Goal: Communication & Community: Answer question/provide support

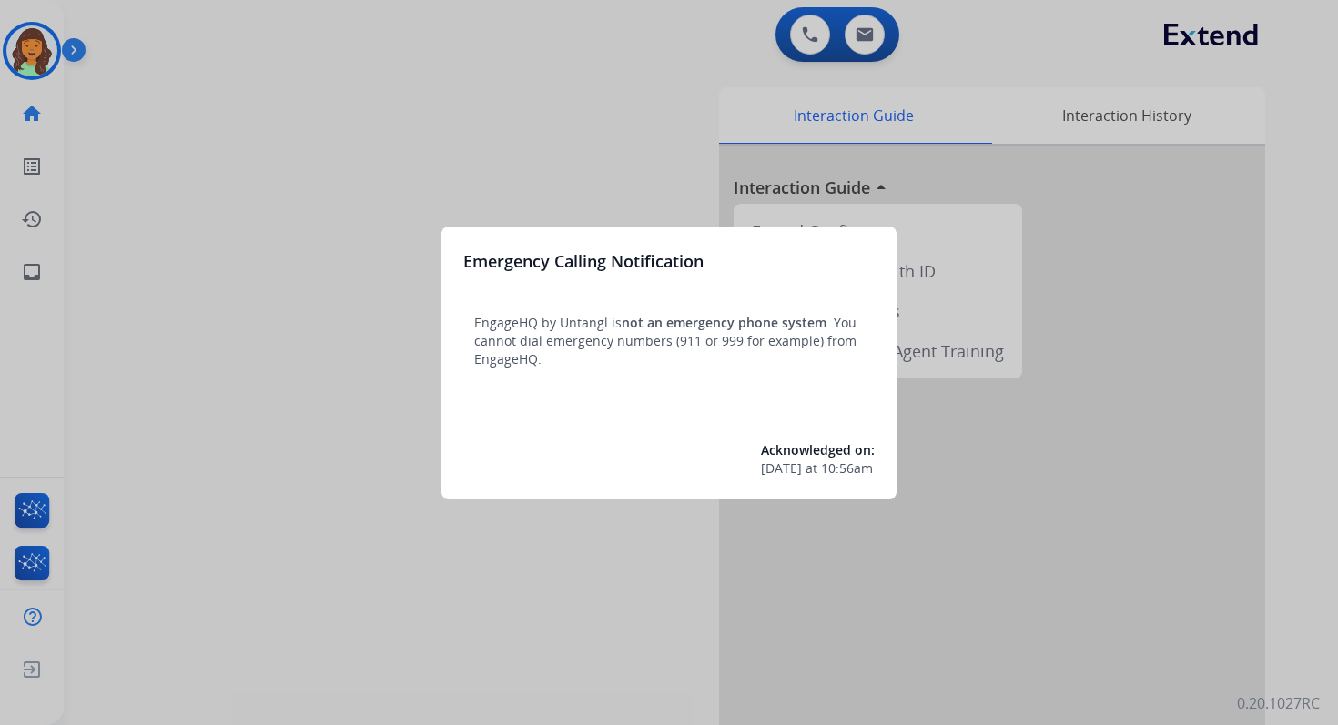
click at [700, 50] on div at bounding box center [669, 362] width 1338 height 725
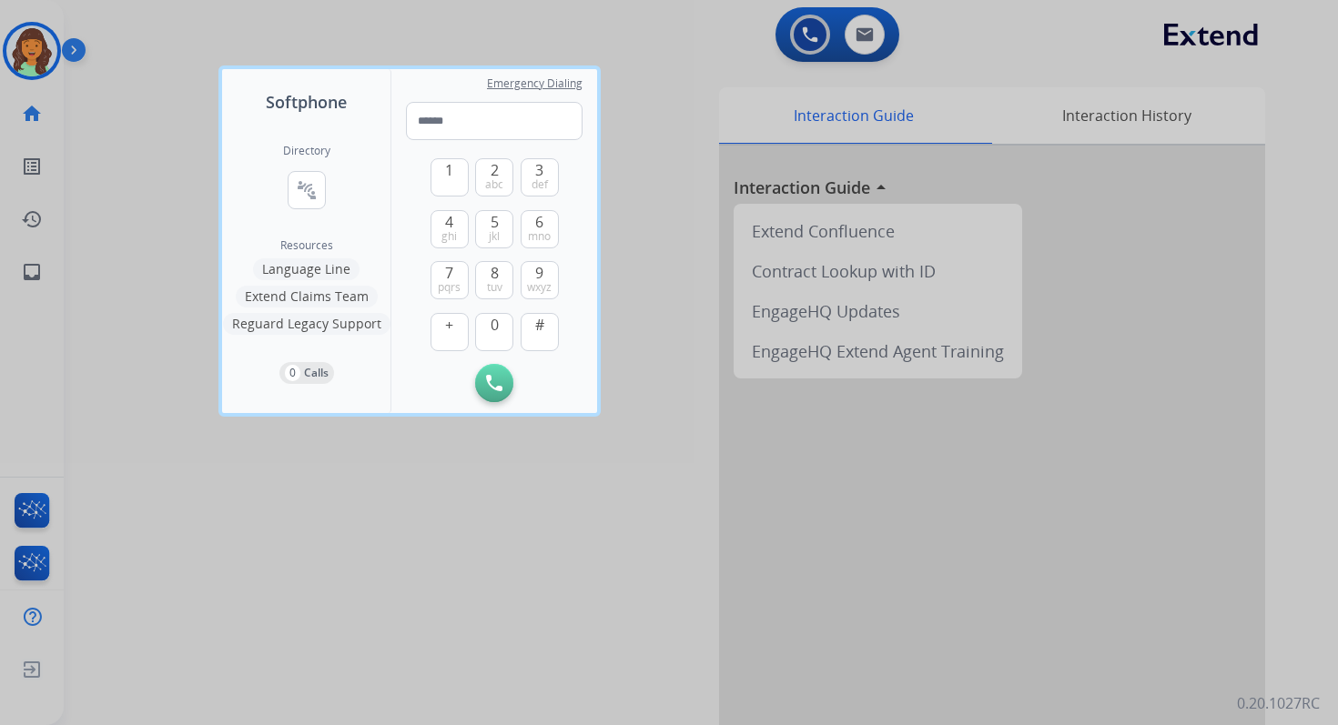
click at [700, 50] on div at bounding box center [669, 362] width 1338 height 725
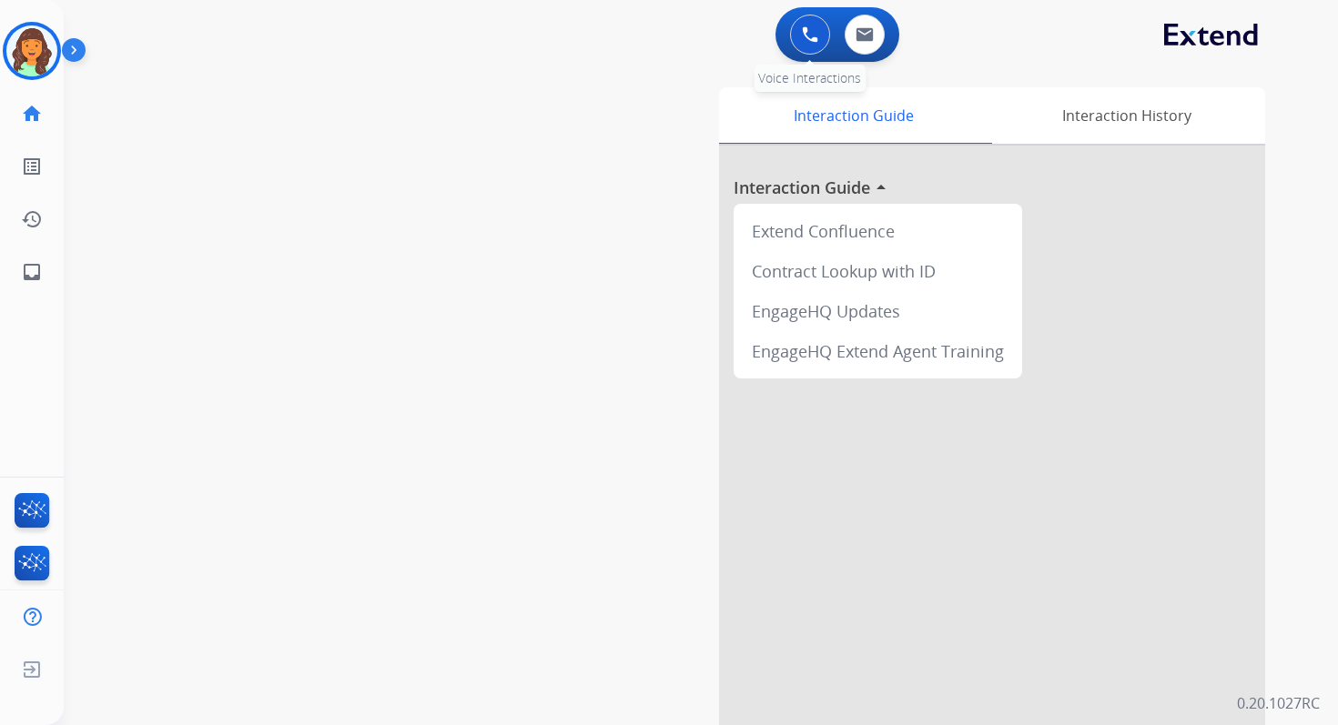
click at [814, 33] on img at bounding box center [810, 34] width 16 height 16
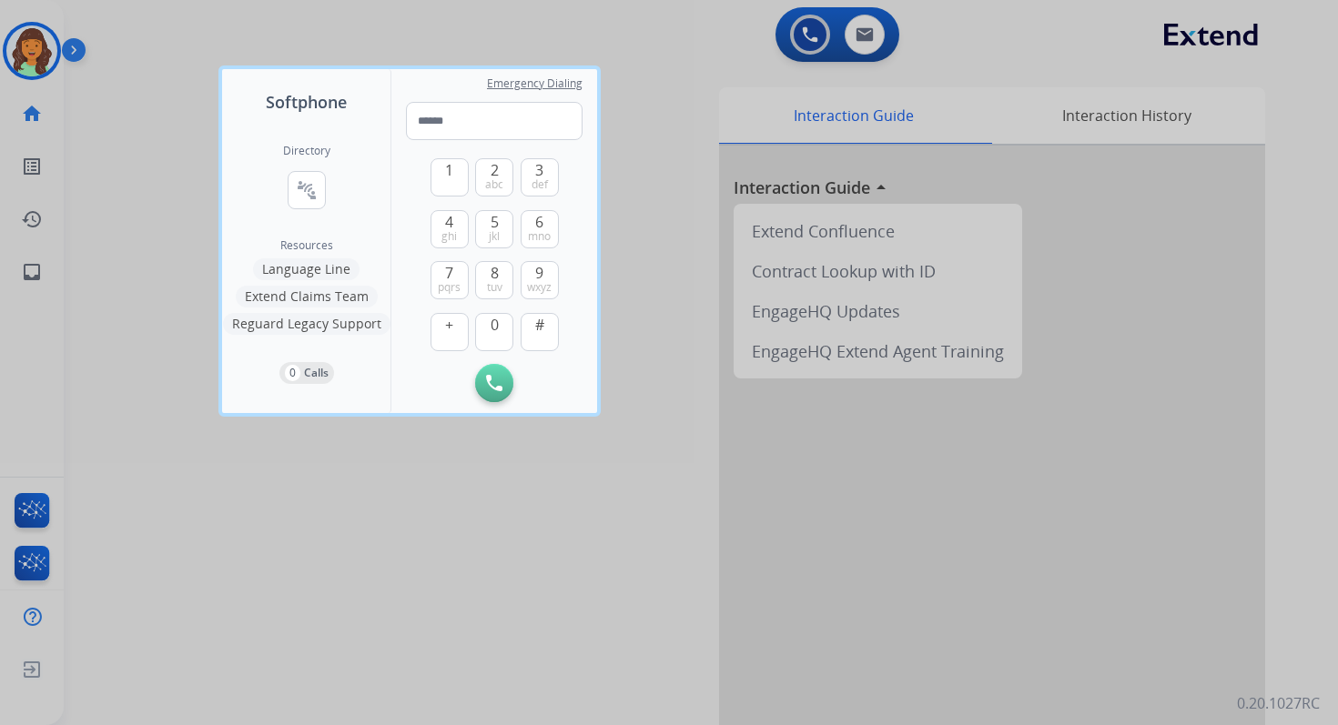
click at [862, 35] on div at bounding box center [669, 362] width 1338 height 725
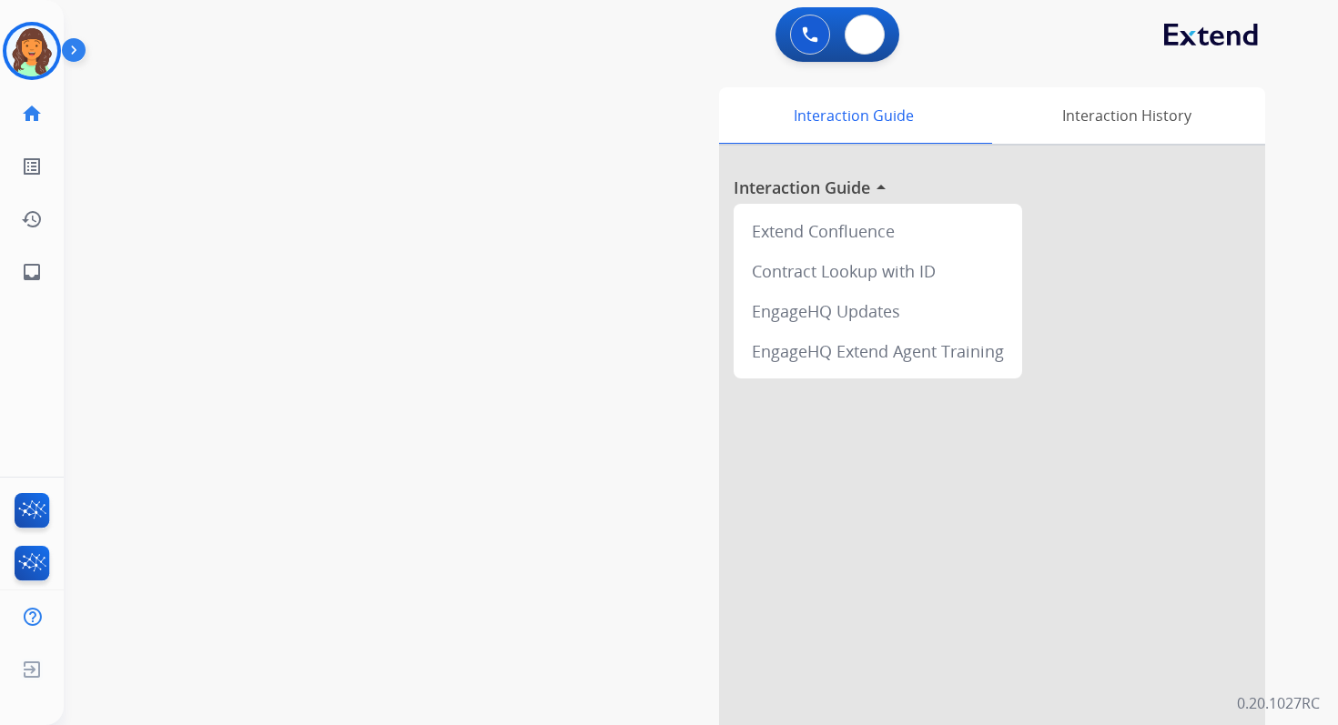
click at [862, 35] on img at bounding box center [864, 34] width 18 height 15
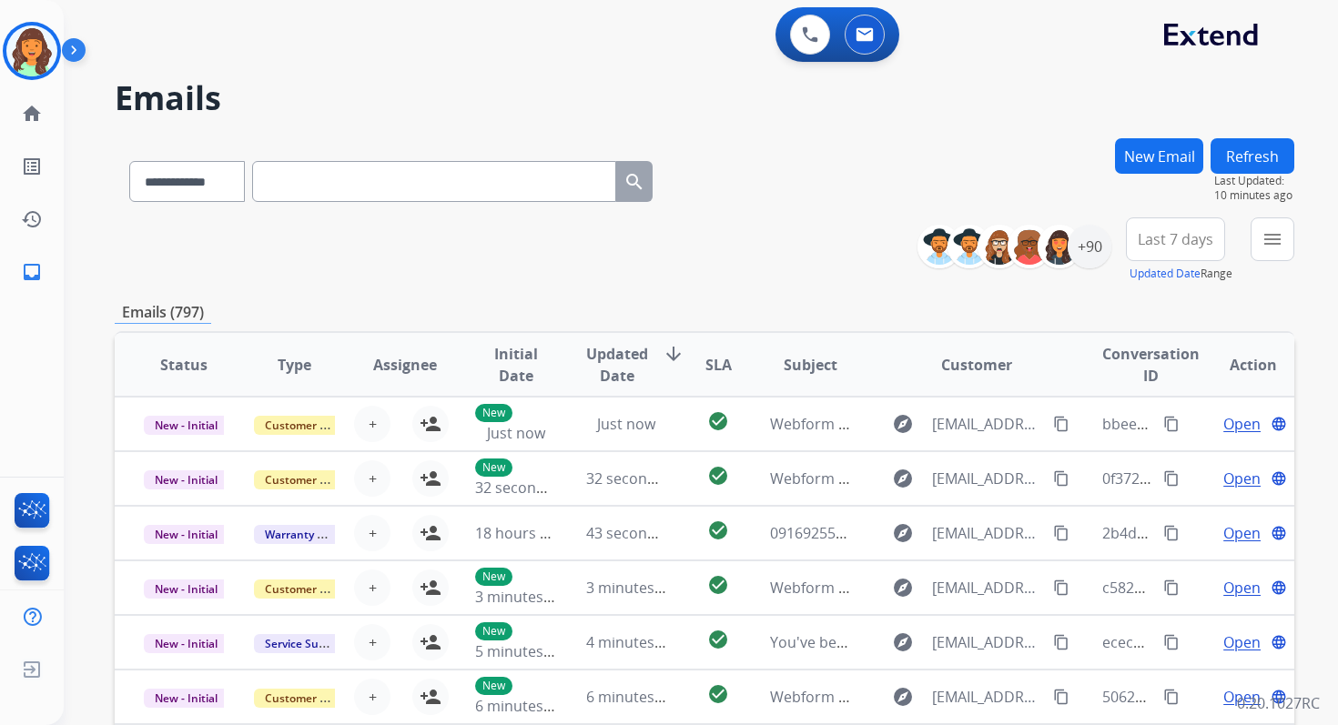
click at [411, 186] on input "text" at bounding box center [434, 181] width 364 height 41
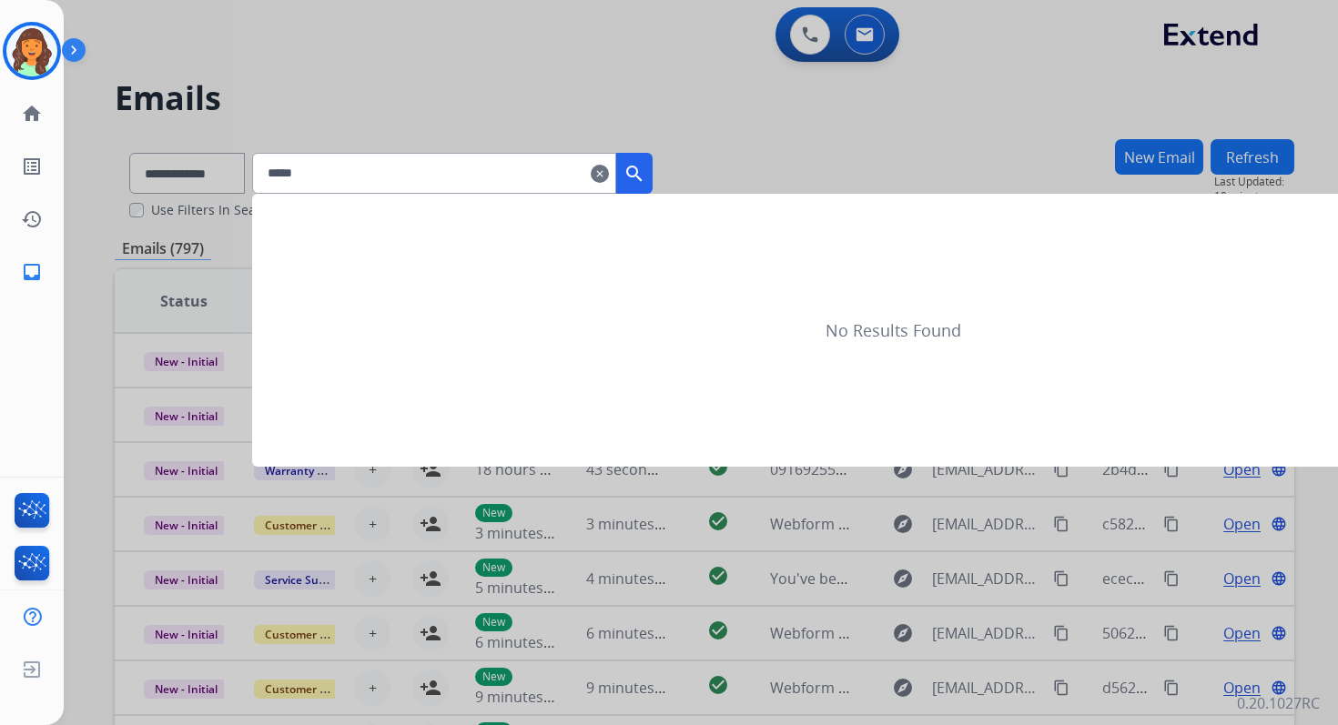
type input "******"
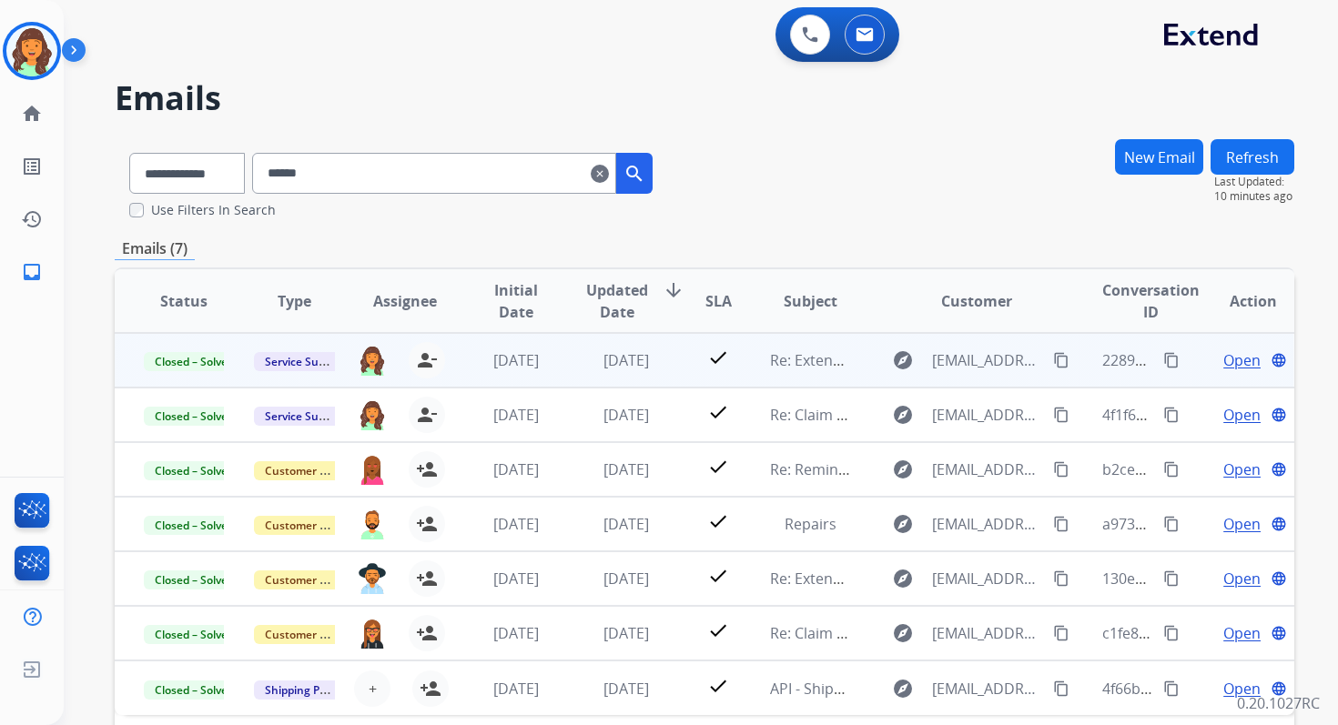
click at [1223, 357] on span "Open" at bounding box center [1241, 360] width 37 height 22
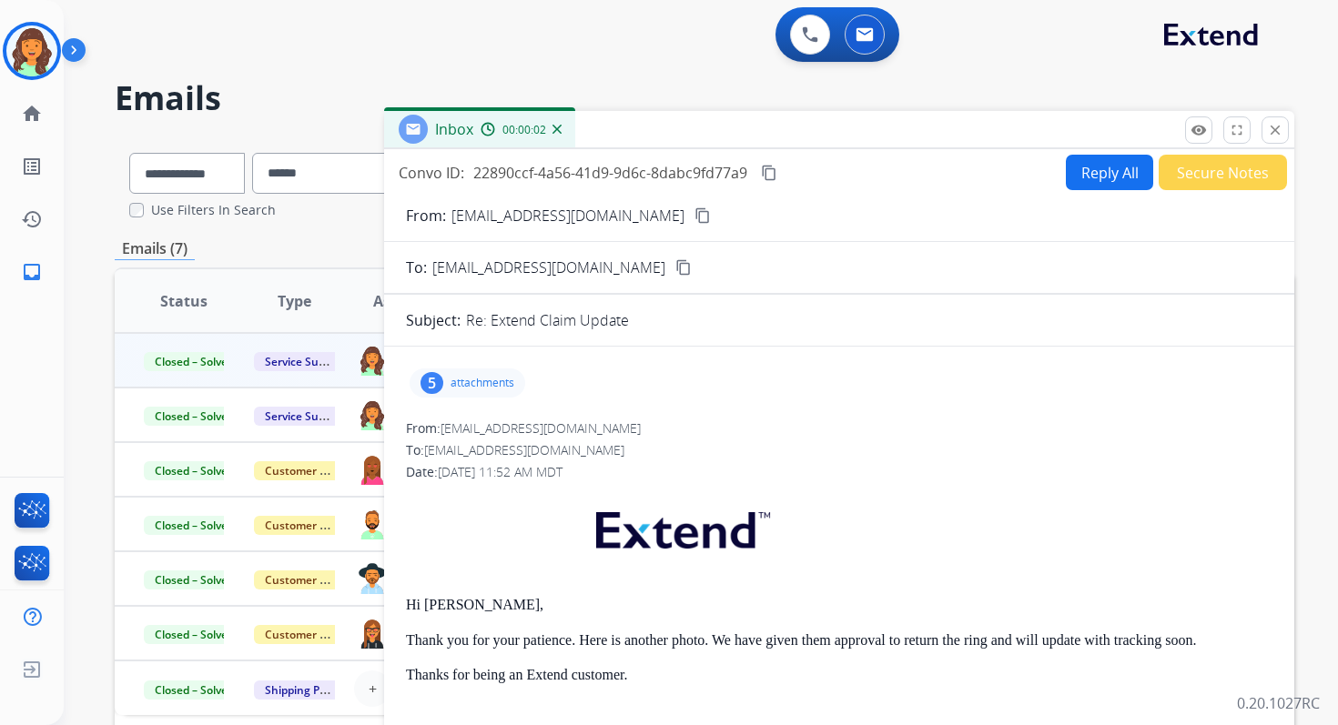
click at [1085, 173] on button "Reply All" at bounding box center [1109, 172] width 87 height 35
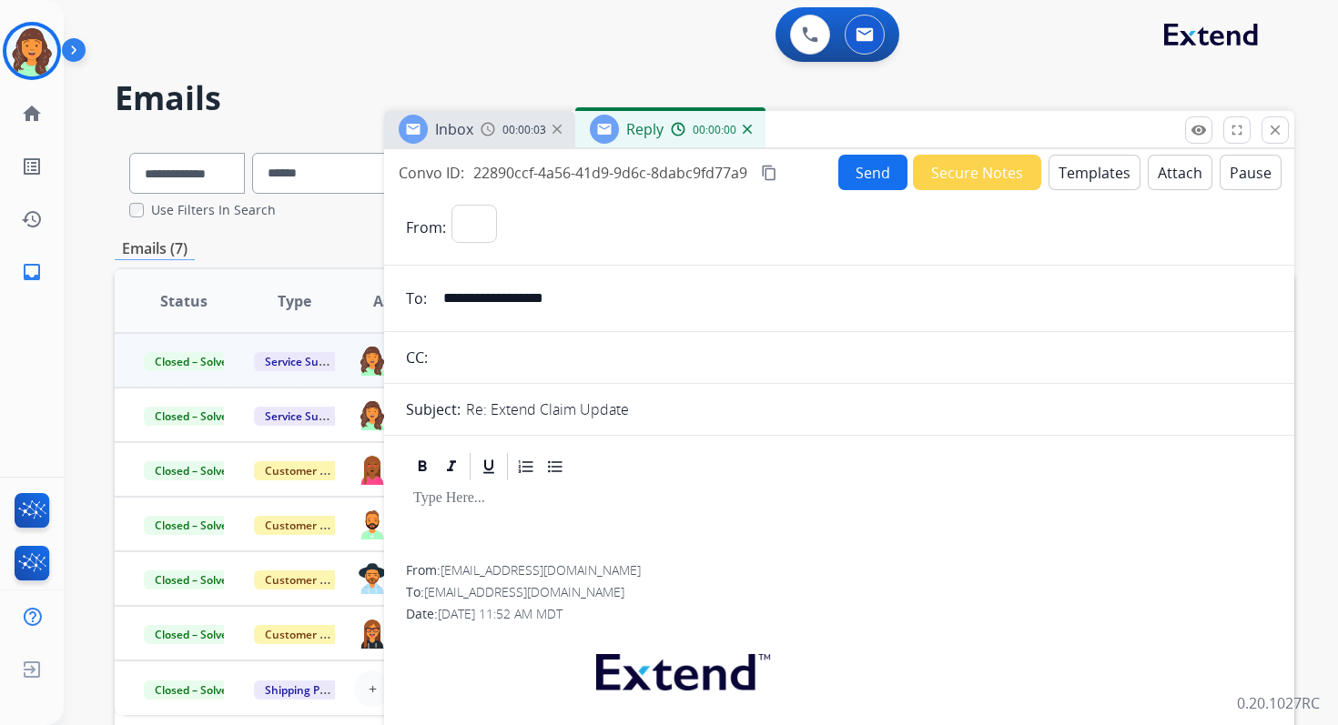
select select "**********"
click at [1085, 173] on button "Templates" at bounding box center [1094, 172] width 92 height 35
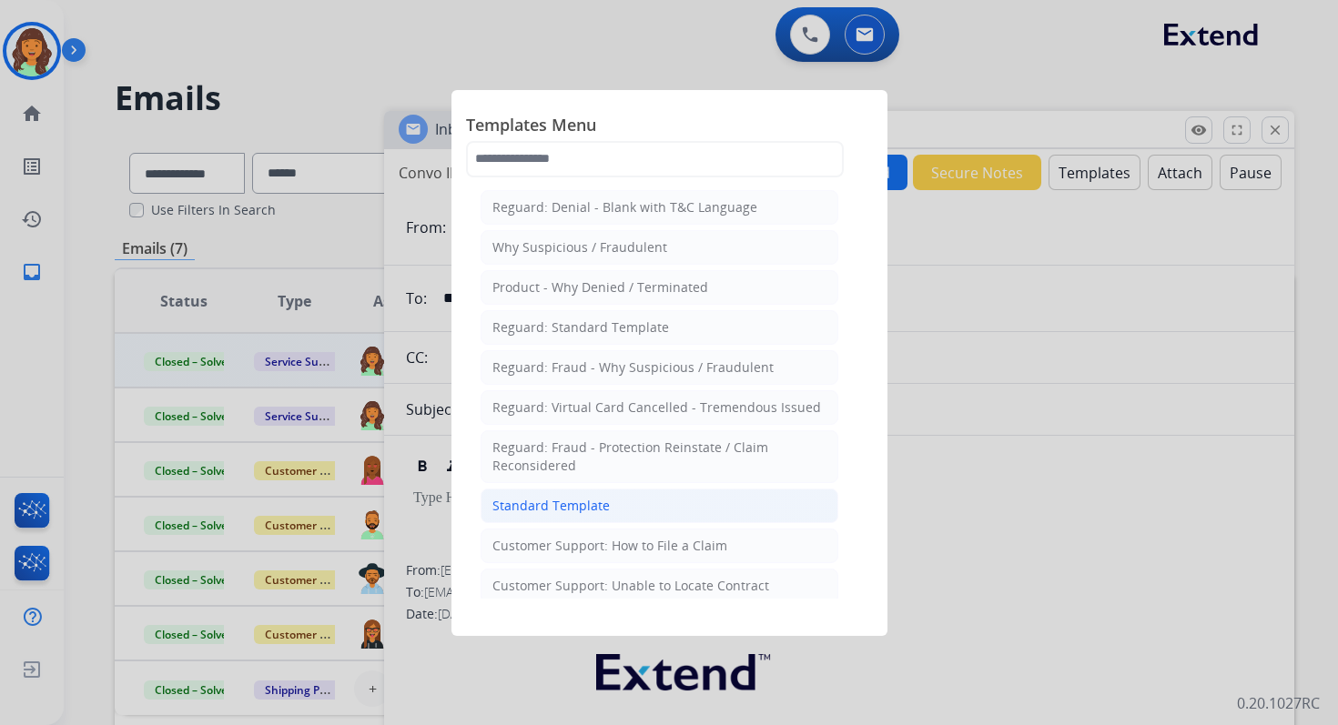
click at [544, 503] on div "Standard Template" at bounding box center [550, 506] width 117 height 18
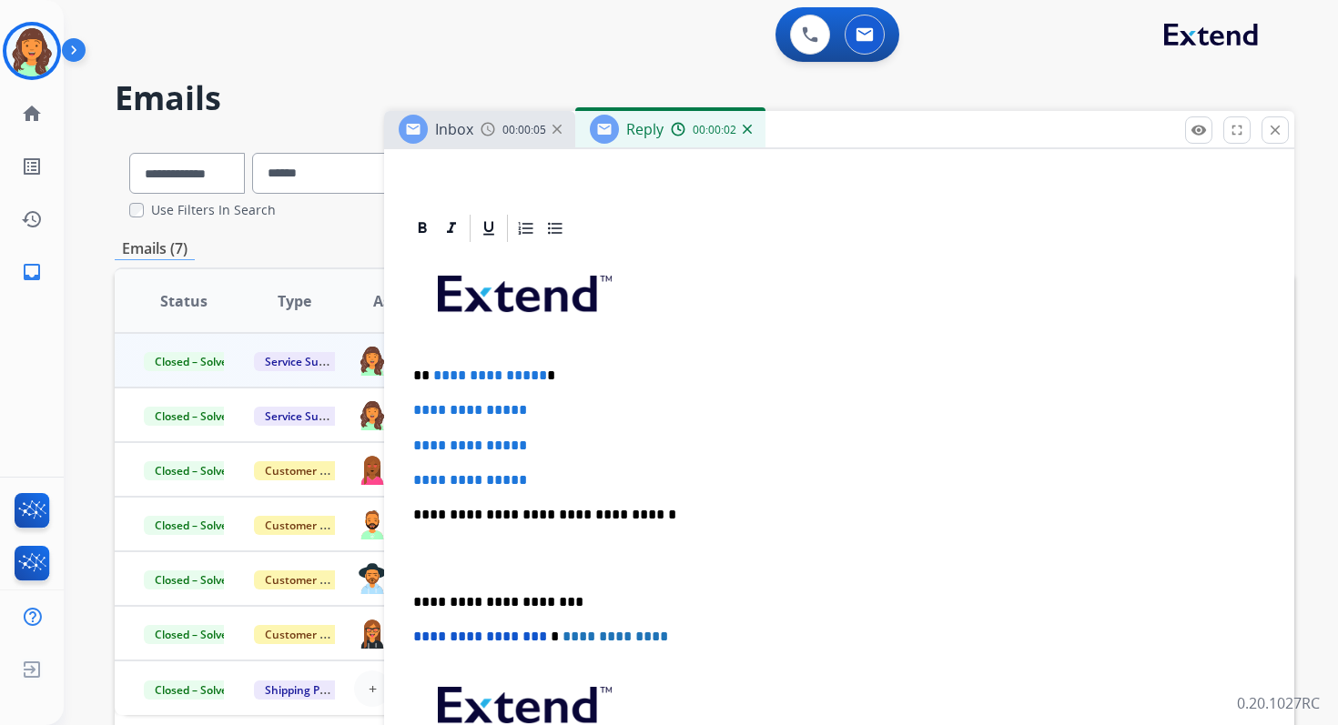
scroll to position [457, 0]
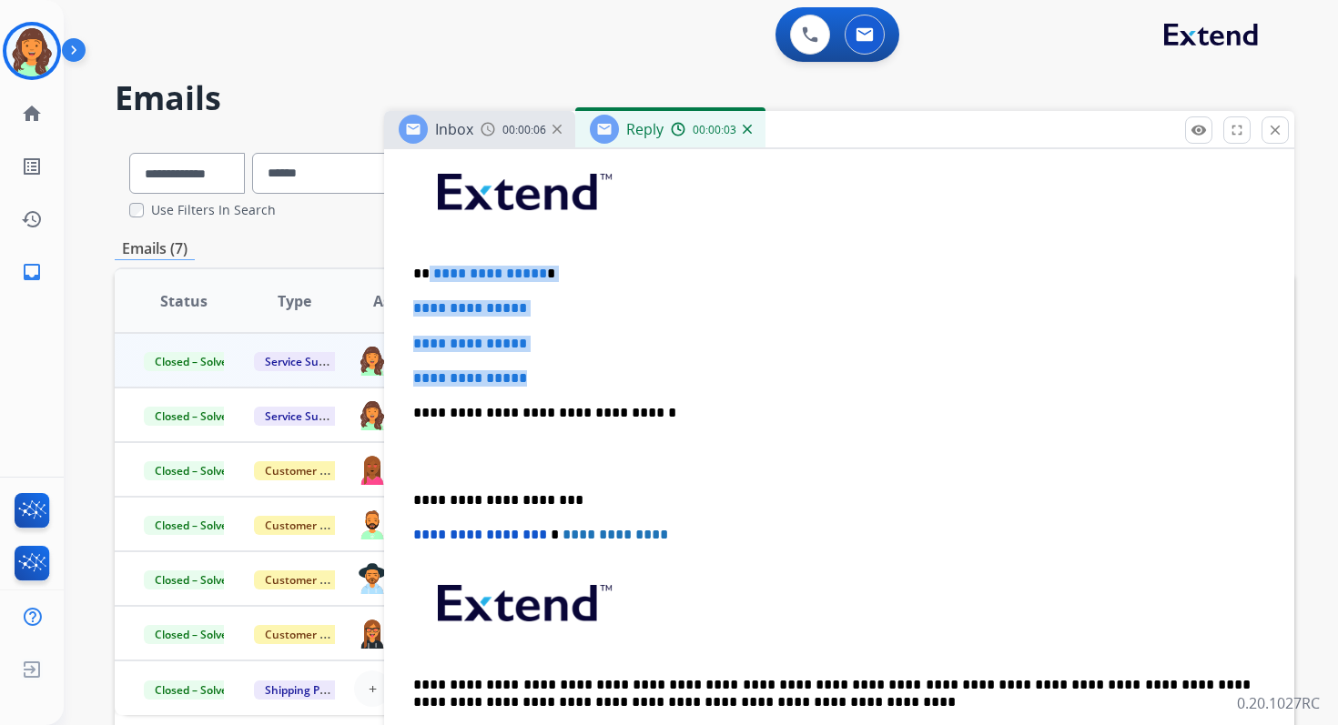
drag, startPoint x: 428, startPoint y: 274, endPoint x: 548, endPoint y: 380, distance: 160.5
click at [548, 380] on div "**********" at bounding box center [839, 456] width 866 height 626
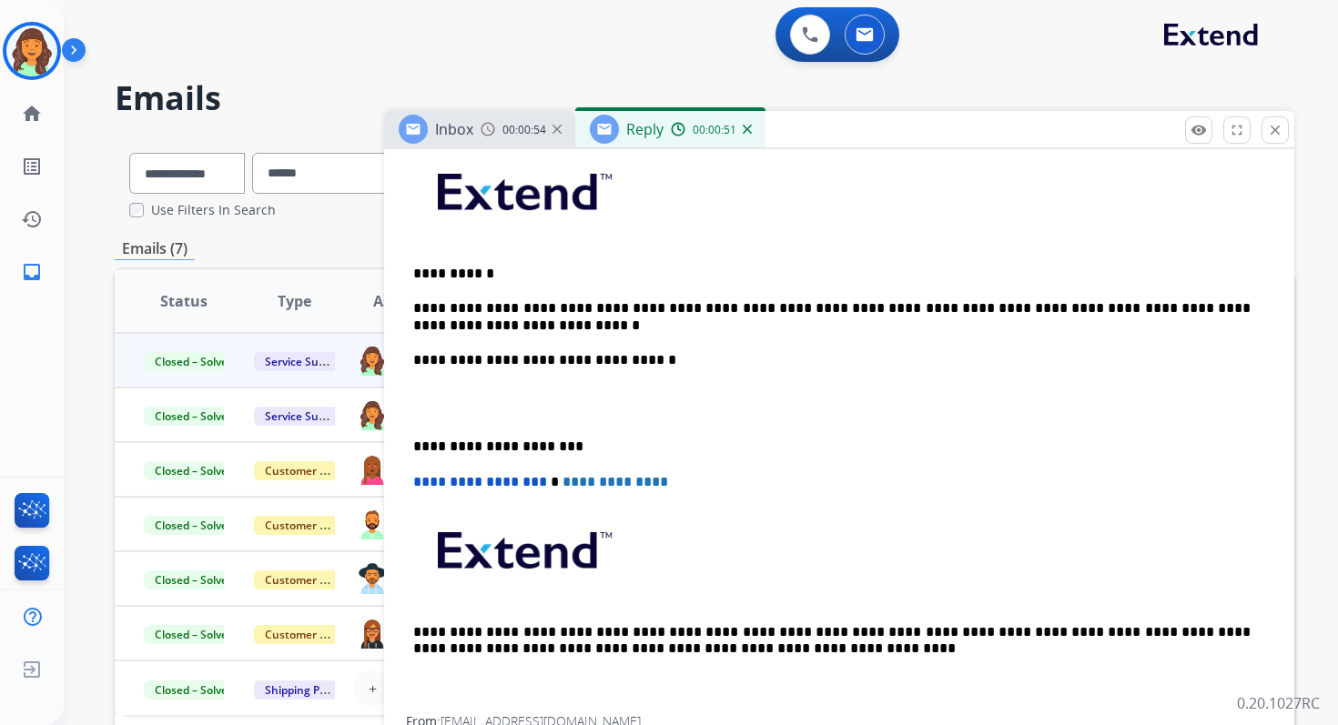
click at [1026, 308] on p "**********" at bounding box center [831, 317] width 837 height 34
click at [496, 328] on p "**********" at bounding box center [831, 317] width 837 height 34
click at [946, 312] on p "**********" at bounding box center [831, 317] width 837 height 34
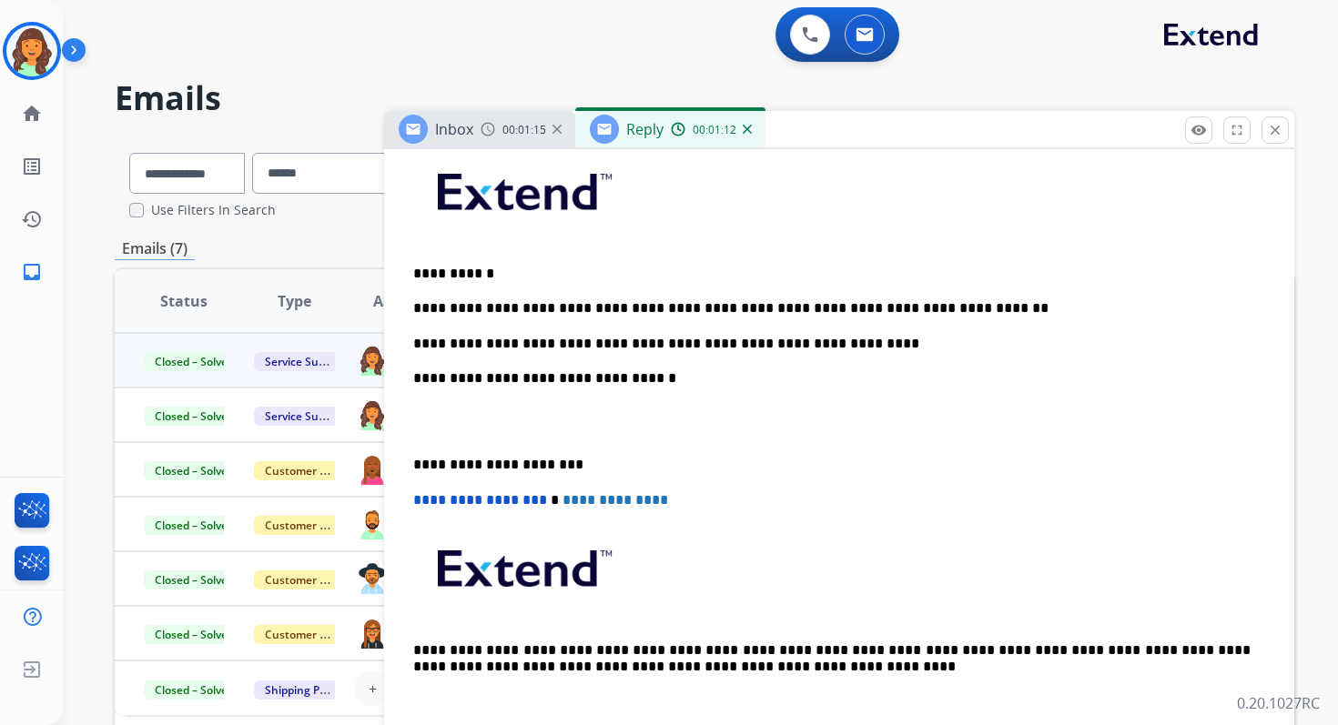
click at [811, 345] on p "**********" at bounding box center [831, 344] width 837 height 16
click at [929, 344] on p "**********" at bounding box center [831, 344] width 837 height 16
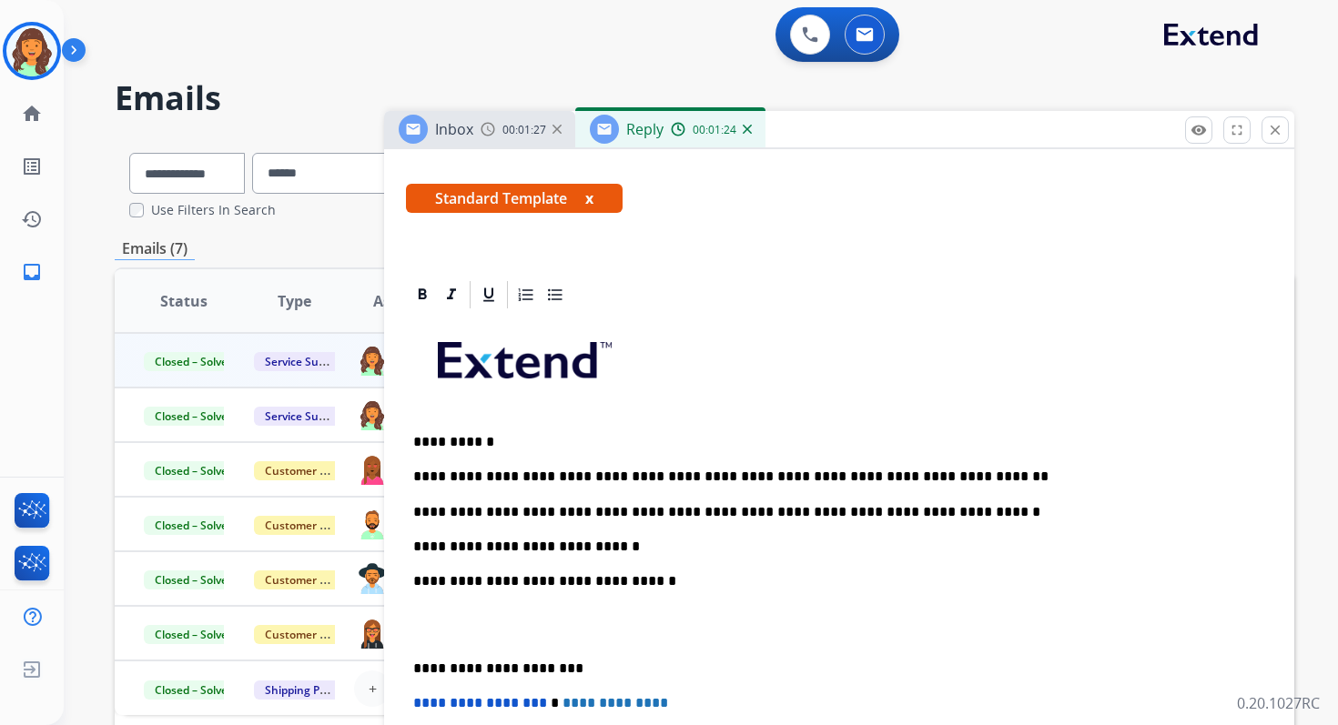
scroll to position [287, 0]
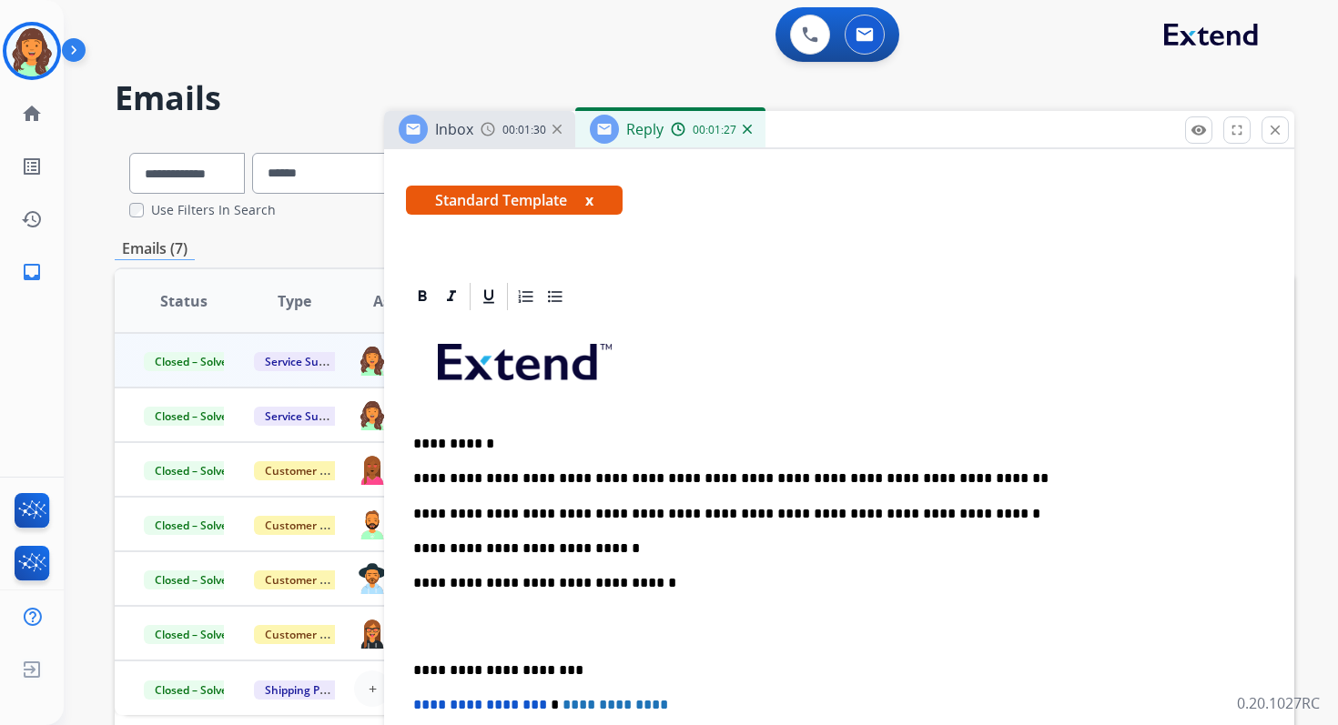
click at [494, 670] on p "**********" at bounding box center [831, 670] width 837 height 16
click at [418, 705] on span "**********" at bounding box center [480, 705] width 134 height 14
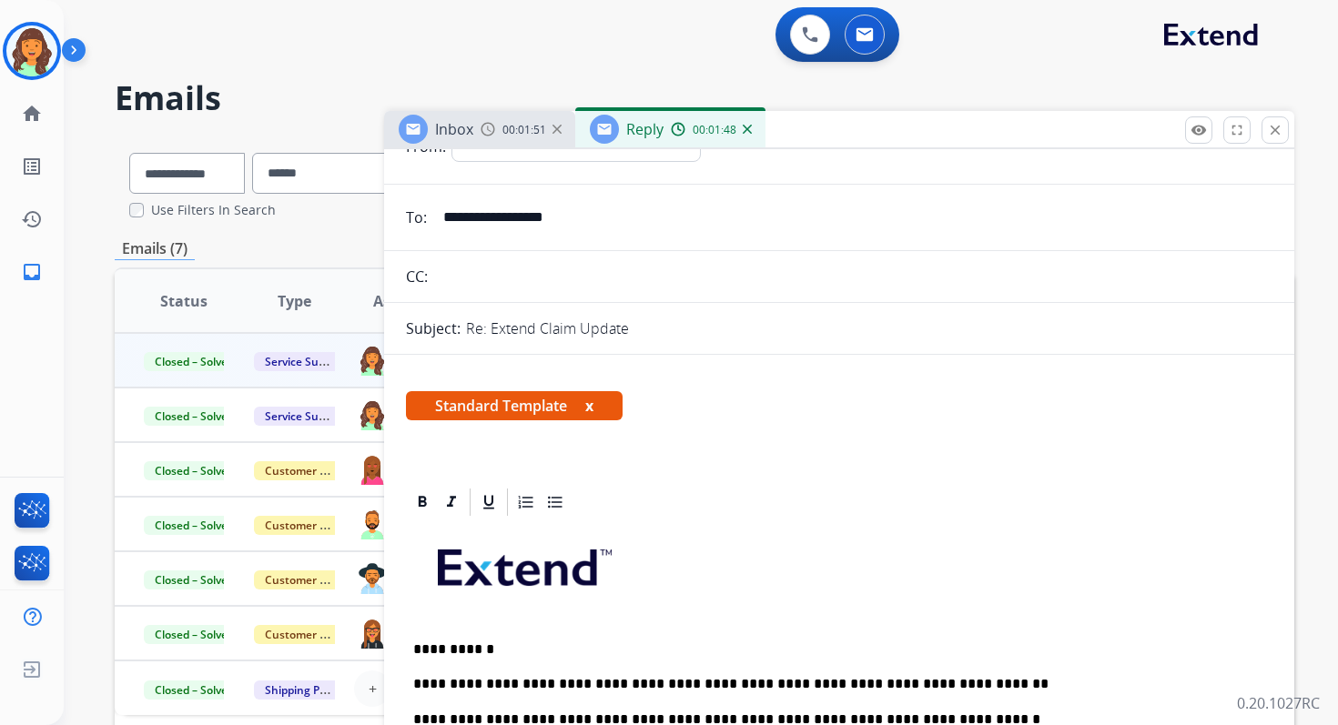
scroll to position [0, 0]
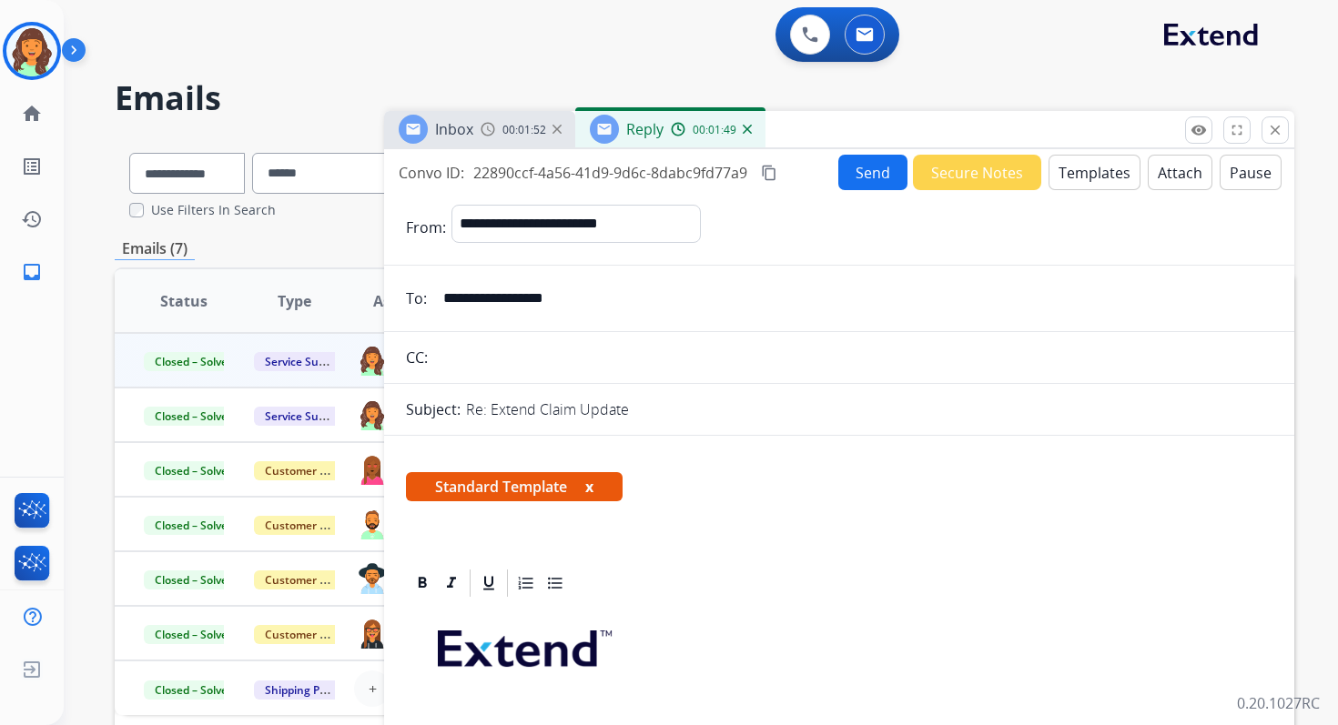
click at [869, 164] on button "Send" at bounding box center [872, 172] width 69 height 35
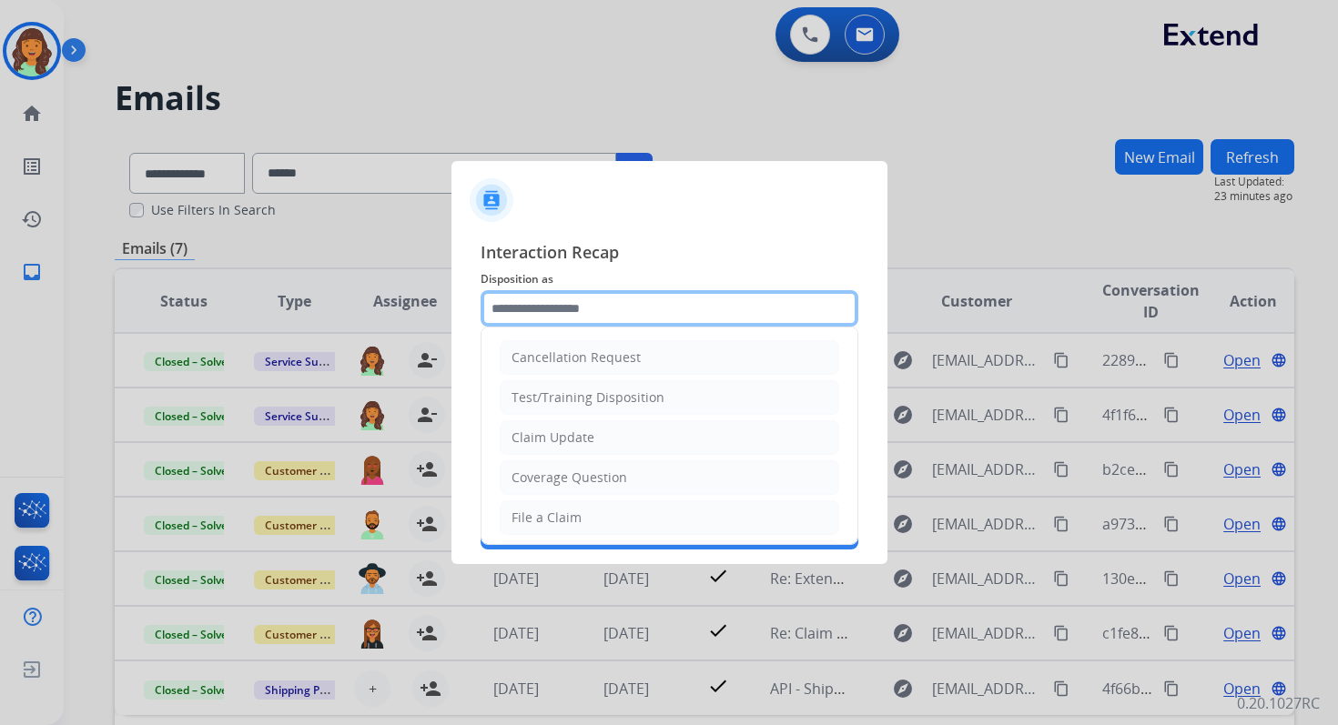
click at [548, 307] on input "text" at bounding box center [669, 308] width 378 height 36
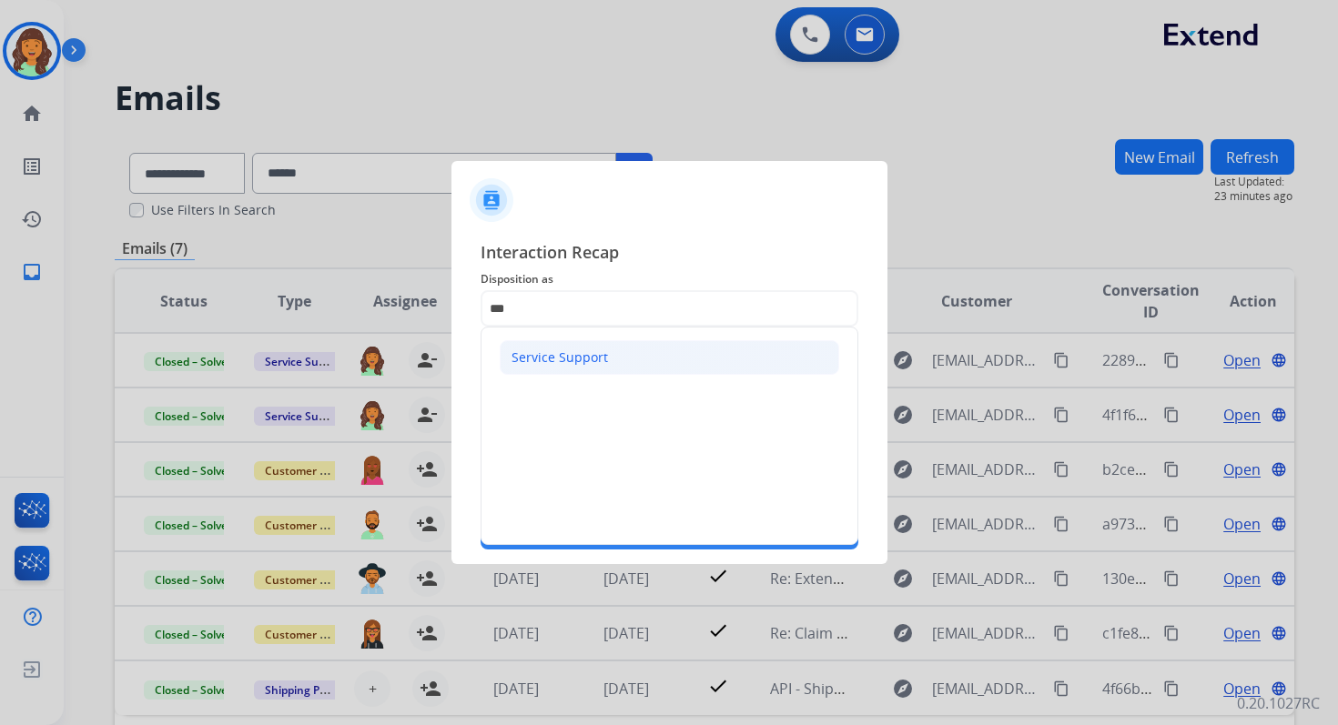
click at [531, 353] on div "Service Support" at bounding box center [559, 358] width 96 height 18
type input "**********"
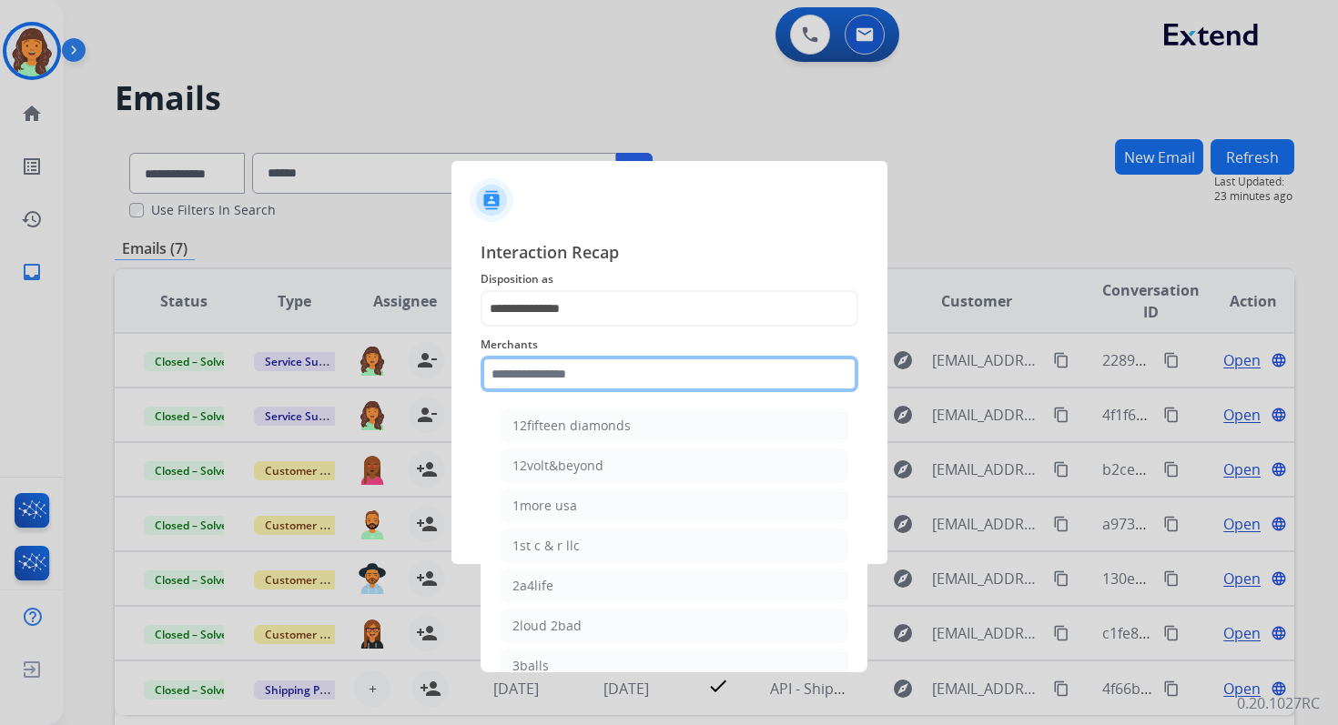
click at [554, 363] on input "text" at bounding box center [669, 374] width 378 height 36
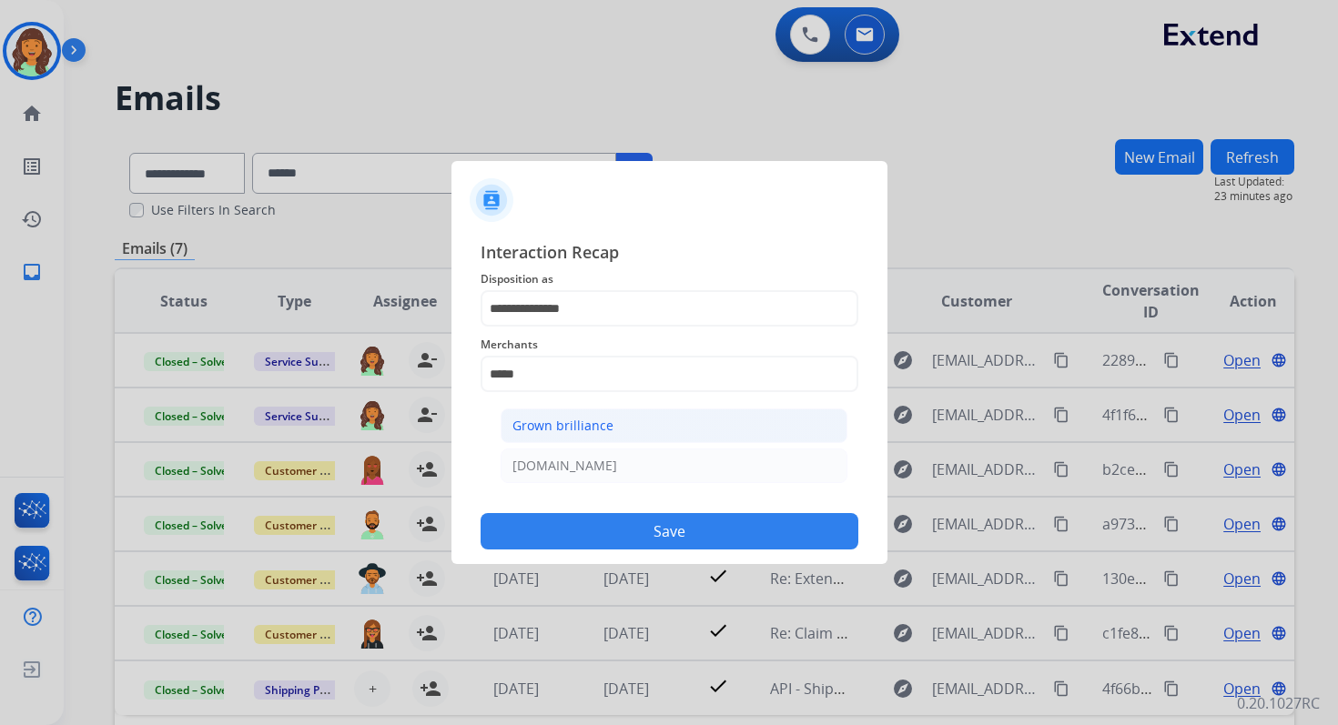
click at [568, 435] on li "Grown brilliance" at bounding box center [673, 426] width 347 height 35
type input "**********"
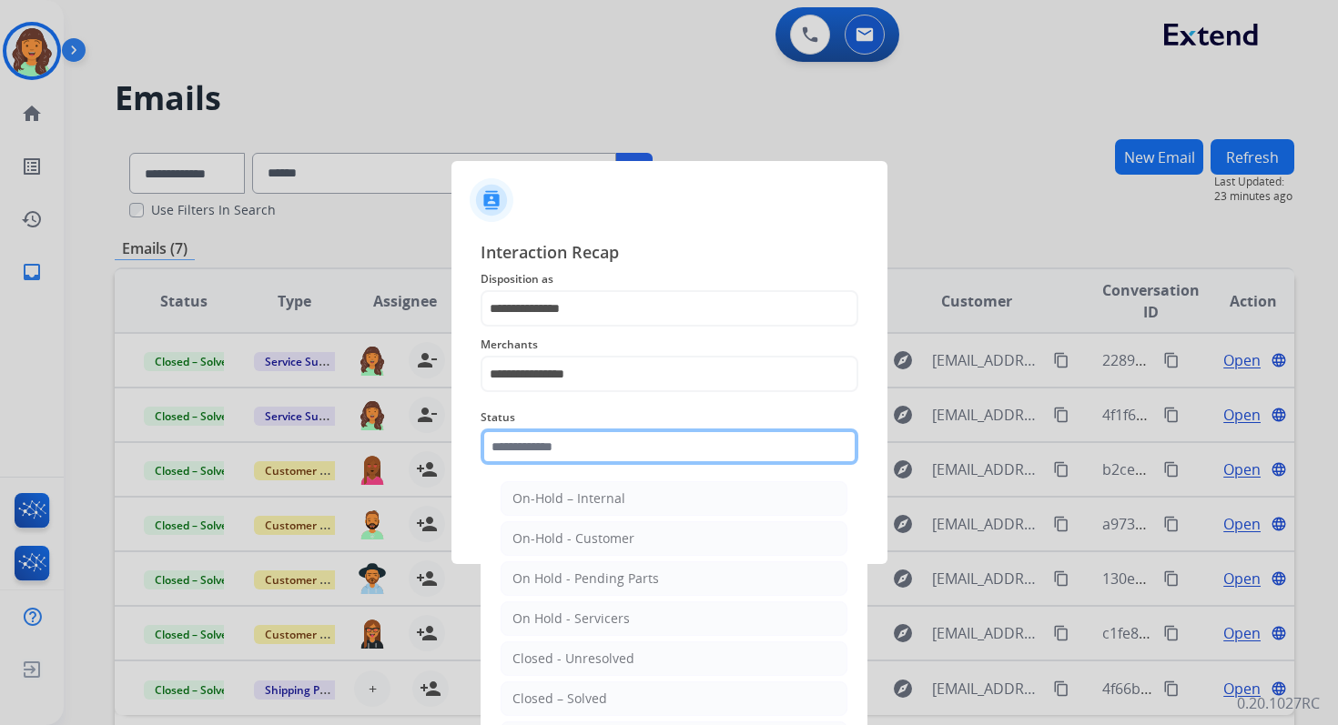
click at [553, 445] on input "text" at bounding box center [669, 447] width 378 height 36
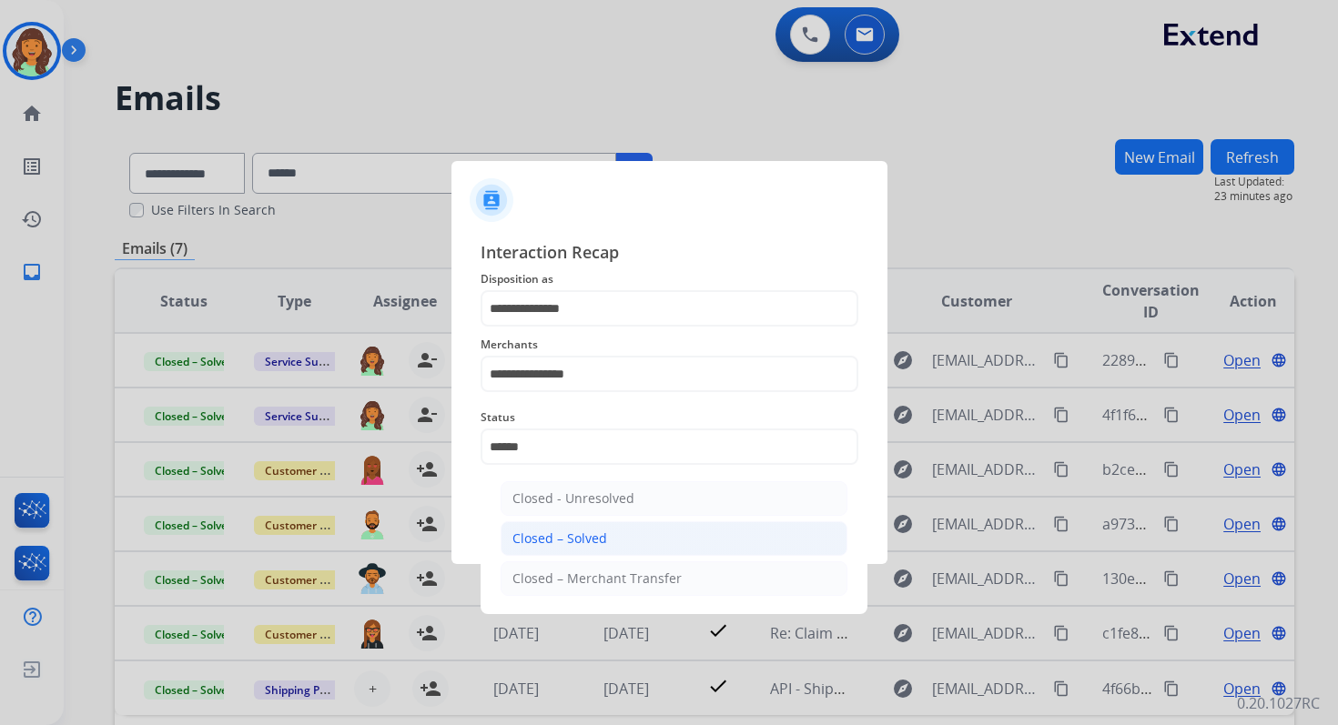
click at [569, 536] on div "Closed – Solved" at bounding box center [559, 539] width 95 height 18
type input "**********"
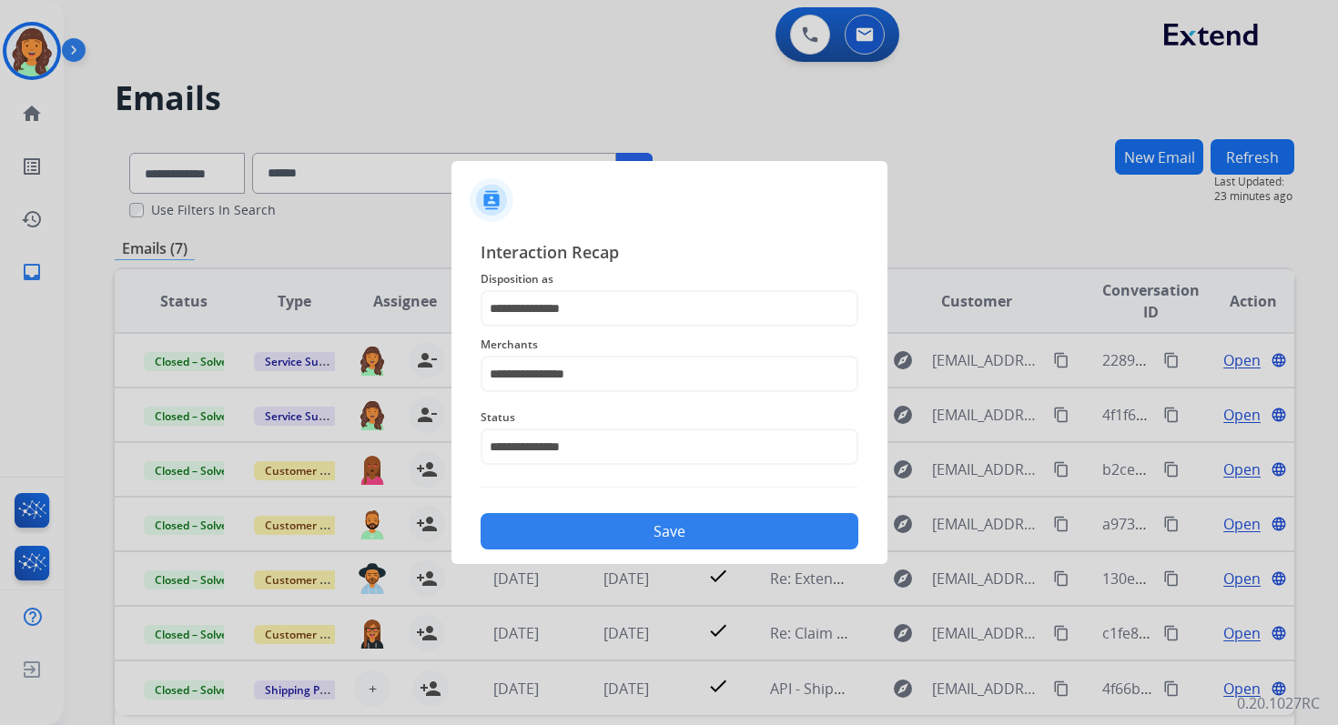
click at [569, 536] on button "Save" at bounding box center [669, 531] width 378 height 36
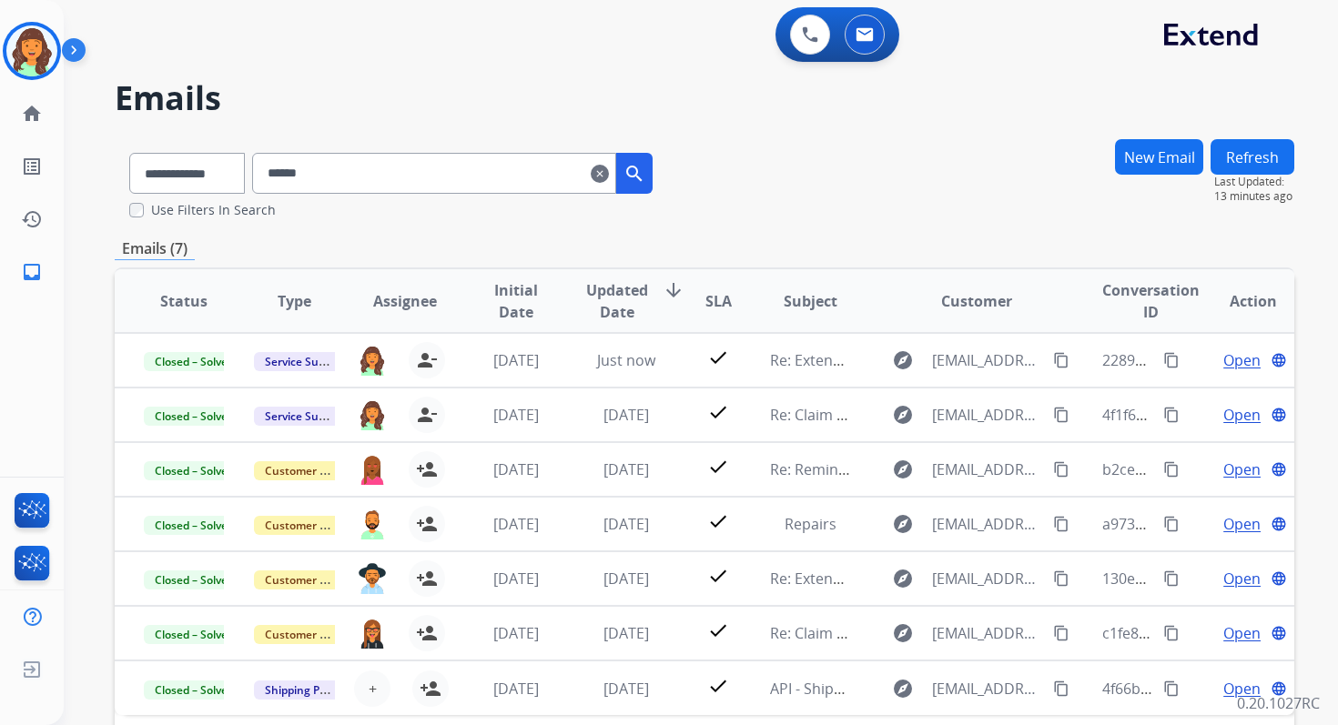
click at [609, 179] on mat-icon "clear" at bounding box center [600, 174] width 18 height 22
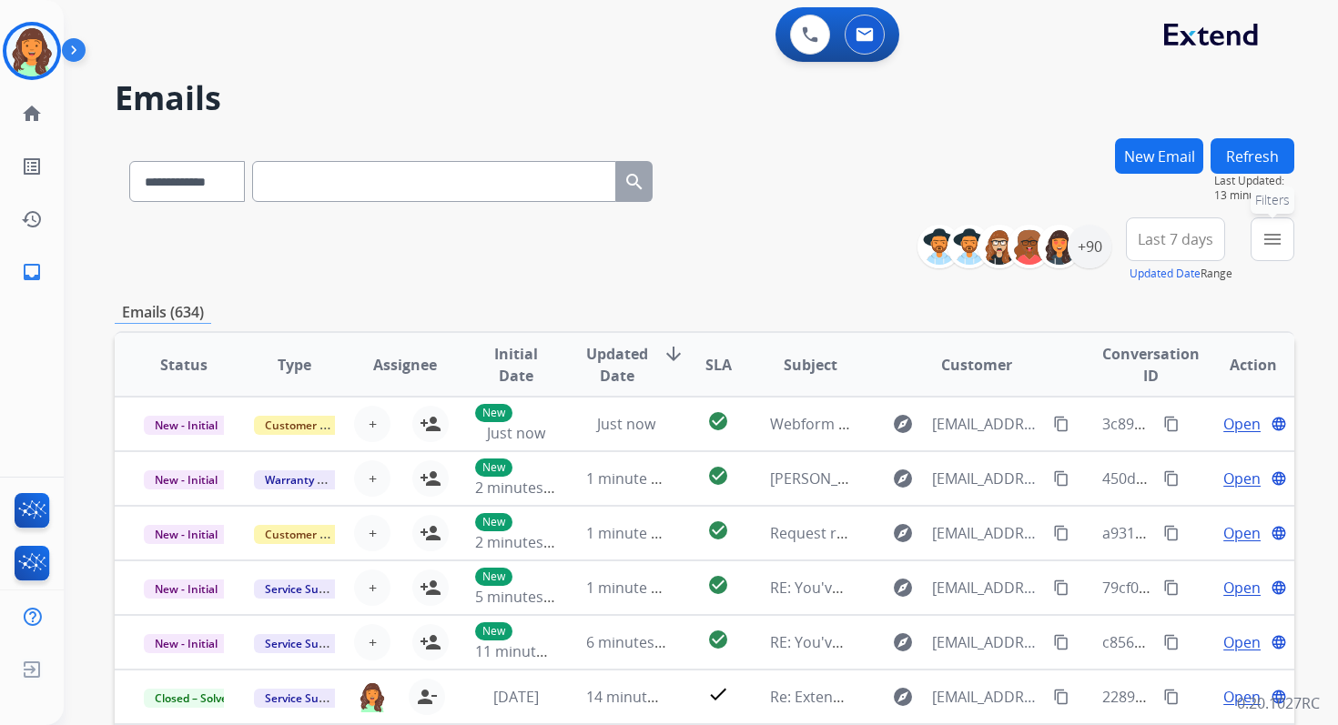
click at [1275, 233] on mat-icon "menu" at bounding box center [1272, 239] width 22 height 22
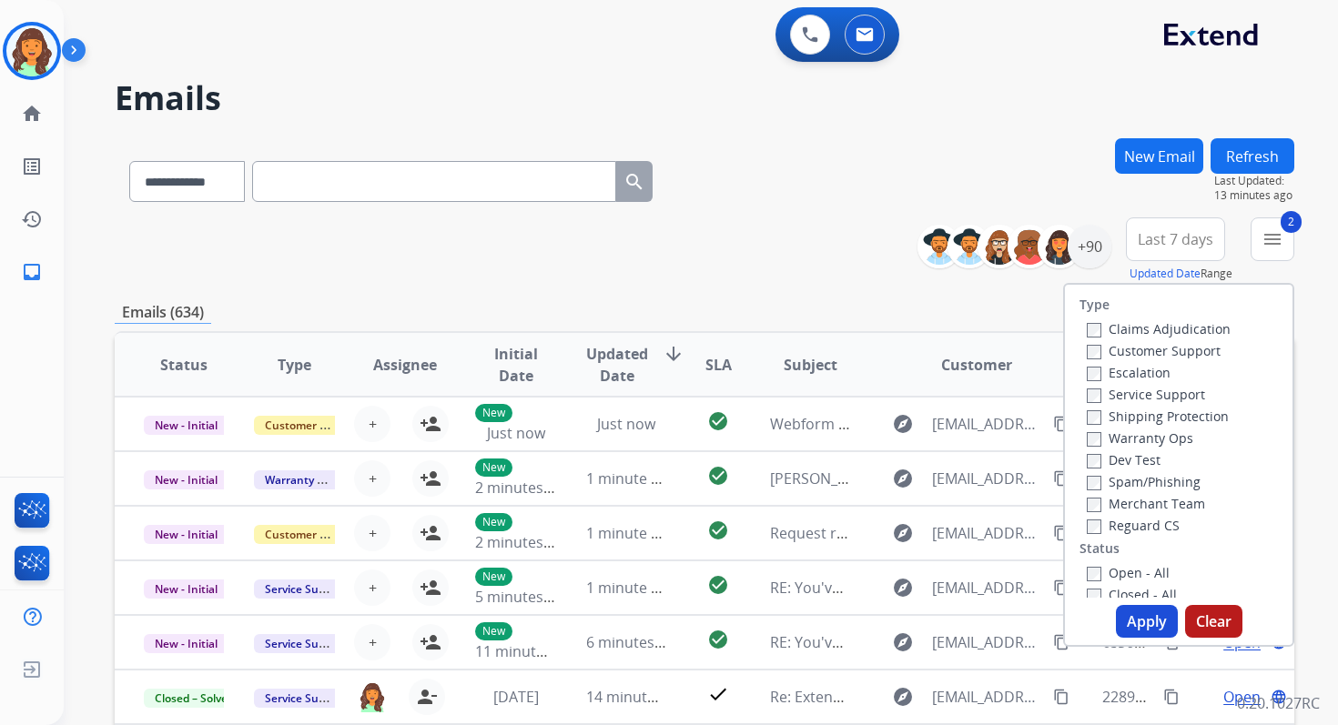
click at [1137, 633] on button "Apply" at bounding box center [1147, 621] width 62 height 33
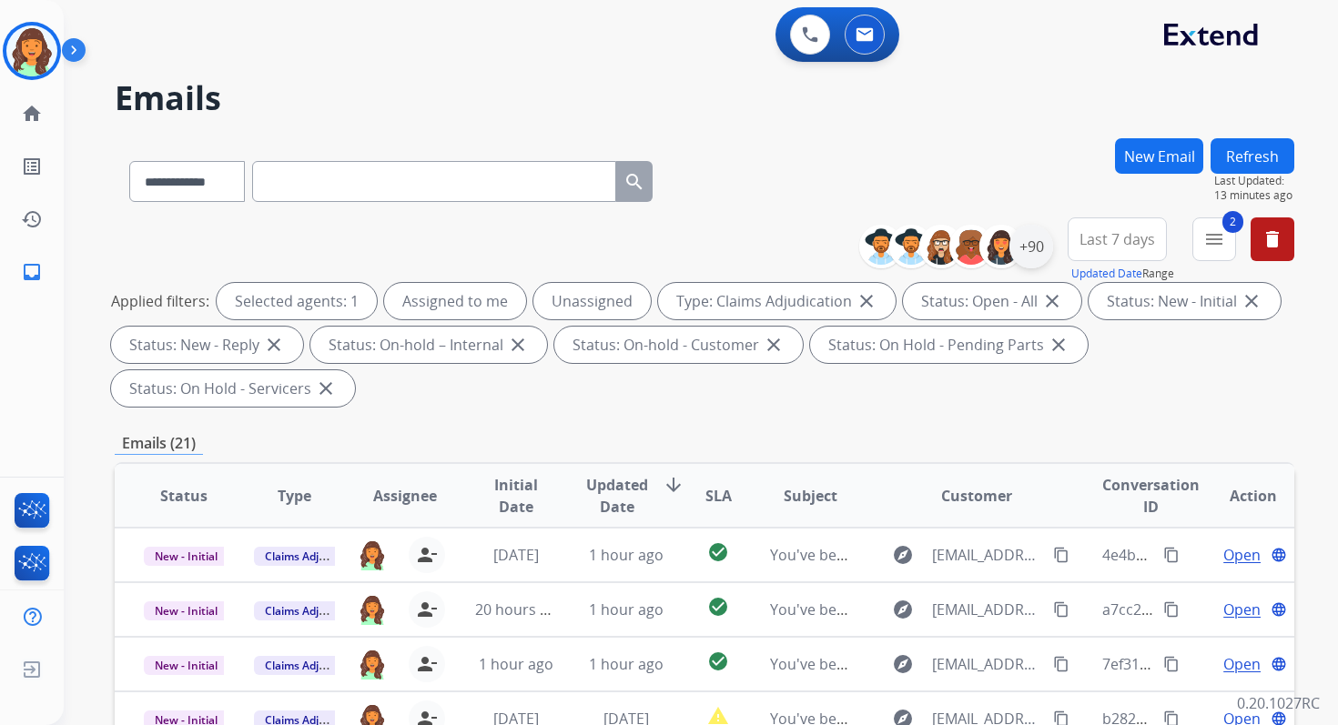
click at [1036, 251] on div "+90" at bounding box center [1031, 247] width 44 height 44
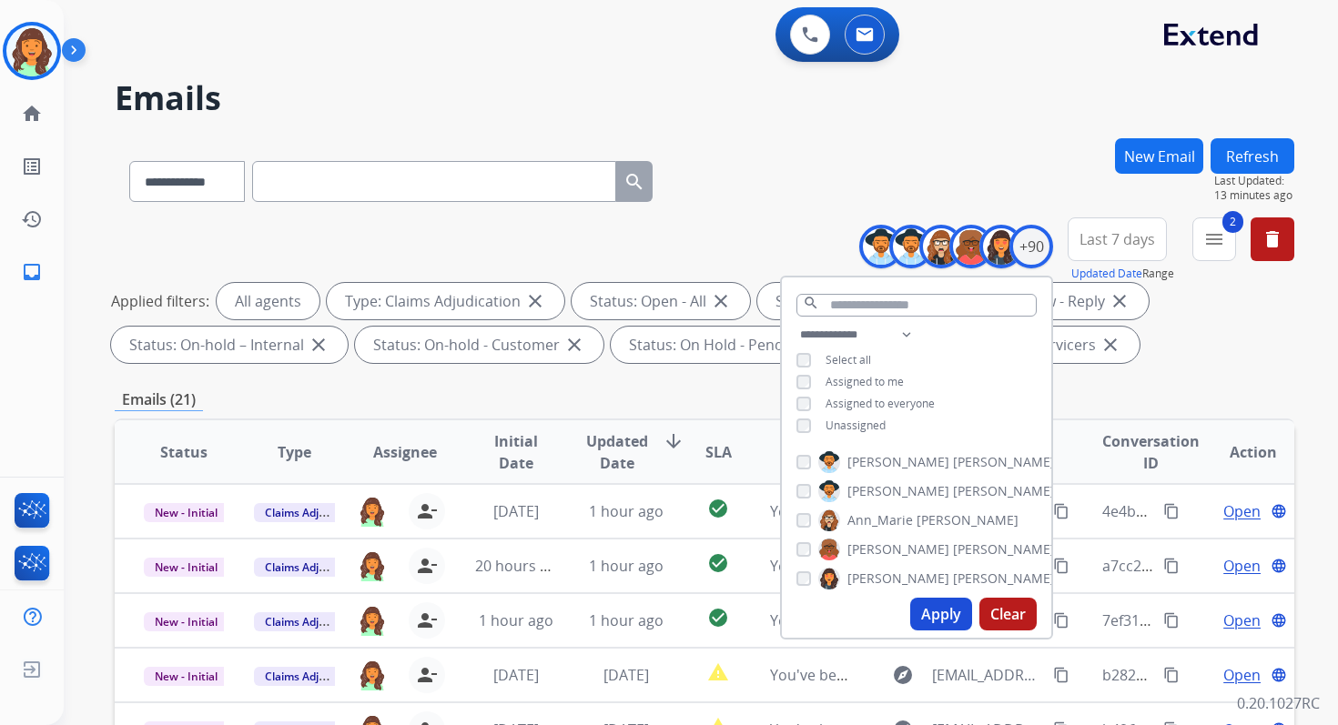
click at [934, 610] on button "Apply" at bounding box center [941, 614] width 62 height 33
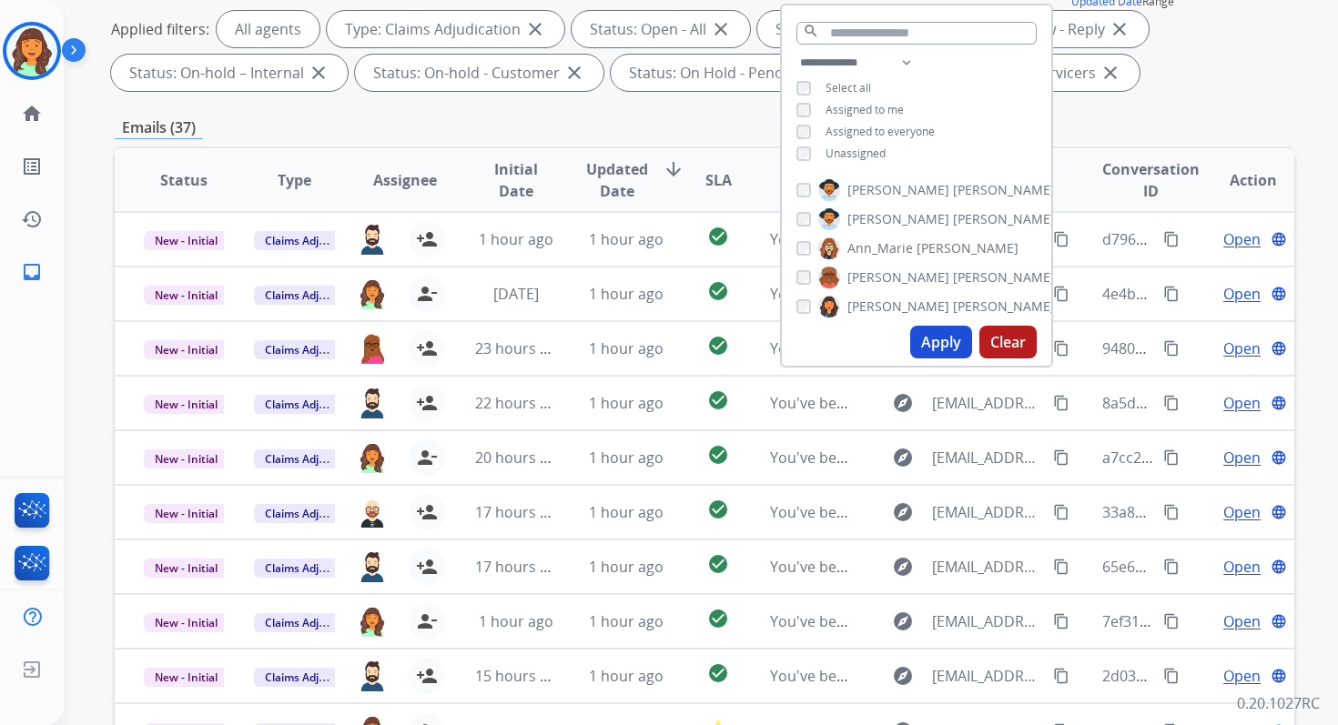
scroll to position [398, 0]
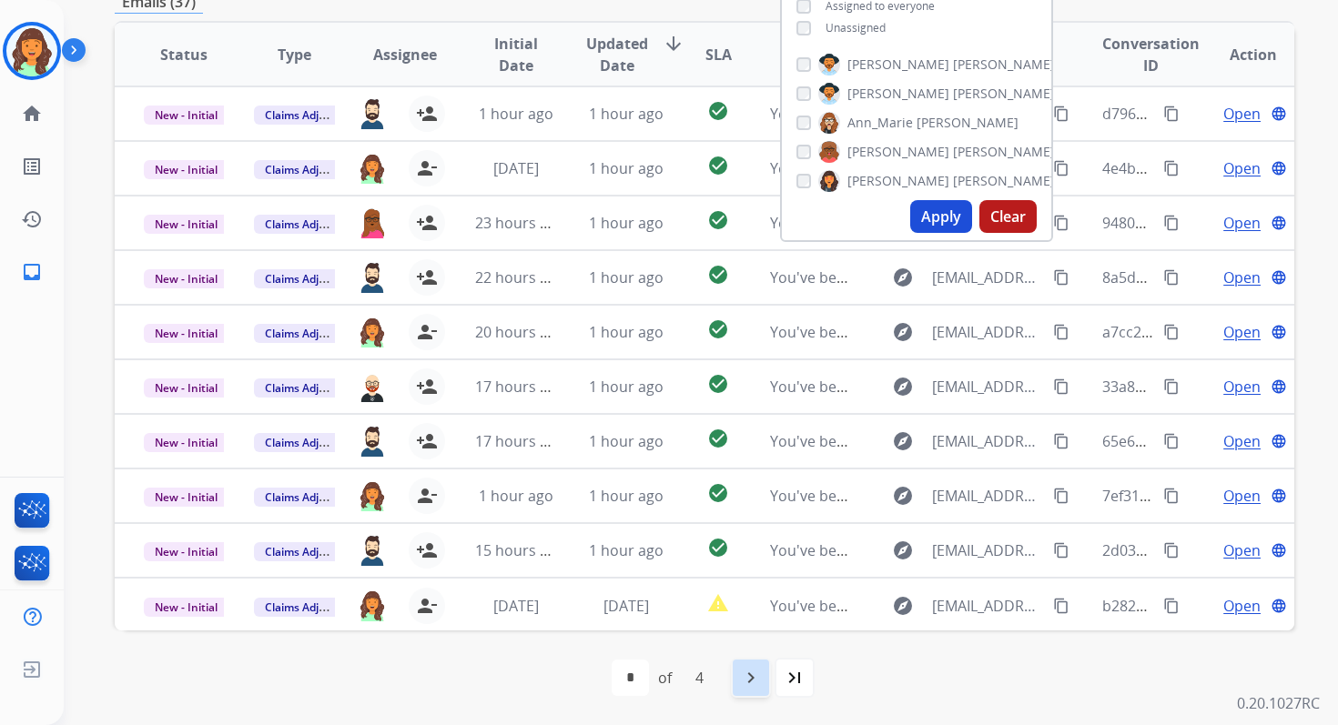
click at [761, 672] on mat-icon "navigate_next" at bounding box center [751, 678] width 22 height 22
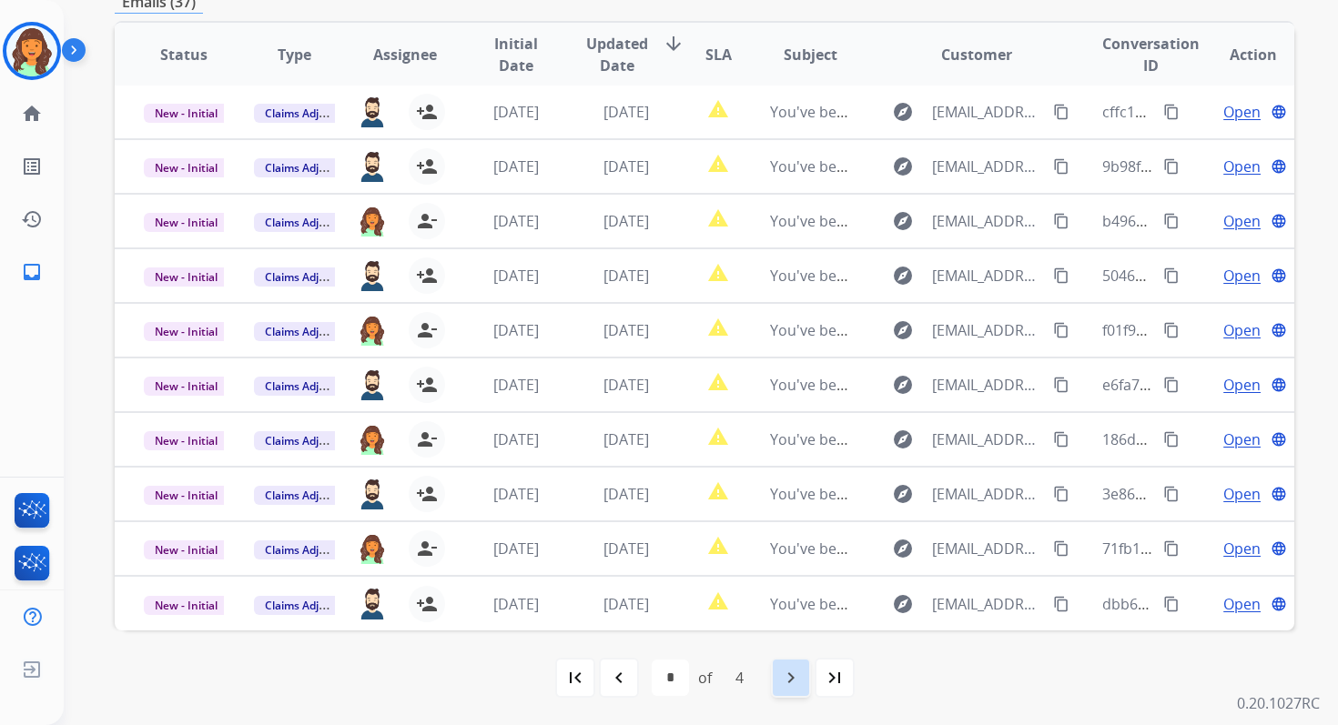
click at [795, 670] on mat-icon "navigate_next" at bounding box center [791, 678] width 22 height 22
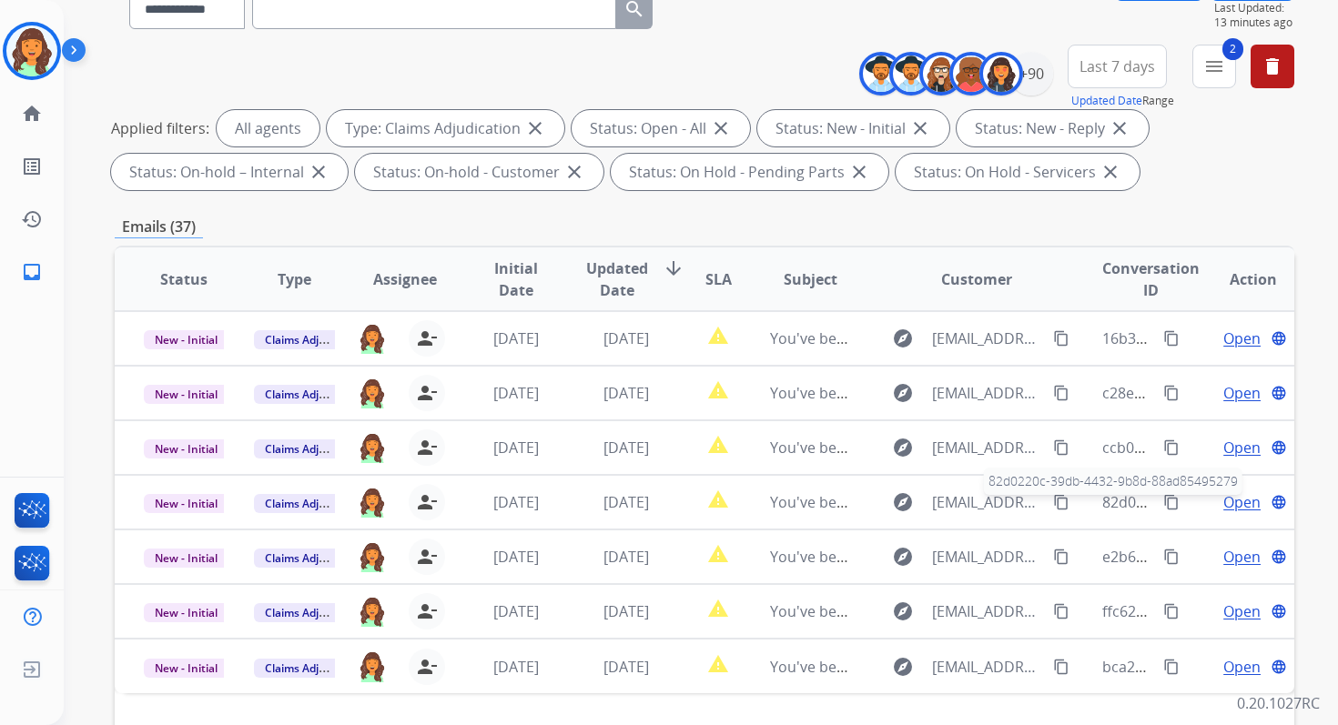
scroll to position [151, 0]
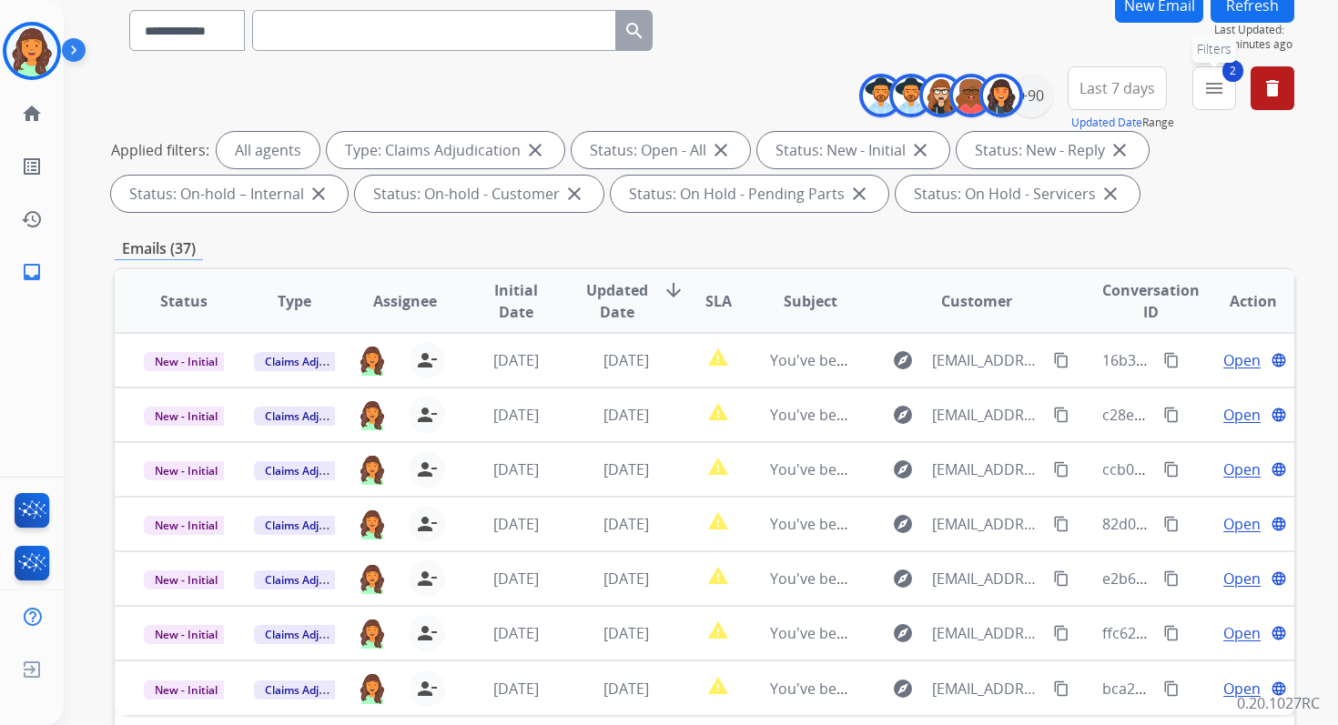
click at [1221, 80] on mat-icon "menu" at bounding box center [1214, 88] width 22 height 22
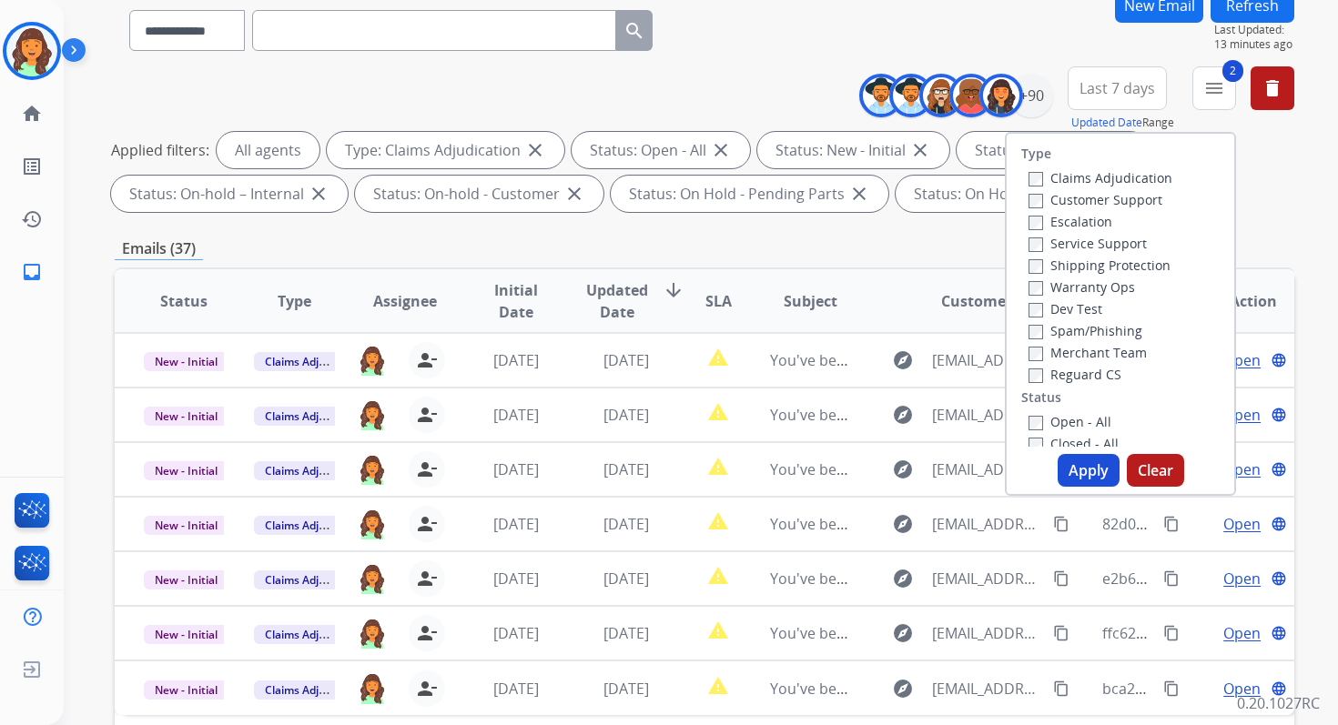
click at [1094, 470] on button "Apply" at bounding box center [1088, 470] width 62 height 33
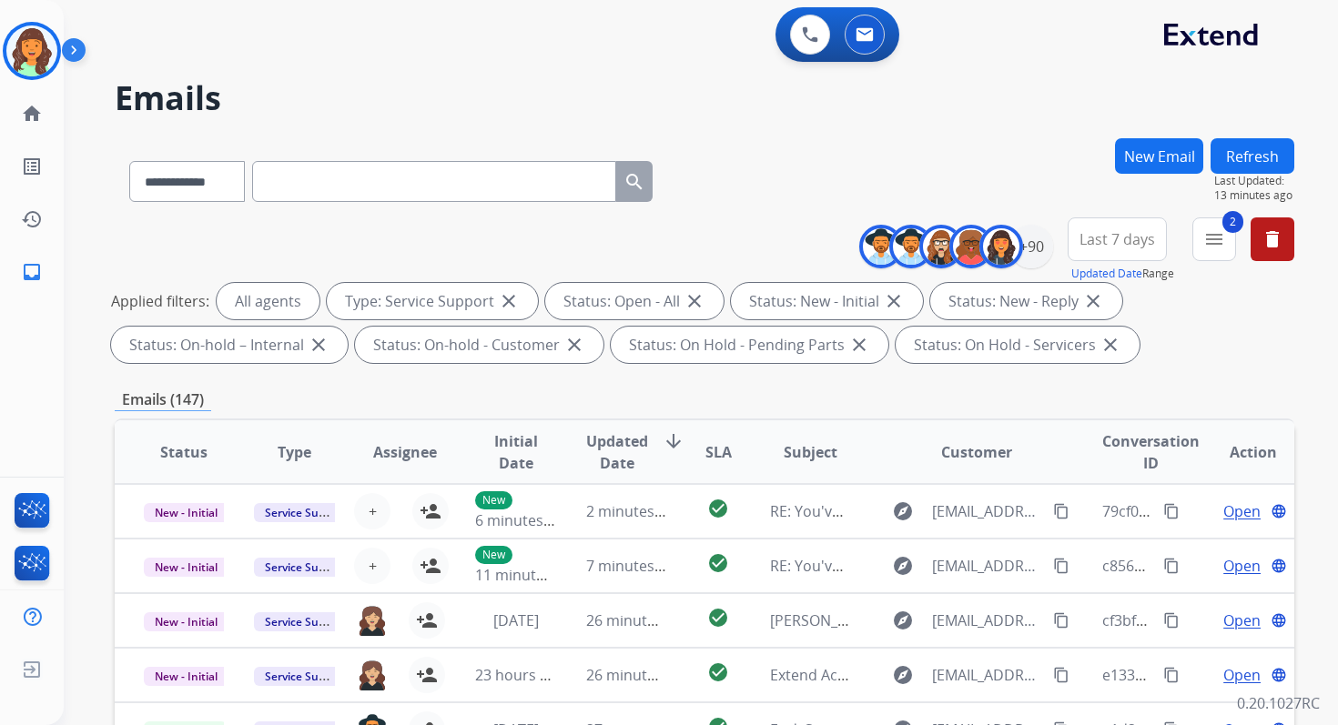
scroll to position [398, 0]
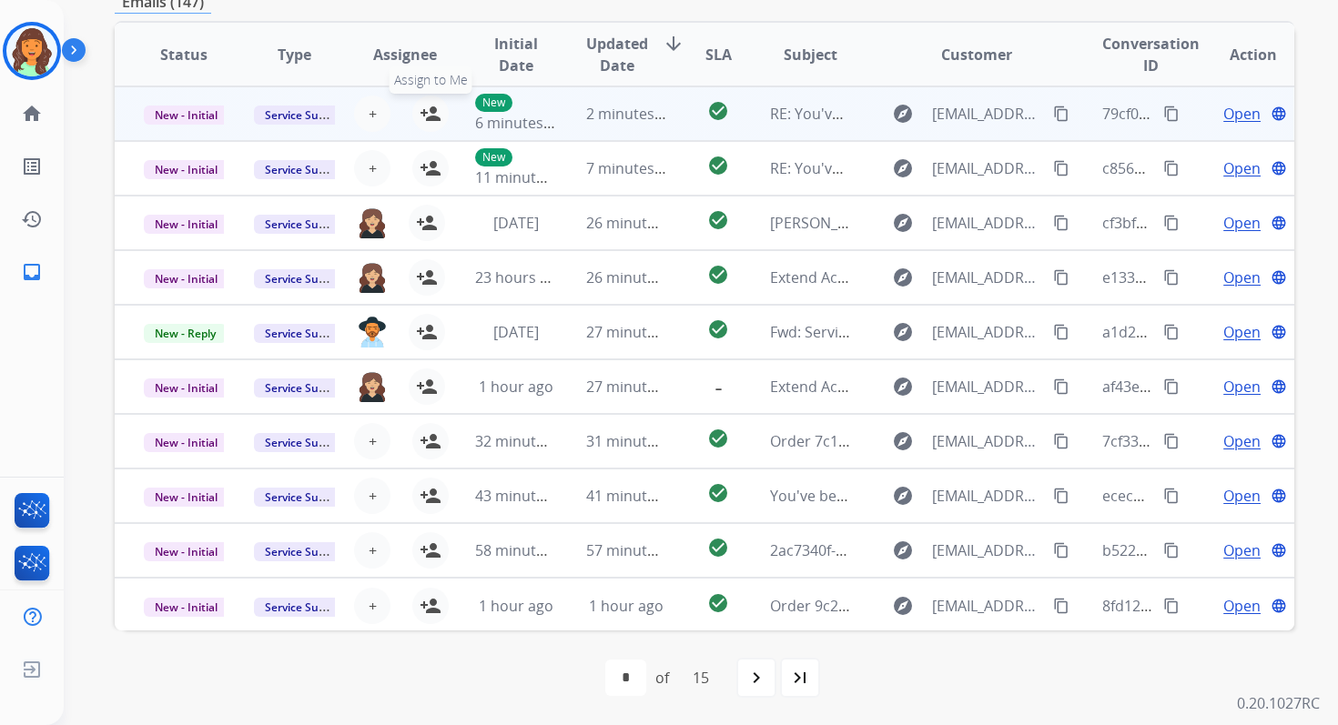
click at [429, 113] on mat-icon "person_add" at bounding box center [431, 114] width 22 height 22
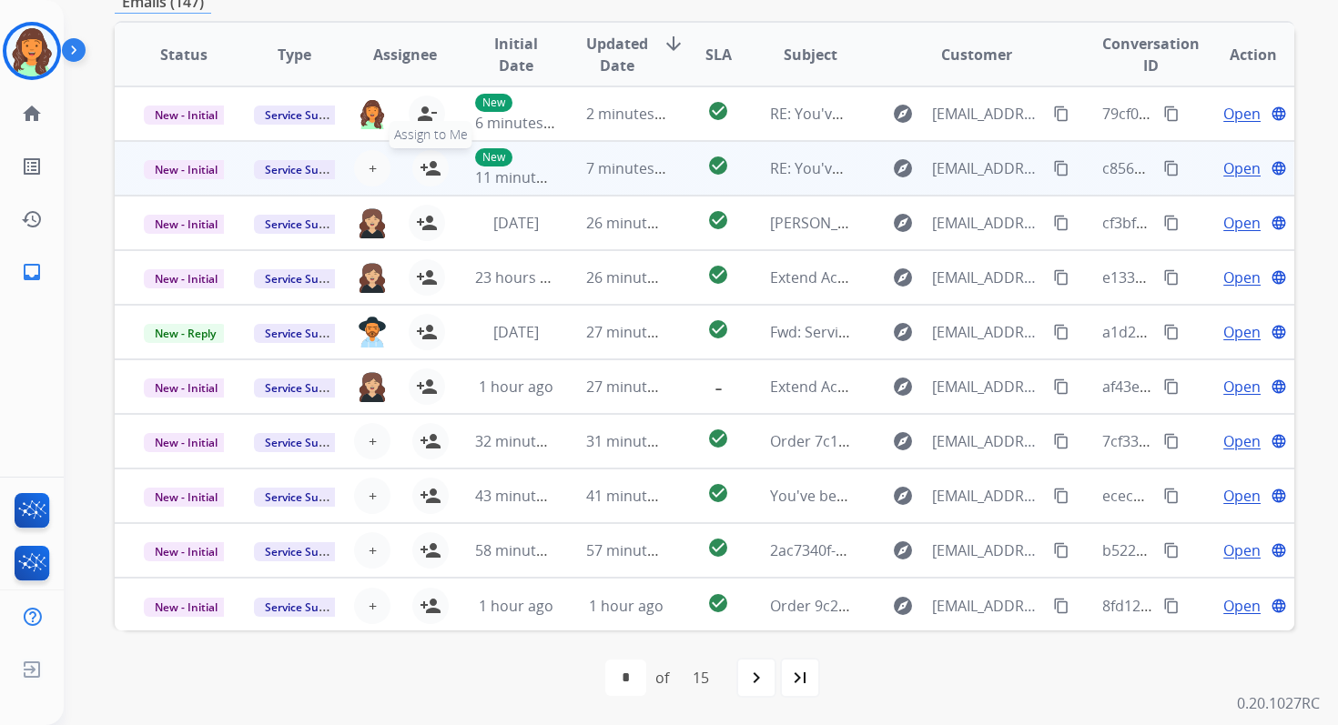
click at [429, 163] on mat-icon "person_add" at bounding box center [431, 168] width 22 height 22
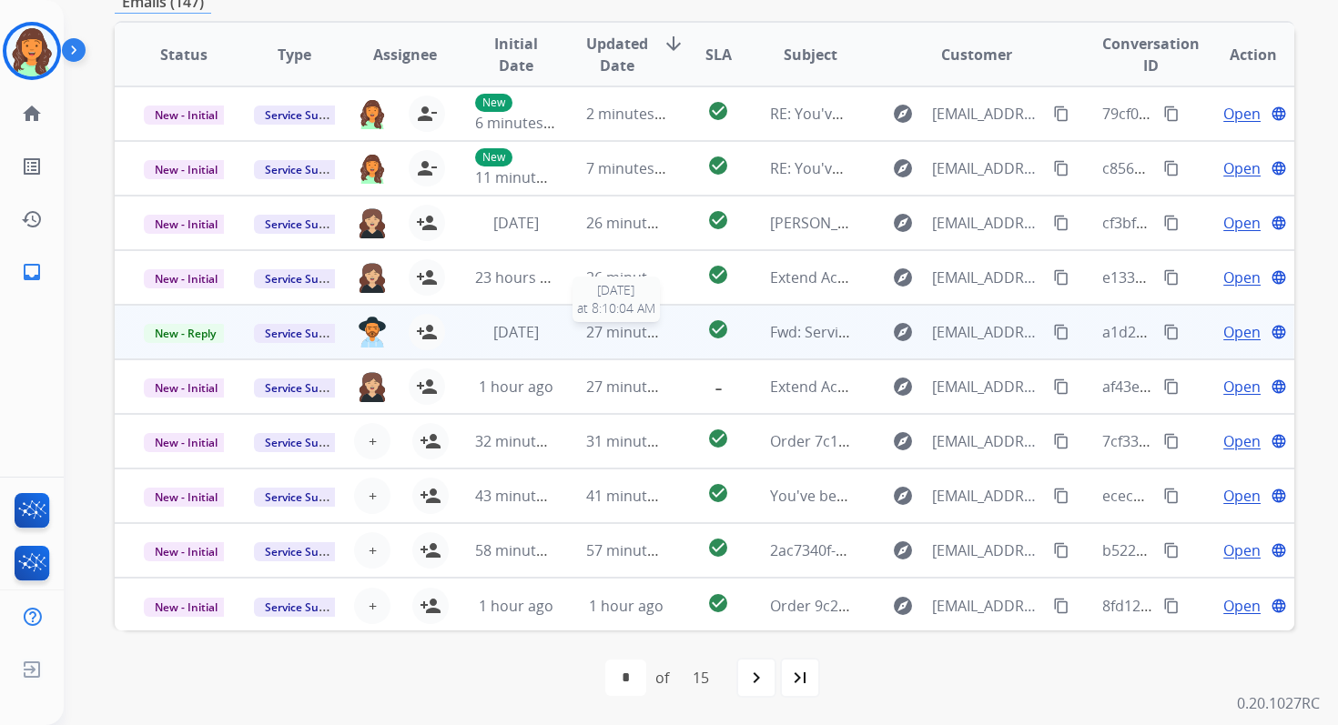
click at [659, 330] on span "27 minutes ago" at bounding box center [639, 332] width 106 height 20
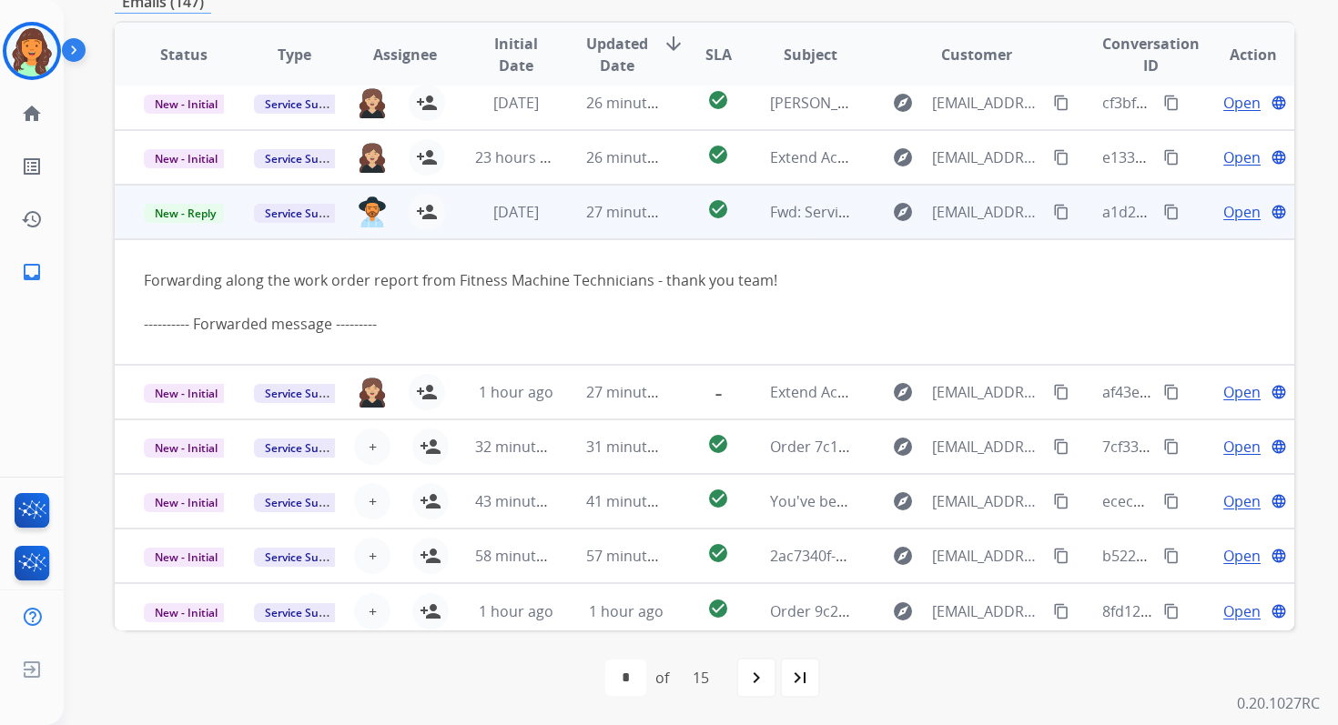
scroll to position [127, 0]
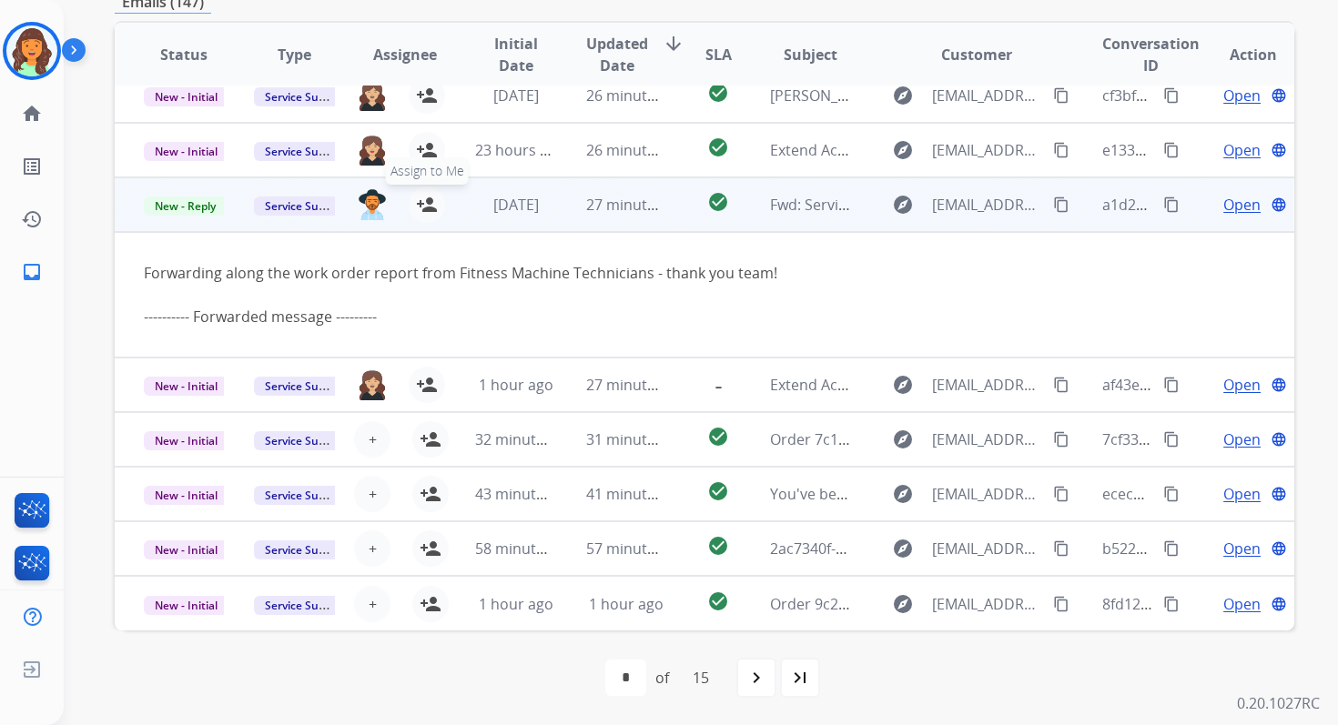
click at [430, 197] on mat-icon "person_add" at bounding box center [427, 205] width 22 height 22
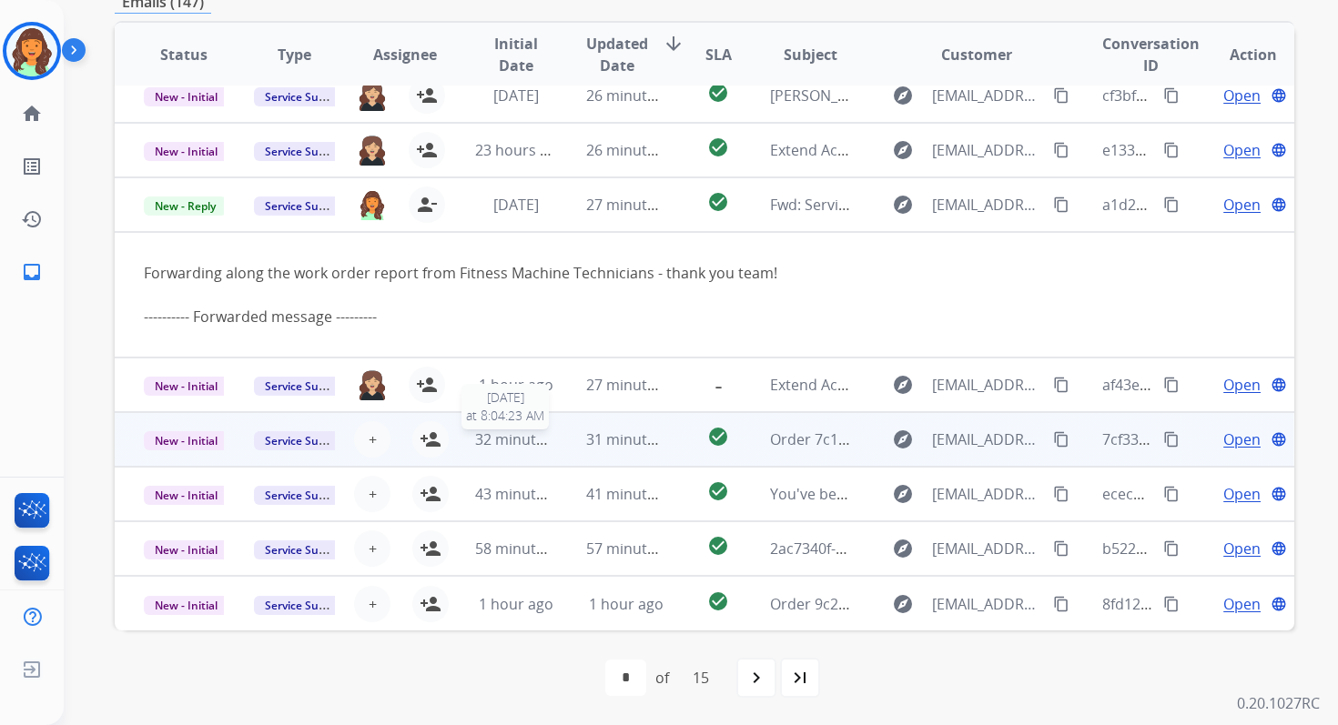
click at [528, 430] on span "32 minutes ago" at bounding box center [528, 440] width 106 height 20
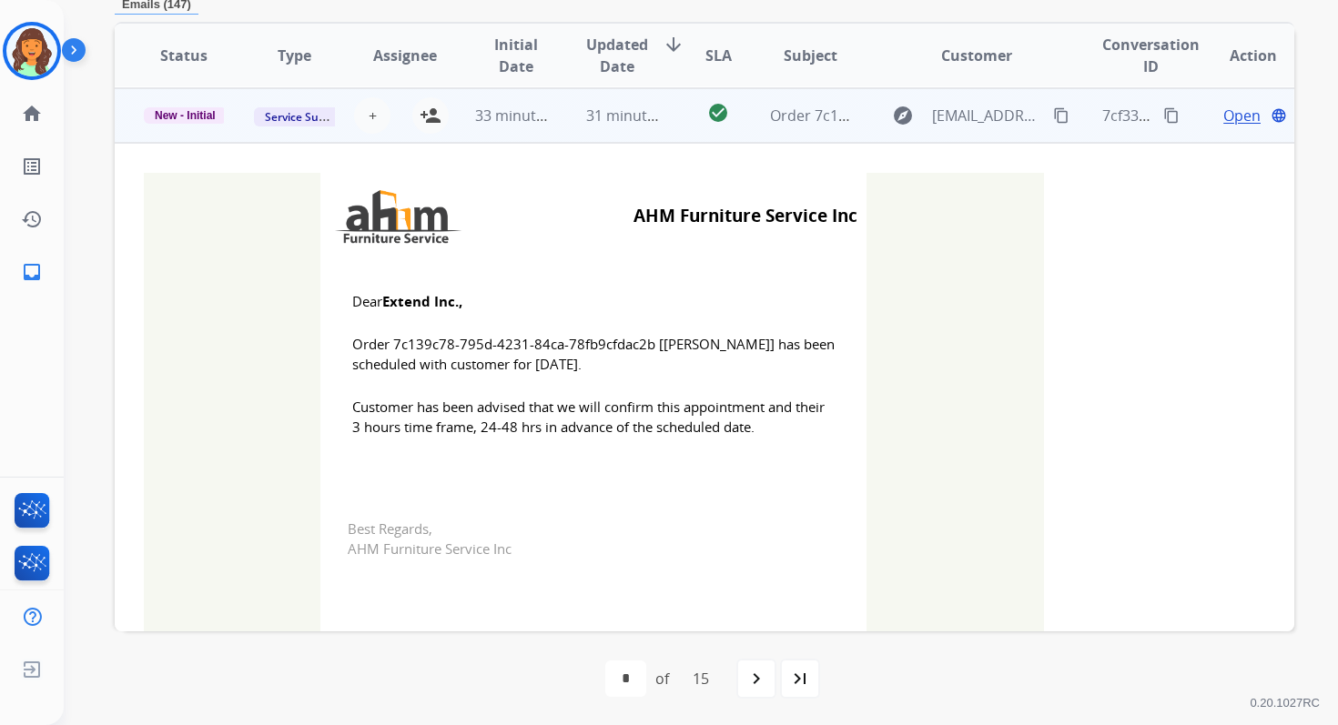
scroll to position [328, 0]
click at [428, 120] on mat-icon "person_add" at bounding box center [431, 115] width 22 height 22
click at [557, 121] on td "31 minutes ago" at bounding box center [612, 114] width 110 height 55
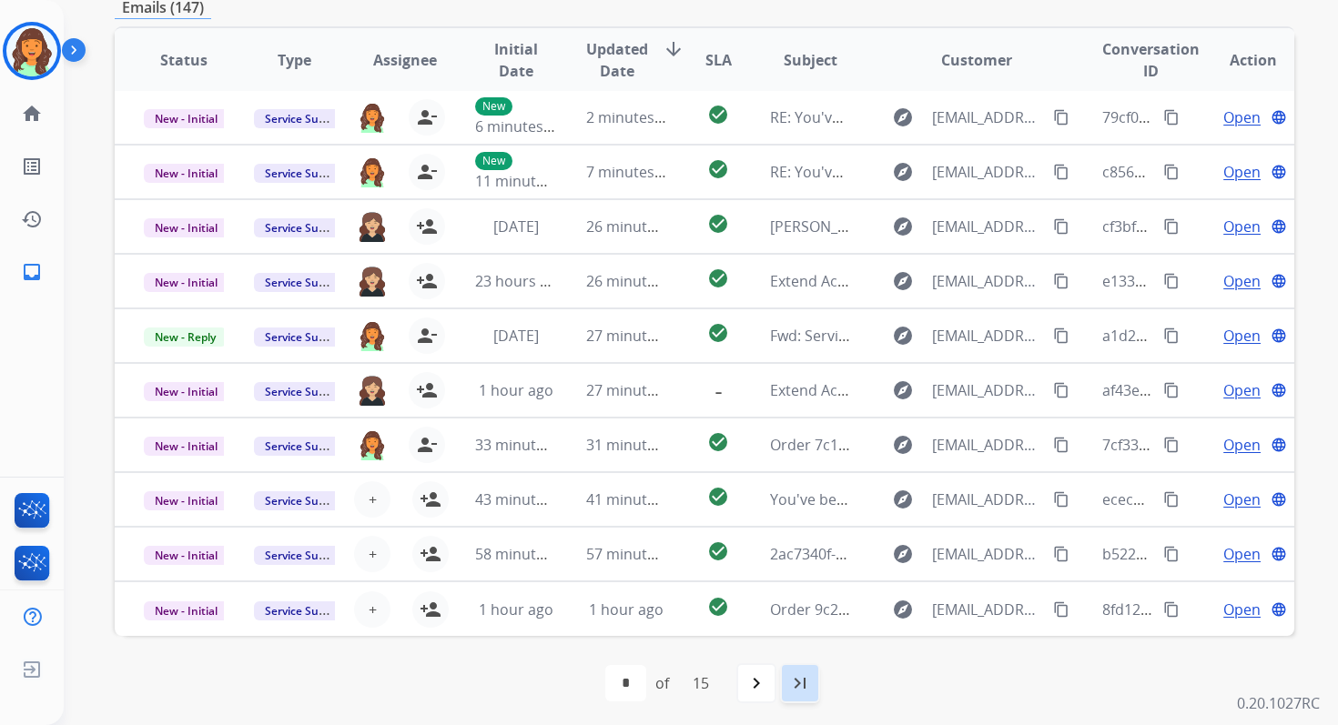
click at [804, 672] on mat-icon "last_page" at bounding box center [800, 683] width 22 height 22
select select "**"
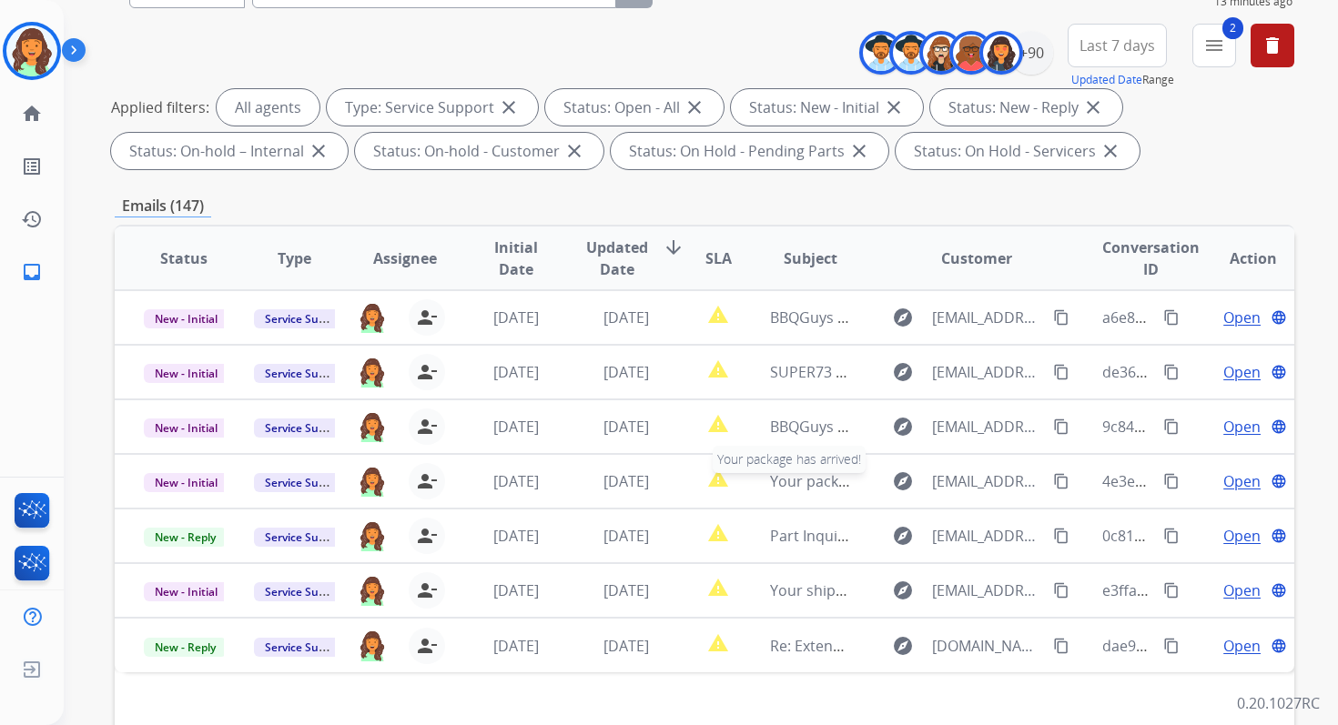
scroll to position [398, 0]
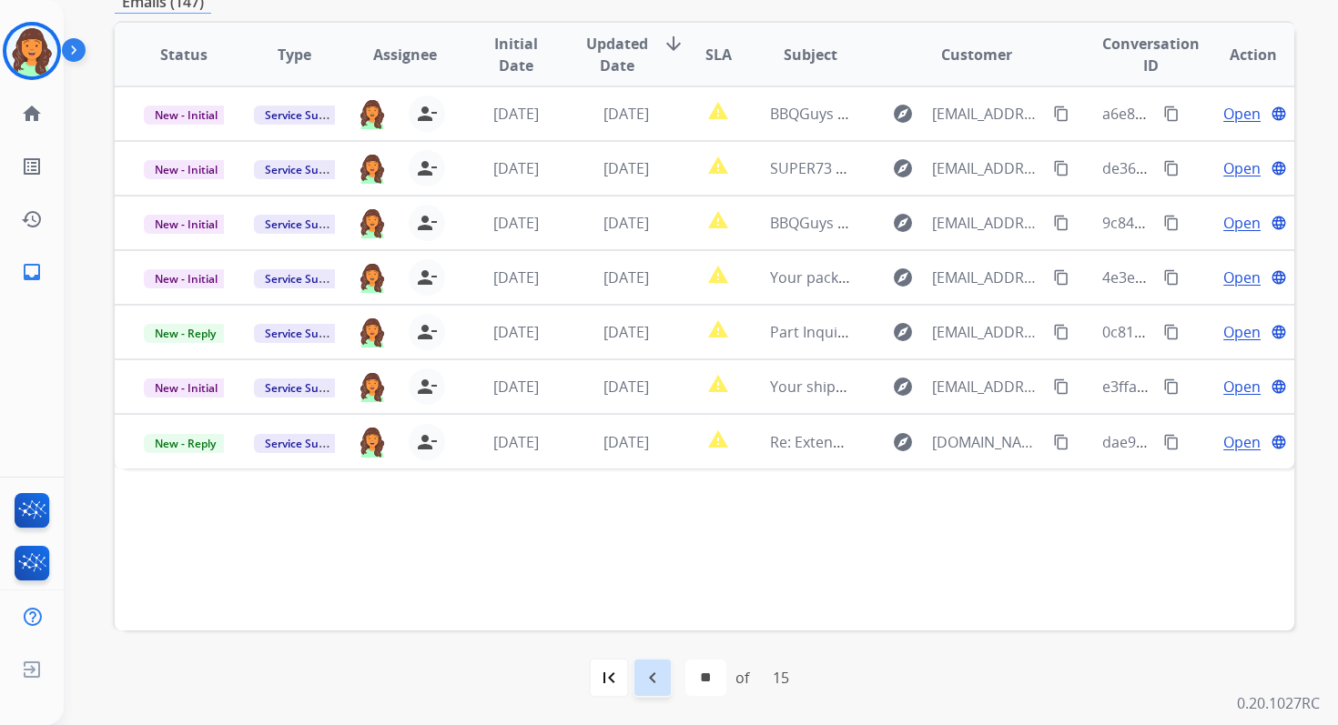
click at [650, 686] on mat-icon "navigate_before" at bounding box center [653, 678] width 22 height 22
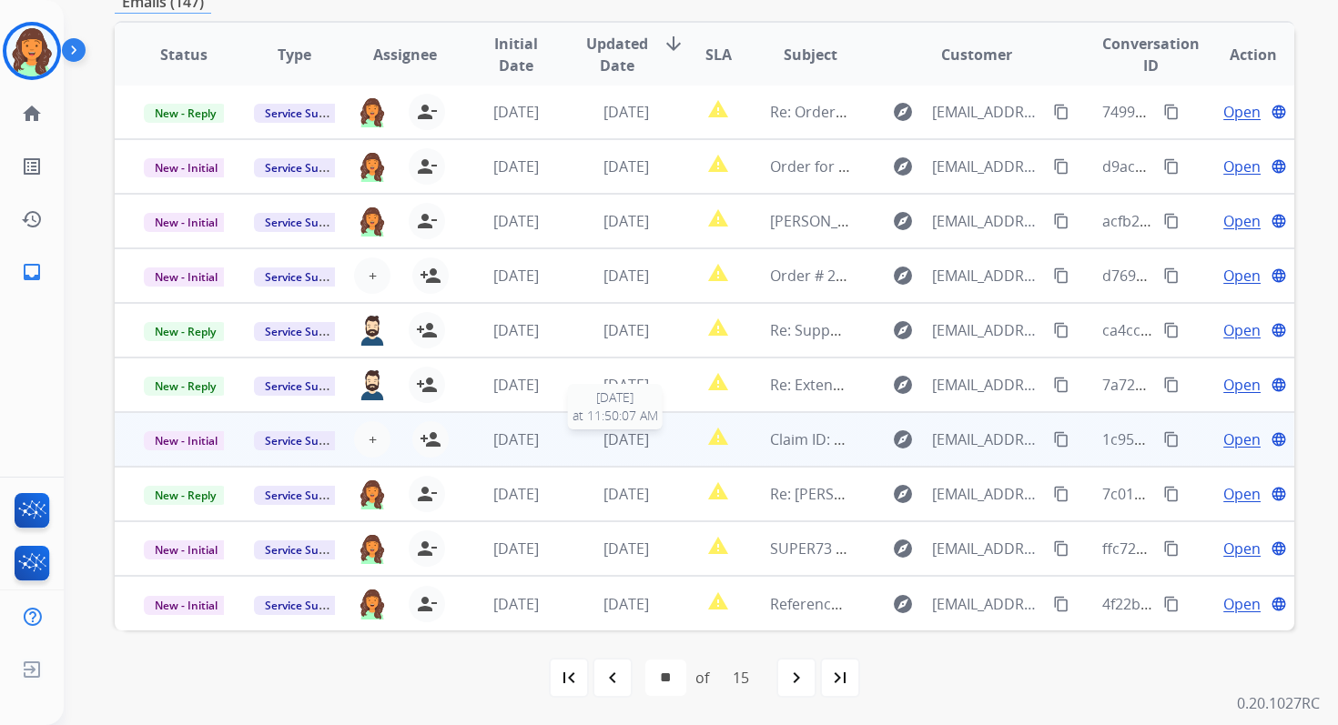
click at [603, 438] on span "[DATE]" at bounding box center [625, 440] width 45 height 20
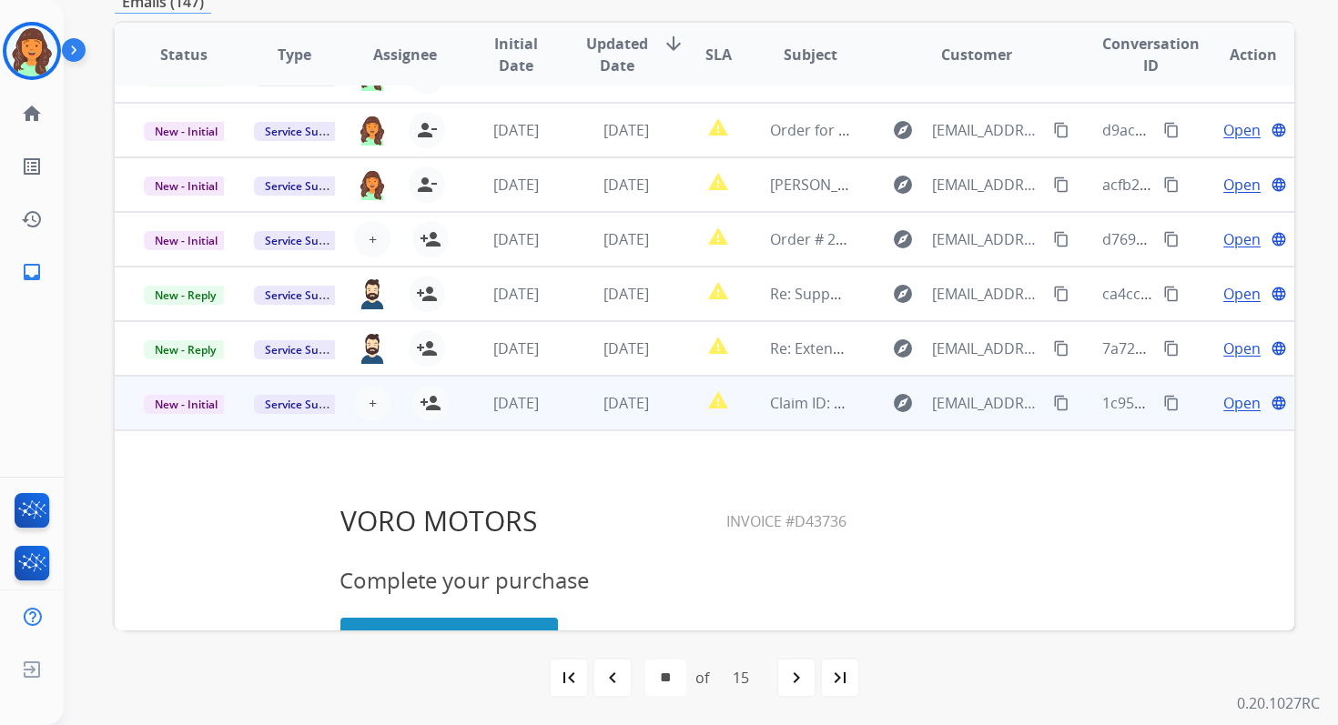
scroll to position [0, 0]
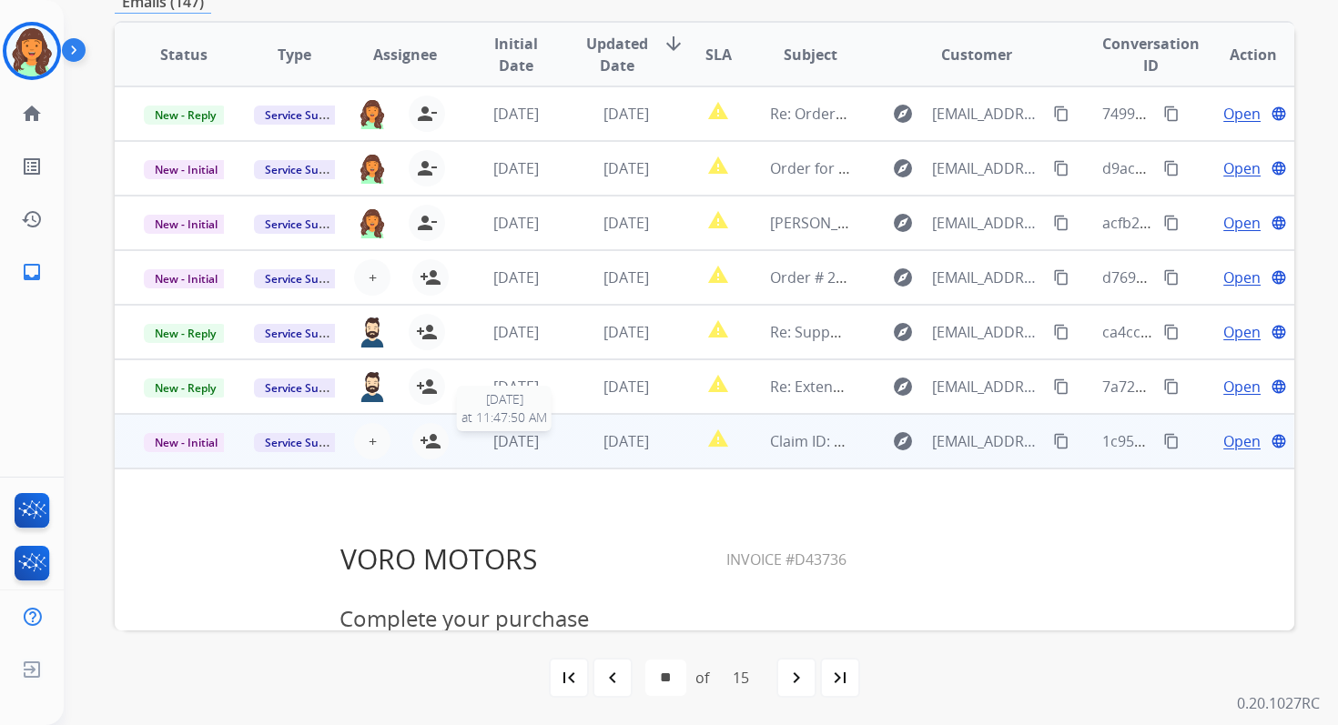
click at [557, 442] on td "[DATE]" at bounding box center [612, 441] width 110 height 55
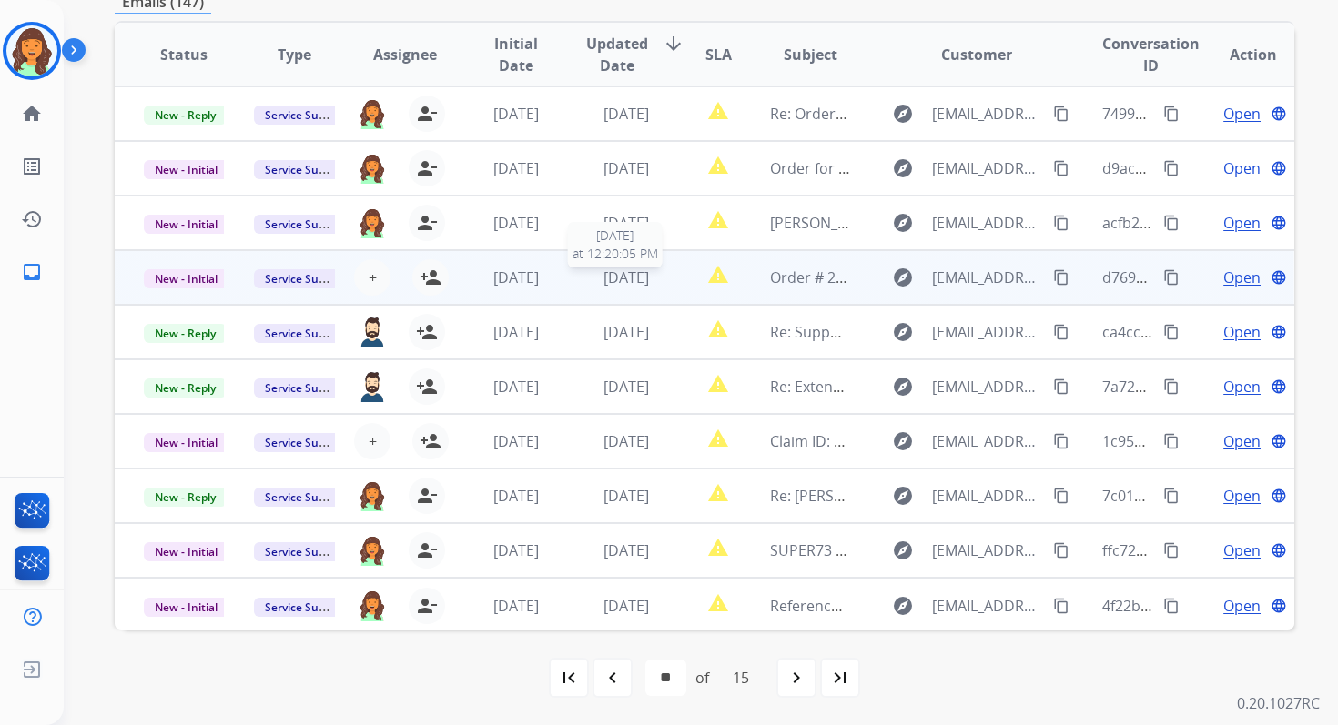
click at [603, 277] on span "[DATE]" at bounding box center [625, 278] width 45 height 20
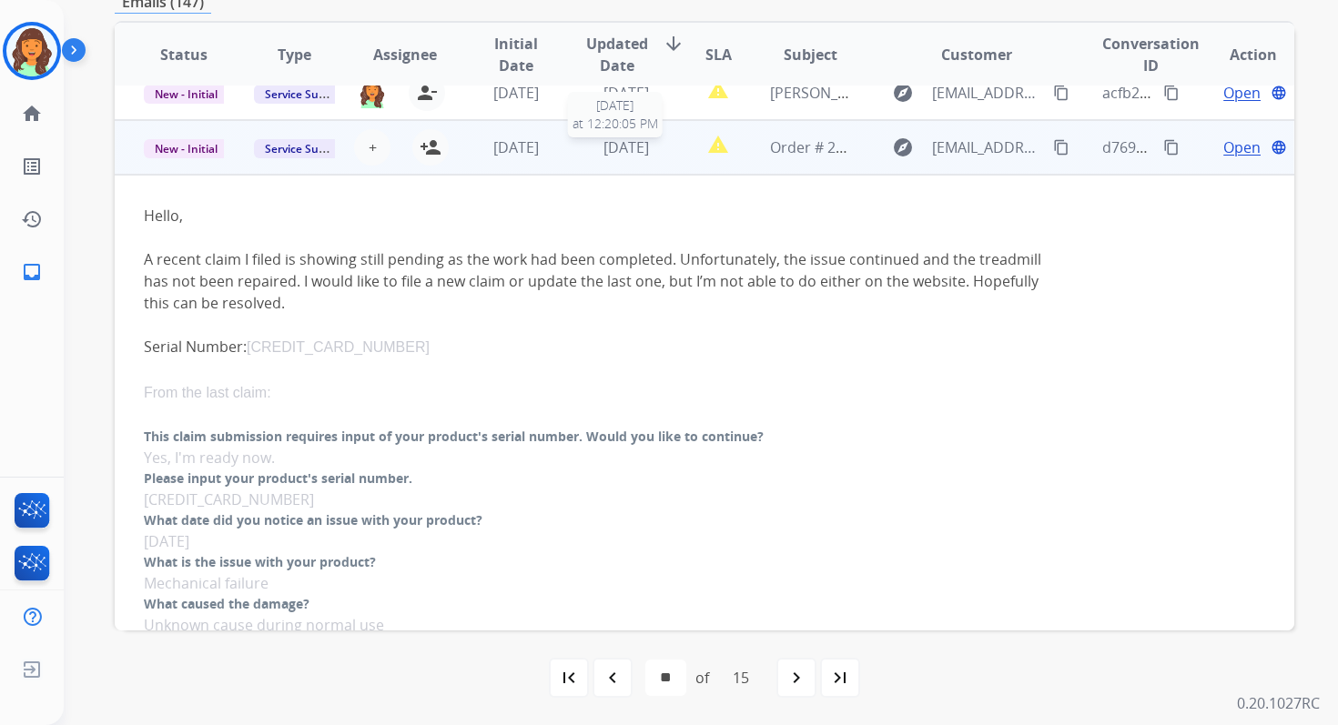
scroll to position [164, 0]
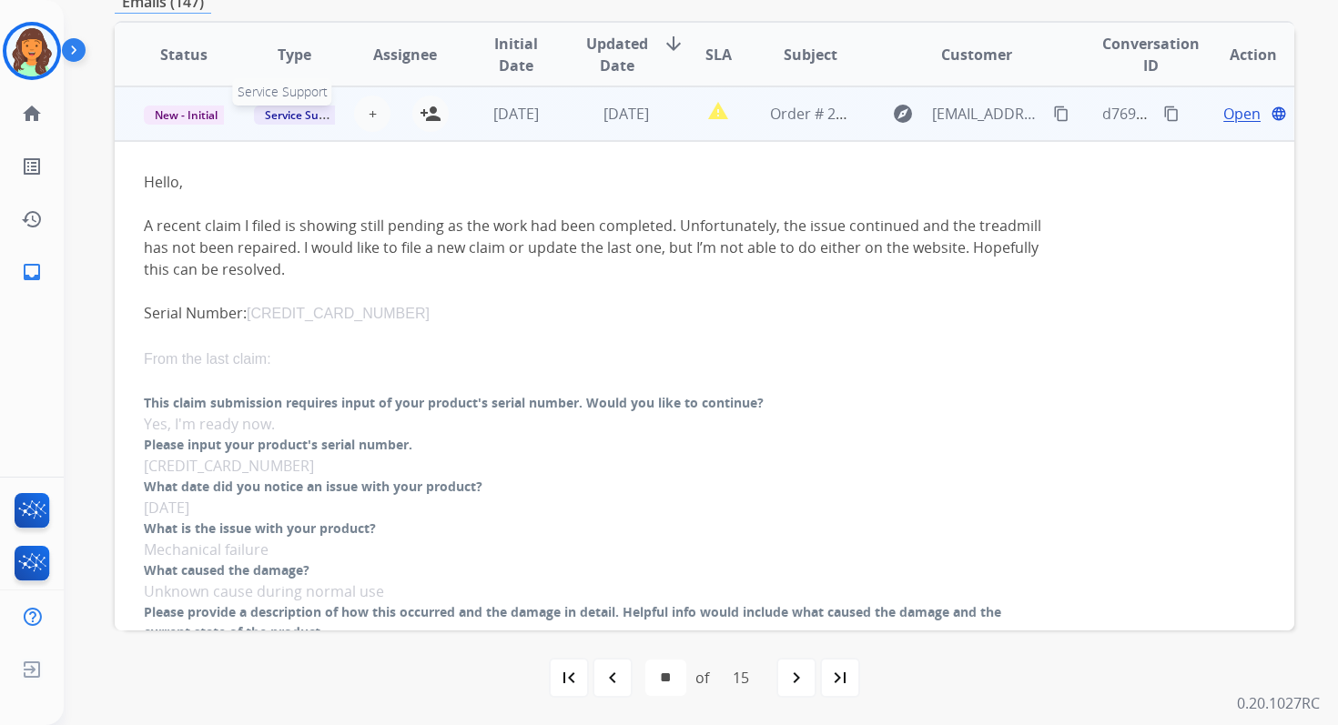
click at [314, 116] on span "Service Support" at bounding box center [306, 115] width 104 height 19
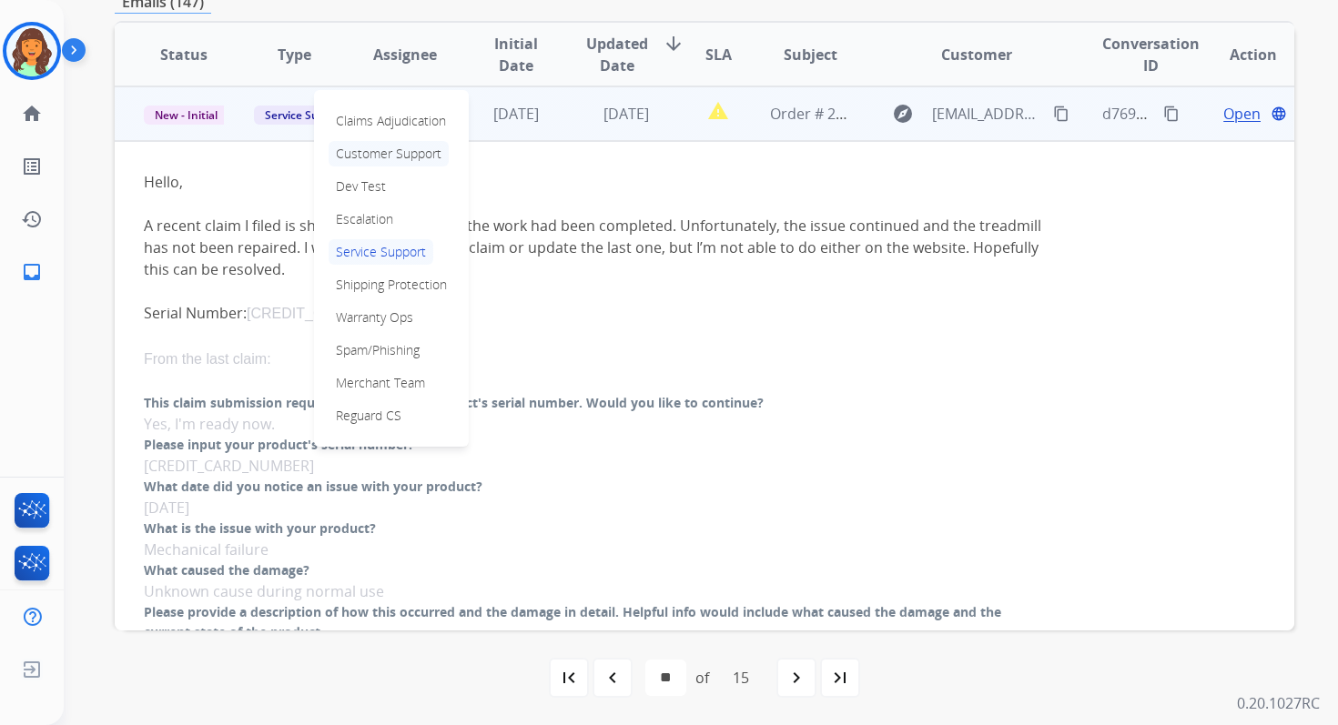
click at [361, 153] on p "Customer Support" at bounding box center [389, 153] width 120 height 25
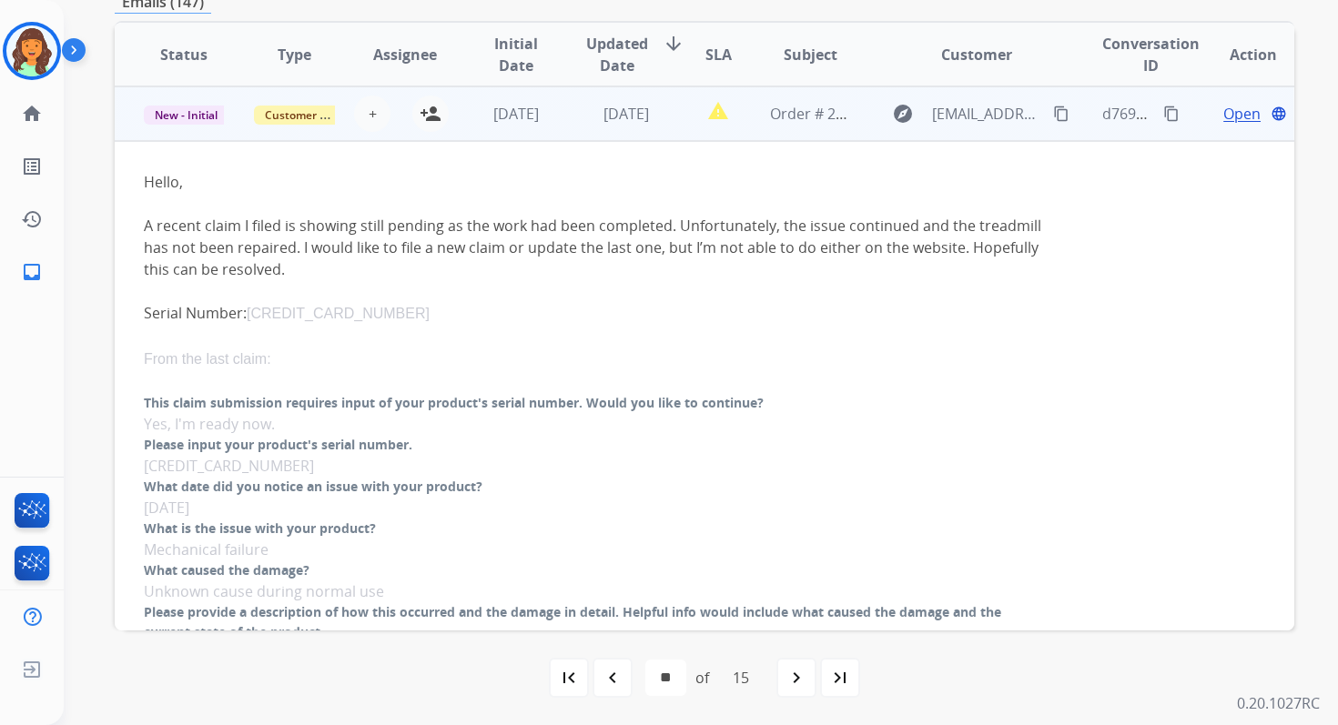
click at [1053, 111] on mat-icon "content_copy" at bounding box center [1061, 114] width 16 height 16
click at [1224, 112] on span "Open" at bounding box center [1241, 114] width 37 height 22
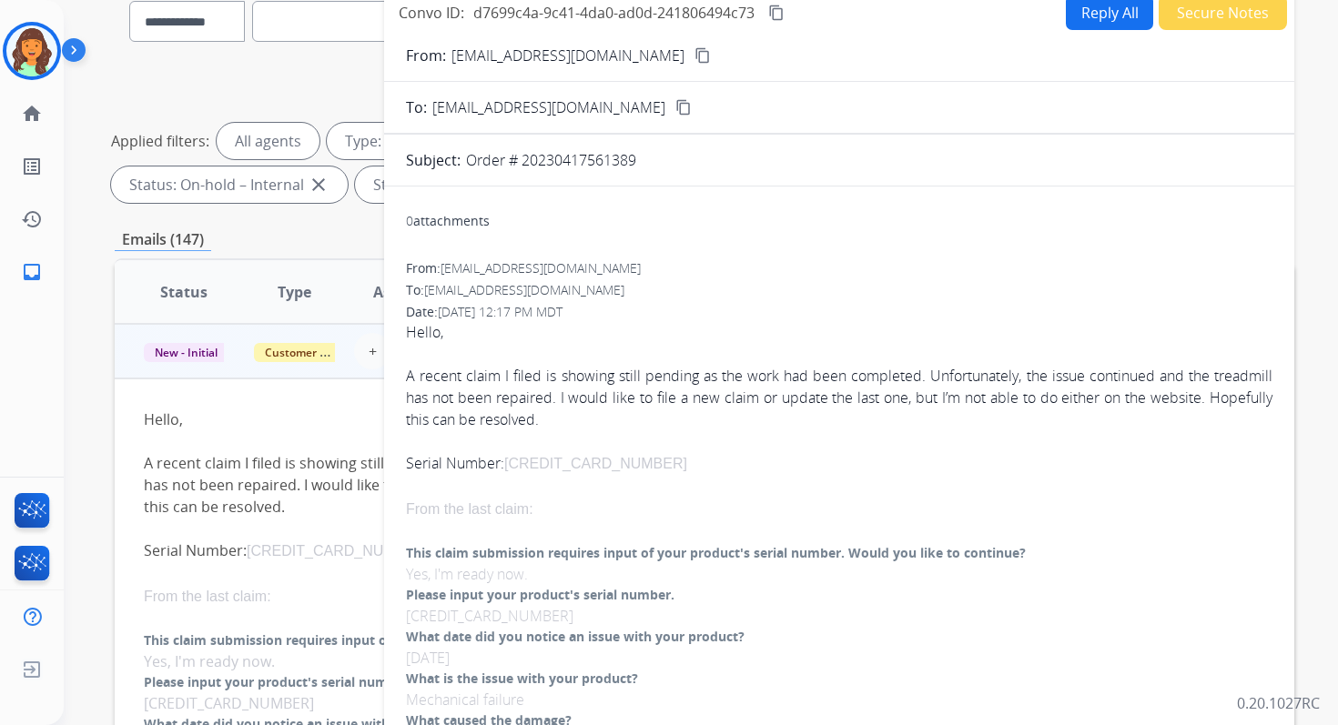
scroll to position [66, 0]
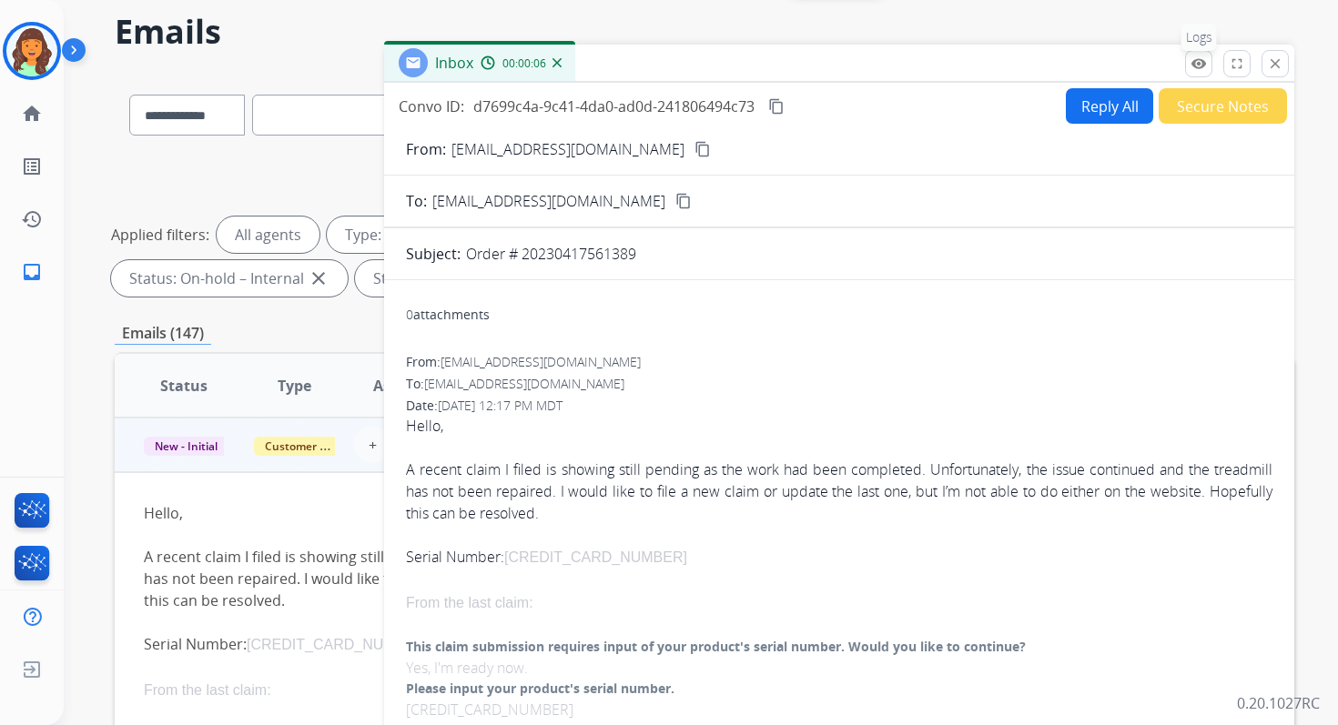
click at [1199, 73] on button "remove_red_eye Logs" at bounding box center [1198, 63] width 27 height 27
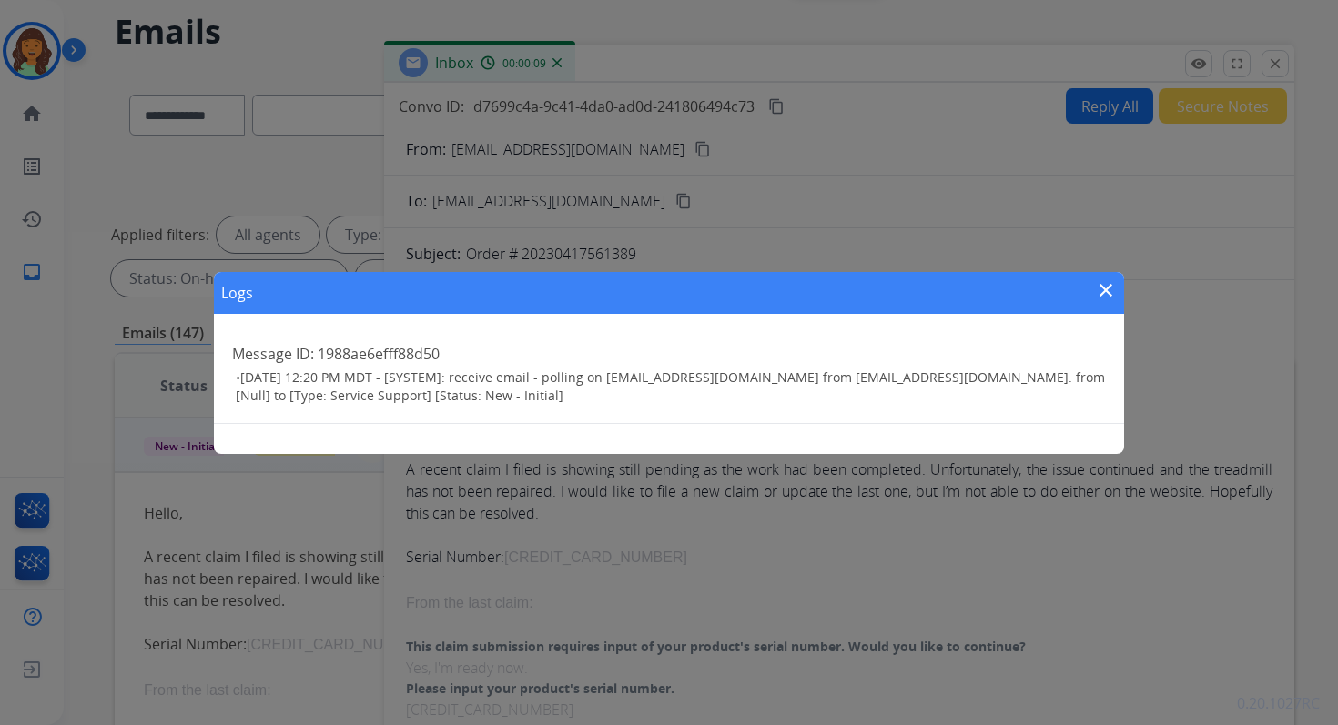
click at [1106, 292] on mat-icon "close" at bounding box center [1106, 290] width 22 height 22
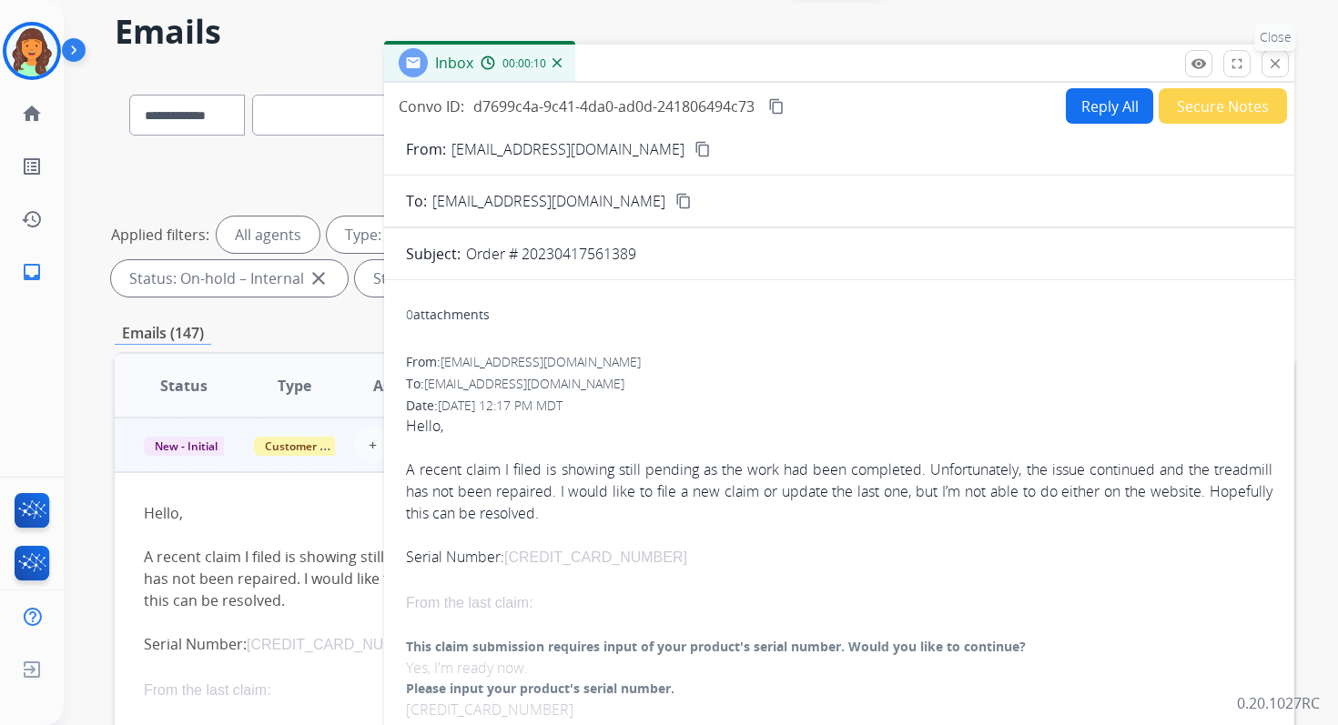
click at [1273, 61] on mat-icon "close" at bounding box center [1275, 64] width 16 height 16
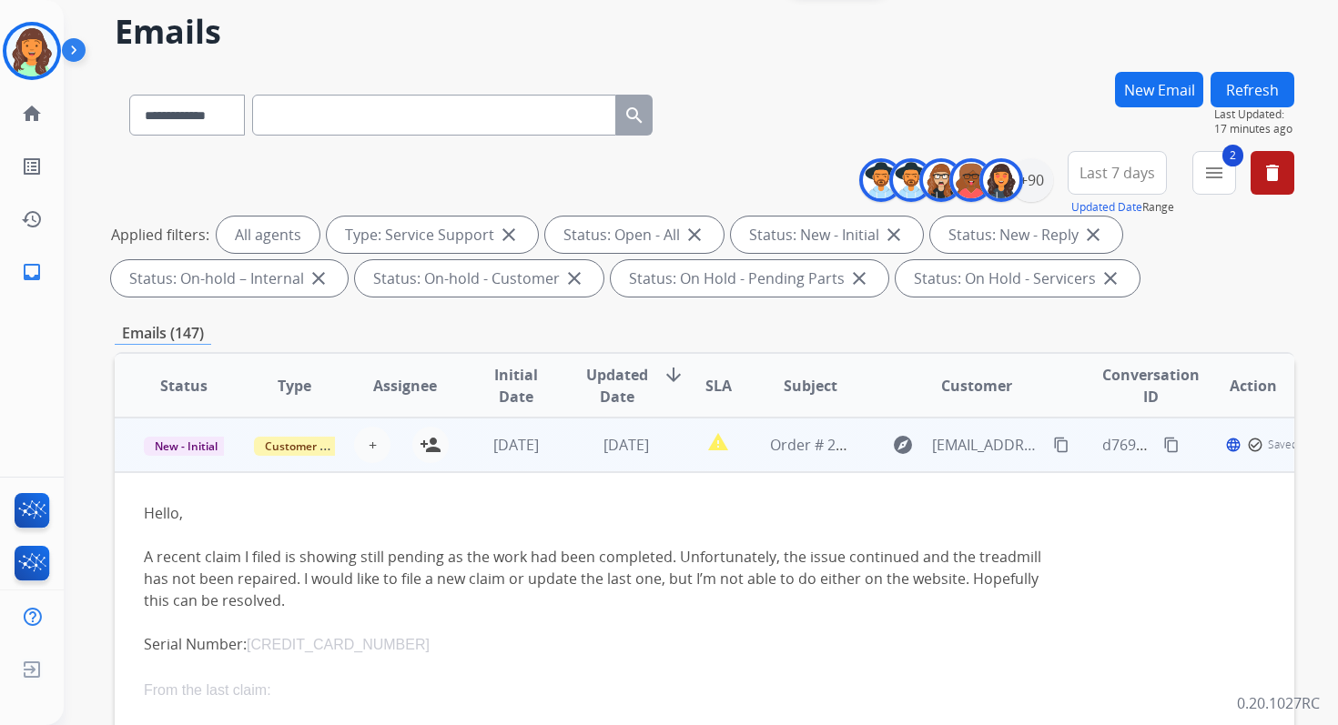
click at [1238, 90] on button "Refresh" at bounding box center [1252, 89] width 84 height 35
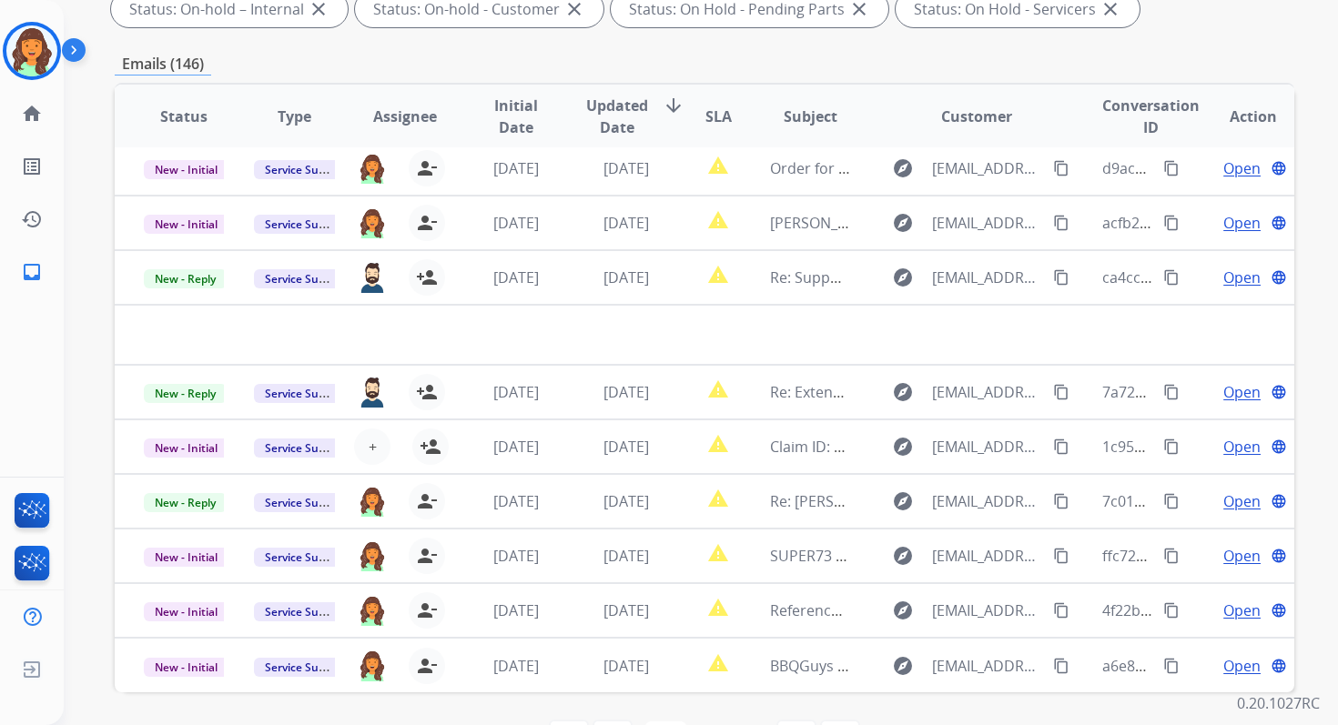
scroll to position [398, 0]
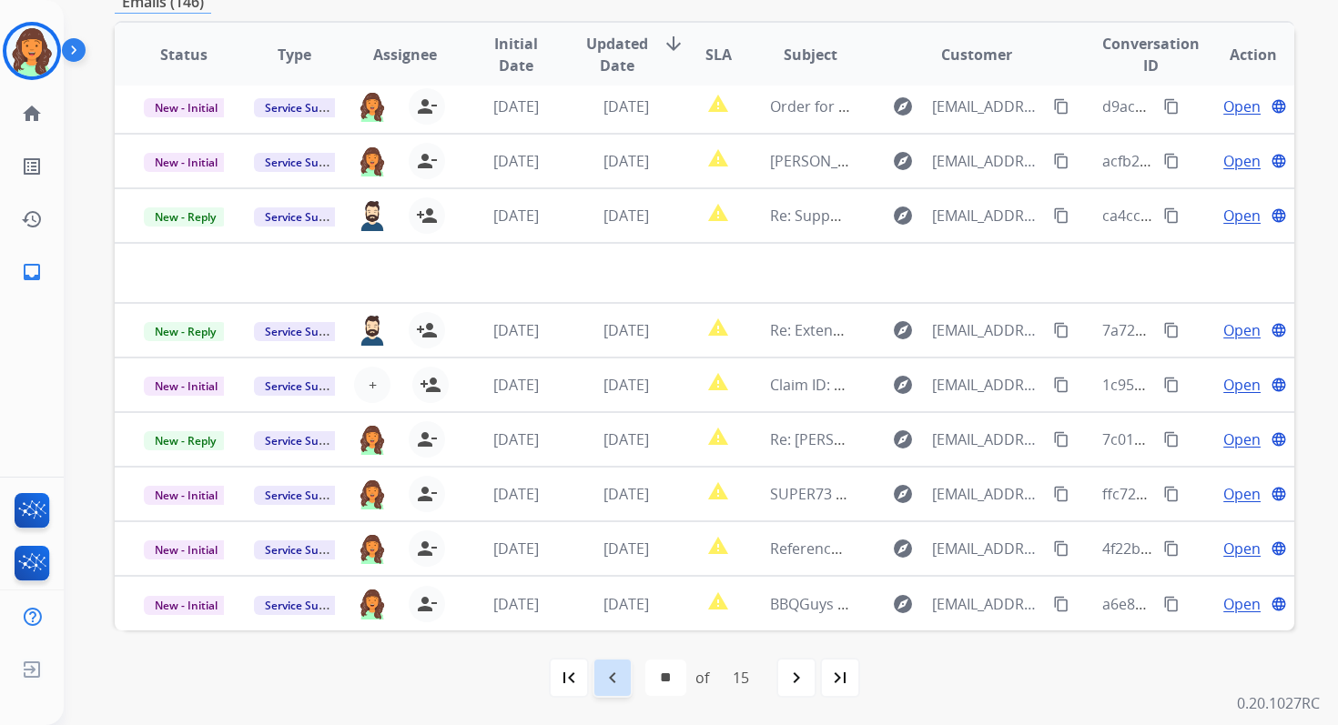
click at [619, 678] on mat-icon "navigate_before" at bounding box center [613, 678] width 22 height 22
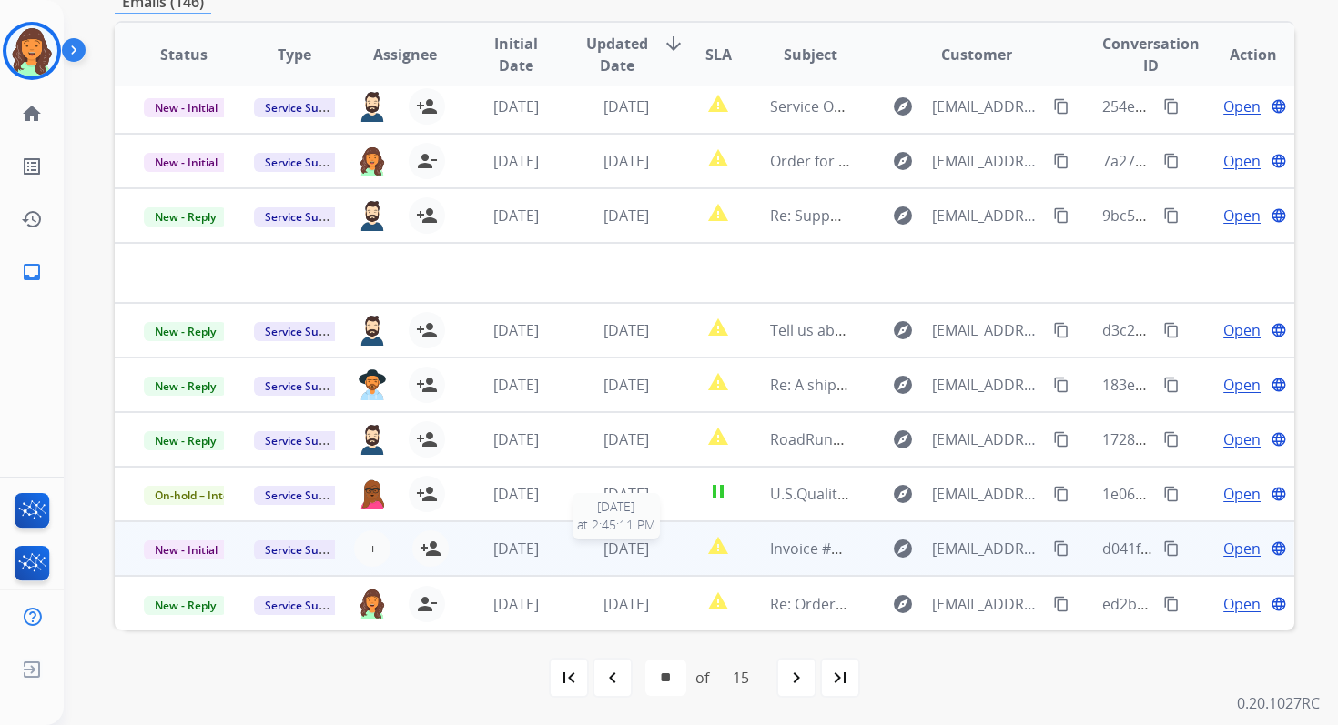
click at [612, 554] on span "[DATE]" at bounding box center [625, 549] width 45 height 20
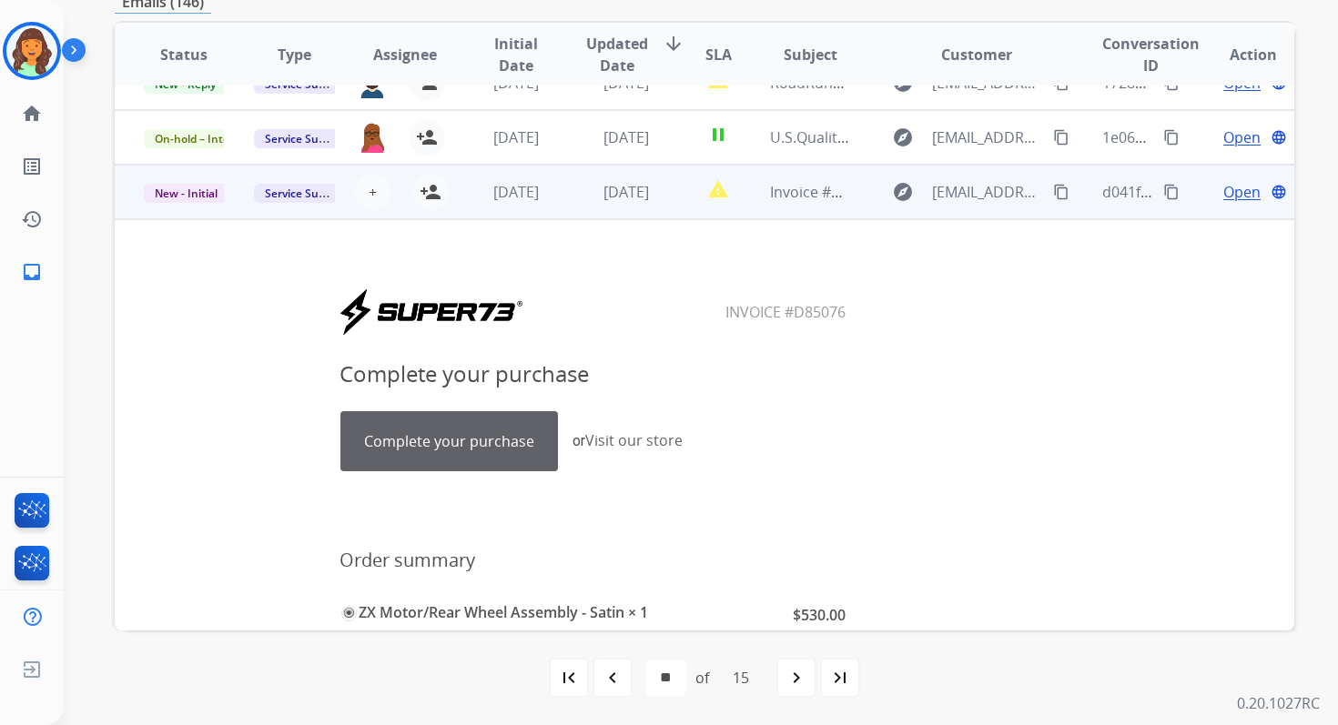
scroll to position [223, 0]
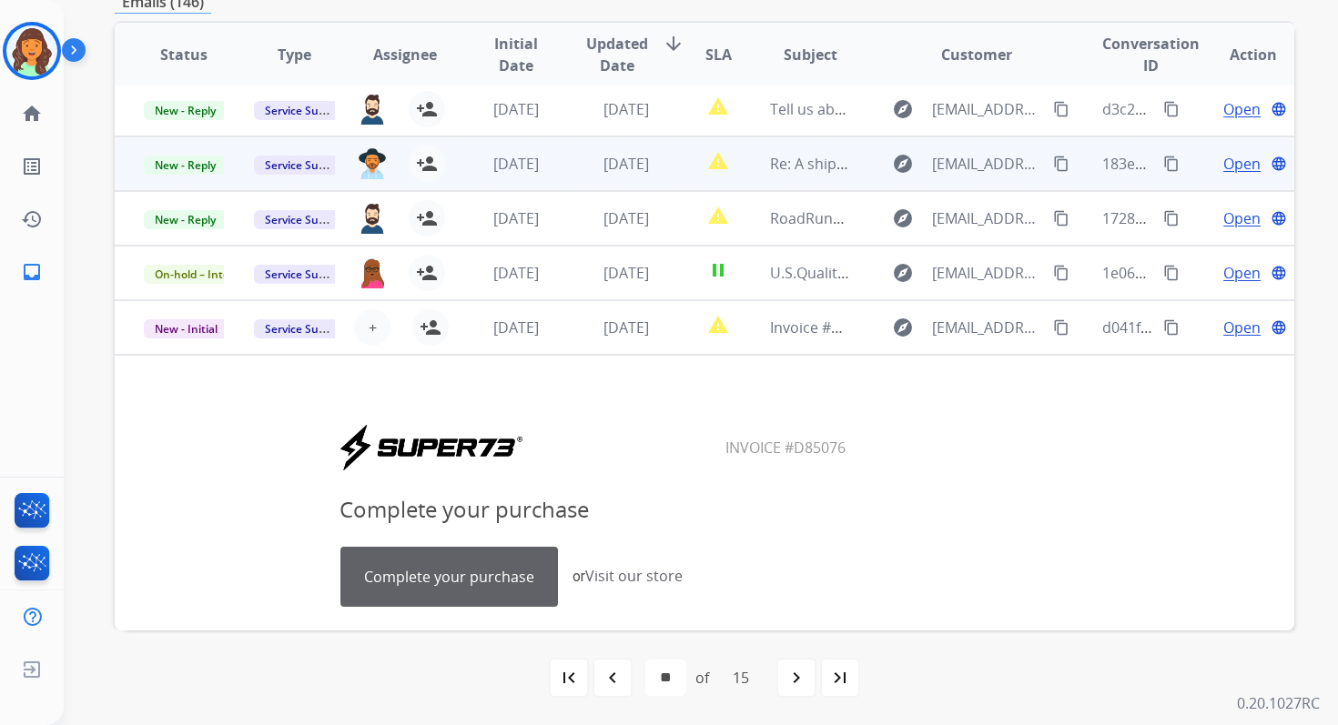
click at [602, 176] on td "[DATE]" at bounding box center [612, 163] width 110 height 55
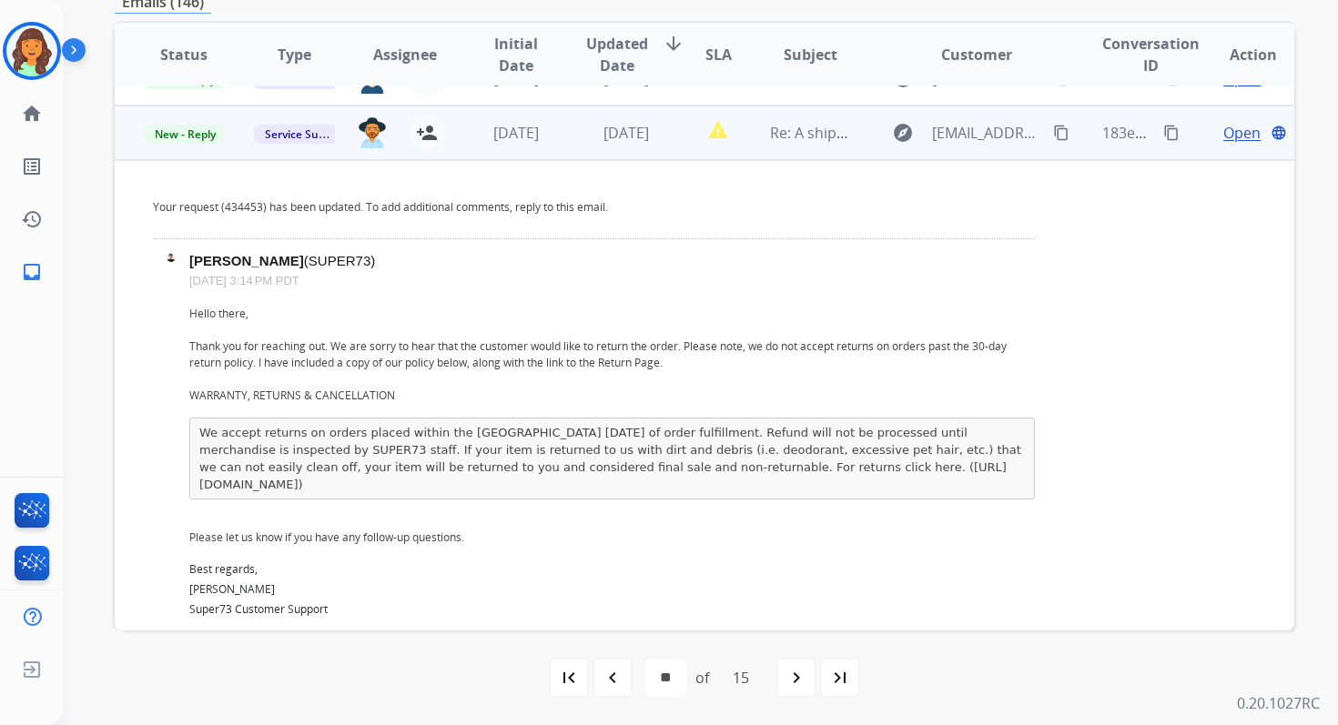
scroll to position [273, 0]
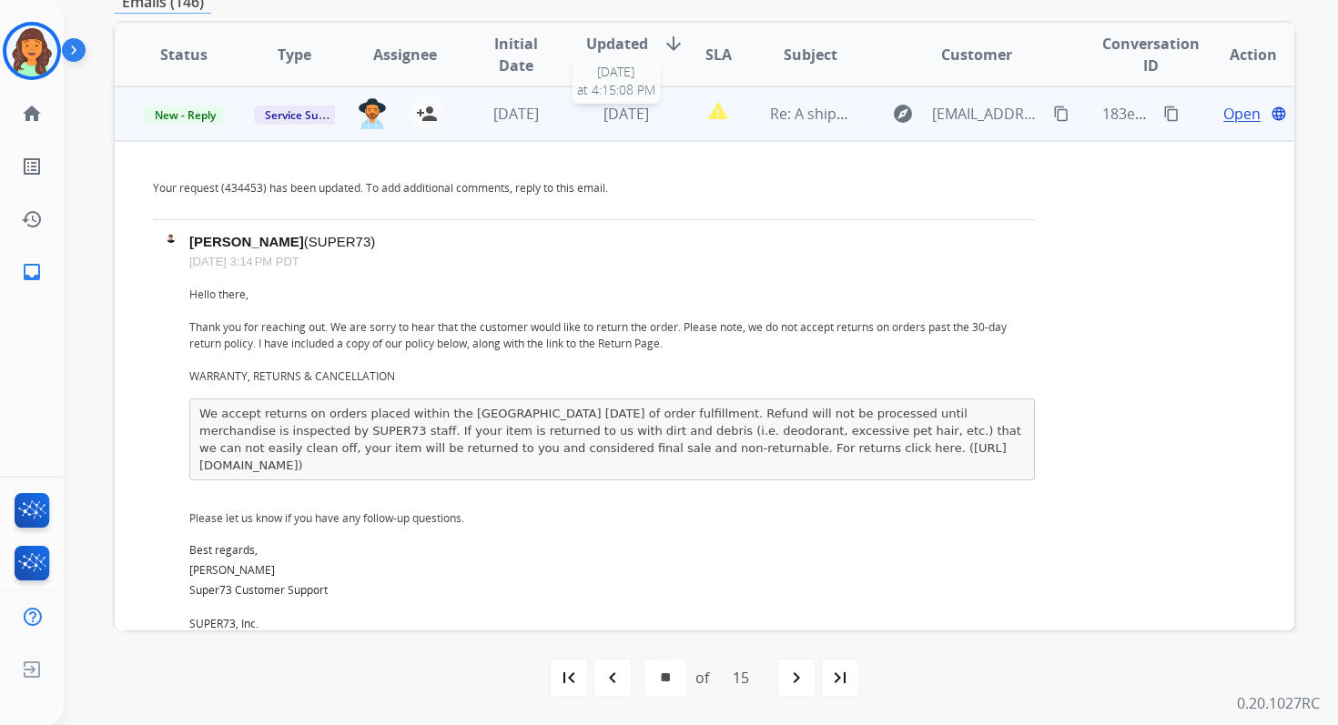
click at [611, 116] on span "[DATE]" at bounding box center [625, 114] width 45 height 20
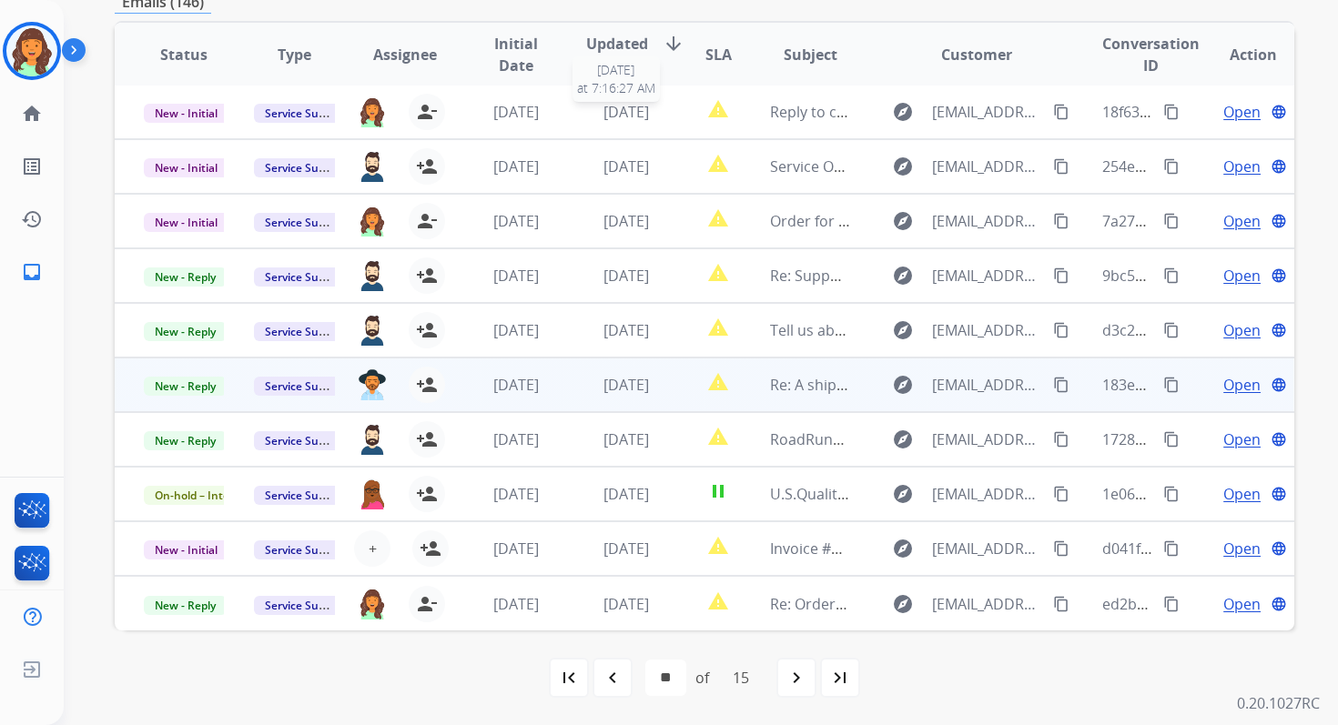
scroll to position [2, 0]
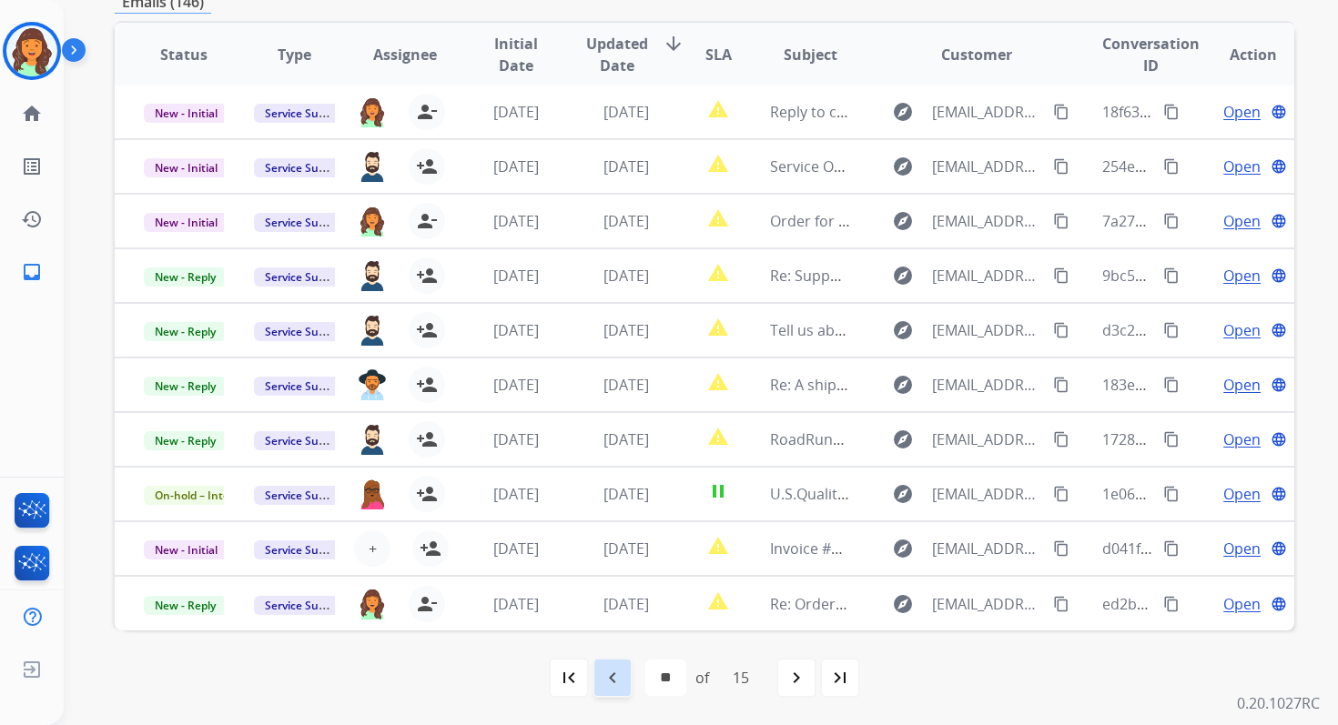
click at [622, 682] on div "navigate_before" at bounding box center [612, 678] width 40 height 40
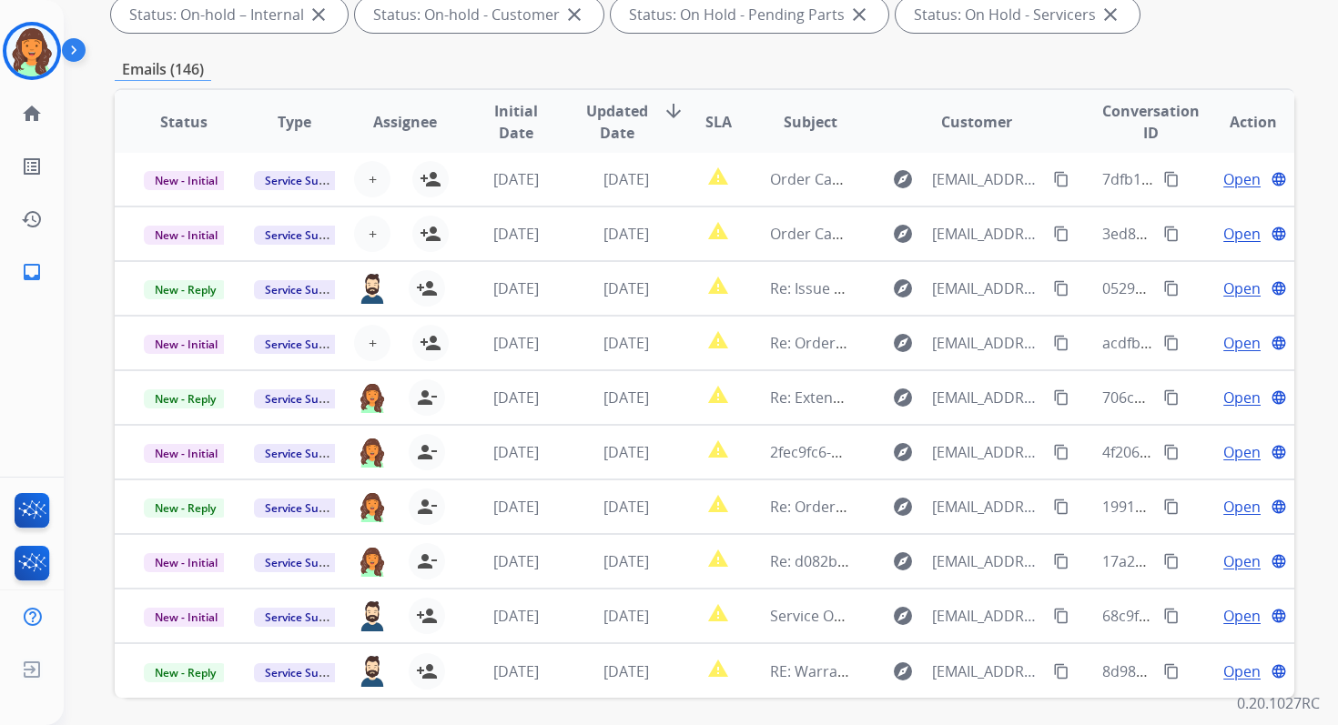
scroll to position [398, 0]
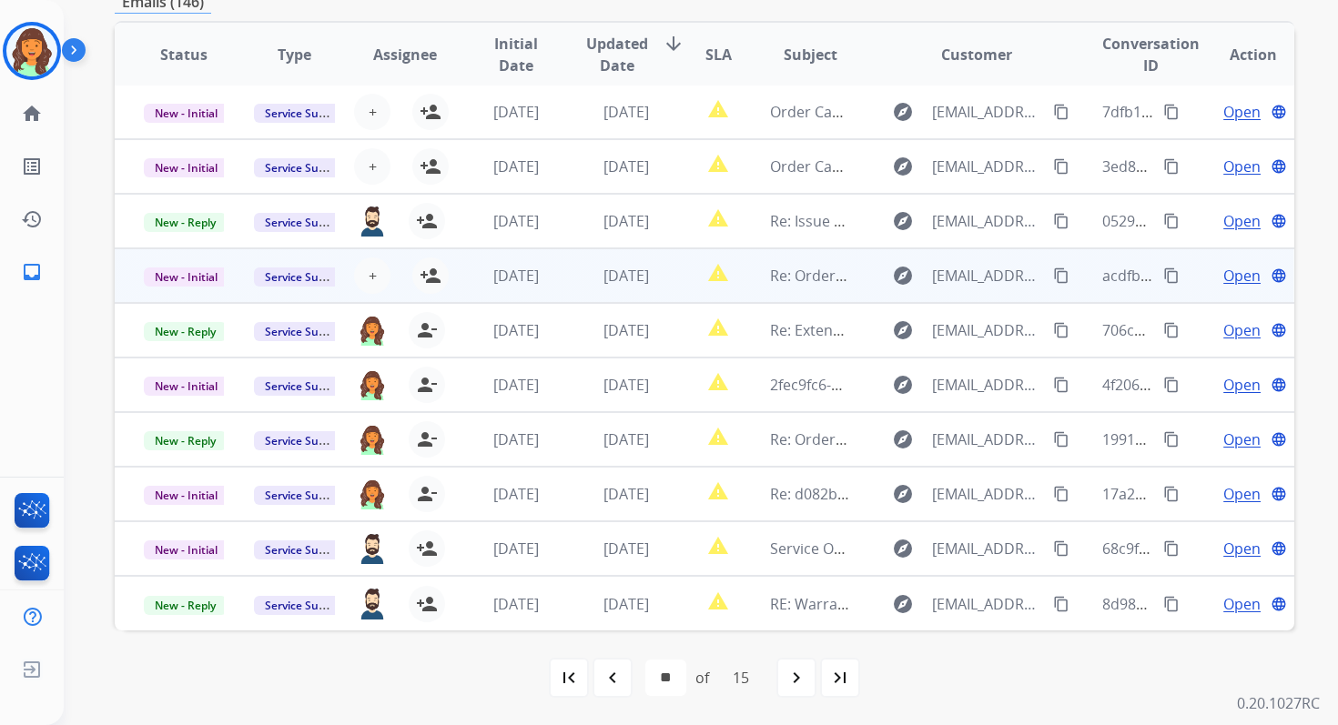
click at [607, 290] on td "[DATE]" at bounding box center [612, 275] width 110 height 55
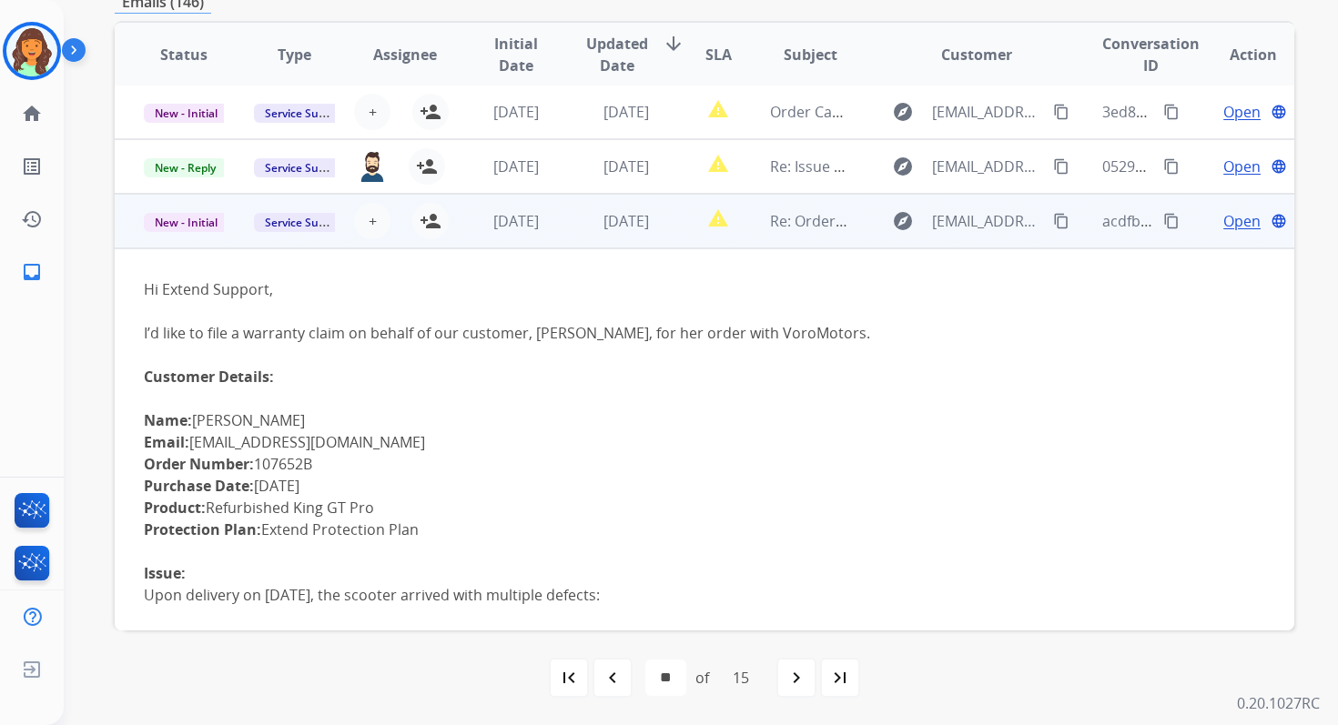
scroll to position [38, 0]
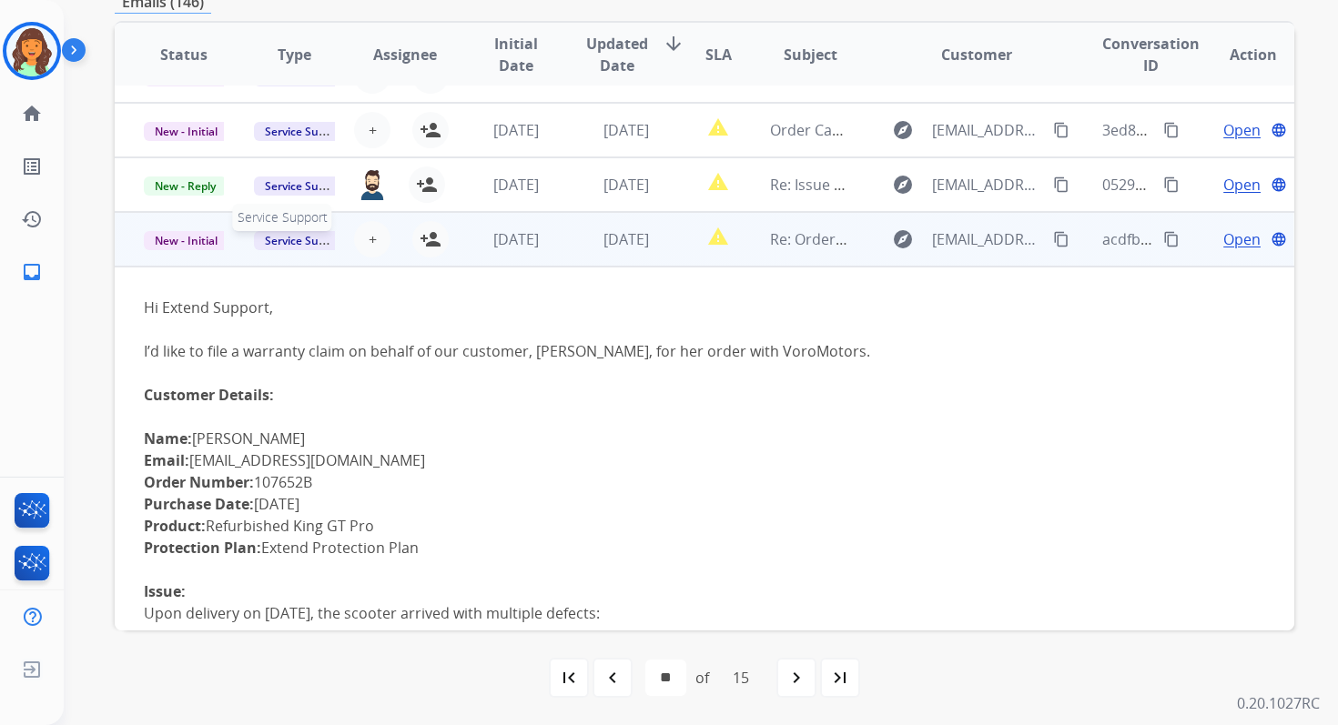
click at [299, 244] on span "Service Support" at bounding box center [306, 240] width 104 height 19
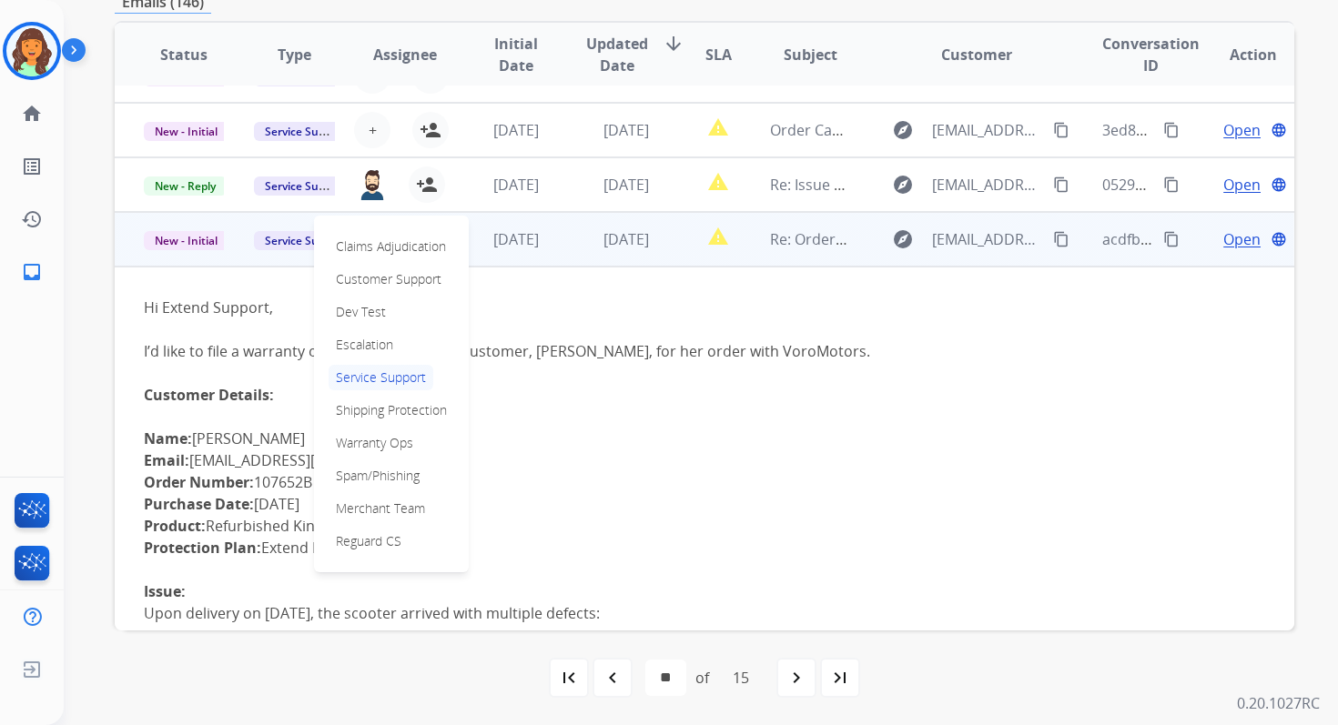
click at [553, 379] on div at bounding box center [594, 373] width 900 height 22
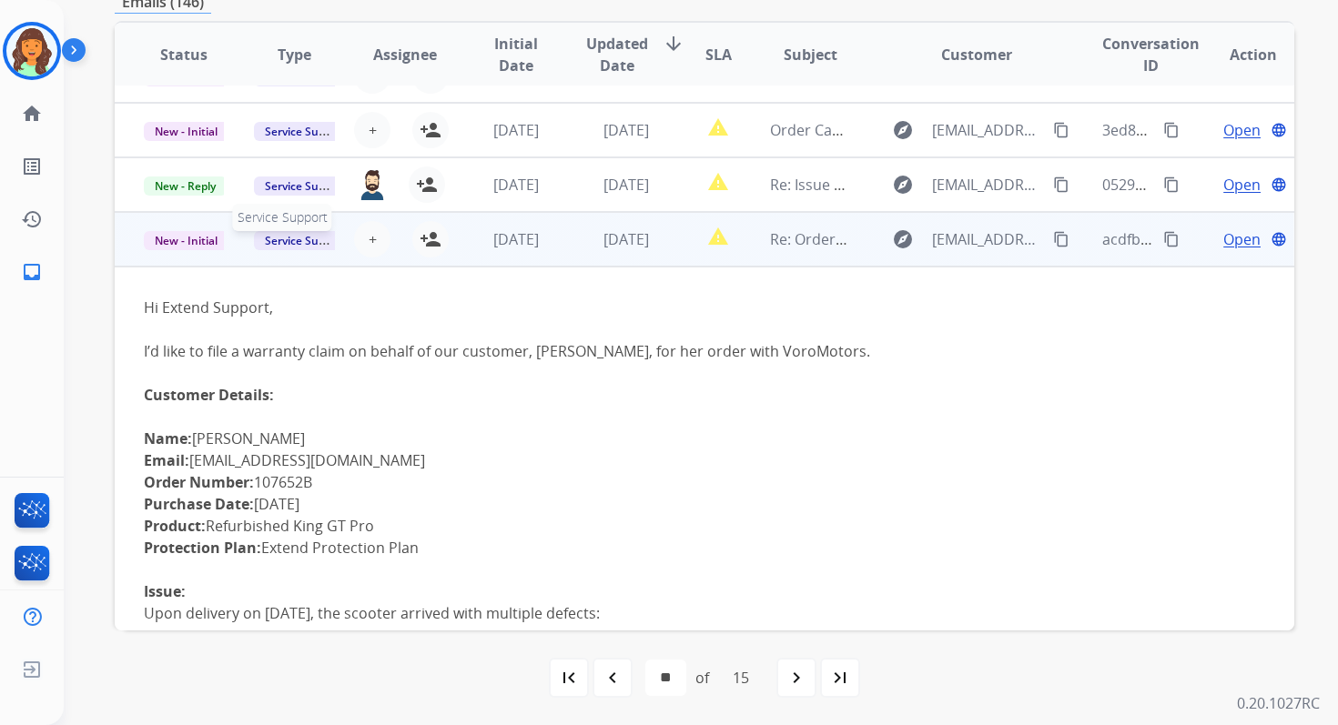
click at [295, 239] on span "Service Support" at bounding box center [306, 240] width 104 height 19
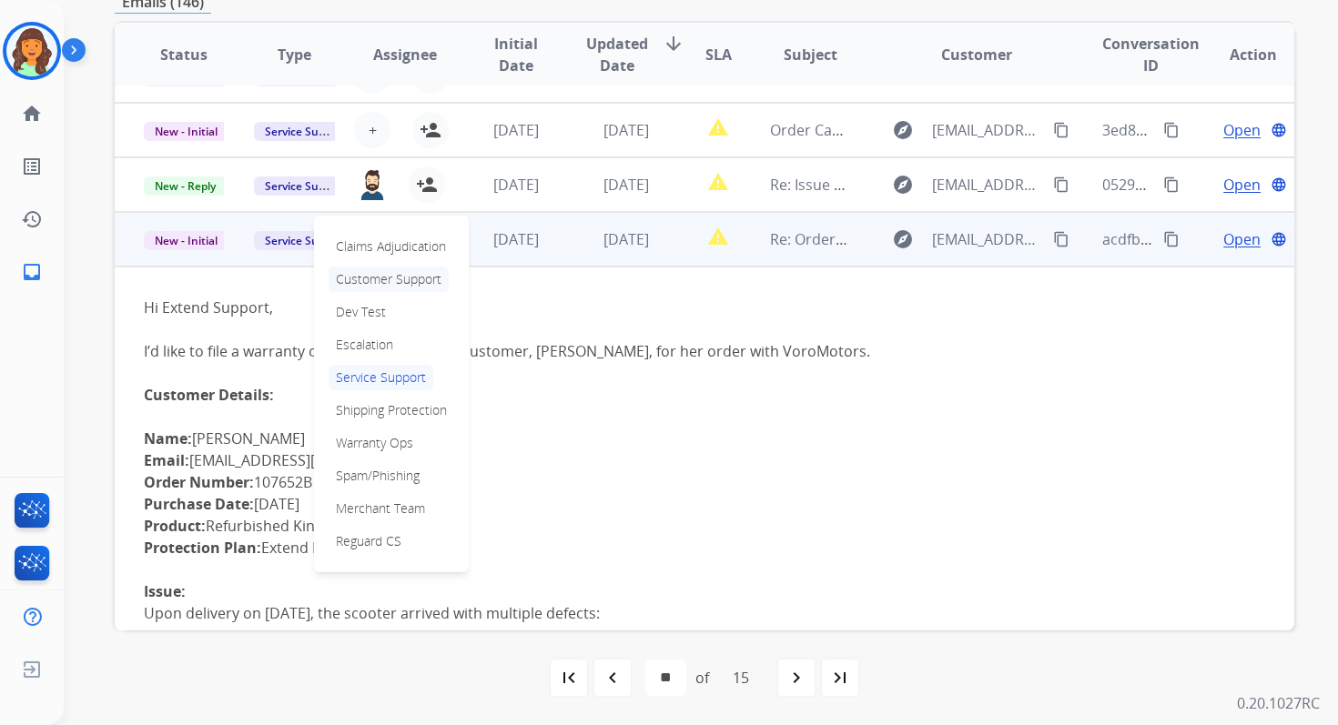
click at [359, 276] on p "Customer Support" at bounding box center [389, 279] width 120 height 25
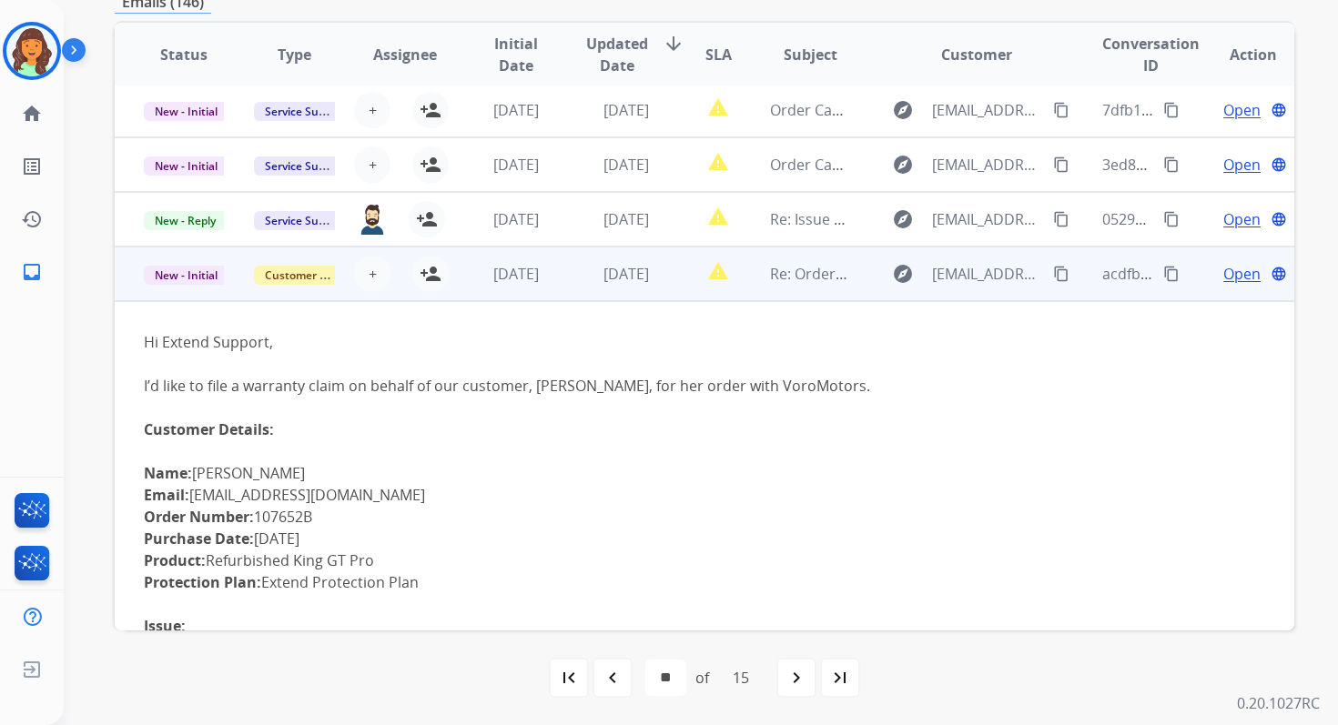
scroll to position [0, 0]
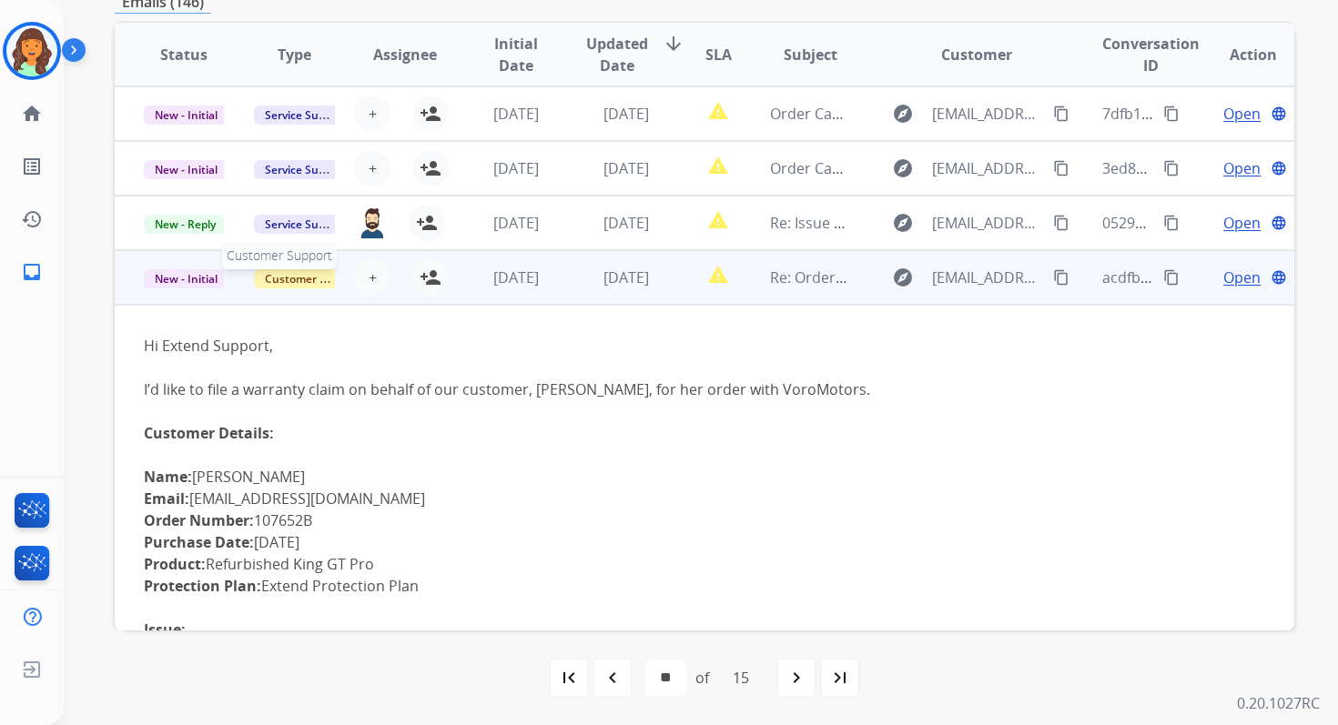
click at [311, 278] on span "Customer Support" at bounding box center [313, 278] width 118 height 19
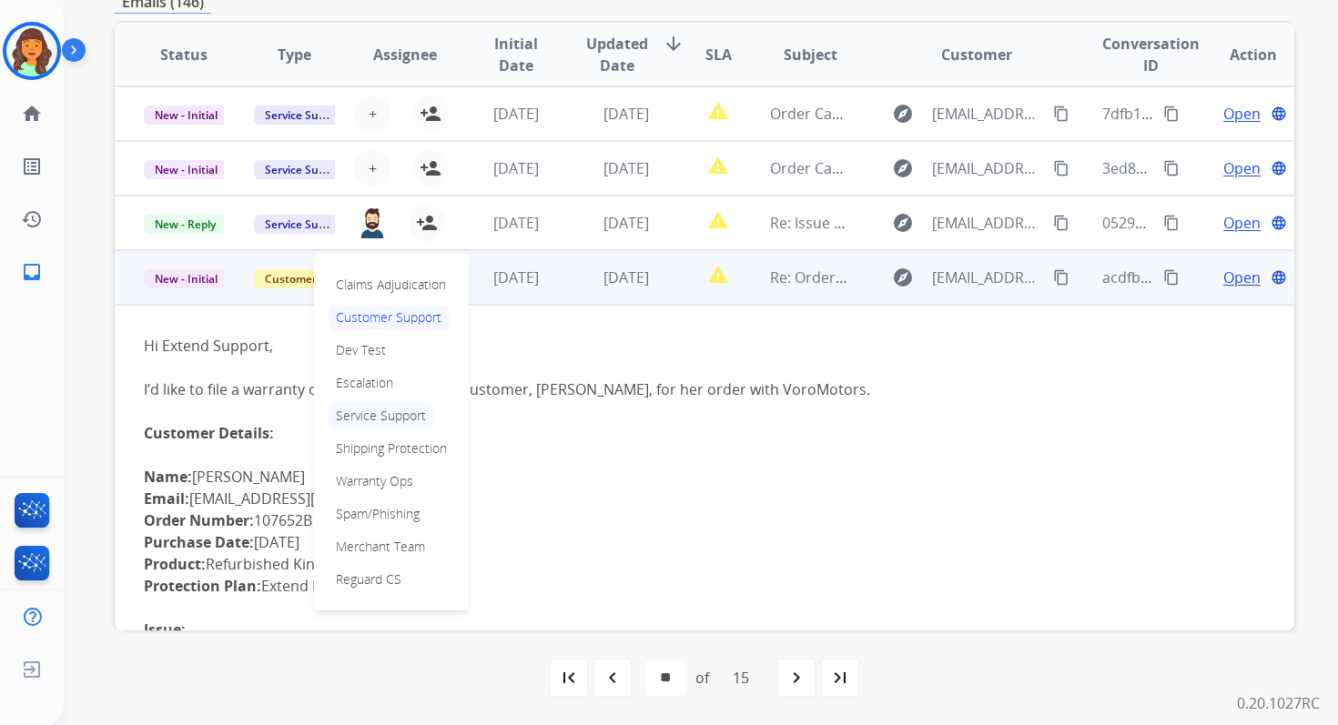
click at [376, 416] on p "Service Support" at bounding box center [381, 415] width 105 height 25
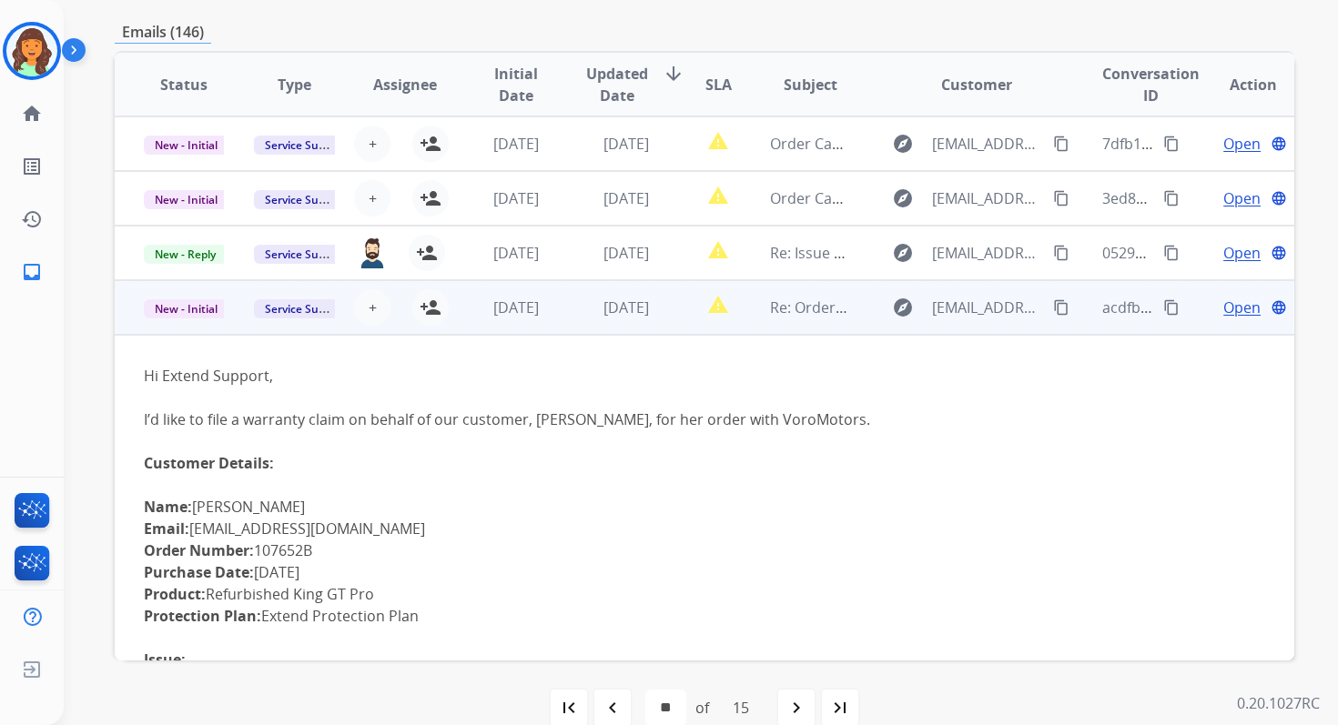
scroll to position [361, 0]
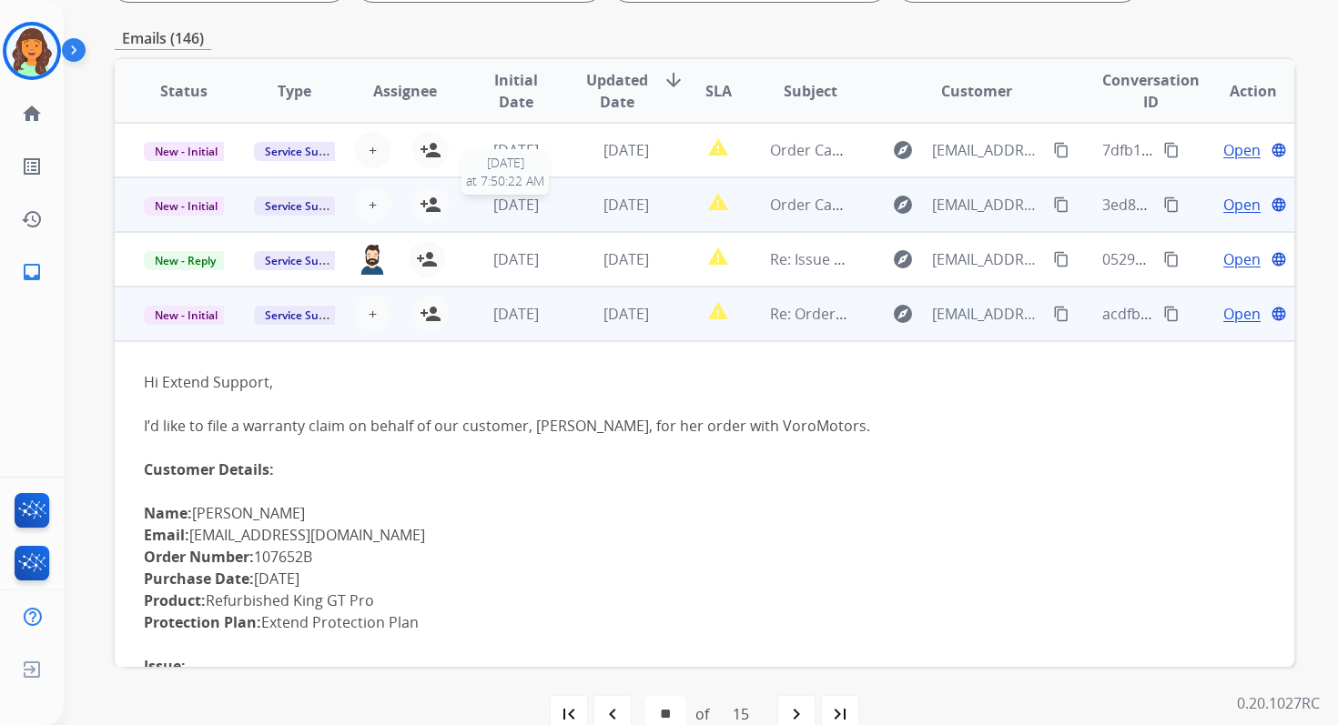
click at [550, 207] on div "[DATE]" at bounding box center [515, 205] width 80 height 22
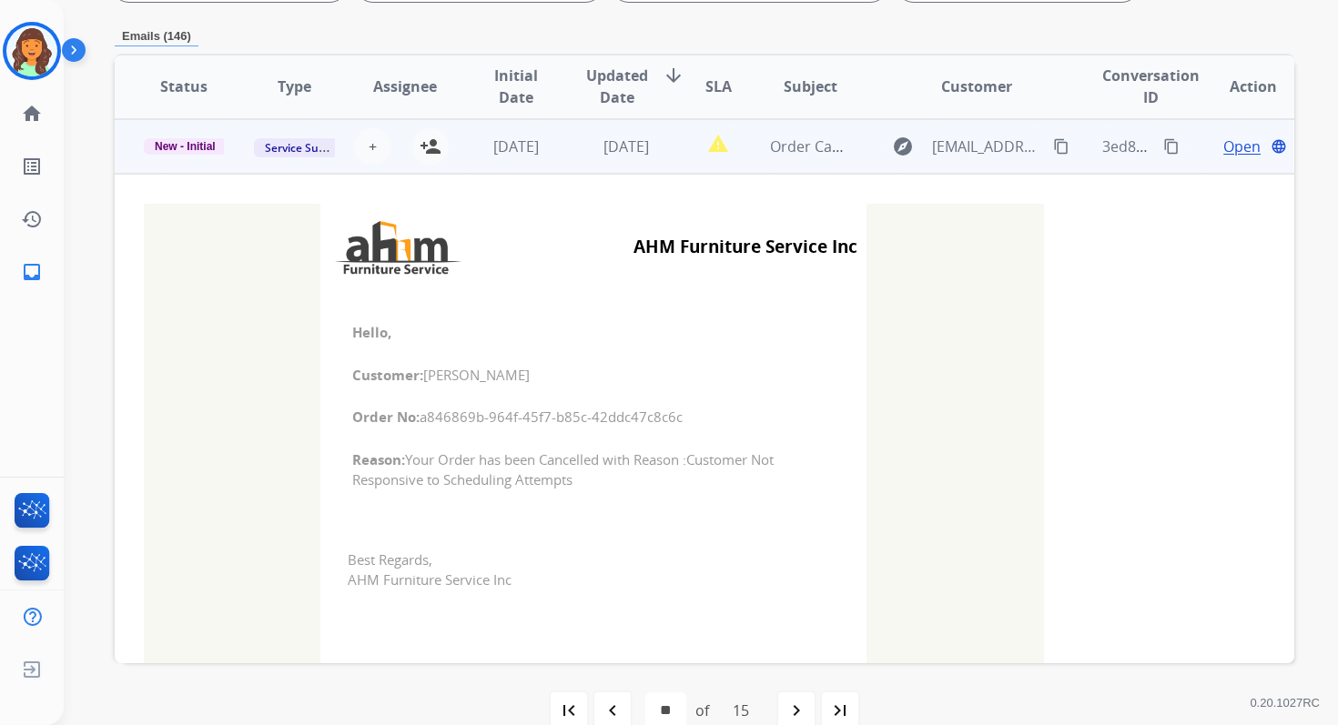
scroll to position [0, 0]
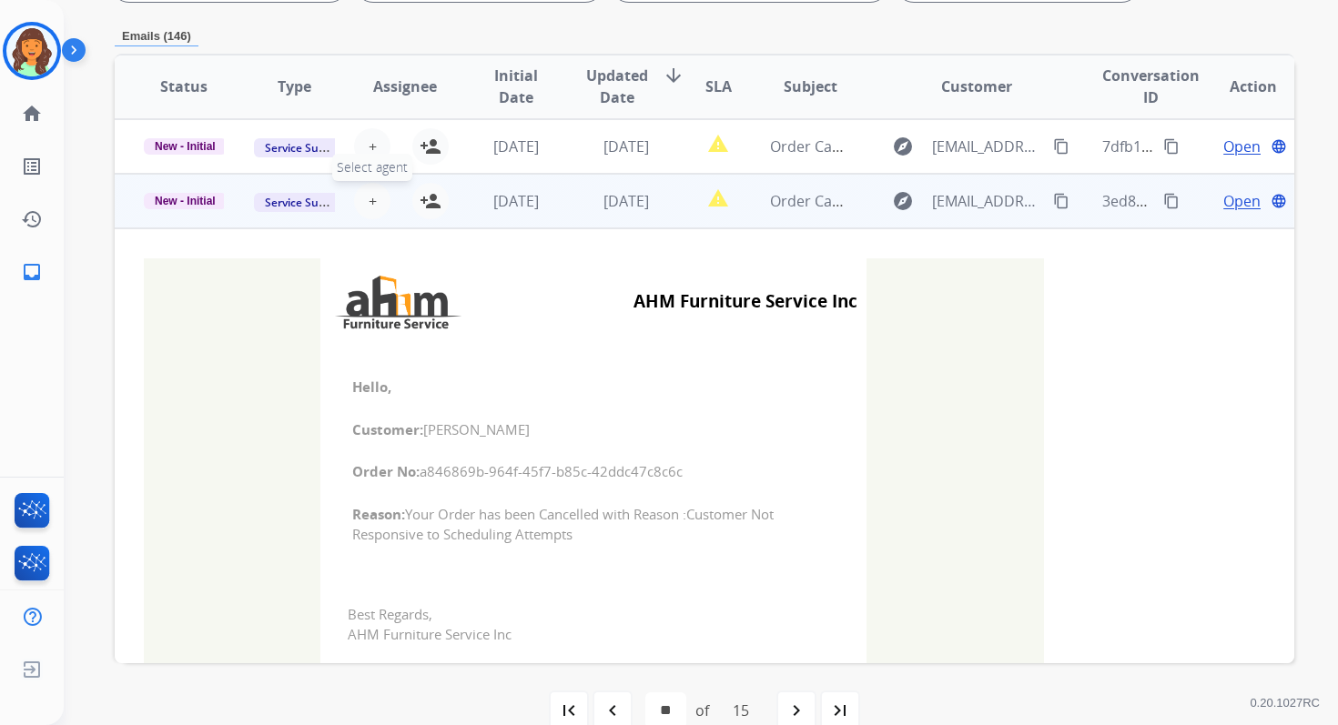
click at [369, 197] on span "+" at bounding box center [373, 201] width 8 height 22
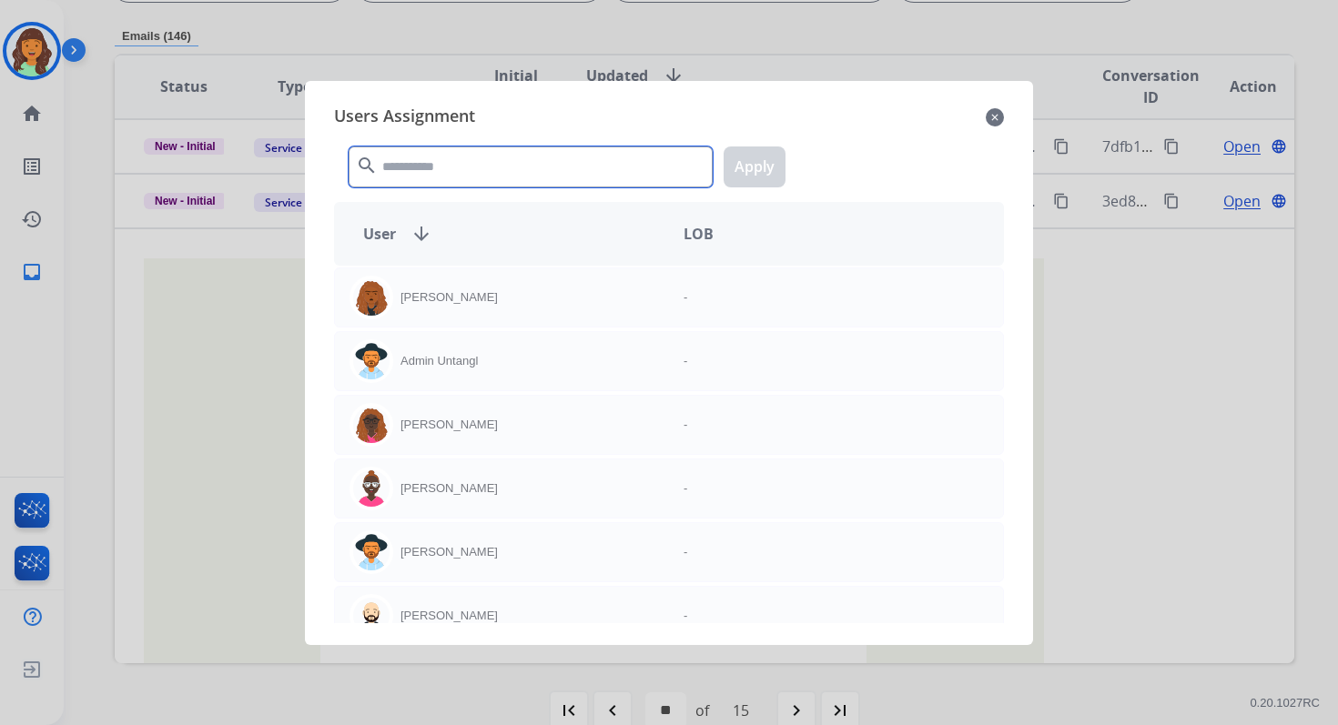
click at [405, 171] on input "text" at bounding box center [531, 167] width 364 height 41
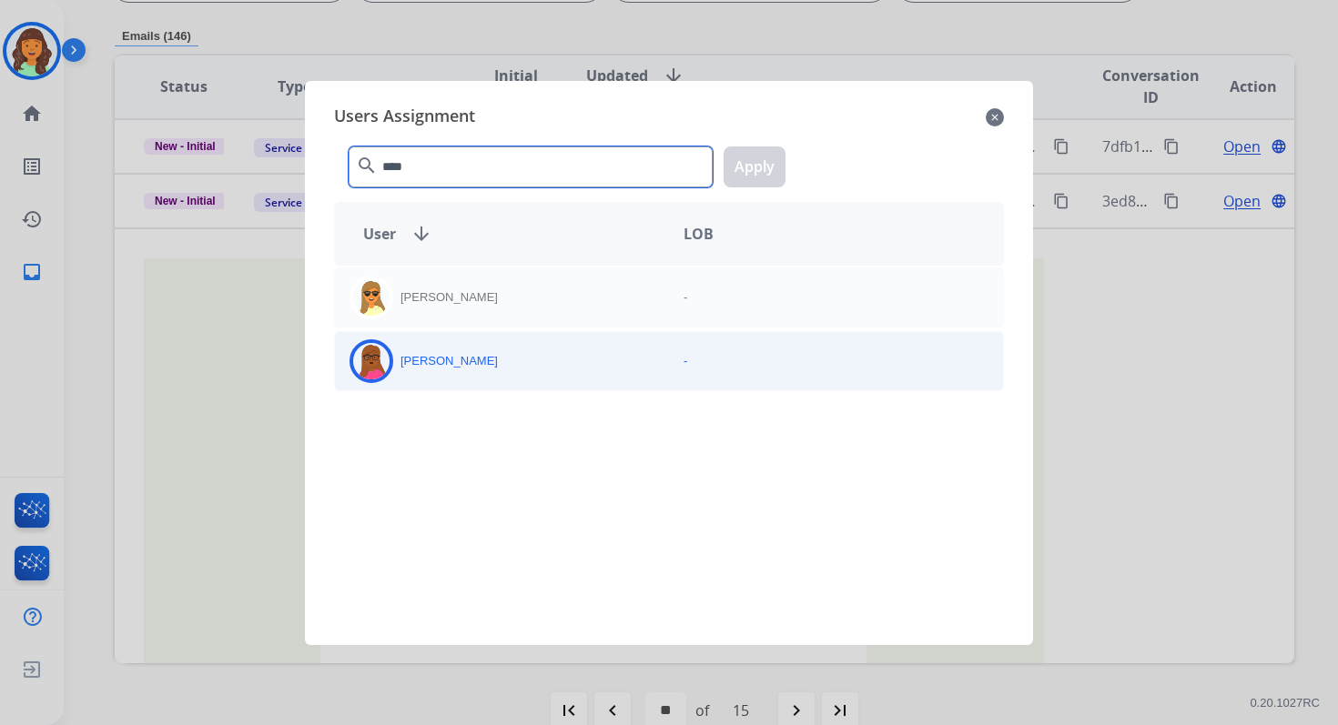
type input "****"
click at [433, 368] on div "[PERSON_NAME]" at bounding box center [502, 361] width 334 height 44
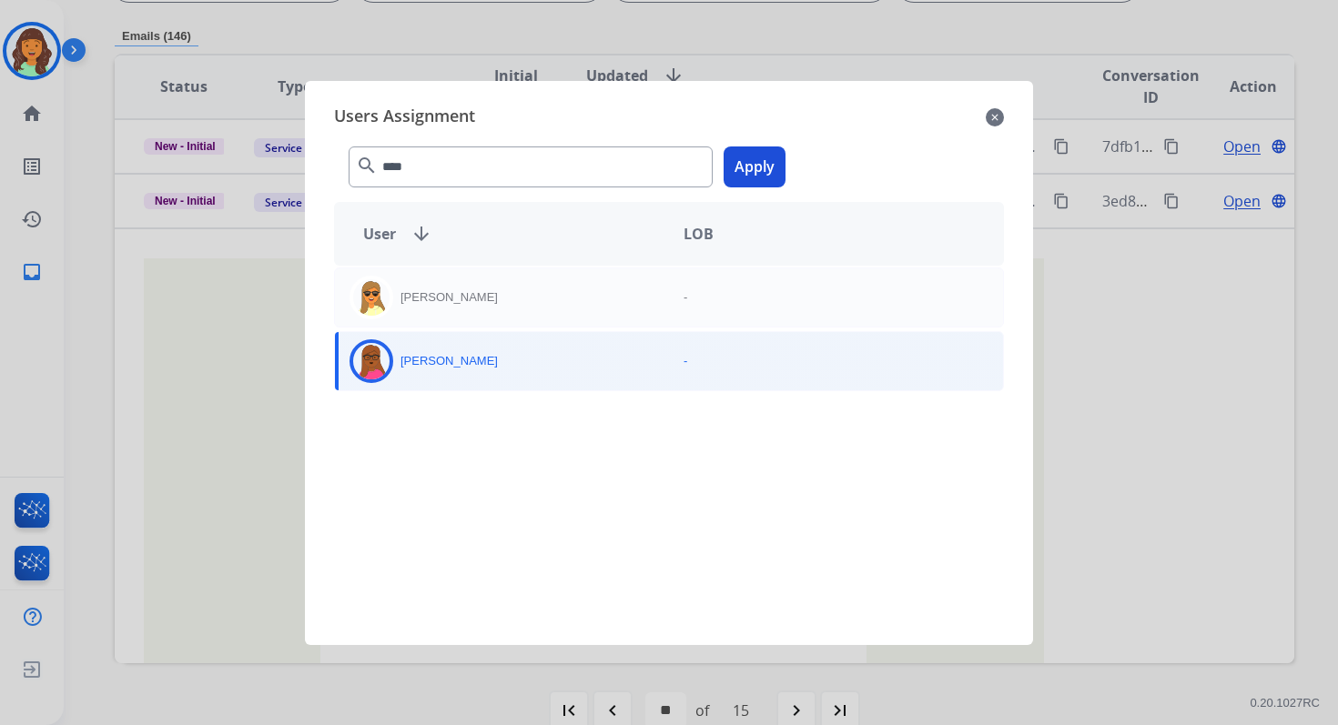
click at [764, 167] on button "Apply" at bounding box center [754, 167] width 62 height 41
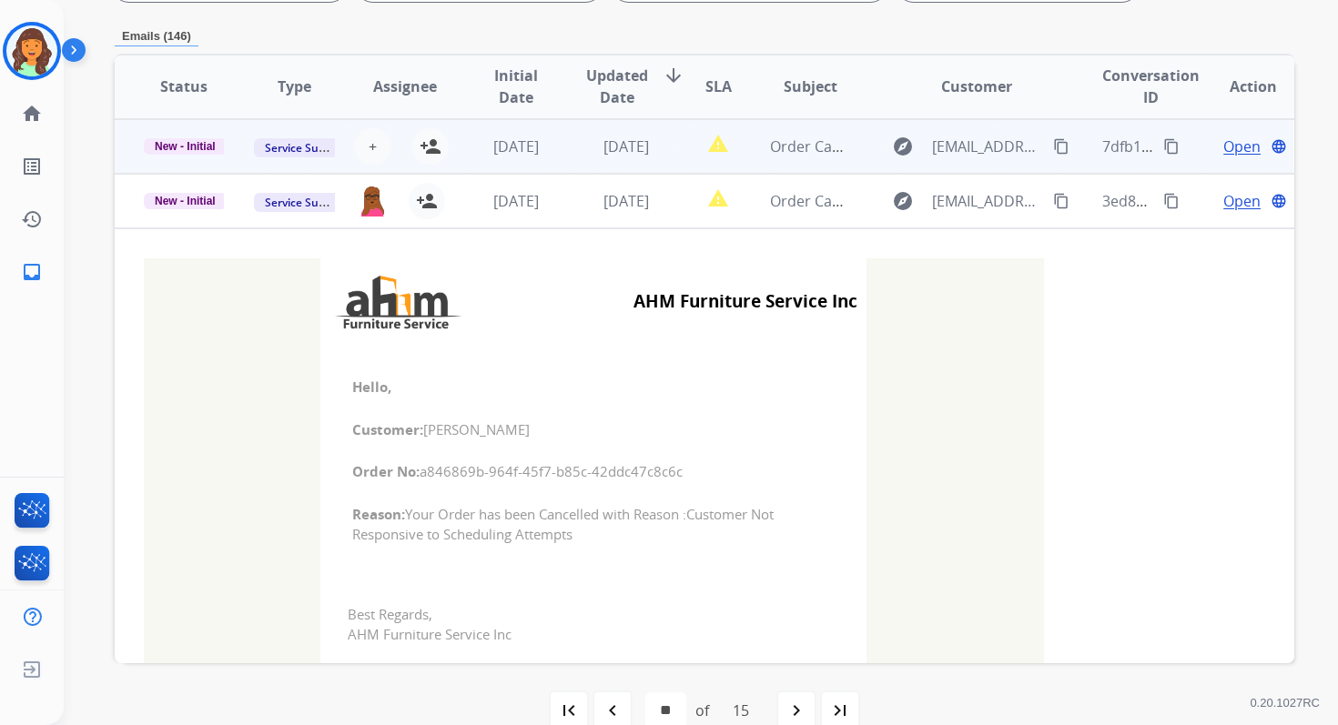
click at [574, 147] on td "[DATE]" at bounding box center [612, 146] width 110 height 55
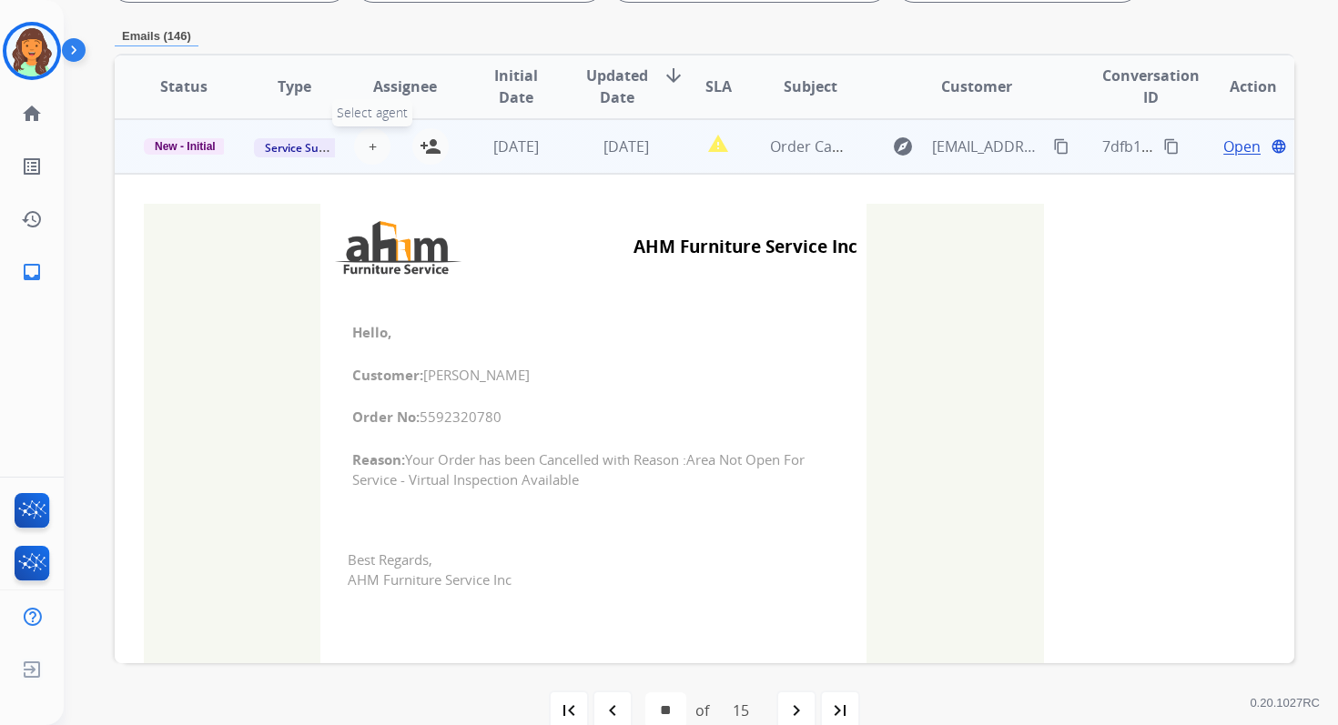
click at [369, 149] on span "+" at bounding box center [373, 147] width 8 height 22
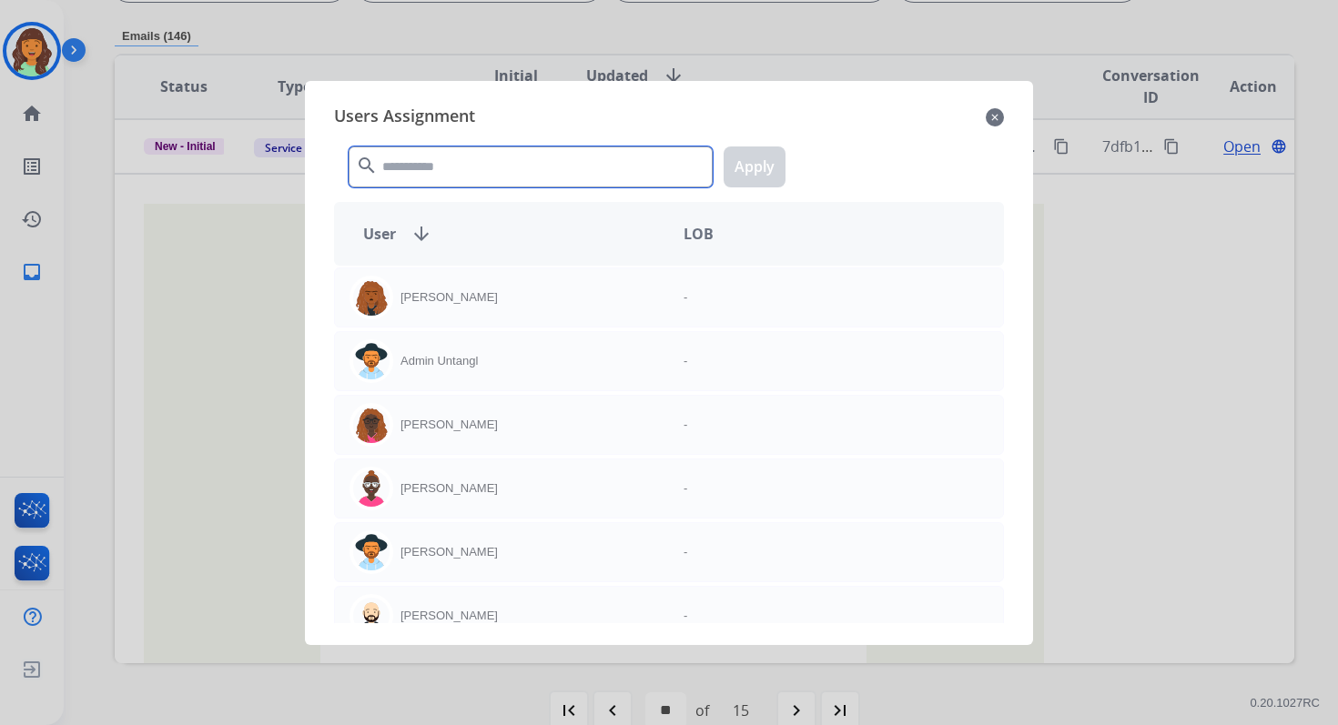
click at [446, 168] on input "text" at bounding box center [531, 167] width 364 height 41
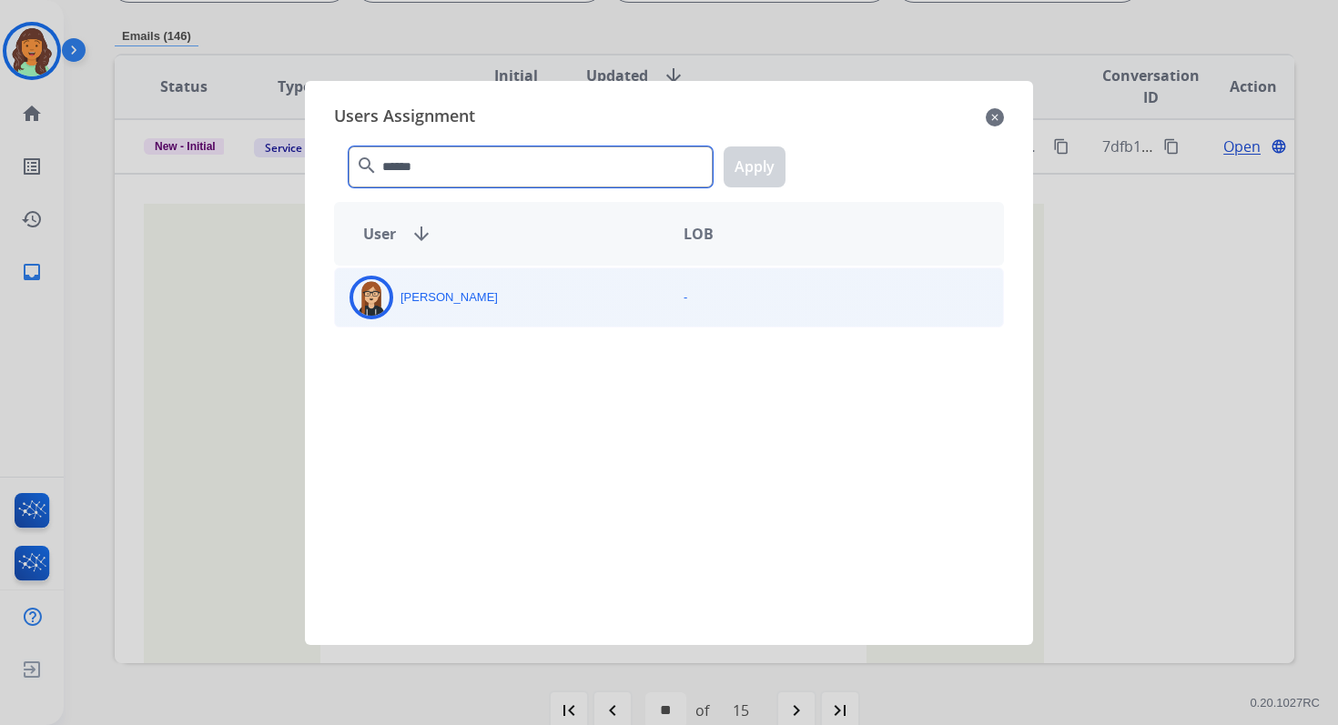
type input "******"
click at [485, 294] on div "[PERSON_NAME]" at bounding box center [502, 298] width 334 height 44
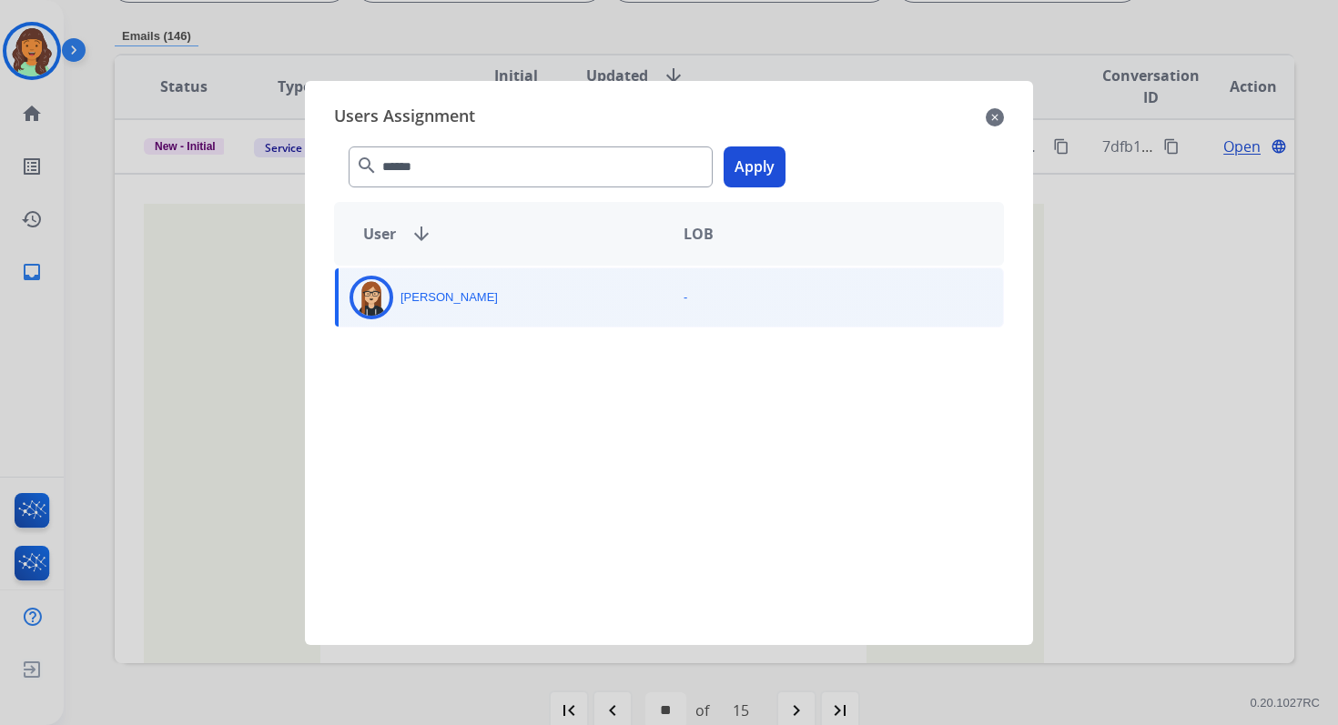
click at [770, 157] on button "Apply" at bounding box center [754, 167] width 62 height 41
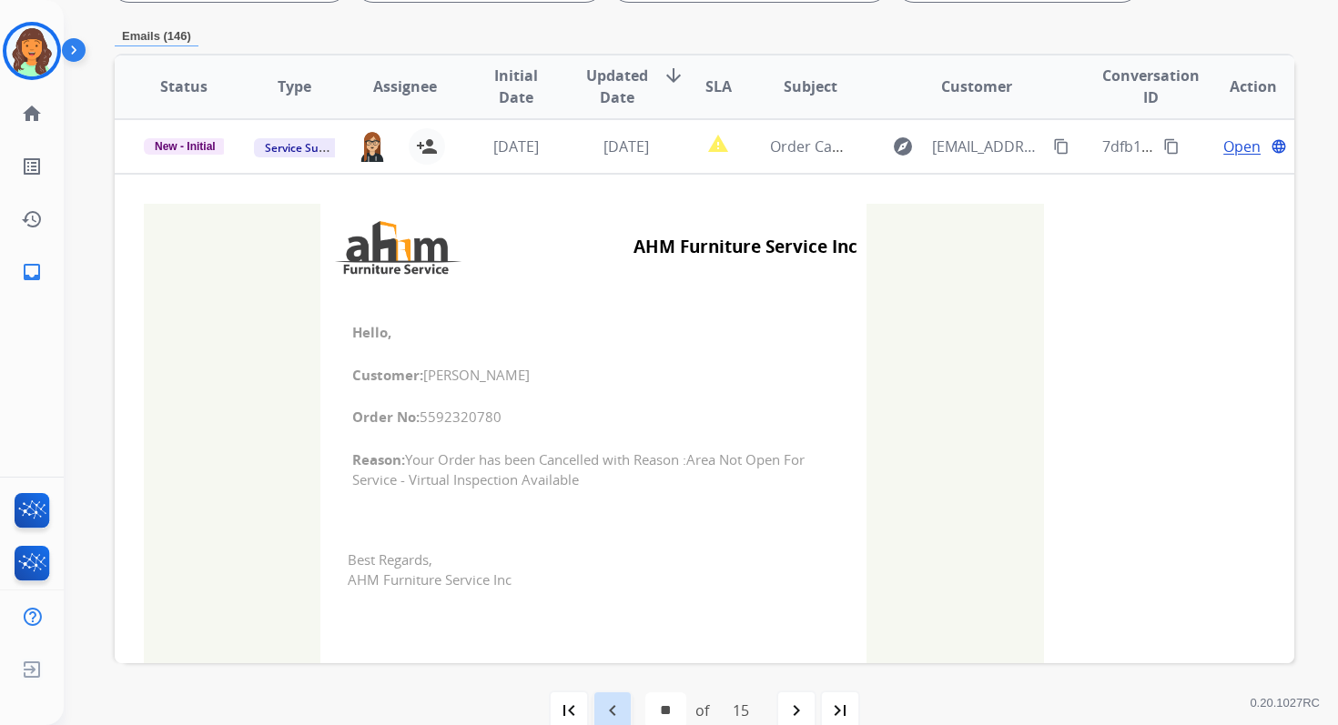
click at [616, 706] on mat-icon "navigate_before" at bounding box center [613, 711] width 22 height 22
select select "**"
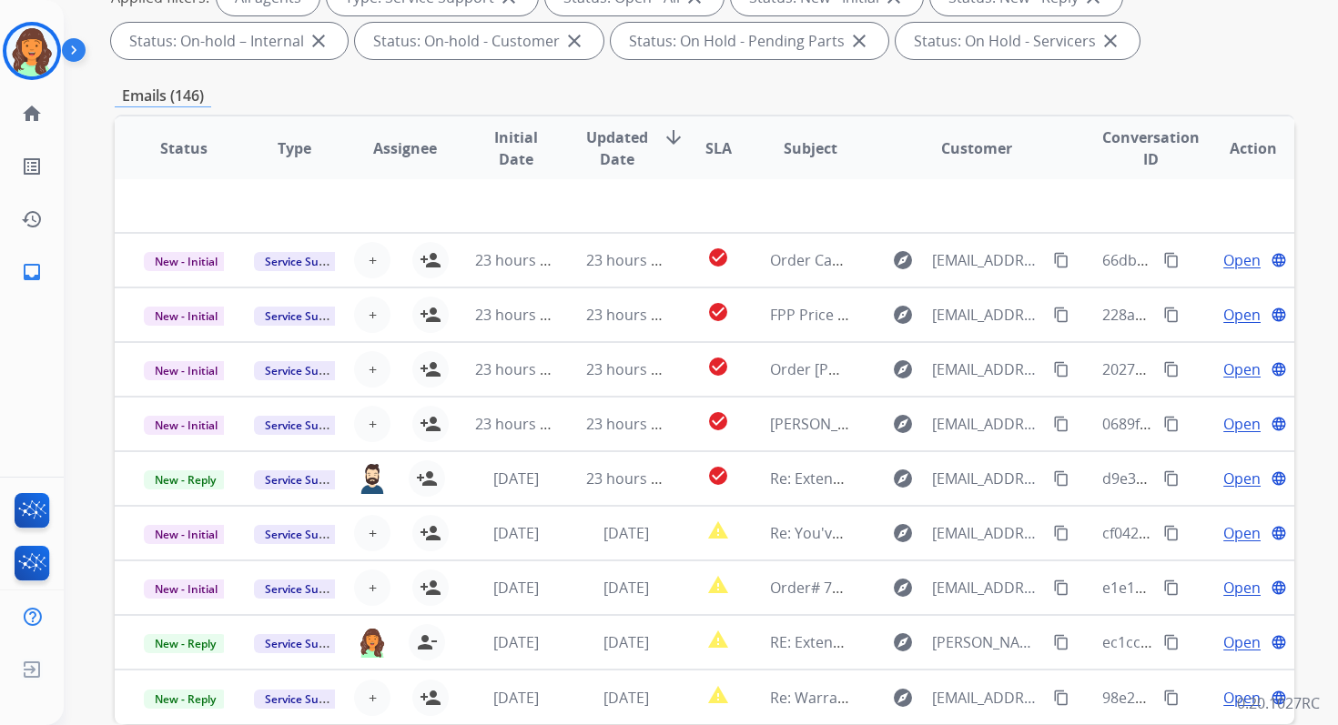
scroll to position [398, 0]
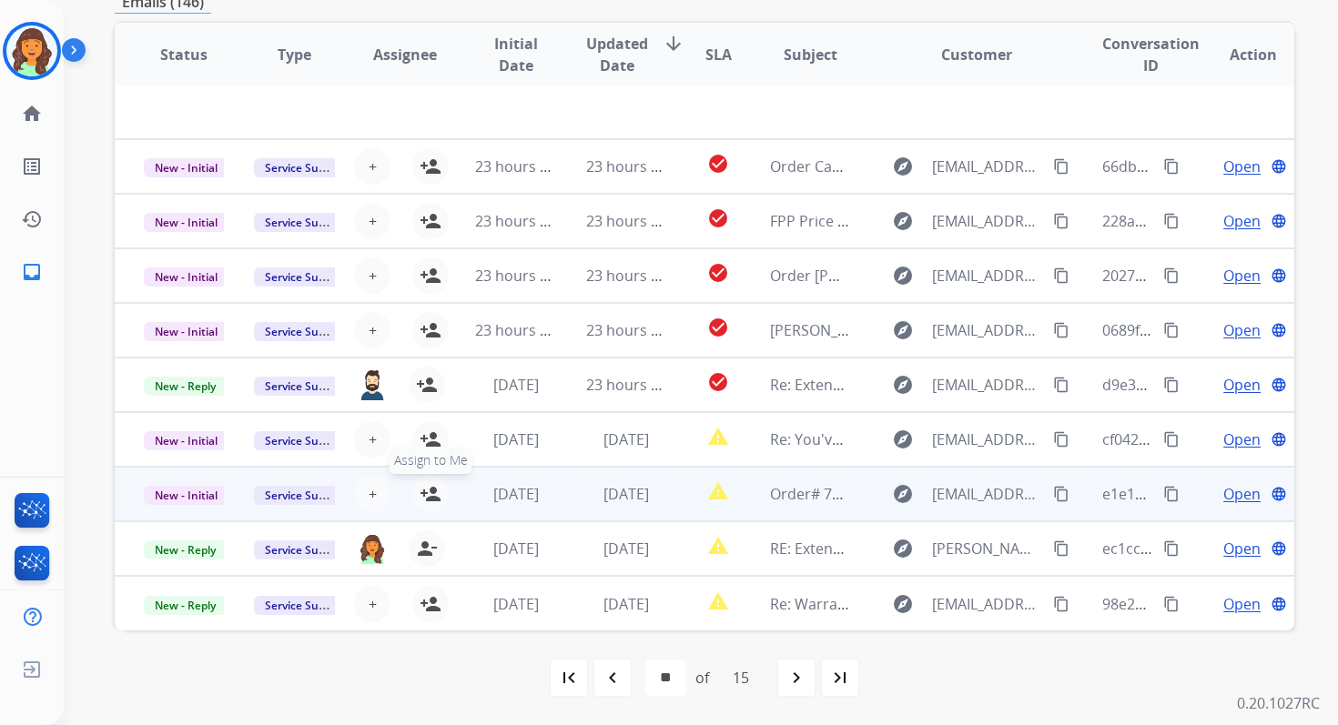
click at [430, 494] on mat-icon "person_add" at bounding box center [431, 494] width 22 height 22
click at [603, 503] on span "[DATE]" at bounding box center [625, 494] width 45 height 20
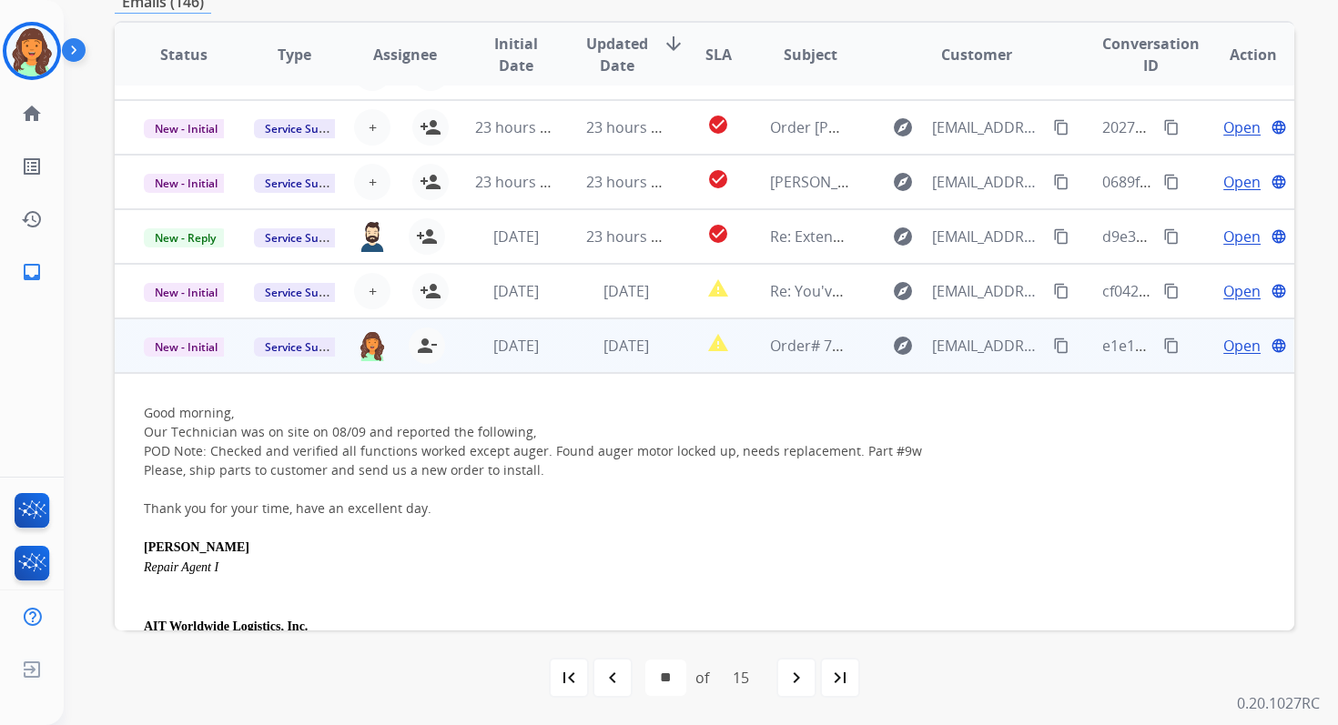
scroll to position [122, 0]
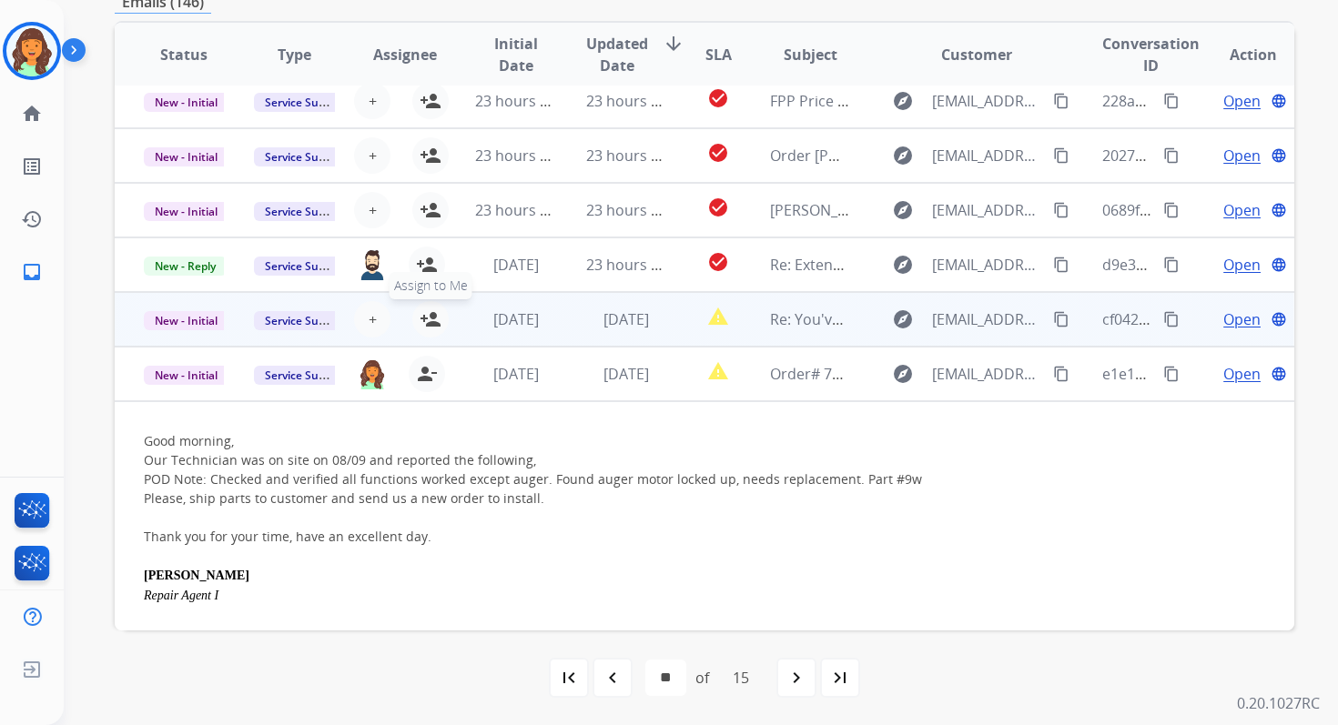
click at [428, 317] on mat-icon "person_add" at bounding box center [431, 319] width 22 height 22
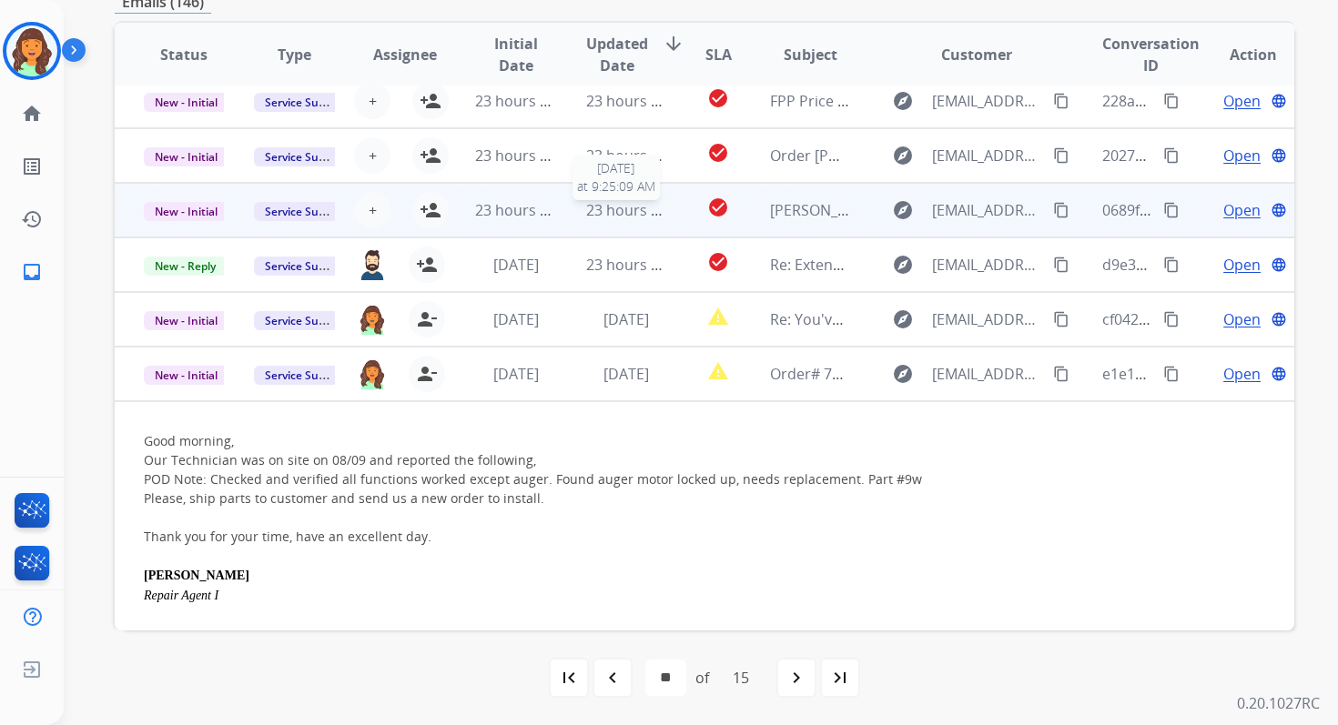
click at [611, 216] on span "23 hours ago" at bounding box center [631, 210] width 90 height 20
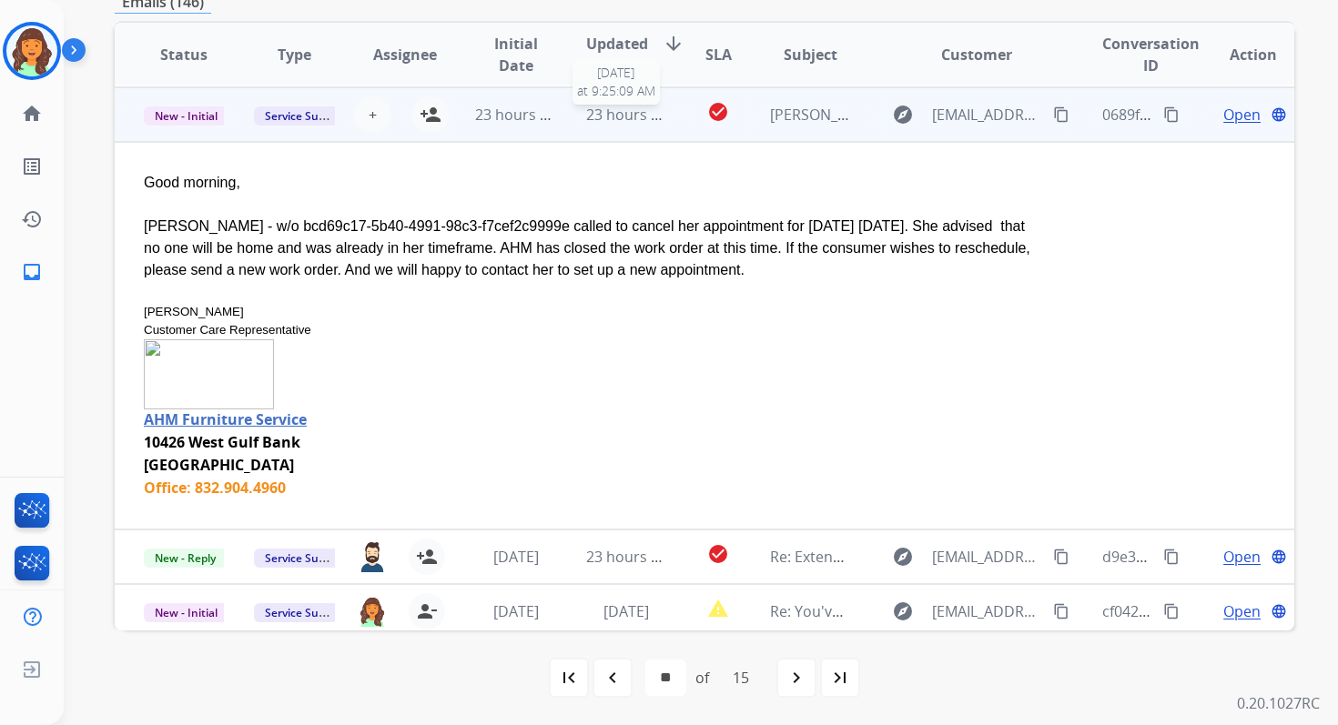
scroll to position [218, 0]
drag, startPoint x: 278, startPoint y: 226, endPoint x: 541, endPoint y: 223, distance: 263.0
click at [541, 223] on div "[PERSON_NAME] - w/o bcd69c17-5b40-4991-98c3-f7cef2c9999e called to cancel her a…" at bounding box center [594, 248] width 900 height 66
copy div "bcd69c17-5b40-4991-98c3-f7cef2c9999e"
drag, startPoint x: 145, startPoint y: 224, endPoint x: 772, endPoint y: 268, distance: 628.6
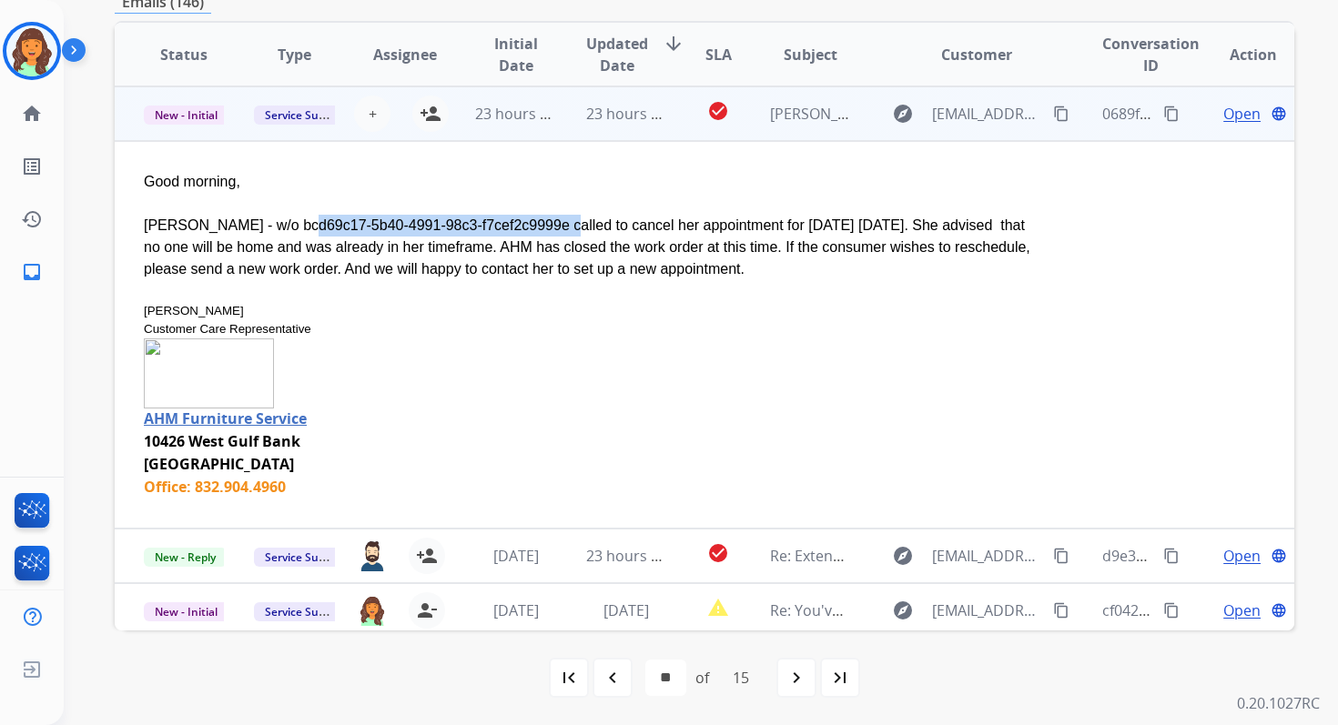
click at [772, 268] on div "[PERSON_NAME] - w/o bcd69c17-5b40-4991-98c3-f7cef2c9999e called to cancel her a…" at bounding box center [594, 248] width 900 height 66
copy div "[PERSON_NAME] - w/o bcd69c17-5b40-4991-98c3-f7cef2c9999e called to cancel her a…"
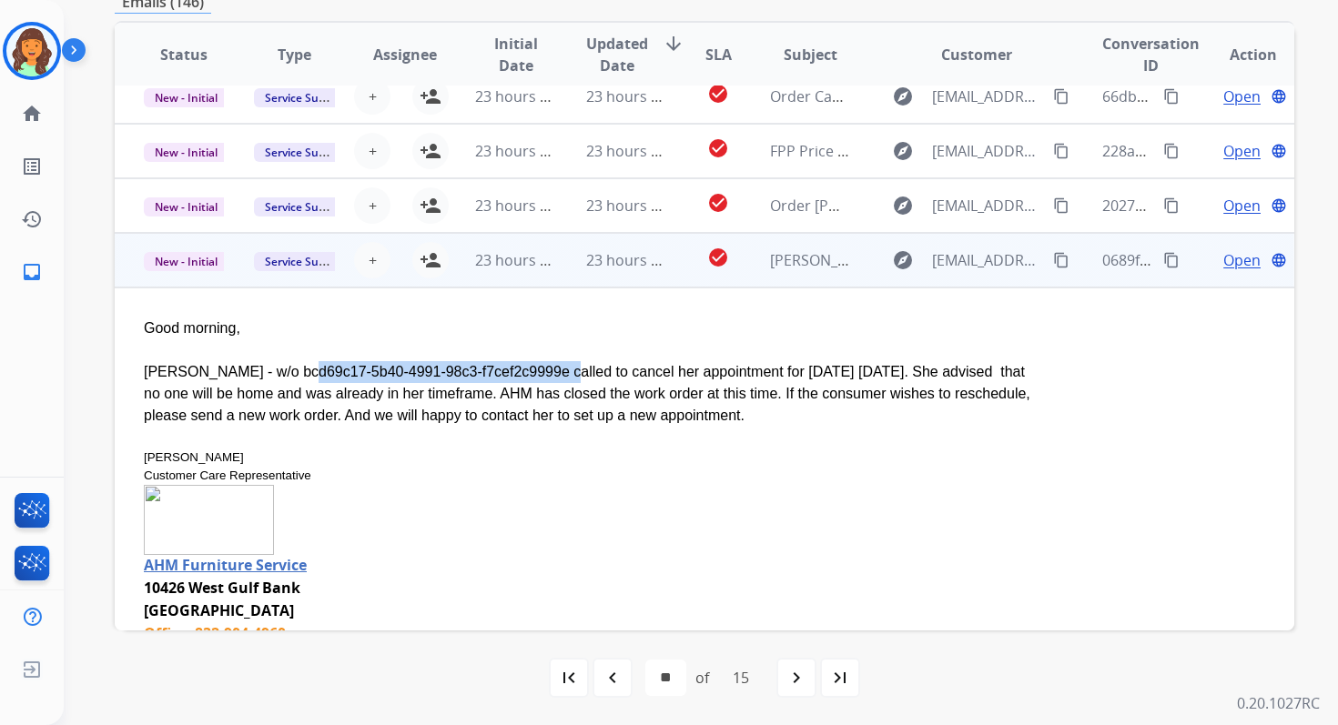
scroll to position [50, 0]
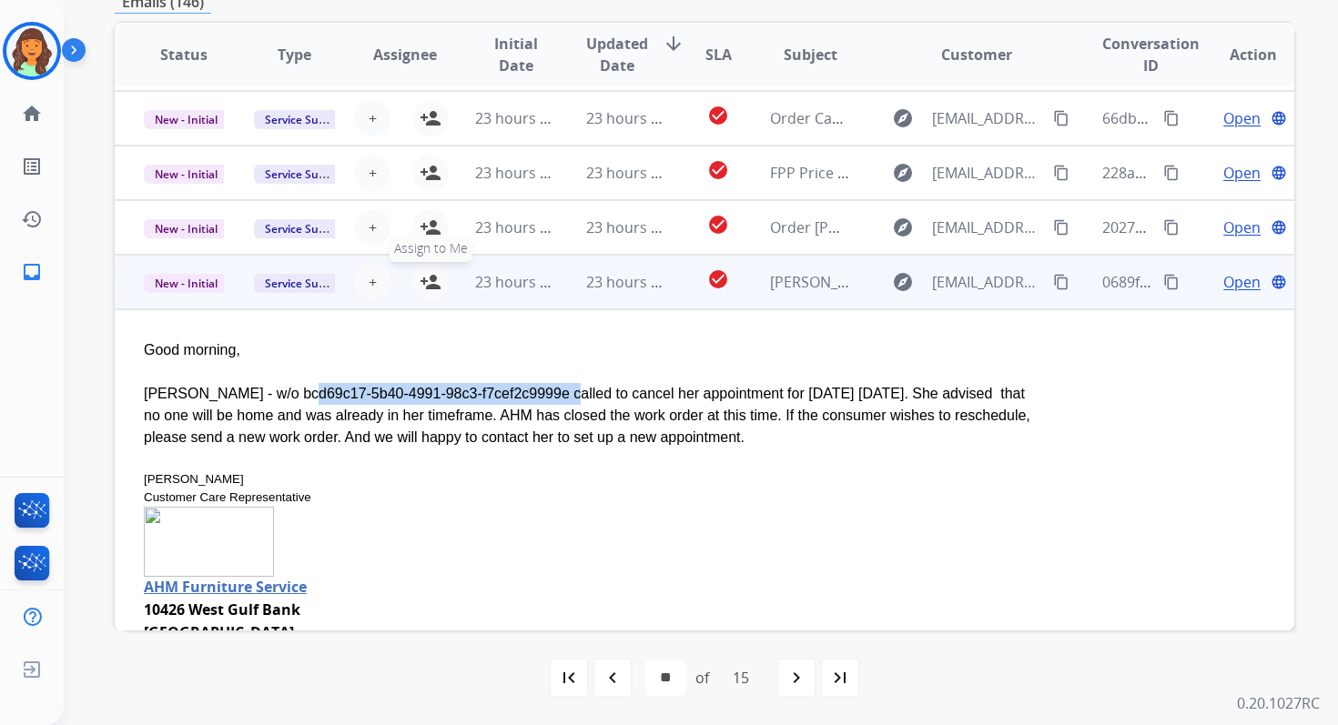
click at [436, 279] on mat-icon "person_add" at bounding box center [431, 282] width 22 height 22
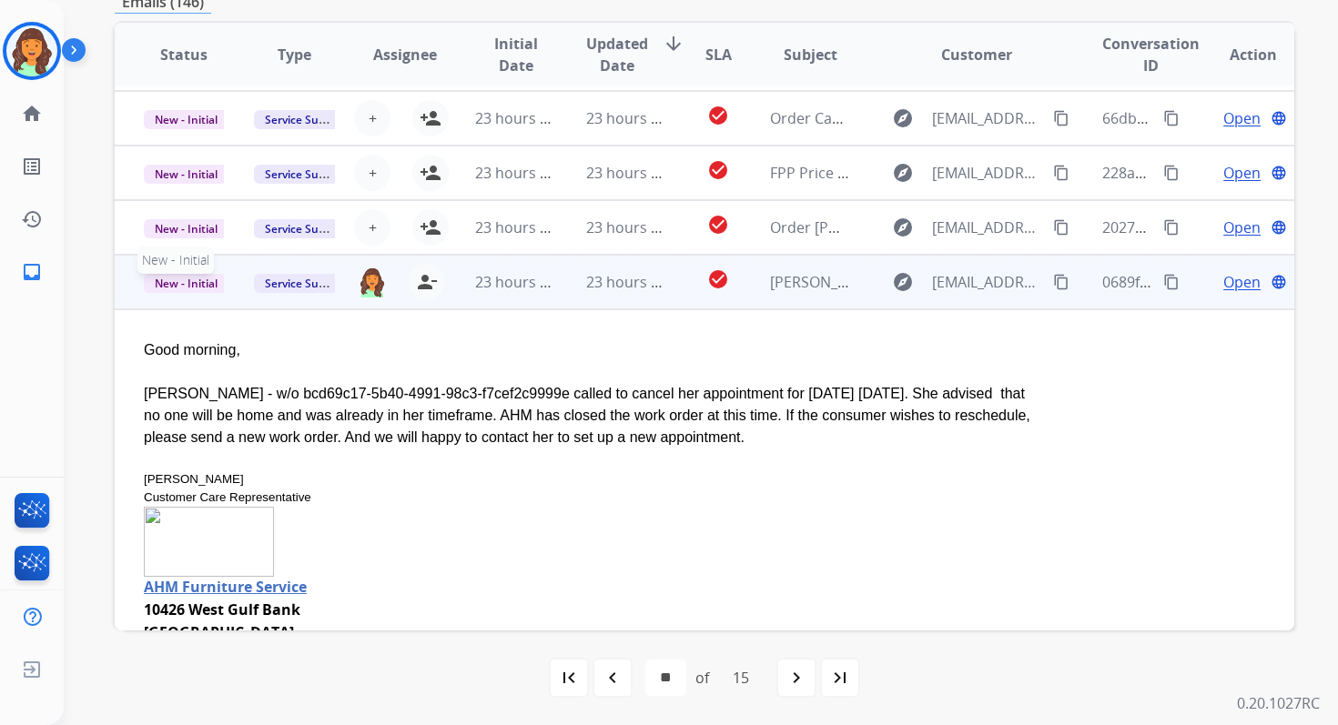
click at [201, 281] on span "New - Initial" at bounding box center [186, 283] width 85 height 19
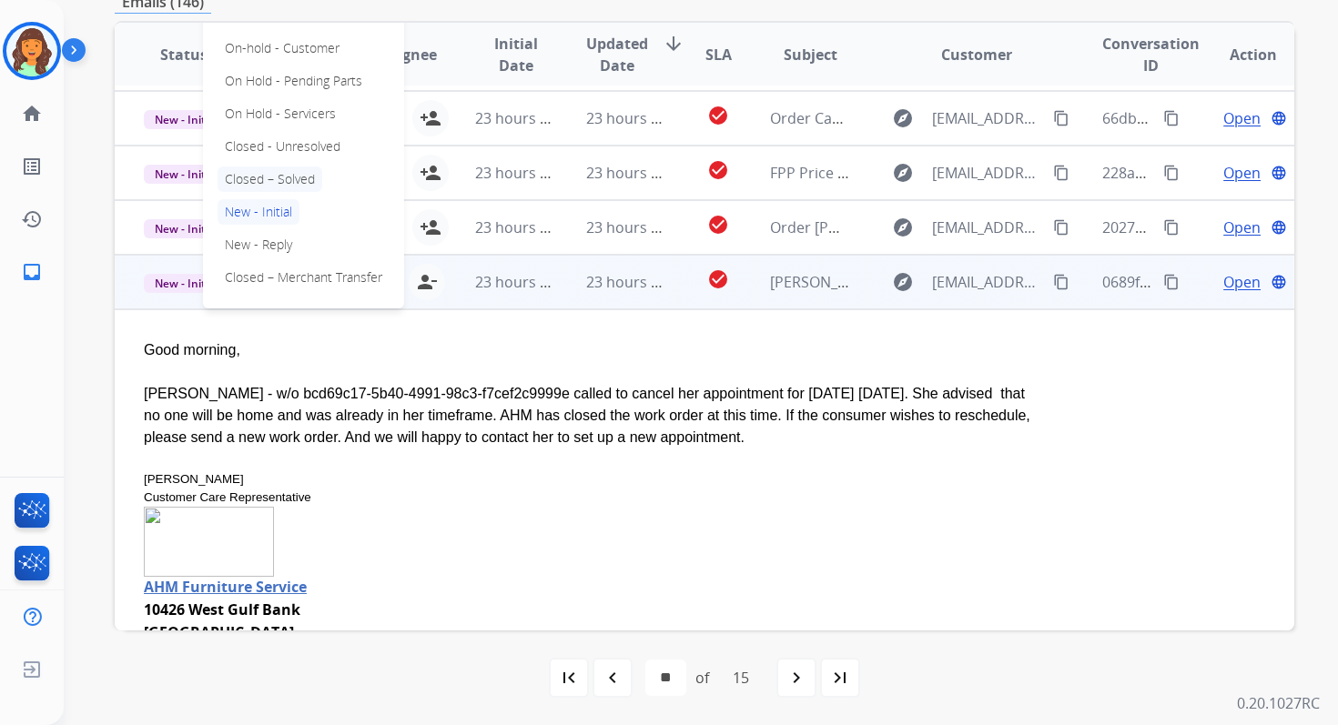
click at [271, 181] on p "Closed – Solved" at bounding box center [269, 179] width 105 height 25
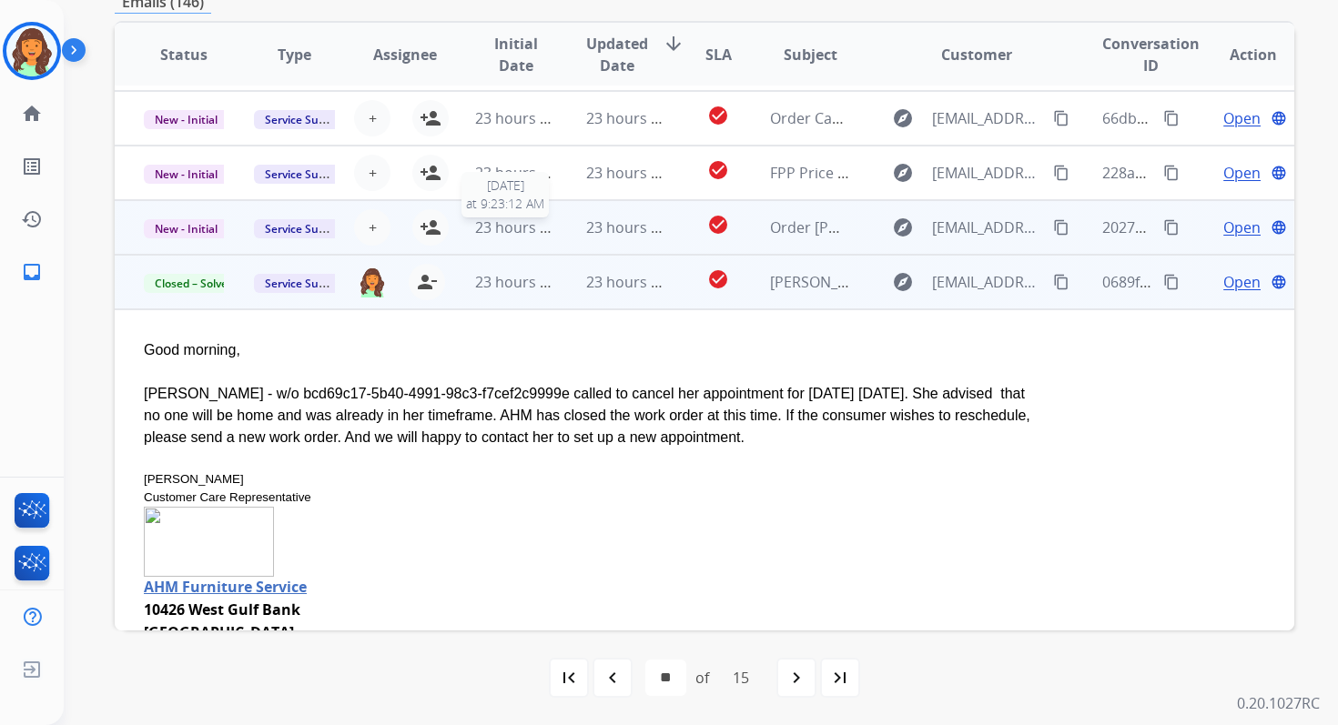
click at [542, 220] on span "23 hours ago" at bounding box center [520, 227] width 90 height 20
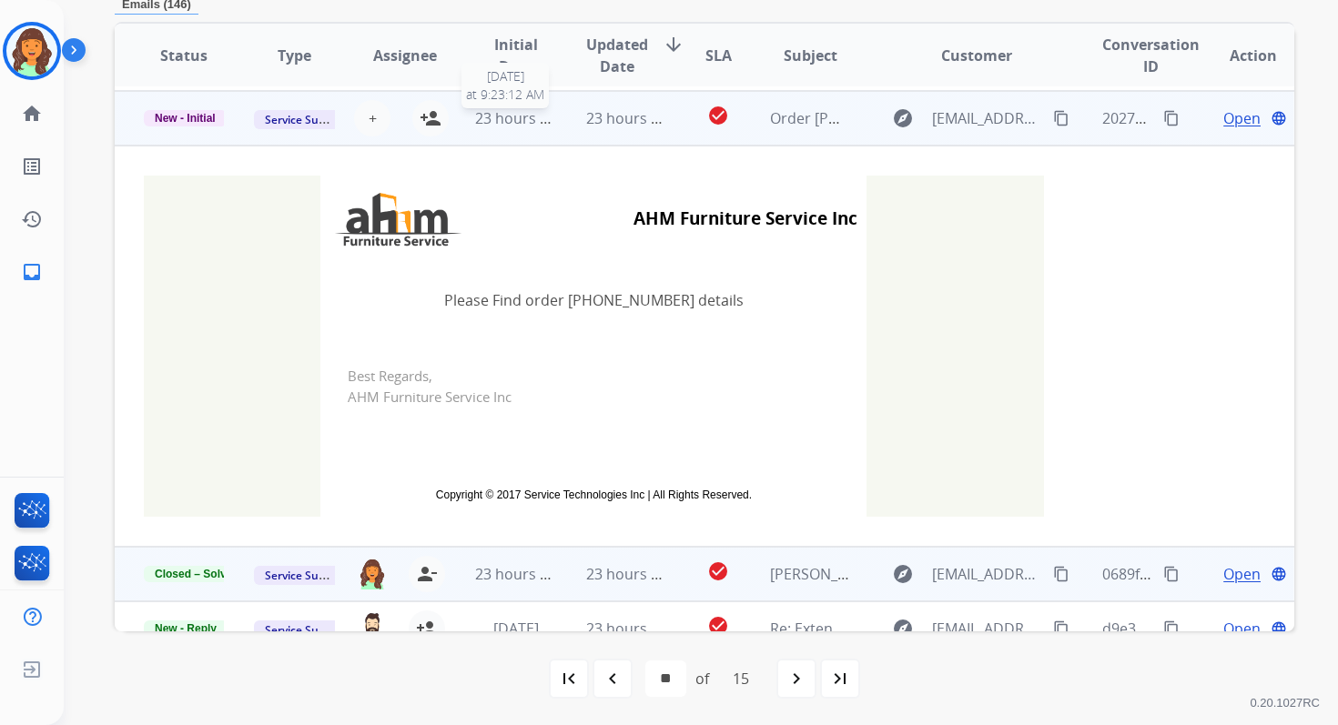
scroll to position [164, 0]
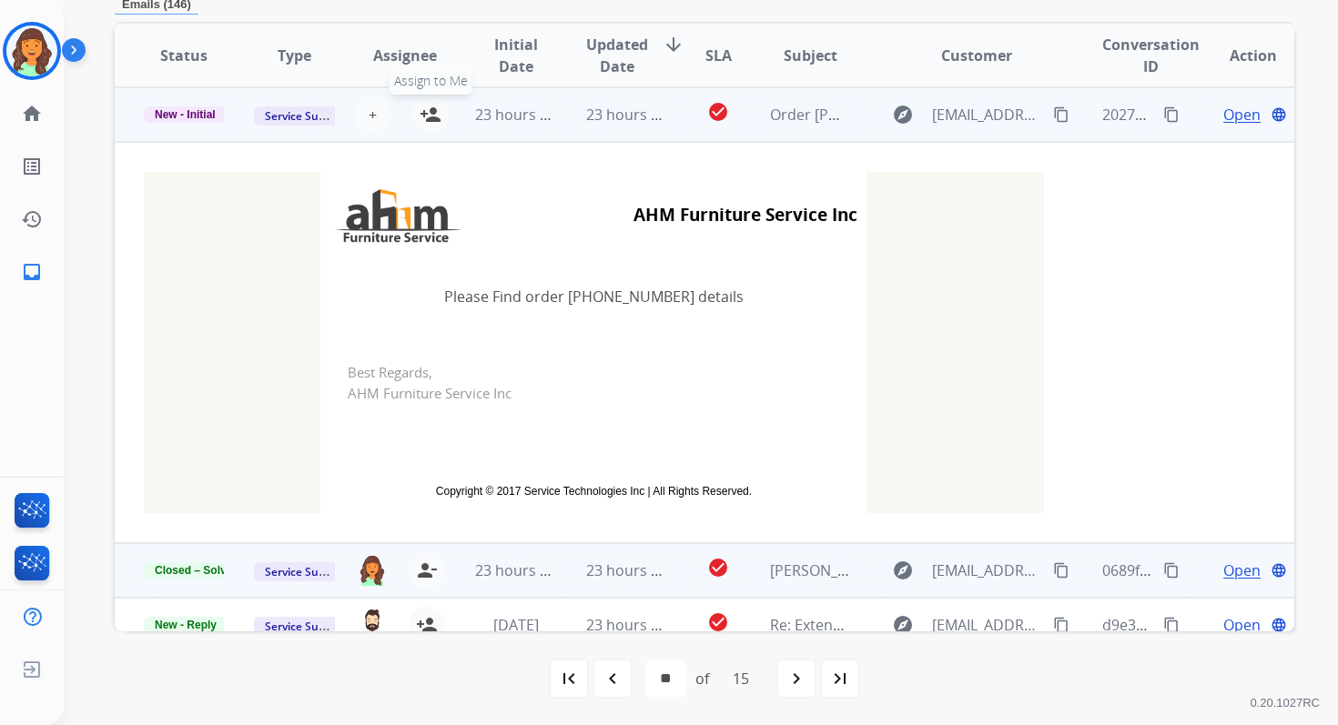
click at [436, 118] on mat-icon "person_add" at bounding box center [431, 115] width 22 height 22
click at [197, 120] on span "New - Initial" at bounding box center [185, 114] width 83 height 16
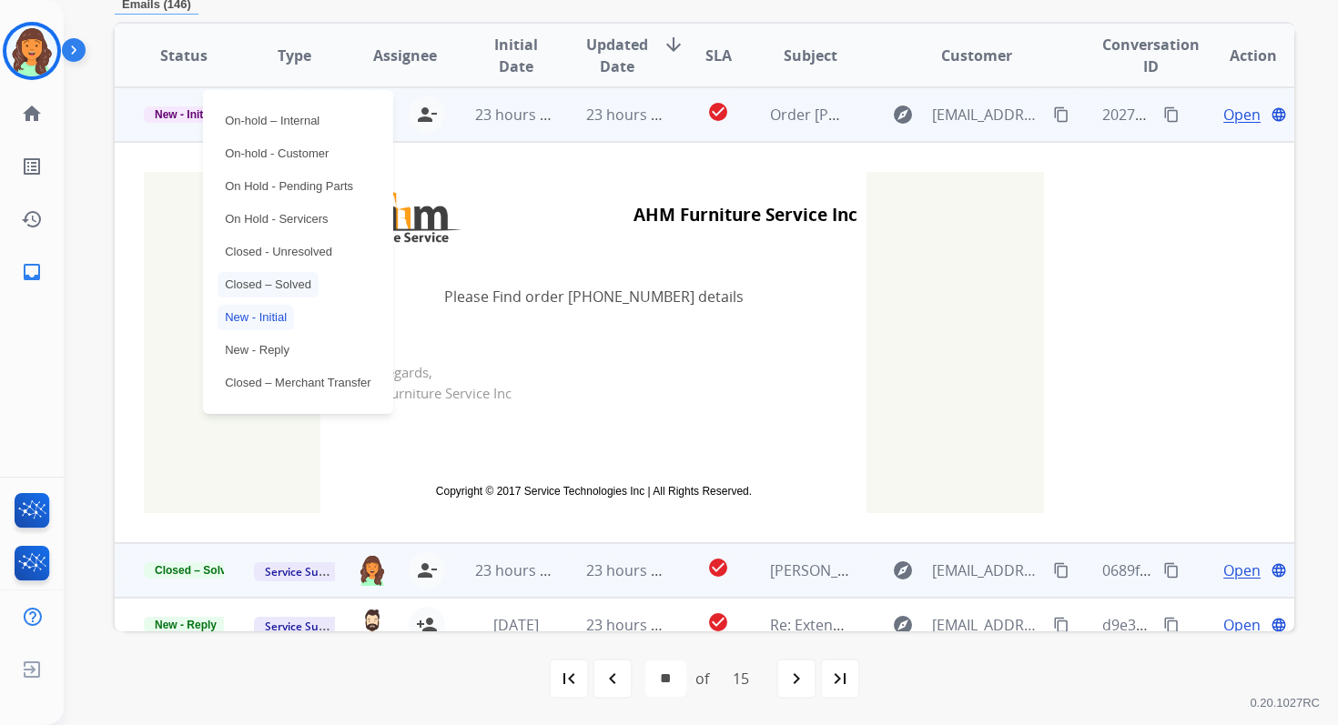
click at [258, 278] on p "Closed – Solved" at bounding box center [267, 284] width 101 height 25
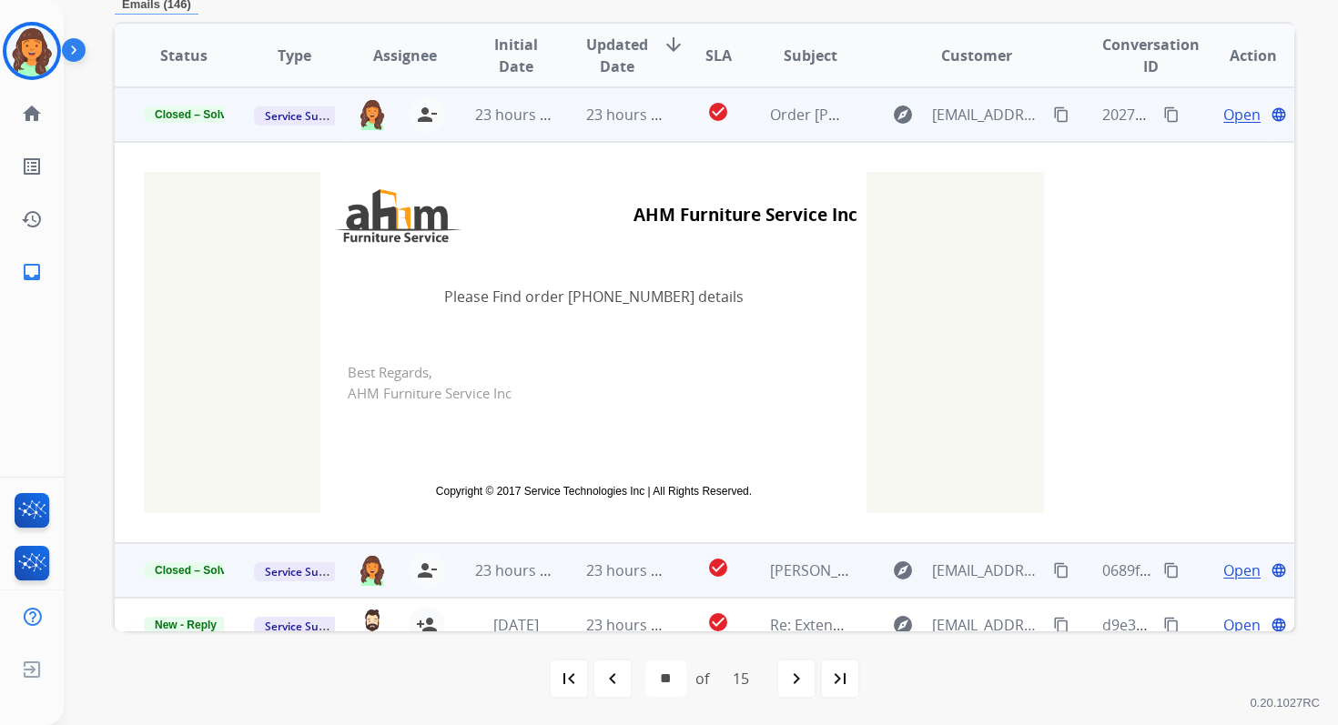
scroll to position [0, 0]
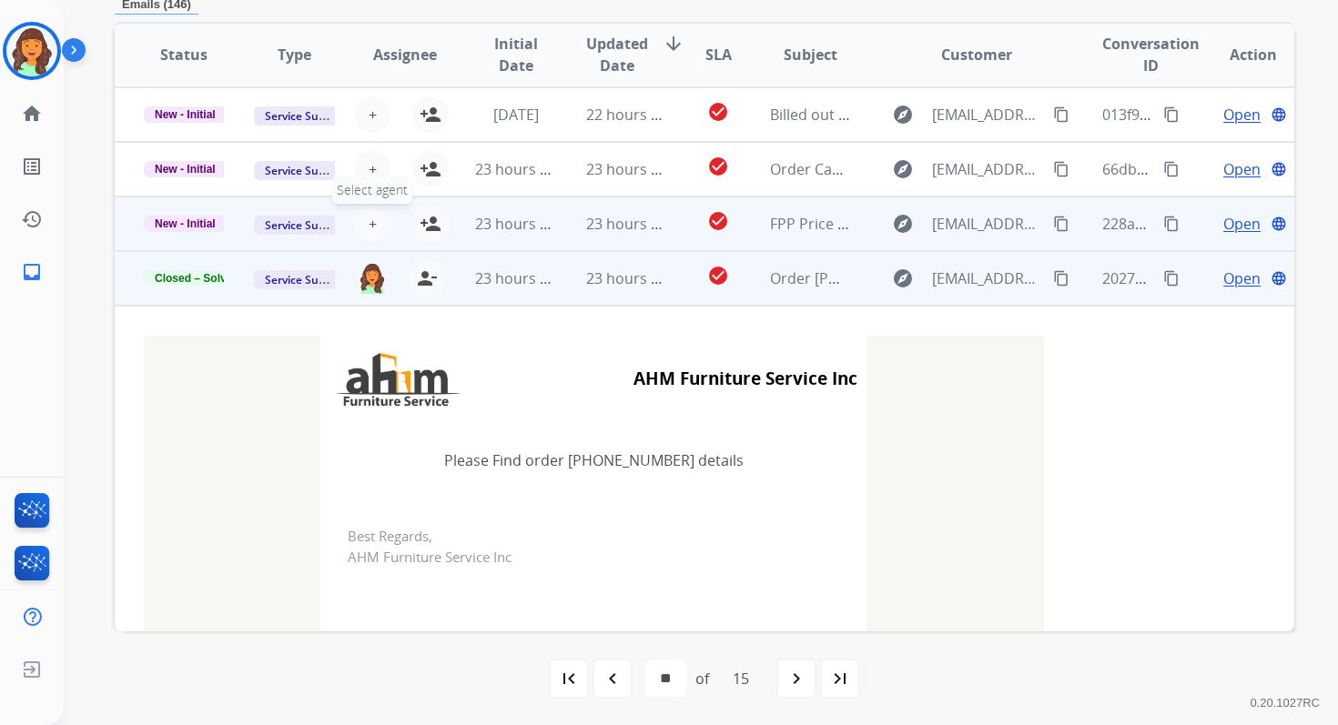
click at [369, 218] on span "+" at bounding box center [373, 224] width 8 height 22
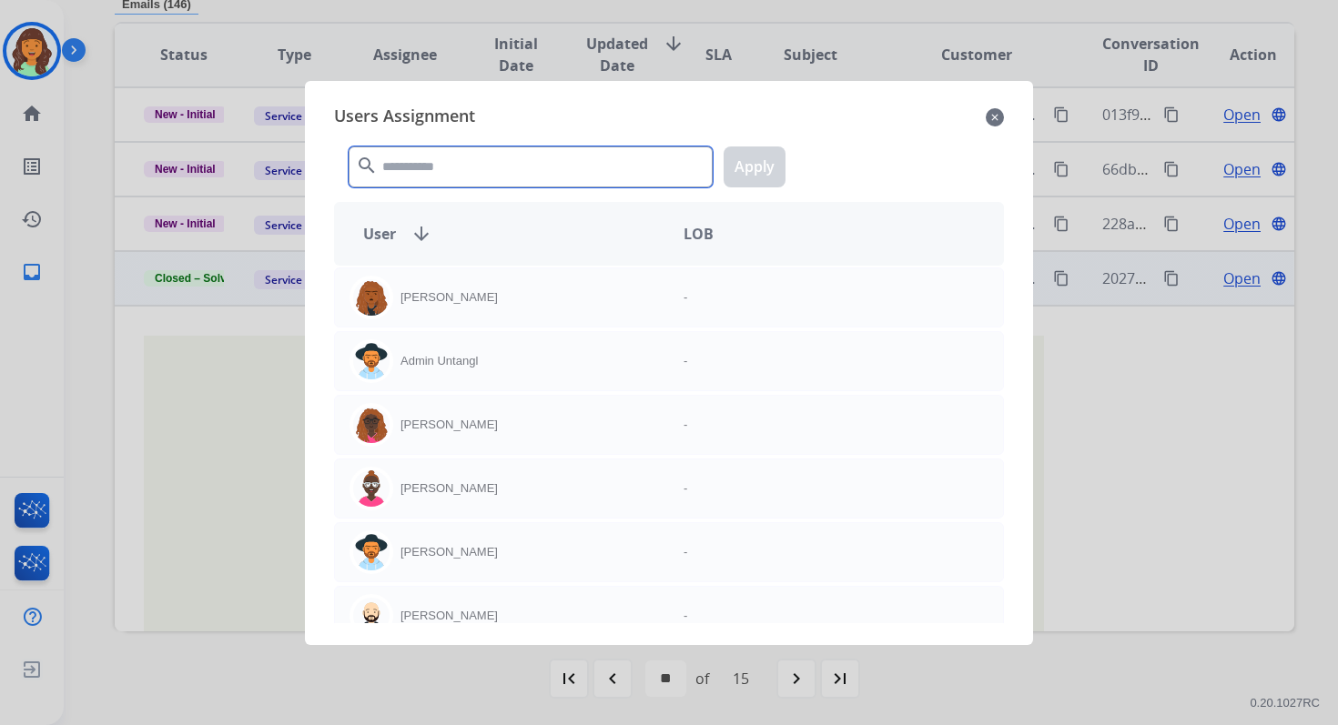
click at [453, 182] on input "text" at bounding box center [531, 167] width 364 height 41
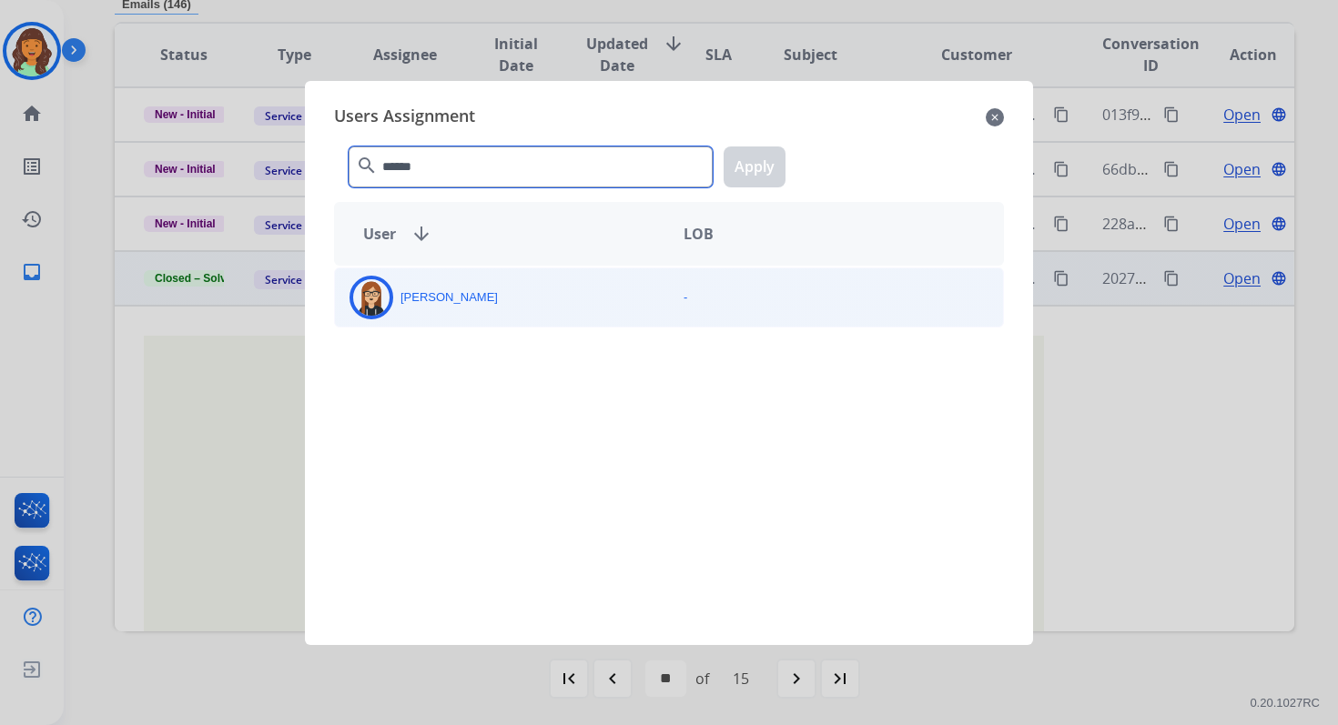
type input "******"
click at [493, 318] on div "[PERSON_NAME]" at bounding box center [502, 298] width 334 height 44
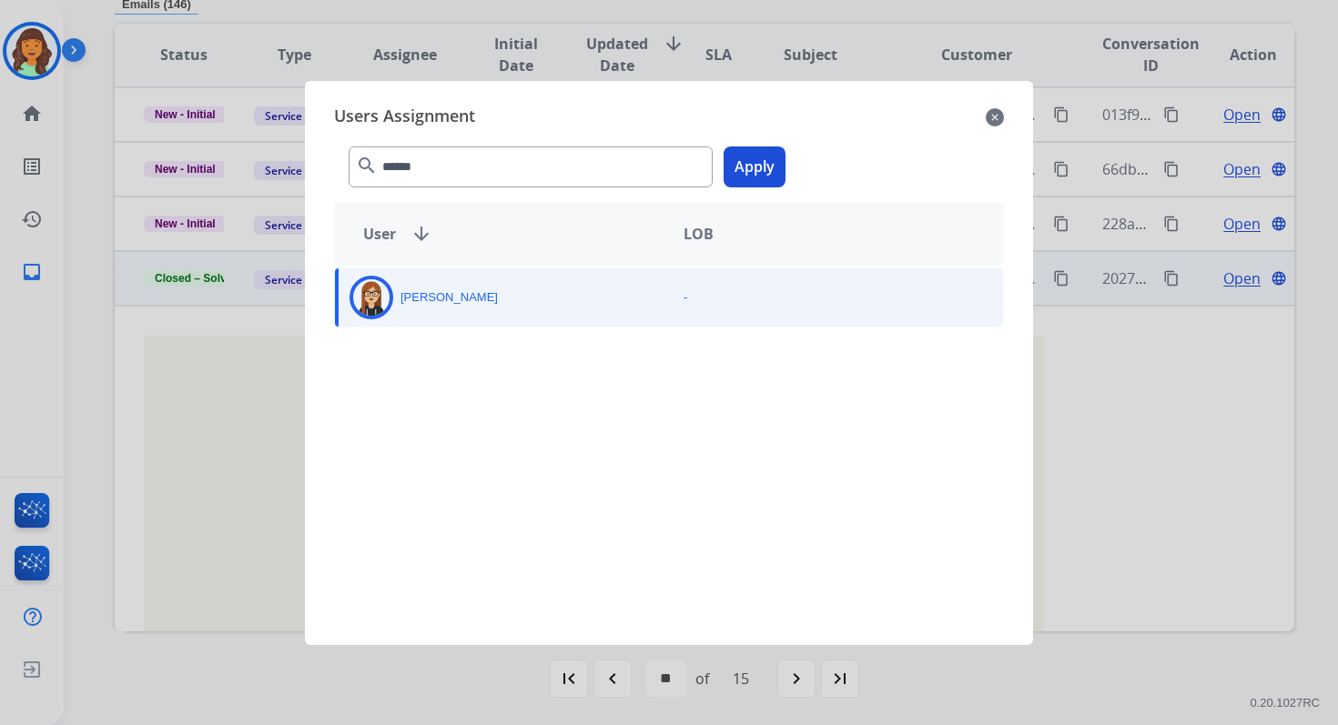
click at [757, 172] on button "Apply" at bounding box center [754, 167] width 62 height 41
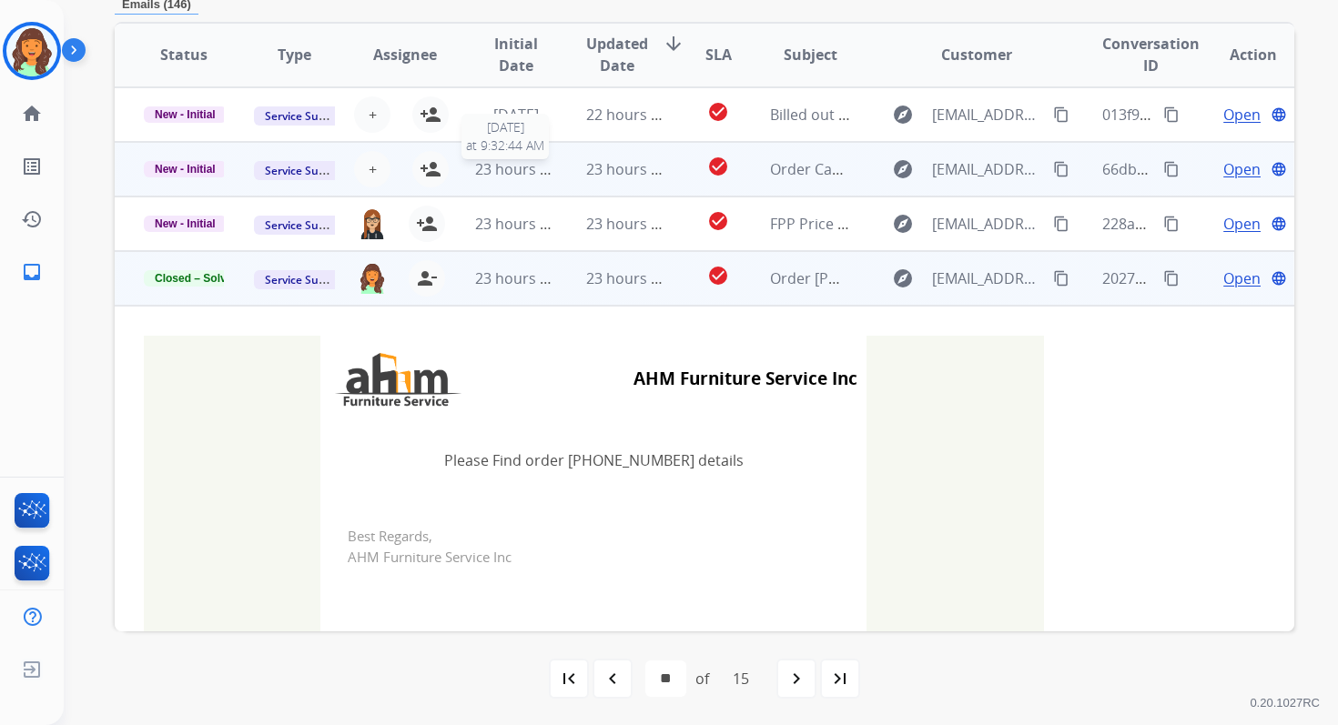
click at [513, 173] on span "23 hours ago" at bounding box center [520, 169] width 90 height 20
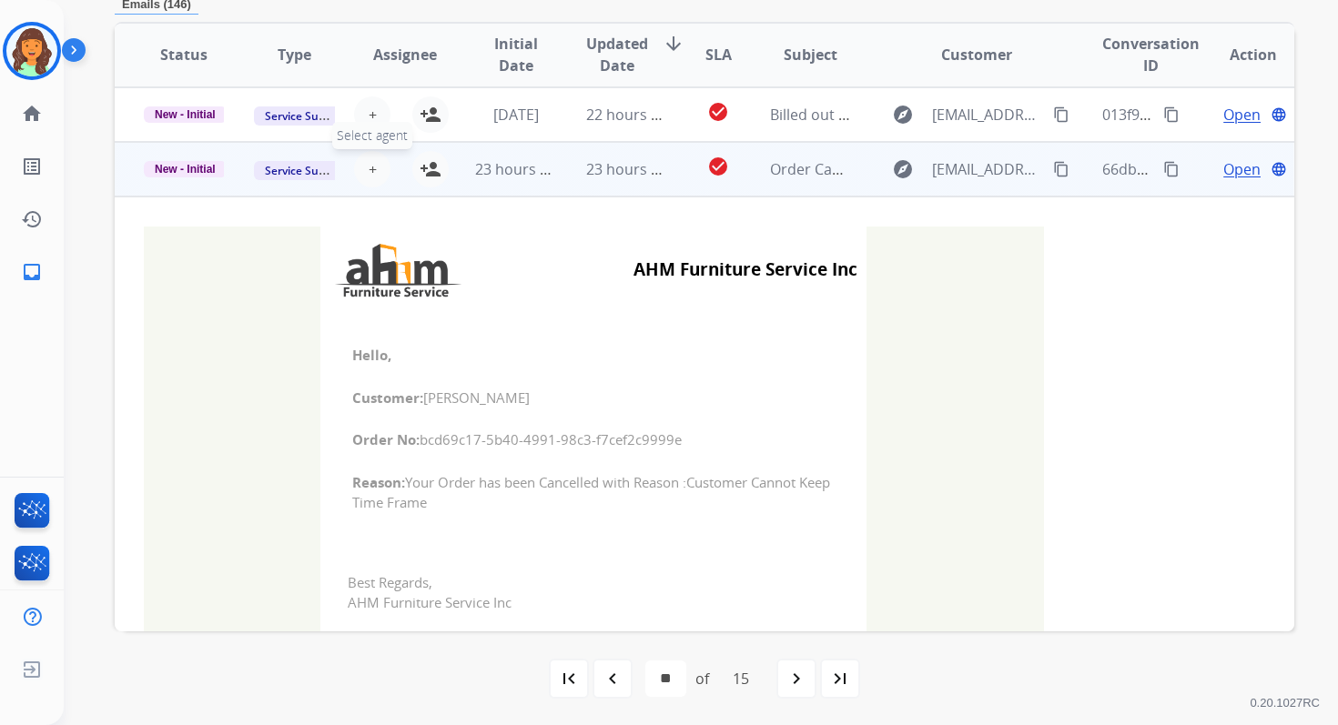
click at [370, 165] on span "+" at bounding box center [373, 169] width 8 height 22
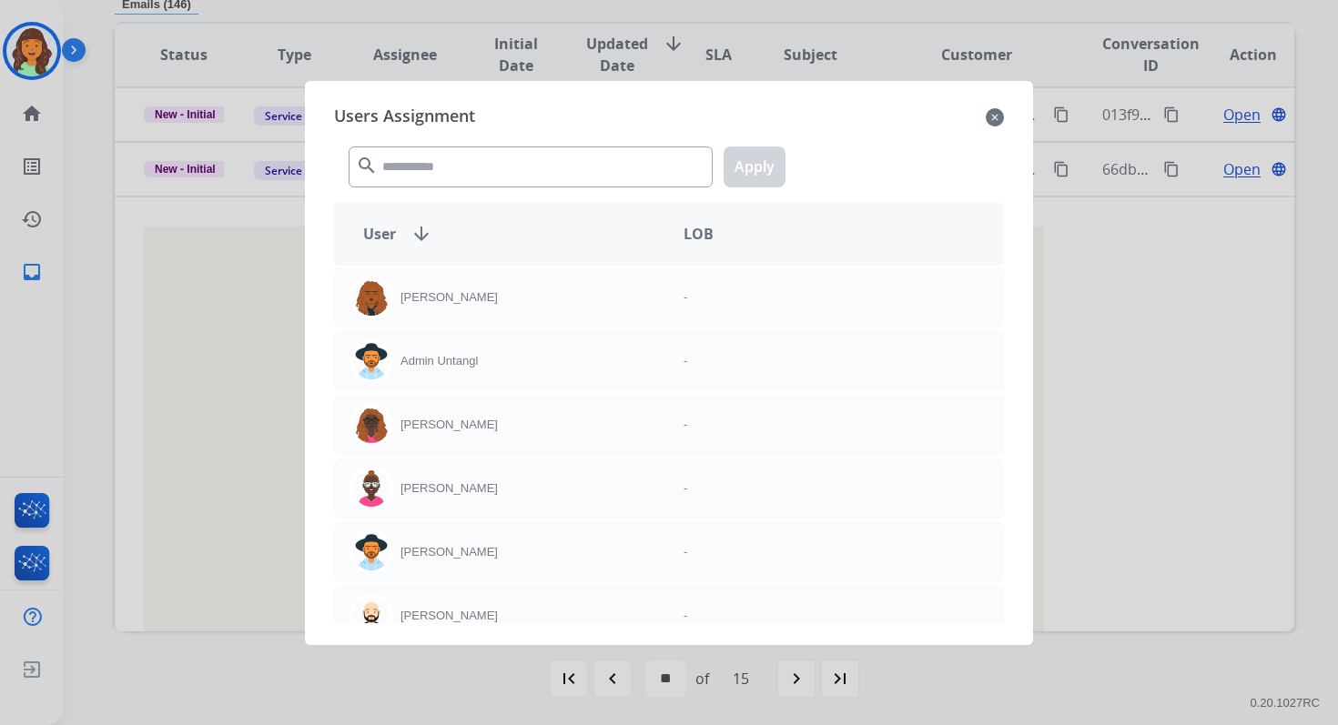
click at [992, 116] on mat-icon "close" at bounding box center [995, 117] width 18 height 22
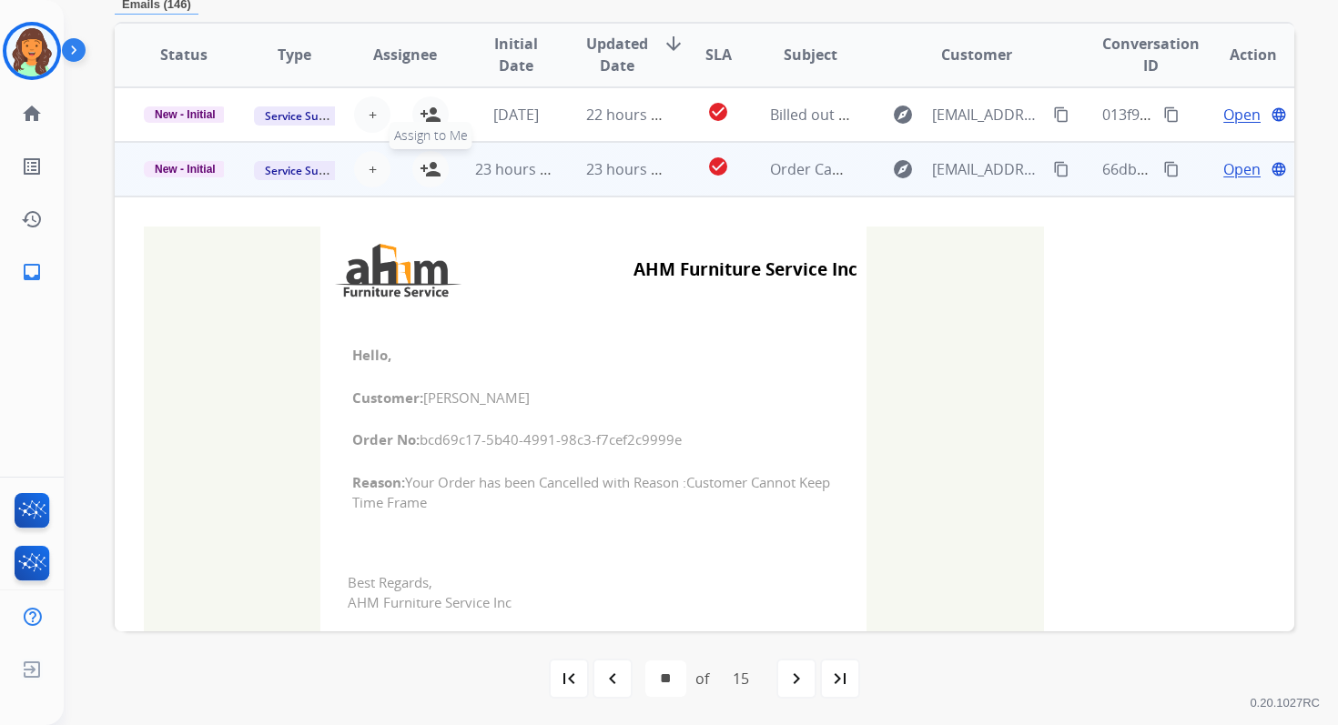
click at [430, 165] on mat-icon "person_add" at bounding box center [431, 169] width 22 height 22
click at [205, 169] on span "New - Initial" at bounding box center [185, 169] width 83 height 16
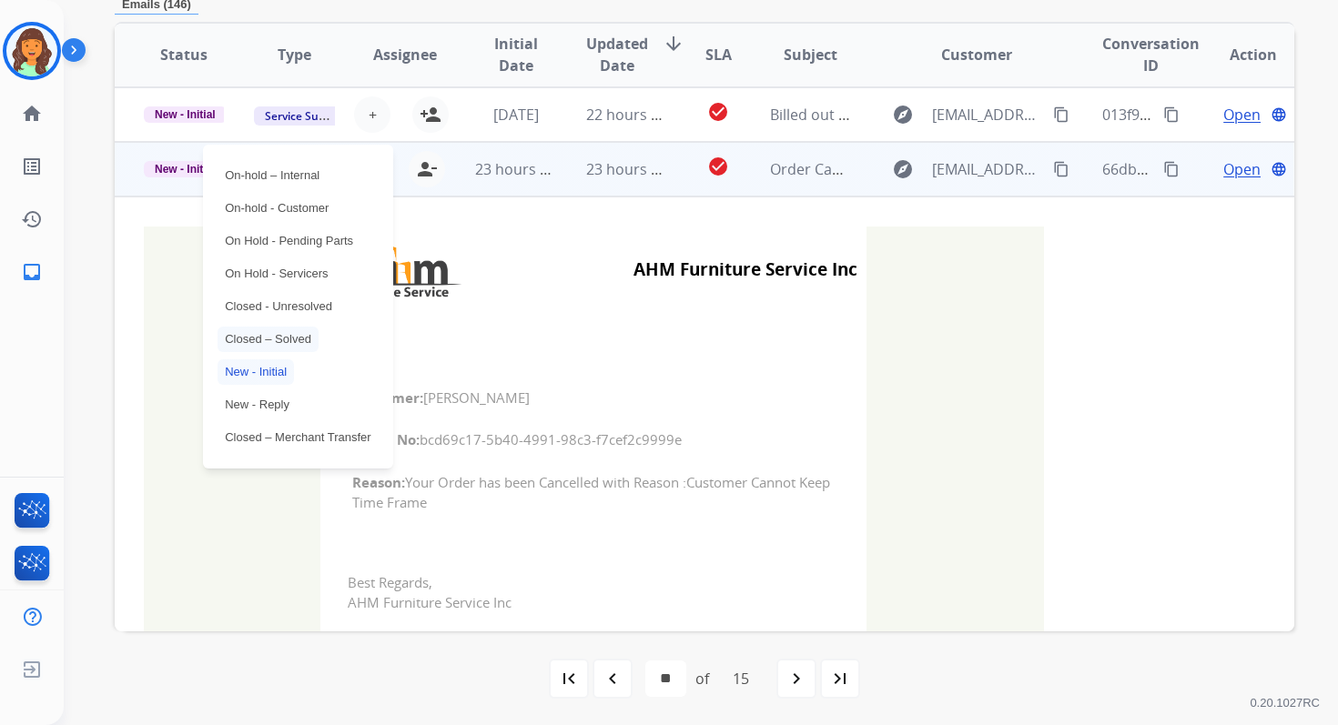
click at [256, 340] on p "Closed – Solved" at bounding box center [267, 339] width 101 height 25
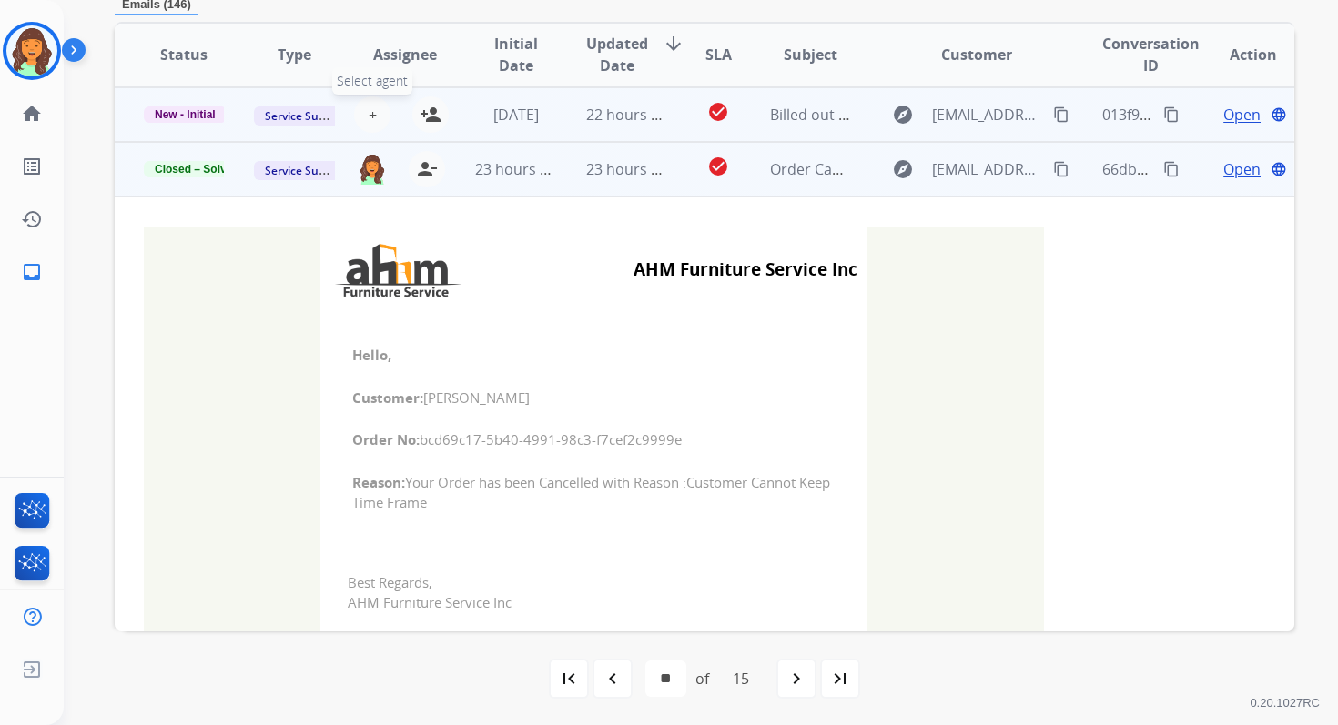
click at [374, 112] on button "+ Select agent" at bounding box center [372, 114] width 36 height 36
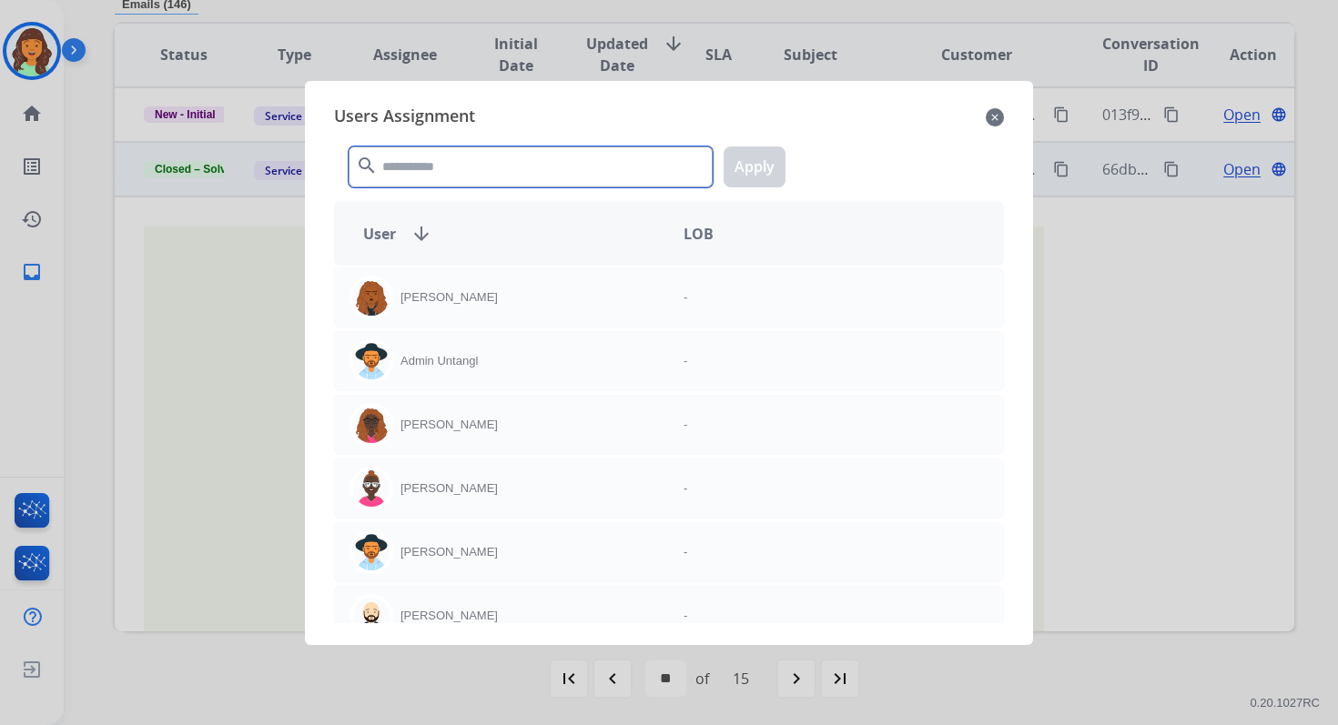
click at [520, 170] on input "text" at bounding box center [531, 167] width 364 height 41
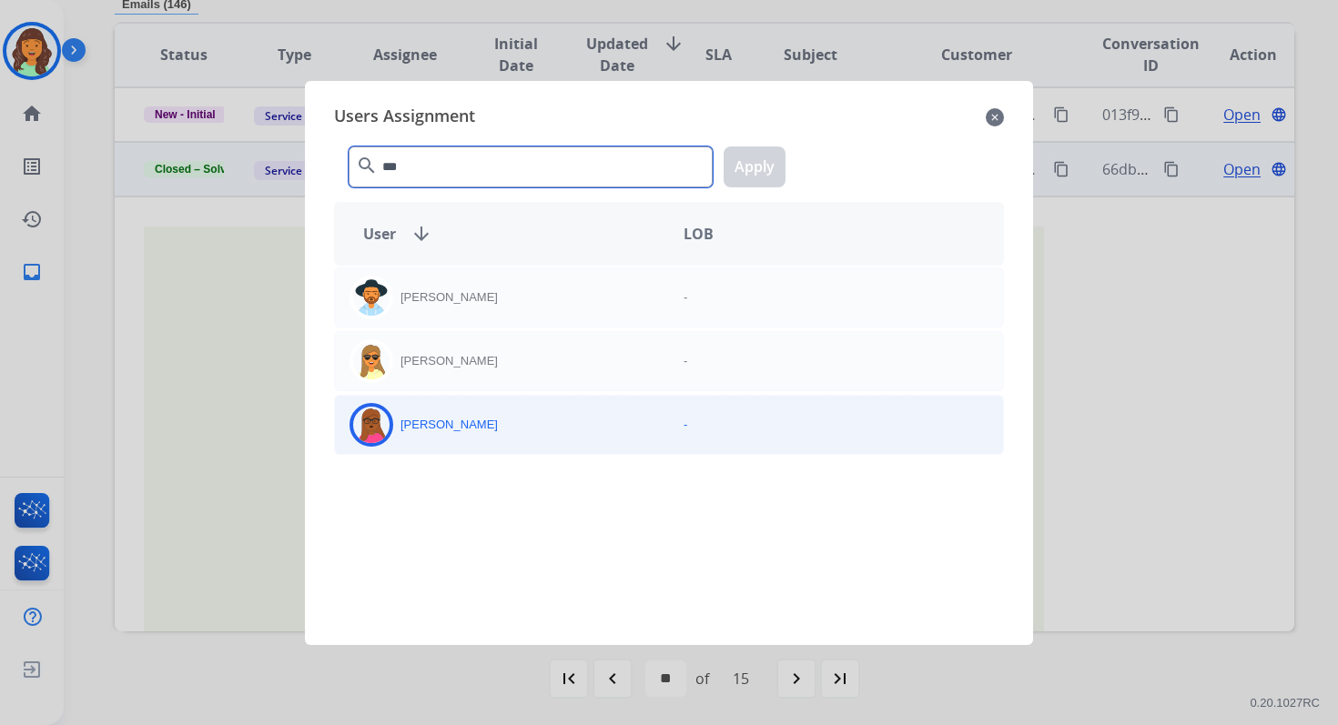
type input "***"
click at [556, 443] on div "[PERSON_NAME]" at bounding box center [502, 425] width 334 height 44
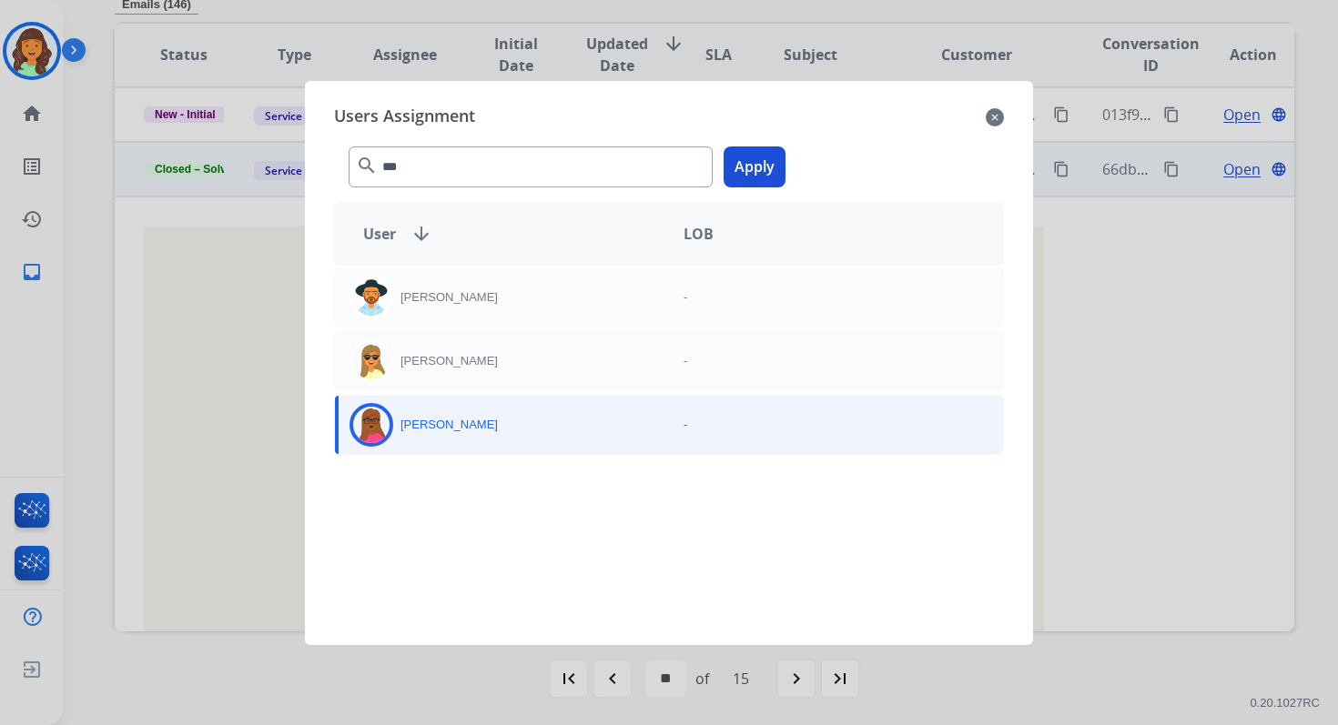
click at [756, 178] on button "Apply" at bounding box center [754, 167] width 62 height 41
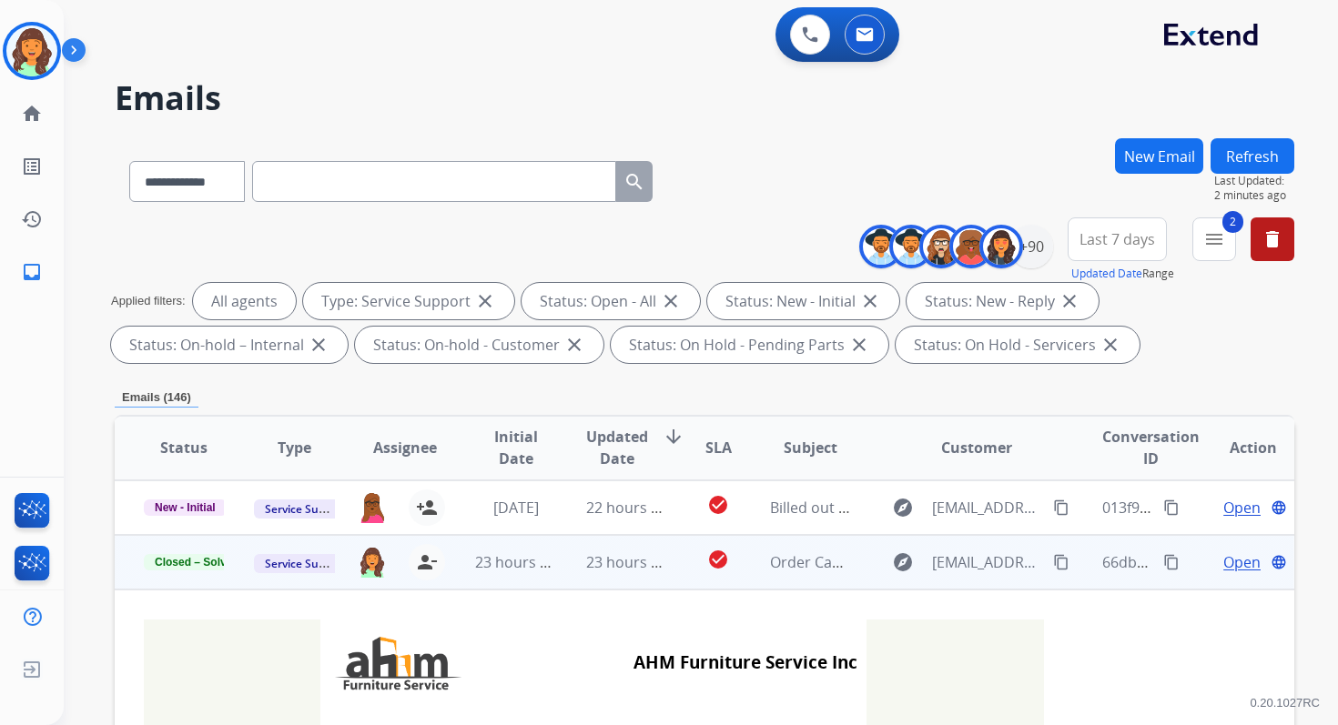
click at [1254, 150] on button "Refresh" at bounding box center [1252, 155] width 84 height 35
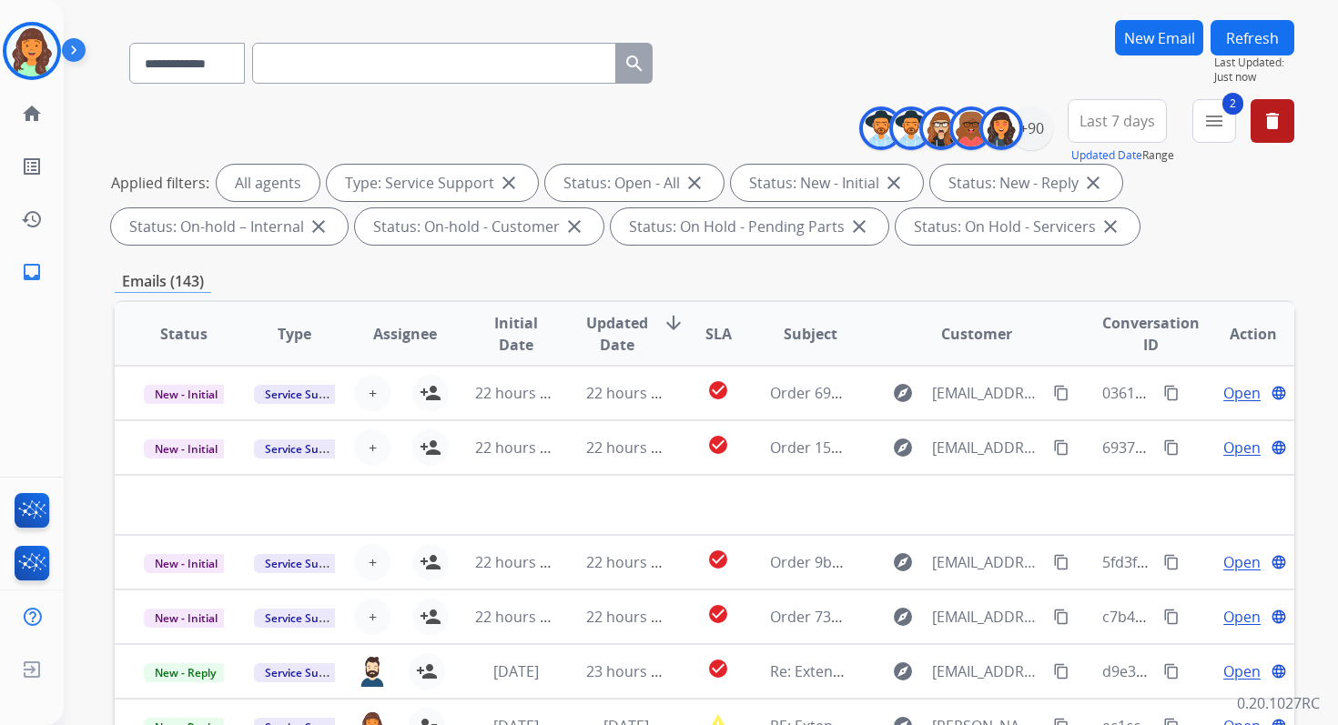
scroll to position [398, 0]
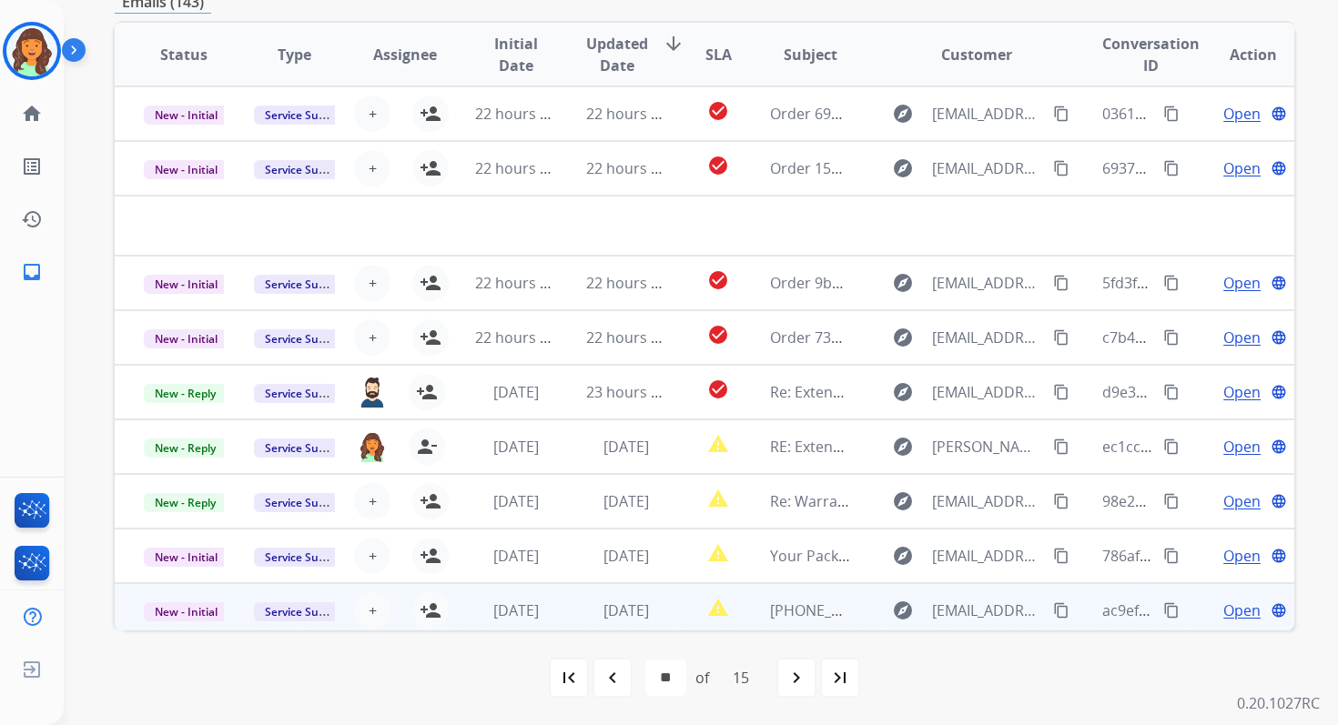
click at [573, 604] on td "[DATE]" at bounding box center [612, 610] width 110 height 55
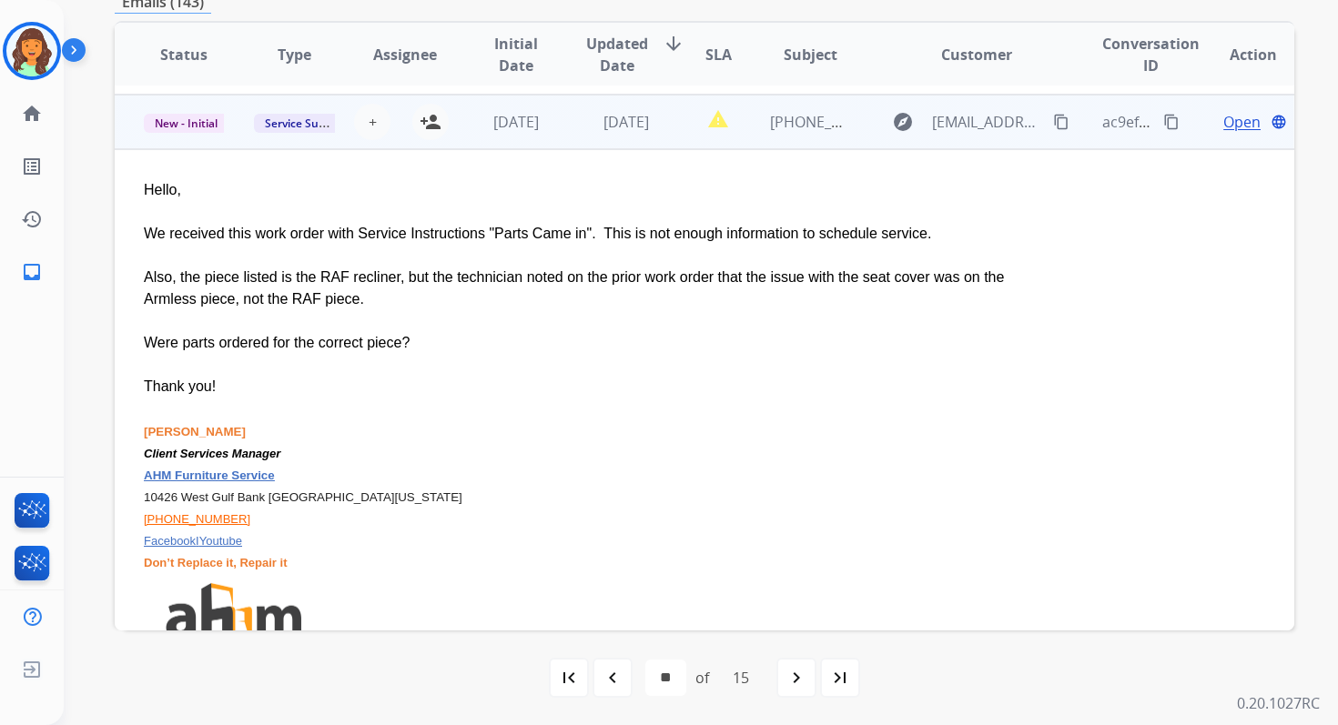
scroll to position [437, 0]
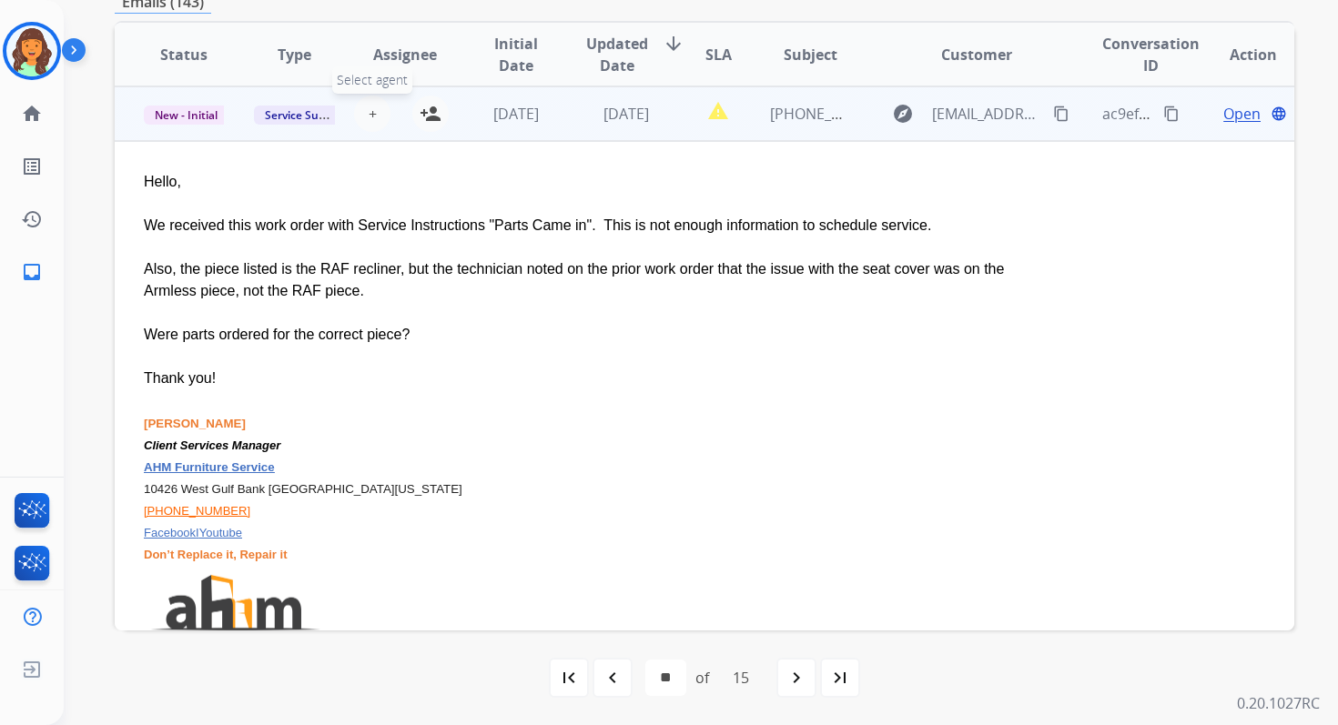
click at [369, 112] on span "+" at bounding box center [373, 114] width 8 height 22
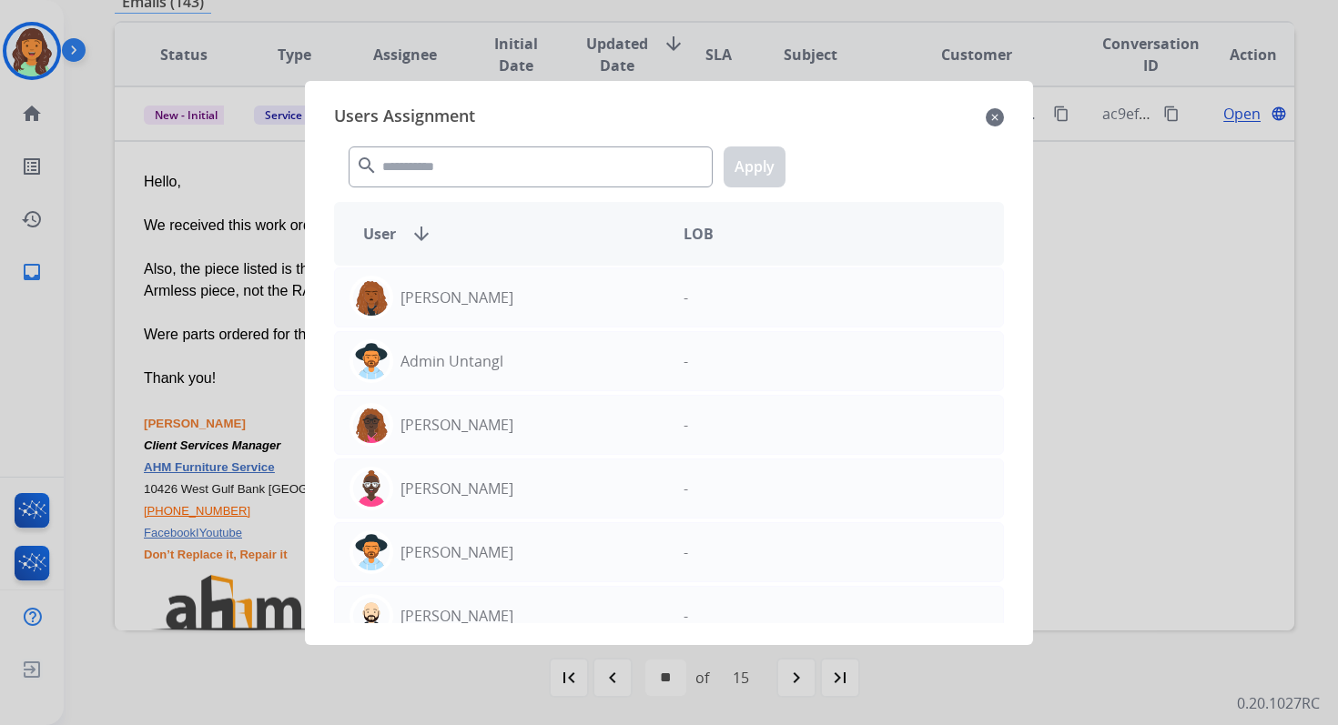
click at [409, 188] on div "search Apply" at bounding box center [669, 163] width 670 height 63
click at [430, 156] on input "text" at bounding box center [531, 167] width 364 height 41
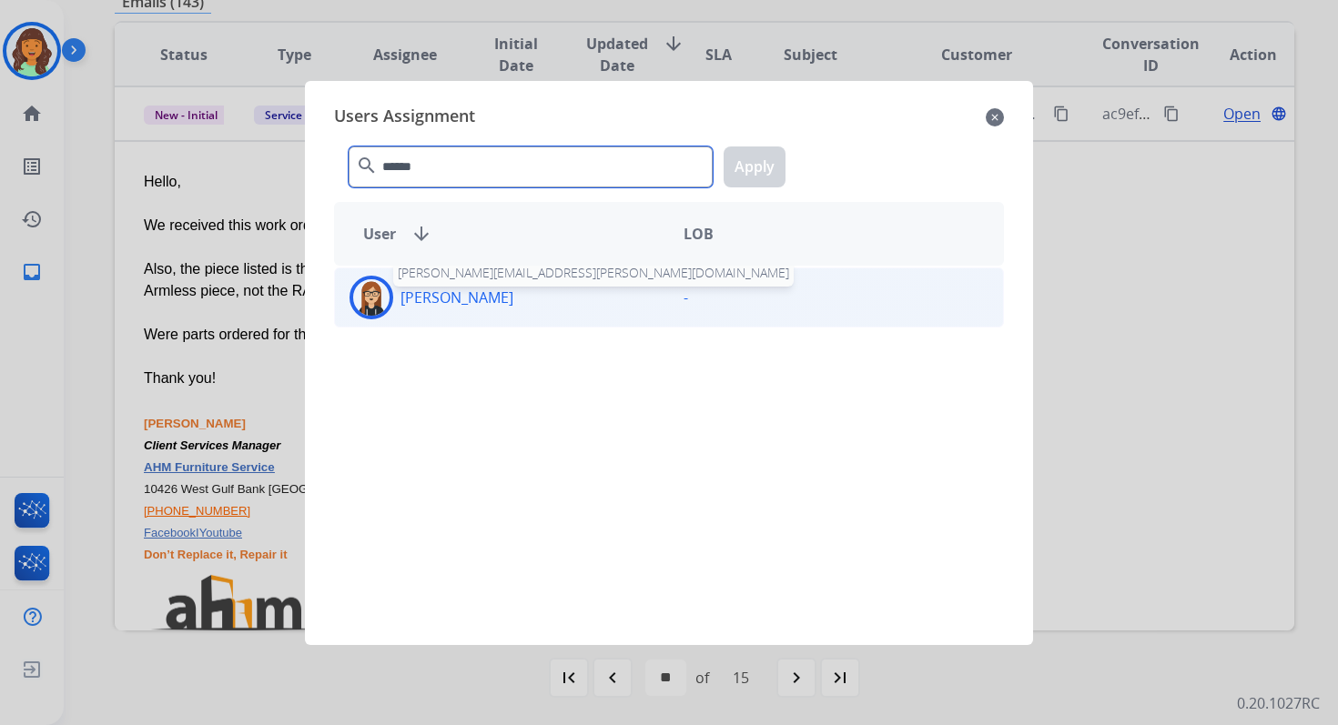
type input "******"
click at [472, 300] on p "[PERSON_NAME]" at bounding box center [456, 298] width 113 height 22
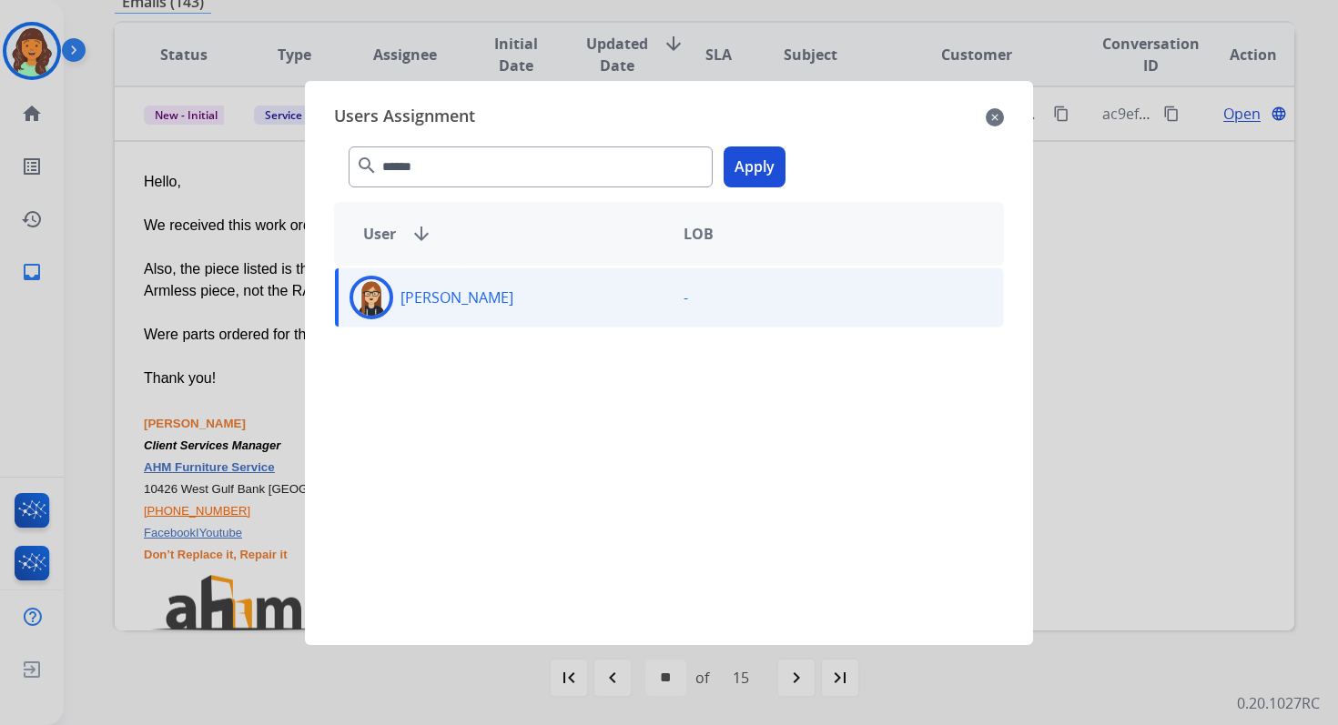
click at [770, 144] on div "****** search Apply" at bounding box center [669, 163] width 670 height 63
click at [753, 174] on button "Apply" at bounding box center [754, 167] width 62 height 41
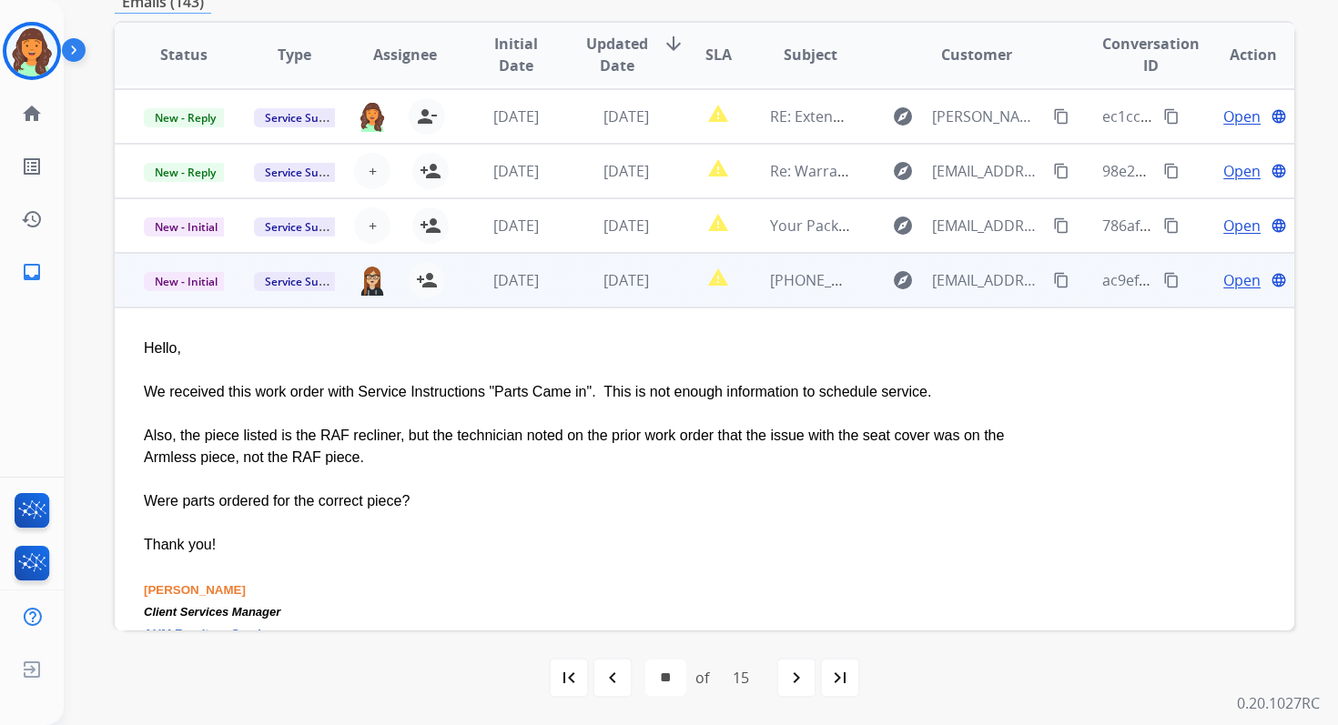
scroll to position [268, 0]
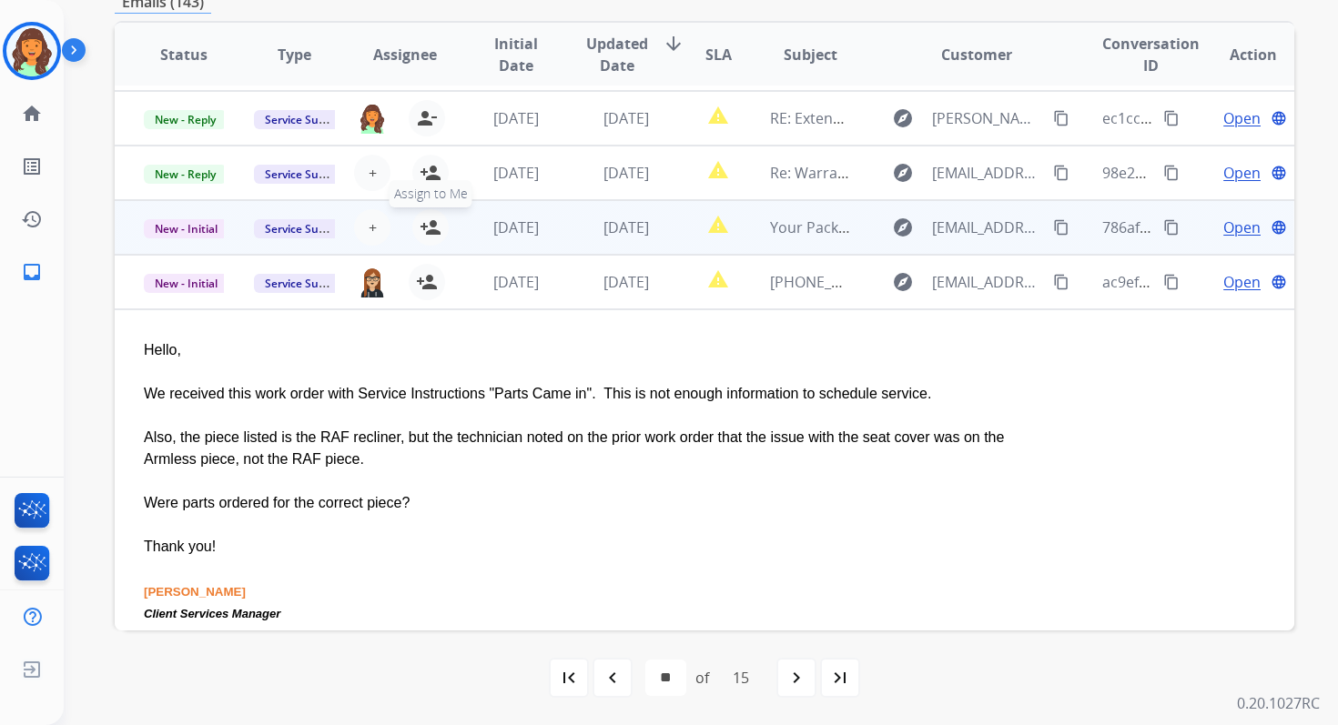
click at [432, 226] on mat-icon "person_add" at bounding box center [431, 228] width 22 height 22
click at [211, 228] on span "New - Initial" at bounding box center [186, 228] width 85 height 19
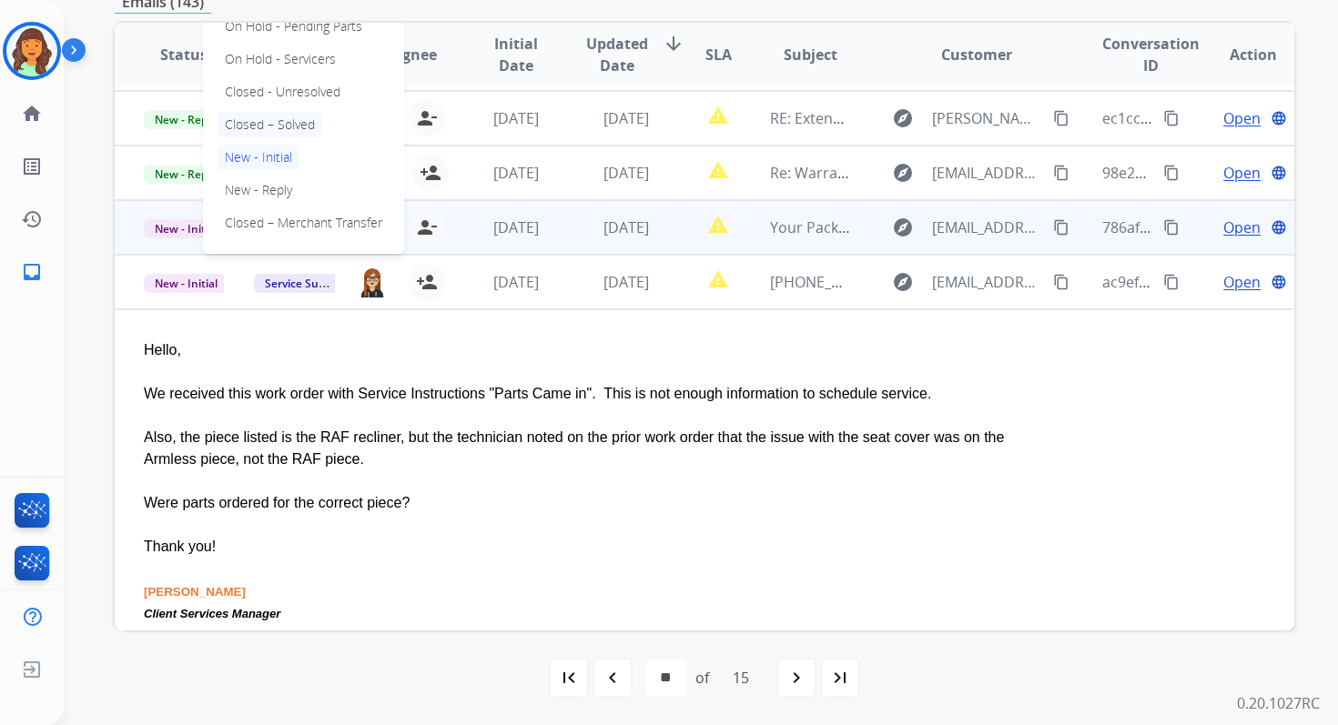
click at [295, 120] on p "Closed – Solved" at bounding box center [269, 124] width 105 height 25
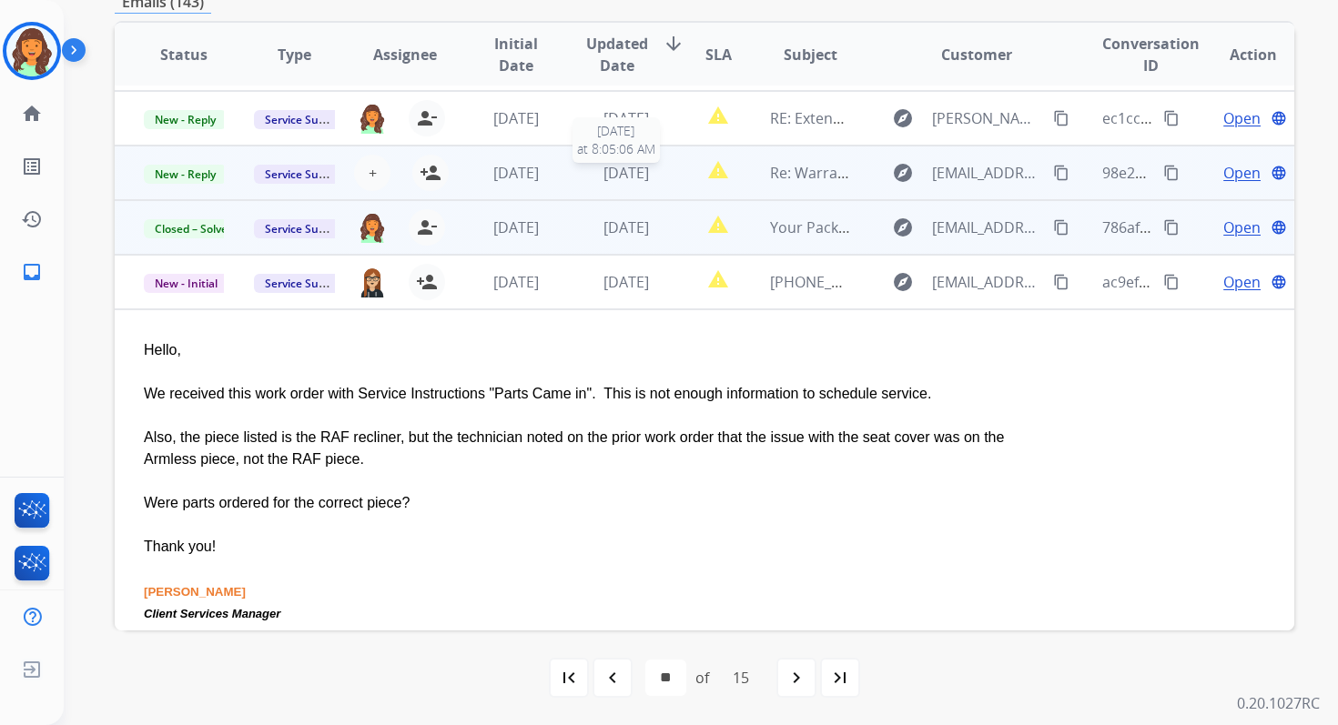
click at [586, 170] on div "[DATE]" at bounding box center [626, 173] width 80 height 22
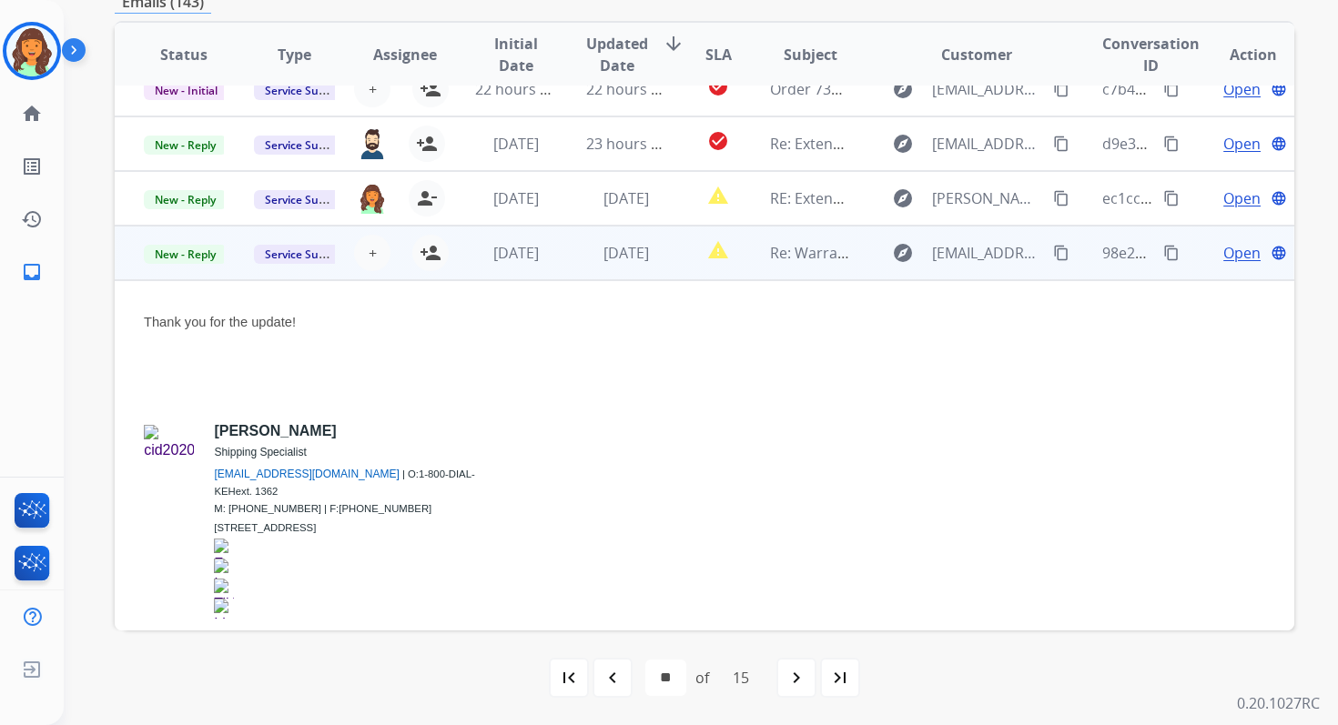
scroll to position [81, 0]
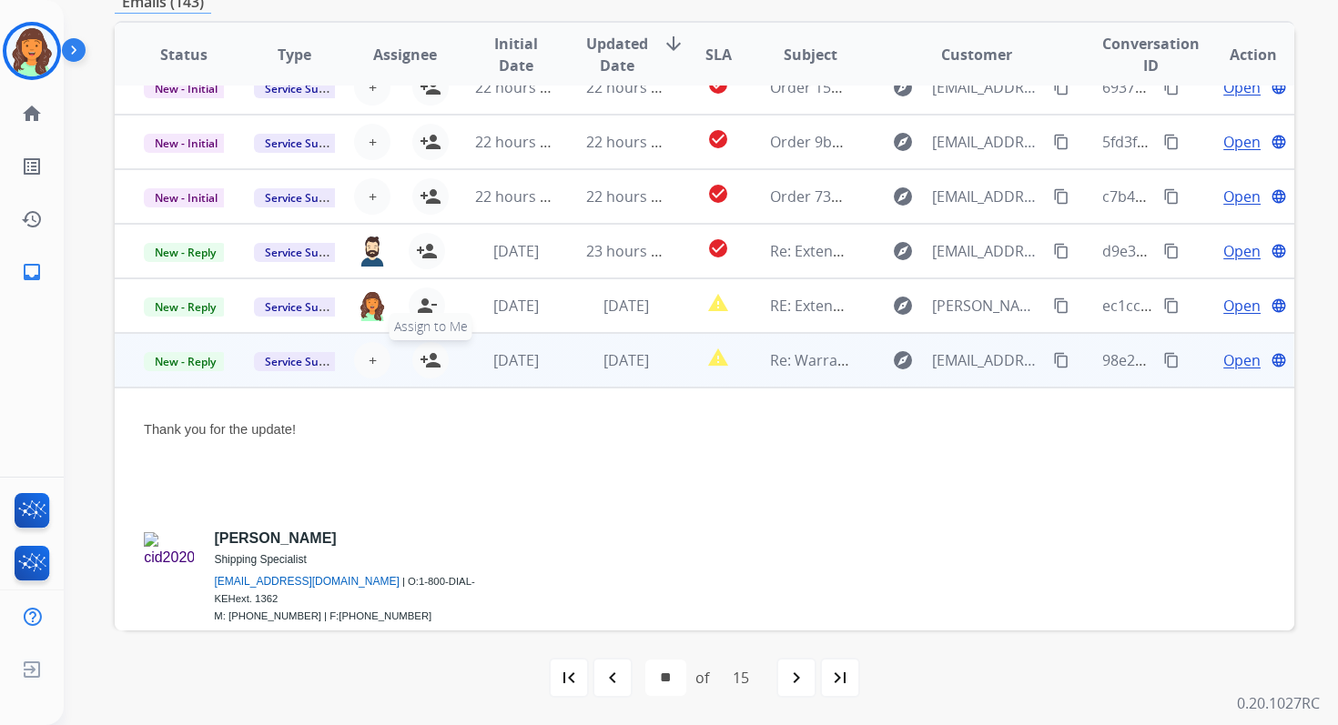
click at [433, 359] on mat-icon "person_add" at bounding box center [431, 360] width 22 height 22
click at [178, 361] on span "New - Reply" at bounding box center [185, 361] width 83 height 19
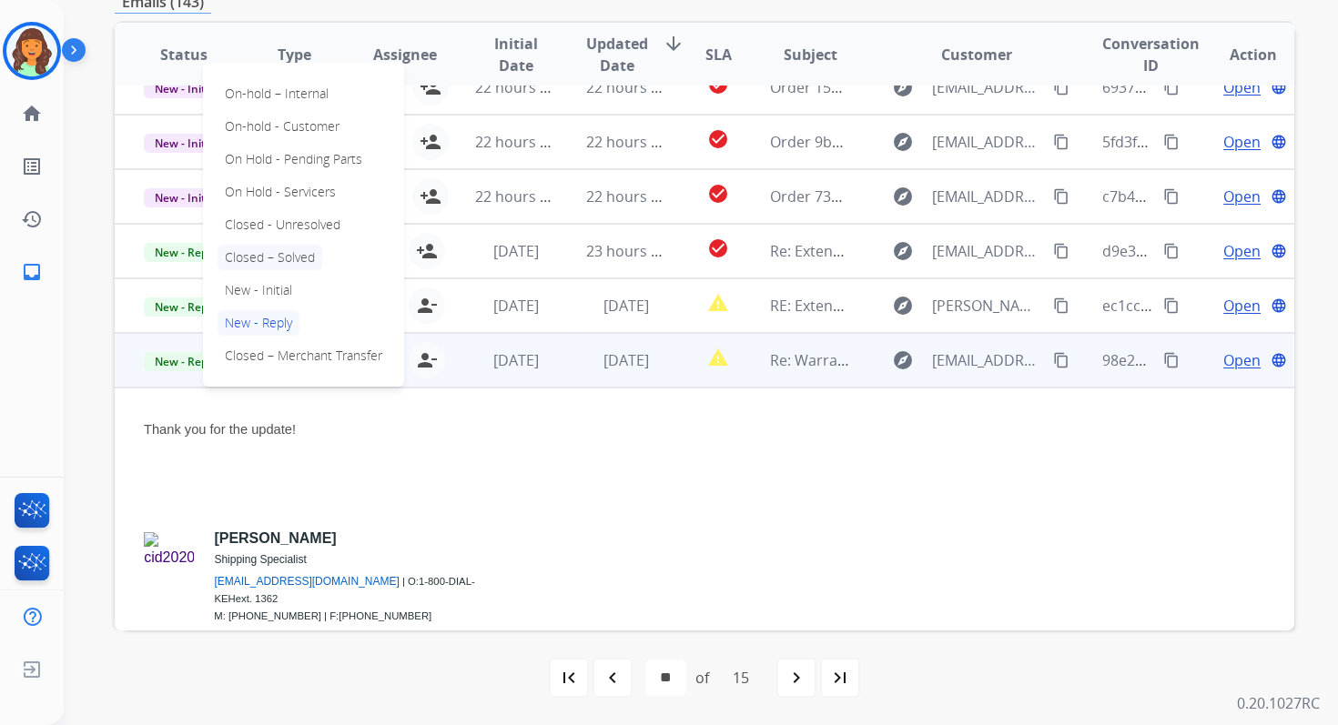
click at [273, 254] on p "Closed – Solved" at bounding box center [269, 257] width 105 height 25
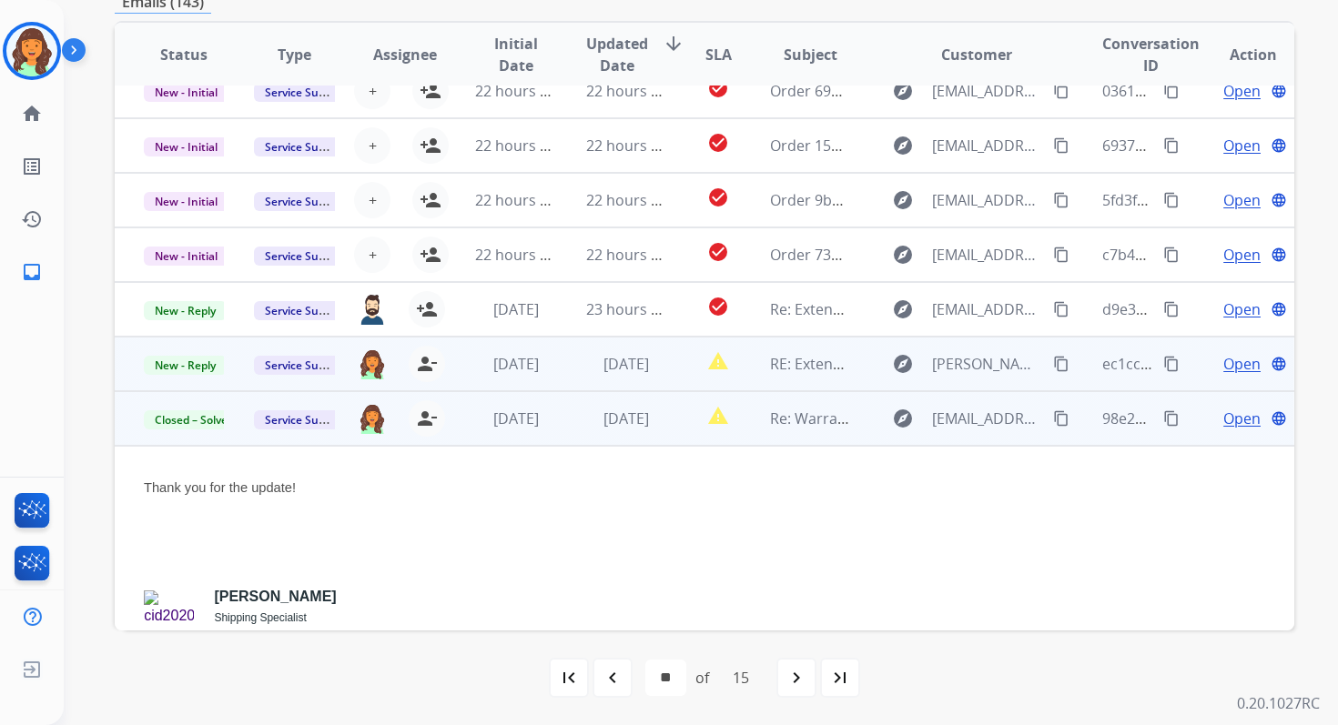
scroll to position [0, 0]
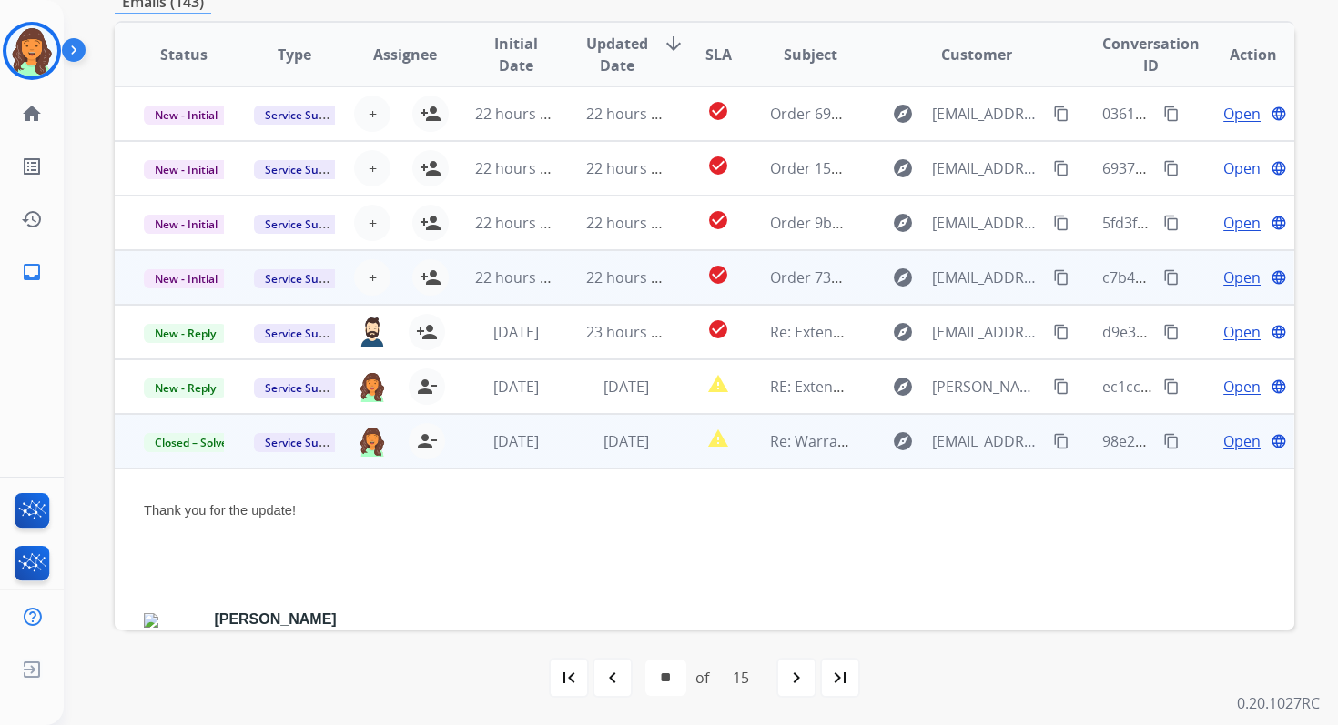
click at [638, 263] on td "22 hours ago" at bounding box center [612, 277] width 110 height 55
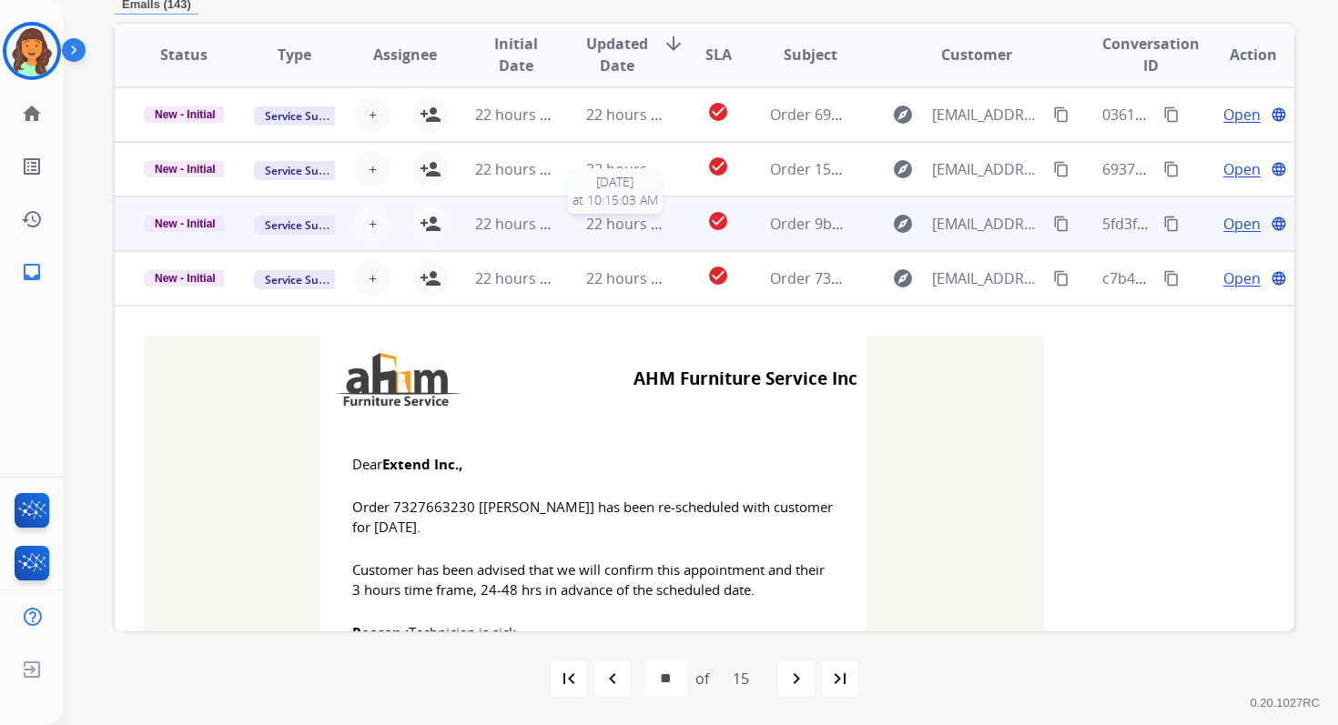
click at [616, 225] on span "22 hours ago" at bounding box center [631, 224] width 90 height 20
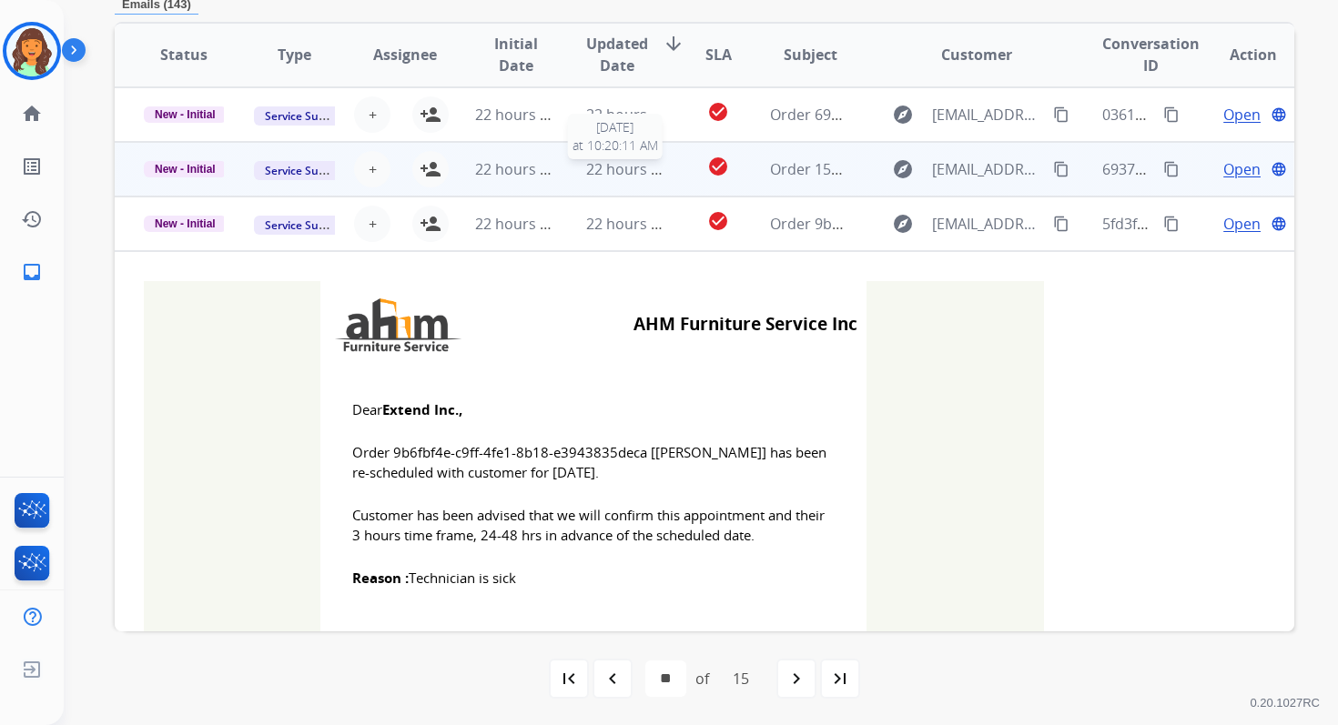
click at [630, 169] on span "22 hours ago" at bounding box center [631, 169] width 90 height 20
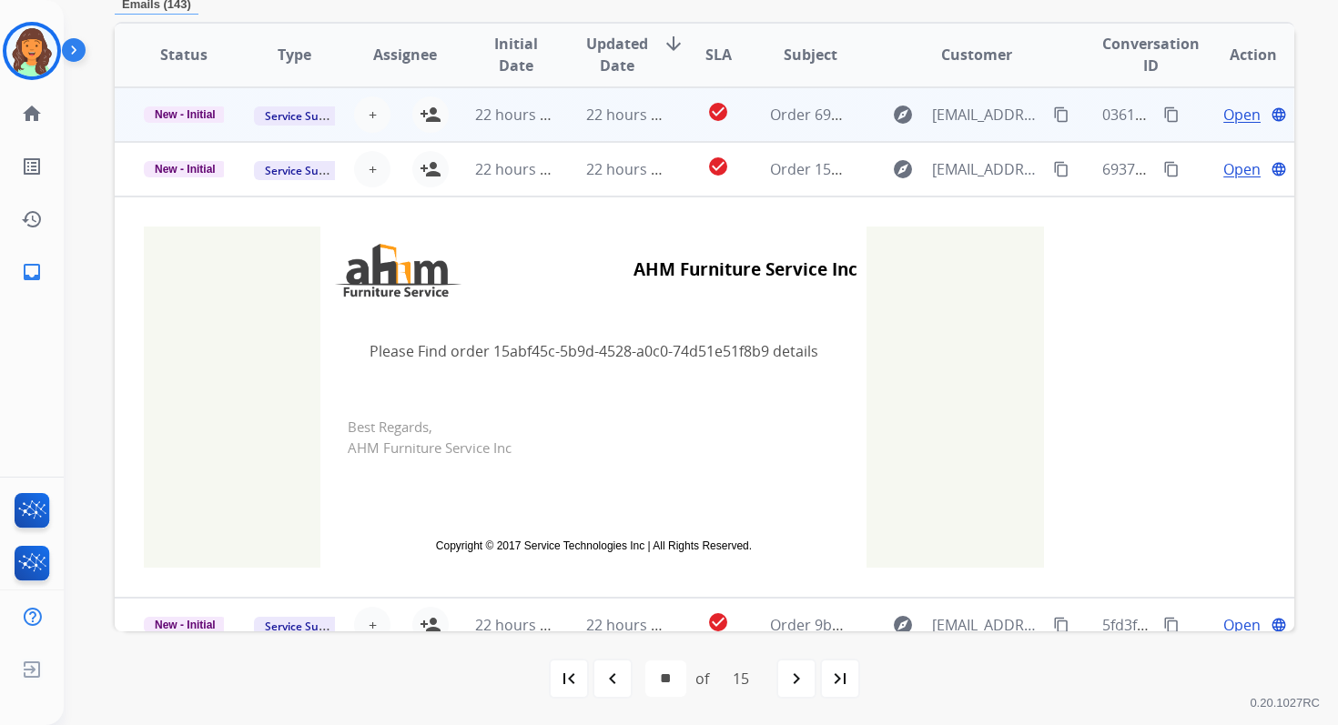
click at [637, 126] on td "22 hours ago" at bounding box center [612, 114] width 110 height 55
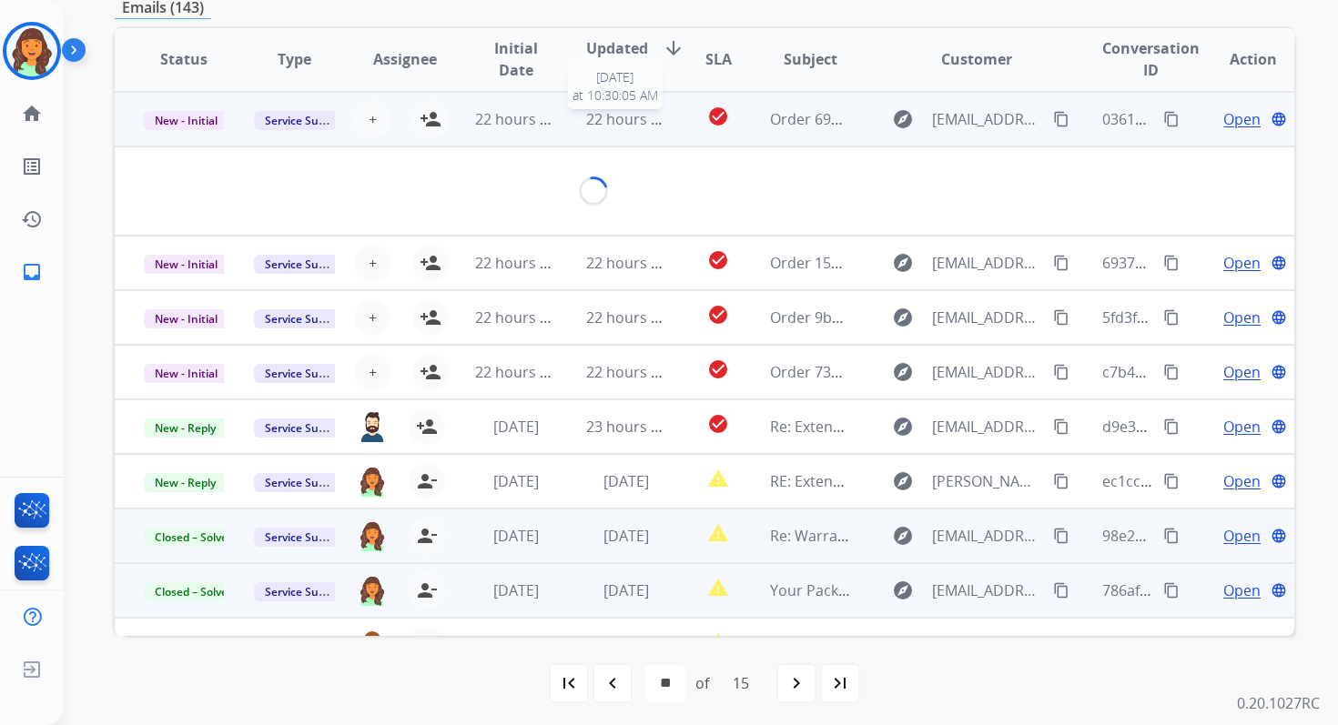
scroll to position [393, 0]
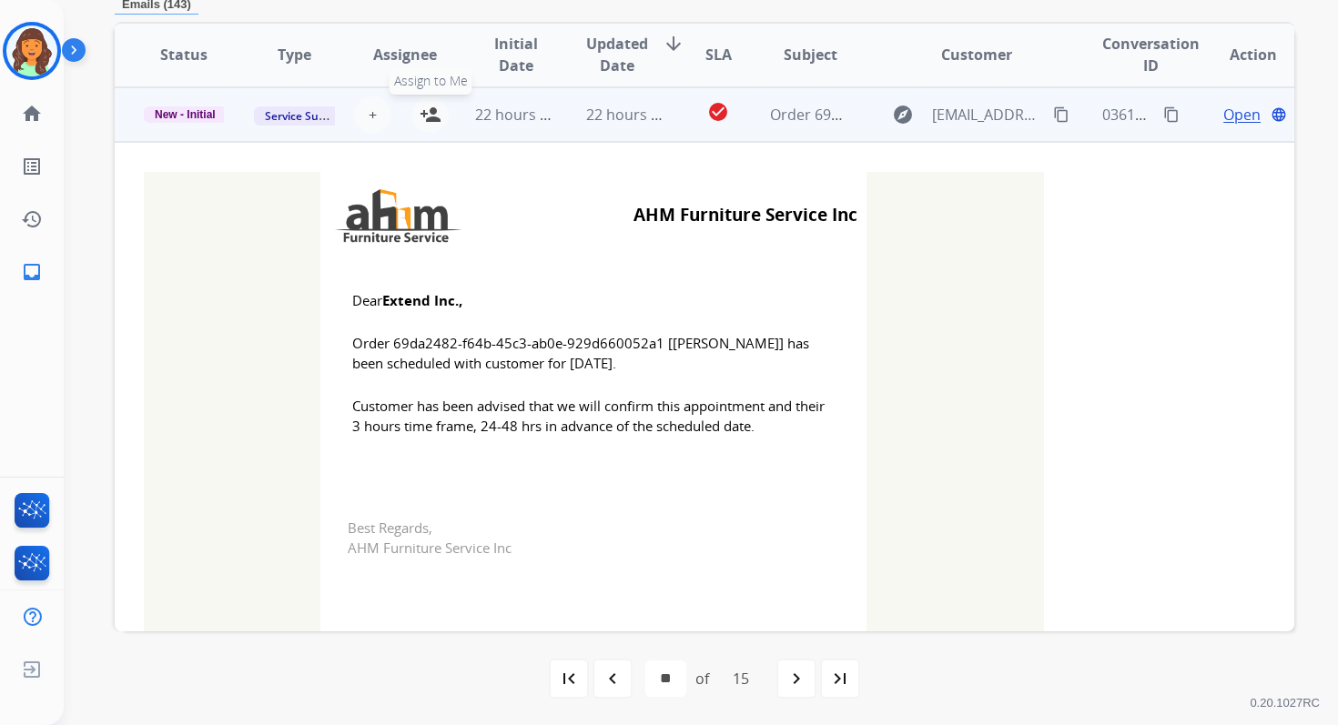
click at [425, 112] on mat-icon "person_add" at bounding box center [431, 115] width 22 height 22
click at [190, 117] on span "New - Initial" at bounding box center [185, 114] width 83 height 16
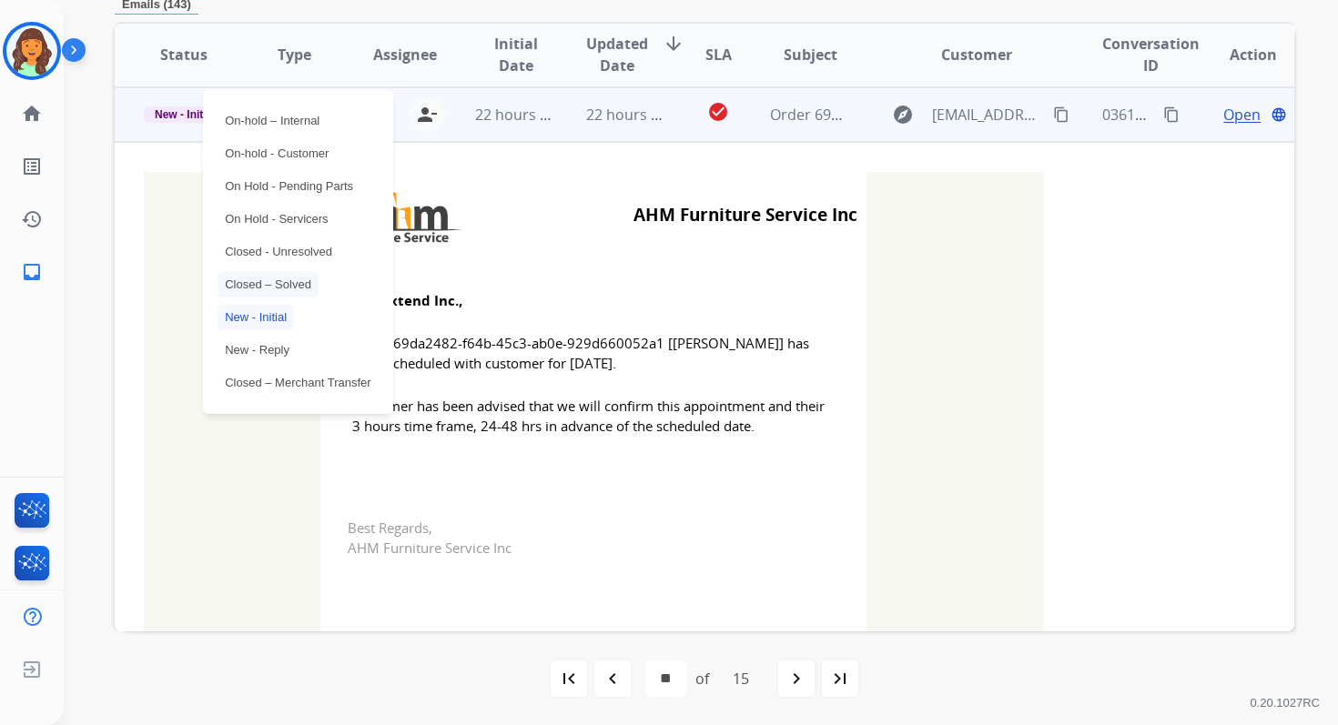
click at [278, 285] on p "Closed – Solved" at bounding box center [267, 284] width 101 height 25
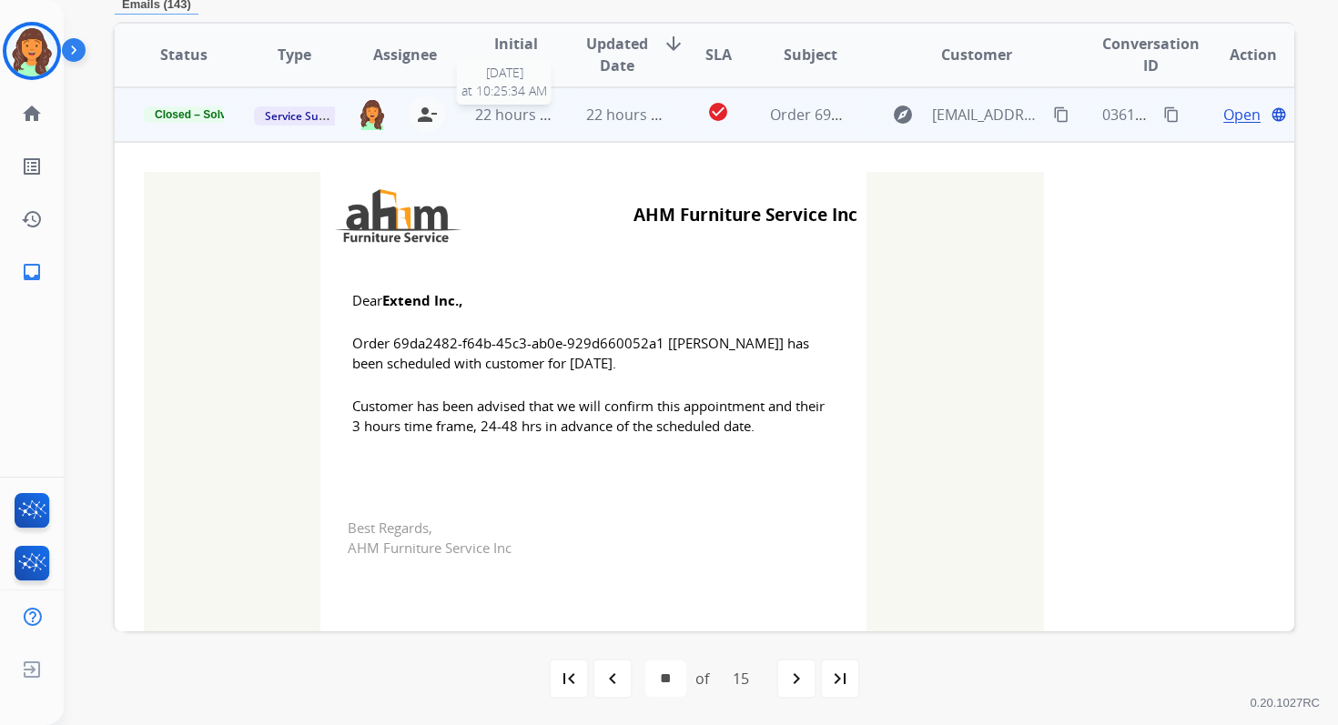
click at [534, 117] on span "22 hours ago" at bounding box center [520, 115] width 90 height 20
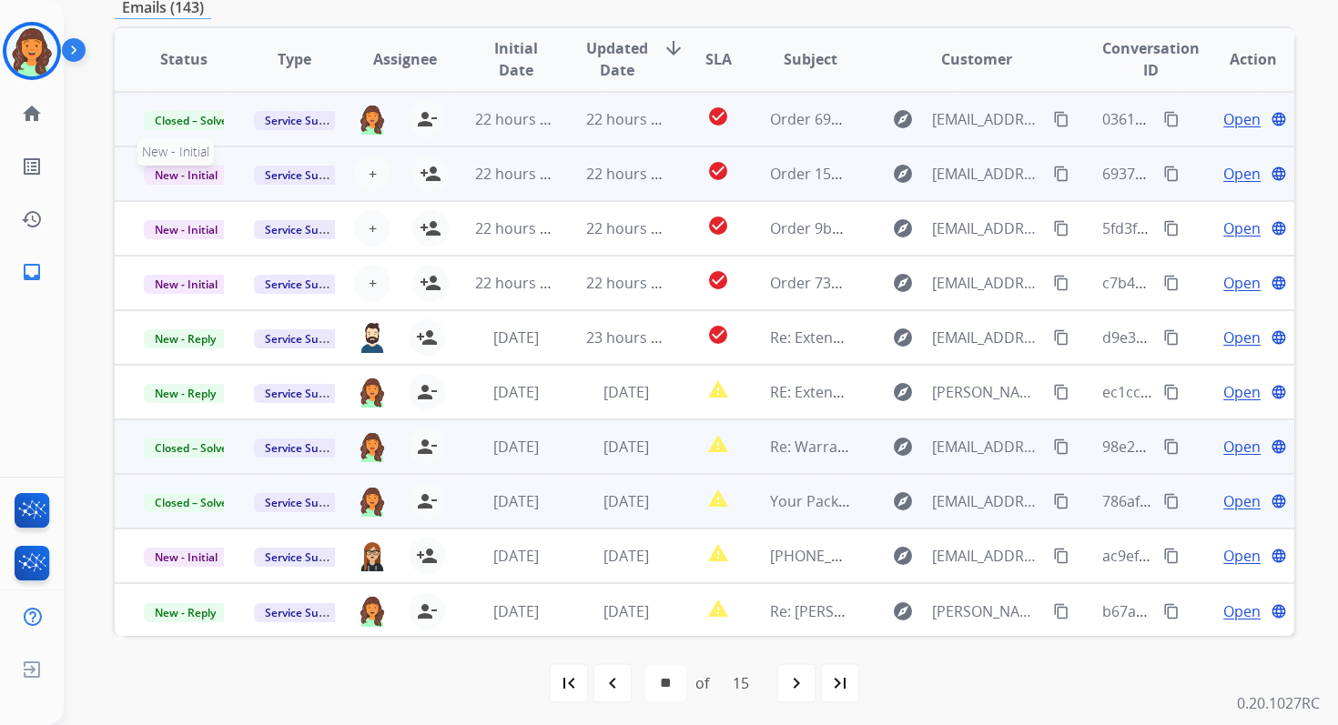
click at [204, 171] on span "New - Initial" at bounding box center [186, 175] width 85 height 19
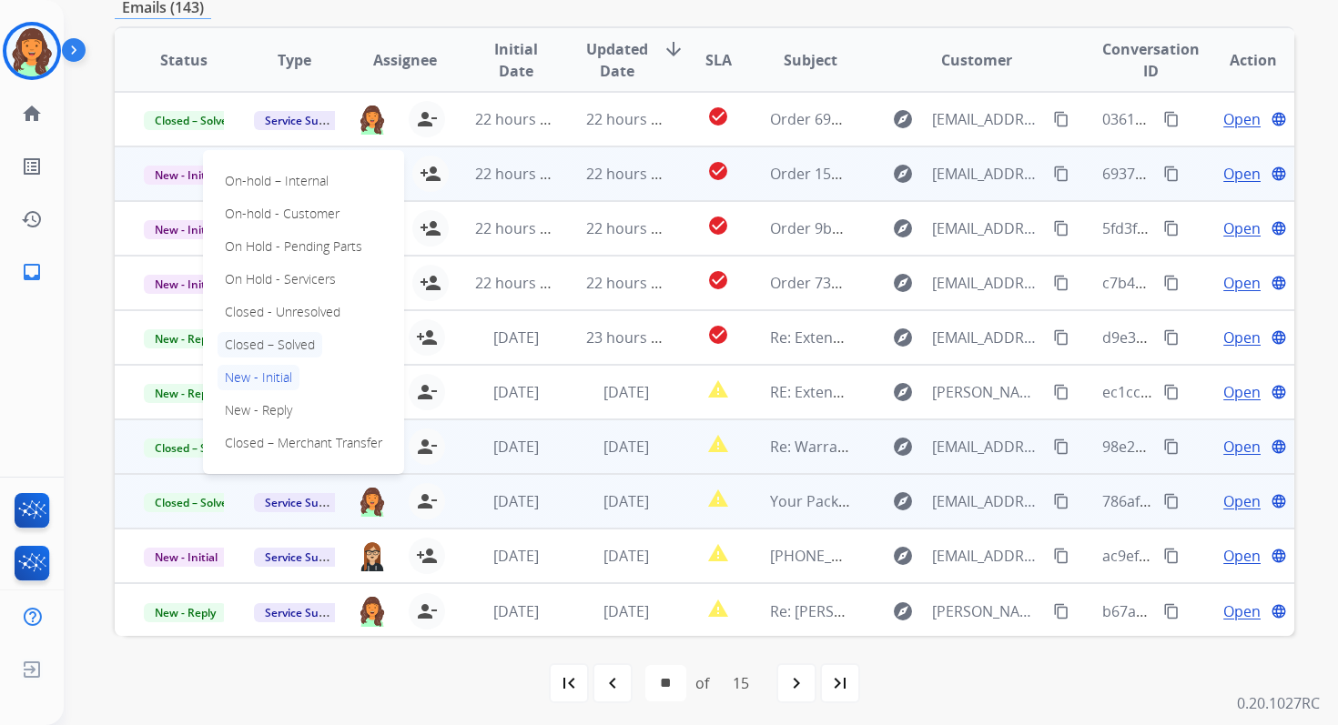
click at [268, 341] on p "Closed – Solved" at bounding box center [269, 344] width 105 height 25
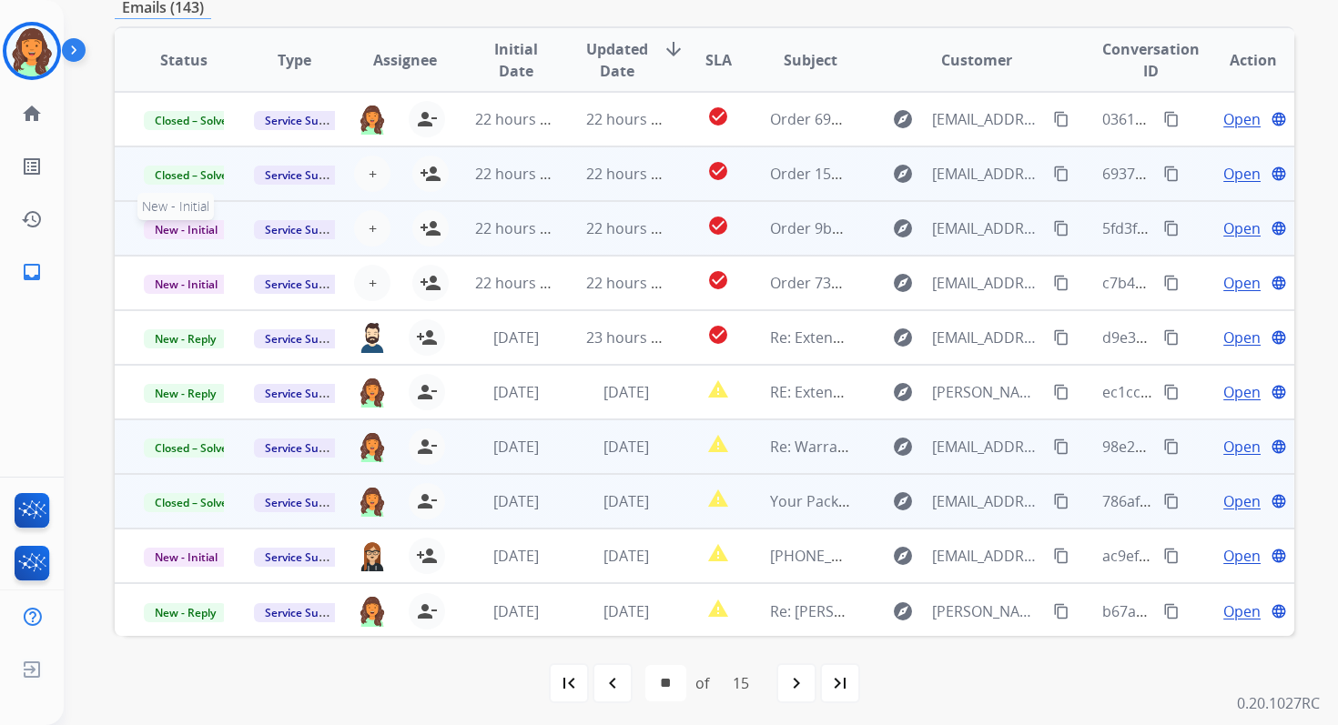
click at [198, 223] on span "New - Initial" at bounding box center [186, 229] width 85 height 19
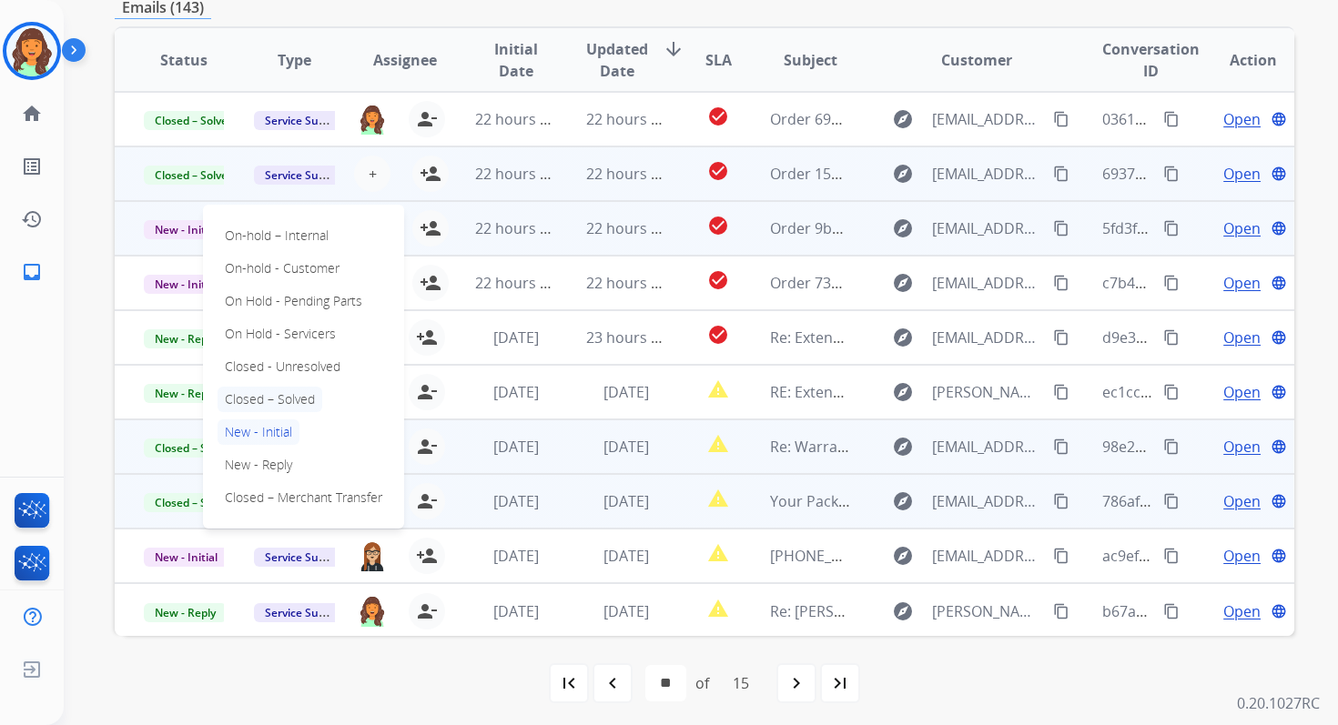
click at [262, 402] on p "Closed – Solved" at bounding box center [269, 399] width 105 height 25
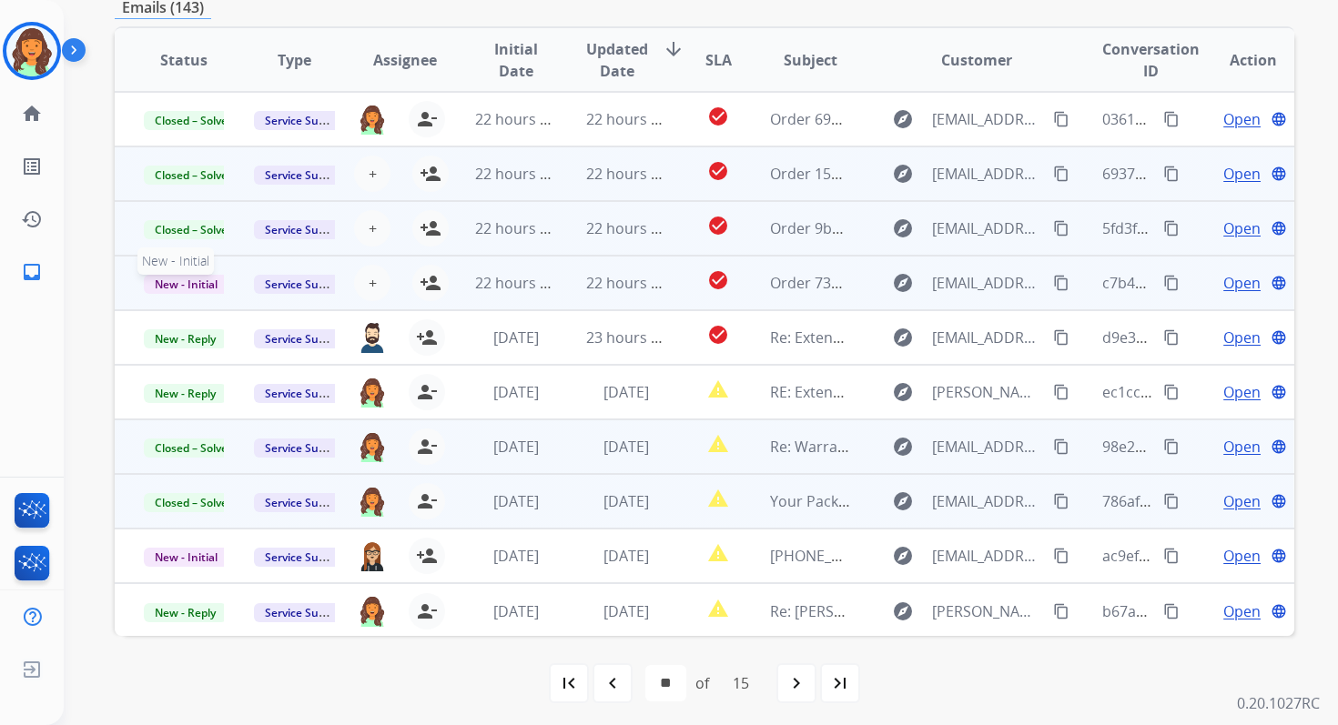
click at [202, 282] on span "New - Initial" at bounding box center [186, 284] width 85 height 19
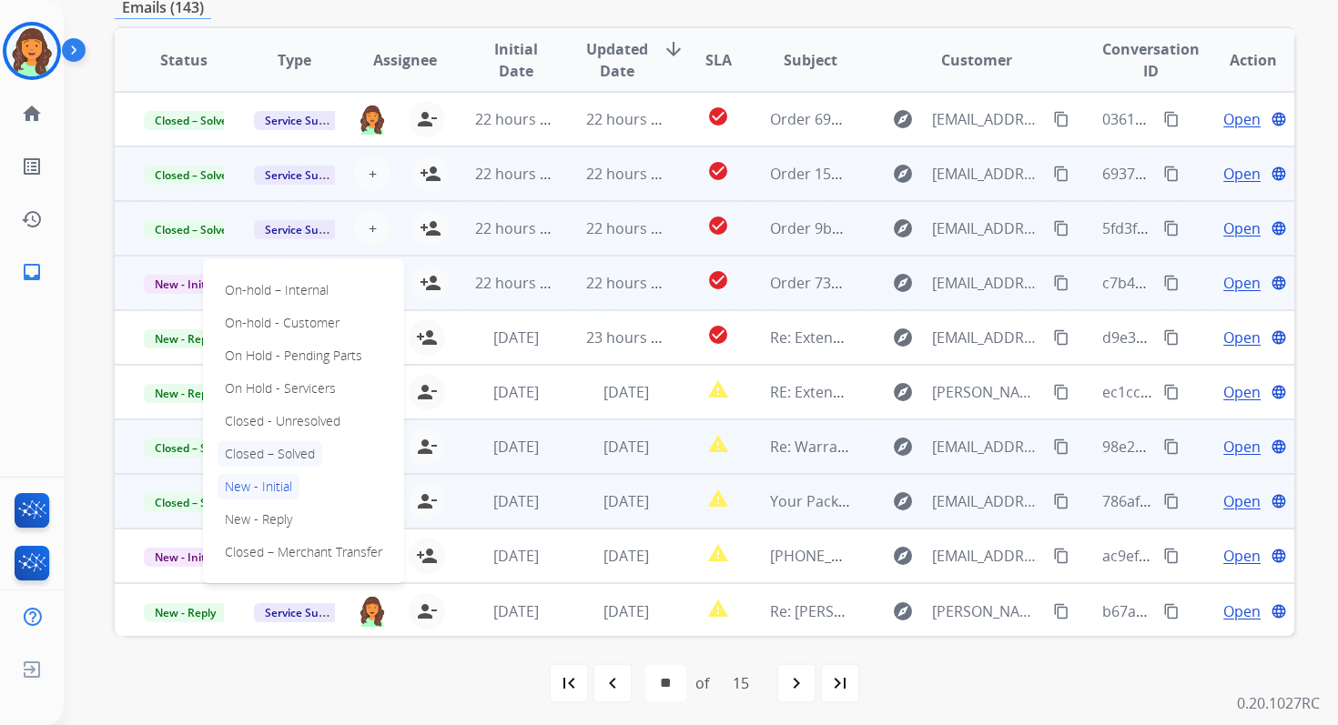
click at [262, 450] on p "Closed – Solved" at bounding box center [269, 453] width 105 height 25
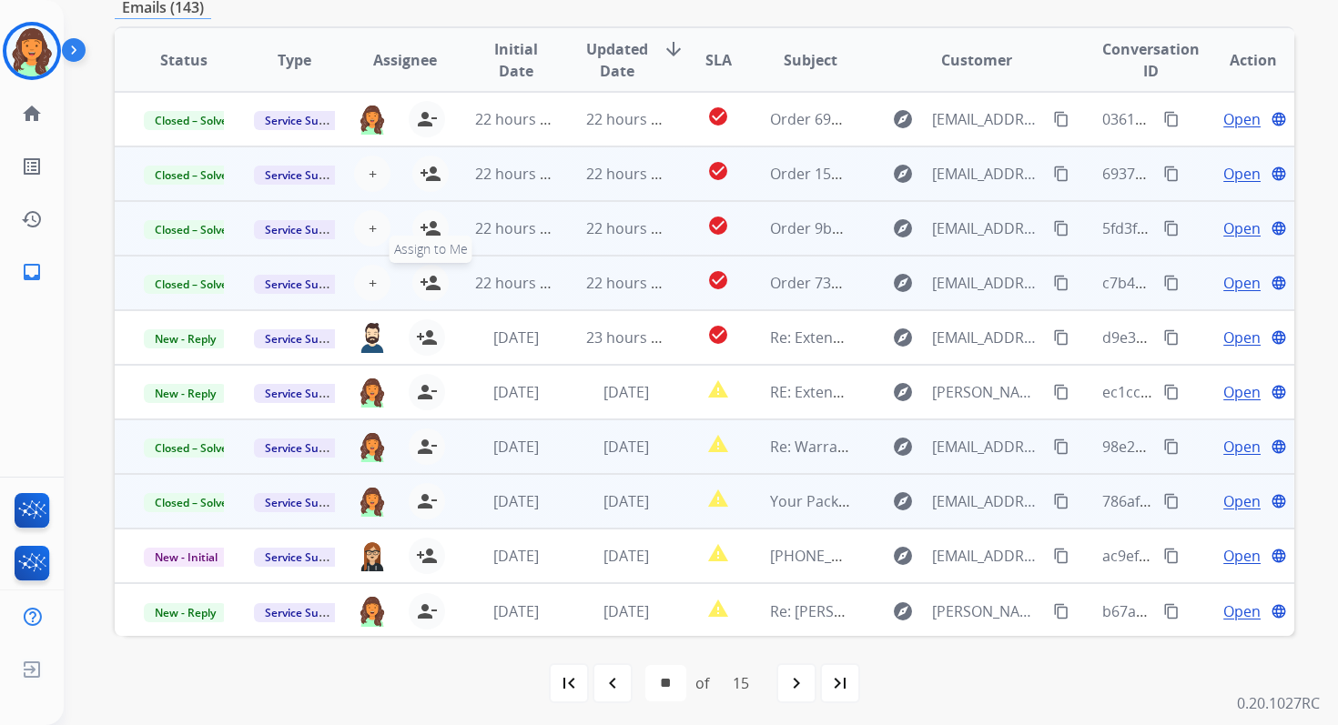
click at [424, 280] on mat-icon "person_add" at bounding box center [431, 283] width 22 height 22
click at [433, 229] on mat-icon "person_add" at bounding box center [431, 228] width 22 height 22
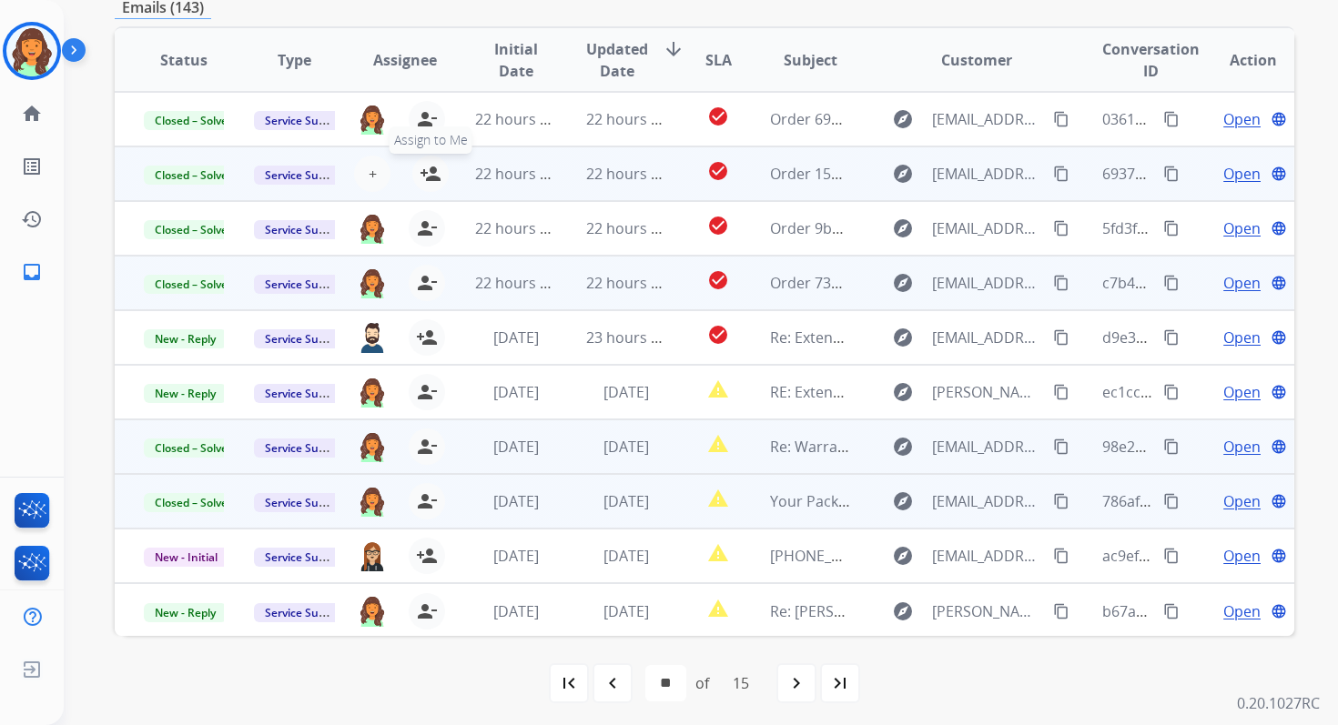
click at [428, 167] on mat-icon "person_add" at bounding box center [431, 174] width 22 height 22
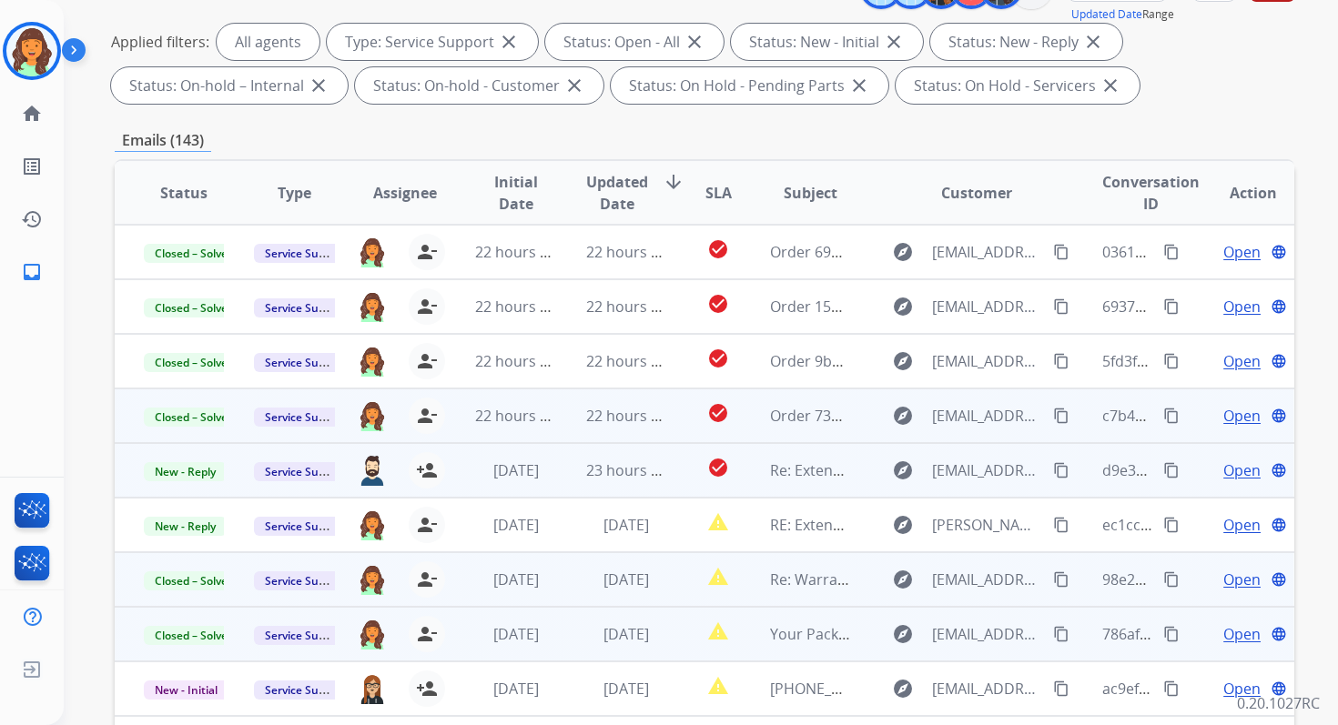
scroll to position [0, 0]
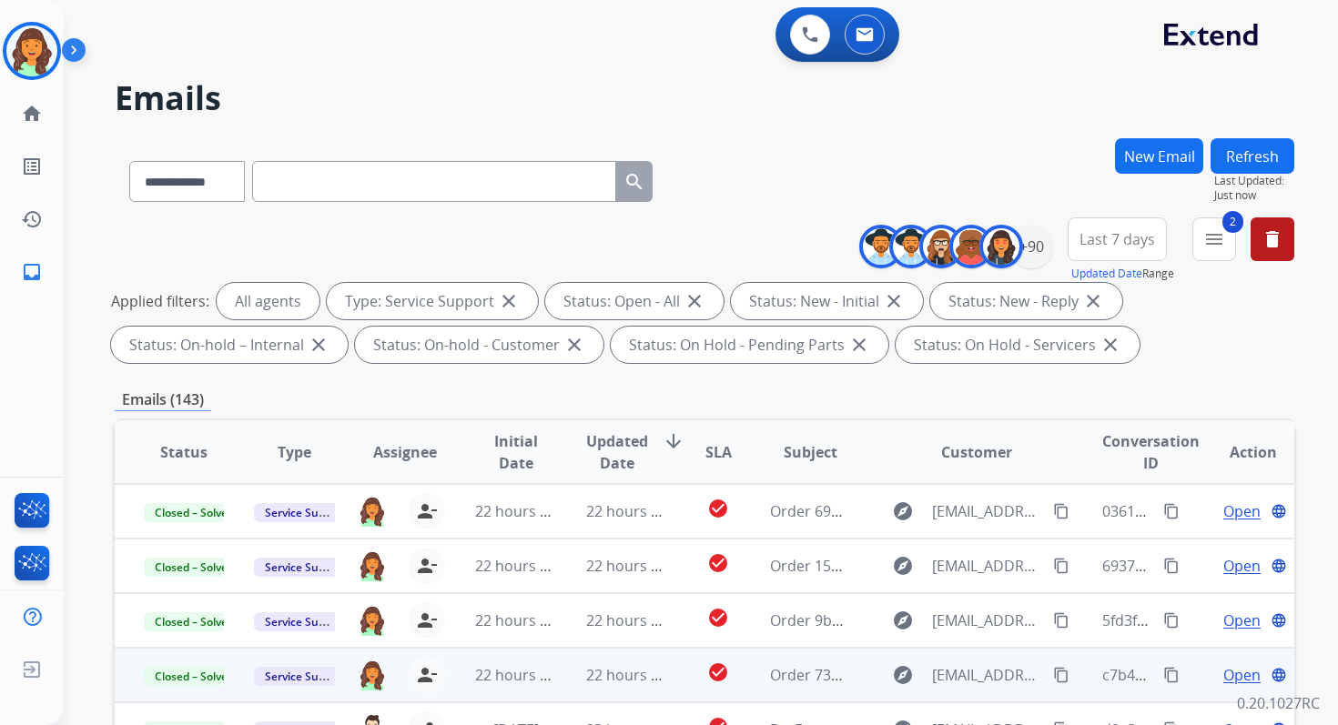
click at [1293, 143] on div "Refresh Last Updated: Just now" at bounding box center [1252, 170] width 84 height 65
click at [1259, 158] on button "Refresh" at bounding box center [1252, 155] width 84 height 35
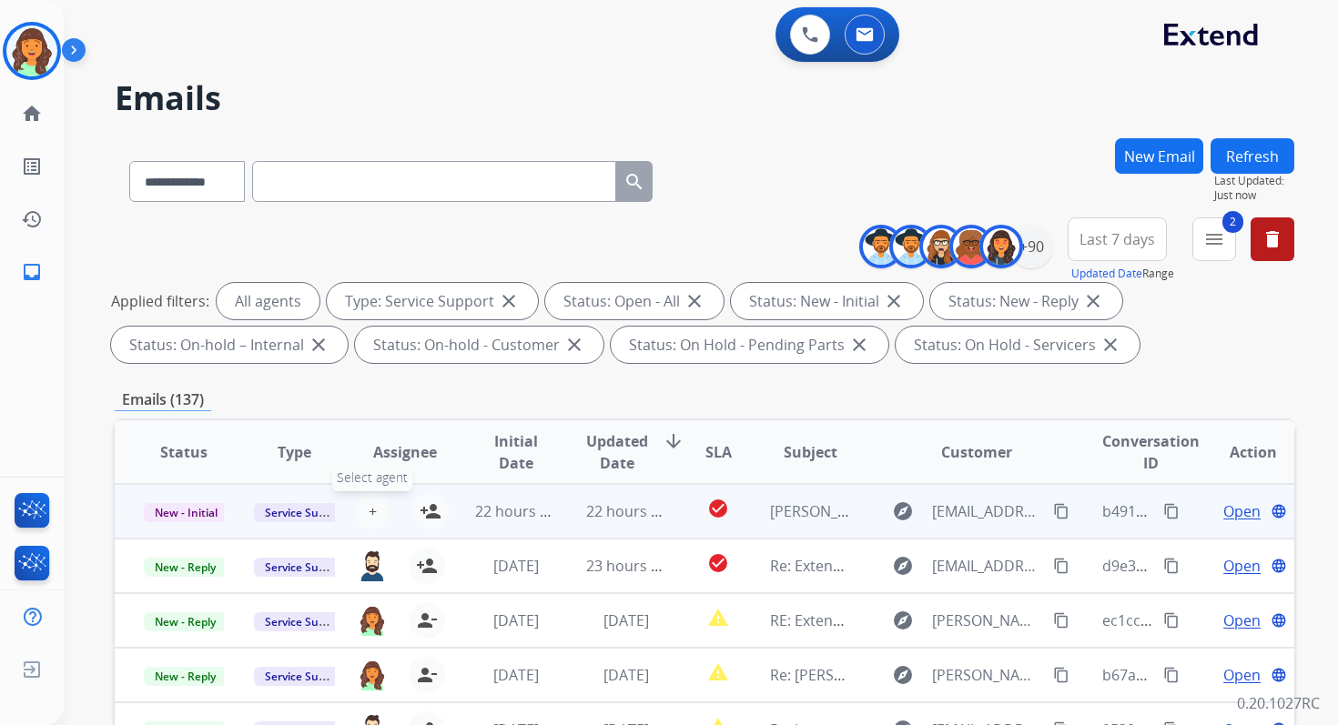
click at [371, 510] on span "+" at bounding box center [373, 511] width 8 height 22
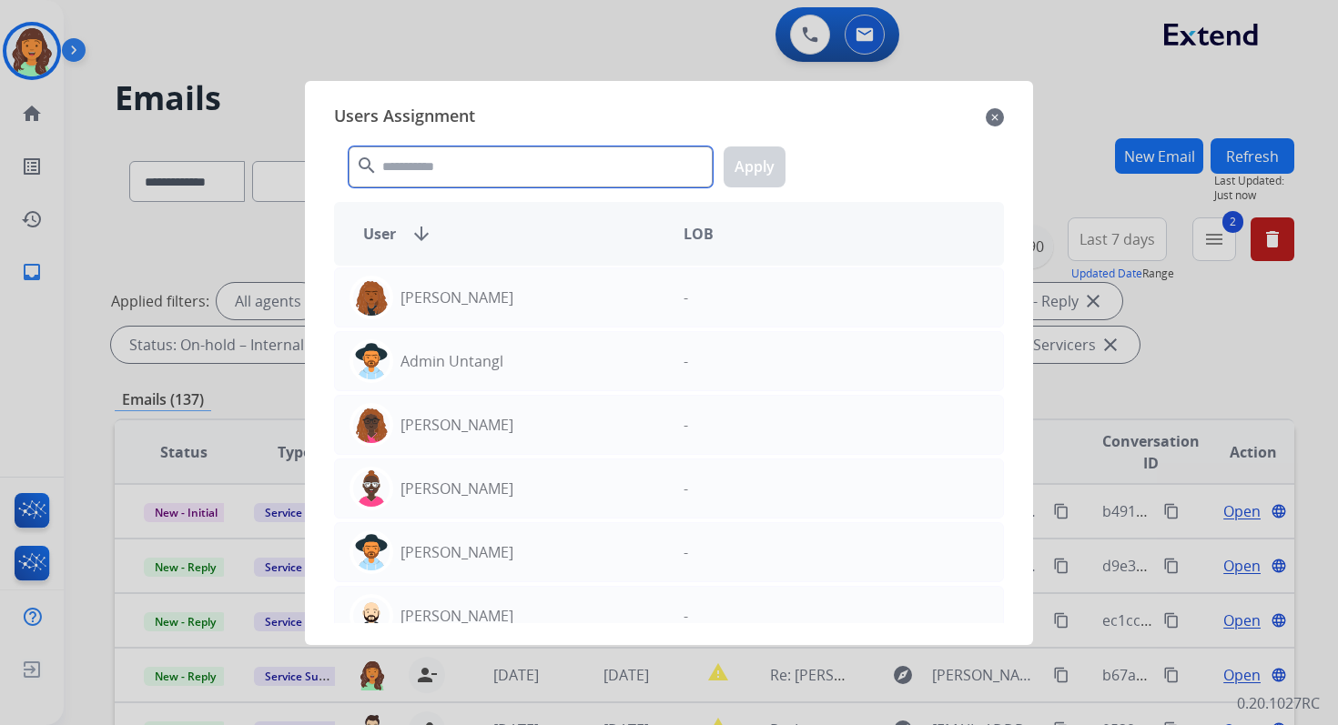
click at [465, 164] on input "text" at bounding box center [531, 167] width 364 height 41
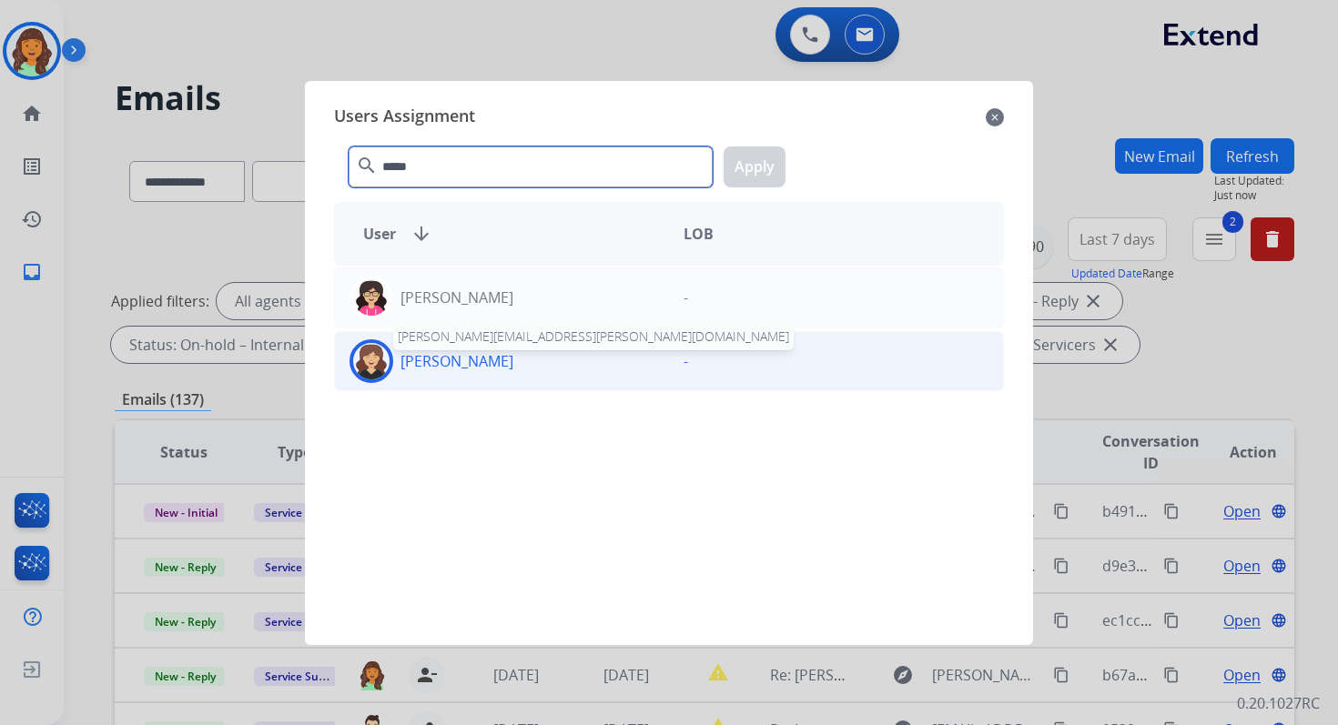
type input "*****"
click at [466, 375] on div "[PERSON_NAME] [PERSON_NAME][EMAIL_ADDRESS][PERSON_NAME][DOMAIN_NAME]" at bounding box center [502, 361] width 334 height 44
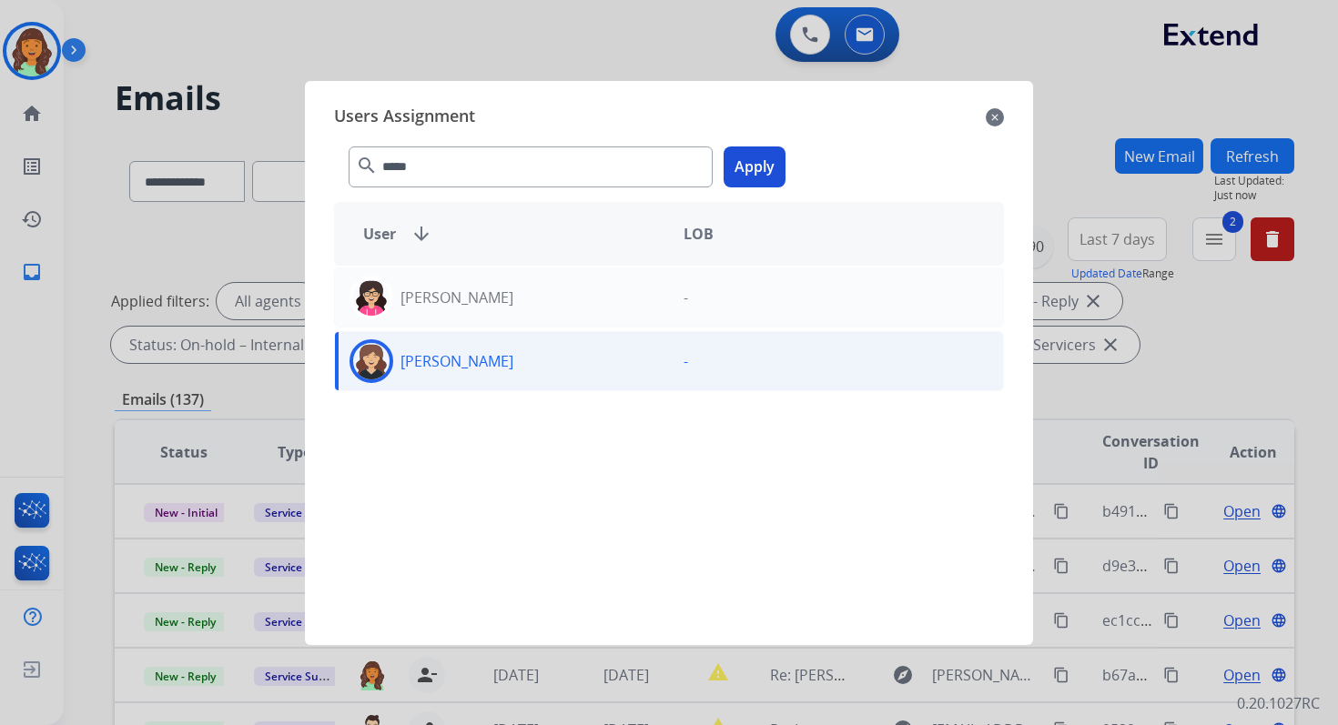
click at [756, 180] on button "Apply" at bounding box center [754, 167] width 62 height 41
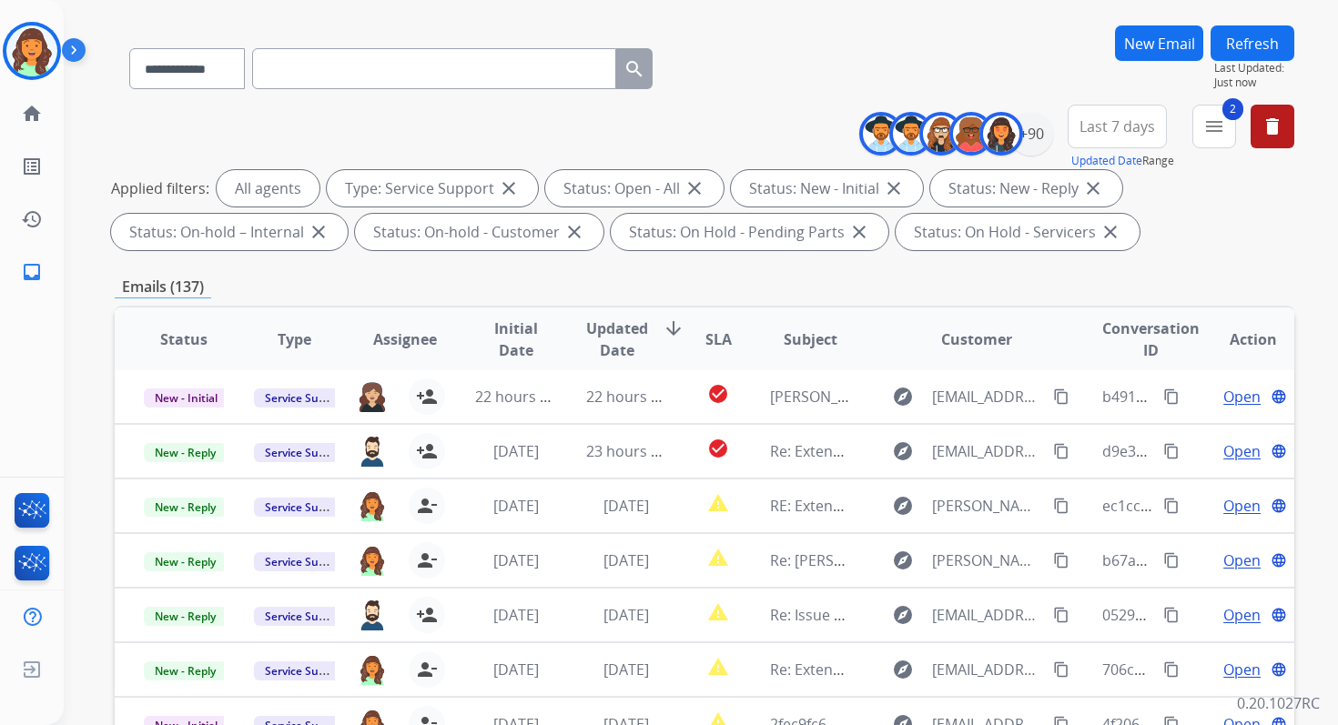
scroll to position [398, 0]
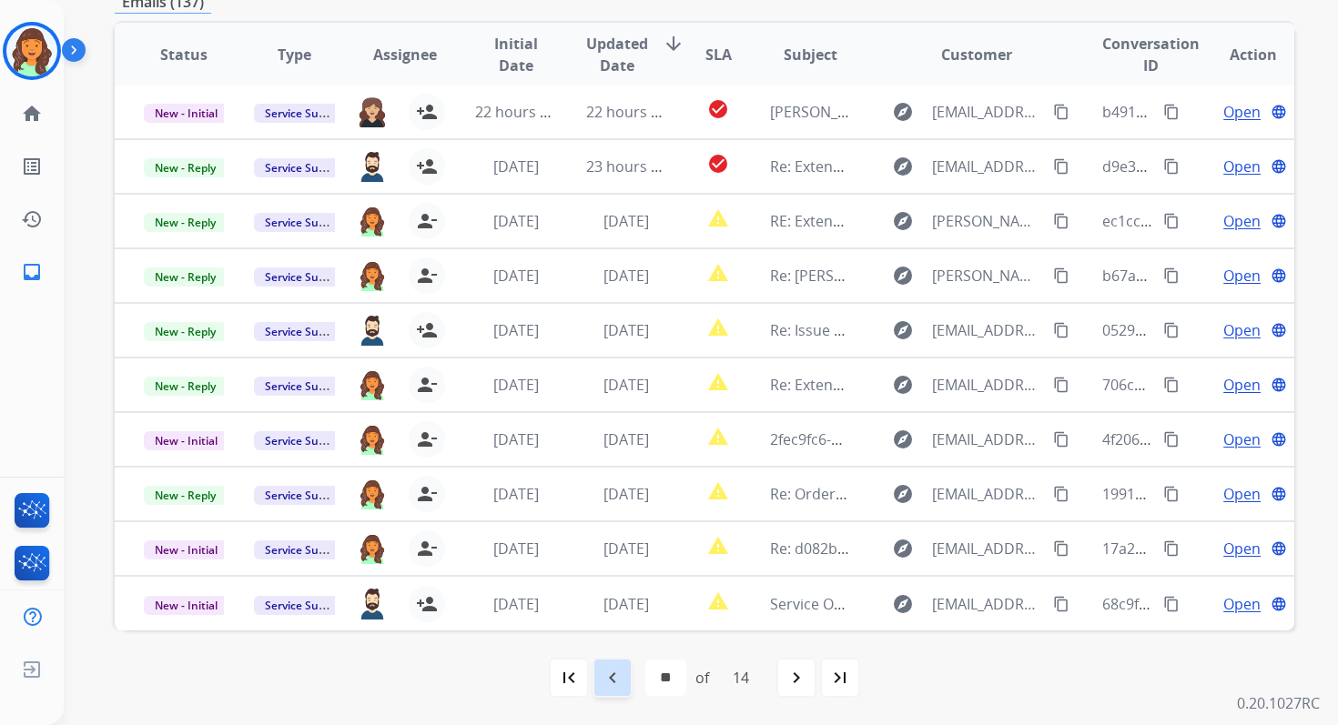
click at [623, 692] on div "navigate_before" at bounding box center [612, 678] width 40 height 40
select select "**"
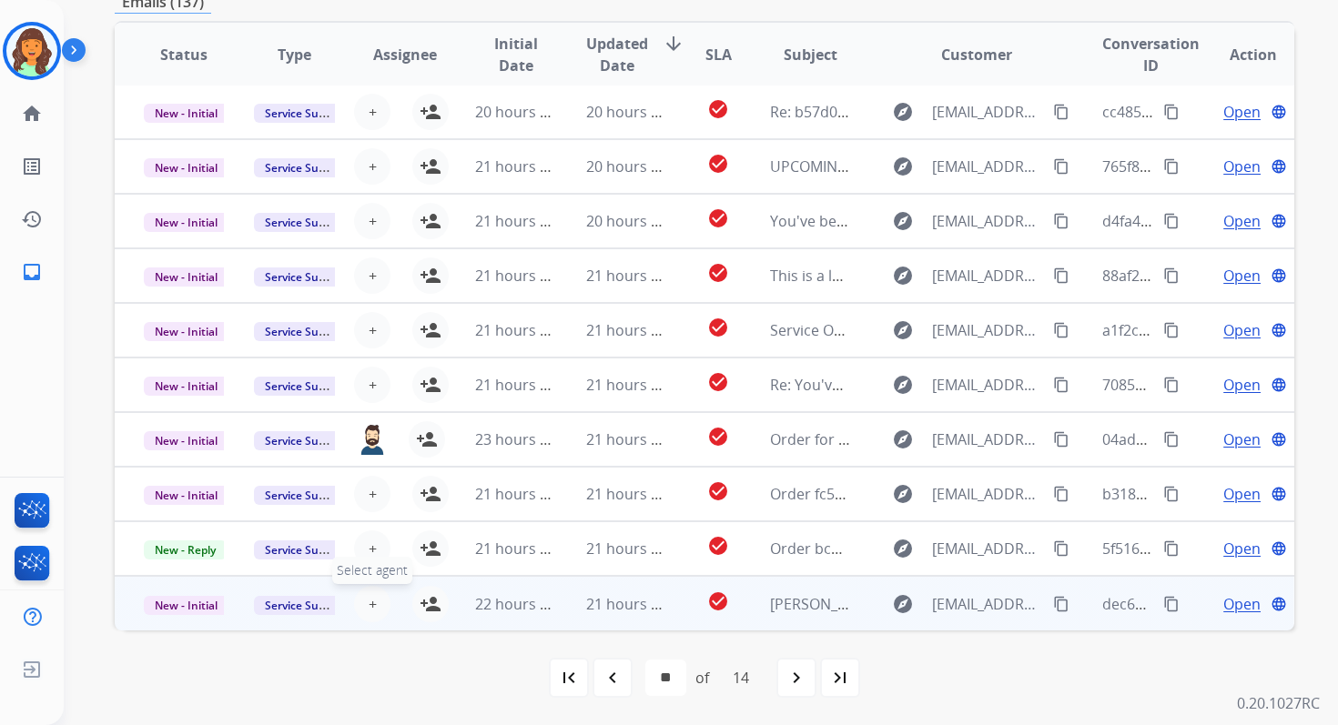
click at [374, 603] on button "+ Select agent" at bounding box center [372, 604] width 36 height 36
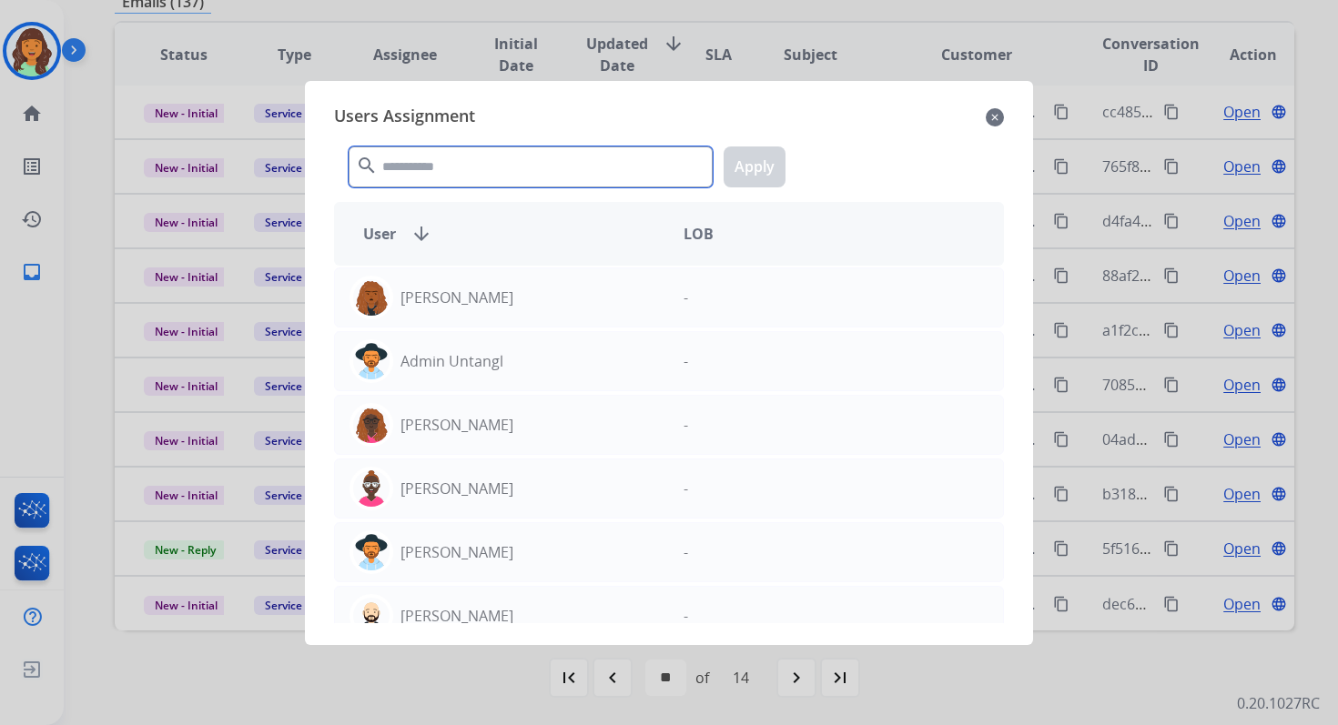
click at [449, 162] on input "text" at bounding box center [531, 167] width 364 height 41
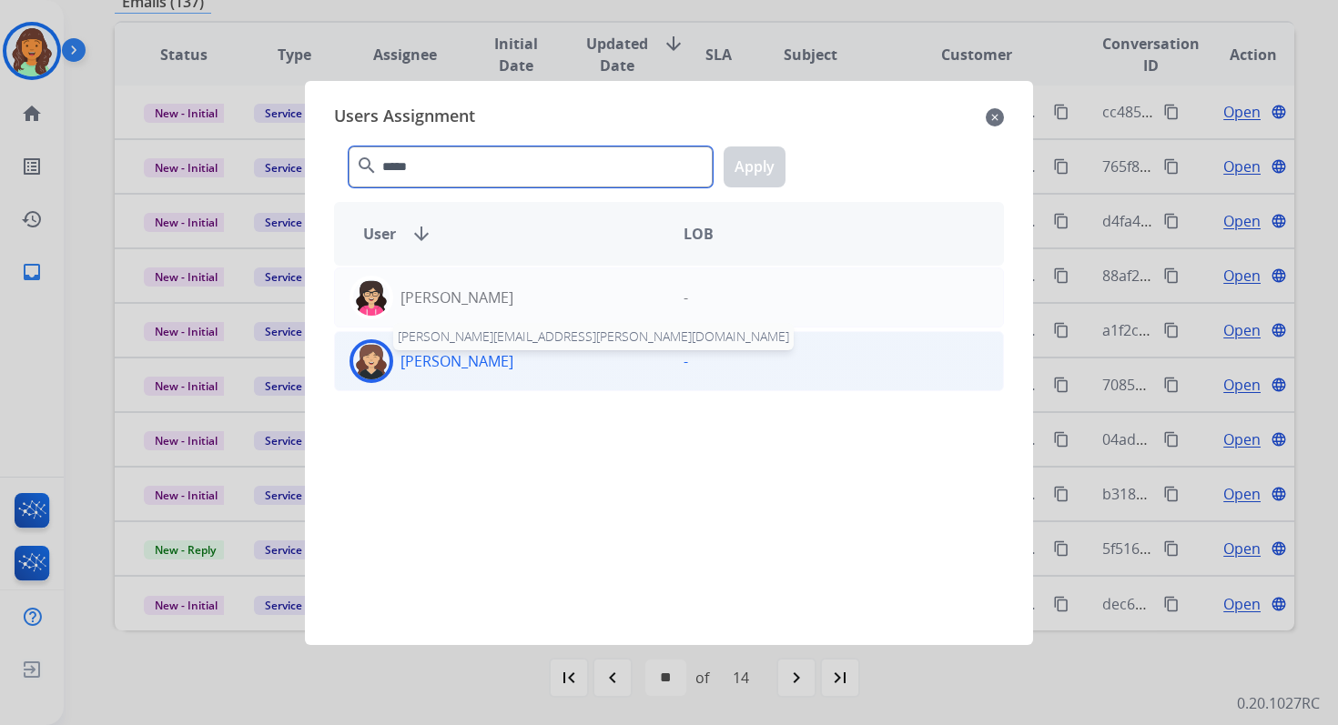
type input "*****"
click at [457, 359] on p "[PERSON_NAME]" at bounding box center [456, 361] width 113 height 22
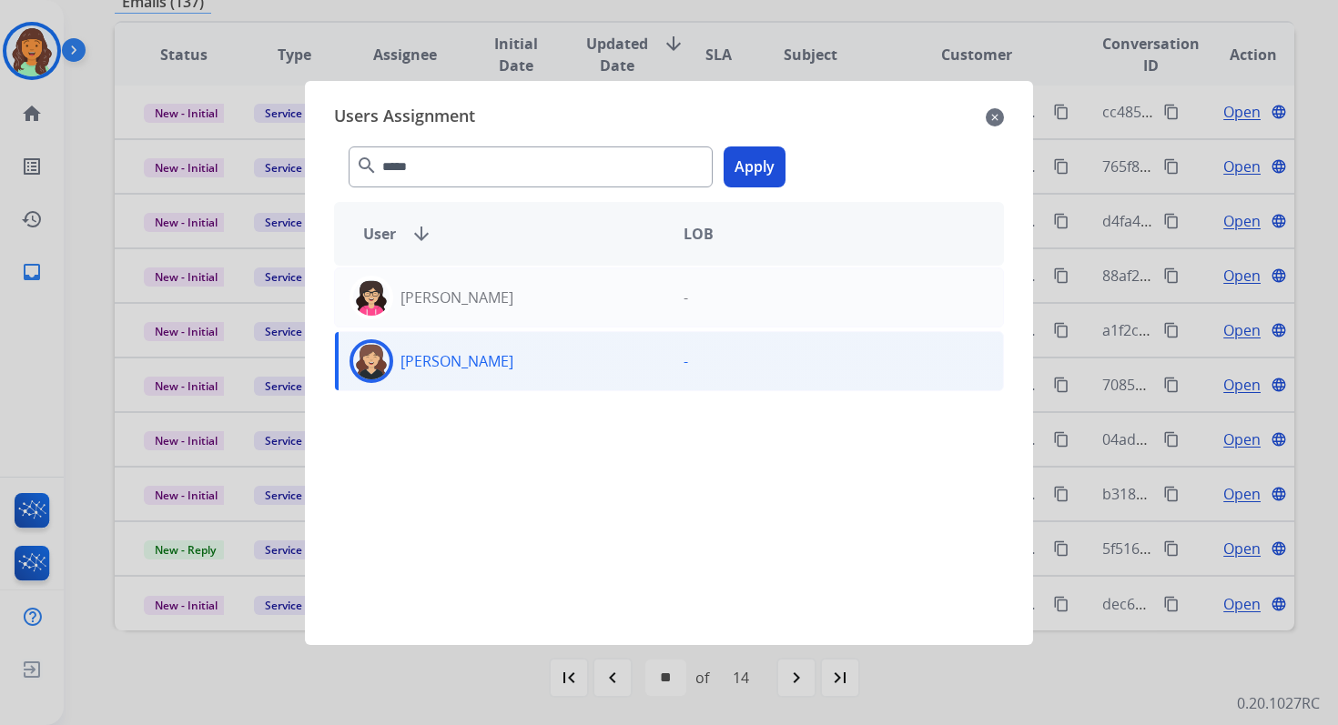
click at [752, 172] on button "Apply" at bounding box center [754, 167] width 62 height 41
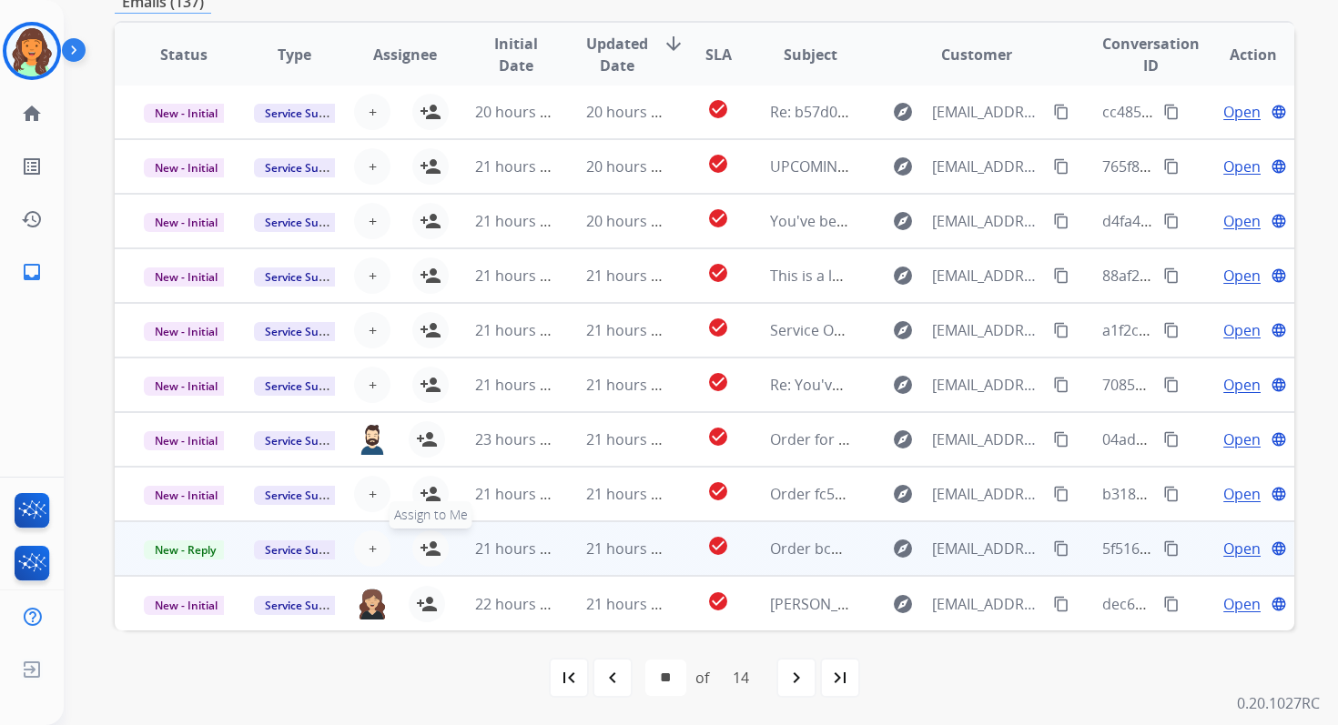
click at [423, 539] on mat-icon "person_add" at bounding box center [431, 549] width 22 height 22
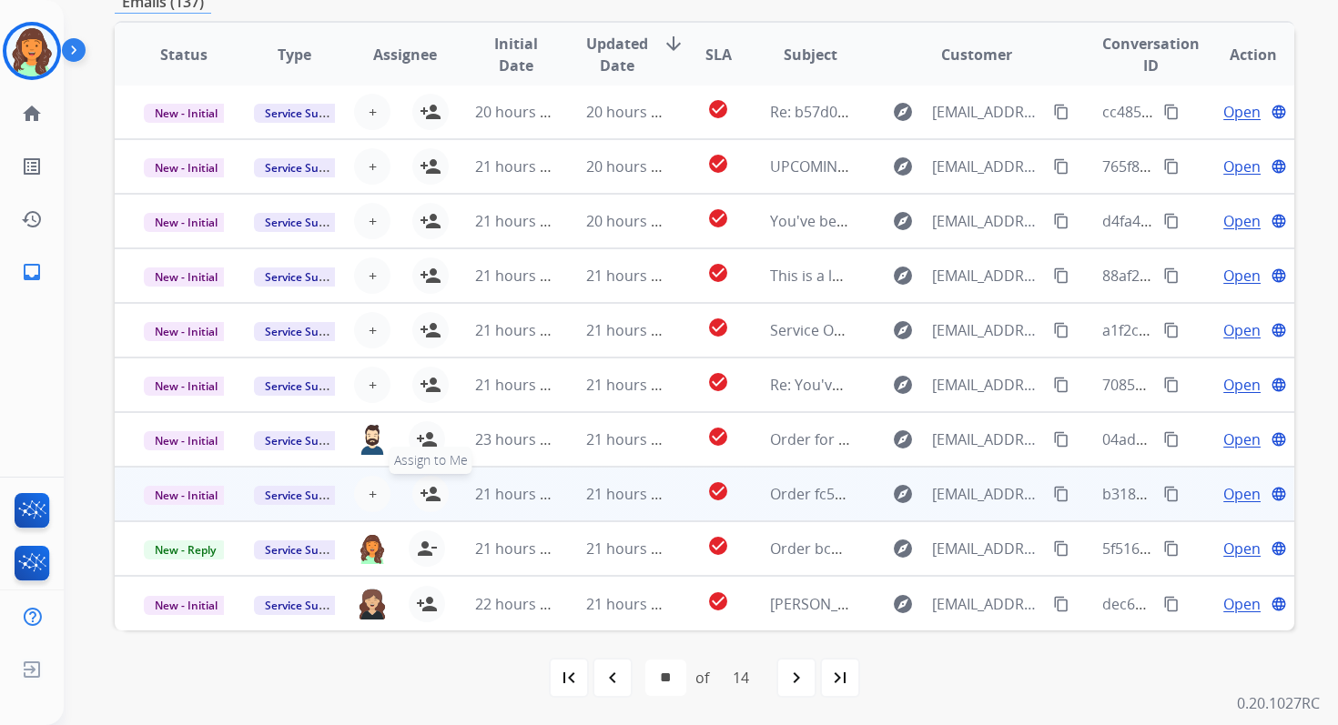
click at [426, 490] on mat-icon "person_add" at bounding box center [431, 494] width 22 height 22
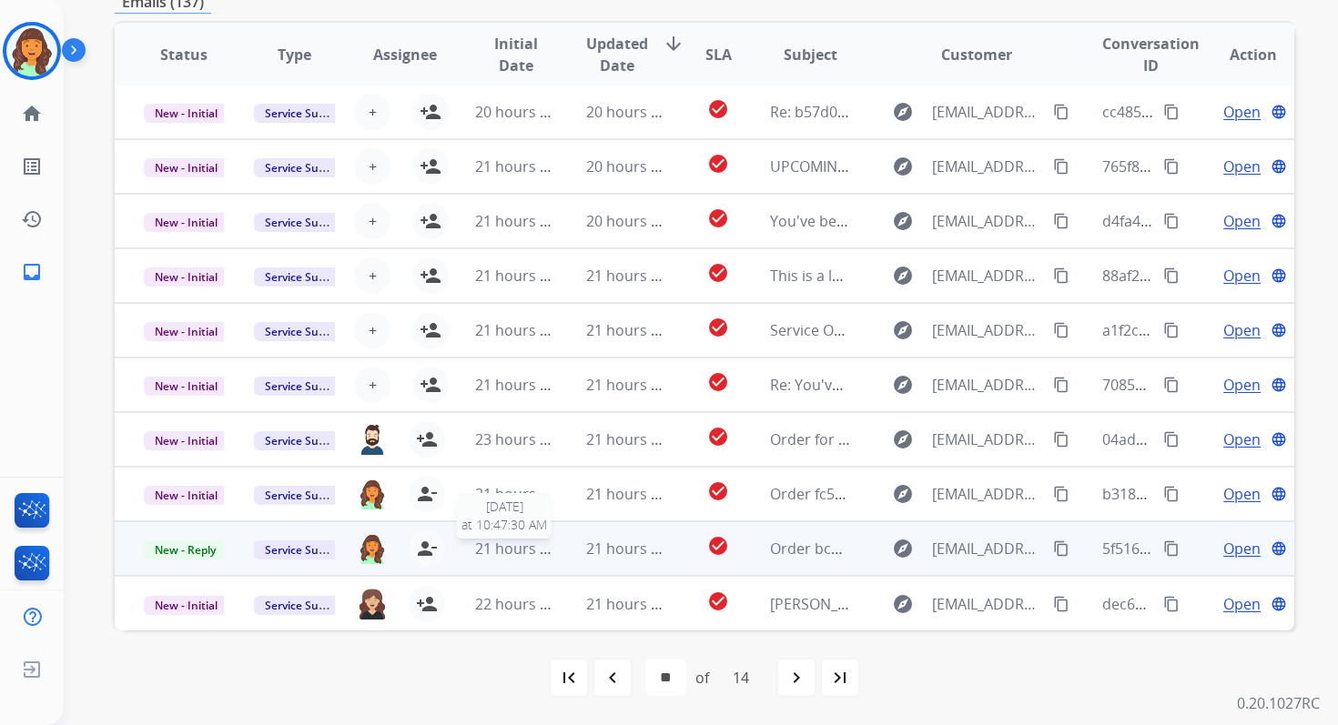
click at [526, 541] on span "21 hours ago" at bounding box center [520, 549] width 90 height 20
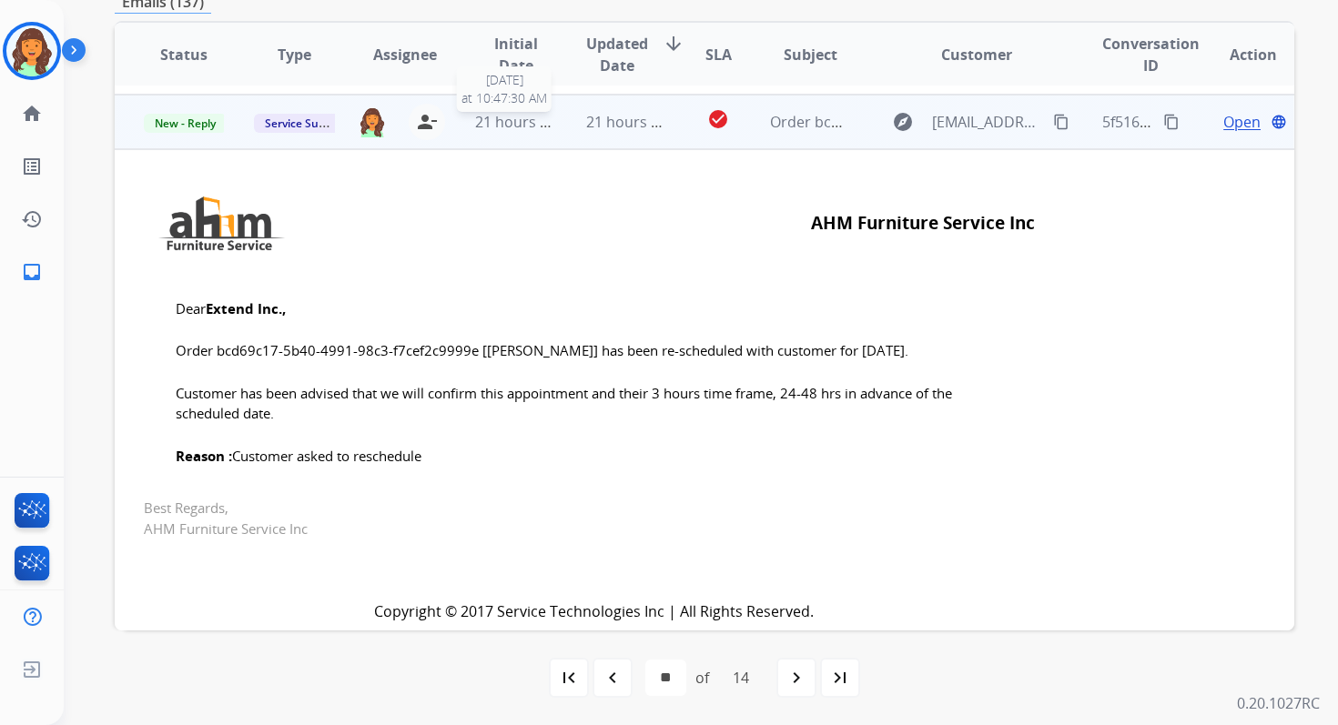
scroll to position [437, 0]
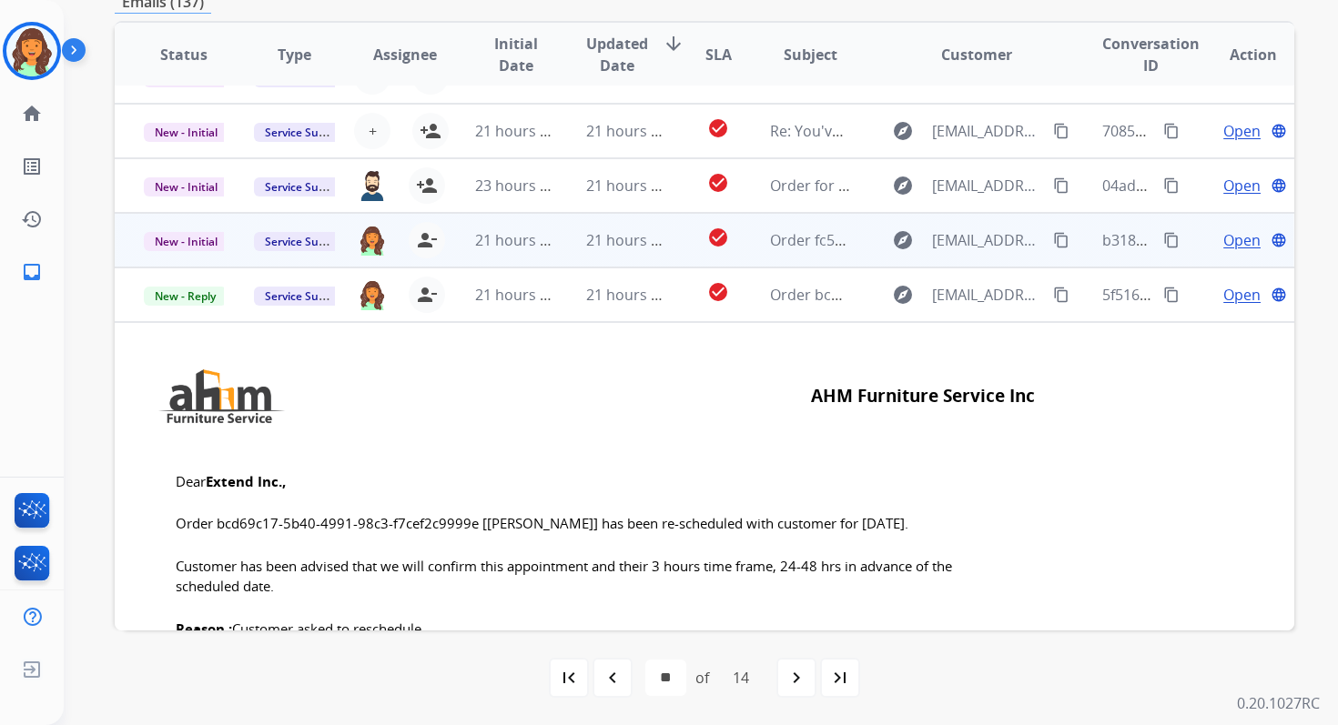
click at [562, 253] on td "21 hours ago" at bounding box center [612, 240] width 110 height 55
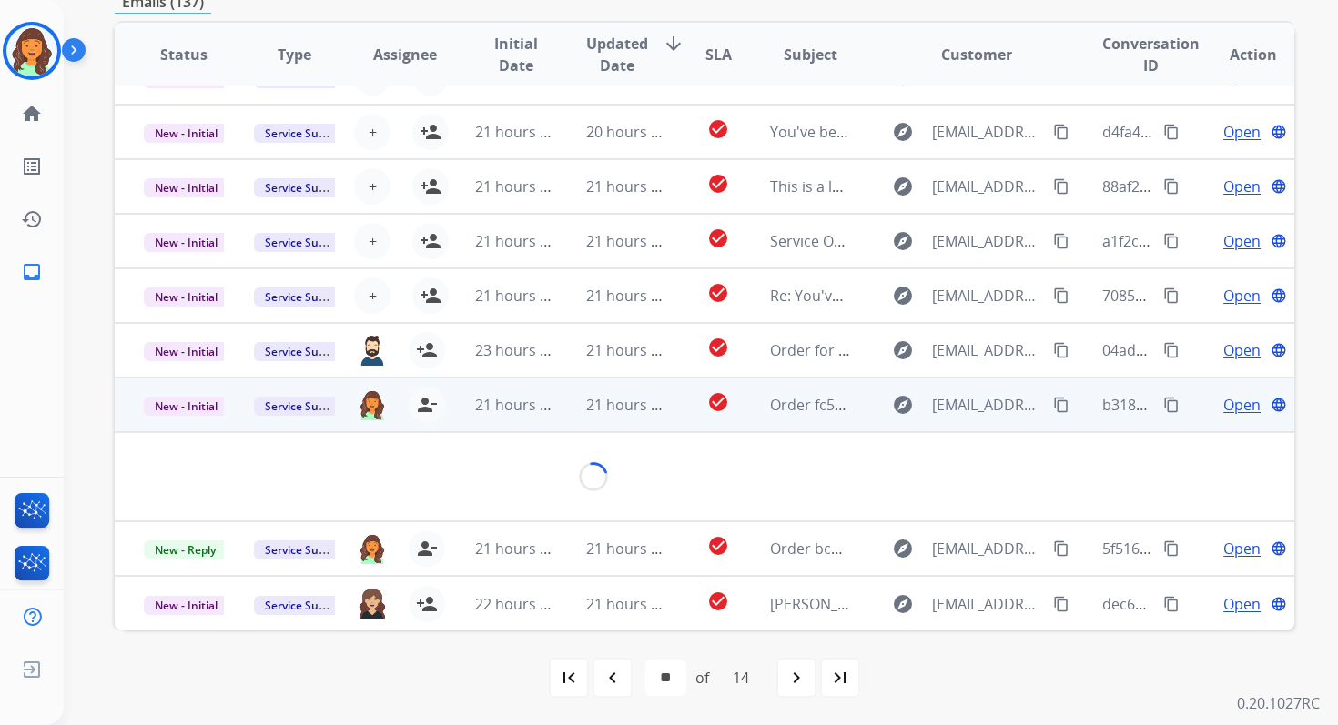
scroll to position [393, 0]
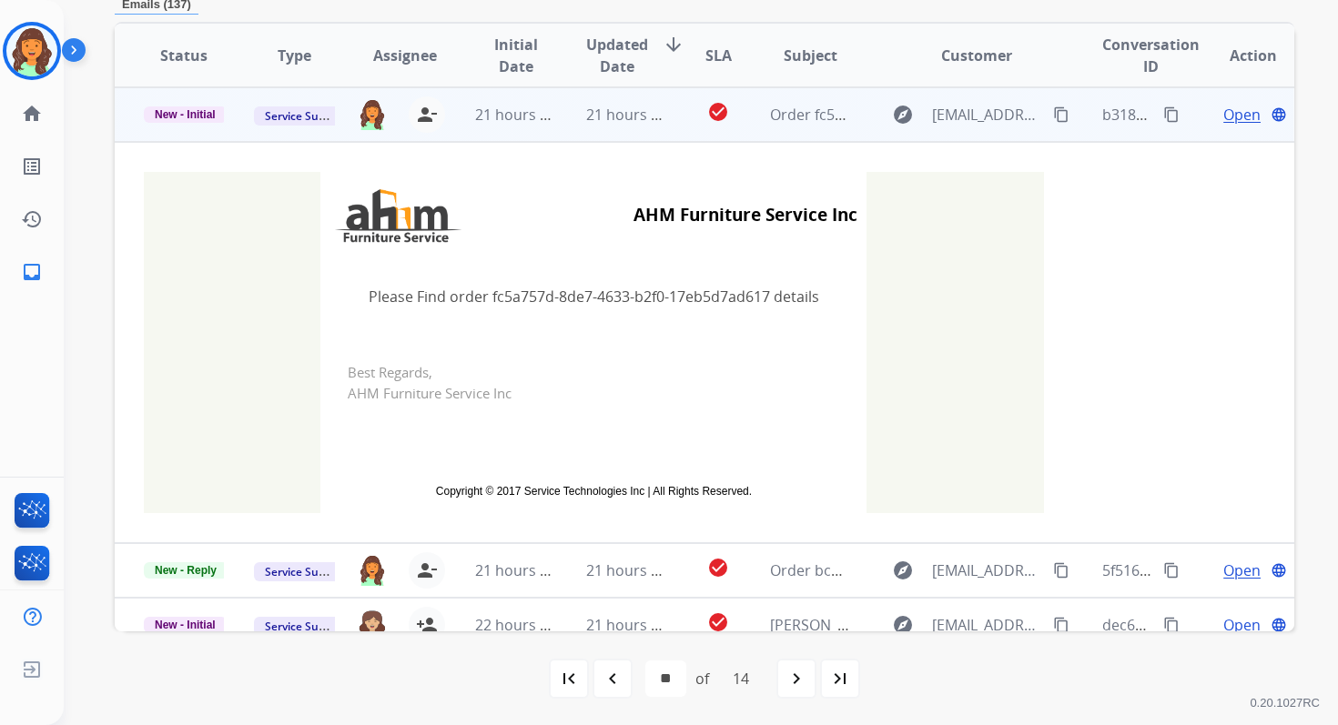
click at [580, 109] on td "21 hours ago" at bounding box center [612, 114] width 110 height 55
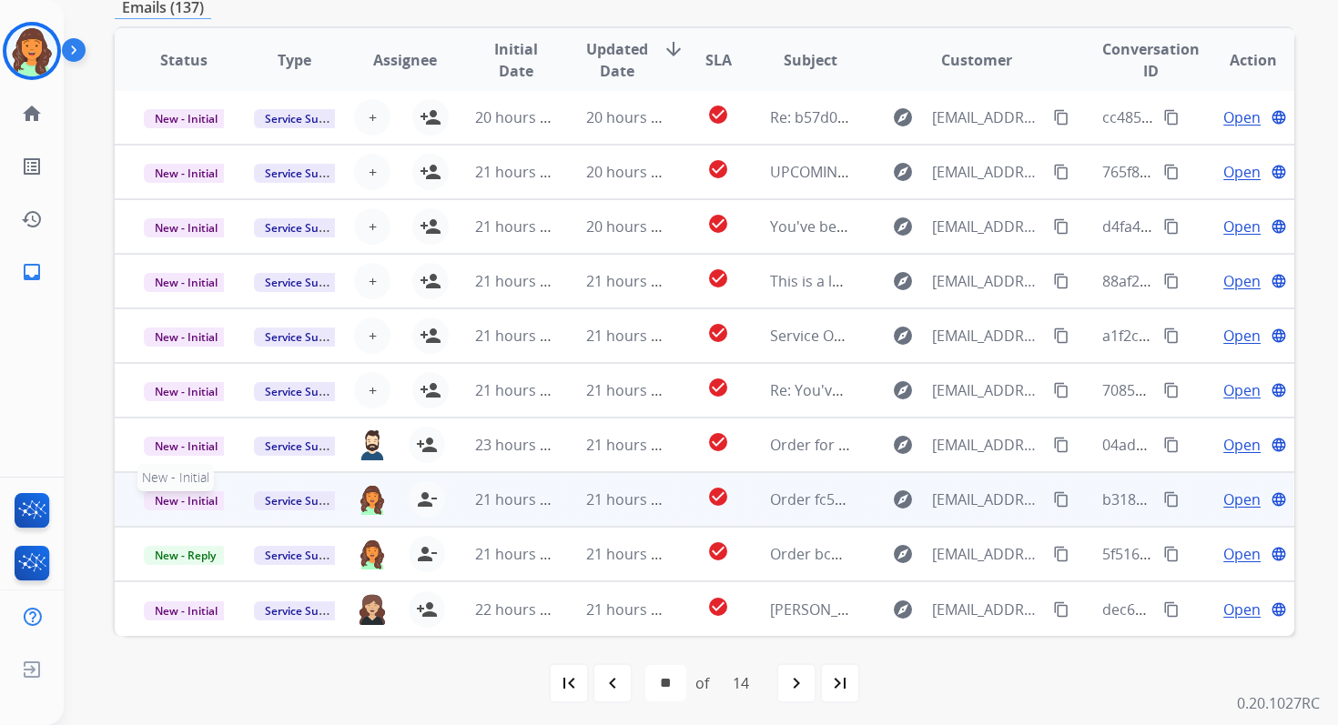
click at [204, 500] on span "New - Initial" at bounding box center [186, 500] width 85 height 19
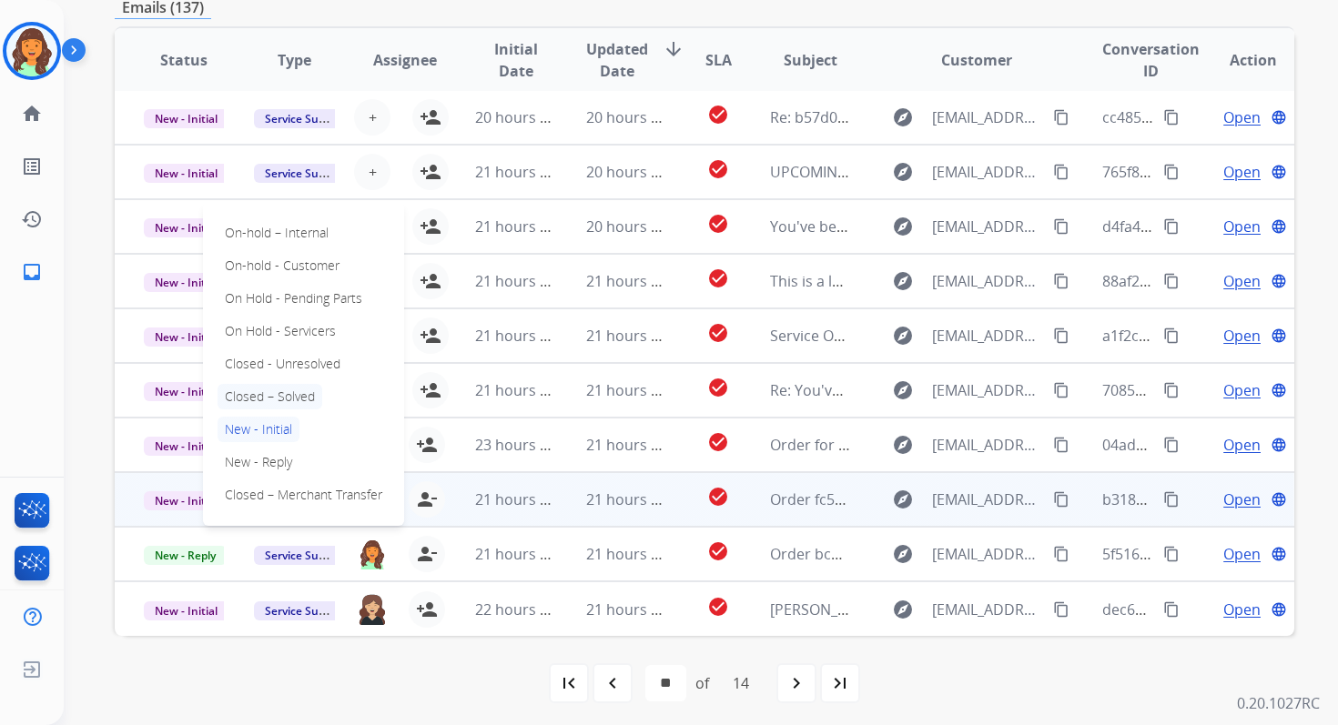
click at [268, 395] on p "Closed – Solved" at bounding box center [269, 396] width 105 height 25
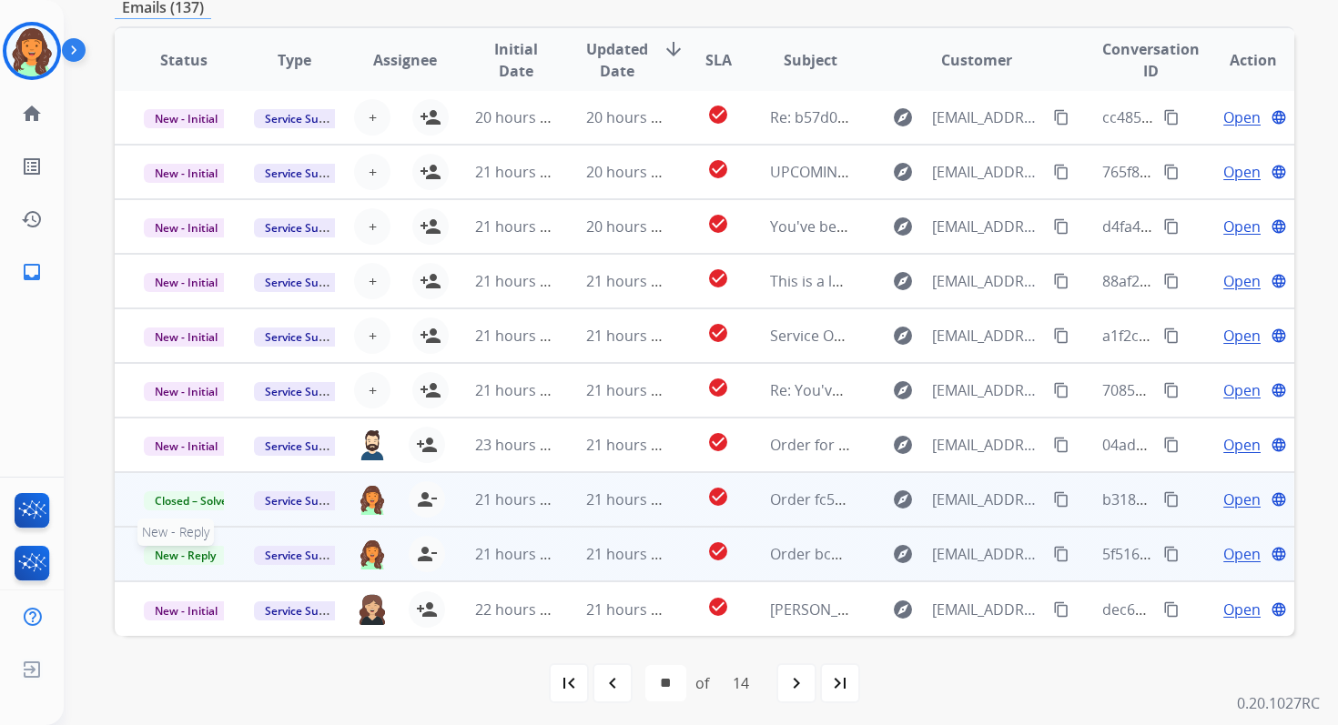
click at [198, 552] on span "New - Reply" at bounding box center [185, 555] width 83 height 19
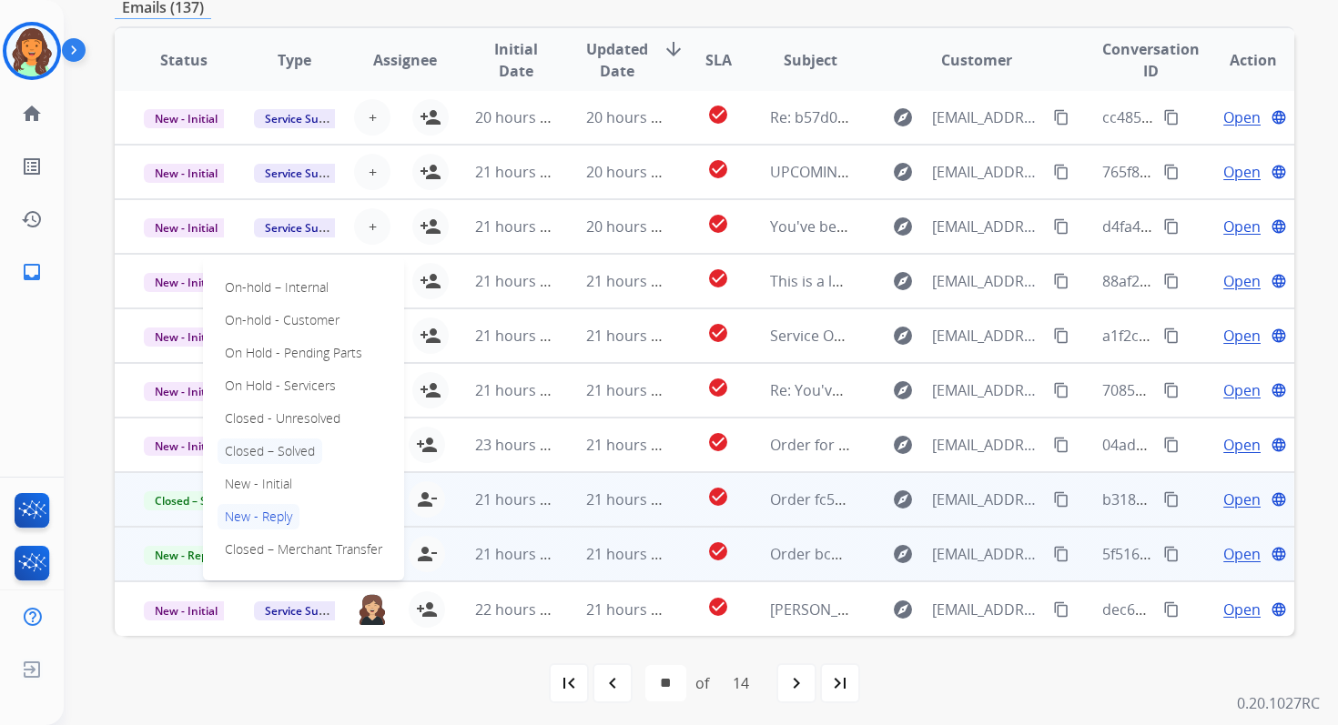
click at [258, 450] on p "Closed – Solved" at bounding box center [269, 451] width 105 height 25
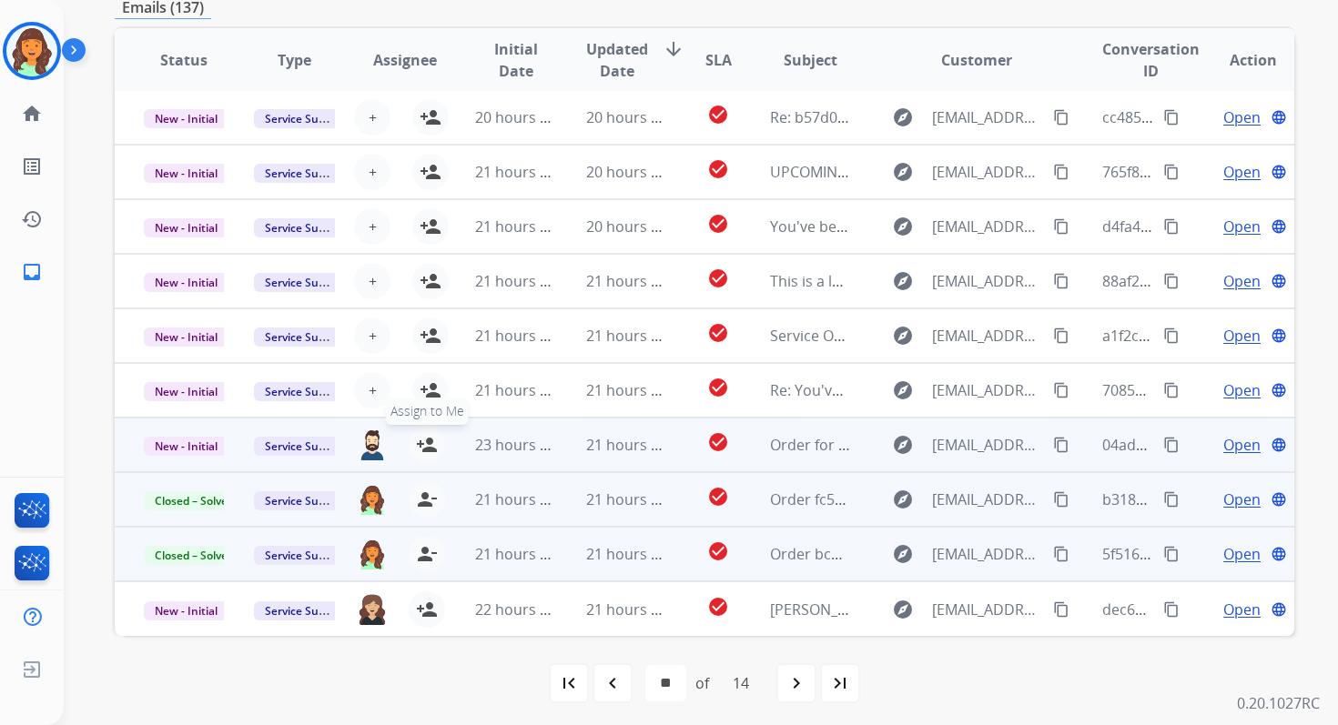
click at [424, 446] on mat-icon "person_add" at bounding box center [427, 445] width 22 height 22
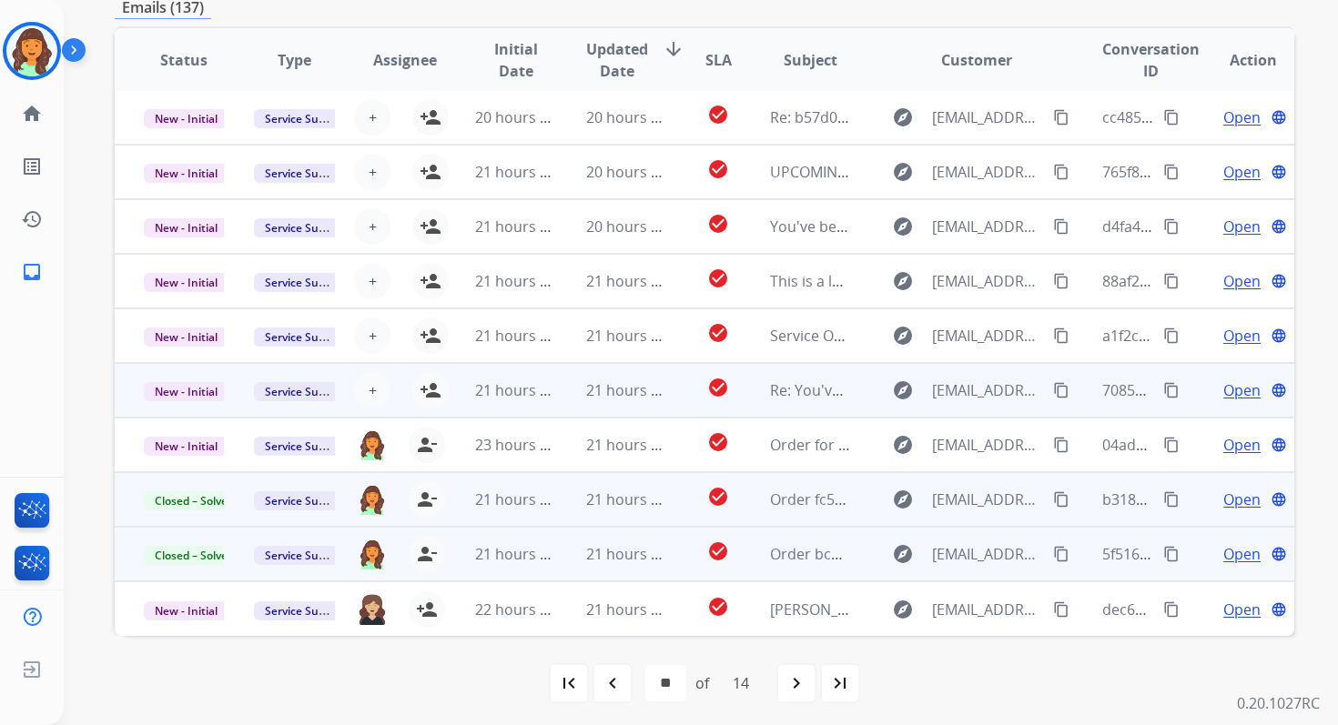
click at [577, 394] on td "21 hours ago" at bounding box center [612, 390] width 110 height 55
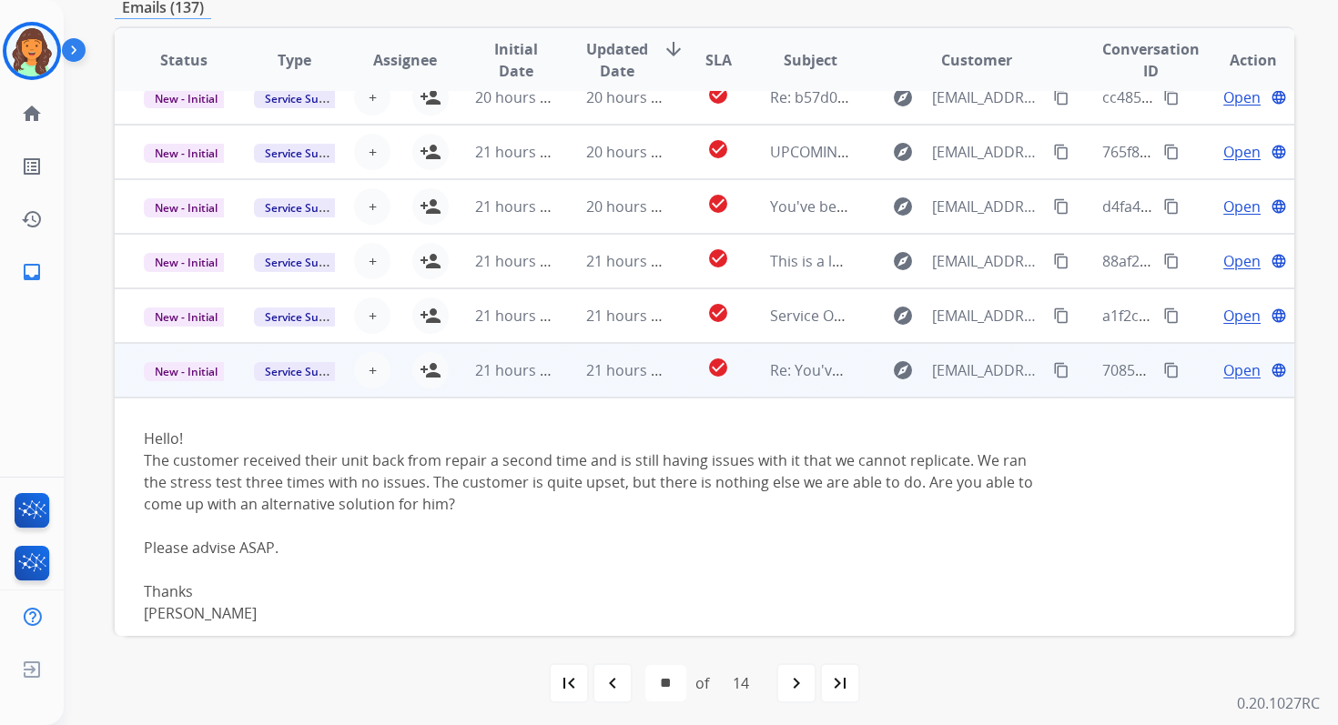
scroll to position [16, 0]
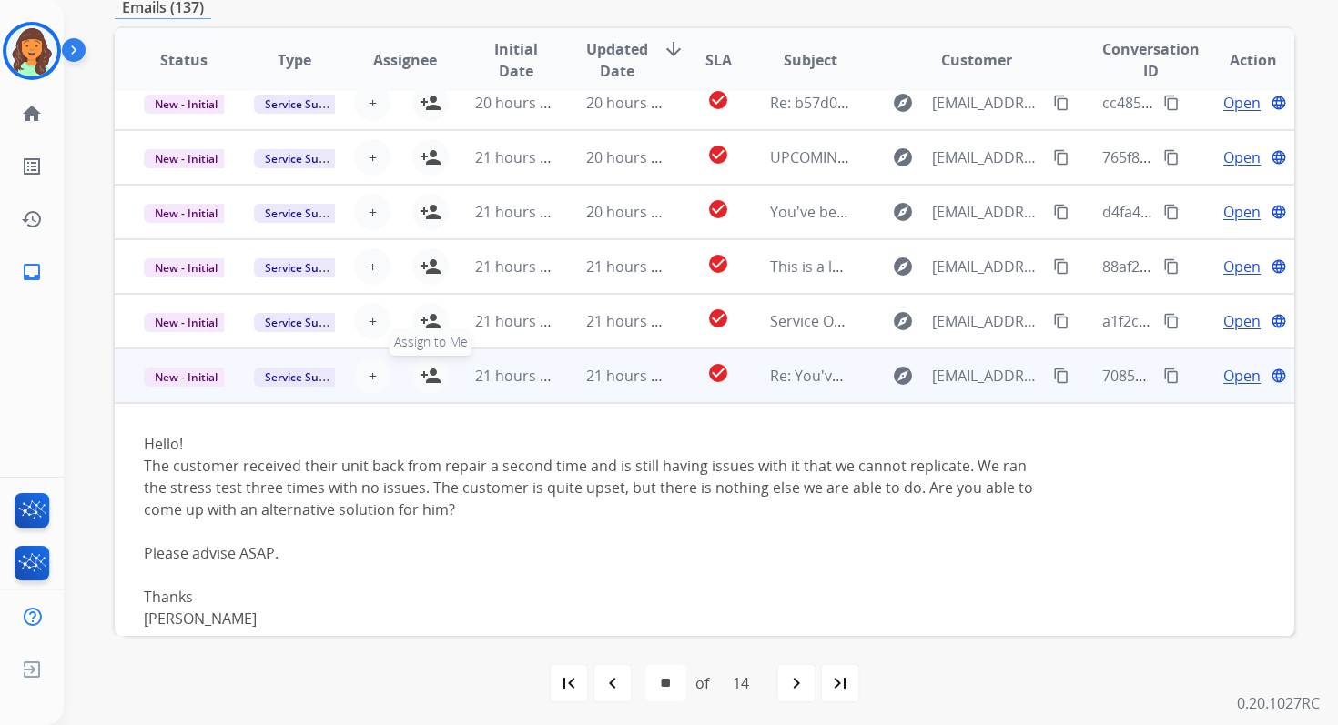
click at [430, 379] on mat-icon "person_add" at bounding box center [431, 376] width 22 height 22
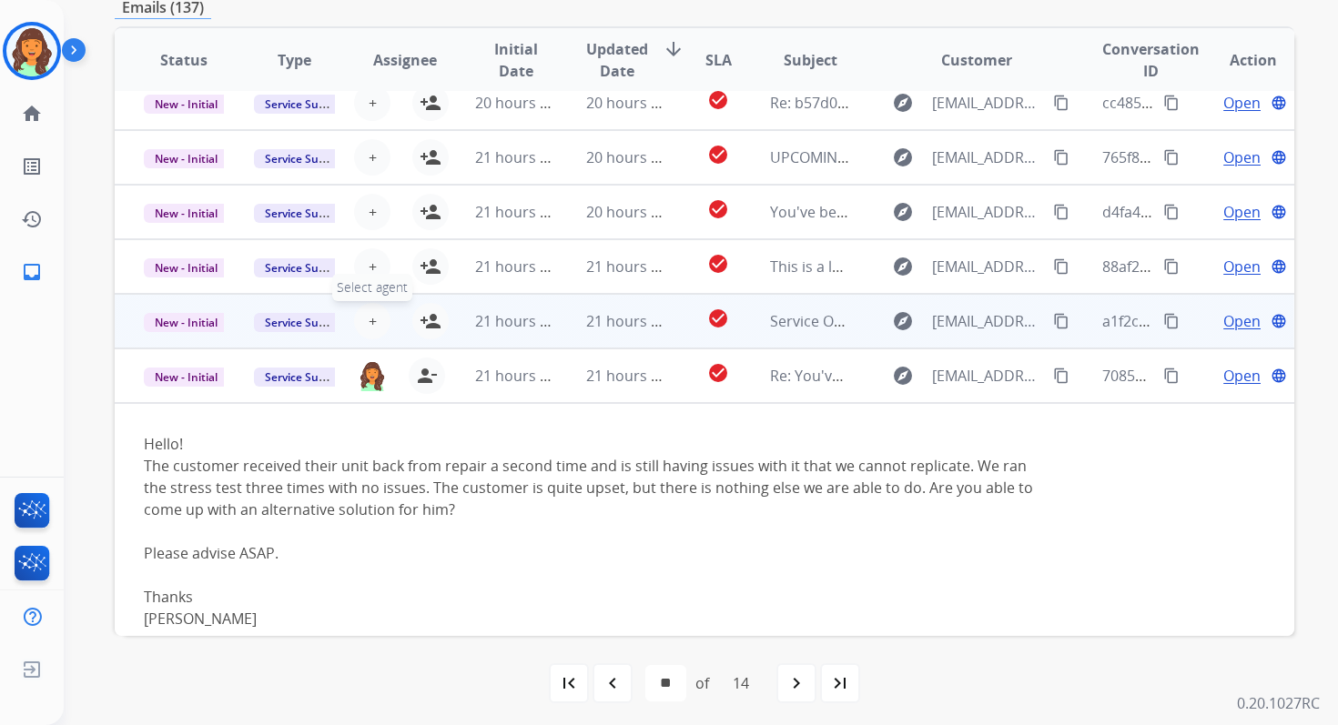
click at [369, 318] on span "+" at bounding box center [373, 321] width 8 height 22
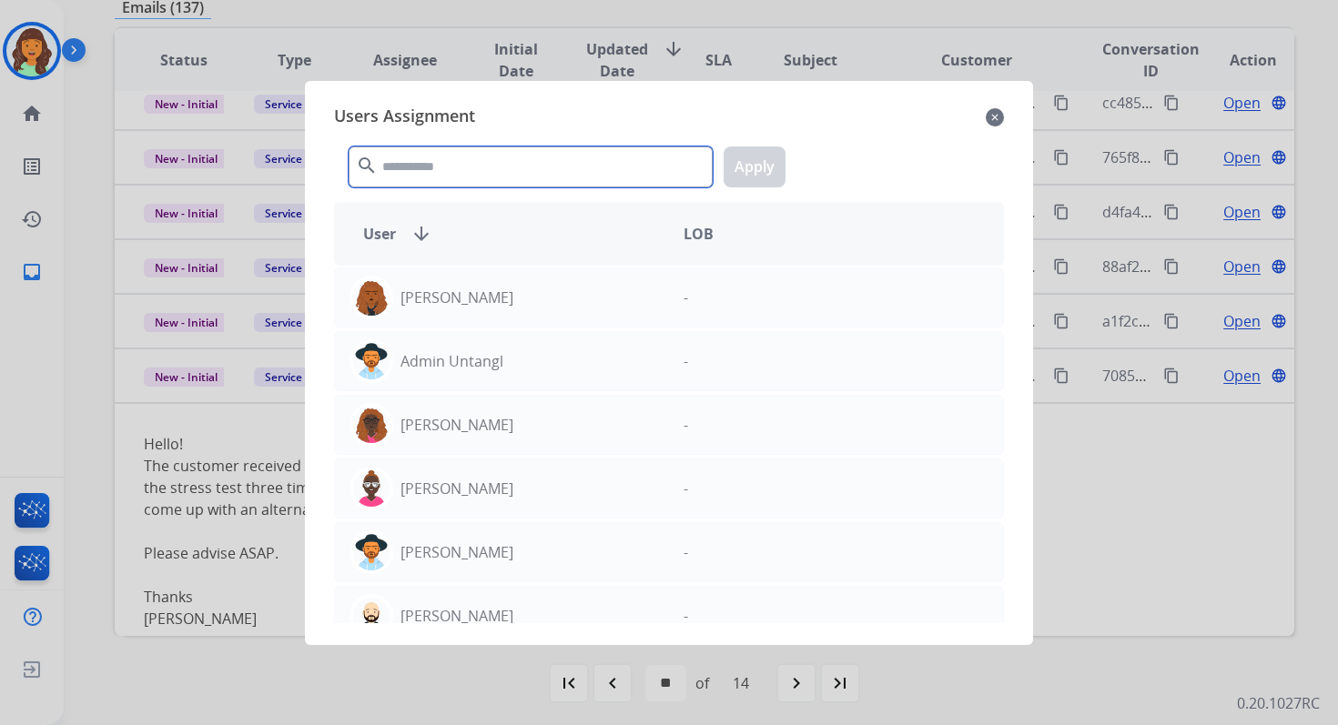
click at [460, 167] on input "text" at bounding box center [531, 167] width 364 height 41
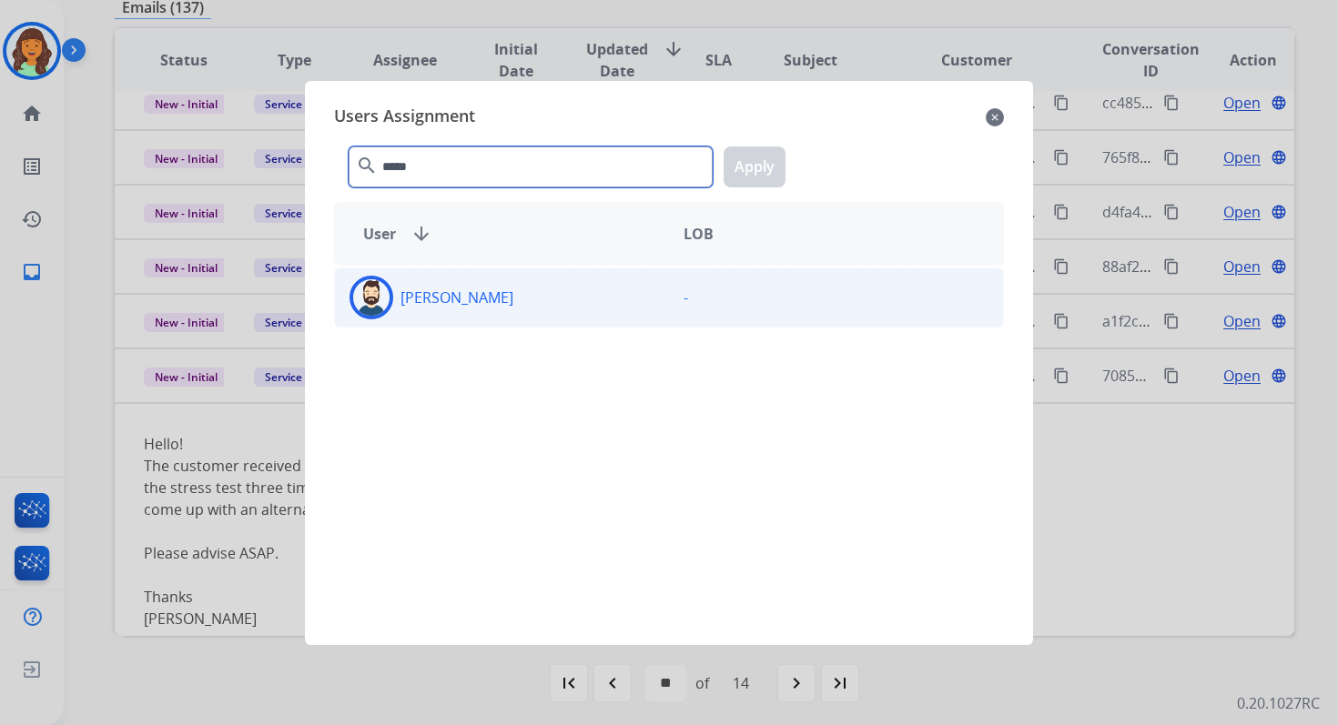
type input "*****"
click at [480, 322] on div "[PERSON_NAME] -" at bounding box center [669, 298] width 670 height 60
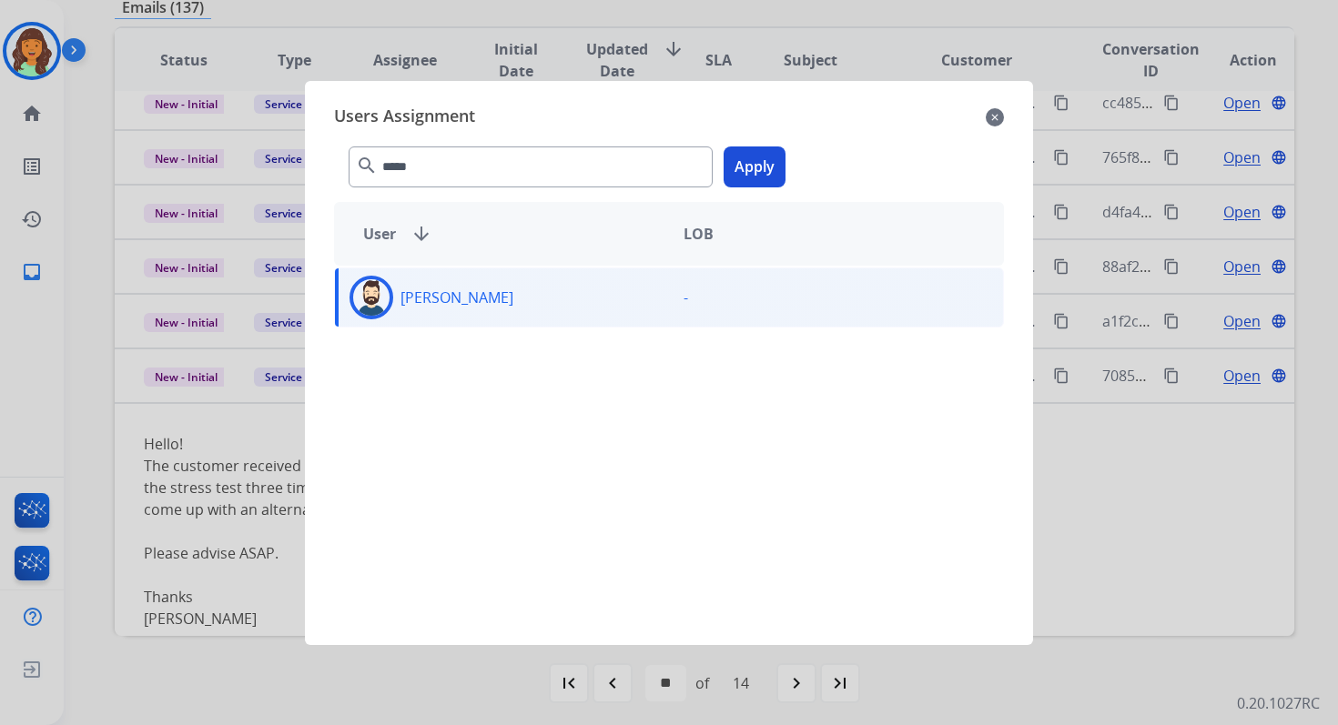
click at [761, 163] on button "Apply" at bounding box center [754, 167] width 62 height 41
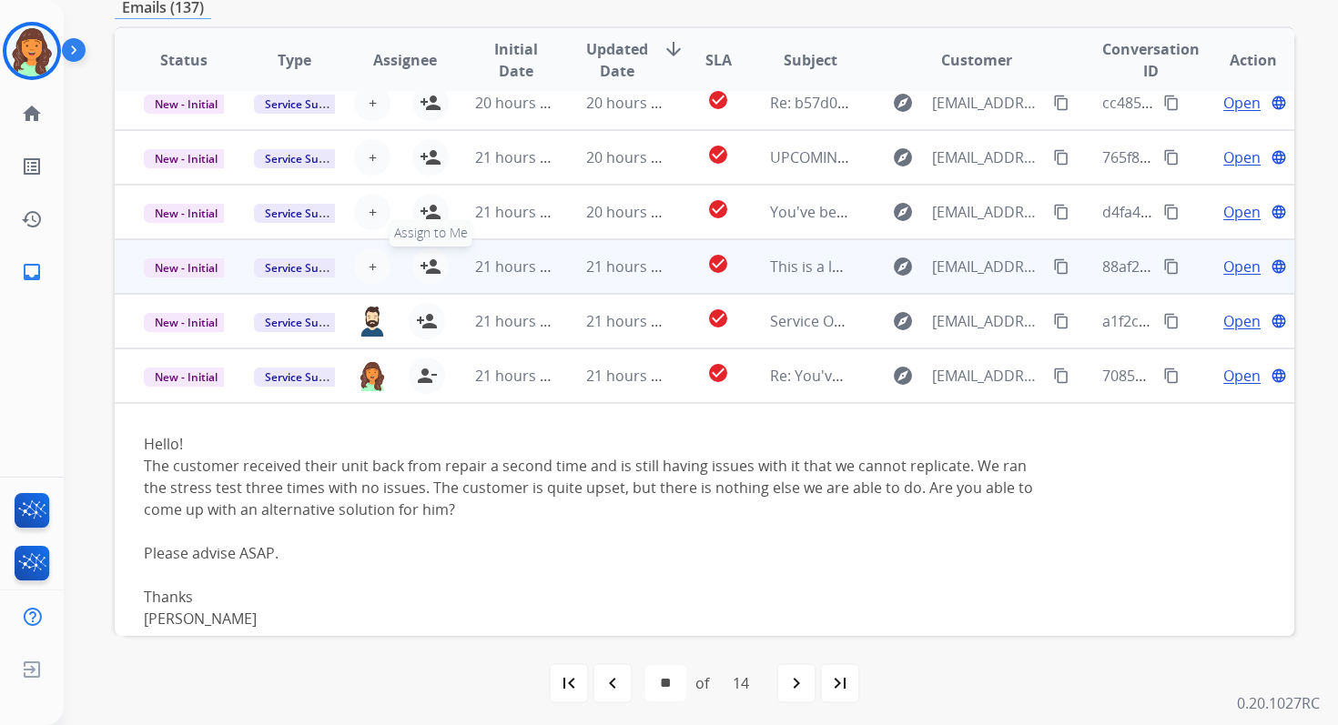
click at [428, 268] on mat-icon "person_add" at bounding box center [431, 267] width 22 height 22
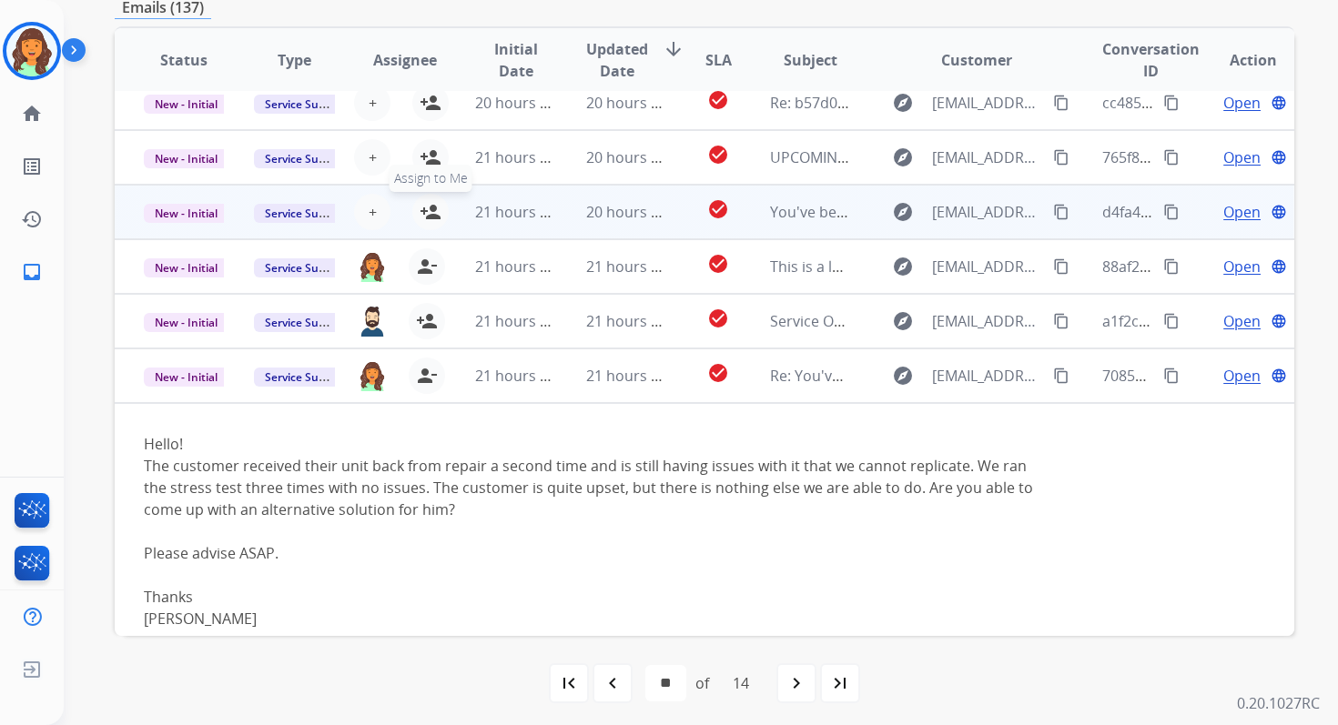
click at [429, 207] on mat-icon "person_add" at bounding box center [431, 212] width 22 height 22
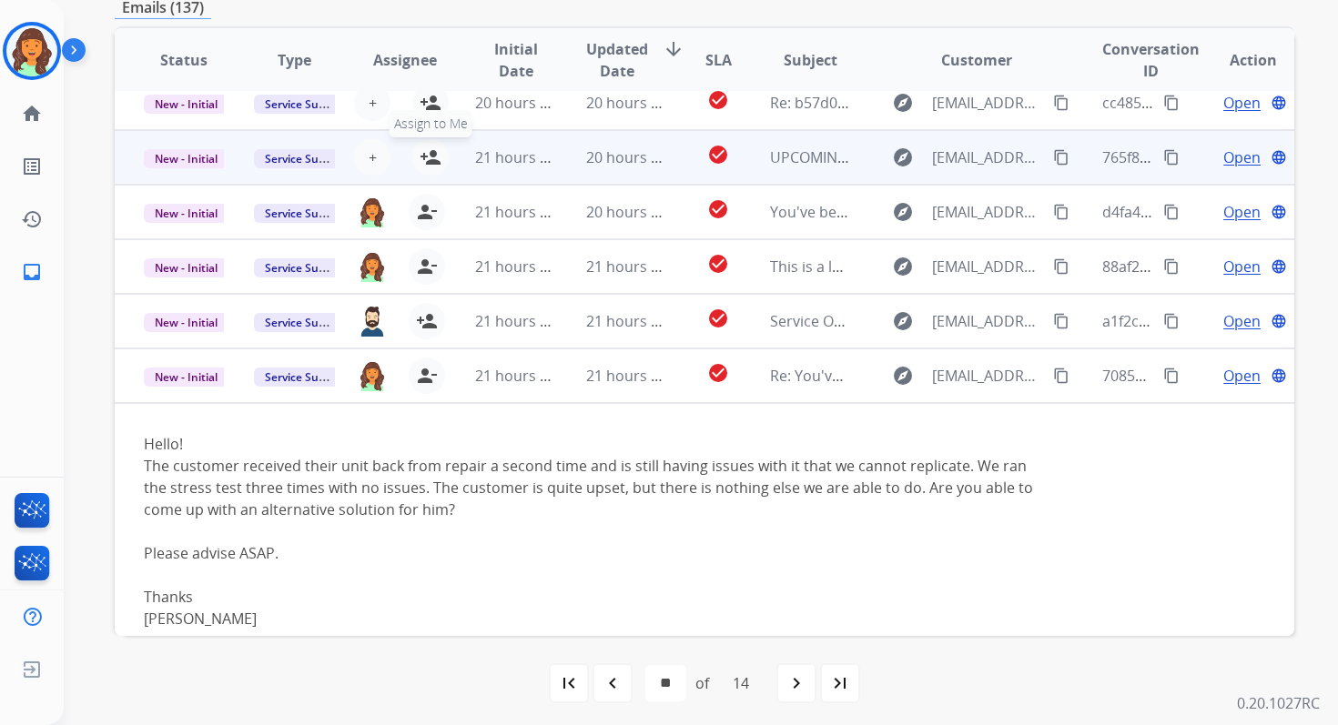
click at [431, 154] on mat-icon "person_add" at bounding box center [431, 158] width 22 height 22
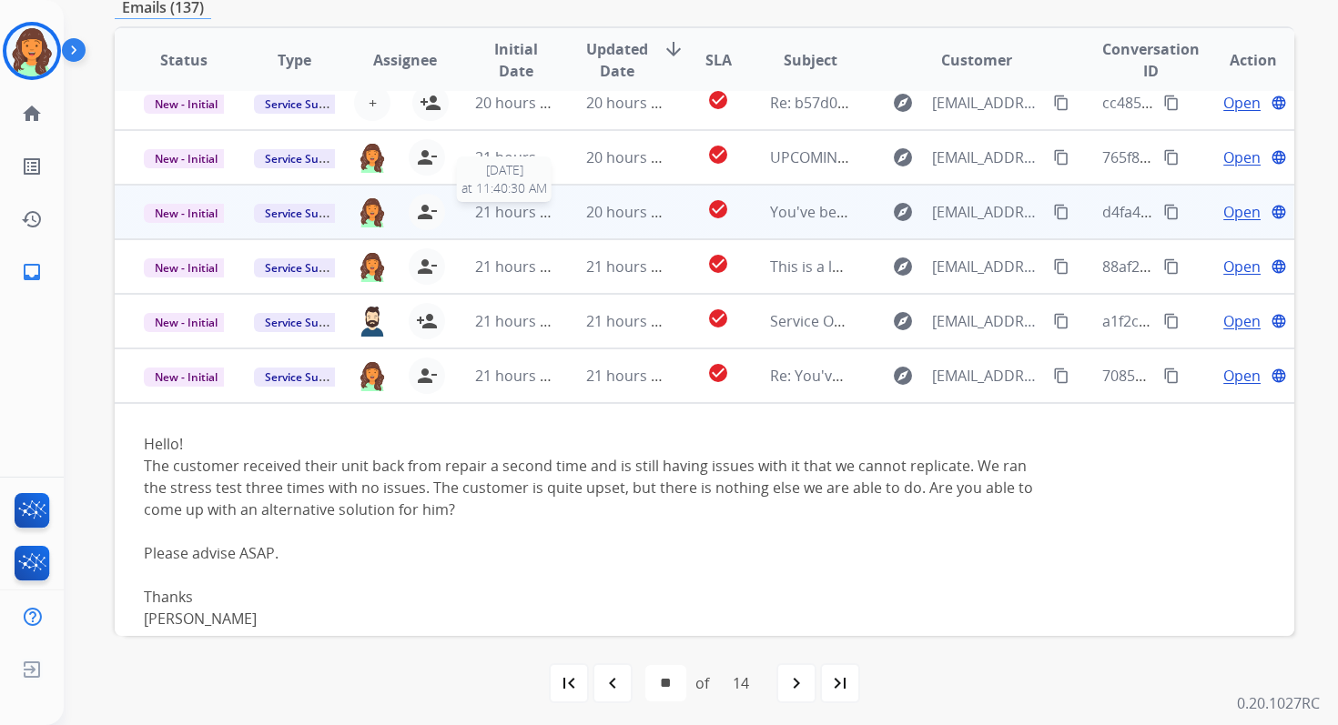
click at [500, 216] on span "21 hours ago" at bounding box center [520, 212] width 90 height 20
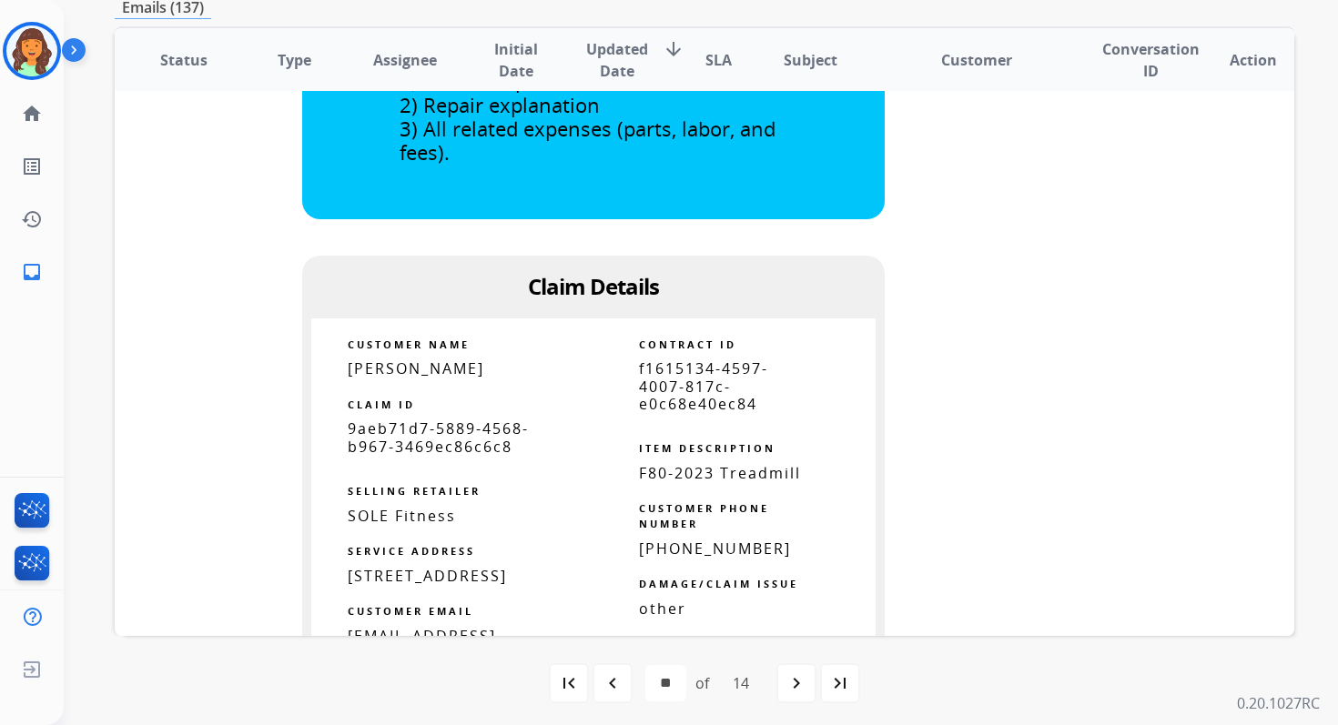
scroll to position [825, 0]
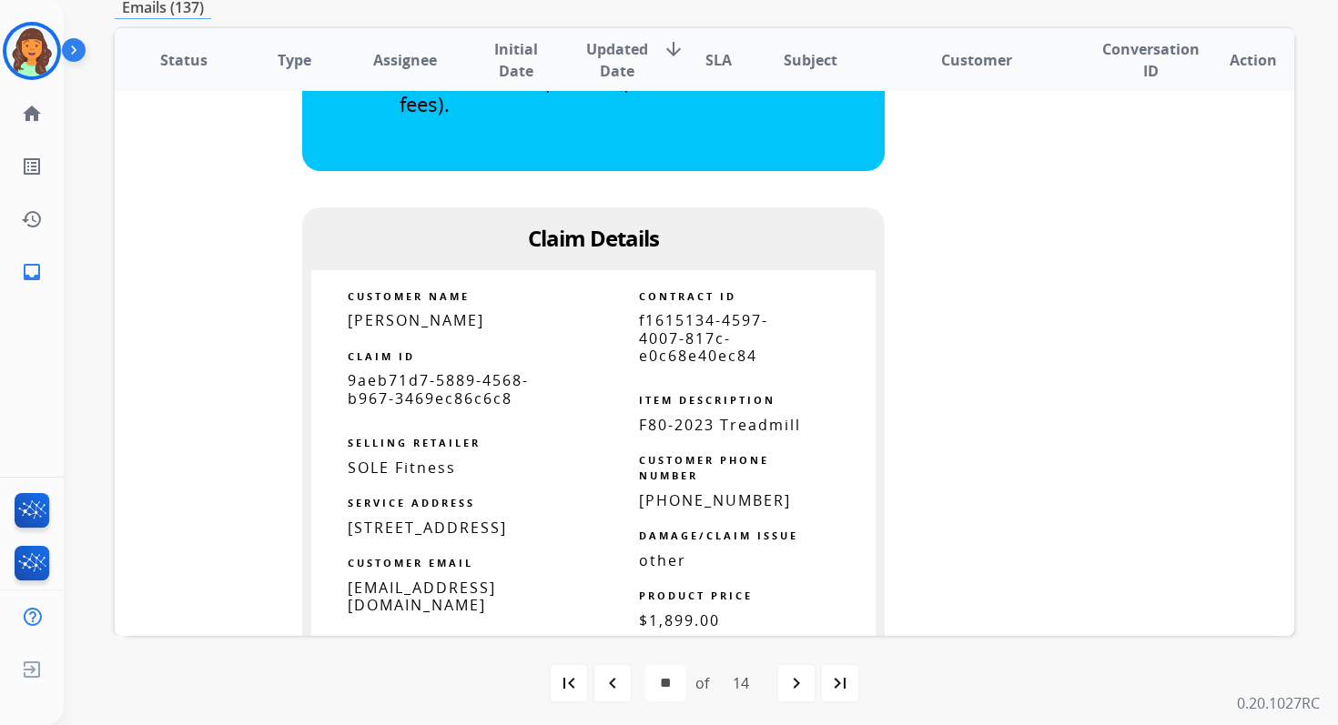
click at [434, 321] on span "[PERSON_NAME]" at bounding box center [416, 320] width 136 height 20
copy tbody
click at [377, 609] on span "[EMAIL_ADDRESS][DOMAIN_NAME]" at bounding box center [422, 596] width 148 height 37
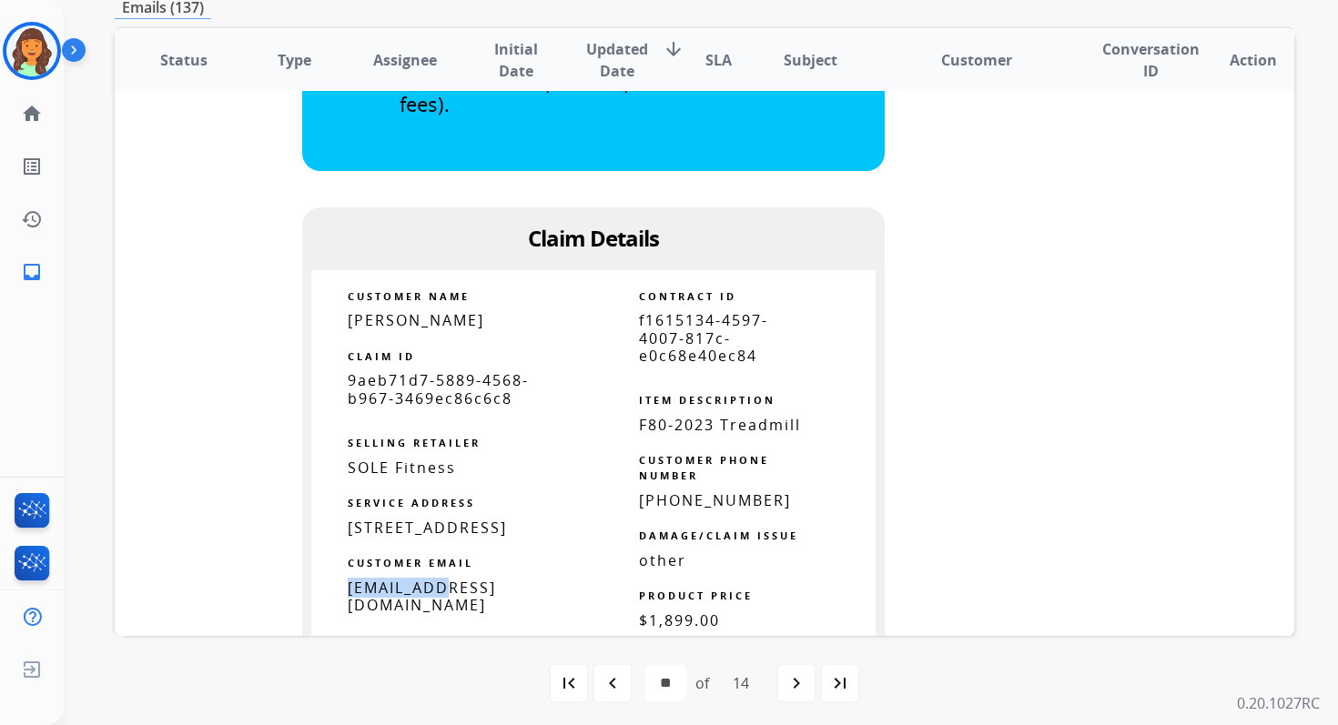
click at [377, 609] on span "[EMAIL_ADDRESS][DOMAIN_NAME]" at bounding box center [422, 596] width 148 height 37
copy tbody
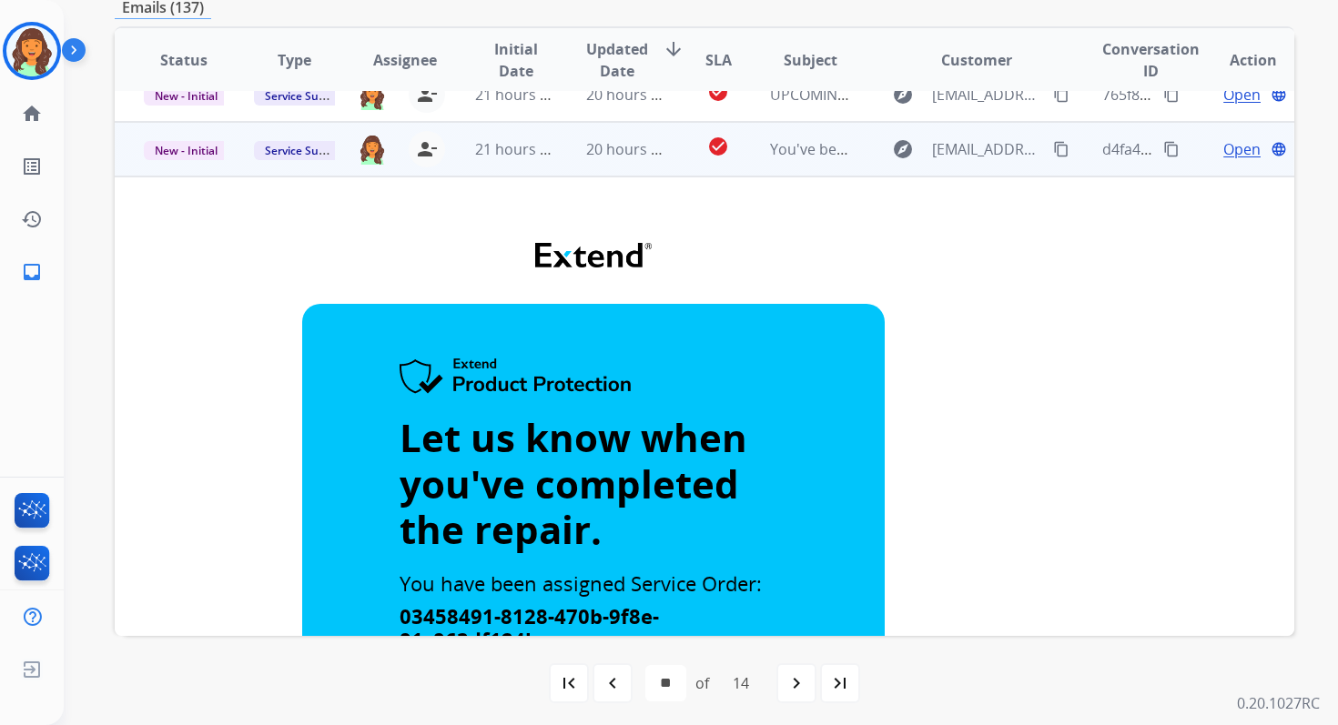
scroll to position [0, 0]
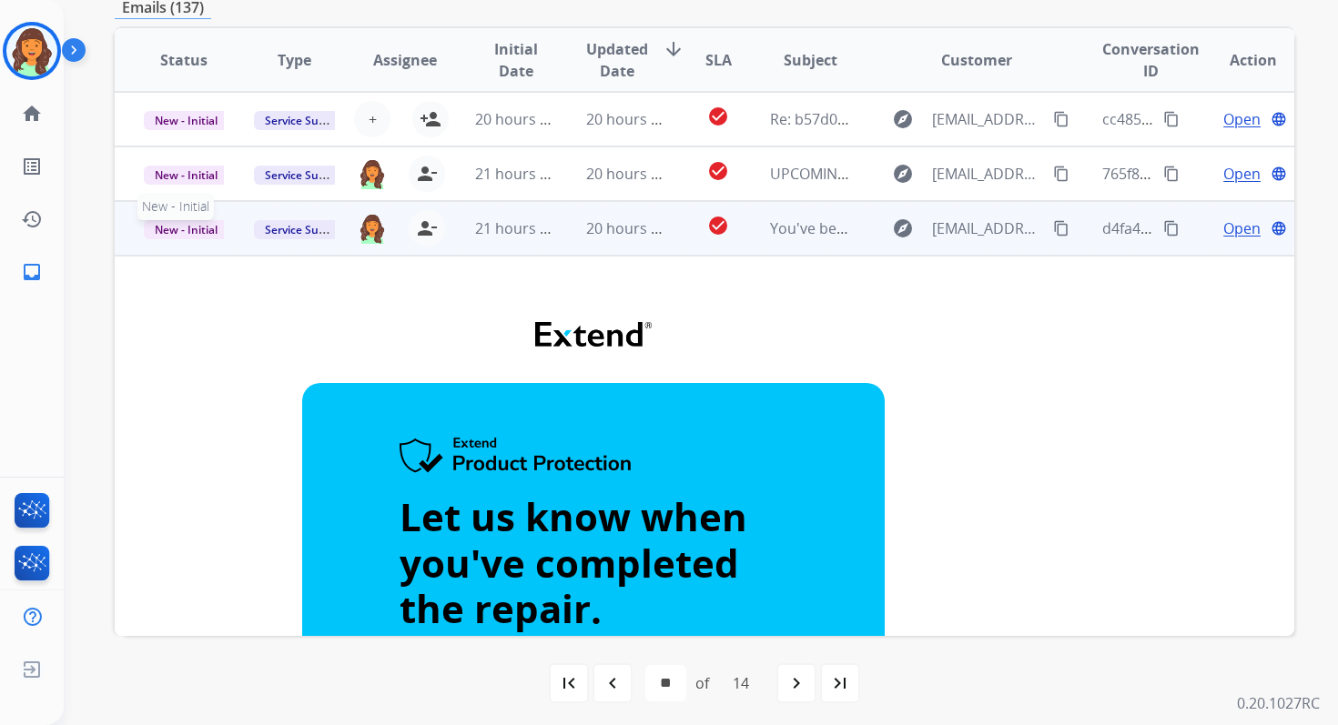
click at [197, 232] on span "New - Initial" at bounding box center [186, 229] width 85 height 19
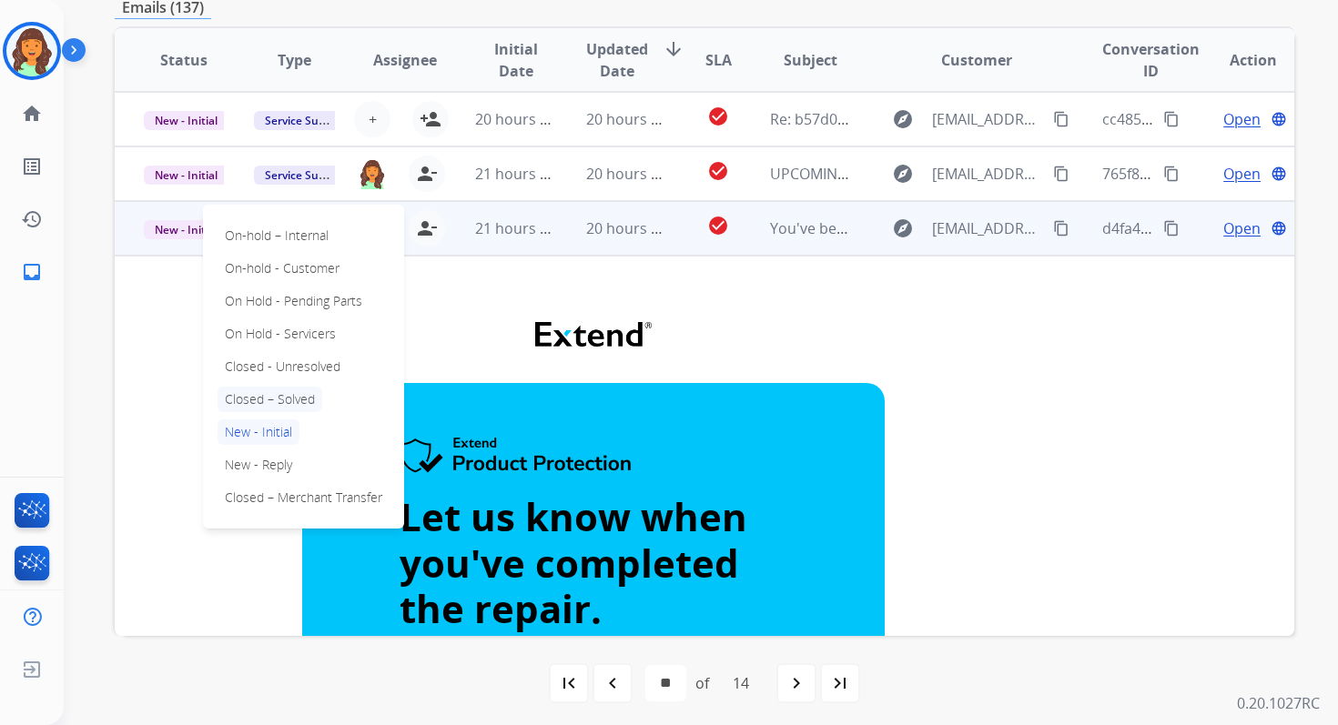
click at [258, 401] on p "Closed – Solved" at bounding box center [269, 399] width 105 height 25
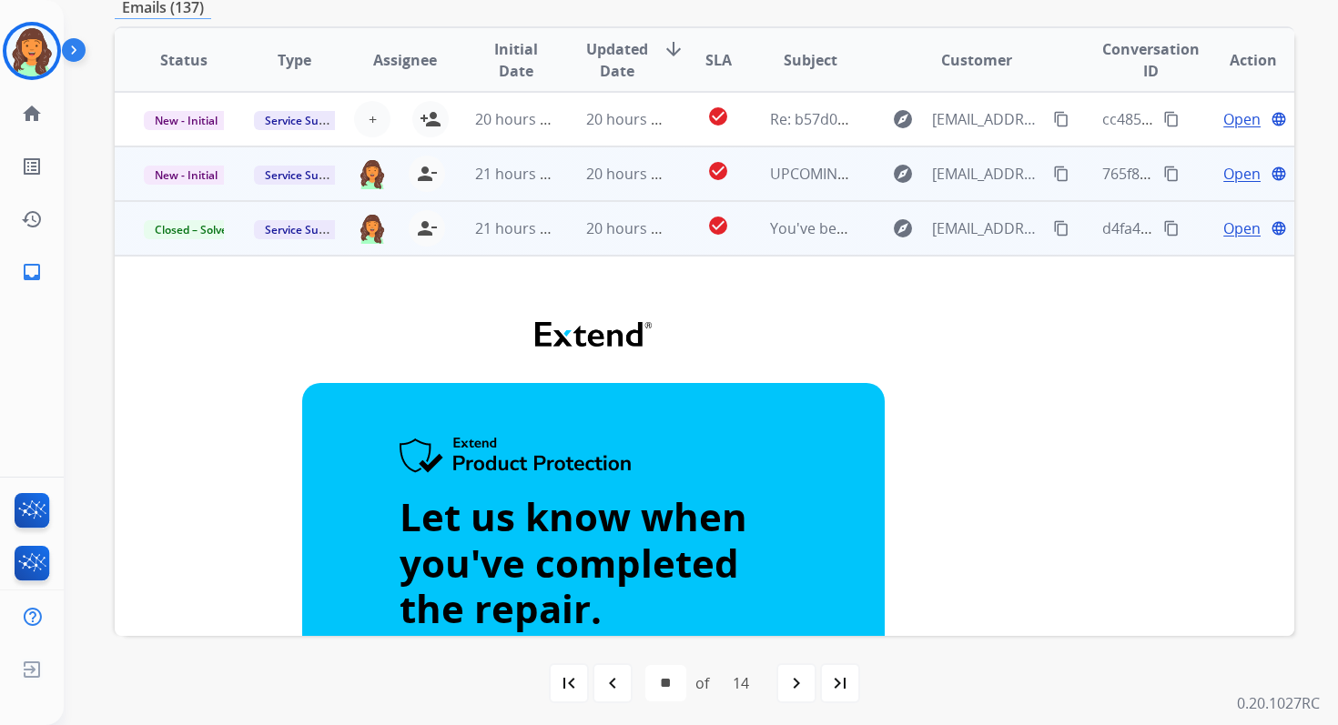
click at [573, 175] on td "20 hours ago" at bounding box center [612, 174] width 110 height 55
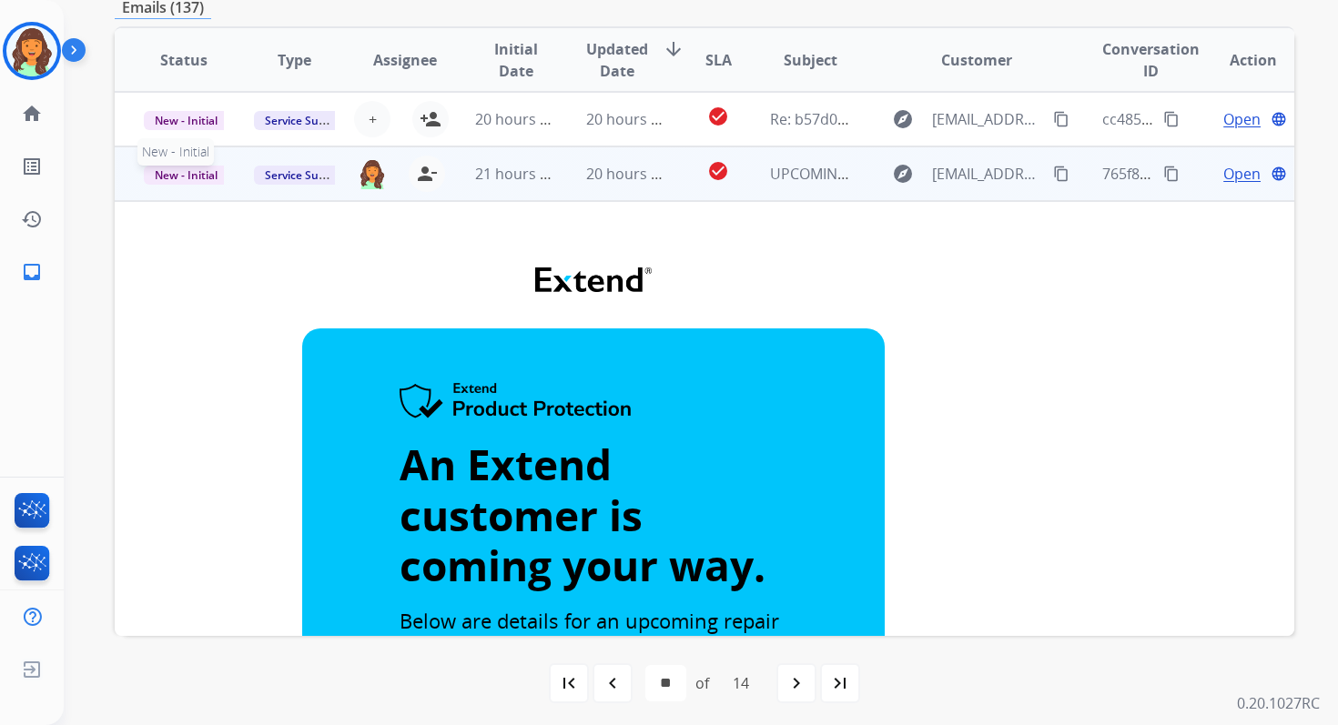
click at [203, 174] on span "New - Initial" at bounding box center [186, 175] width 85 height 19
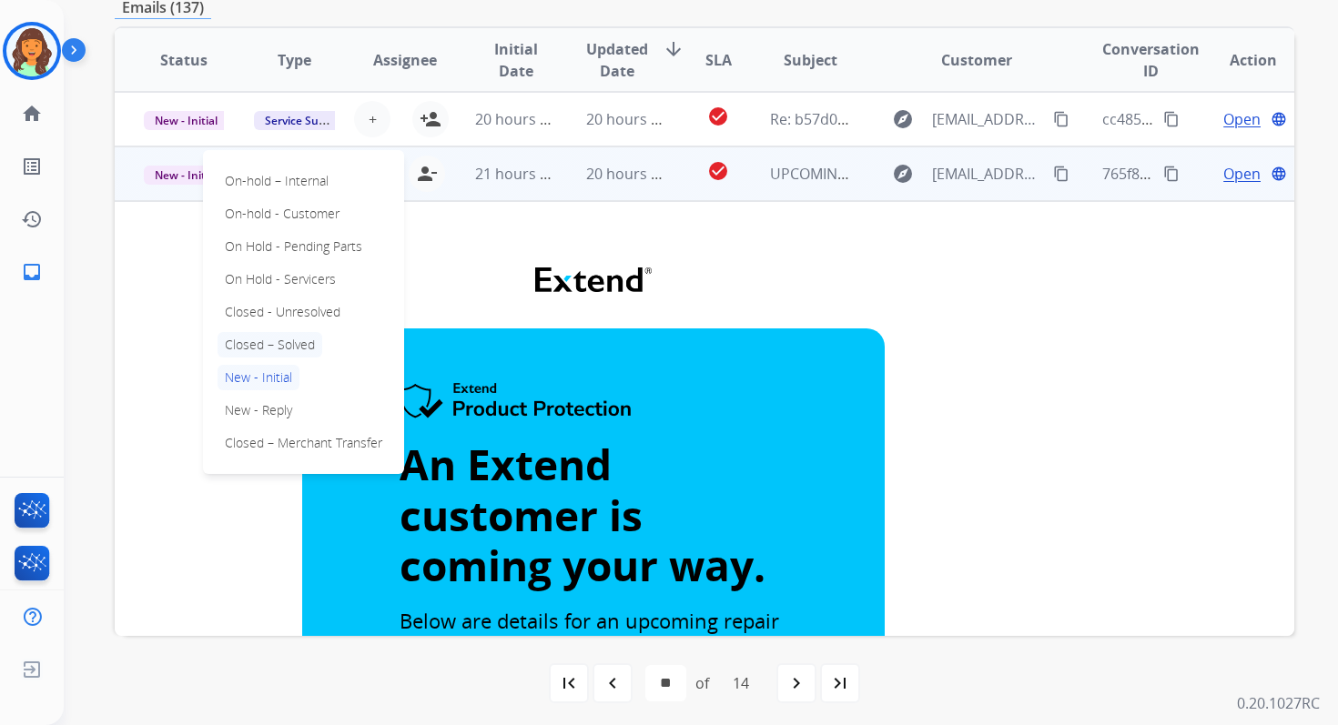
click at [269, 342] on p "Closed – Solved" at bounding box center [269, 344] width 105 height 25
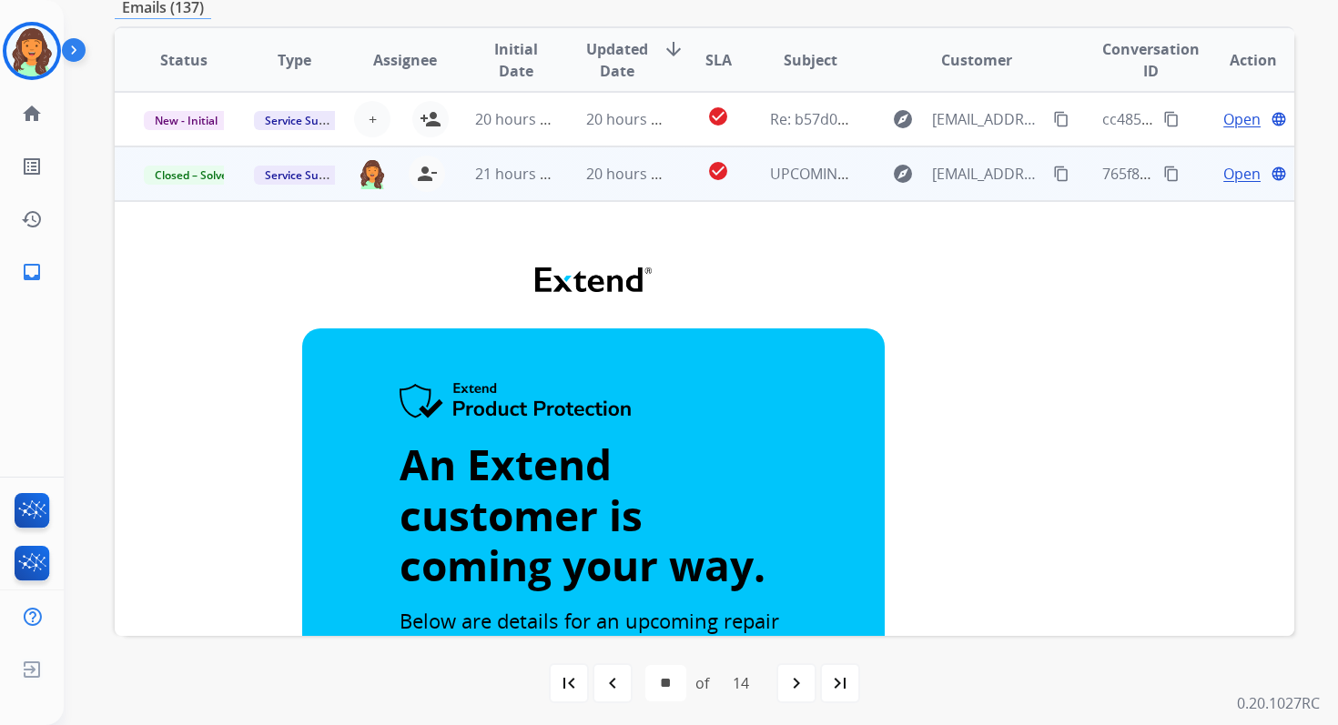
click at [561, 171] on td "20 hours ago" at bounding box center [612, 174] width 110 height 55
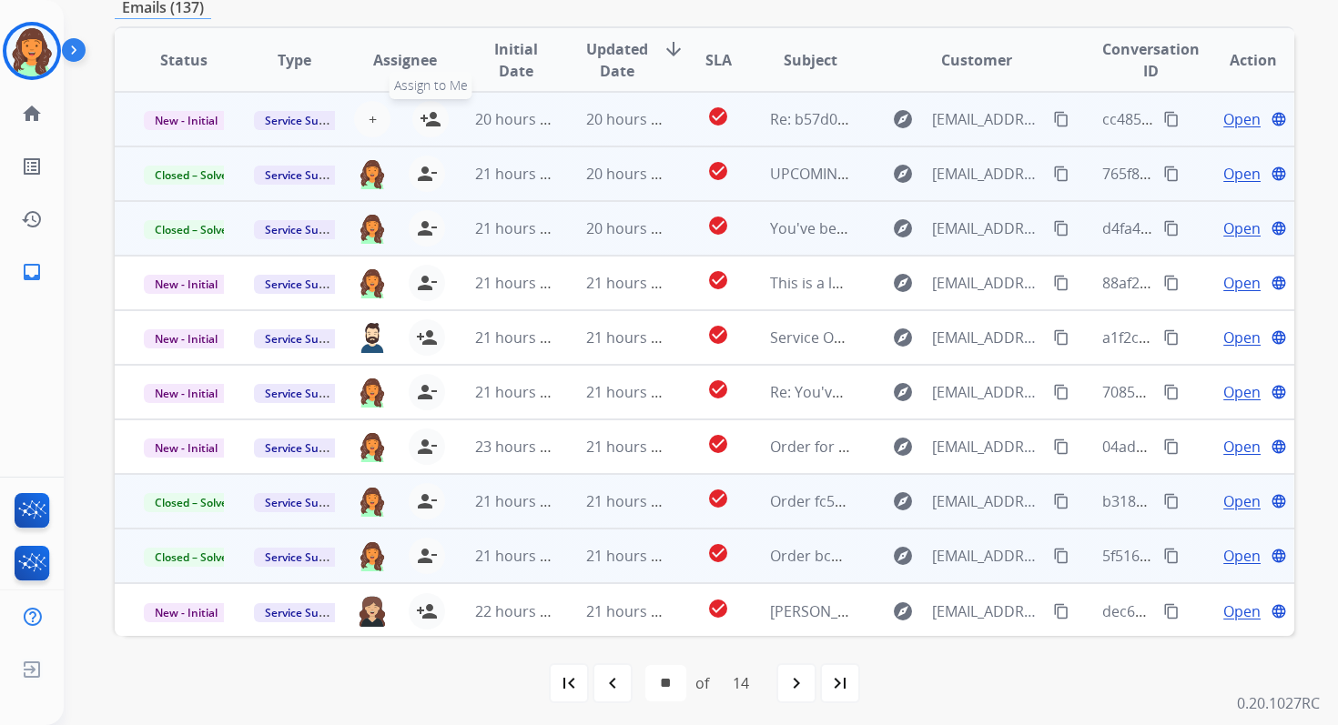
click at [428, 121] on mat-icon "person_add" at bounding box center [431, 119] width 22 height 22
click at [570, 120] on td "20 hours ago" at bounding box center [612, 119] width 110 height 55
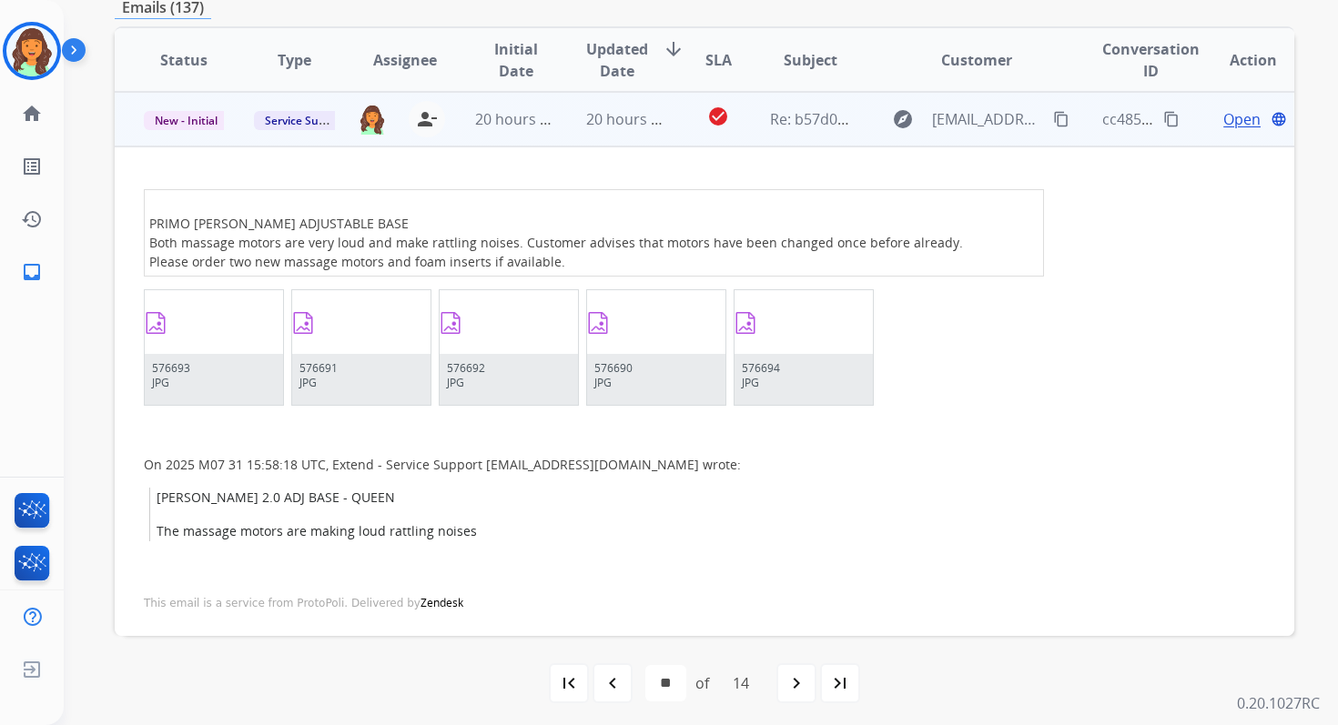
click at [570, 120] on td "20 hours ago" at bounding box center [612, 119] width 110 height 55
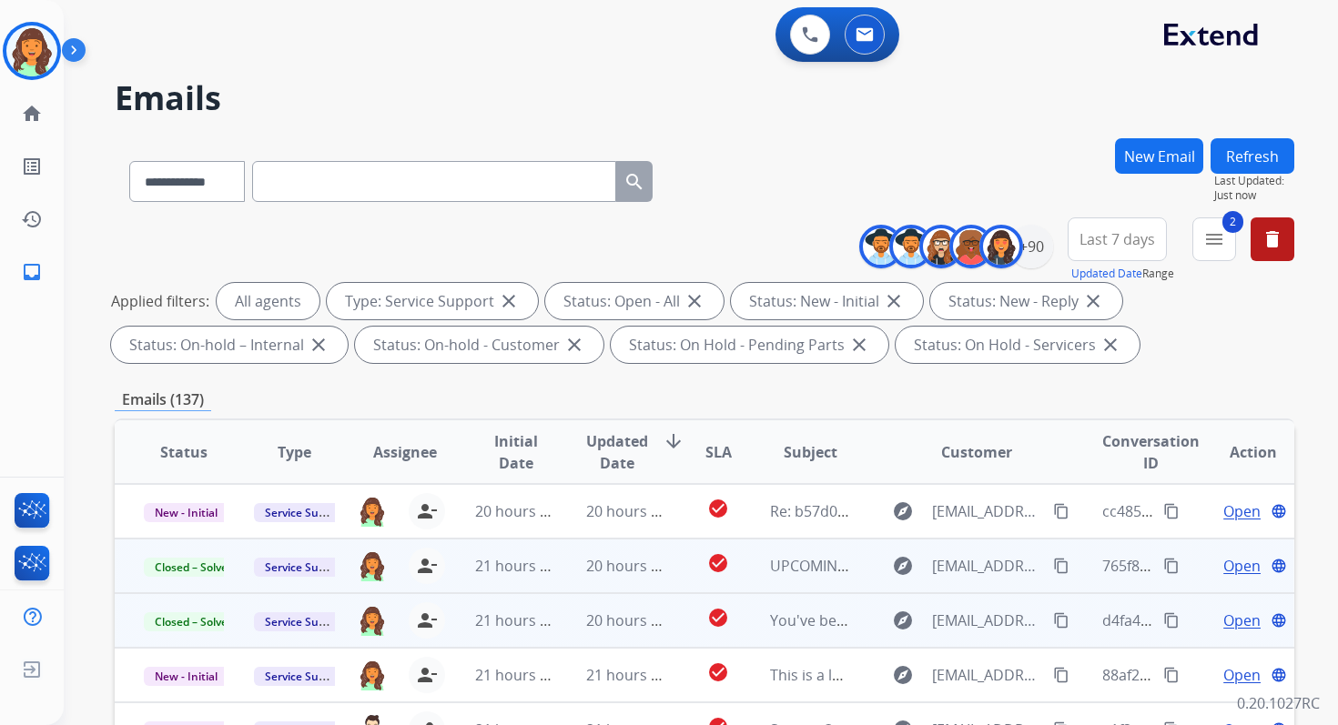
click at [1267, 145] on button "Refresh" at bounding box center [1252, 155] width 84 height 35
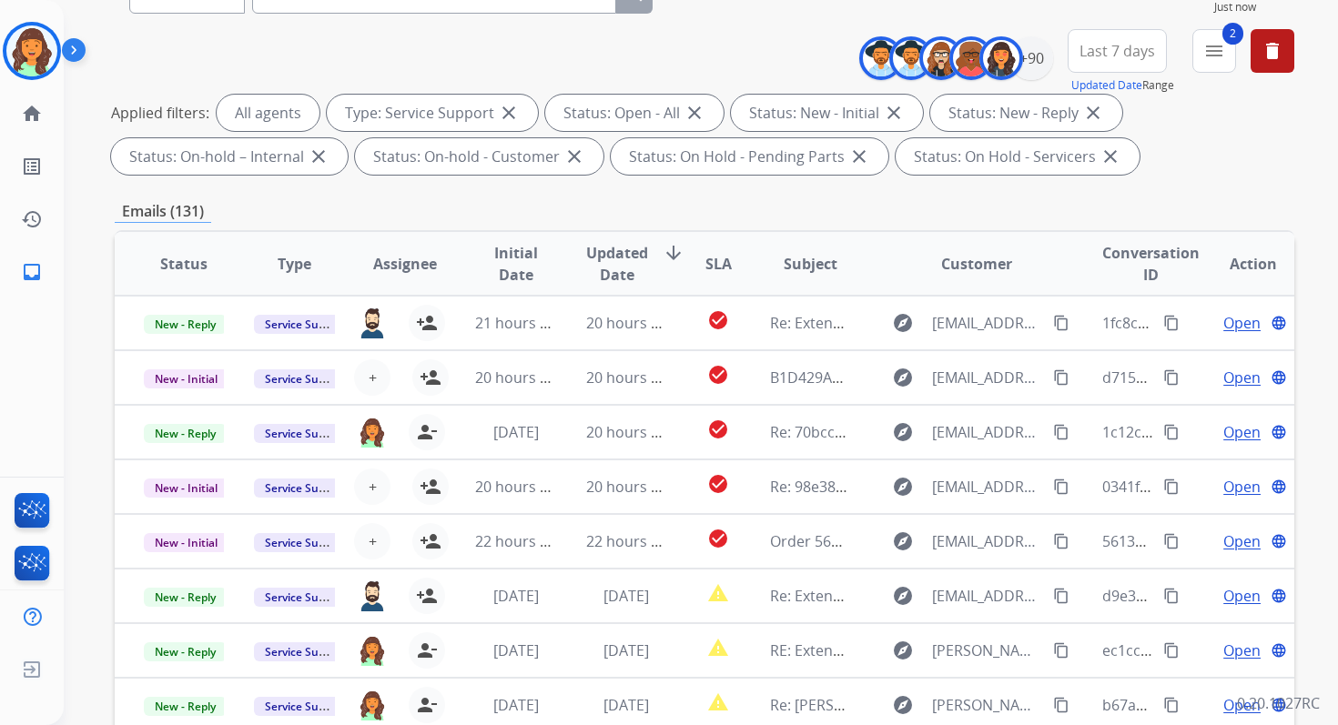
scroll to position [398, 0]
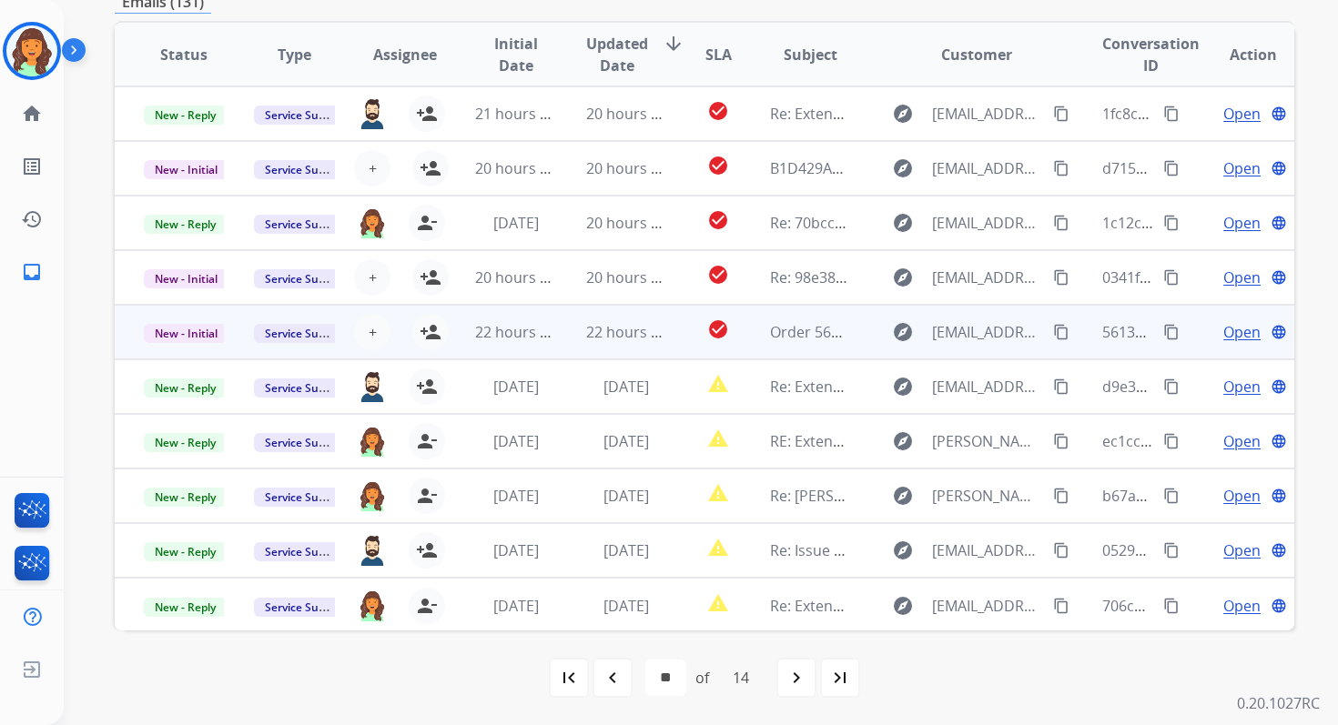
click at [577, 334] on td "22 hours ago" at bounding box center [612, 332] width 110 height 55
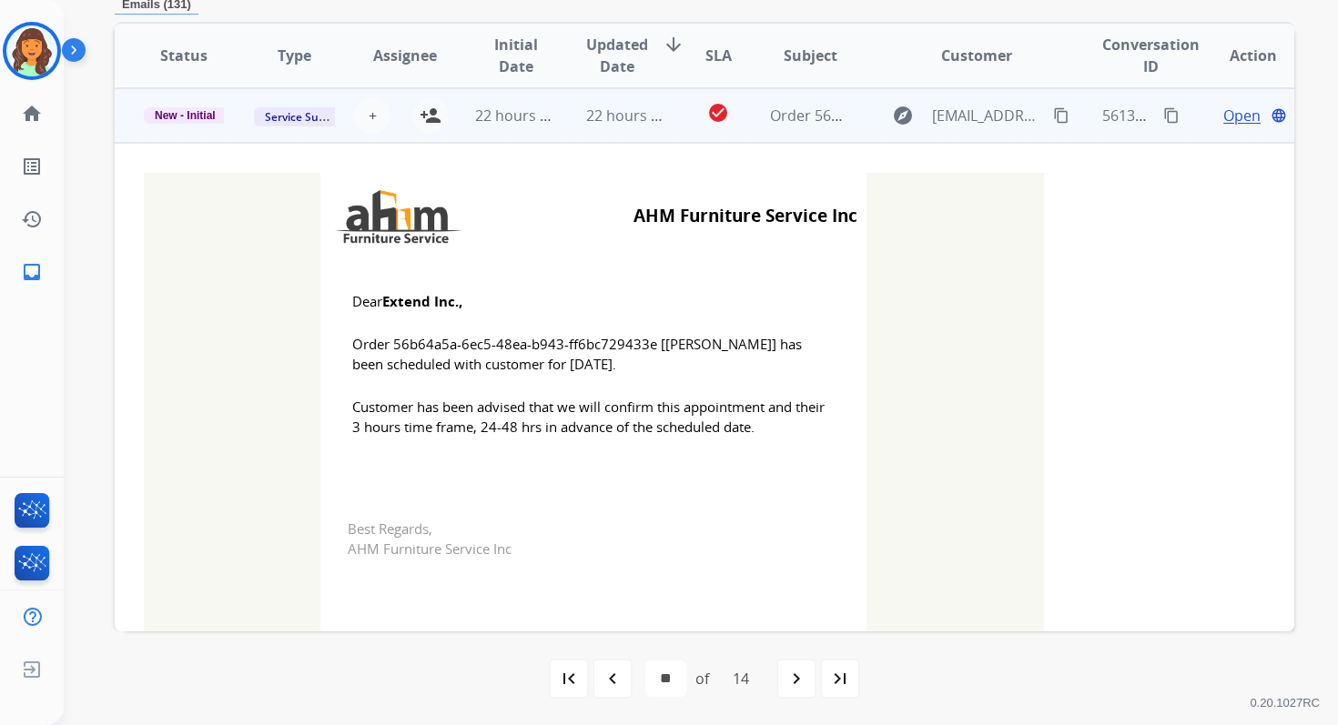
scroll to position [218, 0]
click at [431, 113] on mat-icon "person_add" at bounding box center [431, 115] width 22 height 22
click at [187, 116] on span "New - Initial" at bounding box center [185, 114] width 83 height 16
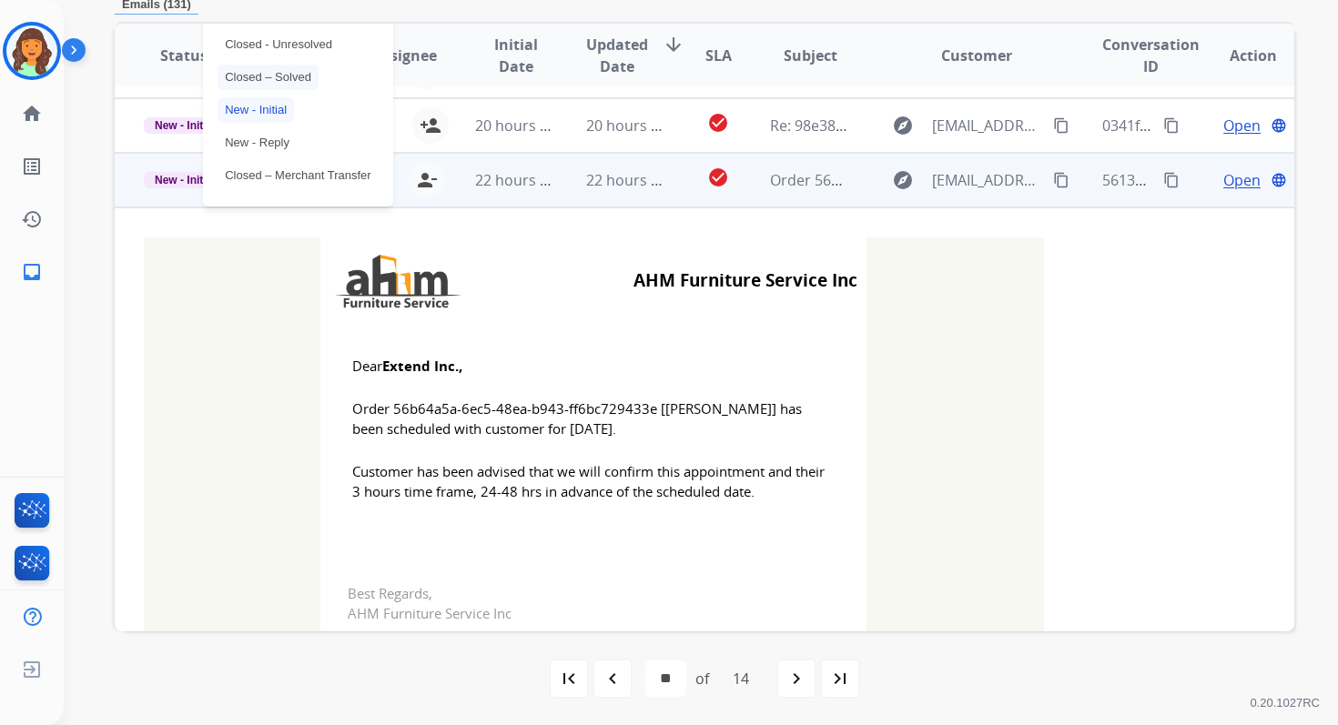
click at [276, 76] on p "Closed – Solved" at bounding box center [267, 77] width 101 height 25
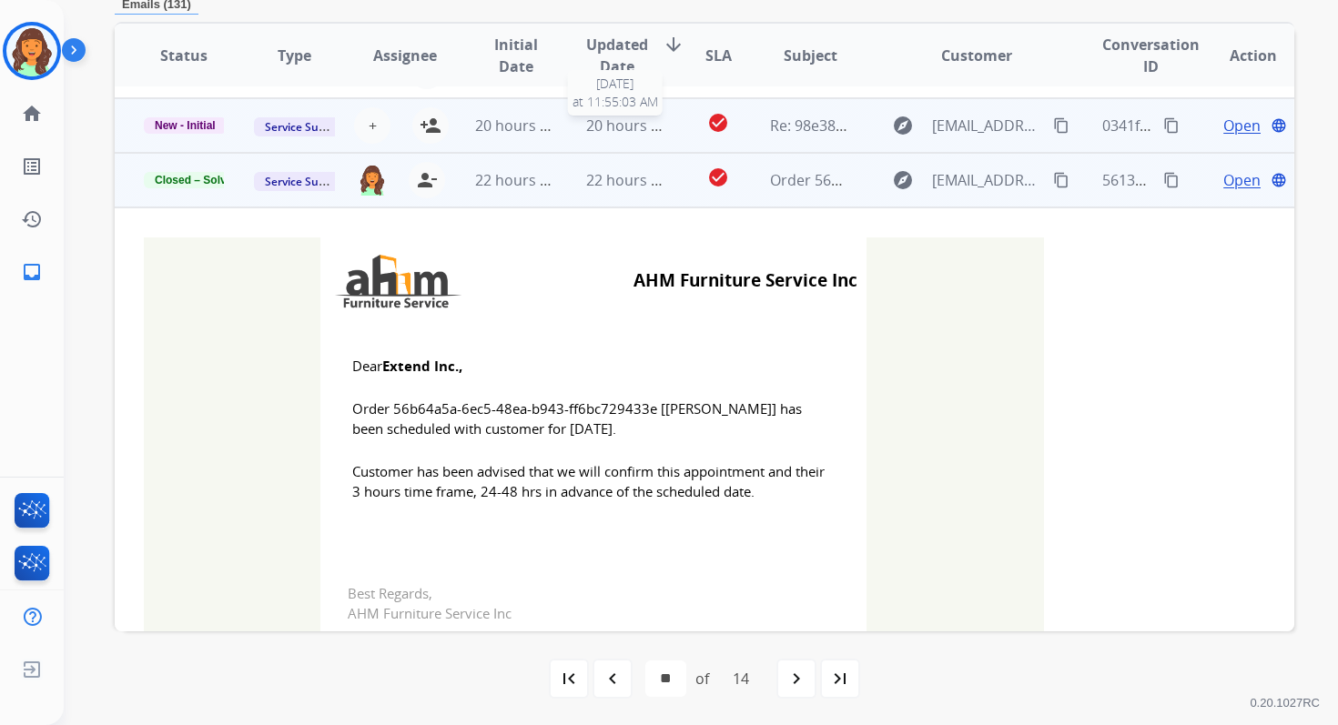
click at [599, 127] on span "20 hours ago" at bounding box center [631, 126] width 90 height 20
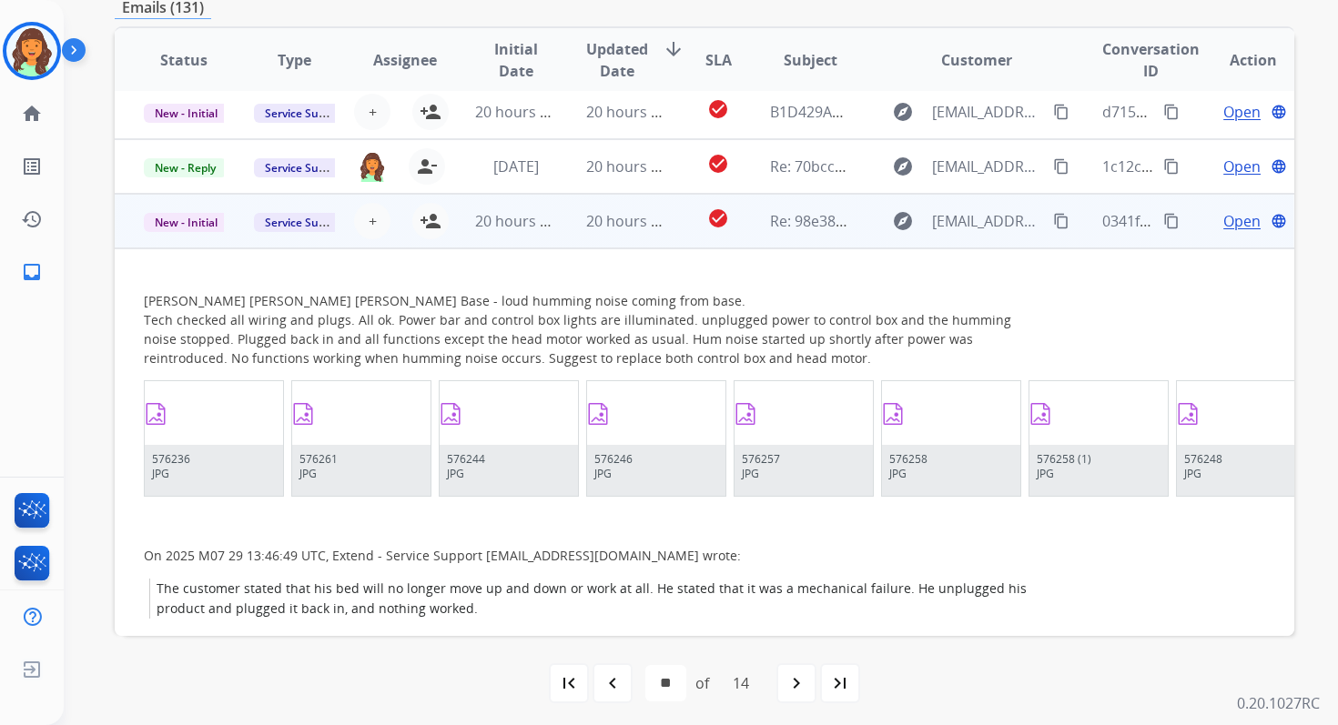
scroll to position [0, 0]
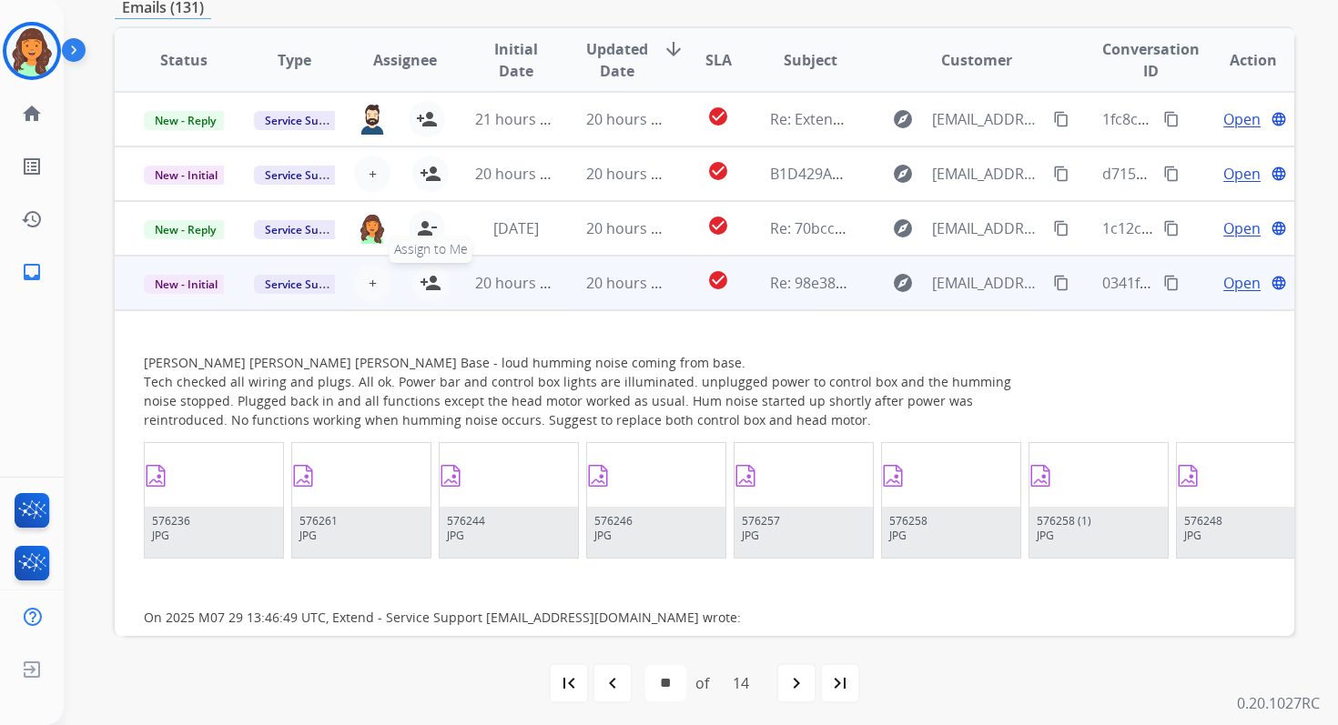
click at [428, 281] on mat-icon "person_add" at bounding box center [431, 283] width 22 height 22
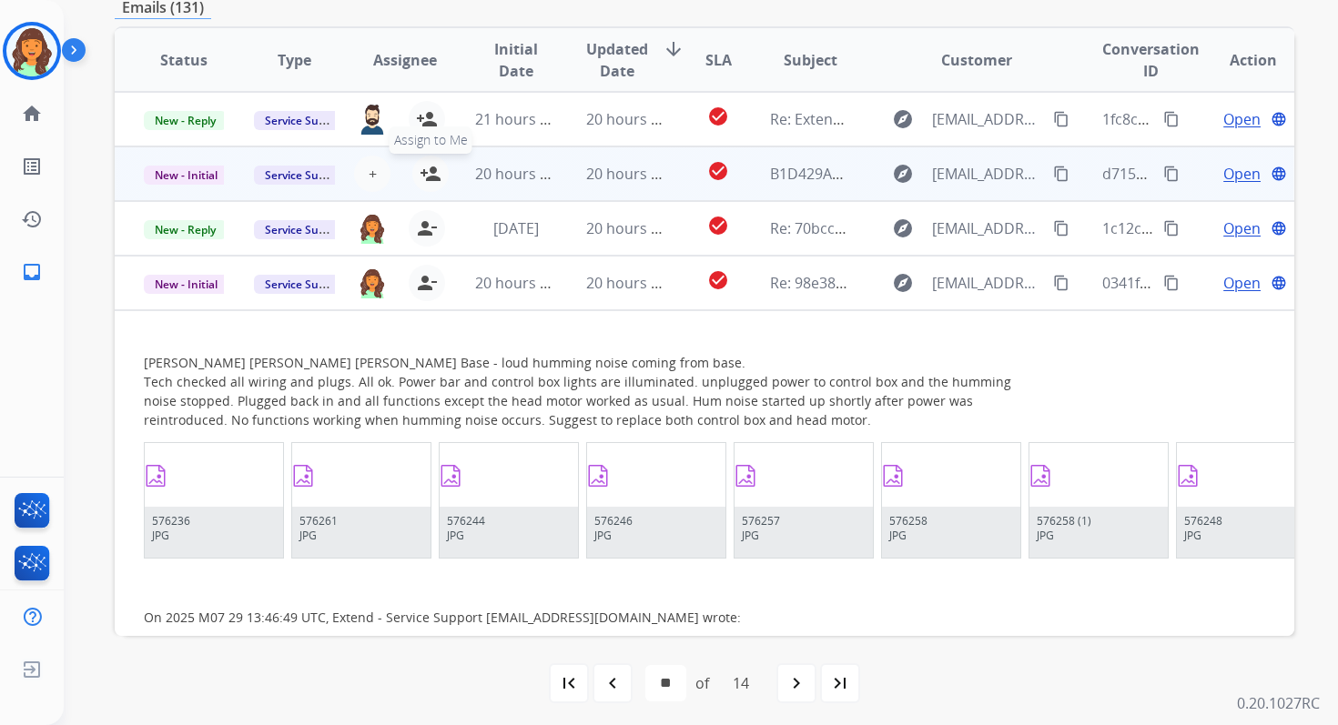
click at [430, 173] on mat-icon "person_add" at bounding box center [431, 174] width 22 height 22
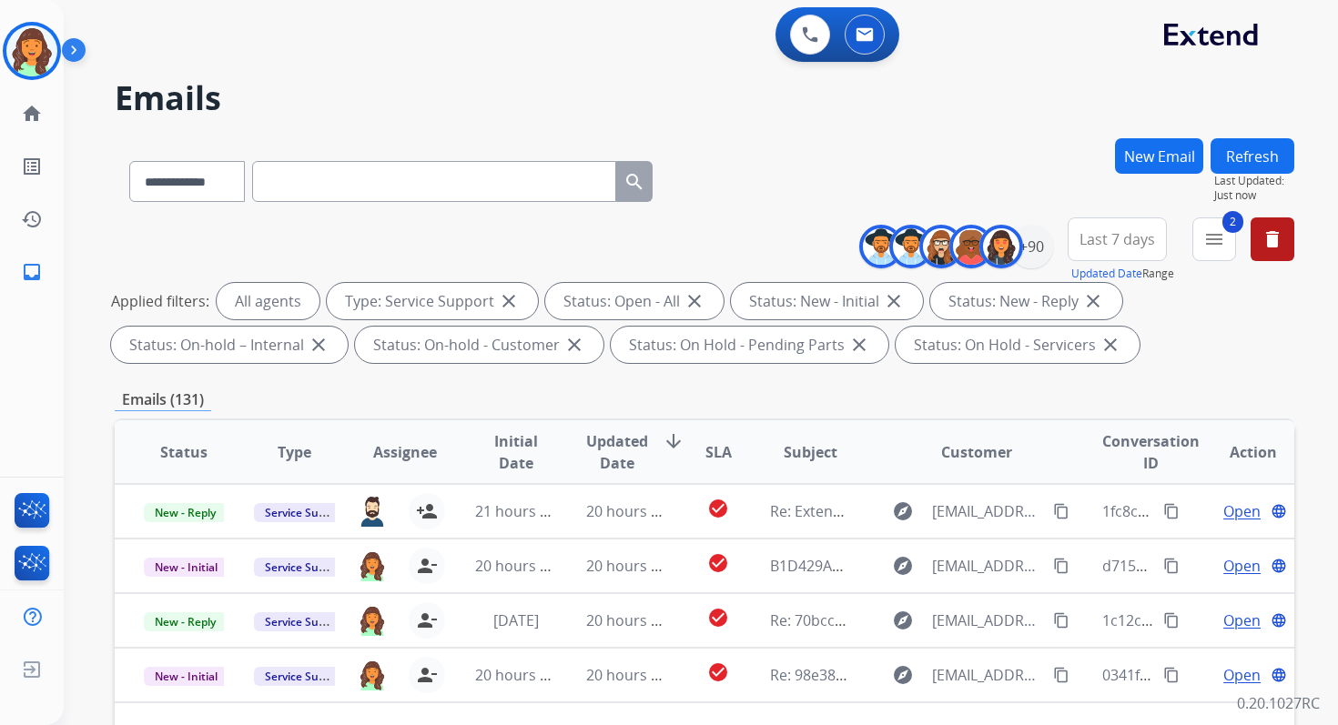
click at [1253, 150] on button "Refresh" at bounding box center [1252, 155] width 84 height 35
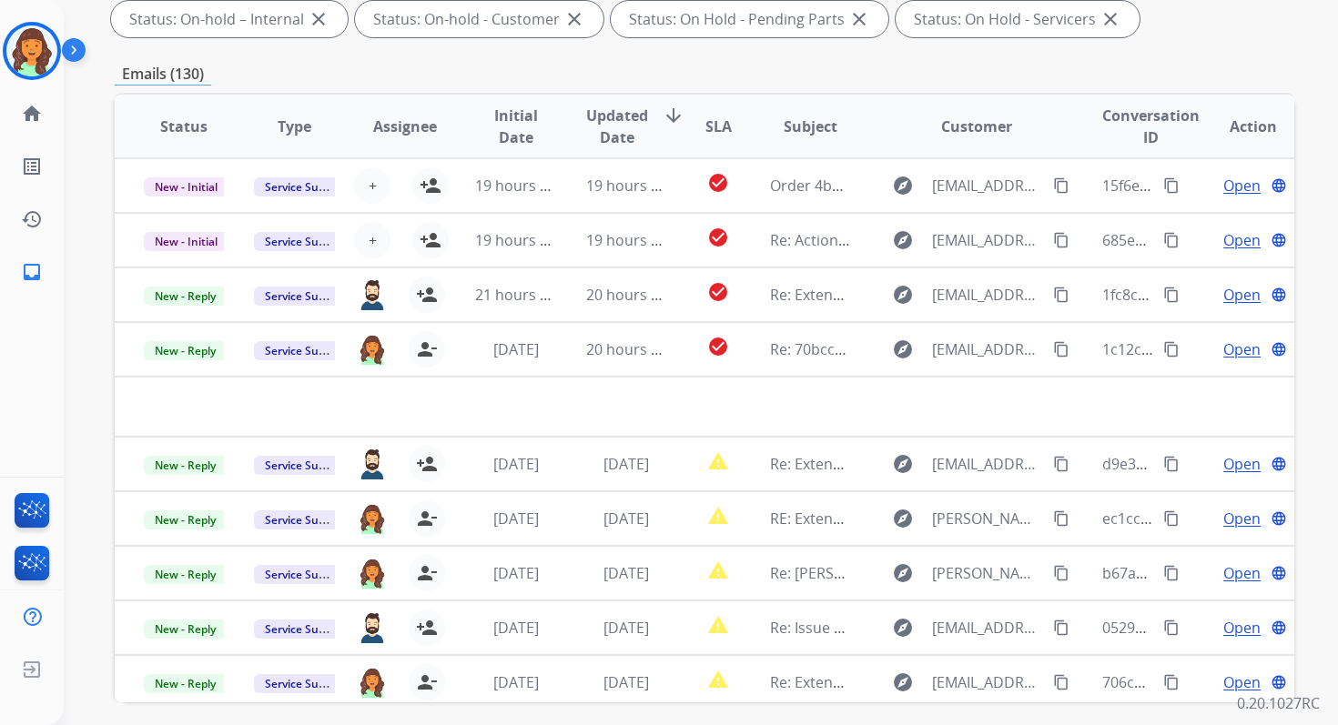
scroll to position [398, 0]
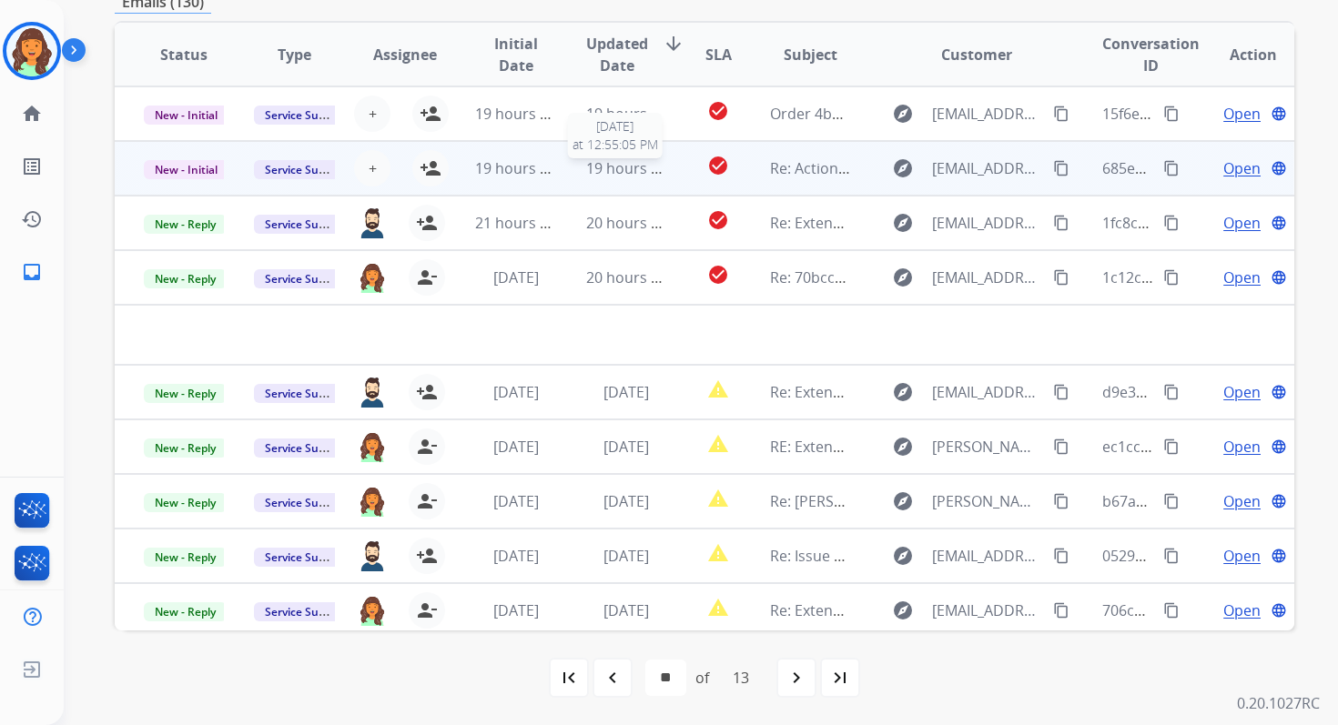
click at [642, 163] on span "19 hours ago" at bounding box center [631, 168] width 90 height 20
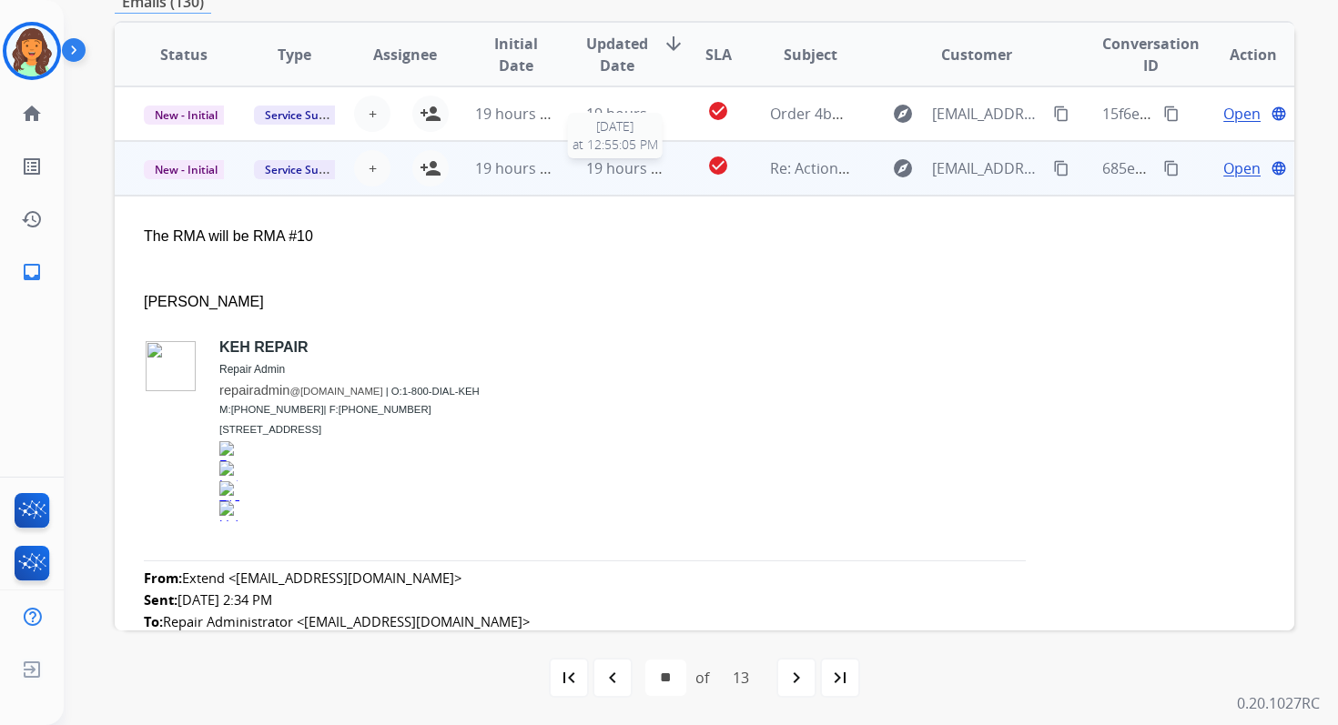
scroll to position [55, 0]
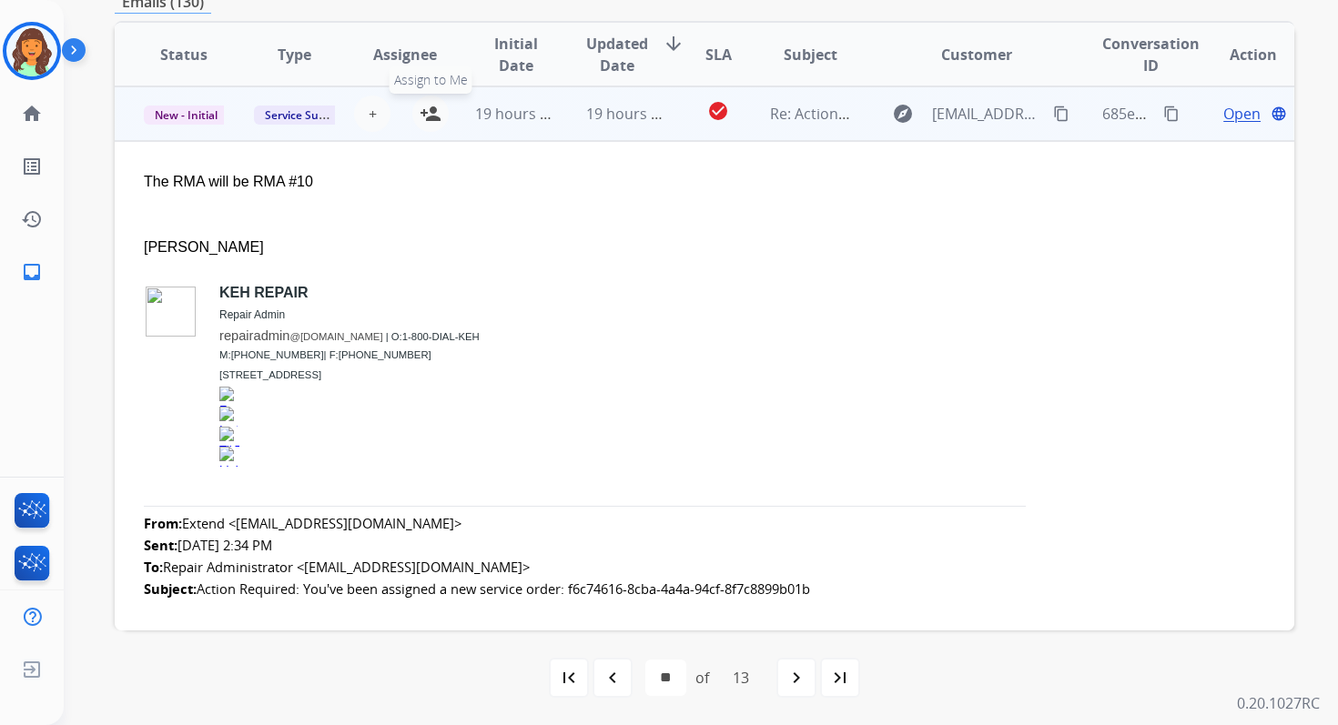
click at [424, 116] on mat-icon "person_add" at bounding box center [431, 114] width 22 height 22
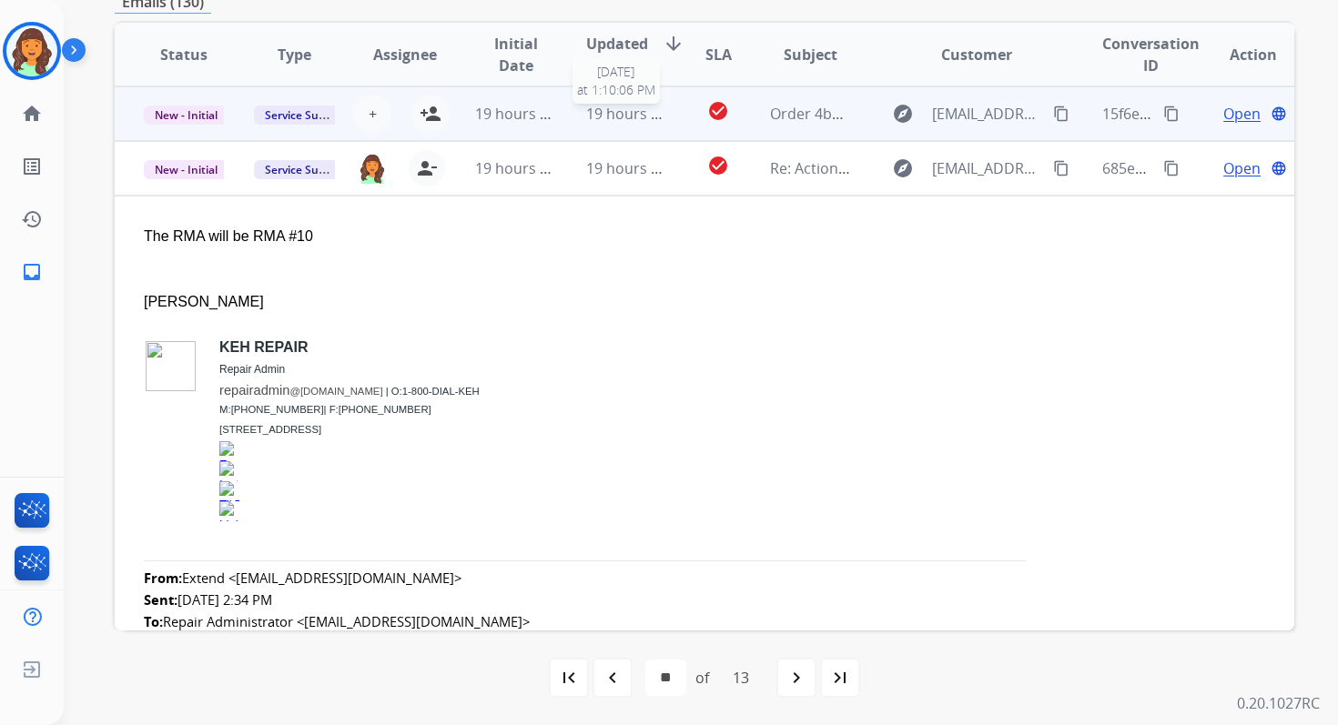
click at [610, 106] on span "19 hours ago" at bounding box center [631, 114] width 90 height 20
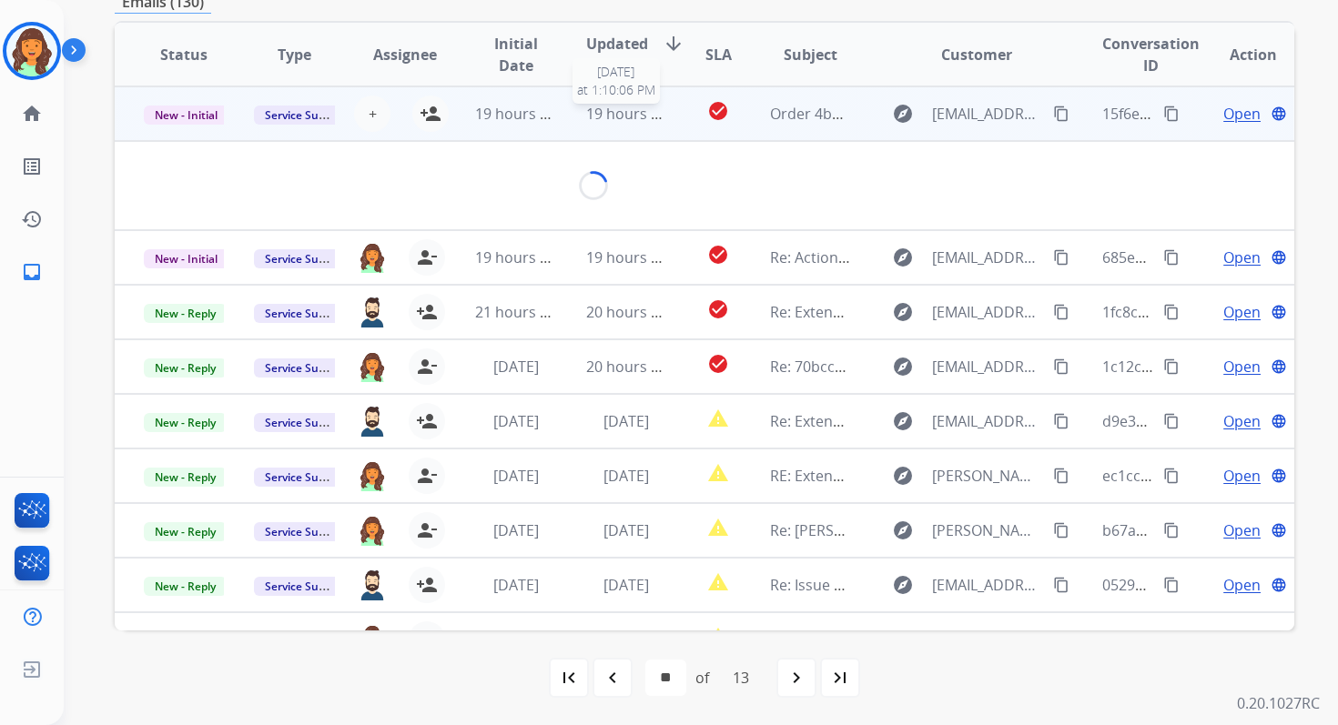
scroll to position [393, 0]
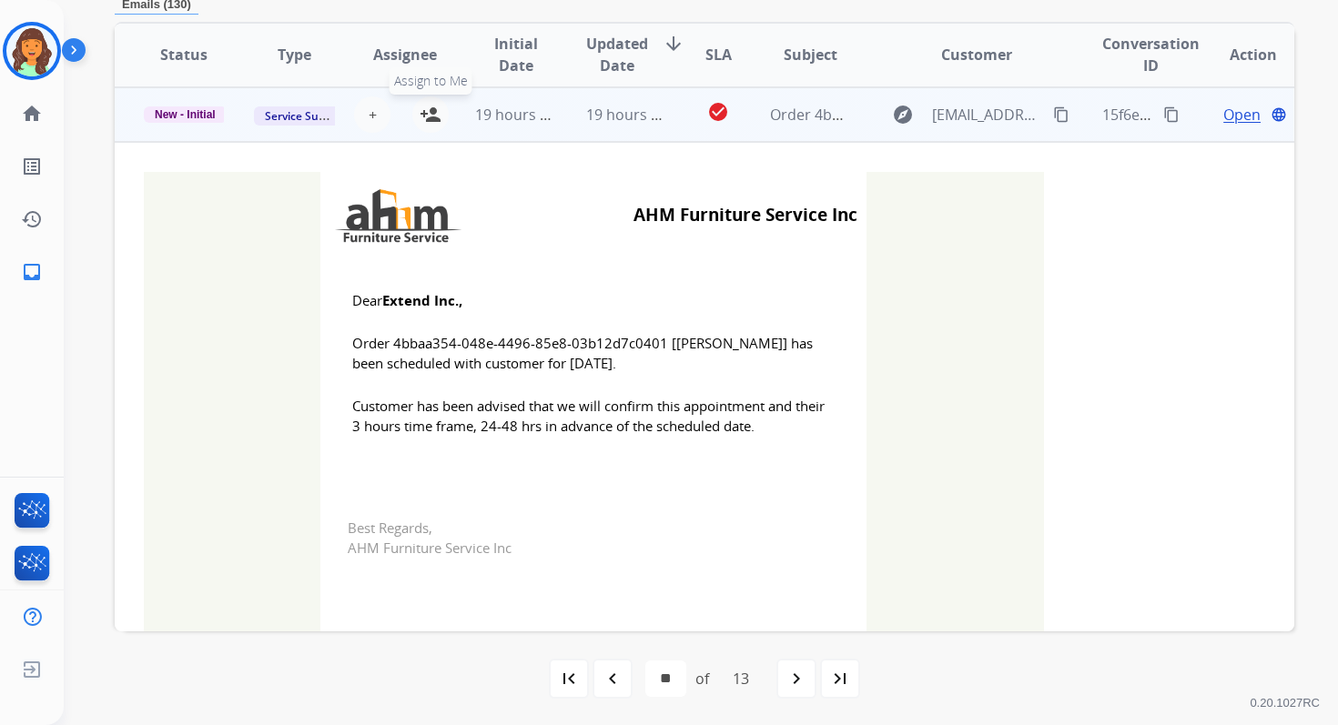
click at [426, 110] on mat-icon "person_add" at bounding box center [431, 115] width 22 height 22
click at [174, 120] on span "New - Initial" at bounding box center [185, 114] width 83 height 16
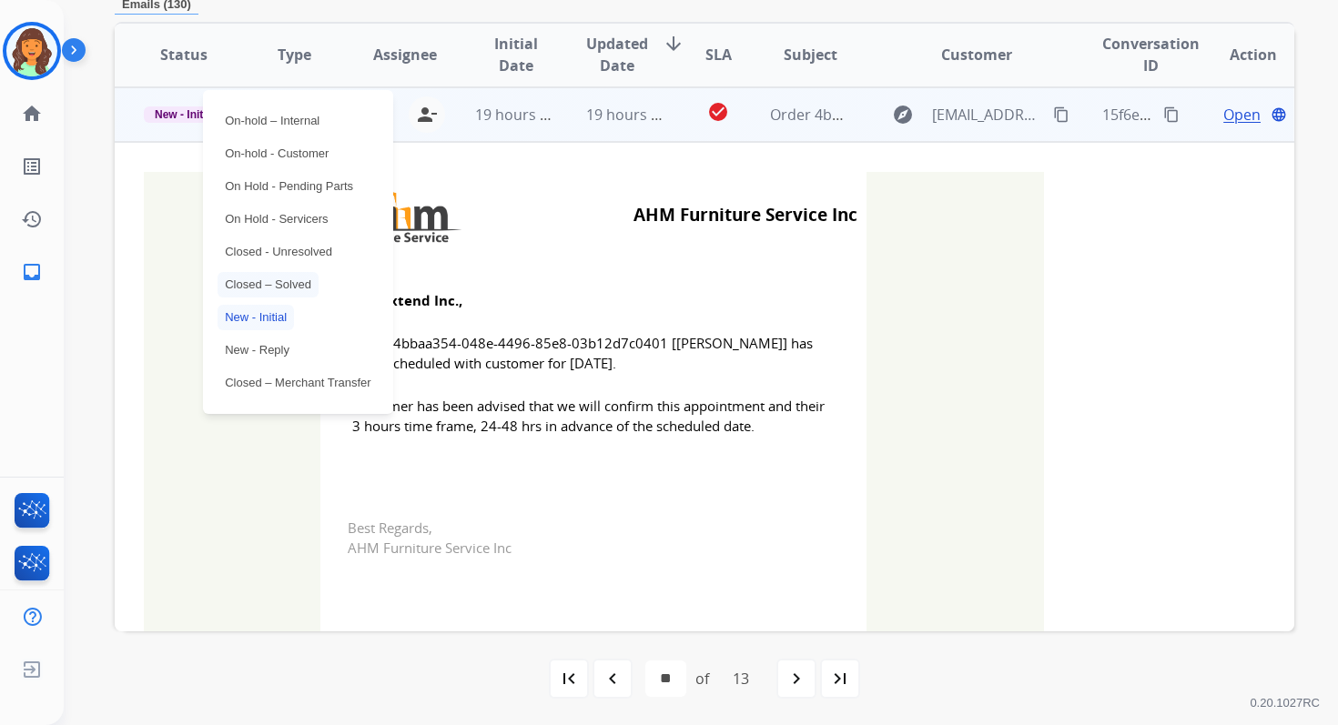
click at [258, 285] on p "Closed – Solved" at bounding box center [267, 284] width 101 height 25
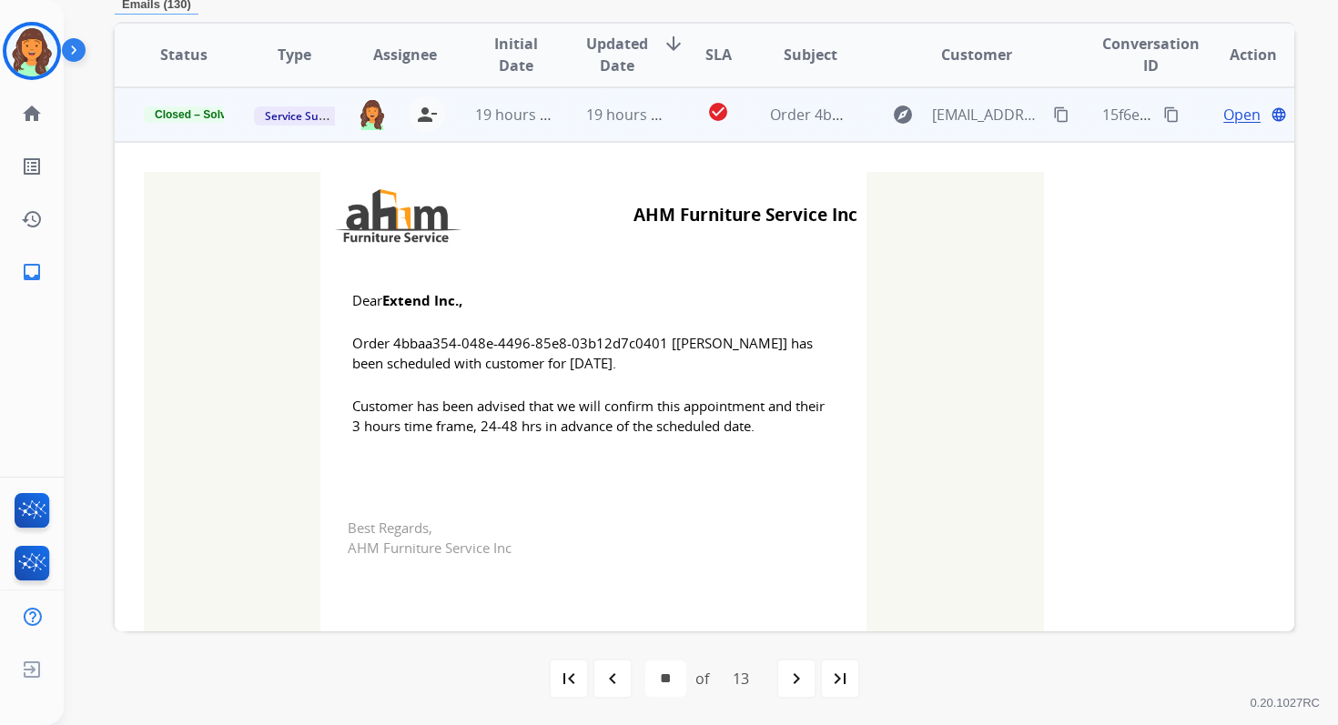
click at [586, 106] on span "19 hours ago" at bounding box center [631, 115] width 90 height 20
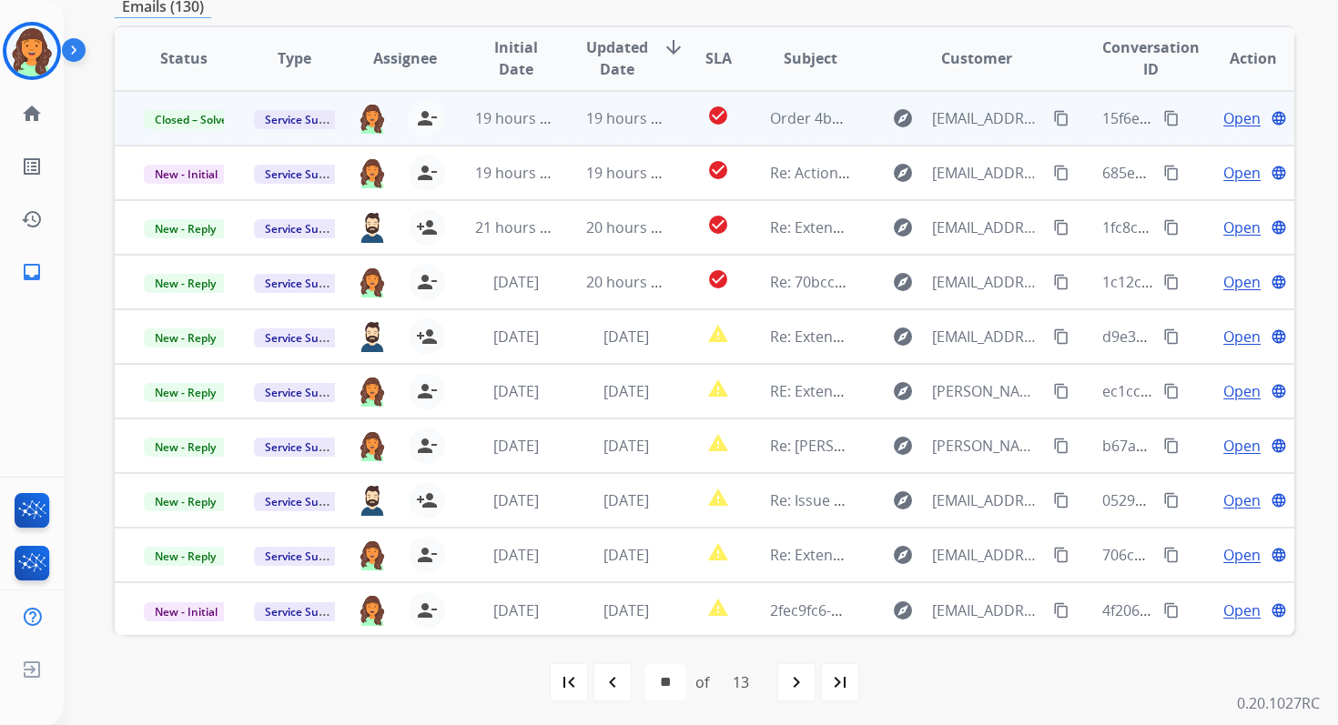
scroll to position [392, 0]
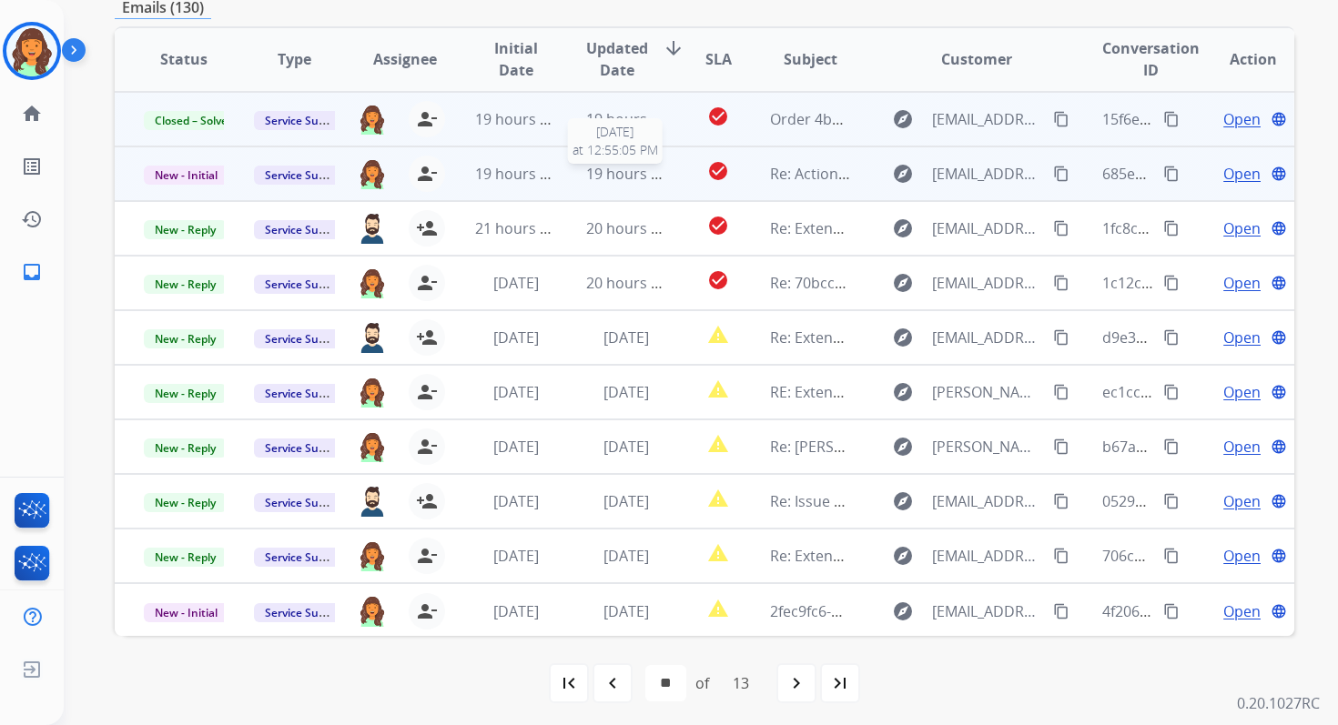
click at [602, 177] on span "19 hours ago" at bounding box center [631, 174] width 90 height 20
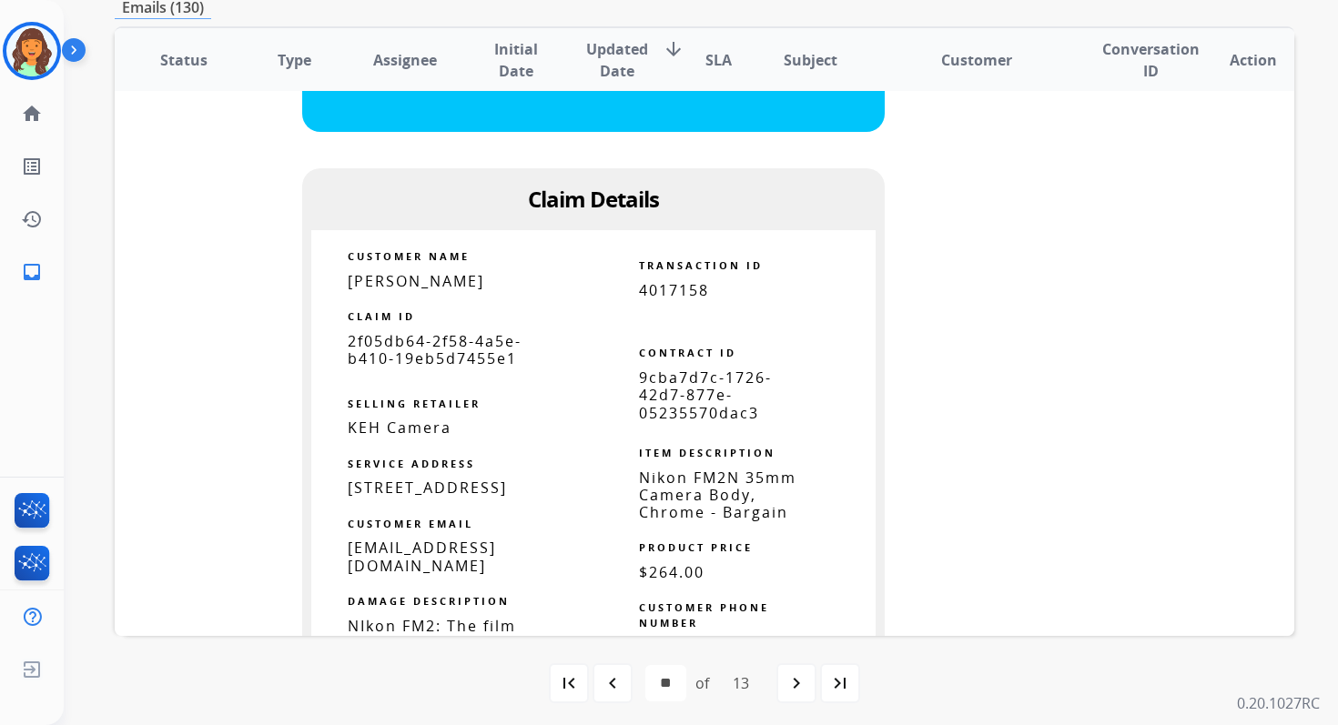
scroll to position [1188, 0]
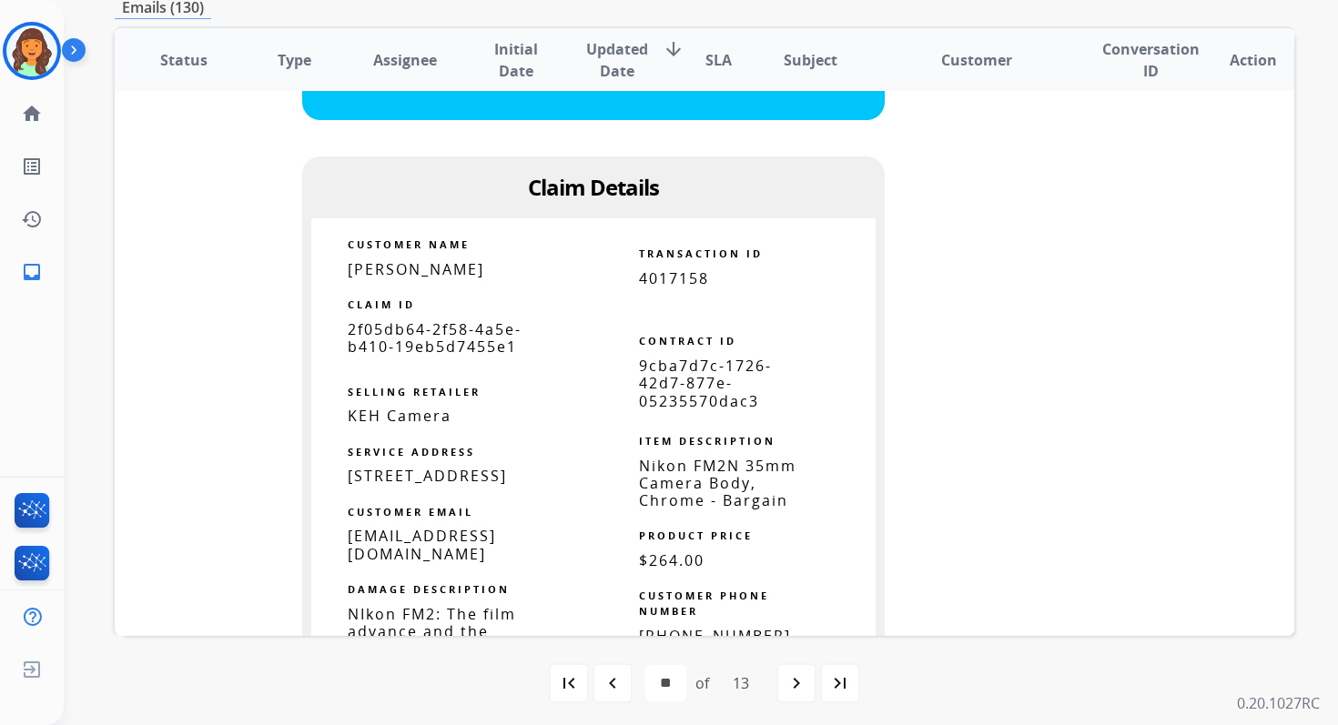
click at [688, 372] on span "9cba7d7c-1726-42d7-877e-05235570dac3" at bounding box center [705, 383] width 133 height 55
copy table "9cba7d7c-1726-42d7-877e-05235570dac3"
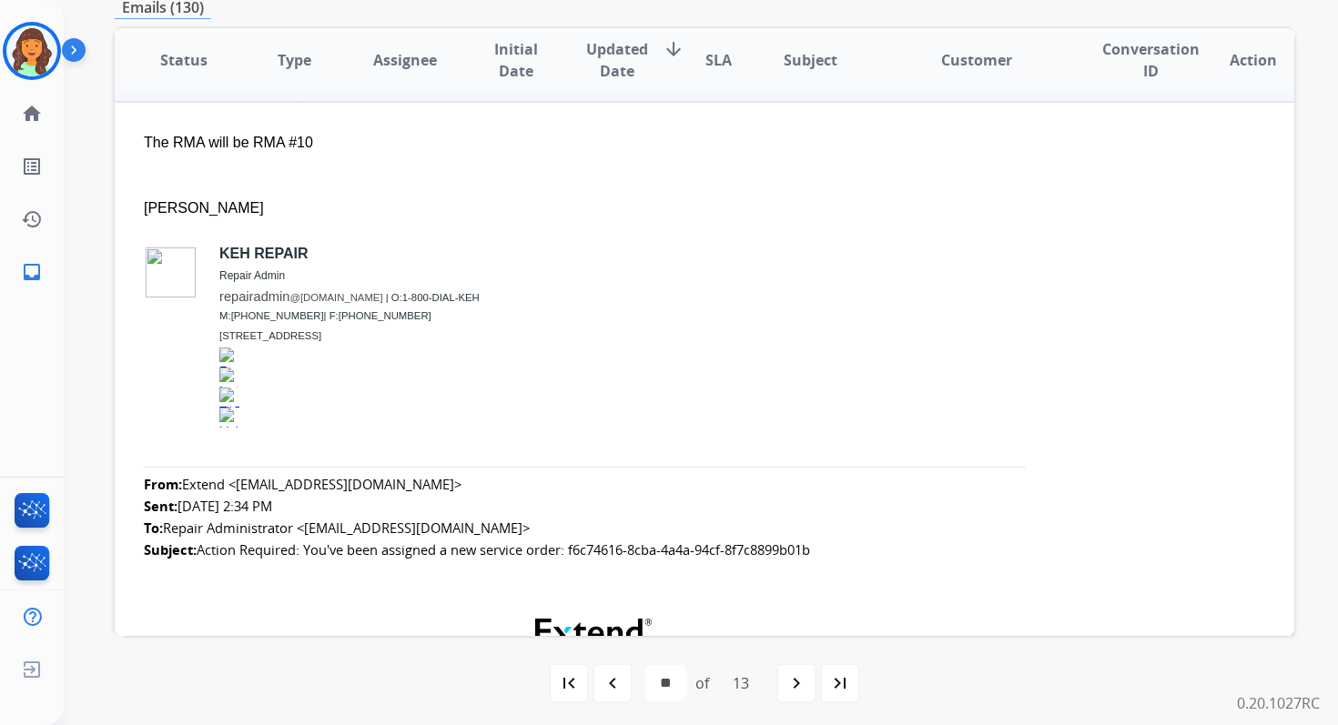
scroll to position [42, 0]
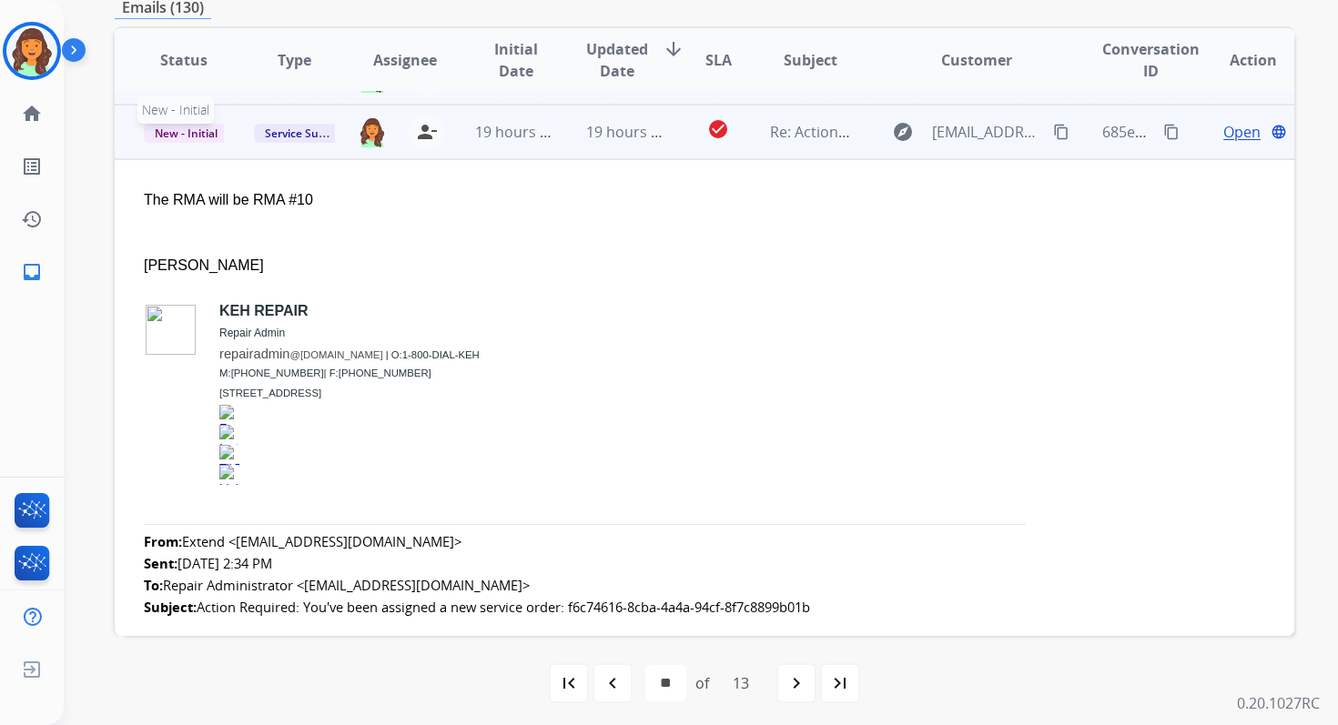
click at [185, 135] on span "New - Initial" at bounding box center [186, 133] width 85 height 19
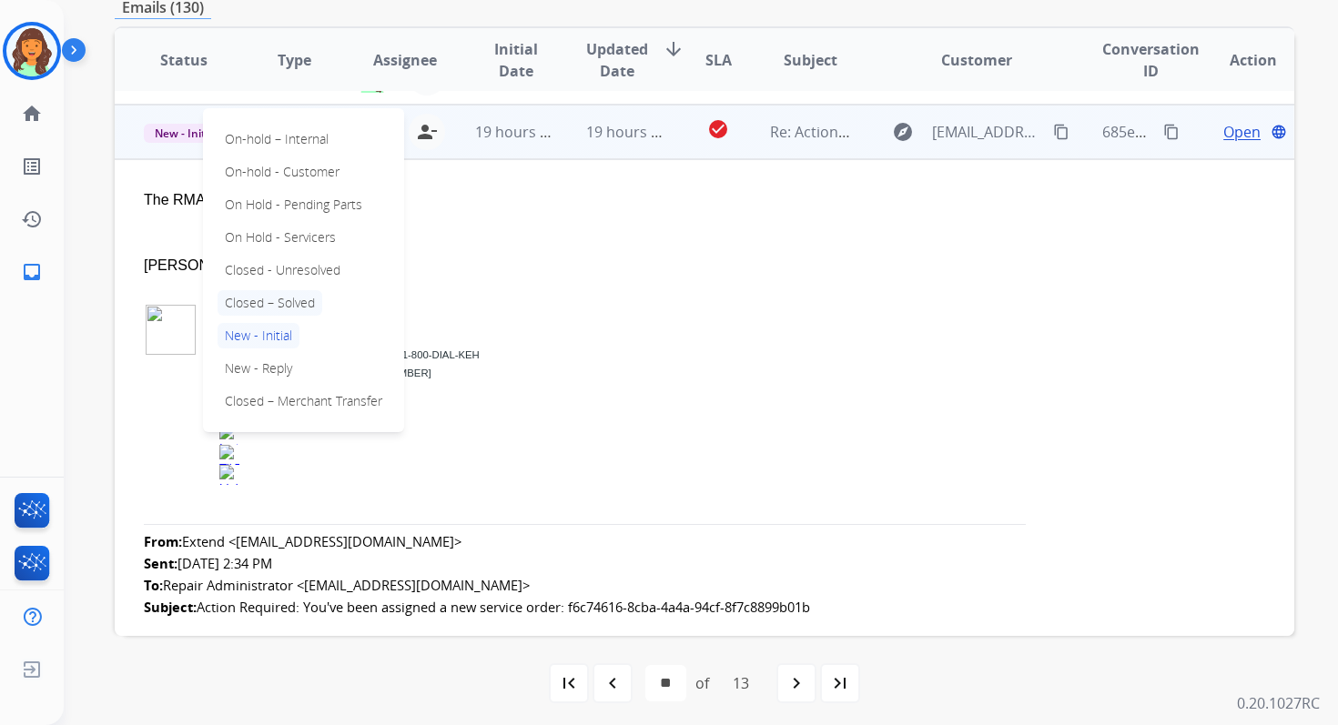
click at [264, 303] on p "Closed – Solved" at bounding box center [269, 302] width 105 height 25
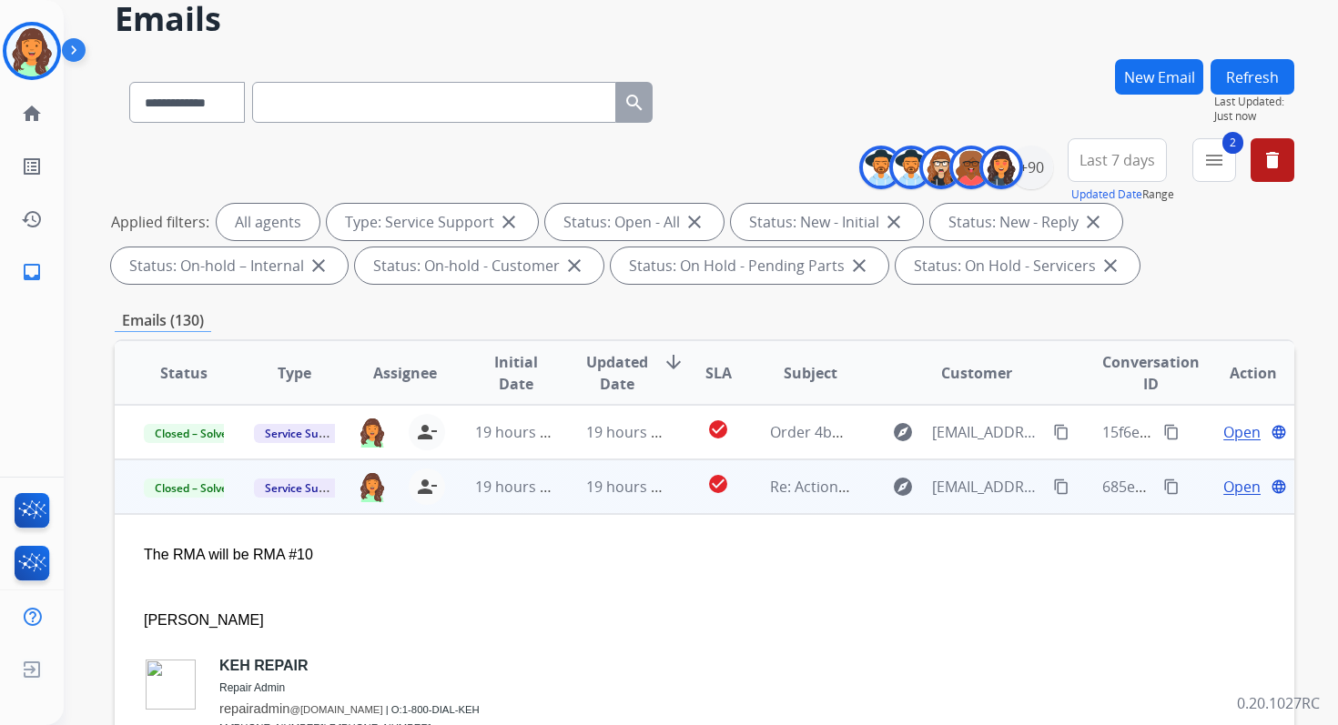
scroll to position [0, 0]
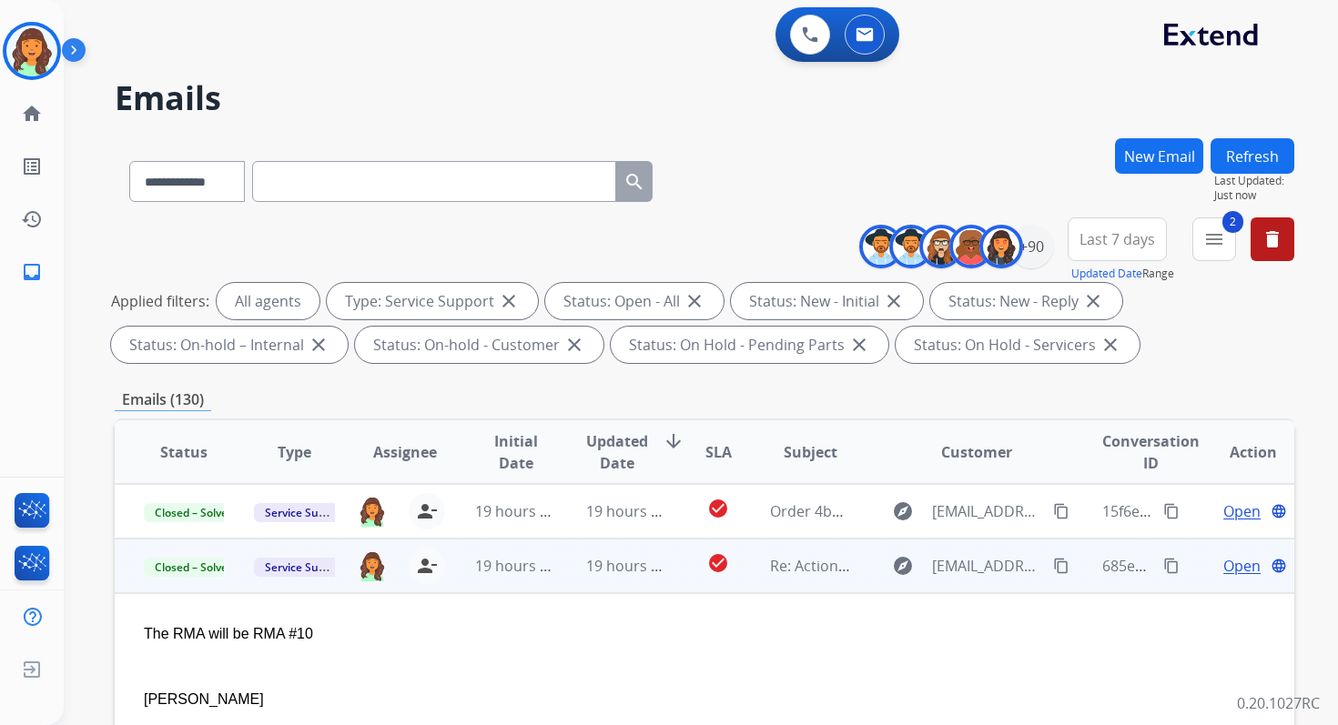
click at [1277, 148] on button "Refresh" at bounding box center [1252, 155] width 84 height 35
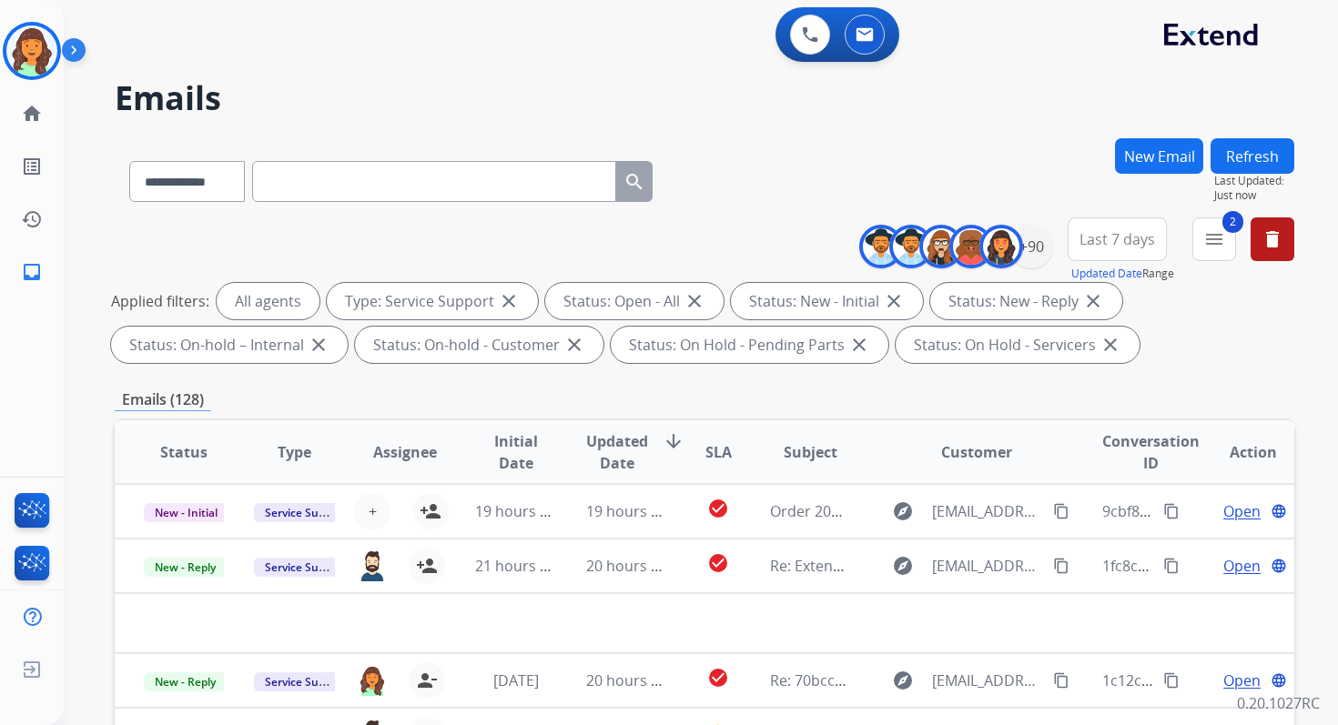
scroll to position [398, 0]
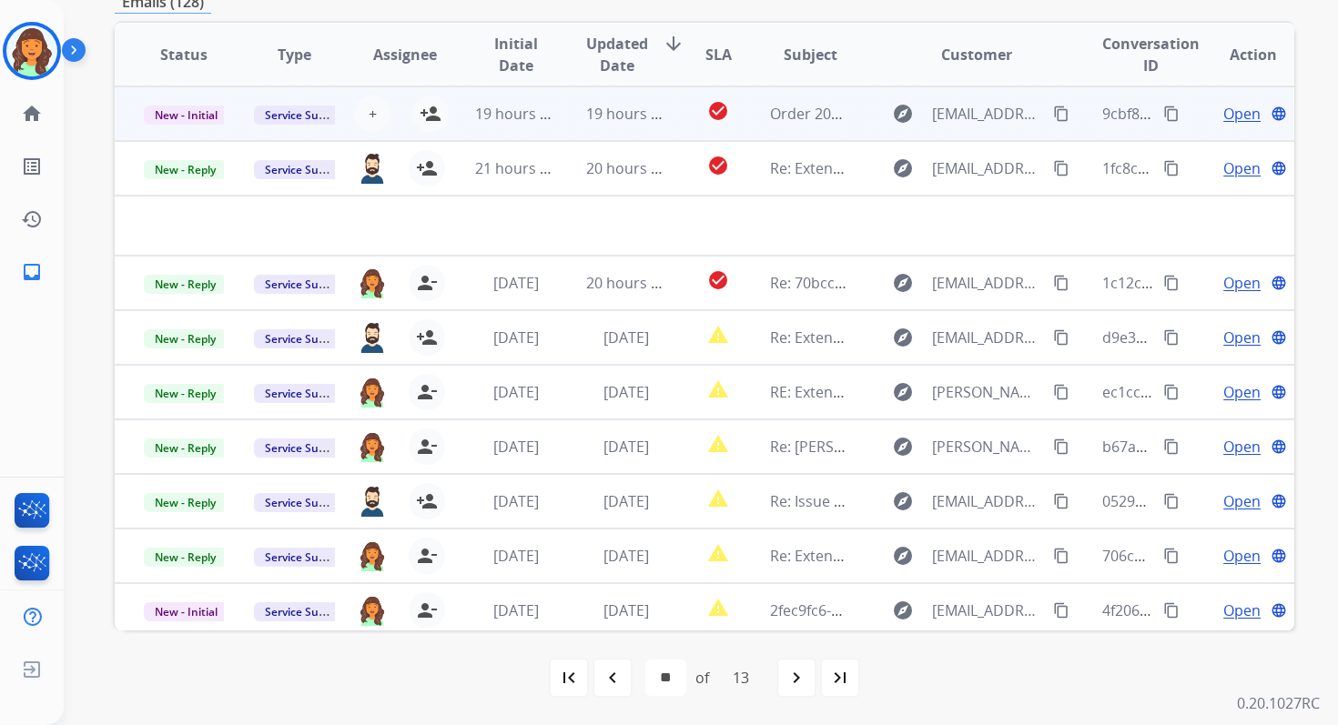
click at [629, 127] on td "19 hours ago" at bounding box center [612, 113] width 110 height 55
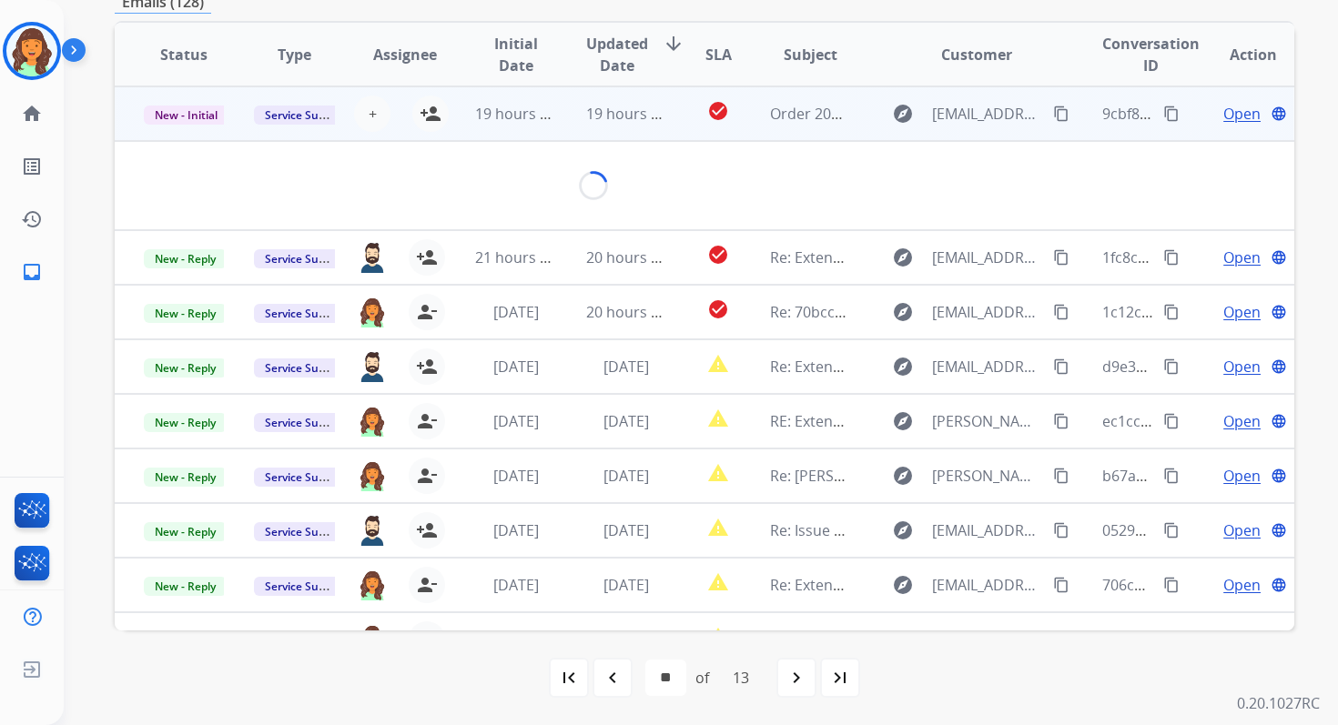
scroll to position [393, 0]
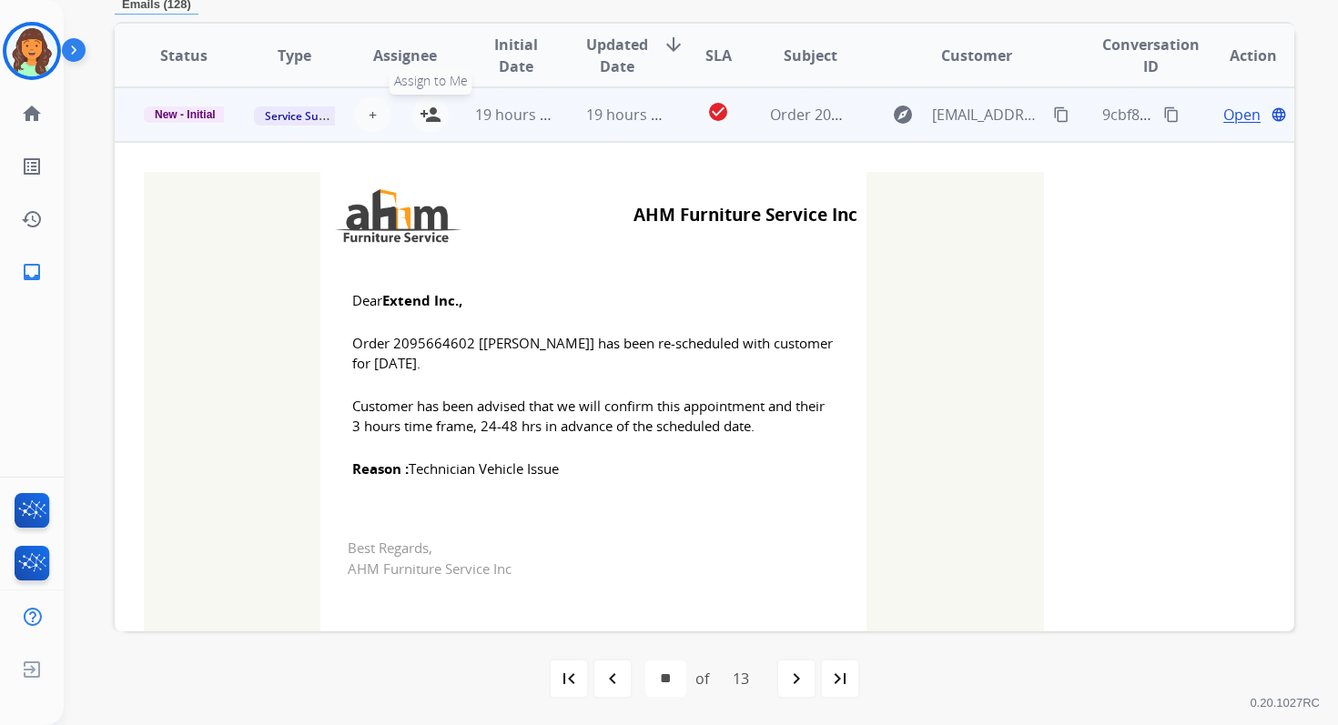
click at [433, 107] on mat-icon "person_add" at bounding box center [431, 115] width 22 height 22
click at [212, 115] on span "New - Initial" at bounding box center [185, 114] width 83 height 16
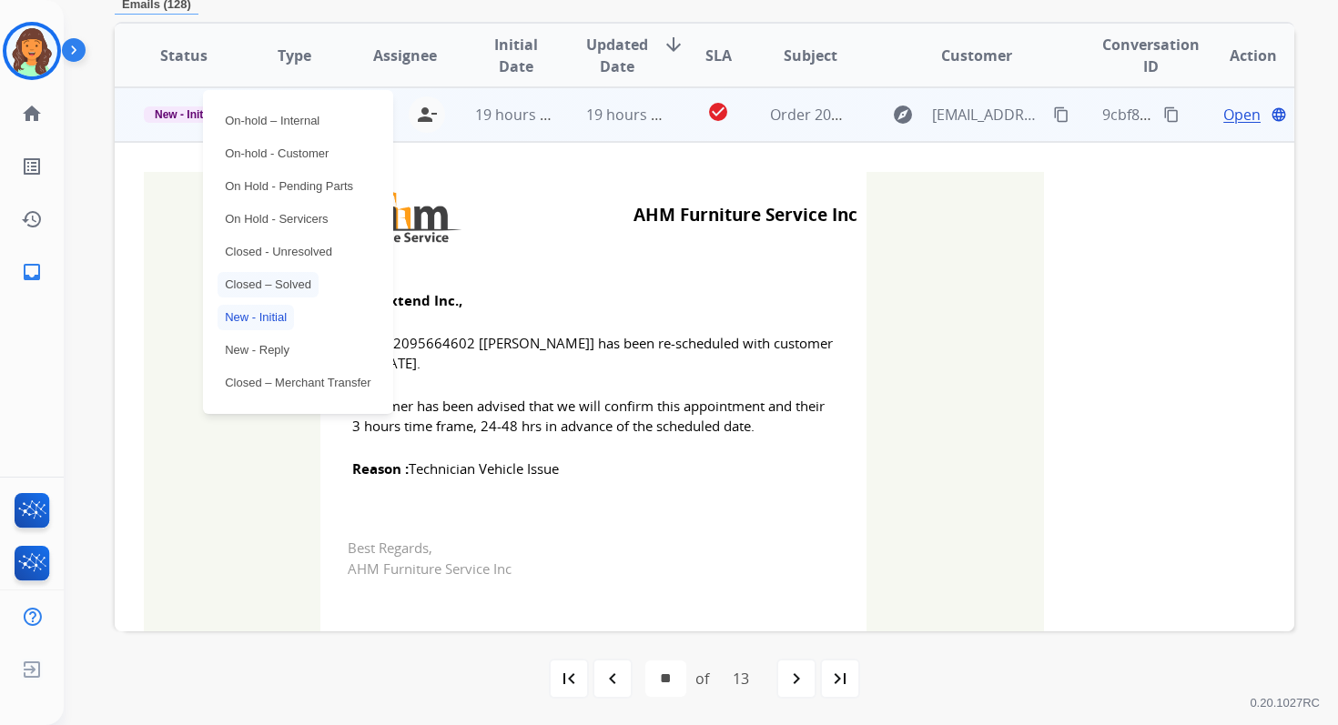
click at [258, 283] on p "Closed – Solved" at bounding box center [267, 284] width 101 height 25
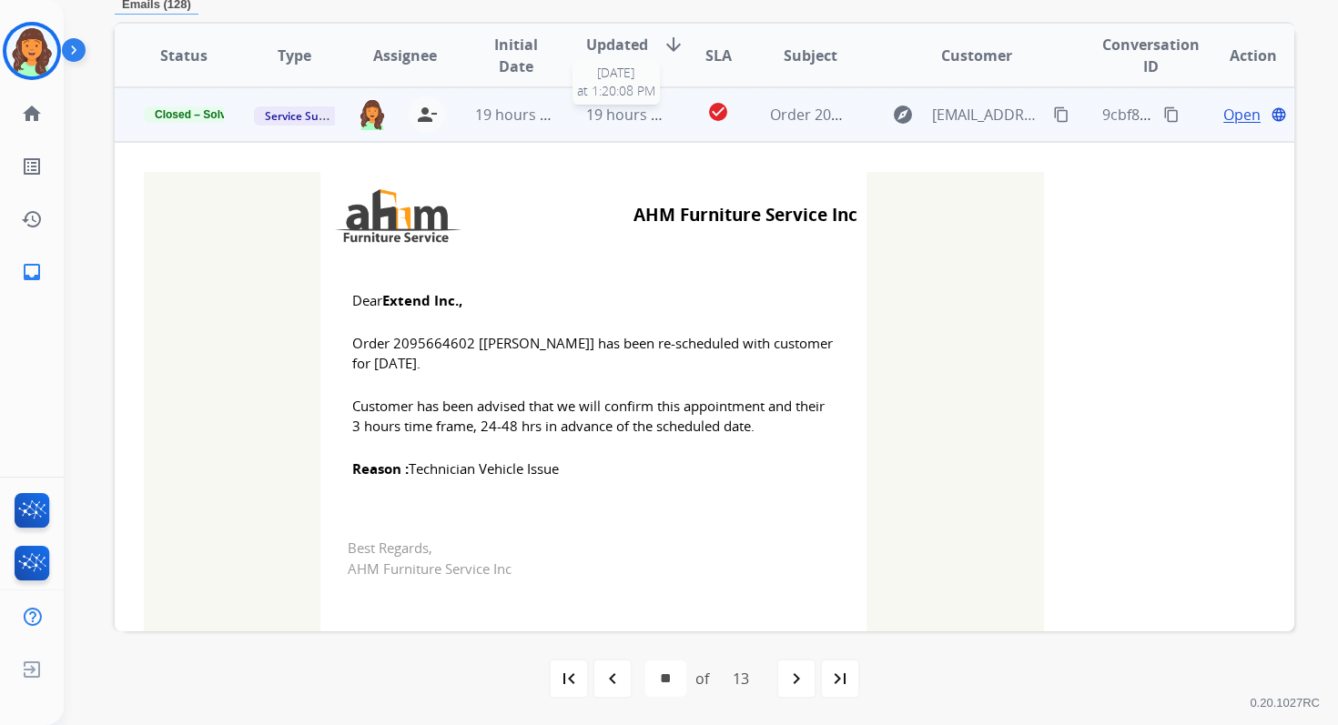
click at [607, 114] on span "19 hours ago" at bounding box center [631, 115] width 90 height 20
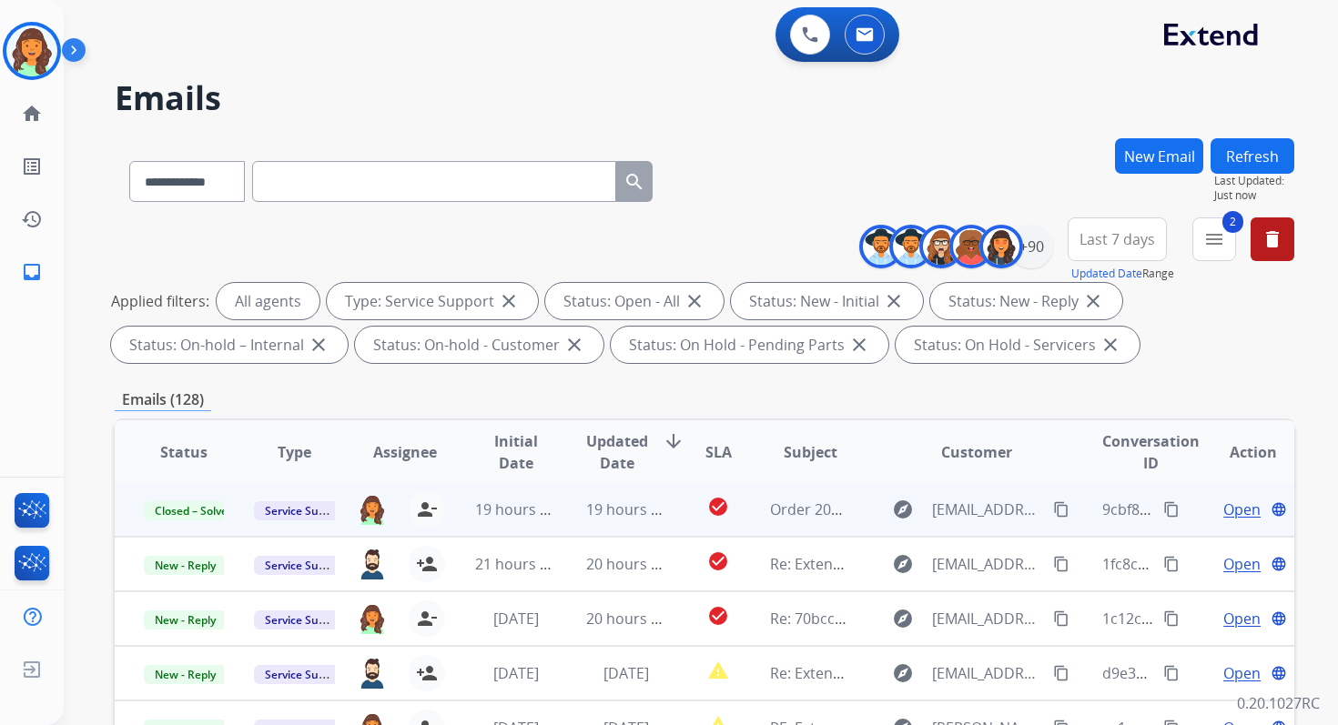
scroll to position [398, 0]
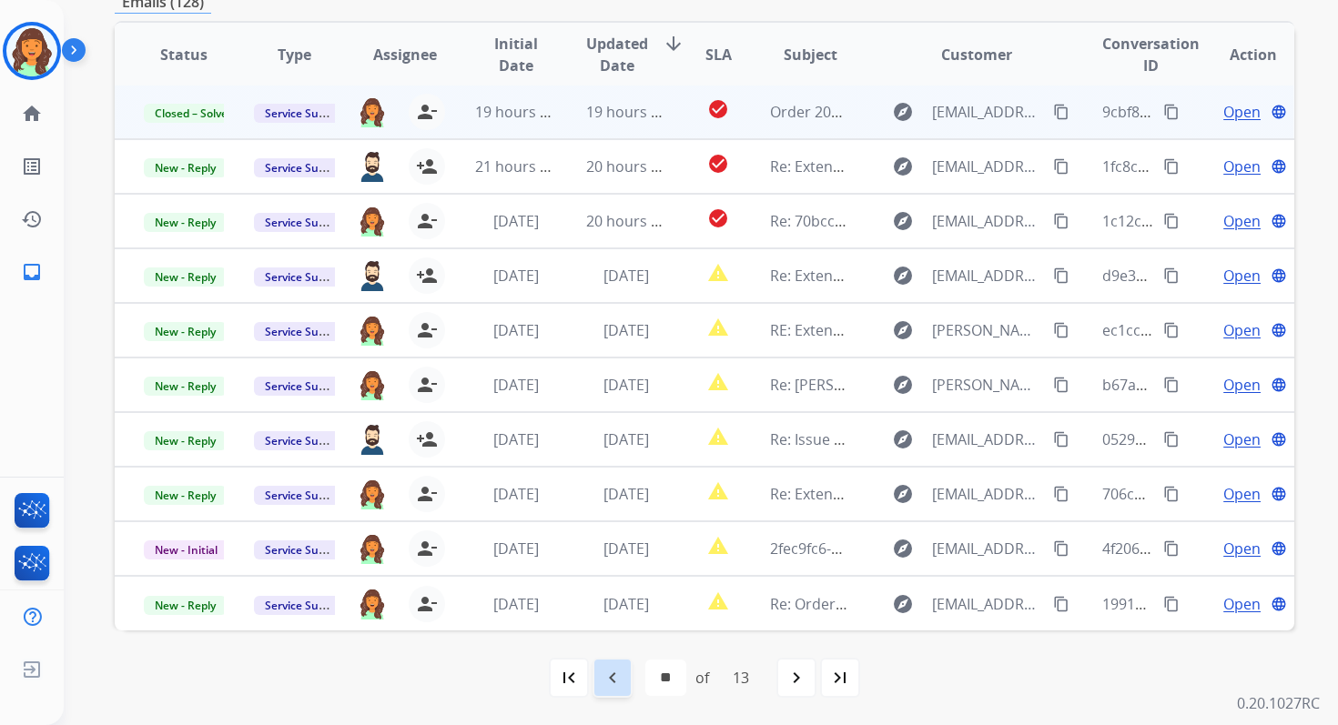
click at [605, 676] on mat-icon "navigate_before" at bounding box center [613, 678] width 22 height 22
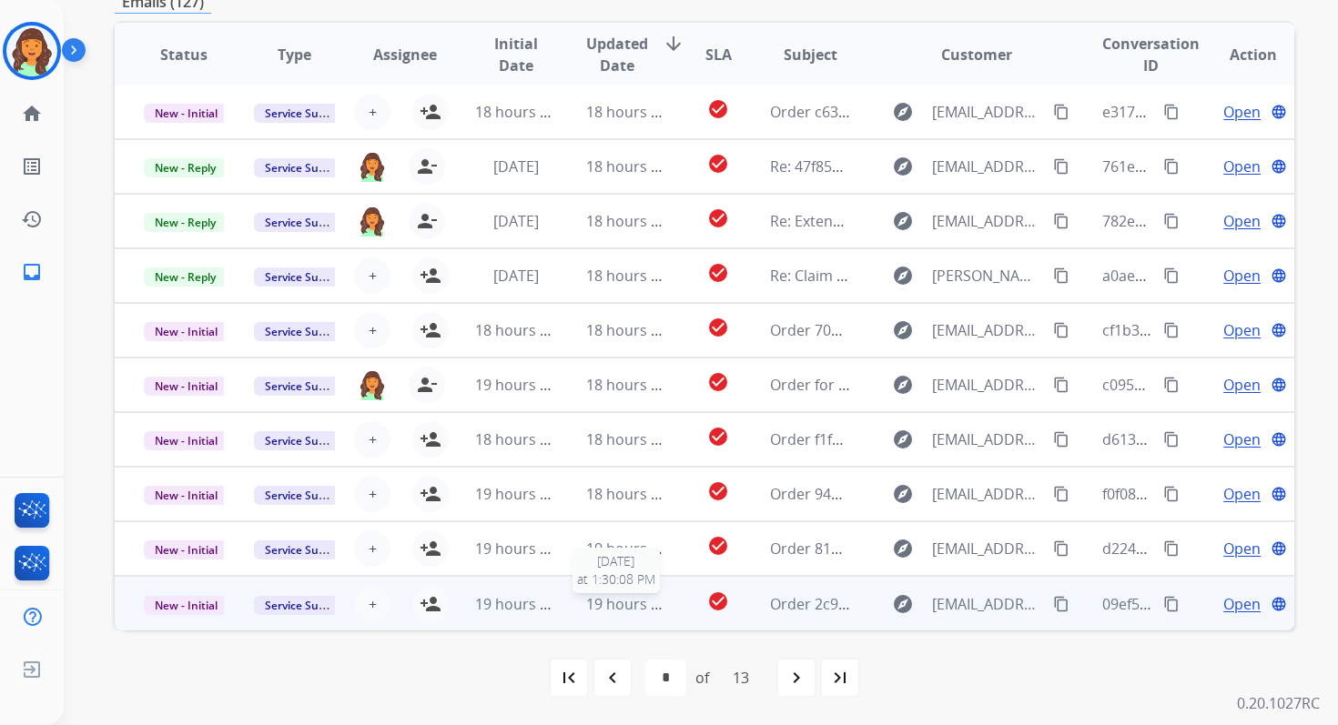
click at [590, 603] on span "19 hours ago" at bounding box center [631, 604] width 90 height 20
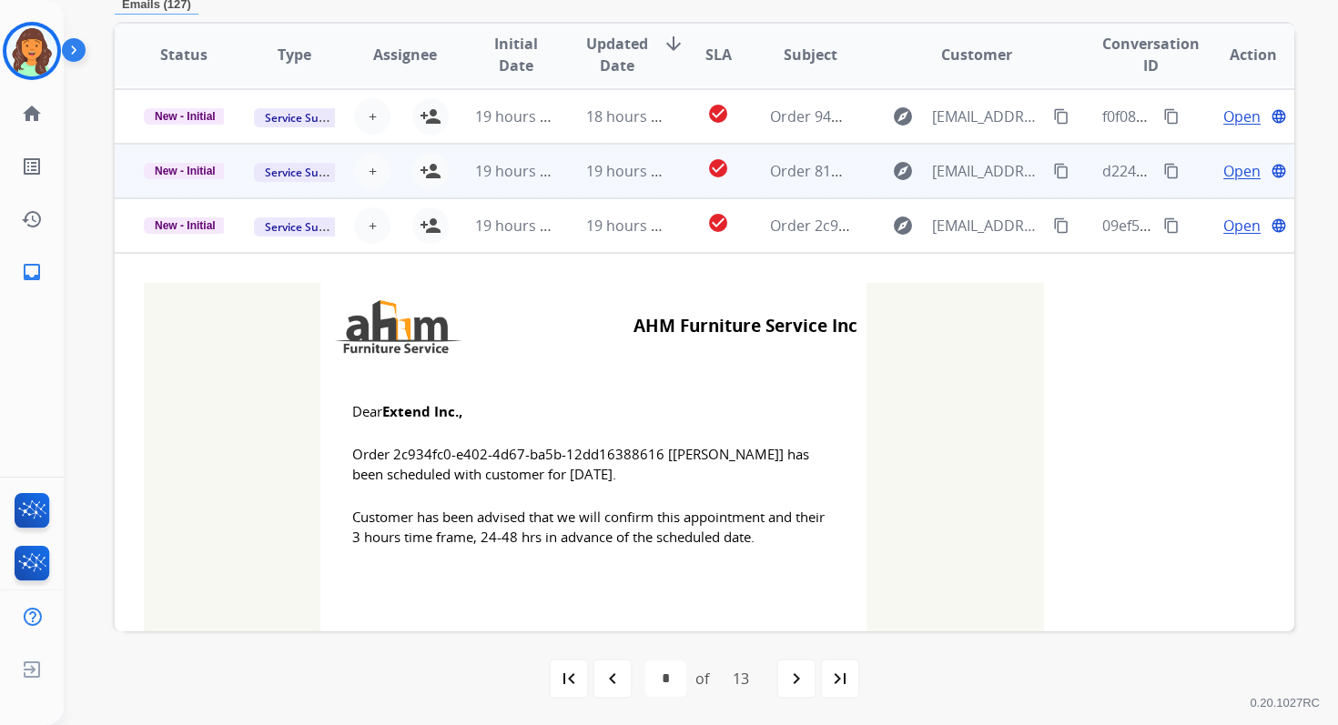
click at [627, 181] on td "19 hours ago" at bounding box center [612, 171] width 110 height 55
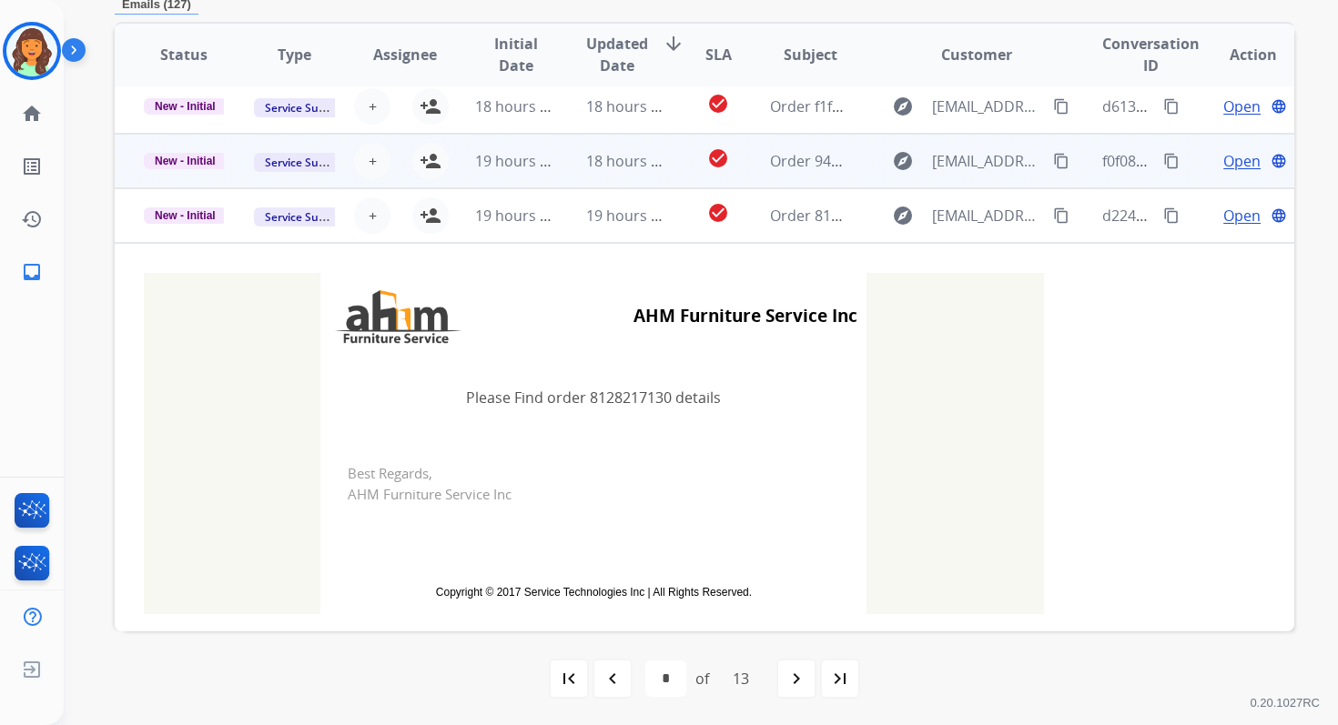
click at [629, 177] on td "18 hours ago" at bounding box center [612, 161] width 110 height 55
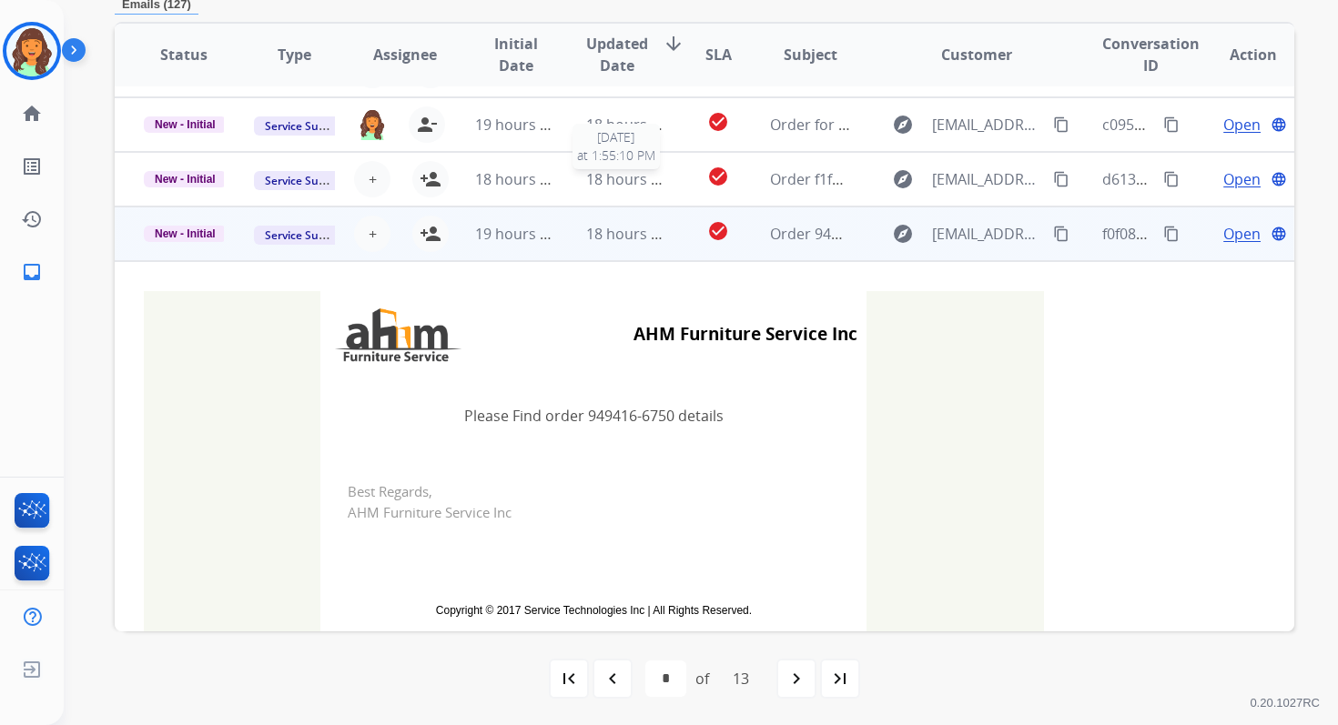
click at [629, 177] on span "18 hours ago" at bounding box center [631, 179] width 90 height 20
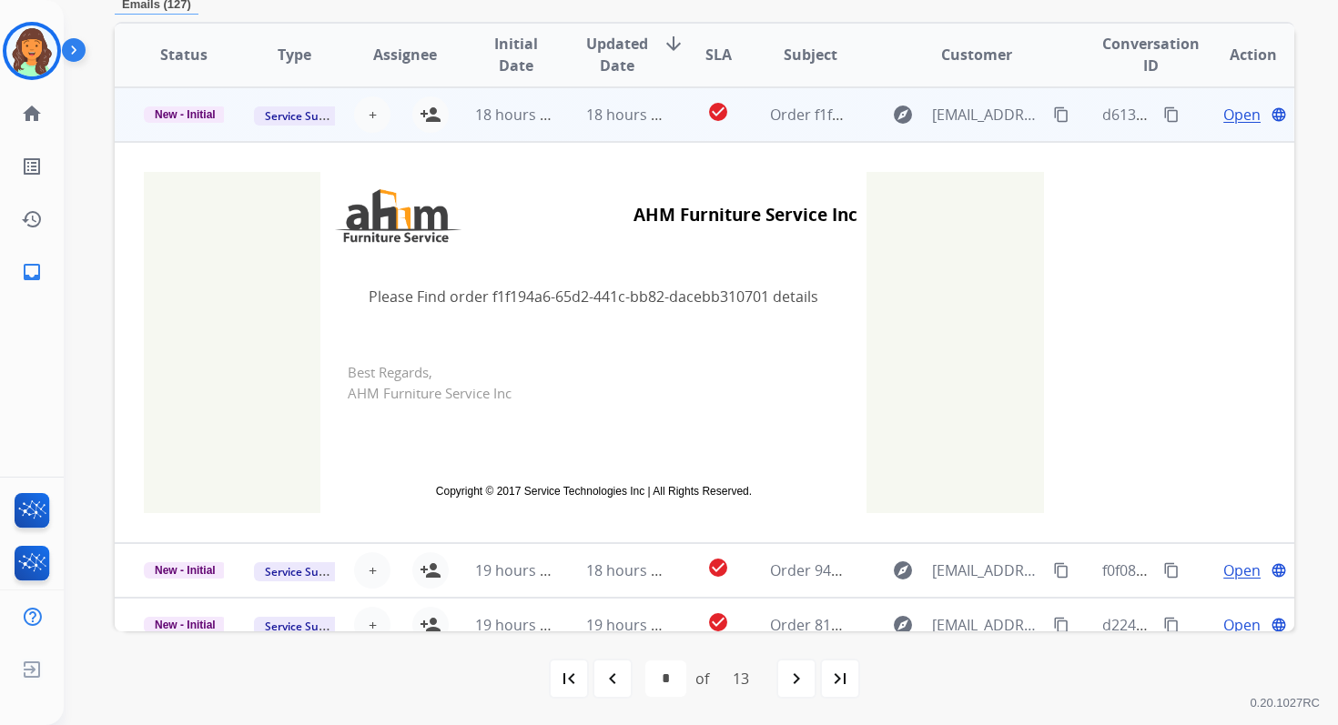
click at [628, 131] on td "18 hours ago" at bounding box center [612, 114] width 110 height 55
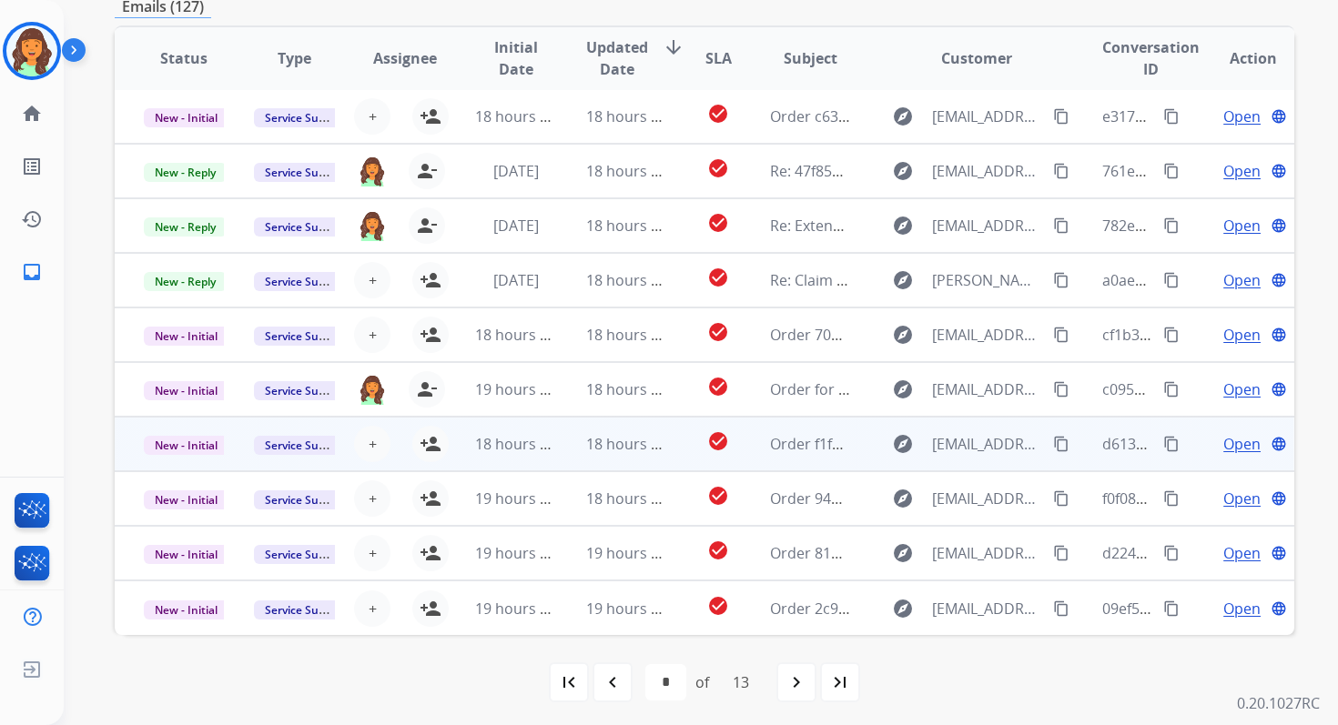
scroll to position [392, 0]
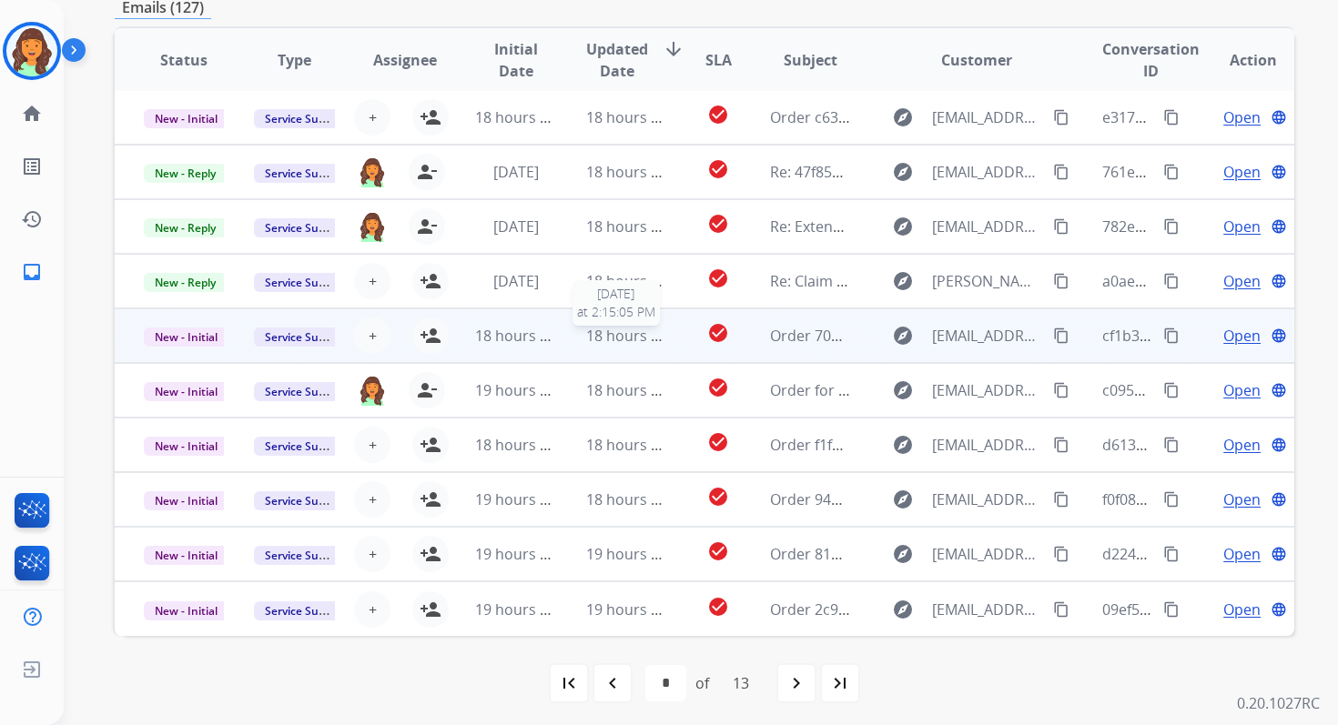
click at [612, 336] on span "18 hours ago" at bounding box center [631, 336] width 90 height 20
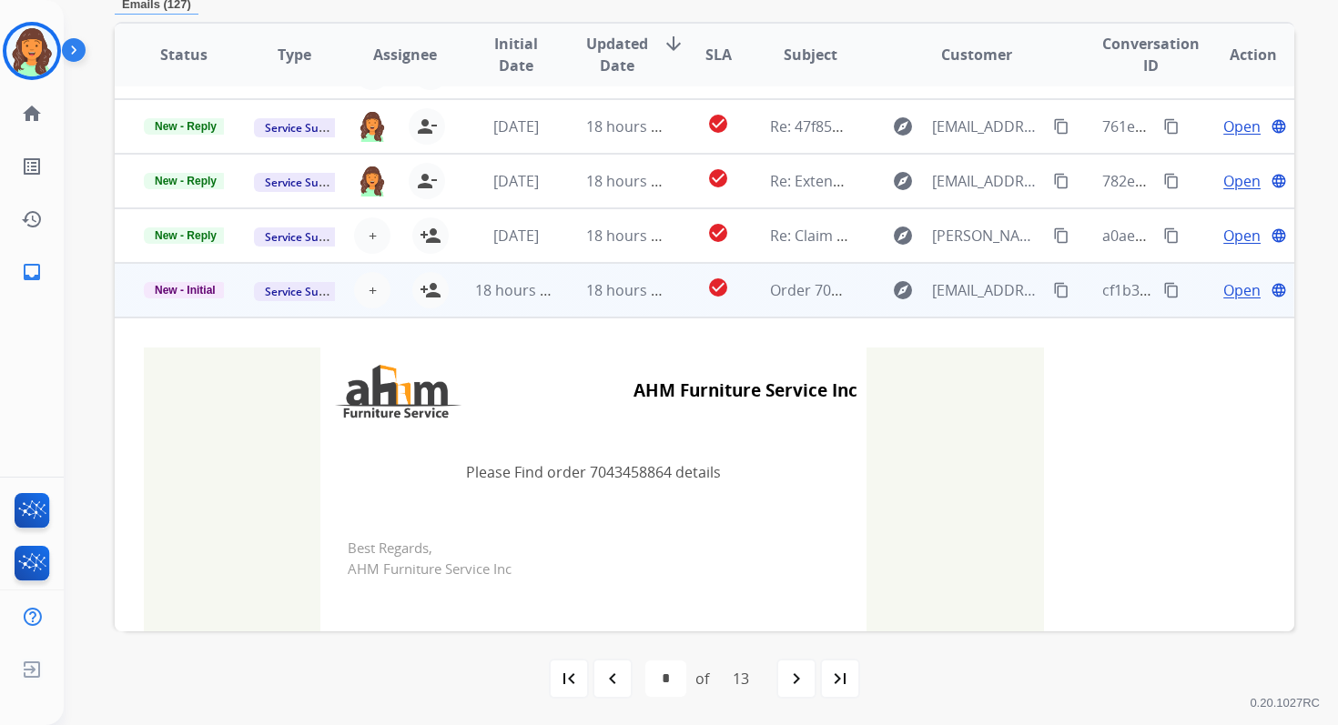
scroll to position [38, 0]
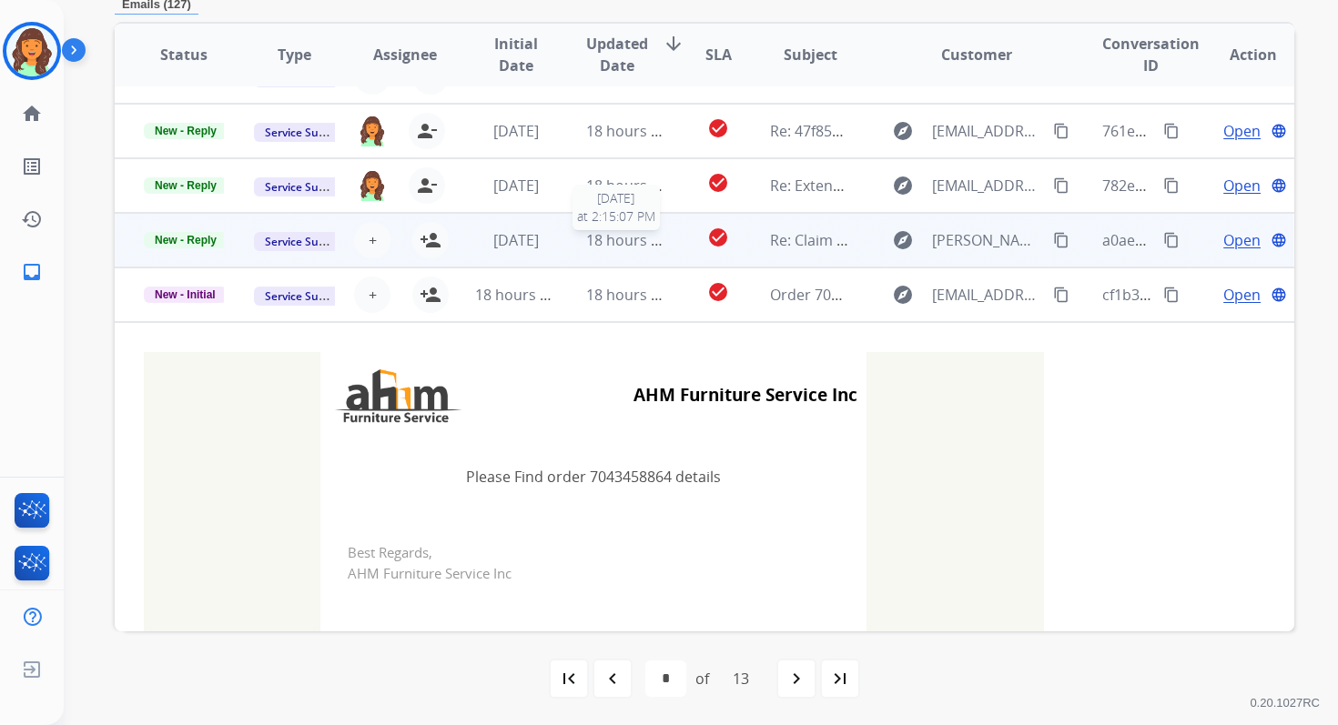
click at [617, 239] on span "18 hours ago" at bounding box center [631, 240] width 90 height 20
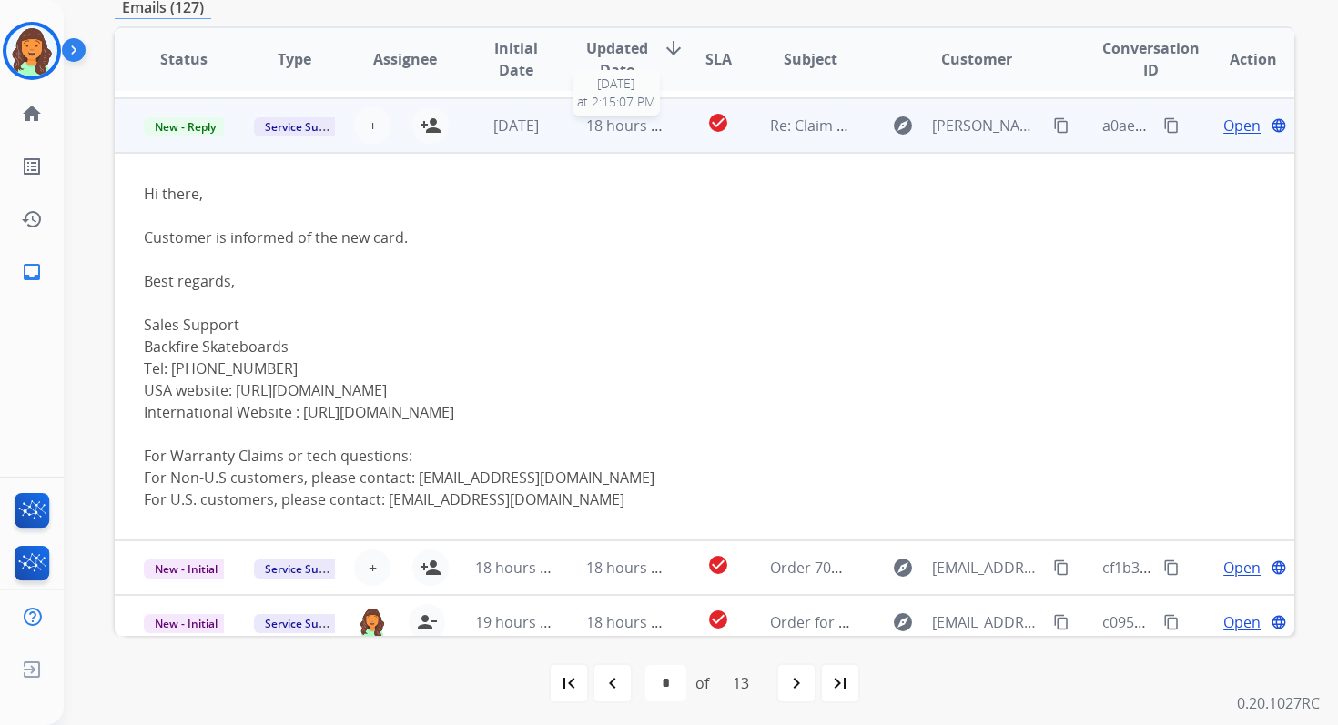
scroll to position [164, 0]
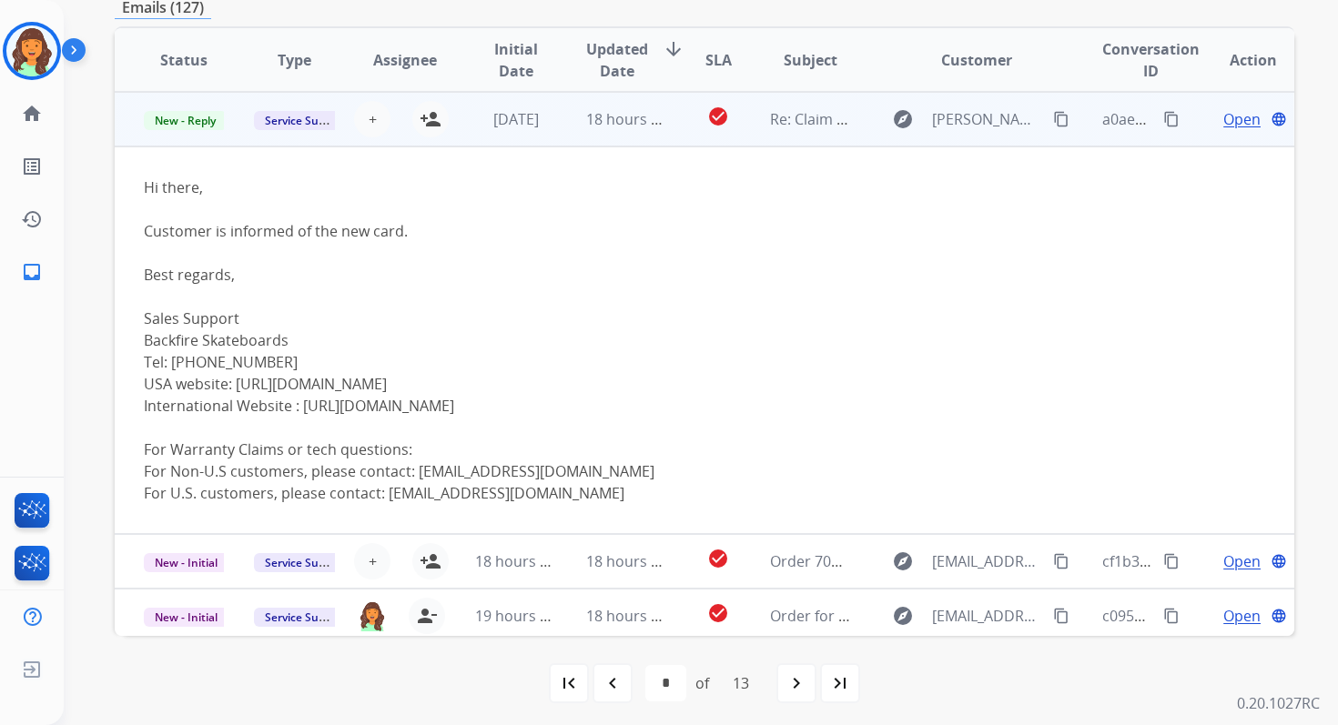
click at [1228, 113] on span "Open" at bounding box center [1241, 119] width 37 height 22
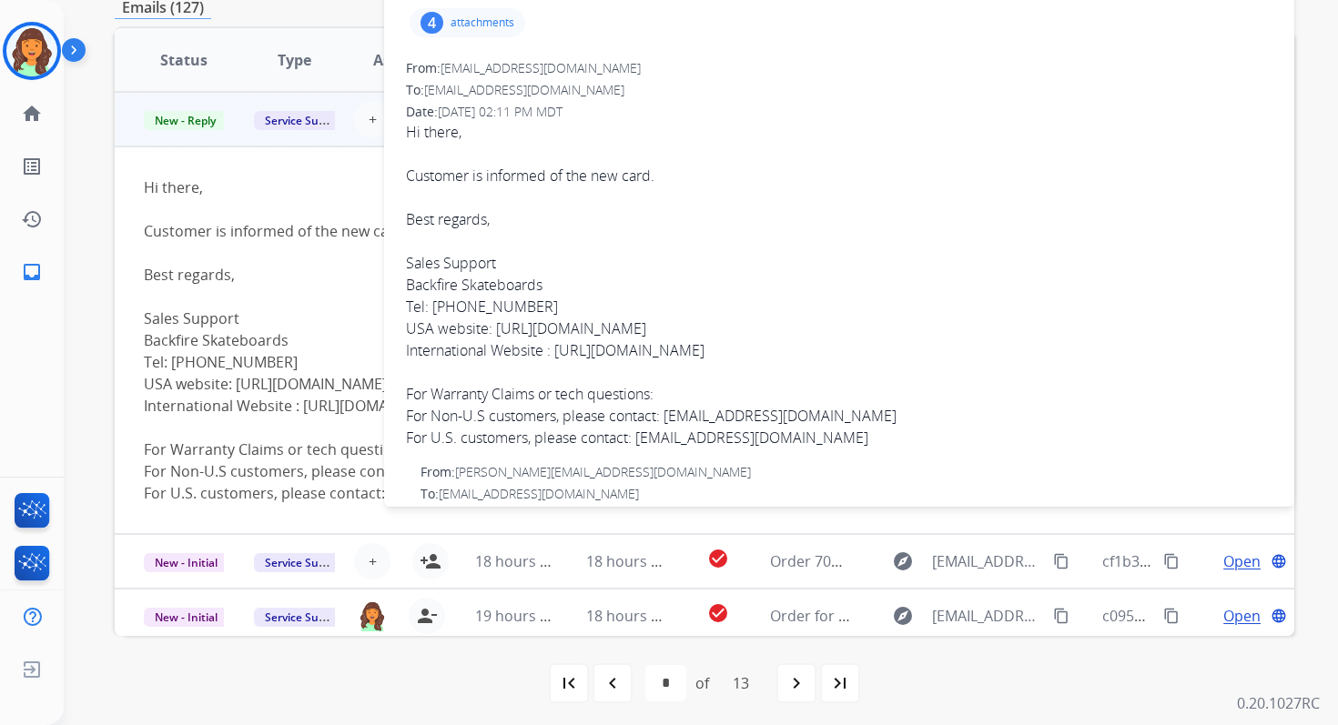
scroll to position [0, 0]
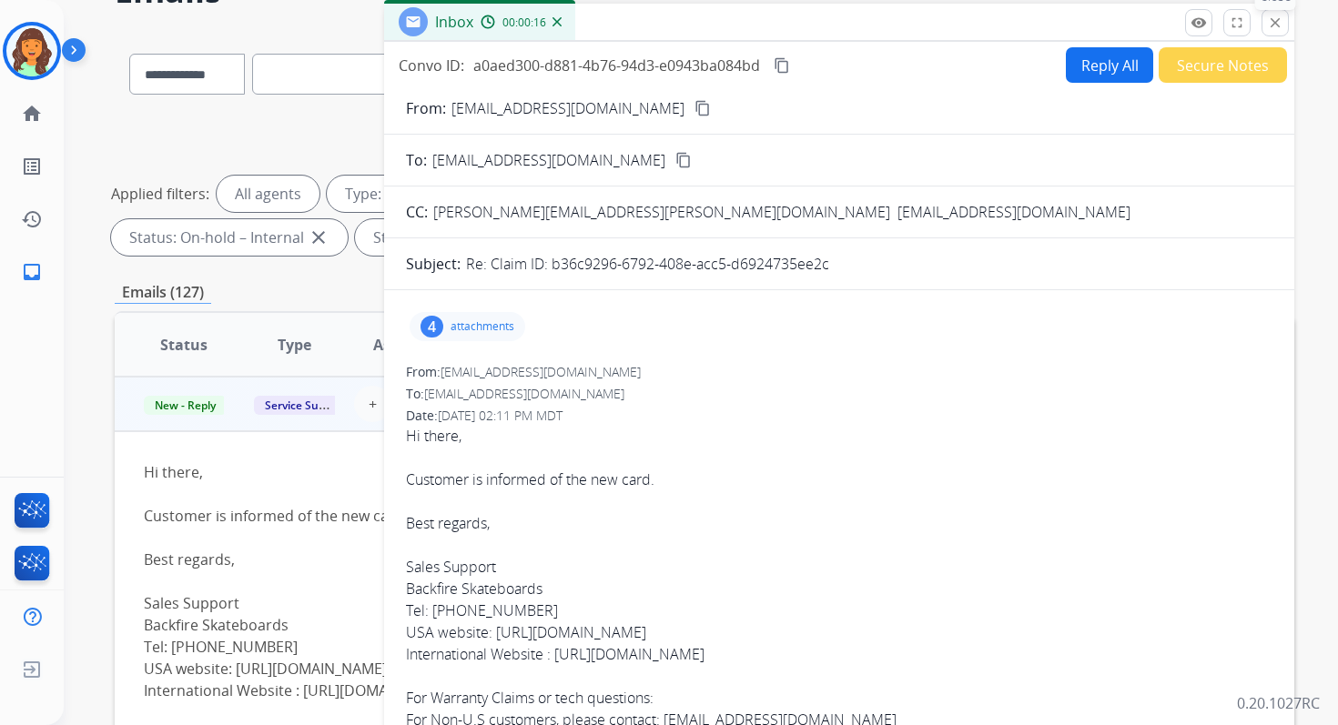
click at [1278, 21] on mat-icon "close" at bounding box center [1275, 23] width 16 height 16
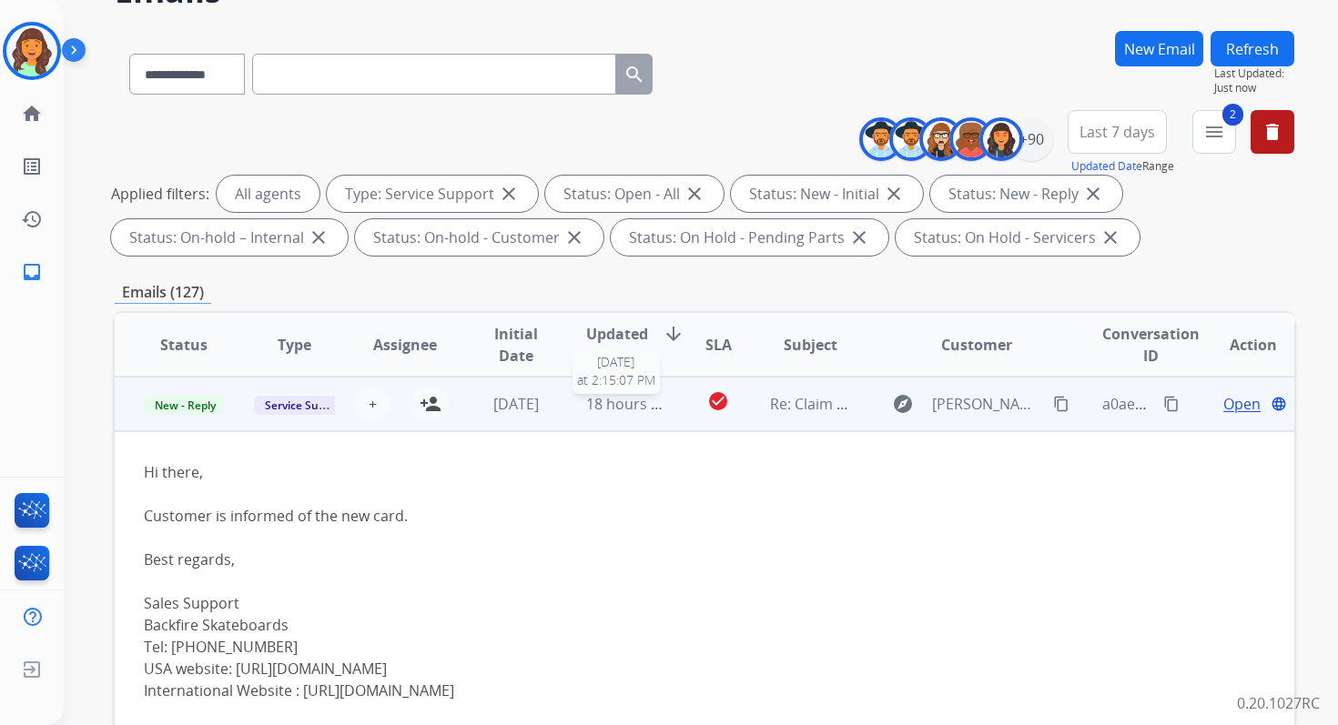
click at [648, 413] on div "18 hours ago" at bounding box center [626, 404] width 80 height 22
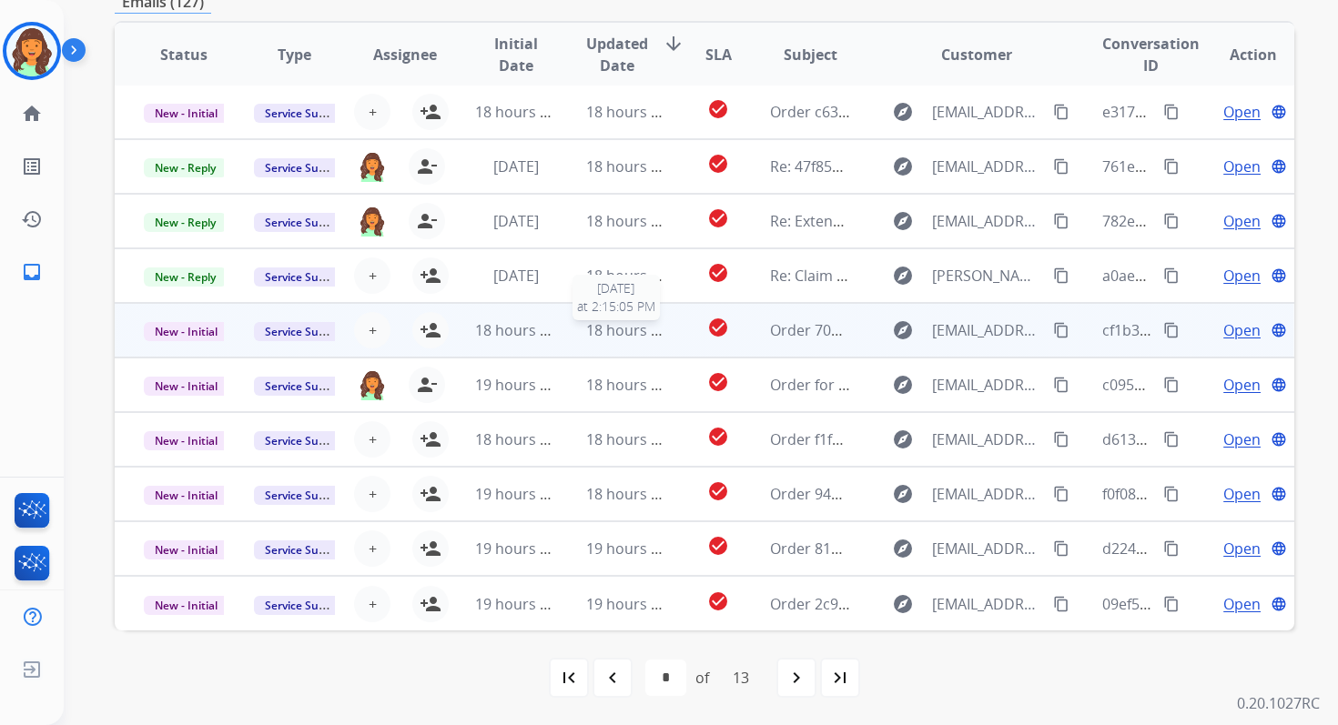
click at [600, 331] on span "18 hours ago" at bounding box center [631, 330] width 90 height 20
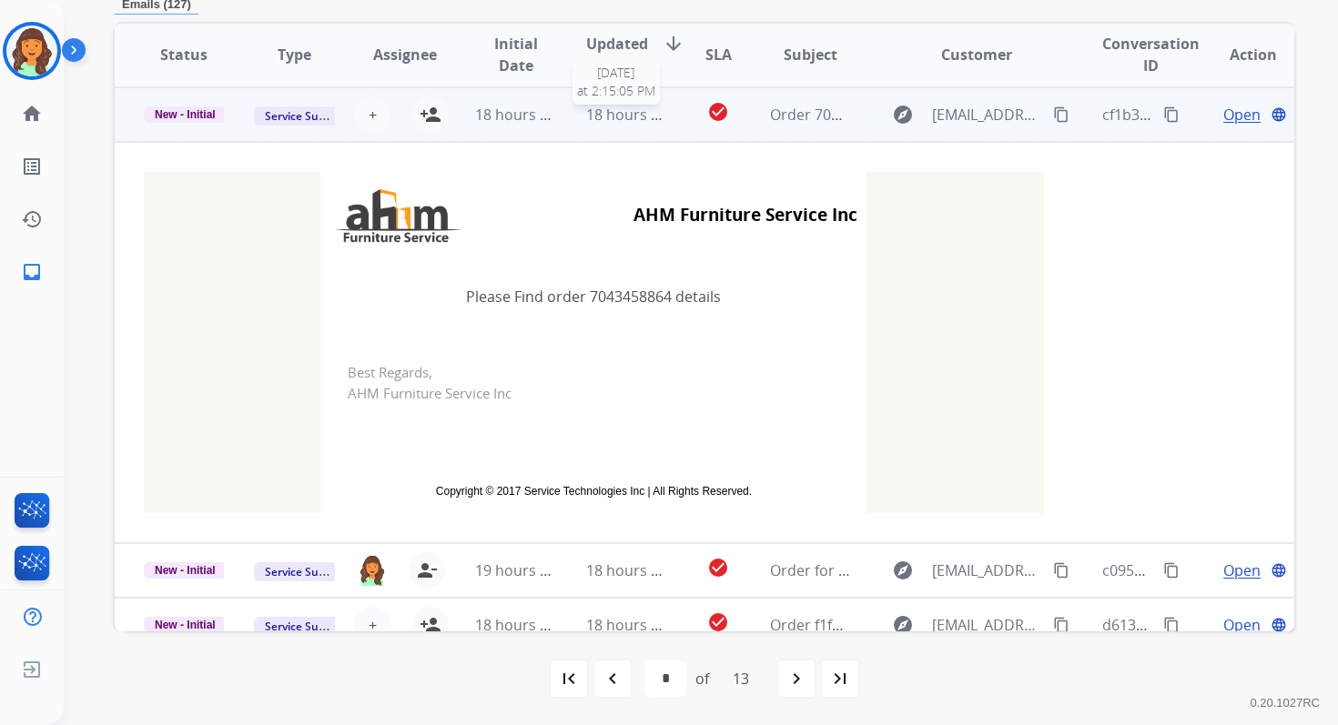
click at [611, 111] on span "18 hours ago" at bounding box center [631, 115] width 90 height 20
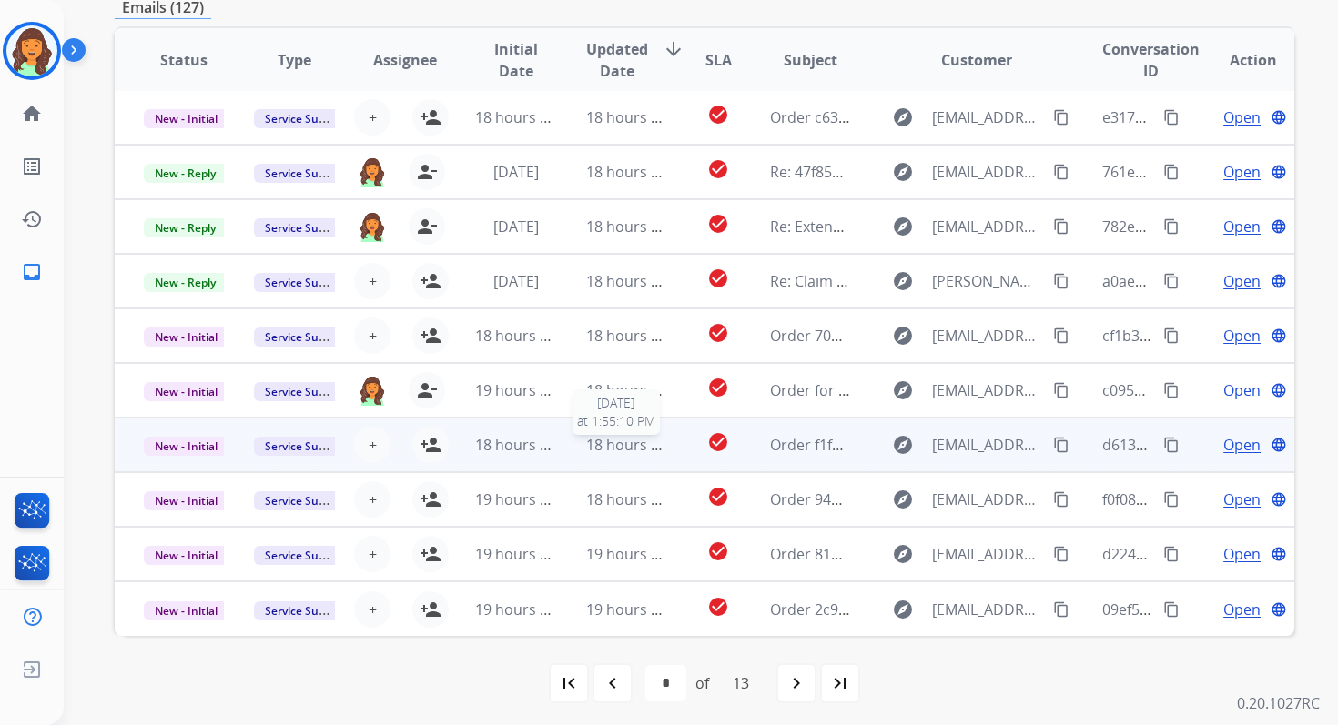
click at [595, 453] on span "18 hours ago" at bounding box center [631, 445] width 90 height 20
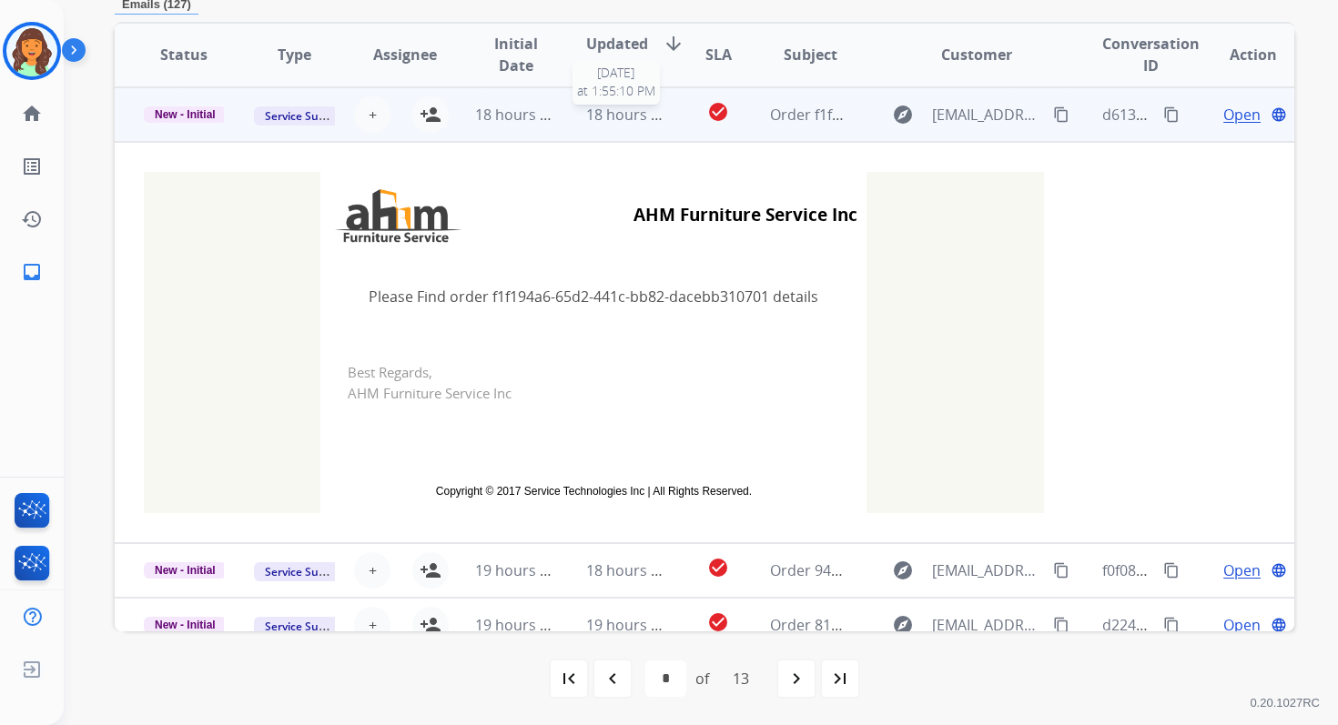
click at [621, 122] on span "18 hours ago" at bounding box center [631, 115] width 90 height 20
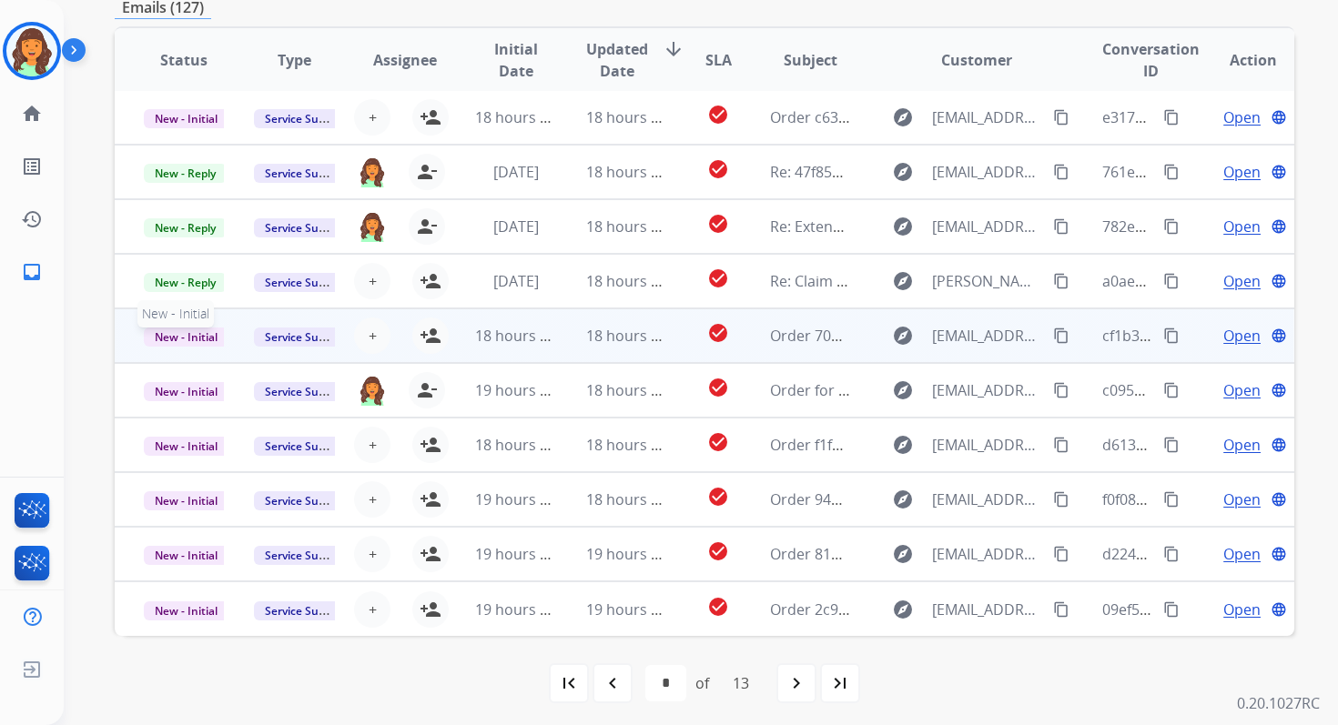
click at [199, 337] on span "New - Initial" at bounding box center [186, 337] width 85 height 19
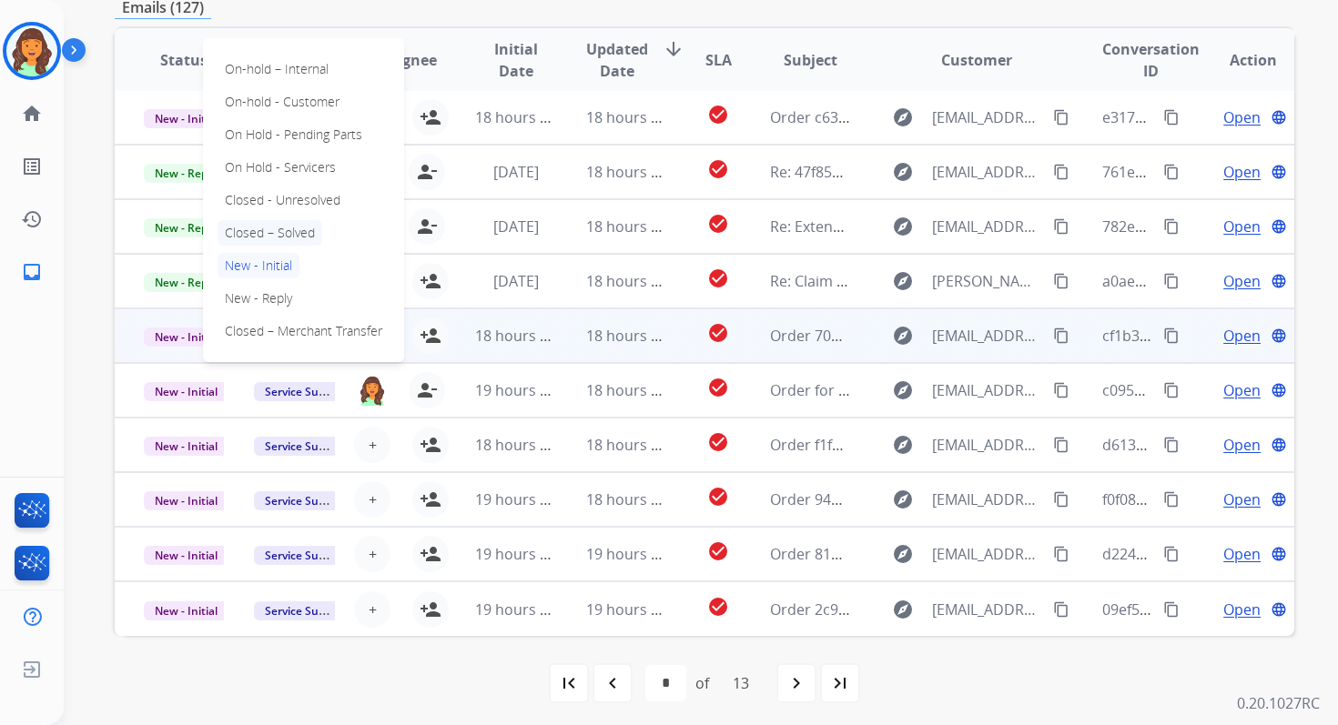
click at [259, 233] on p "Closed – Solved" at bounding box center [269, 232] width 105 height 25
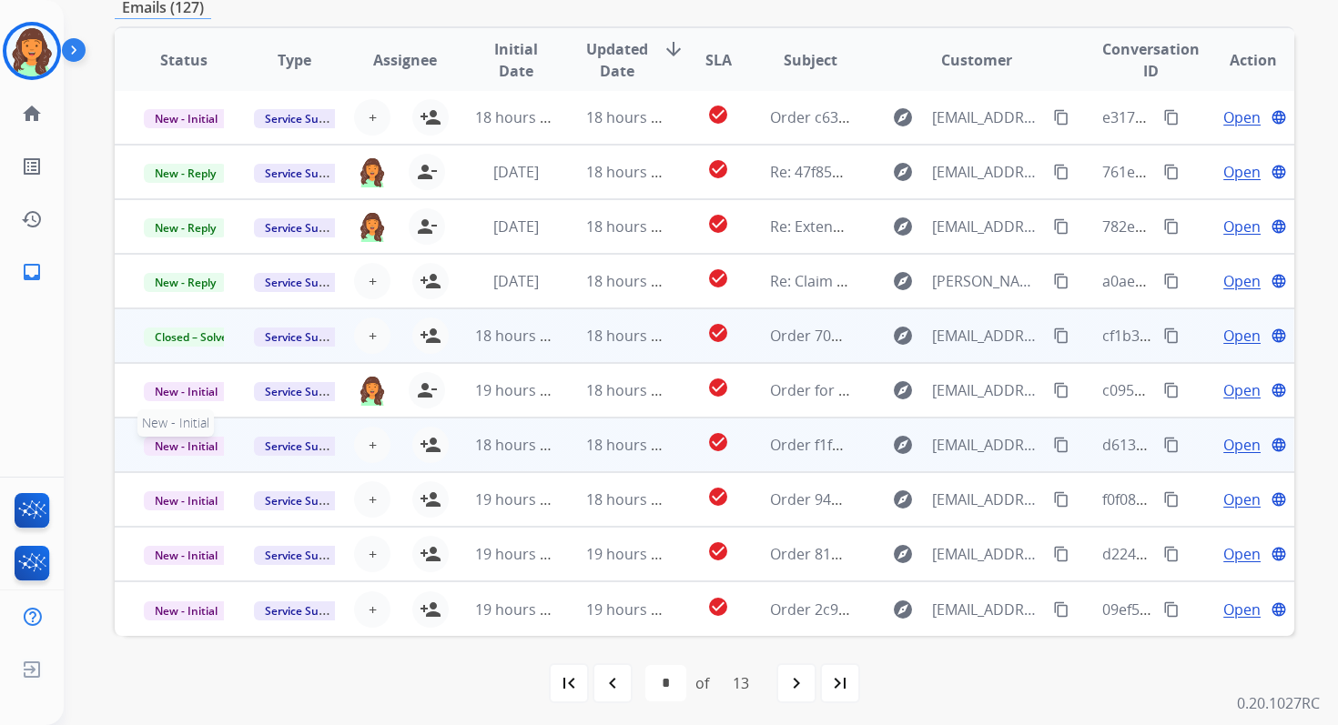
click at [186, 444] on span "New - Initial" at bounding box center [186, 446] width 85 height 19
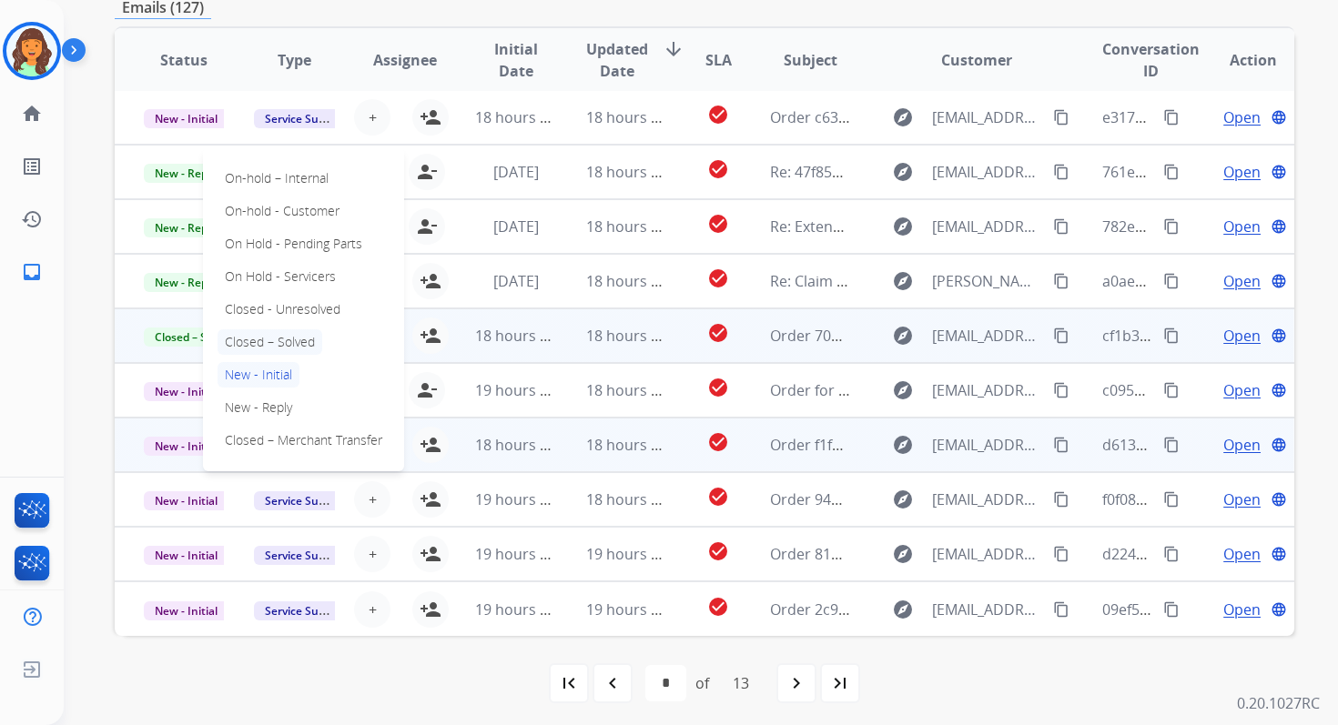
click at [263, 338] on p "Closed – Solved" at bounding box center [269, 341] width 105 height 25
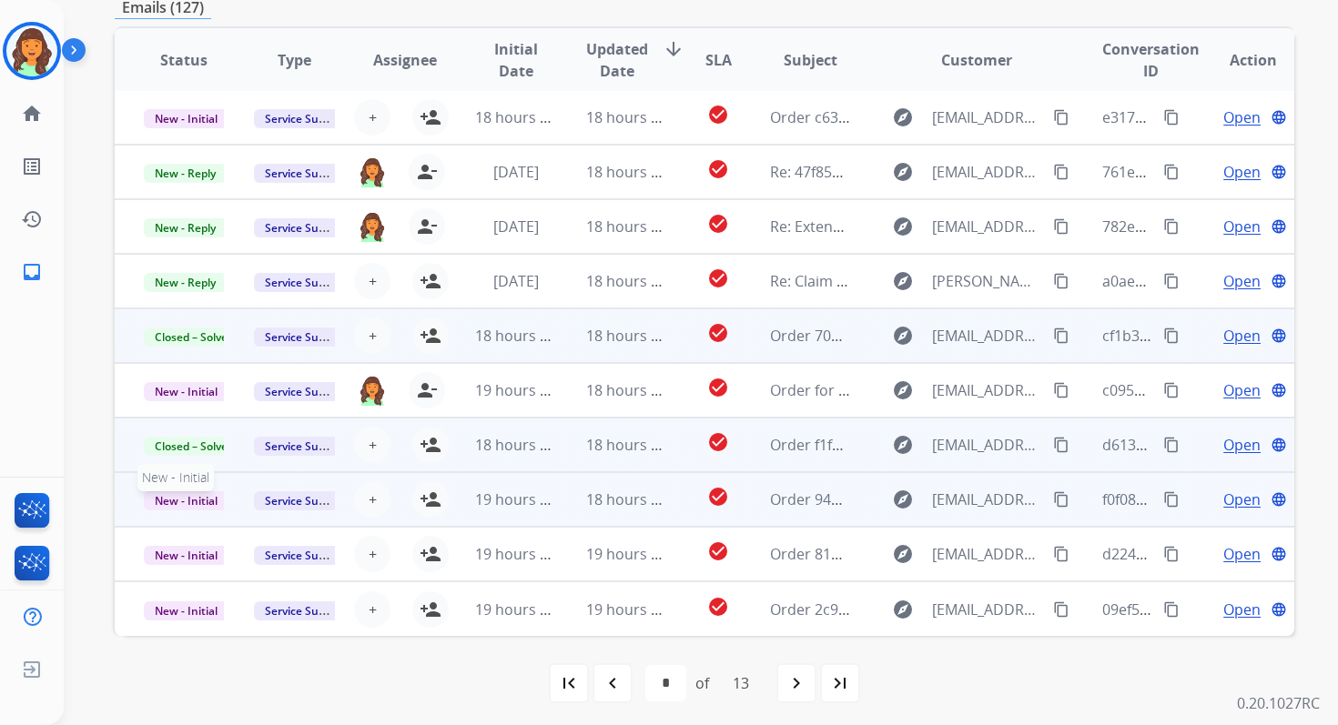
click at [197, 505] on span "New - Initial" at bounding box center [186, 500] width 85 height 19
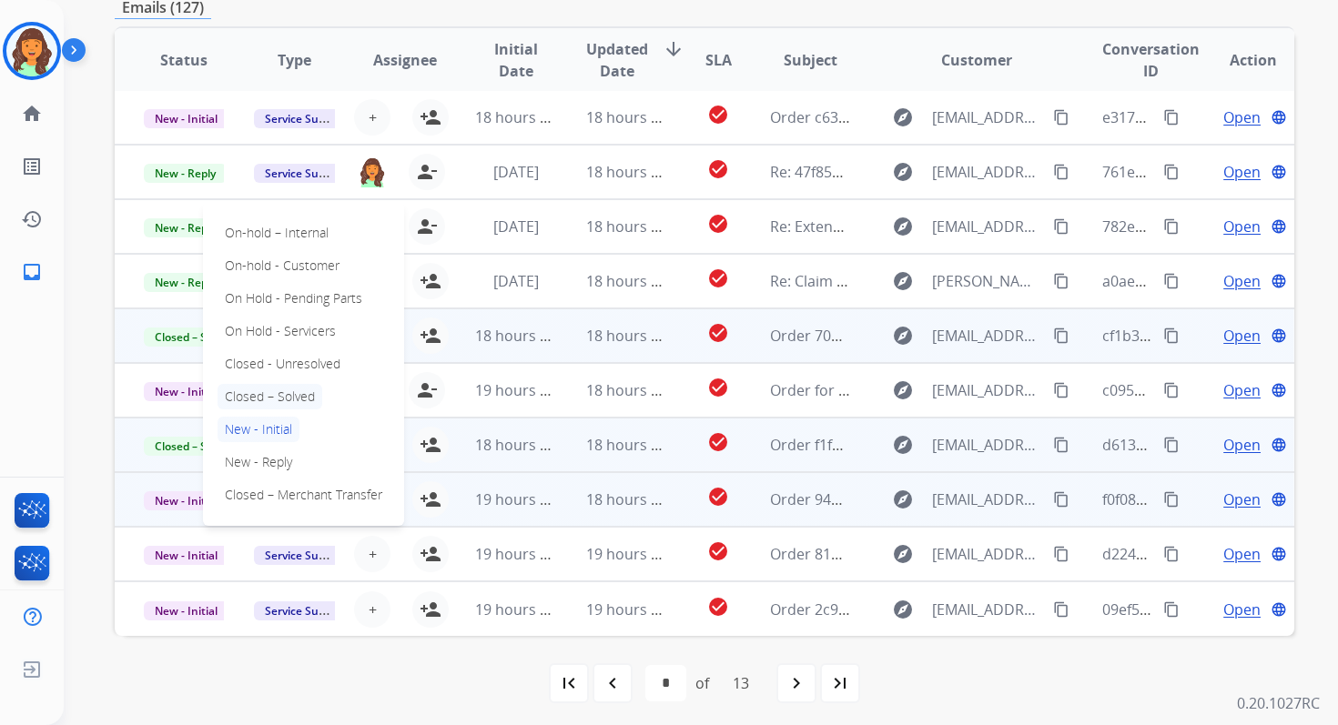
click at [281, 393] on p "Closed – Solved" at bounding box center [269, 396] width 105 height 25
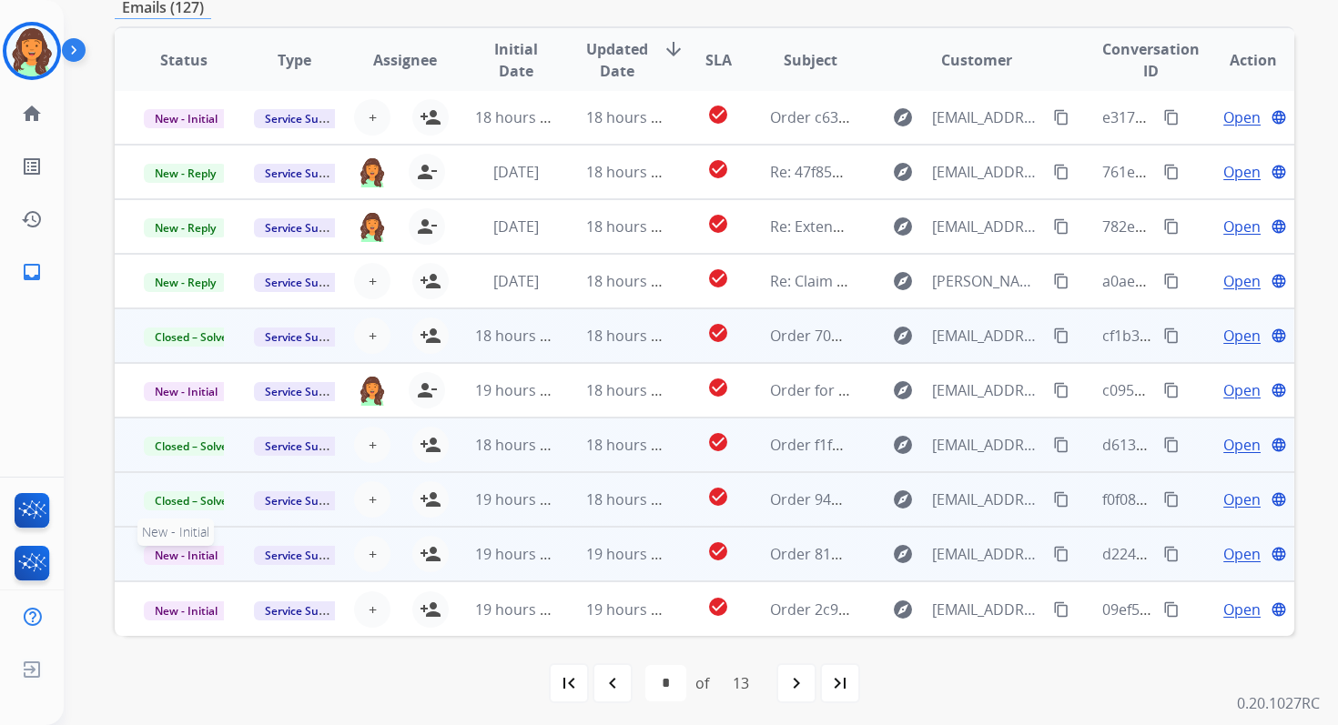
click at [192, 563] on span "New - Initial" at bounding box center [186, 555] width 85 height 19
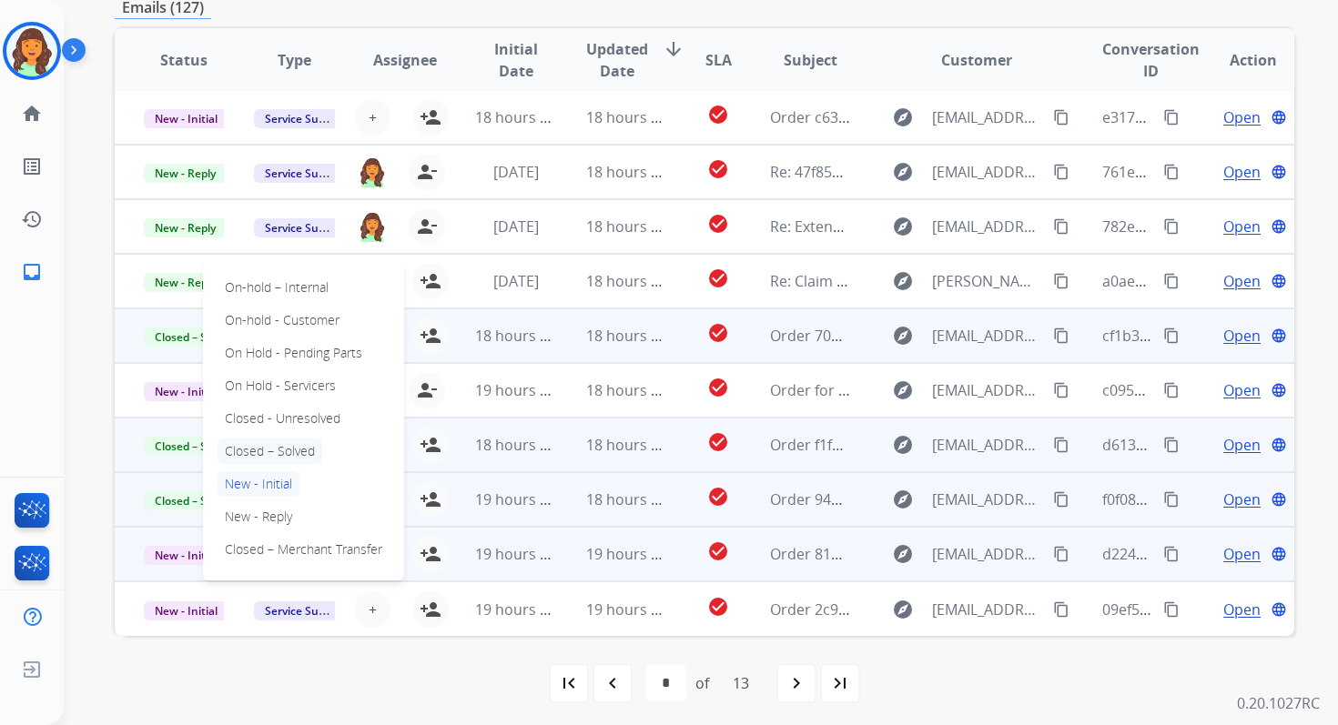
click at [281, 444] on p "Closed – Solved" at bounding box center [269, 451] width 105 height 25
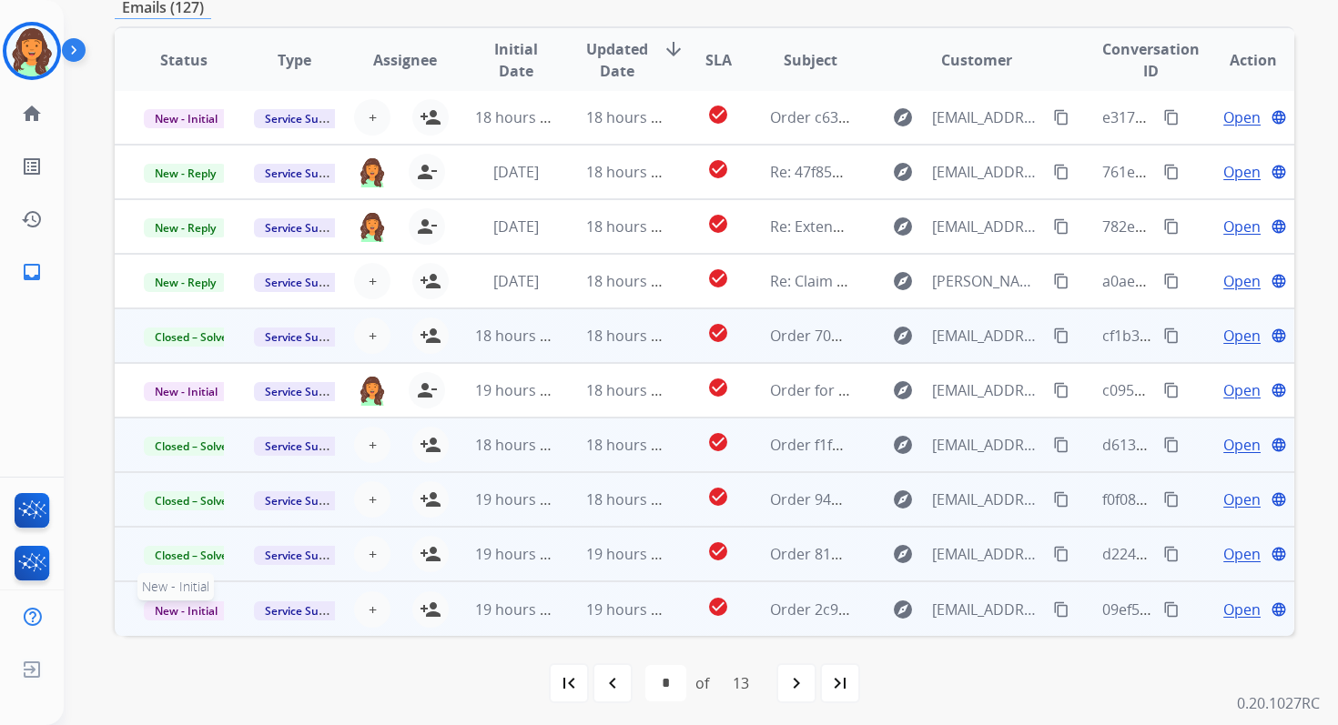
click at [206, 611] on span "New - Initial" at bounding box center [186, 611] width 85 height 19
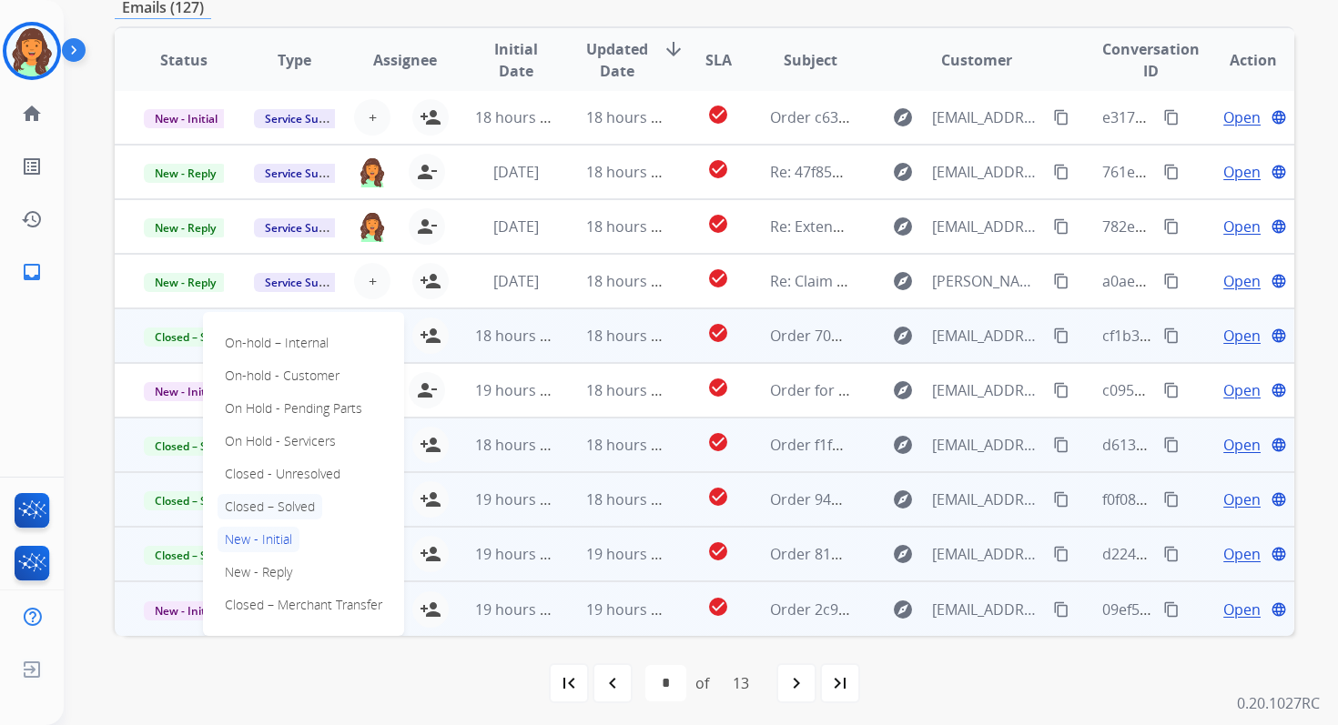
click at [263, 505] on p "Closed – Solved" at bounding box center [269, 506] width 105 height 25
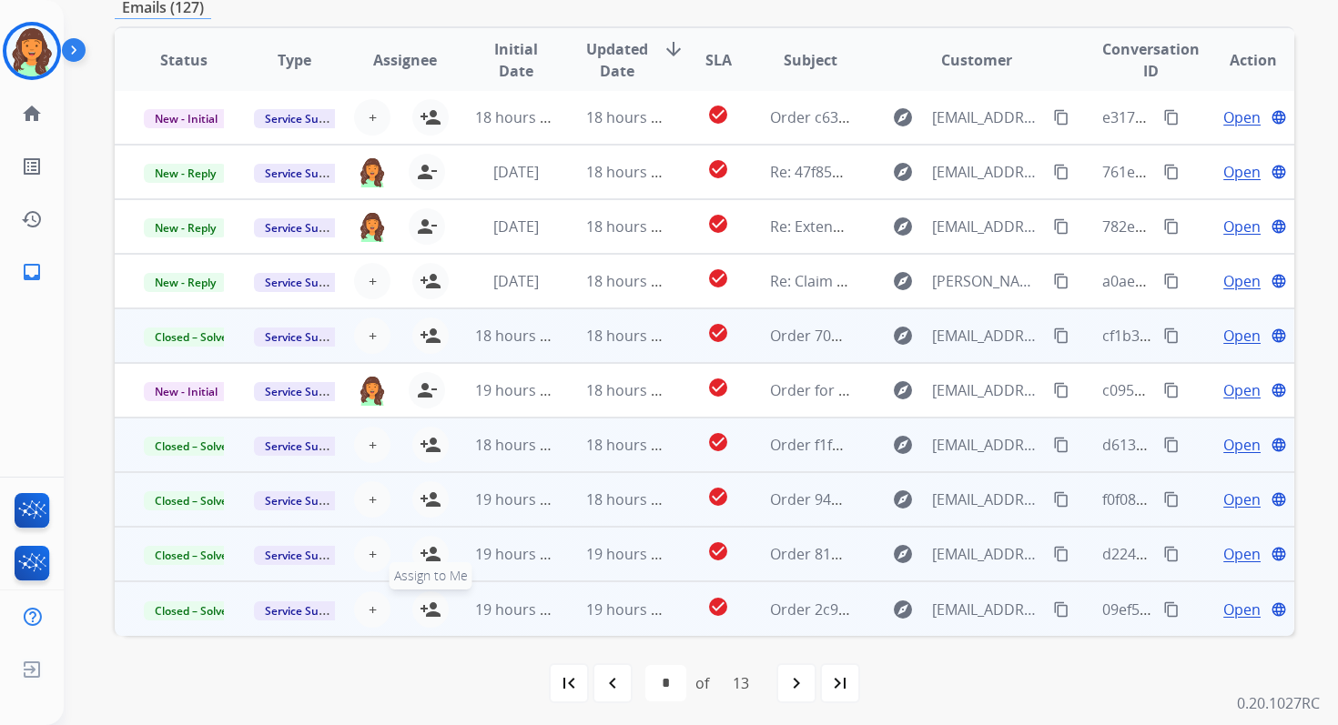
click at [426, 610] on mat-icon "person_add" at bounding box center [431, 610] width 22 height 22
click at [430, 546] on mat-icon "person_add" at bounding box center [431, 554] width 22 height 22
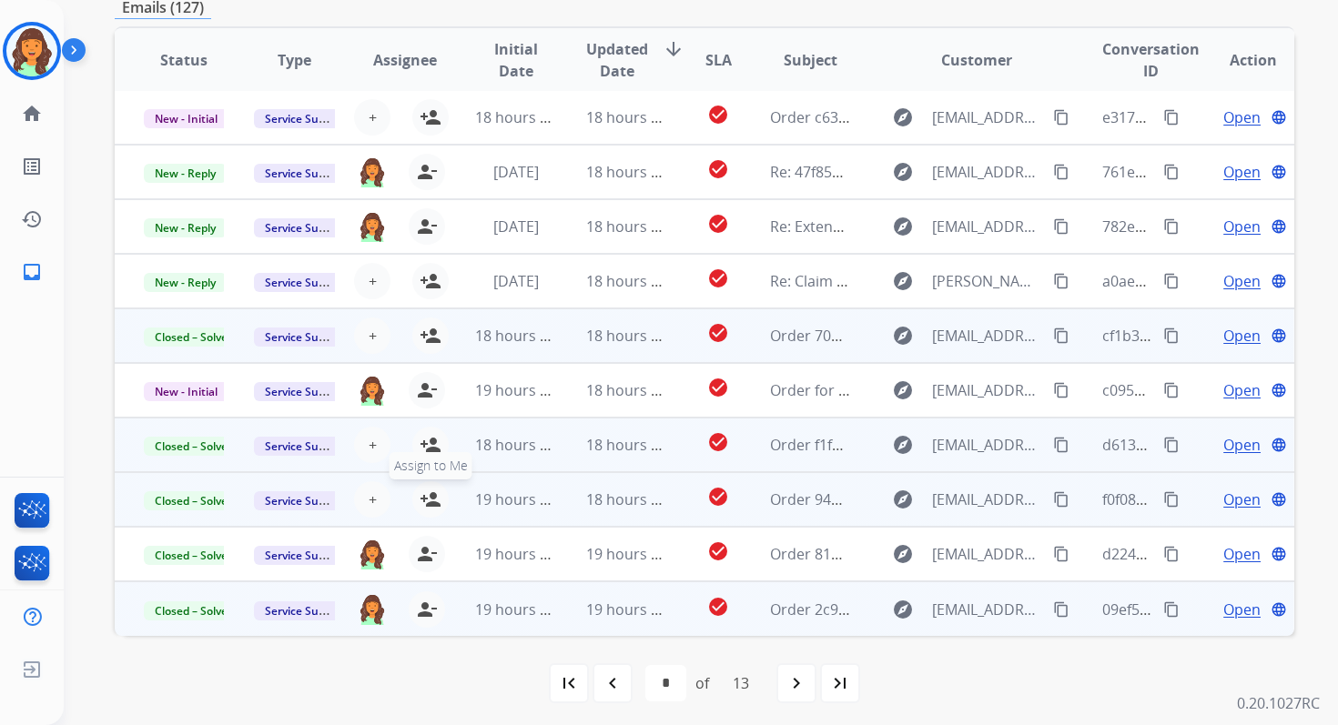
click at [437, 494] on mat-icon "person_add" at bounding box center [431, 500] width 22 height 22
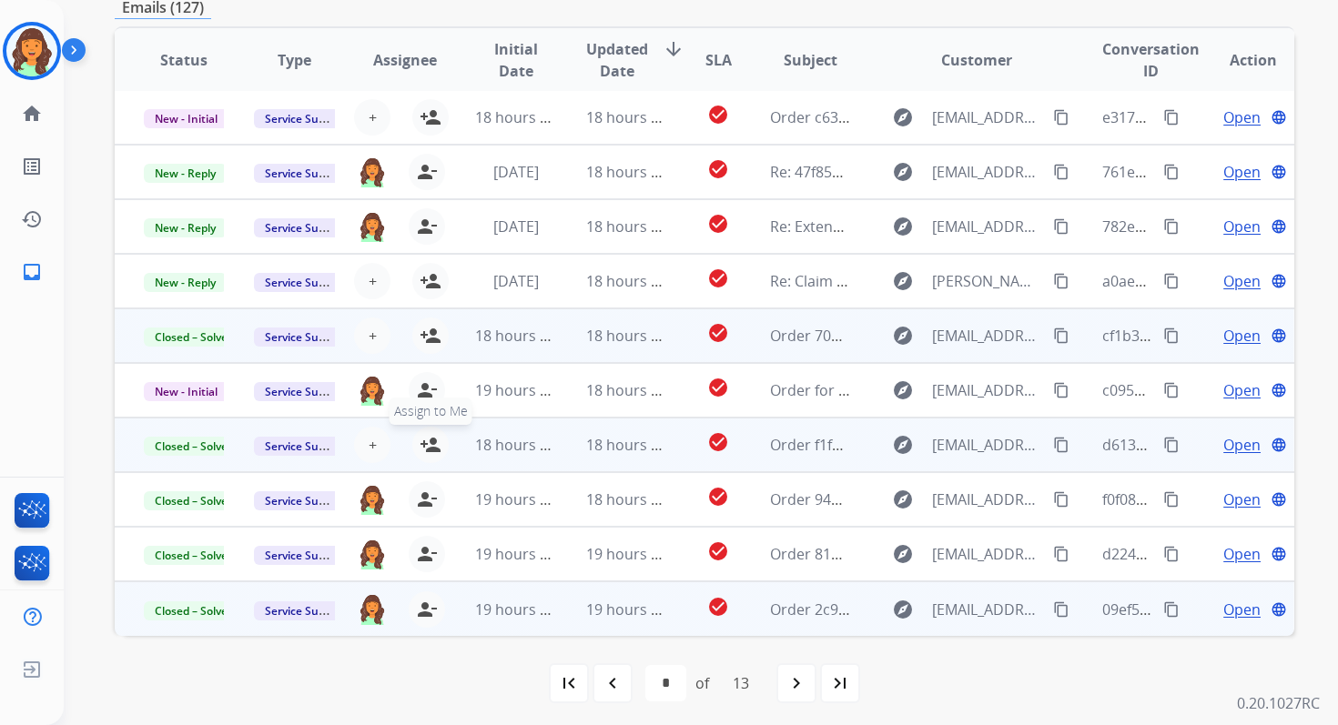
click at [430, 443] on mat-icon "person_add" at bounding box center [431, 445] width 22 height 22
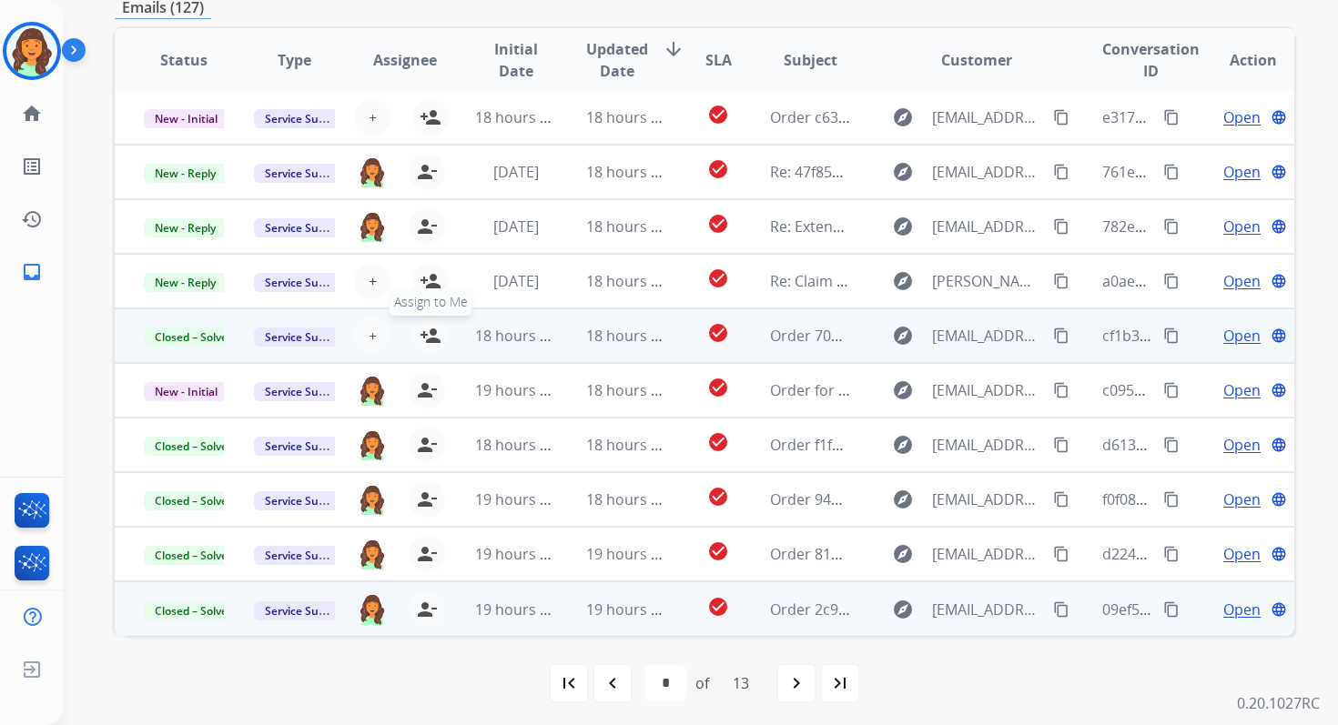
click at [429, 334] on mat-icon "person_add" at bounding box center [431, 336] width 22 height 22
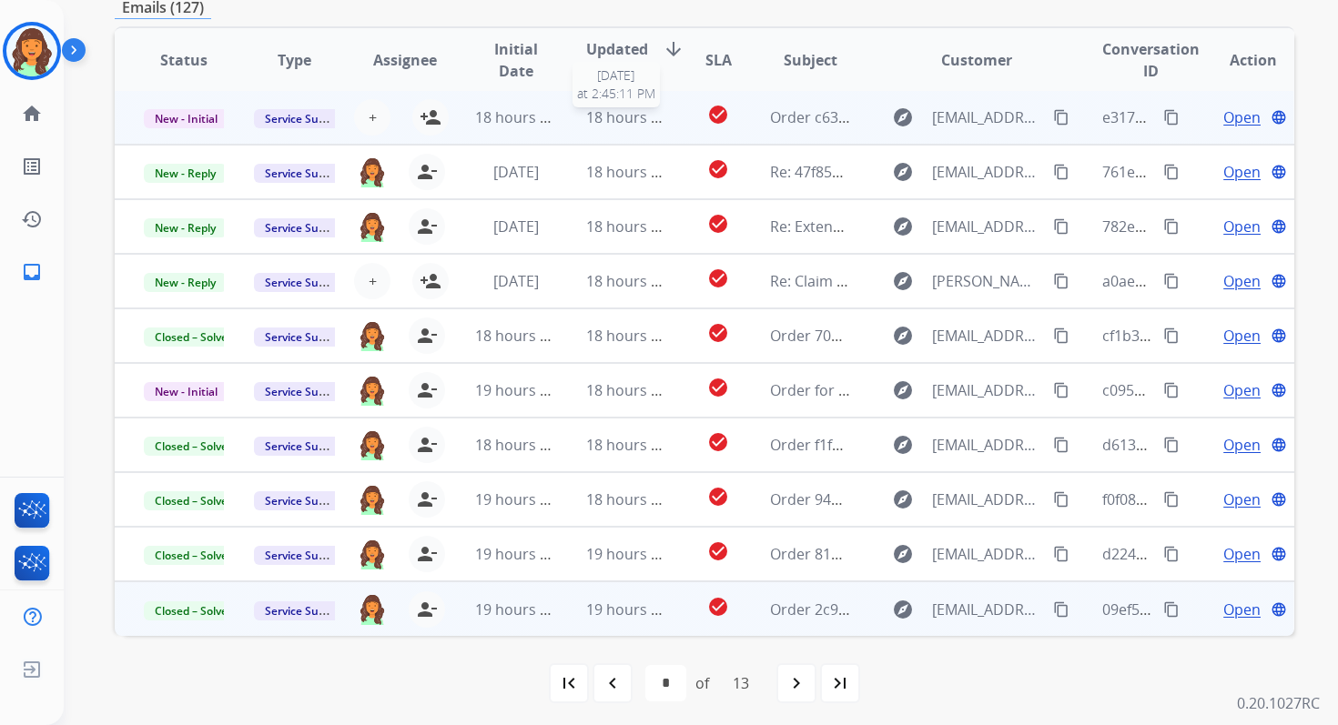
click at [590, 108] on span "18 hours ago" at bounding box center [631, 117] width 90 height 20
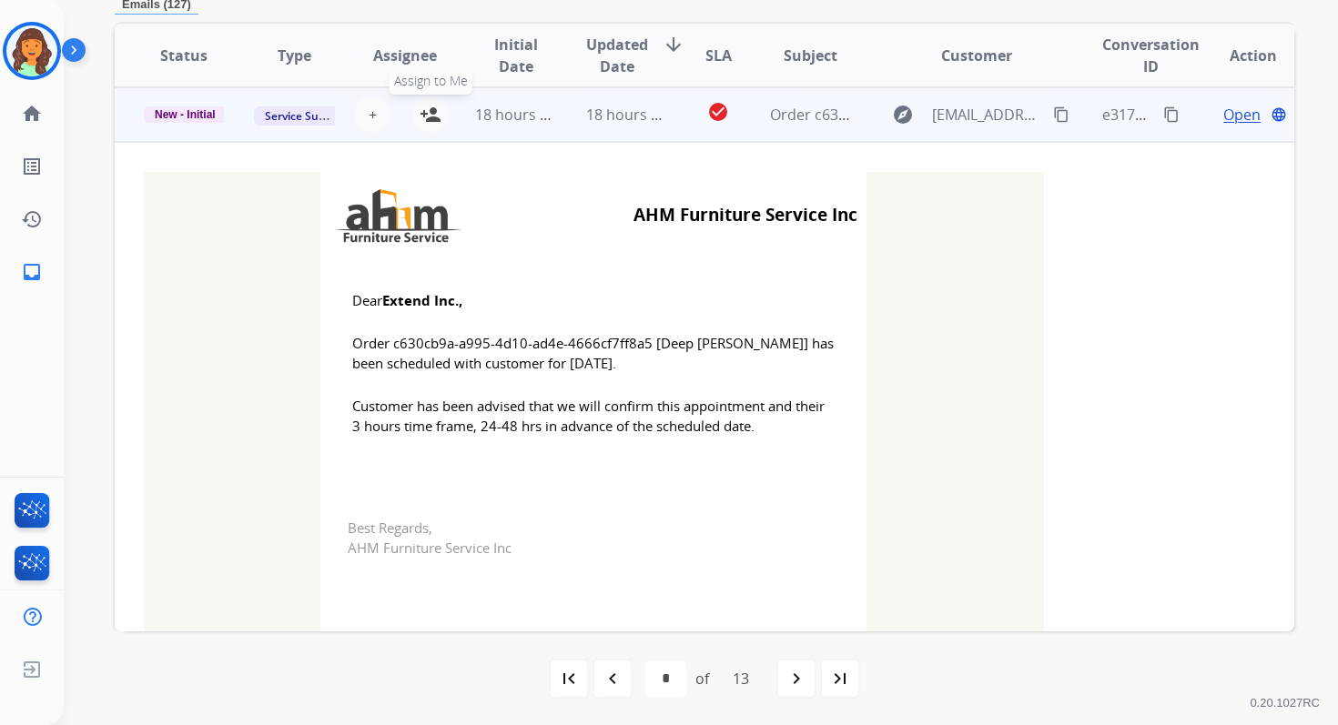
click at [430, 113] on mat-icon "person_add" at bounding box center [431, 115] width 22 height 22
click at [209, 116] on span "New - Initial" at bounding box center [185, 114] width 83 height 16
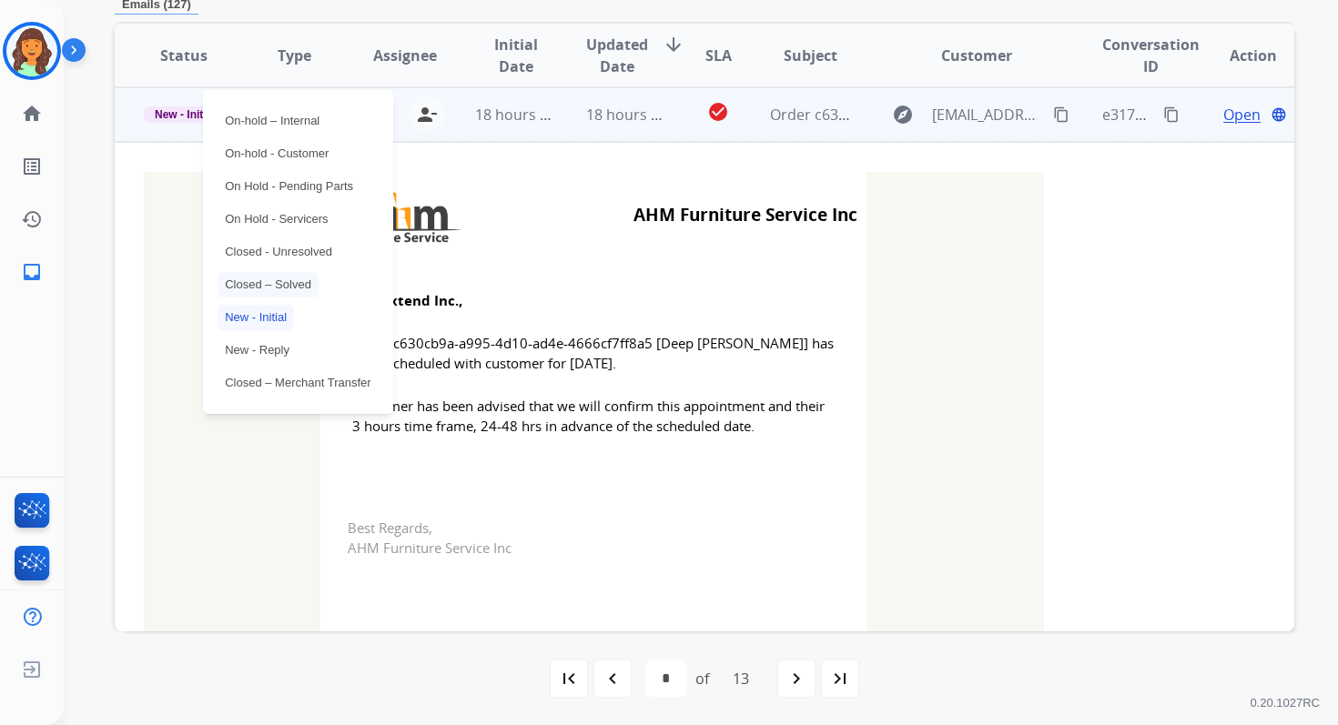
click at [266, 280] on p "Closed – Solved" at bounding box center [267, 284] width 101 height 25
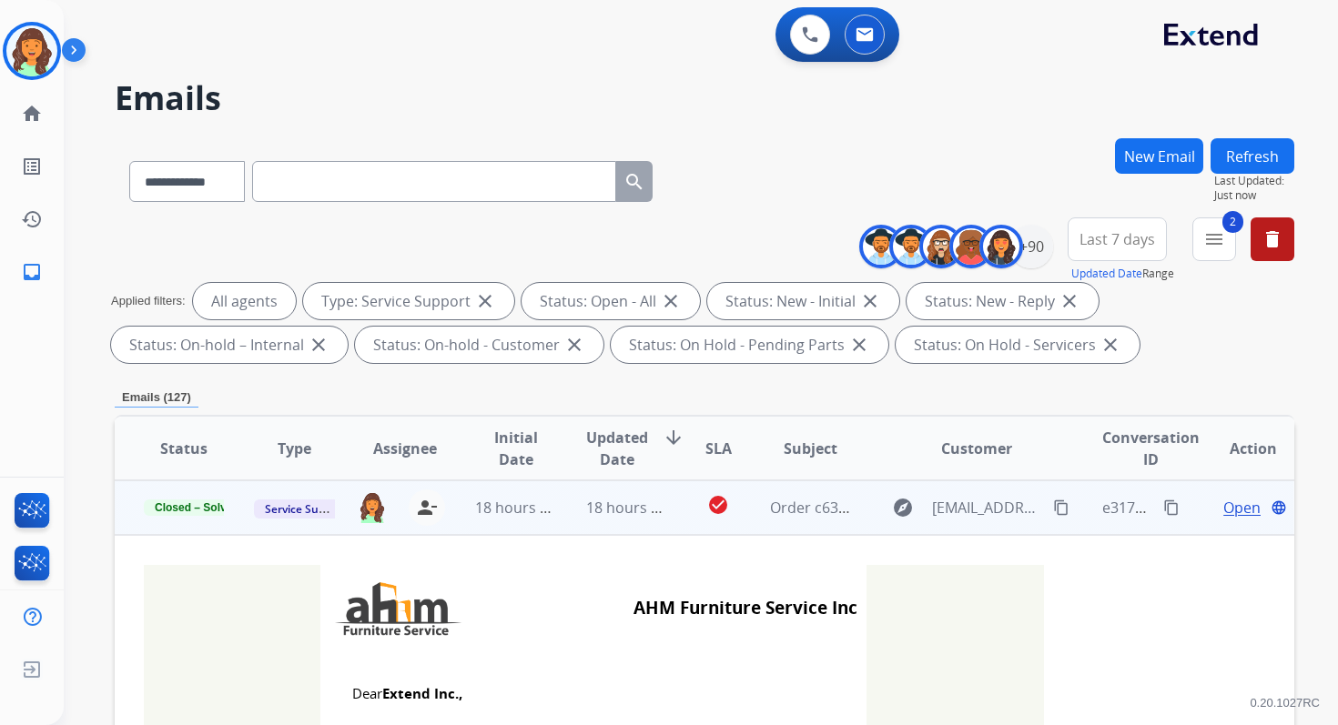
click at [1270, 155] on button "Refresh" at bounding box center [1252, 155] width 84 height 35
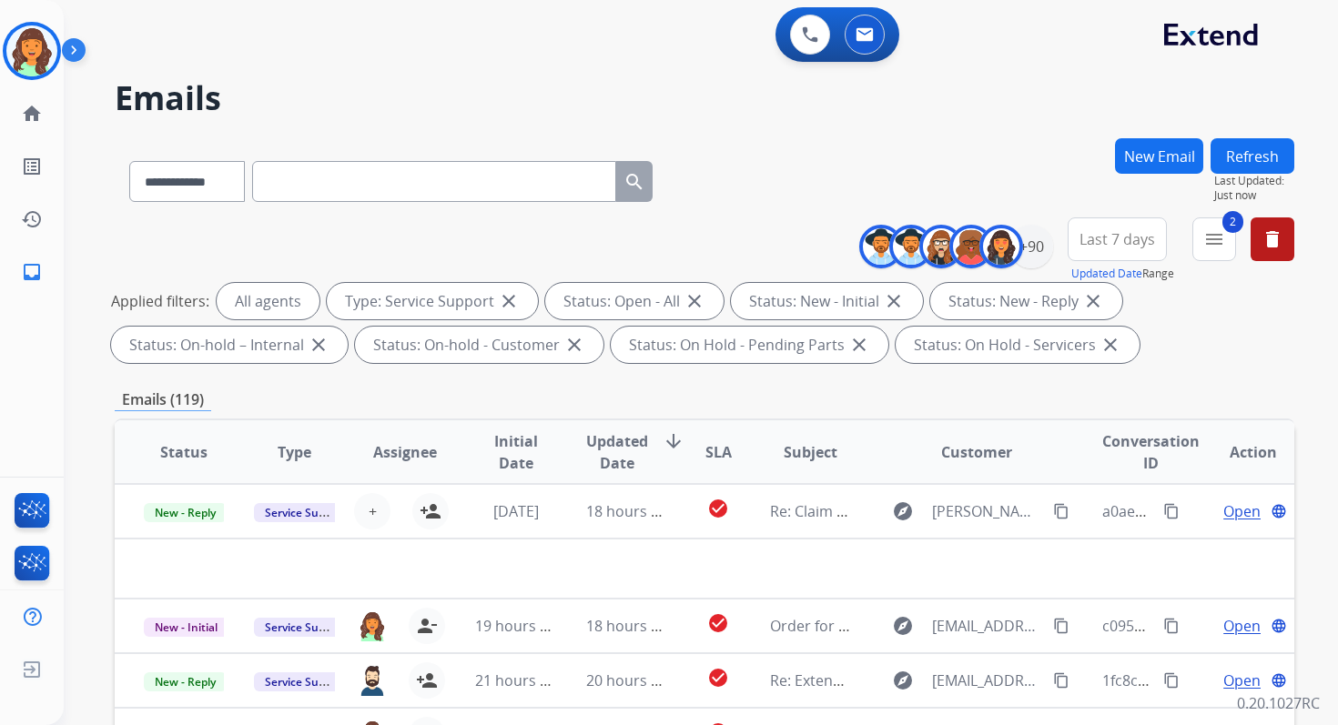
scroll to position [398, 0]
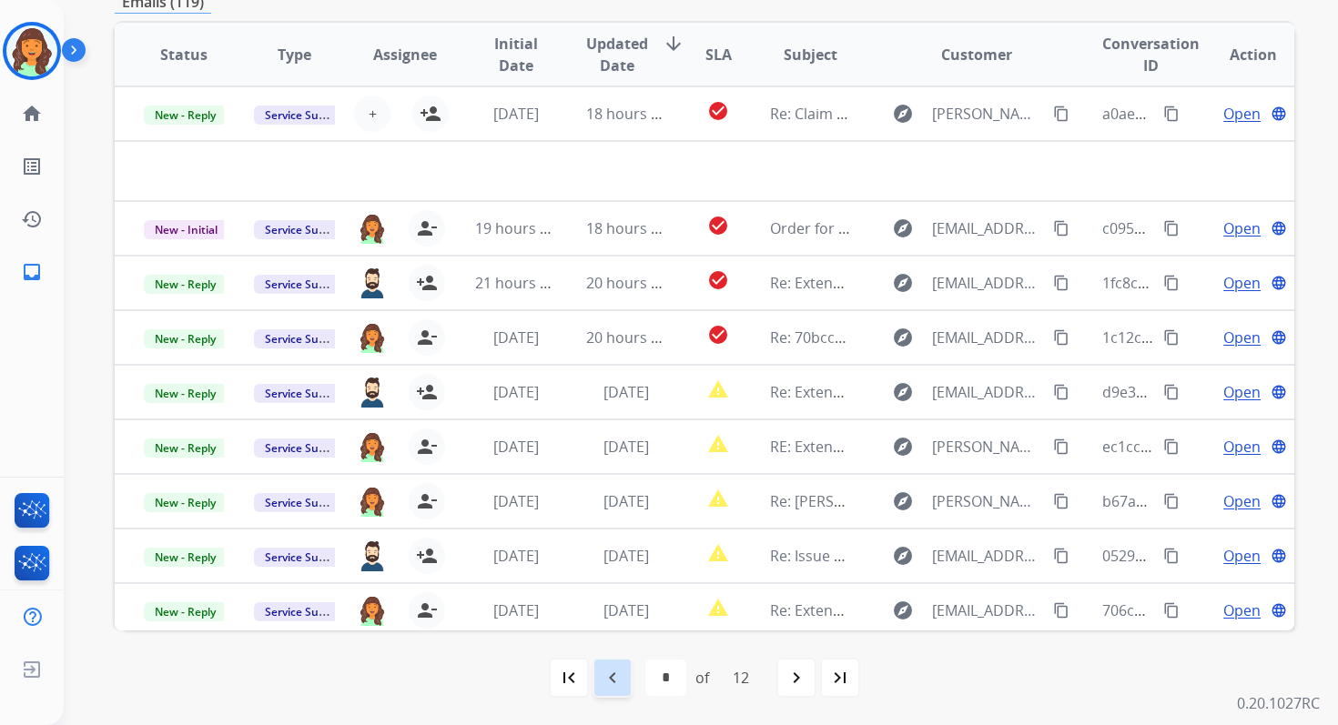
click at [607, 677] on mat-icon "navigate_before" at bounding box center [613, 678] width 22 height 22
select select "*"
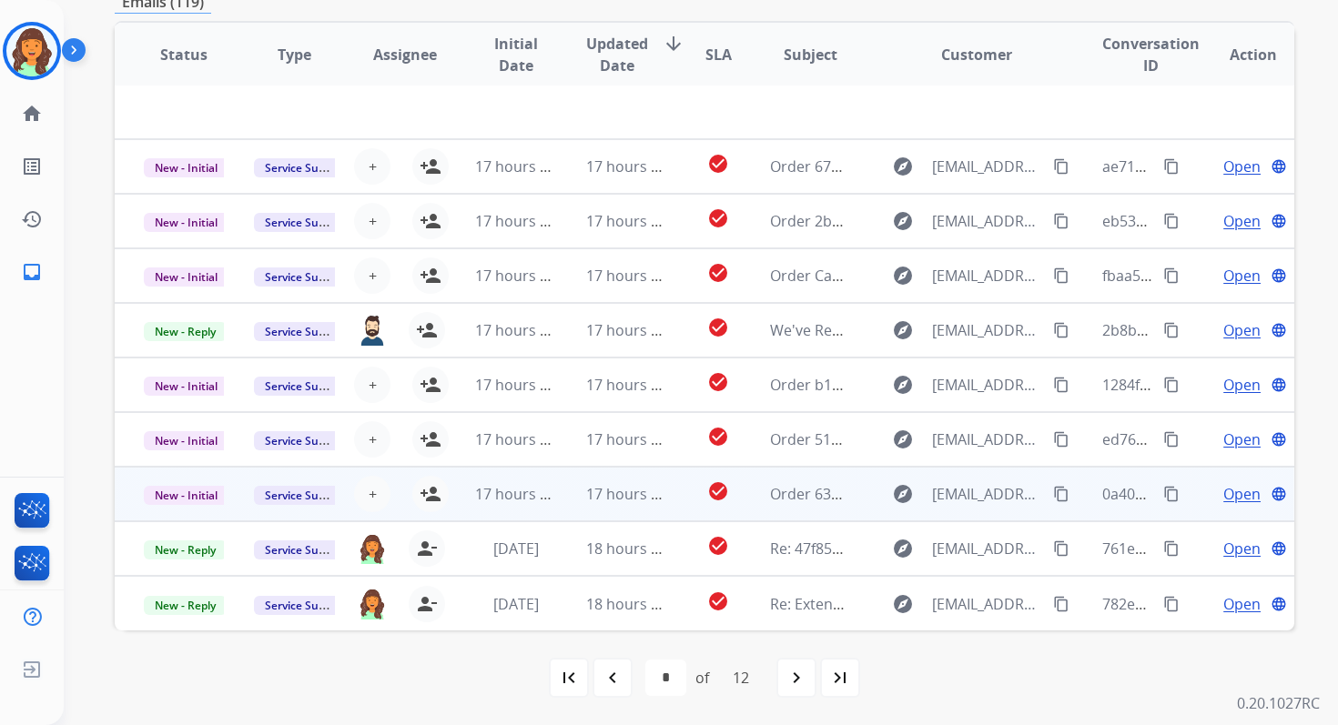
click at [575, 488] on td "17 hours ago" at bounding box center [612, 494] width 110 height 55
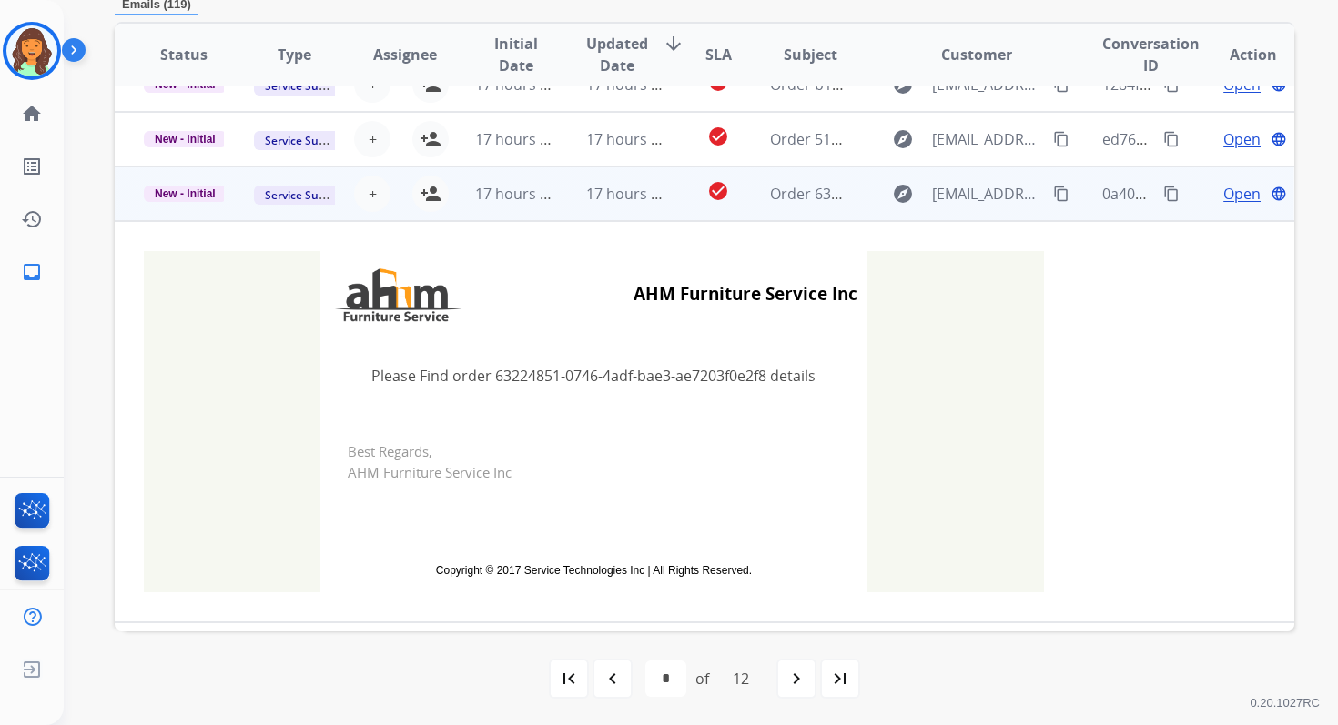
scroll to position [251, 0]
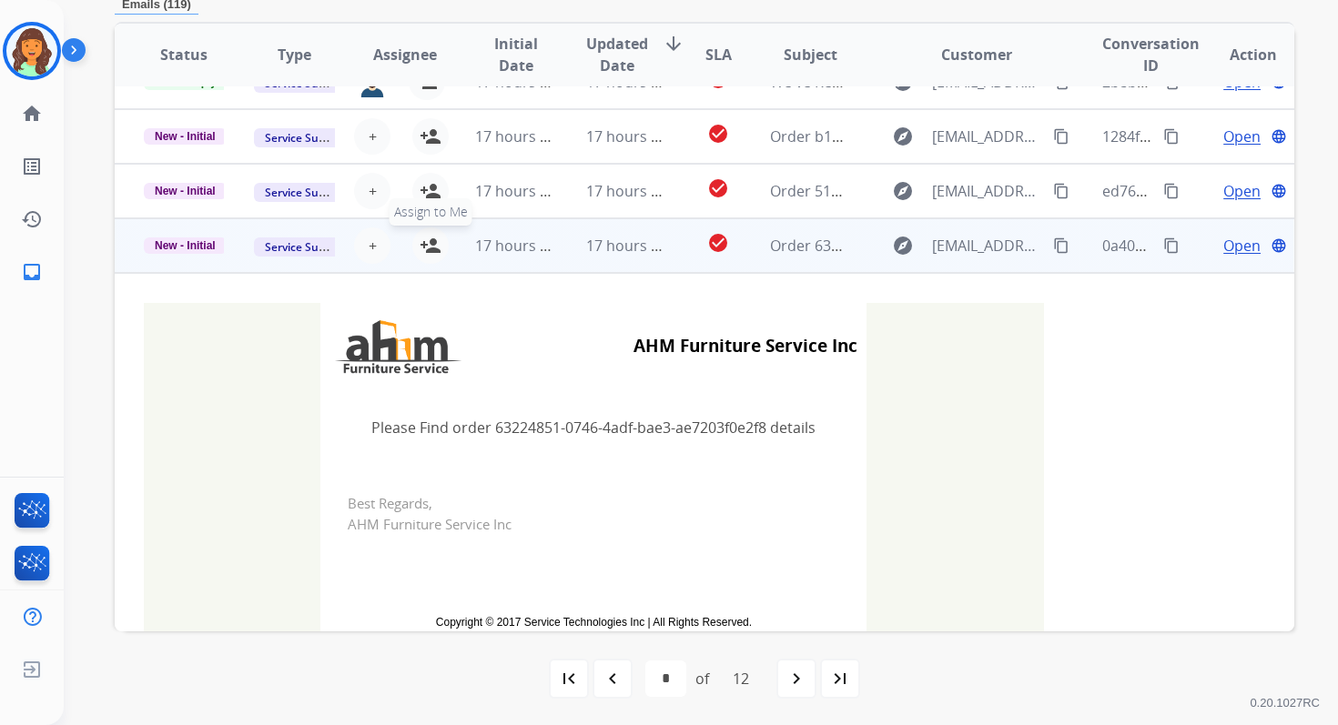
click at [429, 244] on mat-icon "person_add" at bounding box center [431, 246] width 22 height 22
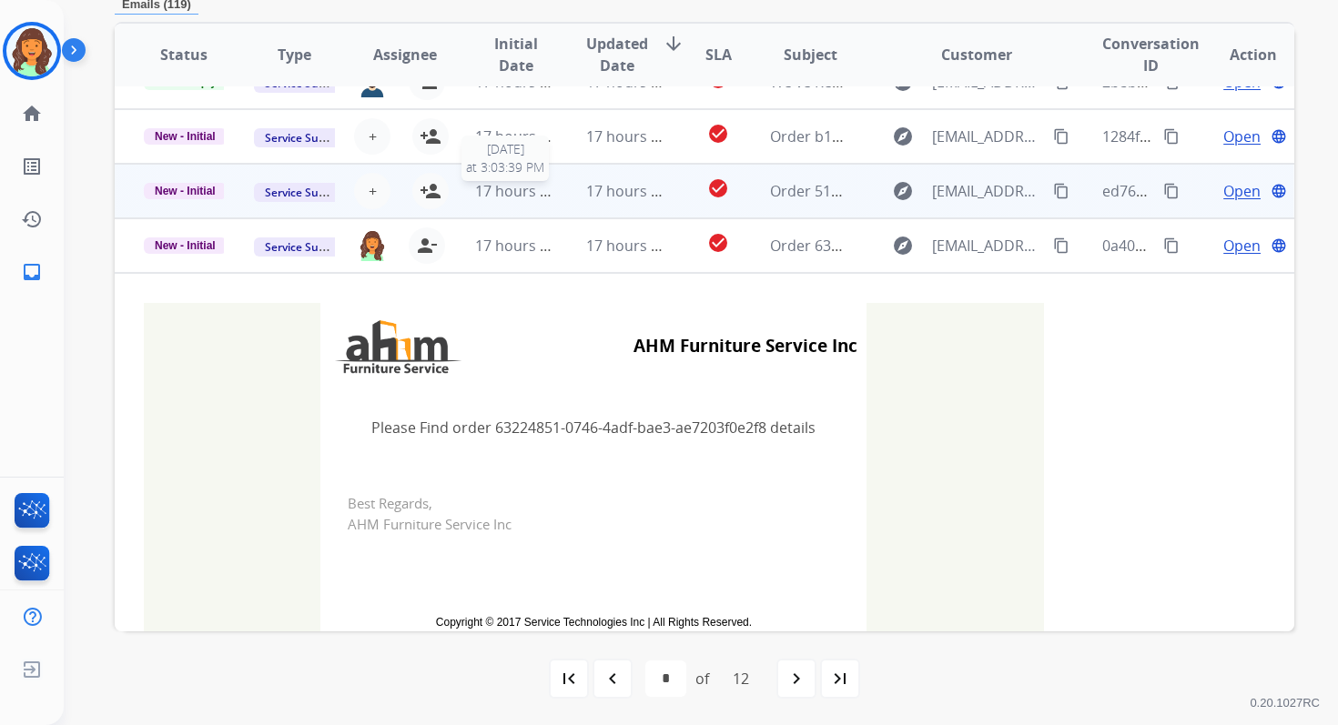
click at [536, 195] on span "17 hours ago" at bounding box center [520, 191] width 90 height 20
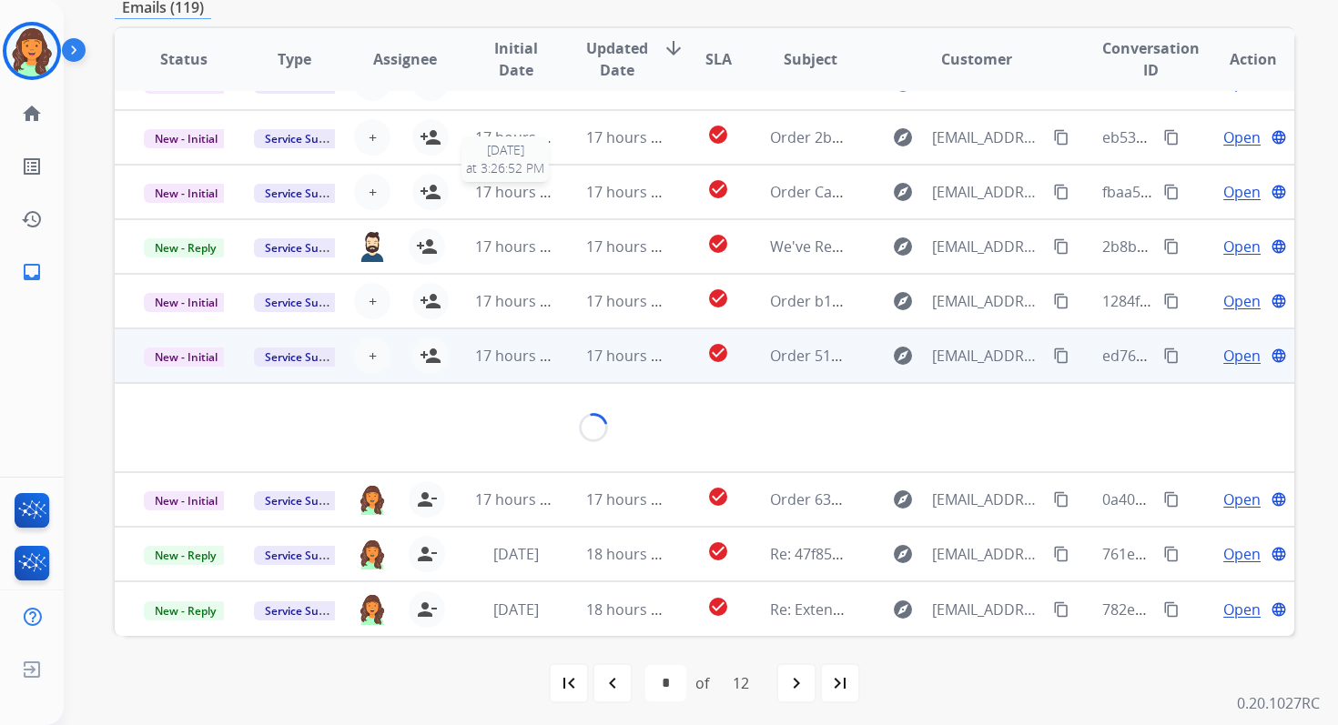
scroll to position [393, 0]
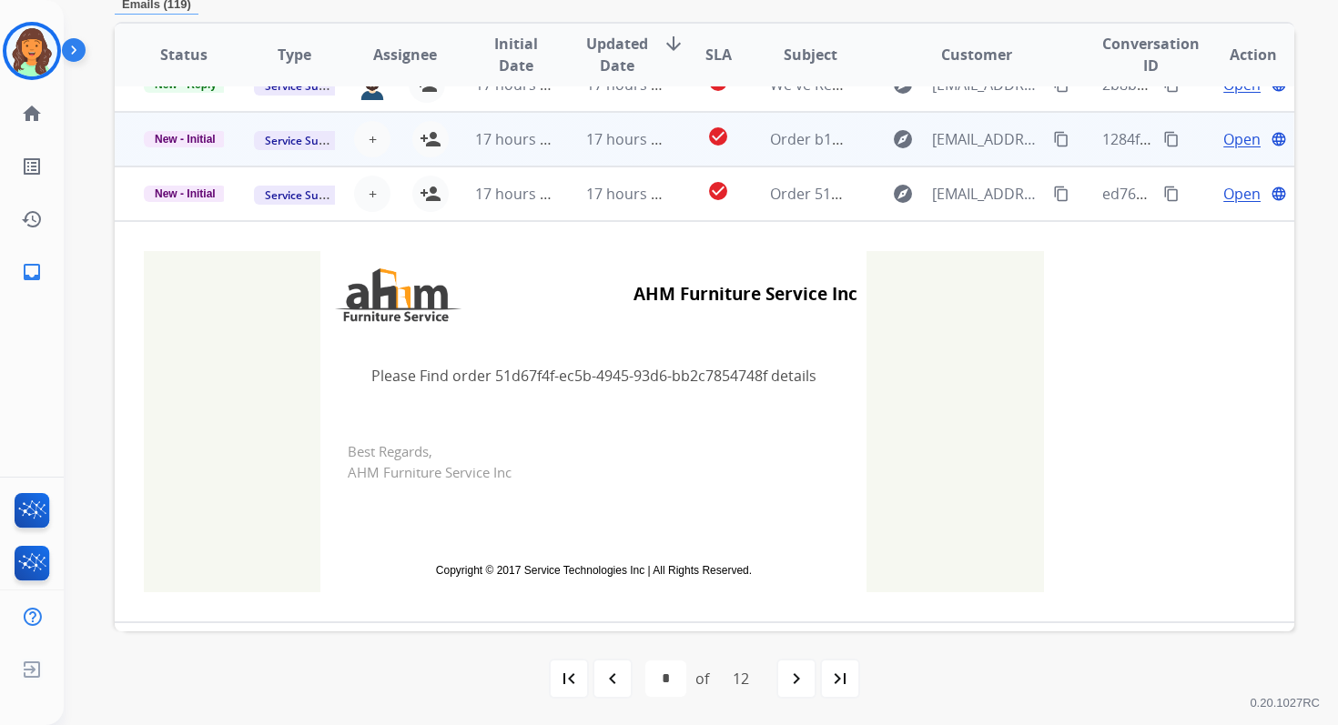
click at [578, 143] on td "17 hours ago" at bounding box center [612, 139] width 110 height 55
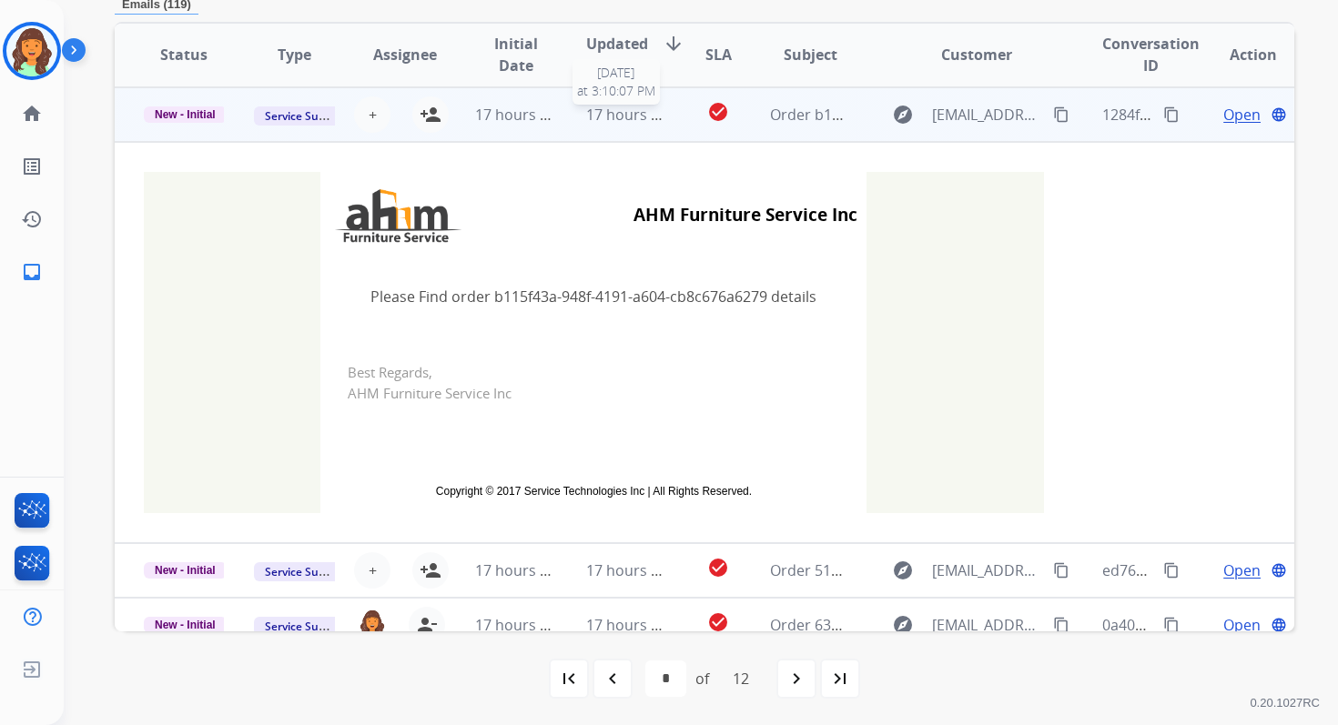
click at [586, 115] on span "17 hours ago" at bounding box center [631, 115] width 90 height 20
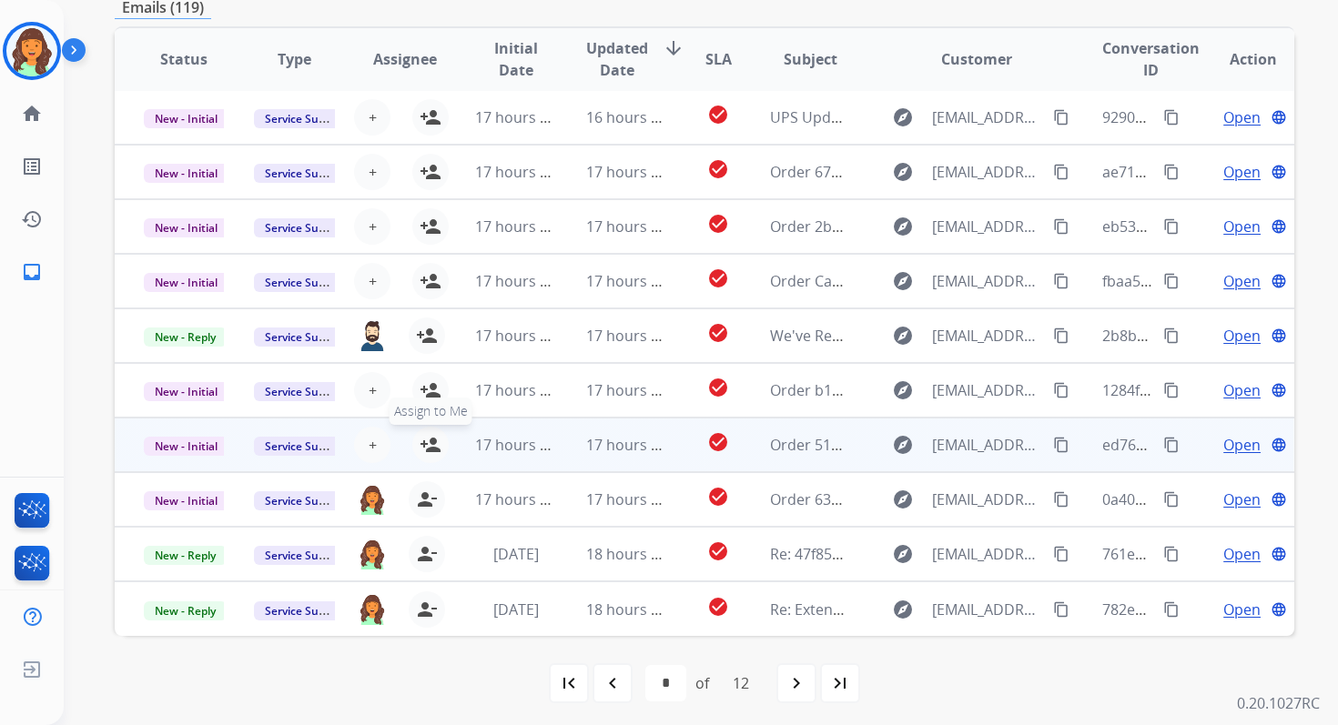
click at [420, 441] on mat-icon "person_add" at bounding box center [431, 445] width 22 height 22
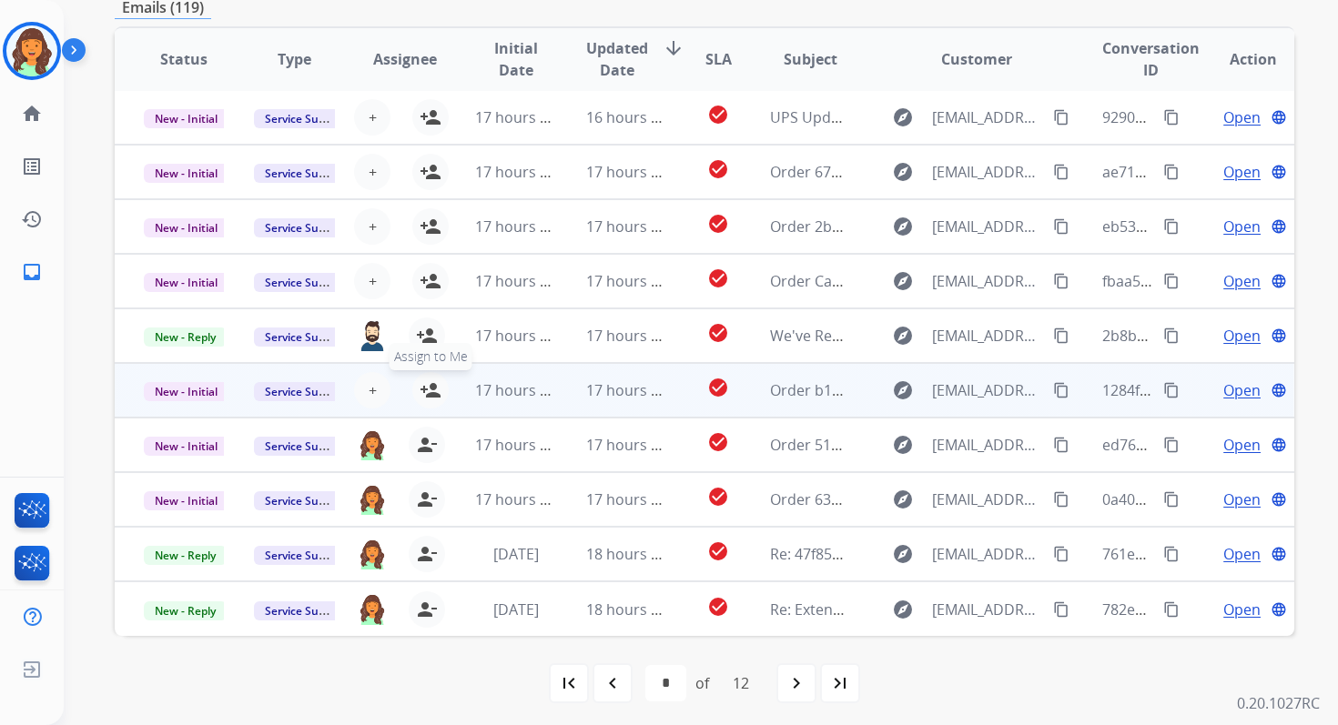
click at [427, 380] on mat-icon "person_add" at bounding box center [431, 390] width 22 height 22
click at [197, 390] on span "New - Initial" at bounding box center [186, 391] width 85 height 19
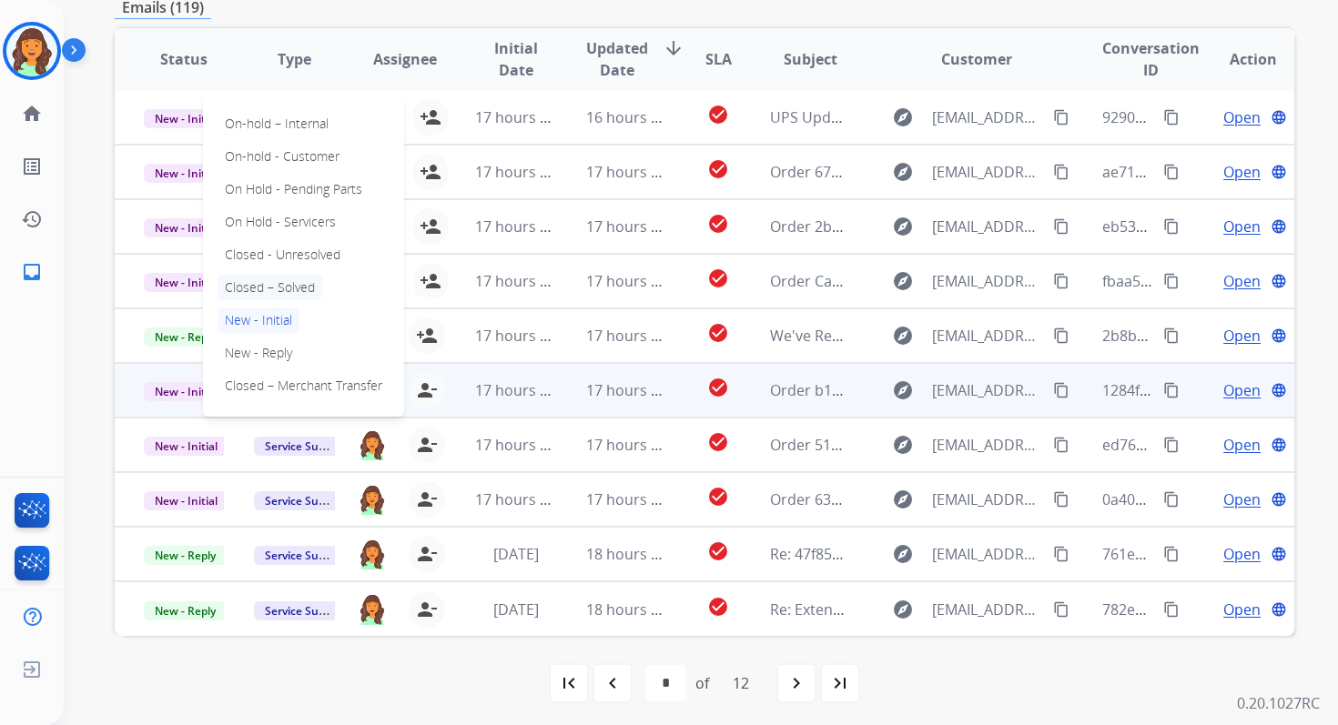
click at [278, 286] on p "Closed – Solved" at bounding box center [269, 287] width 105 height 25
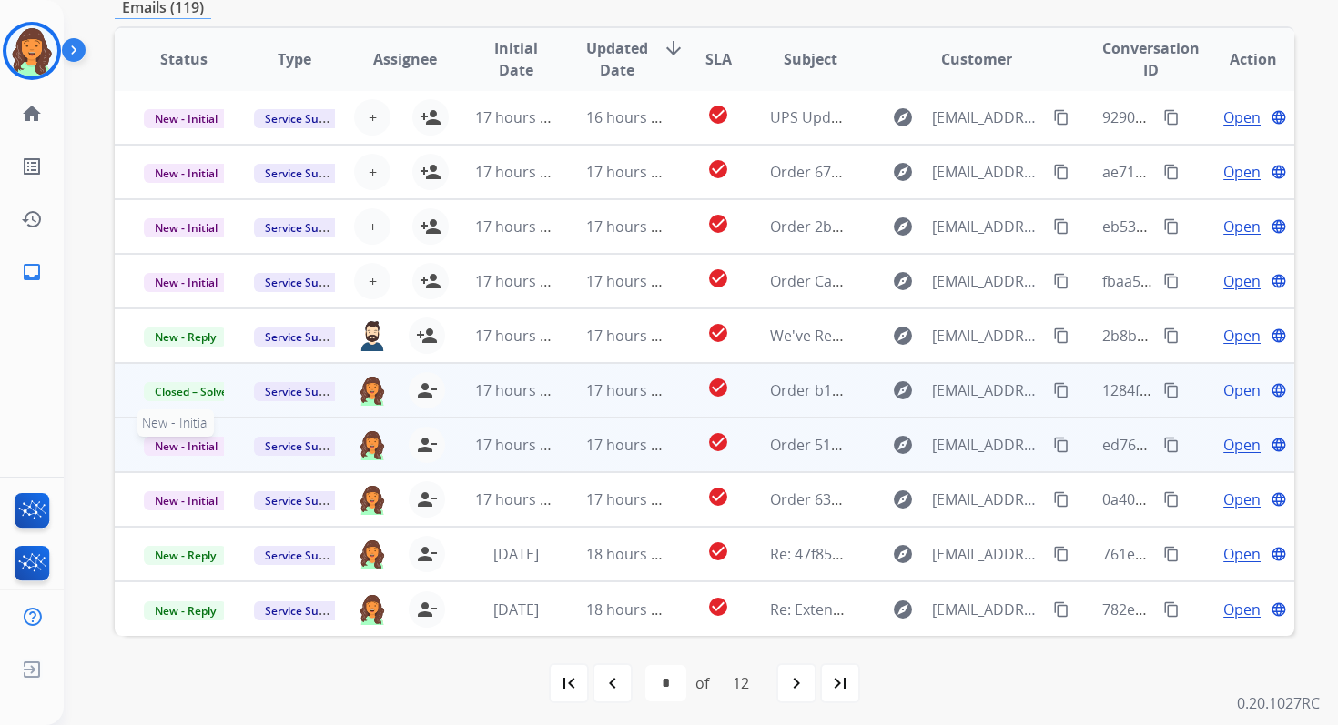
click at [217, 448] on span "New - Initial" at bounding box center [186, 446] width 85 height 19
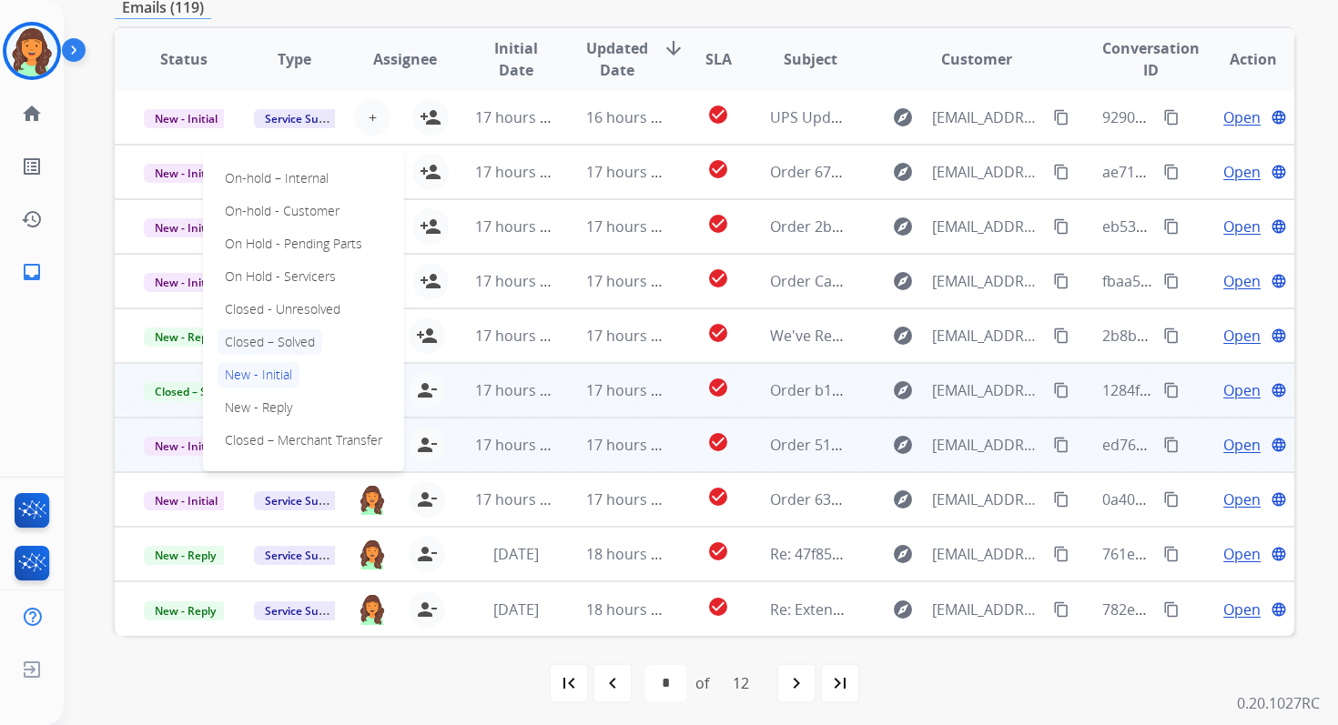
click at [263, 337] on p "Closed – Solved" at bounding box center [269, 341] width 105 height 25
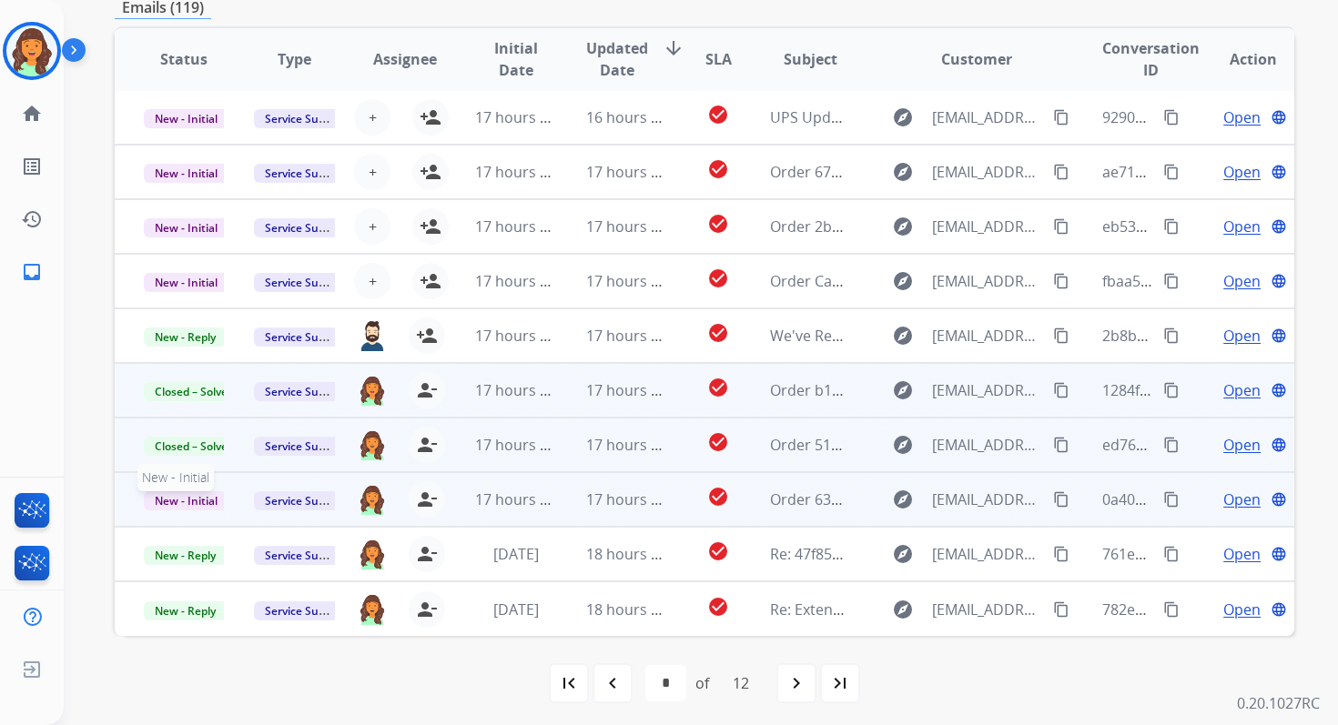
click at [196, 501] on span "New - Initial" at bounding box center [186, 500] width 85 height 19
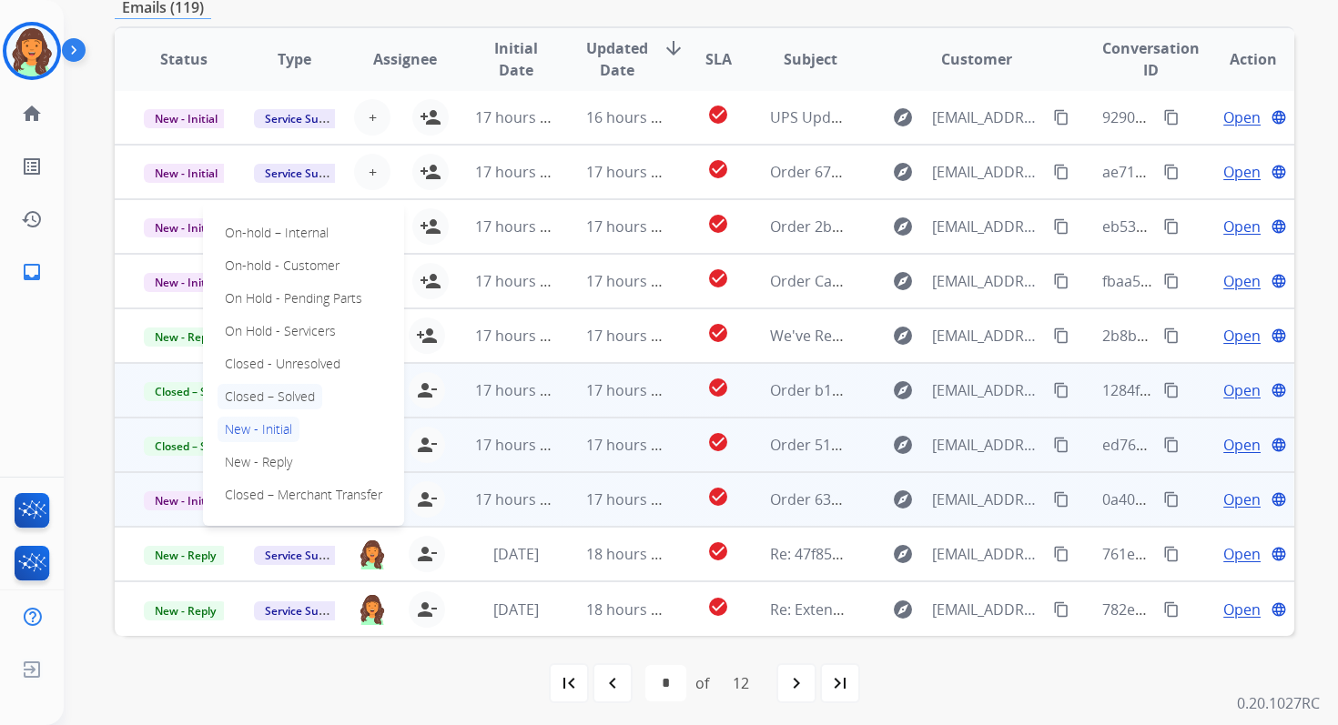
click at [245, 396] on p "Closed – Solved" at bounding box center [269, 396] width 105 height 25
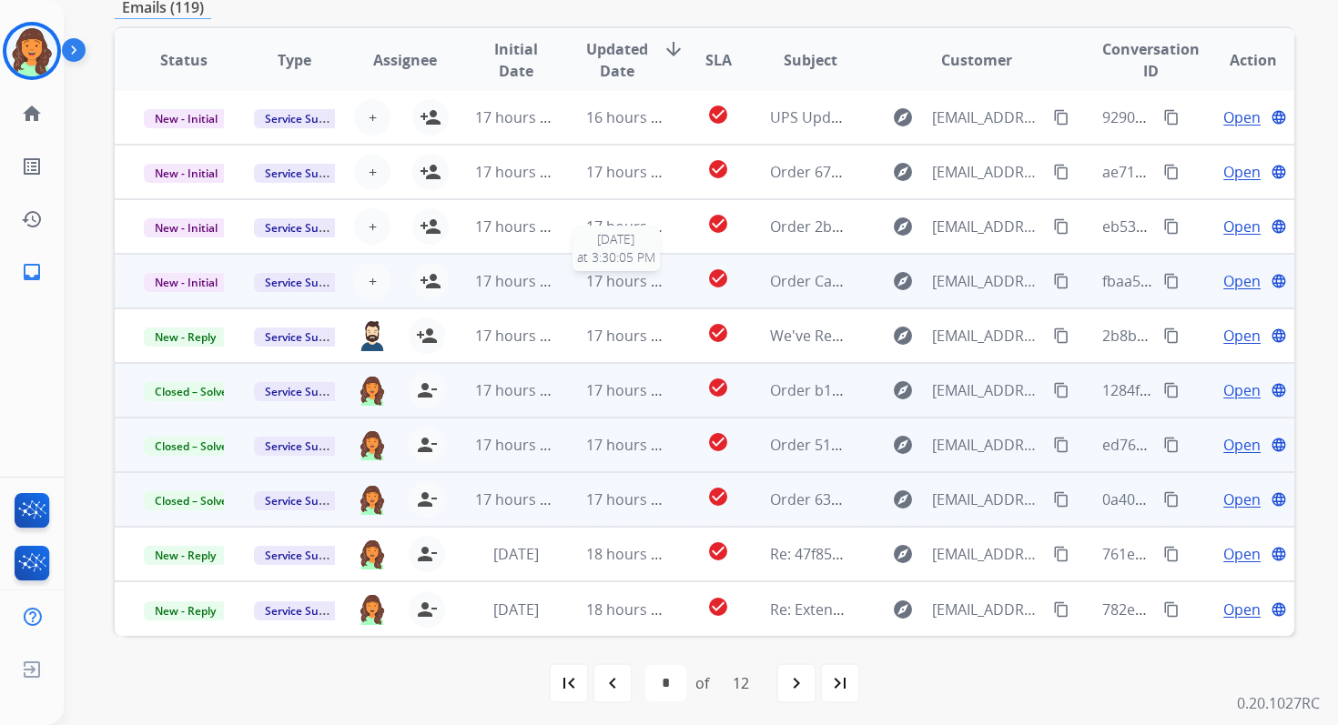
click at [594, 281] on span "17 hours ago" at bounding box center [631, 281] width 90 height 20
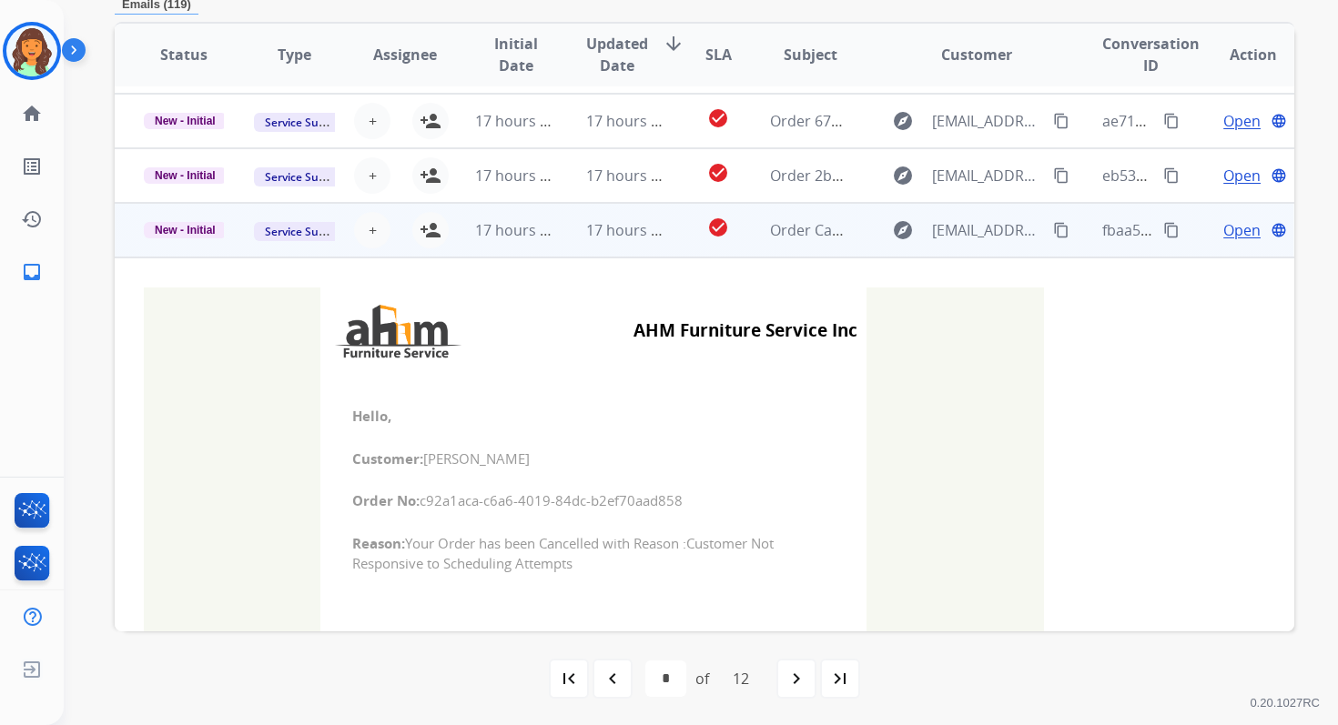
scroll to position [0, 0]
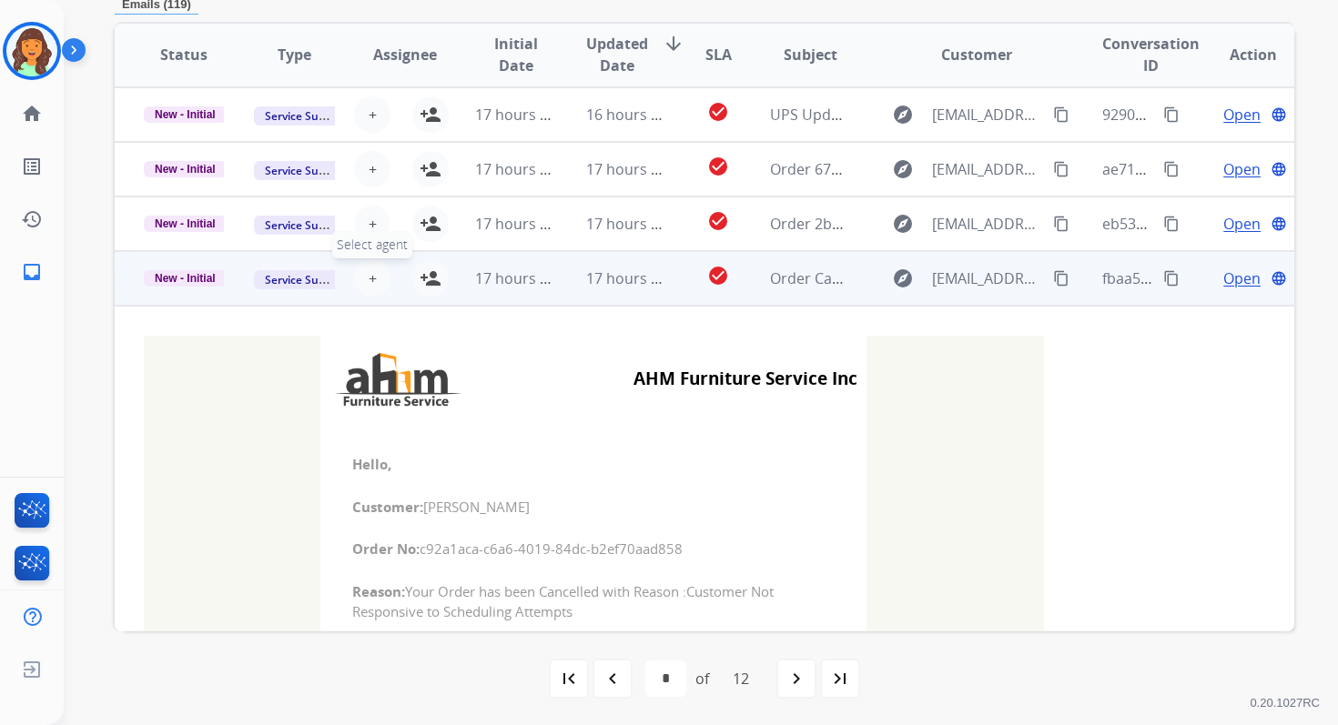
click at [369, 278] on span "+" at bounding box center [373, 279] width 8 height 22
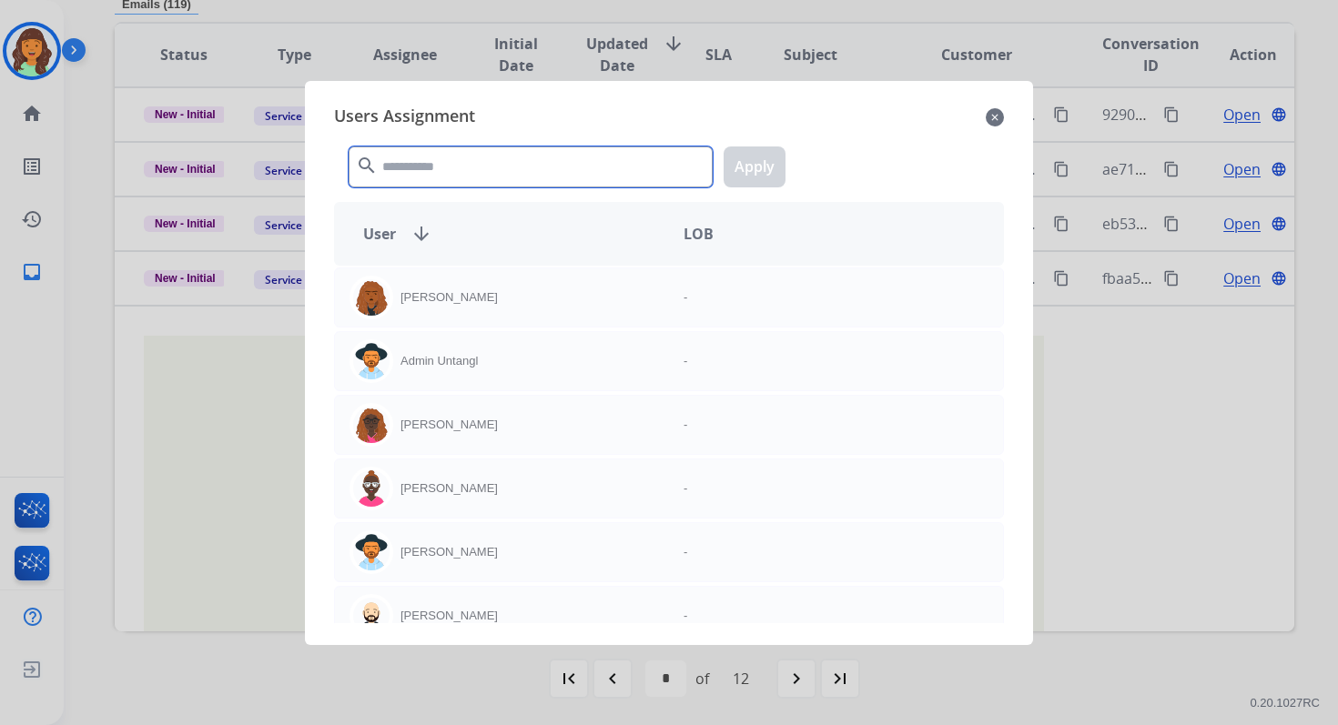
click at [450, 166] on input "text" at bounding box center [531, 167] width 364 height 41
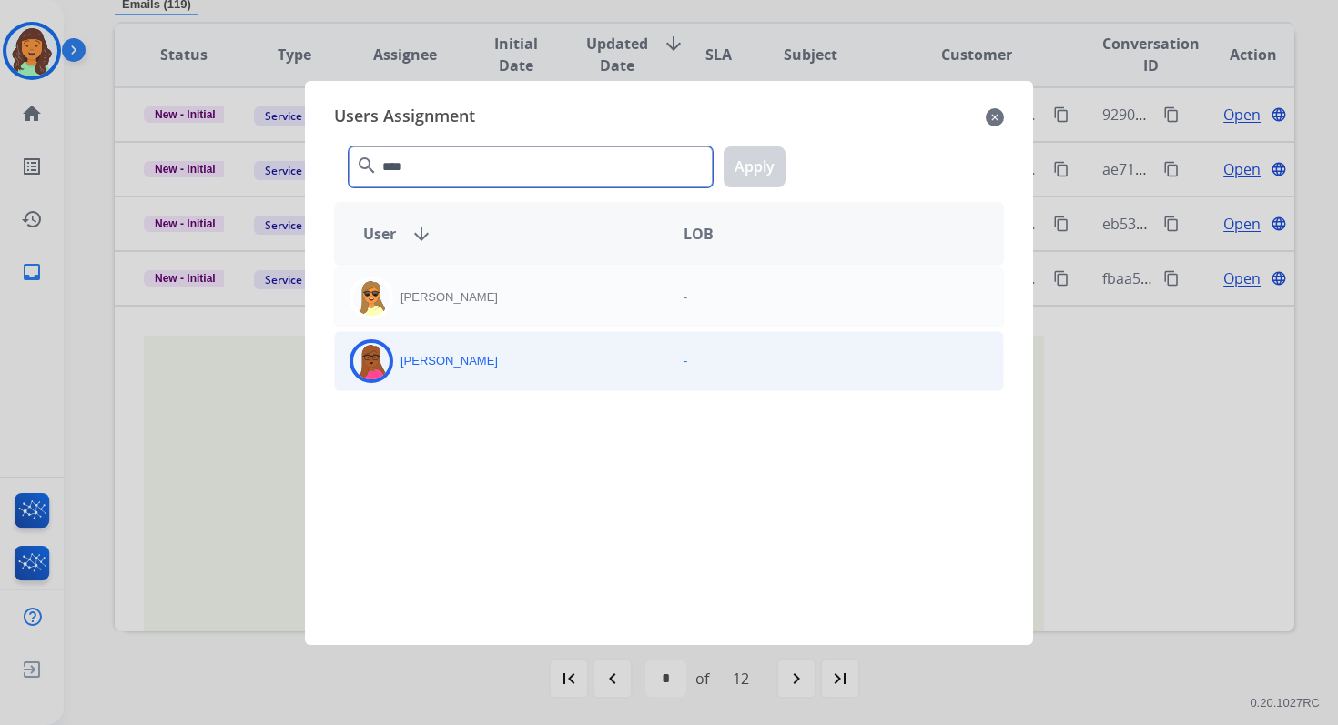
type input "****"
click at [505, 366] on div "[PERSON_NAME]" at bounding box center [502, 361] width 334 height 44
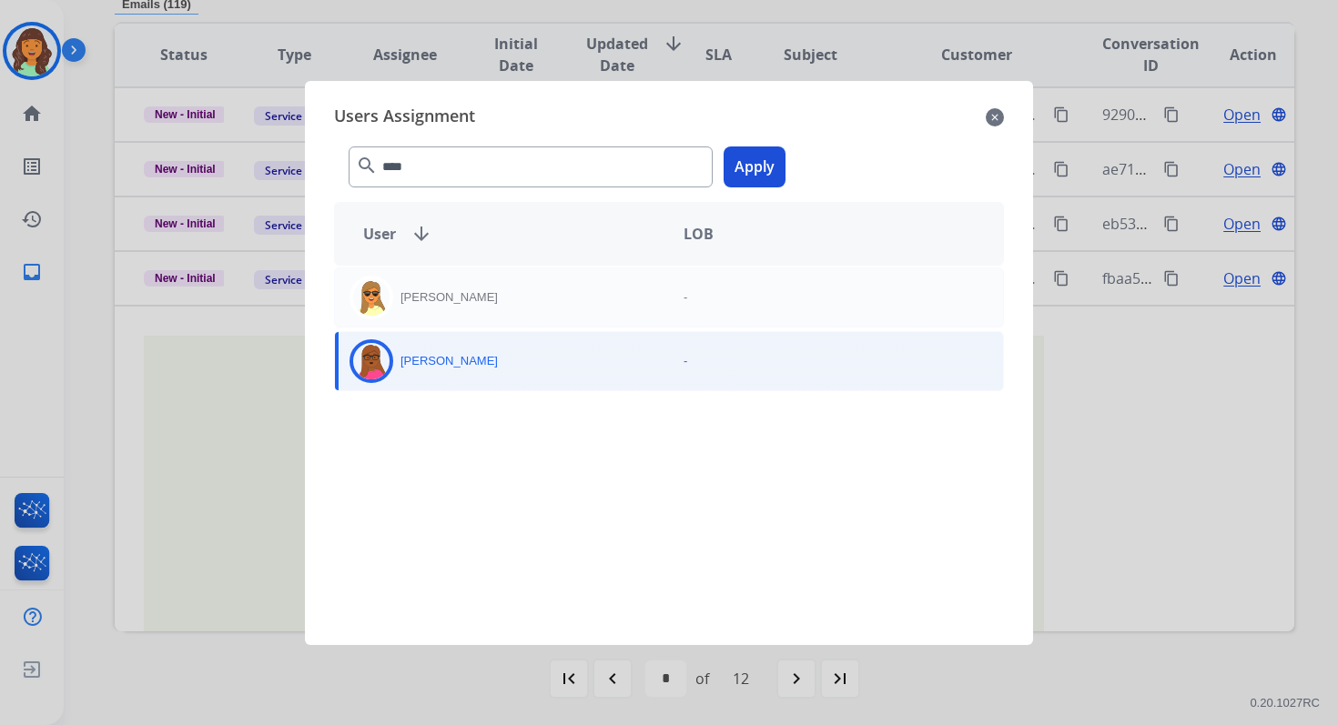
click at [747, 167] on button "Apply" at bounding box center [754, 167] width 62 height 41
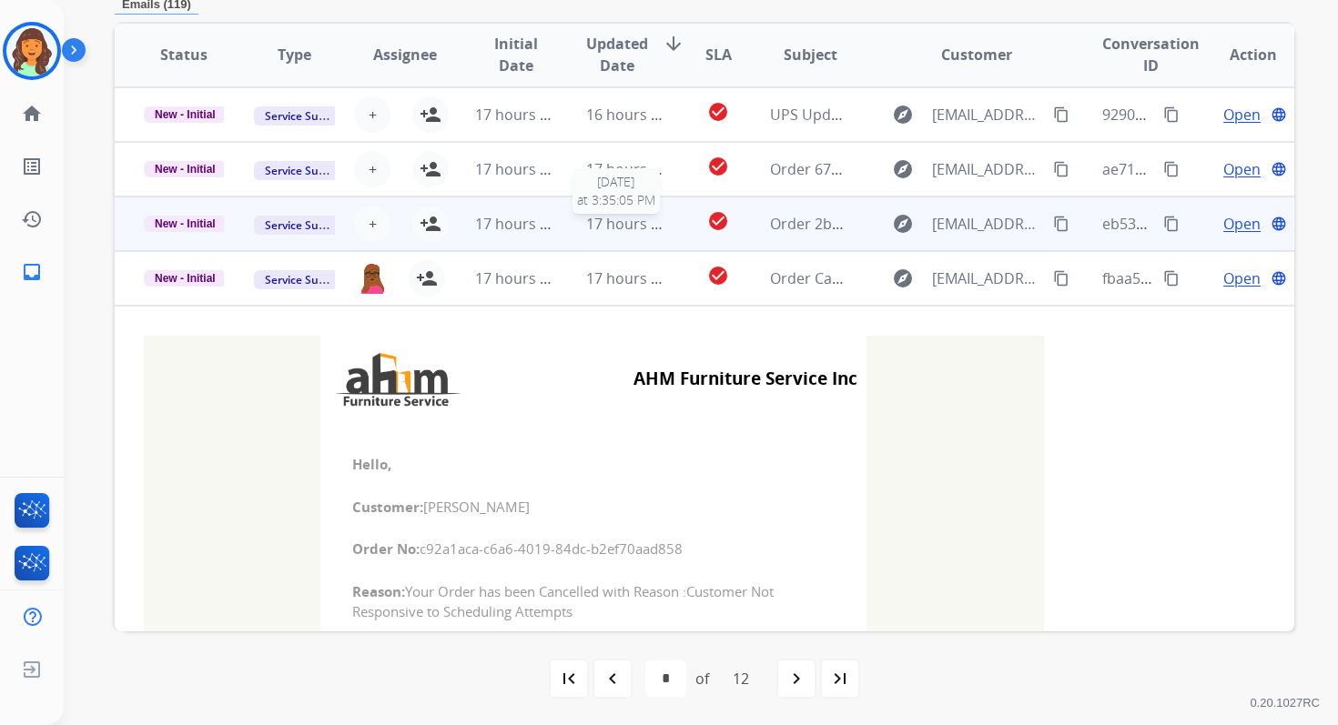
click at [587, 230] on span "17 hours ago" at bounding box center [631, 224] width 90 height 20
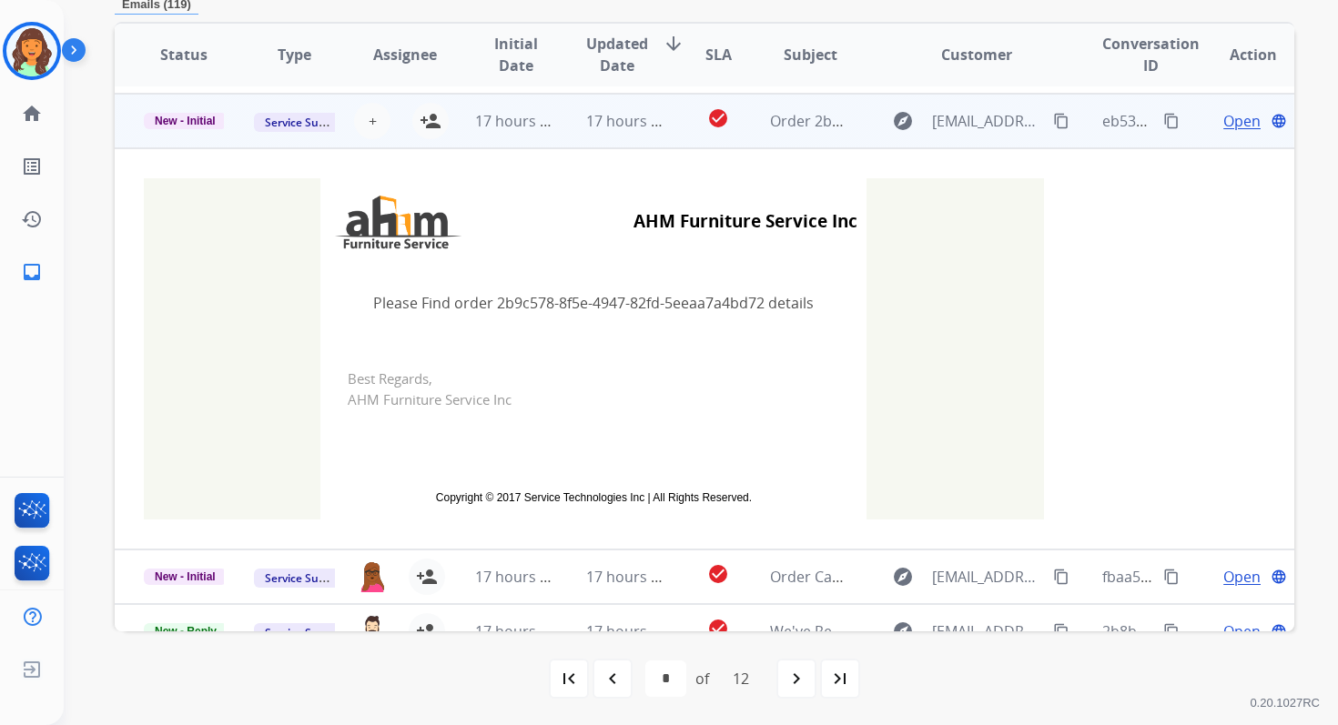
scroll to position [109, 0]
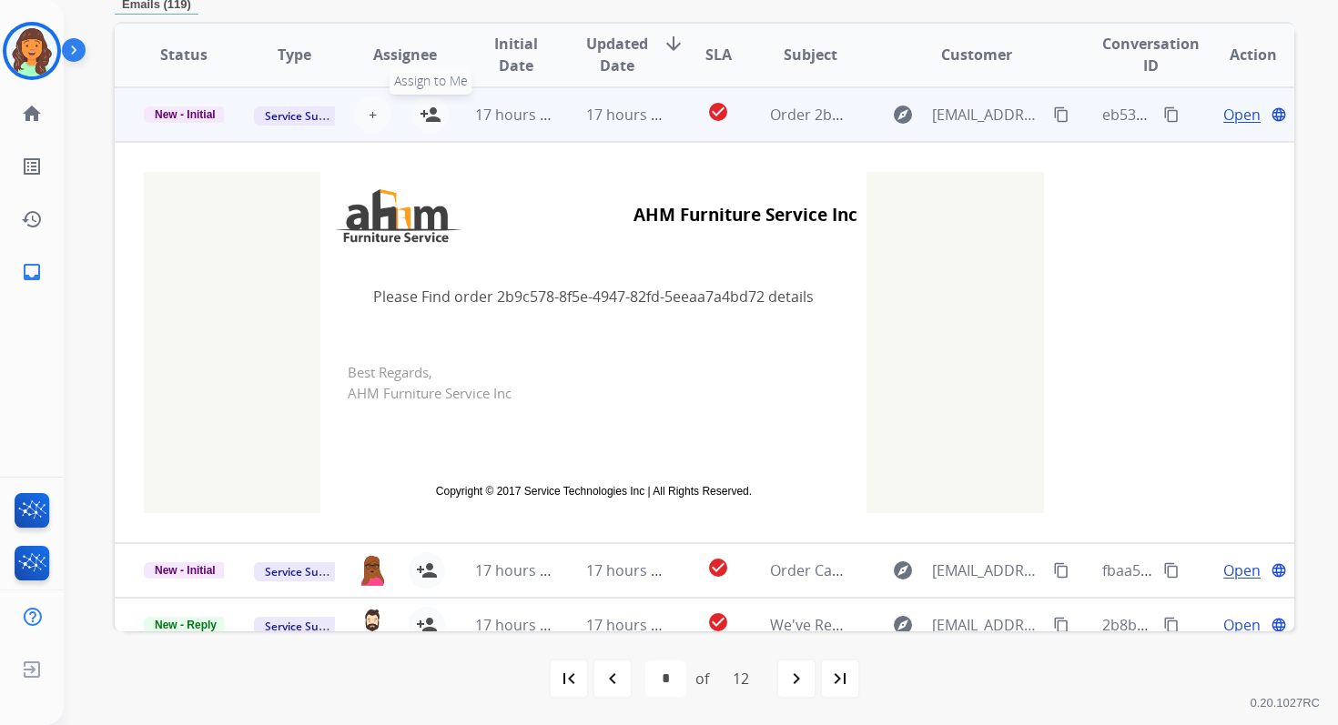
click at [430, 119] on mat-icon "person_add" at bounding box center [431, 115] width 22 height 22
click at [207, 113] on span "New - Initial" at bounding box center [185, 114] width 83 height 16
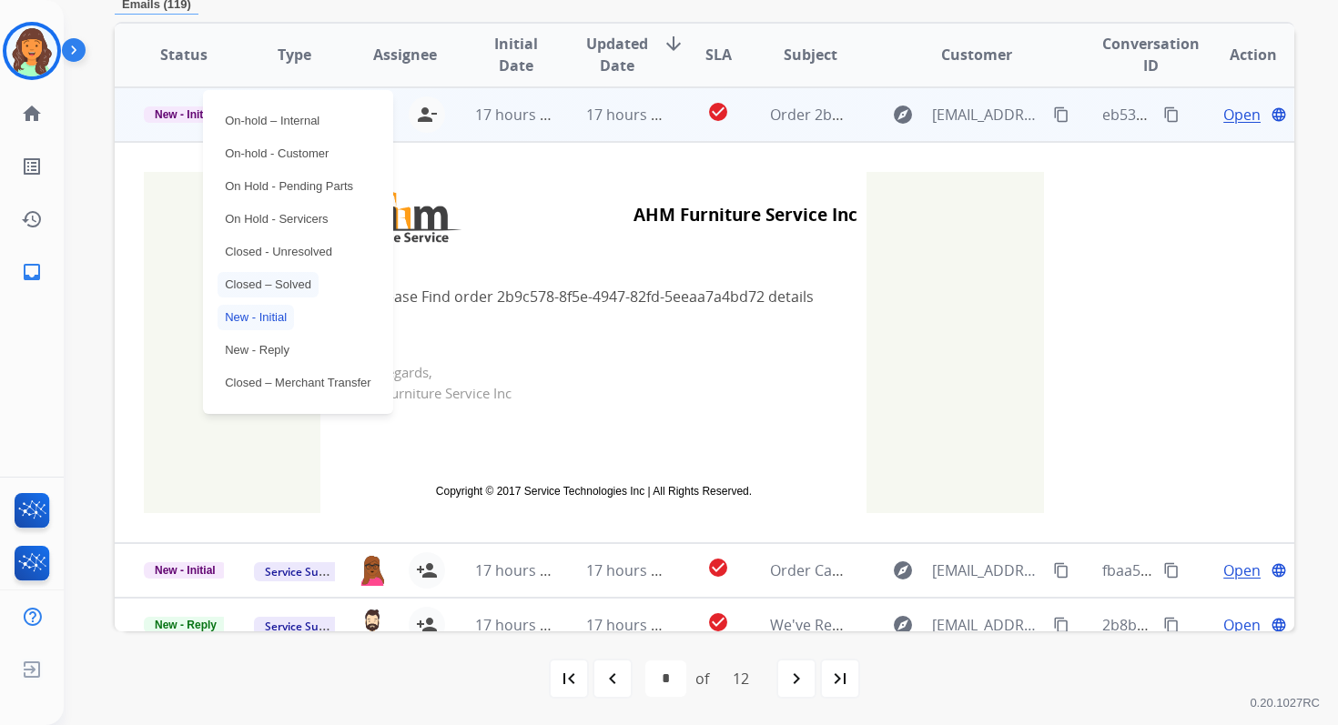
click at [249, 282] on p "Closed – Solved" at bounding box center [267, 284] width 101 height 25
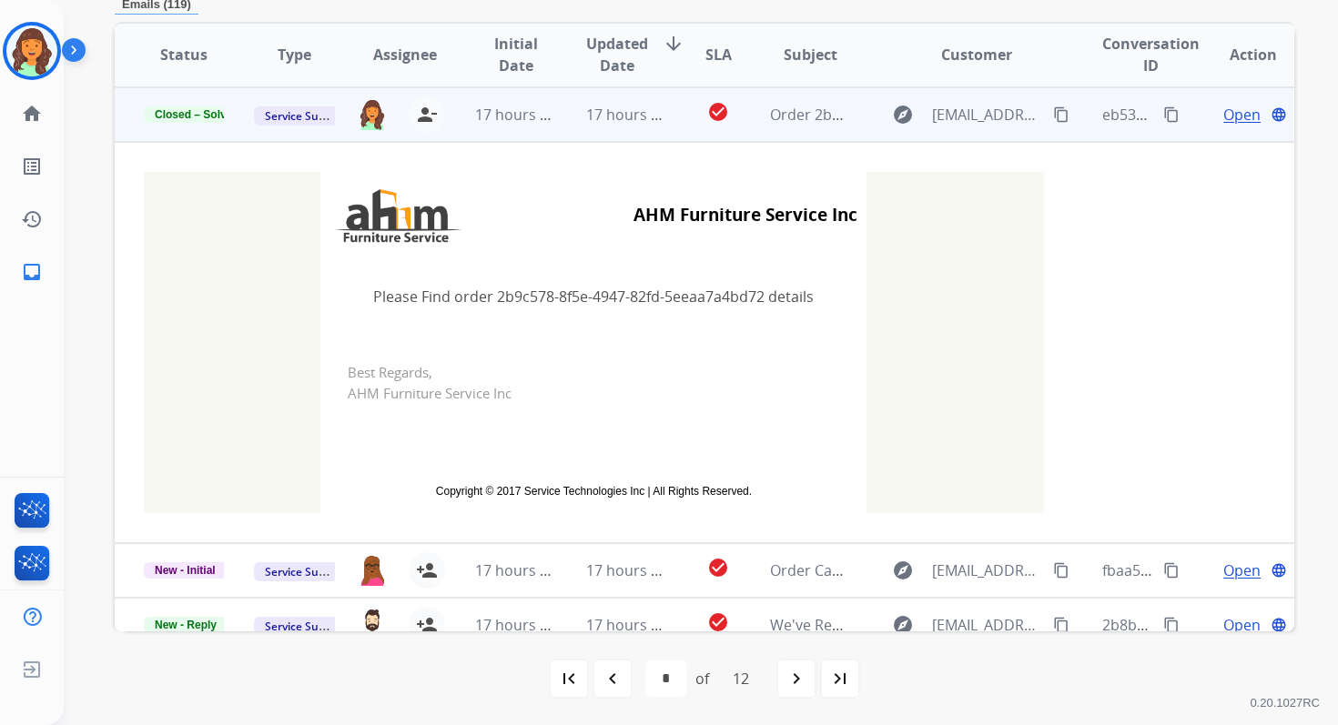
scroll to position [0, 0]
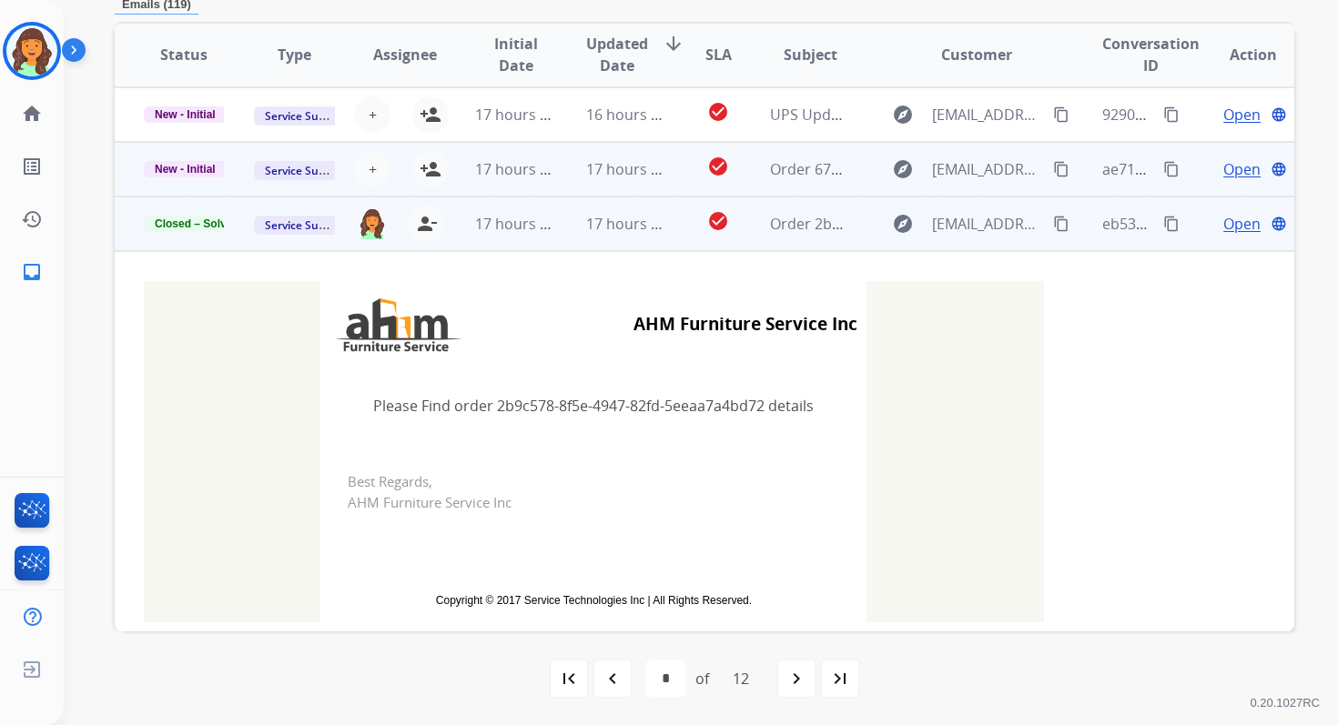
click at [591, 147] on td "17 hours ago" at bounding box center [612, 169] width 110 height 55
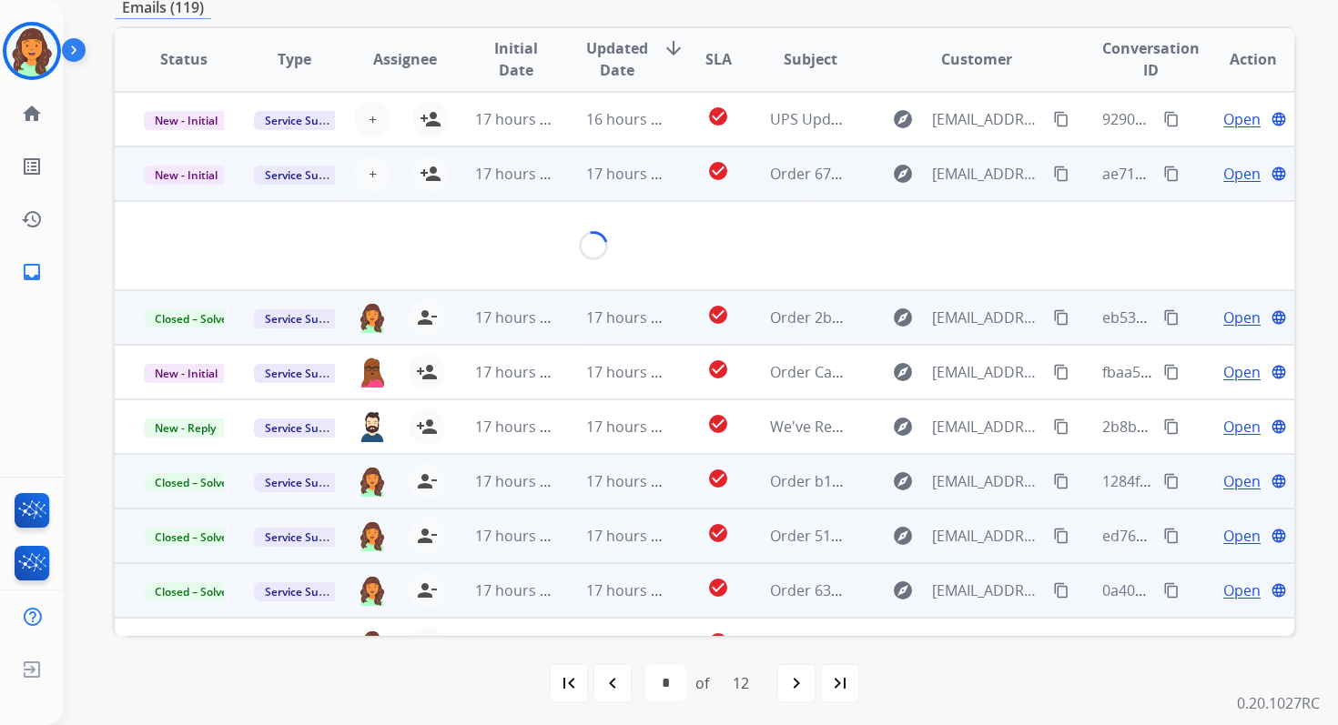
scroll to position [393, 0]
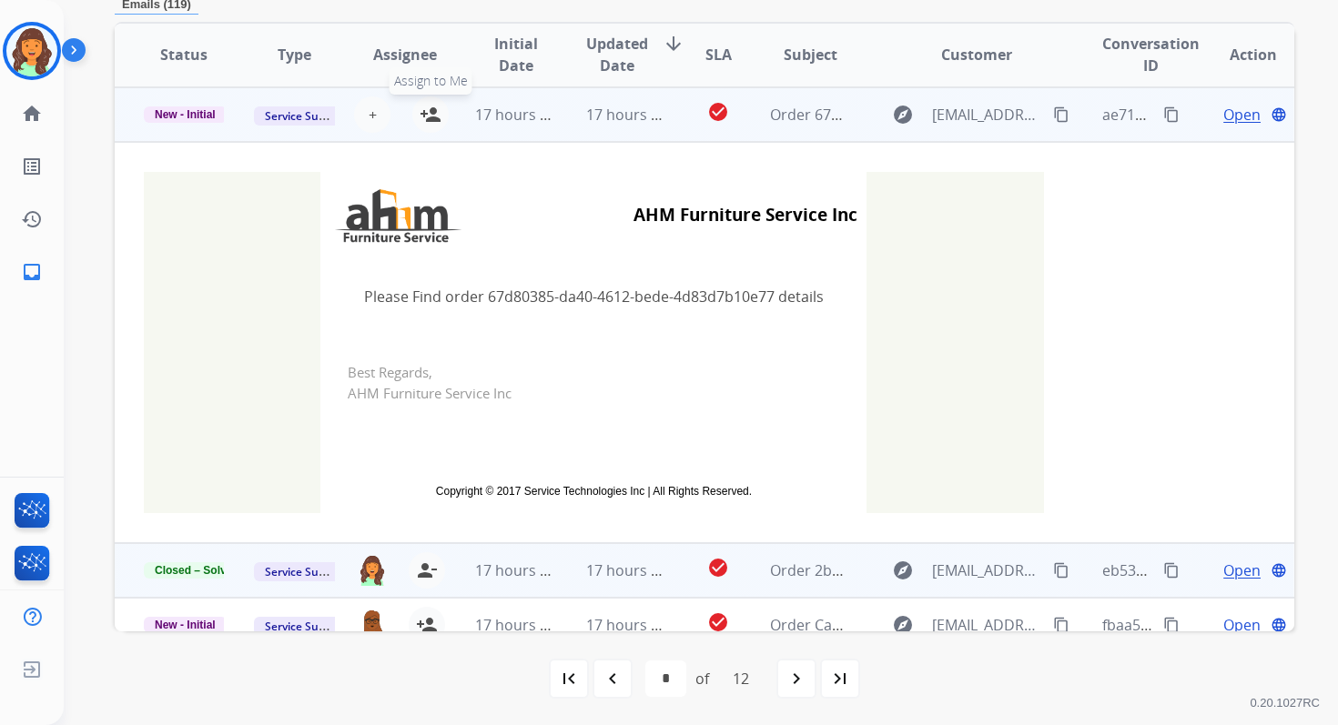
click at [427, 107] on mat-icon "person_add" at bounding box center [431, 115] width 22 height 22
click at [214, 116] on span "New - Initial" at bounding box center [185, 114] width 83 height 16
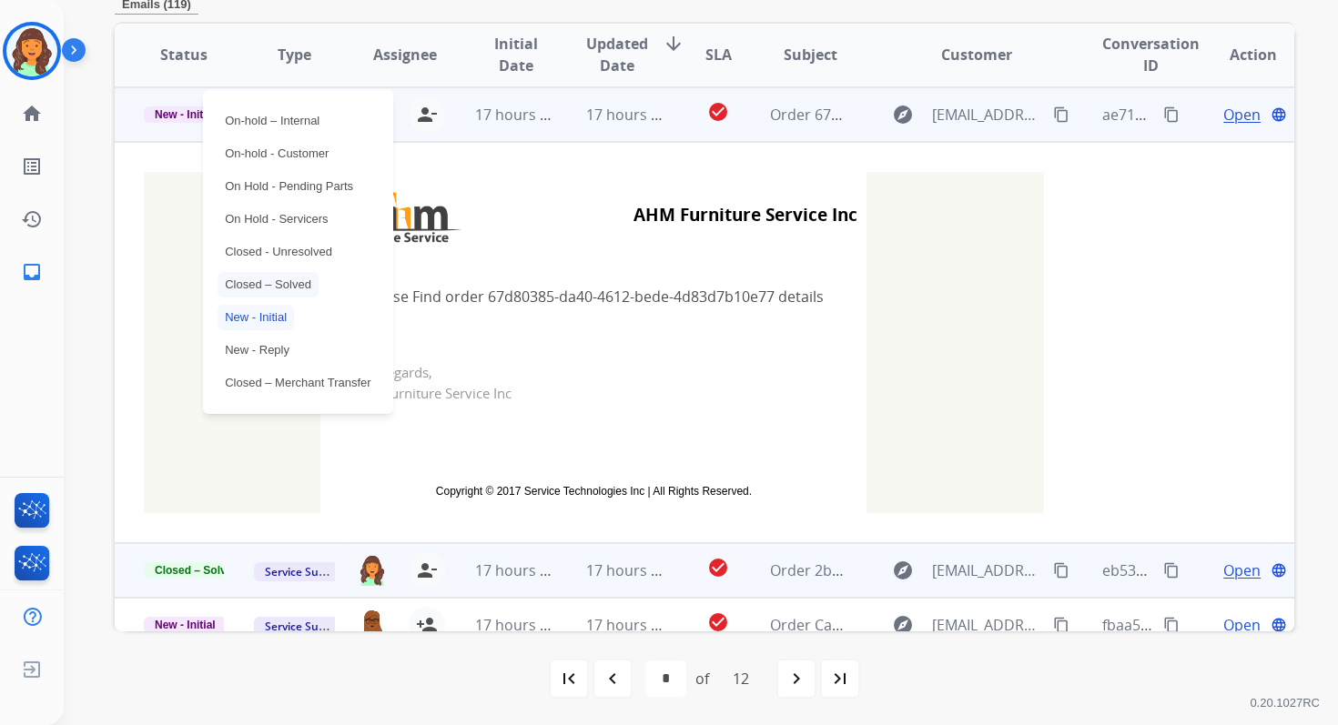
click at [257, 288] on p "Closed – Solved" at bounding box center [267, 284] width 101 height 25
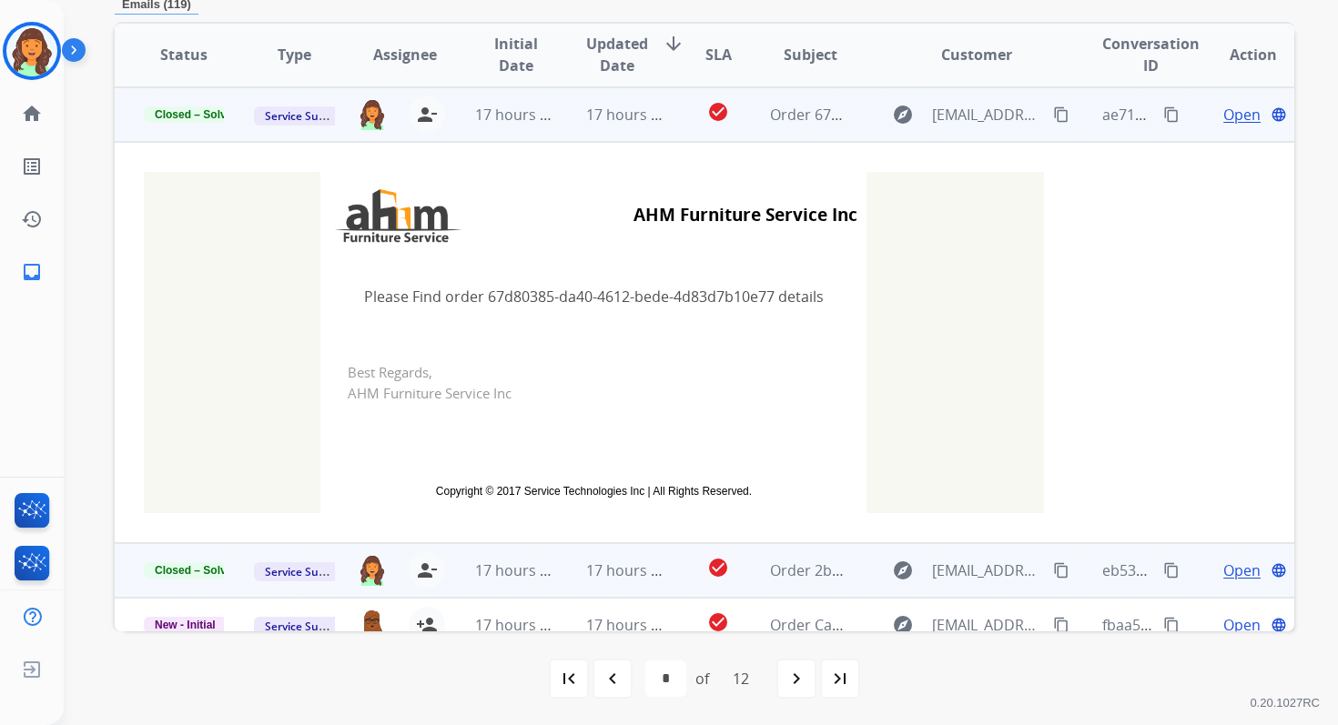
scroll to position [0, 0]
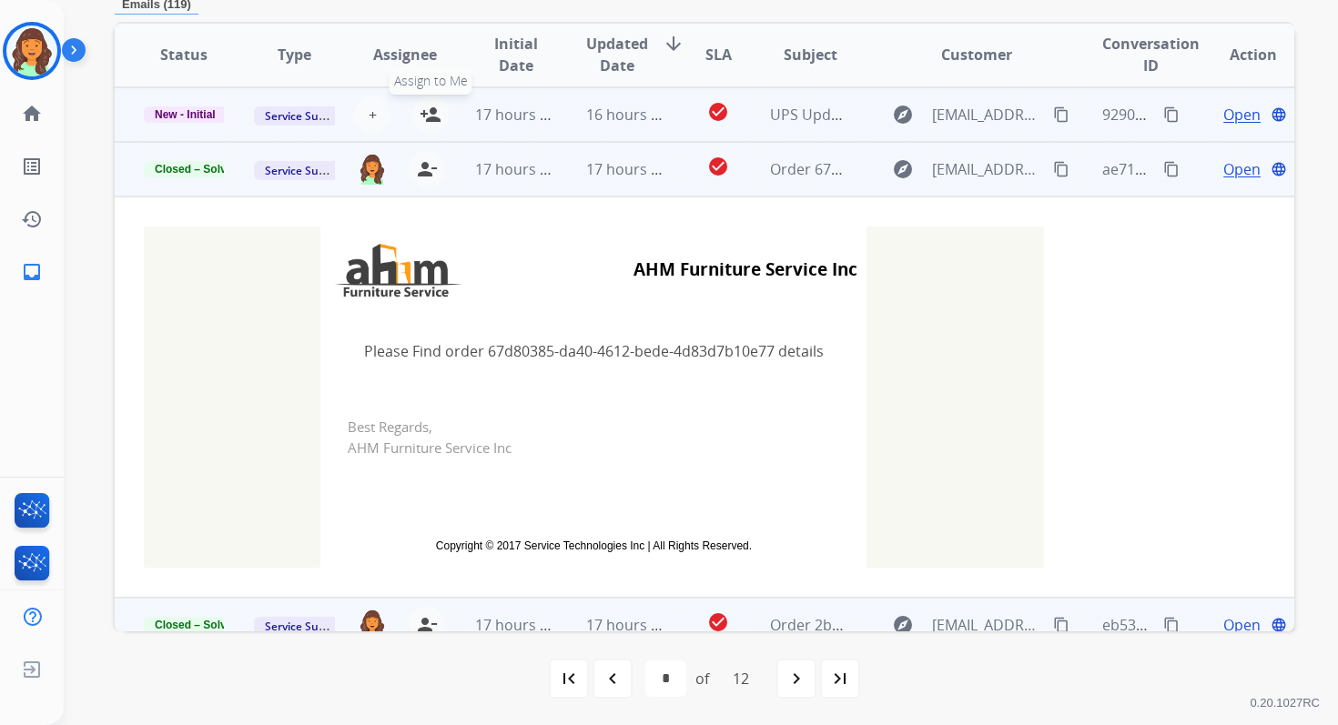
click at [430, 115] on mat-icon "person_add" at bounding box center [431, 115] width 22 height 22
click at [206, 116] on span "New - Initial" at bounding box center [185, 114] width 83 height 16
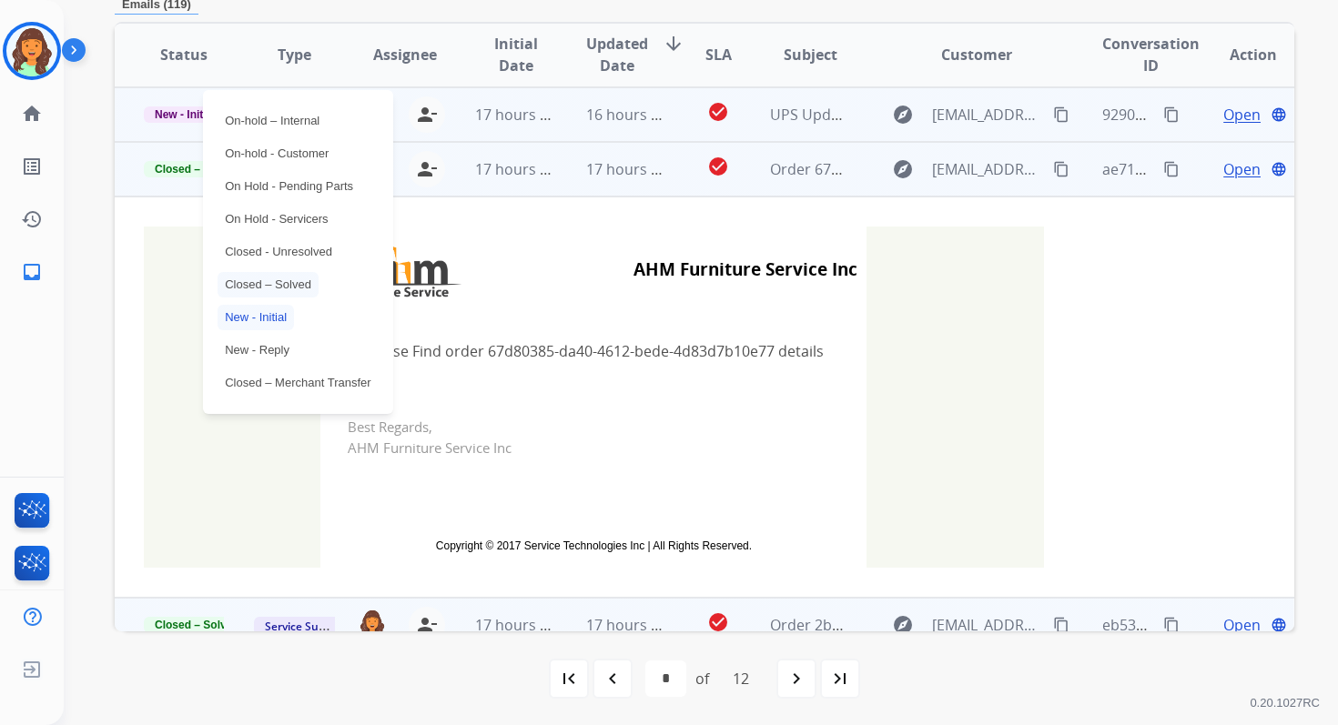
click at [273, 288] on p "Closed – Solved" at bounding box center [267, 284] width 101 height 25
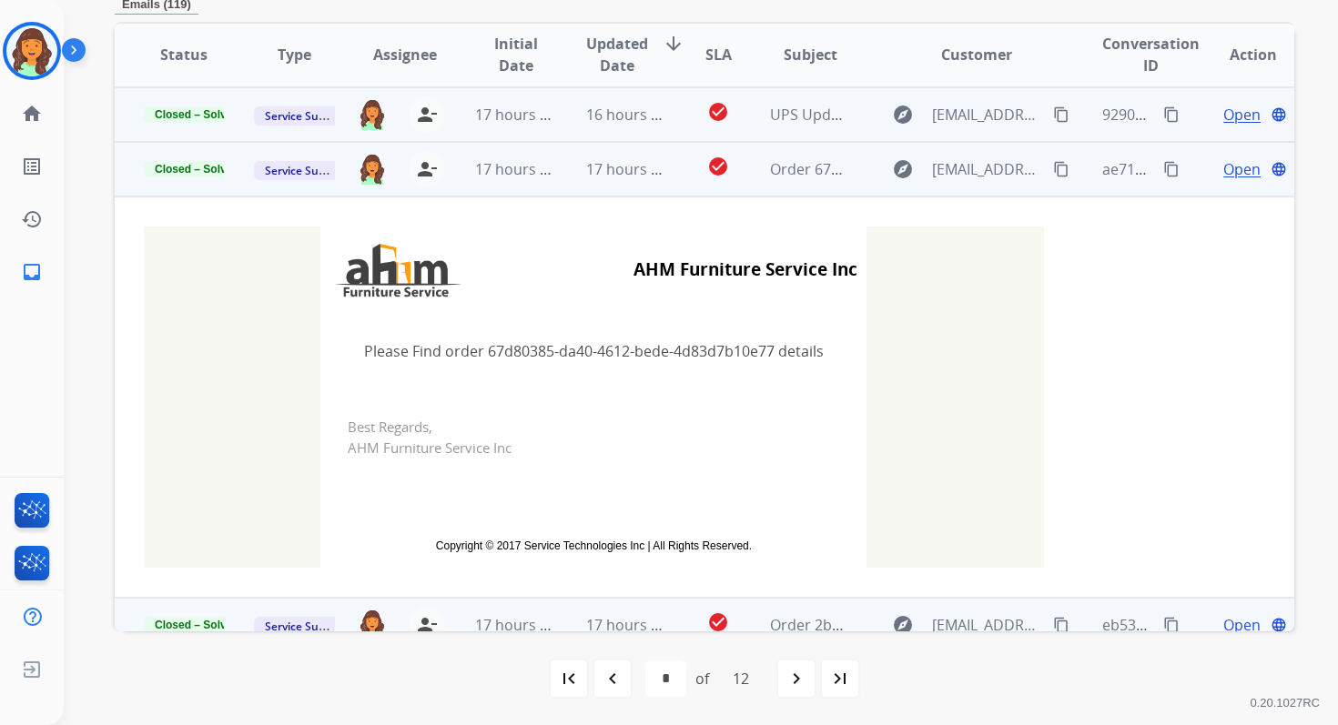
click at [557, 119] on td "16 hours ago" at bounding box center [612, 114] width 110 height 55
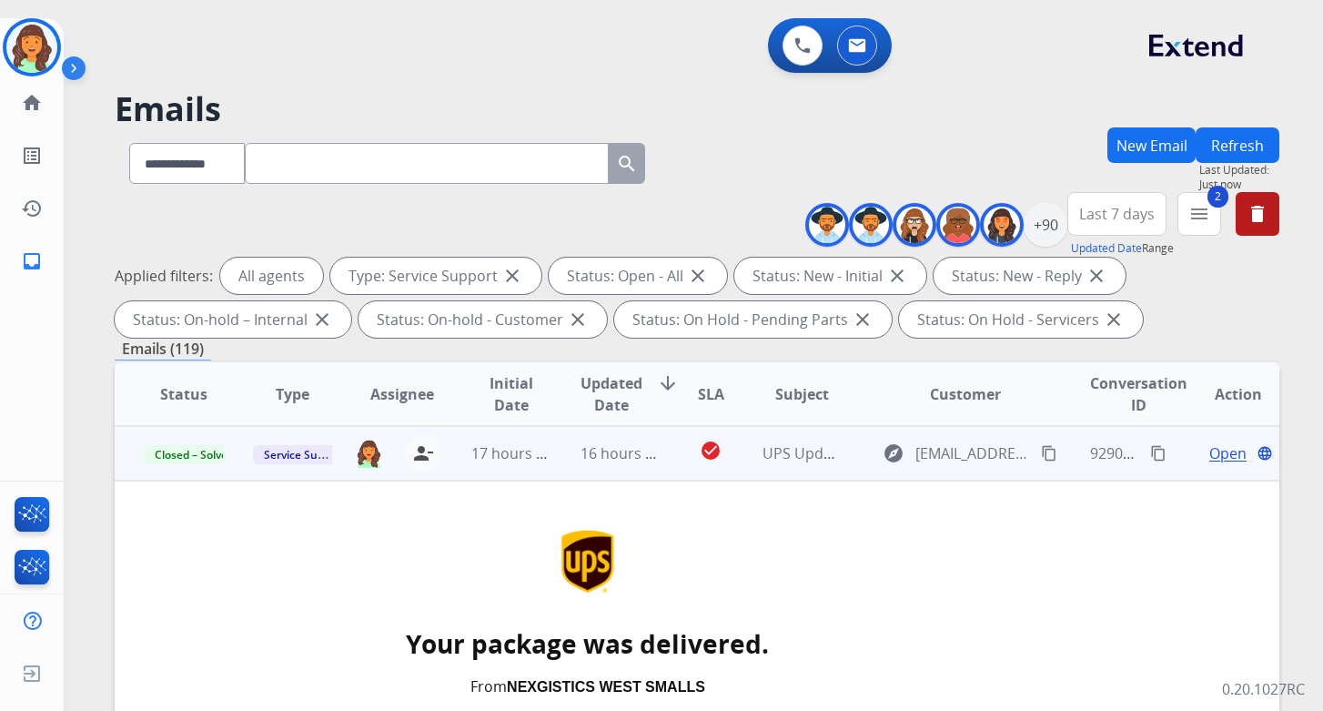
click at [1254, 142] on button "Refresh" at bounding box center [1238, 144] width 84 height 35
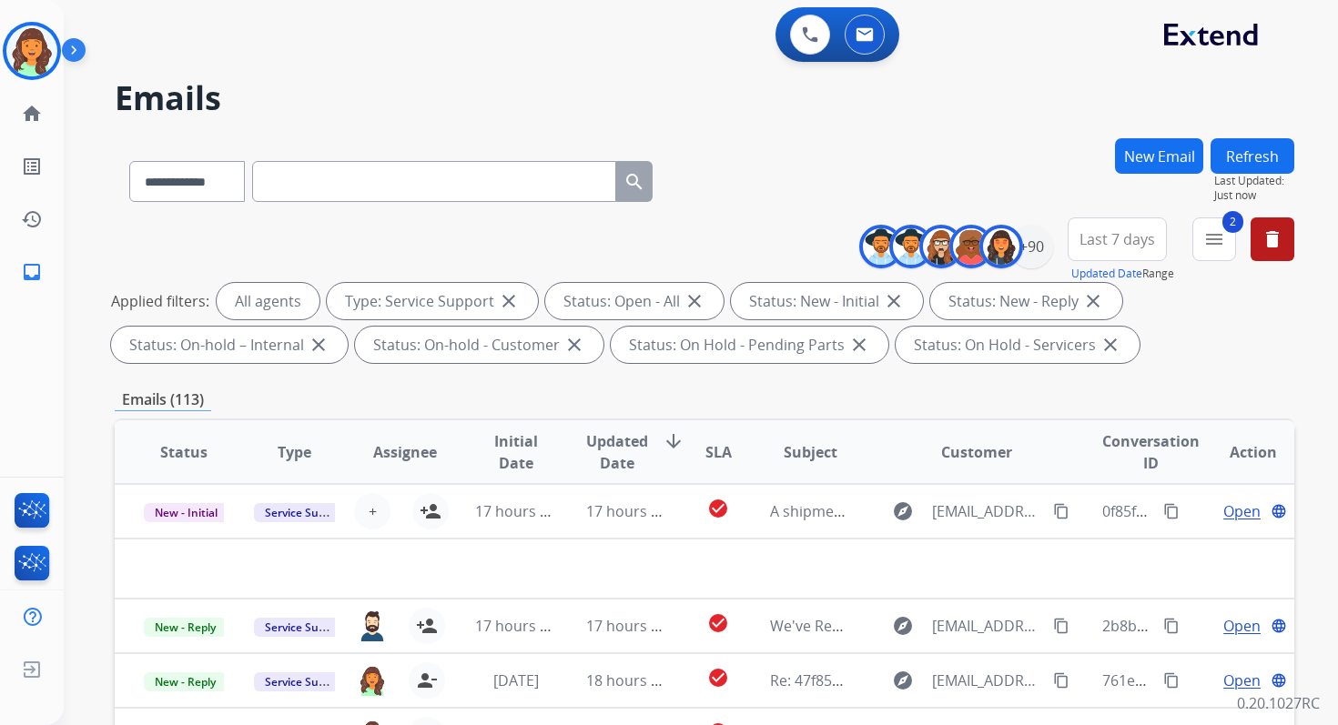
scroll to position [398, 0]
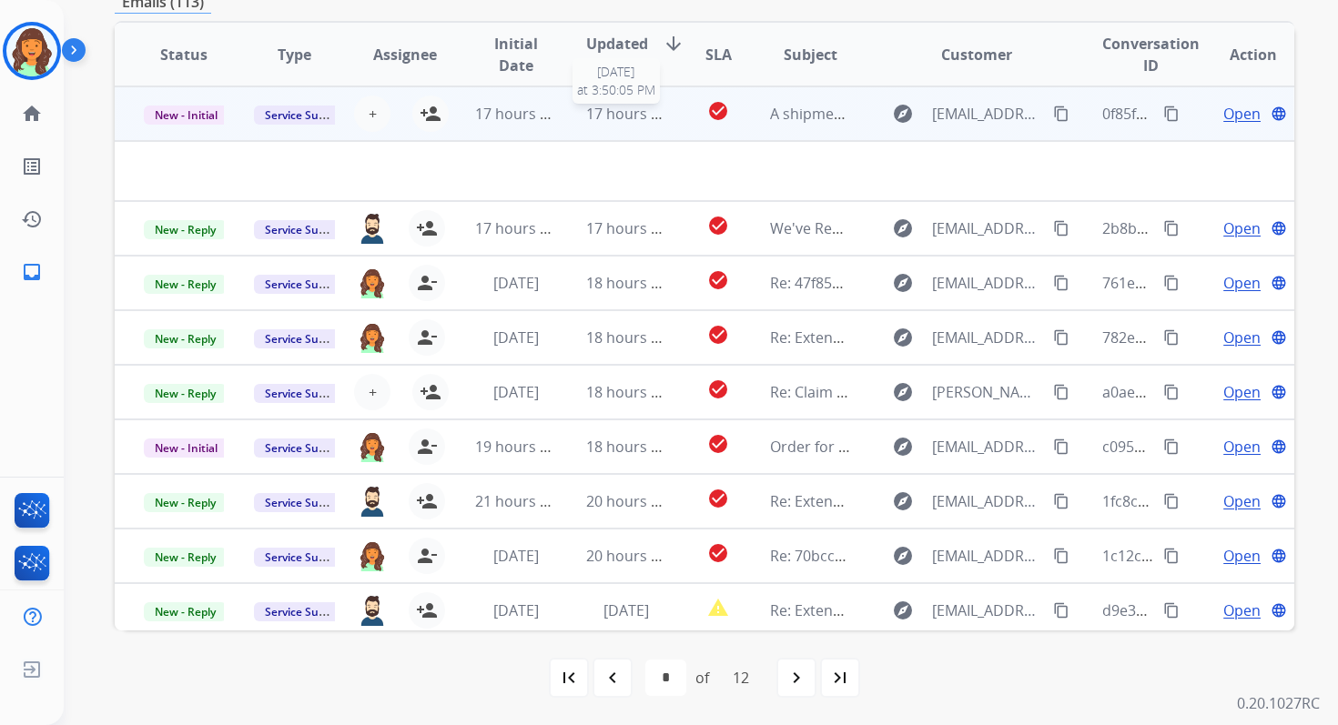
click at [642, 113] on span "17 hours ago" at bounding box center [631, 114] width 90 height 20
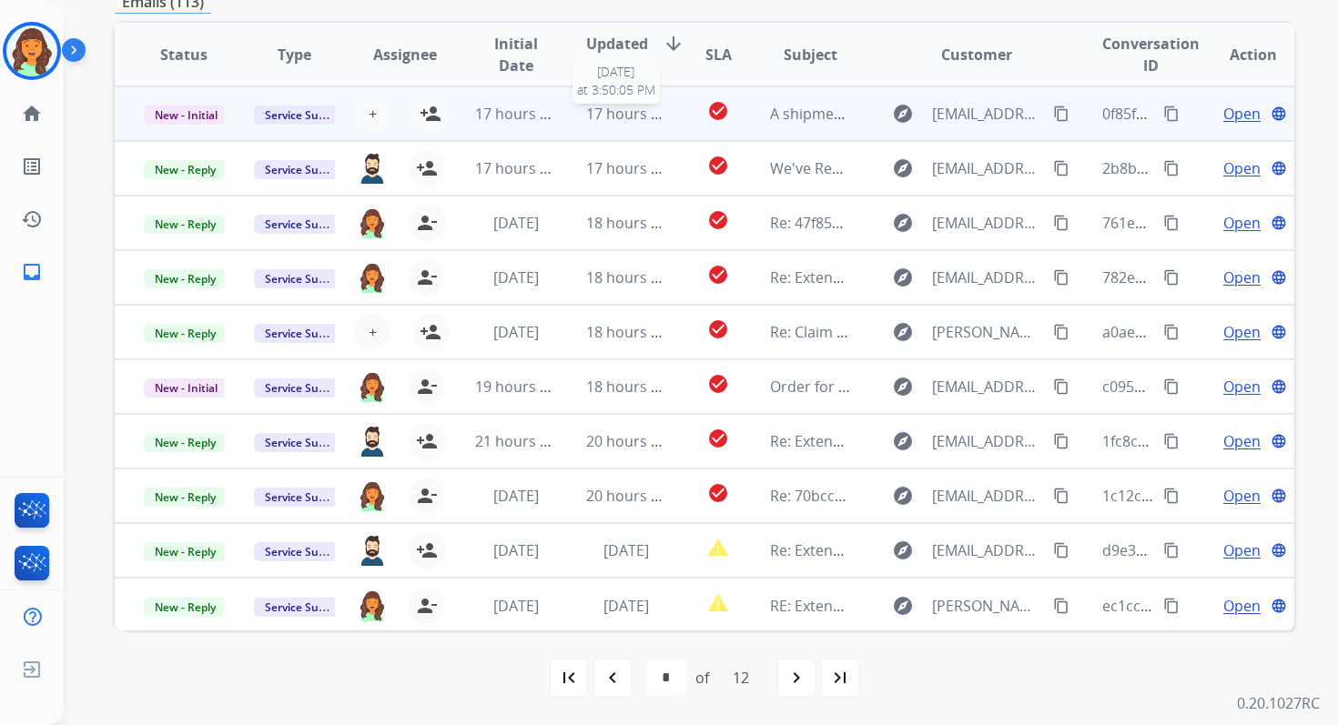
click at [642, 113] on span "17 hours ago" at bounding box center [631, 114] width 90 height 20
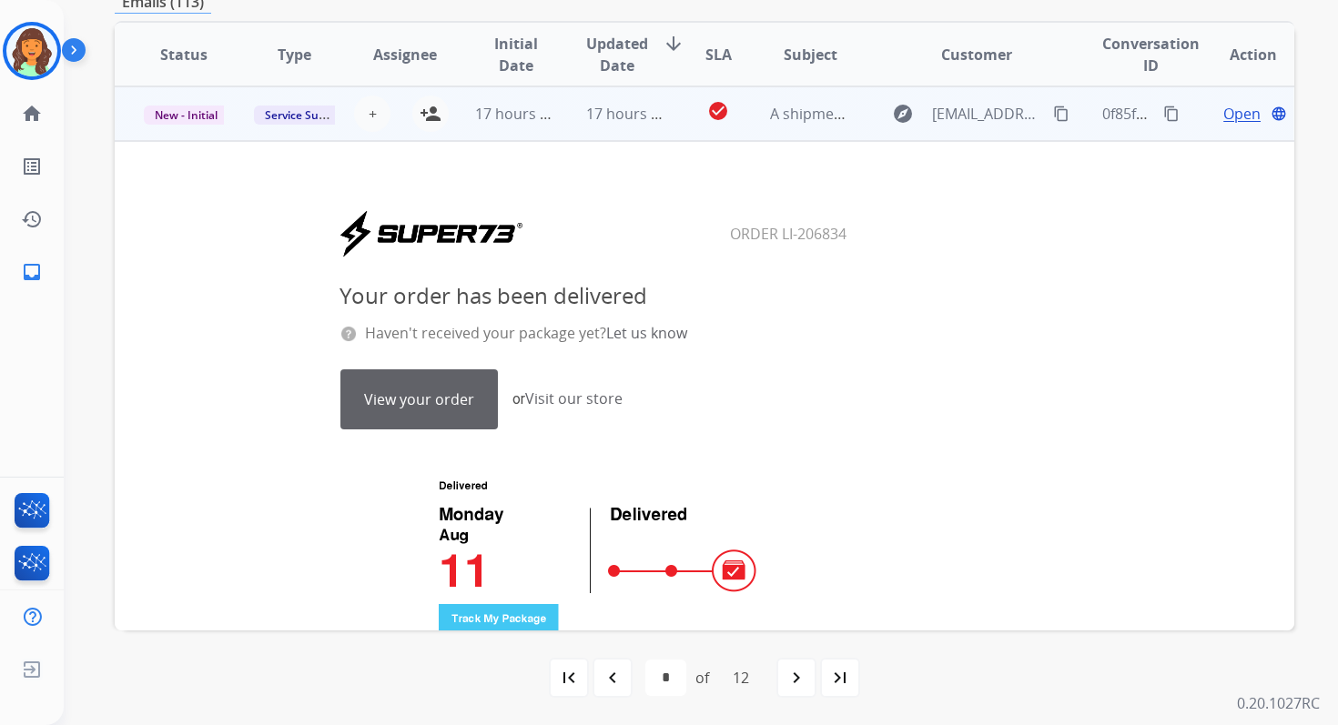
click at [431, 396] on link "View your order" at bounding box center [419, 399] width 156 height 58
click at [426, 113] on mat-icon "person_add" at bounding box center [431, 114] width 22 height 22
click at [192, 114] on span "New - Initial" at bounding box center [186, 115] width 85 height 19
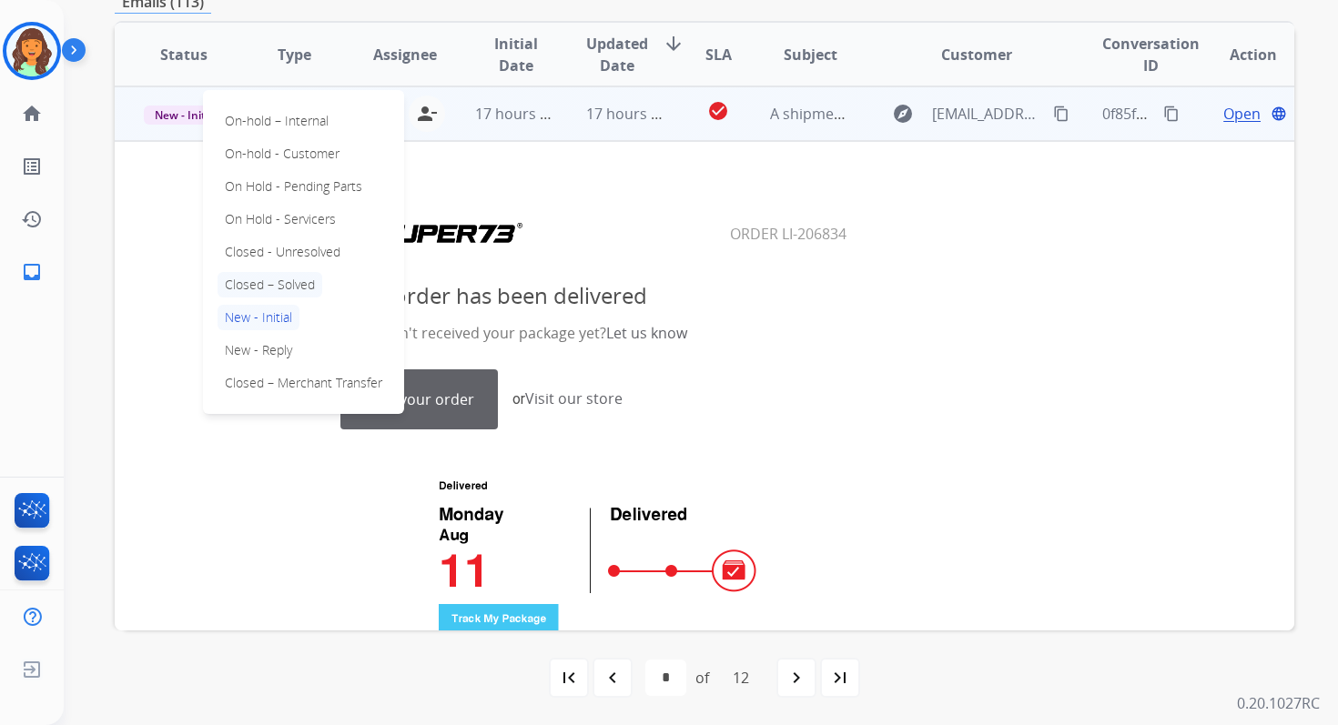
click at [262, 281] on p "Closed – Solved" at bounding box center [269, 284] width 105 height 25
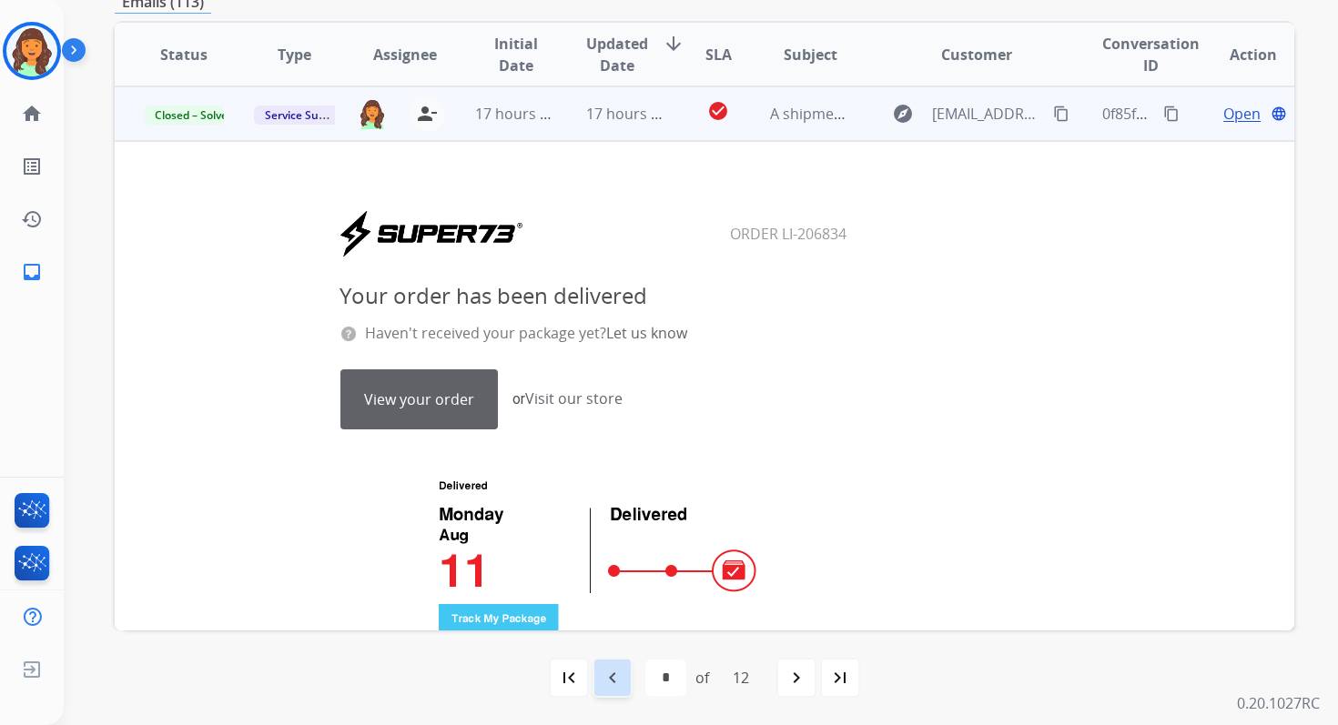
click at [606, 669] on mat-icon "navigate_before" at bounding box center [613, 678] width 22 height 22
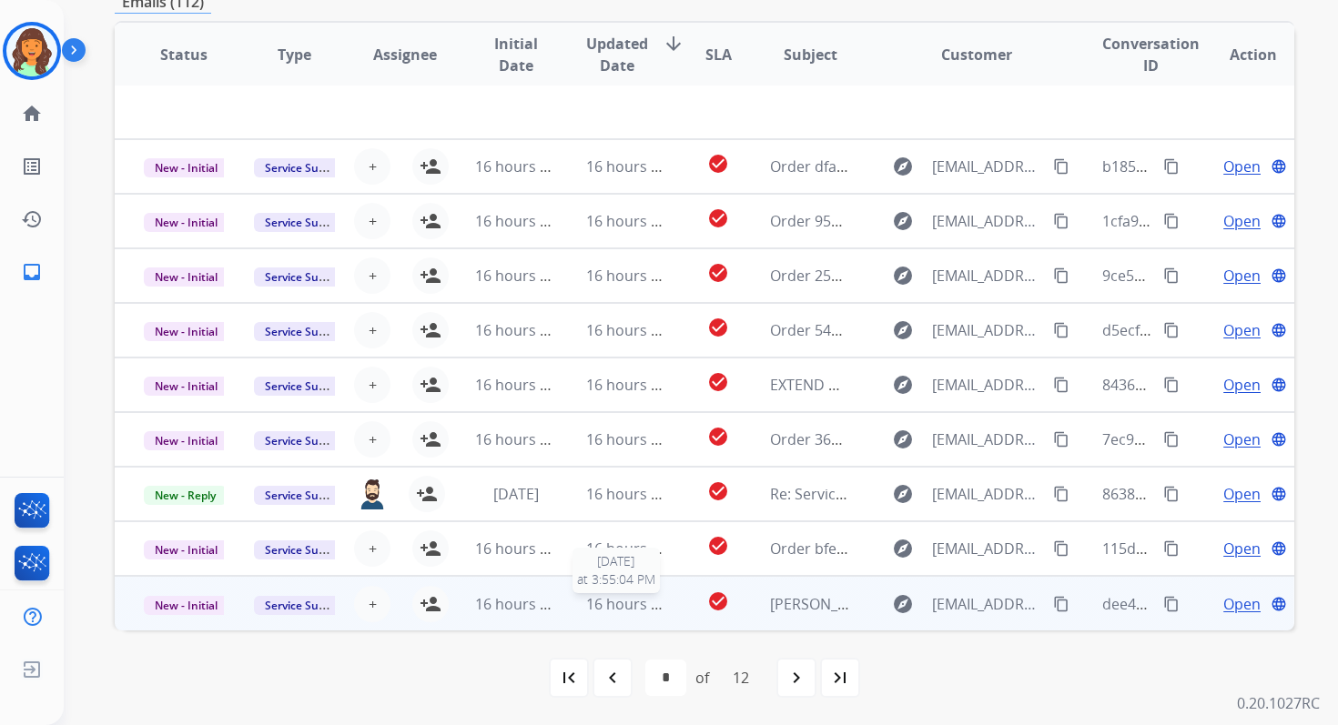
click at [620, 612] on span "16 hours ago" at bounding box center [631, 604] width 90 height 20
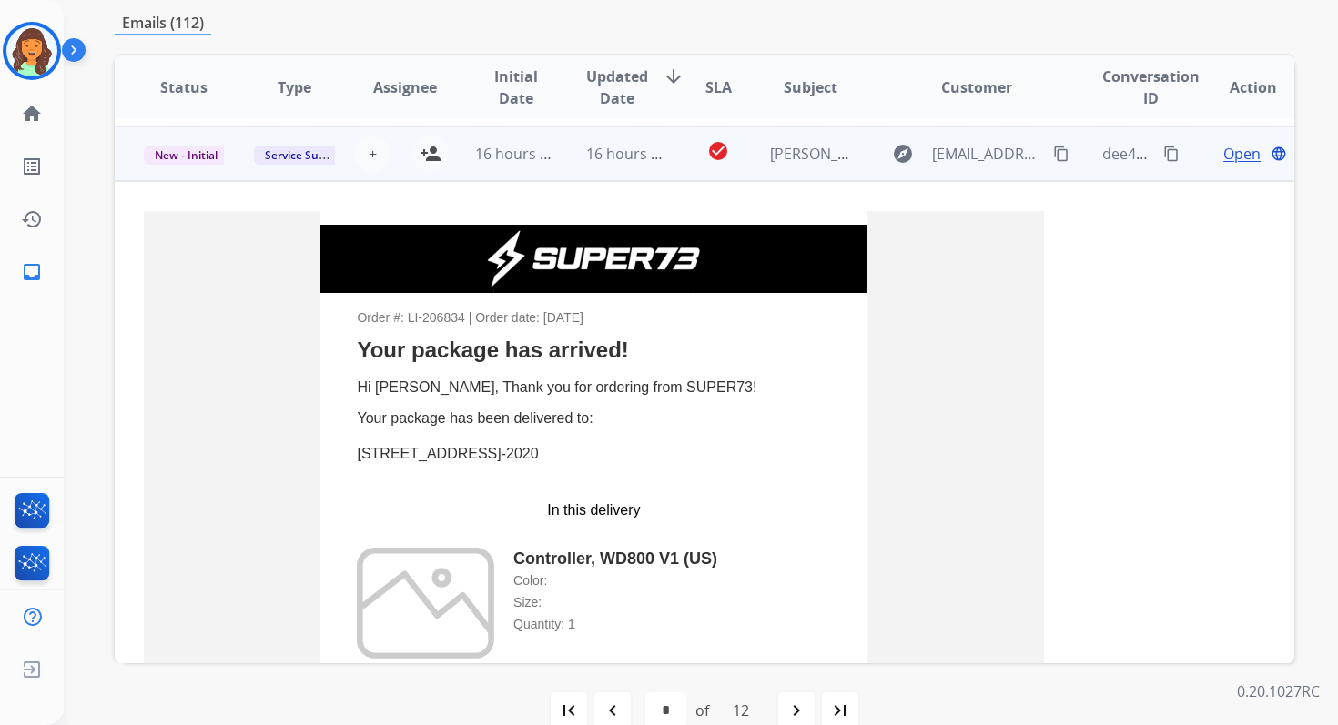
scroll to position [491, 0]
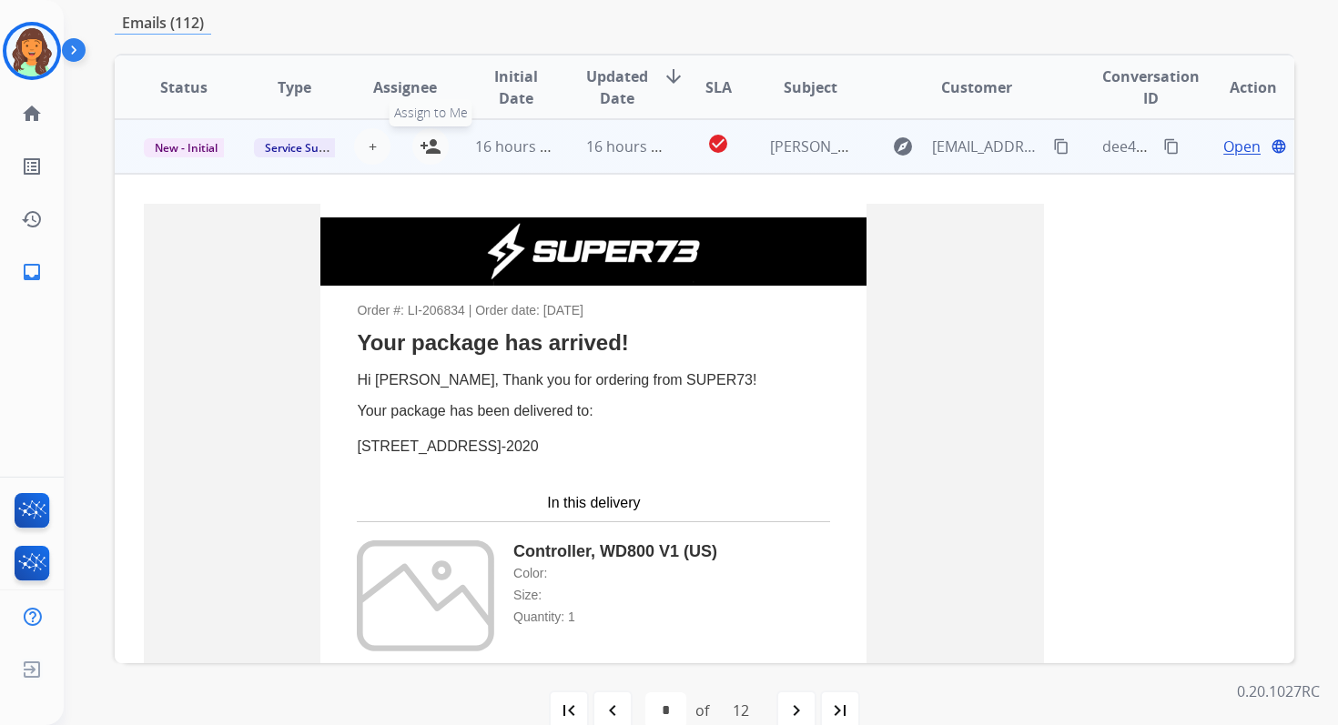
click at [429, 141] on mat-icon "person_add" at bounding box center [431, 147] width 22 height 22
click at [196, 145] on span "New - Initial" at bounding box center [186, 147] width 85 height 19
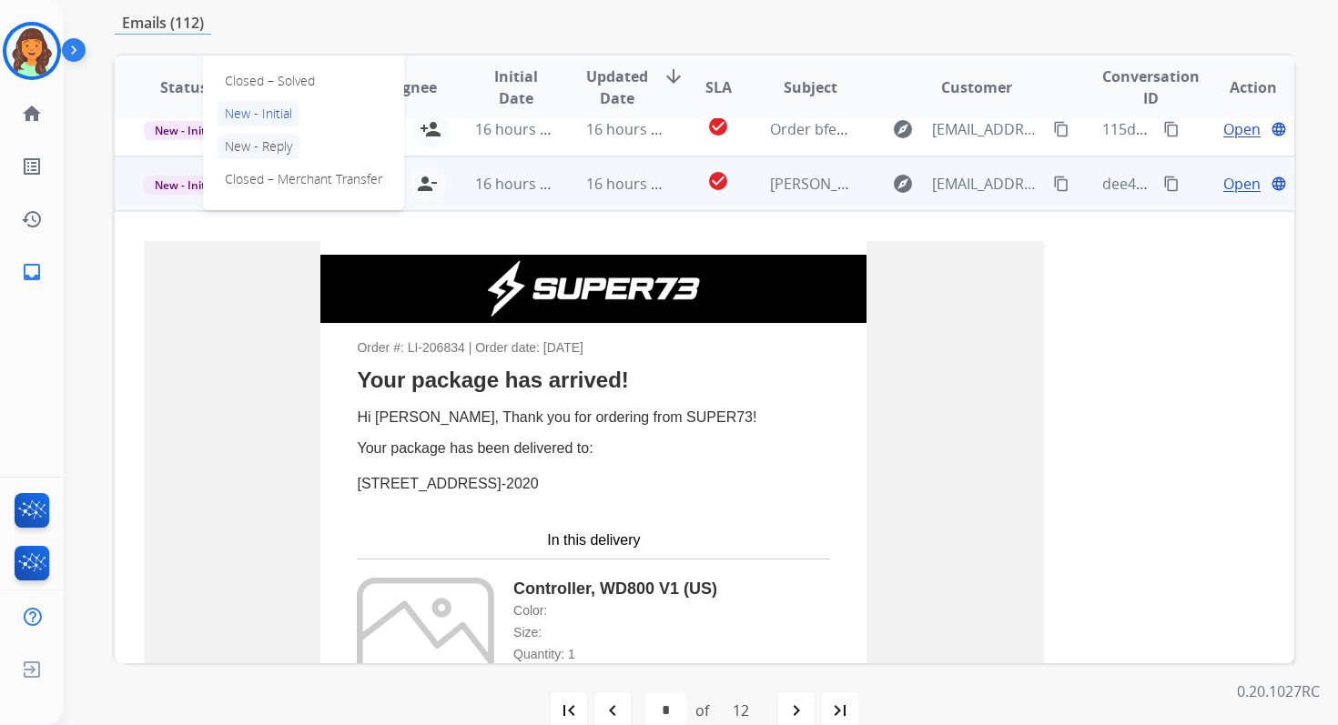
scroll to position [408, 0]
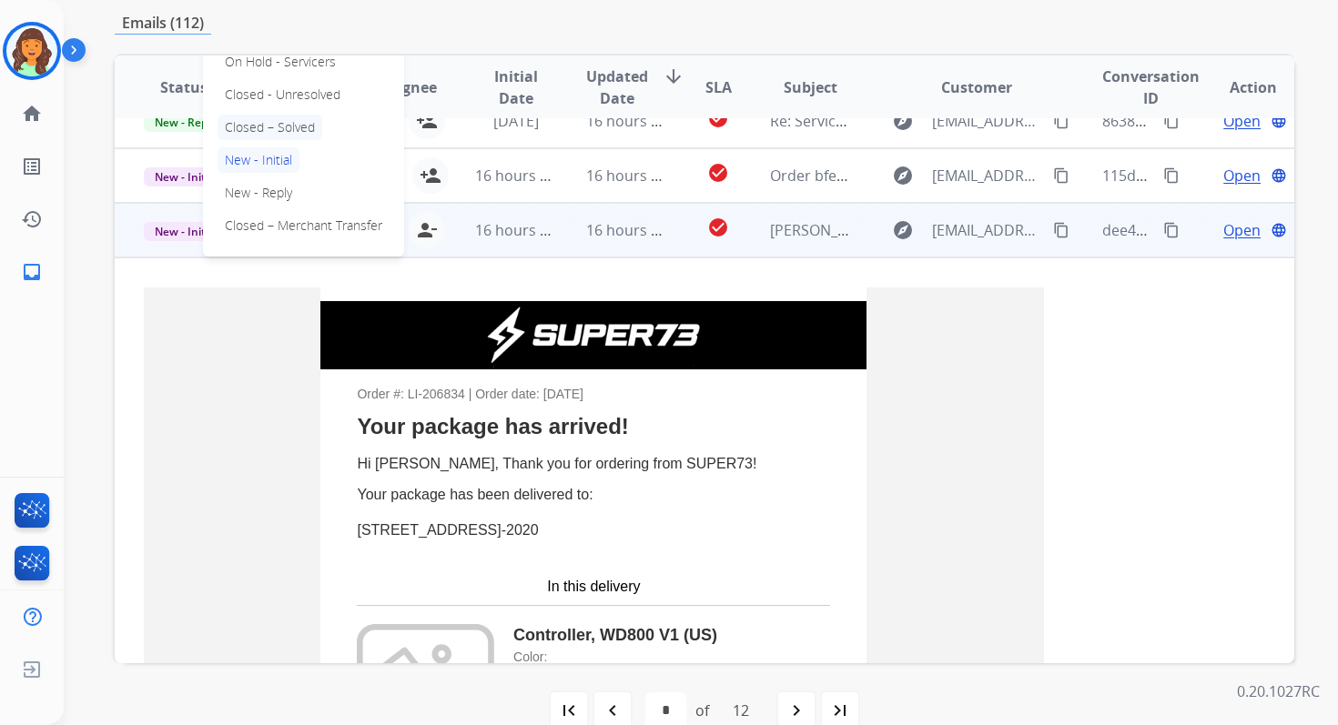
click at [254, 128] on p "Closed – Solved" at bounding box center [269, 127] width 105 height 25
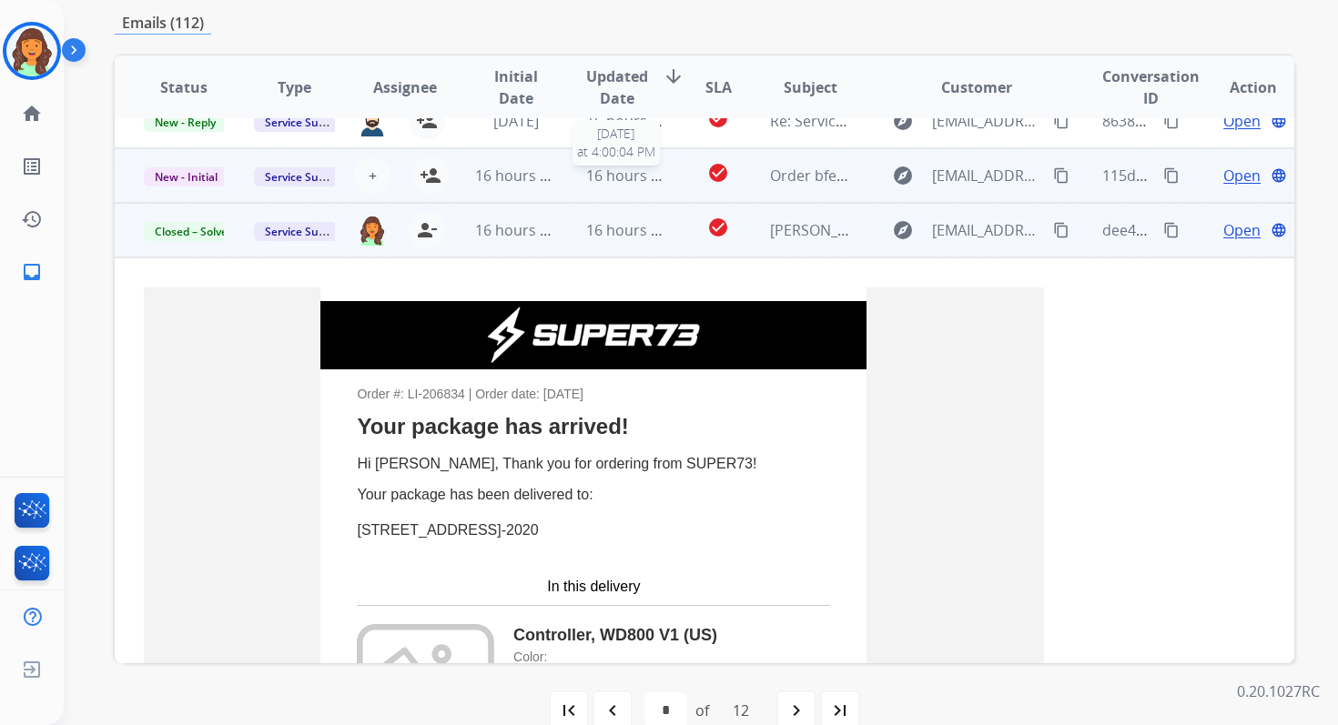
click at [605, 177] on span "16 hours ago" at bounding box center [631, 176] width 90 height 20
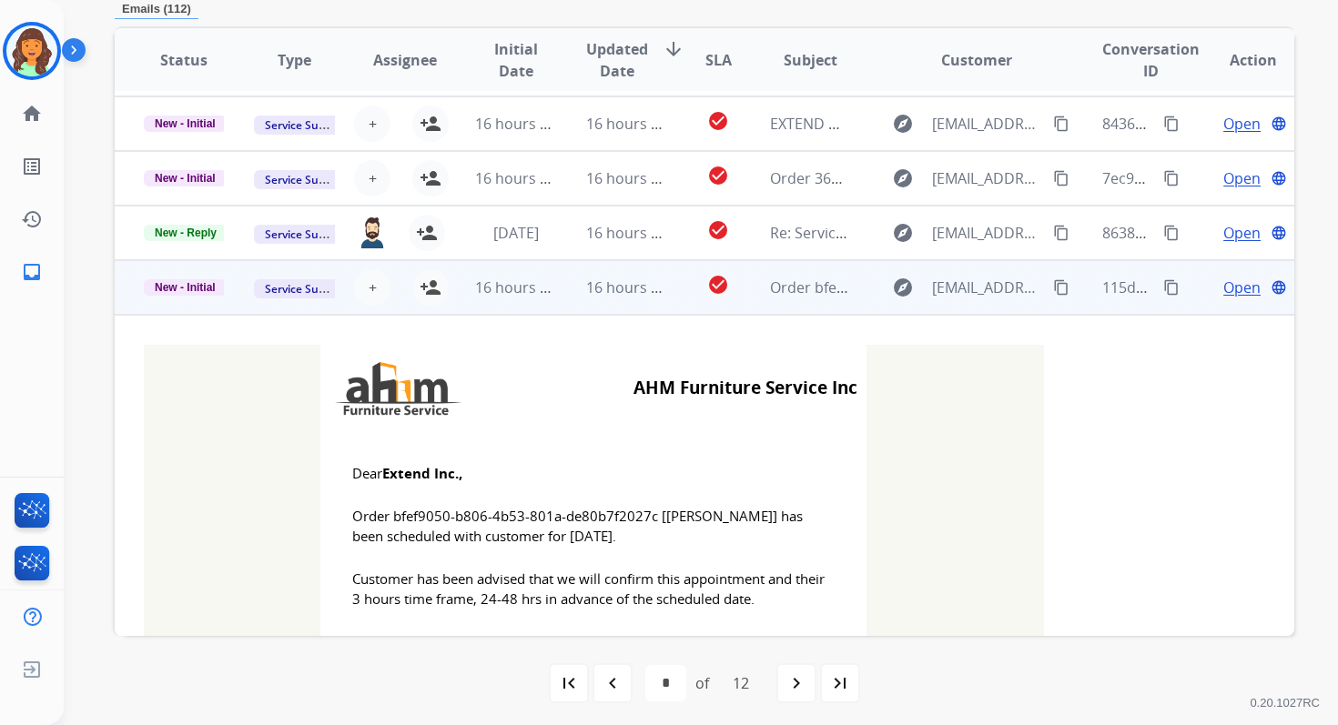
scroll to position [437, 0]
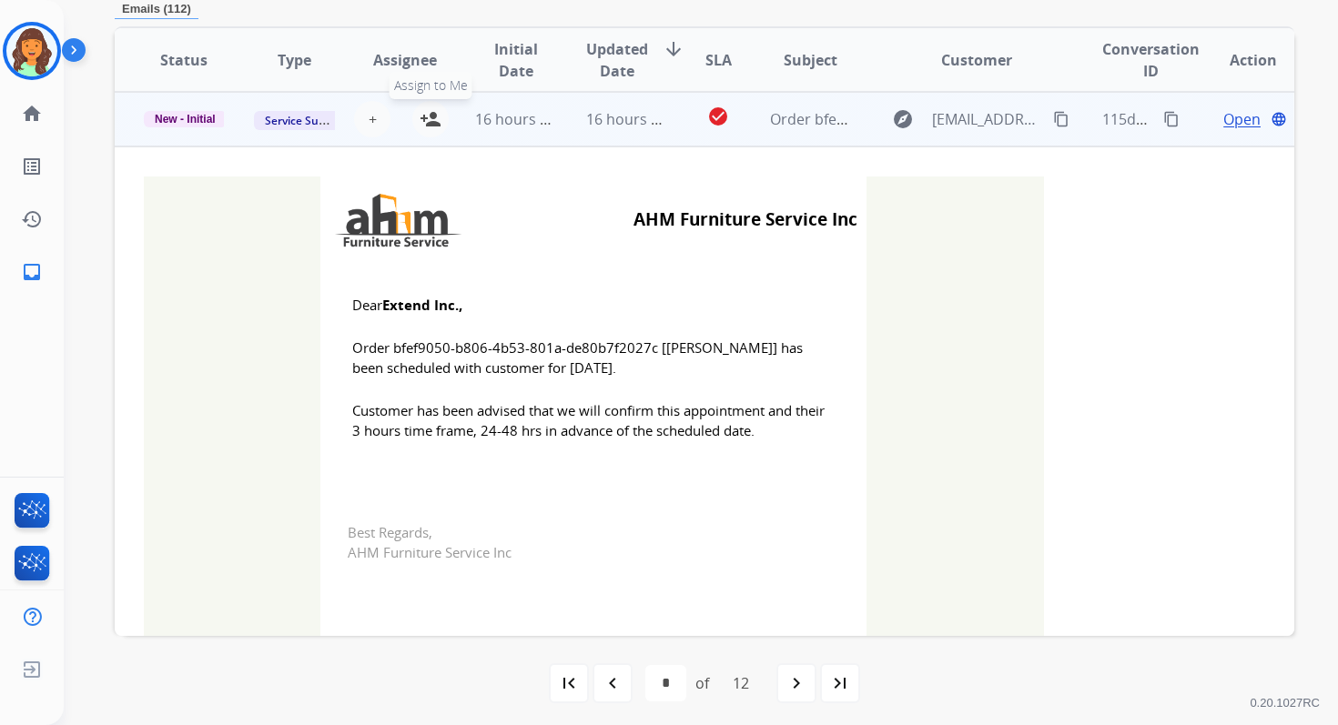
click at [430, 124] on mat-icon "person_add" at bounding box center [431, 119] width 22 height 22
click at [208, 118] on span "New - Initial" at bounding box center [185, 119] width 83 height 16
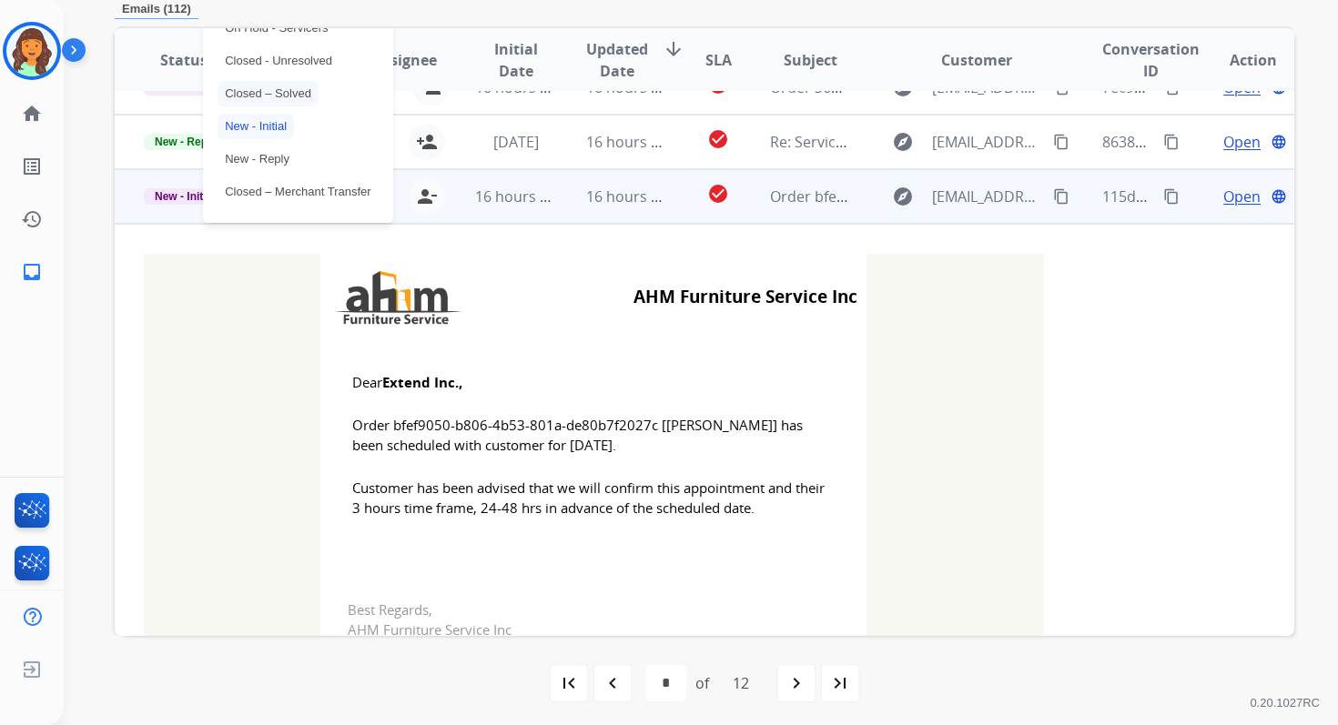
click at [251, 98] on p "Closed – Solved" at bounding box center [267, 93] width 101 height 25
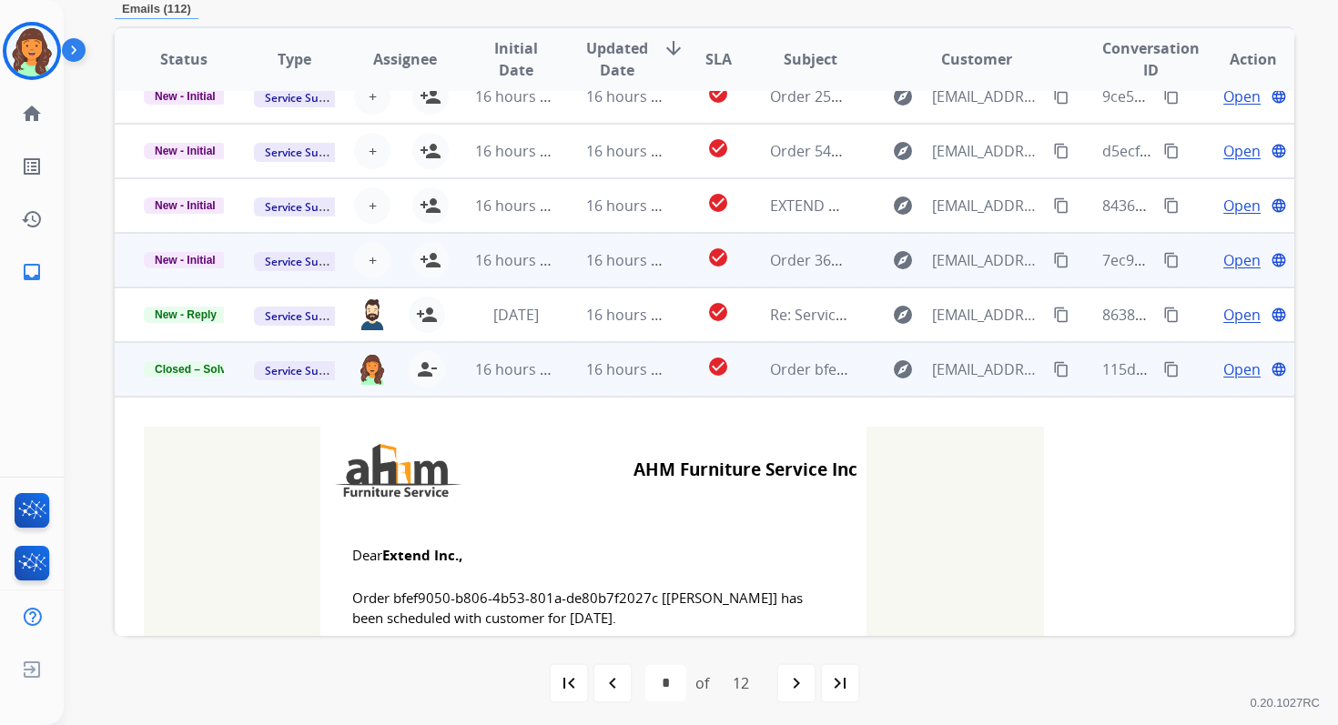
click at [566, 253] on td "16 hours ago" at bounding box center [612, 260] width 110 height 55
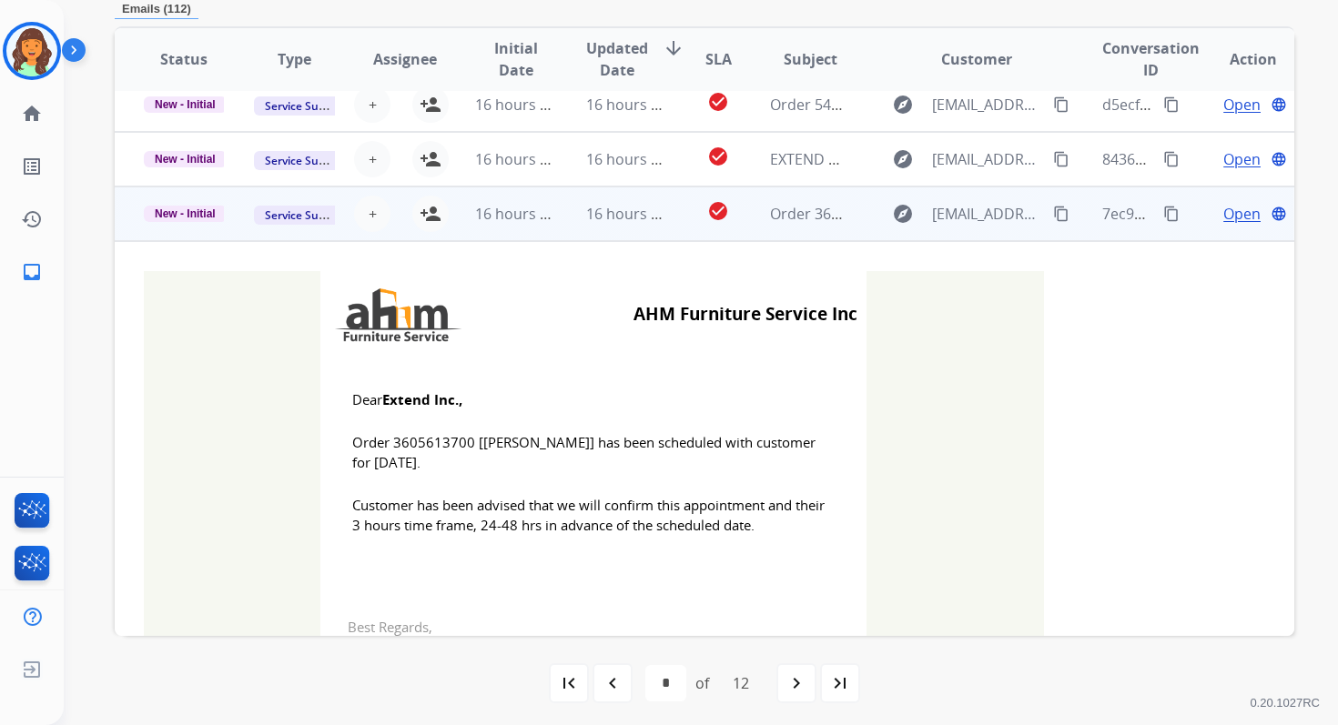
scroll to position [328, 0]
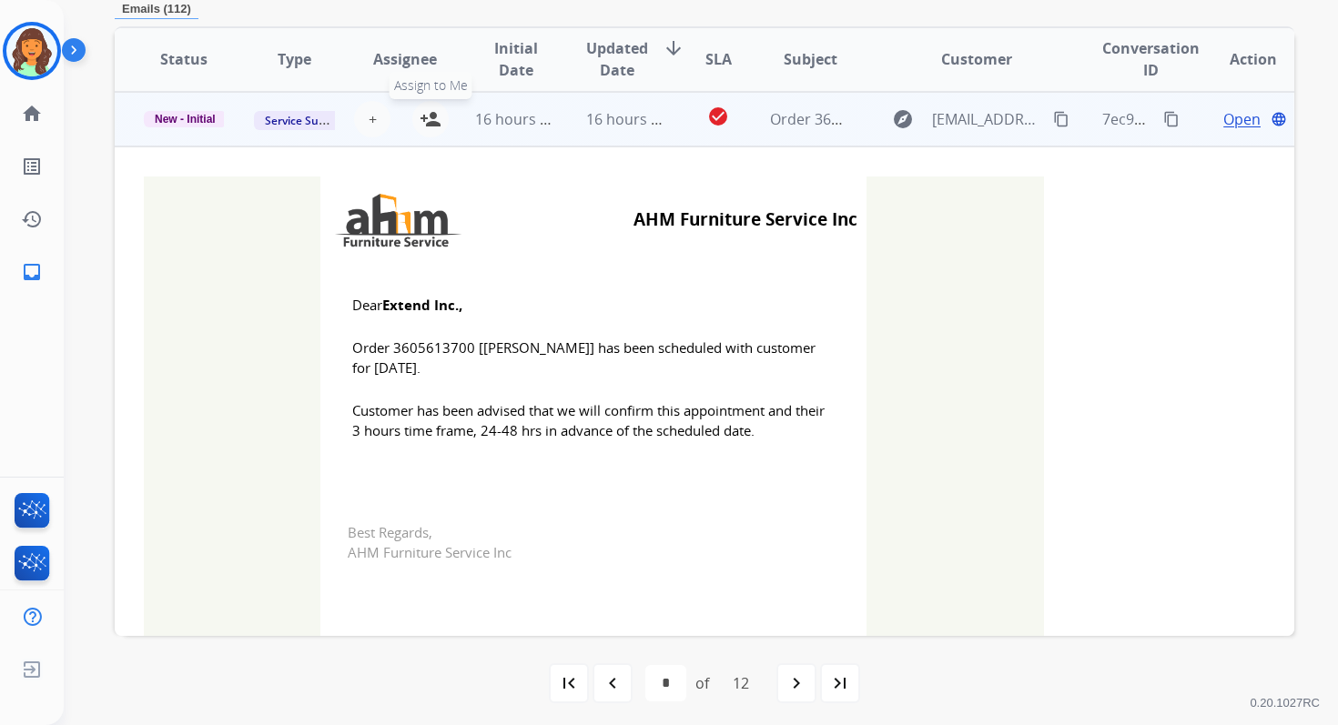
click at [430, 126] on mat-icon "person_add" at bounding box center [431, 119] width 22 height 22
click at [222, 118] on span "New - Initial" at bounding box center [185, 119] width 83 height 16
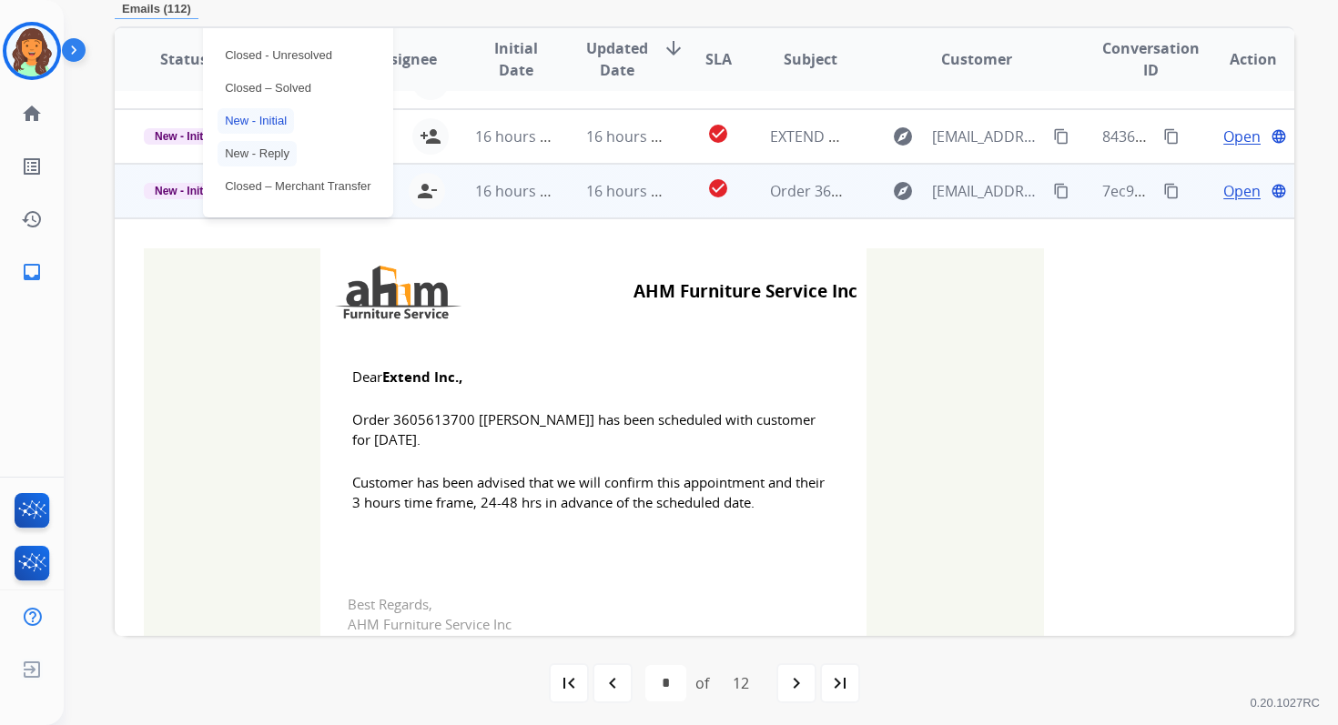
scroll to position [224, 0]
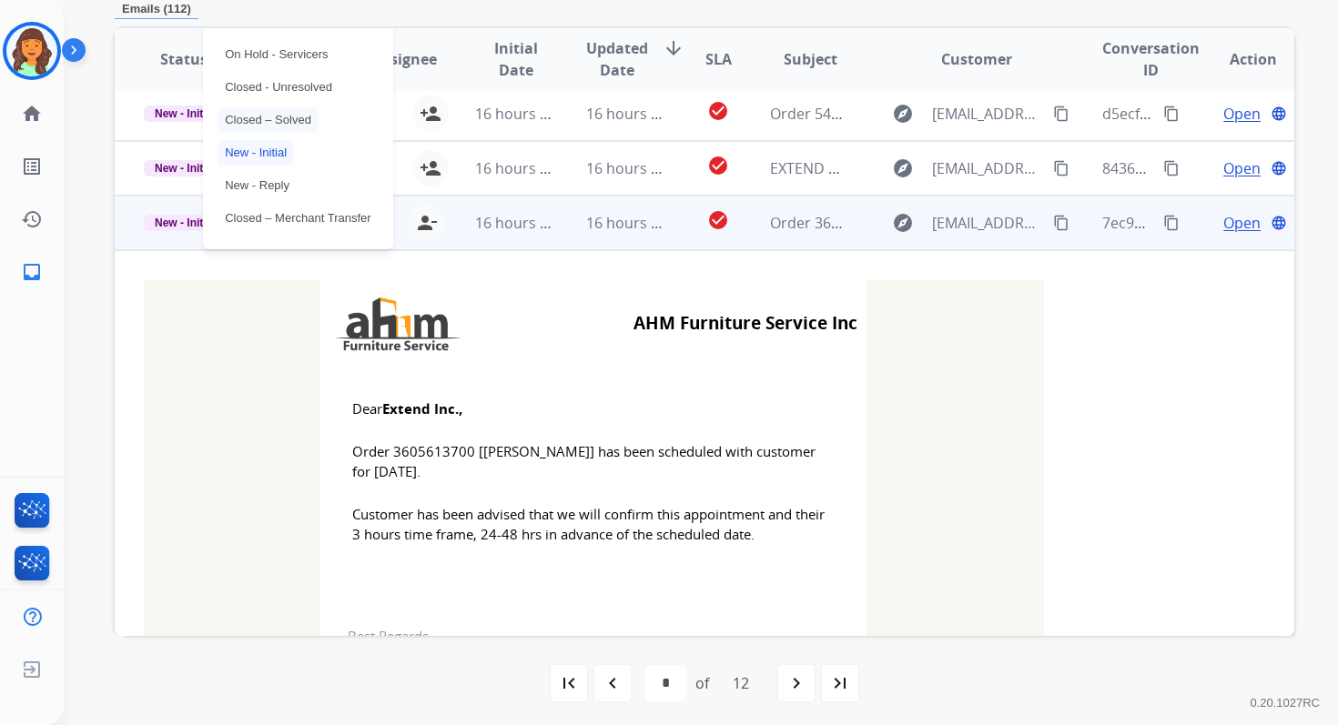
click at [261, 116] on p "Closed – Solved" at bounding box center [267, 119] width 101 height 25
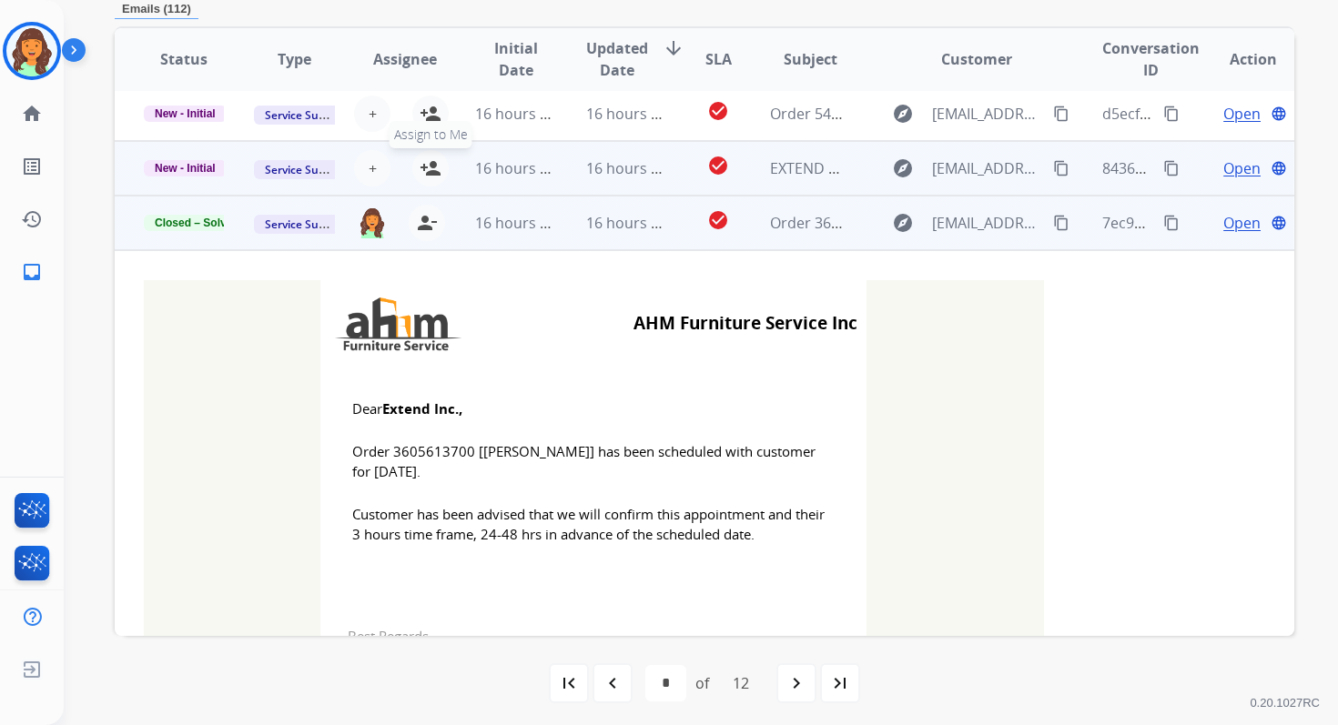
click at [435, 167] on mat-icon "person_add" at bounding box center [431, 168] width 22 height 22
click at [174, 170] on span "New - Initial" at bounding box center [185, 168] width 83 height 16
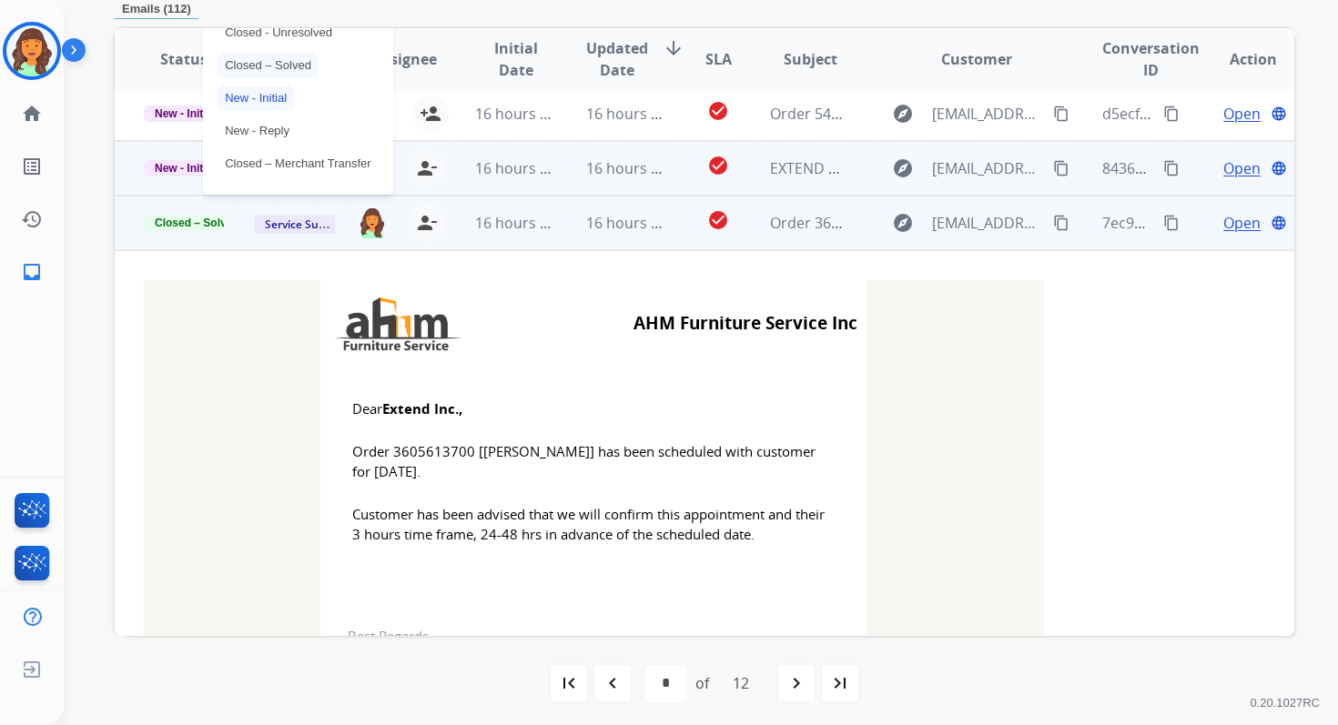
click at [276, 69] on p "Closed – Solved" at bounding box center [267, 65] width 101 height 25
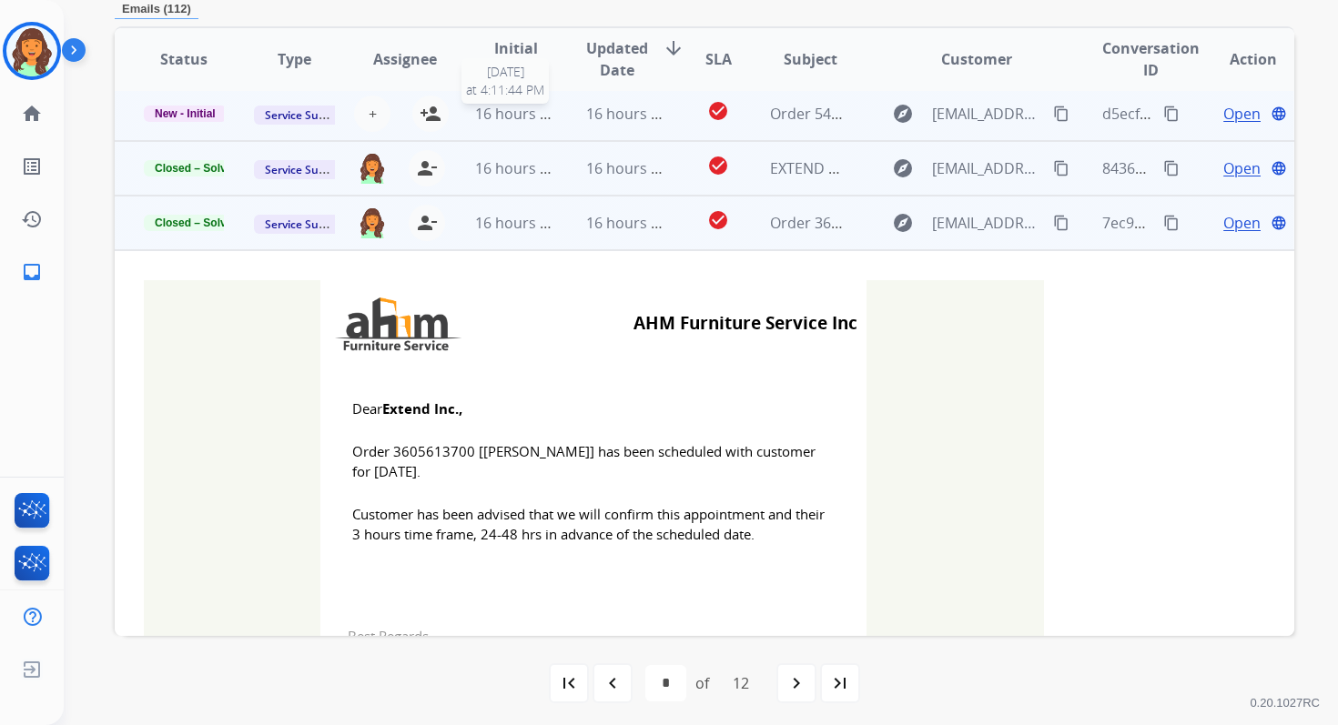
click at [549, 115] on span "16 hours ago" at bounding box center [520, 114] width 90 height 20
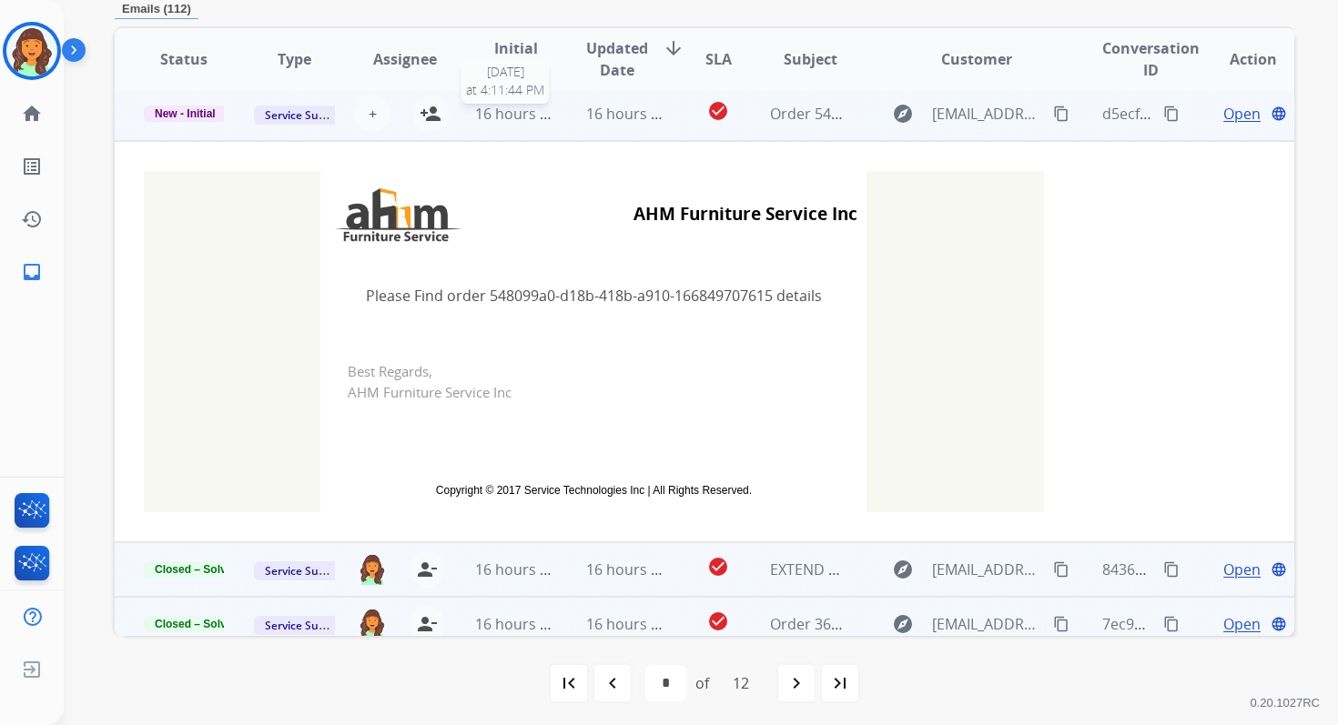
scroll to position [218, 0]
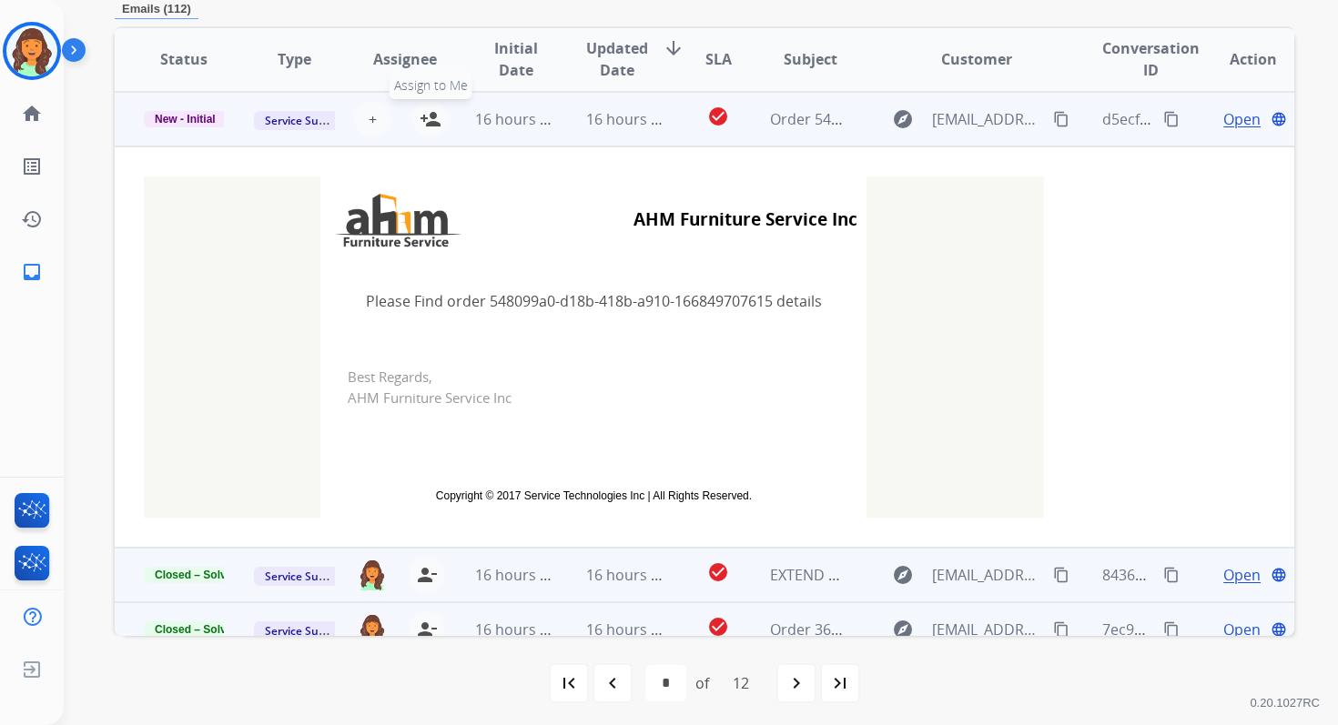
click at [440, 116] on button "person_add Assign to Me" at bounding box center [430, 119] width 36 height 36
click at [201, 119] on span "New - Initial" at bounding box center [185, 119] width 83 height 16
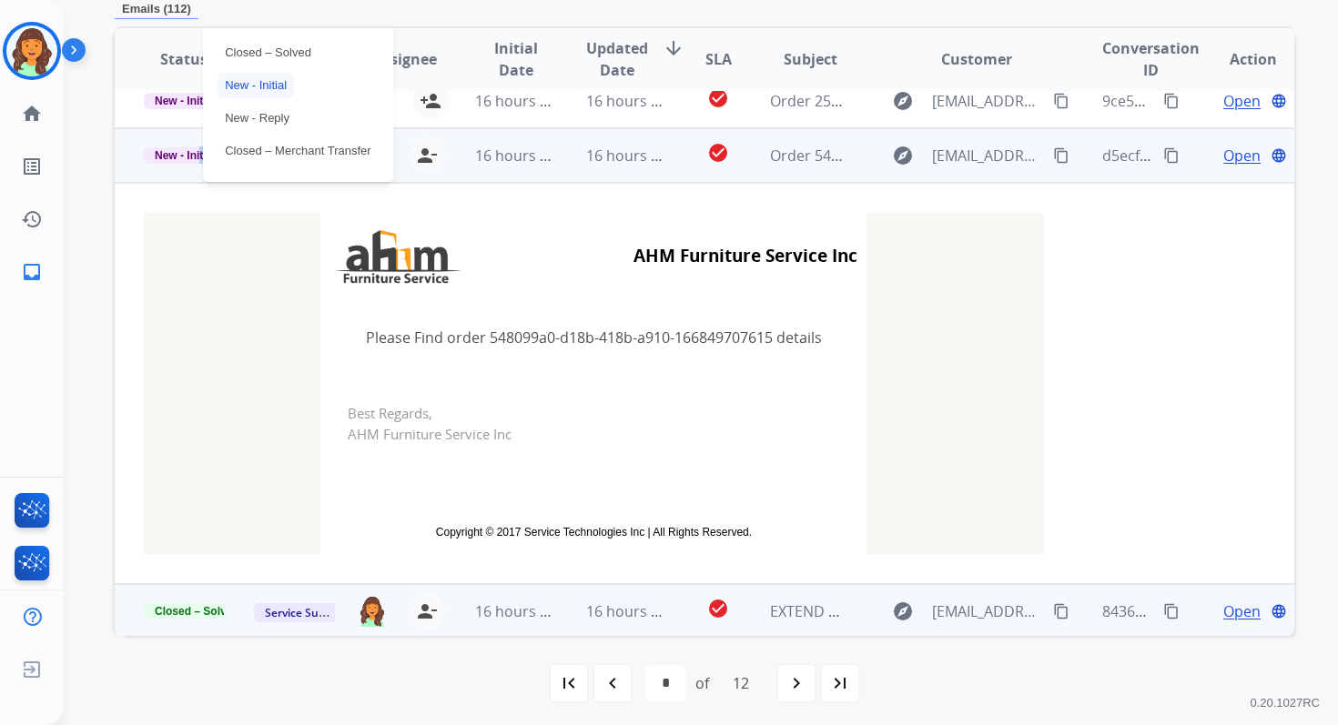
scroll to position [144, 0]
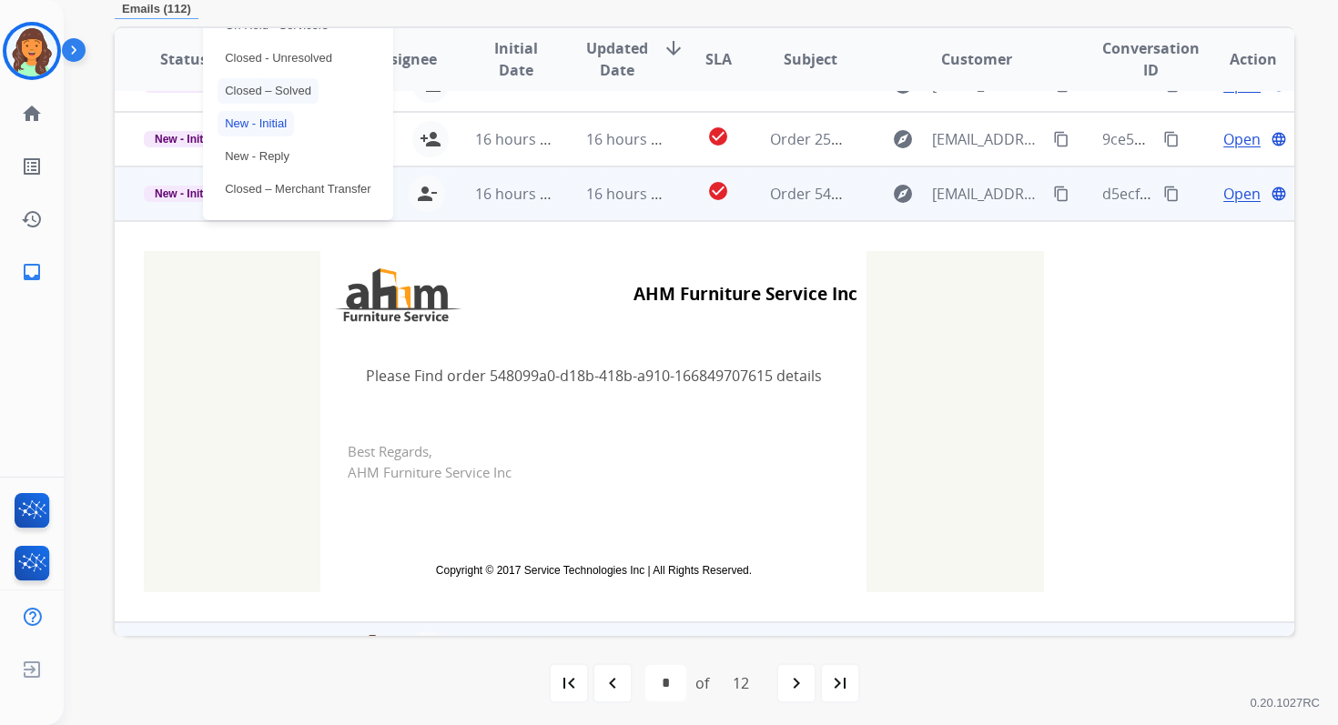
click at [244, 90] on p "Closed – Solved" at bounding box center [267, 90] width 101 height 25
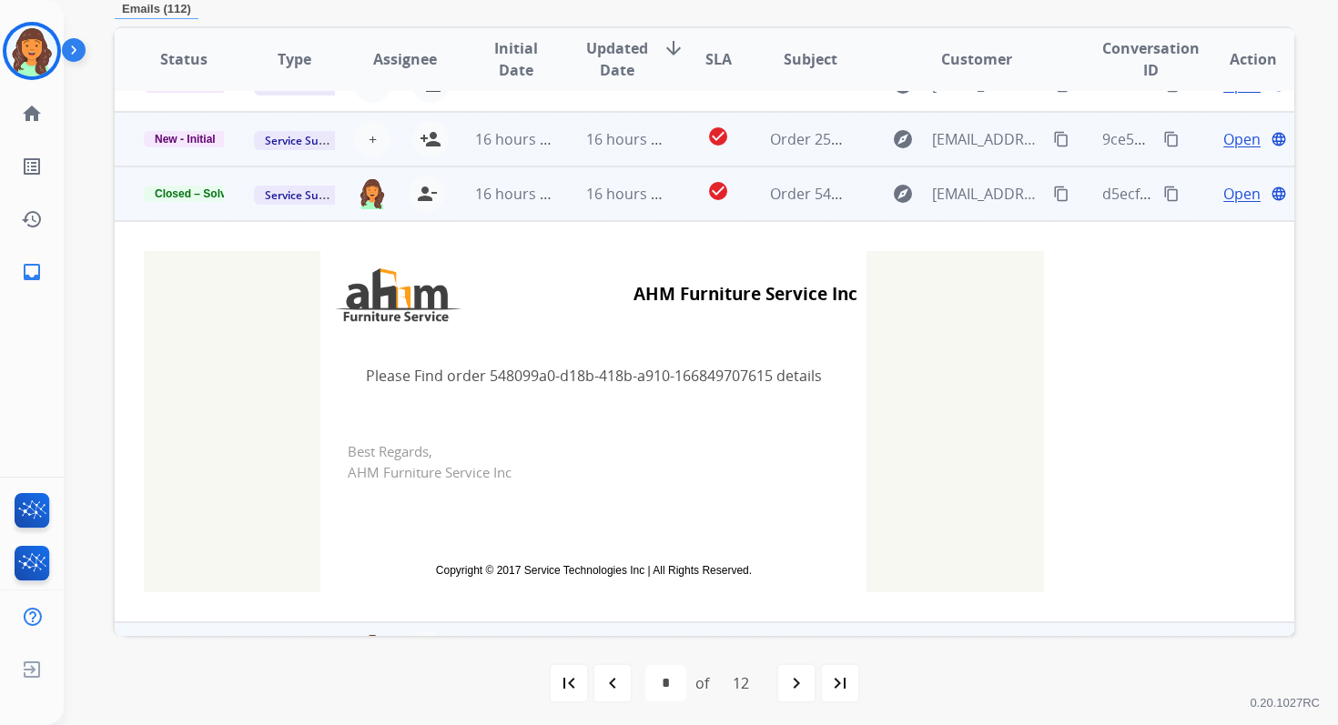
click at [591, 150] on td "16 hours ago" at bounding box center [612, 139] width 110 height 55
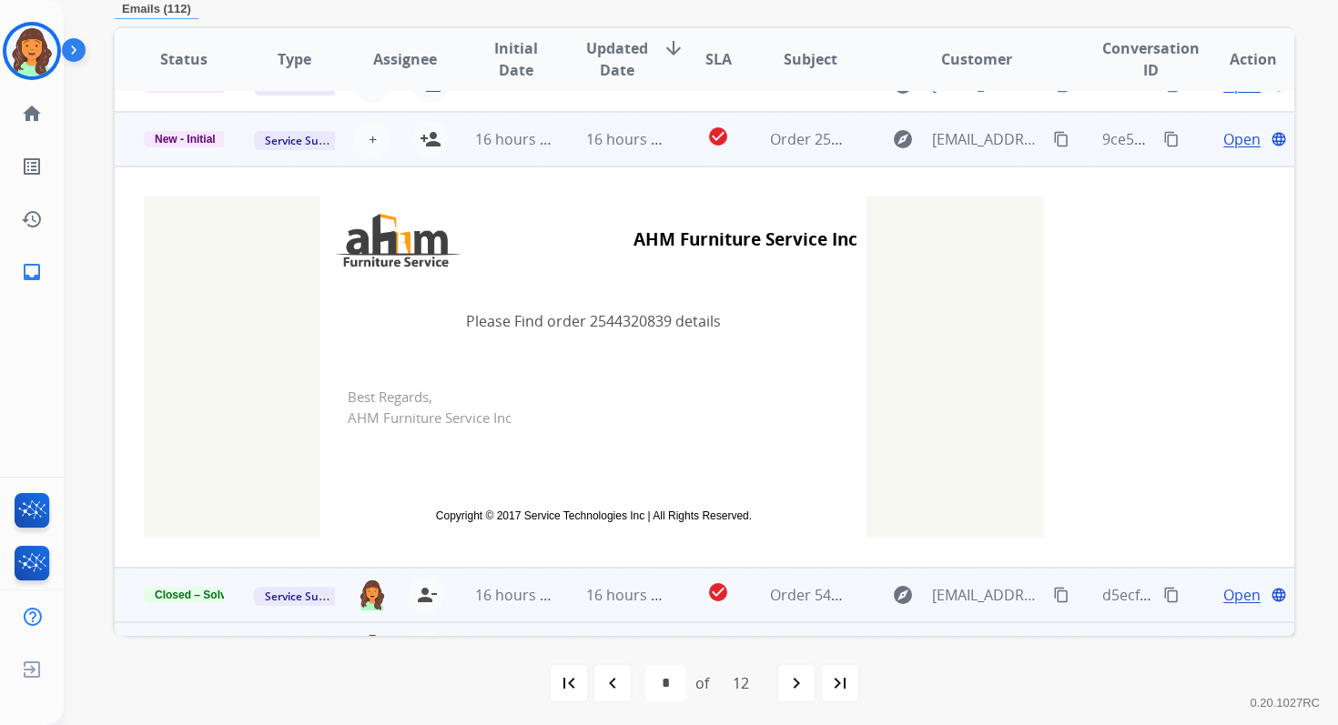
scroll to position [164, 0]
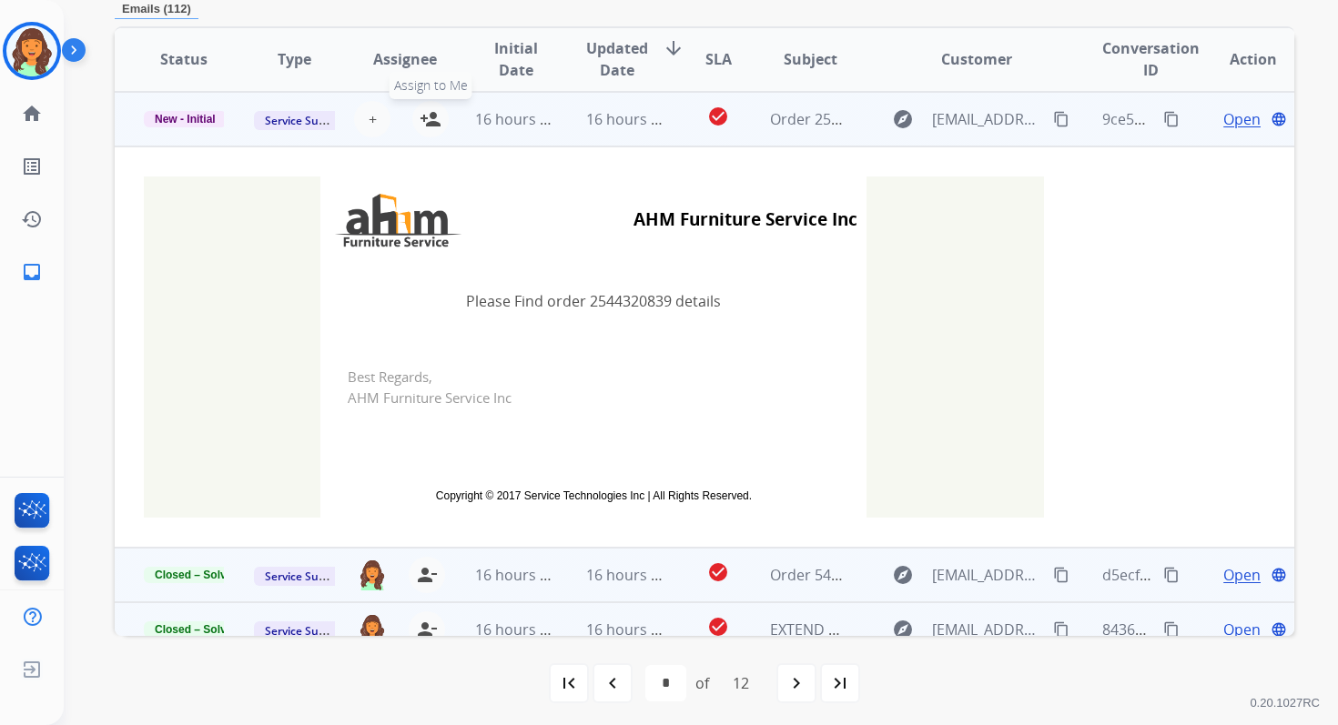
click at [430, 119] on mat-icon "person_add" at bounding box center [431, 119] width 22 height 22
click at [184, 119] on span "New - Initial" at bounding box center [185, 119] width 83 height 16
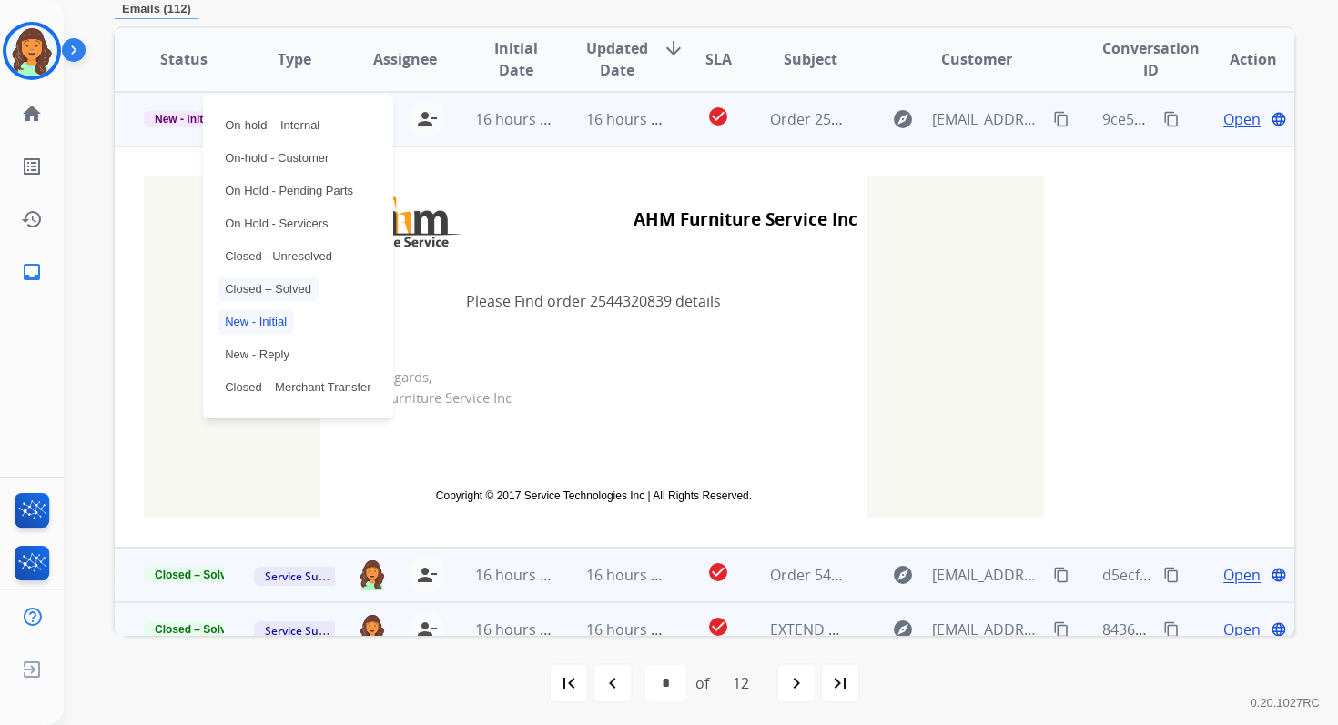
click at [262, 284] on p "Closed – Solved" at bounding box center [267, 289] width 101 height 25
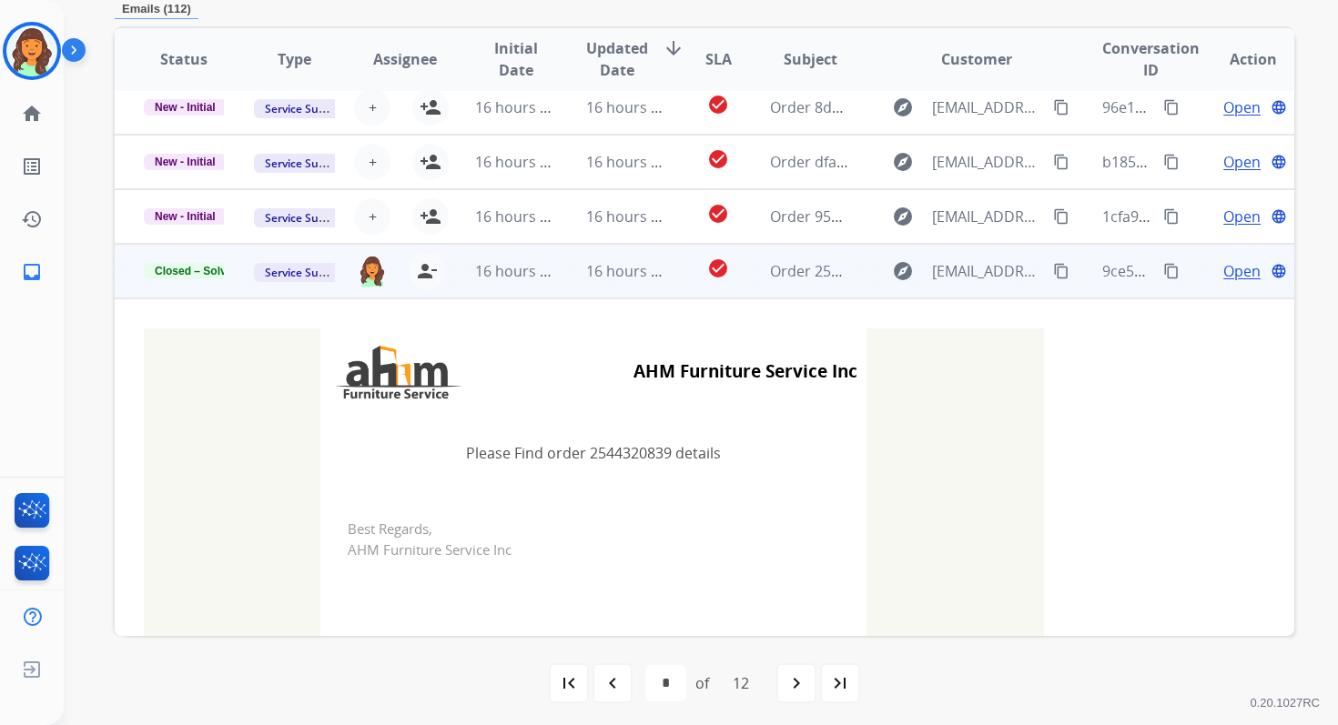
scroll to position [0, 0]
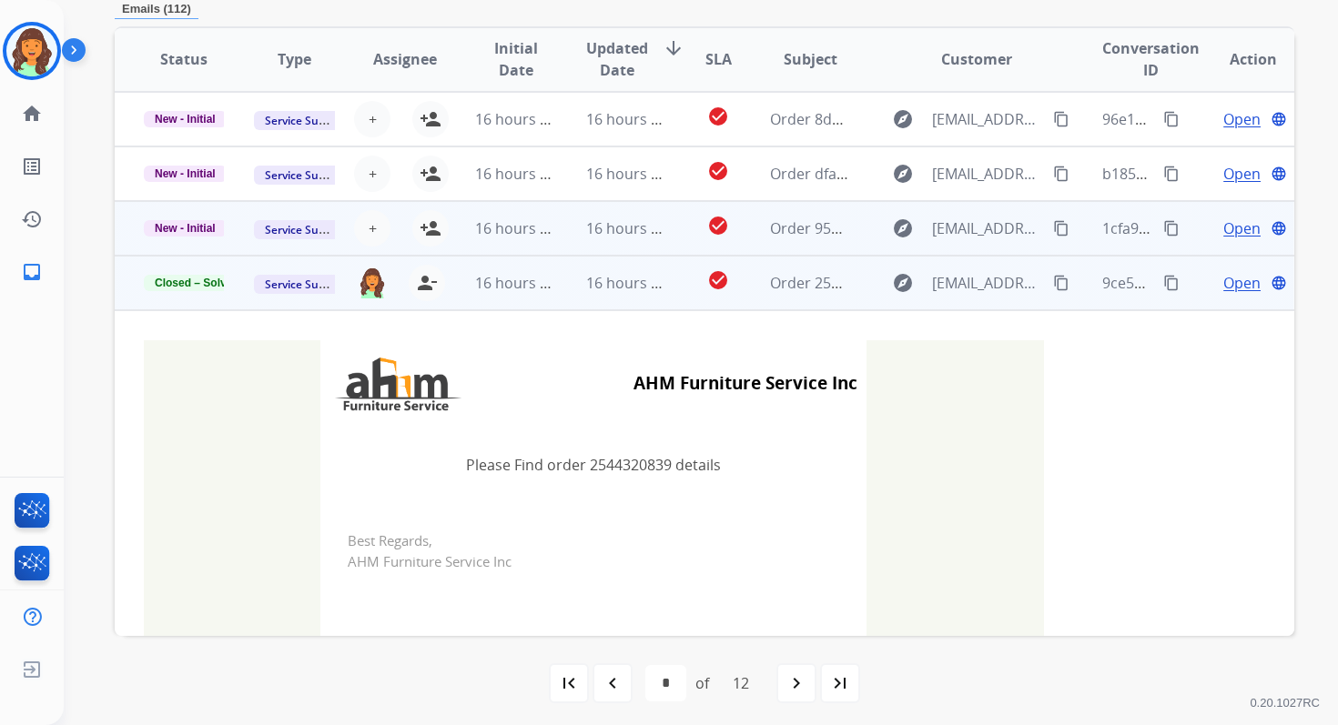
click at [588, 215] on td "16 hours ago" at bounding box center [612, 228] width 110 height 55
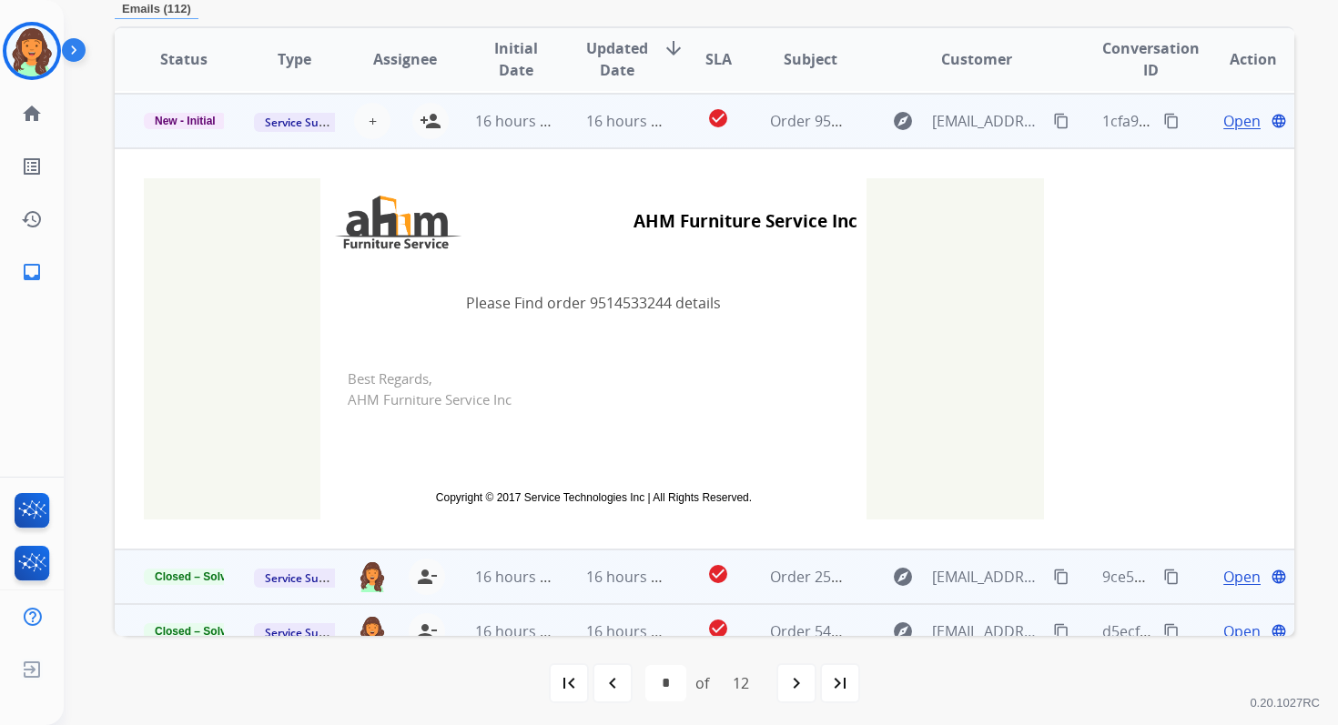
scroll to position [109, 0]
click at [426, 127] on mat-icon "person_add" at bounding box center [431, 119] width 22 height 22
click at [211, 122] on span "New - Initial" at bounding box center [185, 119] width 83 height 16
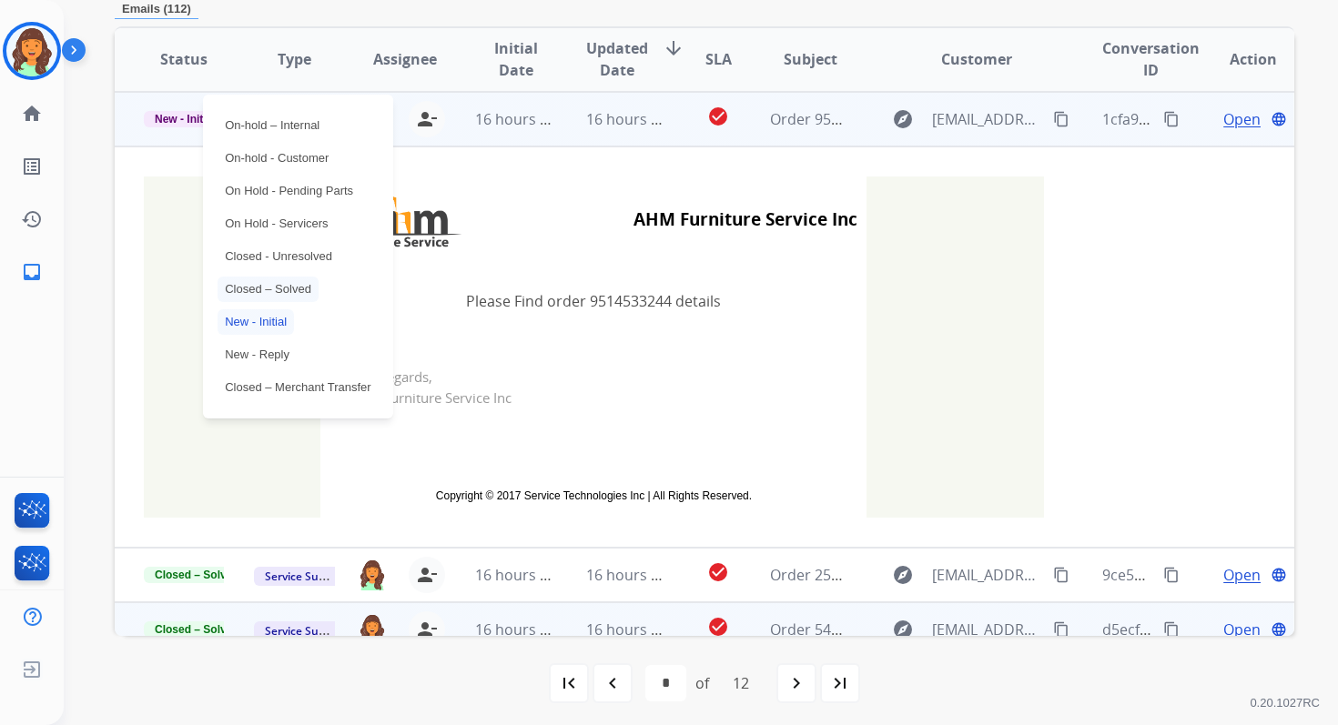
click at [284, 286] on p "Closed – Solved" at bounding box center [267, 289] width 101 height 25
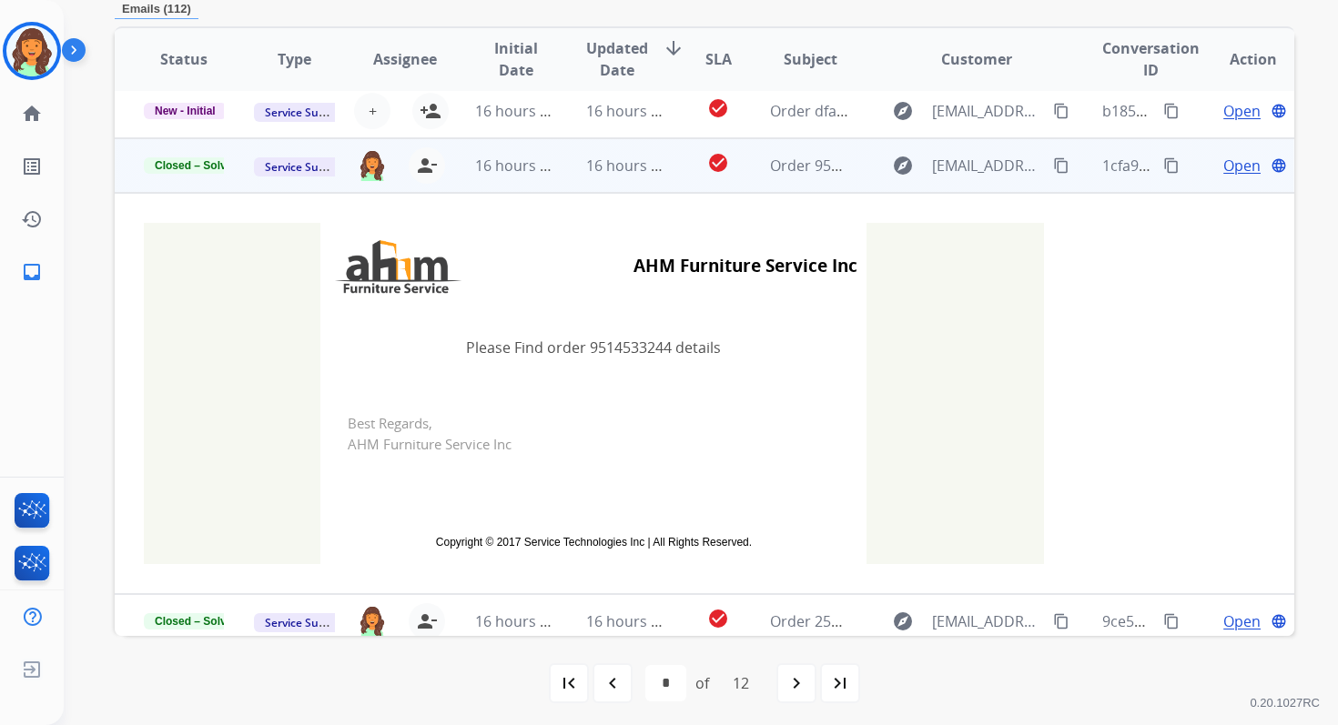
scroll to position [0, 0]
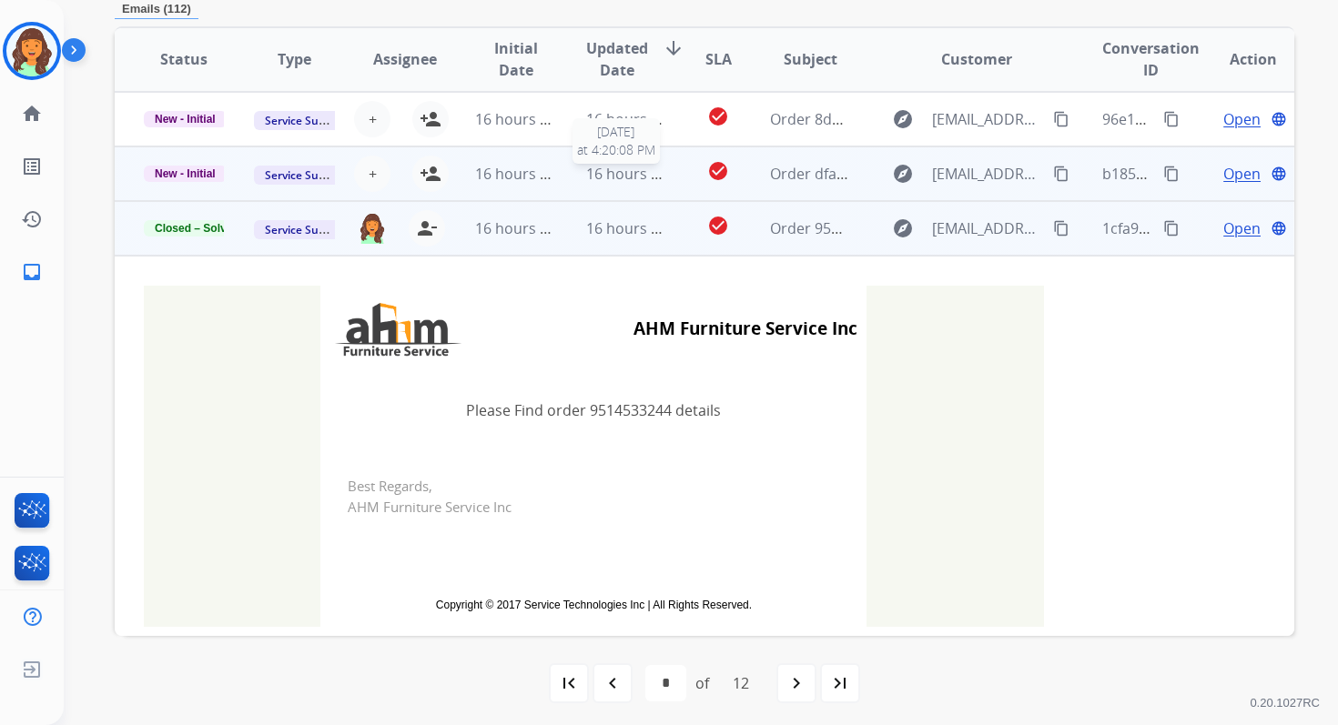
click at [624, 175] on span "16 hours ago" at bounding box center [631, 174] width 90 height 20
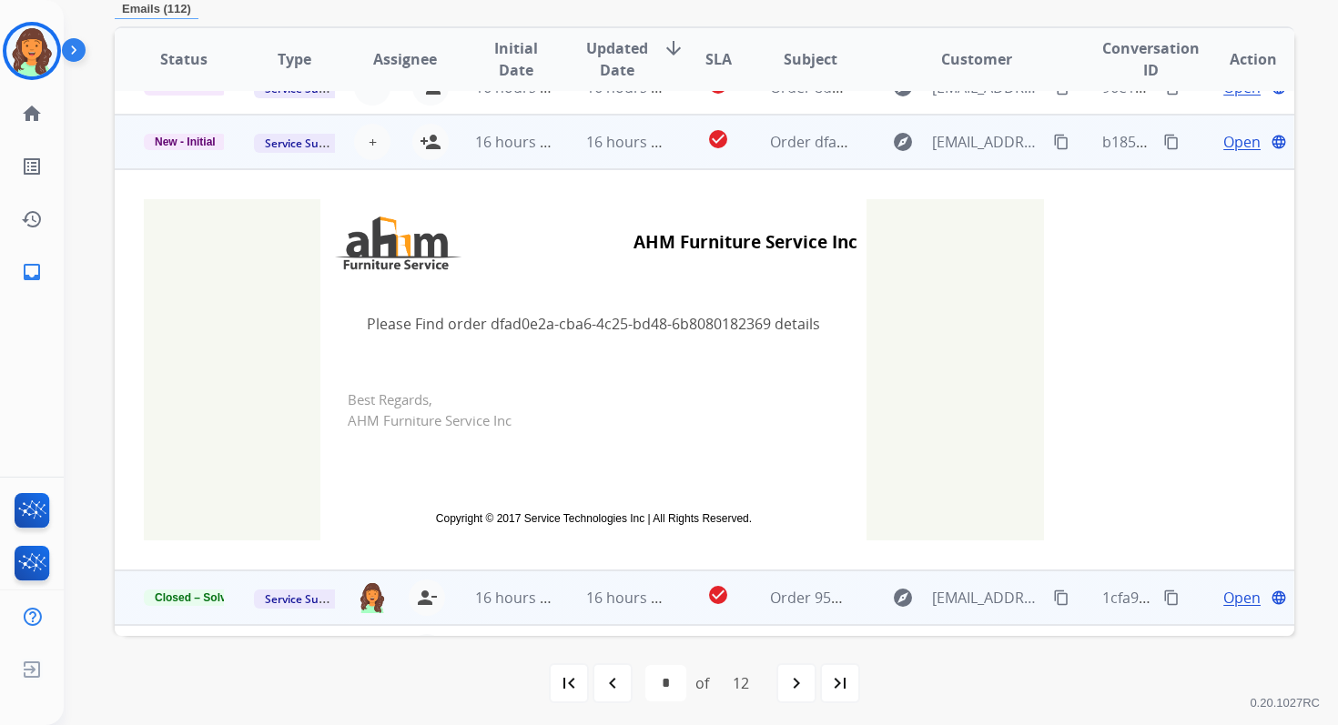
scroll to position [55, 0]
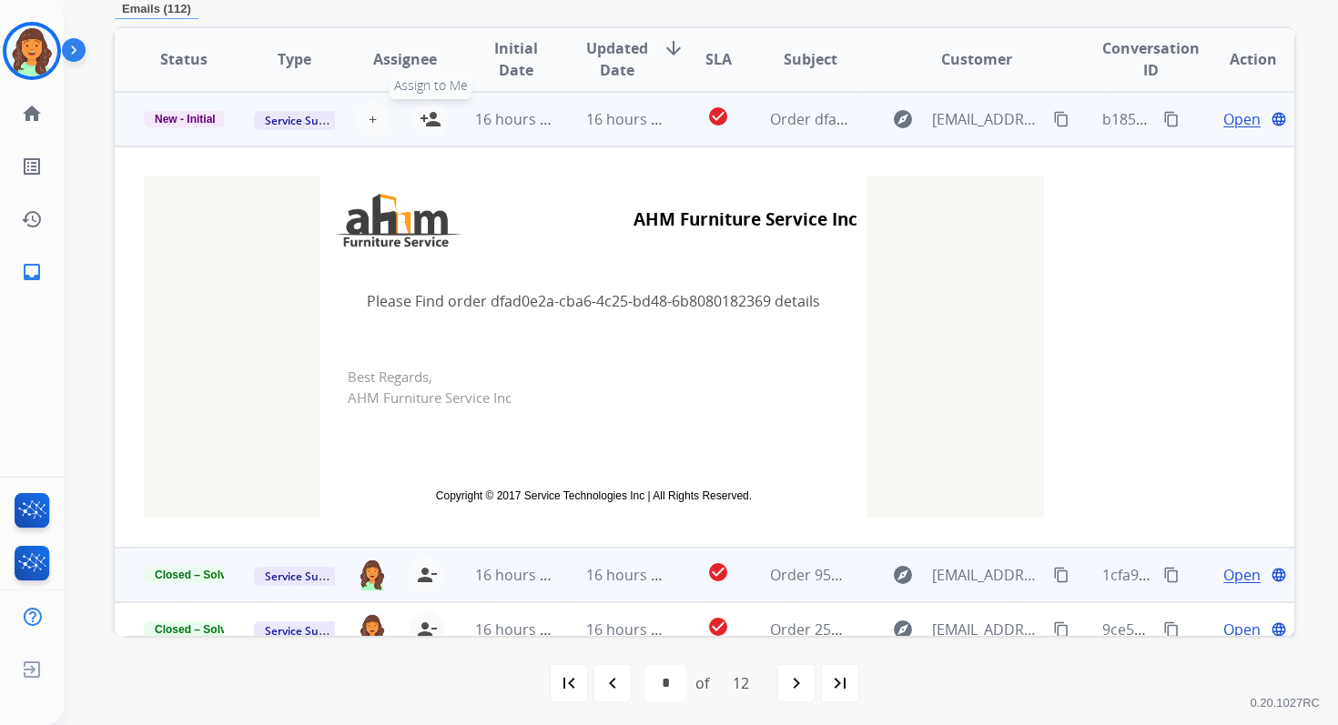
click at [433, 120] on mat-icon "person_add" at bounding box center [431, 119] width 22 height 22
click at [206, 115] on span "New - Initial" at bounding box center [185, 119] width 83 height 16
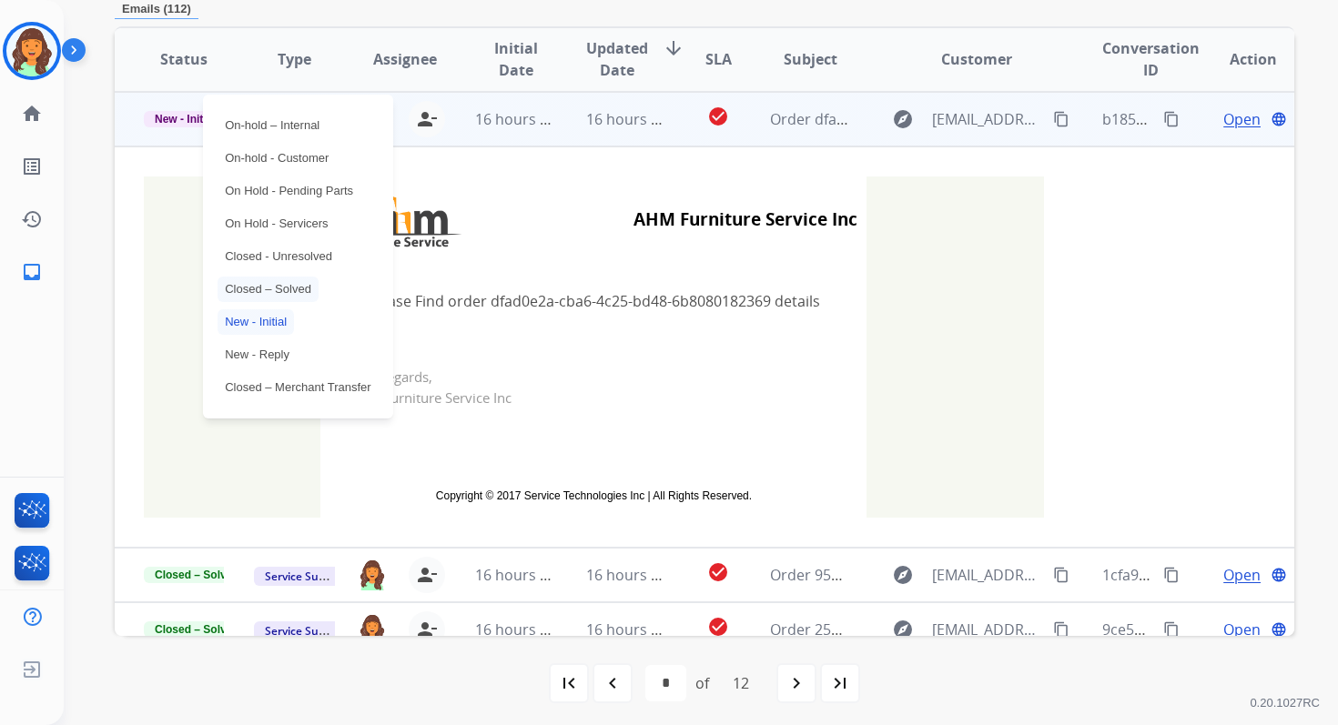
click at [278, 289] on p "Closed – Solved" at bounding box center [267, 289] width 101 height 25
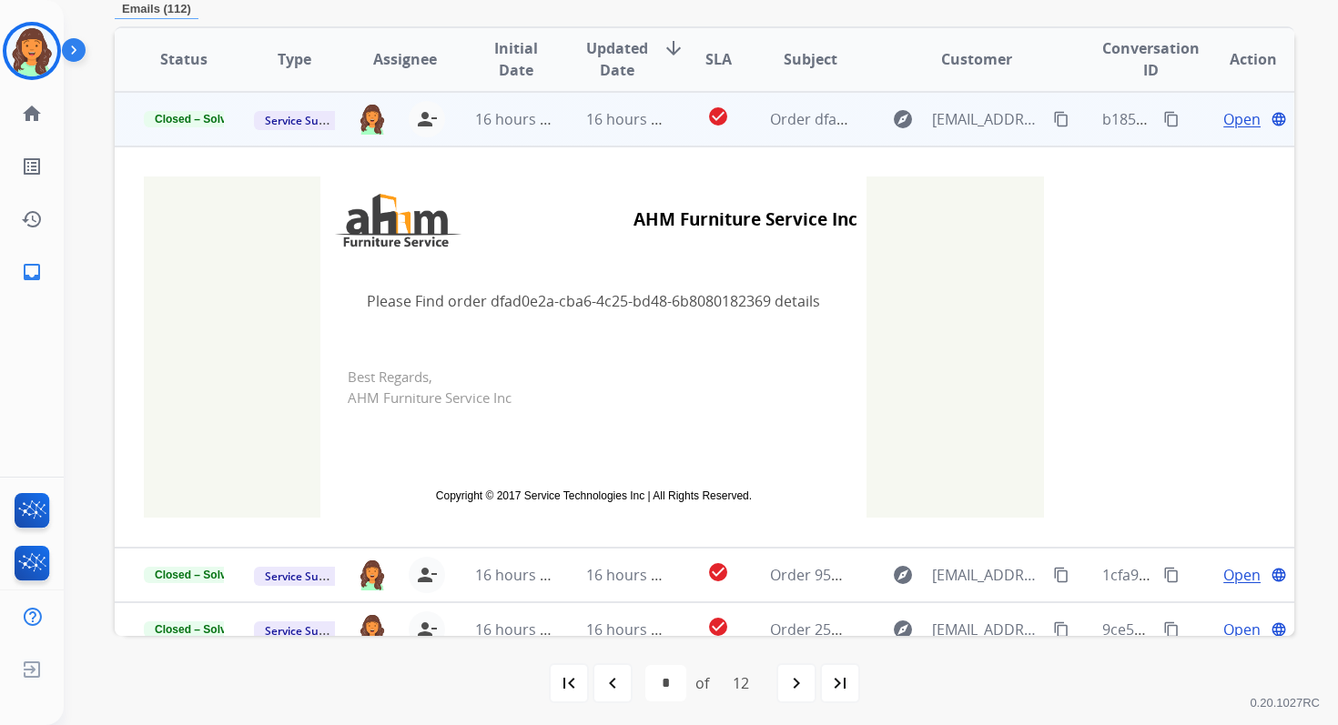
scroll to position [0, 0]
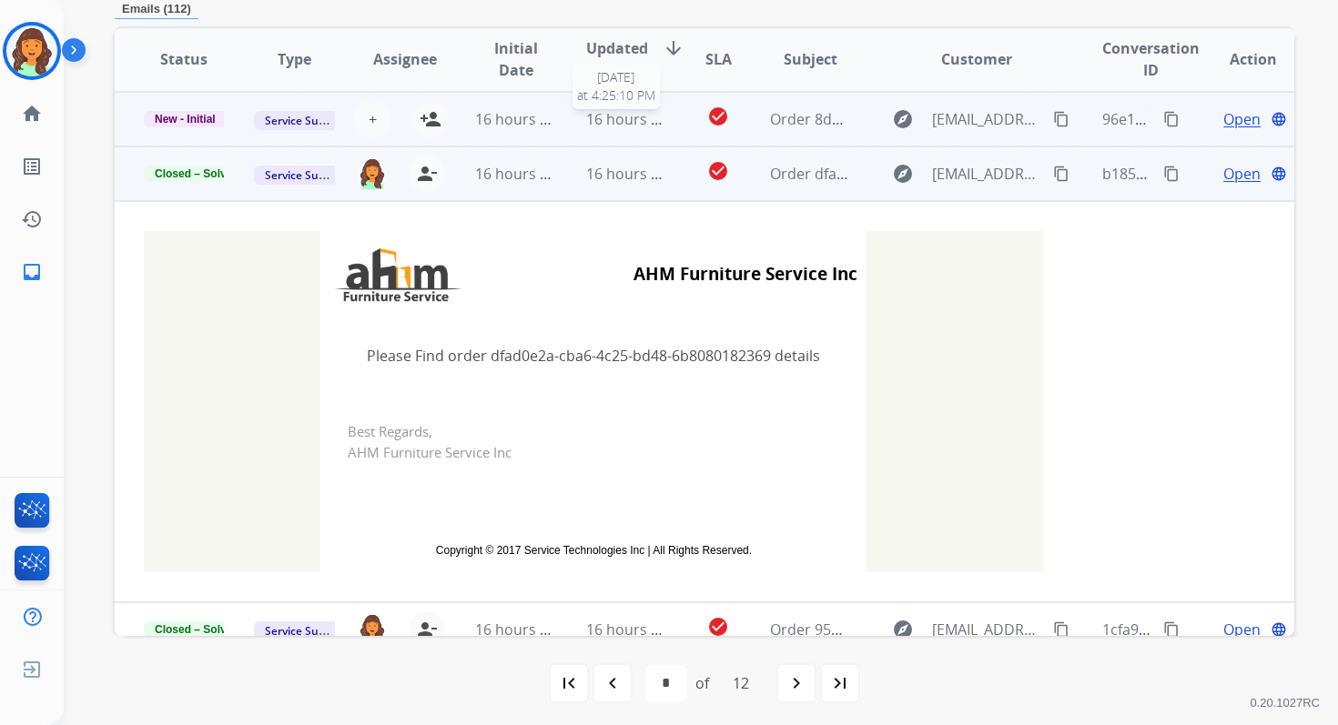
click at [601, 128] on div "16 hours ago" at bounding box center [626, 119] width 80 height 22
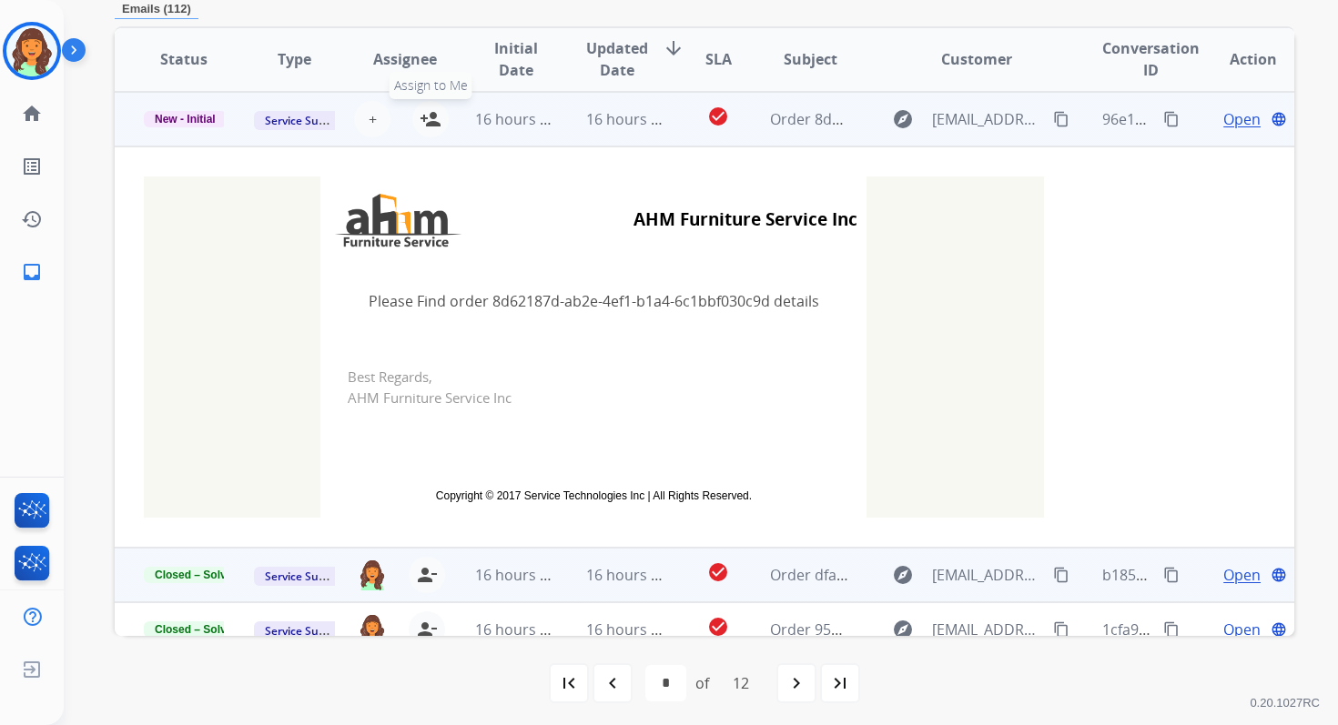
click at [435, 116] on mat-icon "person_add" at bounding box center [431, 119] width 22 height 22
click at [204, 119] on span "New - Initial" at bounding box center [185, 119] width 83 height 16
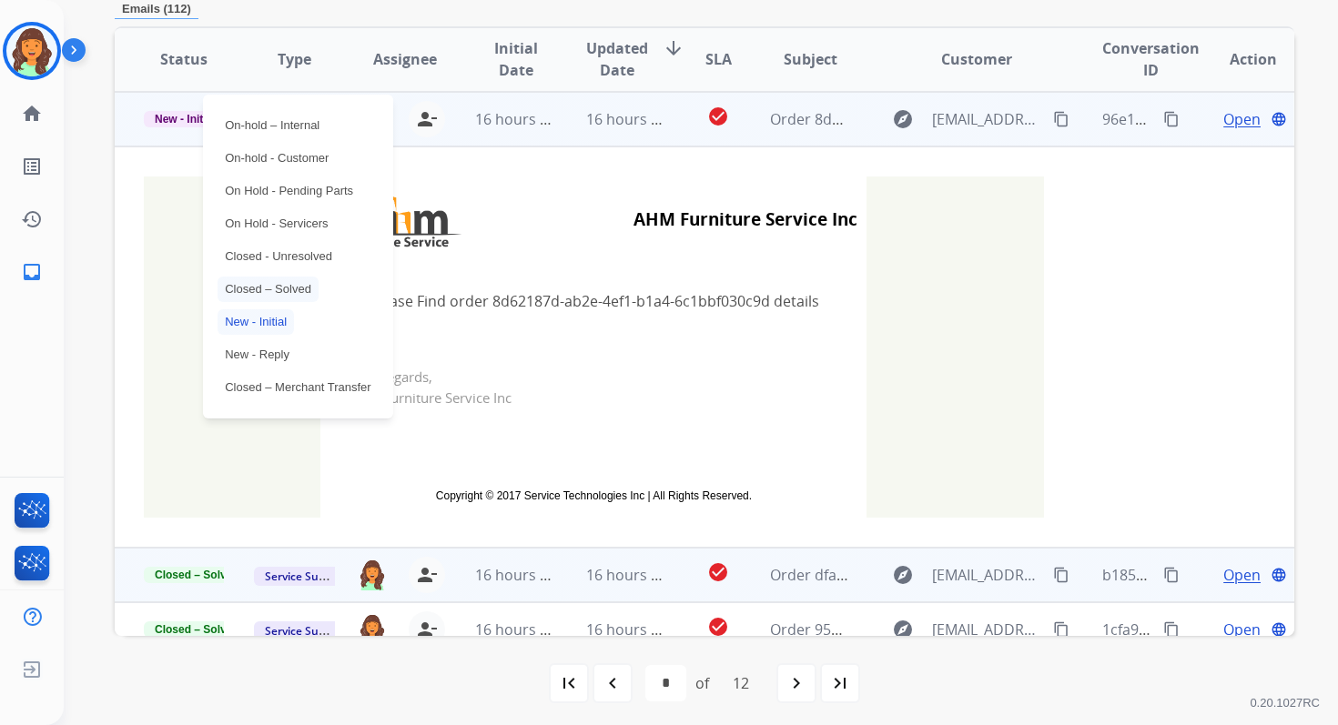
click at [278, 288] on p "Closed – Solved" at bounding box center [267, 289] width 101 height 25
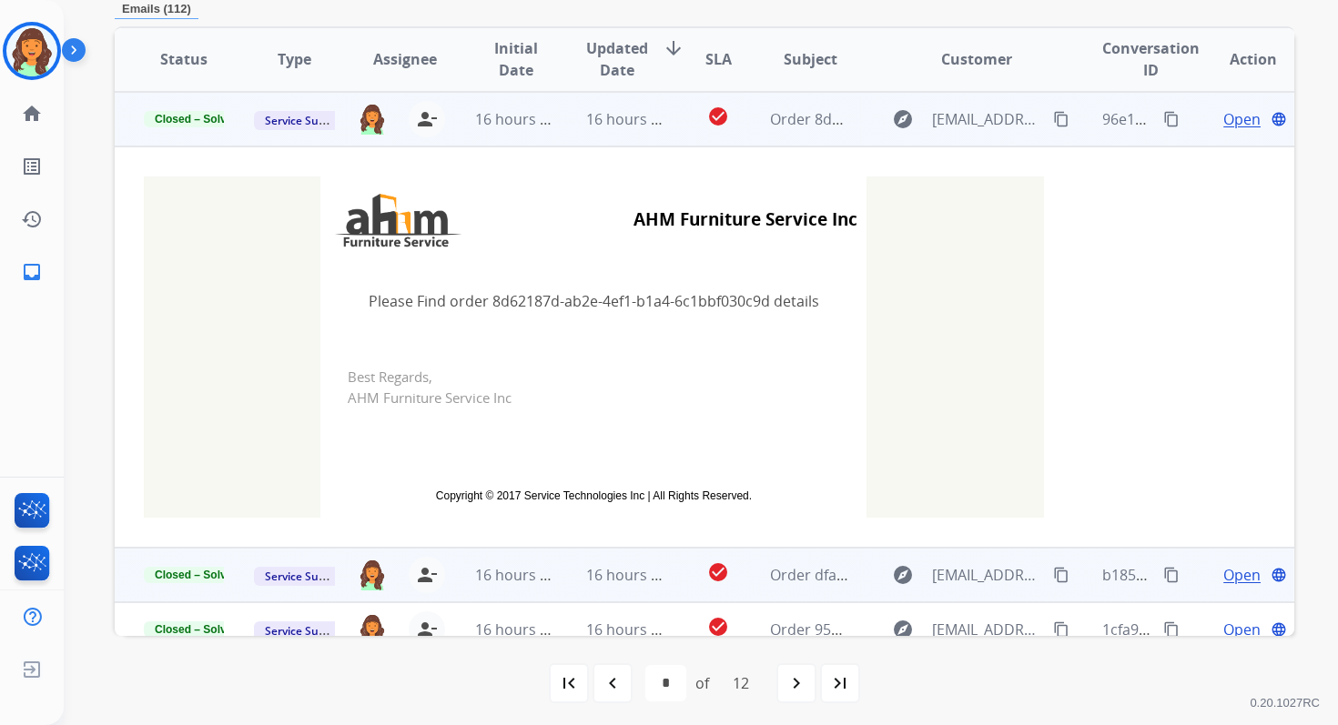
click at [577, 121] on td "16 hours ago" at bounding box center [612, 119] width 110 height 55
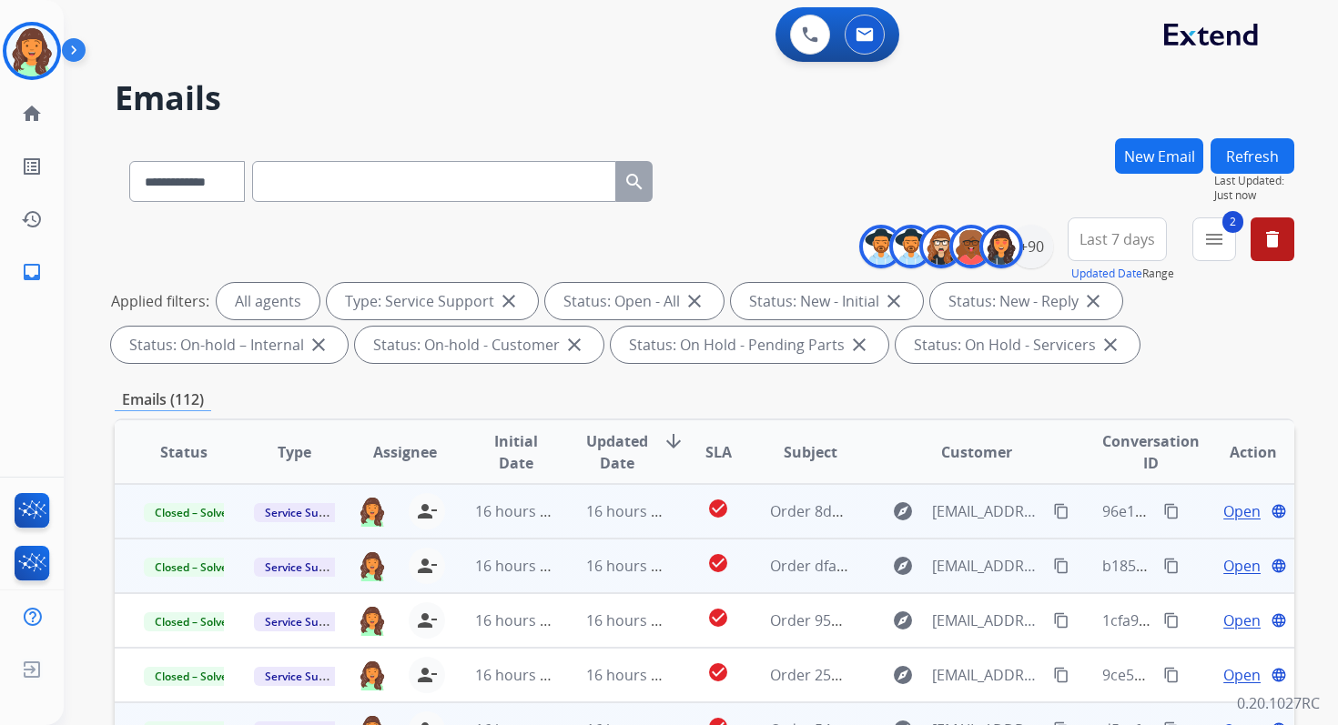
click at [1238, 167] on button "Refresh" at bounding box center [1252, 155] width 84 height 35
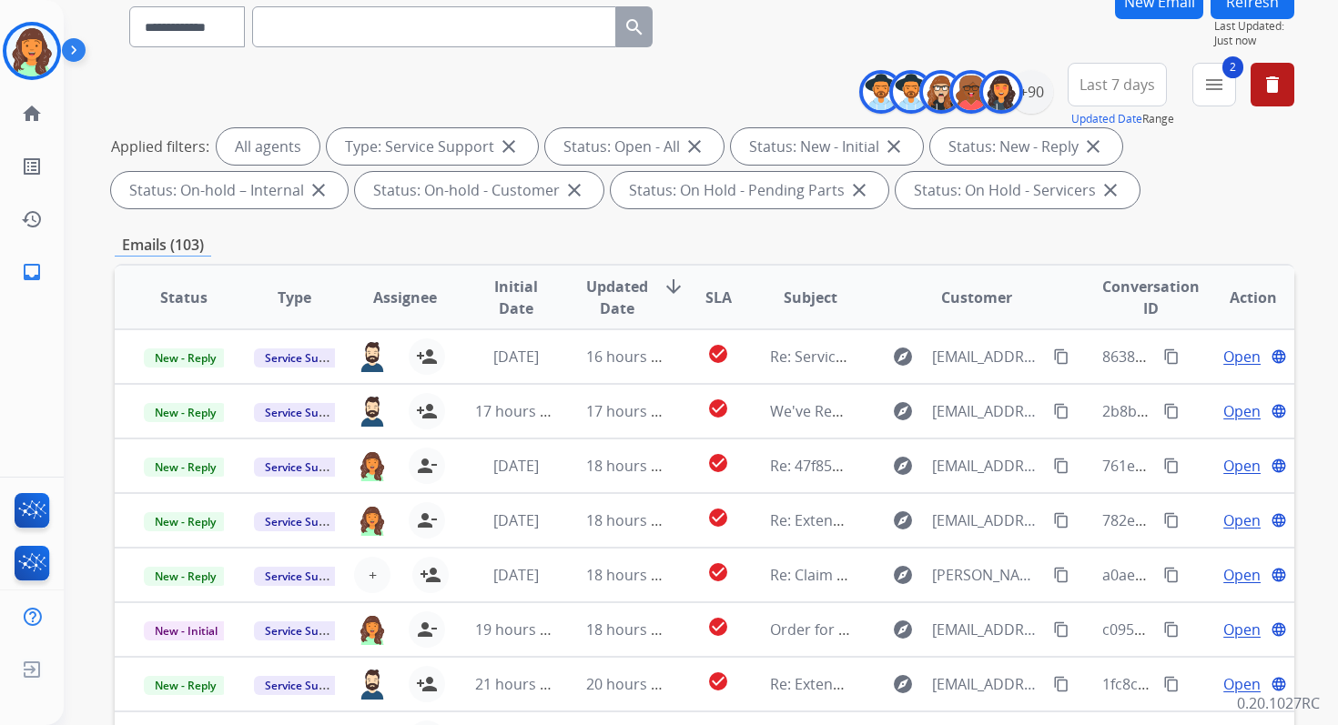
scroll to position [398, 0]
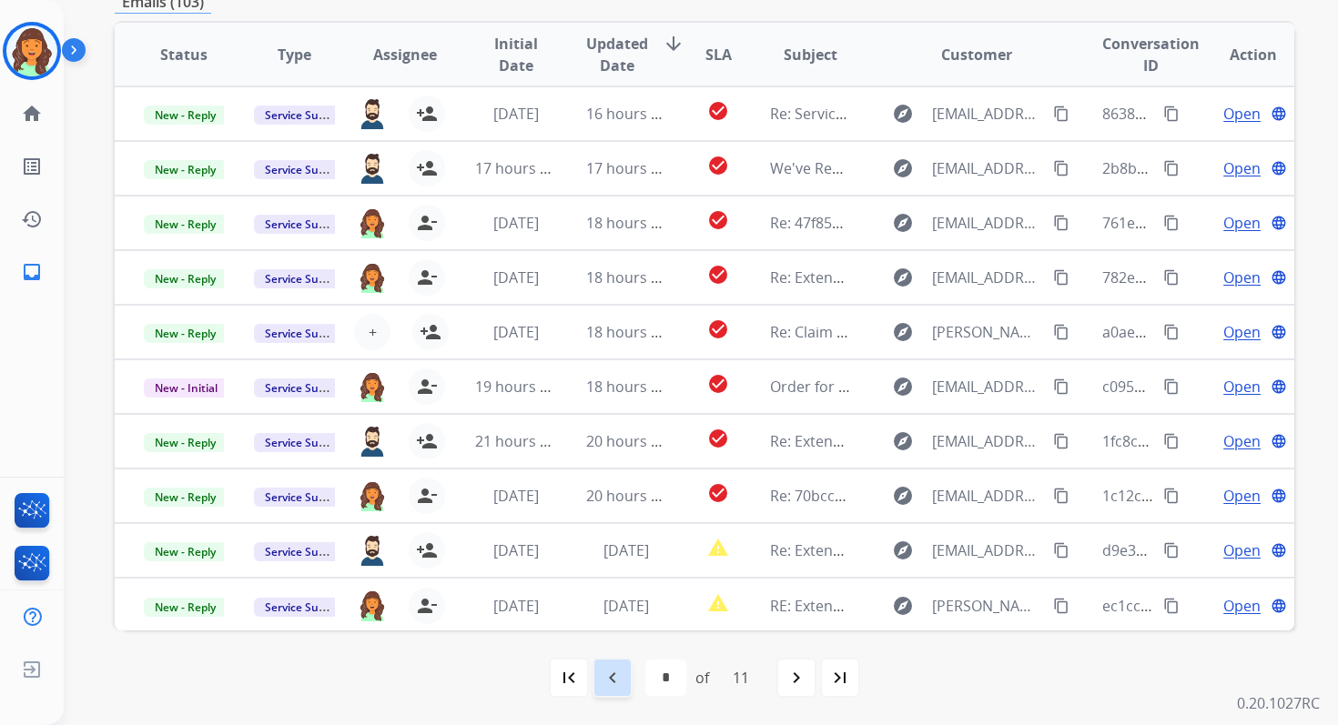
click at [602, 686] on mat-icon "navigate_before" at bounding box center [613, 678] width 22 height 22
select select "*"
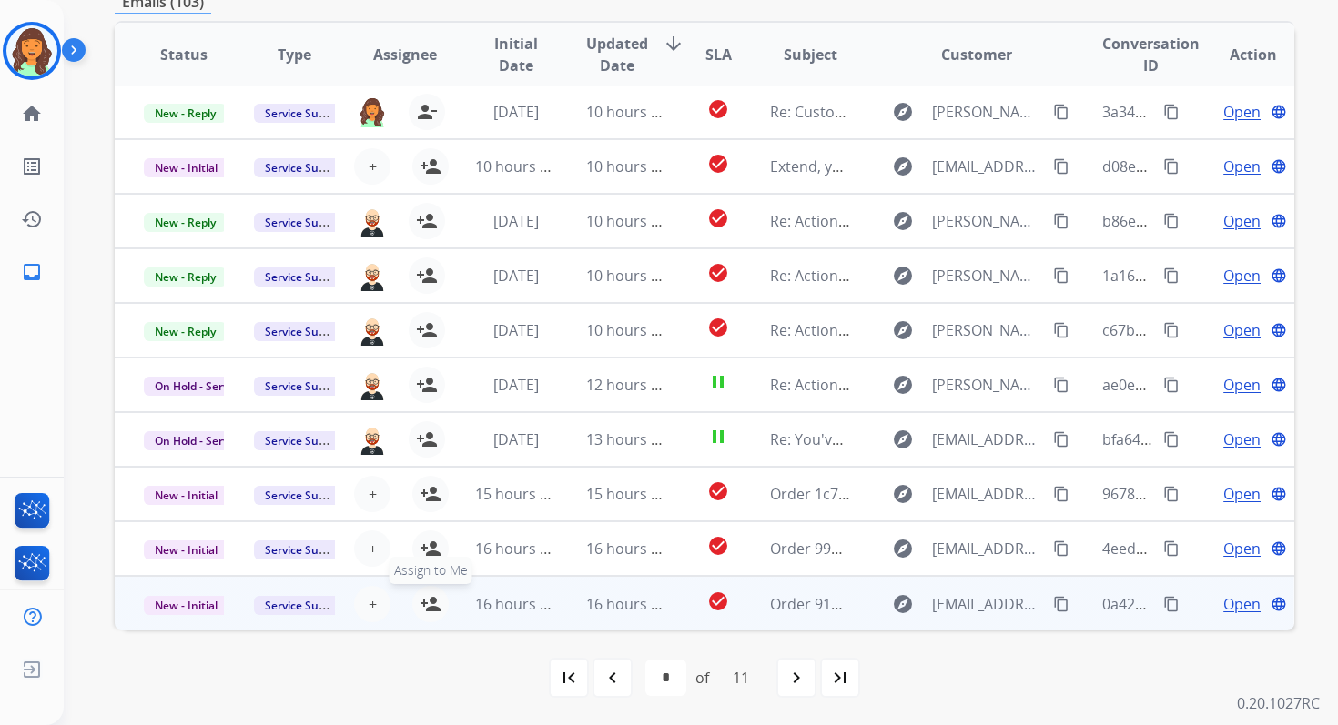
click at [424, 603] on mat-icon "person_add" at bounding box center [431, 604] width 22 height 22
click at [504, 595] on span "16 hours ago" at bounding box center [520, 604] width 90 height 20
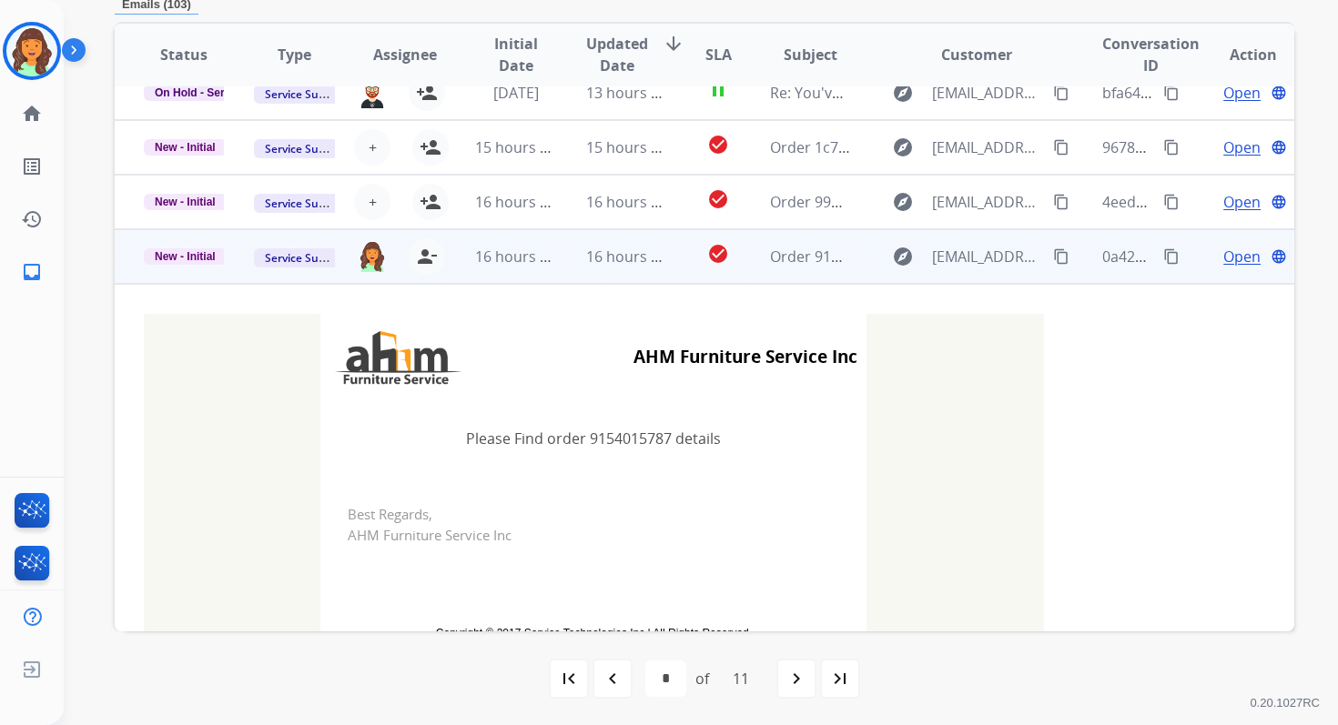
scroll to position [308, 0]
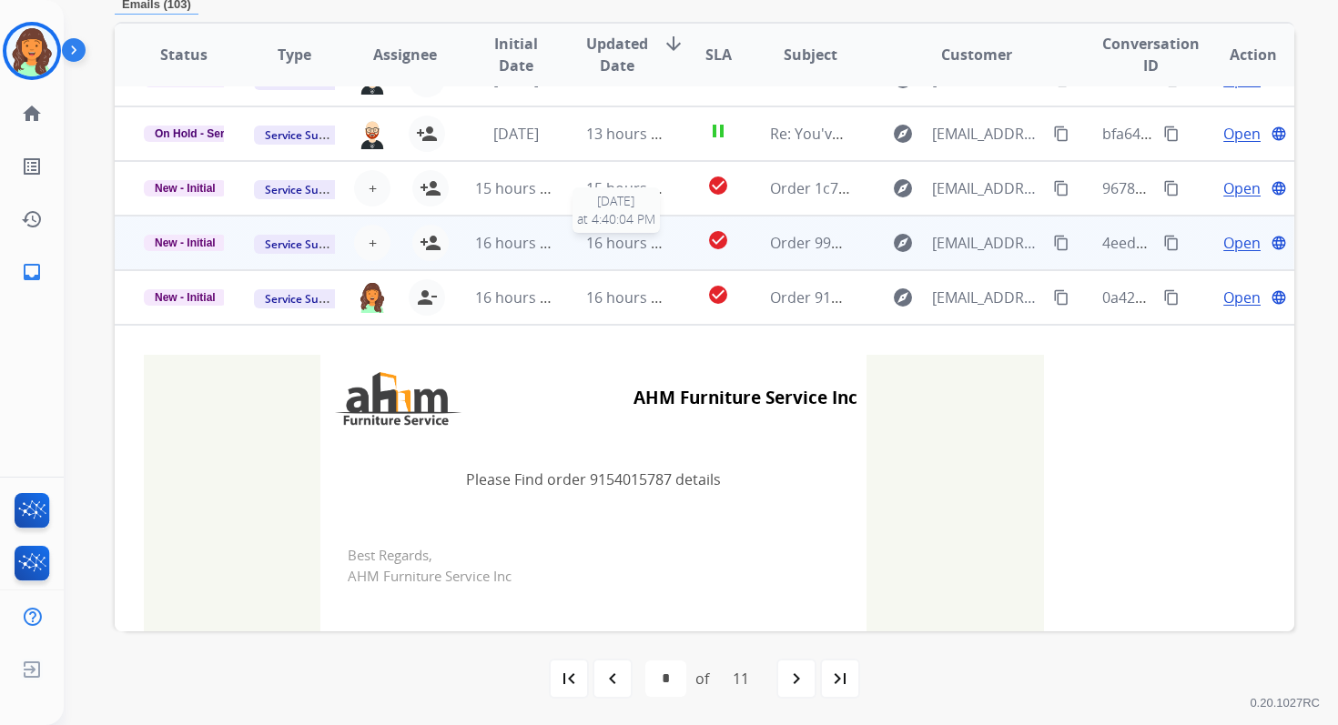
click at [607, 242] on span "16 hours ago" at bounding box center [631, 243] width 90 height 20
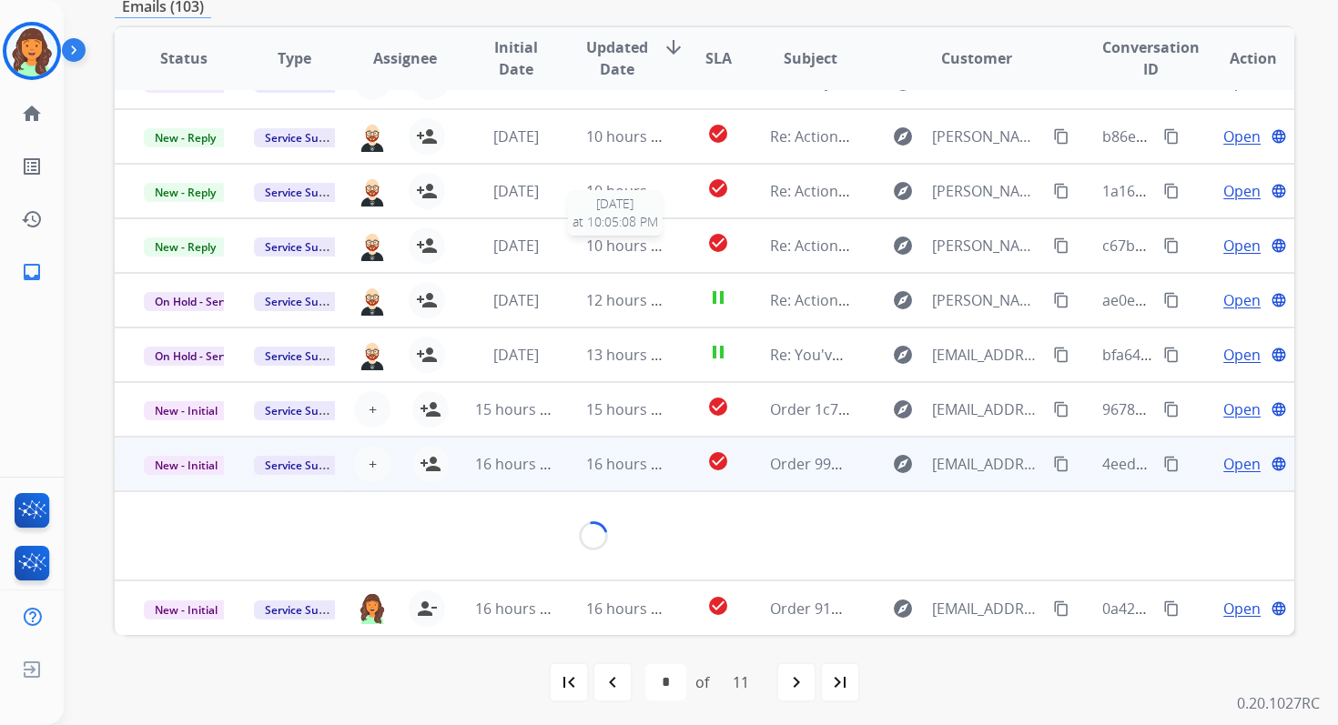
scroll to position [91, 0]
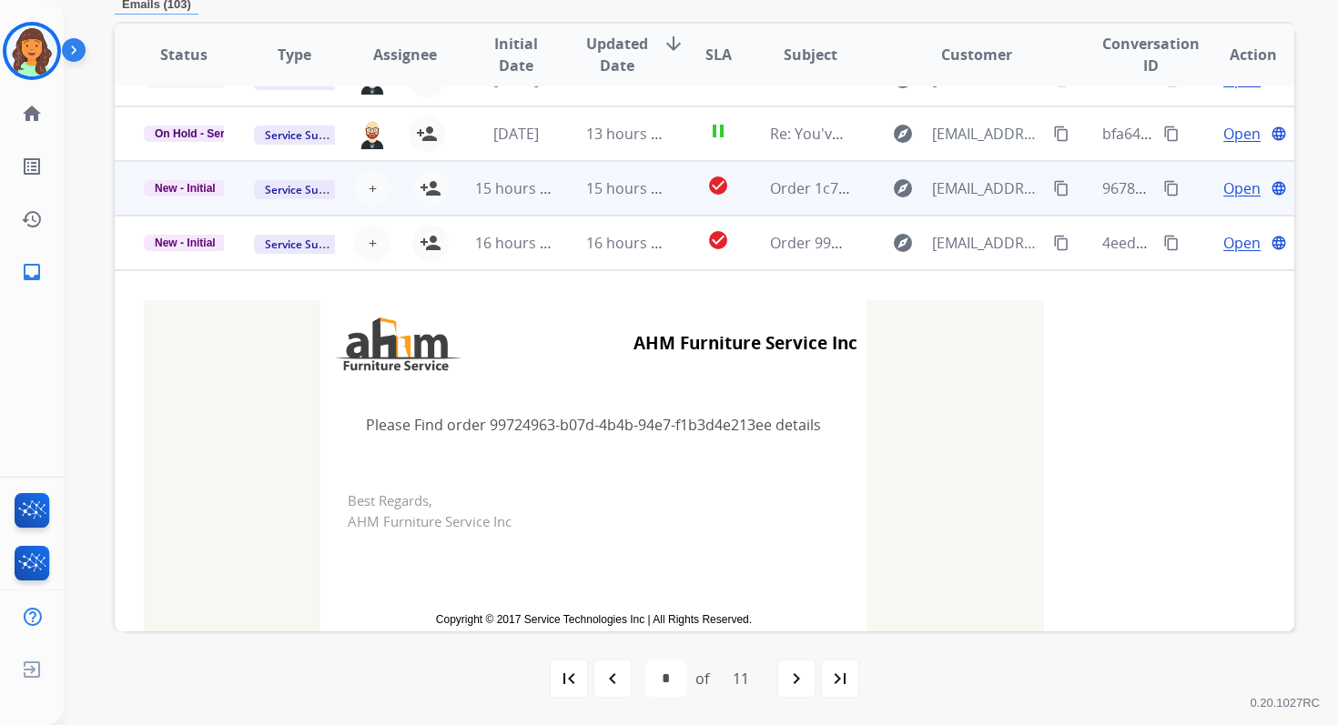
click at [622, 198] on td "15 hours ago" at bounding box center [612, 188] width 110 height 55
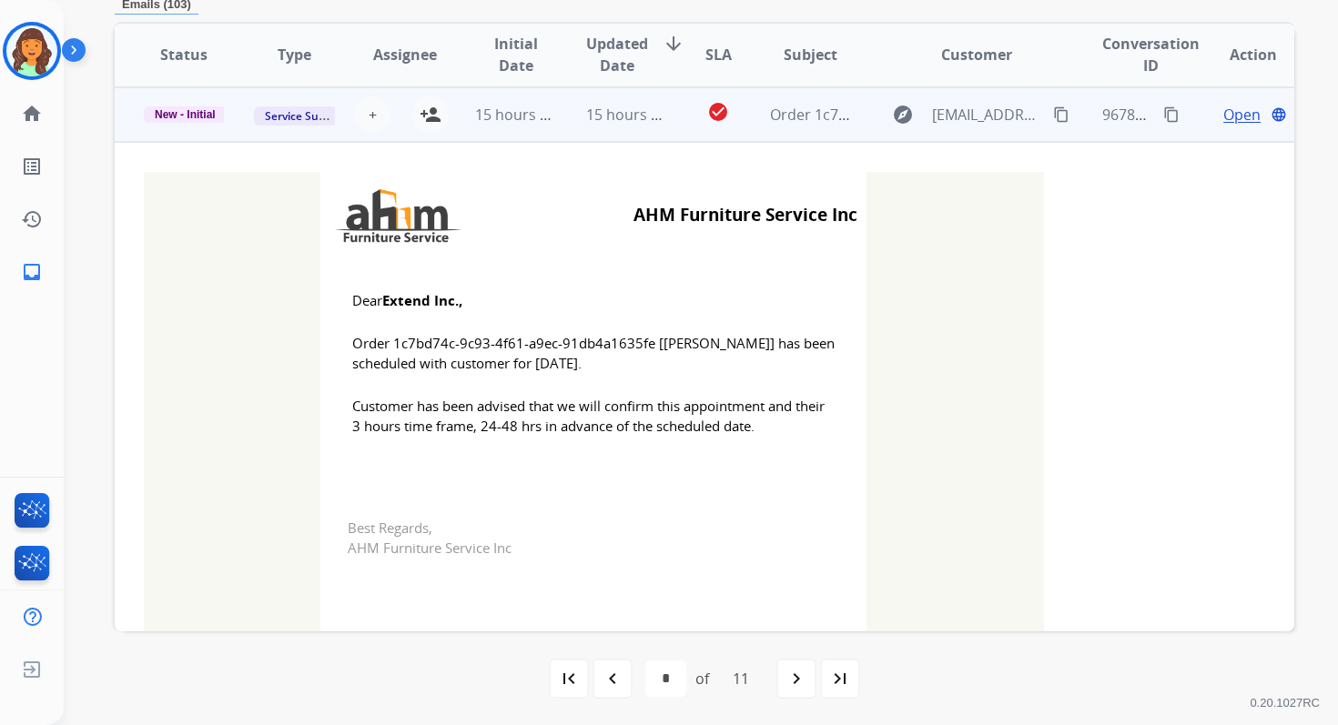
click at [611, 130] on td "15 hours ago" at bounding box center [612, 114] width 110 height 55
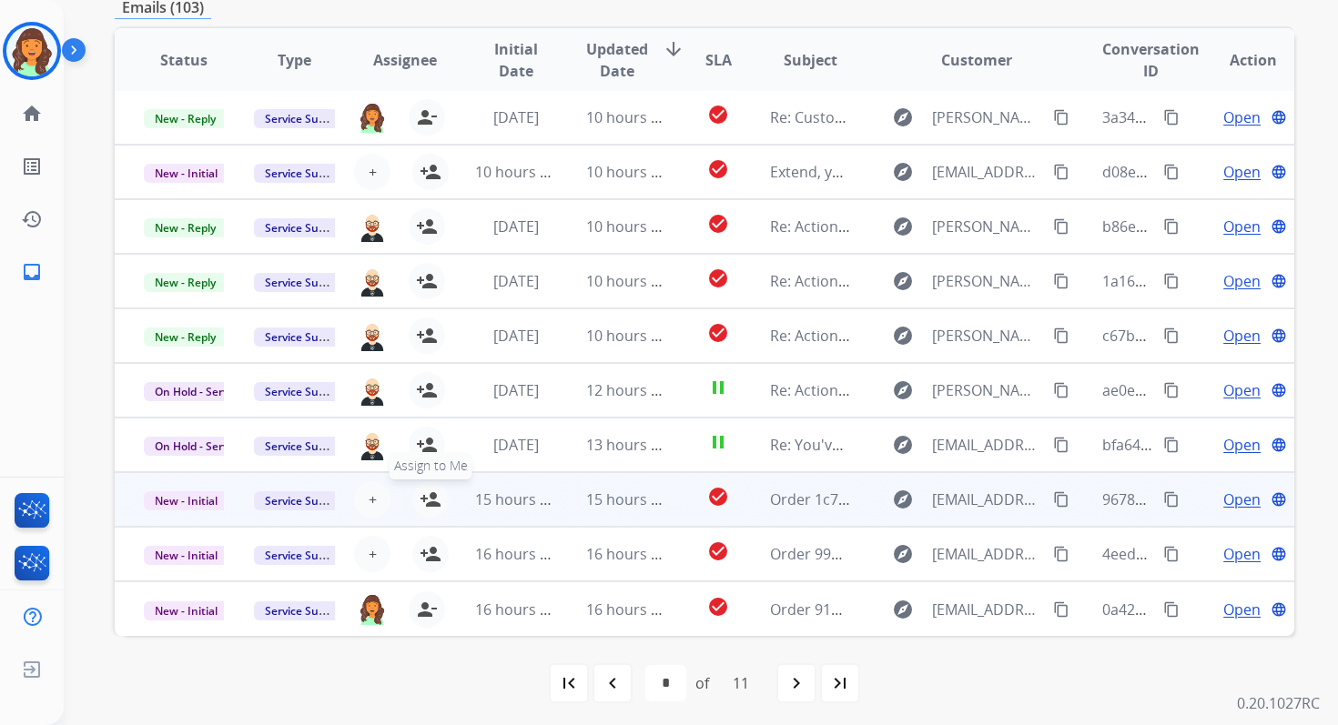
click at [424, 500] on mat-icon "person_add" at bounding box center [431, 500] width 22 height 22
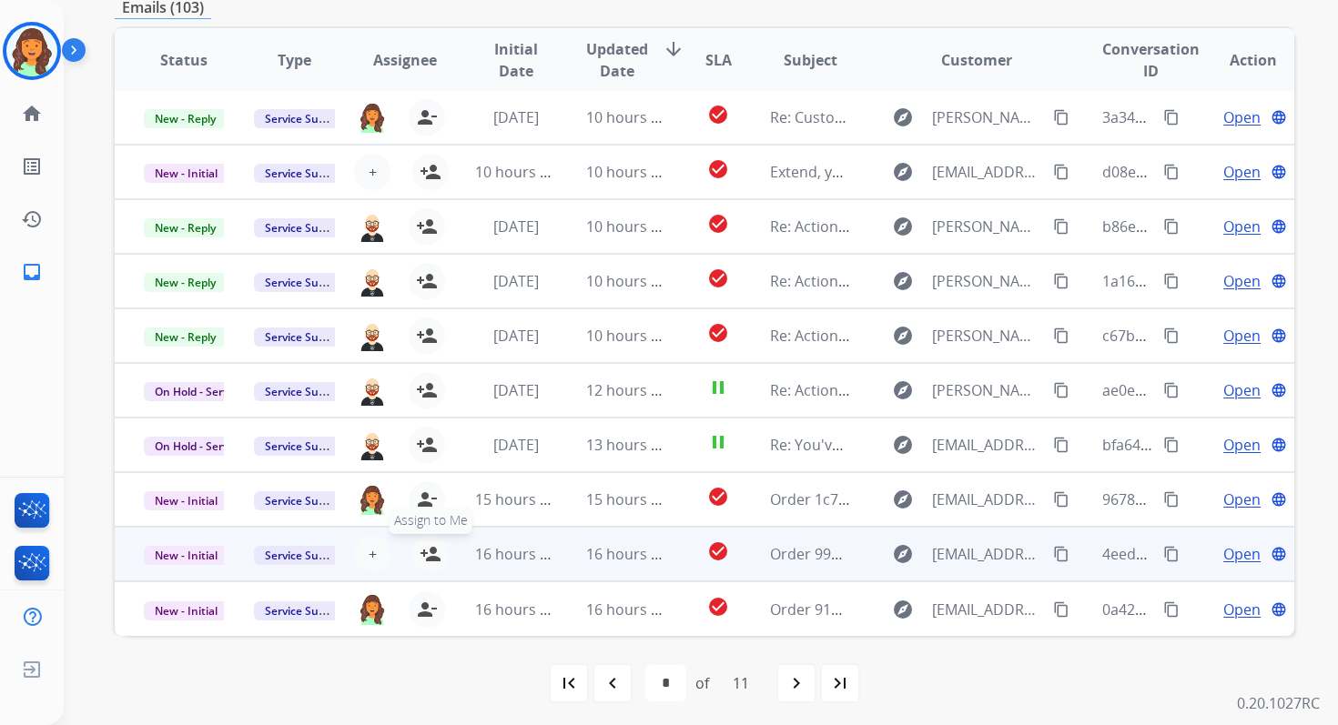
click at [423, 551] on mat-icon "person_add" at bounding box center [431, 554] width 22 height 22
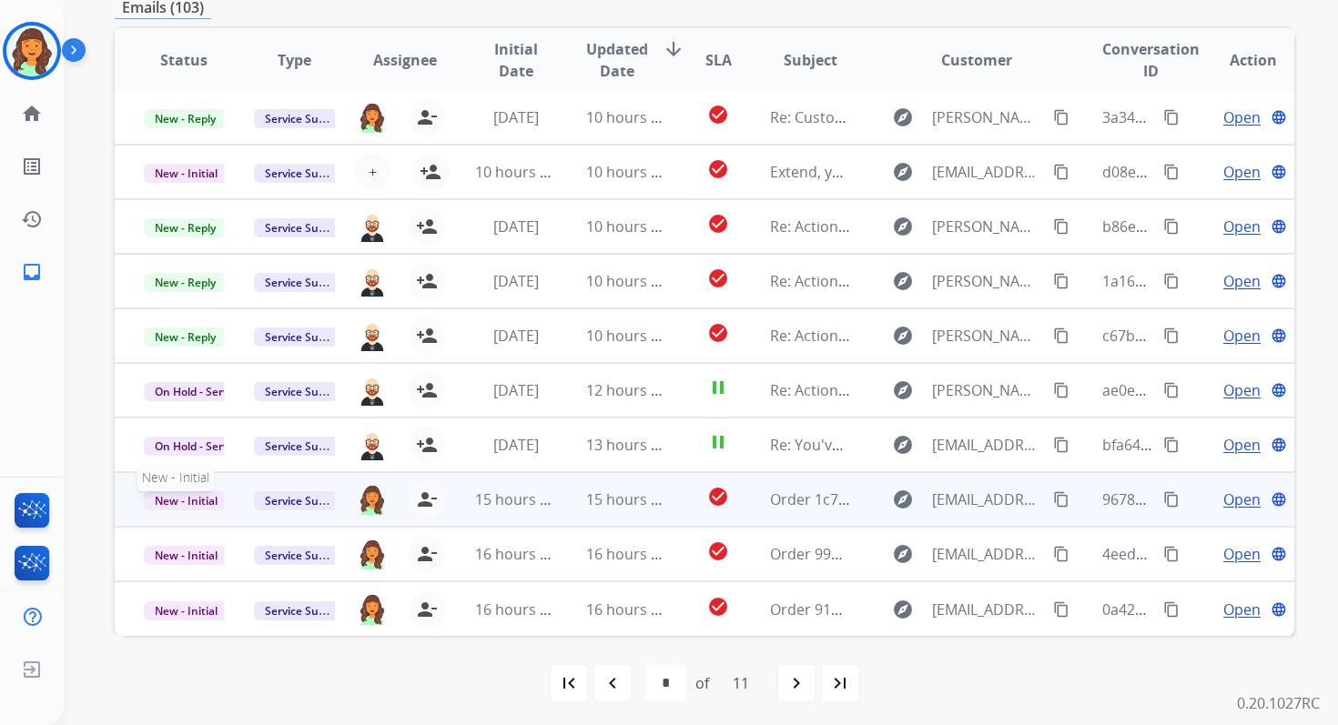
click at [202, 498] on span "New - Initial" at bounding box center [186, 500] width 85 height 19
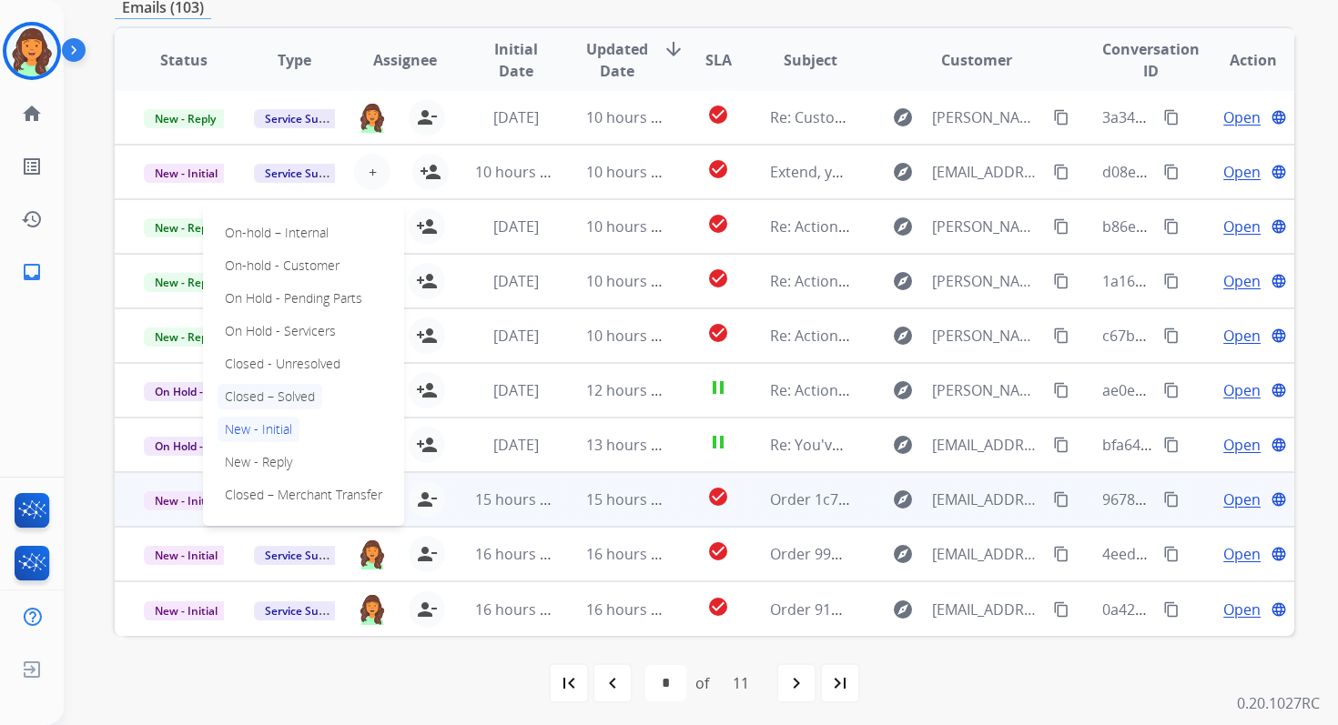
click at [264, 399] on p "Closed – Solved" at bounding box center [269, 396] width 105 height 25
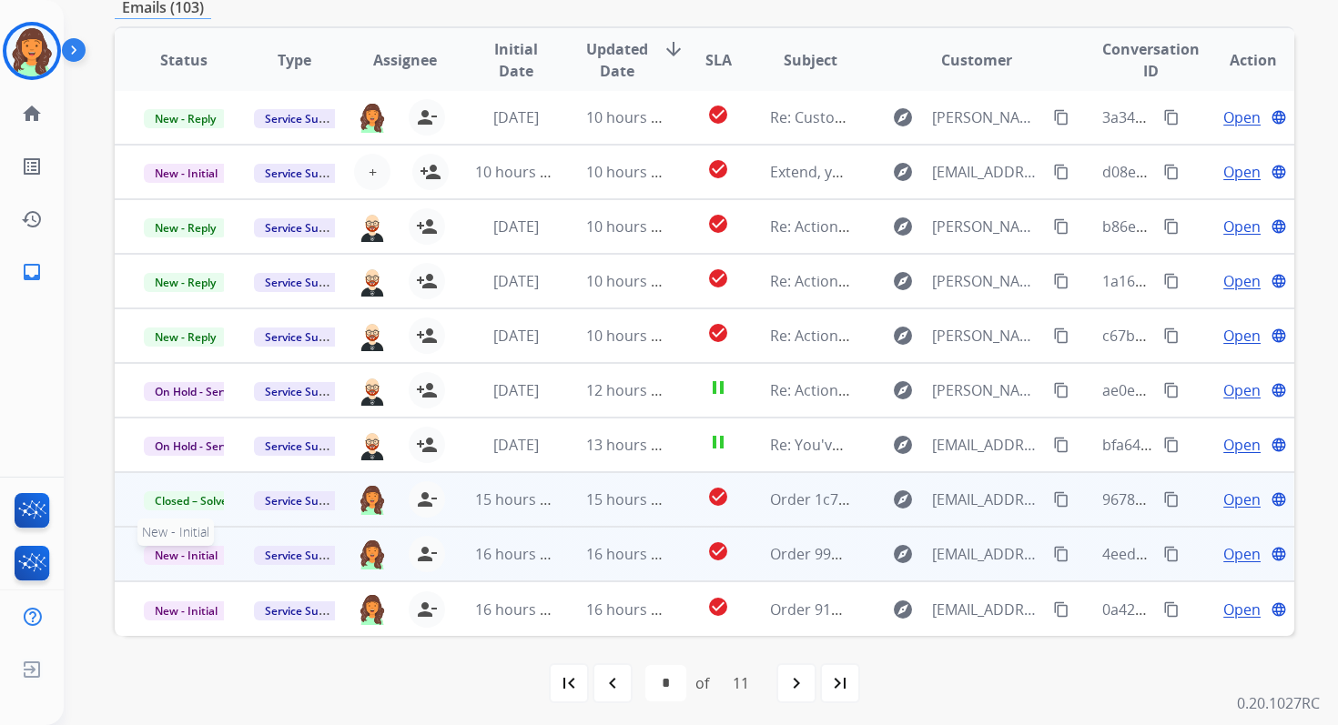
click at [190, 559] on span "New - Initial" at bounding box center [186, 555] width 85 height 19
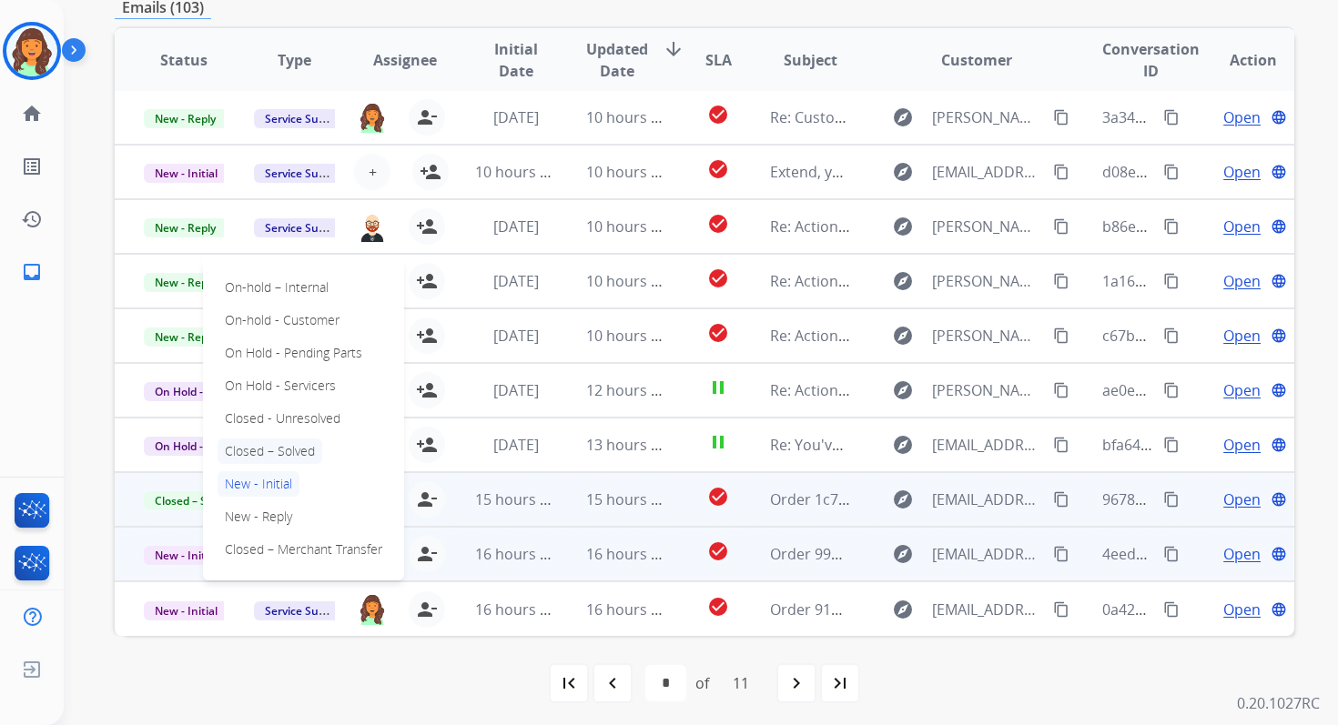
click at [272, 449] on p "Closed – Solved" at bounding box center [269, 451] width 105 height 25
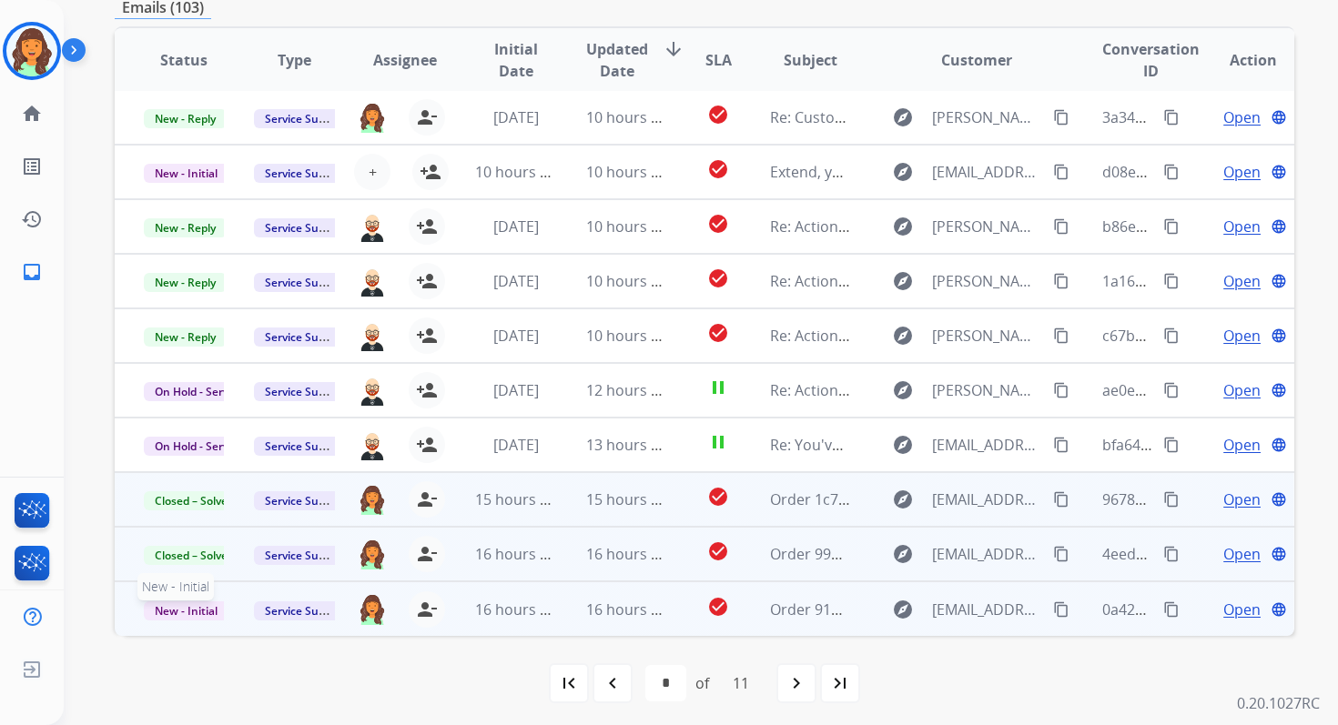
click at [201, 608] on span "New - Initial" at bounding box center [186, 611] width 85 height 19
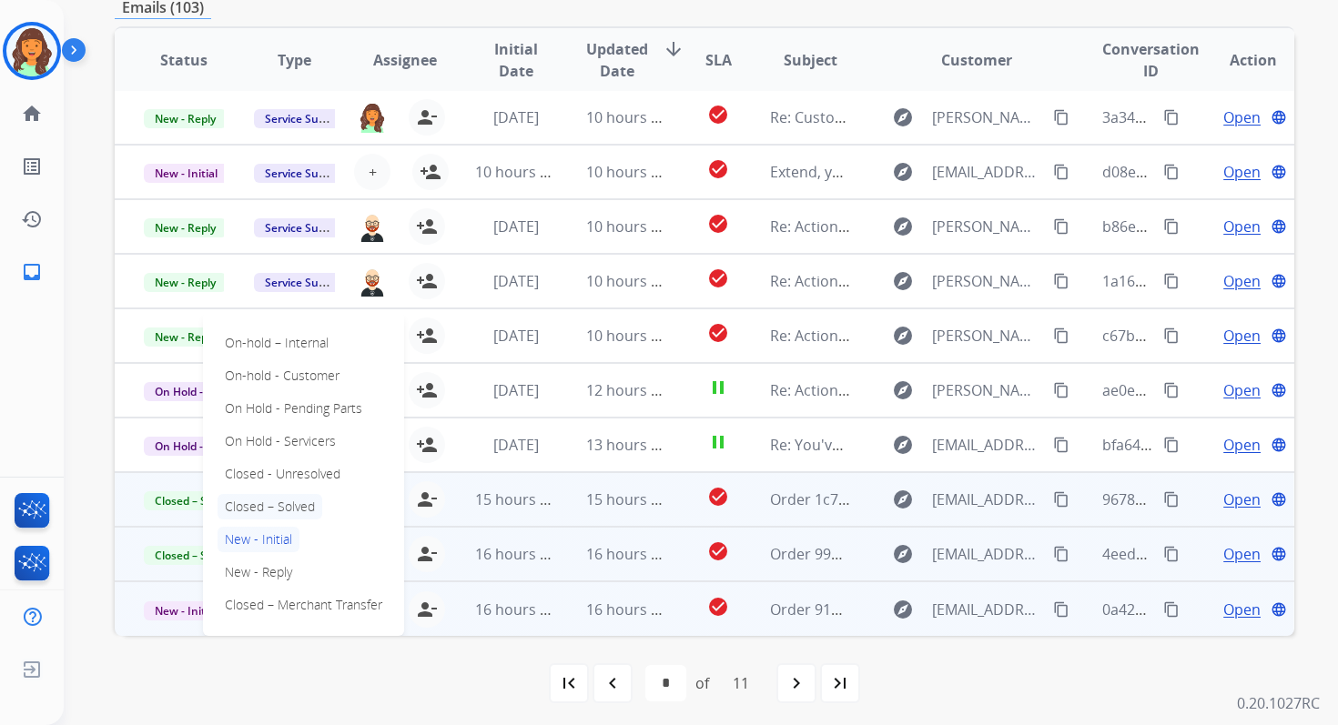
click at [267, 502] on p "Closed – Solved" at bounding box center [269, 506] width 105 height 25
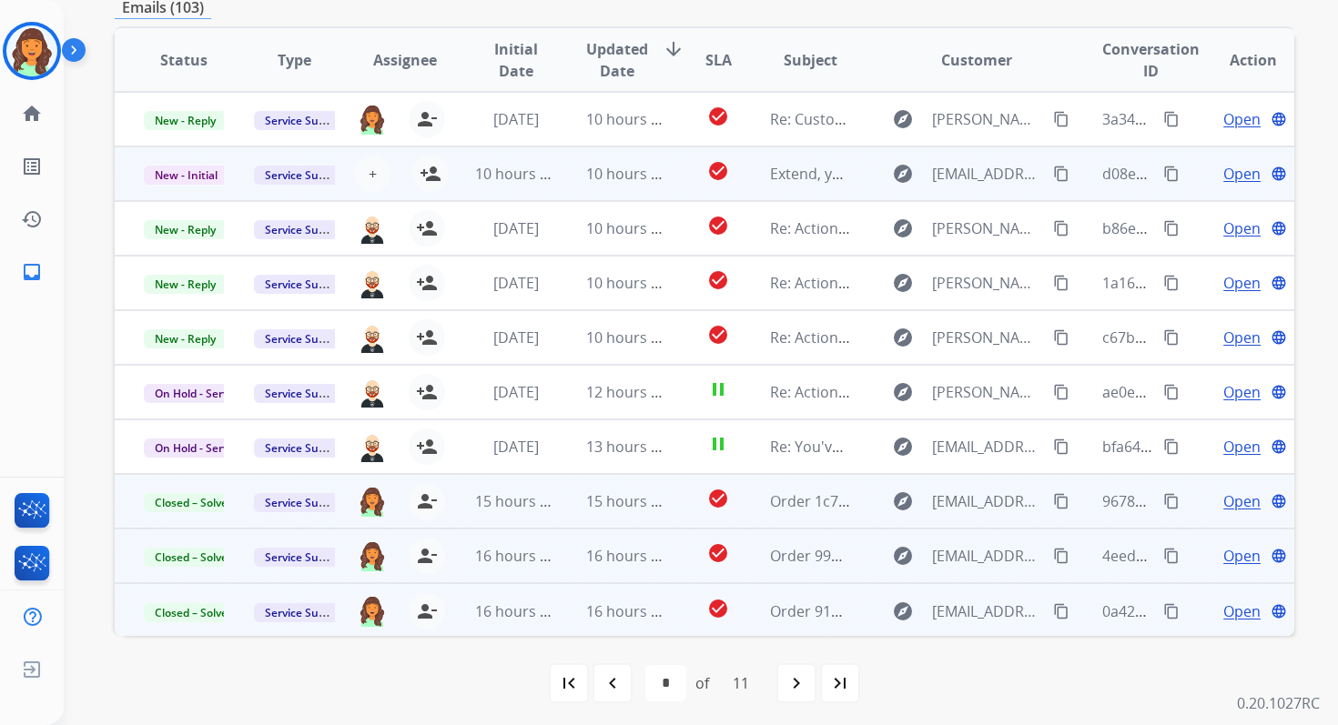
click at [568, 187] on td "10 hours ago" at bounding box center [612, 174] width 110 height 55
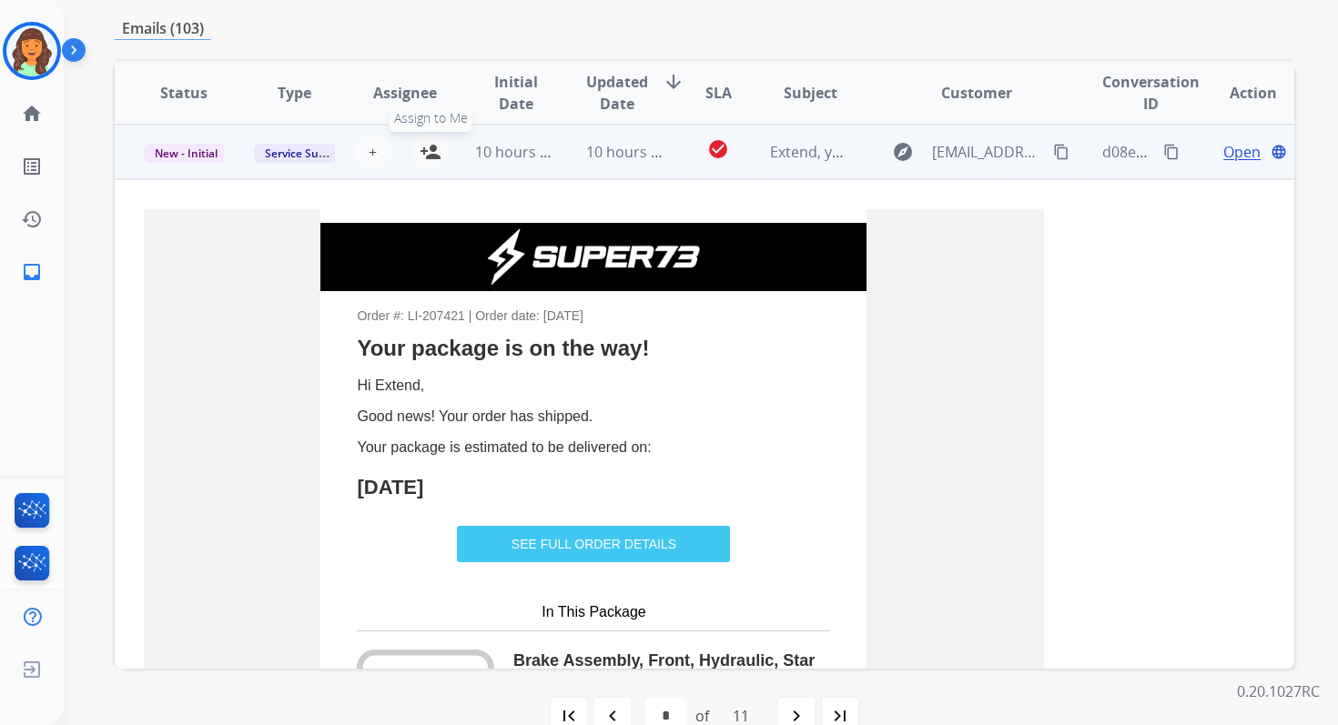
click at [424, 159] on mat-icon "person_add" at bounding box center [431, 152] width 22 height 22
click at [201, 160] on span "New - Initial" at bounding box center [186, 153] width 85 height 19
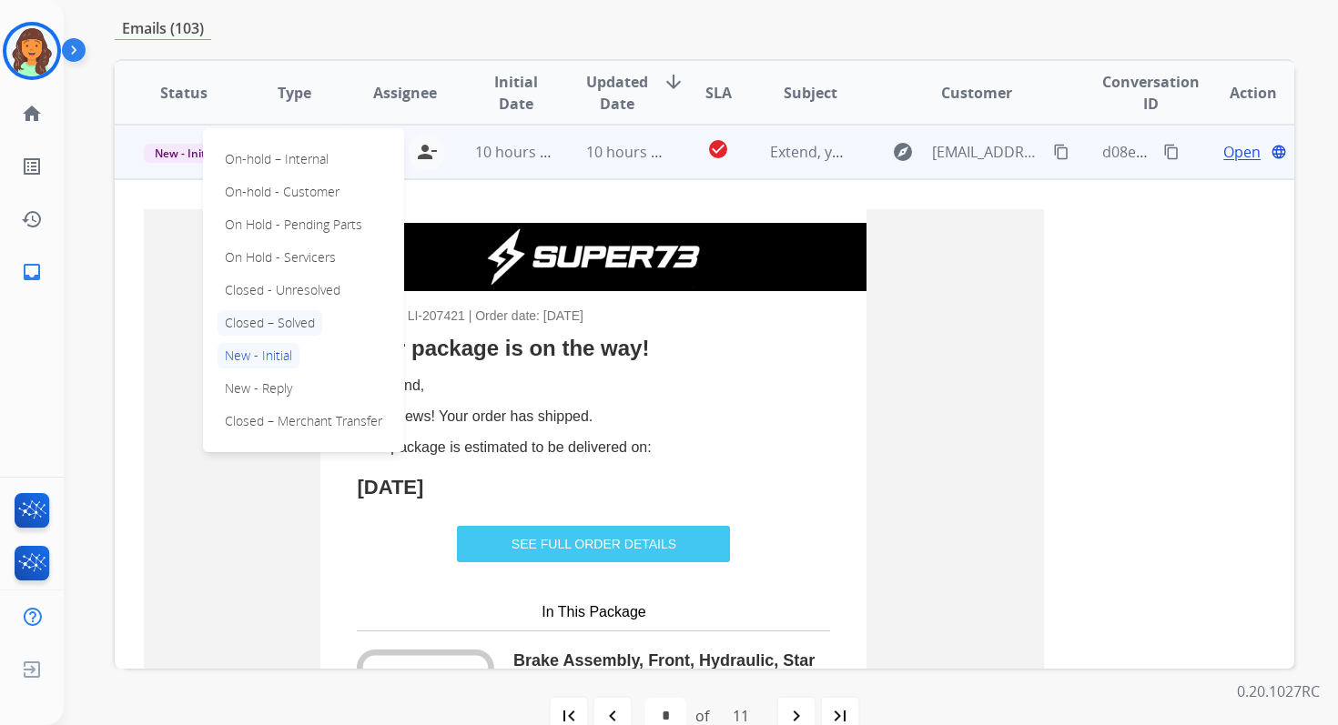
click at [272, 320] on p "Closed – Solved" at bounding box center [269, 322] width 105 height 25
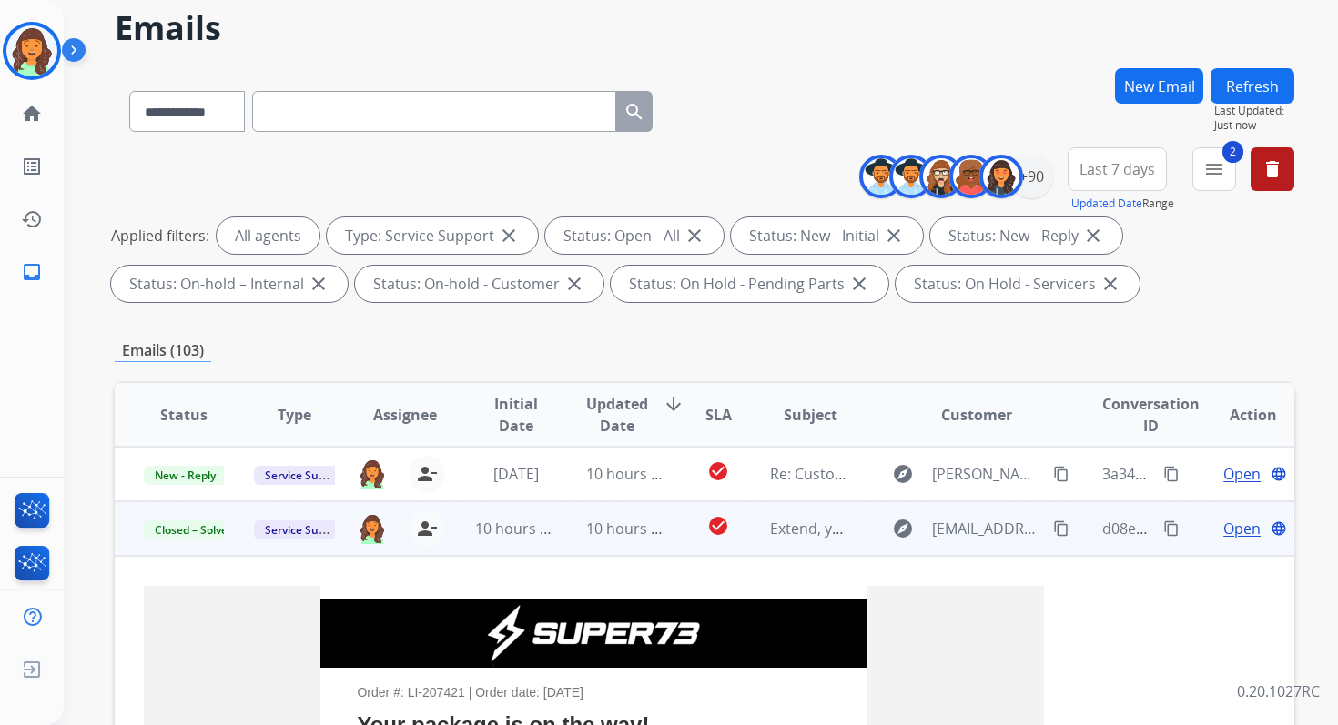
scroll to position [36, 0]
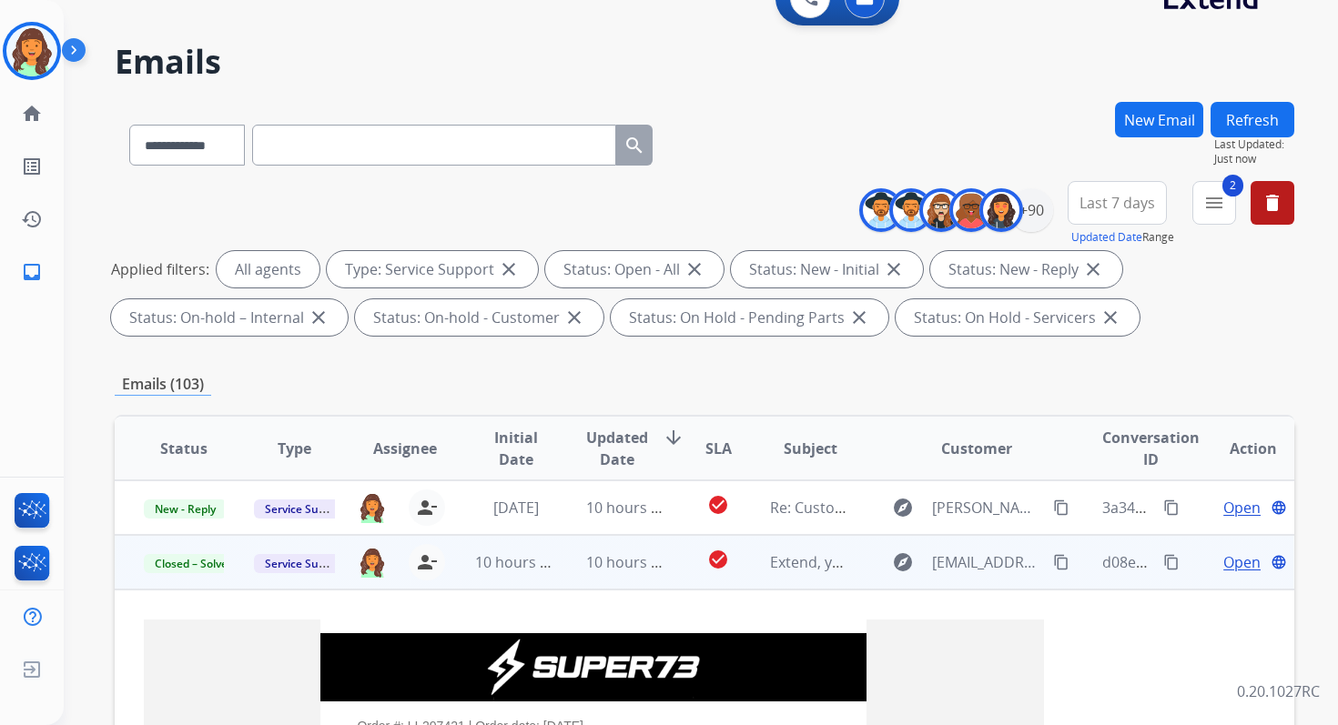
click at [1268, 120] on button "Refresh" at bounding box center [1252, 119] width 84 height 35
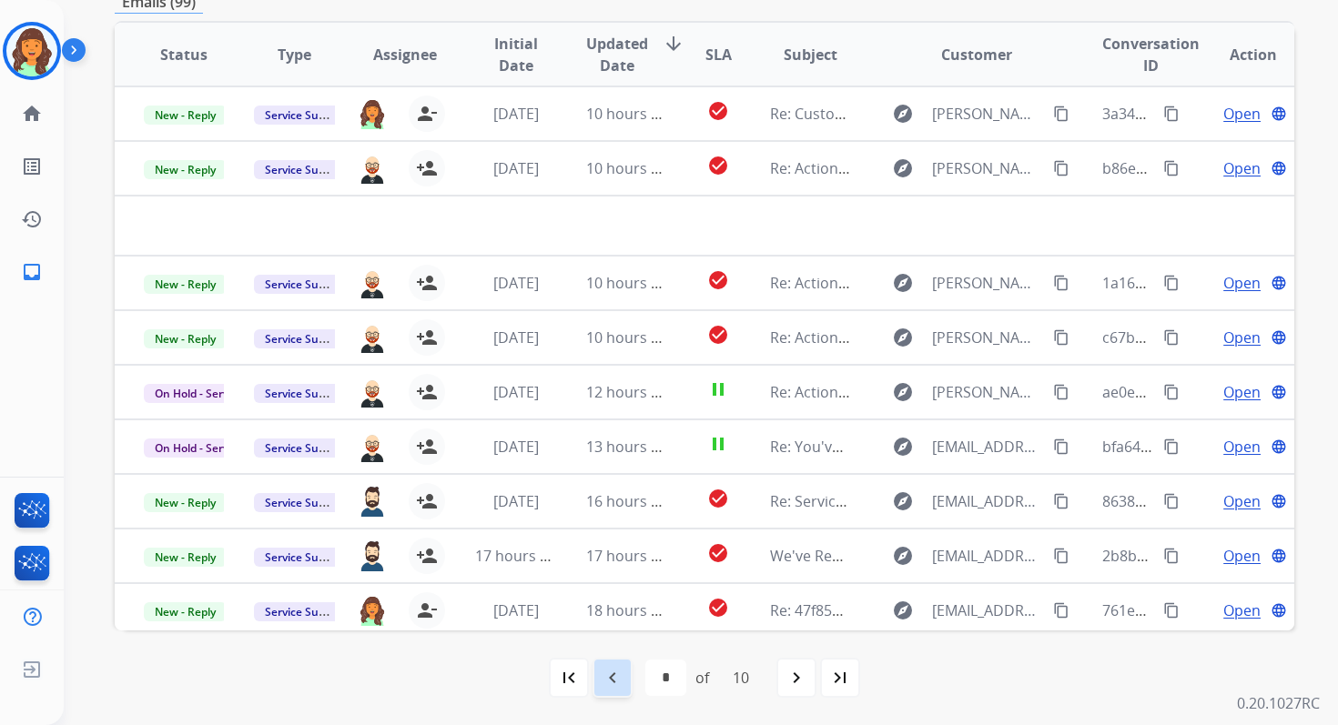
click at [617, 662] on div "navigate_before" at bounding box center [612, 678] width 40 height 40
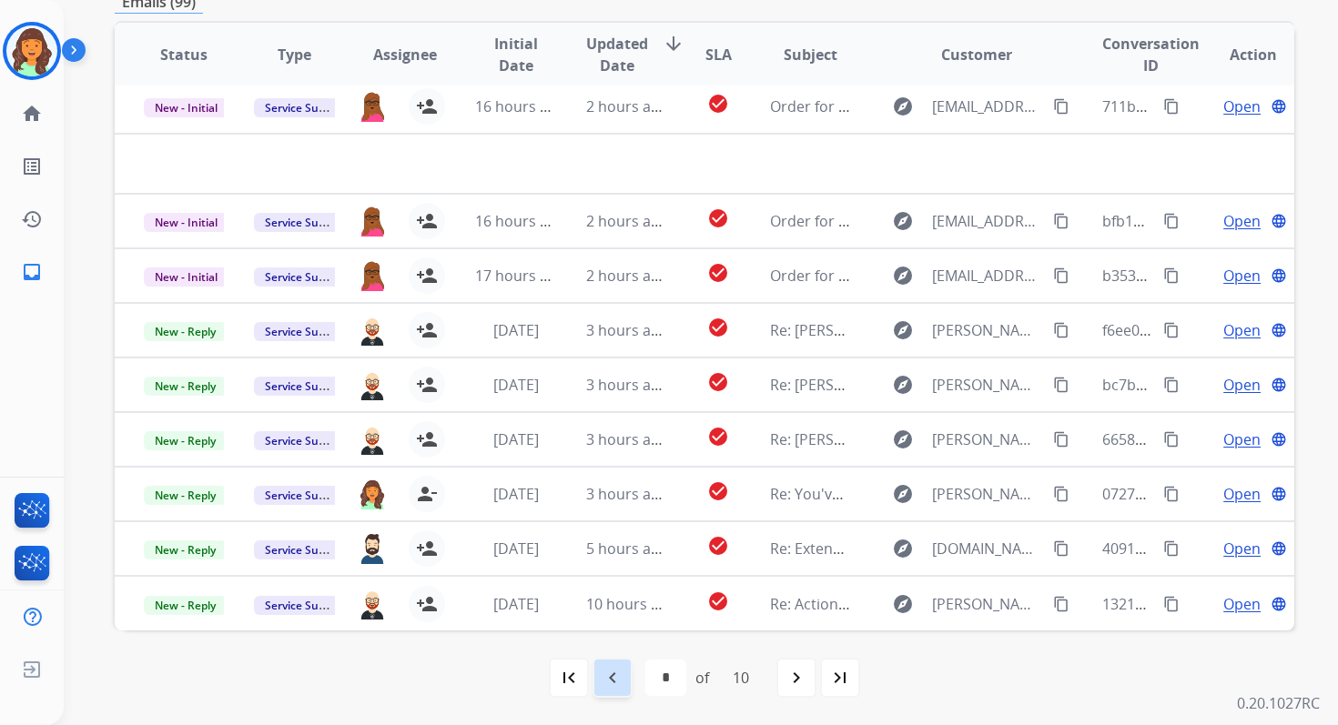
click at [617, 672] on mat-icon "navigate_before" at bounding box center [613, 678] width 22 height 22
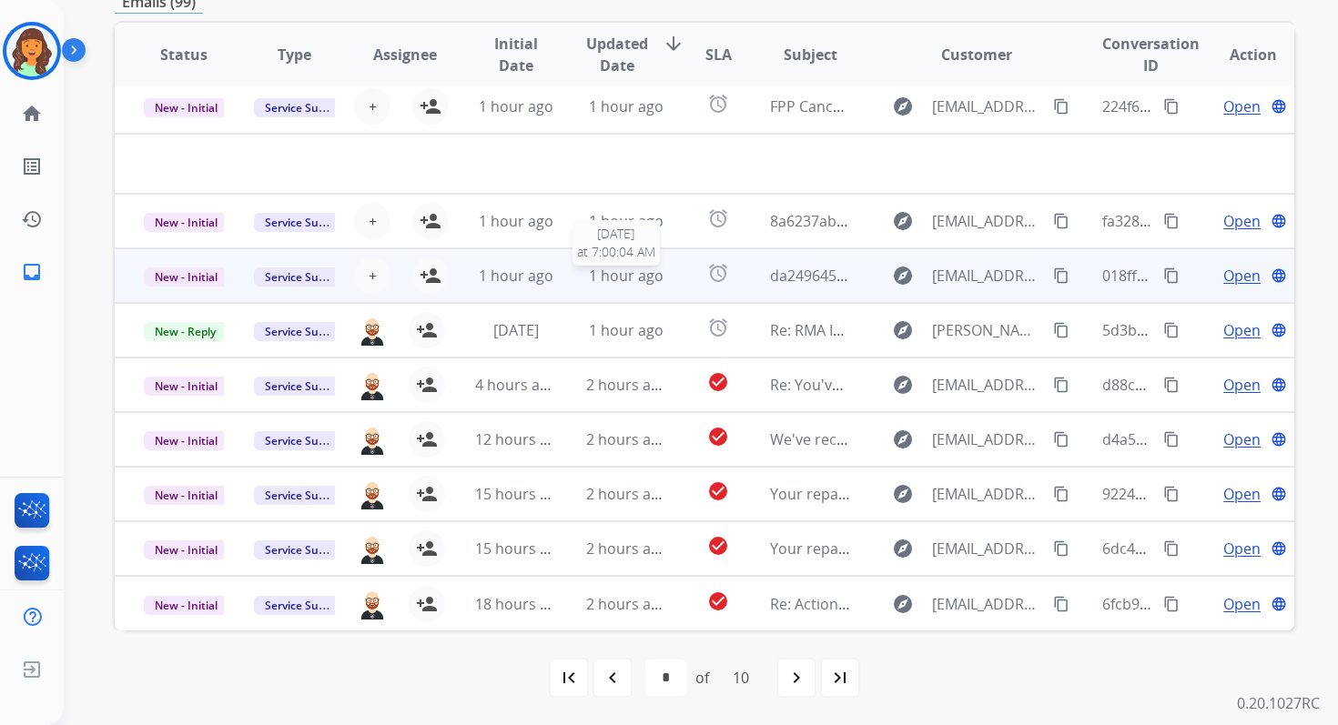
click at [632, 271] on span "1 hour ago" at bounding box center [626, 276] width 75 height 20
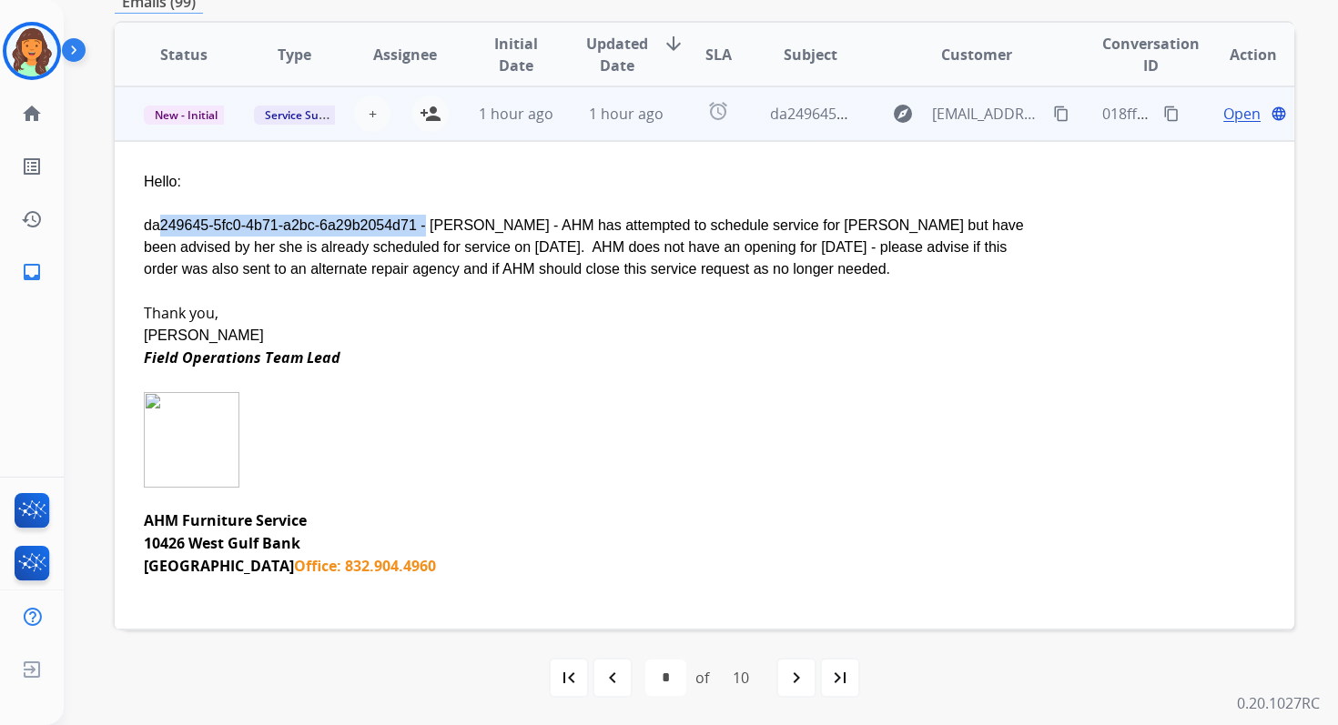
copy div "da249645-5fc0-4b71-a2bc-6a29b2054d71"
drag, startPoint x: 147, startPoint y: 228, endPoint x: 420, endPoint y: 224, distance: 272.1
click at [420, 224] on div "da249645-5fc0-4b71-a2bc-6a29b2054d71 - [PERSON_NAME] - AHM has attempted to sch…" at bounding box center [594, 248] width 900 height 66
copy div "da249645-5fc0-4b71-a2bc-6a29b2054d71"
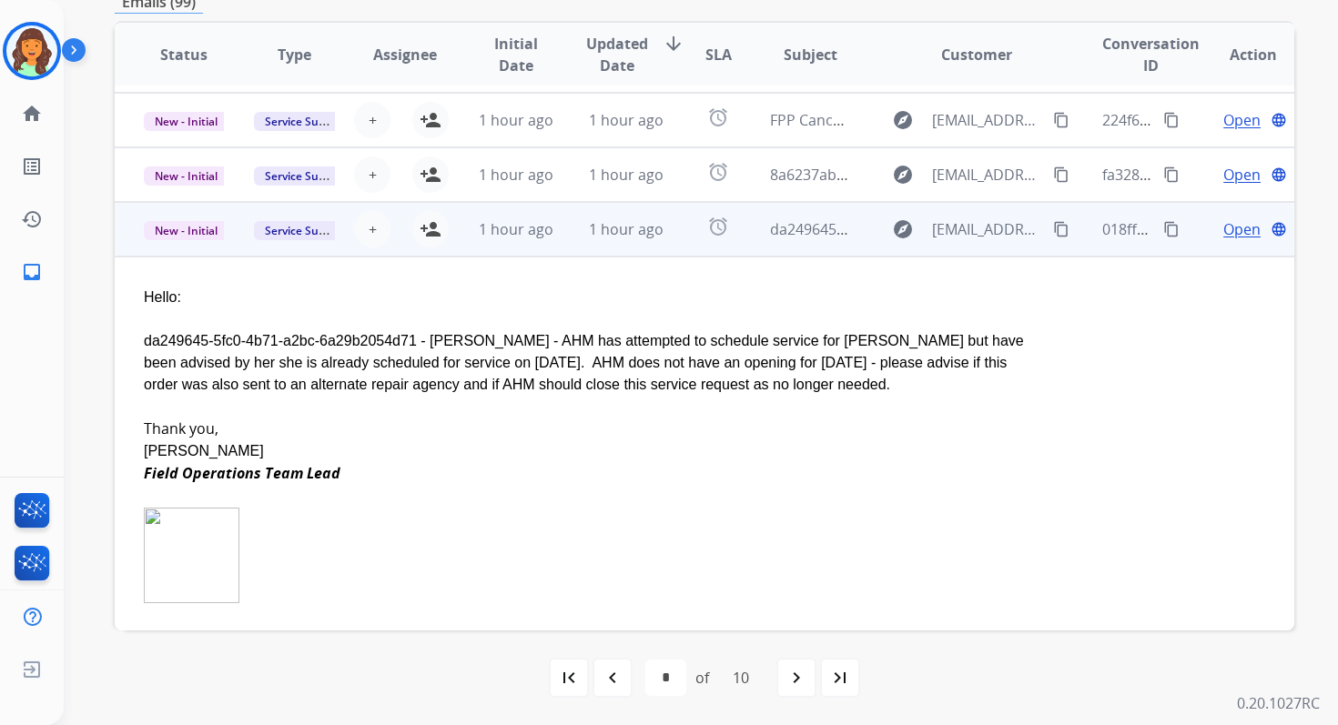
click at [1223, 236] on span "Open" at bounding box center [1241, 229] width 37 height 22
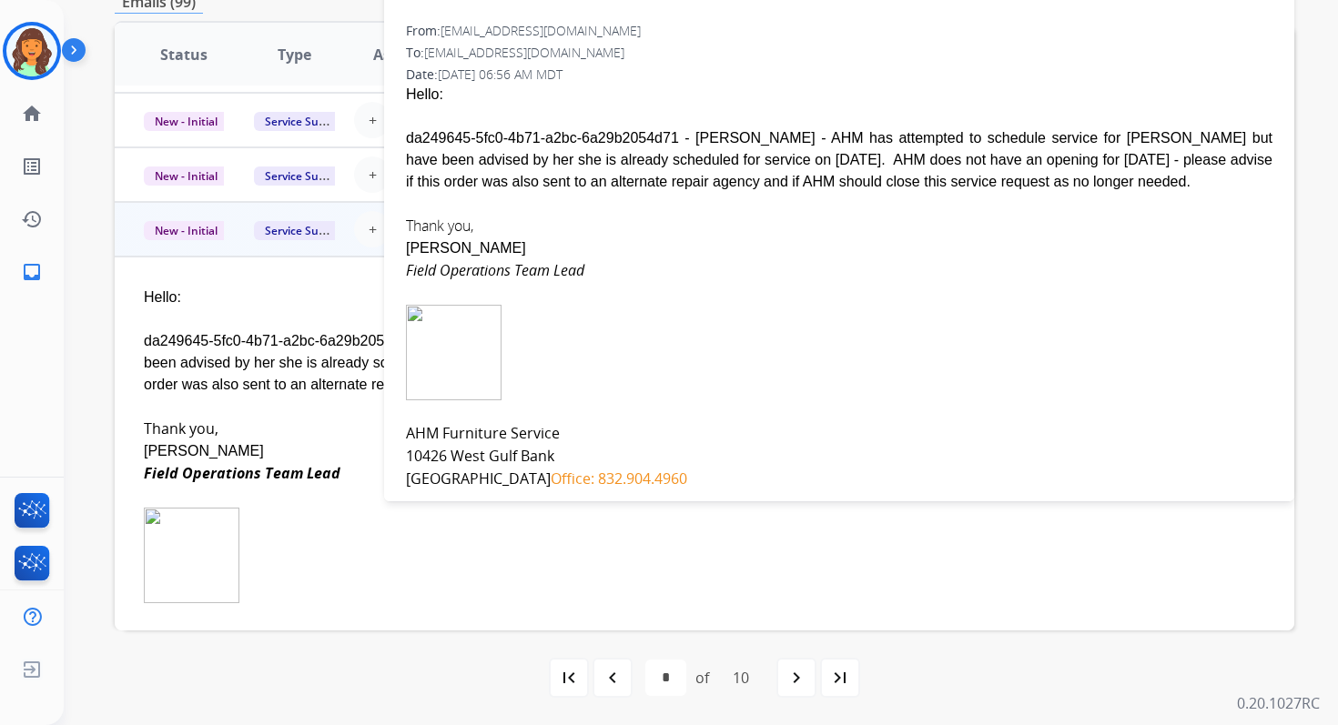
scroll to position [126, 0]
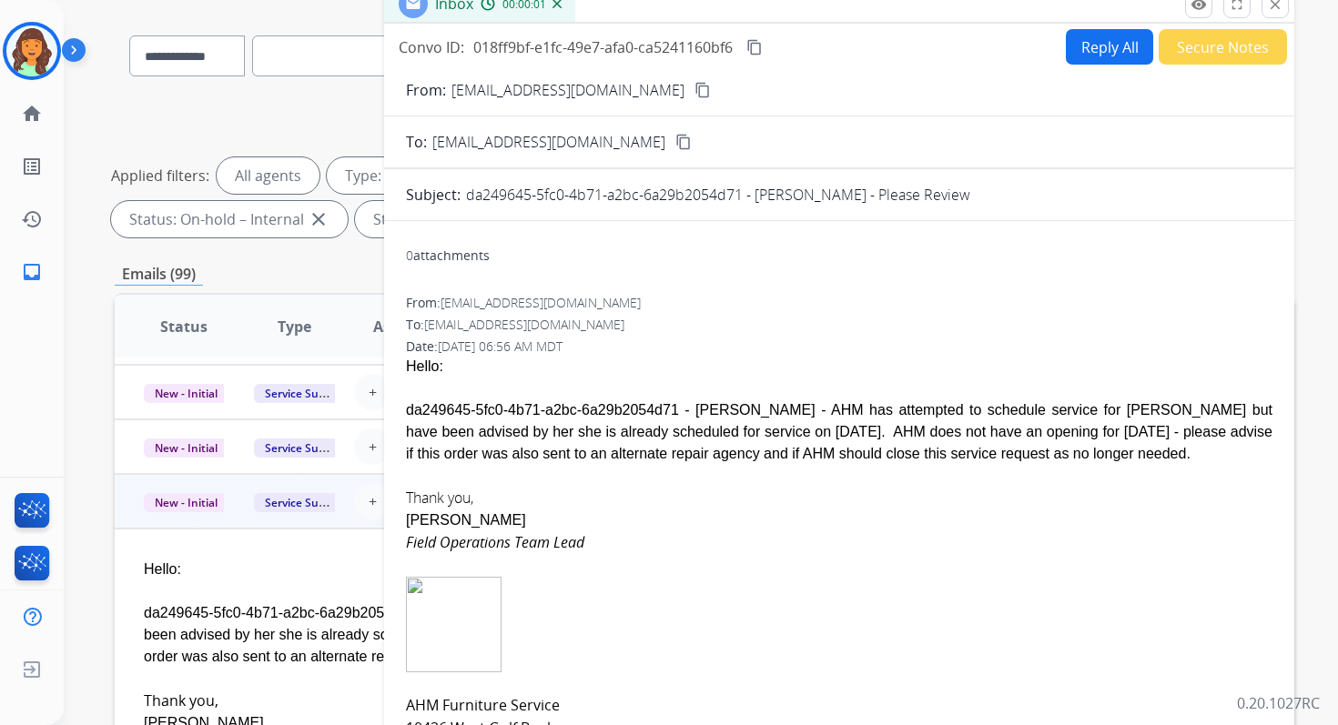
click at [1102, 44] on button "Reply All" at bounding box center [1109, 46] width 87 height 35
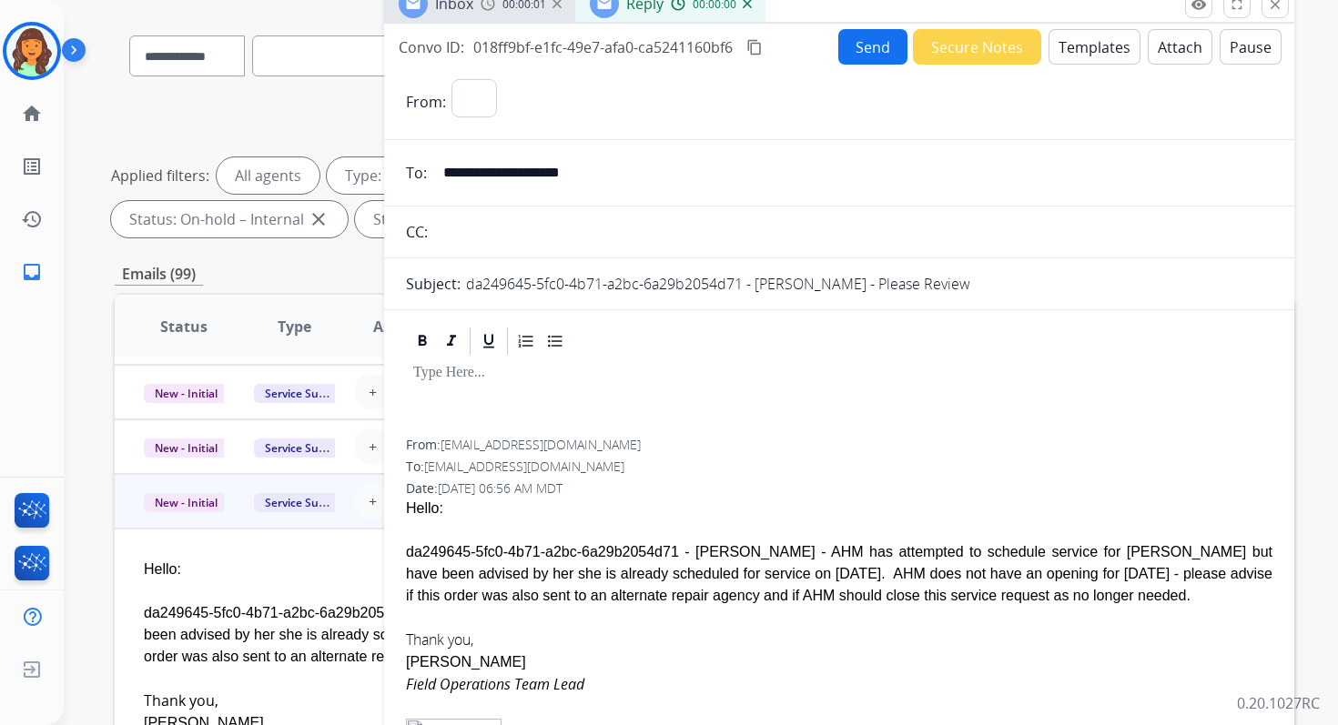
select select "**********"
click at [1102, 44] on button "Templates" at bounding box center [1094, 46] width 92 height 35
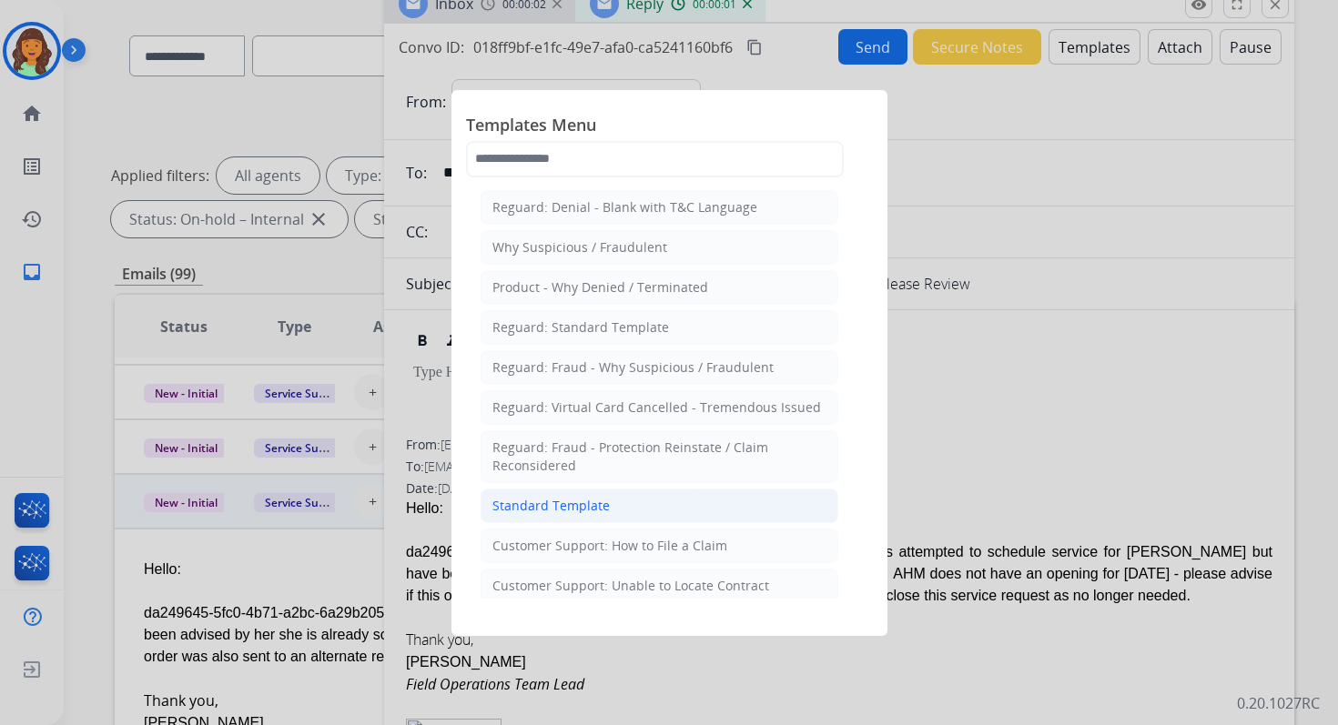
click at [598, 497] on div "Standard Template" at bounding box center [550, 506] width 117 height 18
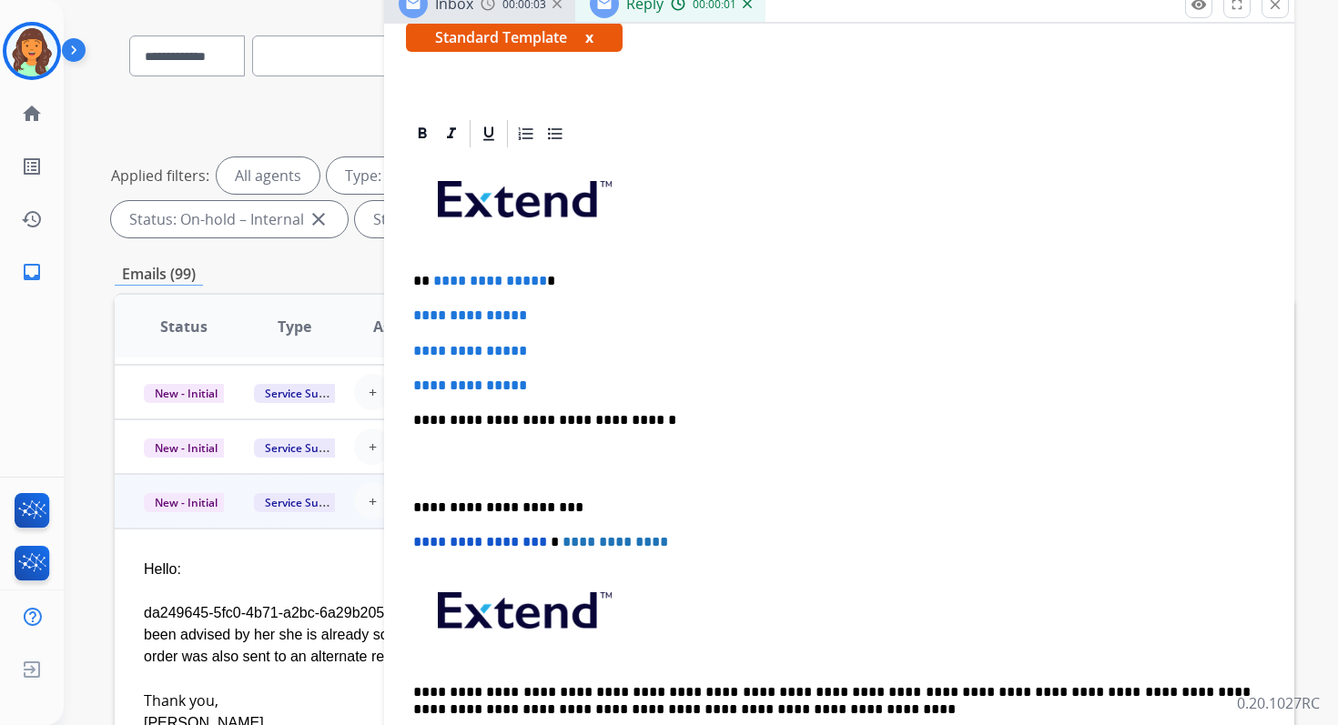
scroll to position [350, 0]
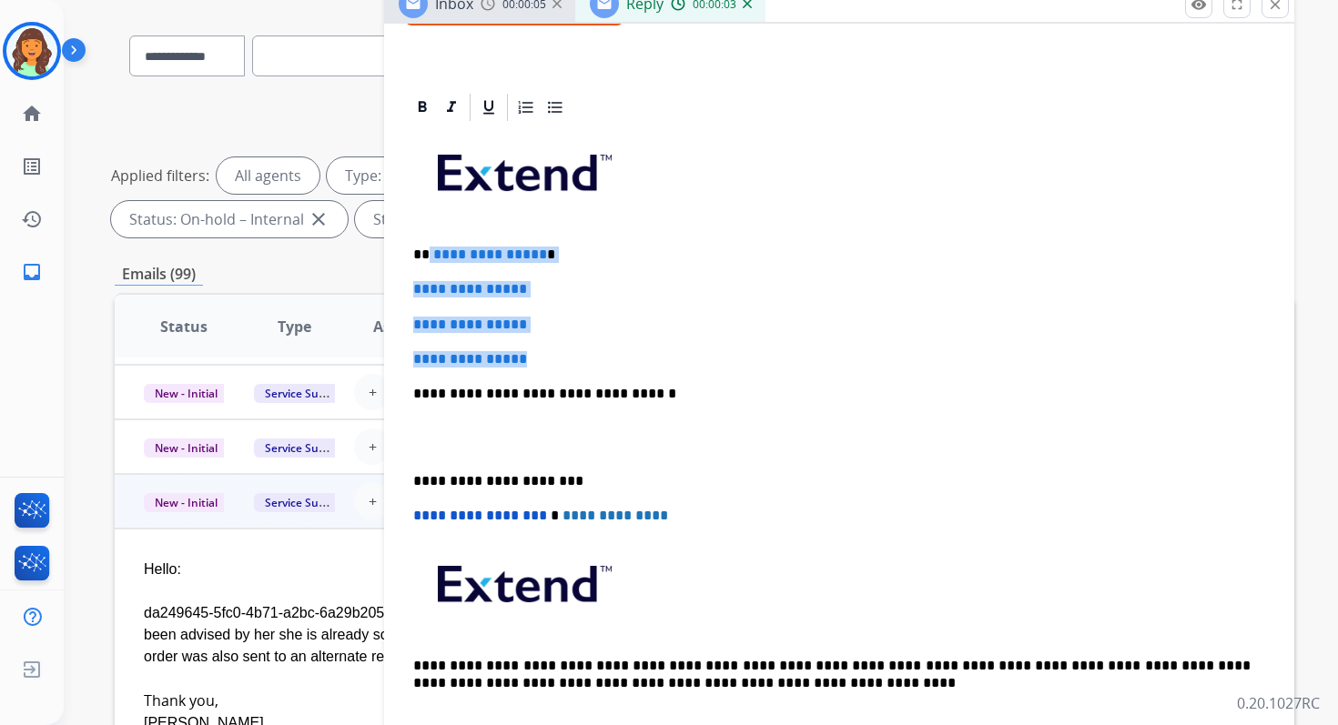
drag, startPoint x: 428, startPoint y: 256, endPoint x: 559, endPoint y: 359, distance: 167.1
click at [559, 359] on div "**********" at bounding box center [839, 437] width 866 height 626
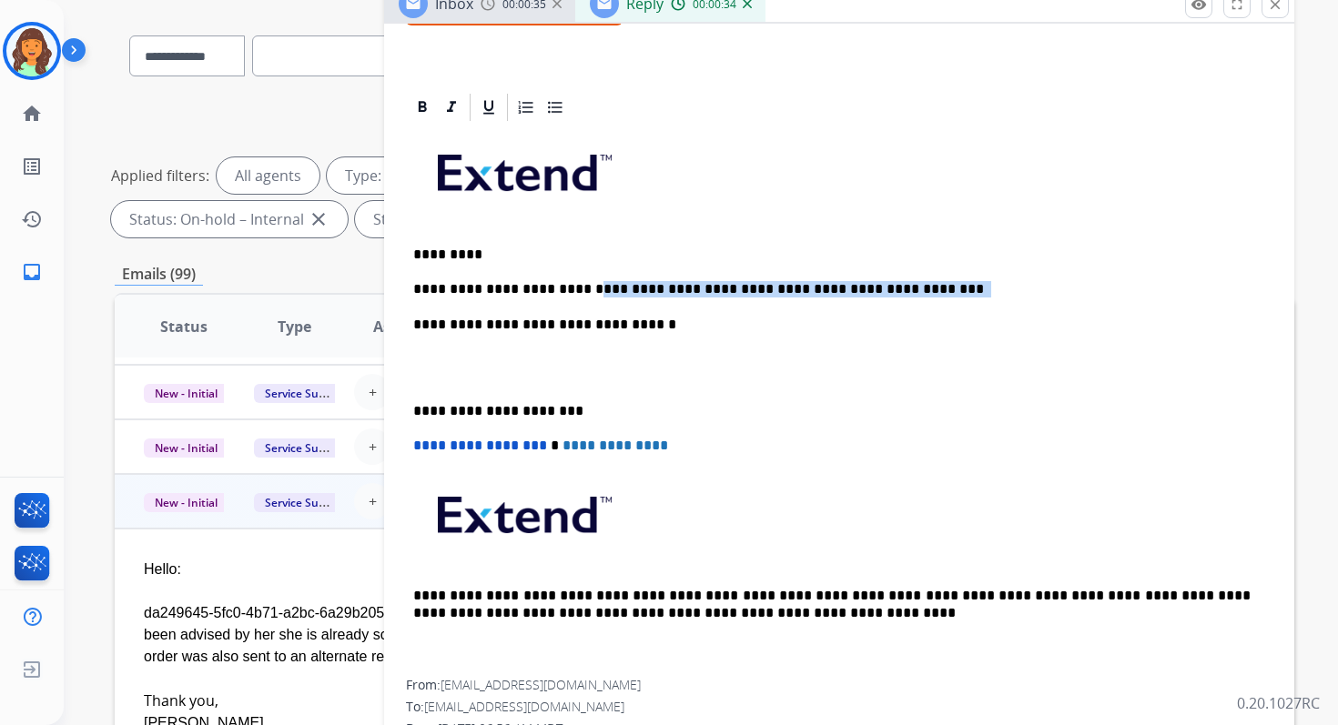
drag, startPoint x: 569, startPoint y: 288, endPoint x: 909, endPoint y: 297, distance: 340.4
click at [910, 298] on div "**********" at bounding box center [839, 402] width 866 height 556
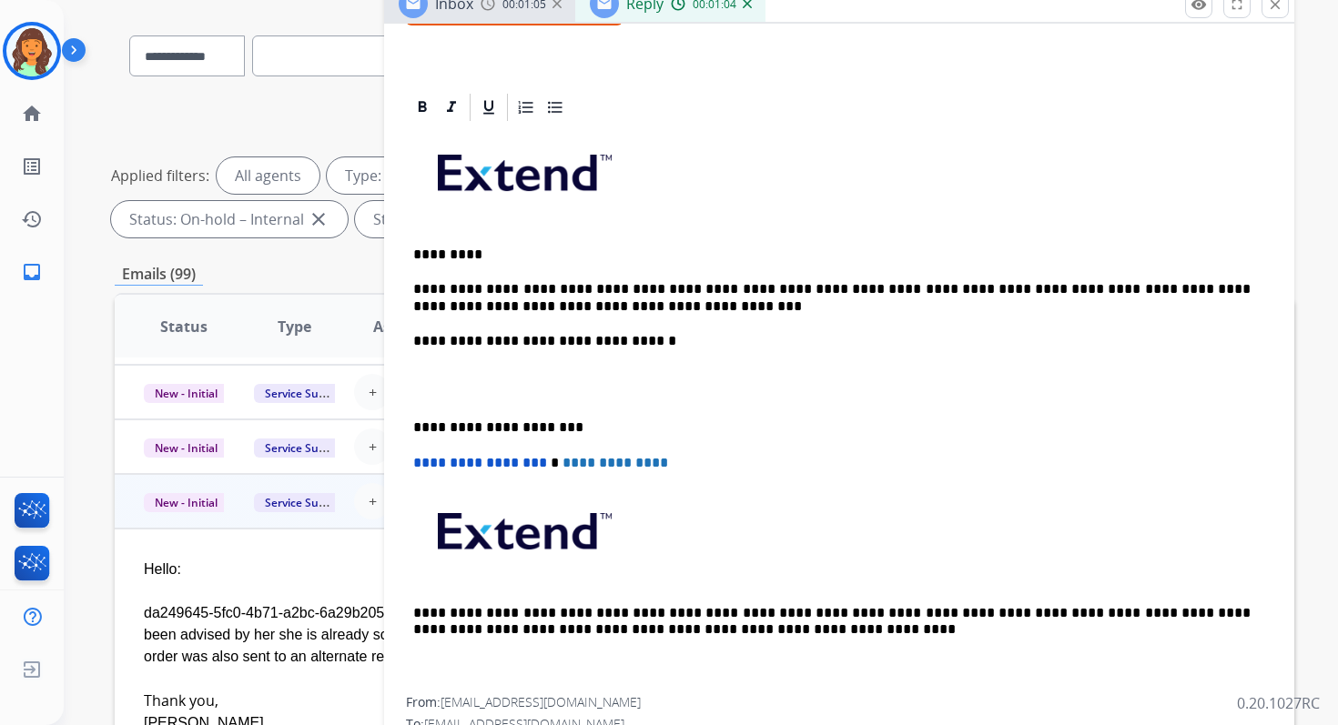
click at [615, 347] on p "**********" at bounding box center [831, 341] width 837 height 16
drag, startPoint x: 866, startPoint y: 291, endPoint x: 834, endPoint y: 291, distance: 31.8
click at [834, 291] on p "**********" at bounding box center [831, 298] width 837 height 34
click at [903, 289] on p "**********" at bounding box center [831, 298] width 837 height 34
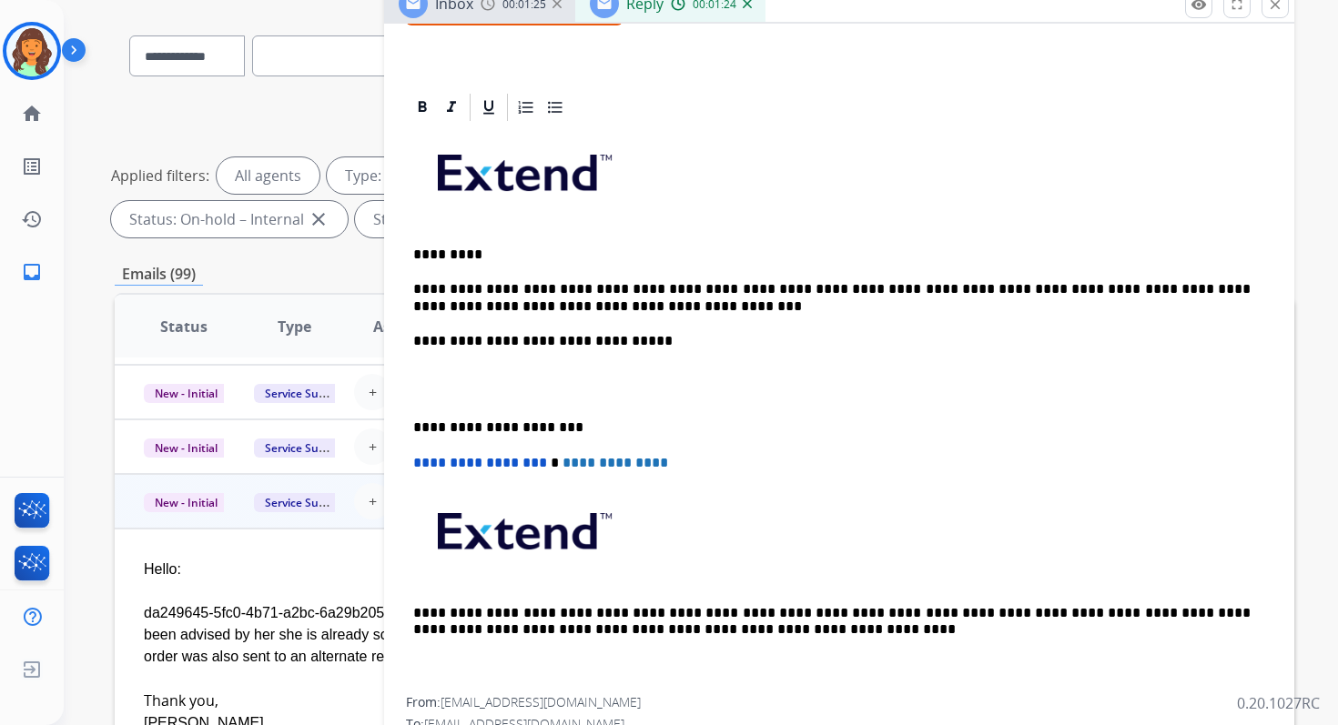
click at [589, 291] on p "**********" at bounding box center [831, 298] width 837 height 34
click at [584, 304] on p "**********" at bounding box center [831, 298] width 837 height 34
click at [485, 431] on p "**********" at bounding box center [831, 428] width 837 height 16
click at [419, 466] on span "**********" at bounding box center [480, 463] width 134 height 14
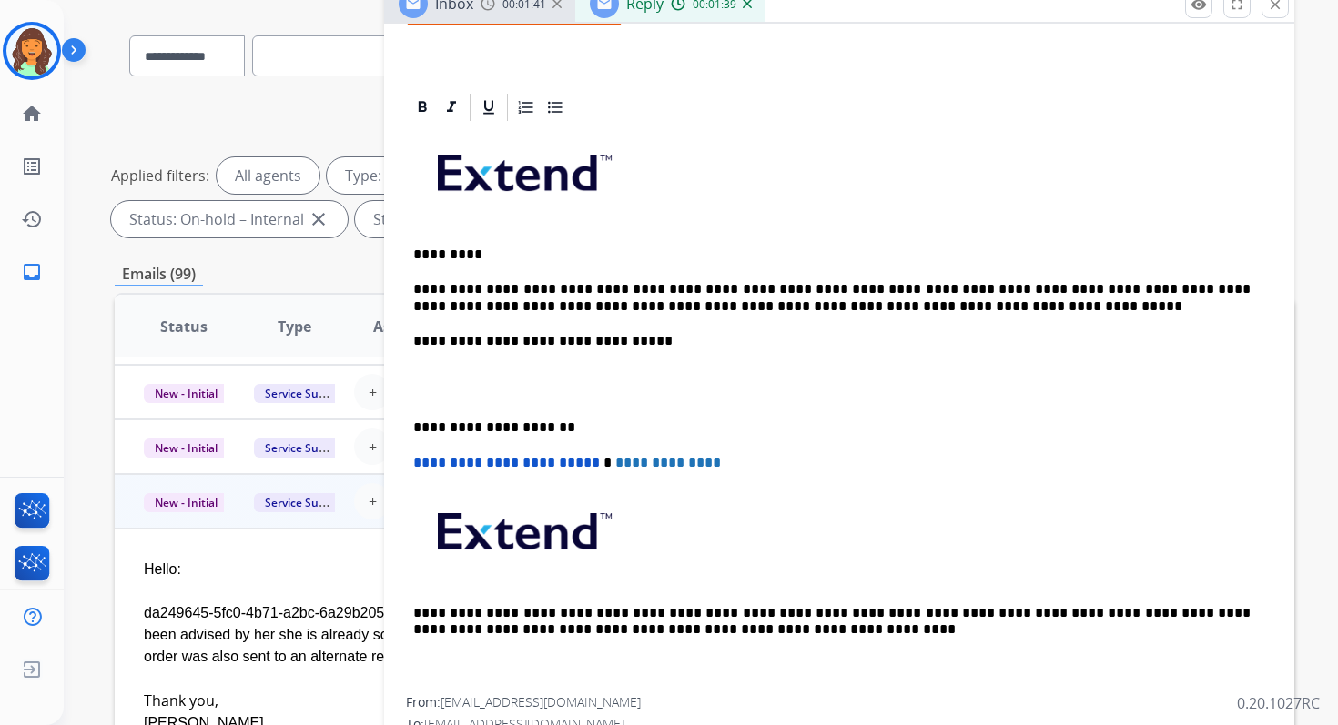
scroll to position [0, 0]
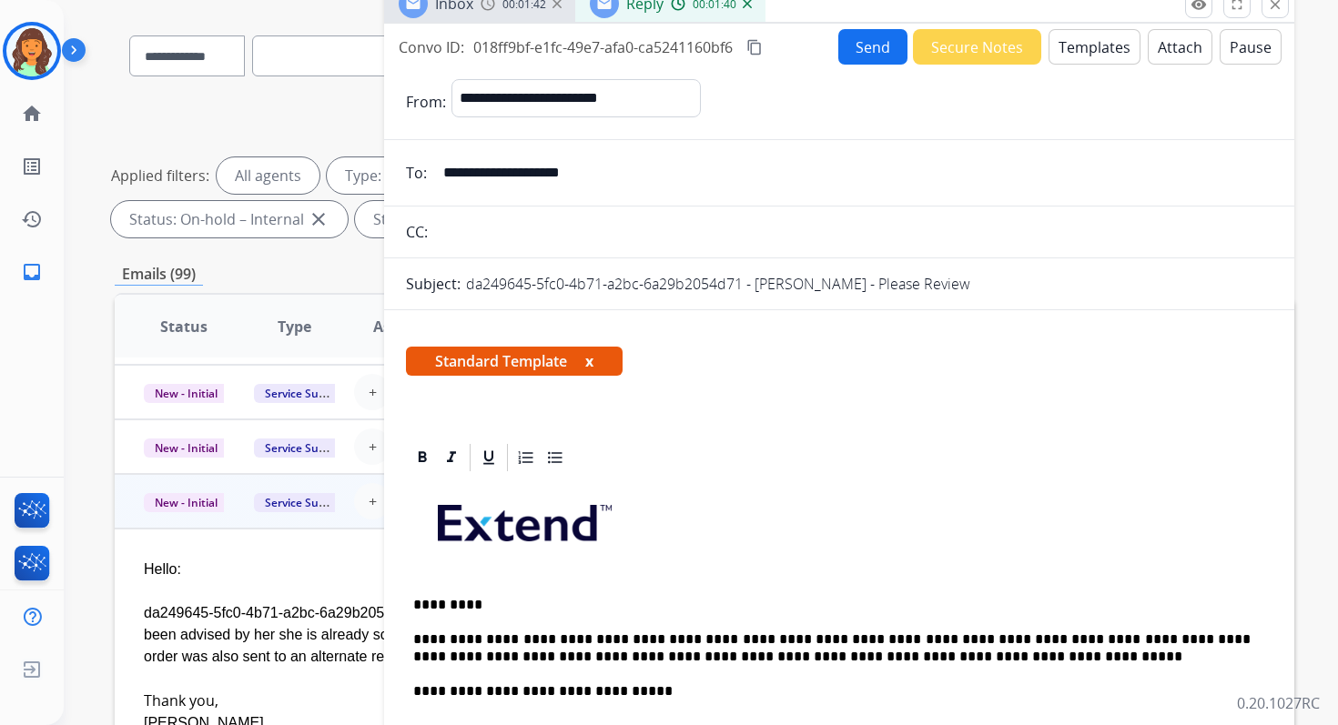
click at [888, 54] on button "Send" at bounding box center [872, 46] width 69 height 35
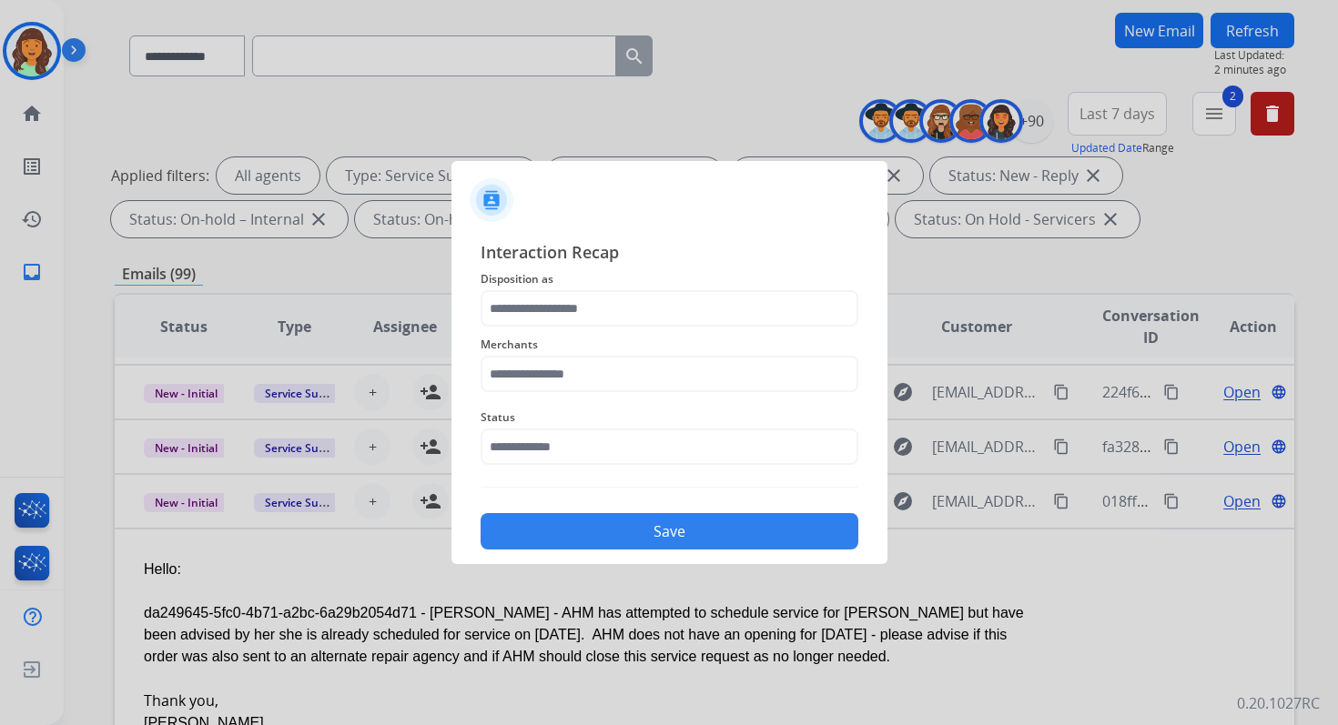
click at [595, 288] on span "Disposition as" at bounding box center [669, 279] width 378 height 22
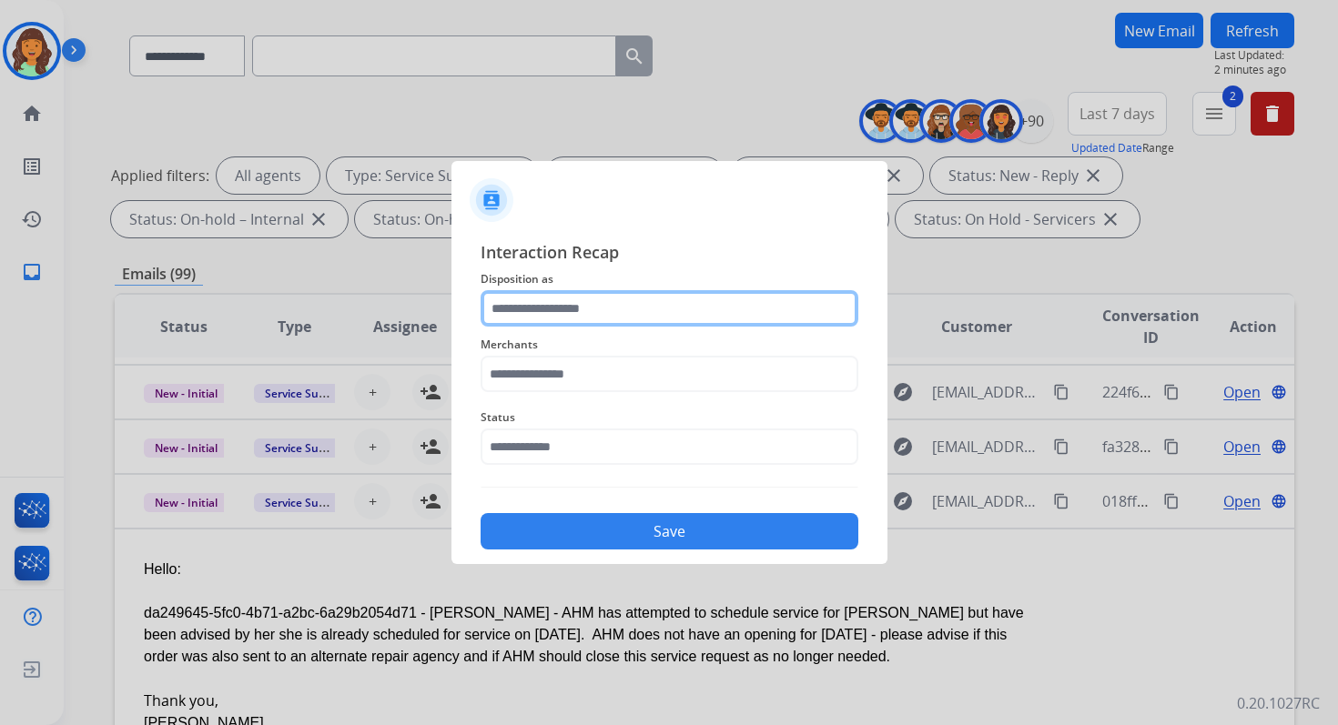
click at [581, 314] on input "text" at bounding box center [669, 308] width 378 height 36
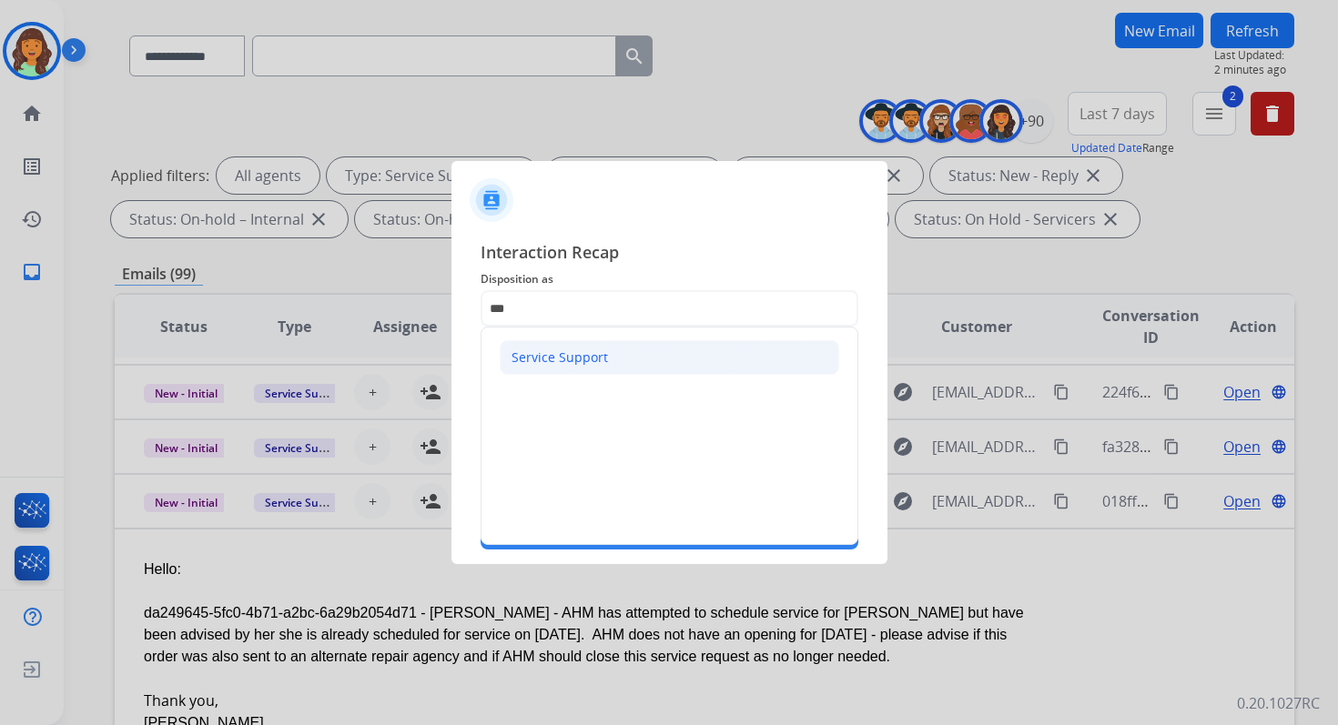
click at [571, 369] on li "Service Support" at bounding box center [669, 357] width 339 height 35
type input "**********"
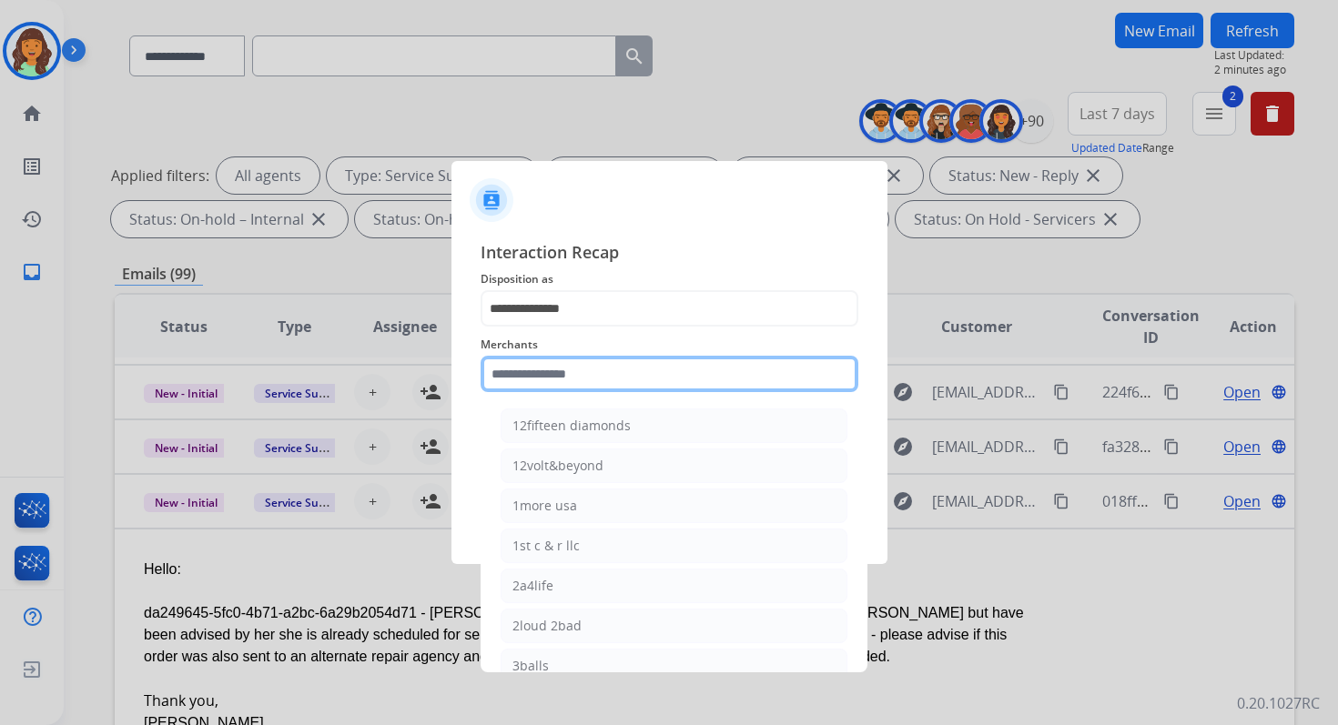
click at [571, 373] on input "text" at bounding box center [669, 374] width 378 height 36
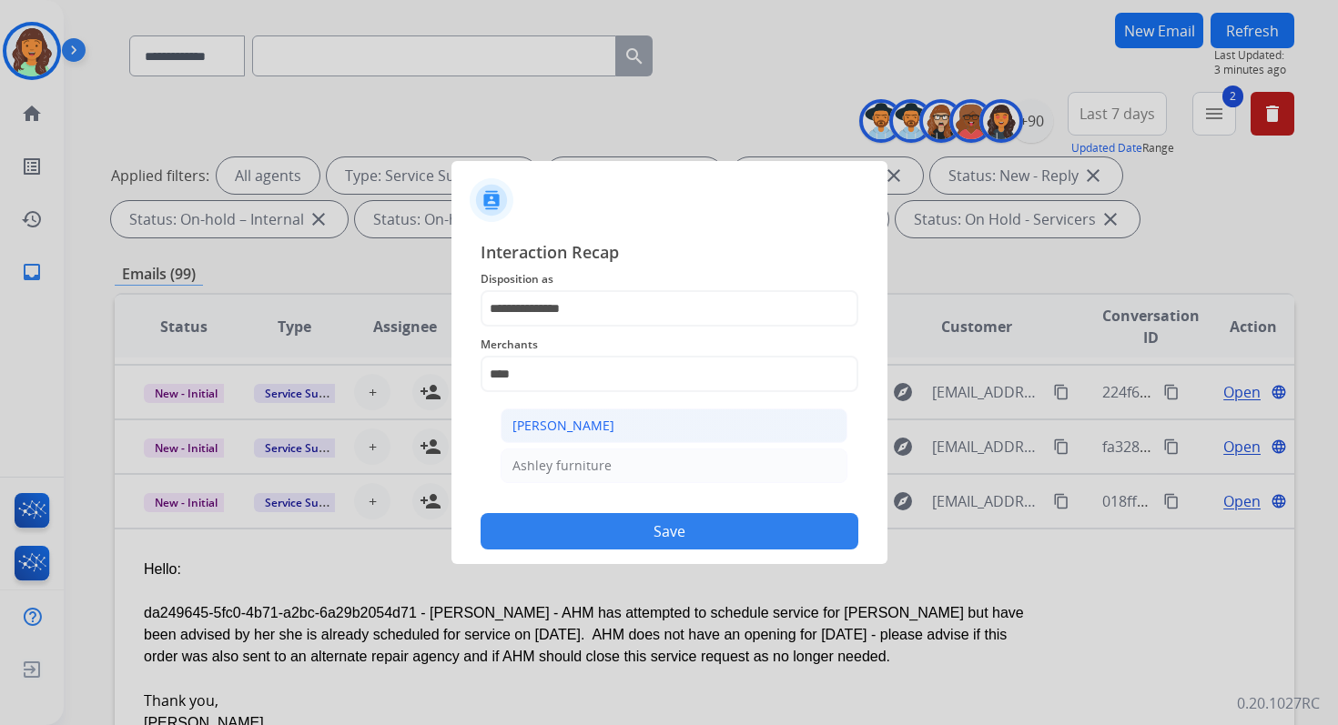
click at [619, 421] on li "[PERSON_NAME]" at bounding box center [673, 426] width 347 height 35
type input "**********"
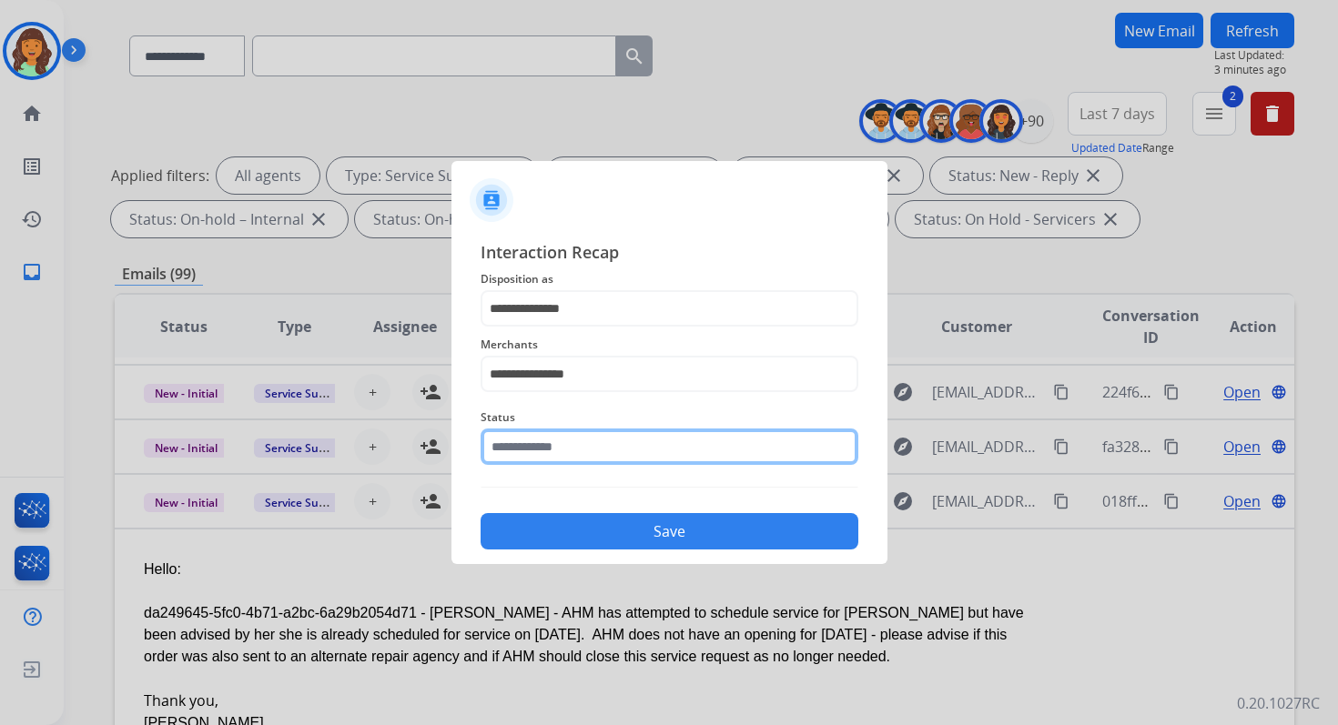
click at [621, 456] on input "text" at bounding box center [669, 447] width 378 height 36
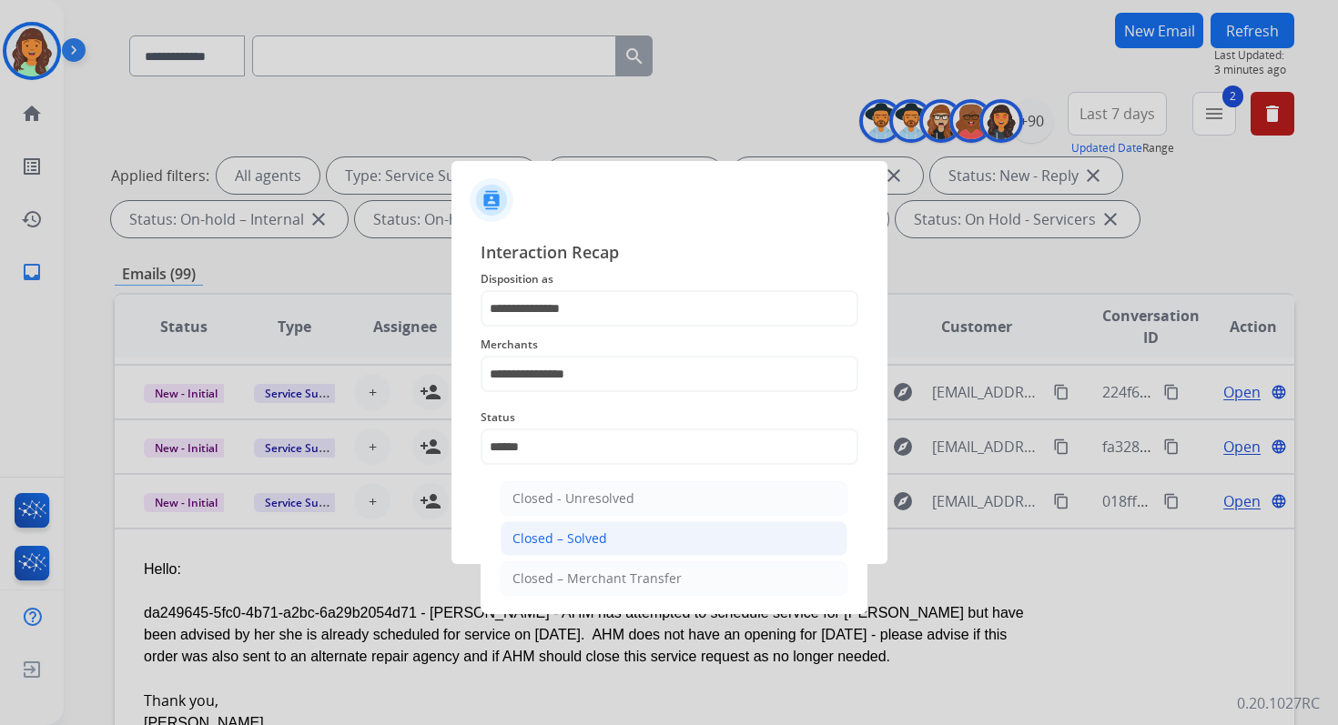
click at [646, 529] on li "Closed – Solved" at bounding box center [673, 538] width 347 height 35
type input "**********"
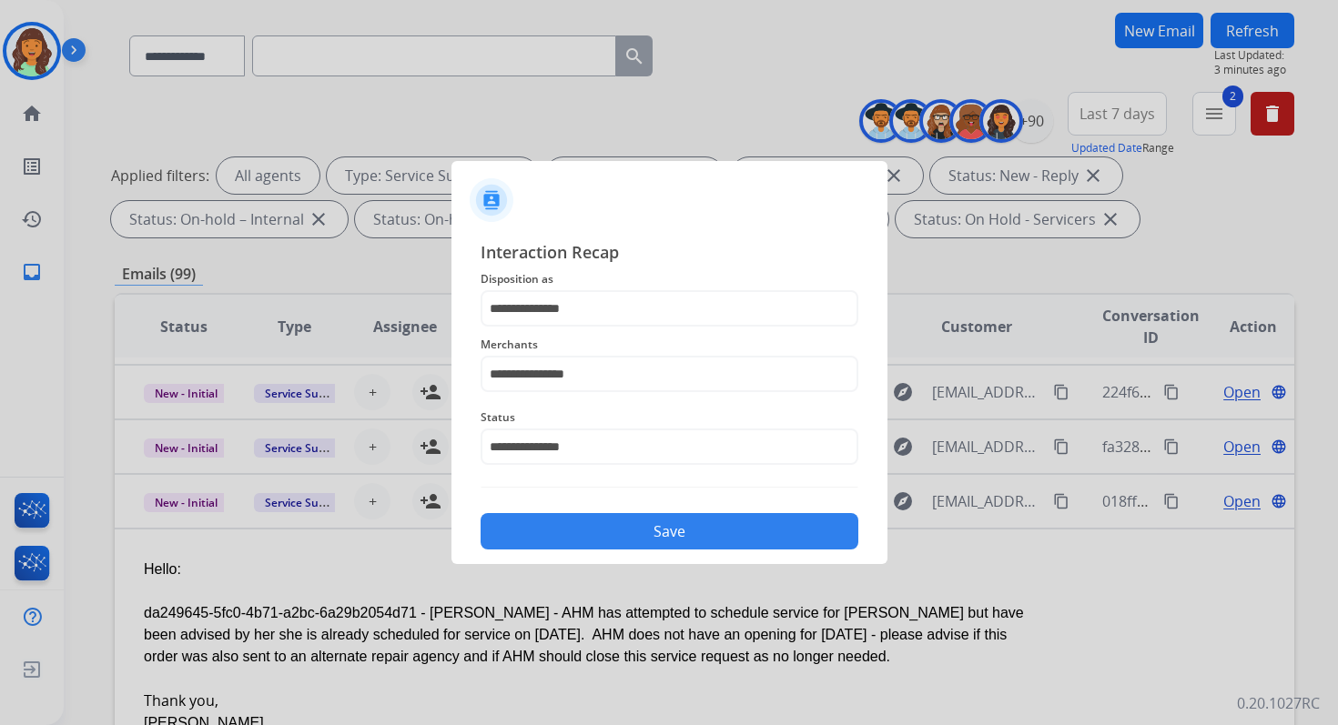
click at [646, 529] on button "Save" at bounding box center [669, 531] width 378 height 36
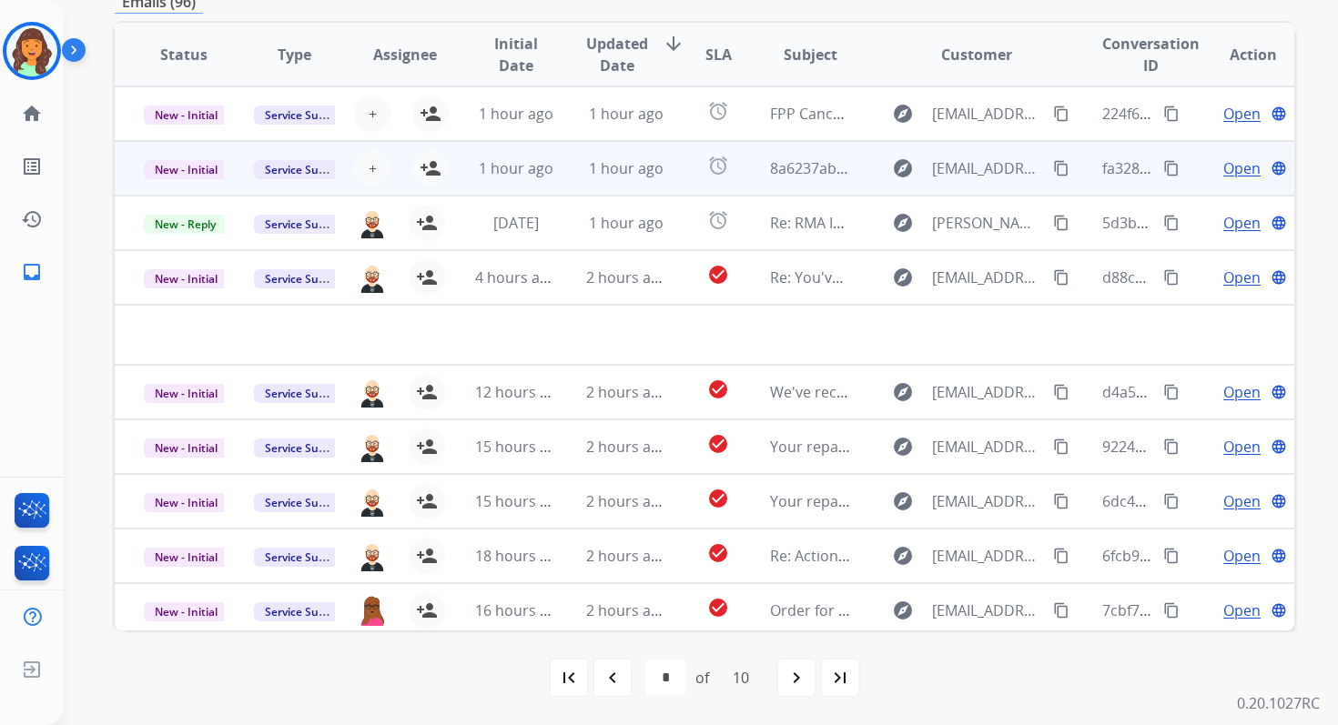
click at [613, 152] on td "1 hour ago" at bounding box center [612, 168] width 110 height 55
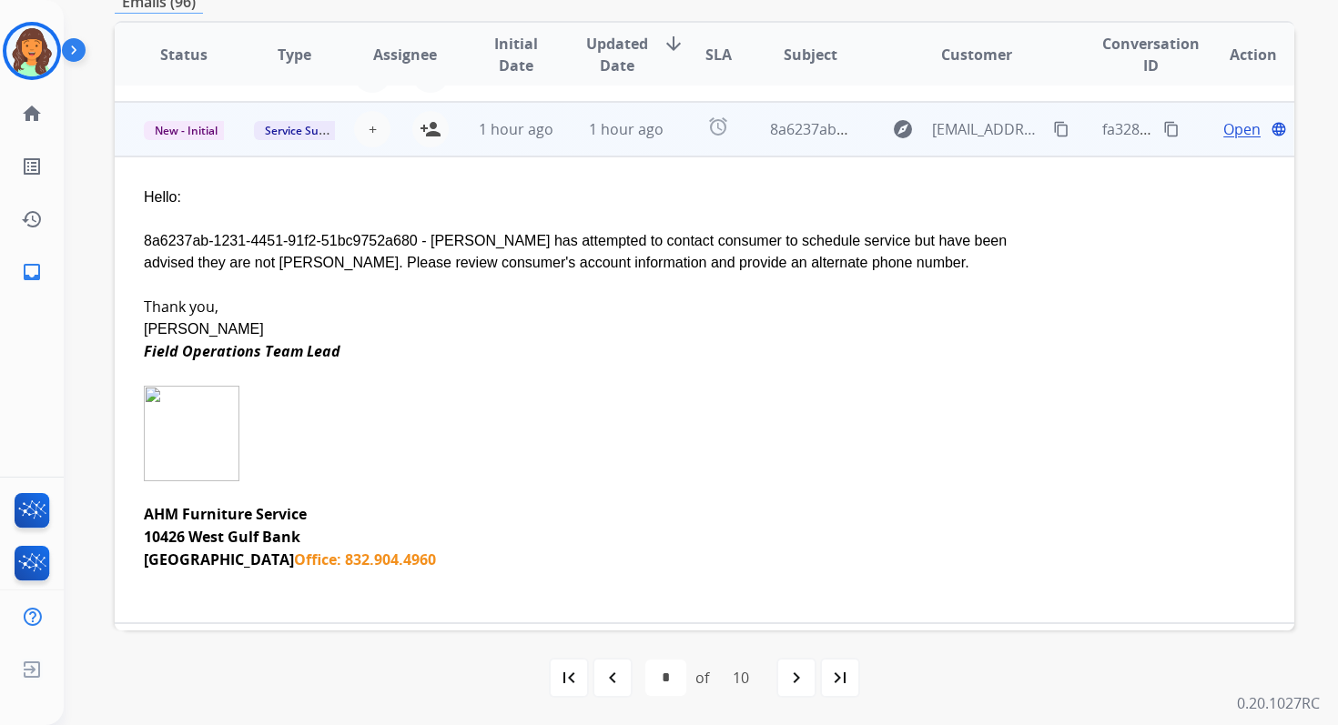
scroll to position [55, 0]
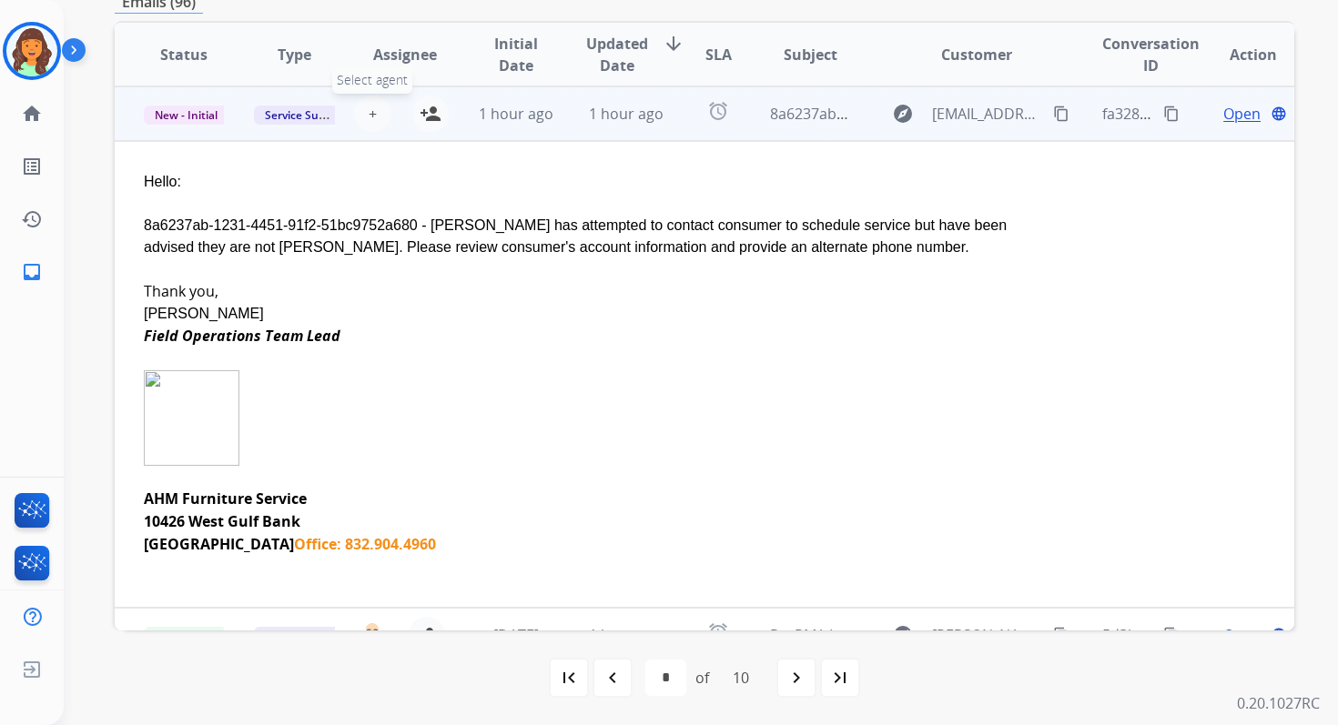
click at [370, 111] on span "+" at bounding box center [373, 114] width 8 height 22
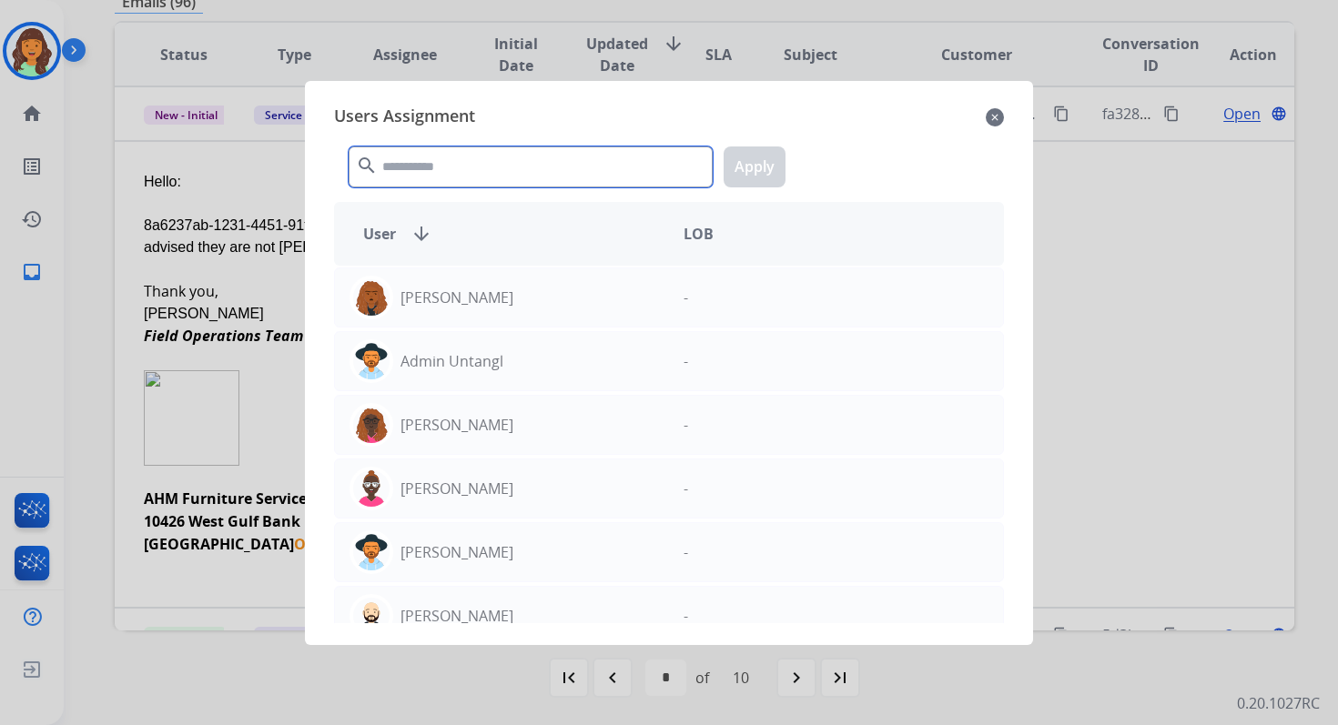
click at [429, 163] on input "text" at bounding box center [531, 167] width 364 height 41
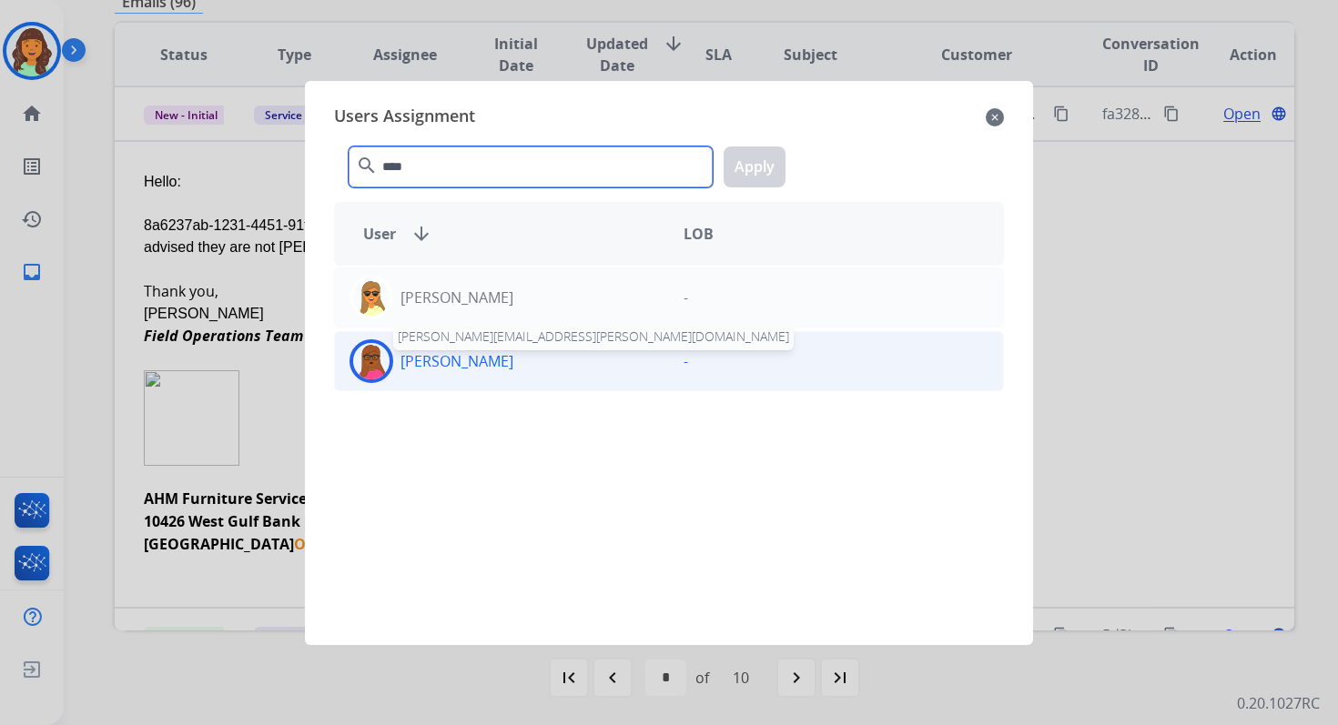
type input "****"
click at [491, 359] on p "[PERSON_NAME]" at bounding box center [456, 361] width 113 height 22
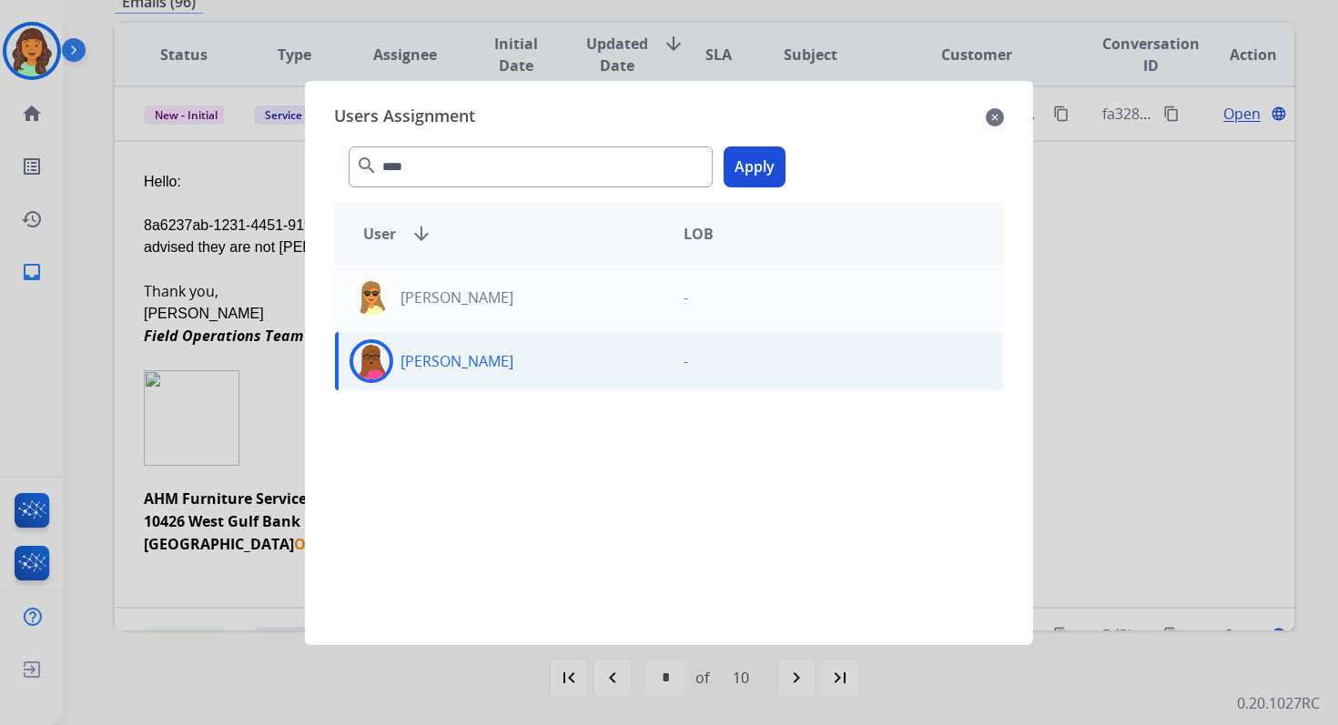
click at [761, 167] on button "Apply" at bounding box center [754, 167] width 62 height 41
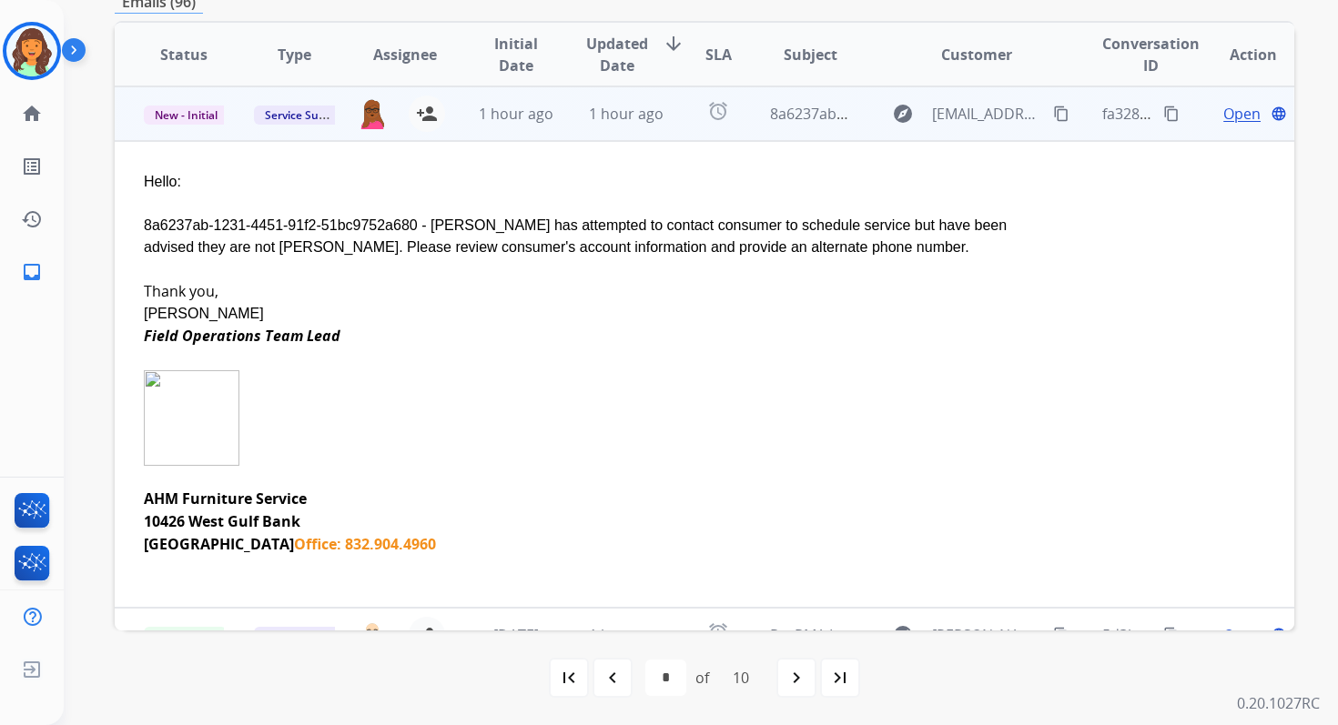
scroll to position [0, 0]
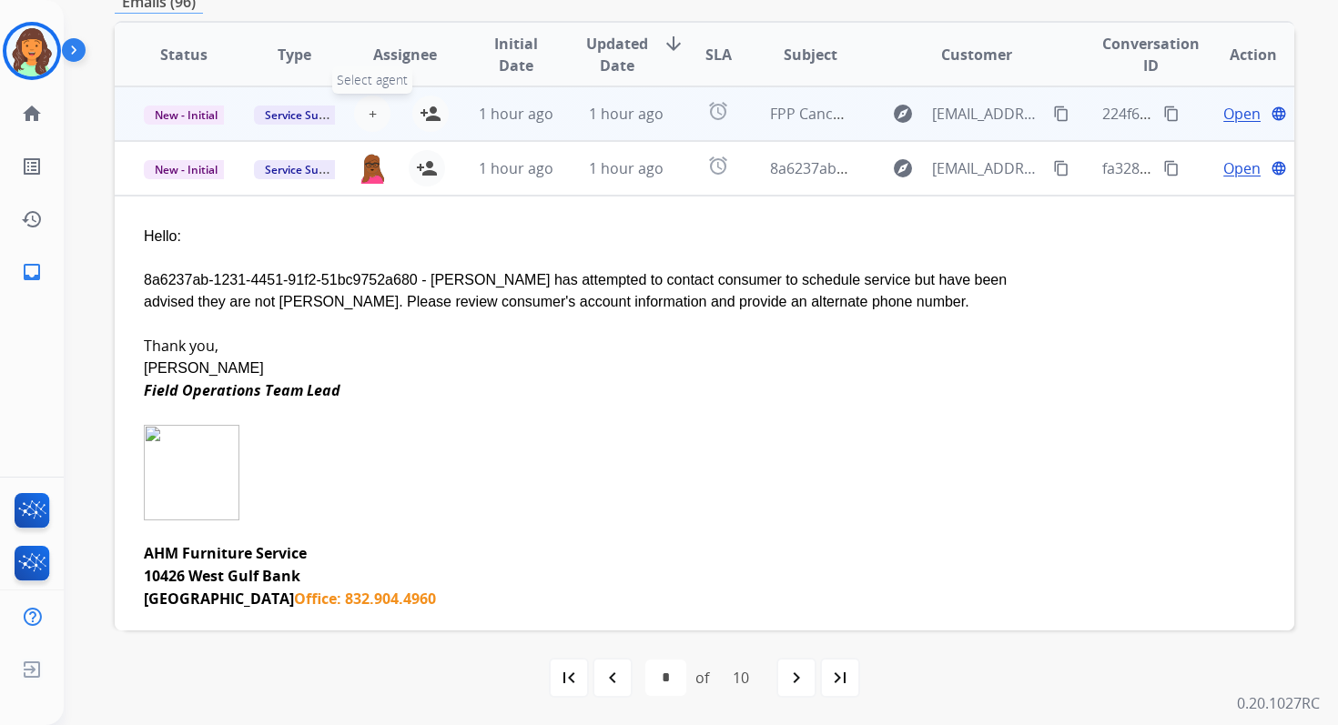
click at [369, 114] on span "+" at bounding box center [373, 114] width 8 height 22
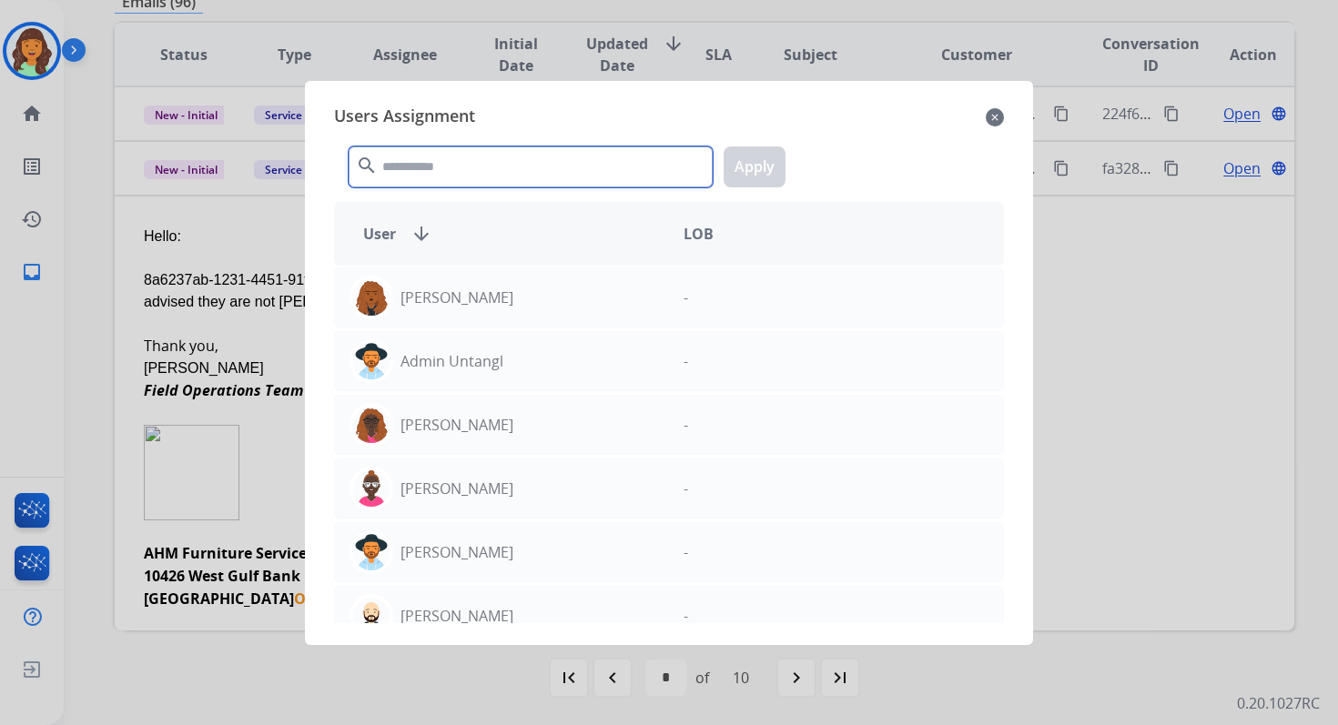
click at [463, 172] on input "text" at bounding box center [531, 167] width 364 height 41
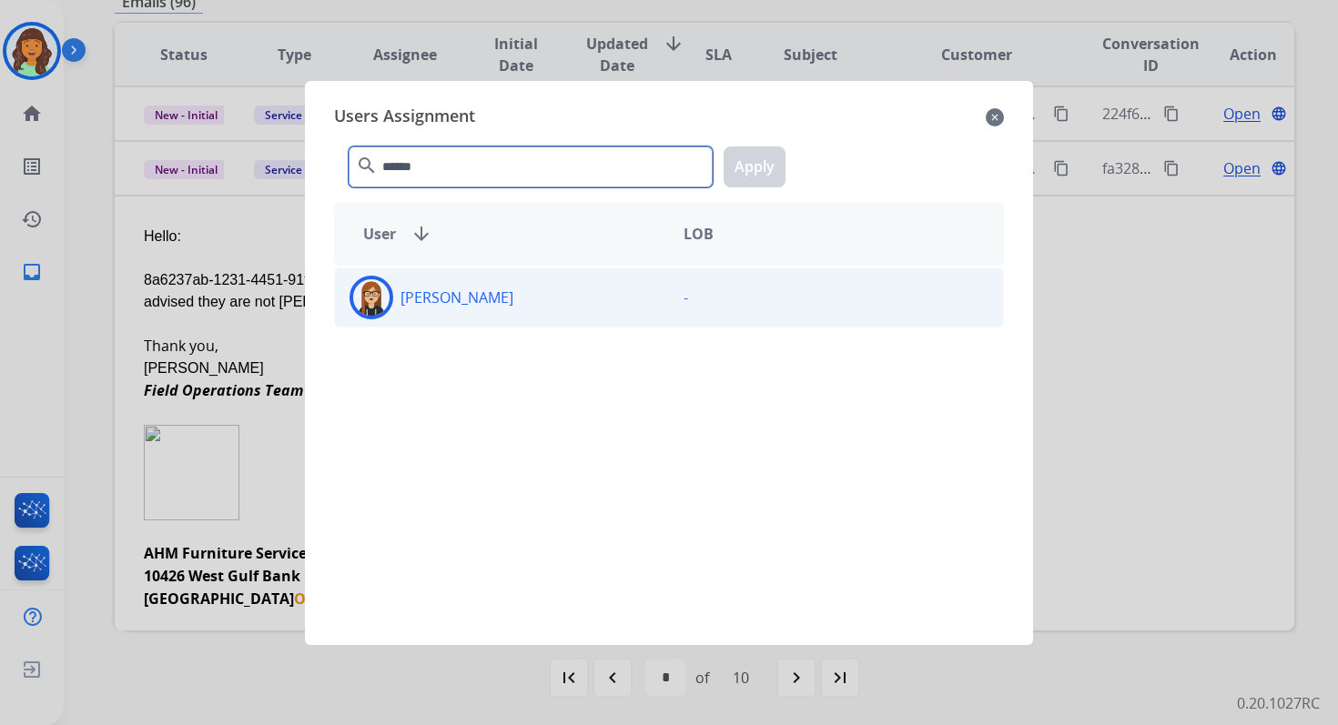
type input "******"
click at [507, 301] on div "[PERSON_NAME]" at bounding box center [502, 298] width 334 height 44
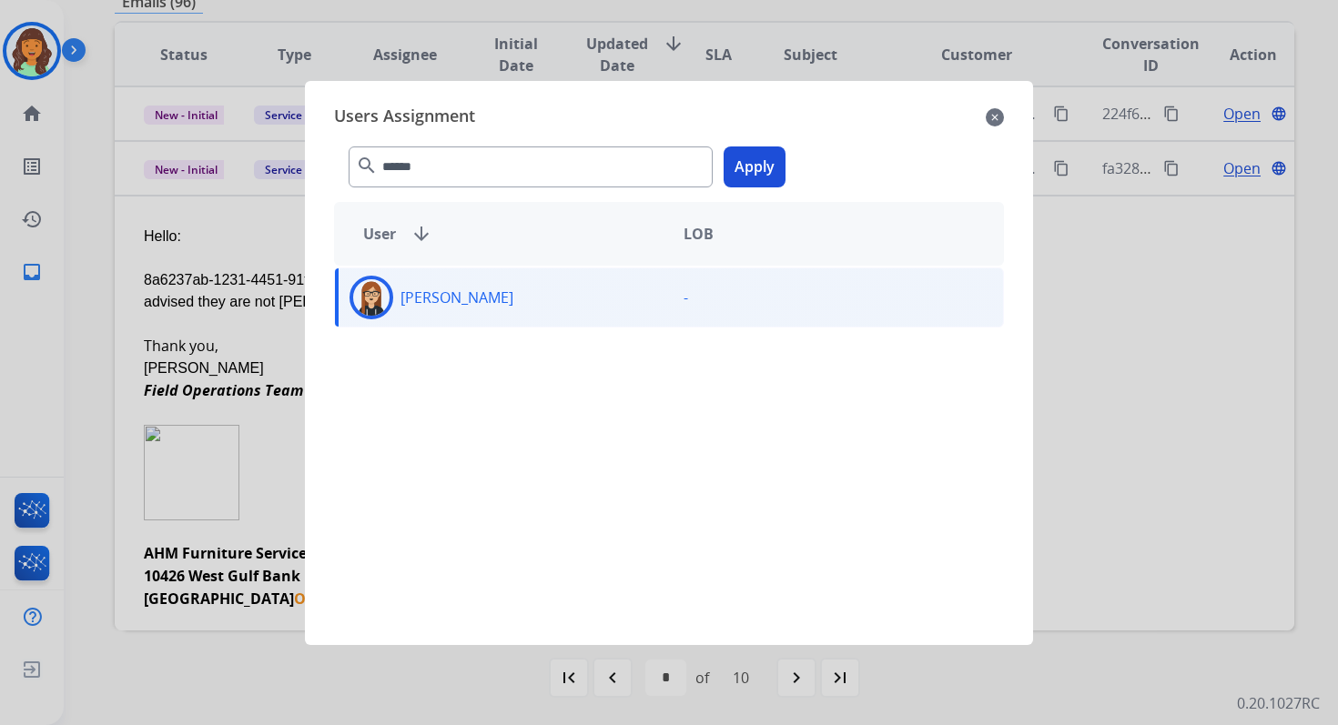
click at [753, 167] on button "Apply" at bounding box center [754, 167] width 62 height 41
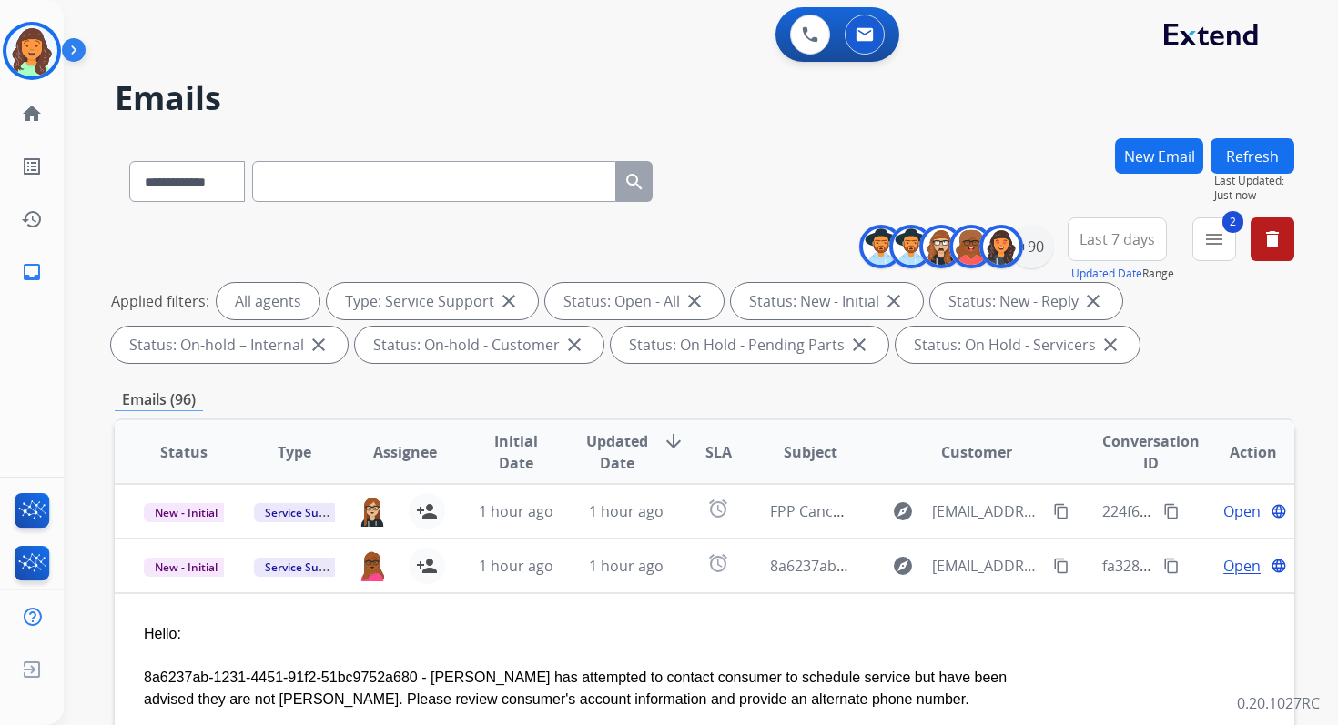
click at [1257, 154] on button "Refresh" at bounding box center [1252, 155] width 84 height 35
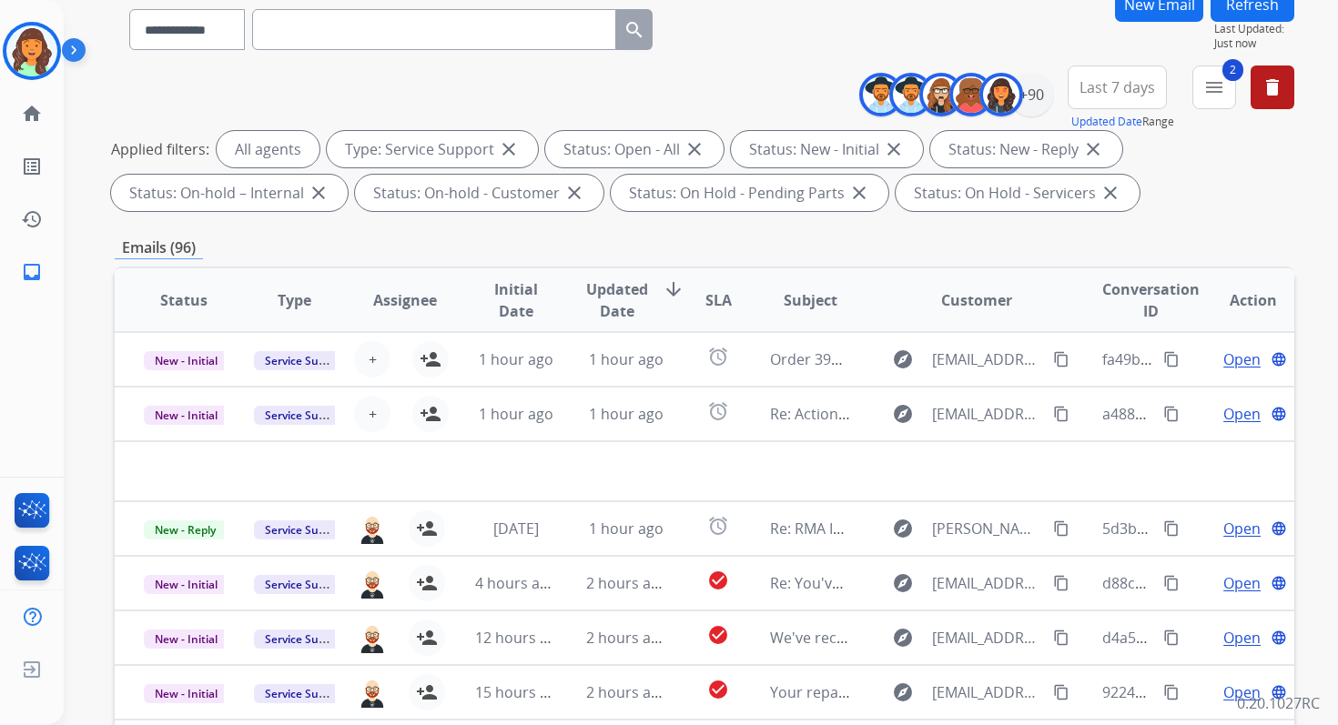
scroll to position [398, 0]
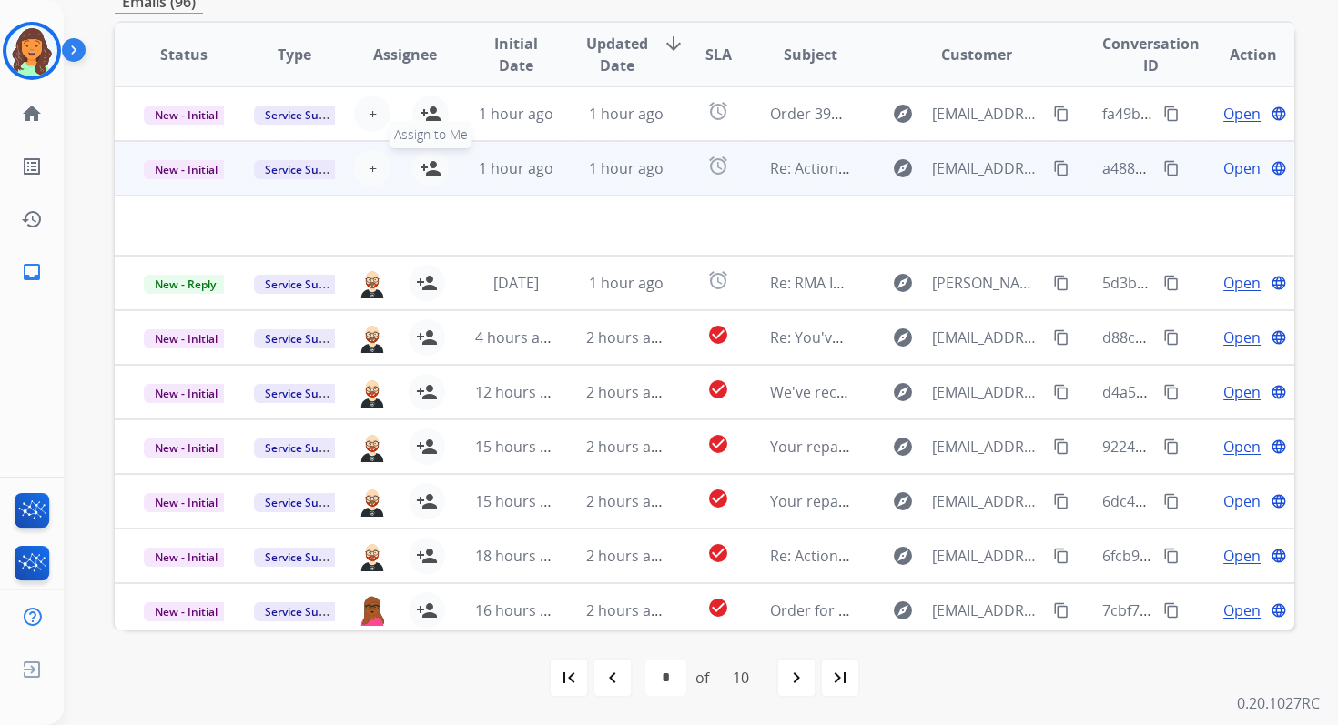
click at [416, 167] on button "person_add Assign to Me" at bounding box center [430, 168] width 36 height 36
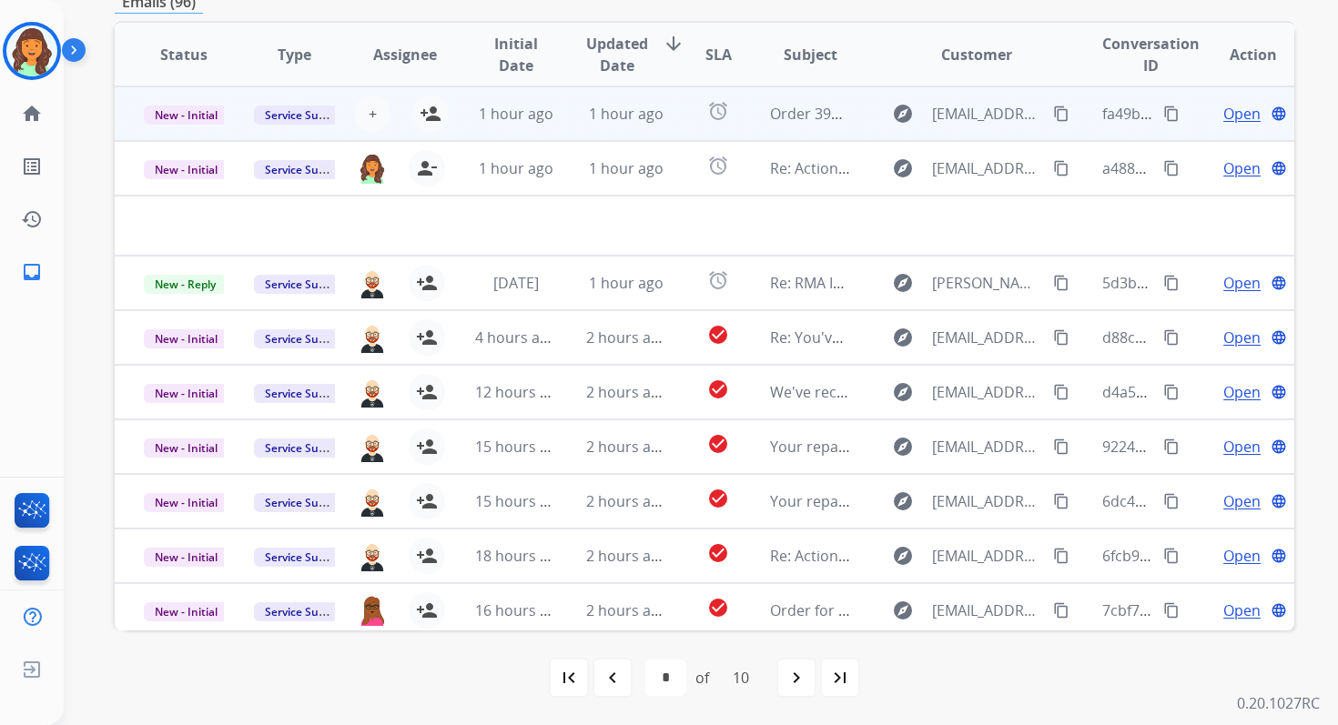
click at [602, 105] on span "1 hour ago" at bounding box center [626, 114] width 75 height 20
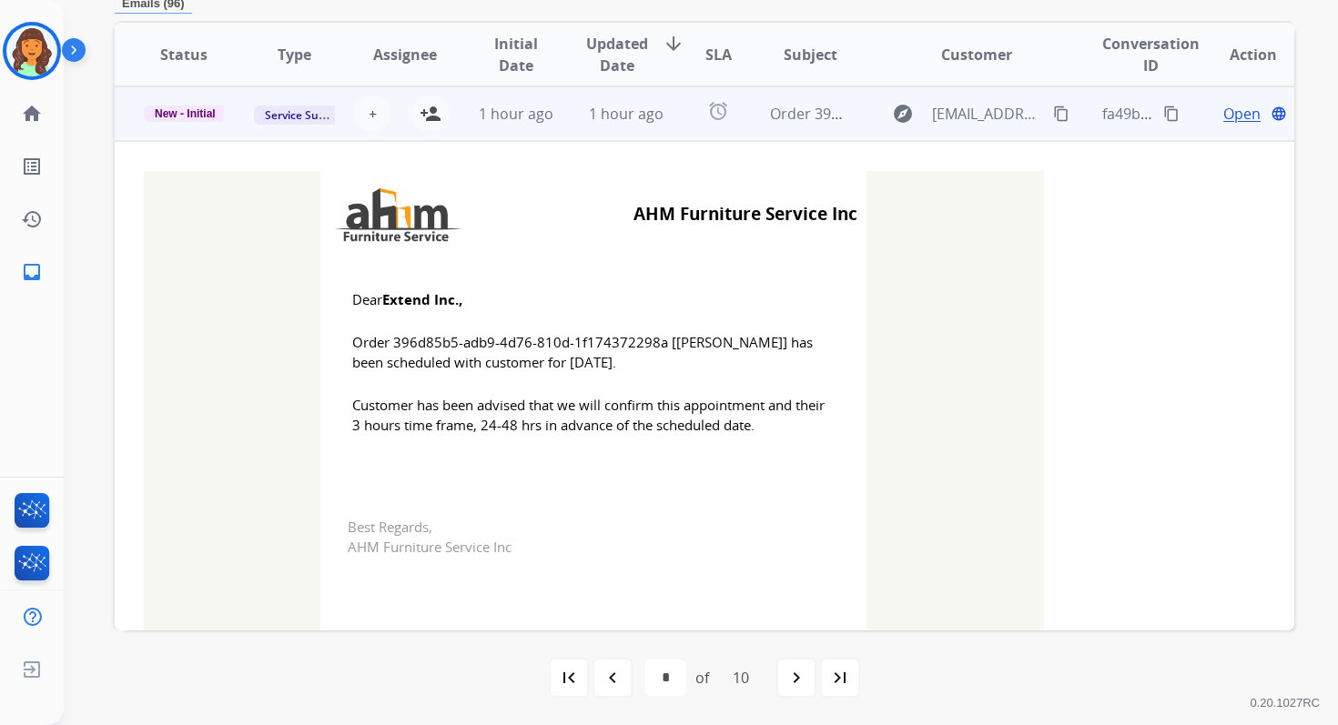
scroll to position [393, 0]
click at [430, 112] on mat-icon "person_add" at bounding box center [431, 115] width 22 height 22
click at [185, 122] on td "New - Initial" at bounding box center [170, 114] width 110 height 55
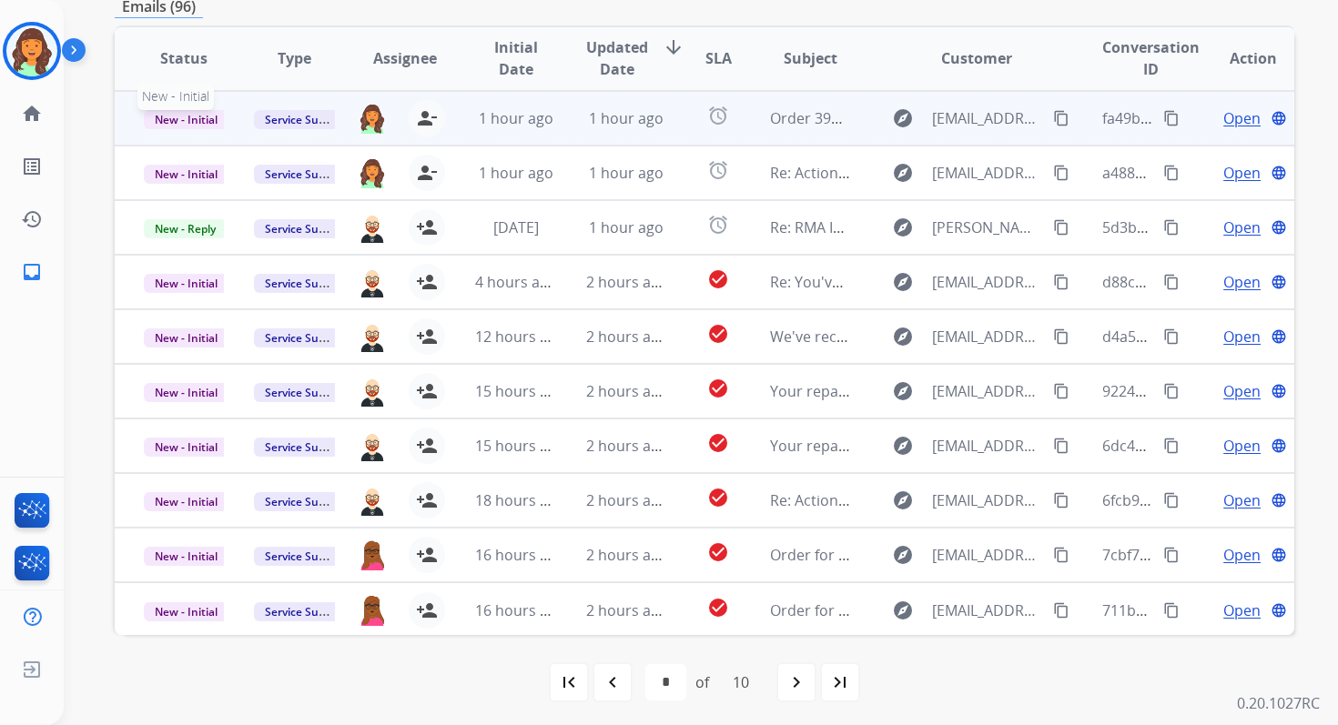
scroll to position [392, 0]
click at [202, 116] on span "New - Initial" at bounding box center [186, 120] width 85 height 19
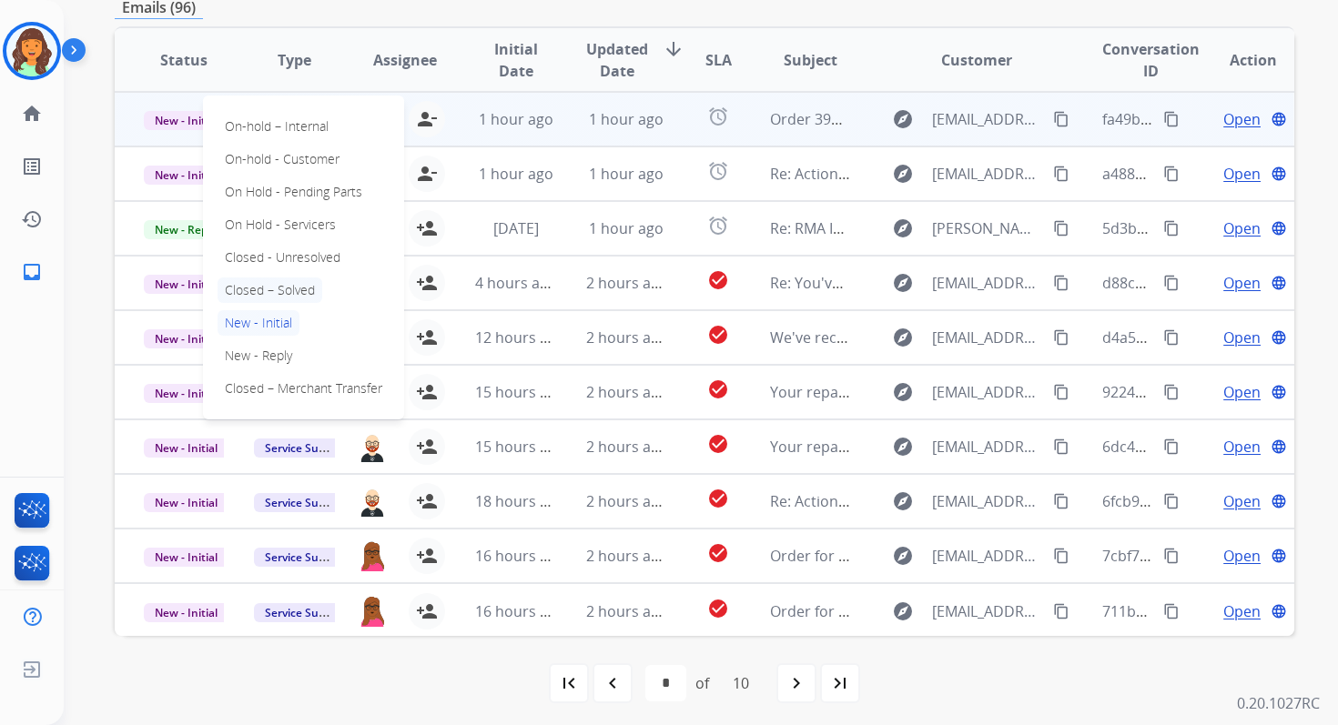
click at [270, 285] on p "Closed – Solved" at bounding box center [269, 290] width 105 height 25
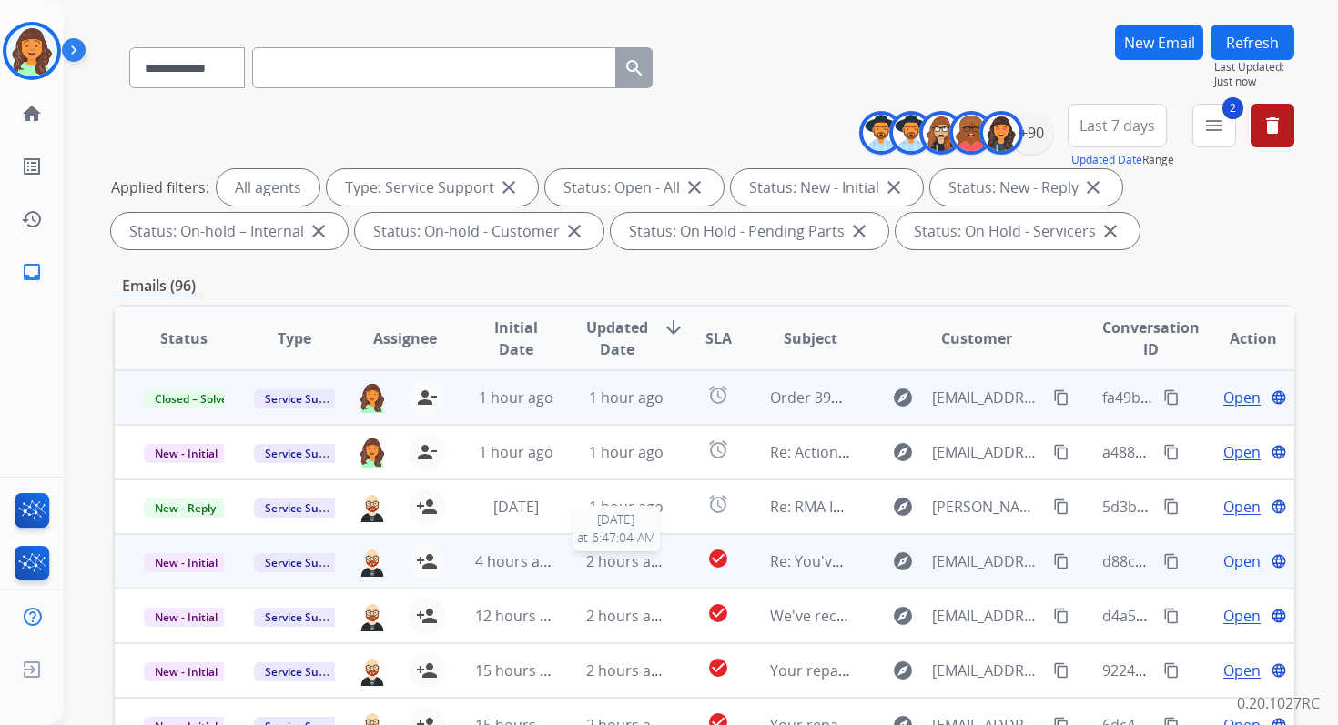
scroll to position [0, 0]
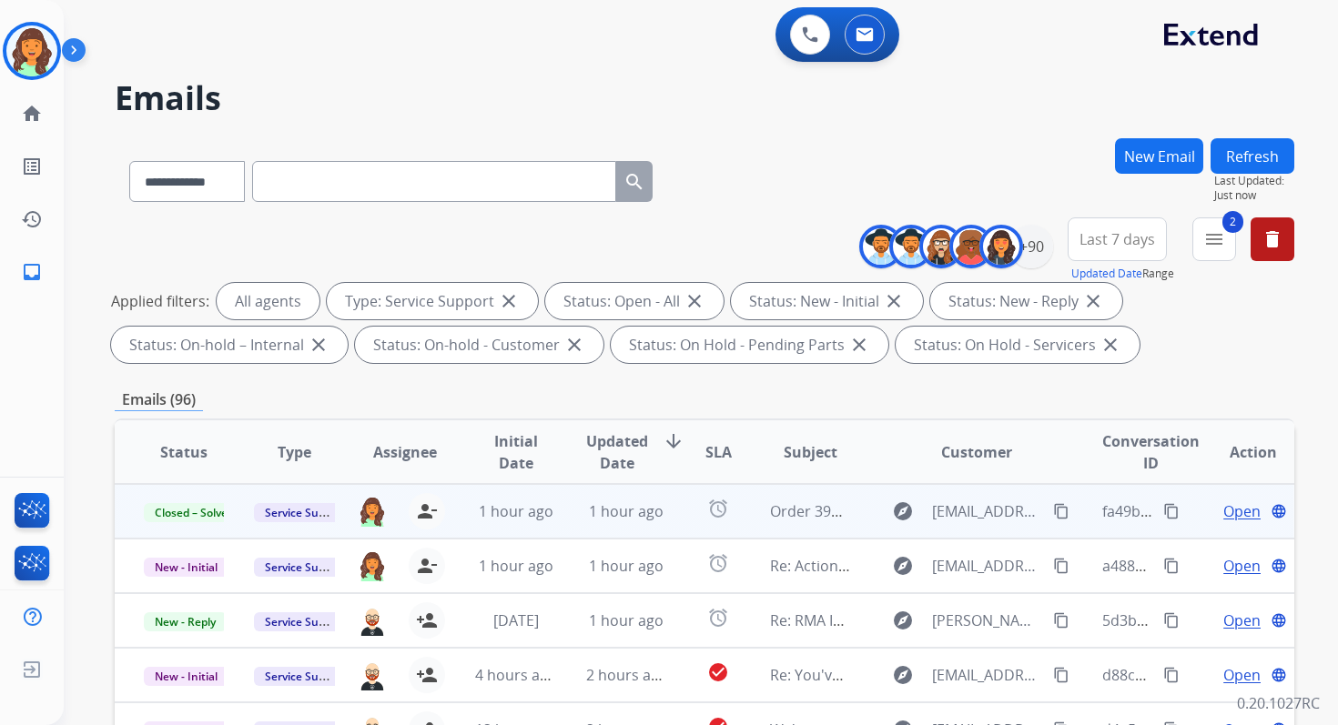
click at [1259, 156] on button "Refresh" at bounding box center [1252, 155] width 84 height 35
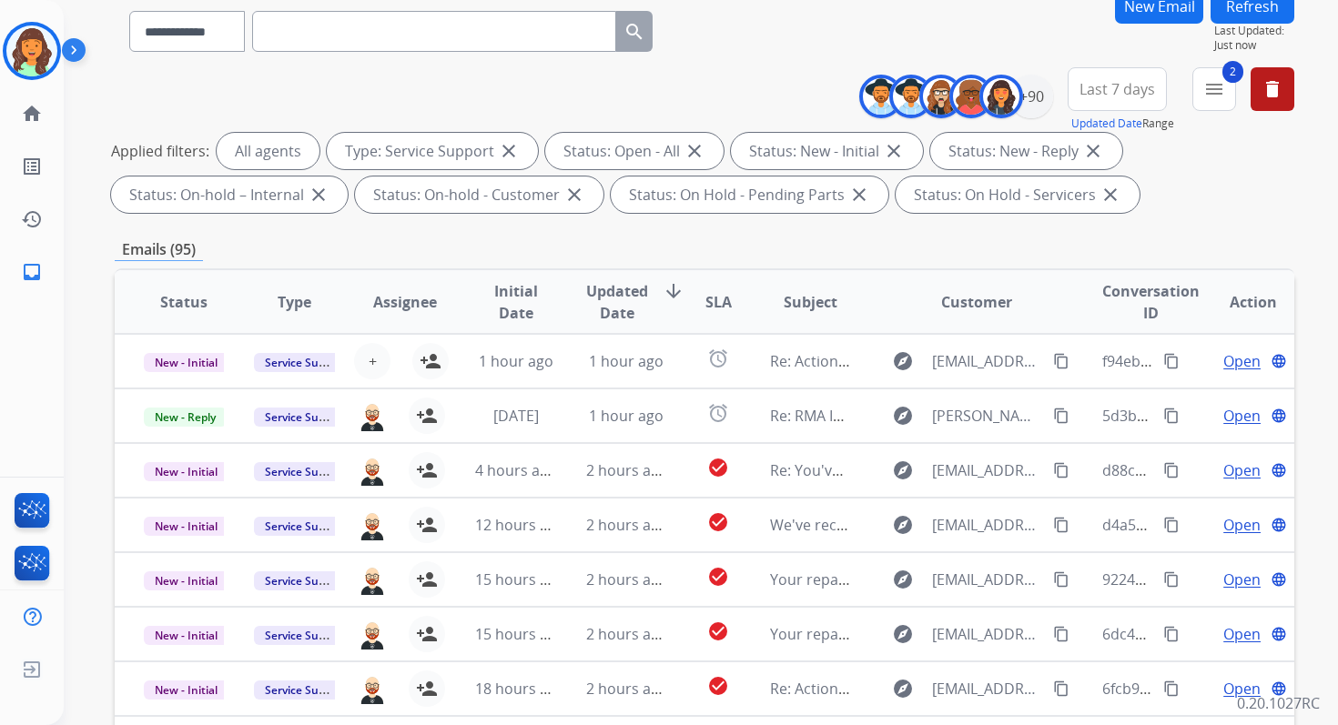
scroll to position [398, 0]
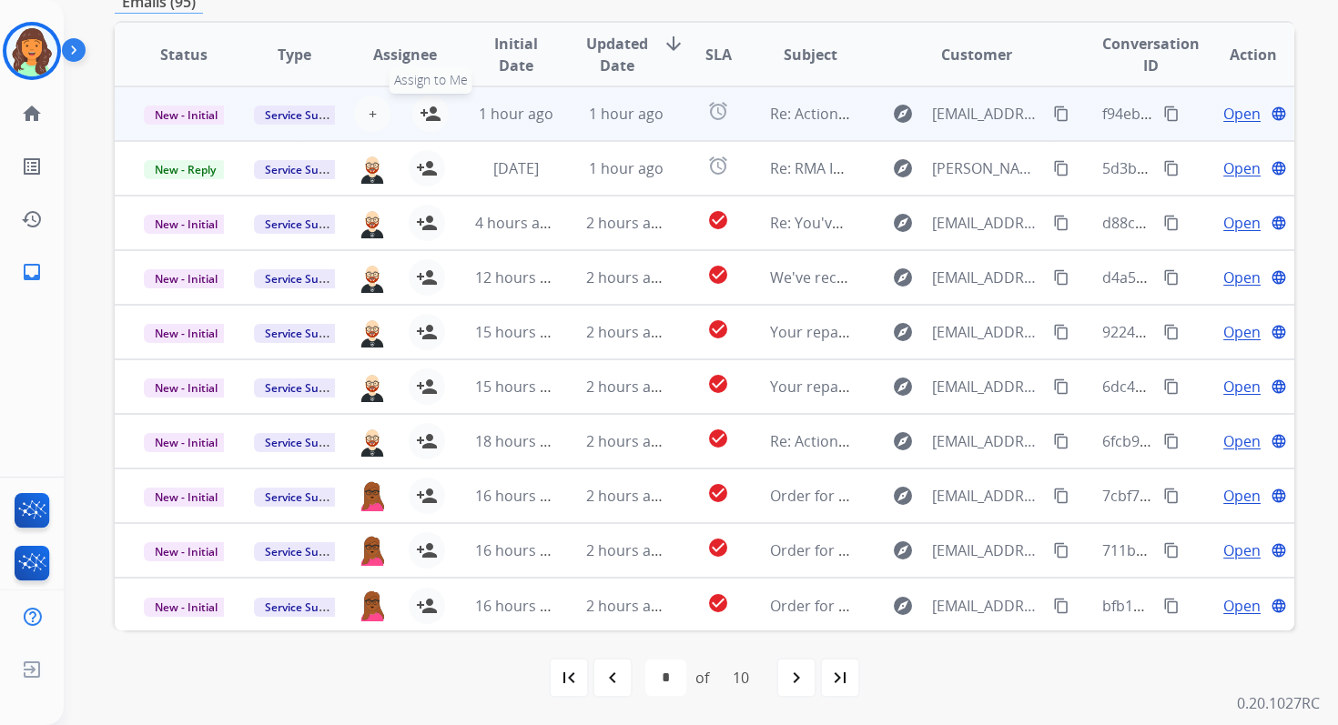
click at [425, 105] on mat-icon "person_add" at bounding box center [431, 114] width 22 height 22
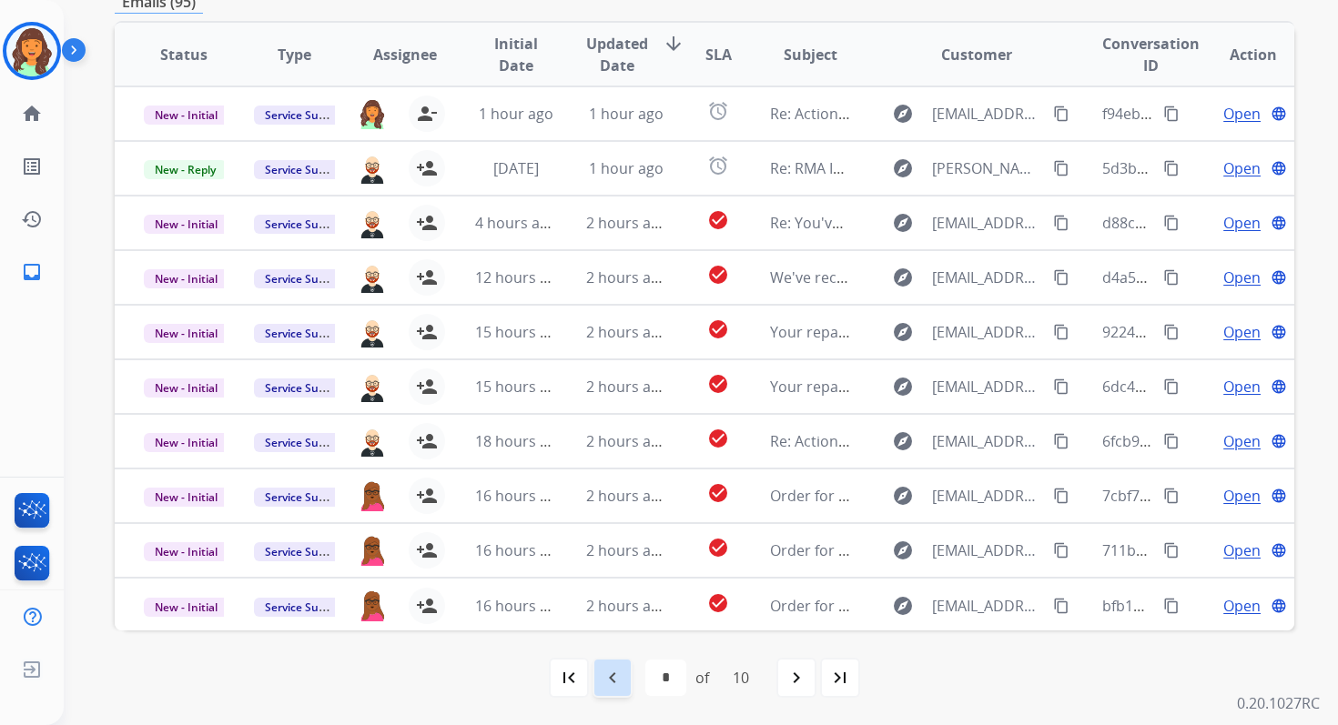
click at [620, 681] on mat-icon "navigate_before" at bounding box center [613, 678] width 22 height 22
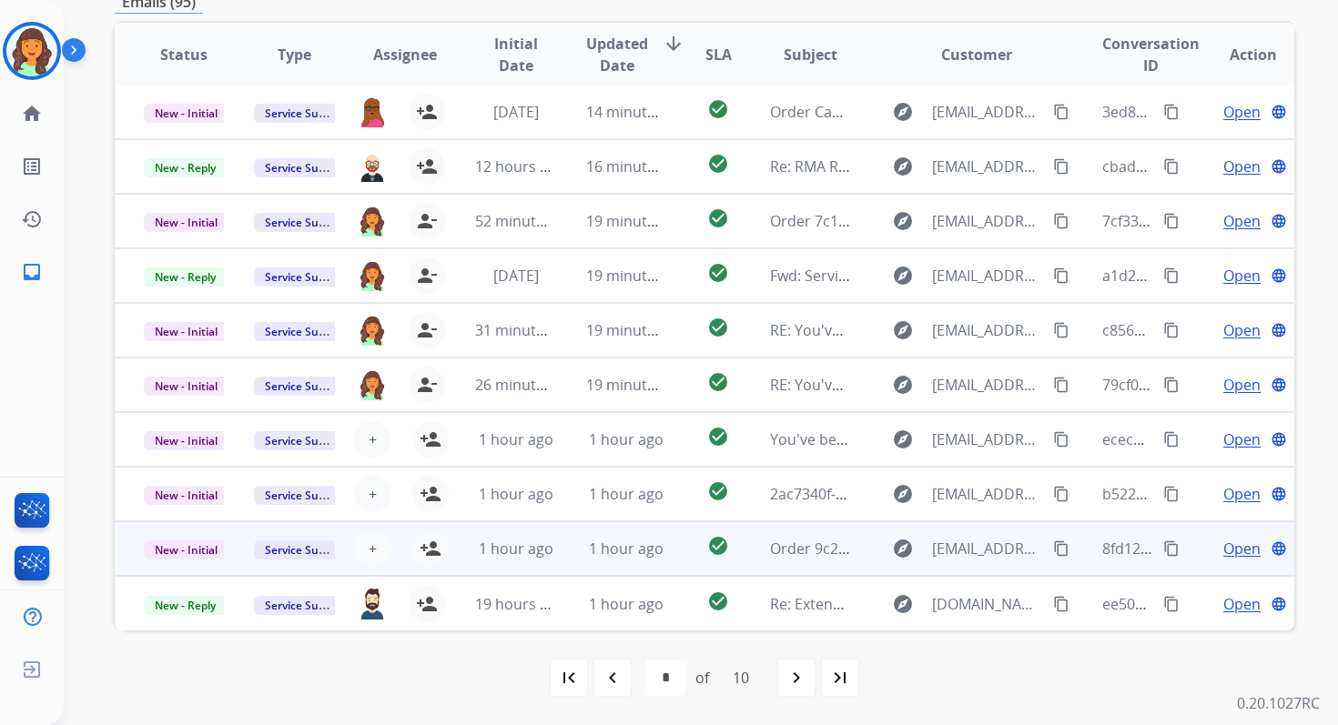
click at [528, 543] on span "1 hour ago" at bounding box center [516, 549] width 75 height 20
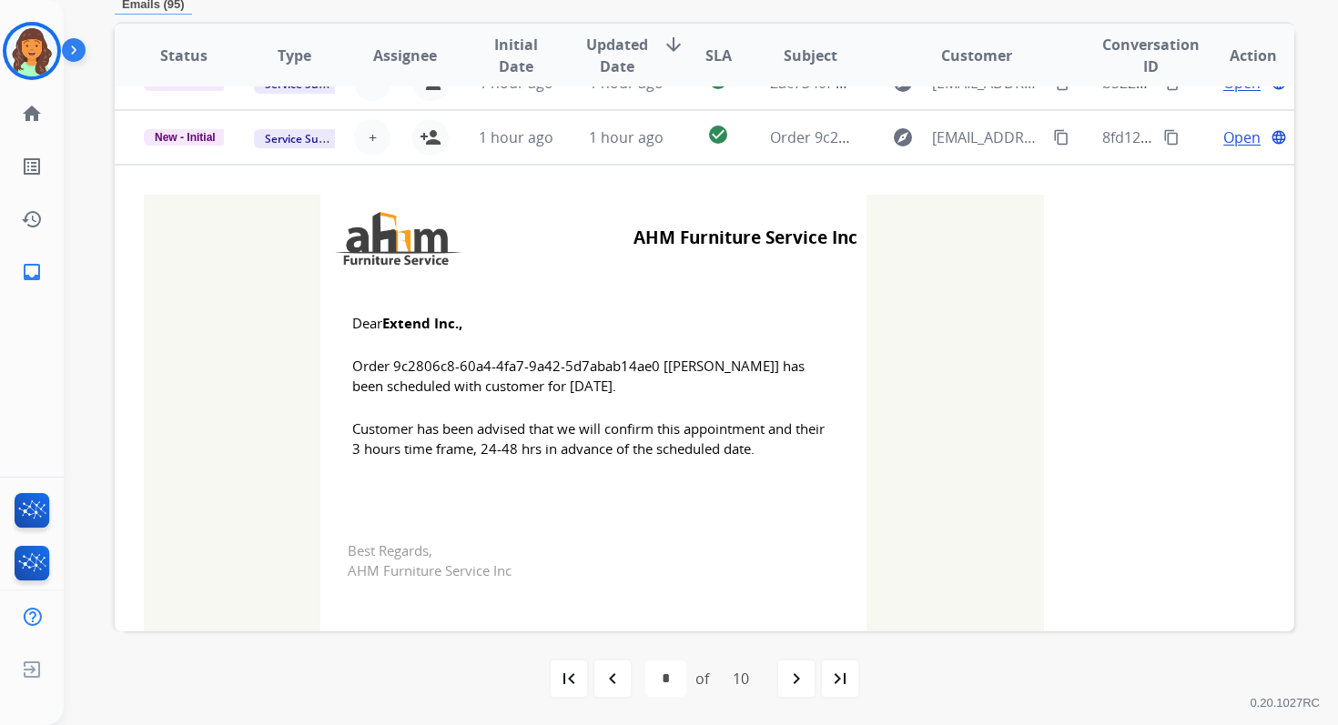
scroll to position [437, 0]
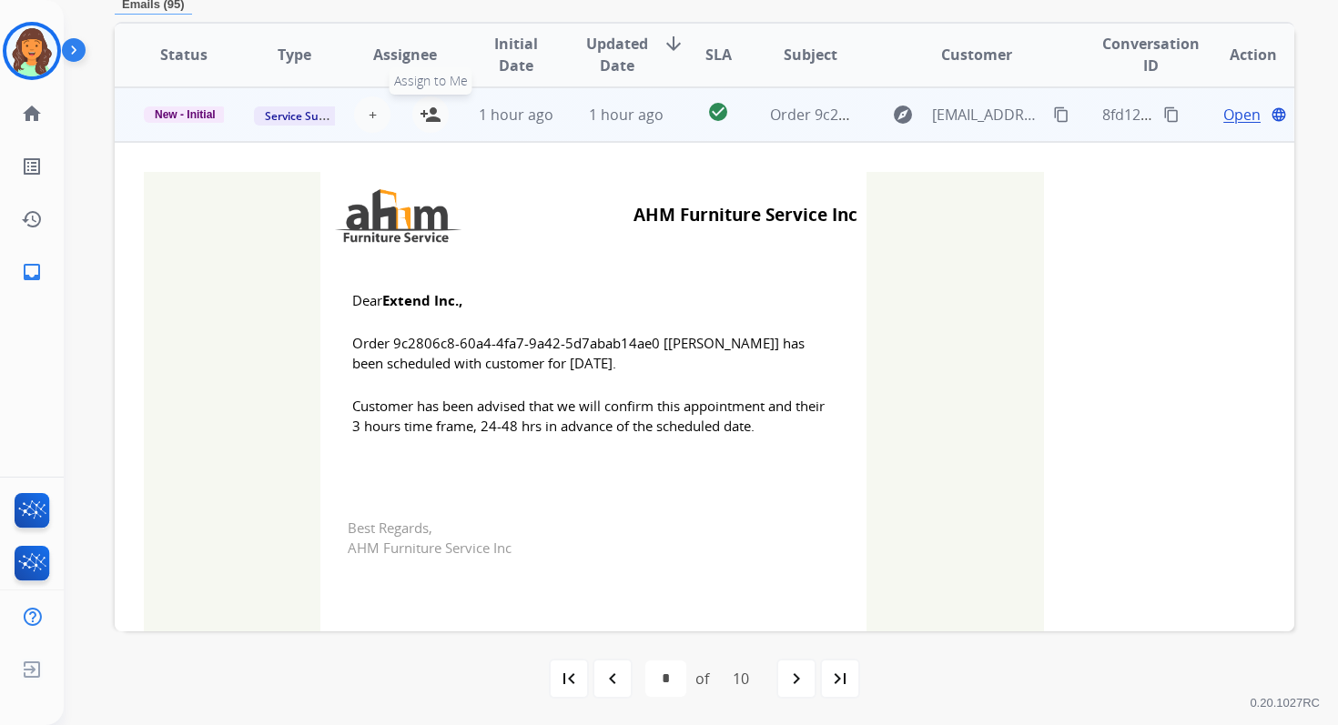
click at [420, 113] on mat-icon "person_add" at bounding box center [431, 115] width 22 height 22
click at [207, 115] on span "New - Initial" at bounding box center [185, 114] width 83 height 16
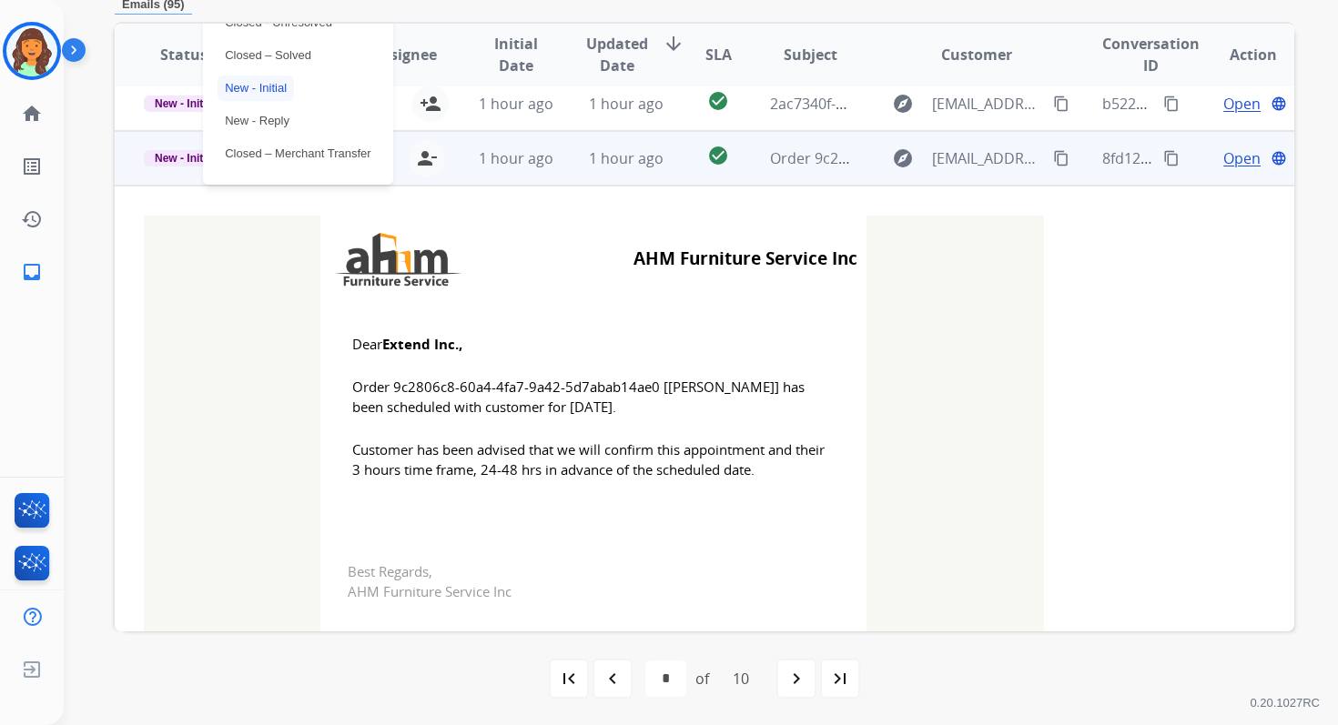
scroll to position [382, 0]
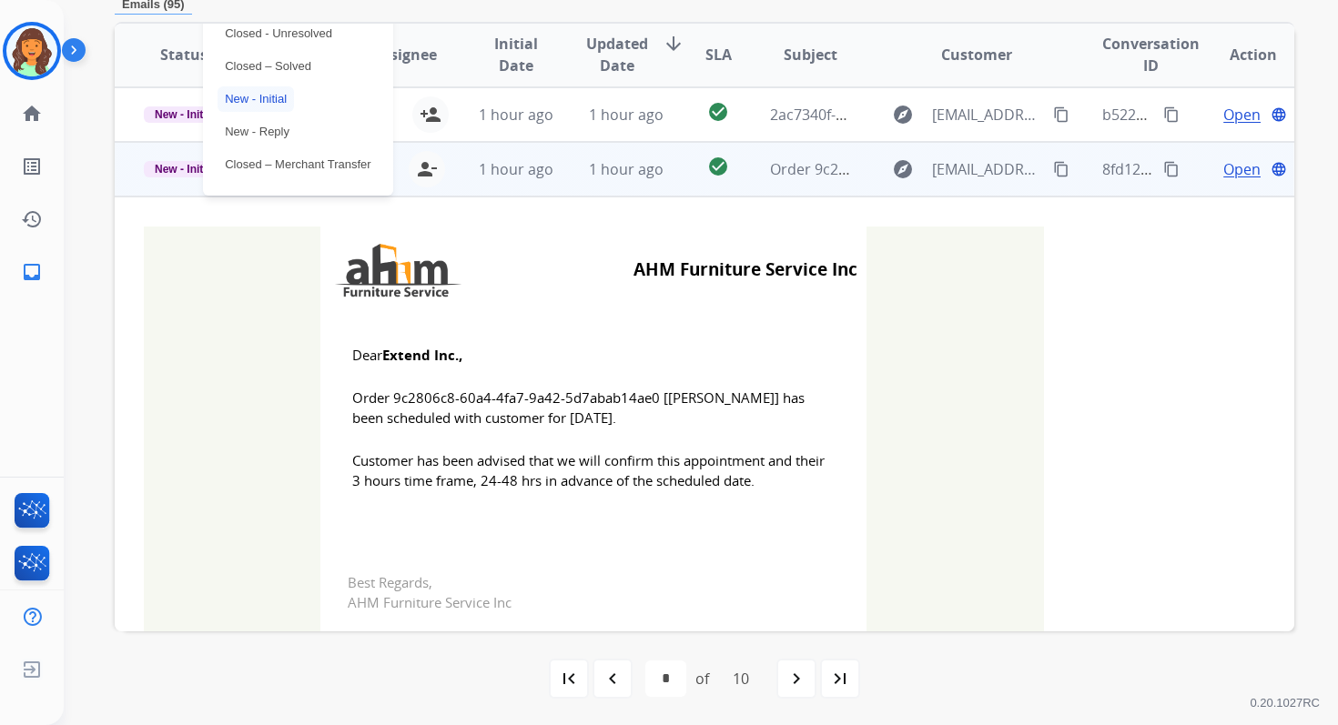
click at [283, 63] on p "Closed – Solved" at bounding box center [267, 66] width 101 height 25
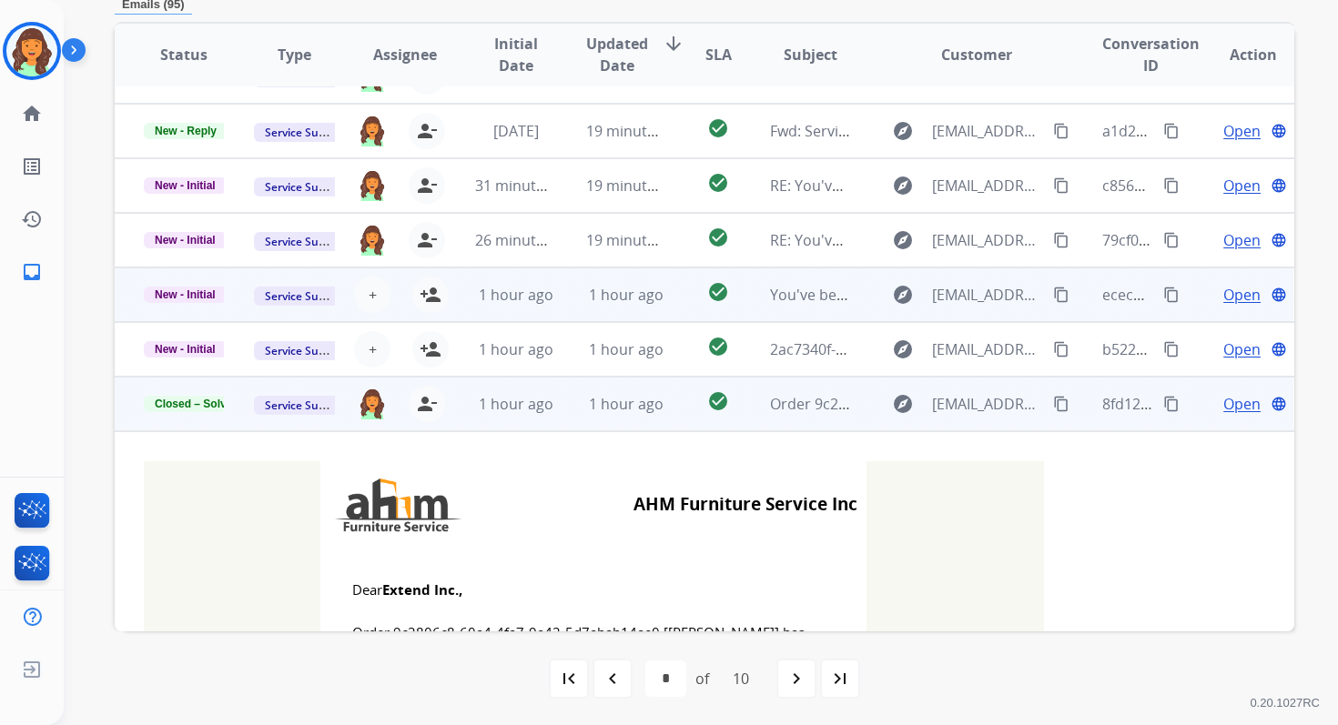
click at [557, 300] on td "1 hour ago" at bounding box center [612, 295] width 110 height 55
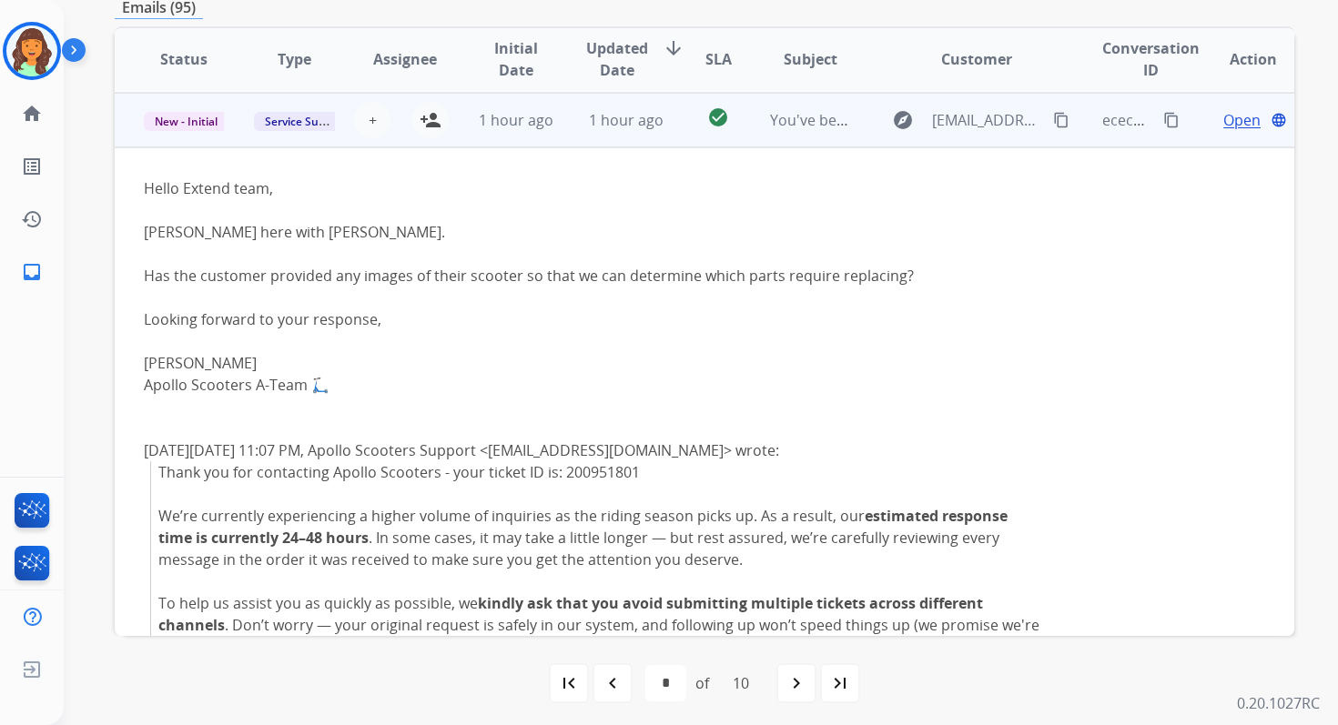
scroll to position [328, 0]
click at [371, 120] on span "+" at bounding box center [373, 119] width 8 height 22
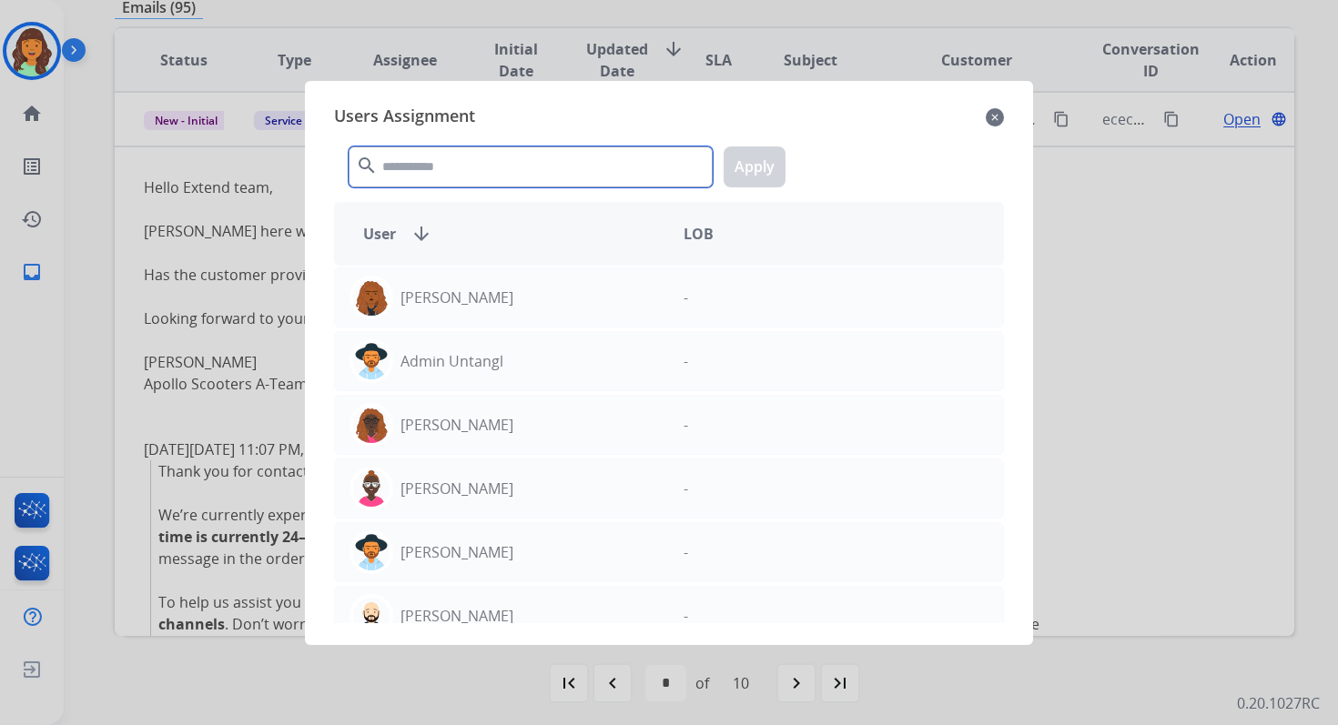
click at [437, 167] on input "text" at bounding box center [531, 167] width 364 height 41
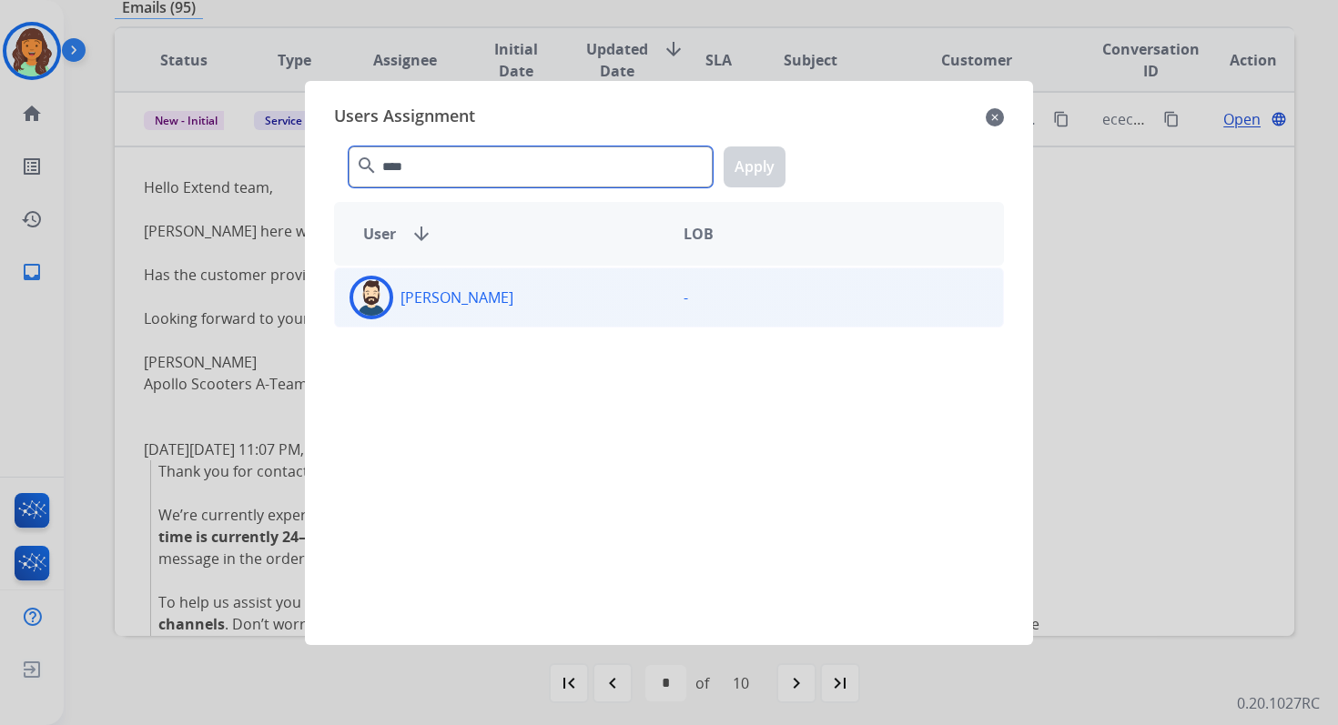
type input "****"
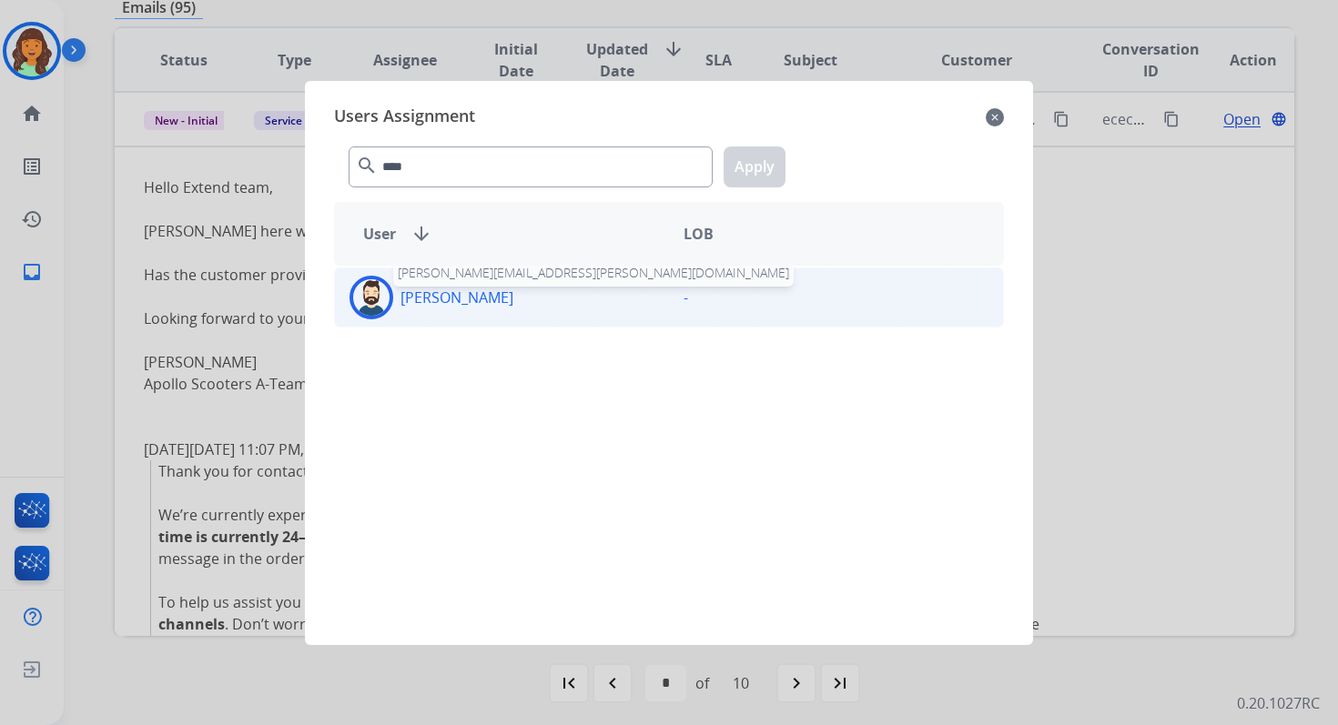
click at [440, 302] on p "[PERSON_NAME]" at bounding box center [456, 298] width 113 height 22
click at [753, 169] on button "Apply" at bounding box center [754, 167] width 62 height 41
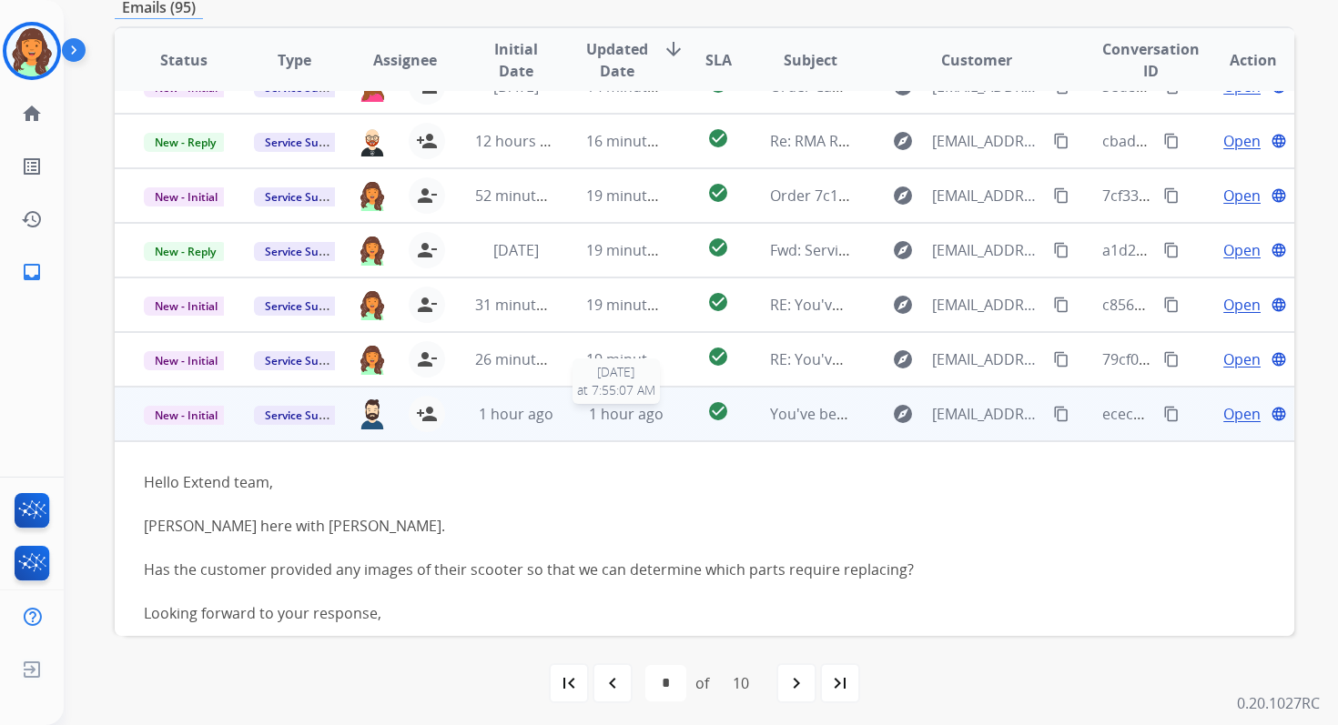
scroll to position [0, 0]
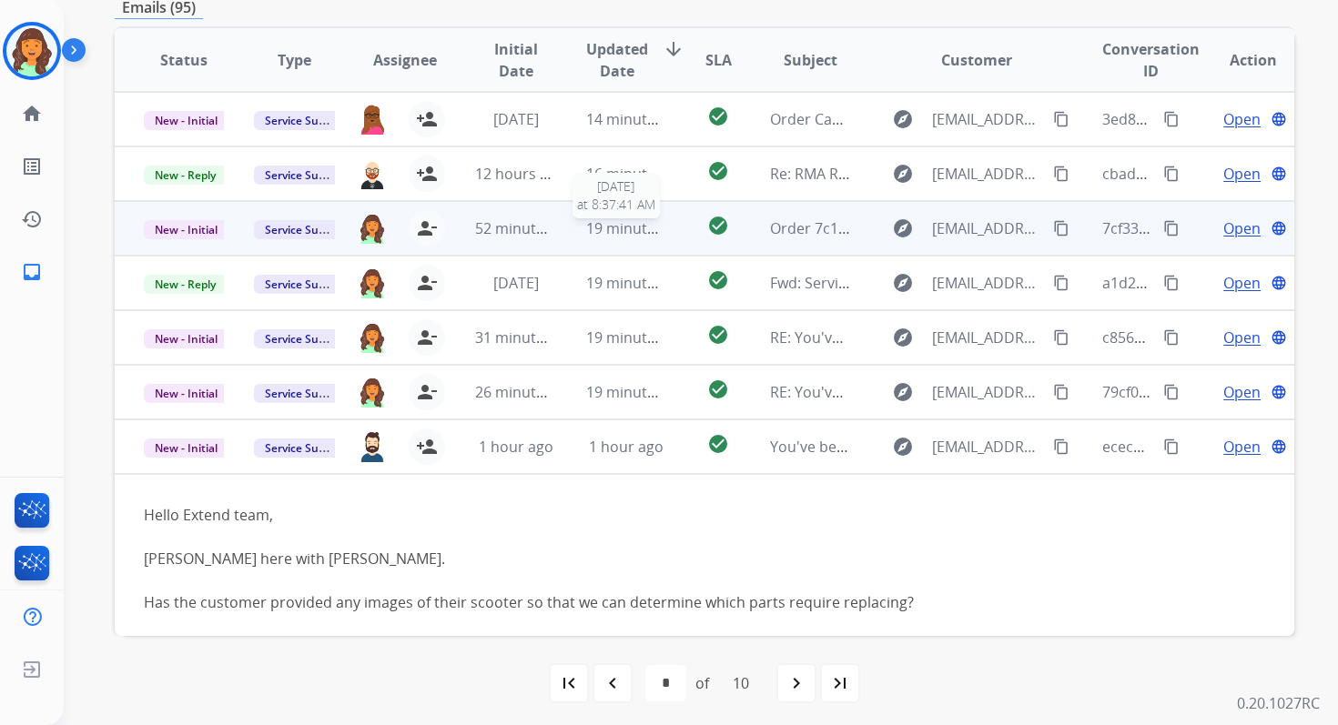
click at [616, 223] on span "19 minutes ago" at bounding box center [639, 228] width 106 height 20
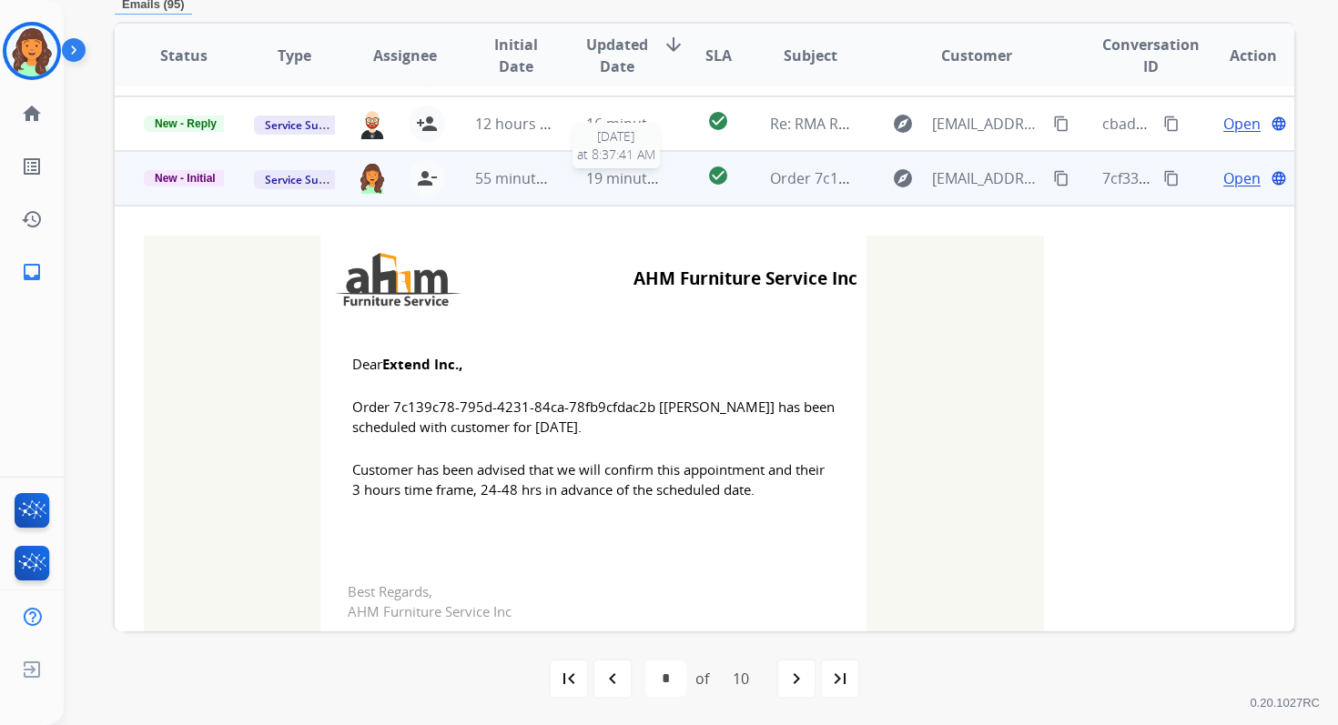
scroll to position [109, 0]
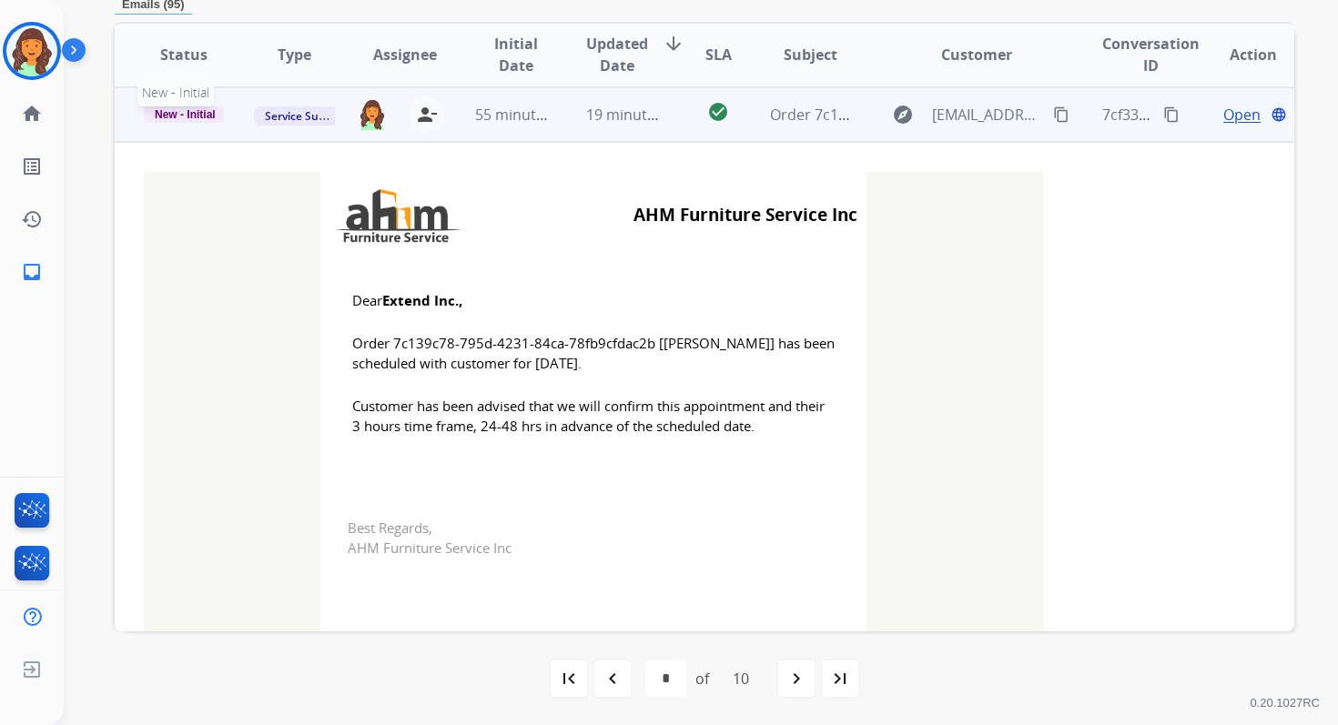
click at [196, 116] on span "New - Initial" at bounding box center [185, 114] width 83 height 16
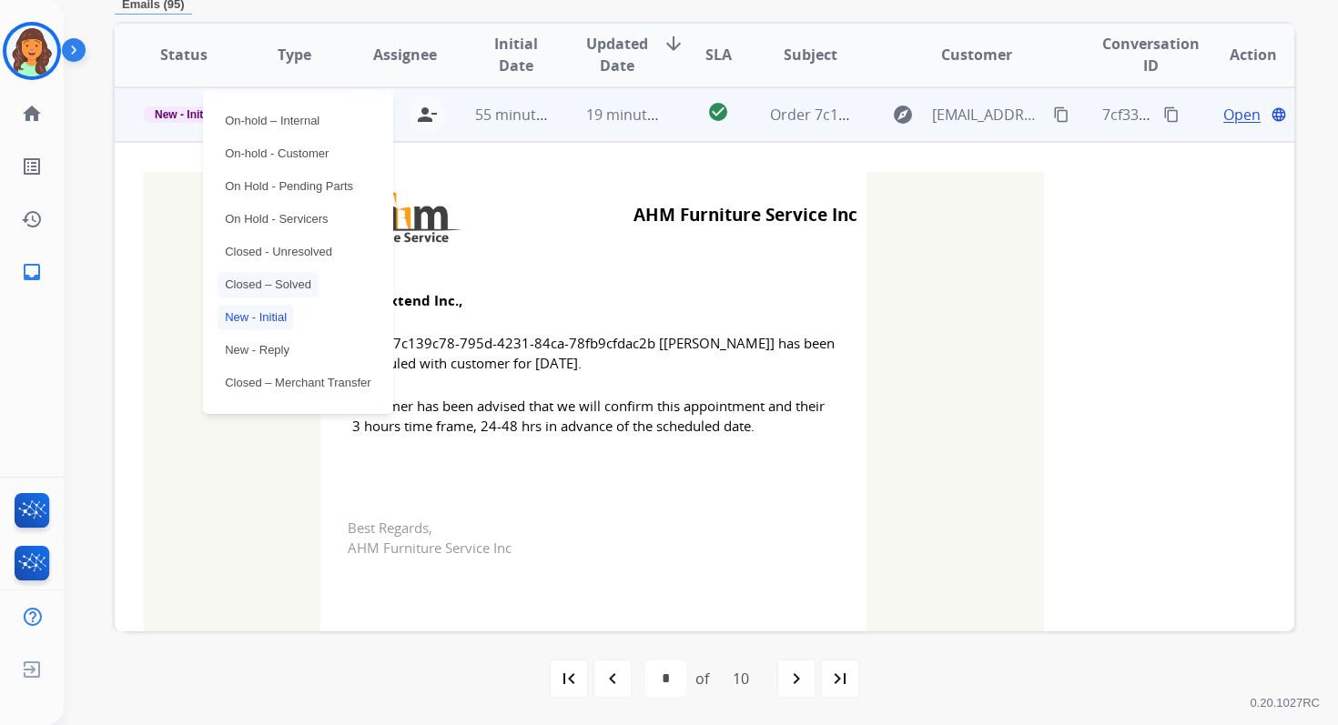
click at [257, 276] on p "Closed – Solved" at bounding box center [267, 284] width 101 height 25
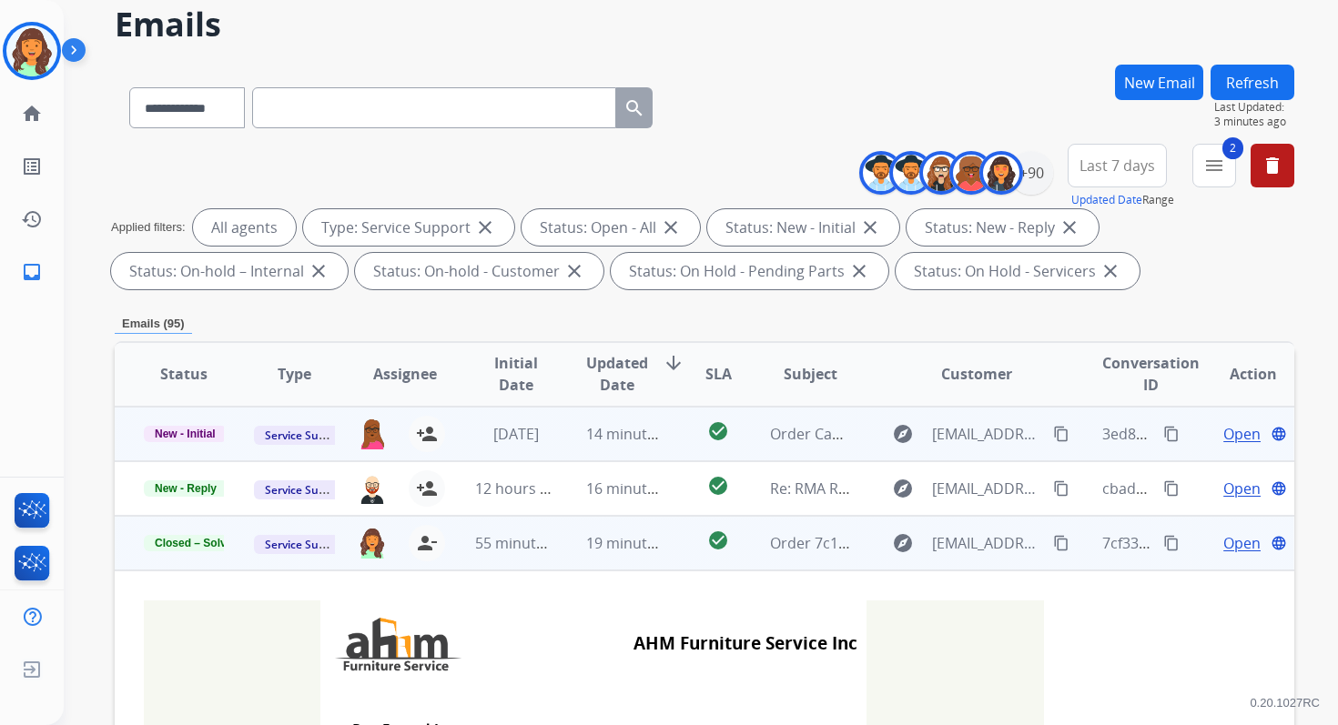
scroll to position [0, 0]
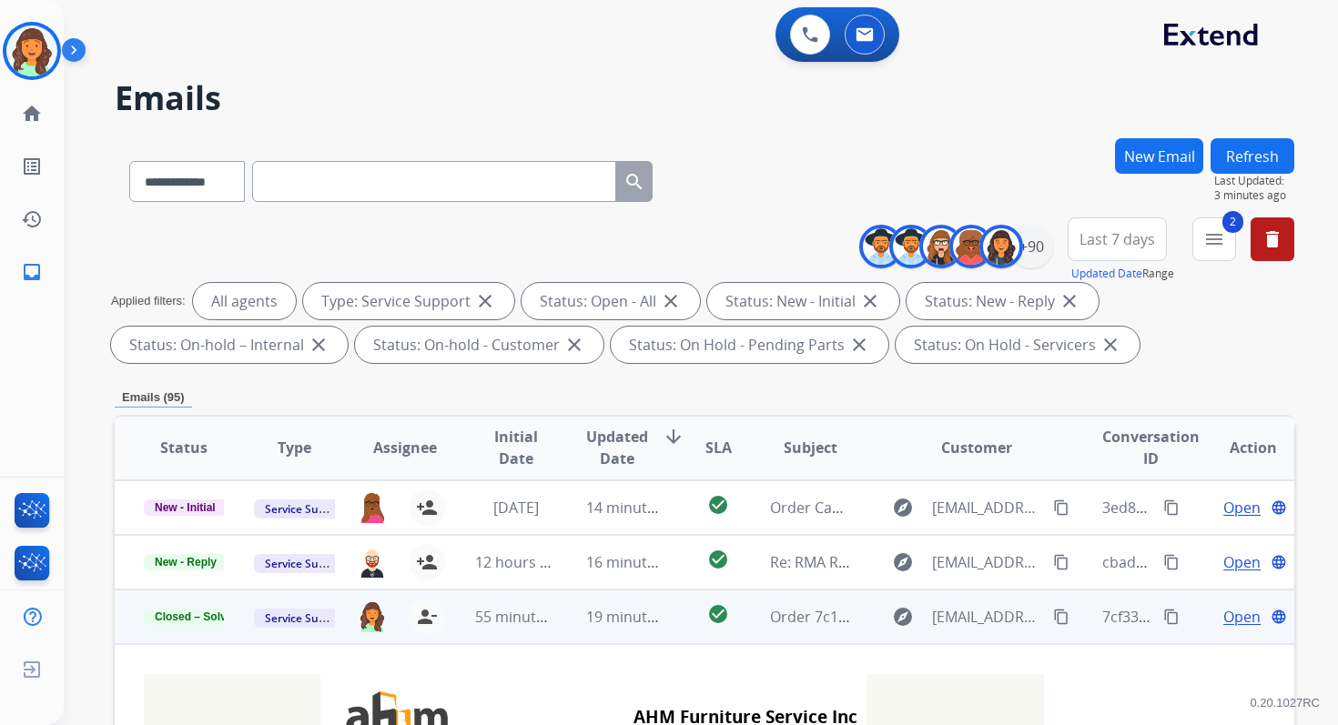
click at [1235, 157] on button "Refresh" at bounding box center [1252, 155] width 84 height 35
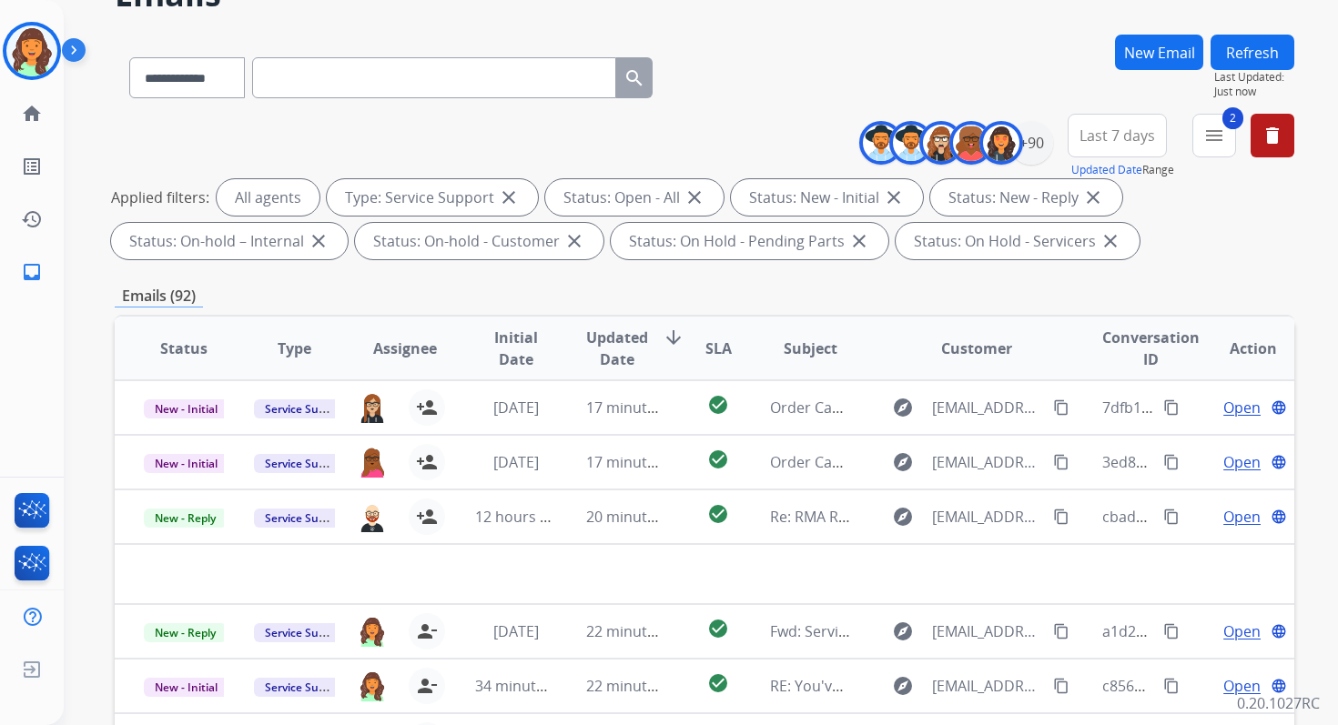
scroll to position [398, 0]
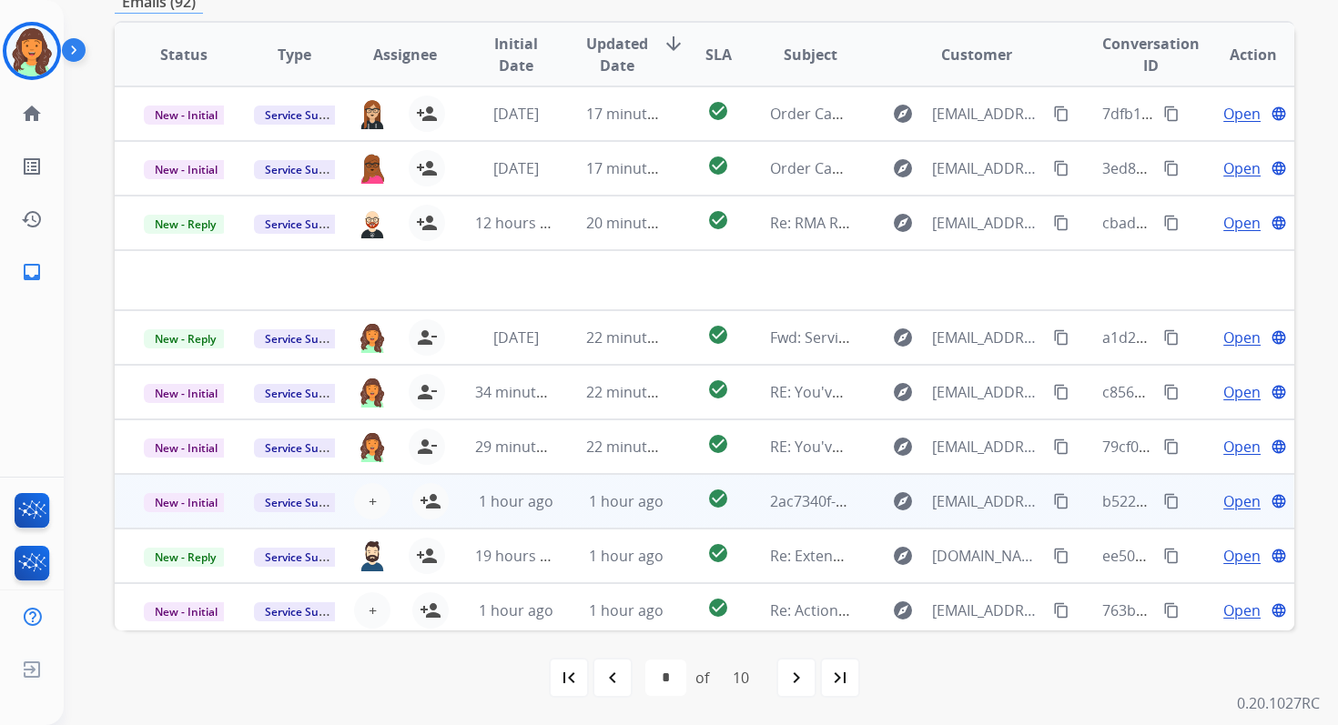
click at [547, 490] on div "1 hour ago" at bounding box center [515, 501] width 80 height 22
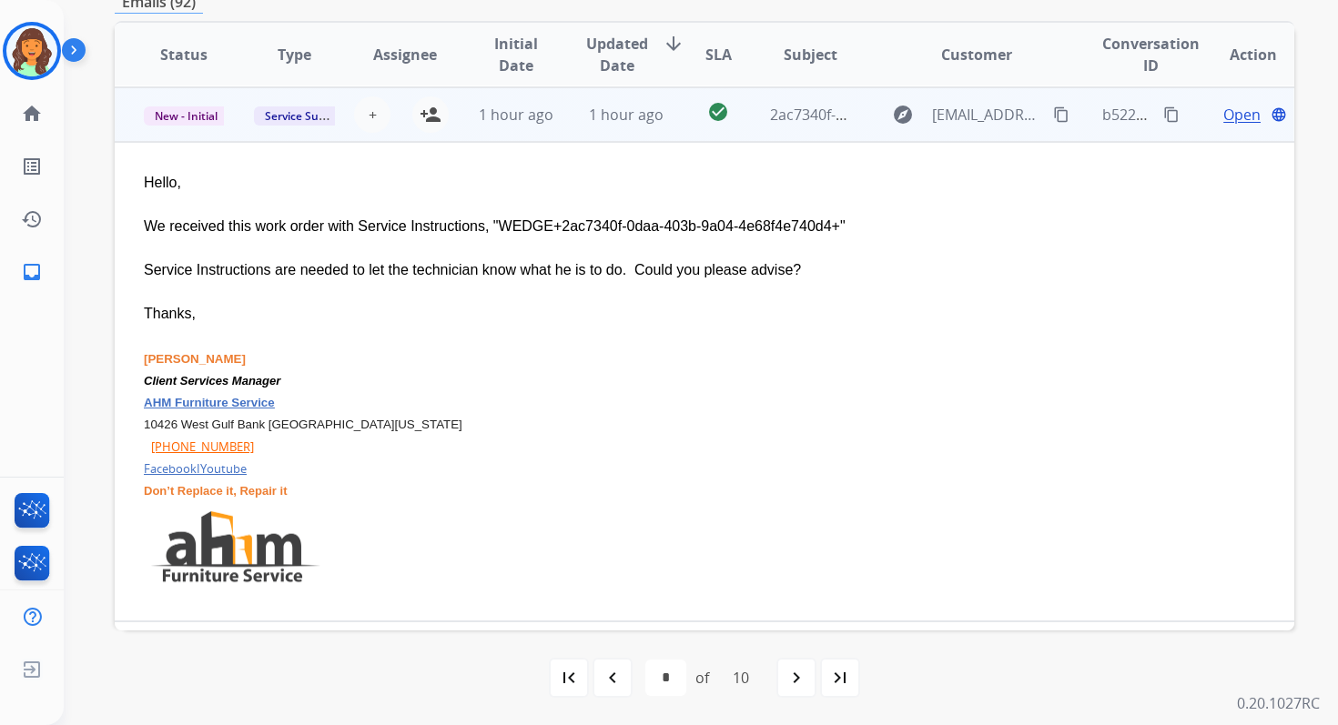
scroll to position [328, 0]
click at [369, 112] on span "+" at bounding box center [373, 114] width 8 height 22
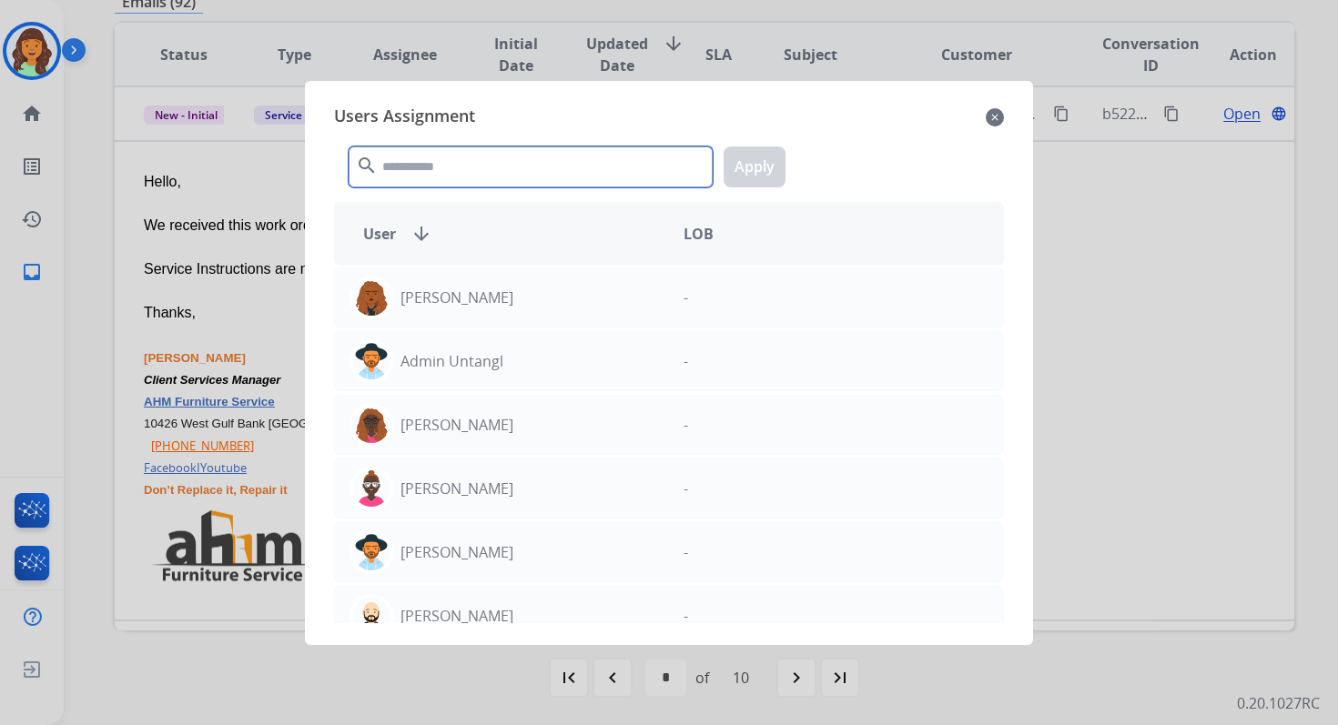
click at [420, 166] on input "text" at bounding box center [531, 167] width 364 height 41
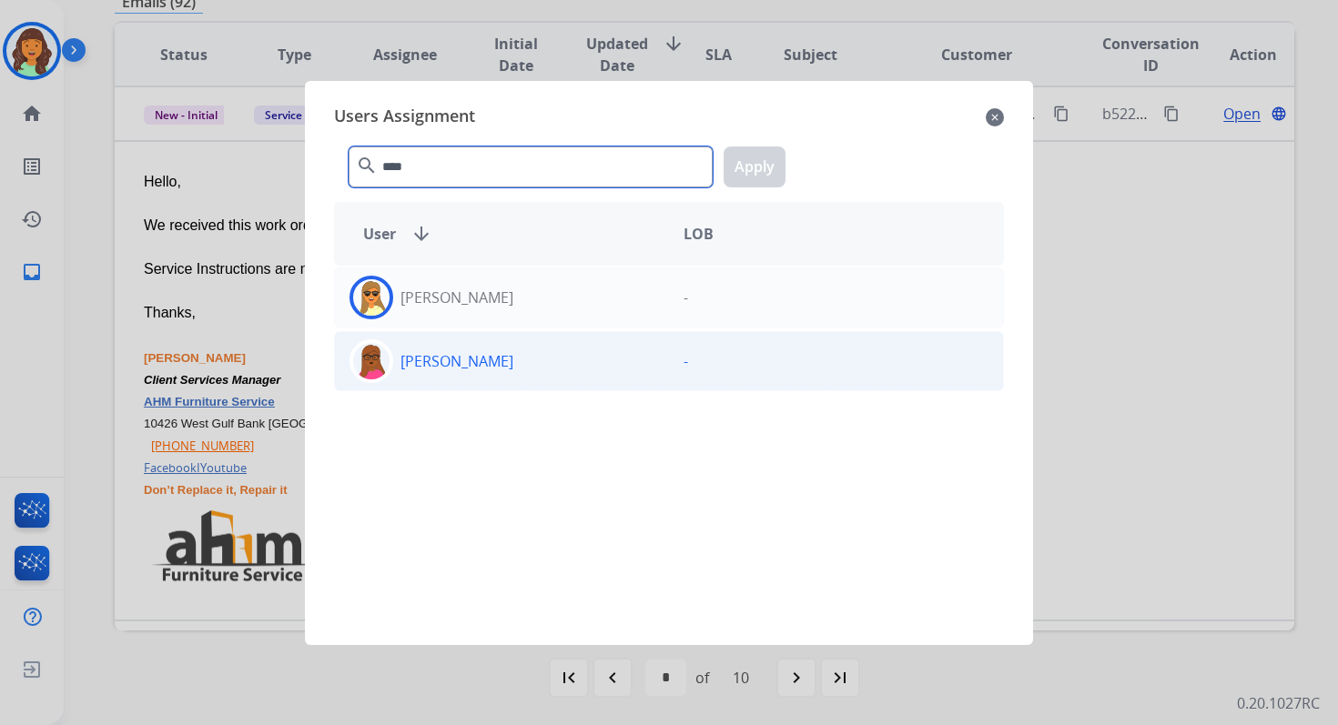
type input "****"
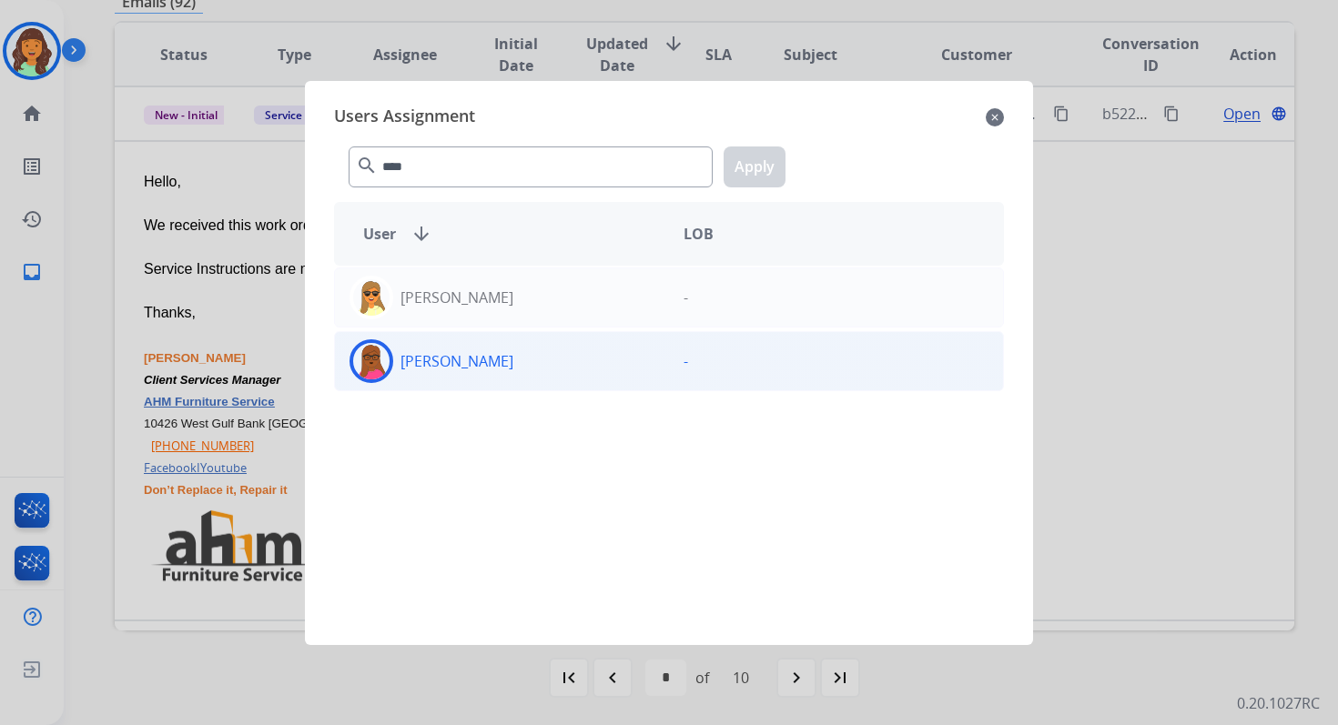
click at [481, 374] on div "[PERSON_NAME]" at bounding box center [502, 361] width 334 height 44
click at [755, 170] on button "Apply" at bounding box center [754, 167] width 62 height 41
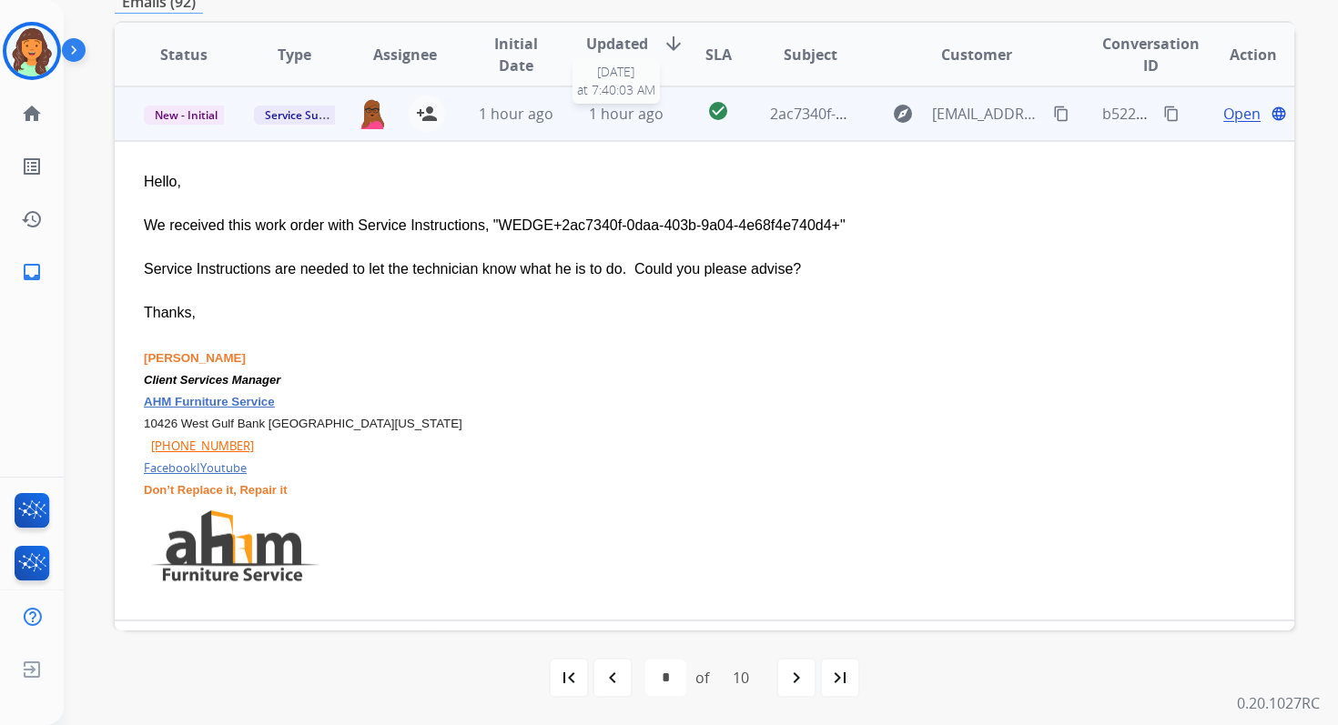
click at [625, 106] on span "1 hour ago" at bounding box center [626, 114] width 75 height 20
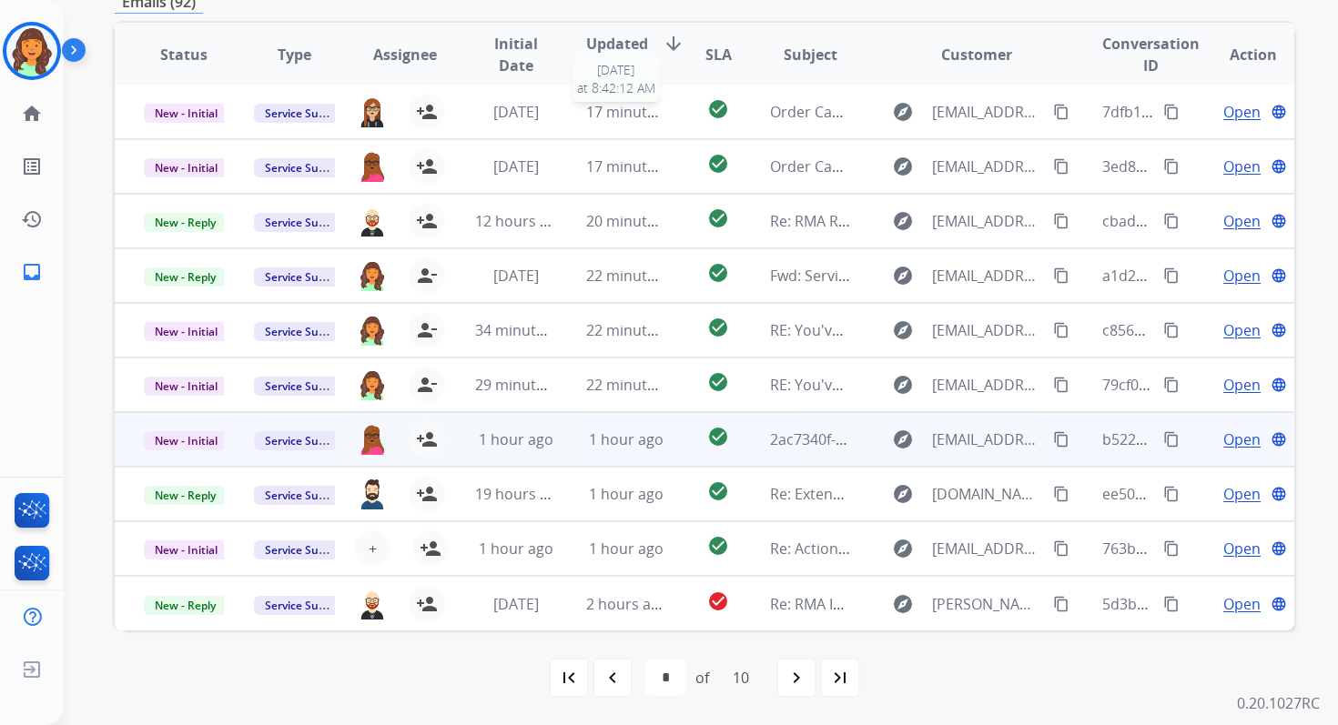
scroll to position [2, 0]
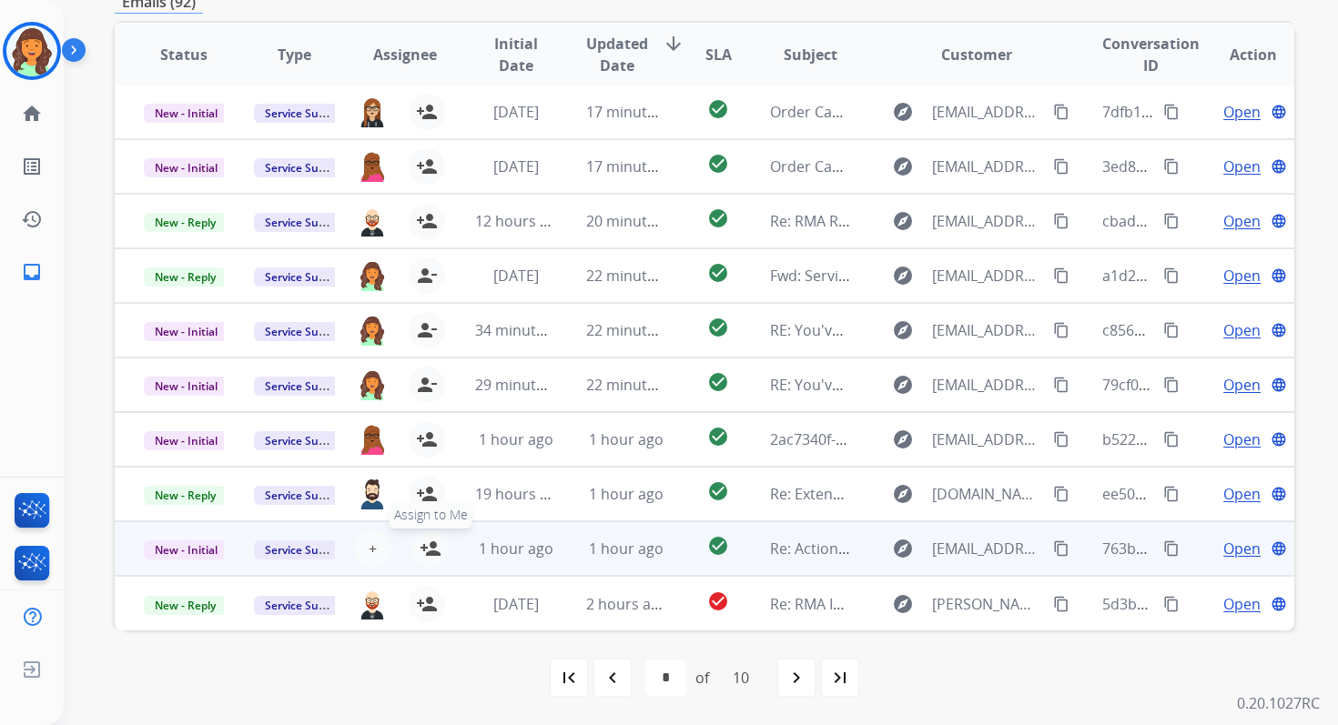
click at [426, 541] on mat-icon "person_add" at bounding box center [431, 549] width 22 height 22
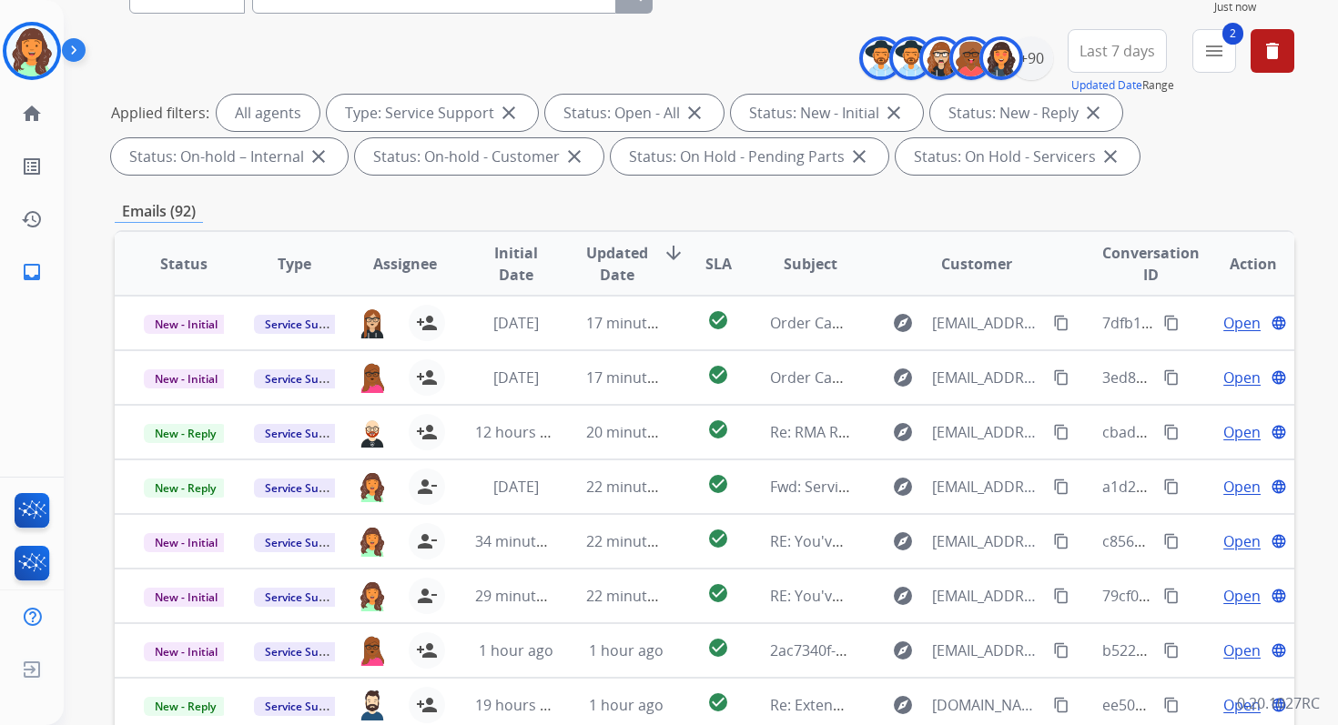
scroll to position [163, 0]
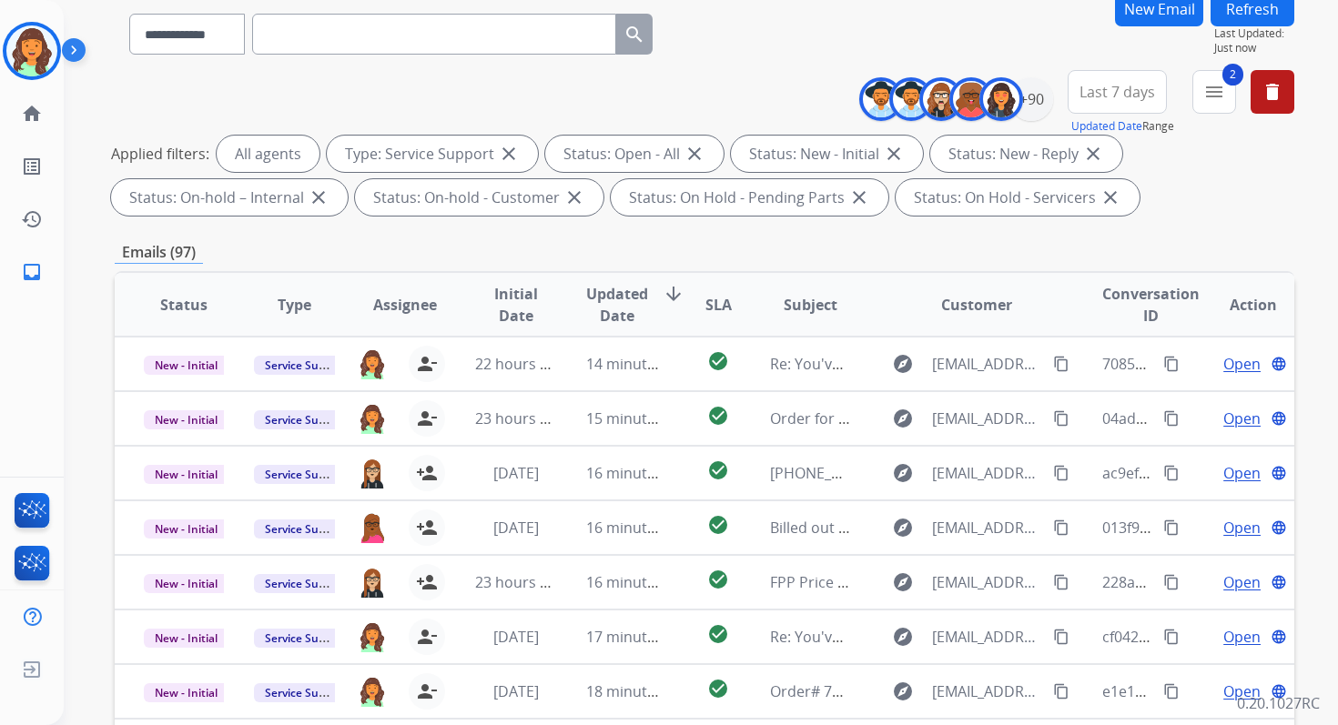
scroll to position [398, 0]
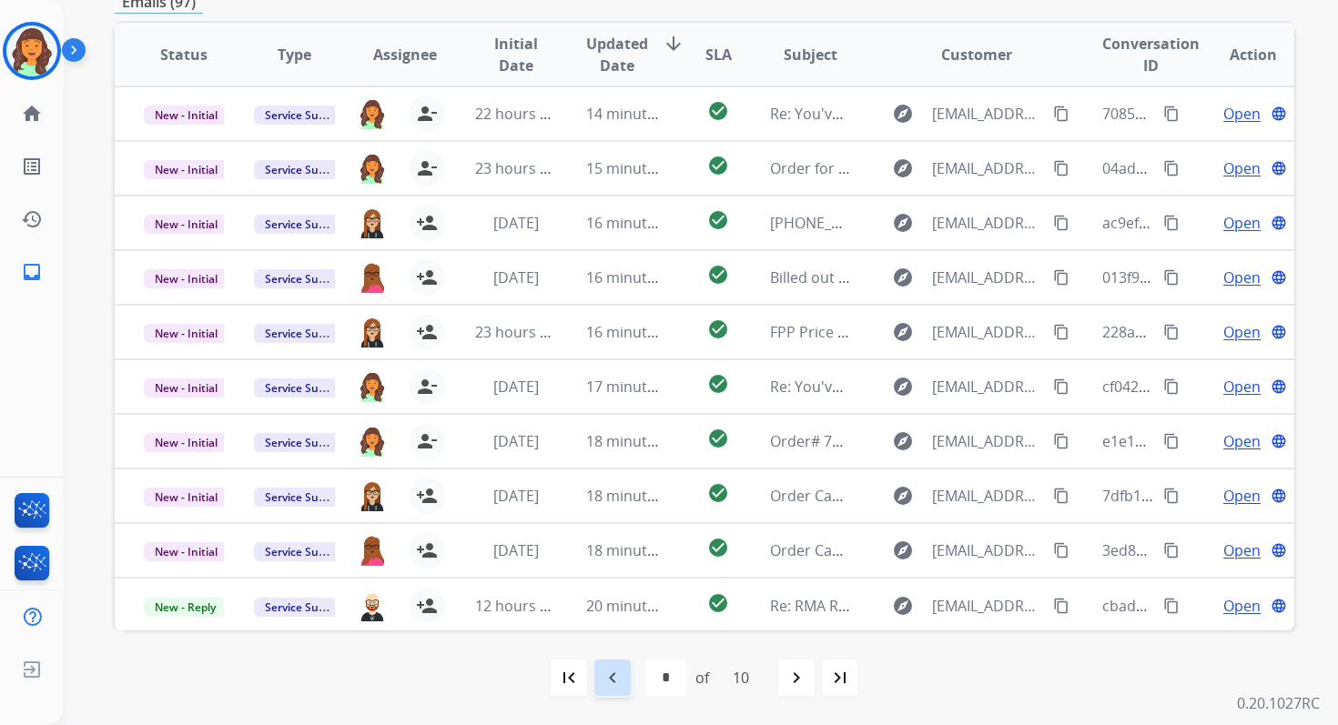
click at [607, 676] on mat-icon "navigate_before" at bounding box center [613, 678] width 22 height 22
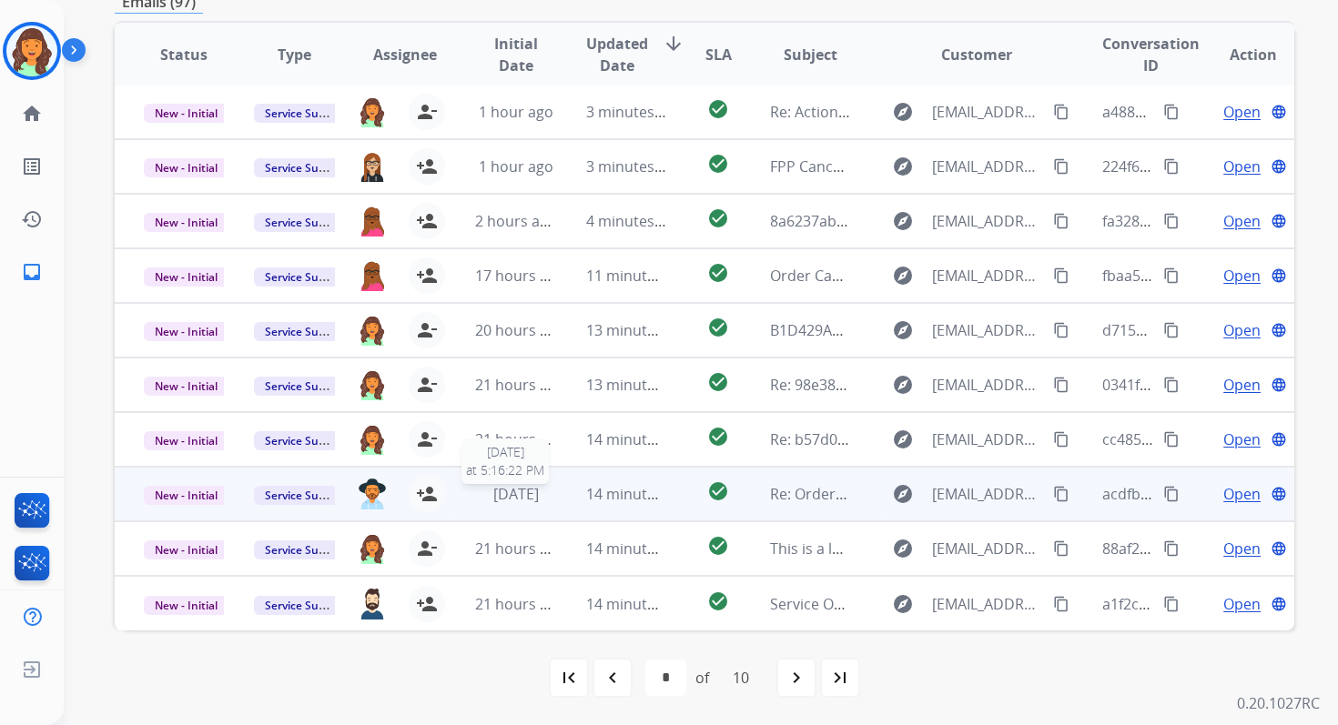
click at [521, 499] on span "[DATE]" at bounding box center [515, 494] width 45 height 20
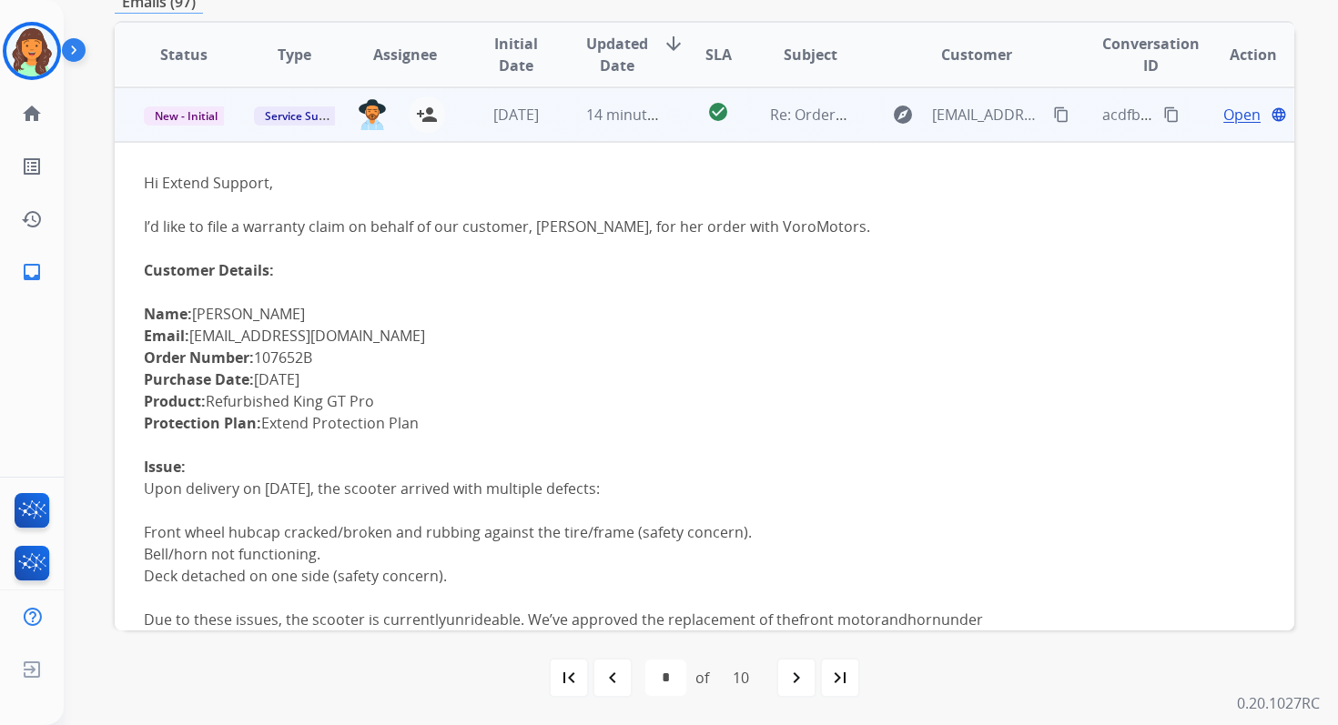
scroll to position [382, 0]
click at [424, 115] on mat-icon "person_add" at bounding box center [427, 114] width 22 height 22
click at [557, 126] on td "14 minutes ago" at bounding box center [612, 113] width 110 height 55
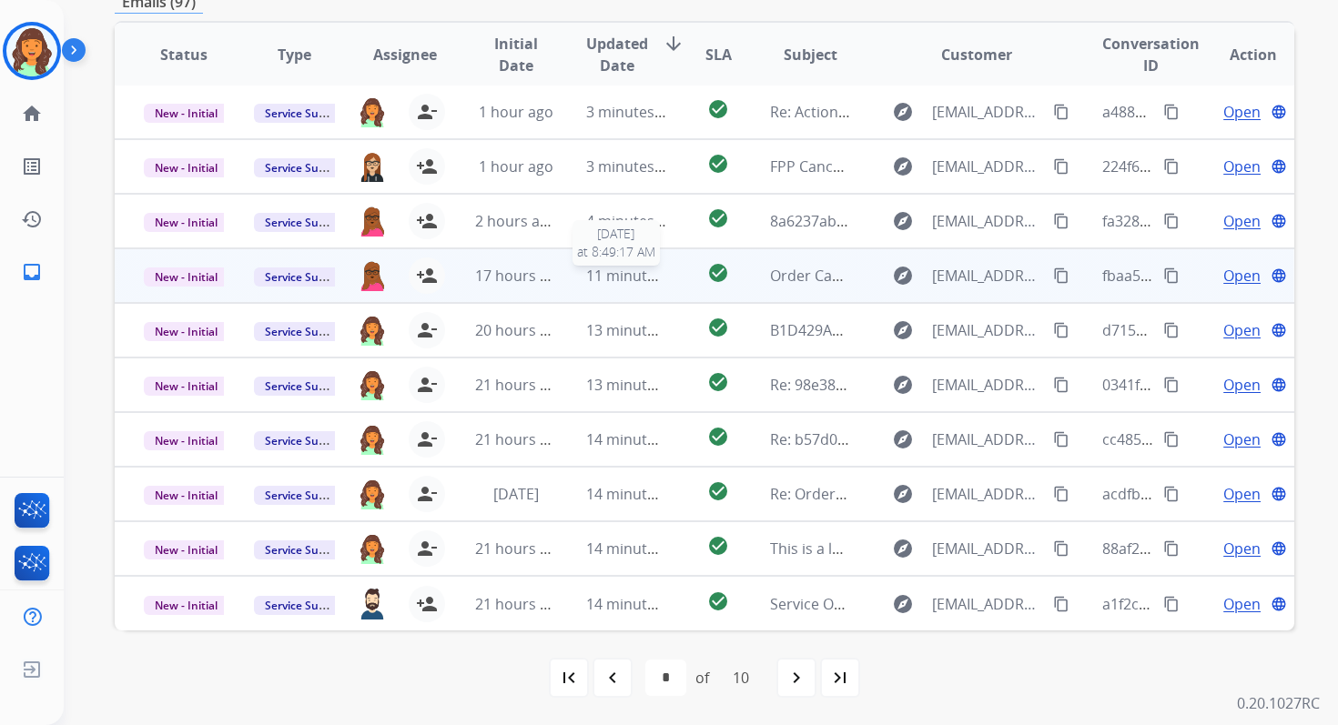
click at [636, 283] on span "11 minutes ago" at bounding box center [639, 276] width 106 height 20
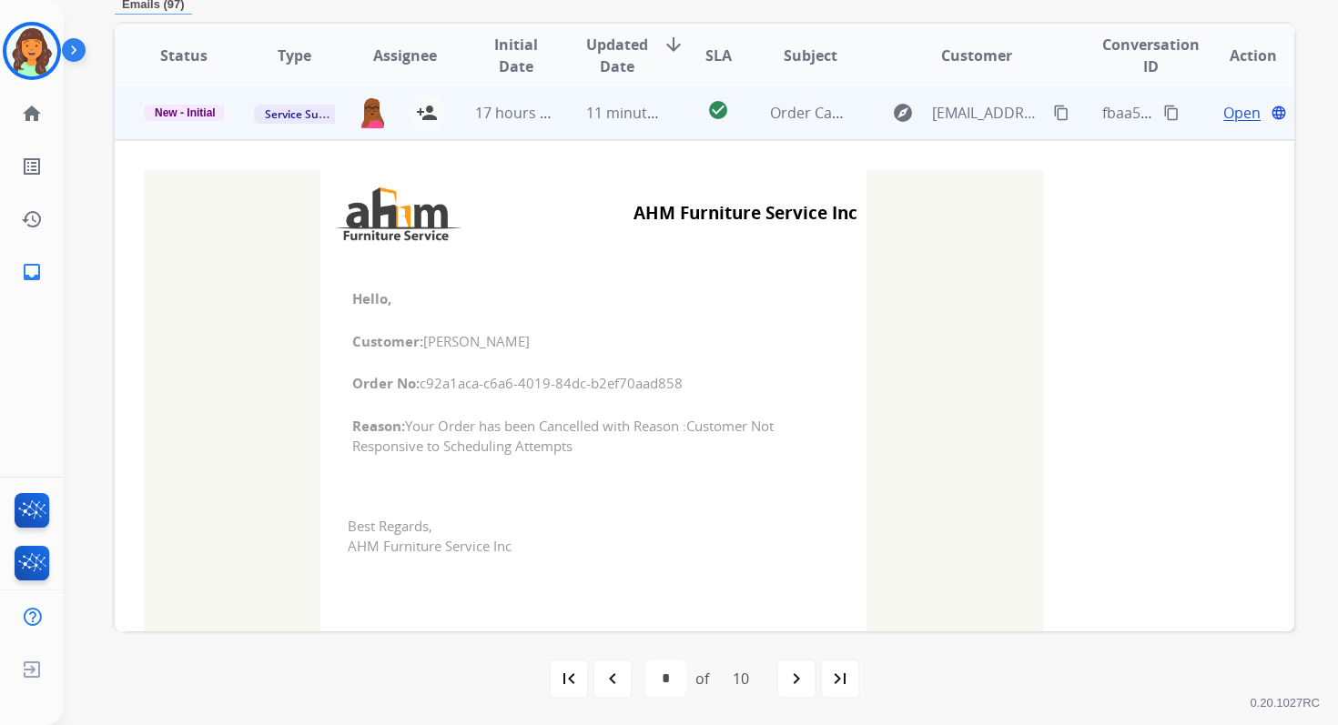
scroll to position [164, 0]
click at [626, 121] on span "11 minutes ago" at bounding box center [639, 115] width 106 height 20
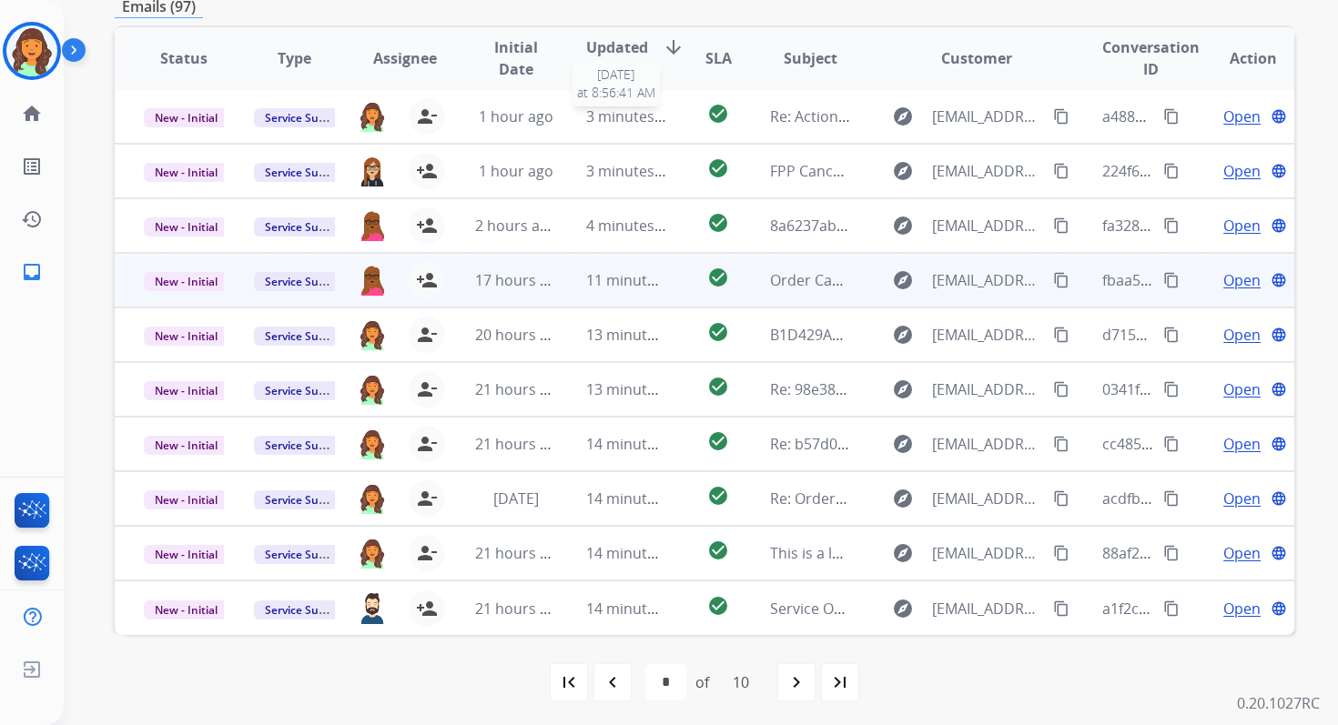
scroll to position [392, 0]
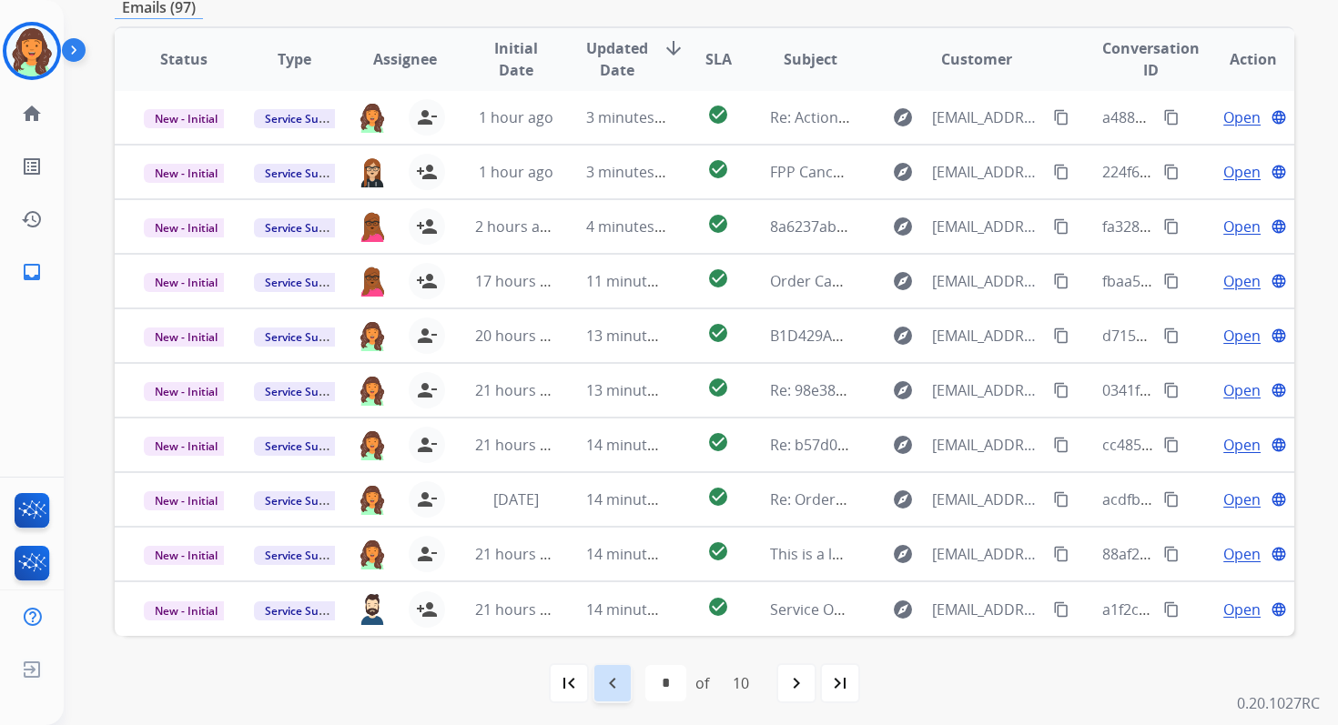
click at [608, 702] on div "navigate_before" at bounding box center [612, 683] width 40 height 40
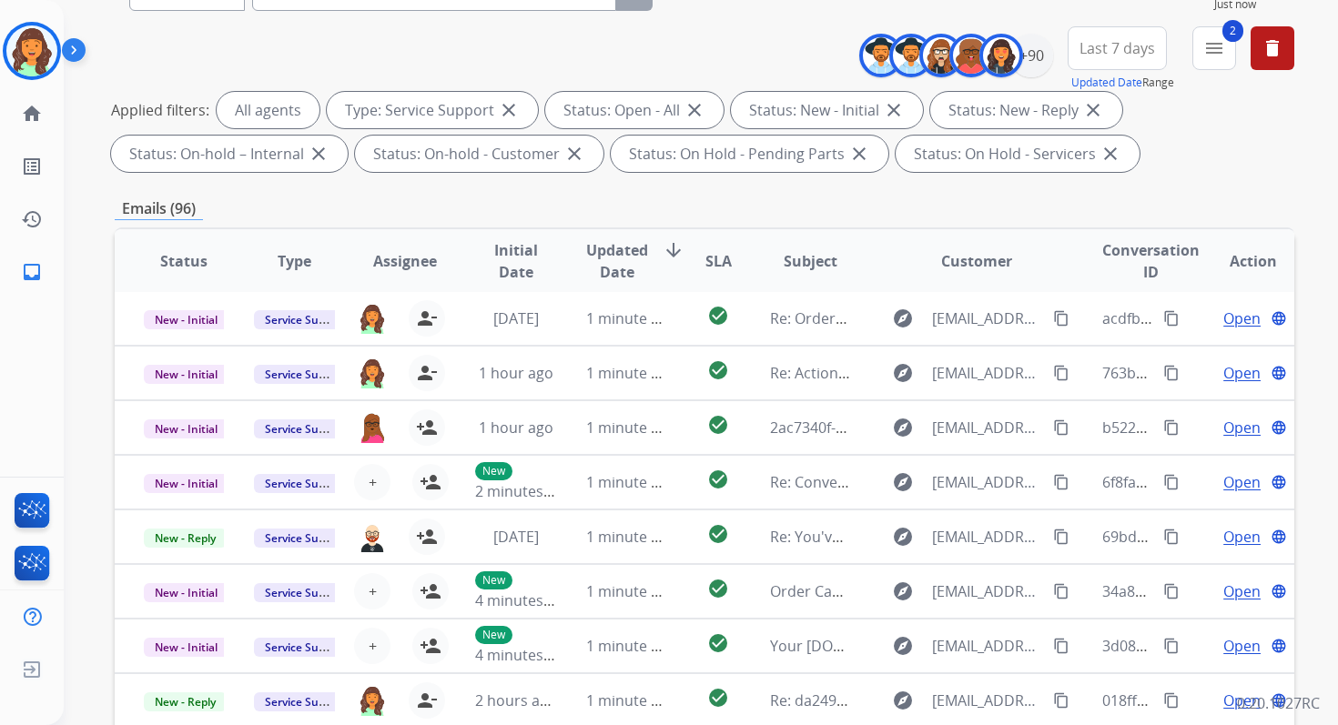
scroll to position [398, 0]
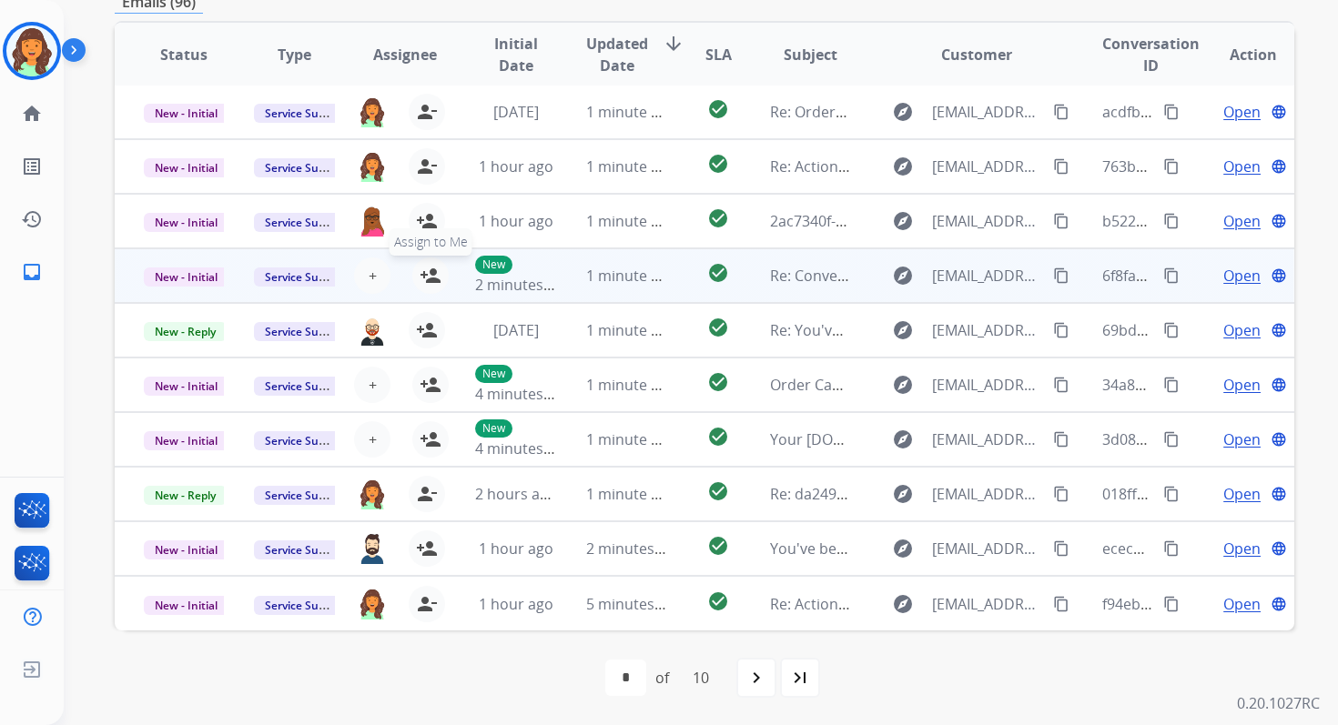
click at [421, 274] on mat-icon "person_add" at bounding box center [431, 276] width 22 height 22
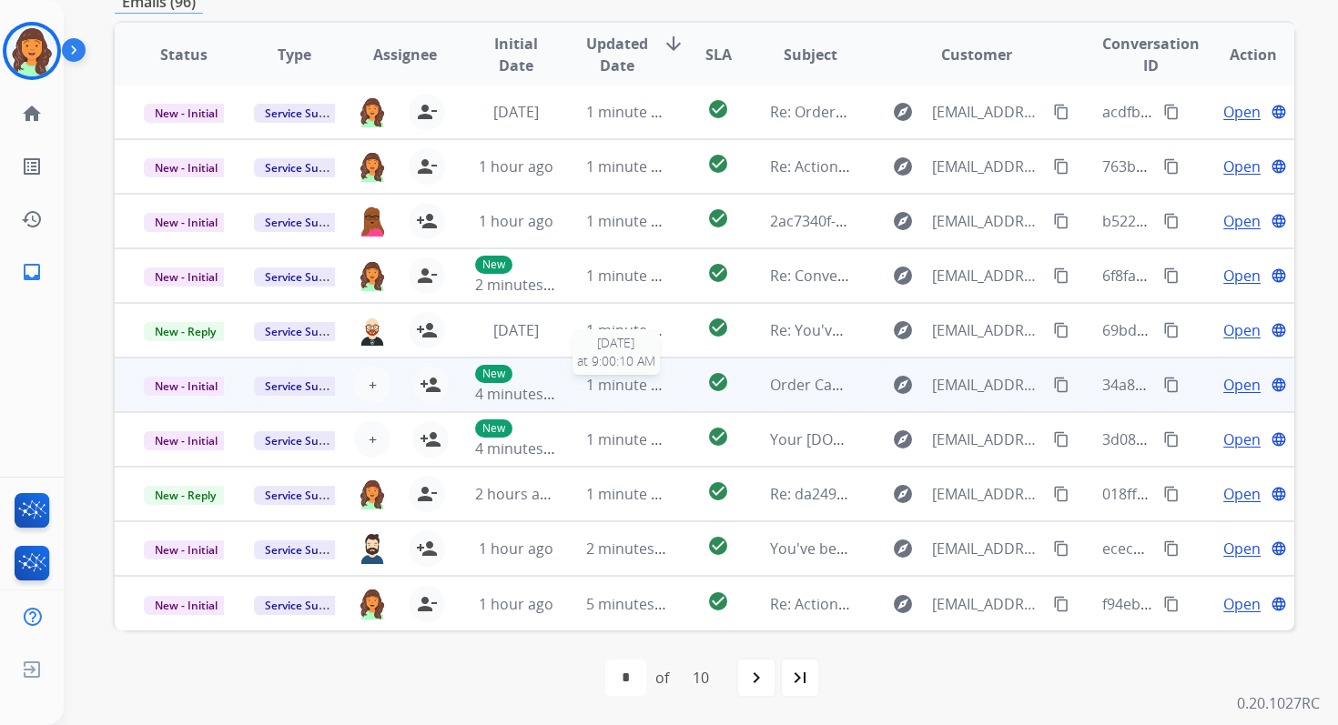
click at [593, 381] on span "1 minute ago" at bounding box center [631, 385] width 90 height 20
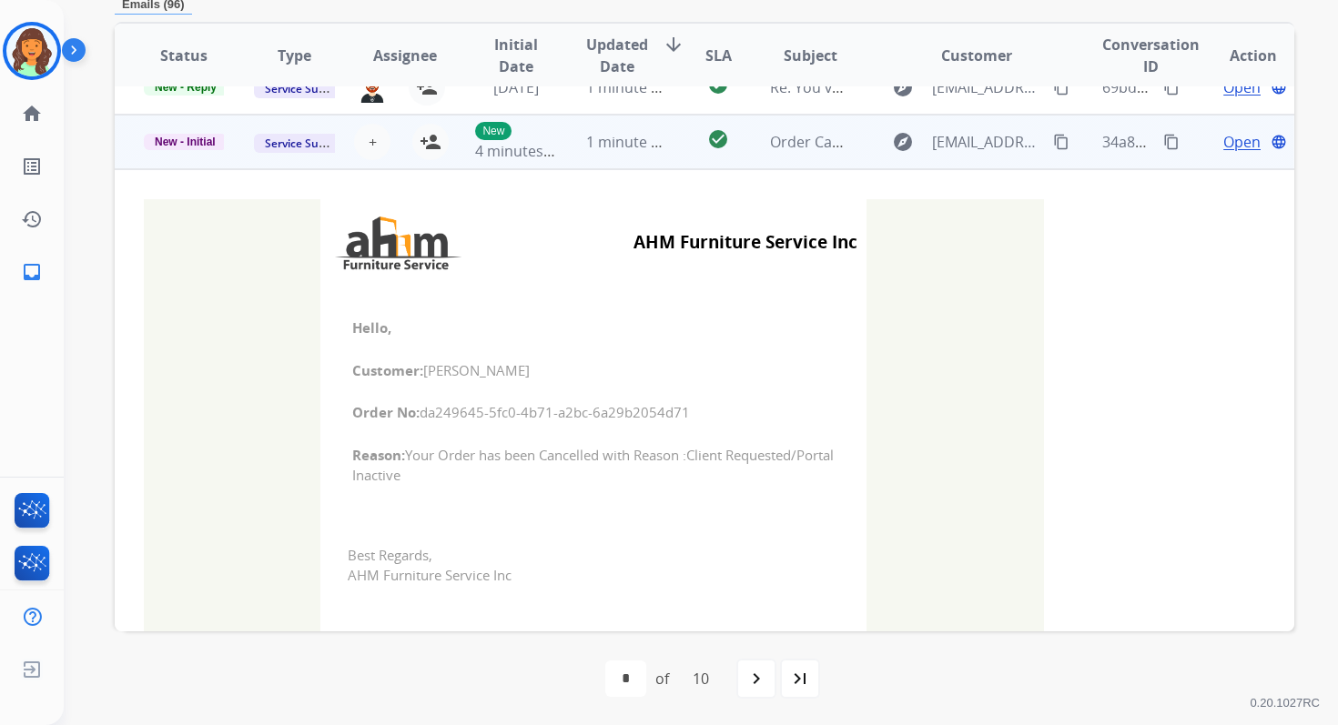
scroll to position [273, 0]
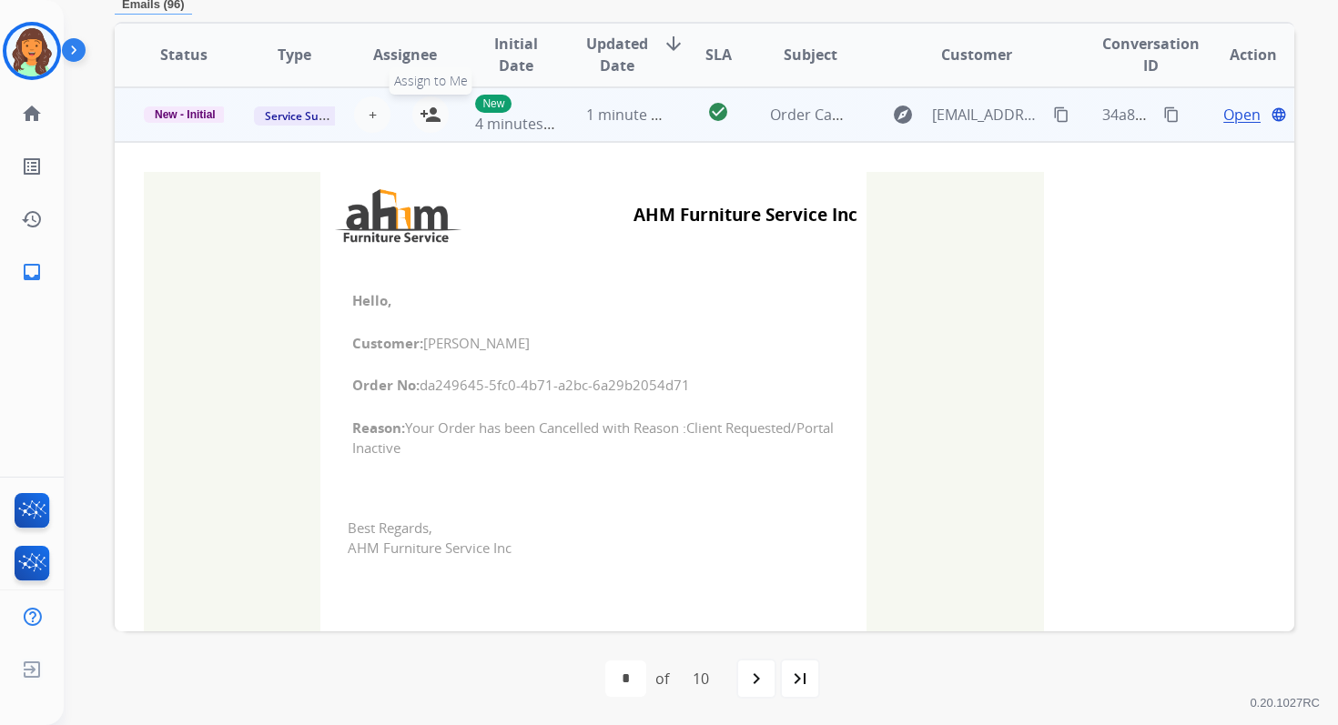
click at [431, 110] on mat-icon "person_add" at bounding box center [431, 115] width 22 height 22
click at [203, 117] on span "New - Initial" at bounding box center [185, 114] width 83 height 16
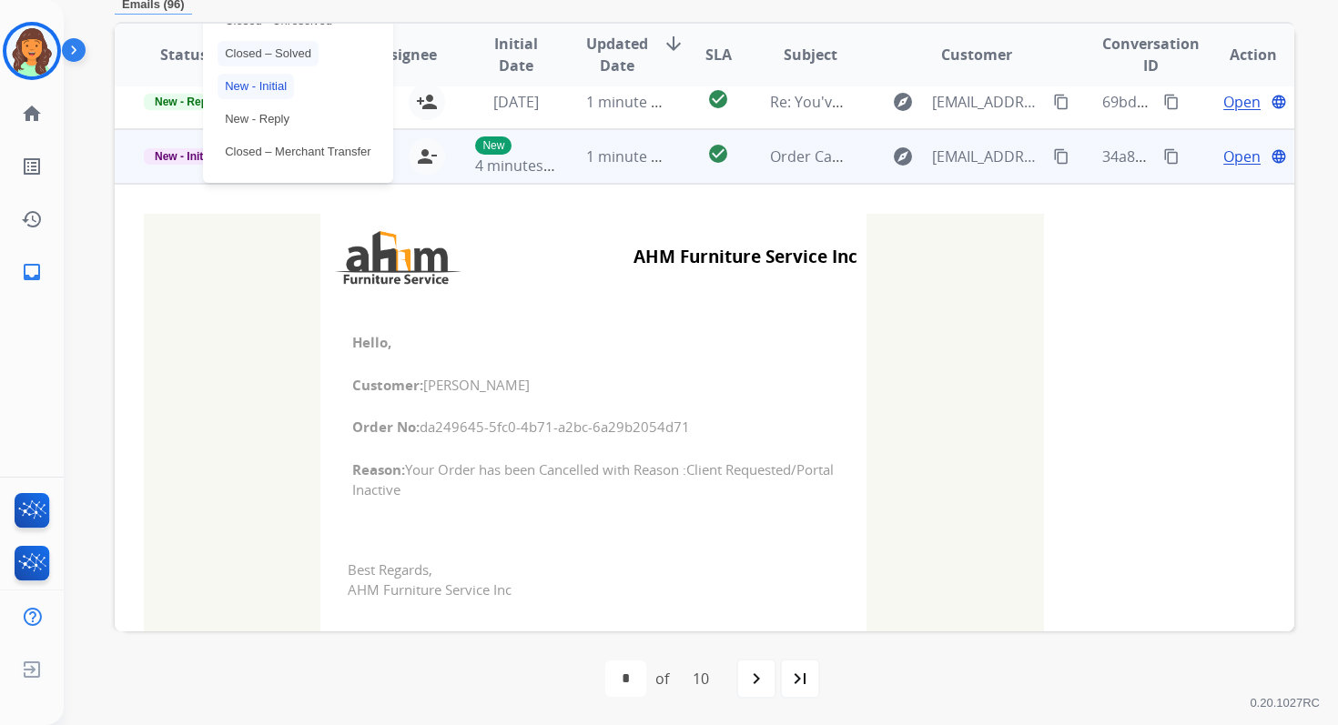
click at [275, 52] on p "Closed – Solved" at bounding box center [267, 53] width 101 height 25
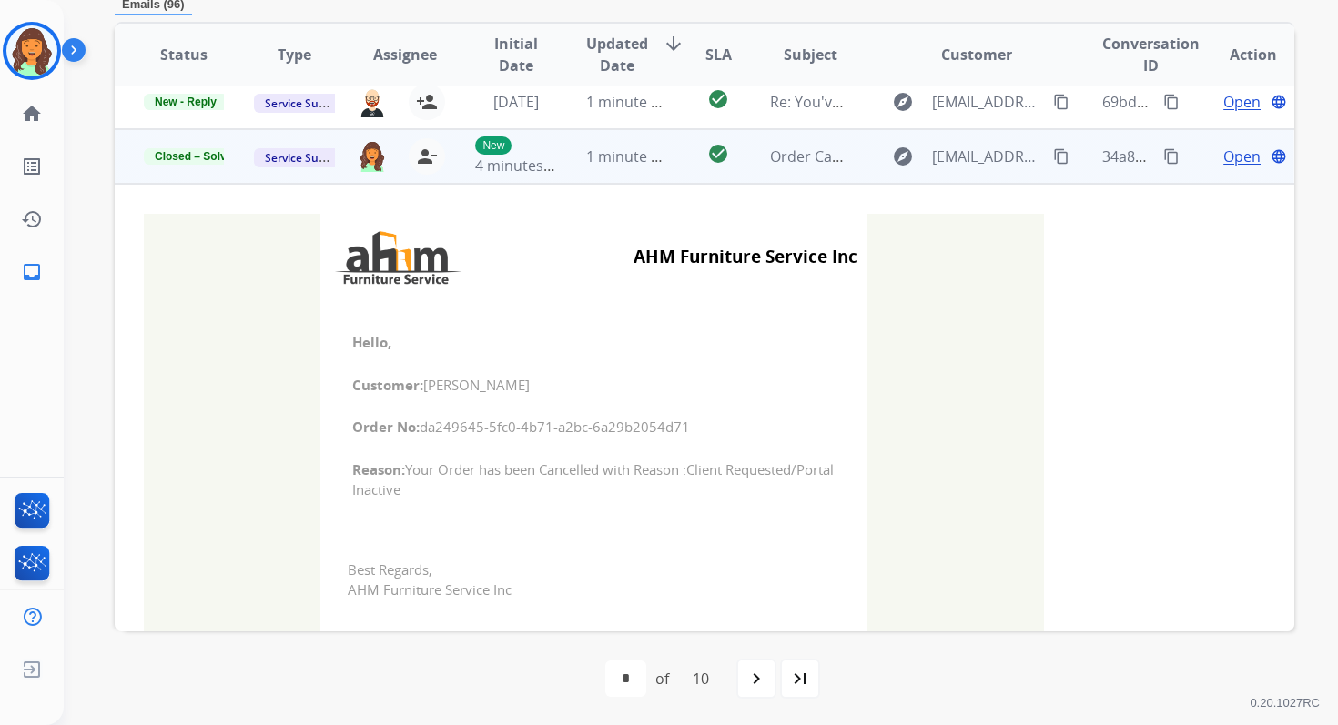
click at [647, 172] on td "1 minute ago" at bounding box center [612, 156] width 110 height 55
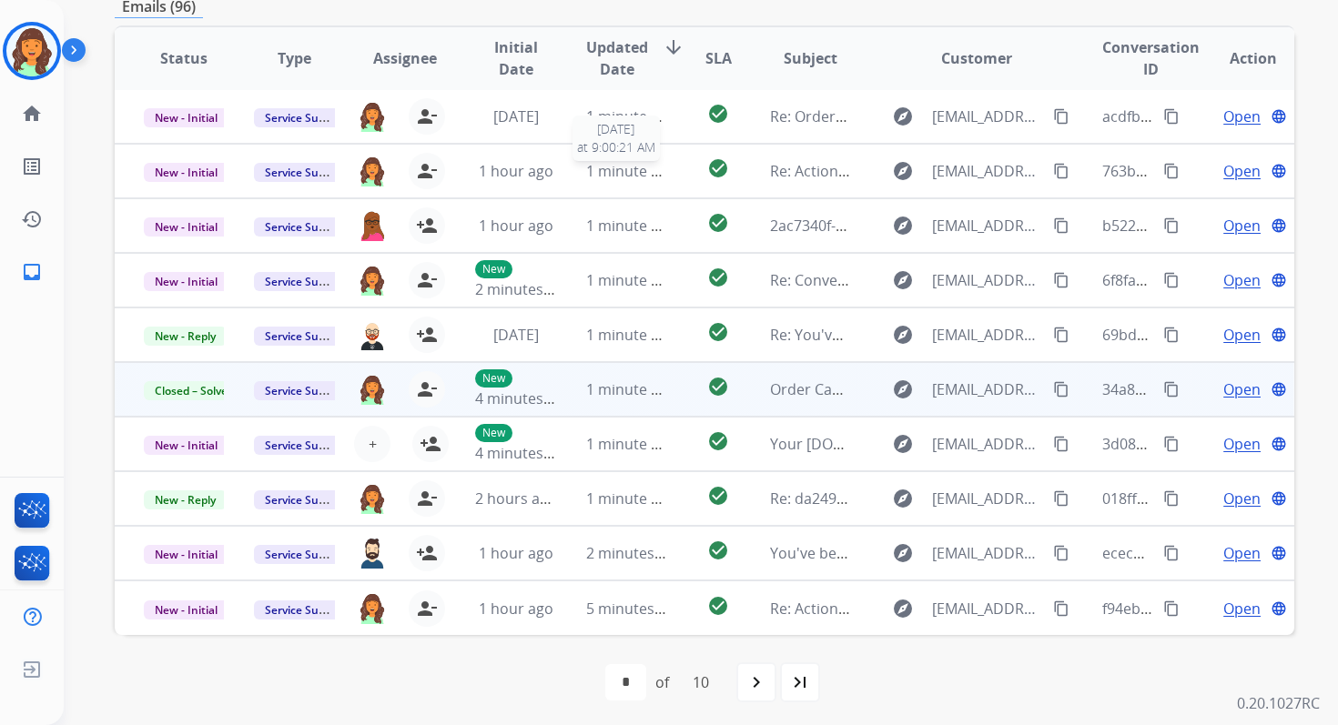
scroll to position [392, 0]
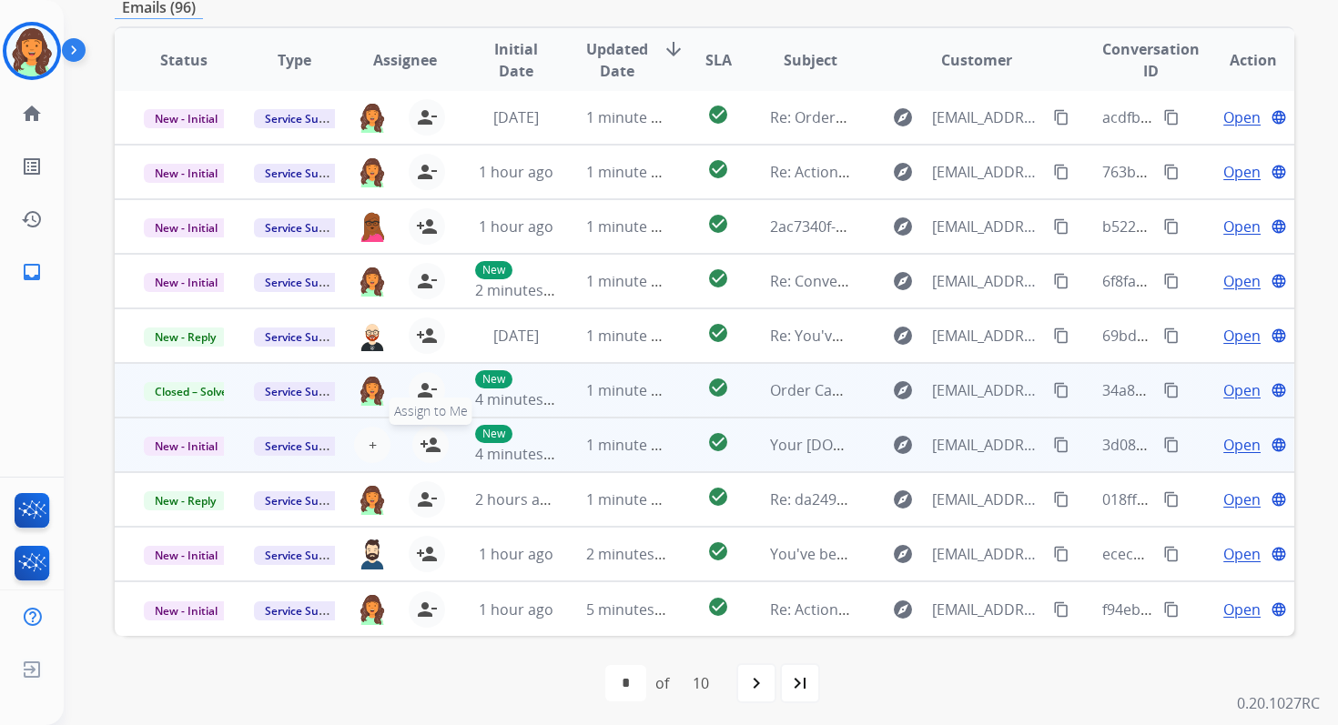
click at [429, 442] on mat-icon "person_add" at bounding box center [431, 445] width 22 height 22
click at [619, 441] on span "1 minute ago" at bounding box center [631, 445] width 90 height 20
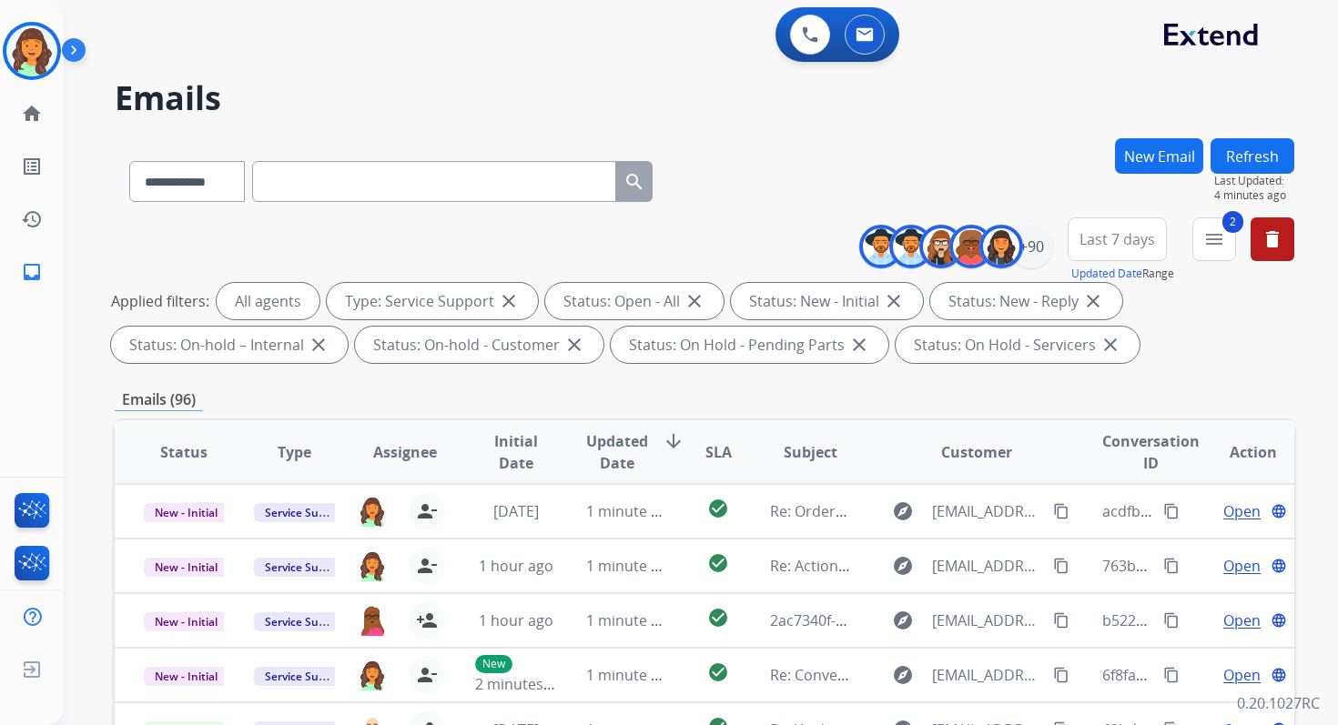
scroll to position [398, 0]
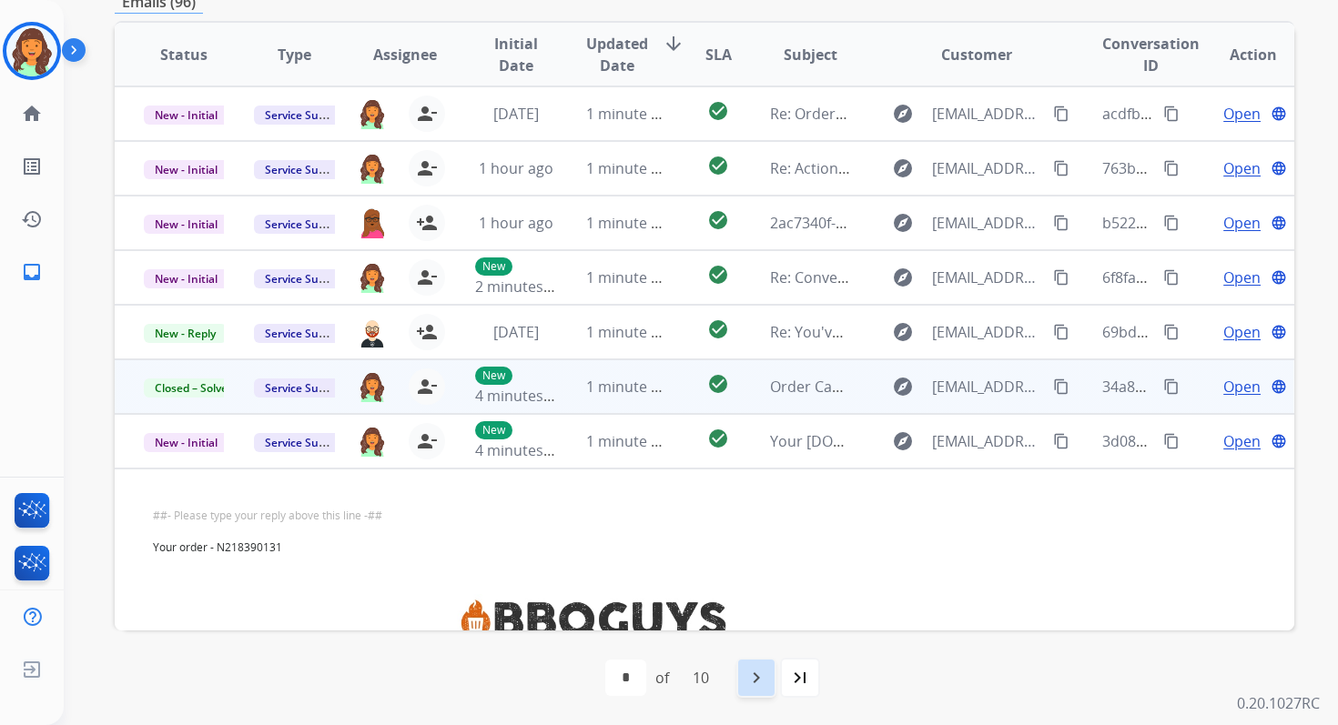
click at [755, 674] on mat-icon "navigate_next" at bounding box center [756, 678] width 22 height 22
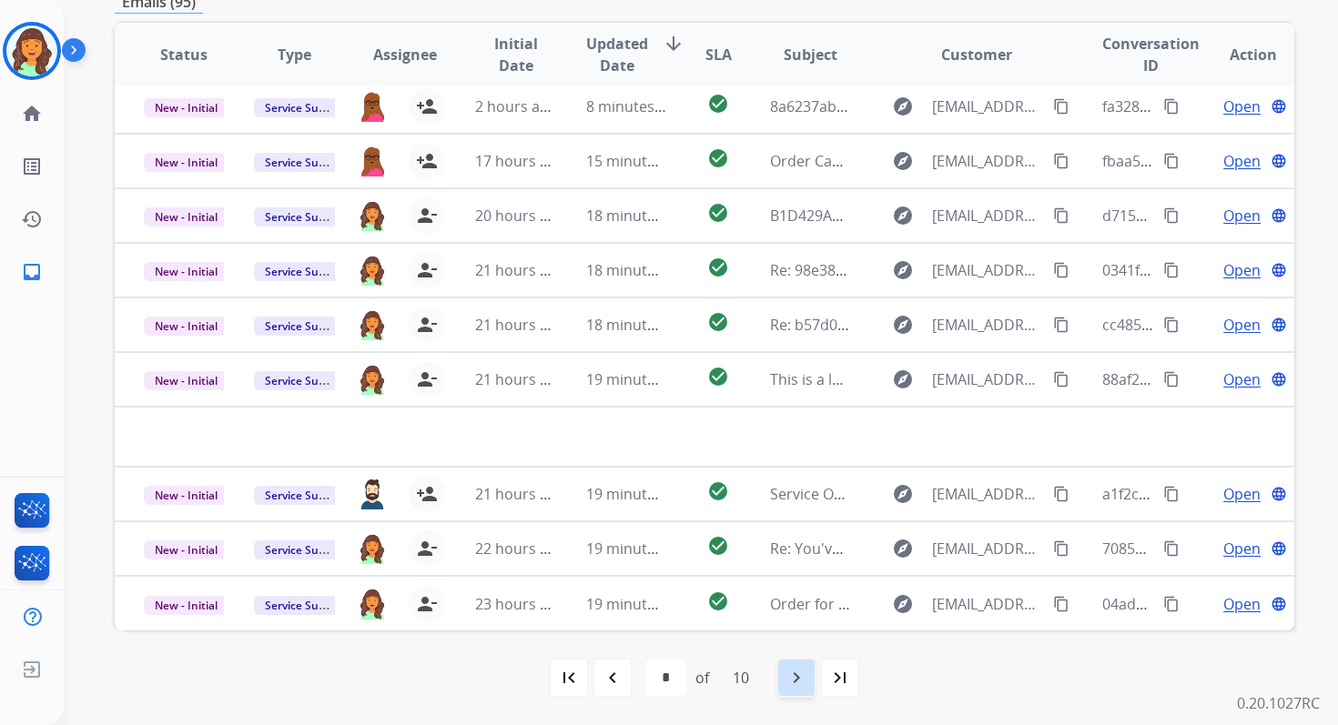
click at [804, 683] on mat-icon "navigate_next" at bounding box center [796, 678] width 22 height 22
click at [806, 682] on mat-icon "navigate_next" at bounding box center [796, 678] width 22 height 22
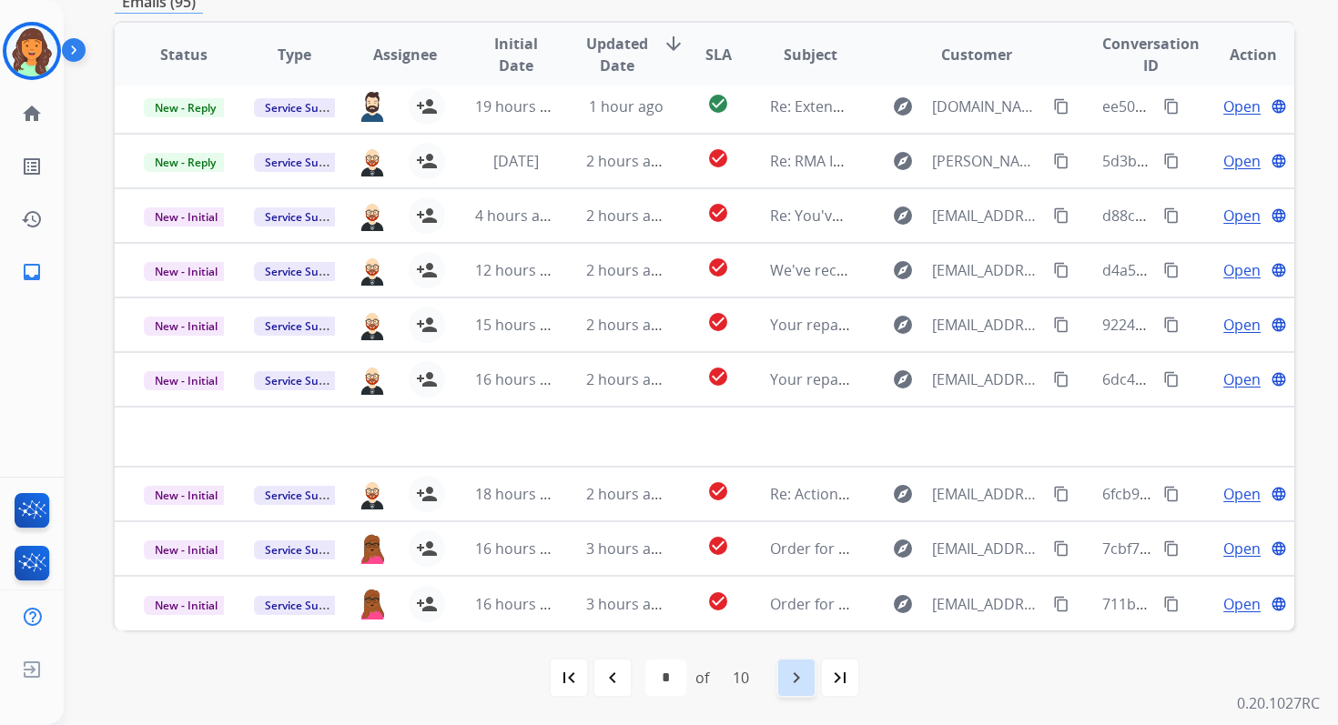
click at [806, 682] on mat-icon "navigate_next" at bounding box center [796, 678] width 22 height 22
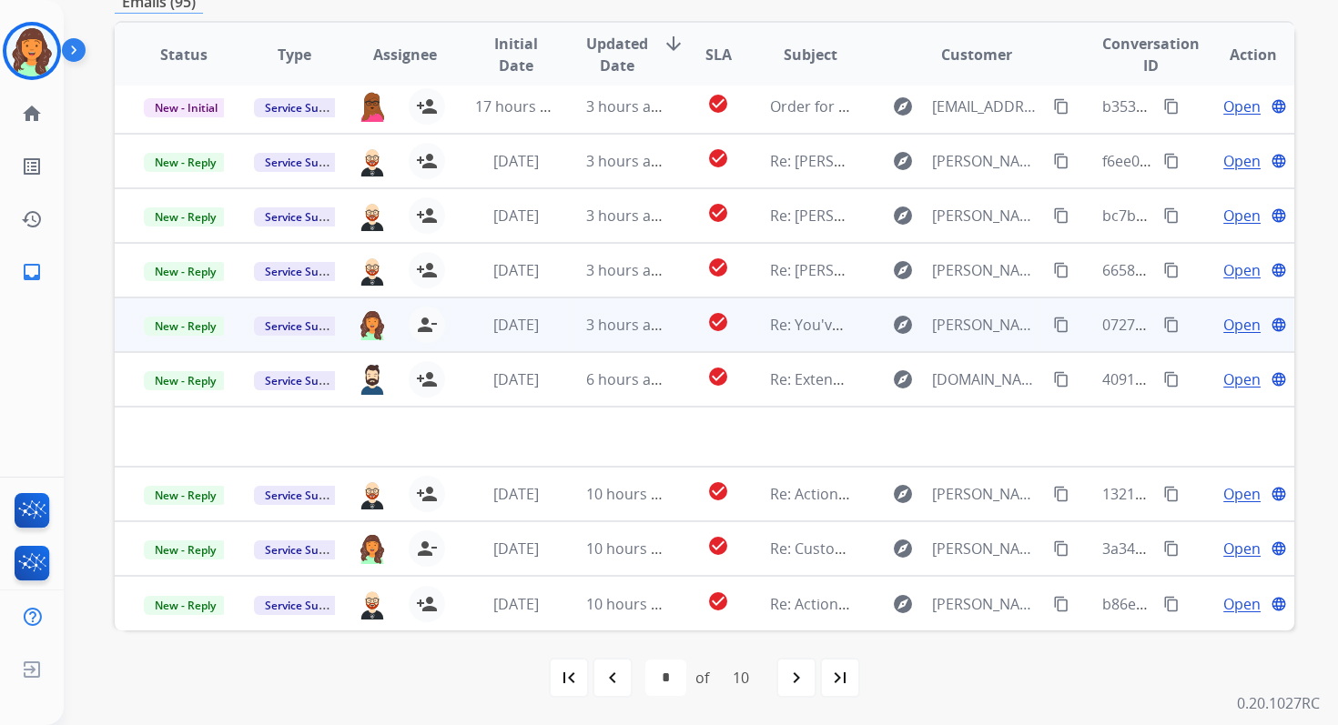
click at [653, 333] on span "3 hours ago" at bounding box center [627, 325] width 82 height 20
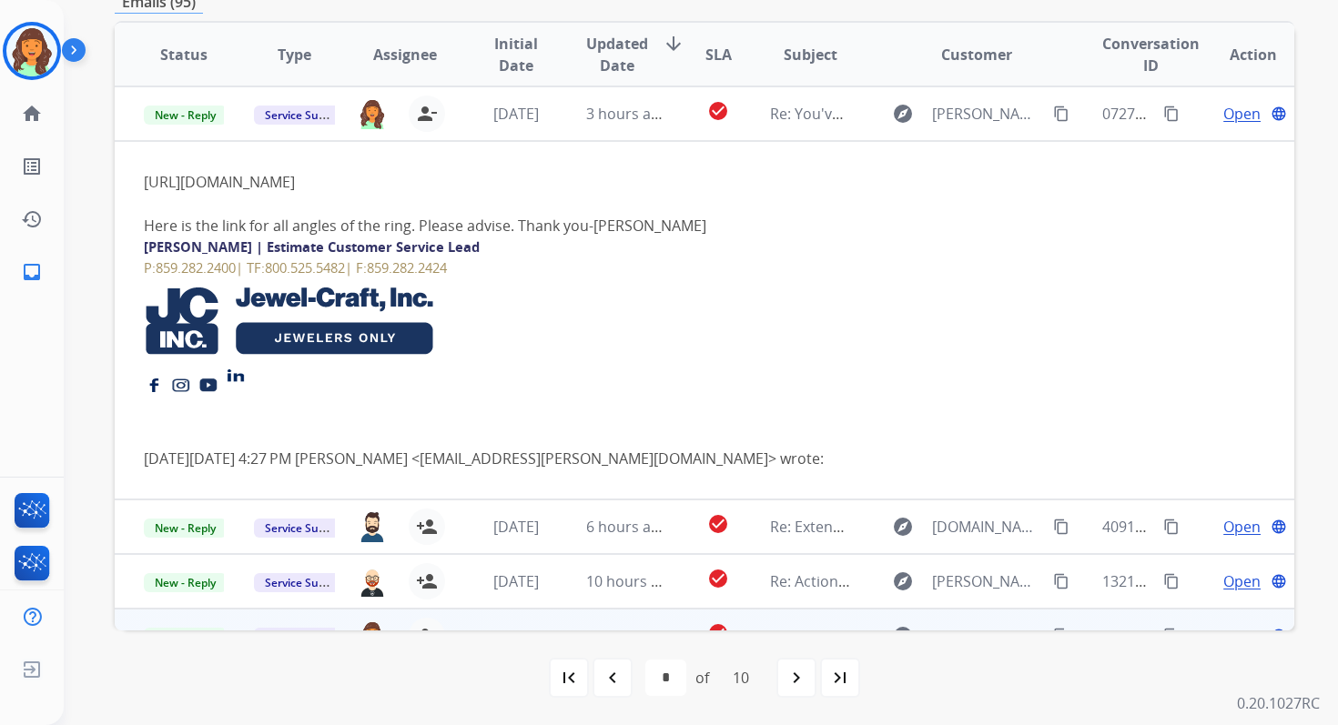
scroll to position [358, 0]
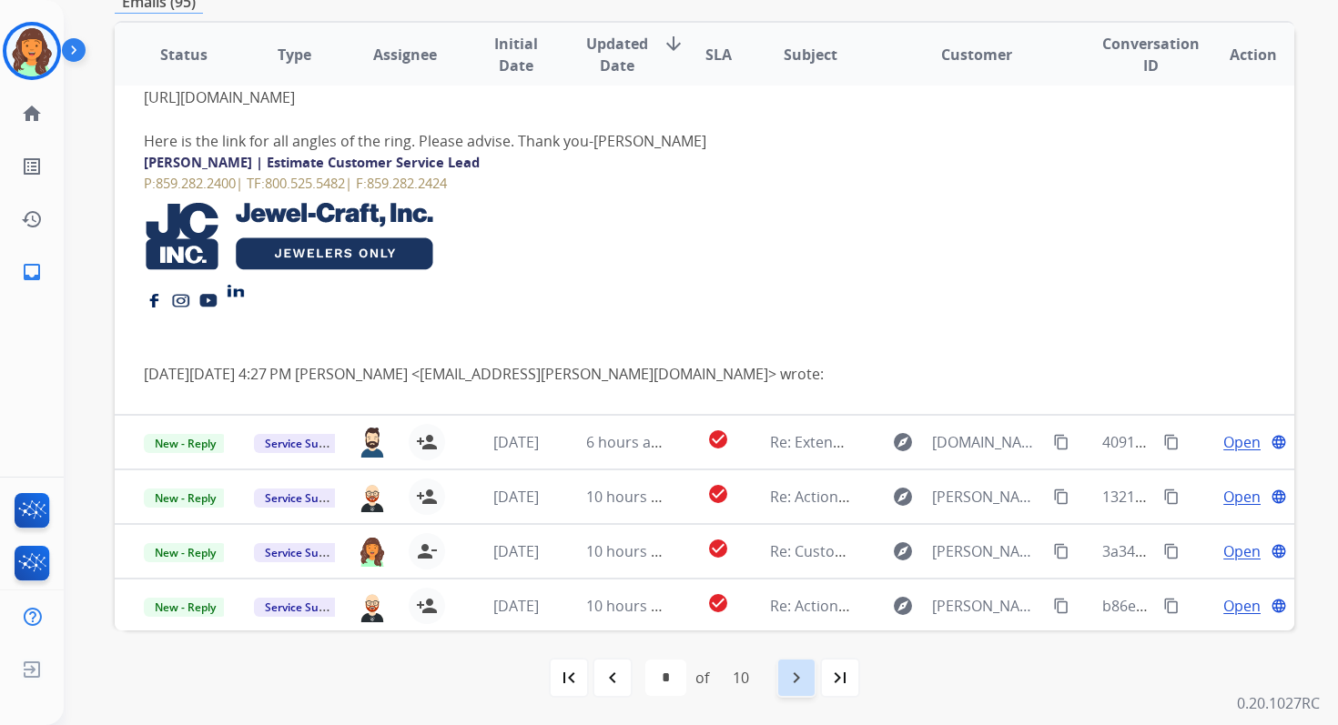
click at [796, 675] on mat-icon "navigate_next" at bounding box center [796, 678] width 22 height 22
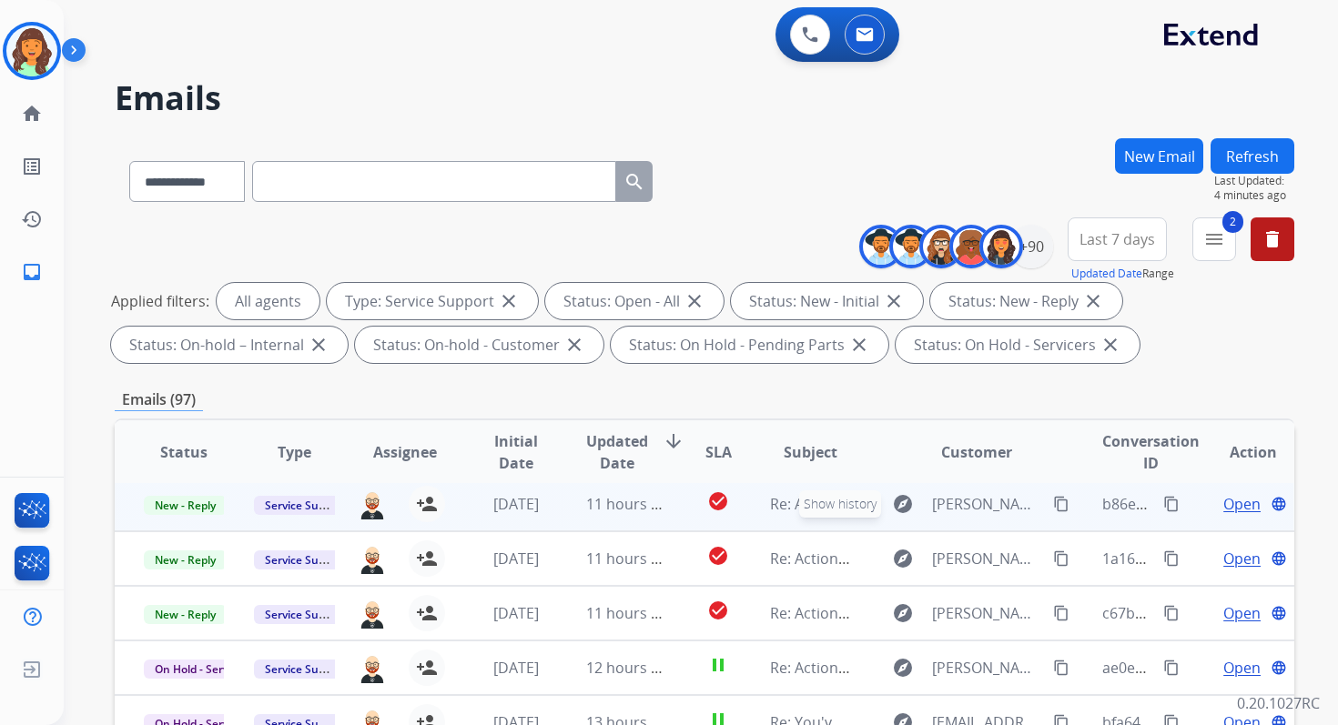
scroll to position [398, 0]
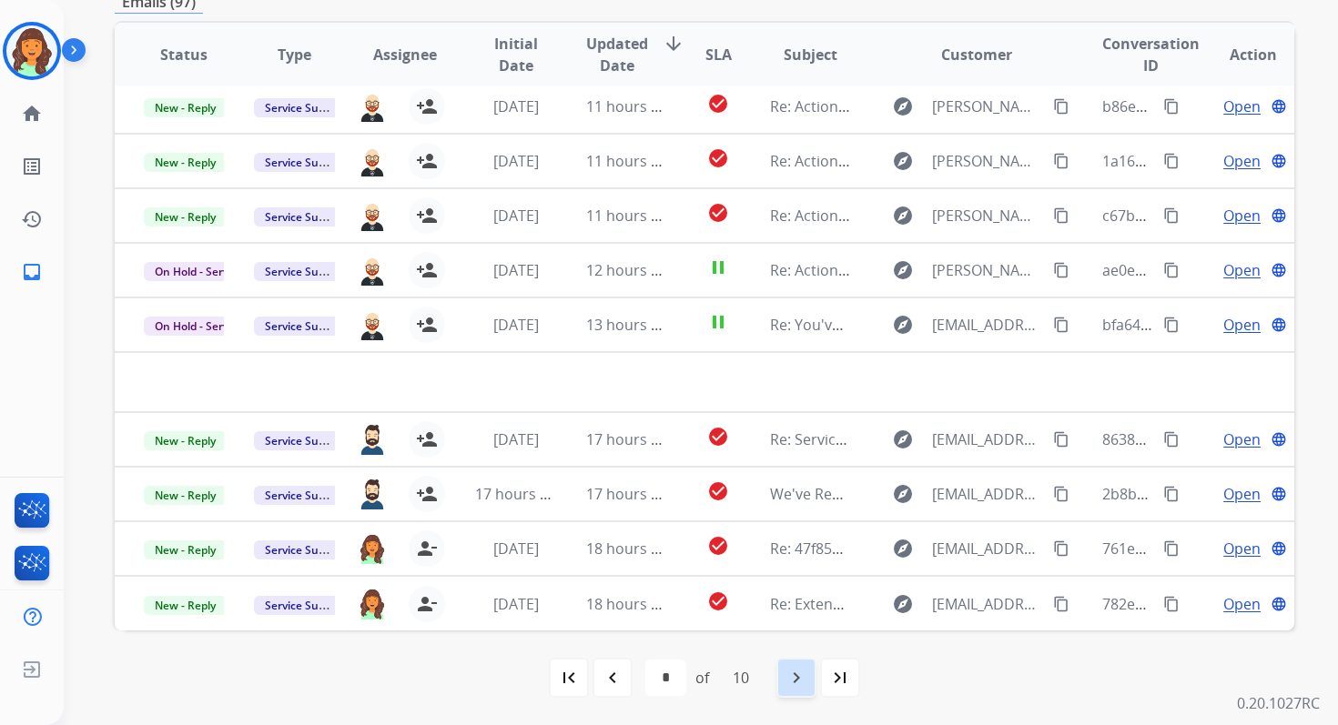
click at [785, 672] on div "navigate_next" at bounding box center [796, 678] width 40 height 40
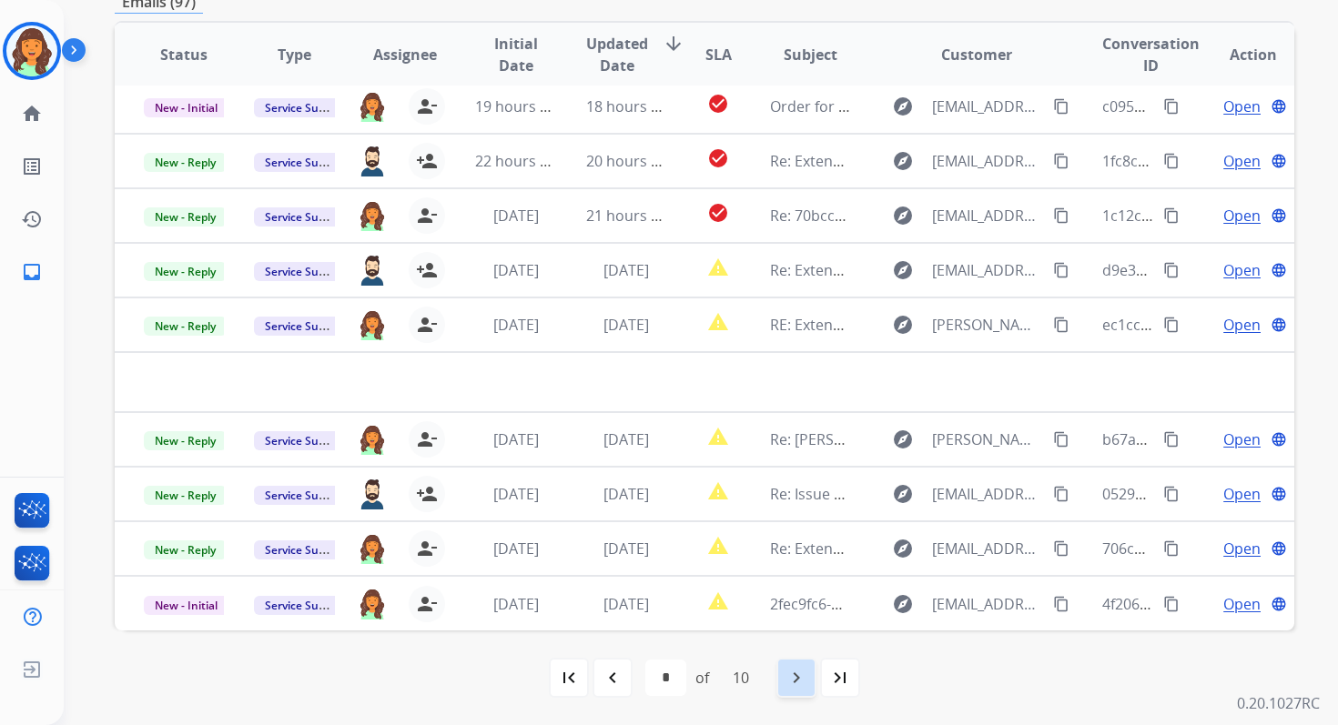
click at [796, 672] on mat-icon "navigate_next" at bounding box center [796, 678] width 22 height 22
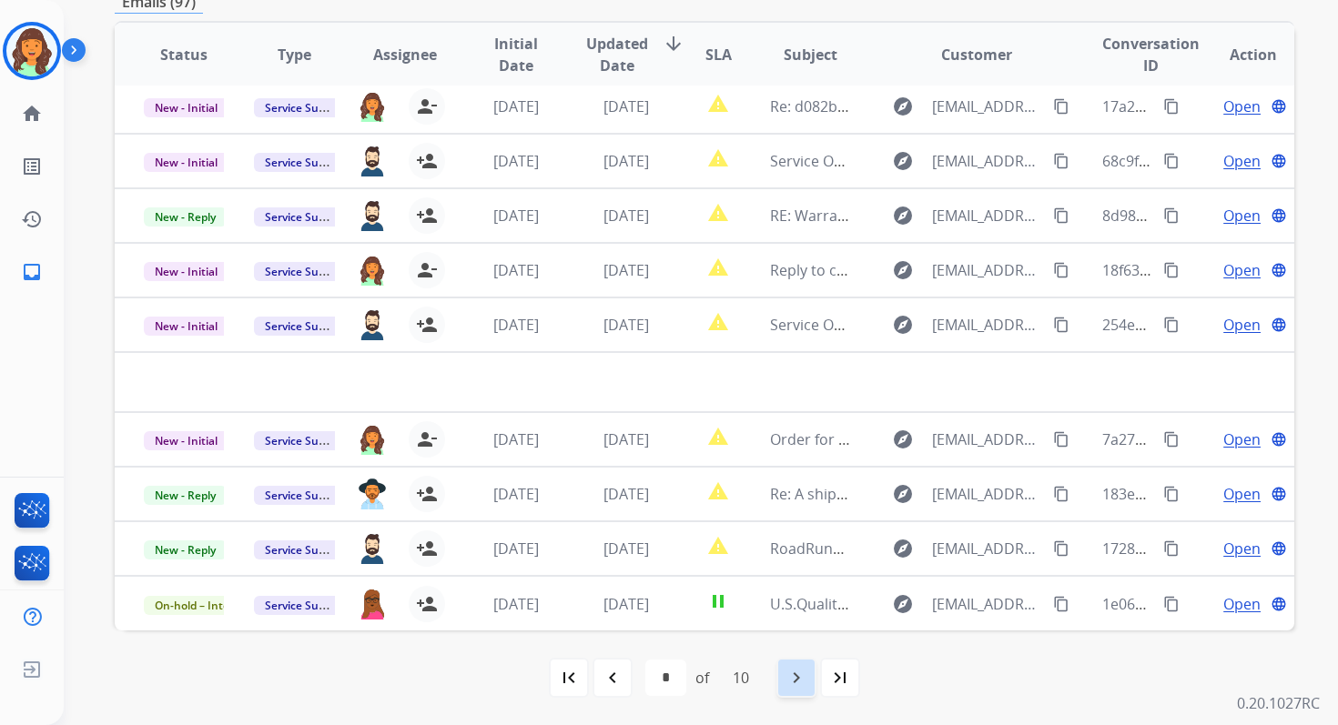
click at [807, 669] on mat-icon "navigate_next" at bounding box center [796, 678] width 22 height 22
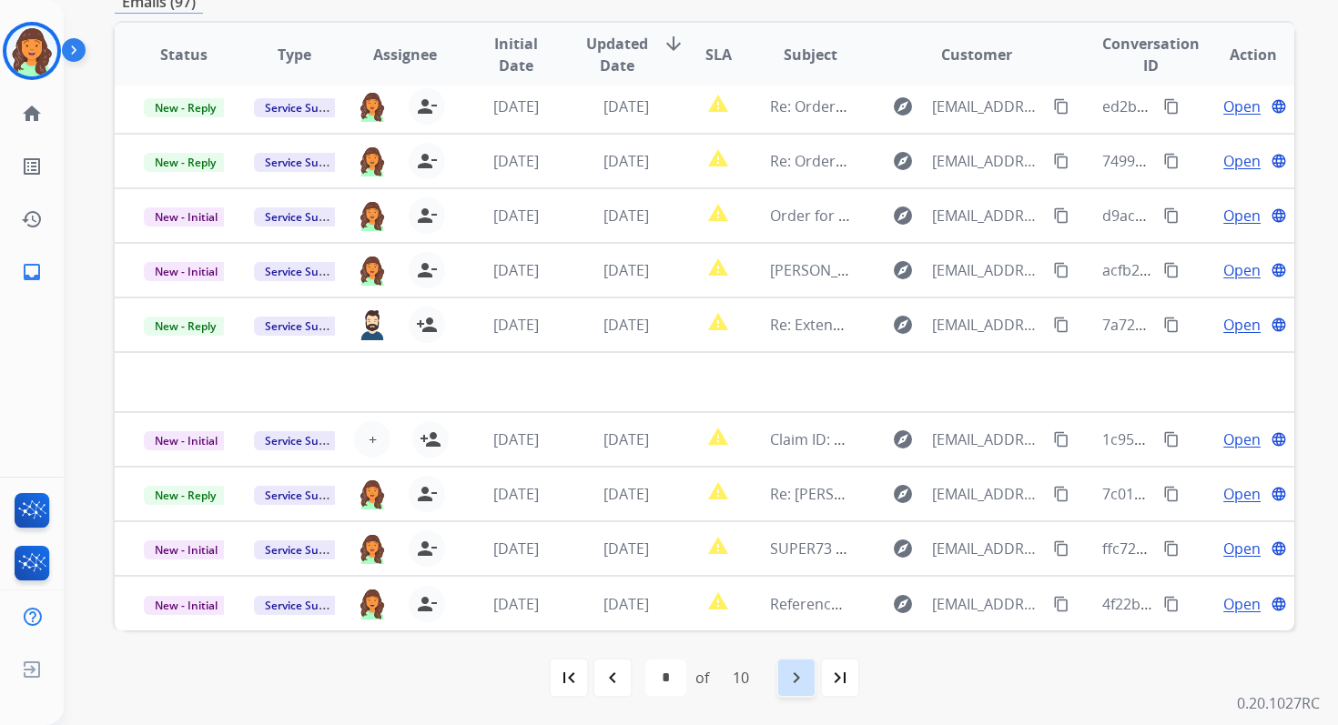
click at [792, 658] on div "navigate_next" at bounding box center [796, 678] width 40 height 40
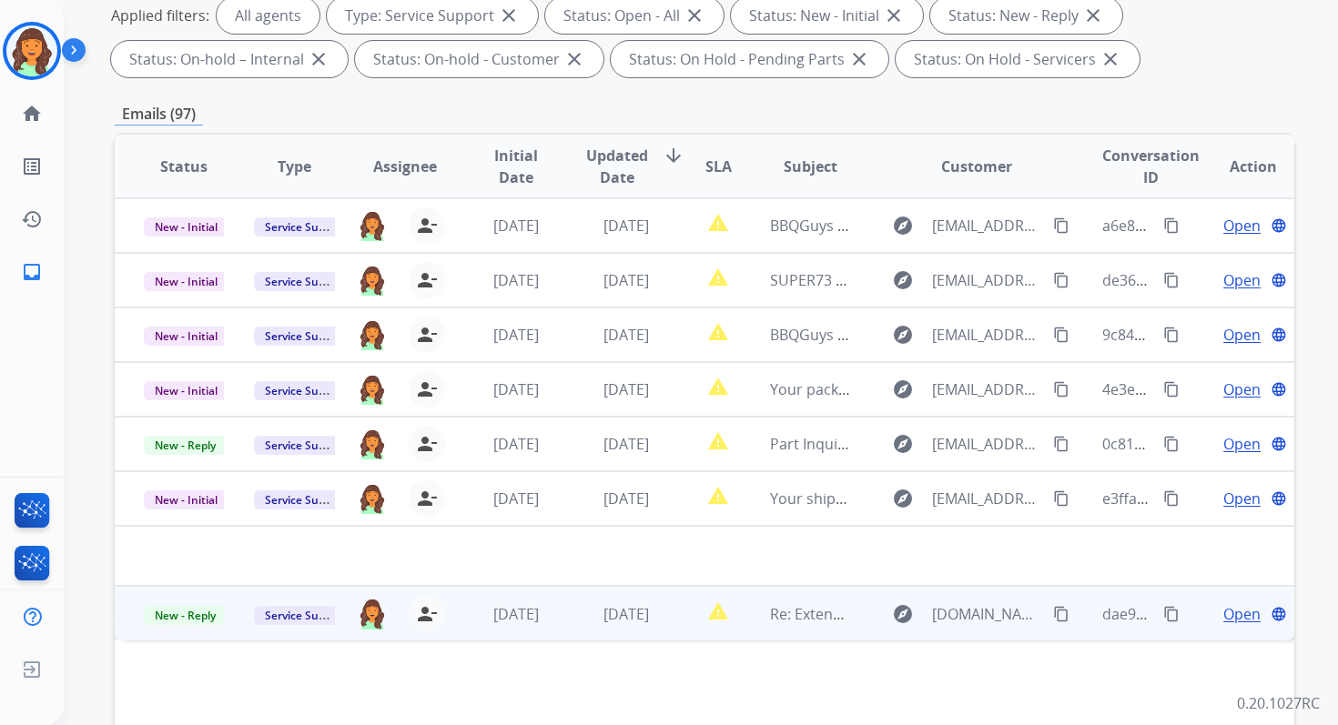
scroll to position [0, 0]
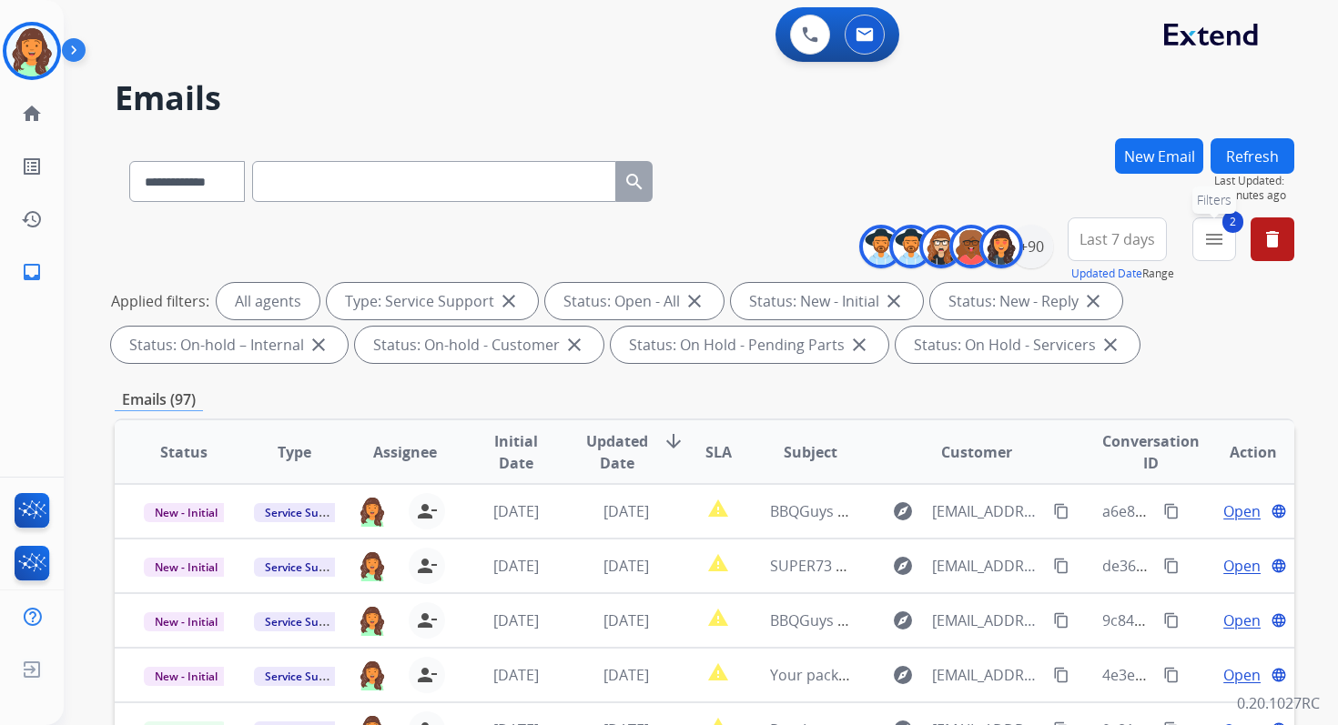
click at [1210, 245] on mat-icon "menu" at bounding box center [1214, 239] width 22 height 22
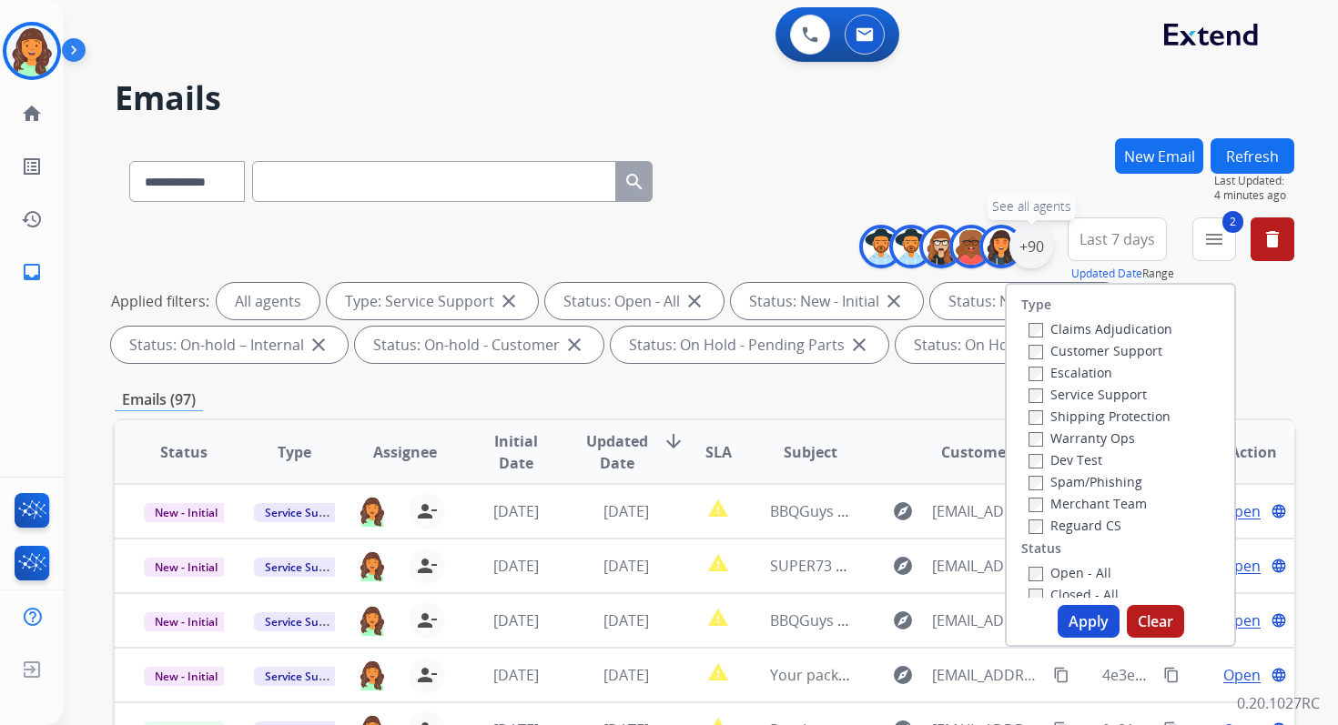
click at [1031, 248] on div "+90" at bounding box center [1031, 247] width 44 height 44
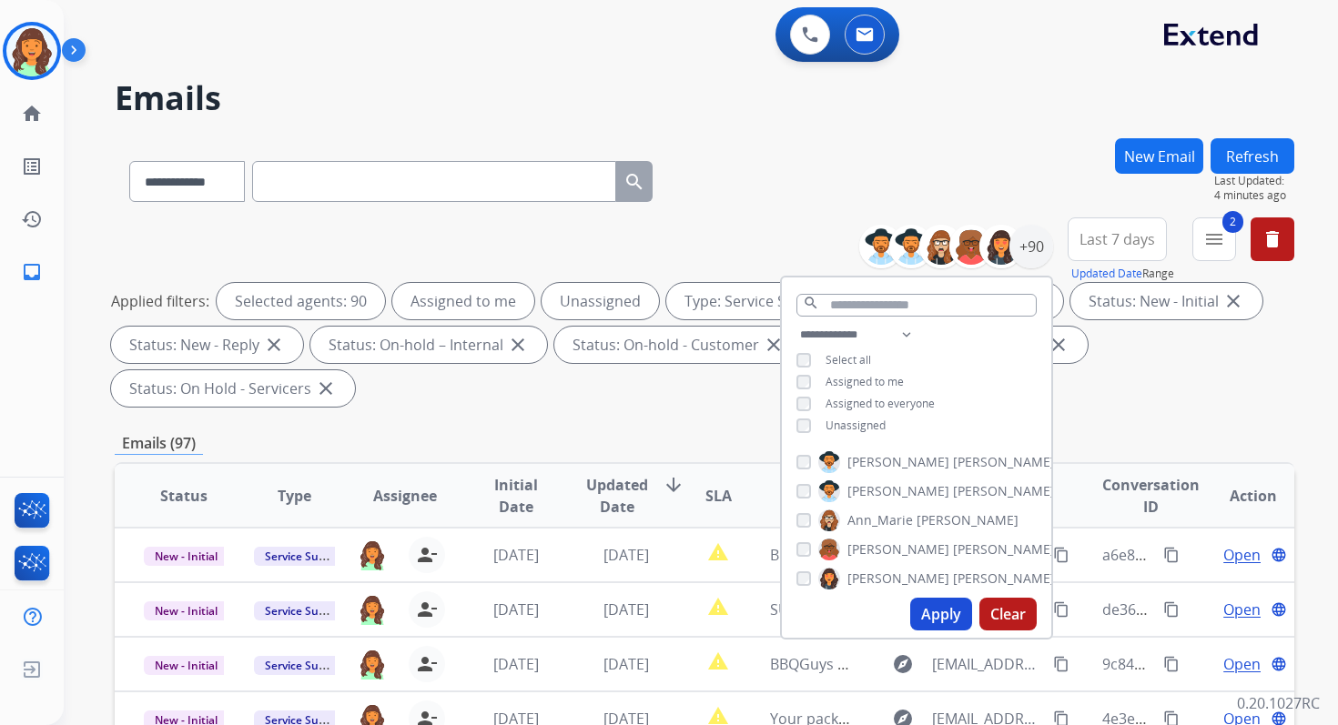
click at [929, 614] on button "Apply" at bounding box center [941, 614] width 62 height 33
select select "*"
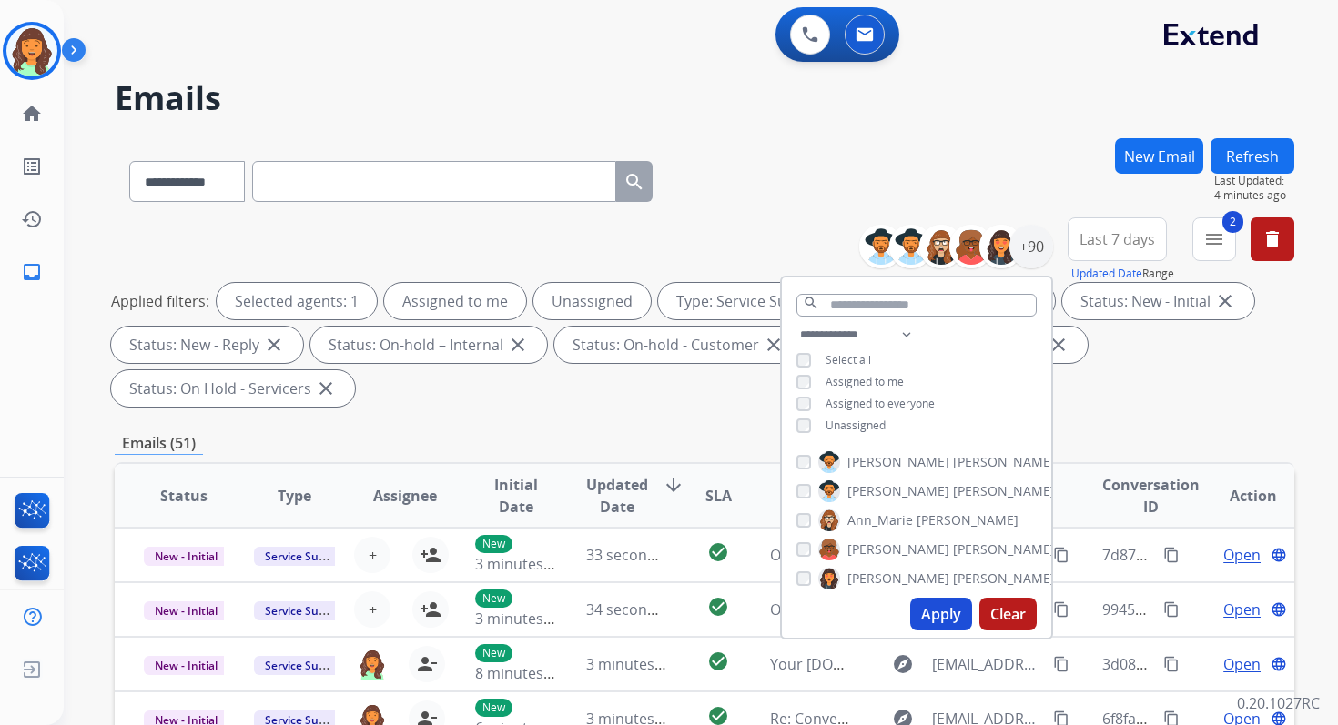
click at [741, 425] on div "**********" at bounding box center [704, 652] width 1179 height 1028
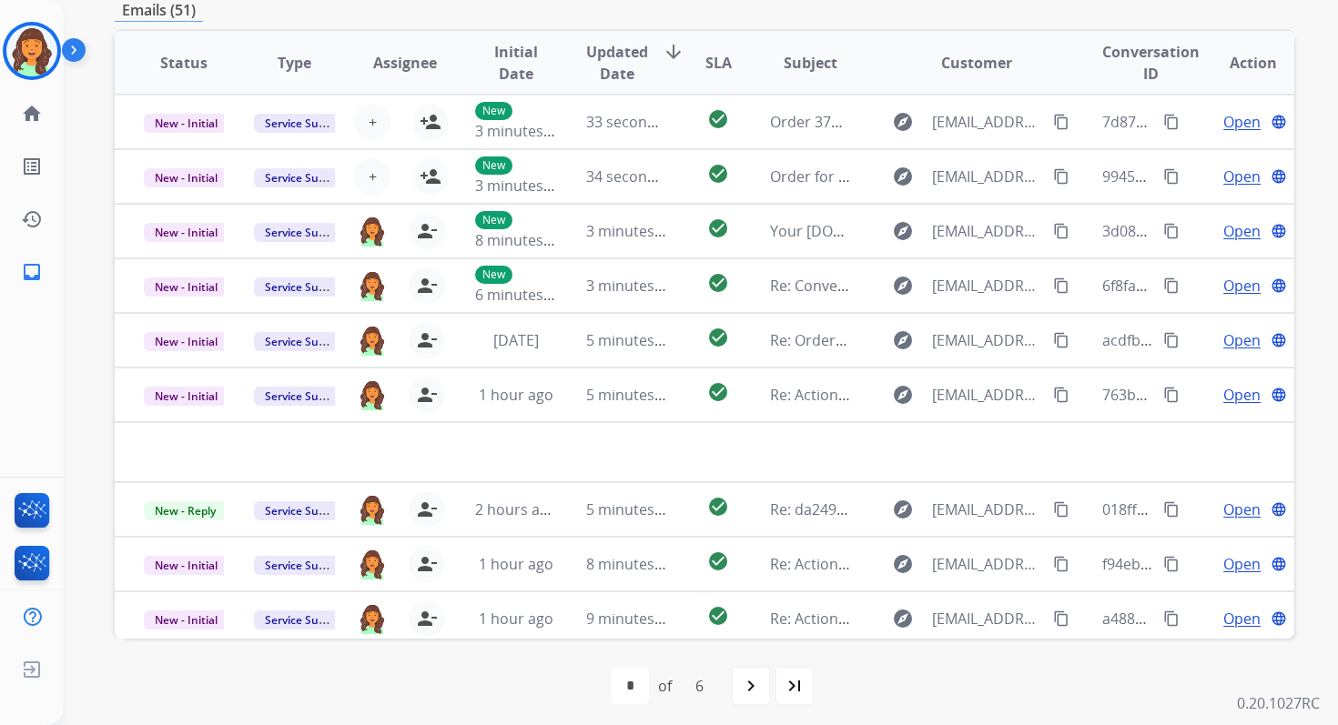
scroll to position [441, 0]
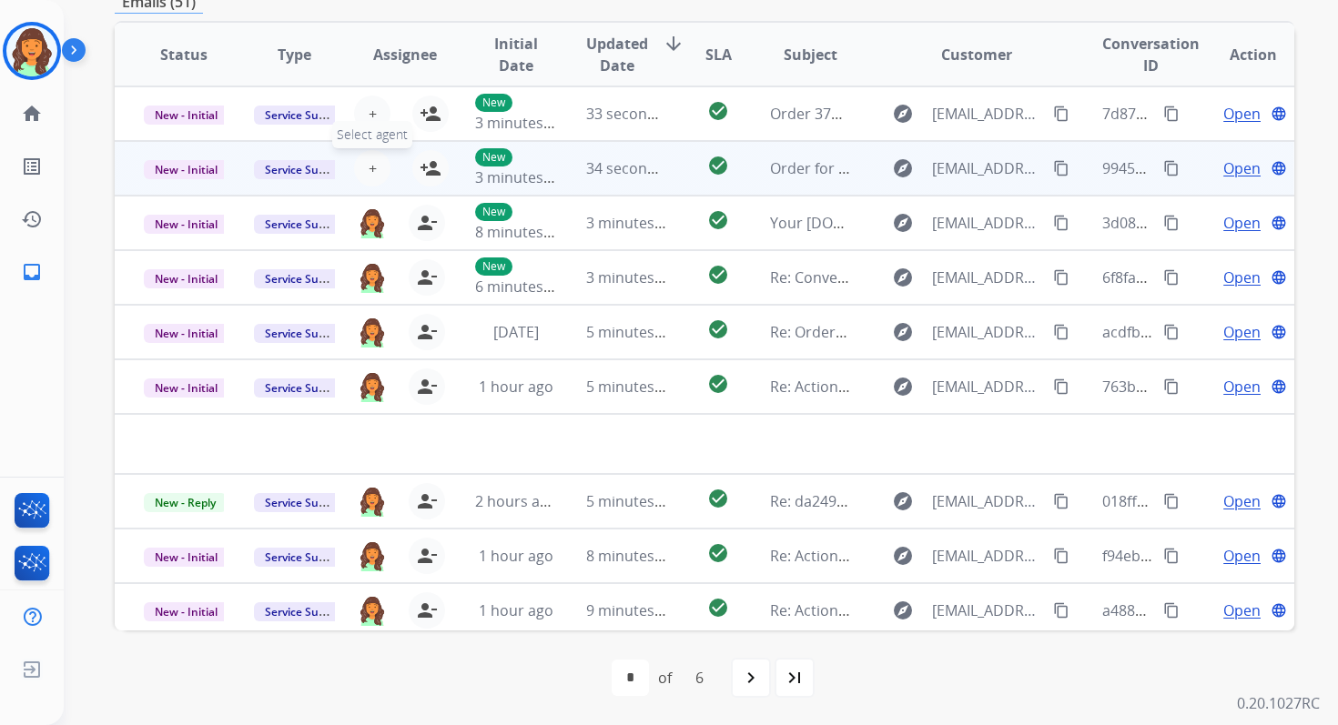
click at [369, 168] on span "+" at bounding box center [373, 168] width 8 height 22
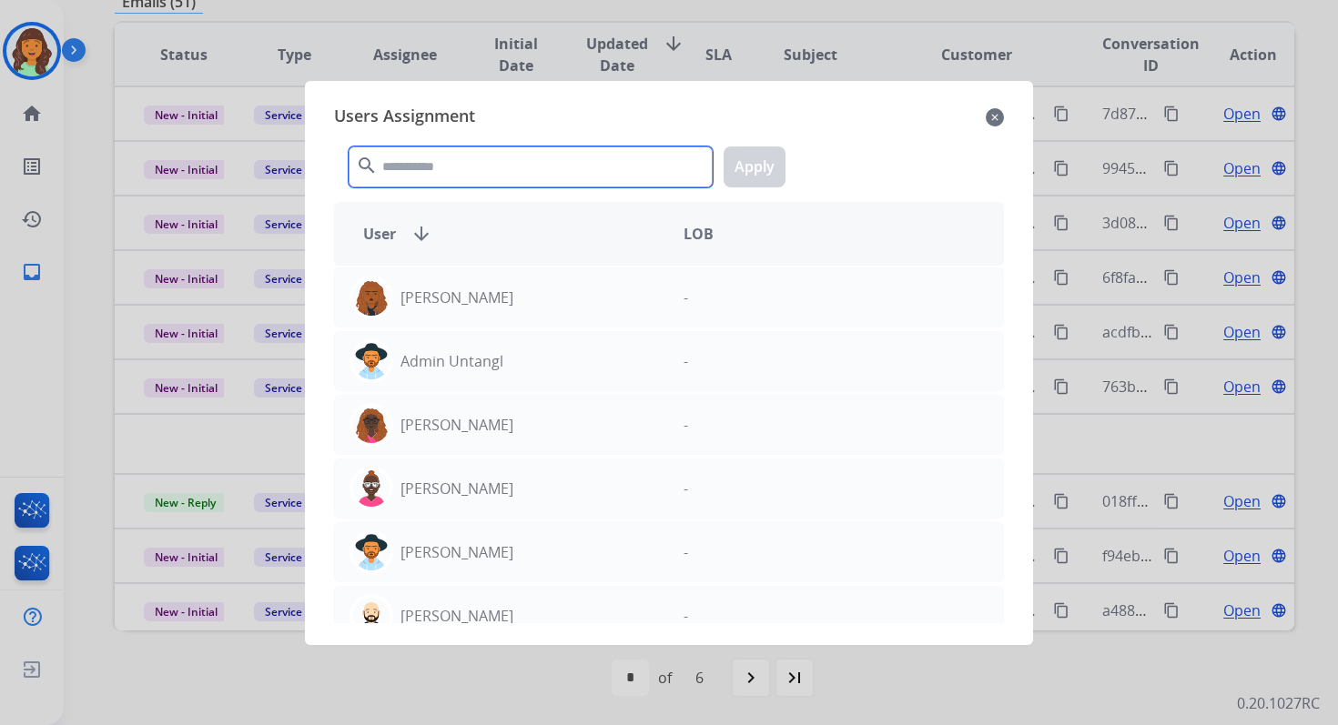
click at [436, 164] on input "text" at bounding box center [531, 167] width 364 height 41
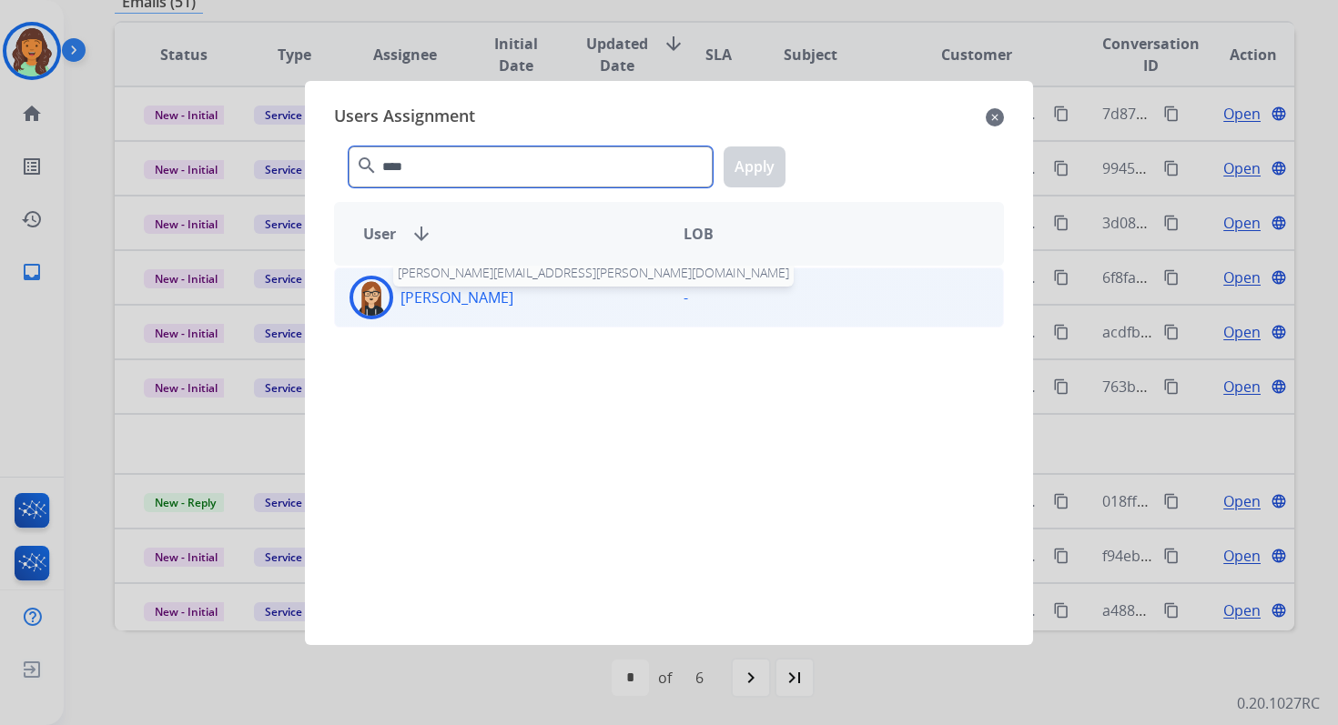
type input "****"
click at [477, 304] on p "[PERSON_NAME]" at bounding box center [456, 298] width 113 height 22
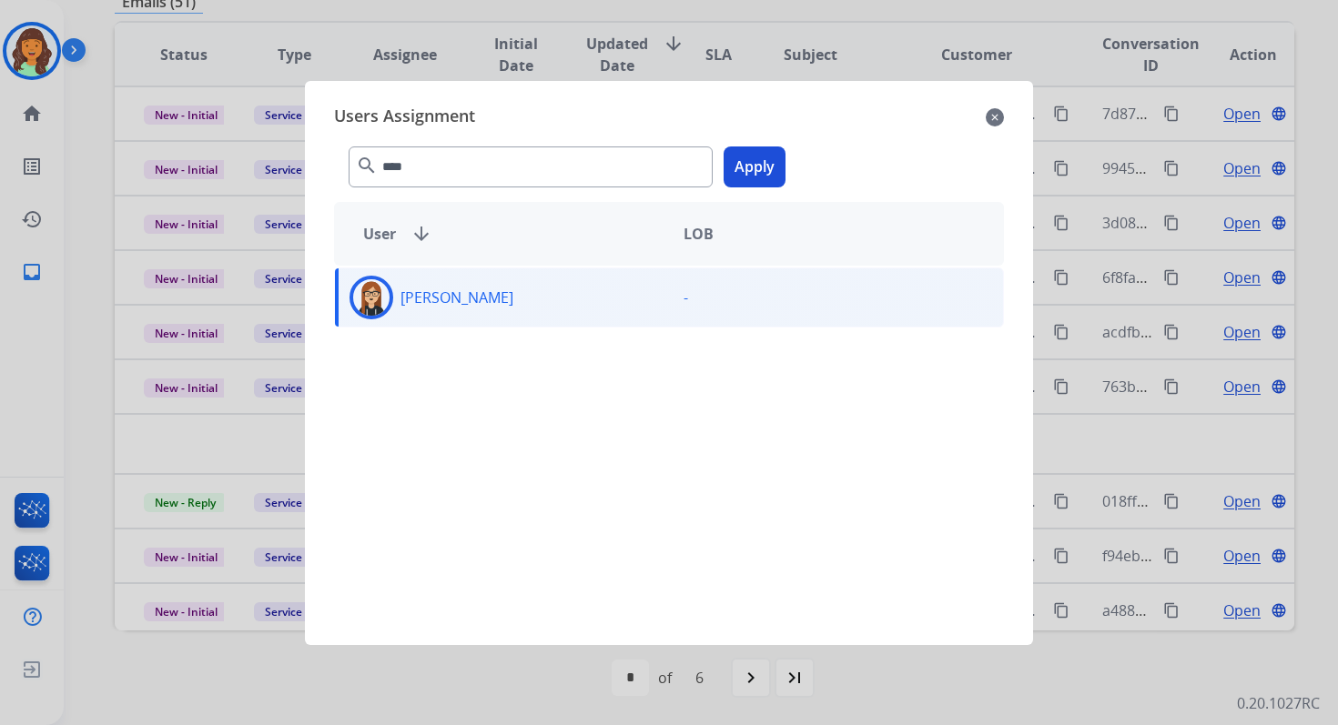
click at [766, 168] on button "Apply" at bounding box center [754, 167] width 62 height 41
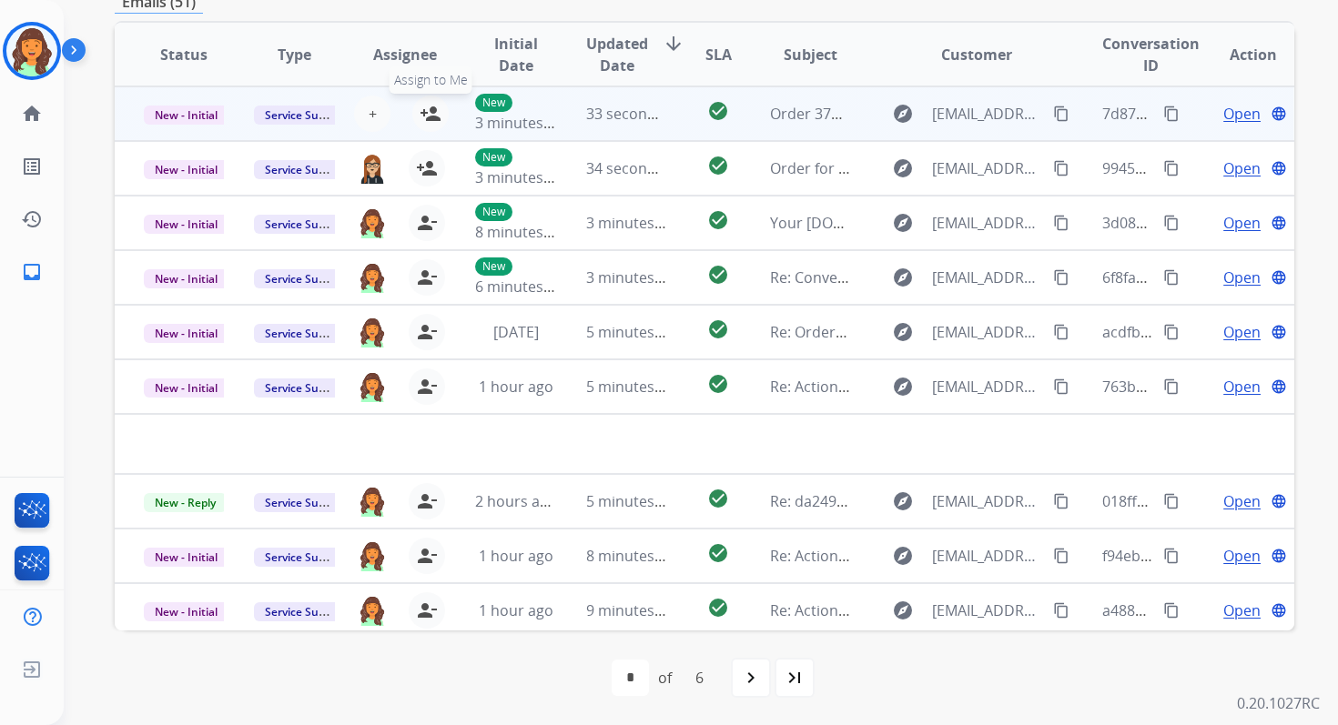
click at [431, 111] on mat-icon "person_add" at bounding box center [431, 114] width 22 height 22
click at [207, 113] on span "New - Initial" at bounding box center [186, 115] width 85 height 19
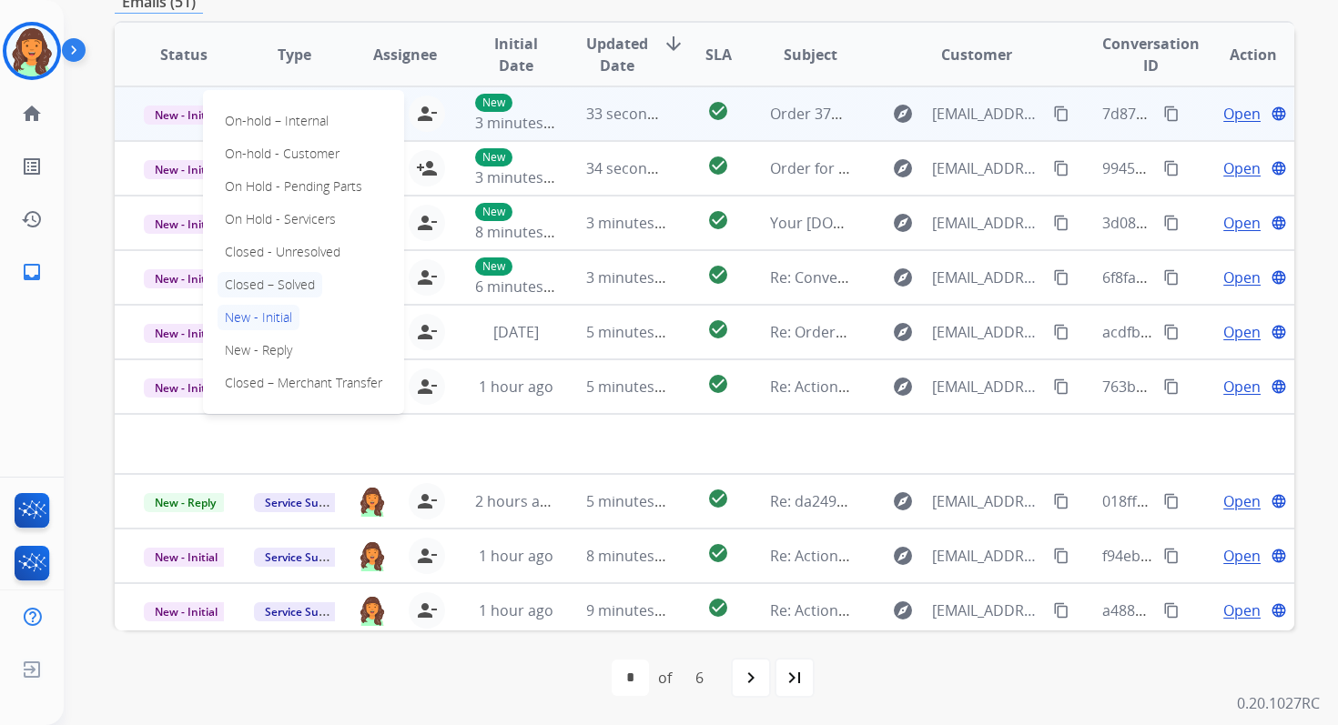
click at [278, 283] on p "Closed – Solved" at bounding box center [269, 284] width 105 height 25
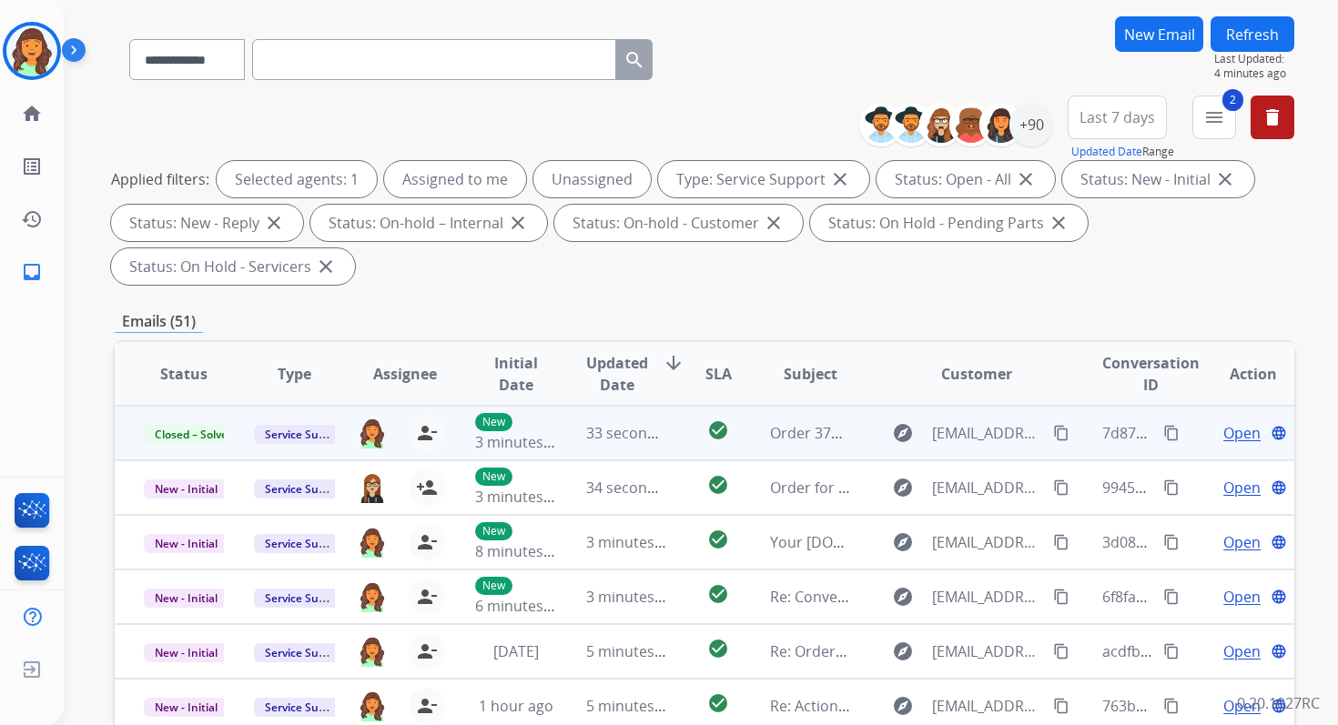
scroll to position [86, 0]
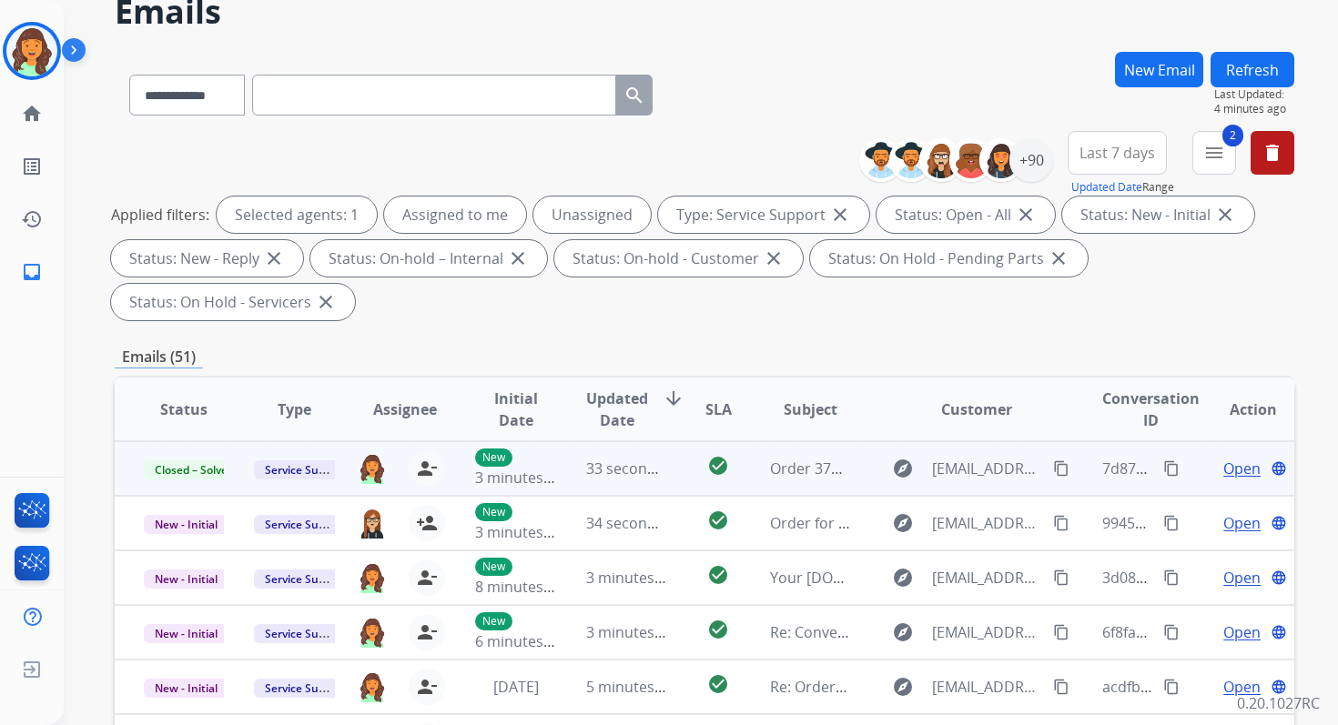
click at [1259, 65] on button "Refresh" at bounding box center [1252, 69] width 84 height 35
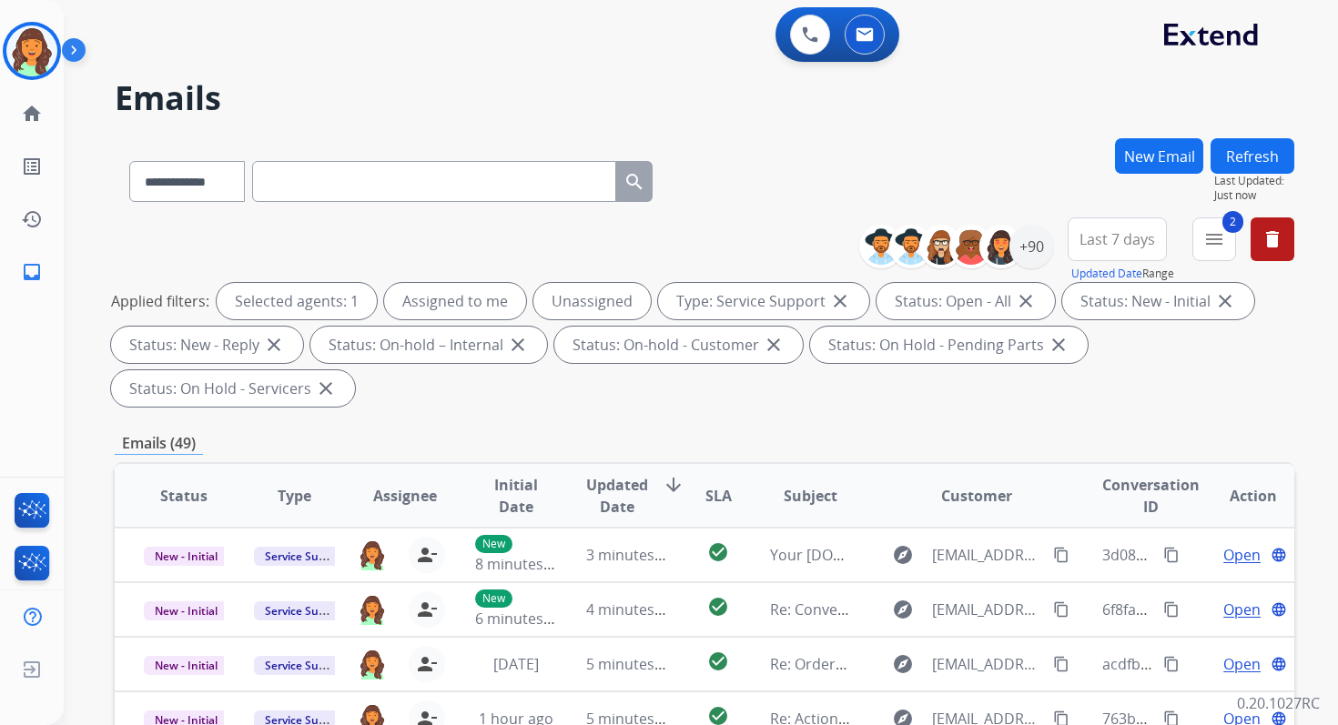
scroll to position [441, 0]
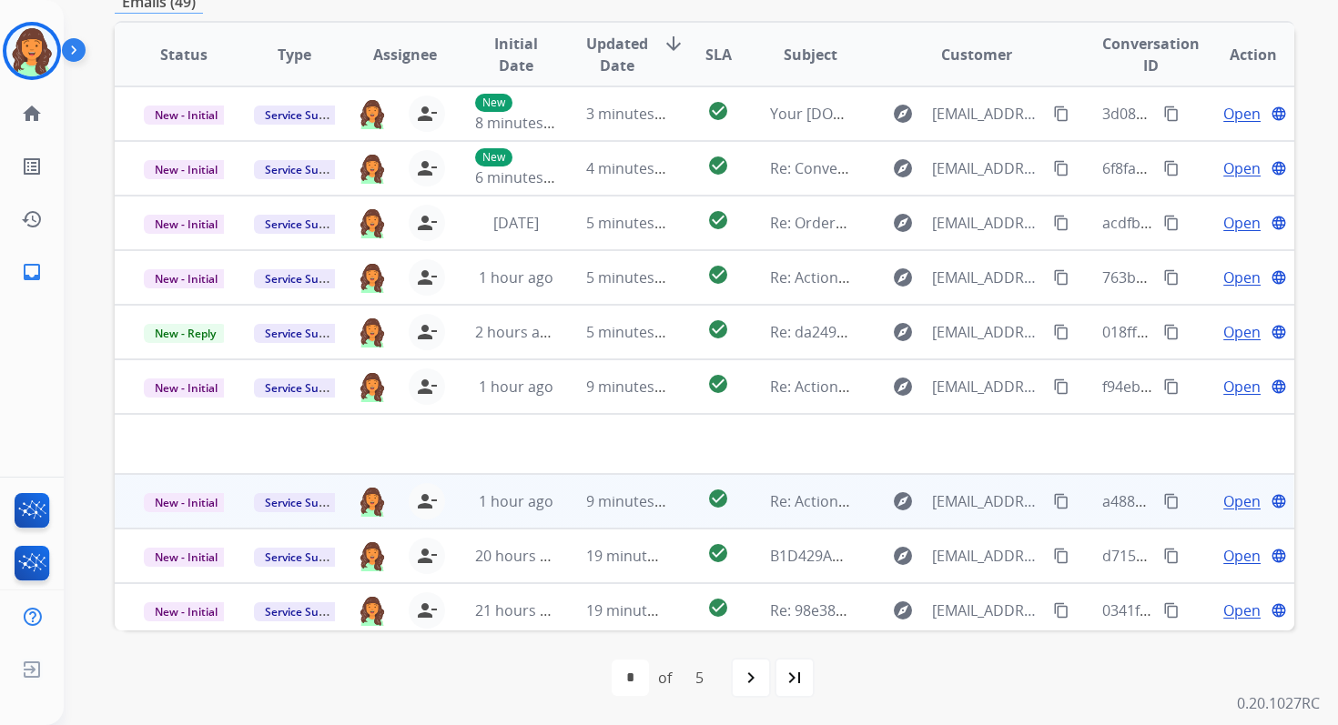
click at [667, 492] on td "check_circle" at bounding box center [704, 501] width 74 height 55
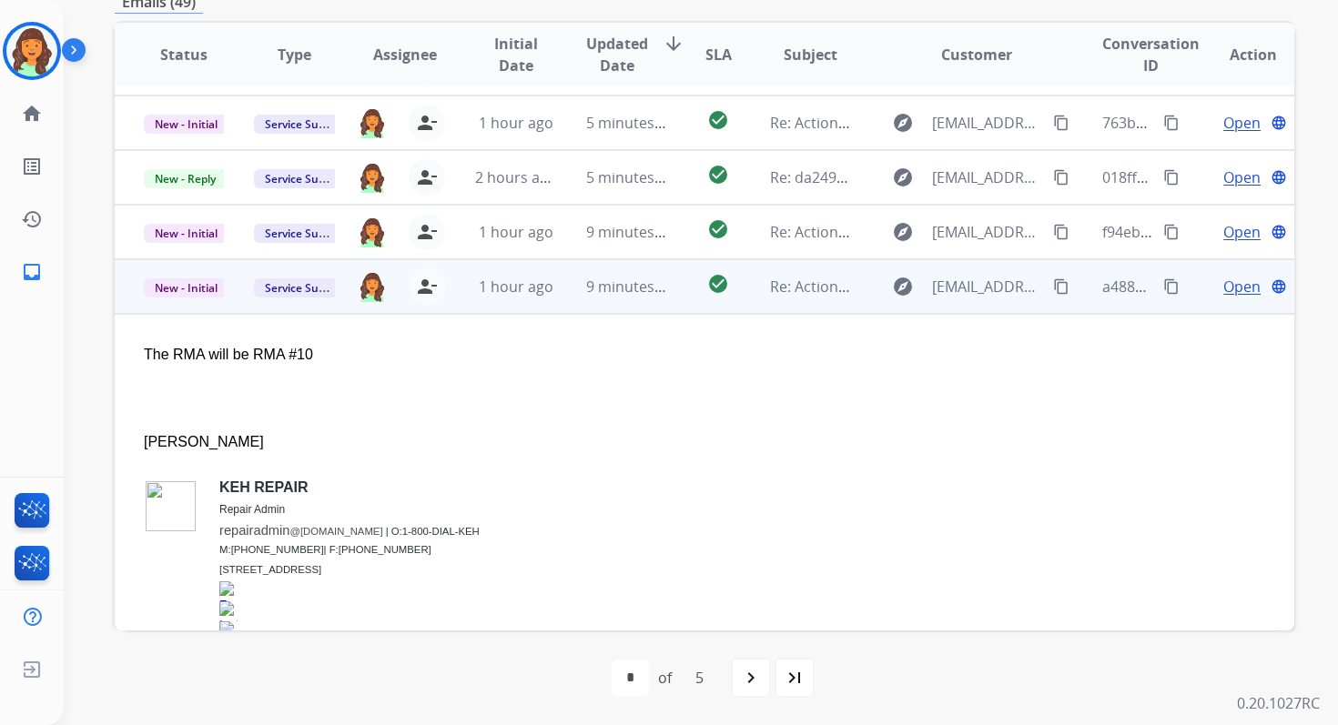
scroll to position [328, 0]
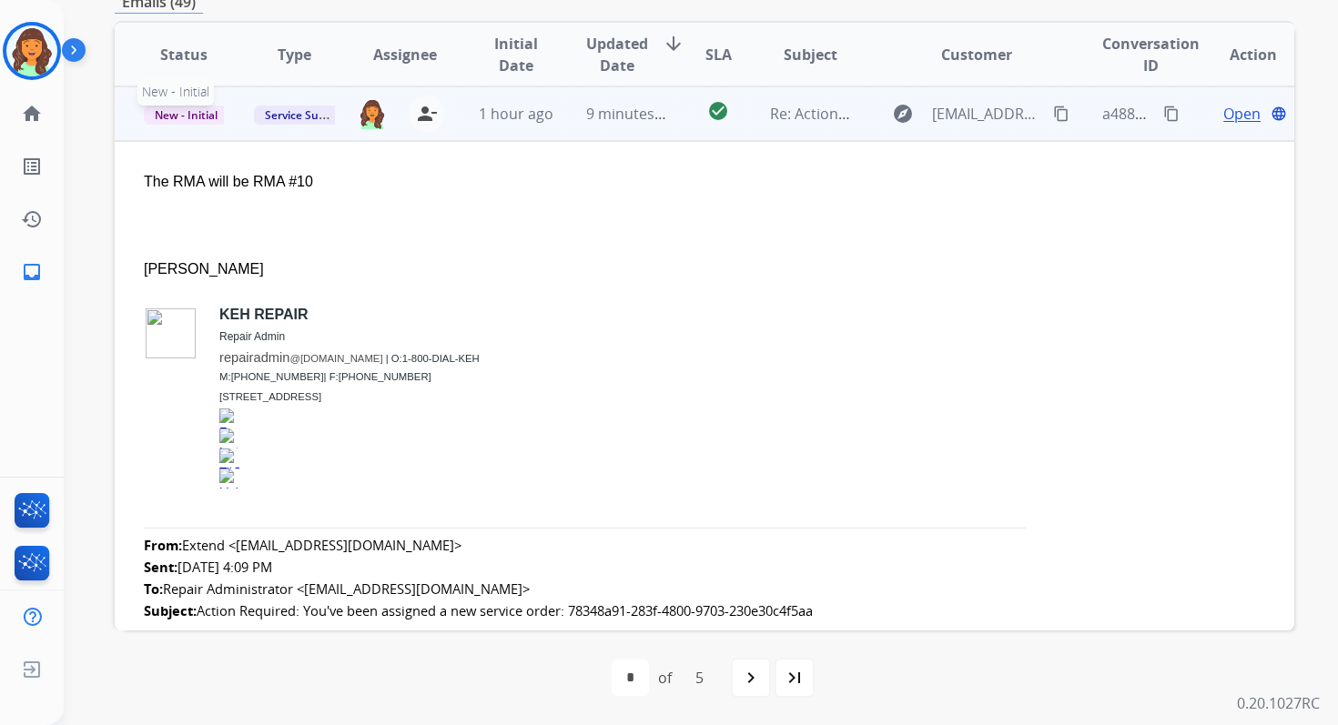
click at [203, 116] on span "New - Initial" at bounding box center [186, 115] width 85 height 19
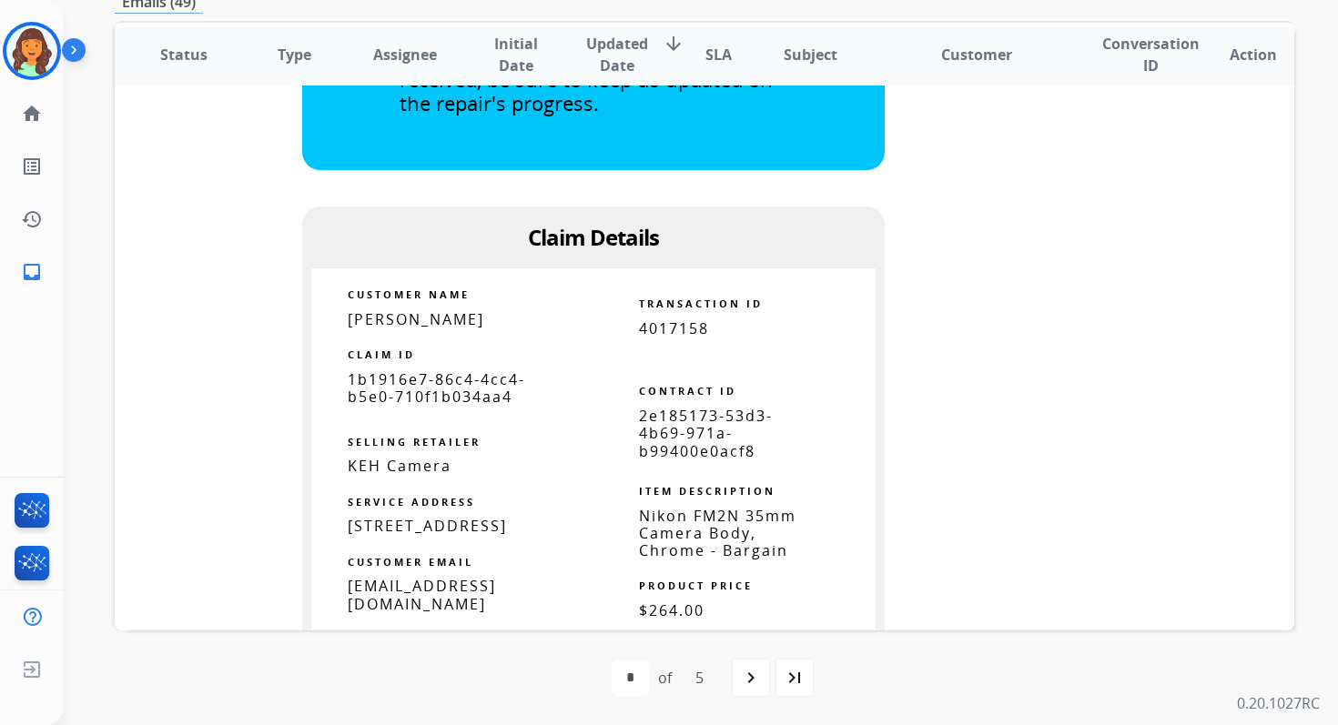
scroll to position [1444, 0]
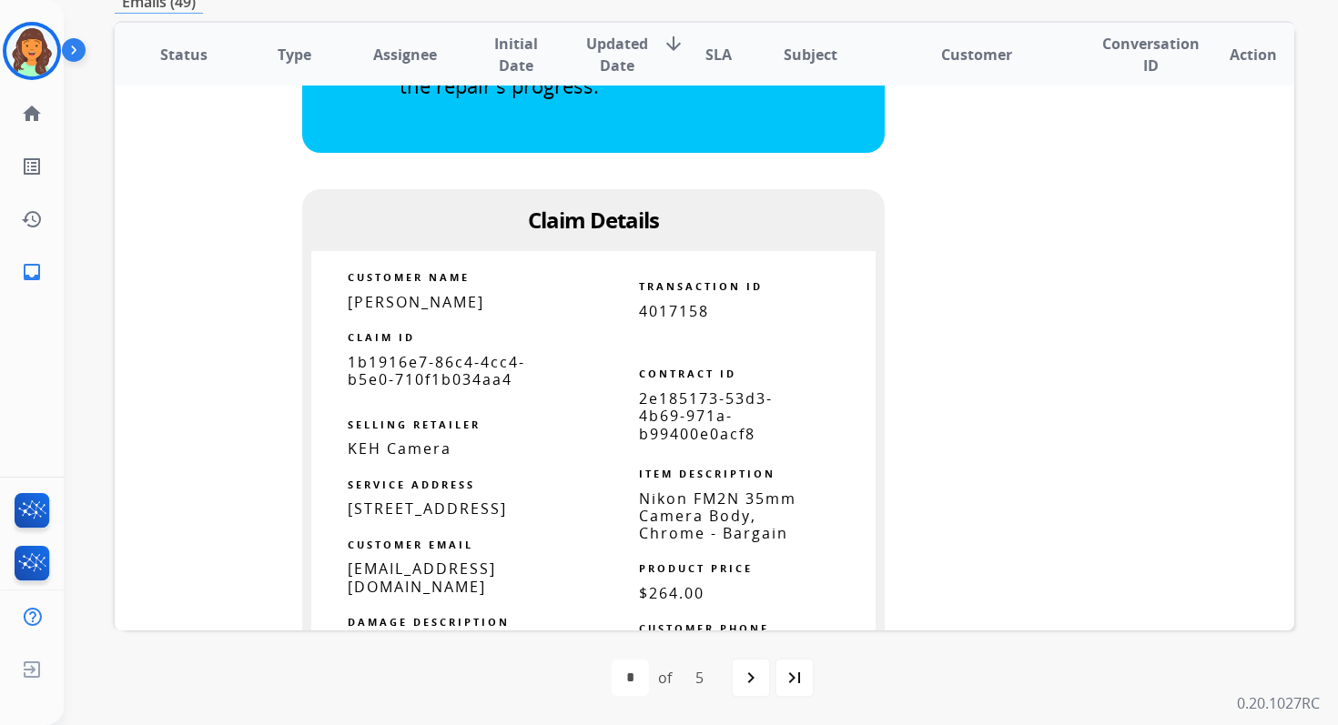
click at [667, 392] on span "2e185173-53d3-4b69-971a-b99400e0acf8" at bounding box center [706, 416] width 134 height 55
copy table "2e185173-53d3-4b69-971a-b99400e0acf8"
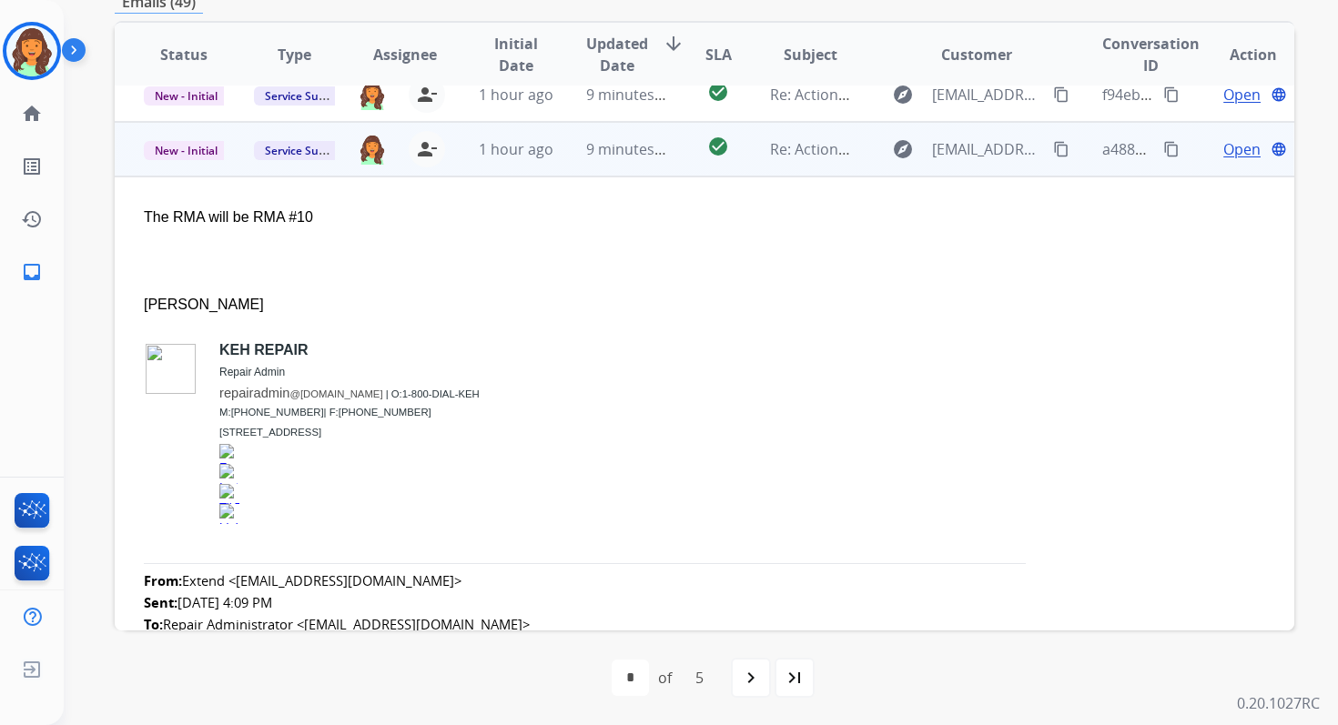
scroll to position [227, 0]
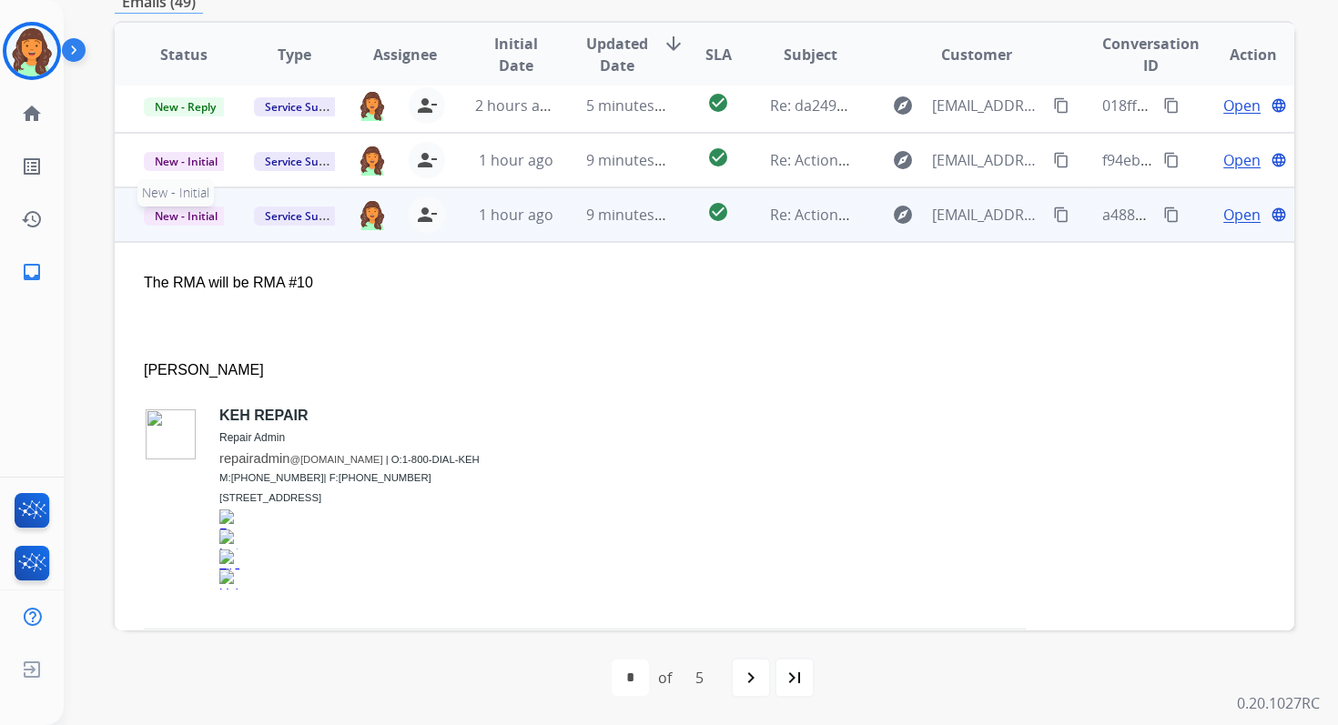
click at [199, 215] on span "New - Initial" at bounding box center [186, 216] width 85 height 19
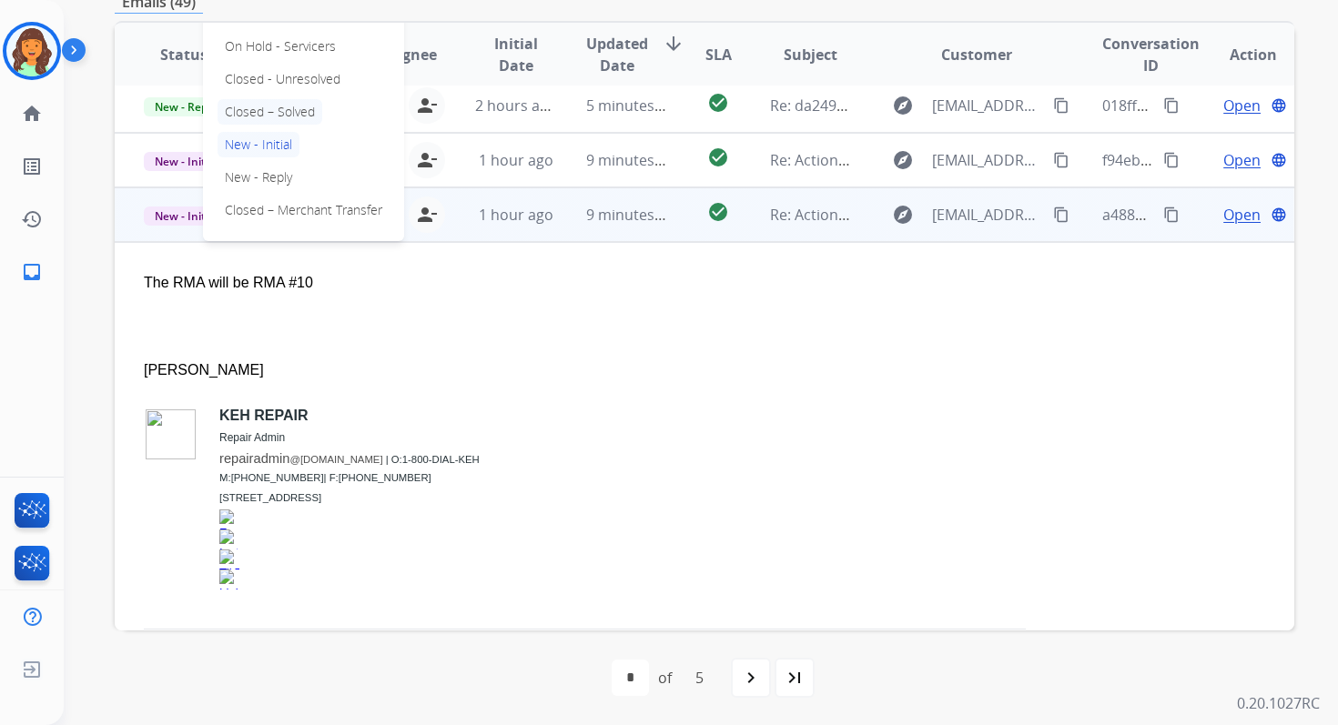
click at [282, 102] on p "Closed – Solved" at bounding box center [269, 111] width 105 height 25
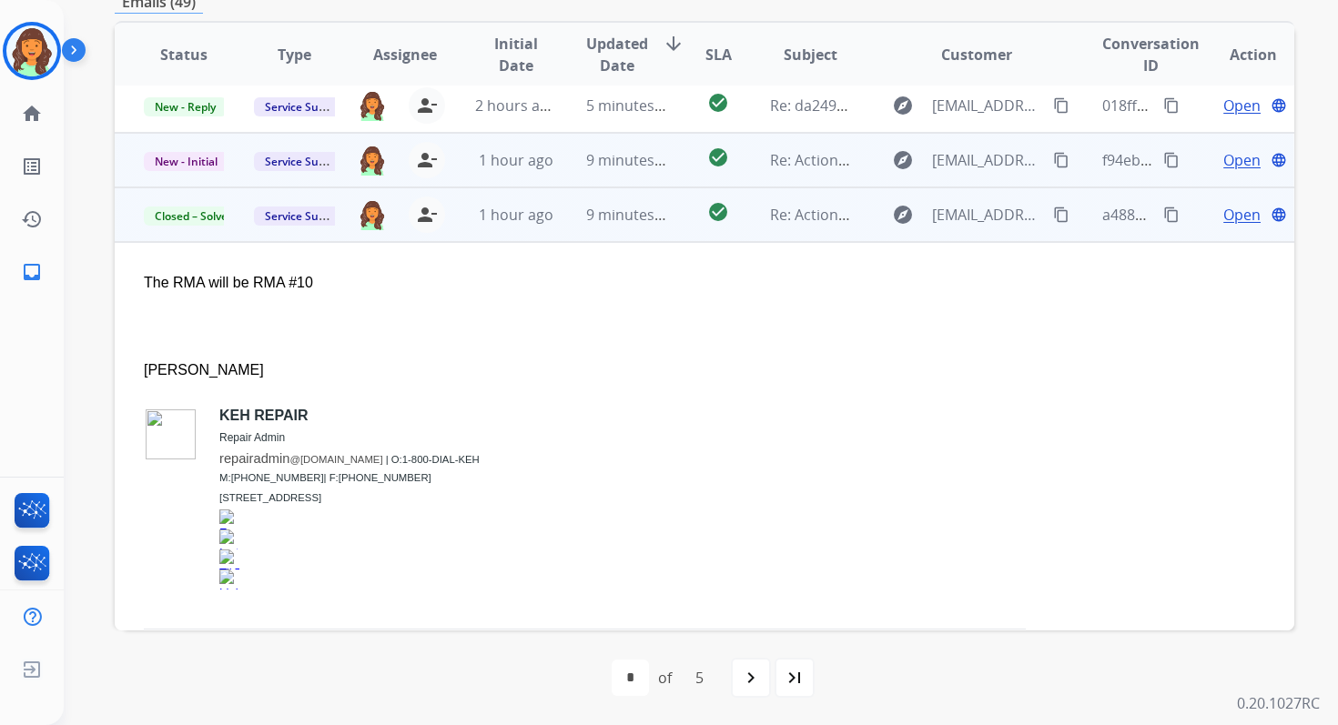
click at [577, 174] on td "9 minutes ago" at bounding box center [612, 160] width 110 height 55
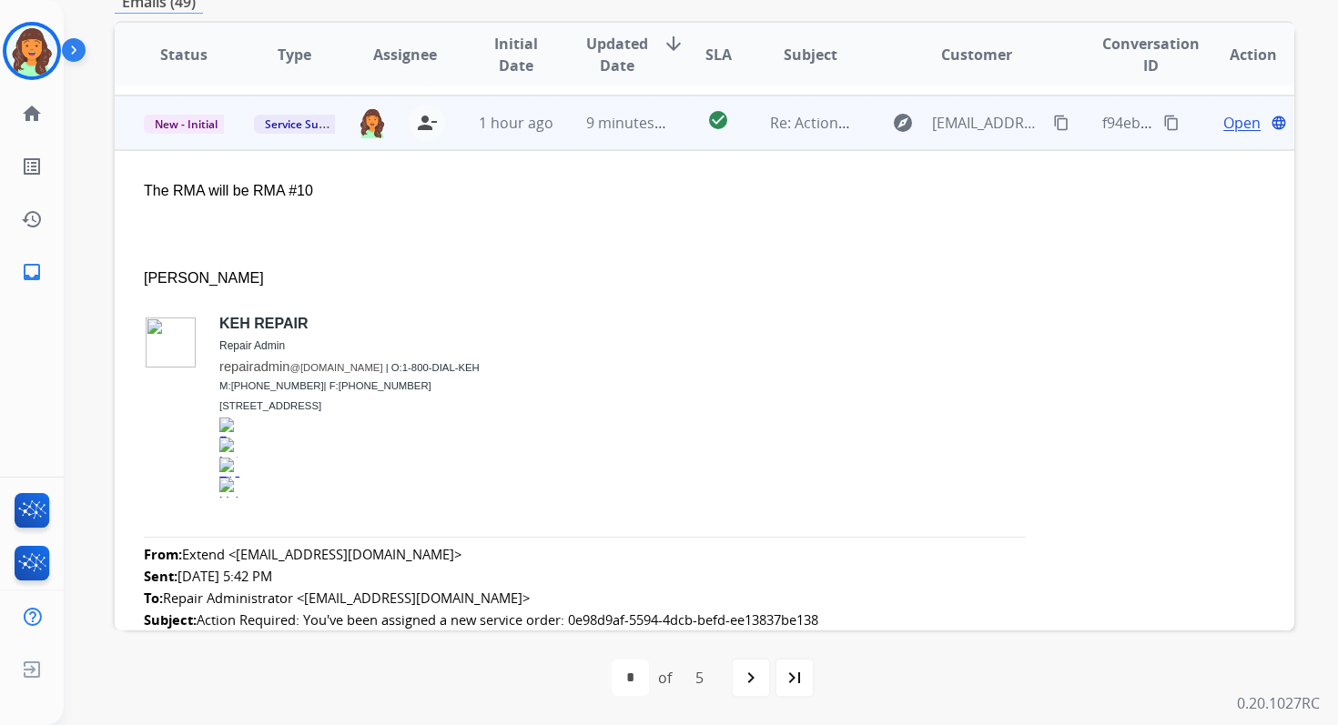
scroll to position [273, 0]
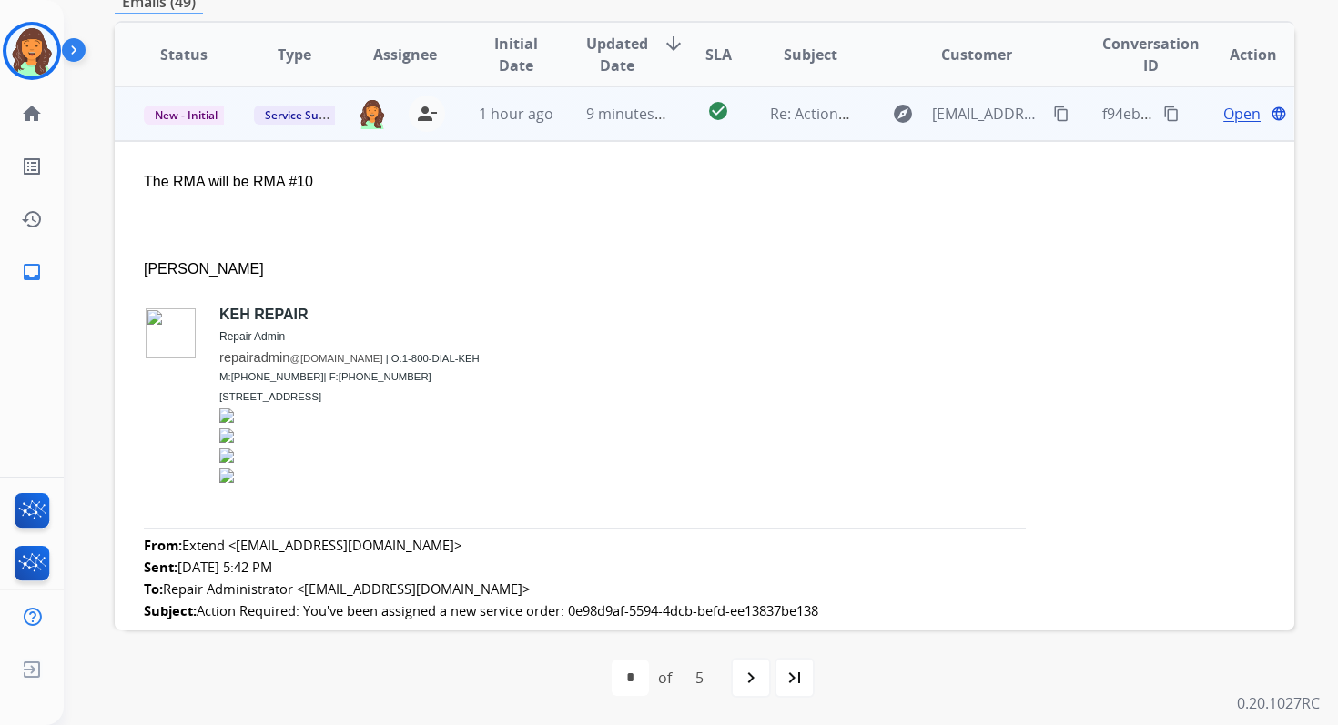
click at [1228, 119] on span "Open" at bounding box center [1241, 114] width 37 height 22
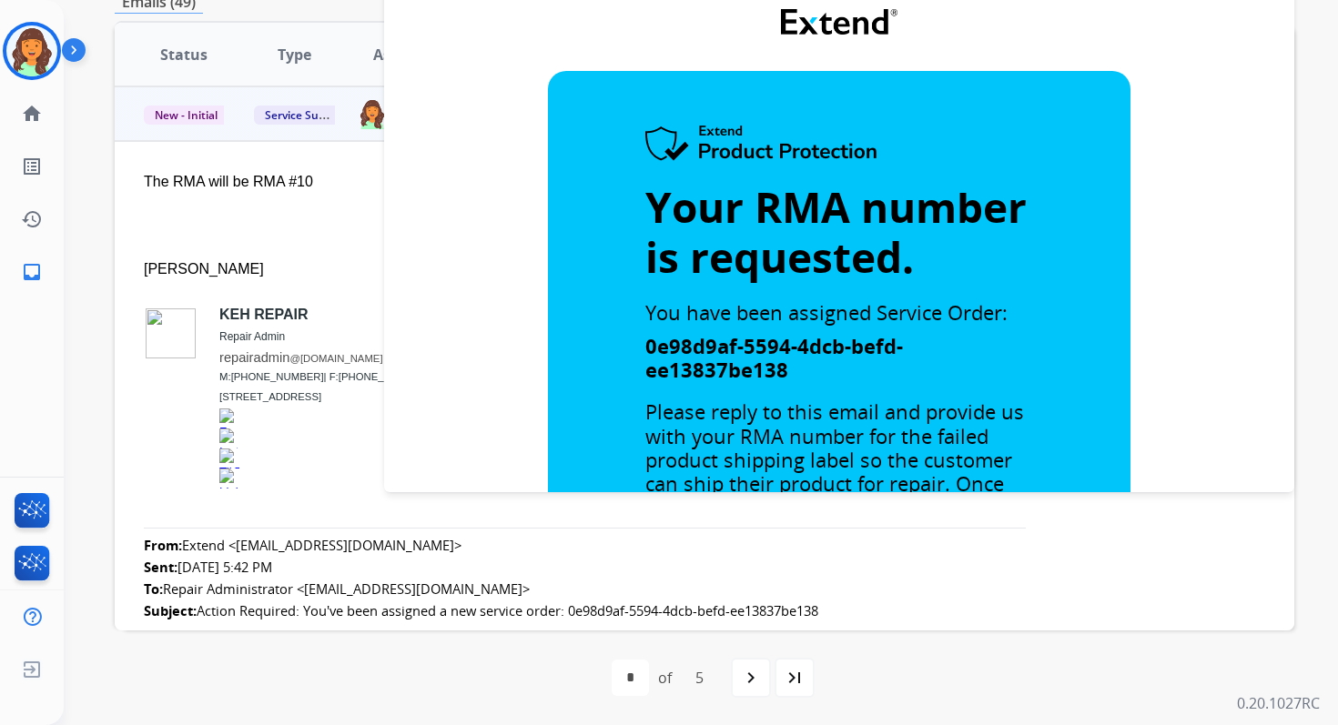
scroll to position [964, 0]
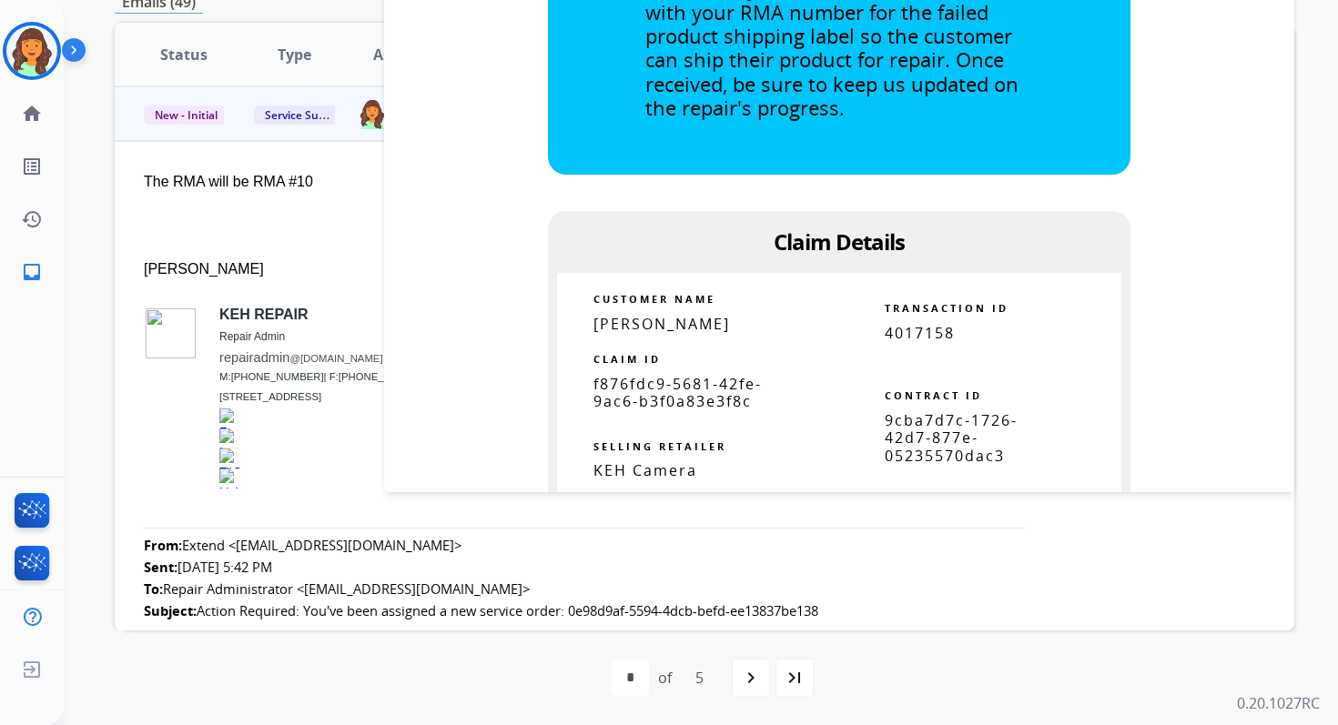
click at [925, 433] on span "9cba7d7c-1726-42d7-877e-05235570dac3" at bounding box center [951, 437] width 133 height 55
copy table "9cba7d7c-1726-42d7-877e-05235570dac3"
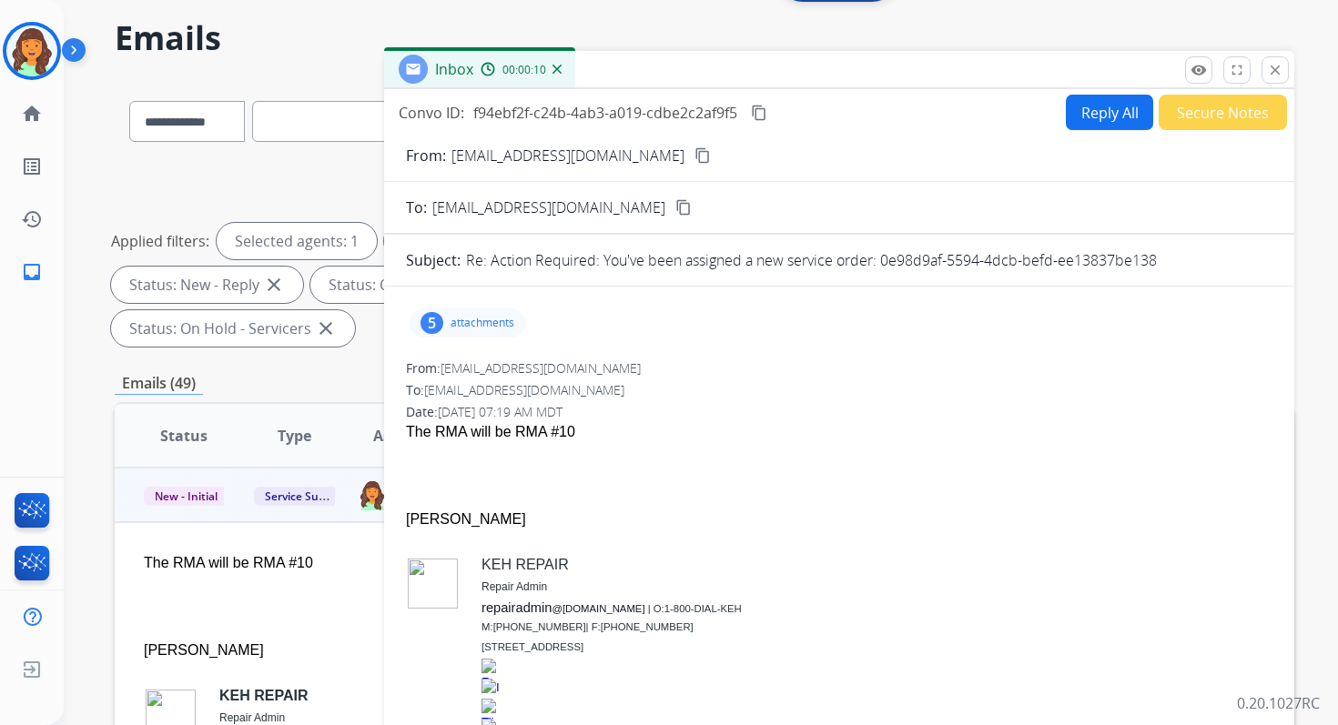
scroll to position [0, 0]
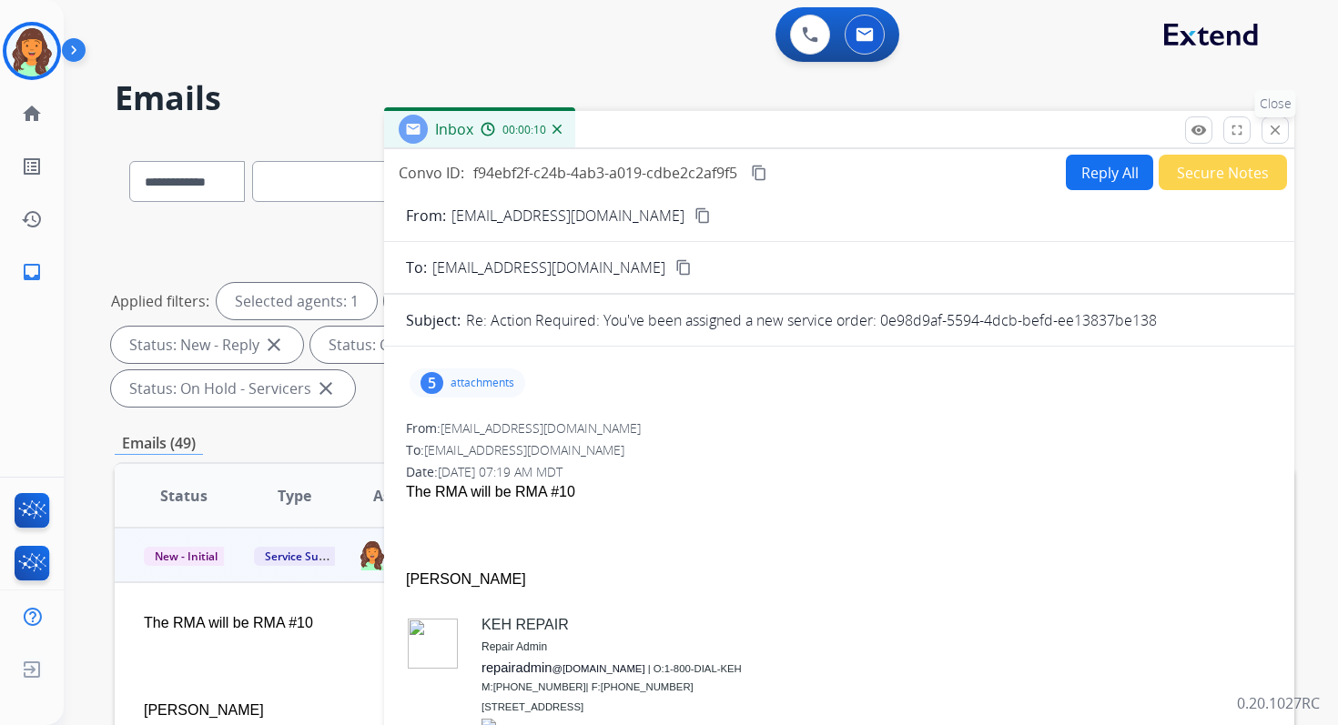
click at [1276, 122] on mat-icon "close" at bounding box center [1275, 130] width 16 height 16
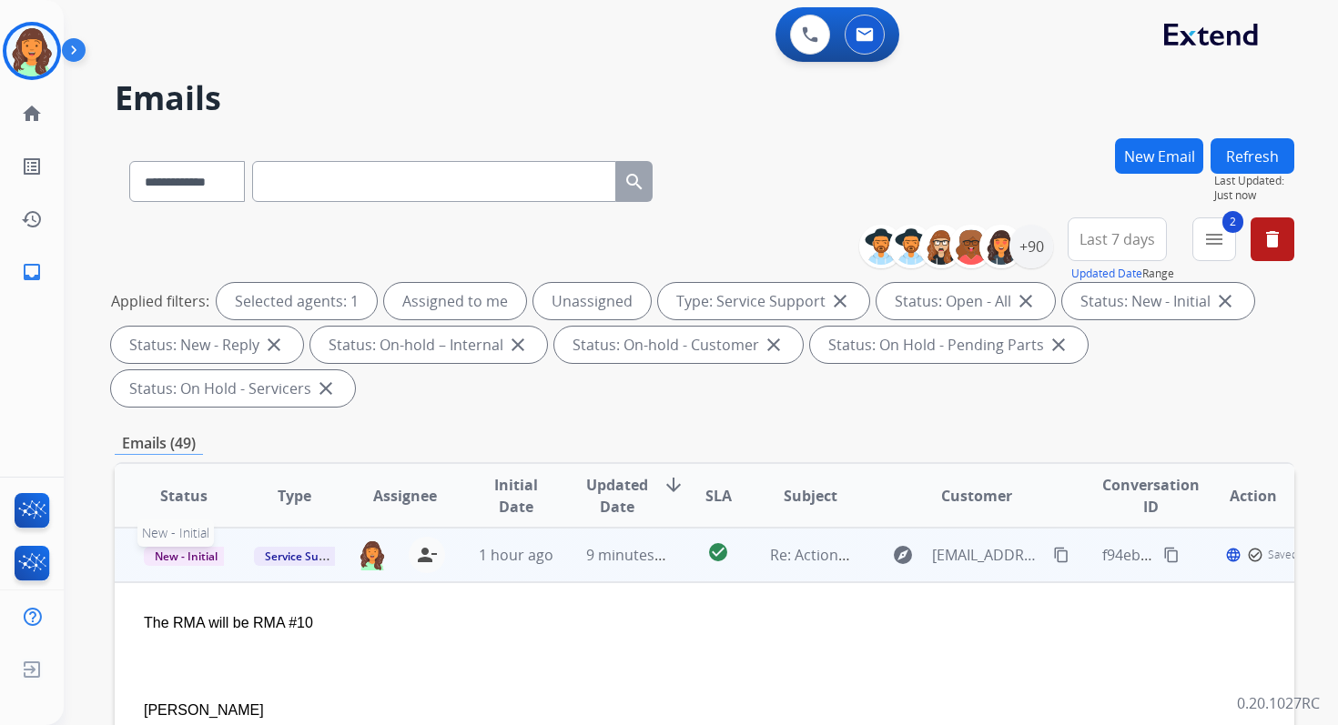
click at [207, 560] on span "New - Initial" at bounding box center [186, 556] width 85 height 19
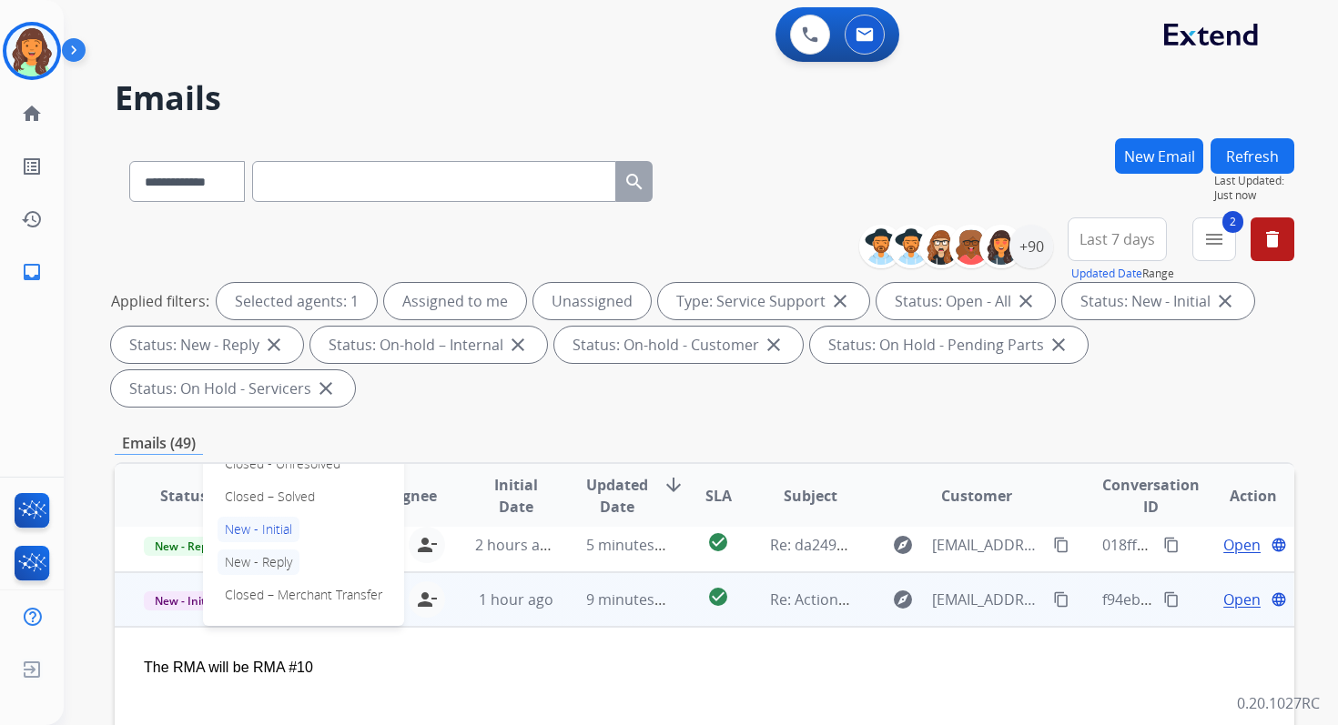
scroll to position [184, 0]
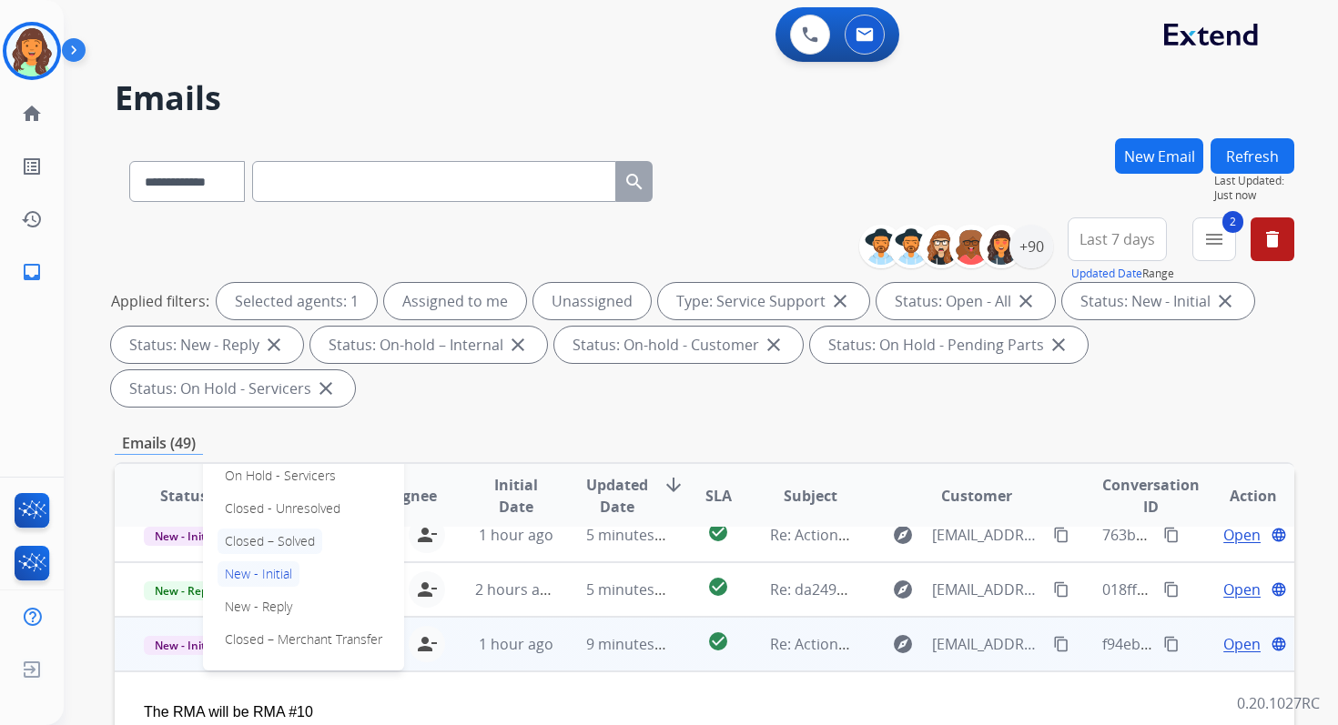
click at [264, 541] on p "Closed – Solved" at bounding box center [269, 541] width 105 height 25
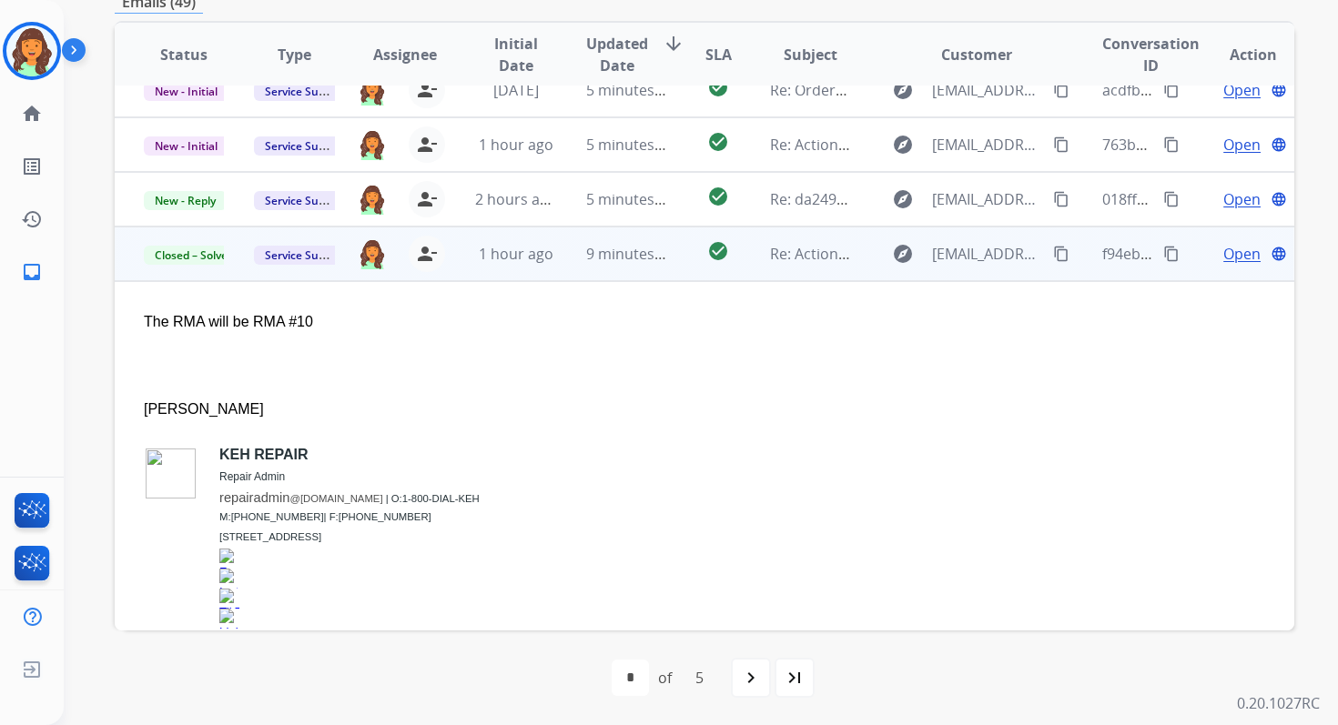
scroll to position [0, 0]
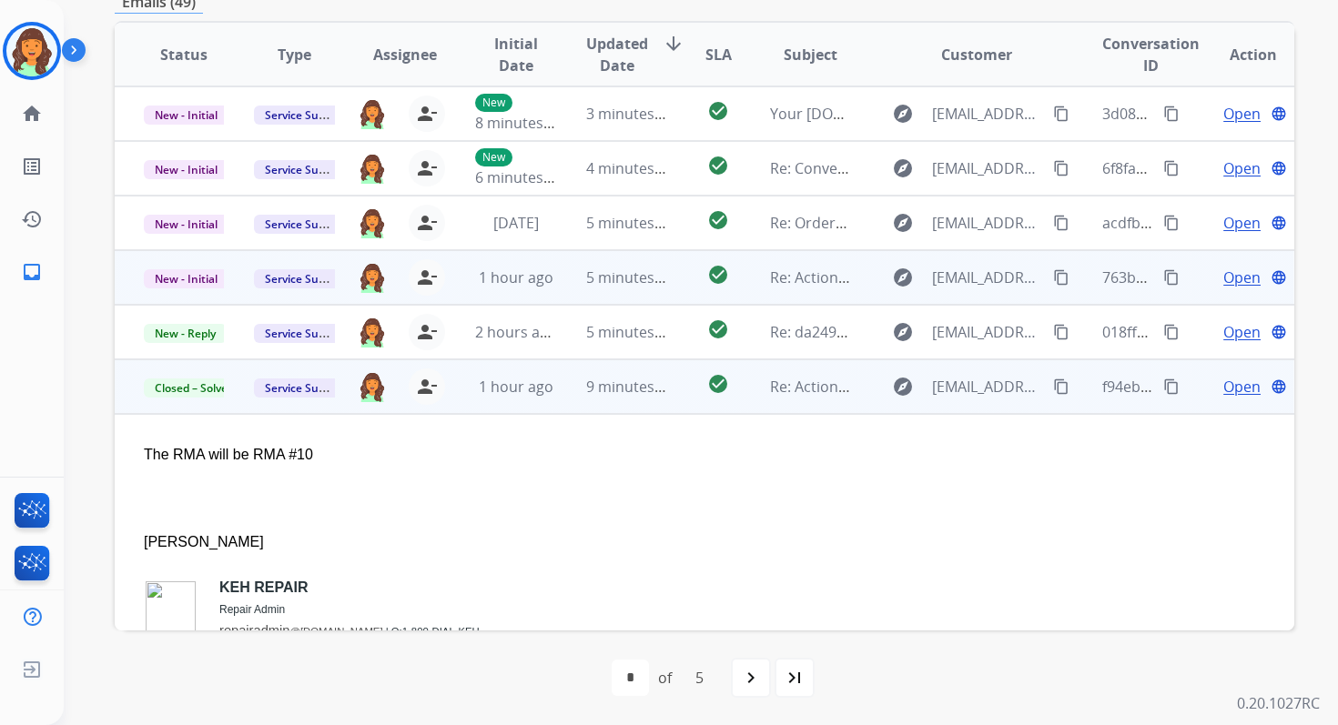
click at [640, 285] on span "5 minutes ago" at bounding box center [634, 278] width 97 height 20
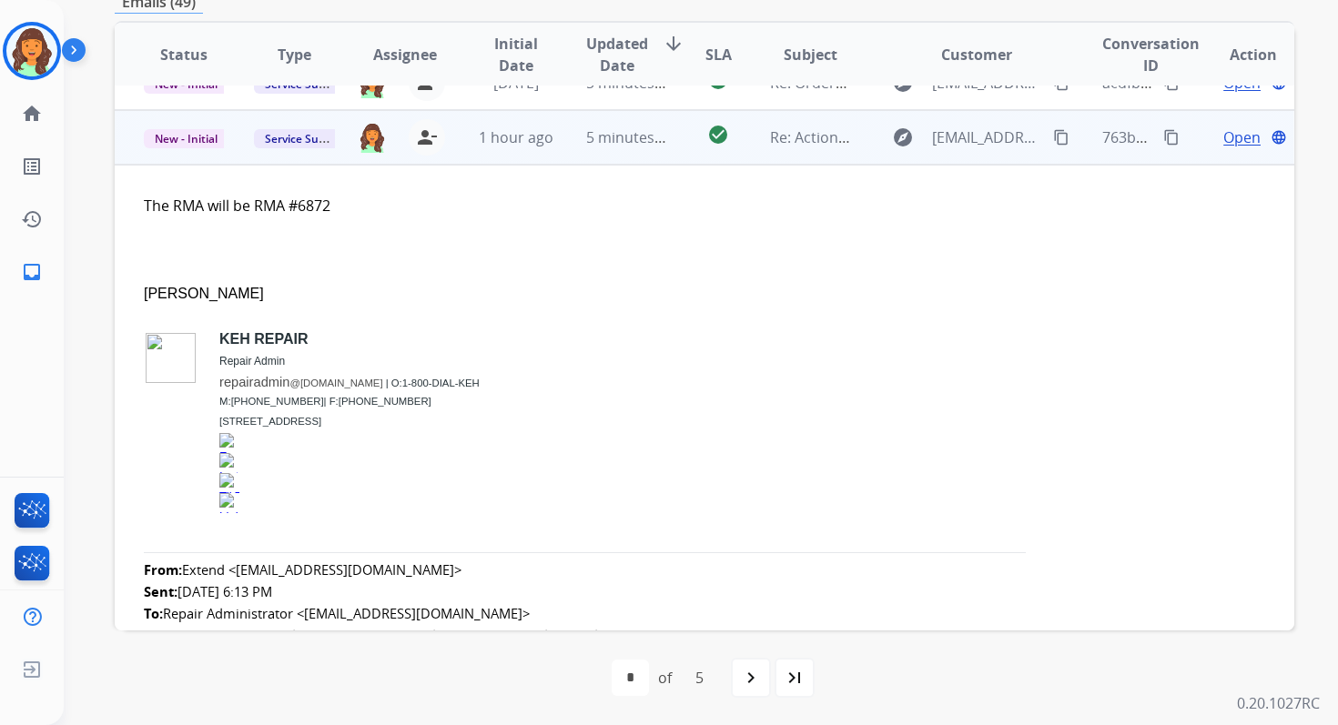
scroll to position [164, 0]
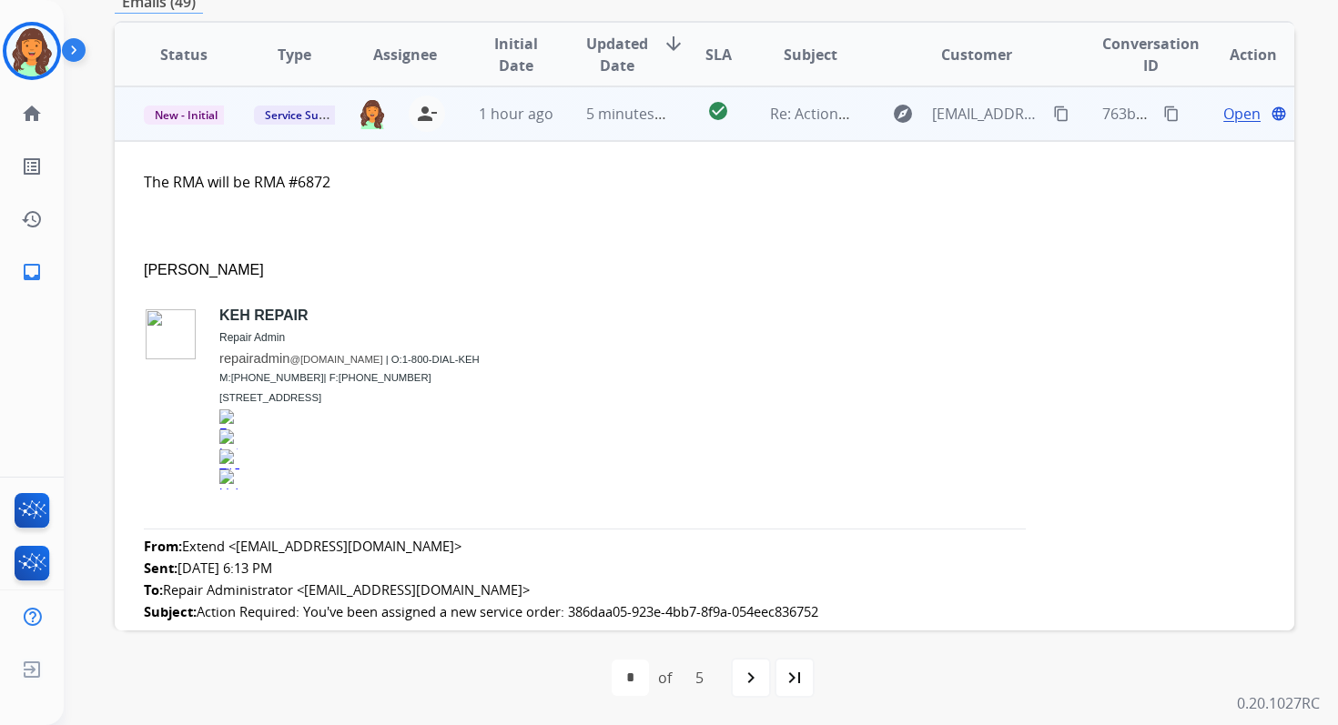
click at [1237, 119] on span "Open" at bounding box center [1241, 114] width 37 height 22
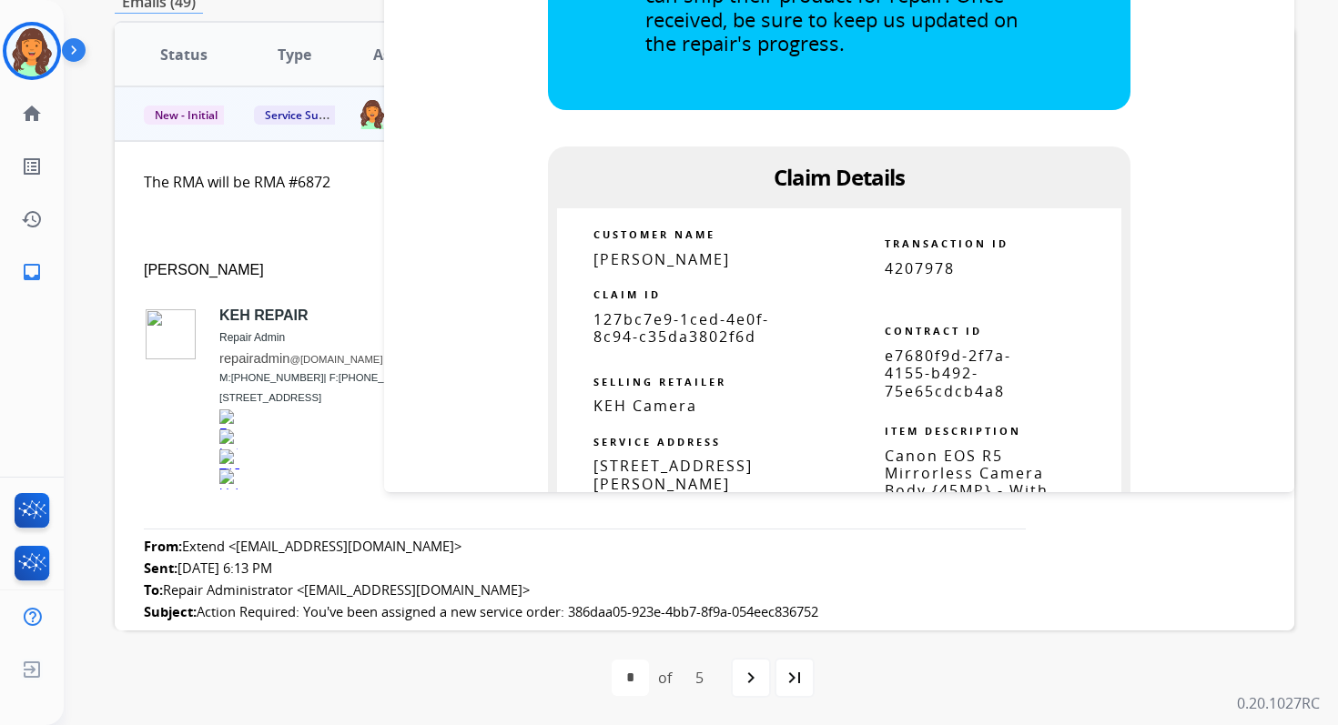
scroll to position [1041, 0]
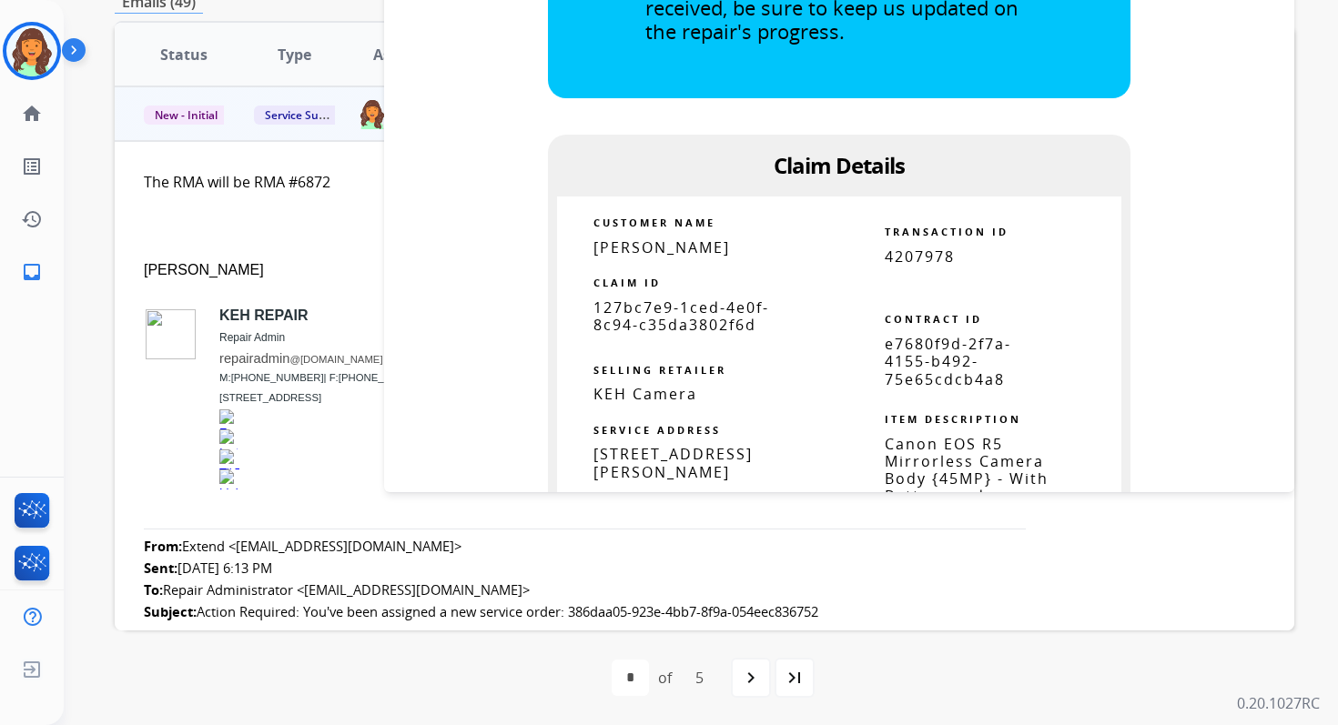
click at [924, 366] on span "e7680f9d-2f7a-4155-b492-75e65cdcb4a8" at bounding box center [948, 361] width 126 height 55
copy table "e7680f9d-2f7a-4155-b492-75e65cdcb4a8"
click at [185, 114] on span "New - Initial" at bounding box center [186, 115] width 85 height 19
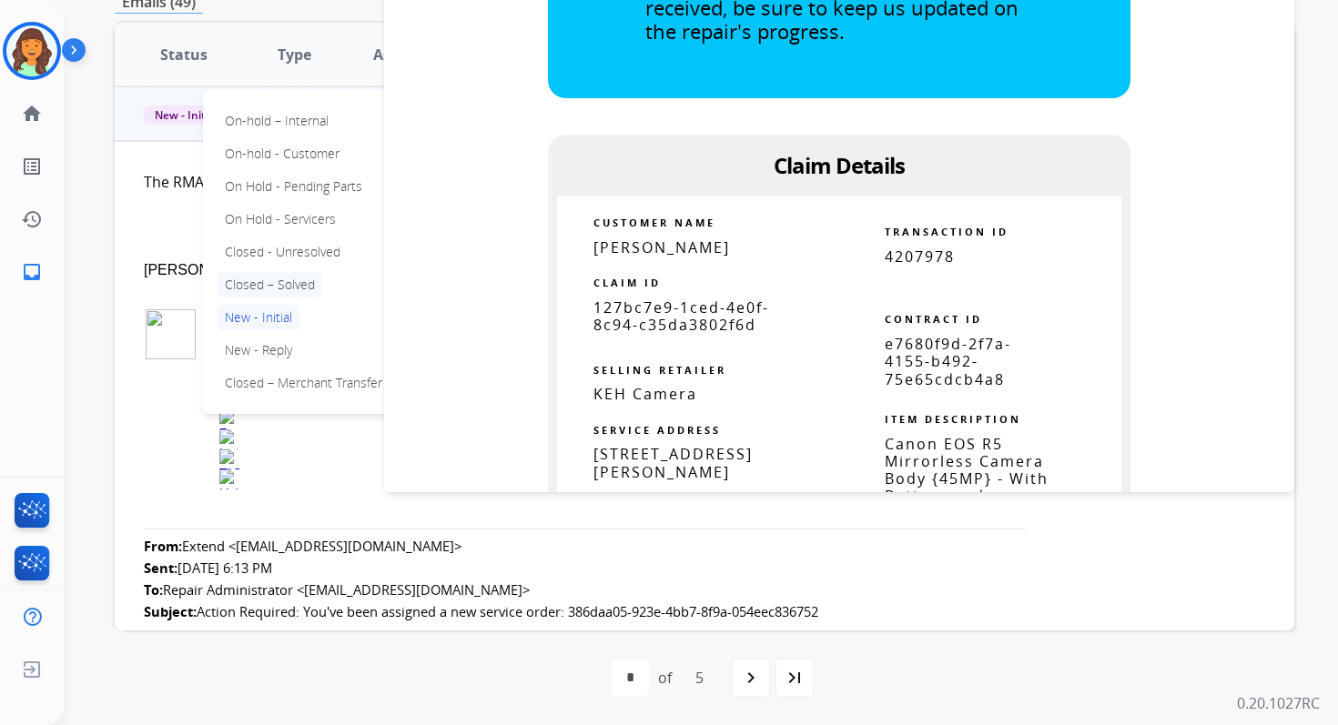
click at [263, 288] on p "Closed – Solved" at bounding box center [269, 284] width 105 height 25
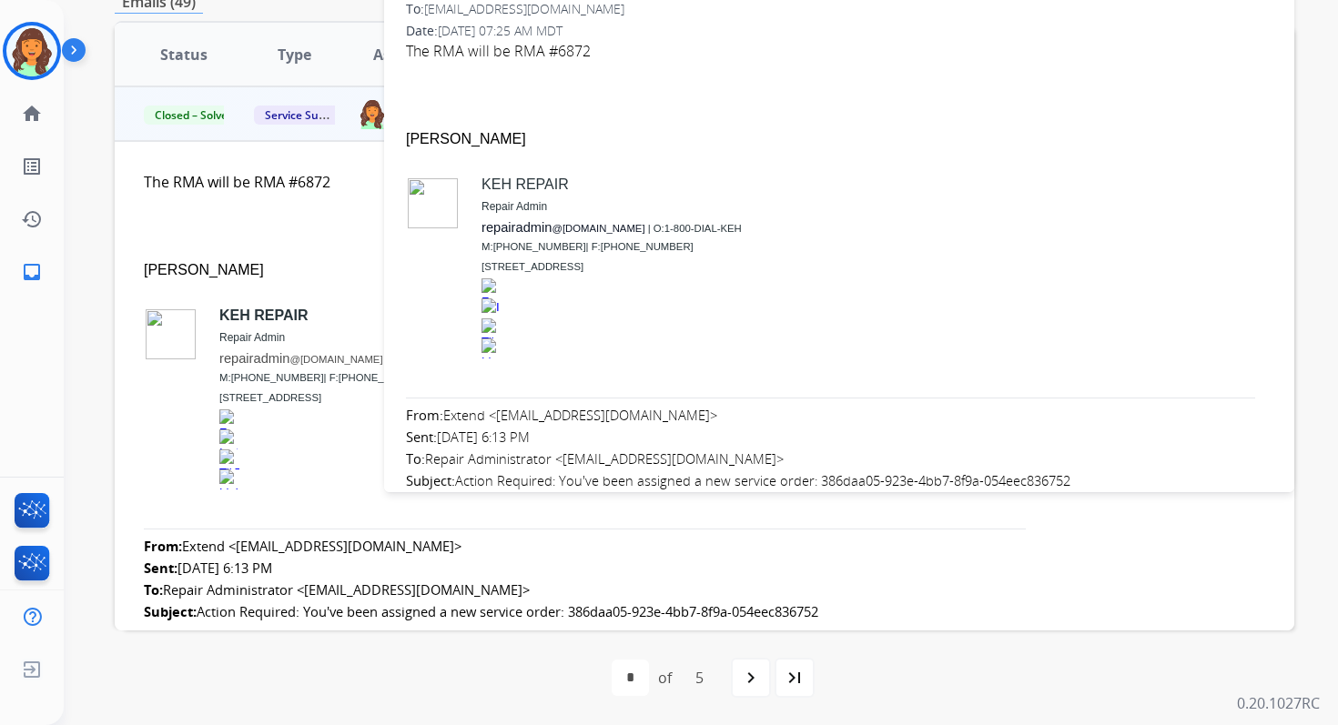
scroll to position [0, 0]
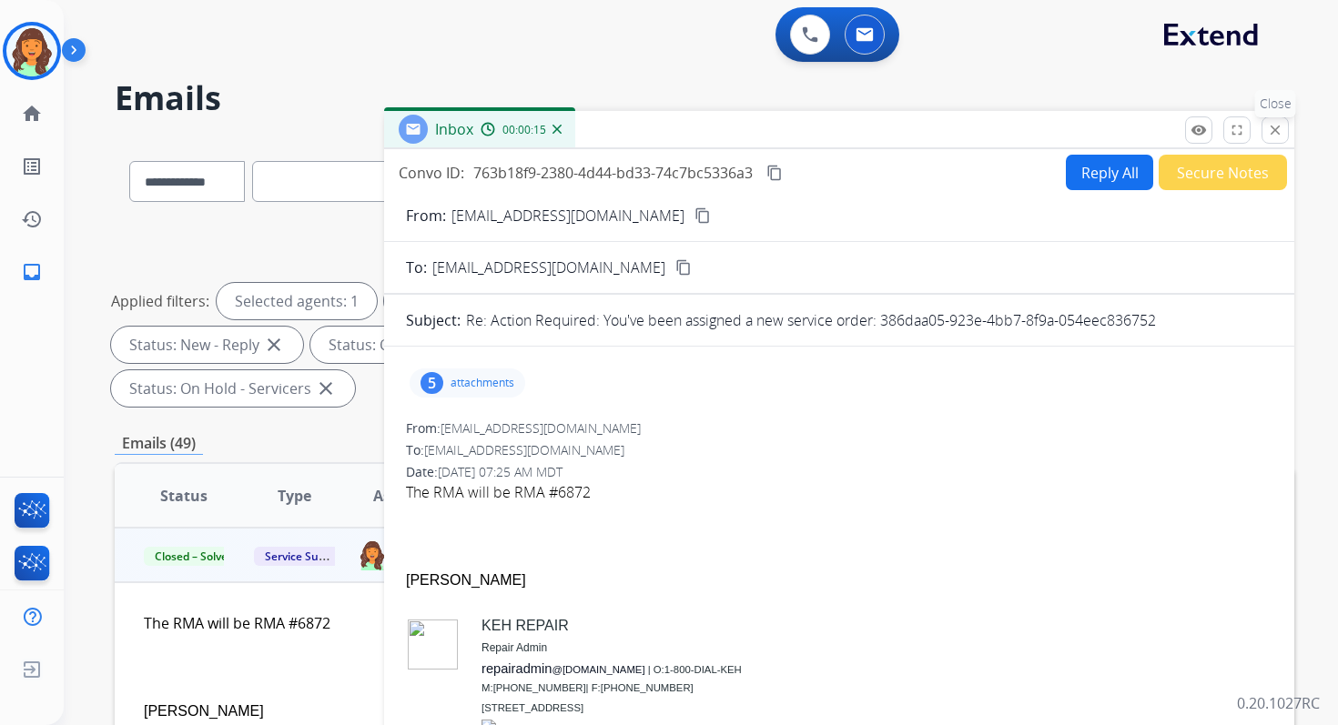
click at [1277, 128] on mat-icon "close" at bounding box center [1275, 130] width 16 height 16
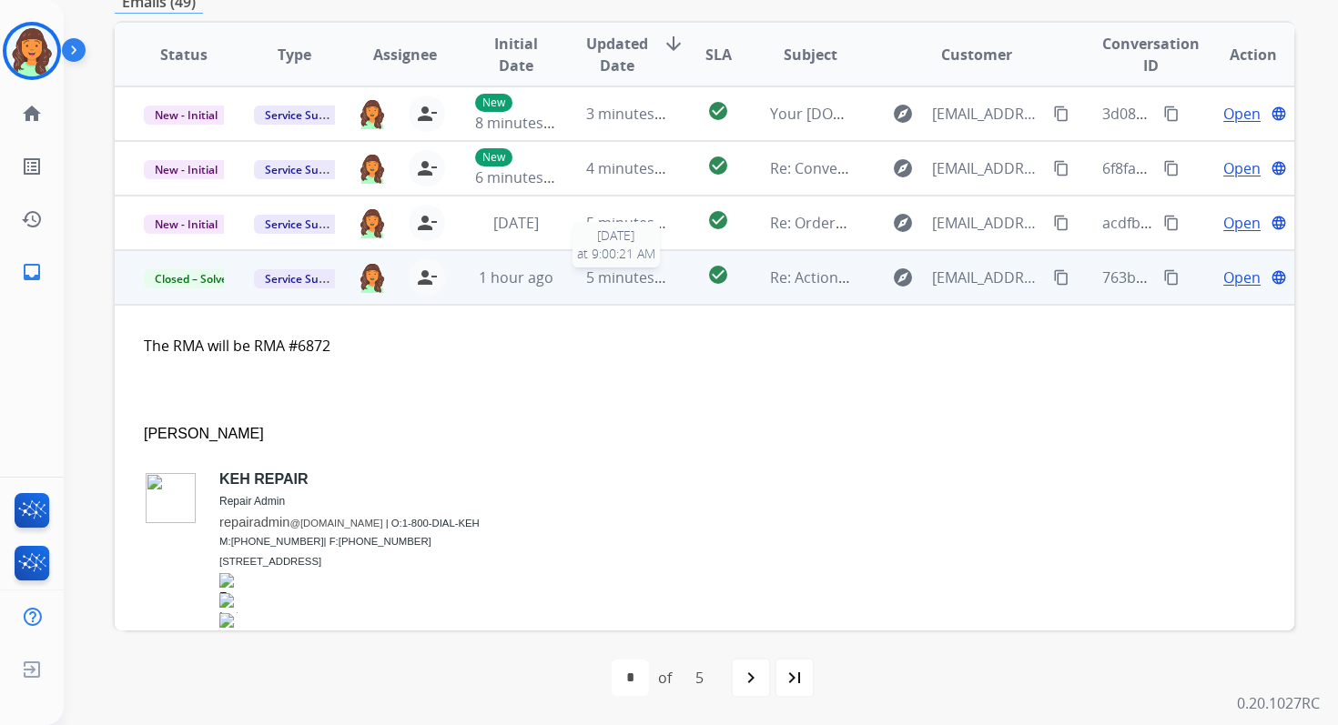
click at [632, 271] on span "5 minutes ago" at bounding box center [634, 278] width 97 height 20
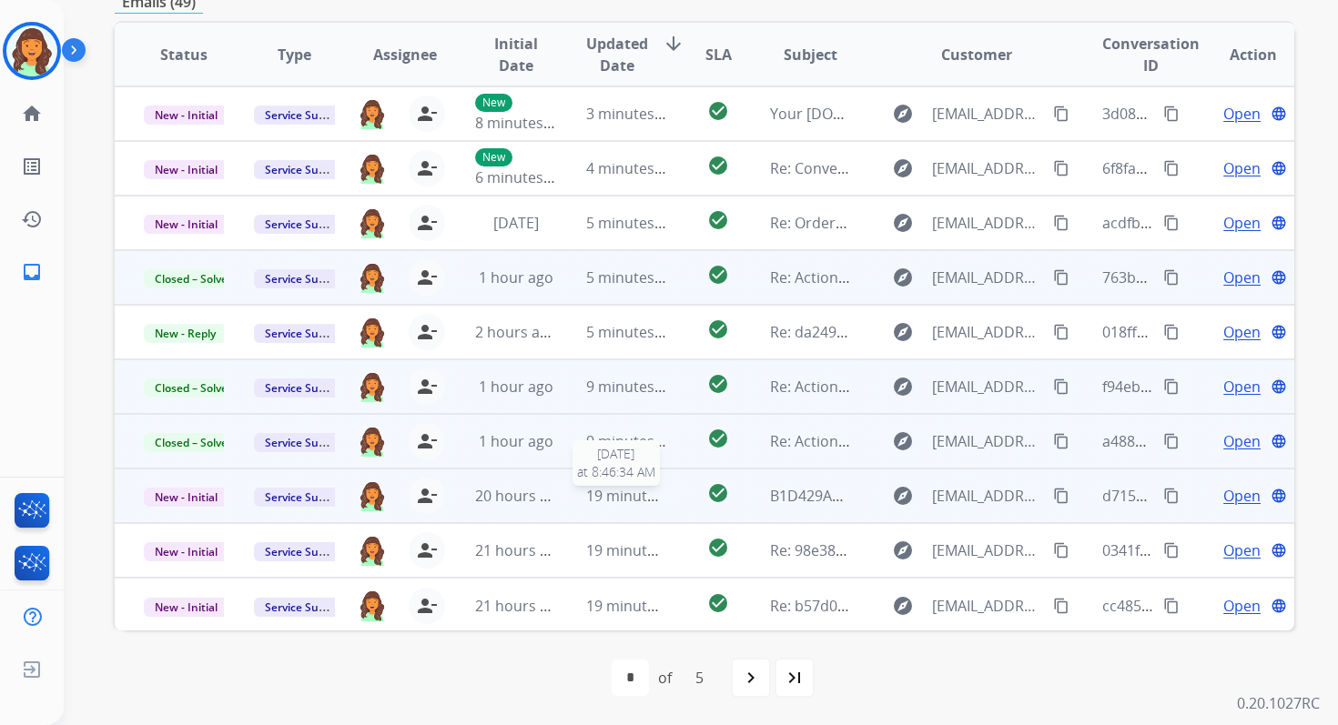
click at [623, 500] on span "19 minutes ago" at bounding box center [639, 496] width 106 height 20
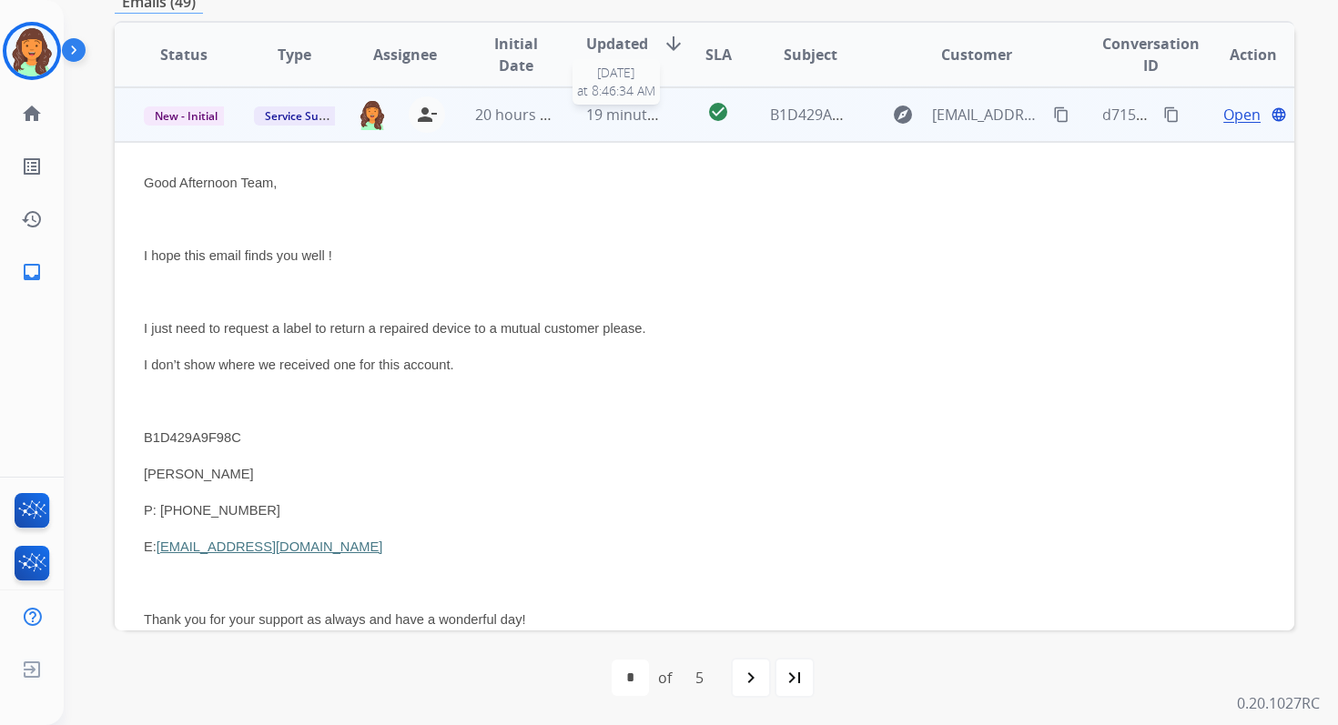
scroll to position [382, 0]
drag, startPoint x: 298, startPoint y: 547, endPoint x: 163, endPoint y: 551, distance: 134.7
click at [163, 551] on p "E: [EMAIL_ADDRESS][DOMAIN_NAME]" at bounding box center [594, 546] width 900 height 22
click at [1223, 111] on span "Open" at bounding box center [1241, 114] width 37 height 22
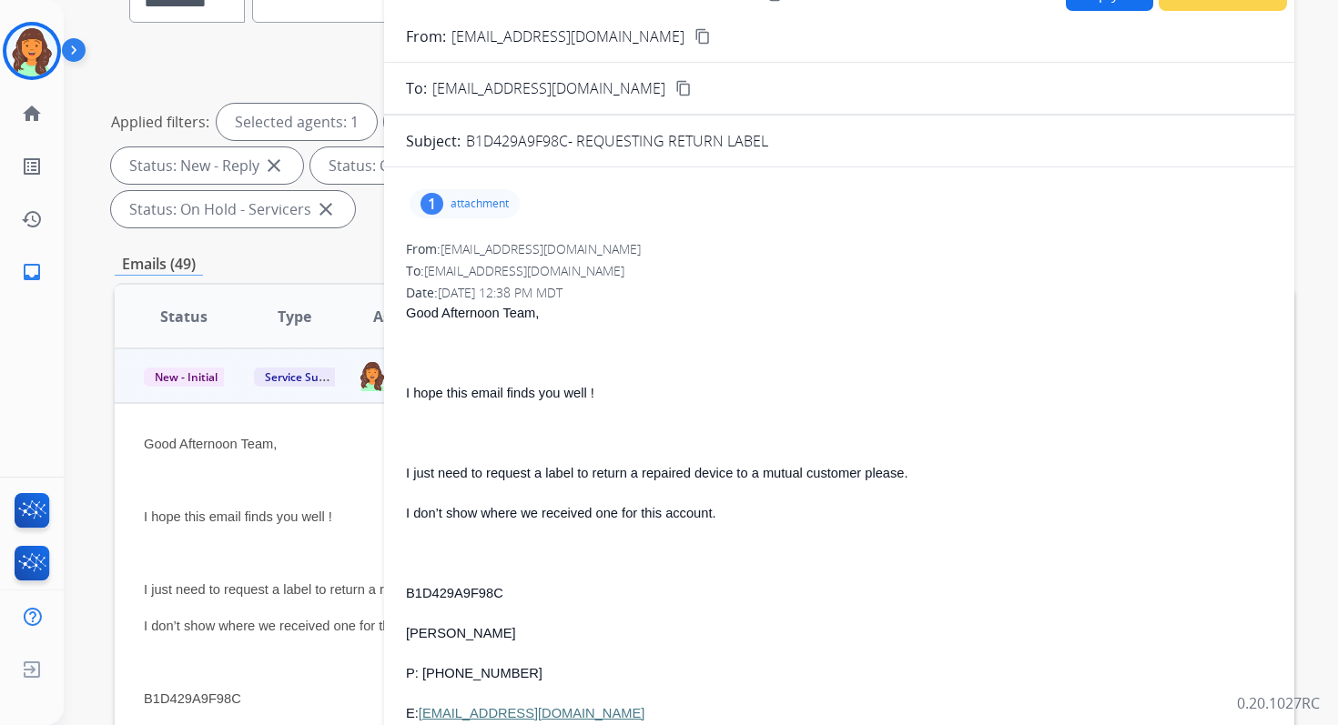
scroll to position [6, 0]
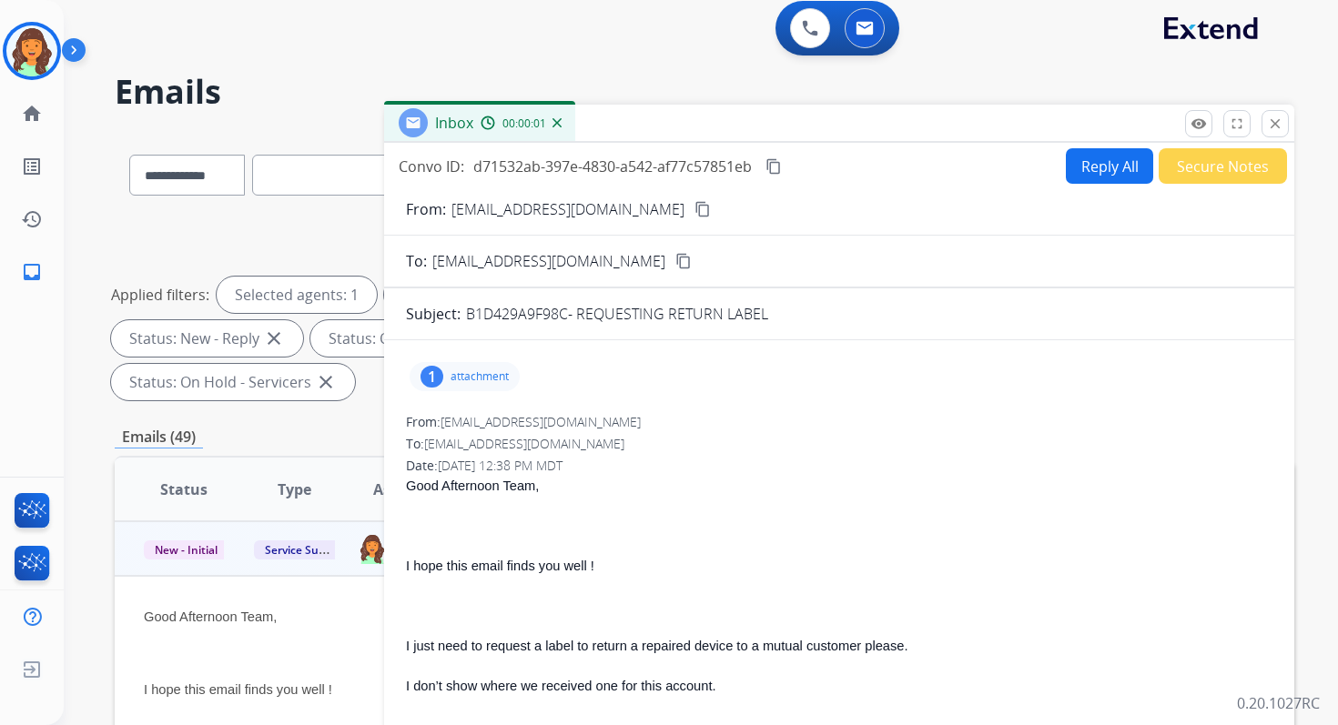
click at [1077, 162] on button "Reply All" at bounding box center [1109, 165] width 87 height 35
select select "**********"
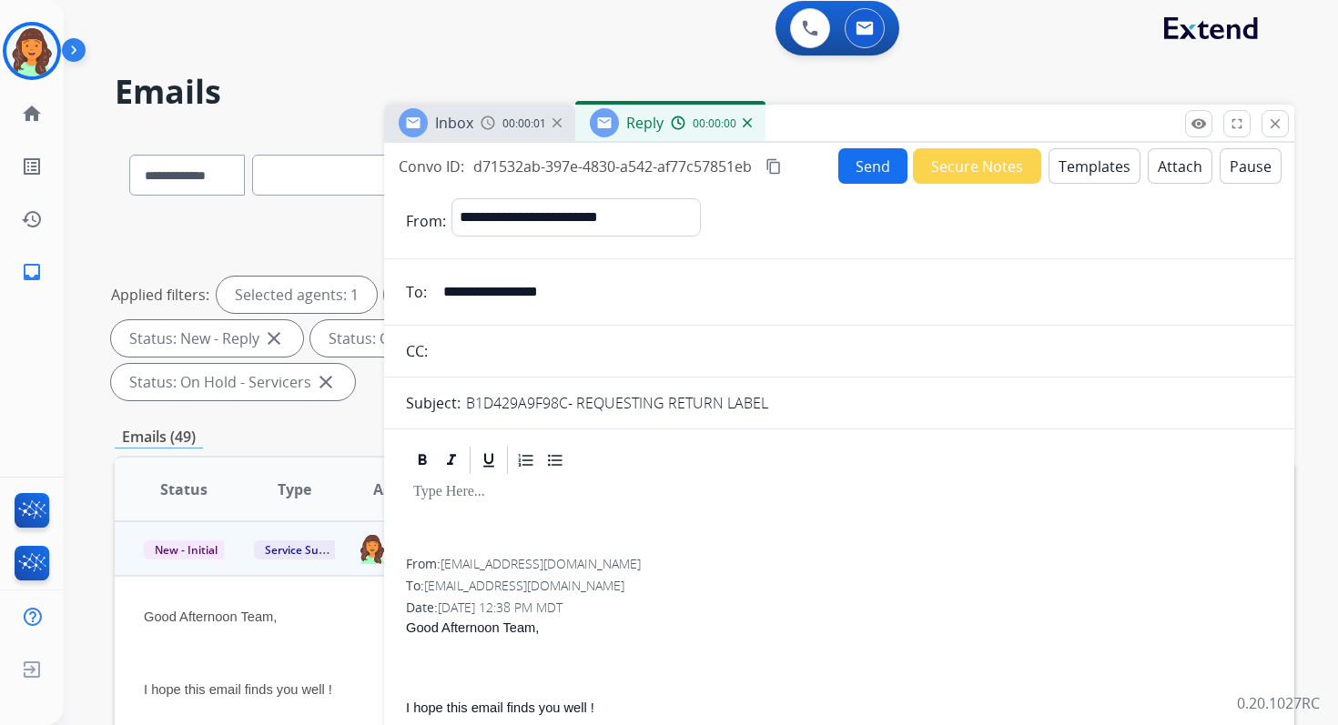
click at [1075, 162] on button "Templates" at bounding box center [1094, 165] width 92 height 35
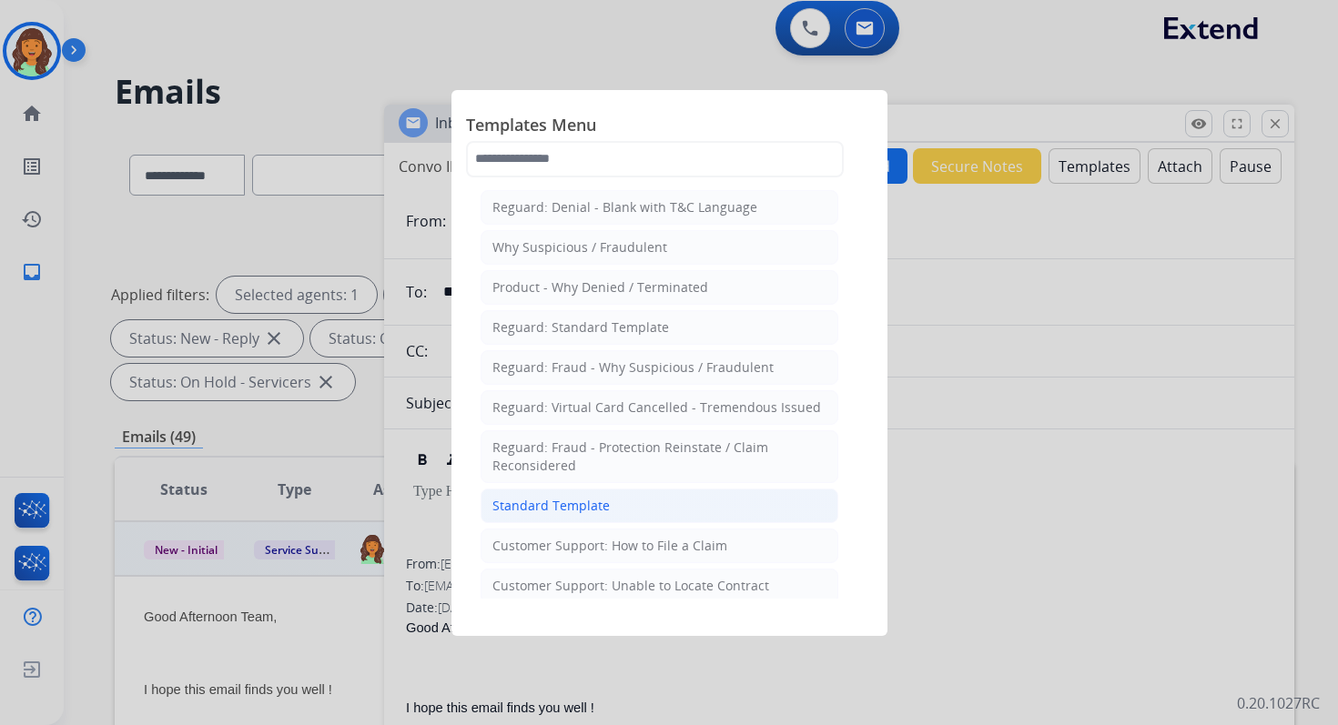
click at [638, 493] on li "Standard Template" at bounding box center [659, 506] width 358 height 35
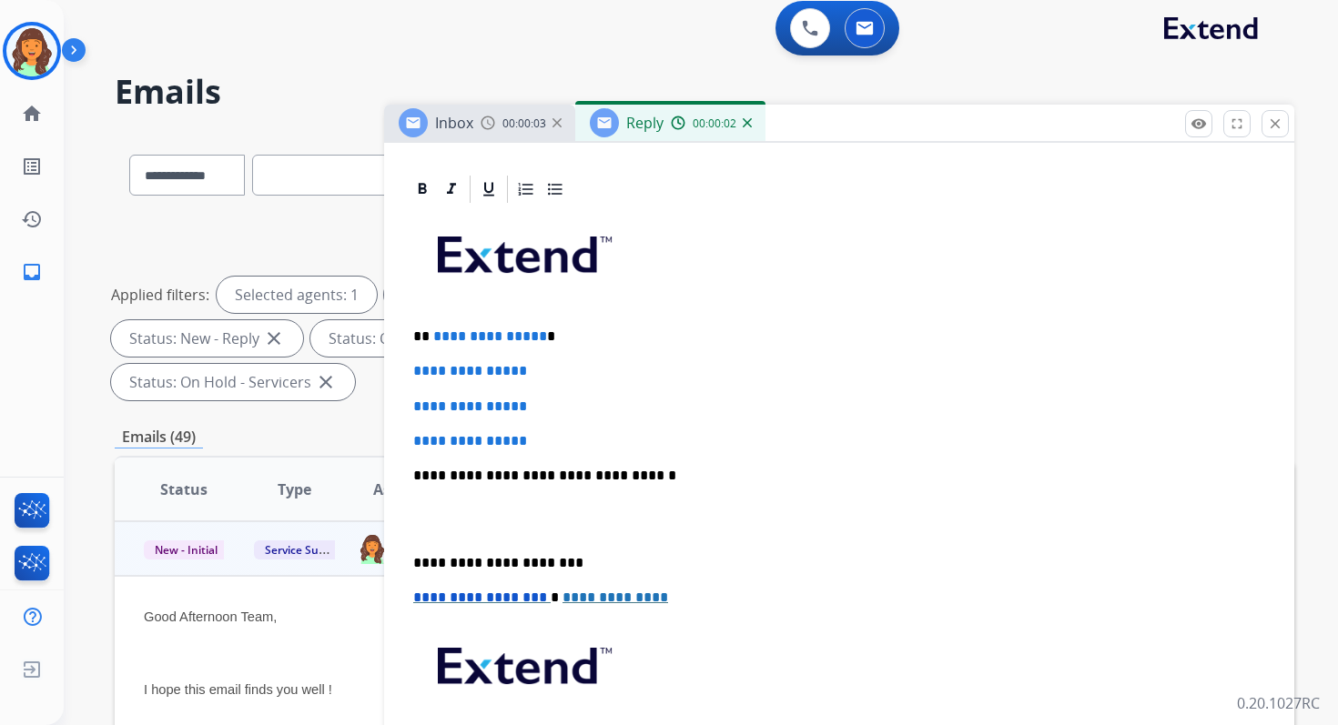
scroll to position [415, 0]
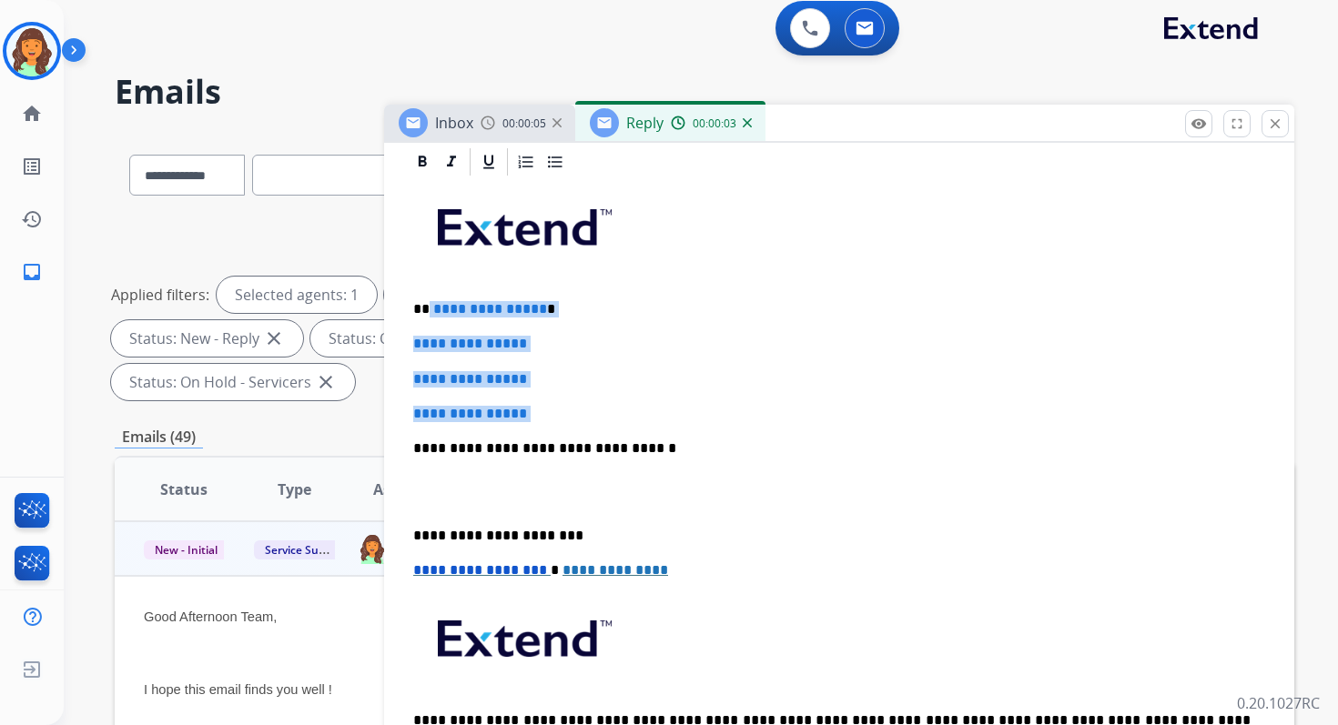
drag, startPoint x: 427, startPoint y: 307, endPoint x: 575, endPoint y: 435, distance: 196.1
click at [575, 435] on div "**********" at bounding box center [839, 491] width 866 height 626
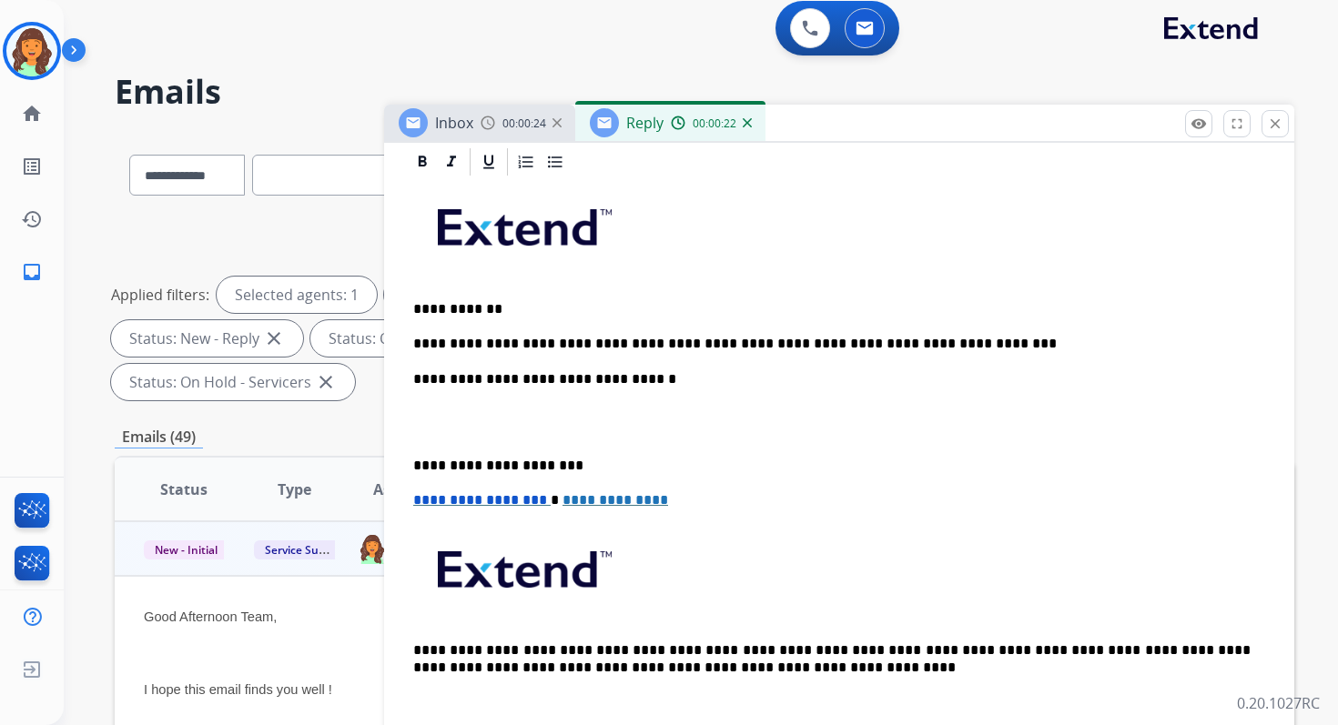
click at [612, 384] on p "**********" at bounding box center [831, 379] width 837 height 16
click at [494, 470] on p "**********" at bounding box center [831, 466] width 837 height 16
click at [417, 502] on span "**********" at bounding box center [480, 500] width 134 height 14
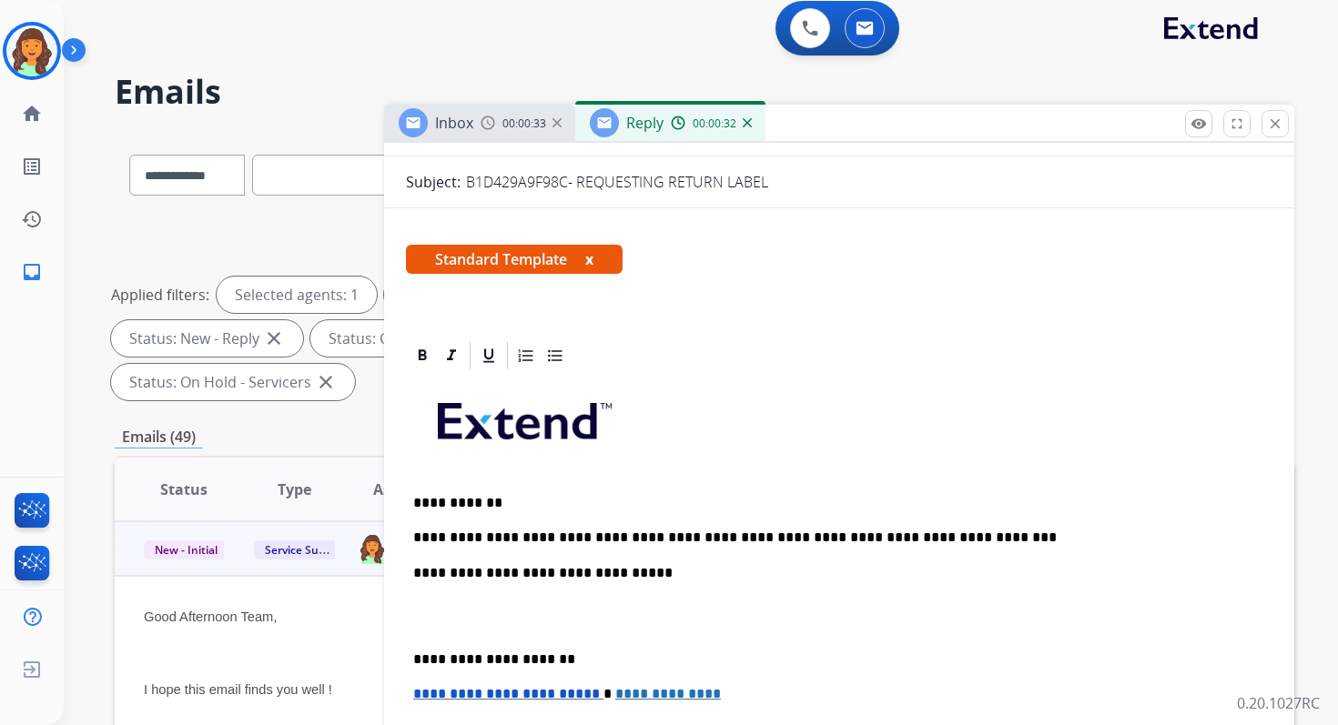
scroll to position [0, 0]
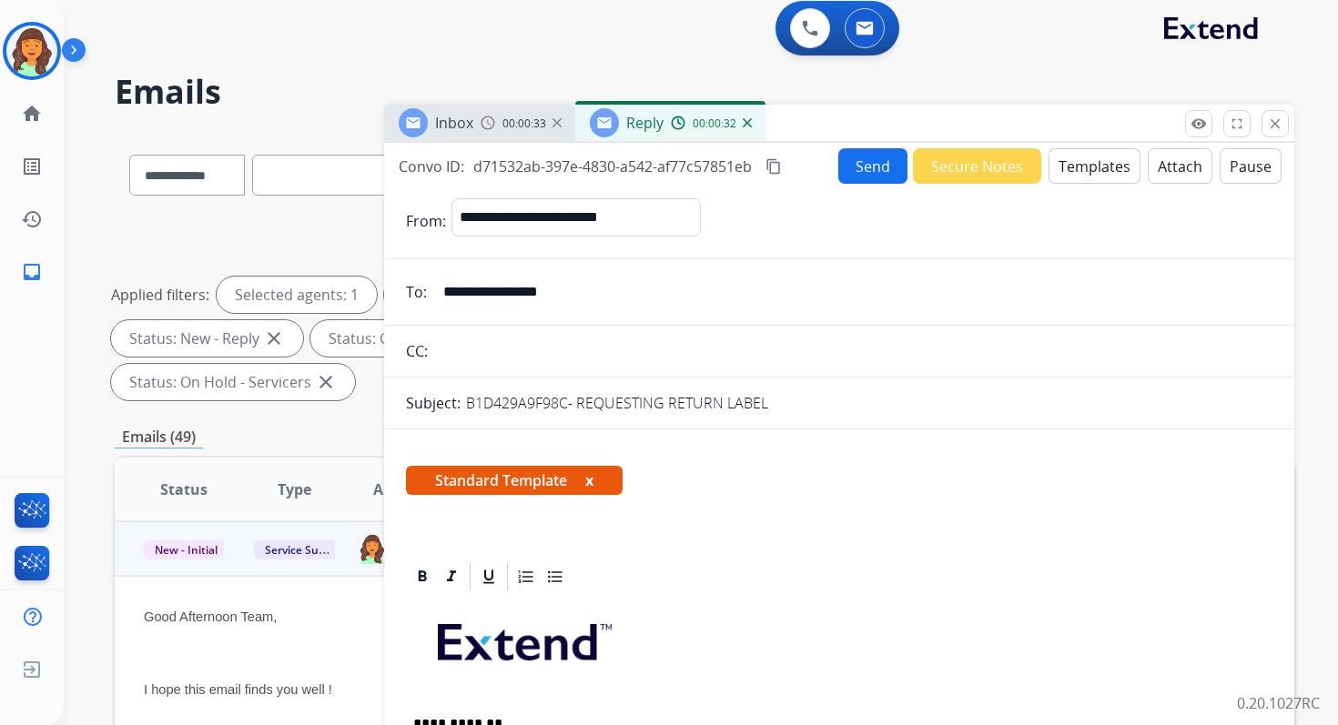
click at [1168, 148] on div "Send Secure Notes Templates Attach Pause" at bounding box center [1059, 165] width 443 height 35
click at [1169, 165] on button "Attach" at bounding box center [1179, 165] width 65 height 35
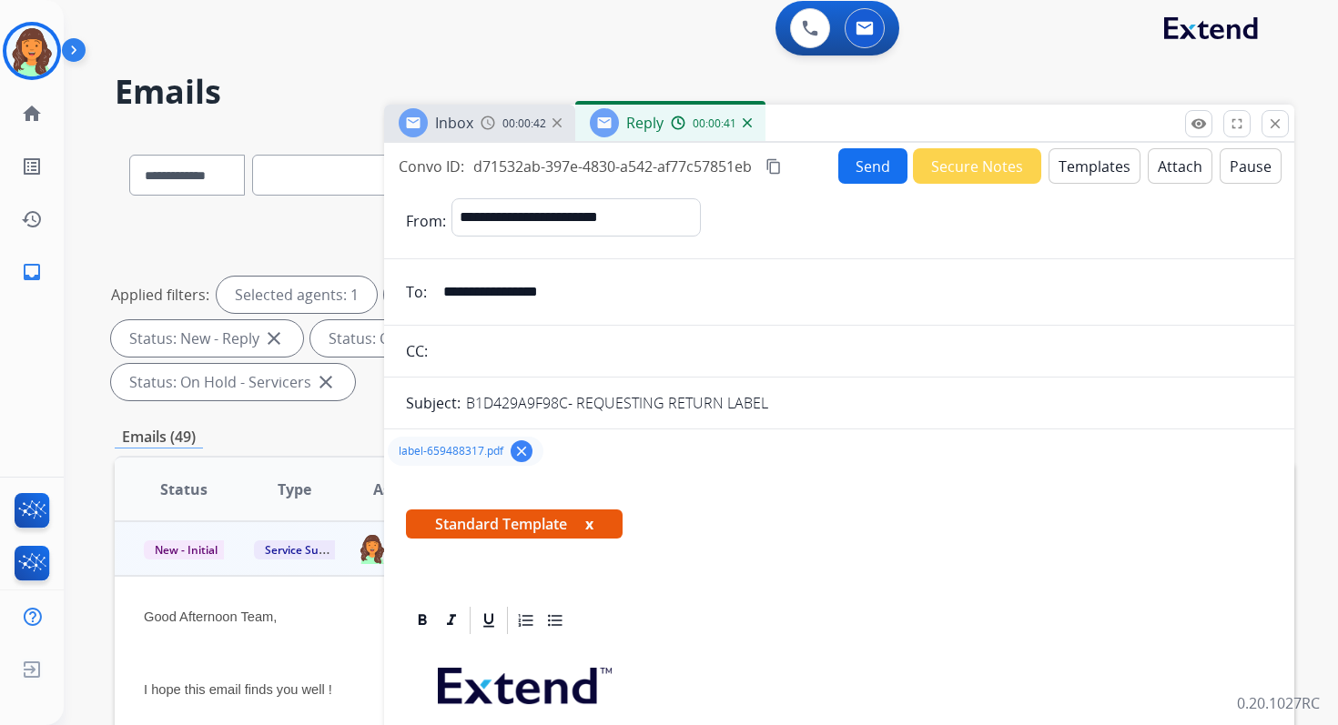
click at [870, 157] on button "Send" at bounding box center [872, 165] width 69 height 35
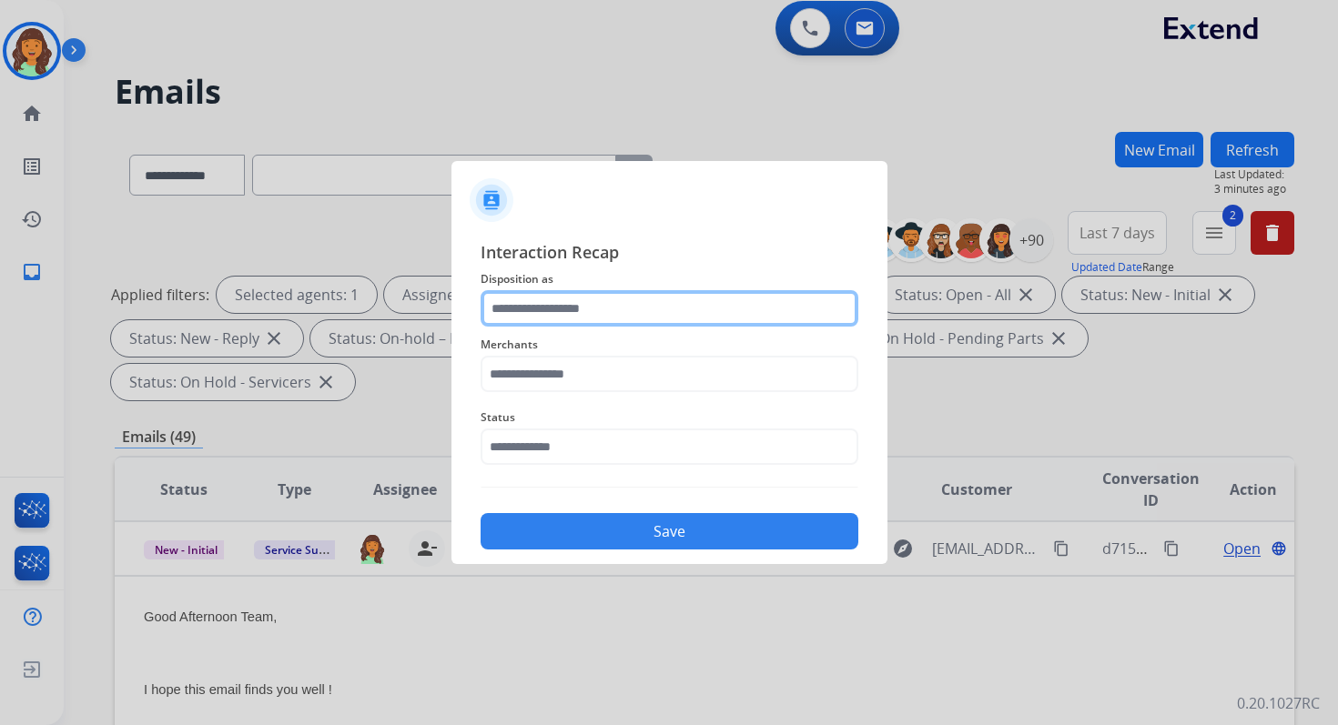
click at [569, 307] on input "text" at bounding box center [669, 308] width 378 height 36
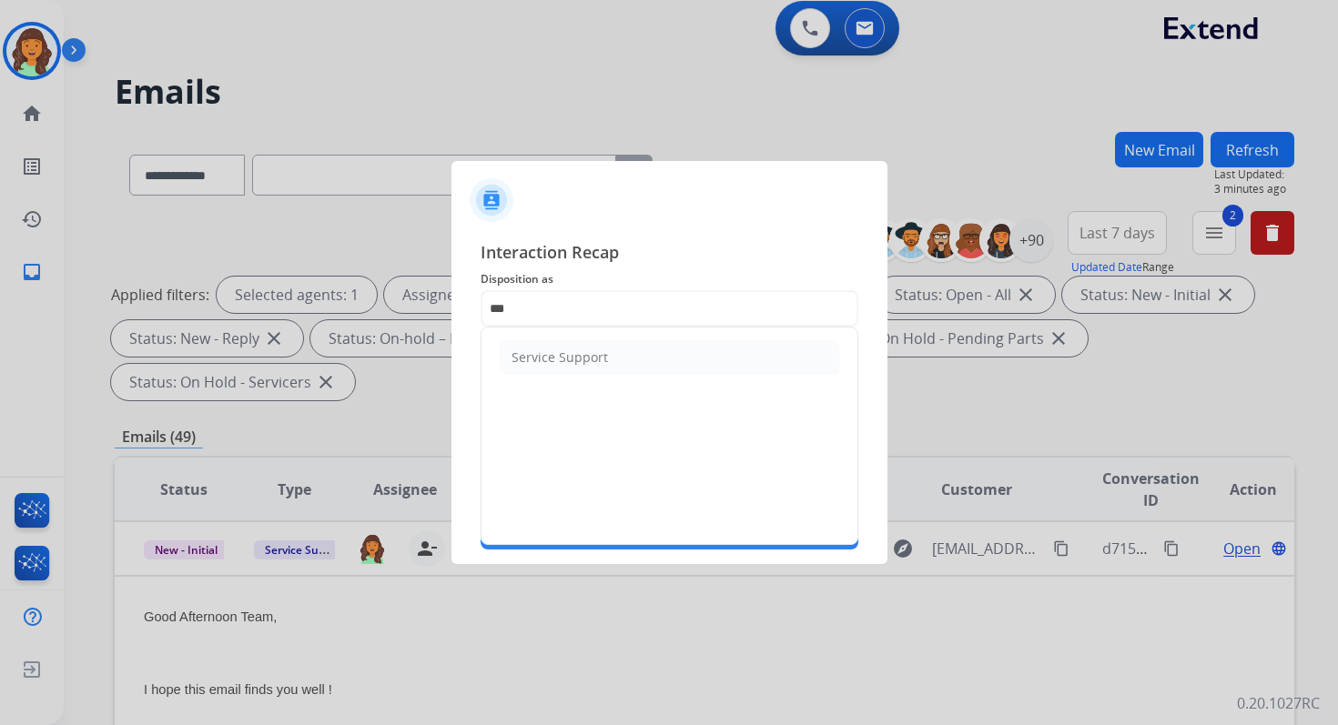
click at [550, 347] on li "Service Support" at bounding box center [669, 357] width 339 height 35
type input "**********"
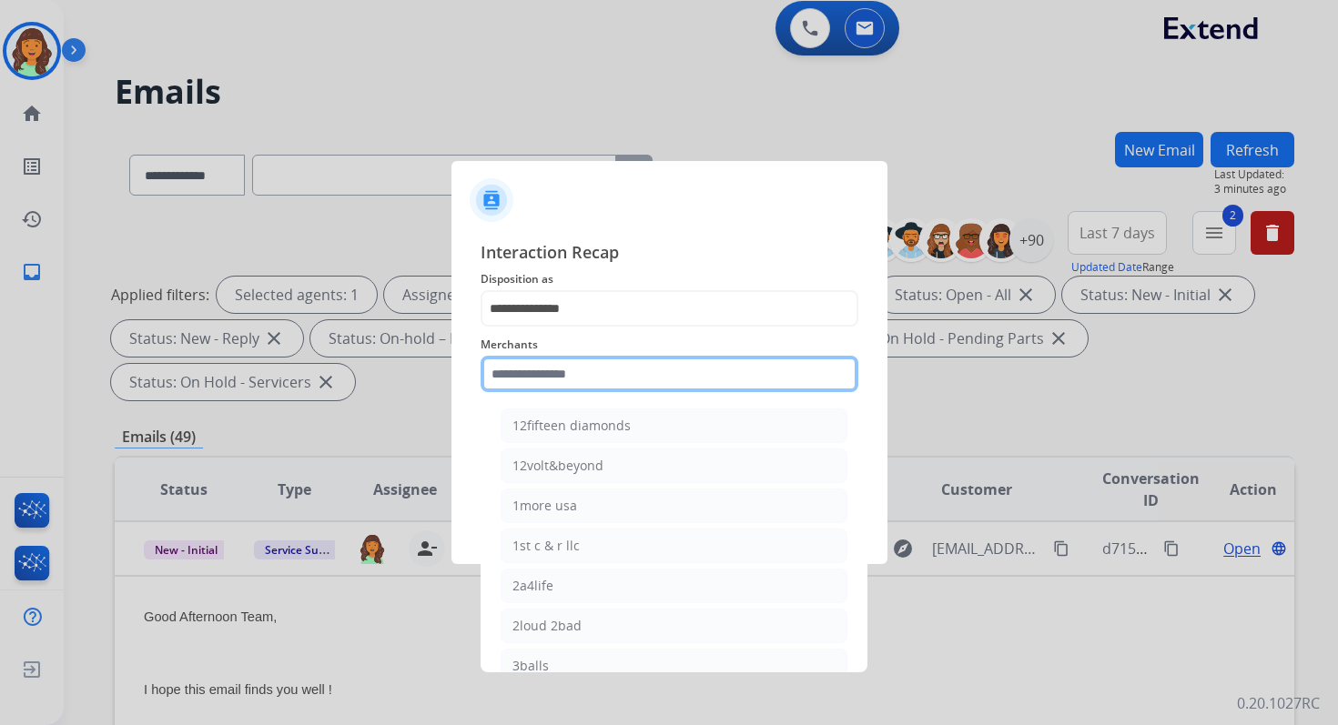
click at [551, 363] on input "text" at bounding box center [669, 374] width 378 height 36
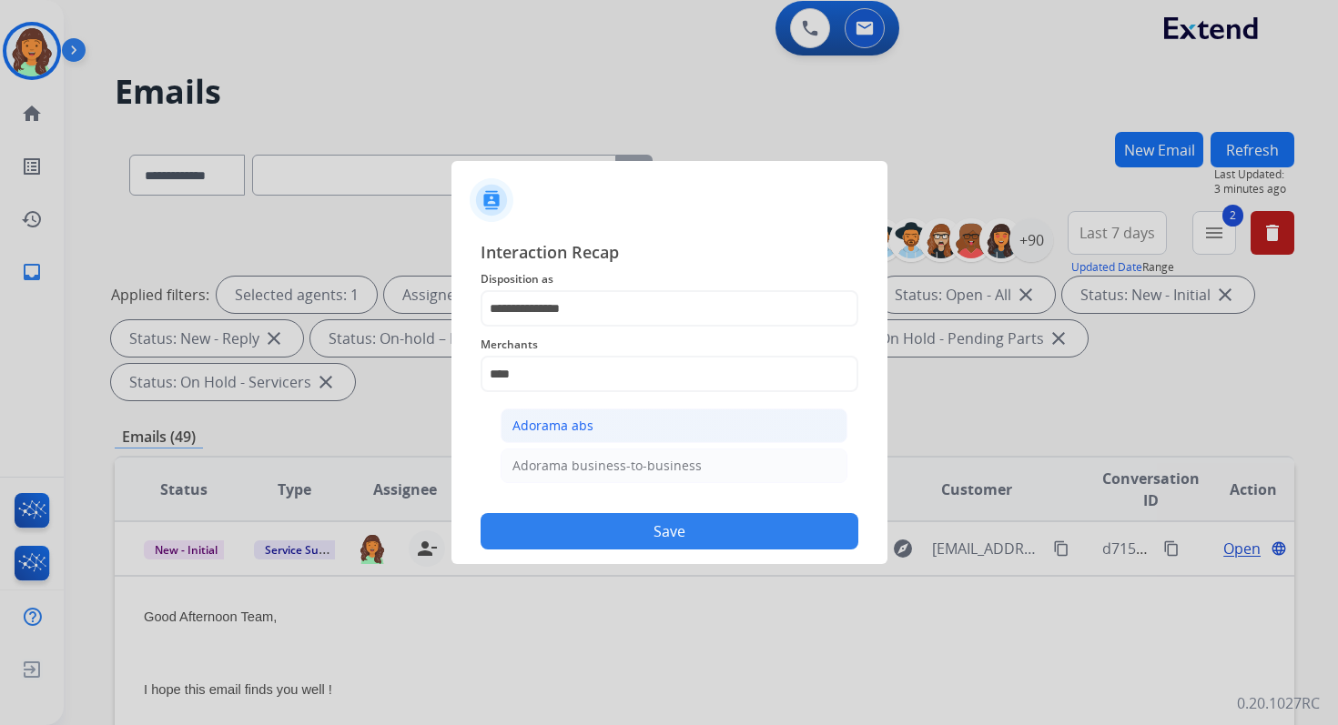
click at [570, 426] on div "Adorama abs" at bounding box center [552, 426] width 81 height 18
type input "**********"
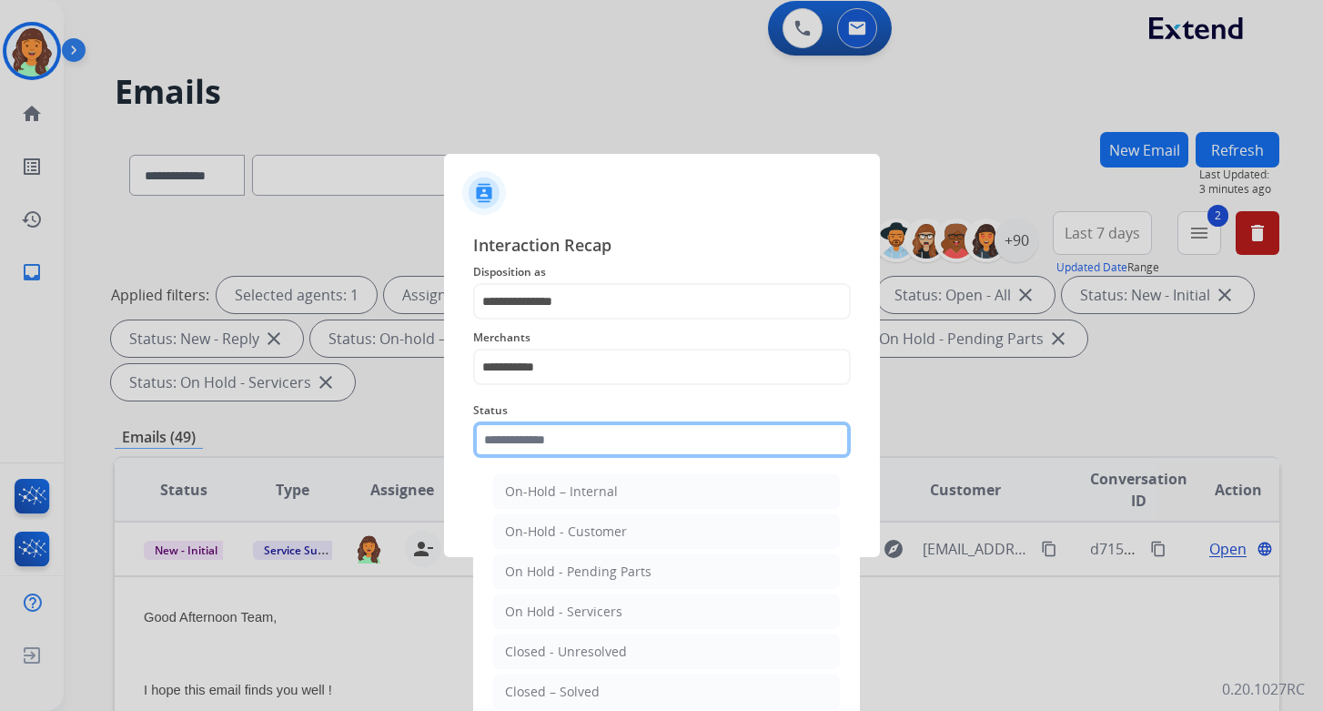
click at [570, 431] on input "text" at bounding box center [662, 439] width 378 height 36
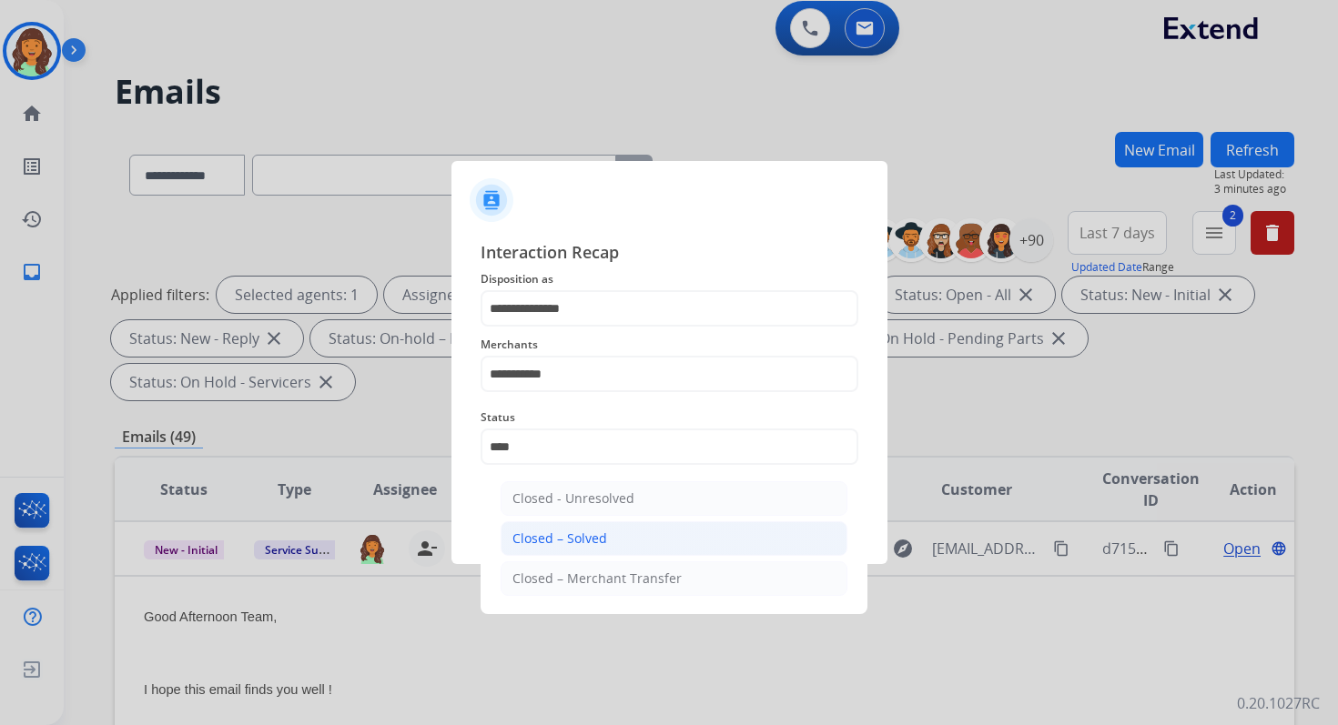
click at [588, 537] on div "Closed – Solved" at bounding box center [559, 539] width 95 height 18
type input "**********"
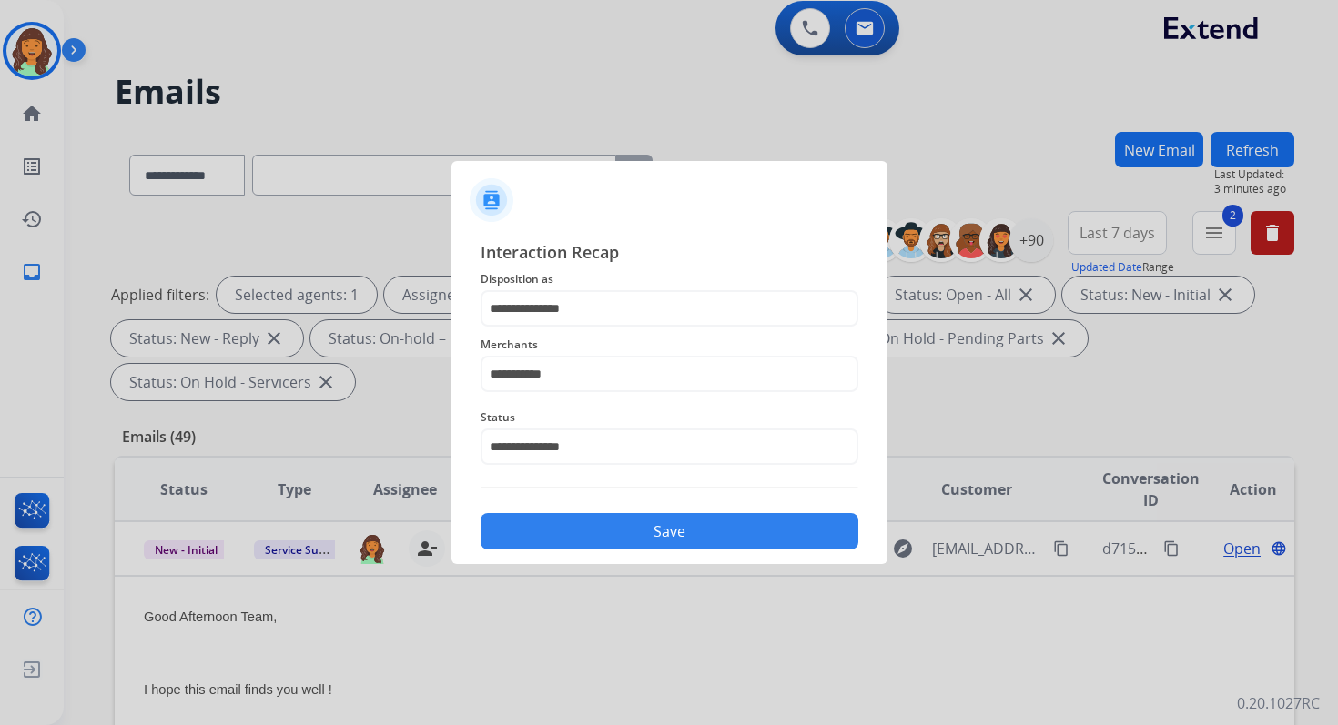
click at [588, 537] on button "Save" at bounding box center [669, 531] width 378 height 36
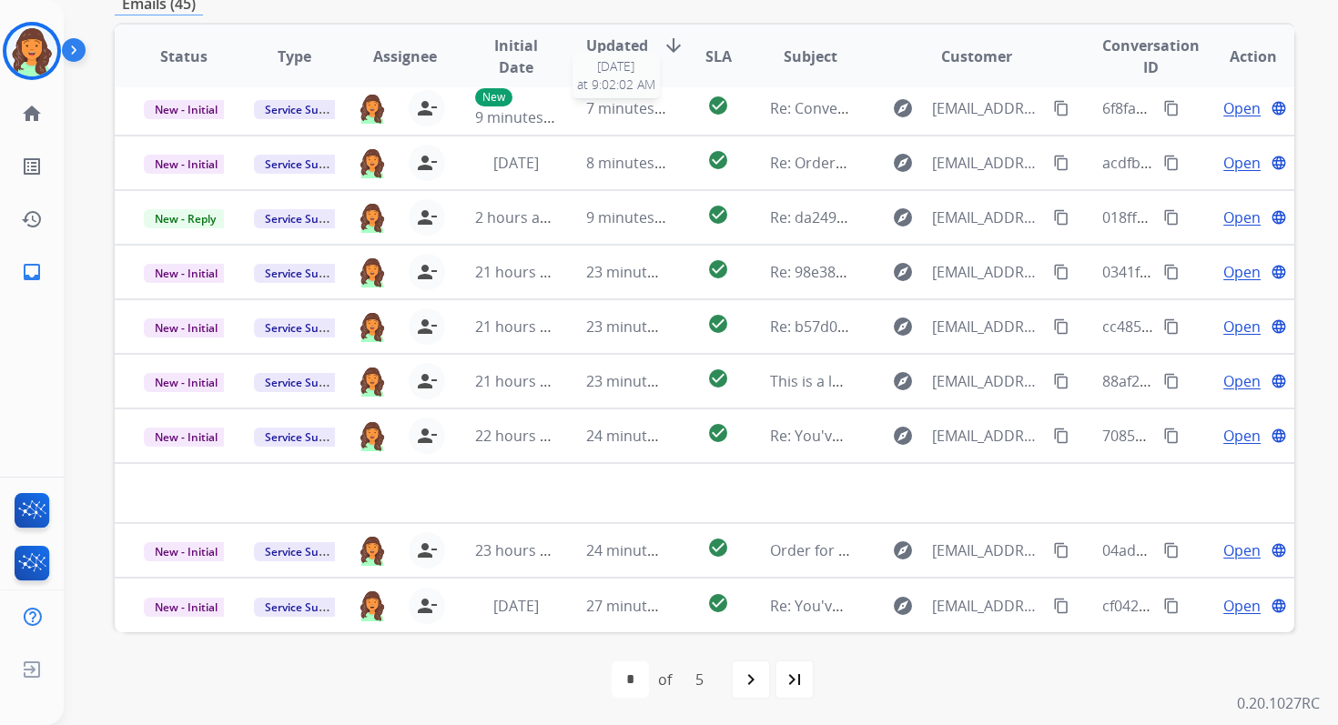
scroll to position [441, 0]
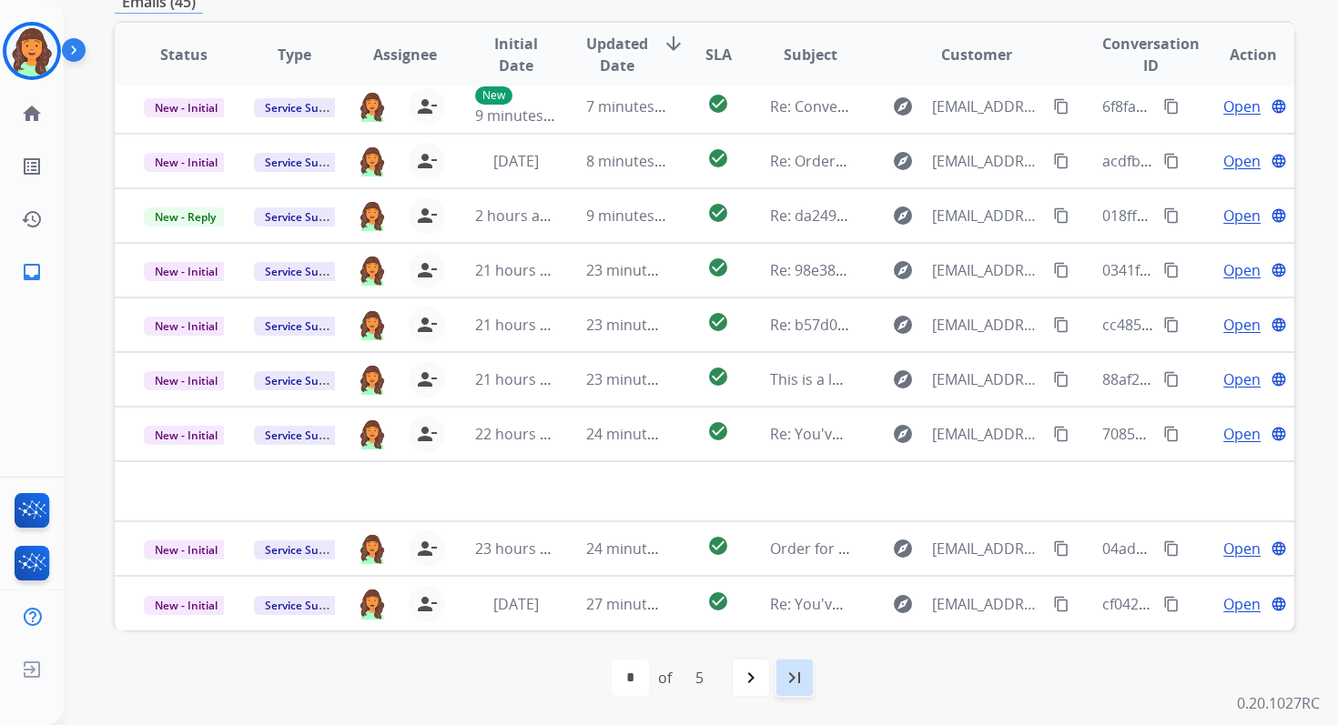
click at [794, 667] on mat-icon "last_page" at bounding box center [795, 678] width 22 height 22
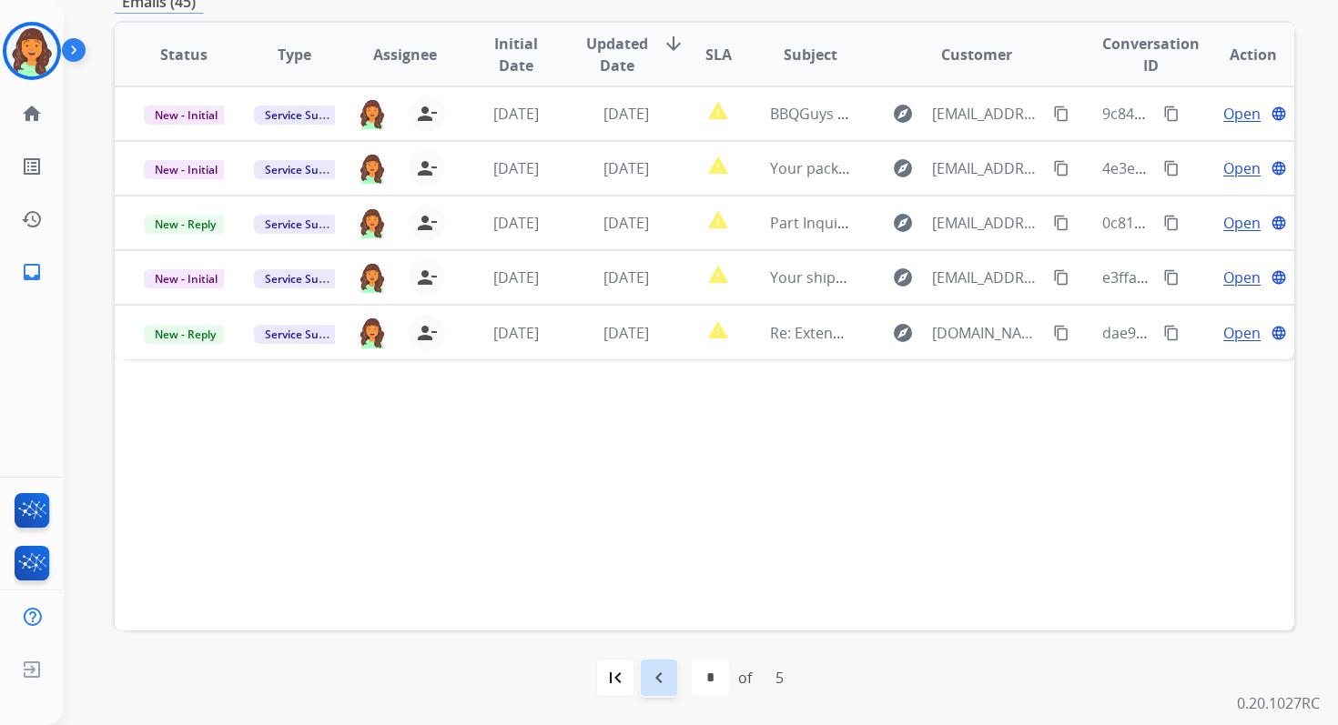
click at [646, 676] on div "navigate_before" at bounding box center [659, 678] width 40 height 40
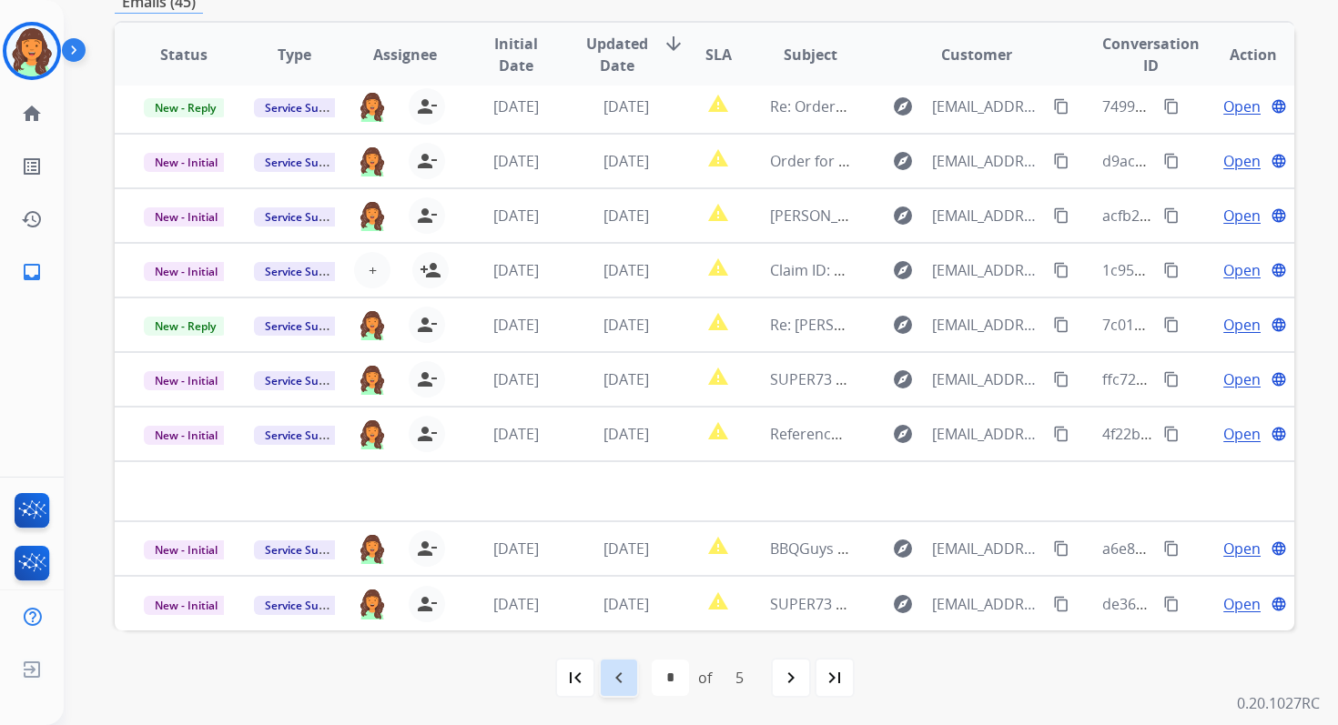
click at [613, 676] on mat-icon "navigate_before" at bounding box center [619, 678] width 22 height 22
click at [579, 679] on mat-icon "first_page" at bounding box center [575, 678] width 22 height 22
select select "*"
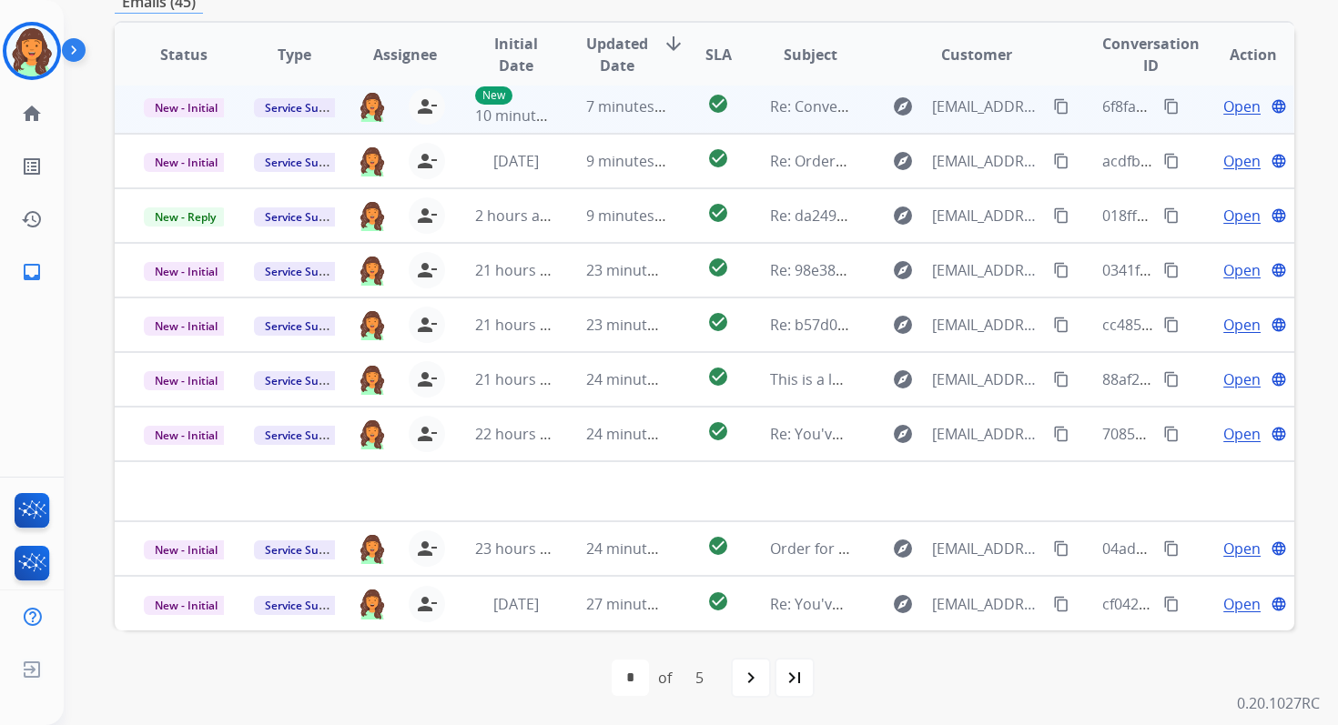
click at [605, 120] on td "7 minutes ago" at bounding box center [612, 106] width 110 height 55
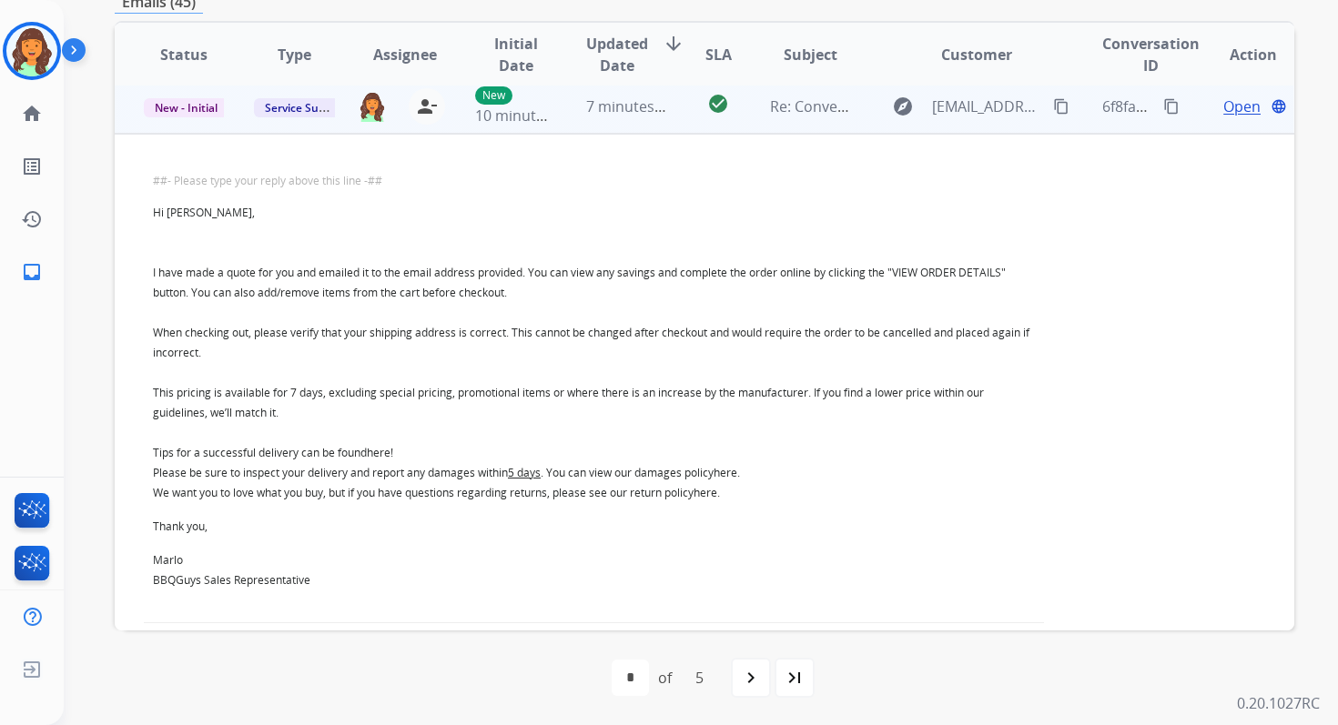
scroll to position [55, 0]
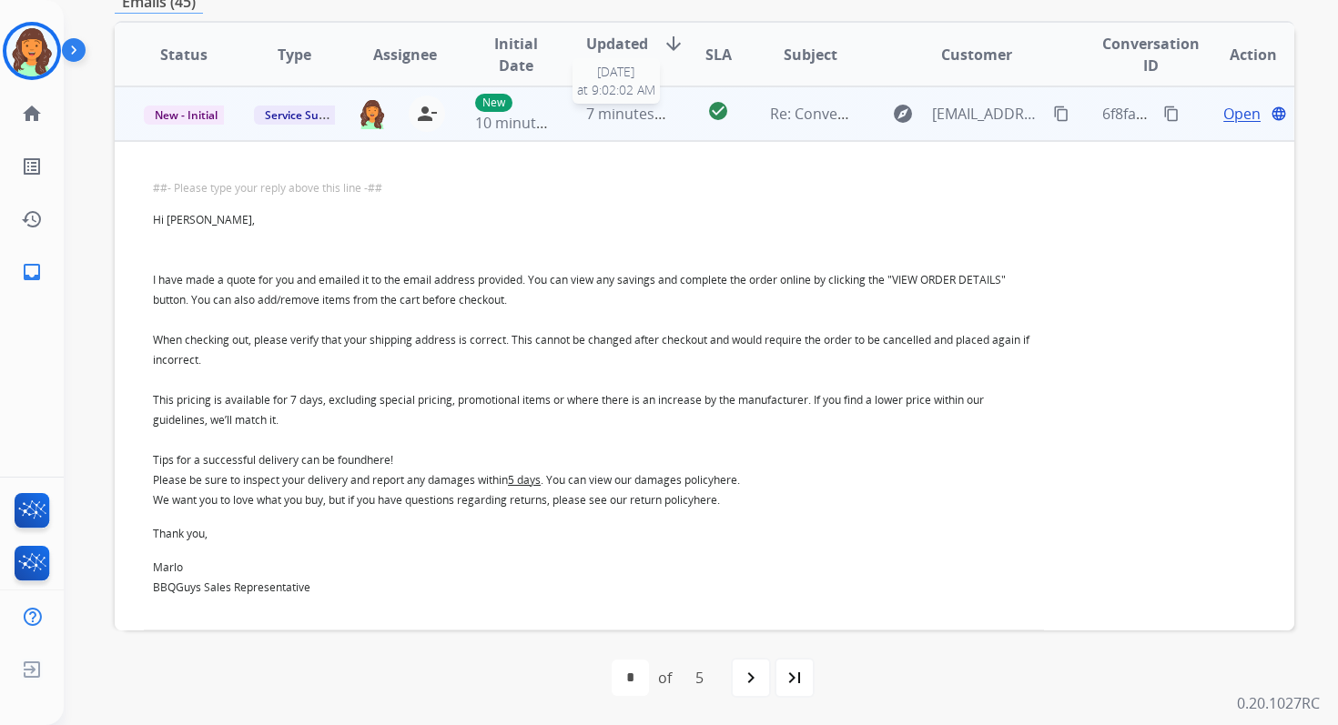
click at [651, 122] on span "7 minutes ago" at bounding box center [634, 114] width 97 height 20
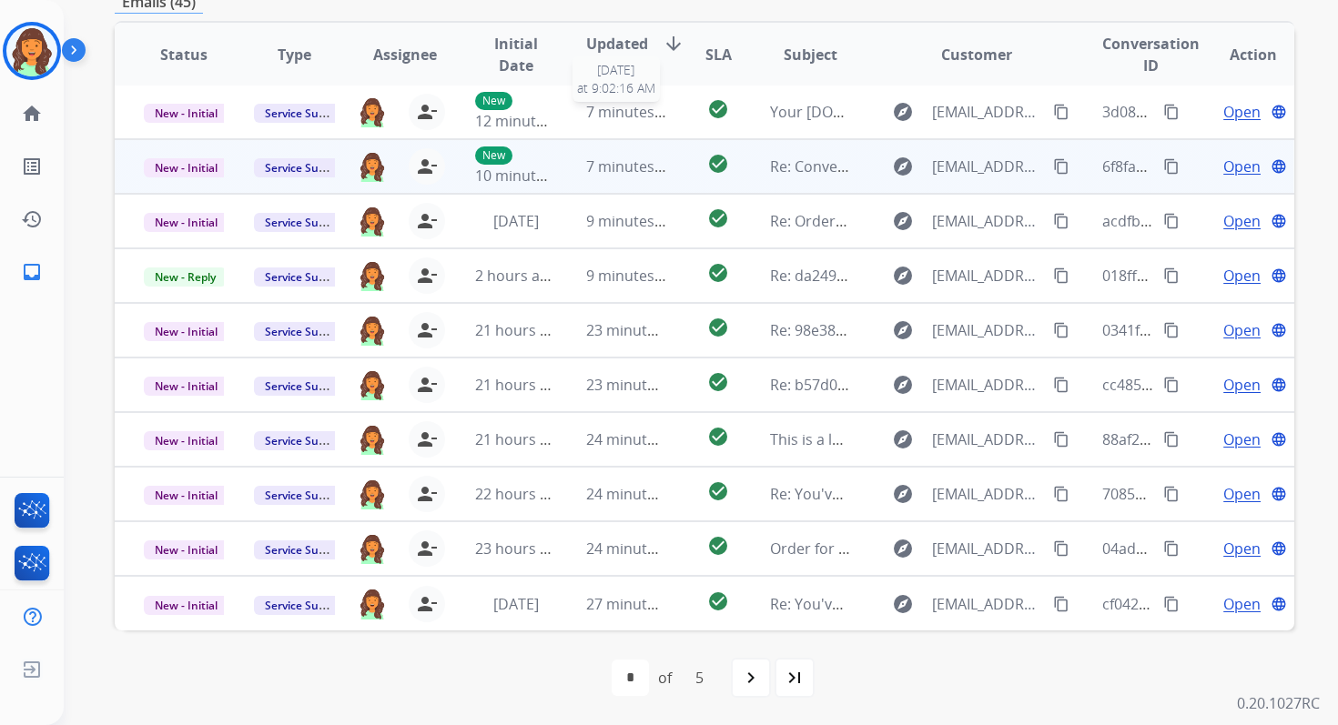
scroll to position [2, 0]
click at [645, 168] on span "7 minutes ago" at bounding box center [634, 167] width 97 height 20
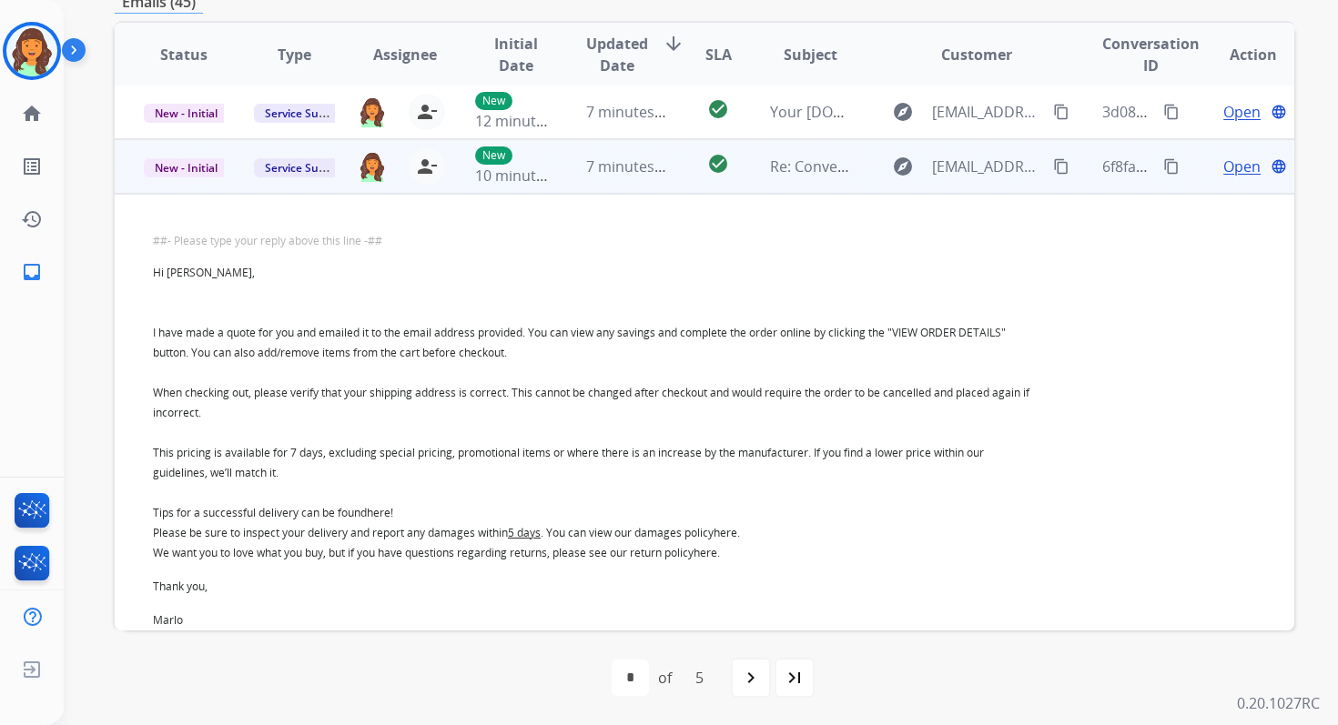
scroll to position [55, 0]
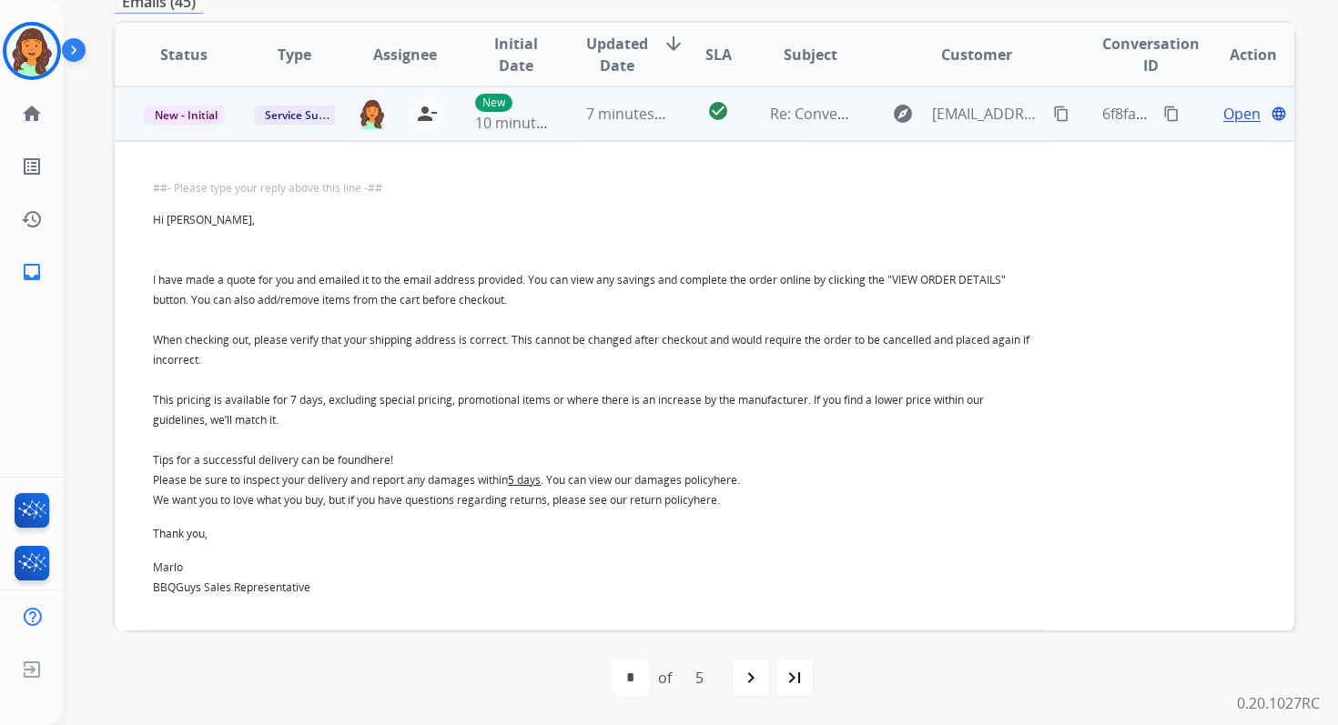
click at [647, 131] on td "7 minutes ago" at bounding box center [612, 113] width 110 height 55
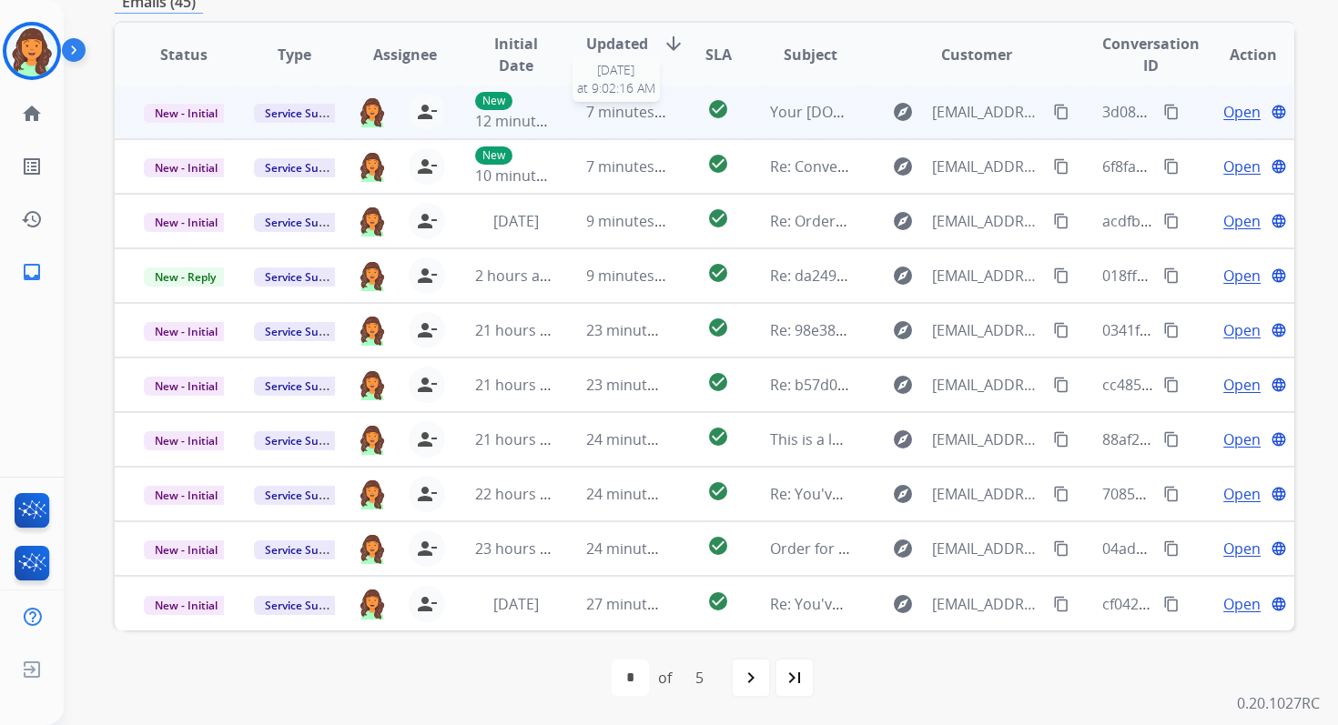
click at [637, 119] on span "7 minutes ago" at bounding box center [634, 112] width 97 height 20
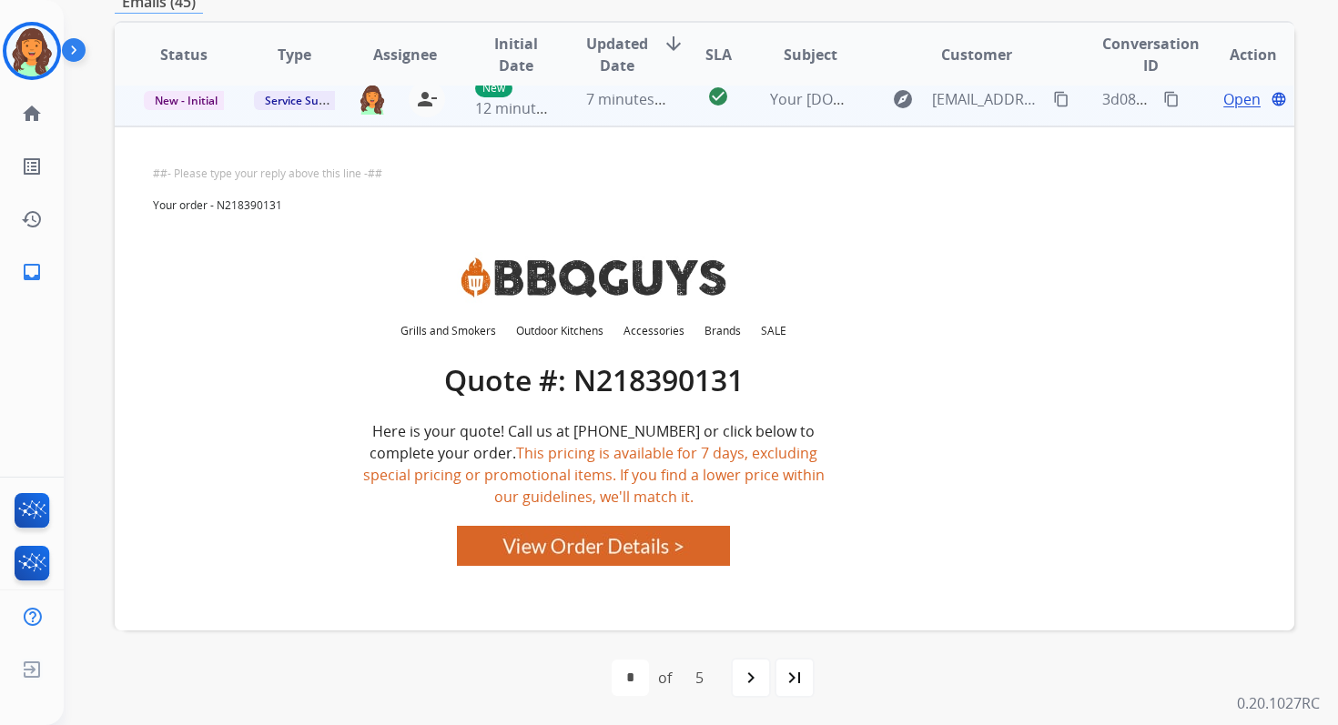
scroll to position [0, 0]
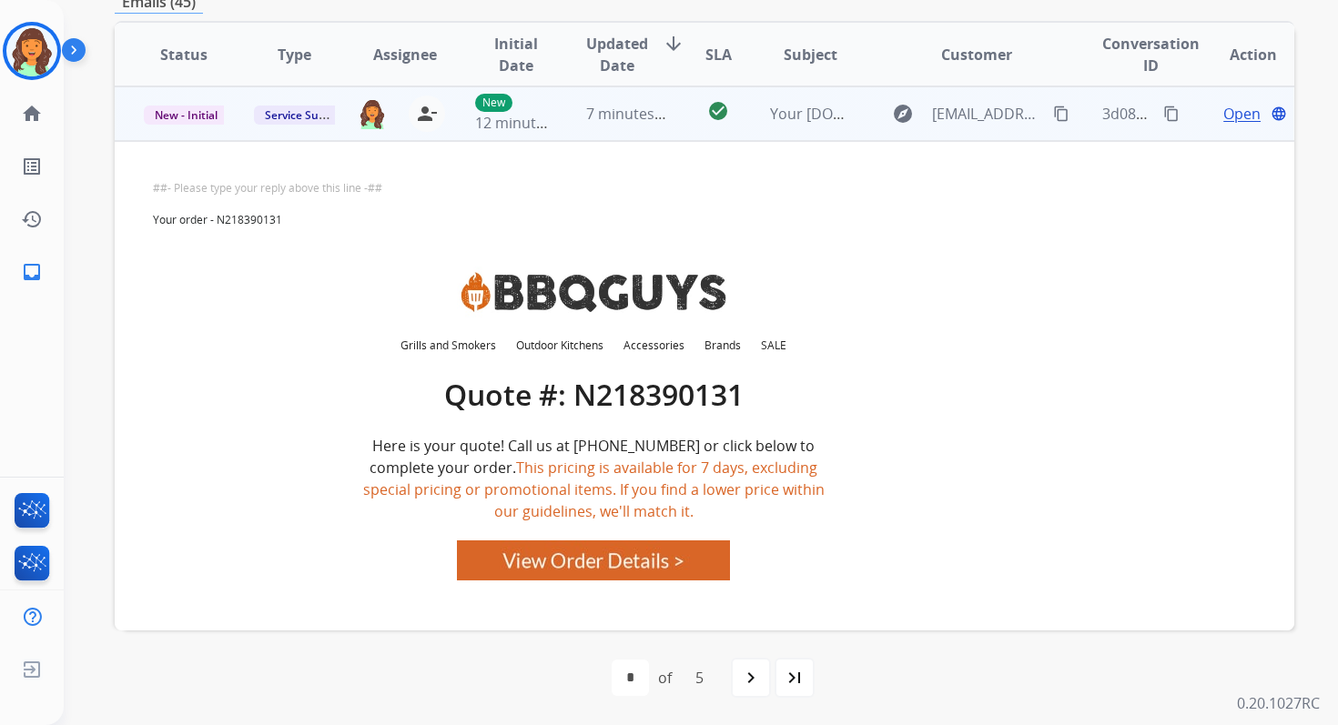
click at [547, 578] on img at bounding box center [593, 561] width 273 height 40
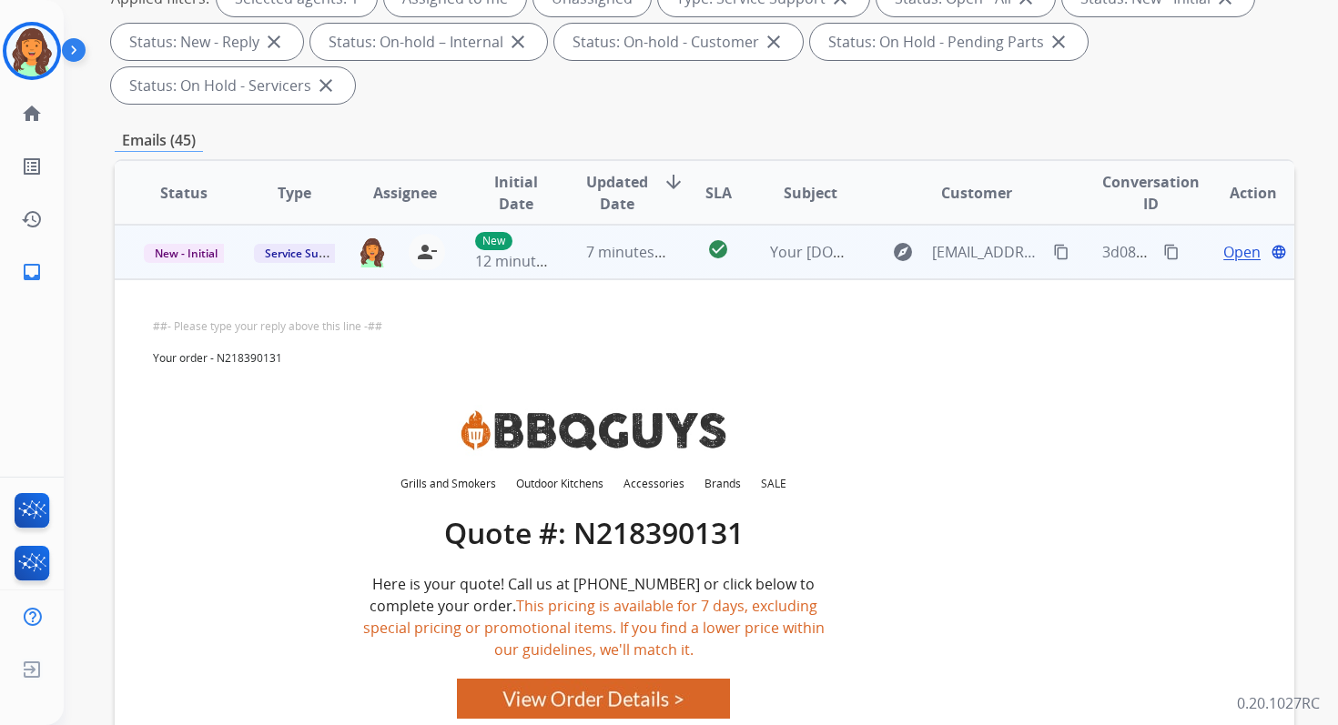
scroll to position [298, 0]
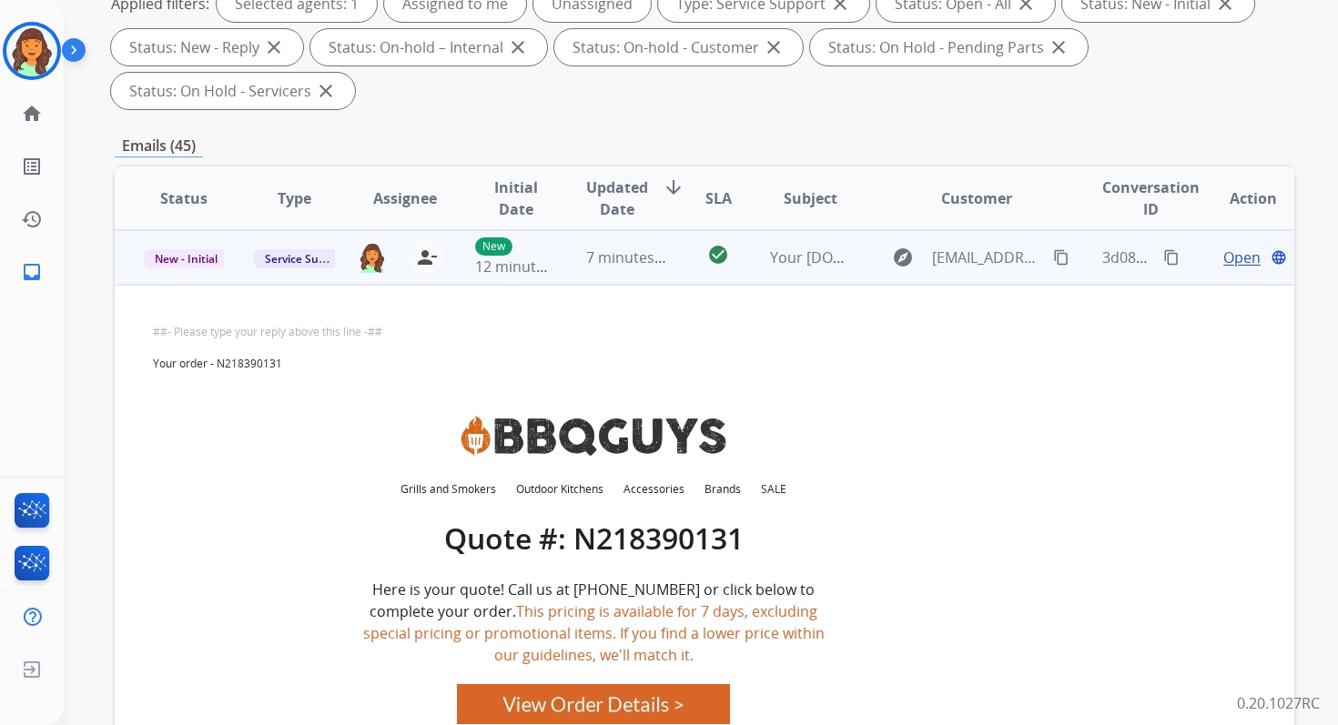
click at [1160, 258] on button "content_copy" at bounding box center [1171, 258] width 22 height 22
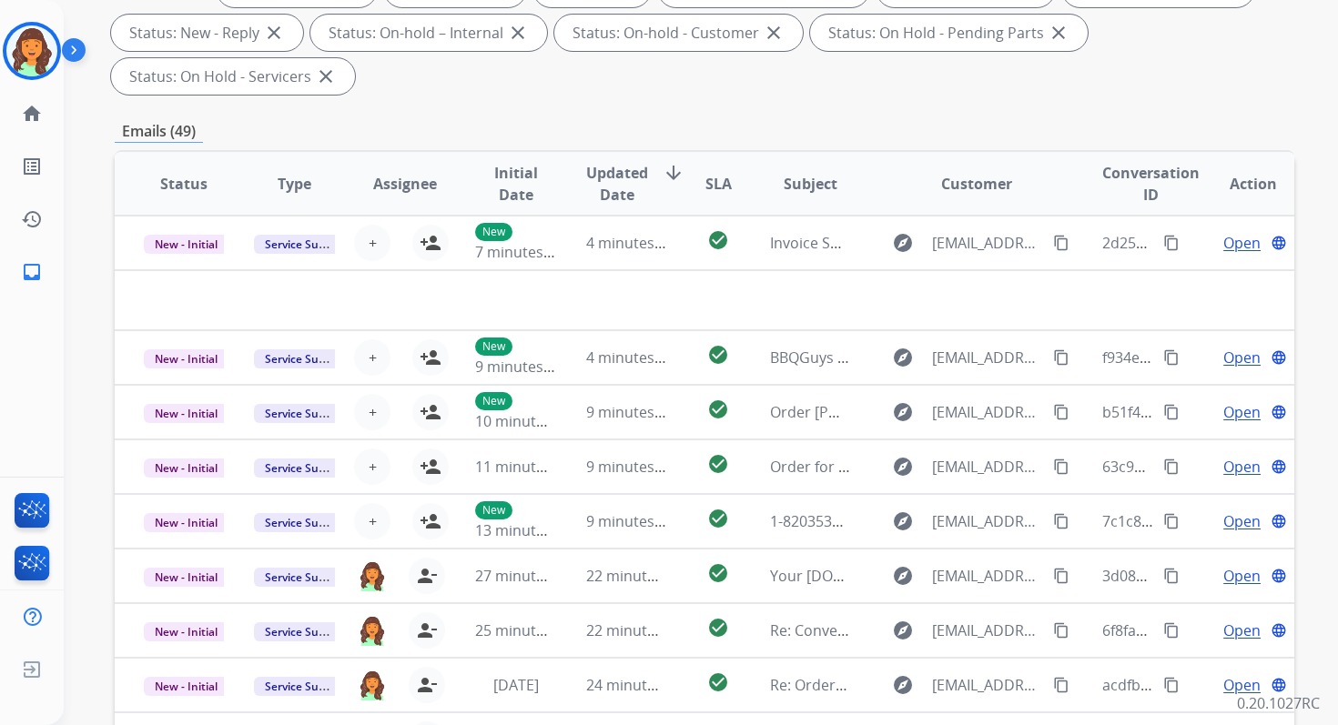
scroll to position [441, 0]
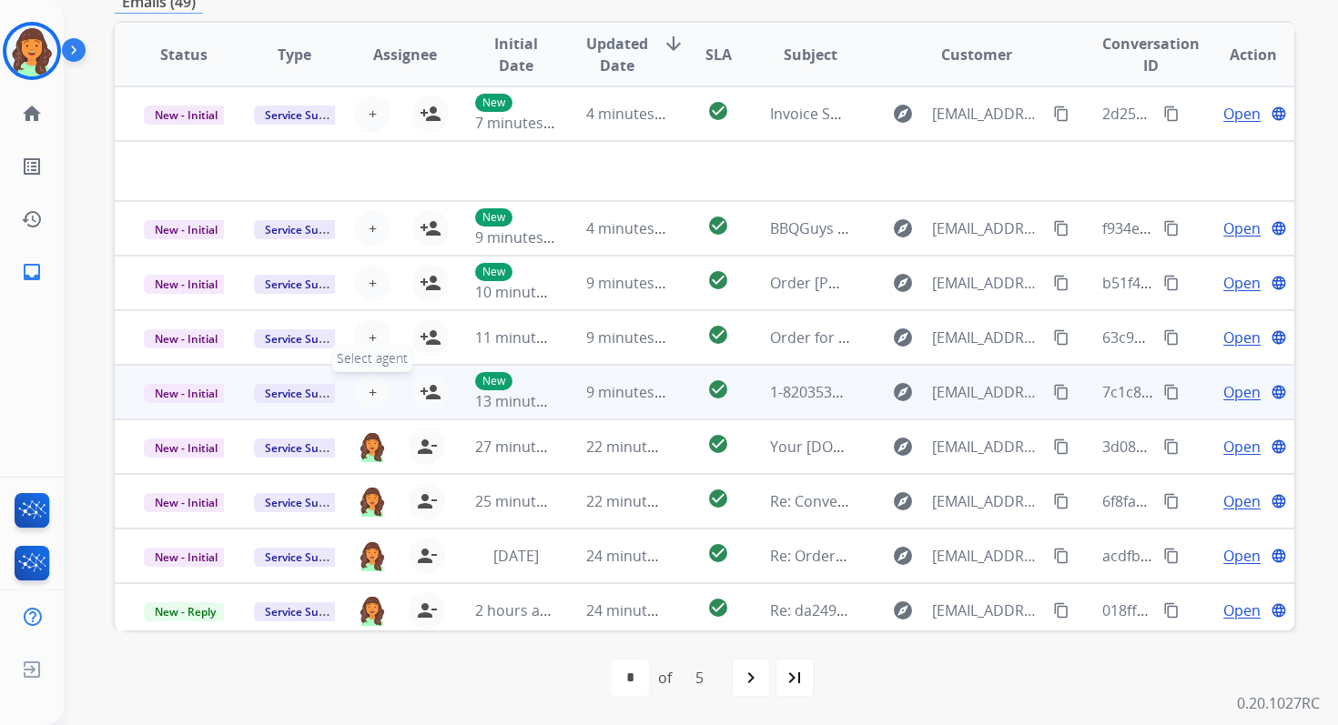
click at [373, 394] on button "+ Select agent" at bounding box center [372, 392] width 36 height 36
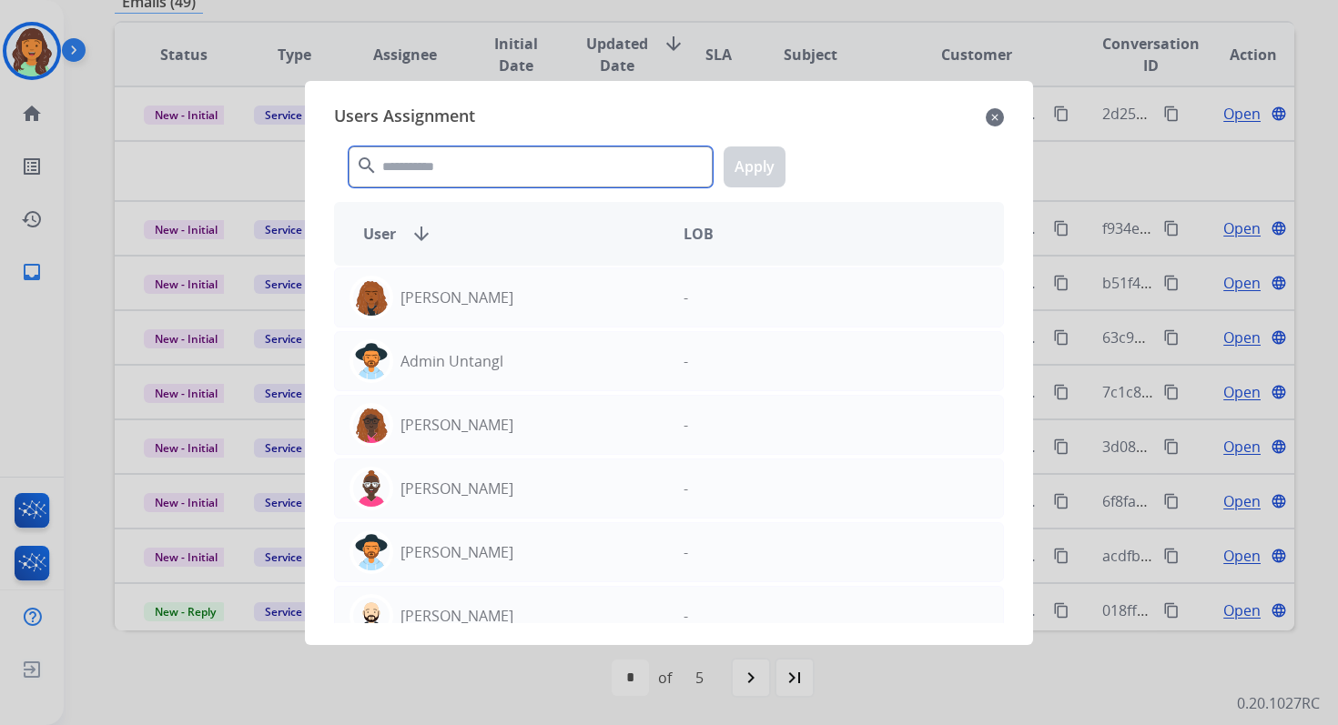
click at [453, 166] on input "text" at bounding box center [531, 167] width 364 height 41
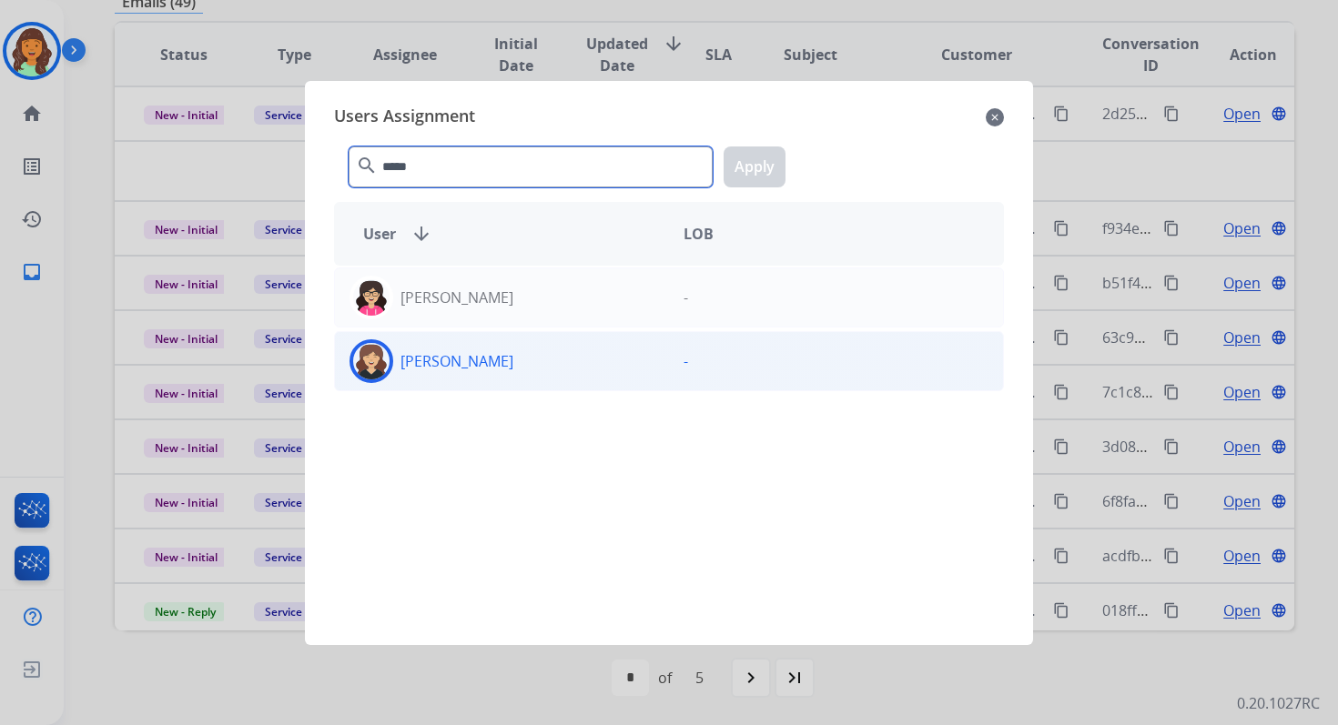
type input "*****"
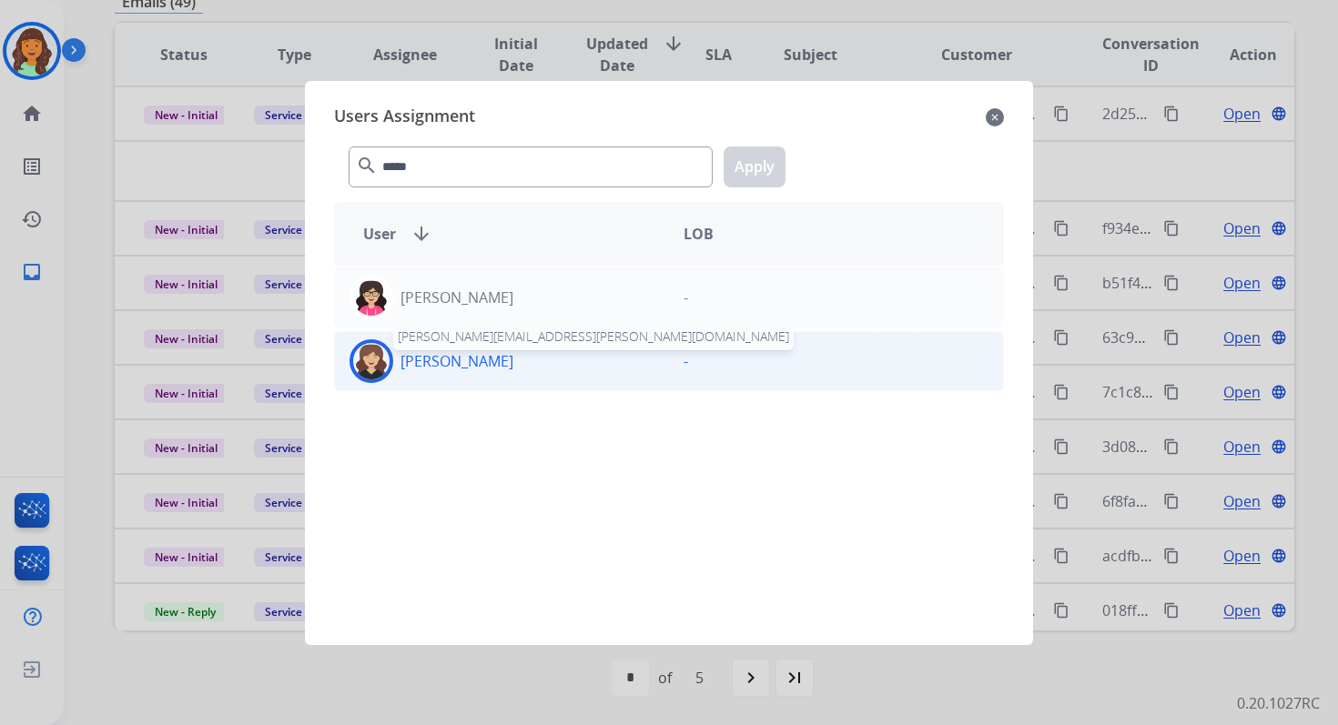
click at [497, 358] on p "[PERSON_NAME]" at bounding box center [456, 361] width 113 height 22
click at [751, 157] on button "Apply" at bounding box center [754, 167] width 62 height 41
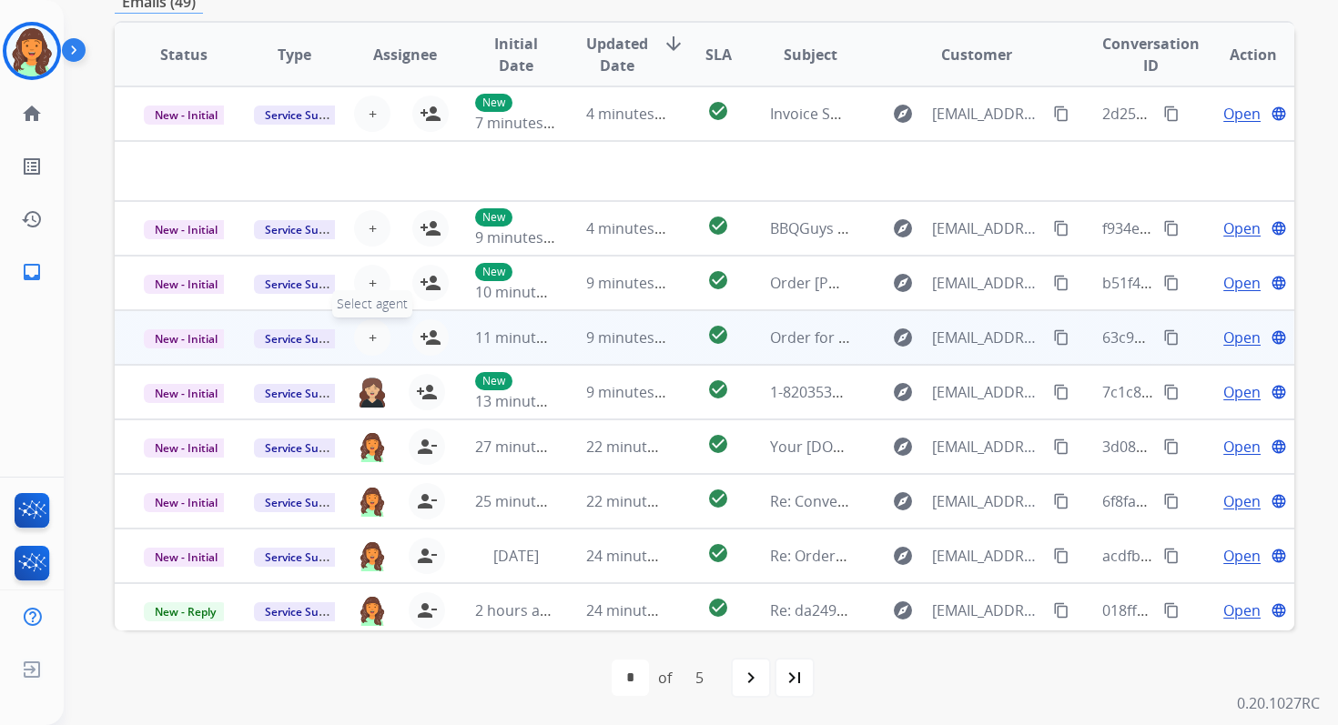
click at [374, 334] on button "+ Select agent" at bounding box center [372, 337] width 36 height 36
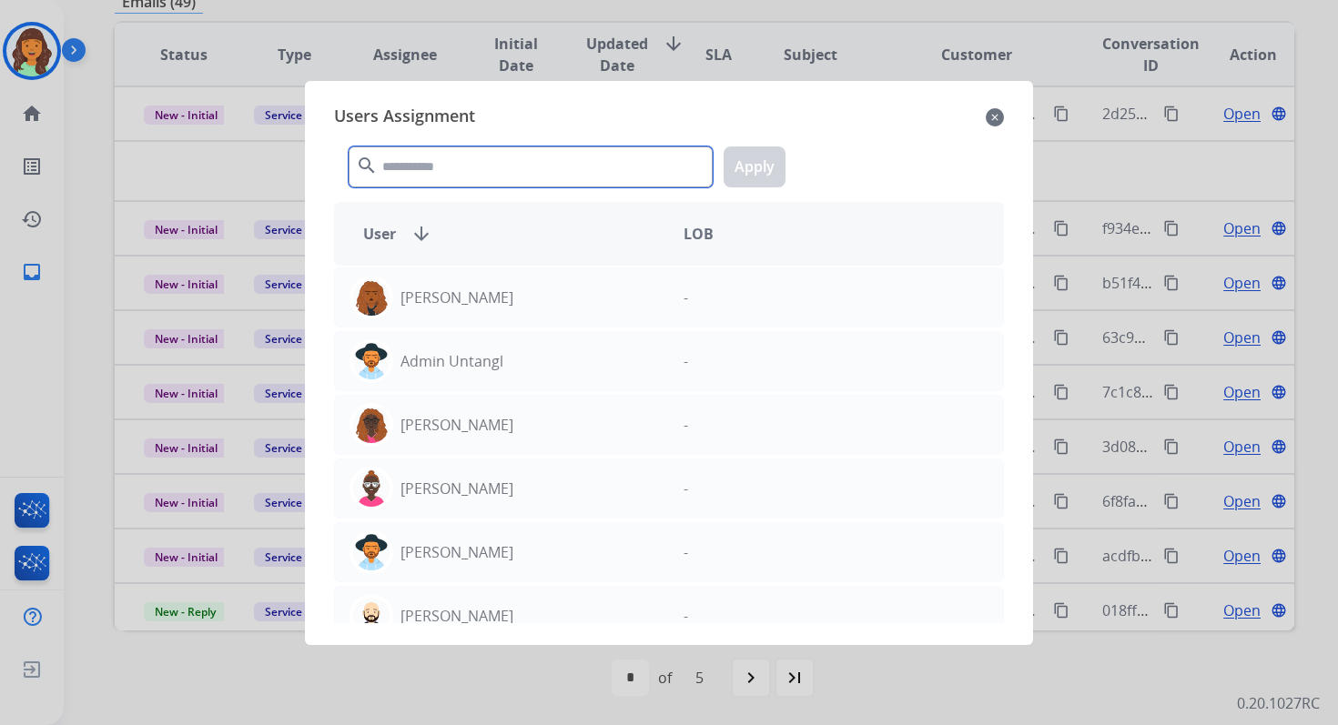
click at [471, 170] on input "text" at bounding box center [531, 167] width 364 height 41
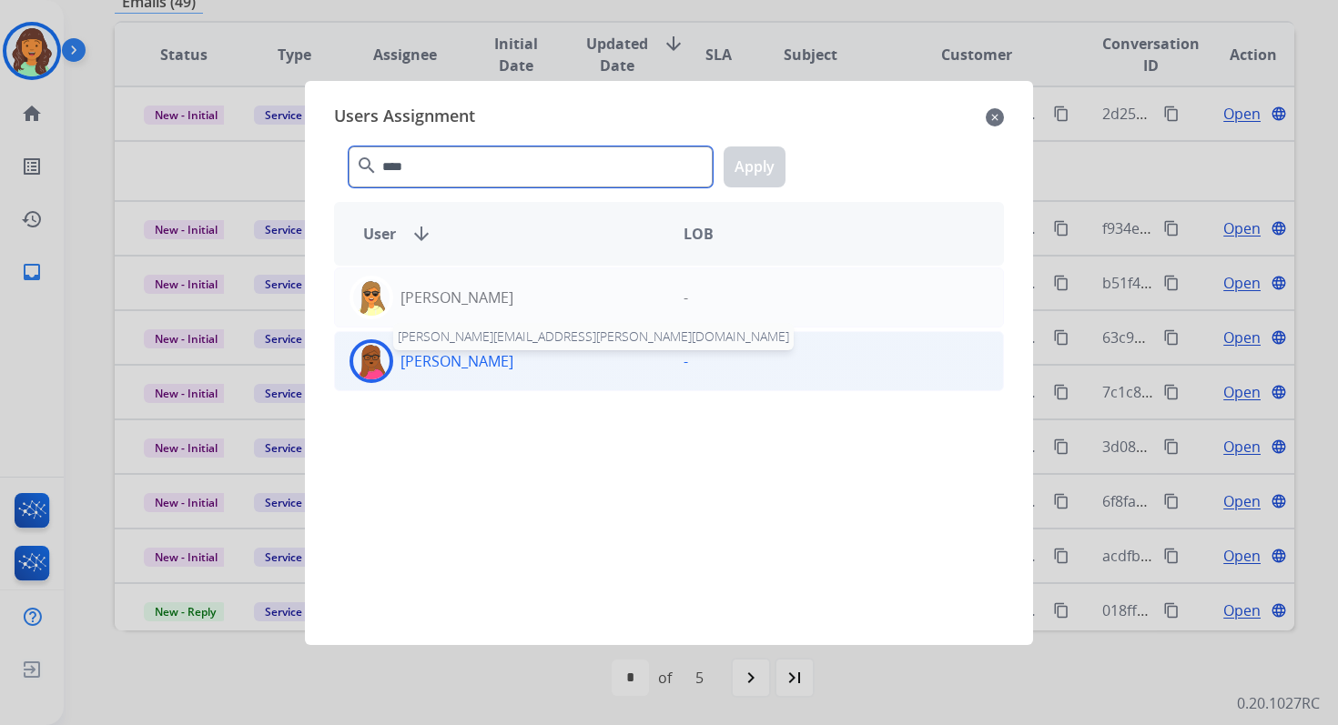
type input "****"
click at [498, 370] on div "[PERSON_NAME] [PERSON_NAME][EMAIL_ADDRESS][PERSON_NAME][DOMAIN_NAME]" at bounding box center [502, 361] width 334 height 44
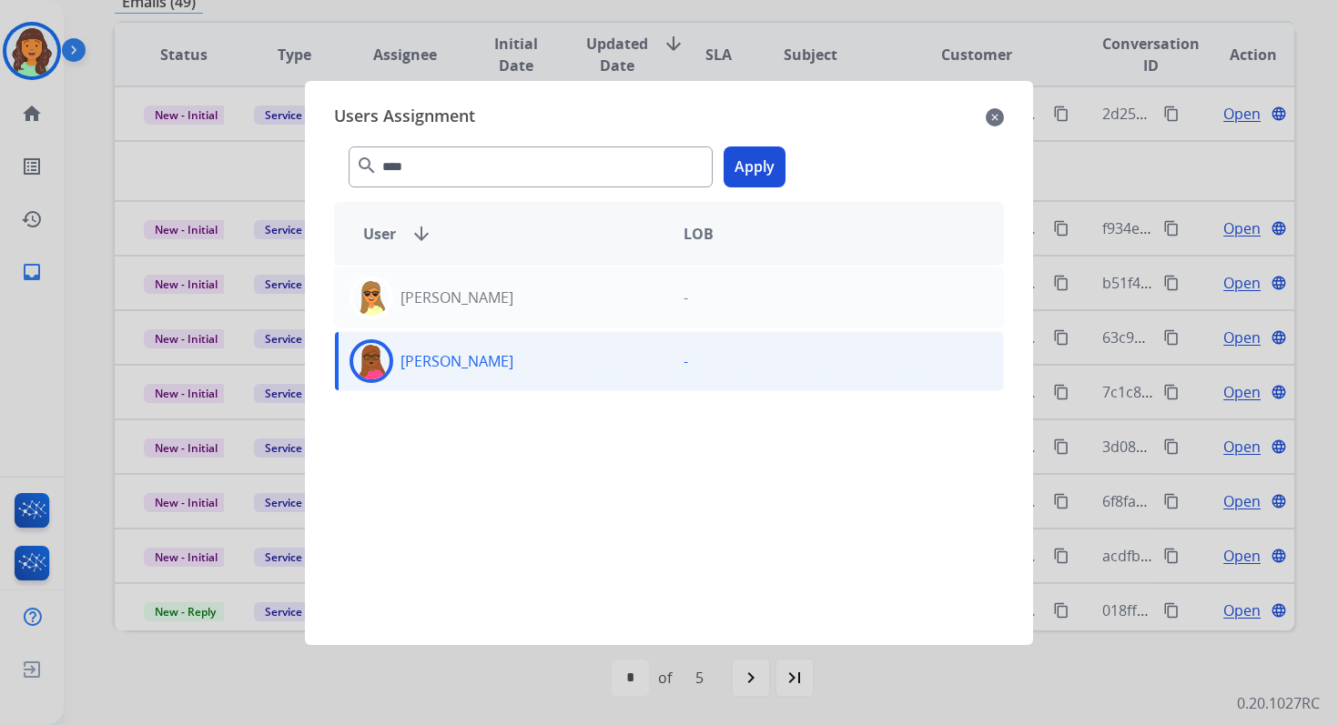
click at [752, 167] on button "Apply" at bounding box center [754, 167] width 62 height 41
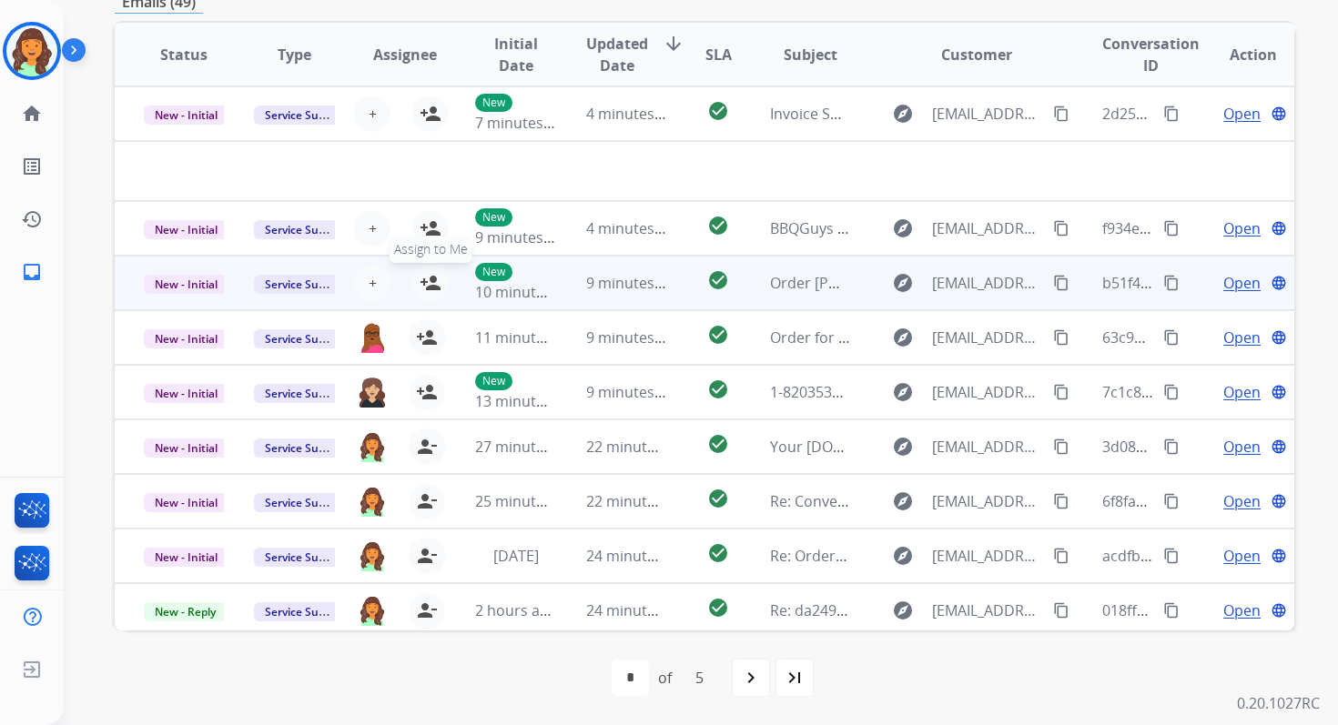
click at [430, 278] on mat-icon "person_add" at bounding box center [431, 283] width 22 height 22
click at [187, 281] on span "New - Initial" at bounding box center [186, 284] width 85 height 19
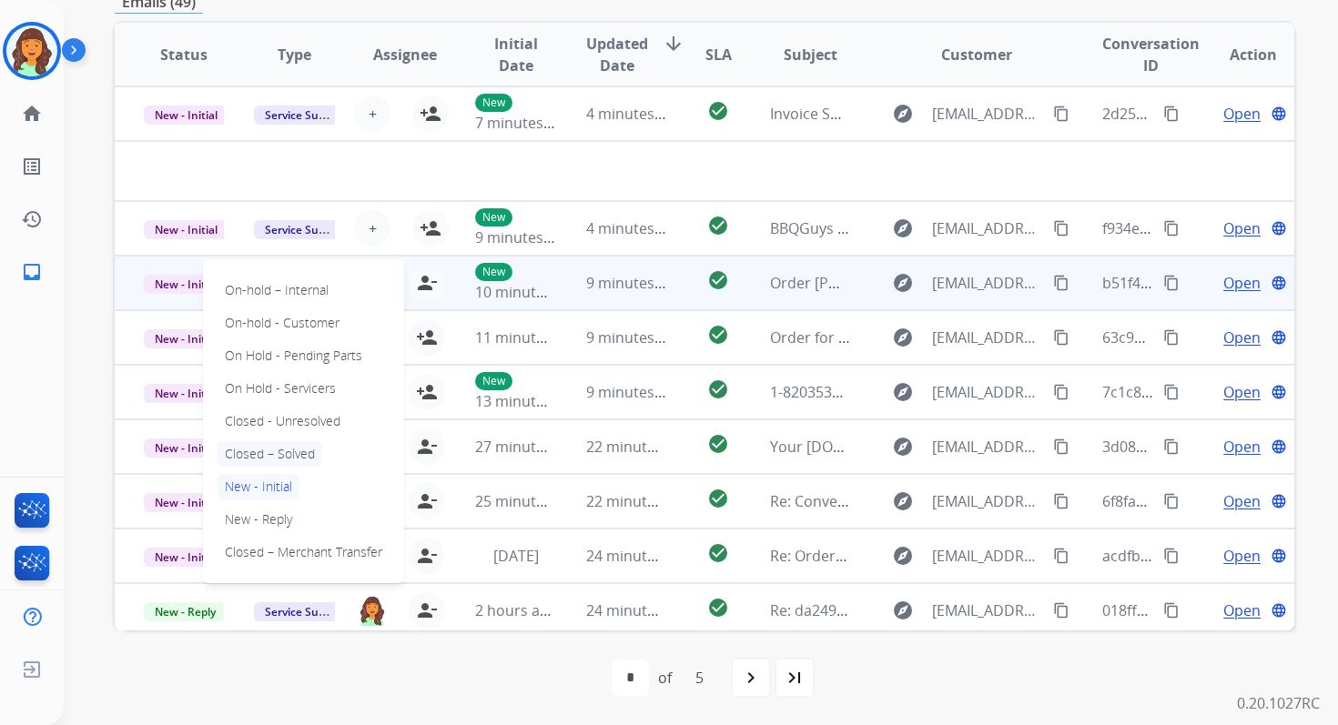
click at [279, 448] on p "Closed – Solved" at bounding box center [269, 453] width 105 height 25
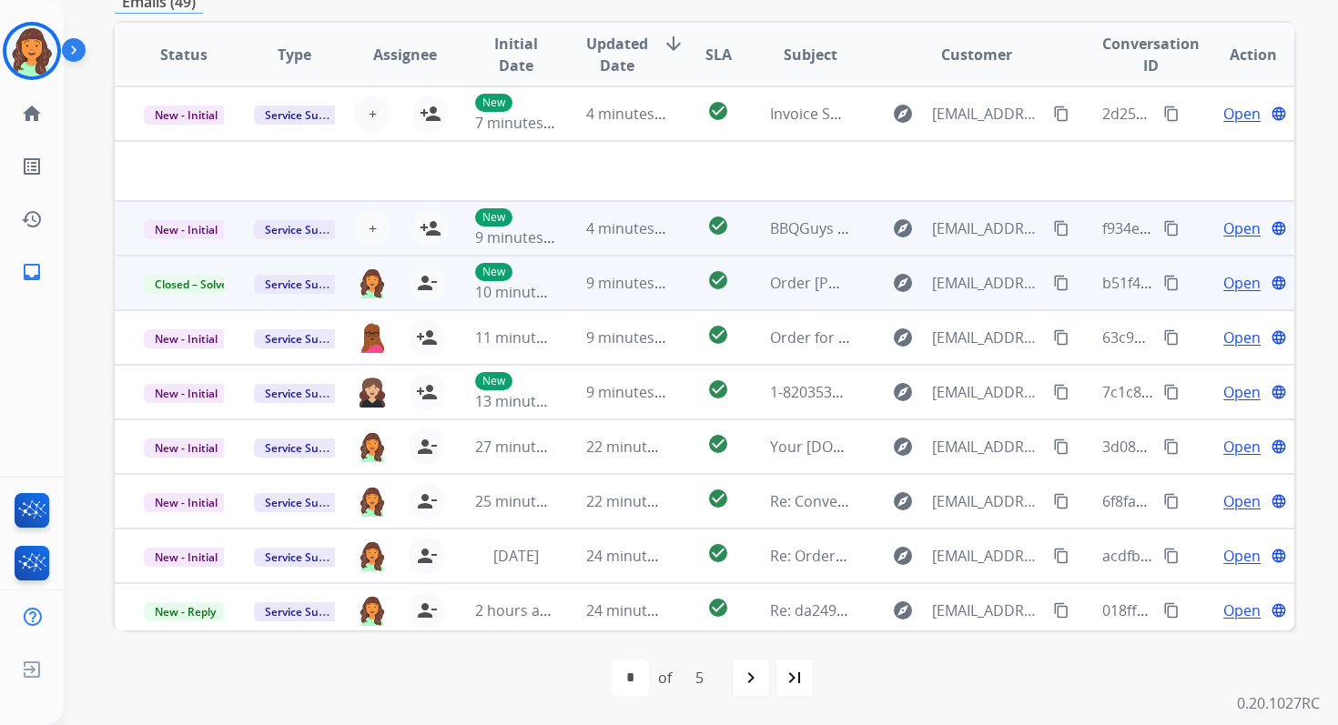
click at [579, 224] on td "4 minutes ago" at bounding box center [612, 228] width 110 height 55
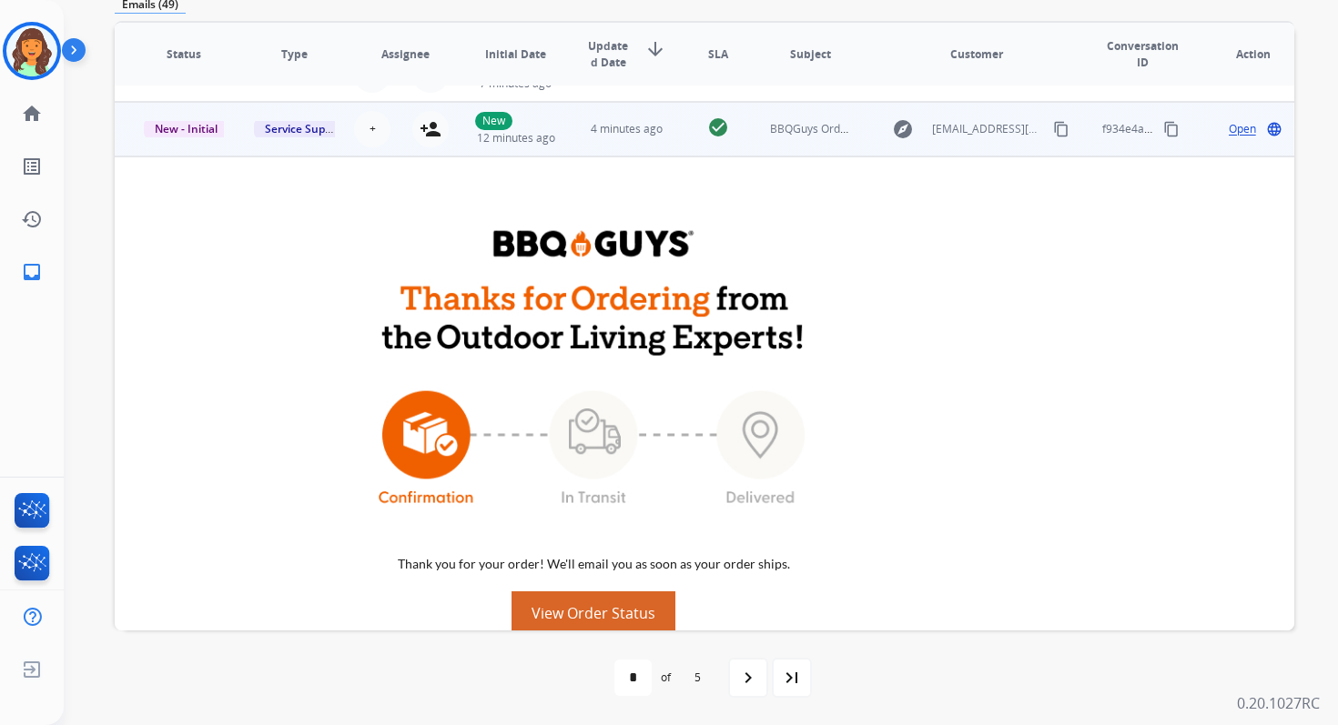
scroll to position [55, 0]
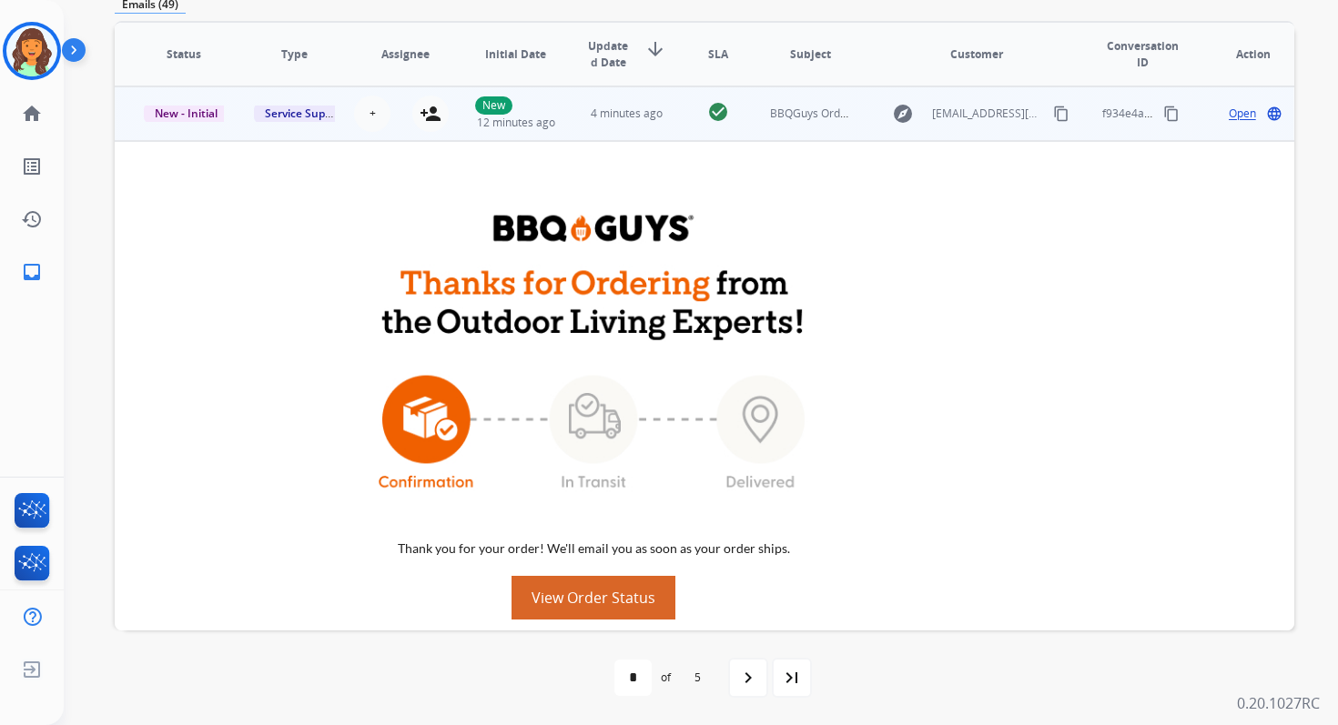
click at [1163, 110] on mat-icon "content_copy" at bounding box center [1171, 114] width 16 height 16
click at [434, 106] on mat-icon "person_add" at bounding box center [431, 114] width 22 height 22
click at [185, 116] on span "New - Initial" at bounding box center [186, 113] width 85 height 19
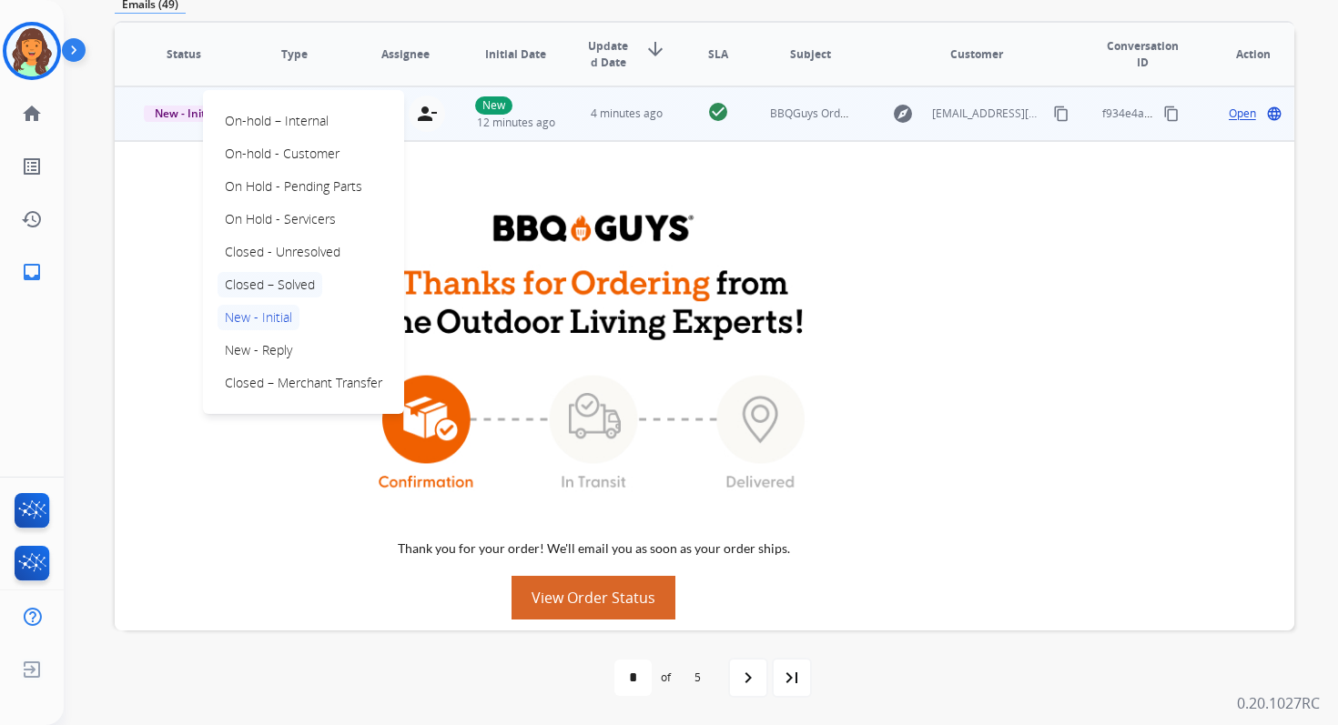
click at [270, 280] on p "Closed – Solved" at bounding box center [269, 284] width 105 height 25
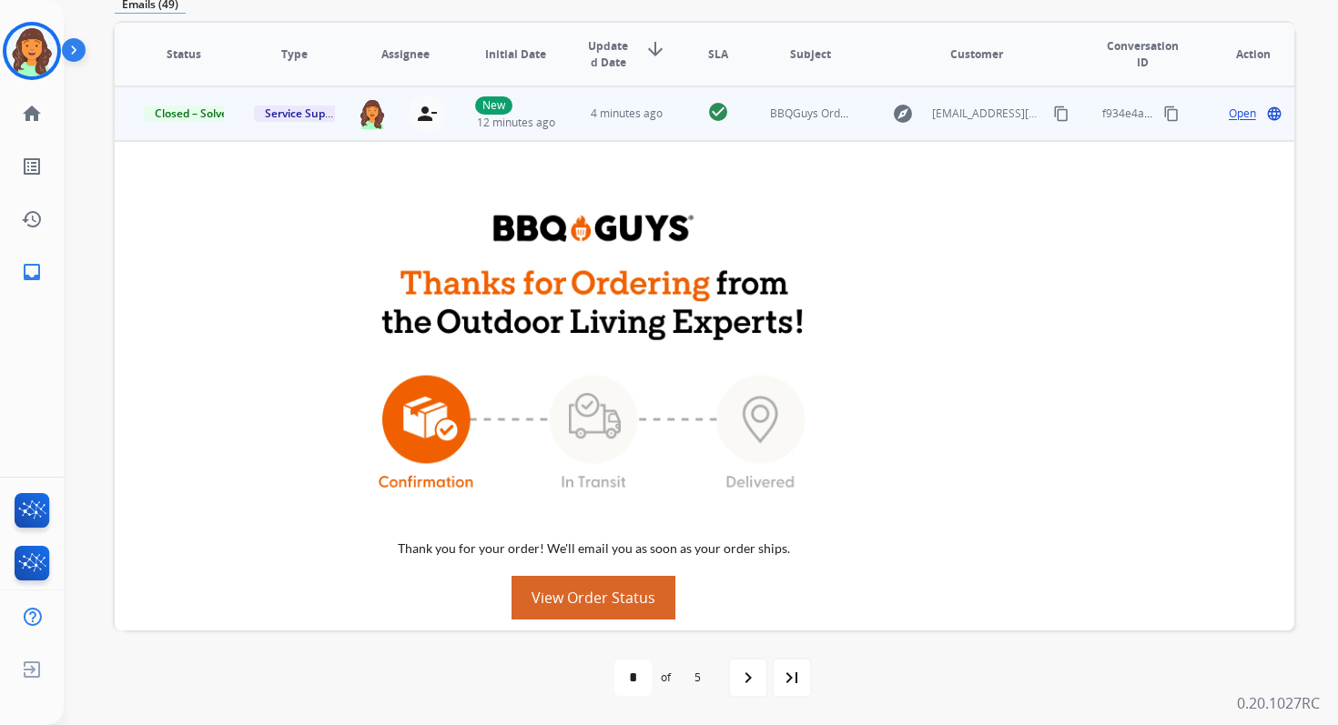
scroll to position [0, 0]
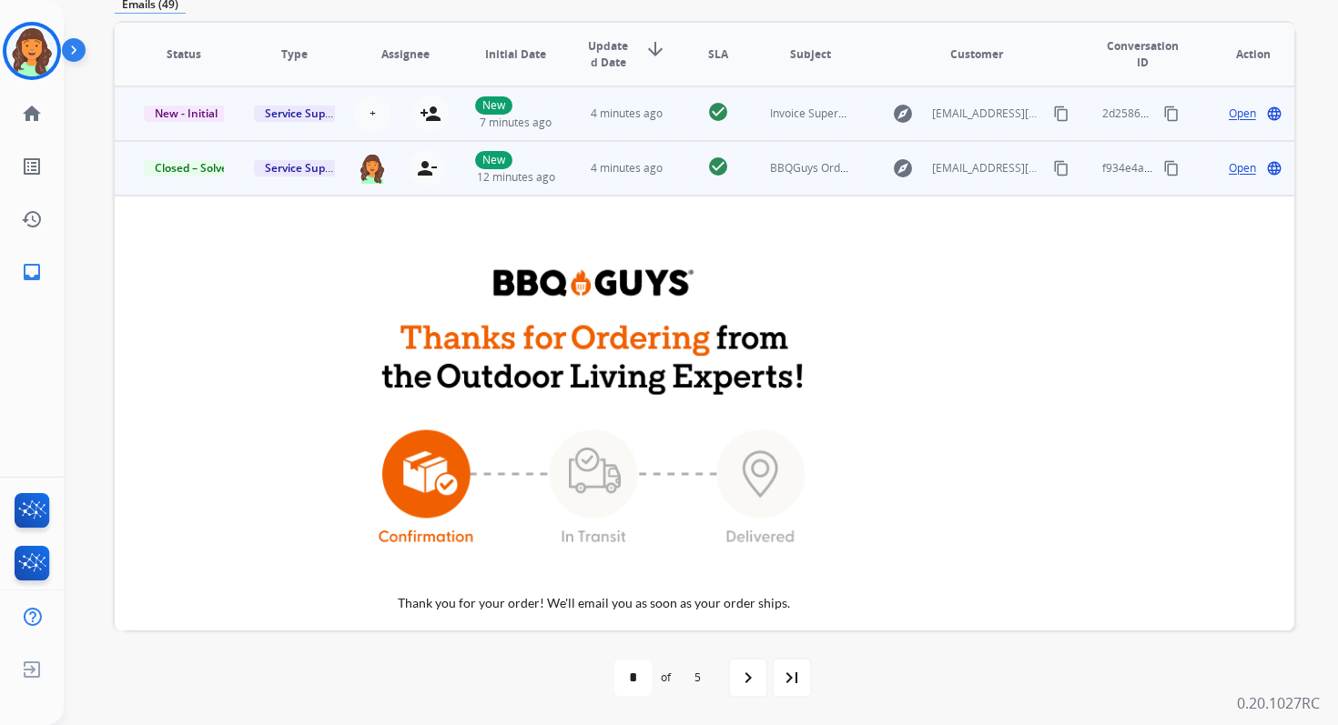
click at [667, 120] on td "check_circle" at bounding box center [704, 113] width 74 height 55
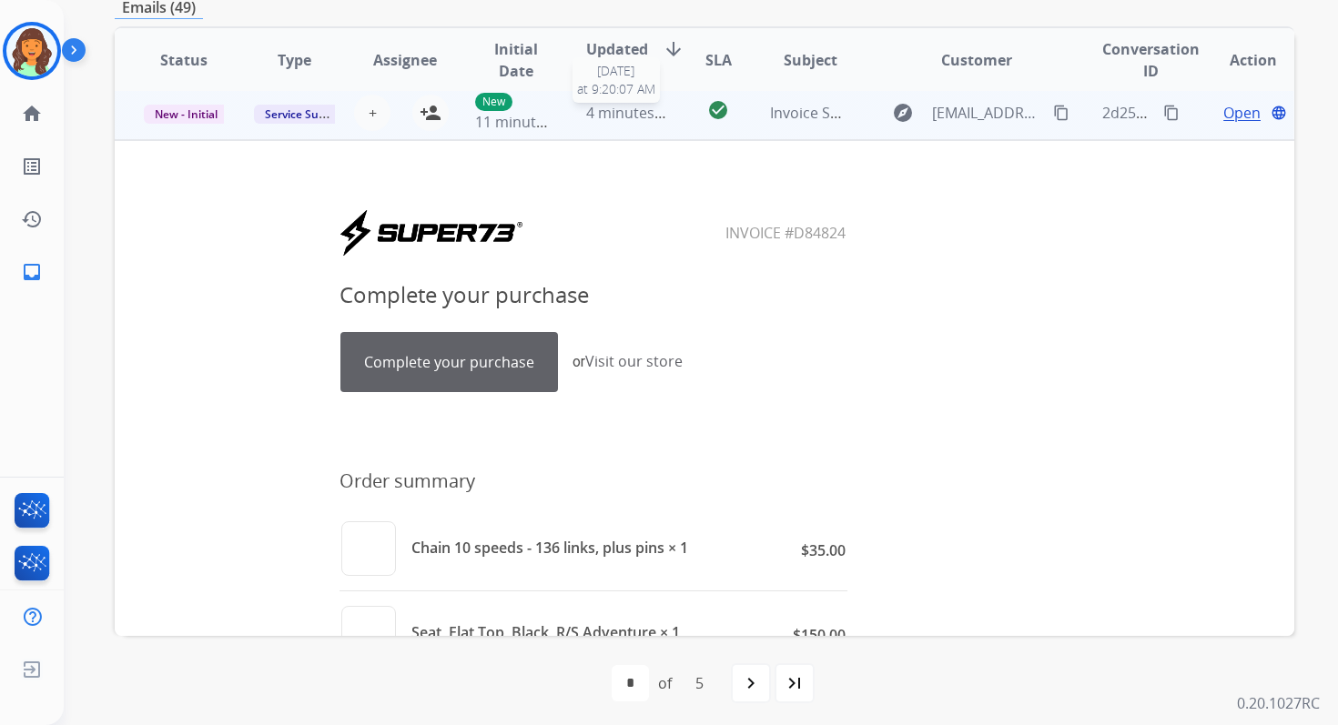
click at [617, 117] on span "4 minutes ago" at bounding box center [634, 113] width 97 height 20
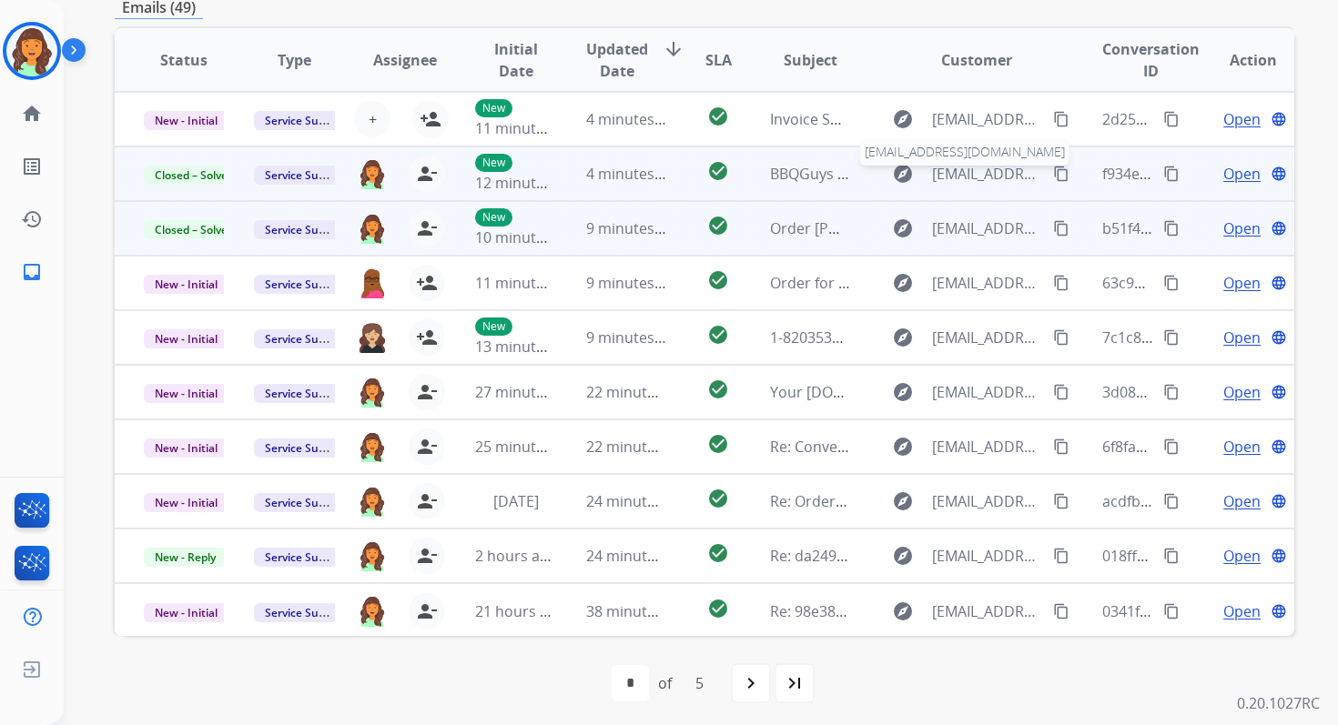
scroll to position [0, 0]
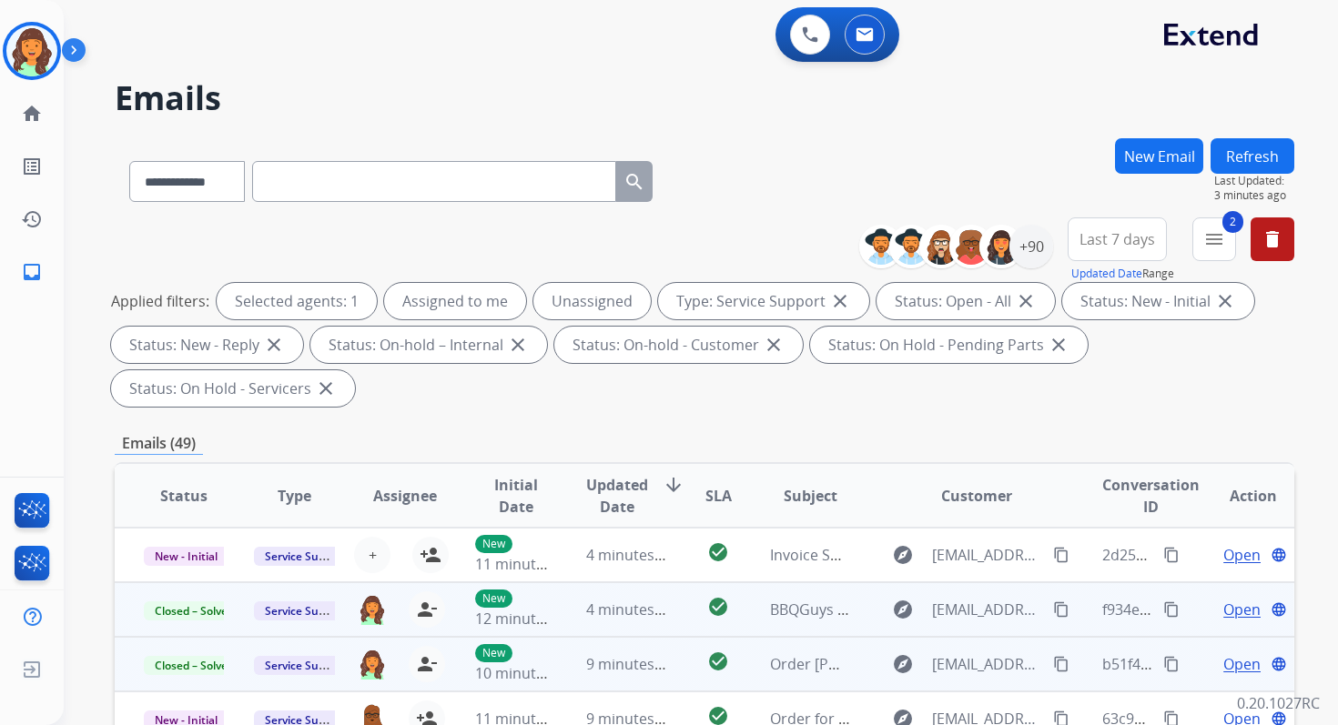
click at [1243, 140] on button "Refresh" at bounding box center [1252, 155] width 84 height 35
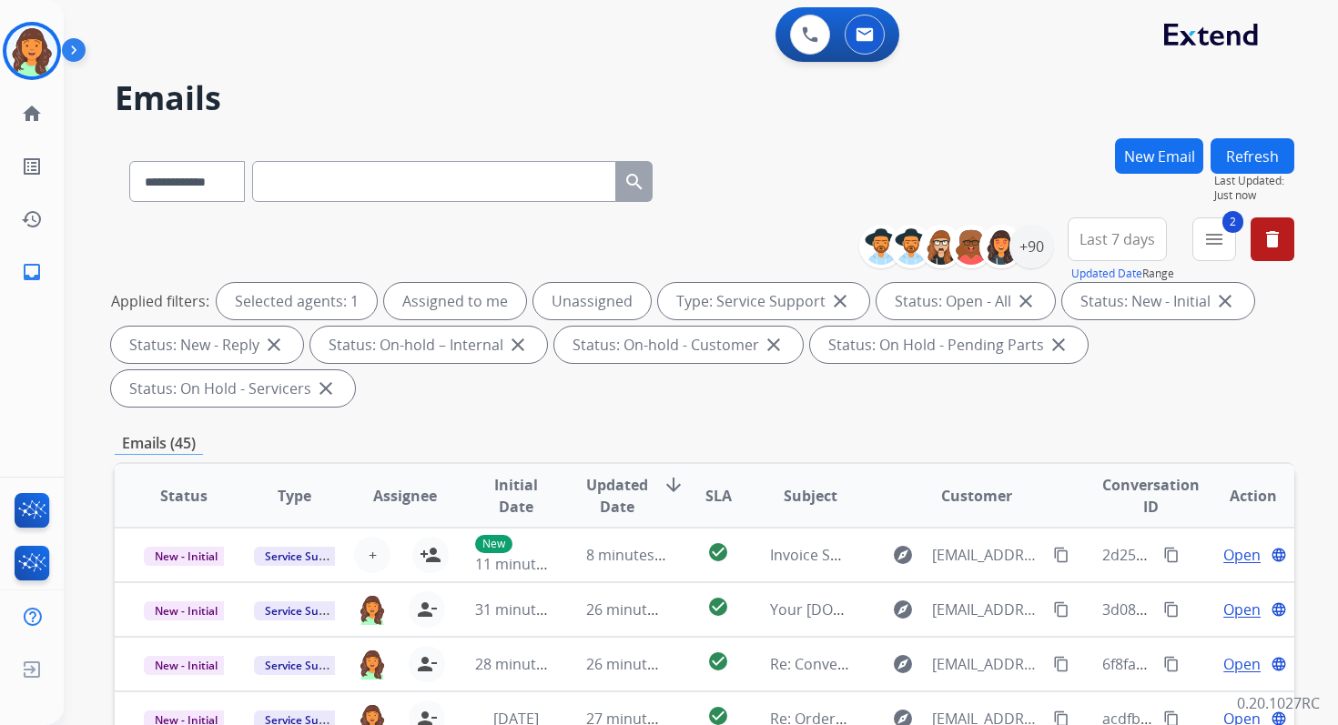
scroll to position [441, 0]
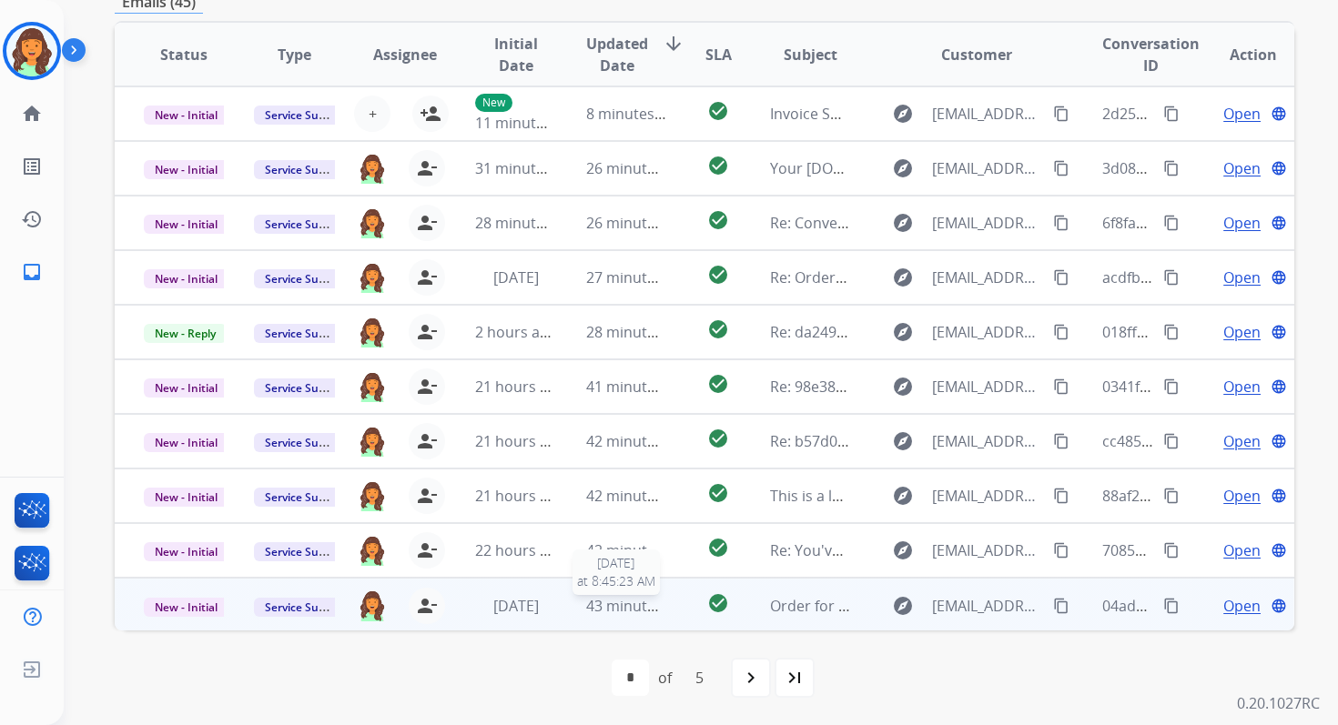
click at [612, 598] on span "43 minutes ago" at bounding box center [639, 606] width 106 height 20
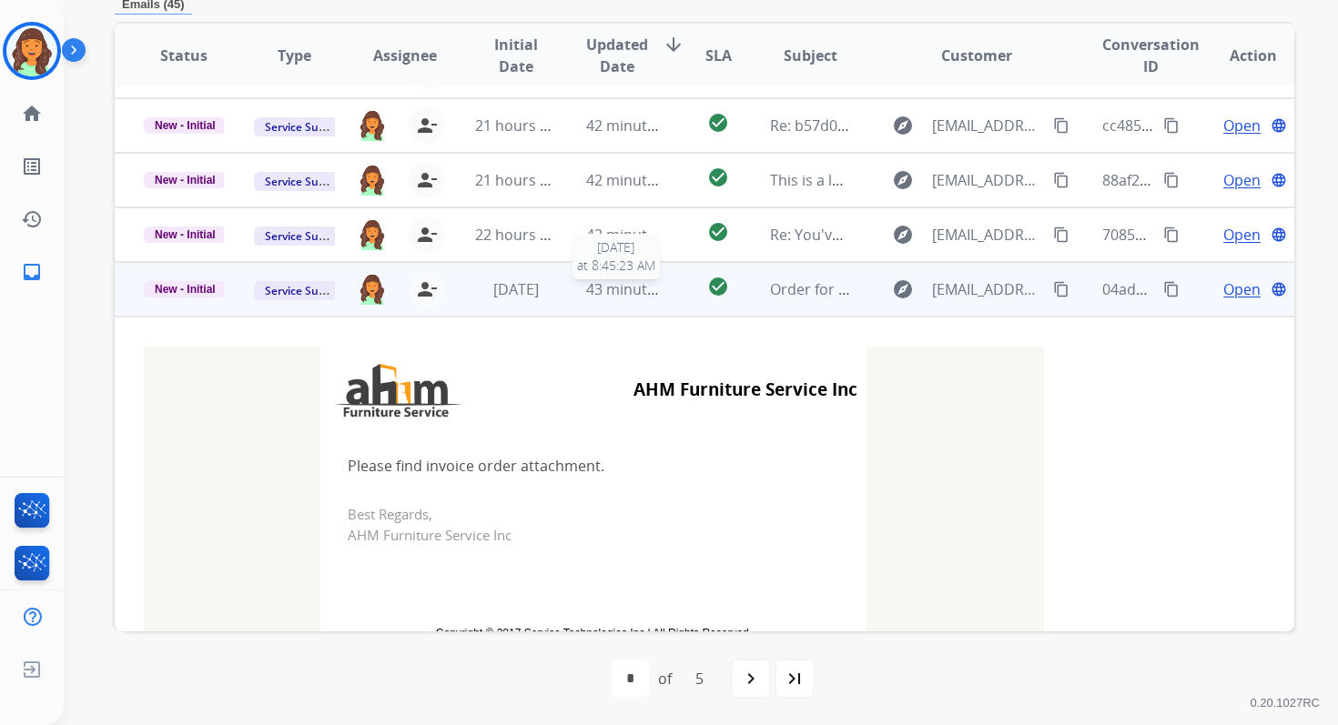
scroll to position [369, 0]
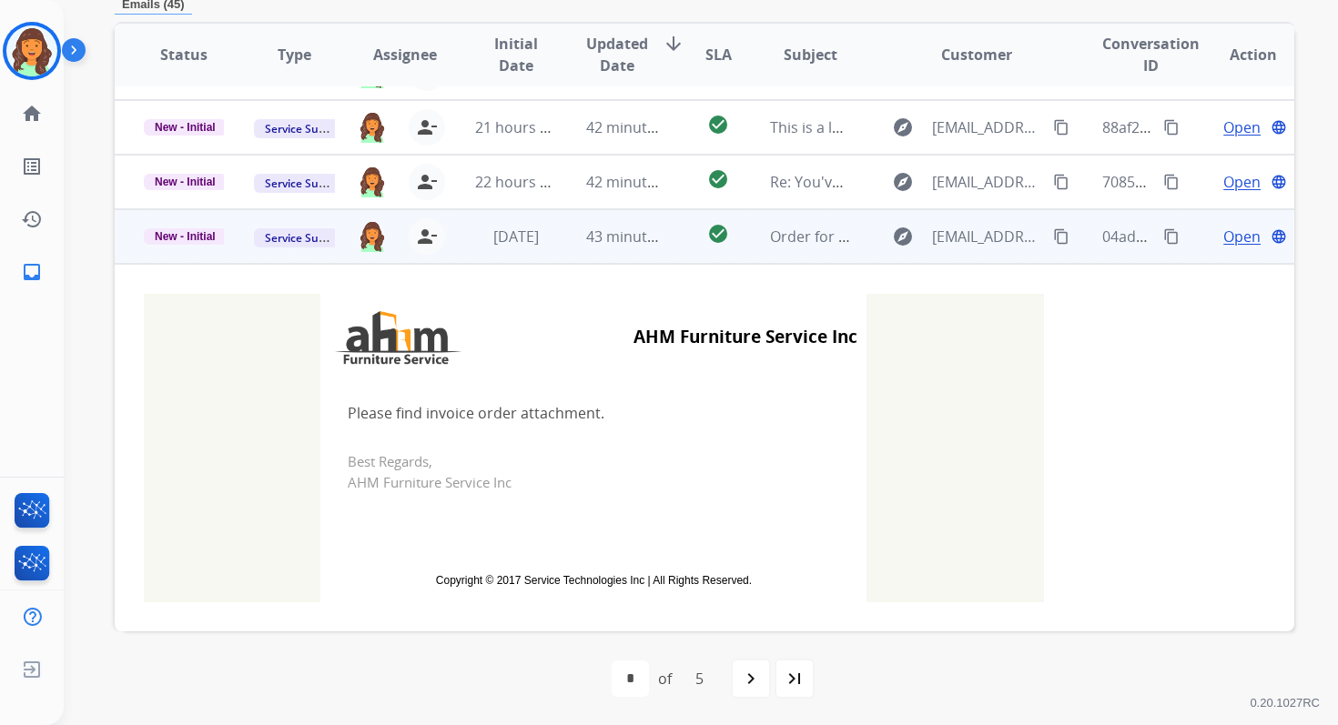
click at [1227, 230] on span "Open" at bounding box center [1241, 237] width 37 height 22
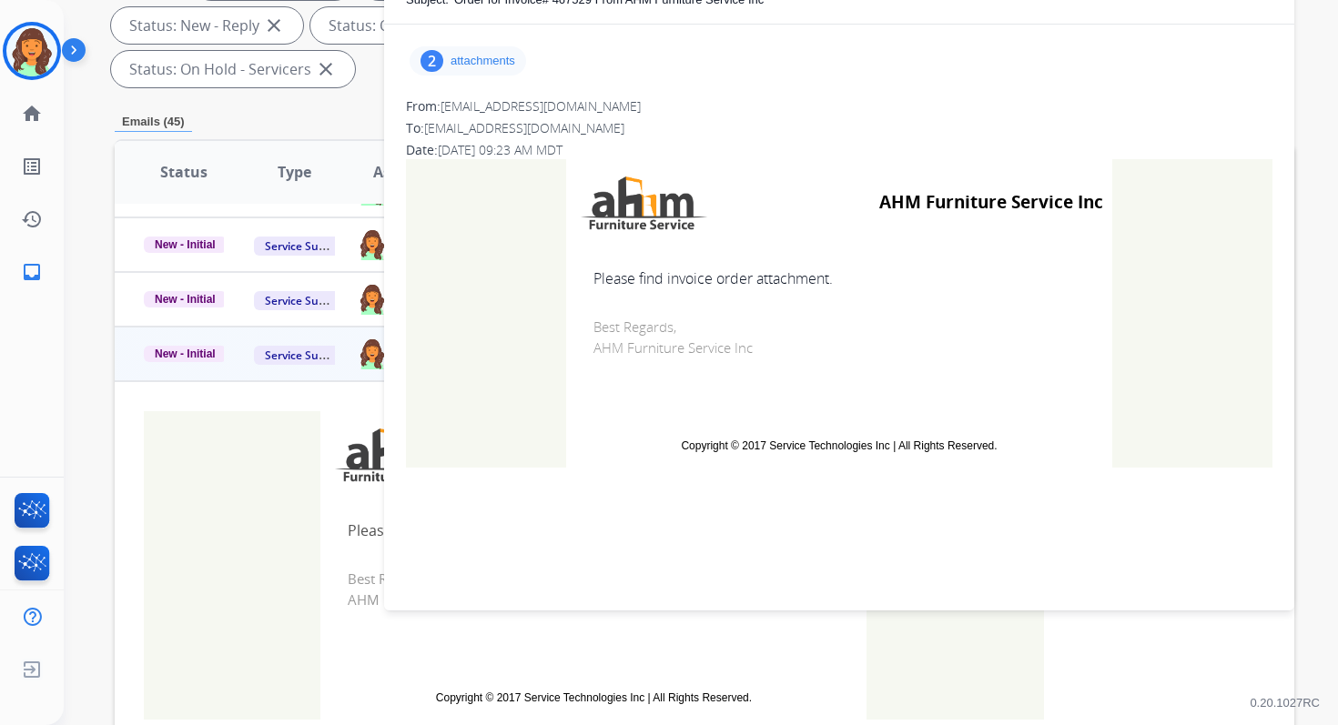
scroll to position [119, 0]
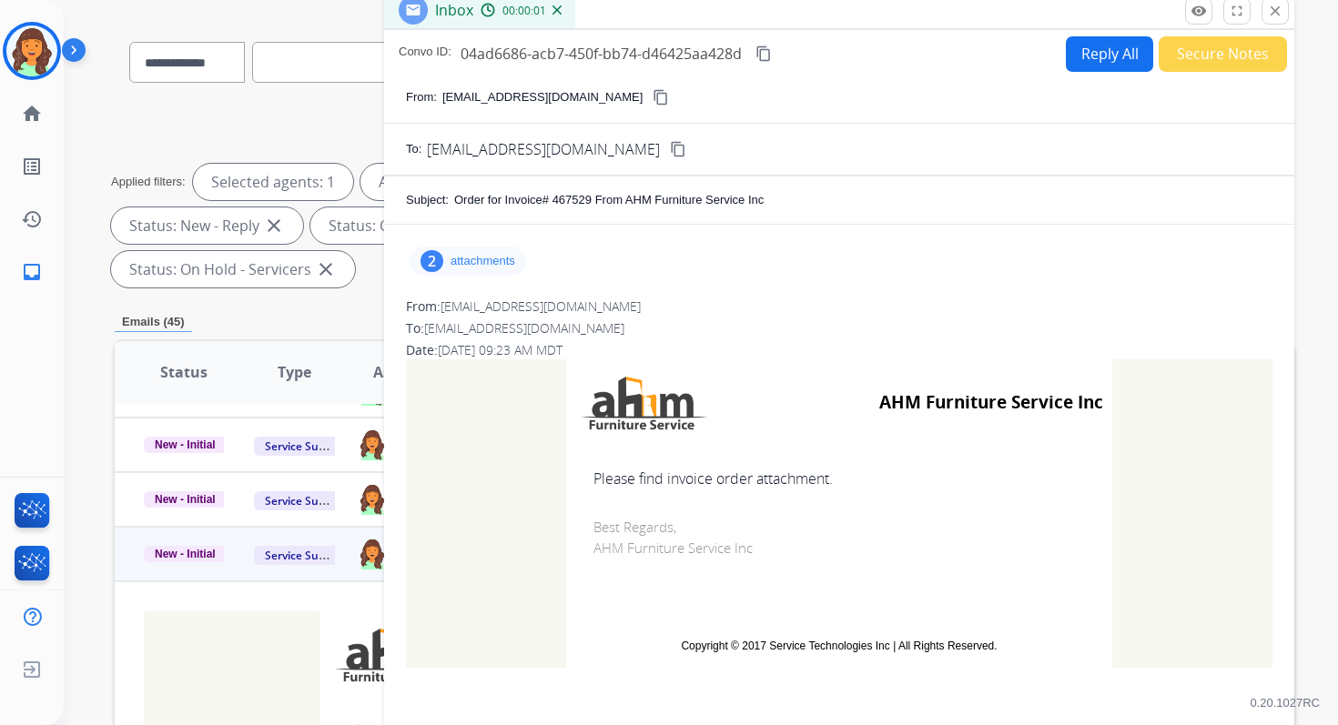
click at [492, 257] on p "attachments" at bounding box center [482, 261] width 65 height 15
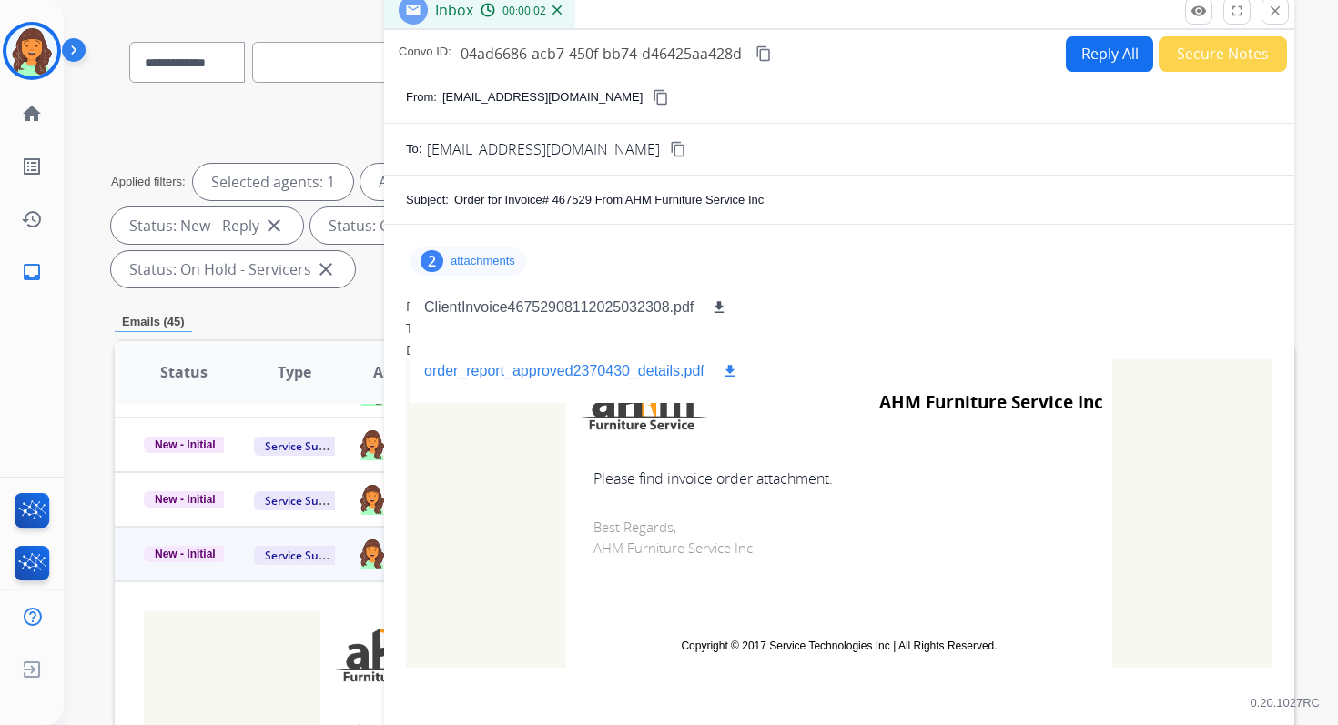
click at [730, 368] on mat-icon "download" at bounding box center [730, 371] width 16 height 16
click at [1267, 10] on mat-icon "close" at bounding box center [1275, 11] width 16 height 16
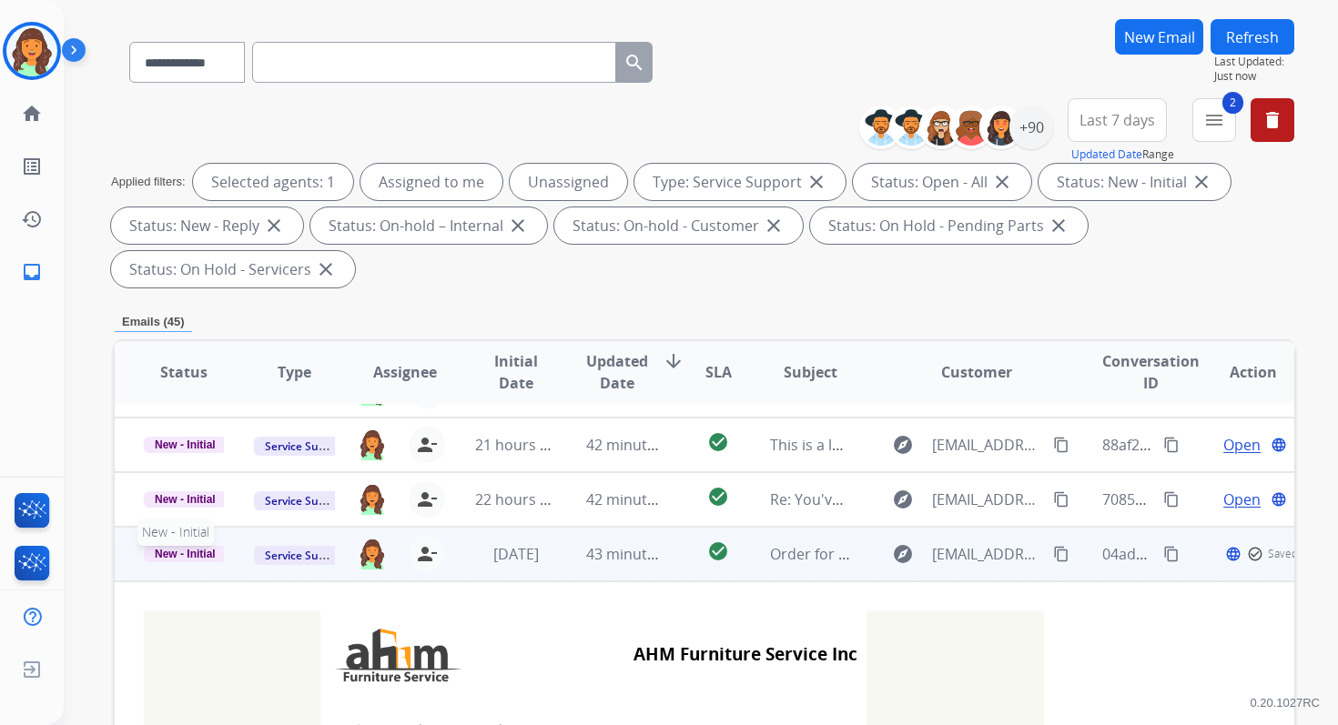
click at [182, 552] on span "New - Initial" at bounding box center [185, 554] width 83 height 16
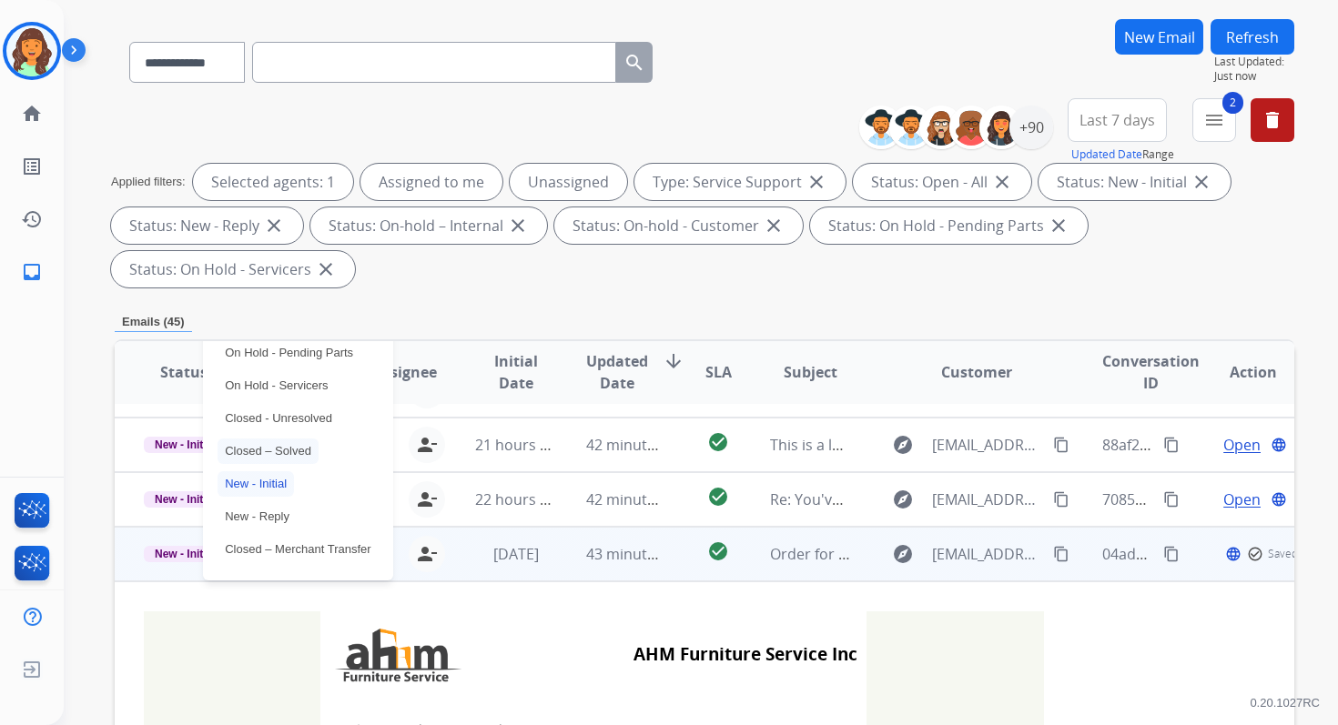
click at [281, 441] on p "Closed – Solved" at bounding box center [267, 451] width 101 height 25
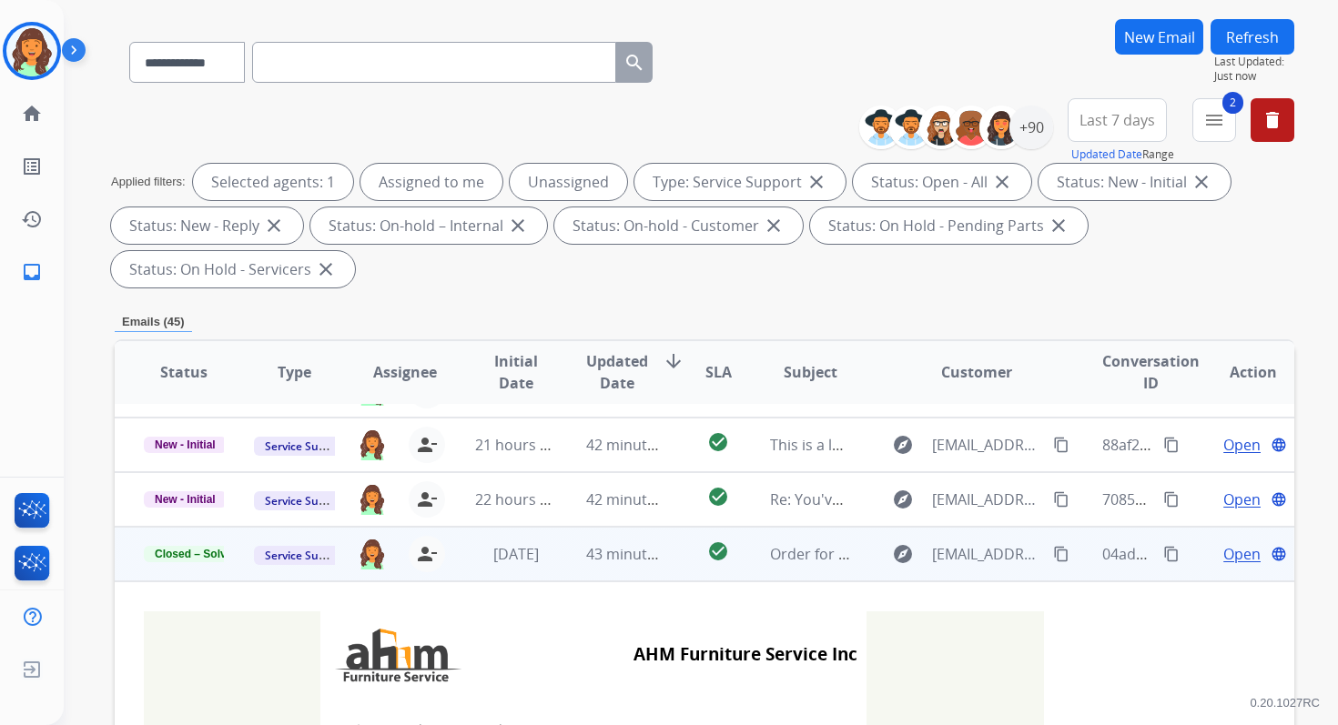
scroll to position [437, 0]
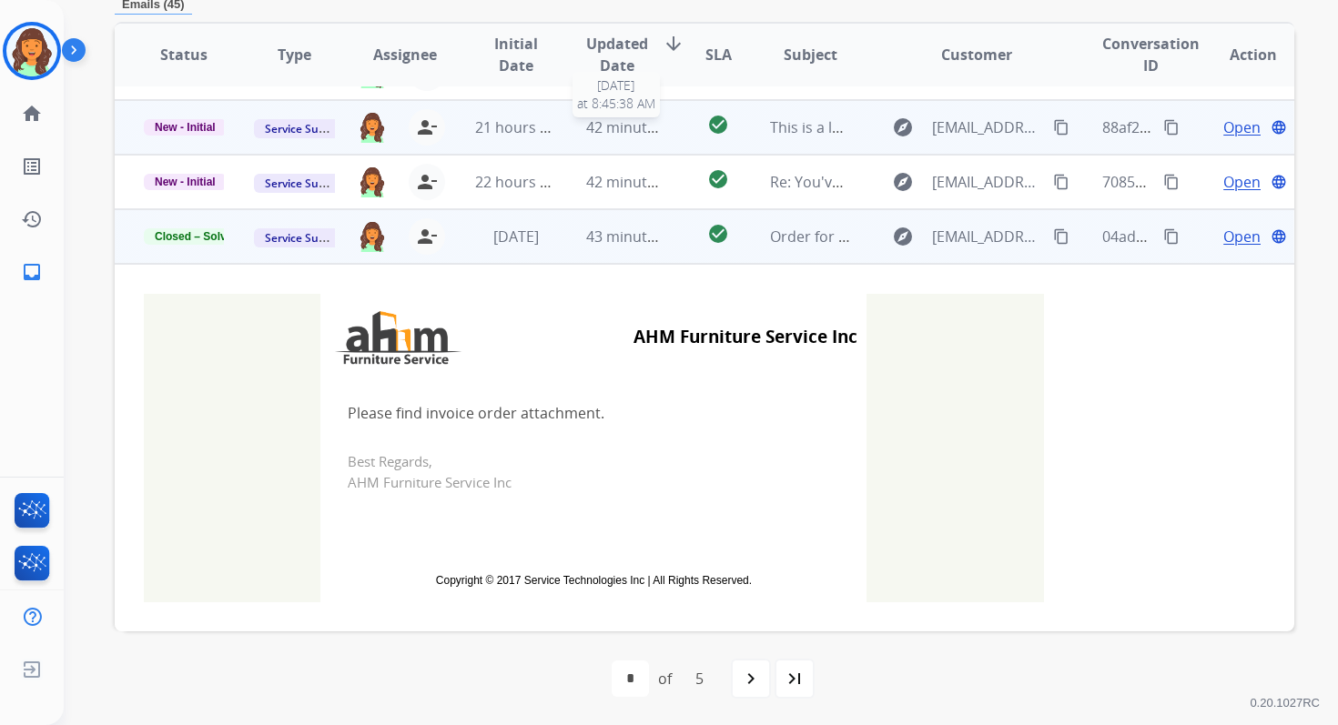
click at [618, 128] on span "42 minutes ago" at bounding box center [639, 127] width 106 height 20
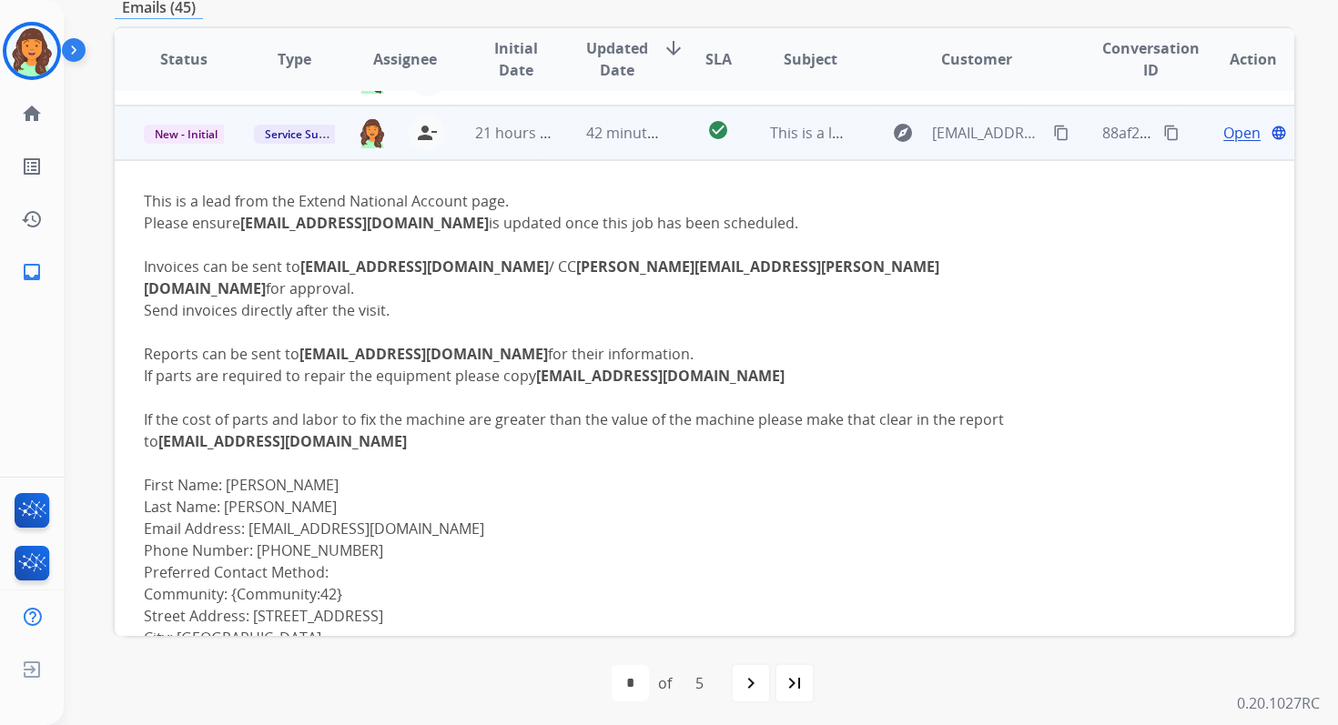
scroll to position [382, 0]
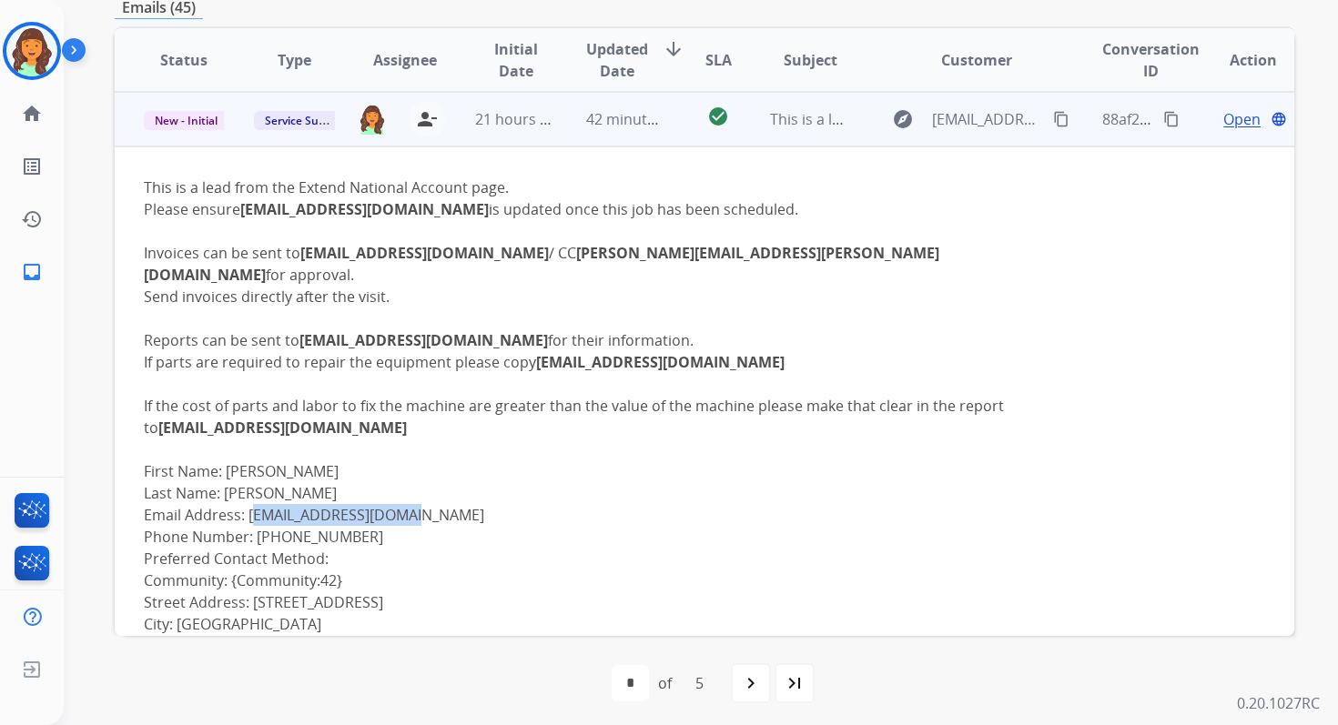
drag, startPoint x: 424, startPoint y: 490, endPoint x: 248, endPoint y: 494, distance: 176.6
click at [248, 494] on div "This is a lead from the Extend National Account page. This is a lead from the E…" at bounding box center [594, 472] width 900 height 590
click at [1163, 122] on mat-icon "content_copy" at bounding box center [1171, 119] width 16 height 16
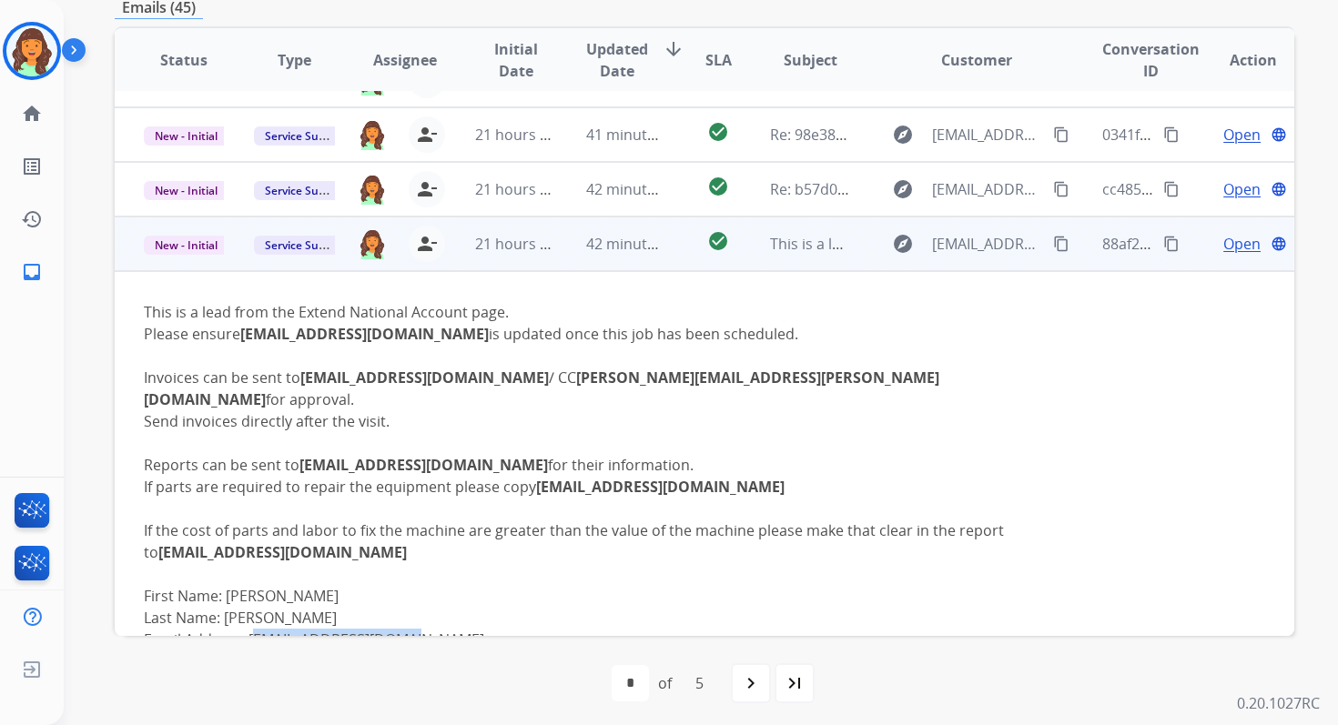
scroll to position [248, 0]
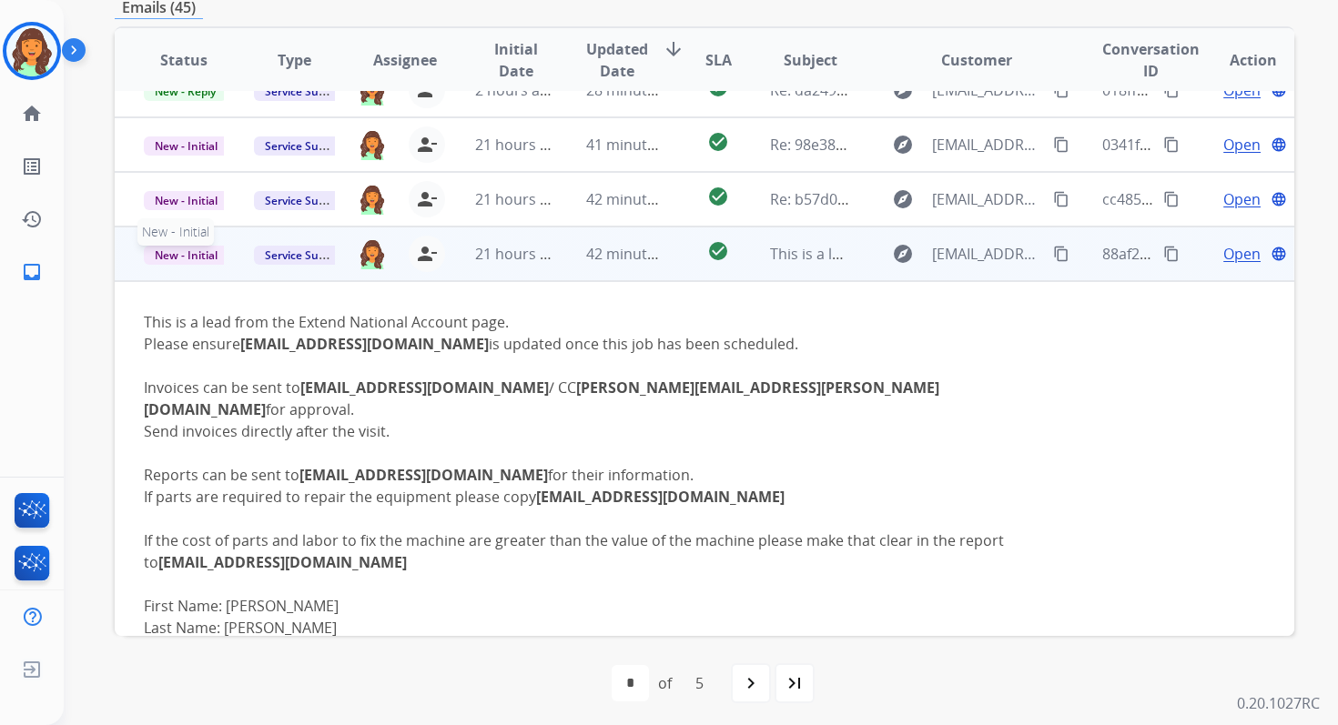
click at [200, 253] on span "New - Initial" at bounding box center [186, 255] width 85 height 19
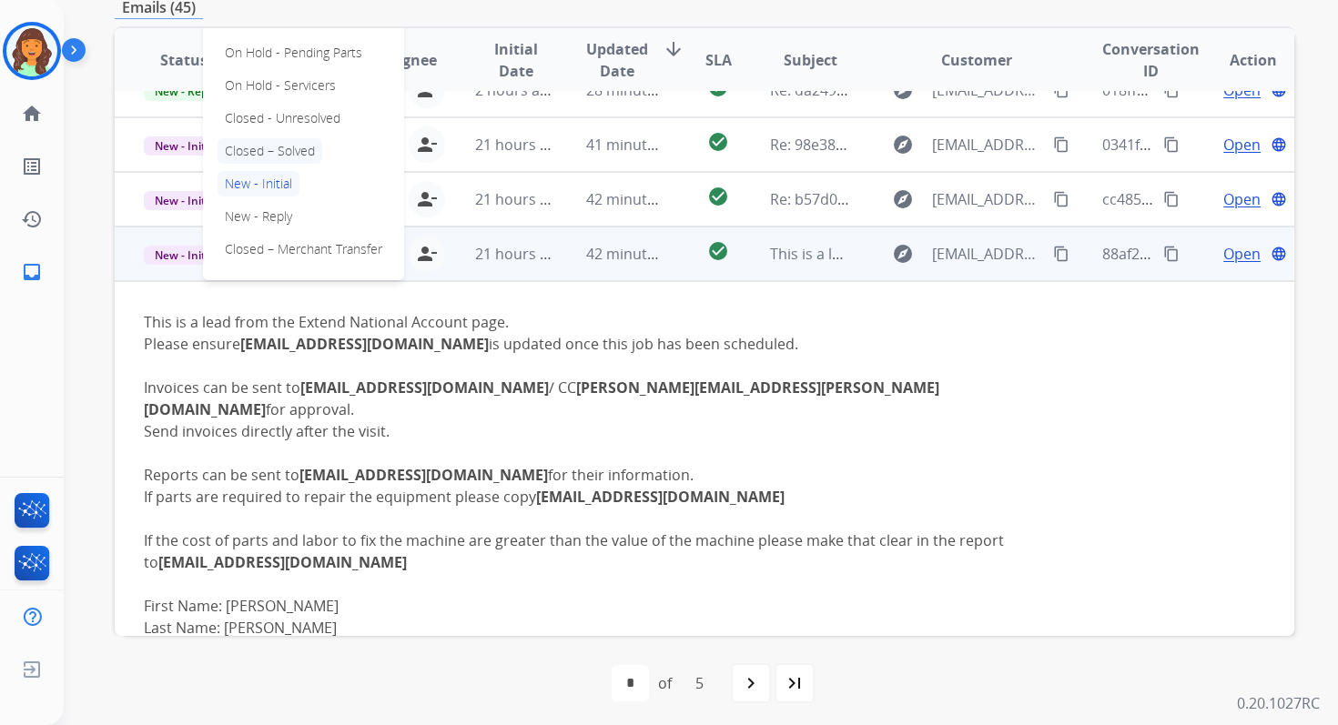
click at [278, 149] on p "Closed – Solved" at bounding box center [269, 150] width 105 height 25
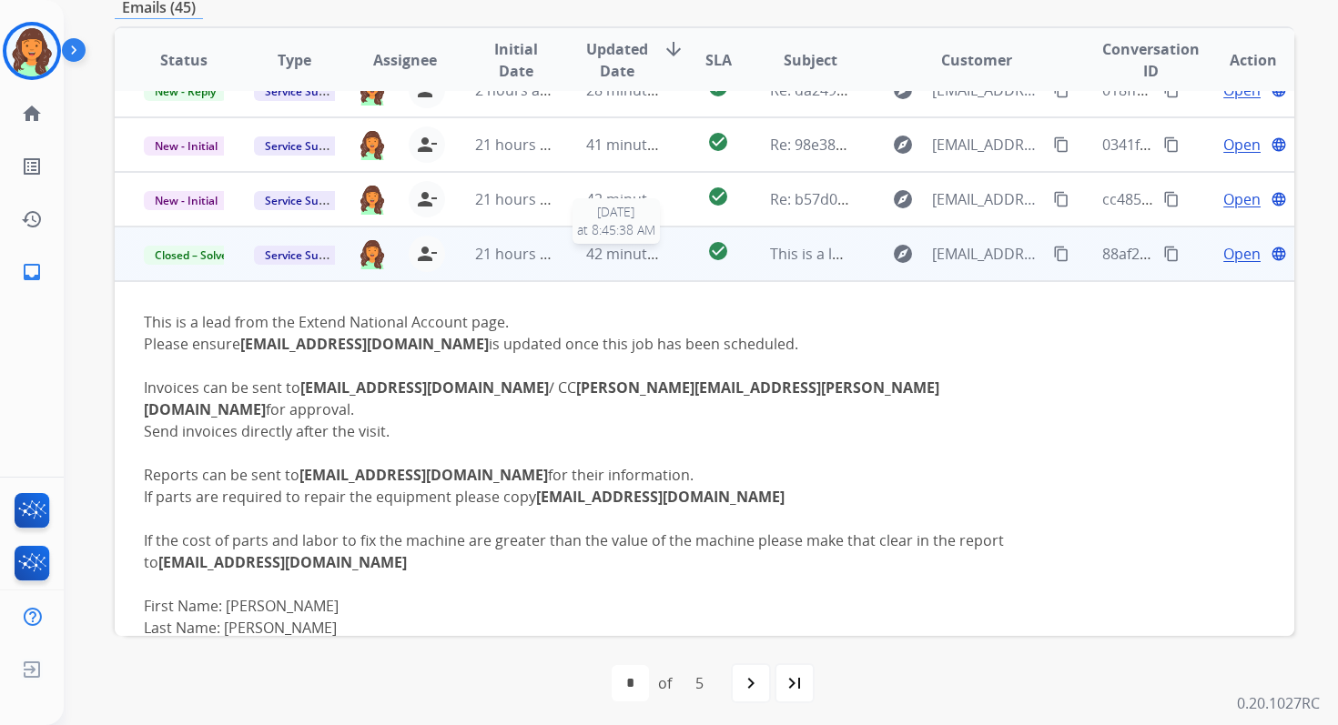
click at [606, 252] on span "42 minutes ago" at bounding box center [639, 254] width 106 height 20
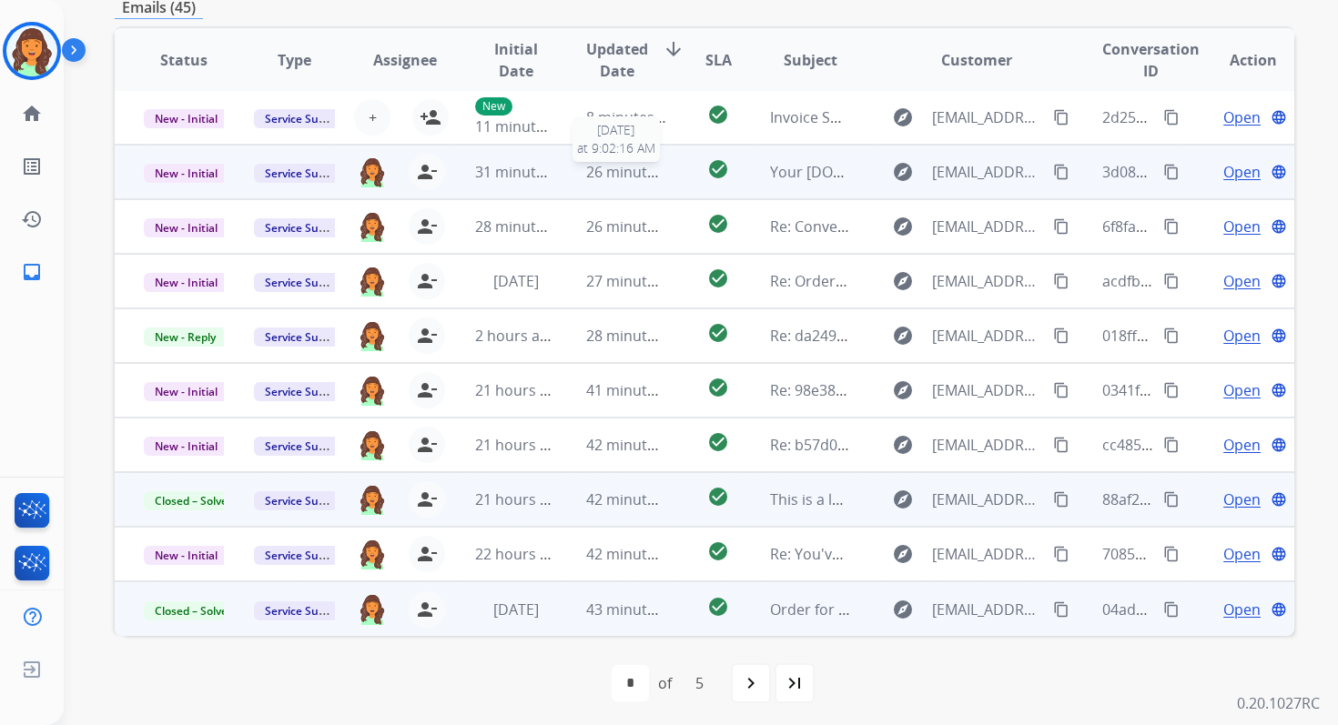
click at [601, 175] on span "26 minutes ago" at bounding box center [639, 172] width 106 height 20
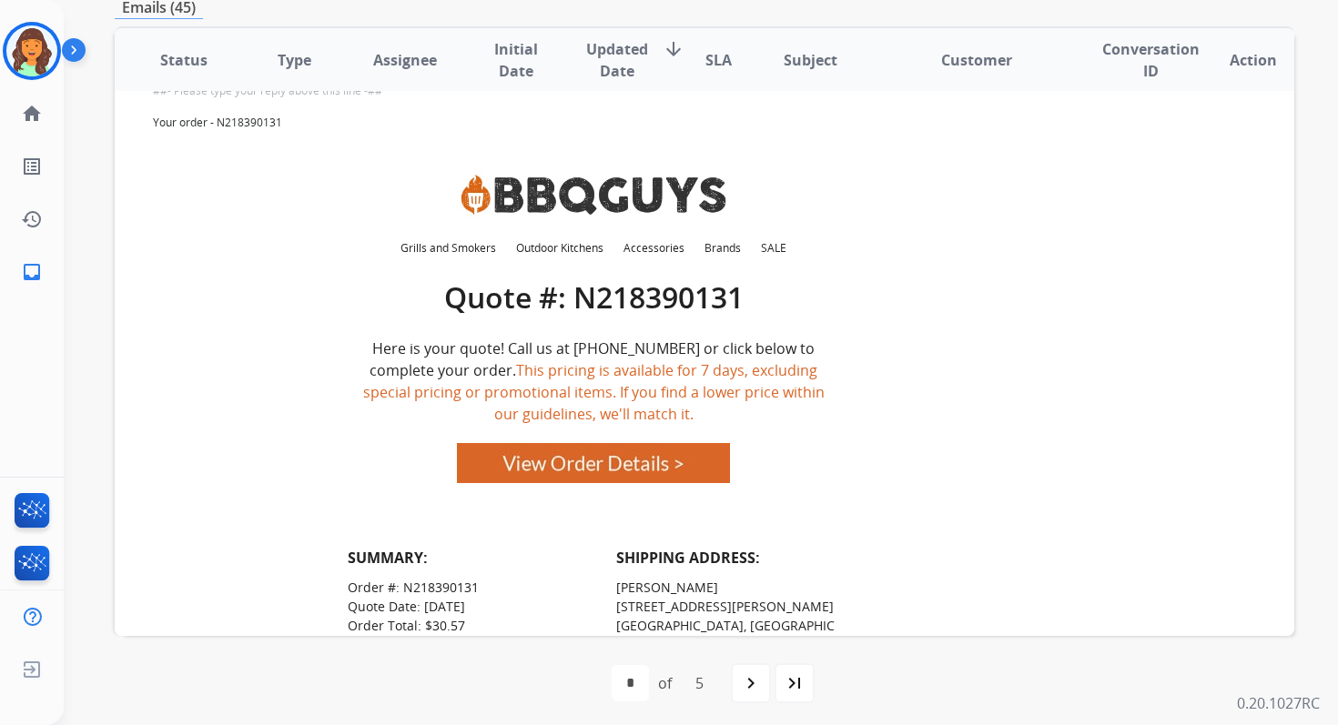
scroll to position [55, 0]
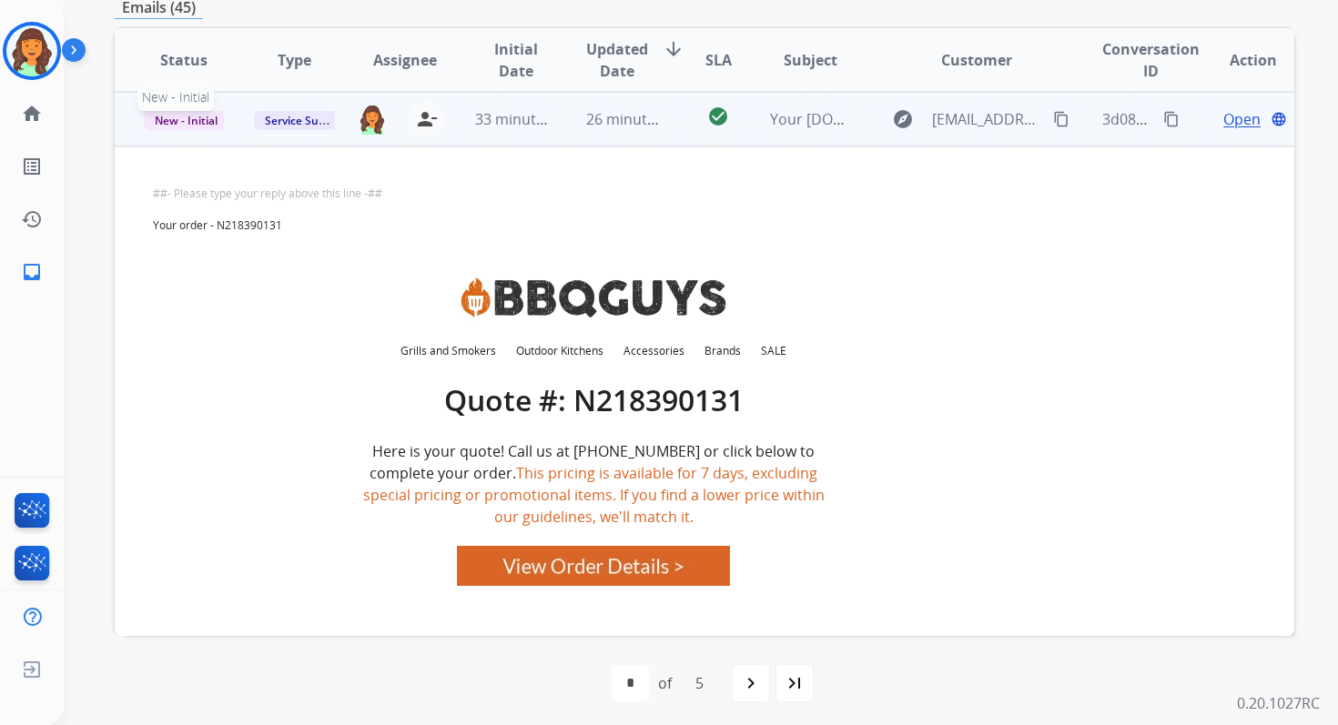
click at [202, 117] on span "New - Initial" at bounding box center [186, 120] width 85 height 19
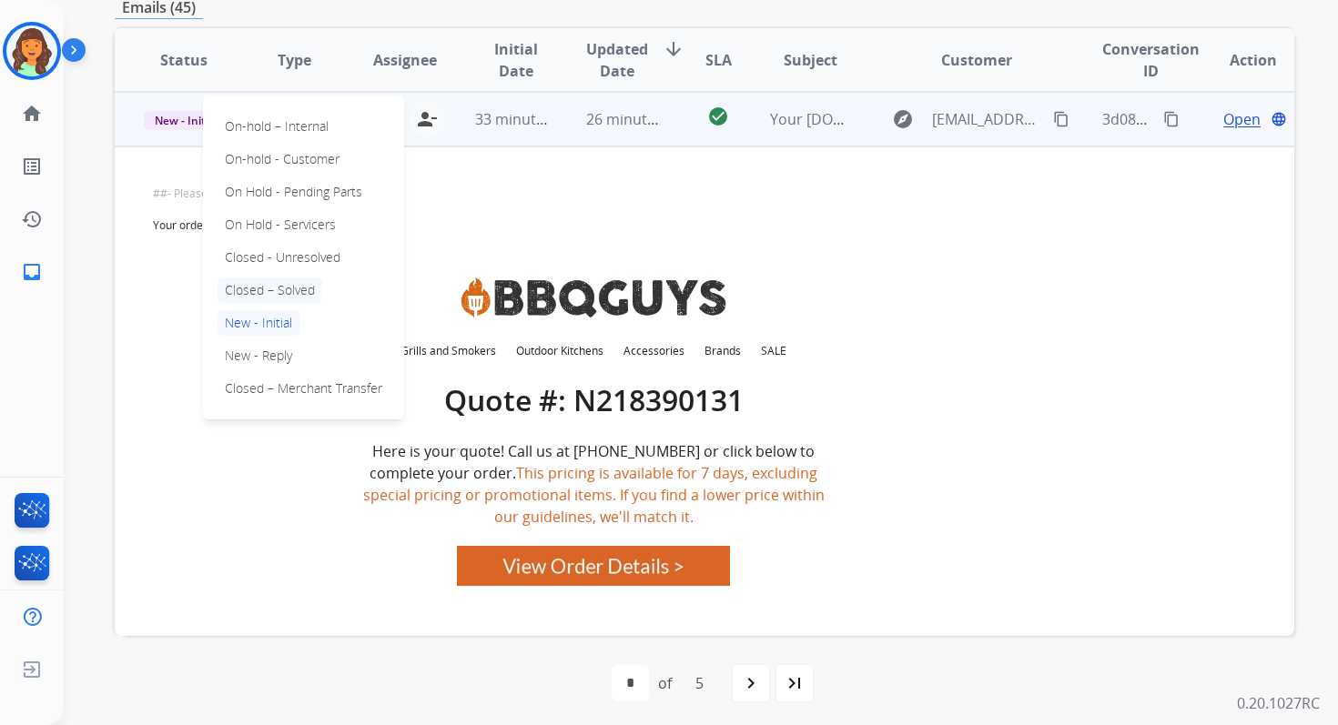
click at [256, 287] on p "Closed – Solved" at bounding box center [269, 290] width 105 height 25
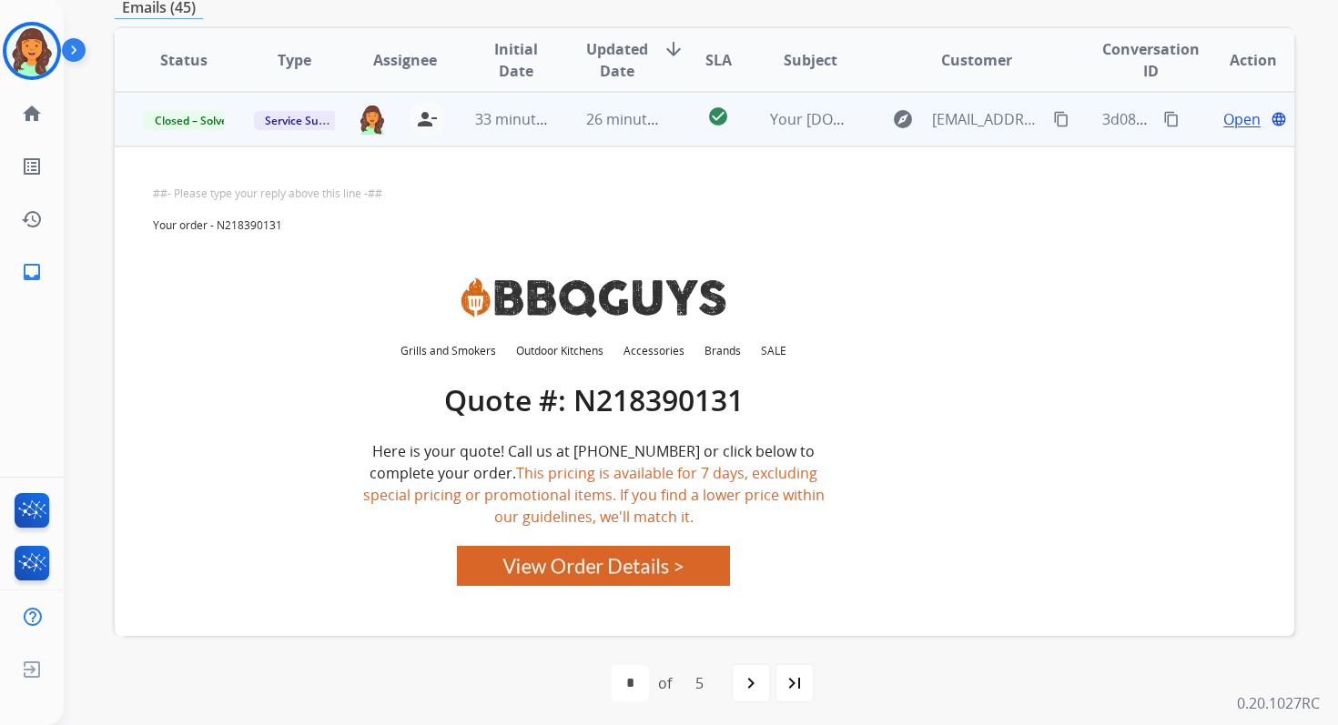
click at [570, 121] on td "26 minutes ago" at bounding box center [612, 119] width 110 height 55
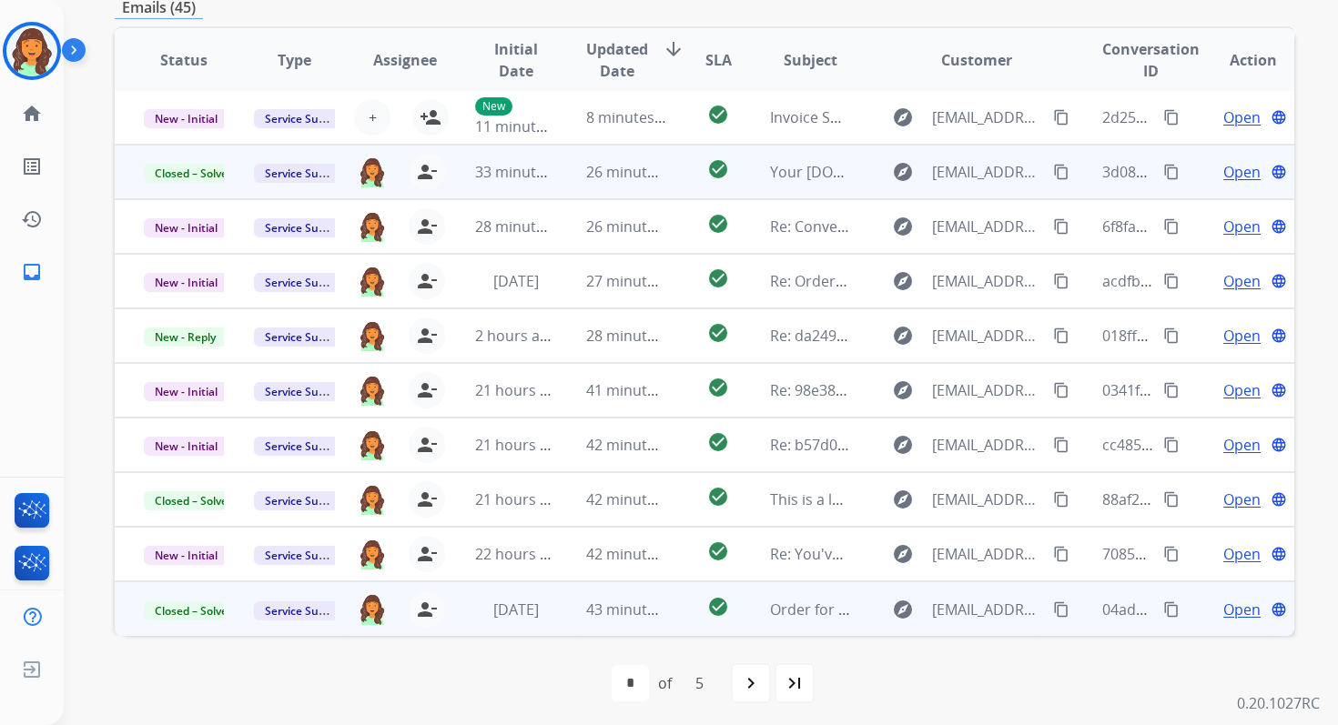
scroll to position [2, 0]
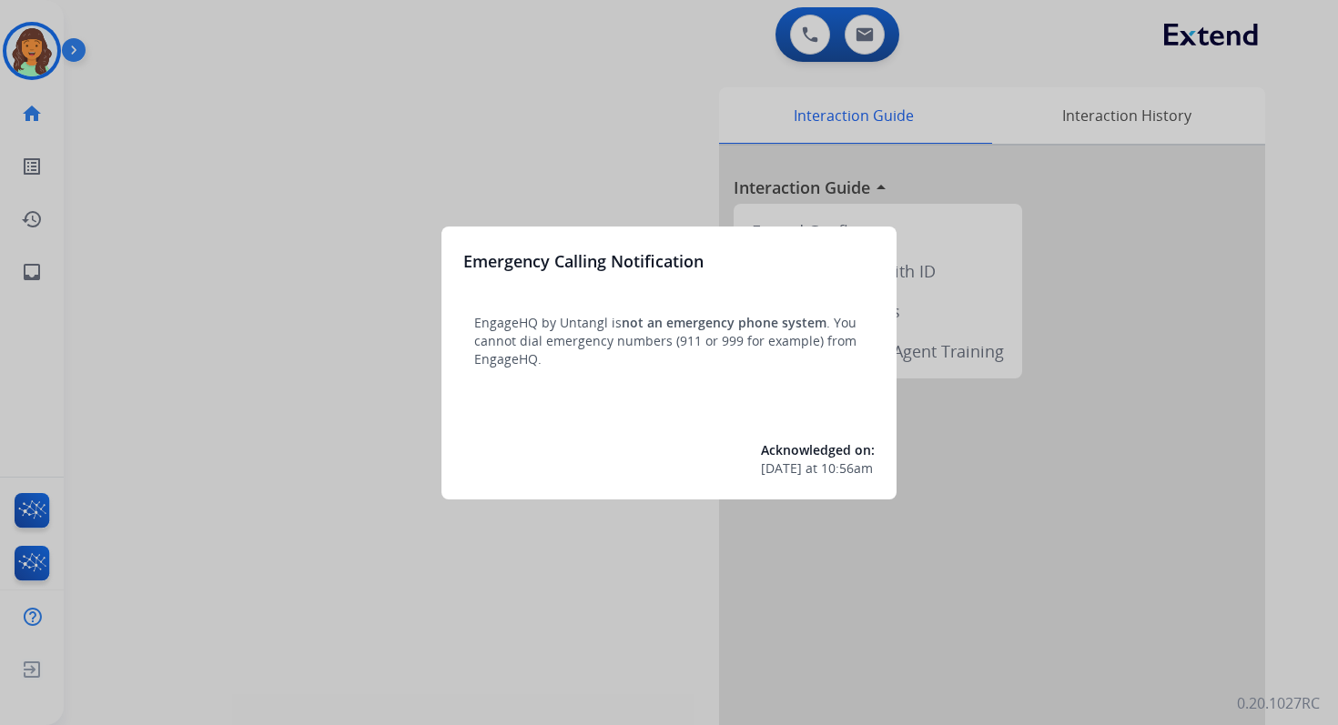
click at [864, 40] on div at bounding box center [669, 362] width 1338 height 725
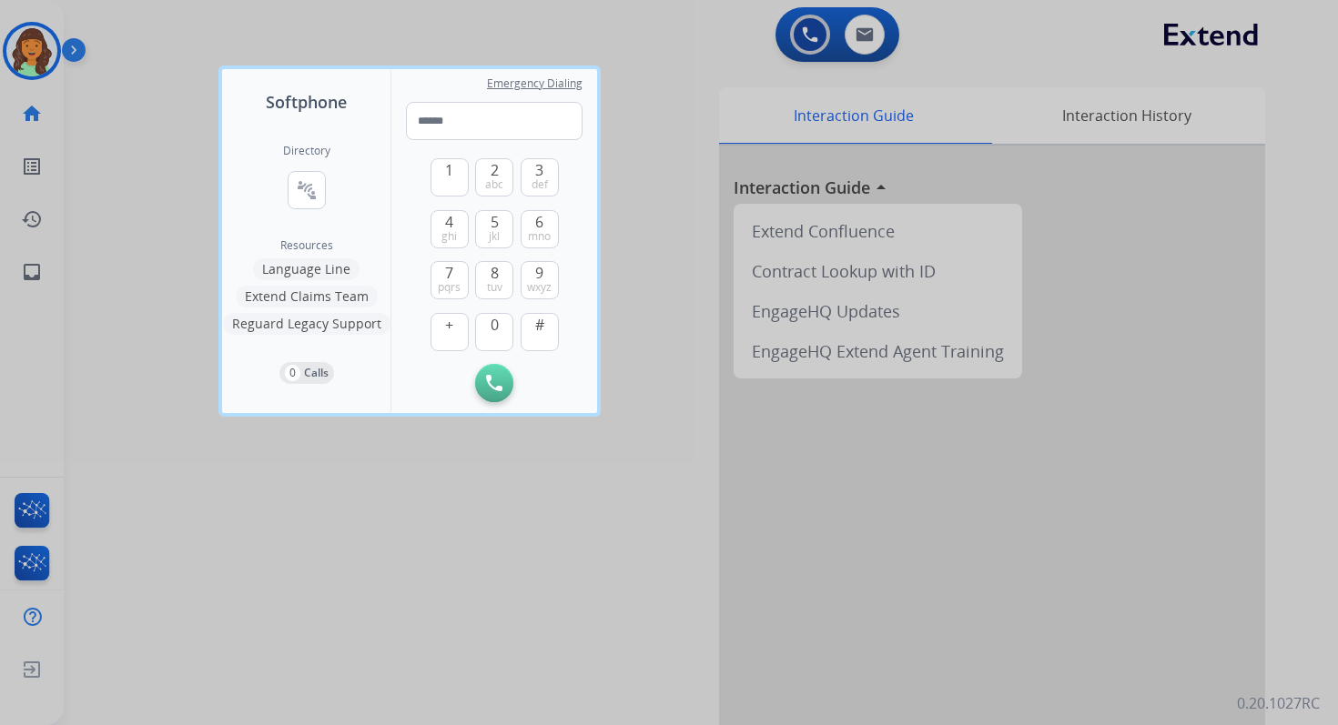
click at [864, 40] on div at bounding box center [669, 362] width 1338 height 725
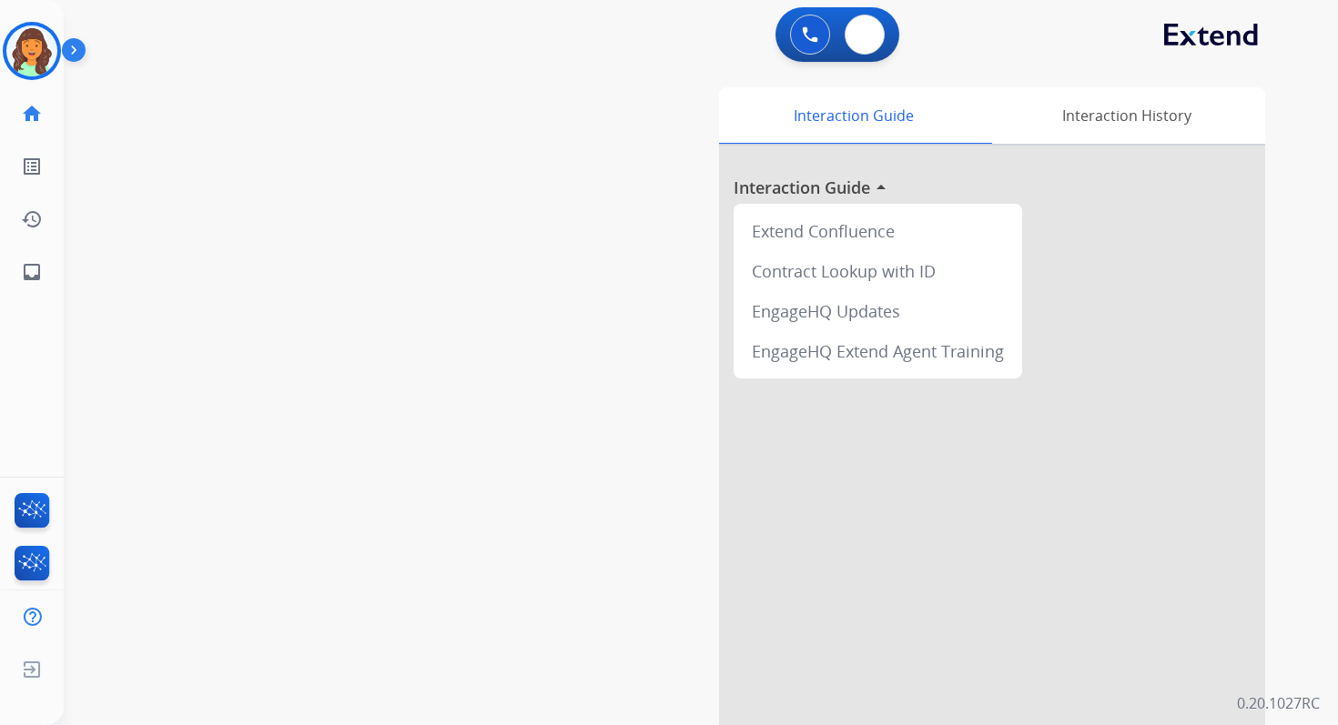
click at [864, 40] on img at bounding box center [864, 34] width 18 height 15
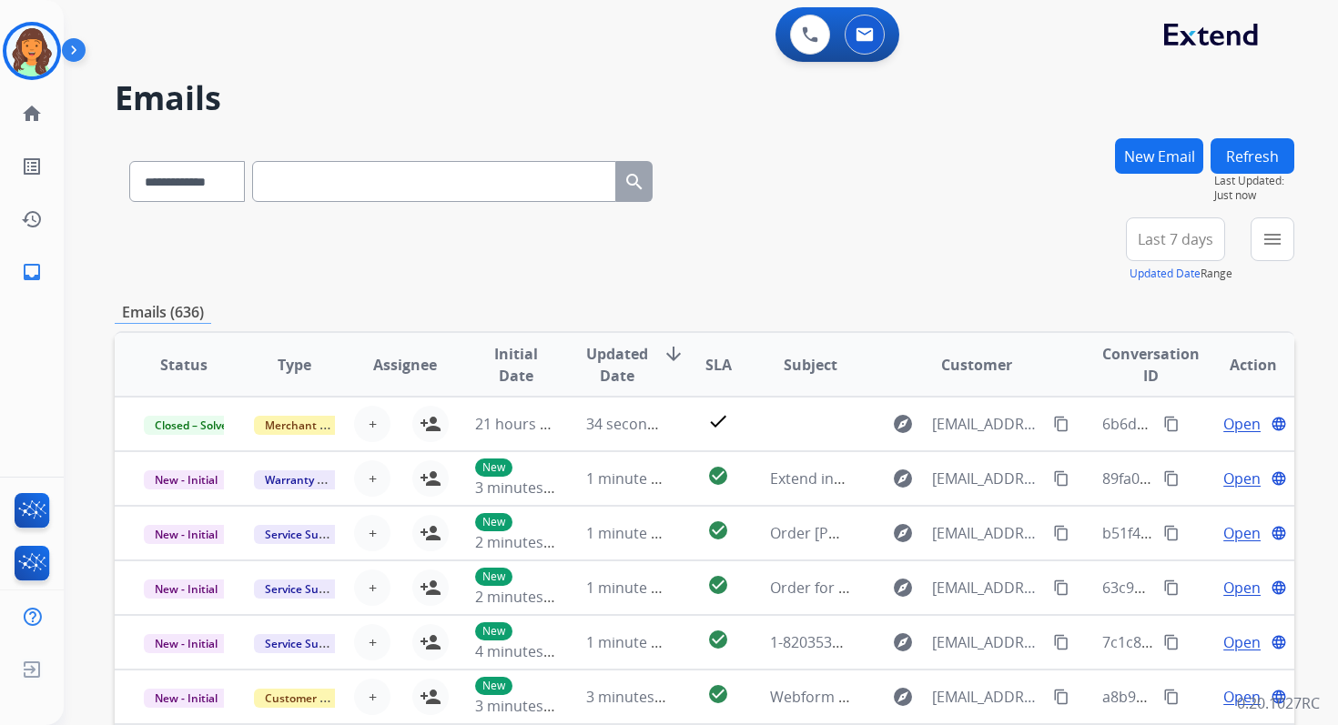
click at [331, 183] on input "text" at bounding box center [434, 181] width 364 height 41
paste input "**********"
type input "**********"
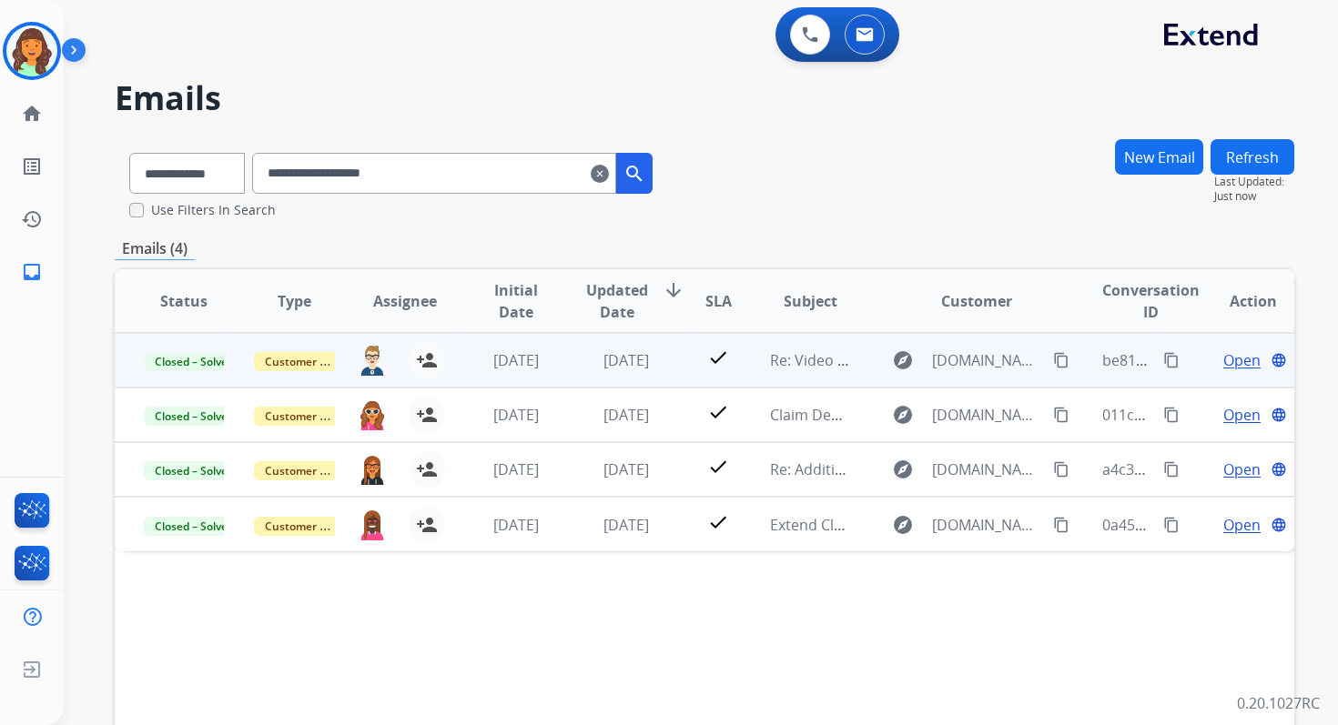
click at [1226, 364] on span "Open" at bounding box center [1241, 360] width 37 height 22
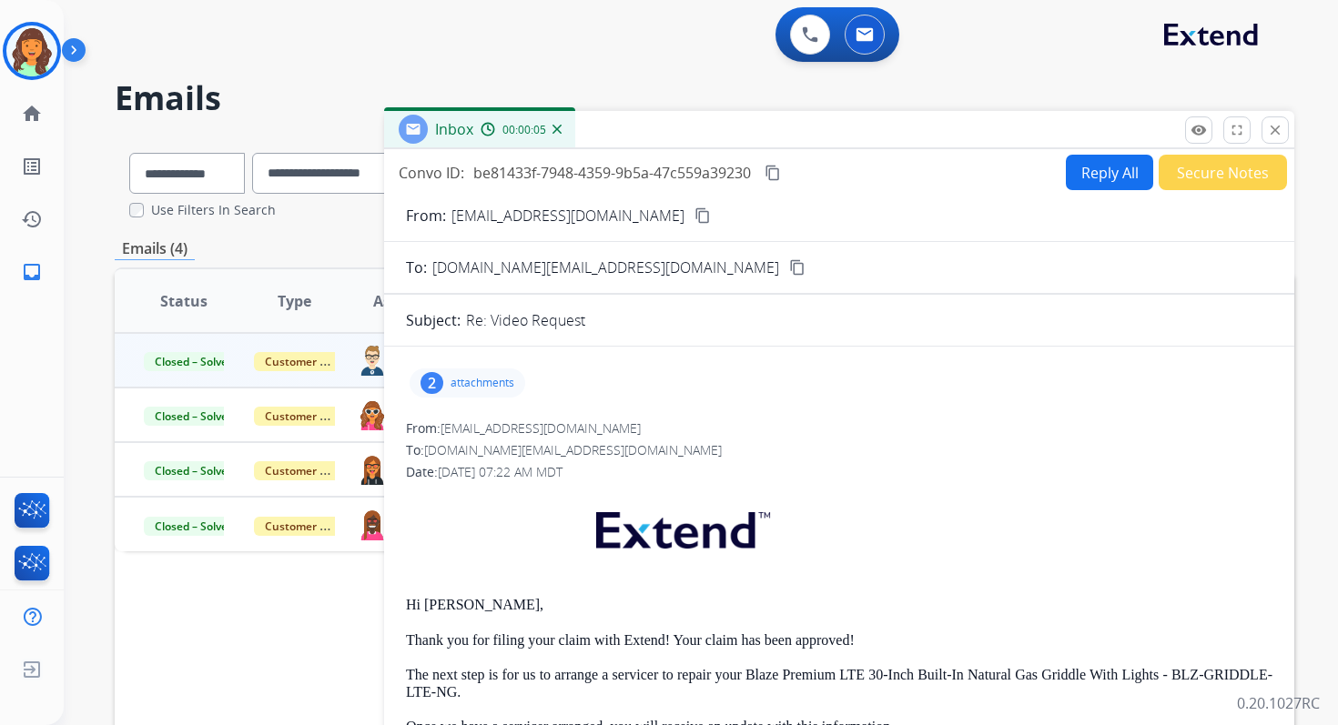
click at [1098, 167] on button "Reply All" at bounding box center [1109, 172] width 87 height 35
select select "**********"
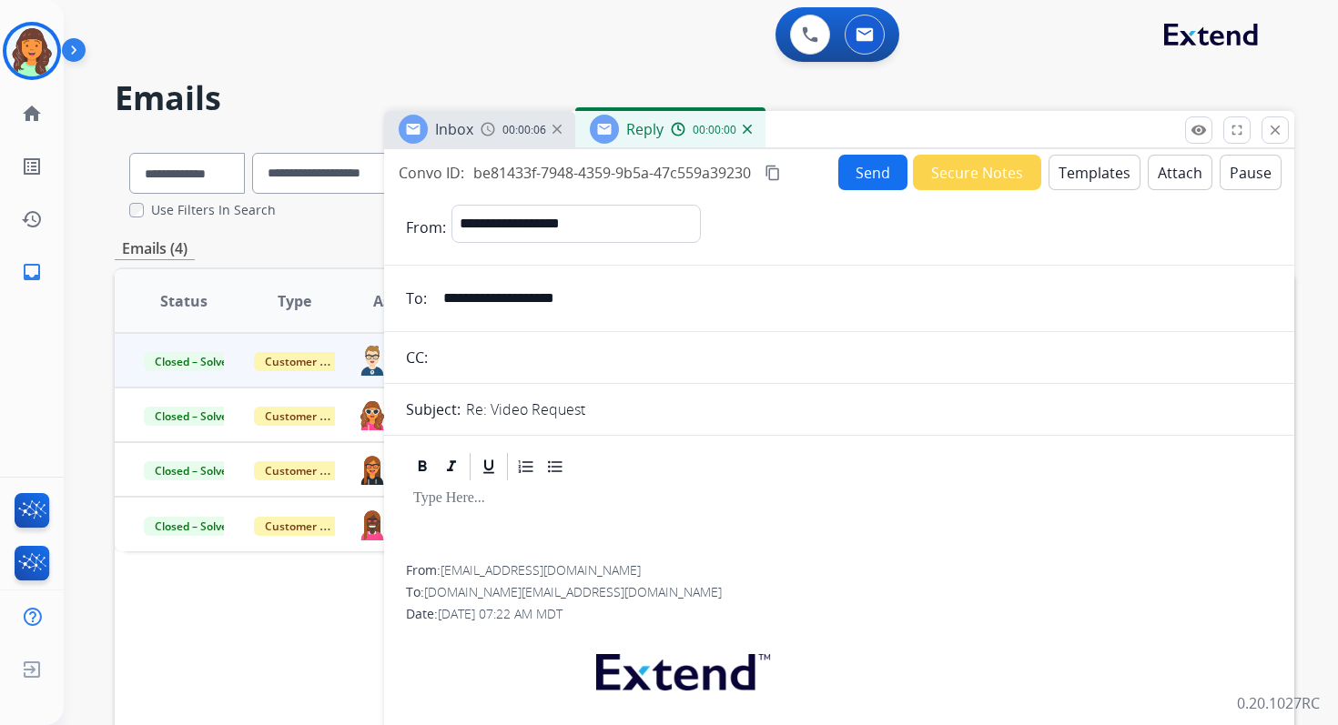
click at [1098, 167] on button "Templates" at bounding box center [1094, 172] width 92 height 35
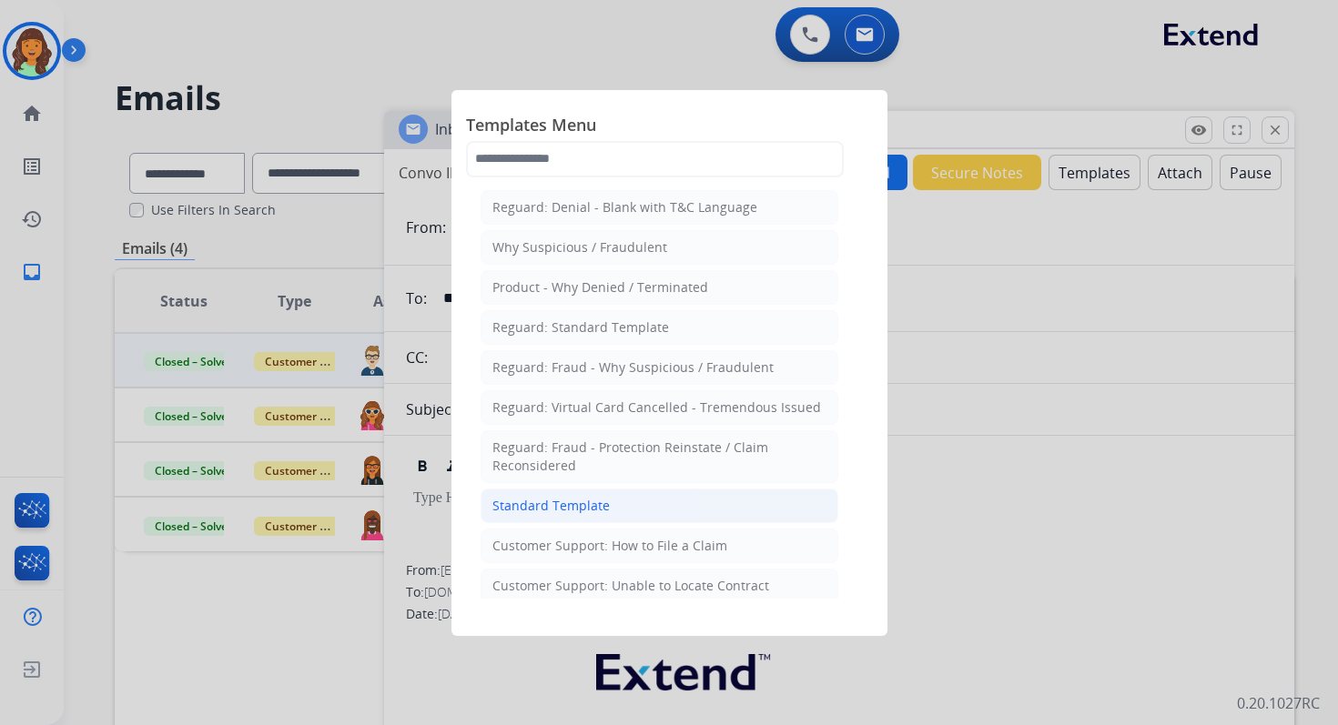
click at [581, 498] on div "Standard Template" at bounding box center [550, 506] width 117 height 18
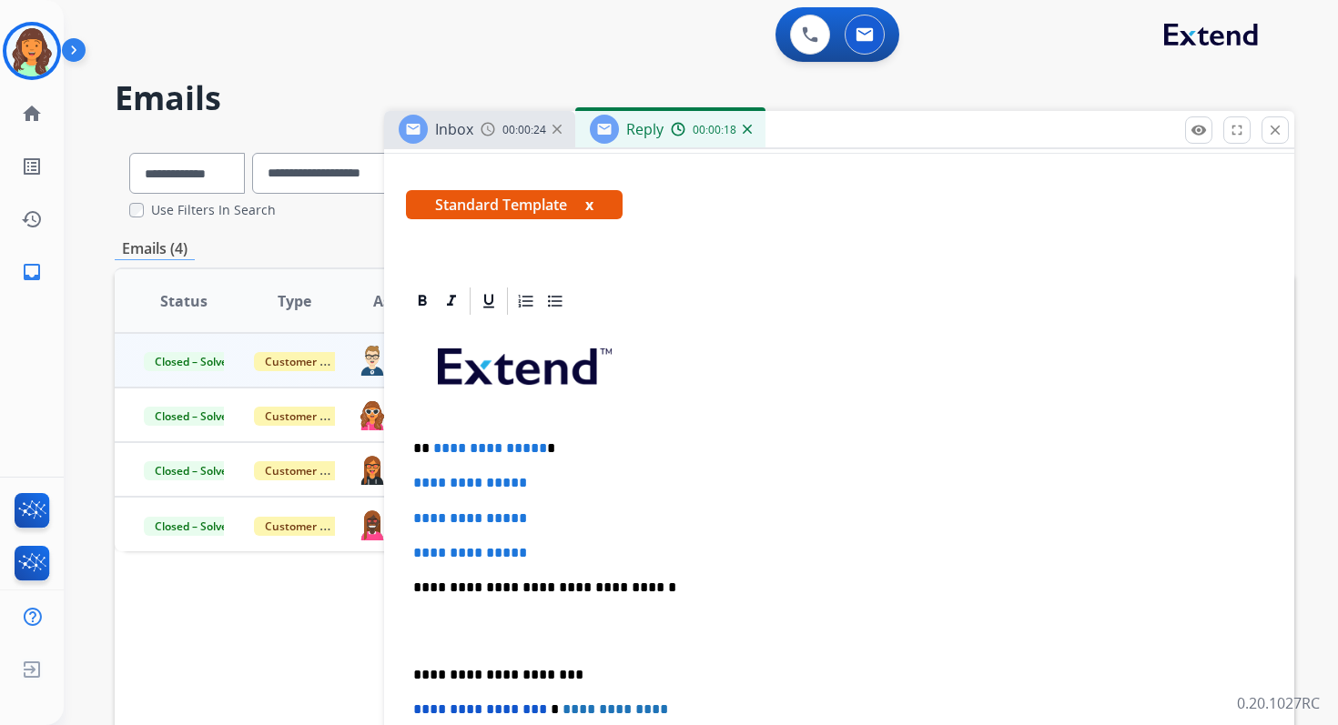
scroll to position [497, 0]
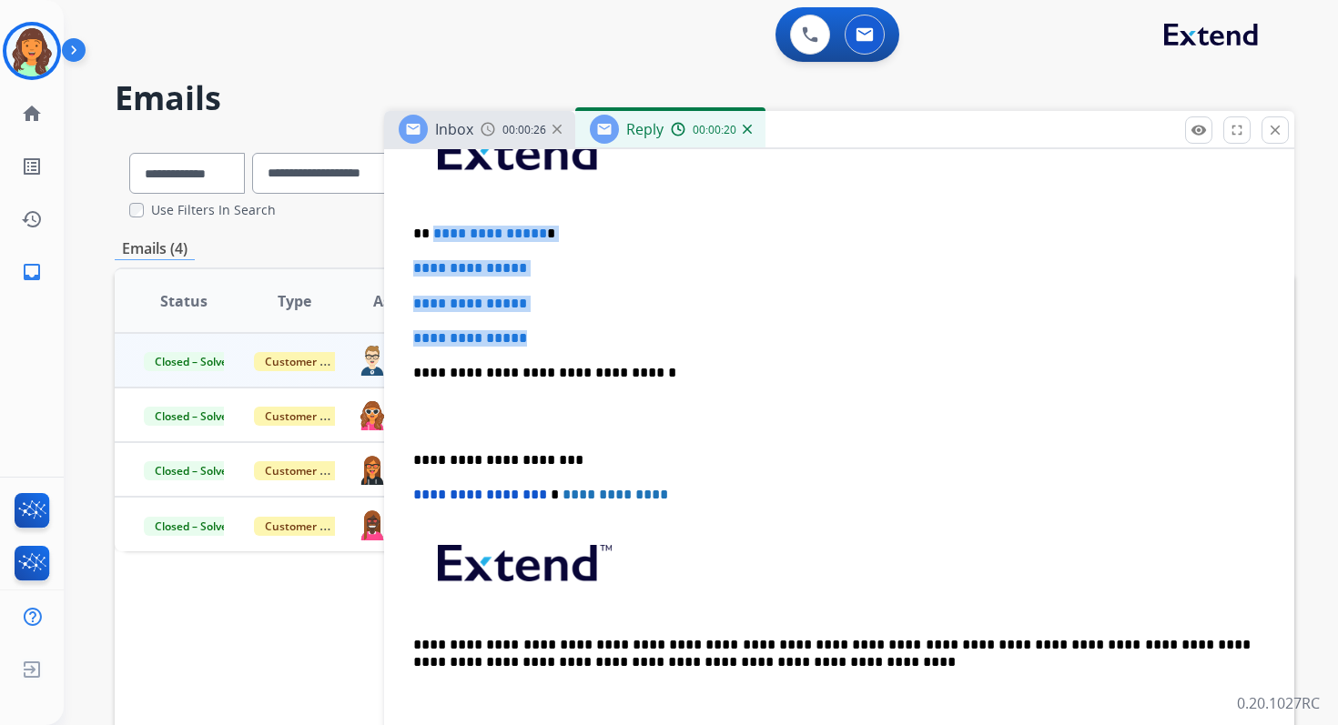
drag, startPoint x: 430, startPoint y: 236, endPoint x: 572, endPoint y: 336, distance: 174.4
click at [572, 338] on div "**********" at bounding box center [839, 416] width 866 height 626
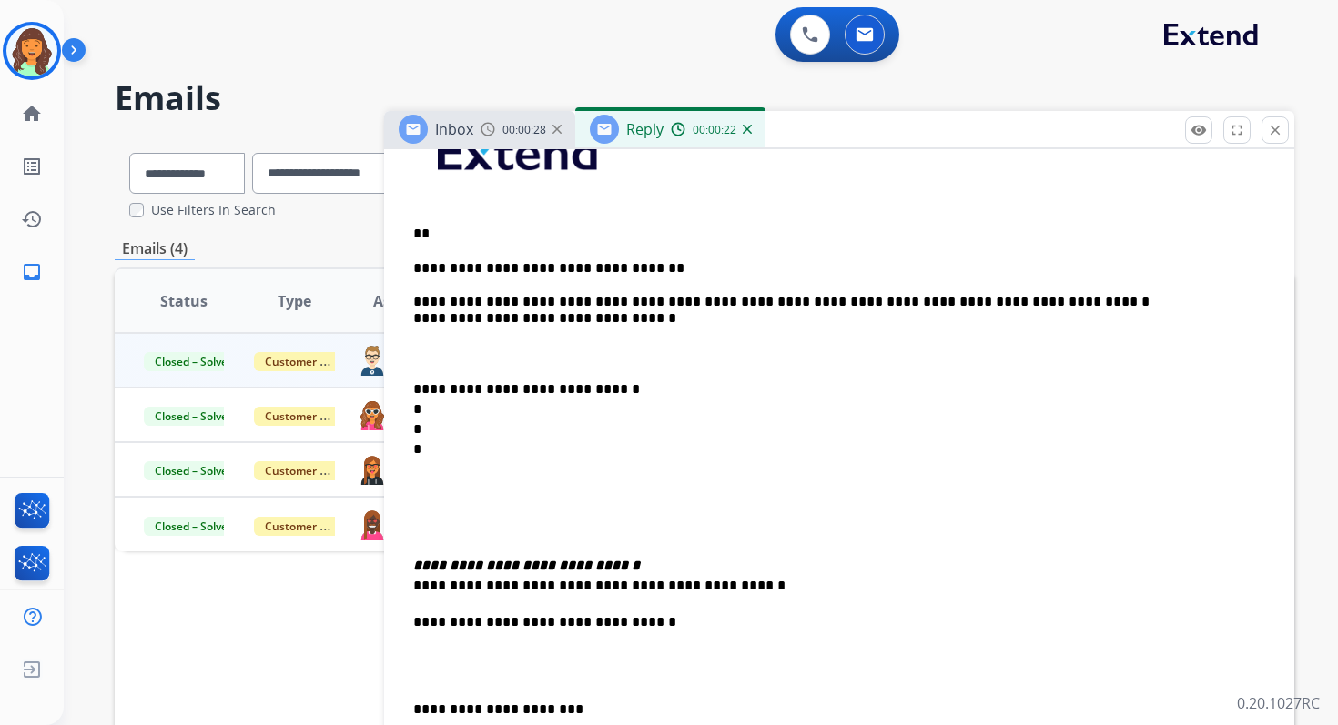
click at [411, 389] on div "**********" at bounding box center [839, 540] width 866 height 875
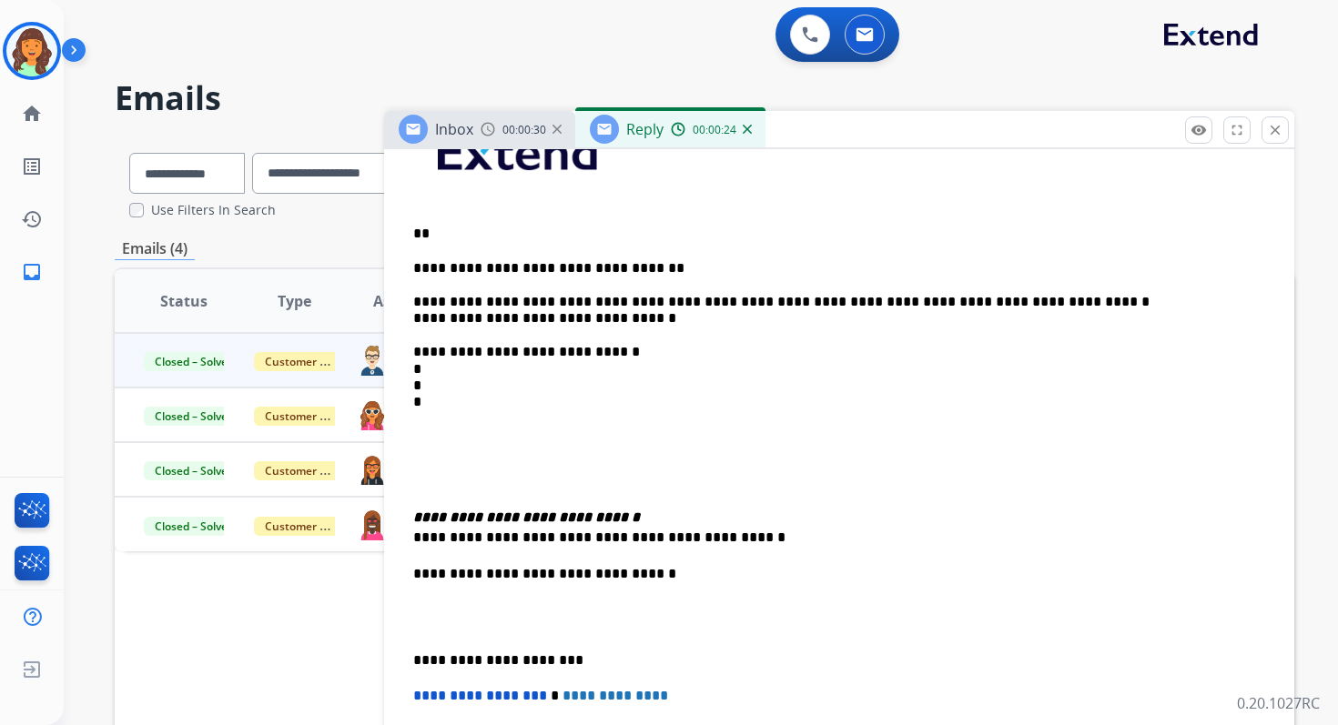
click at [413, 519] on strong "**********" at bounding box center [526, 518] width 227 height 14
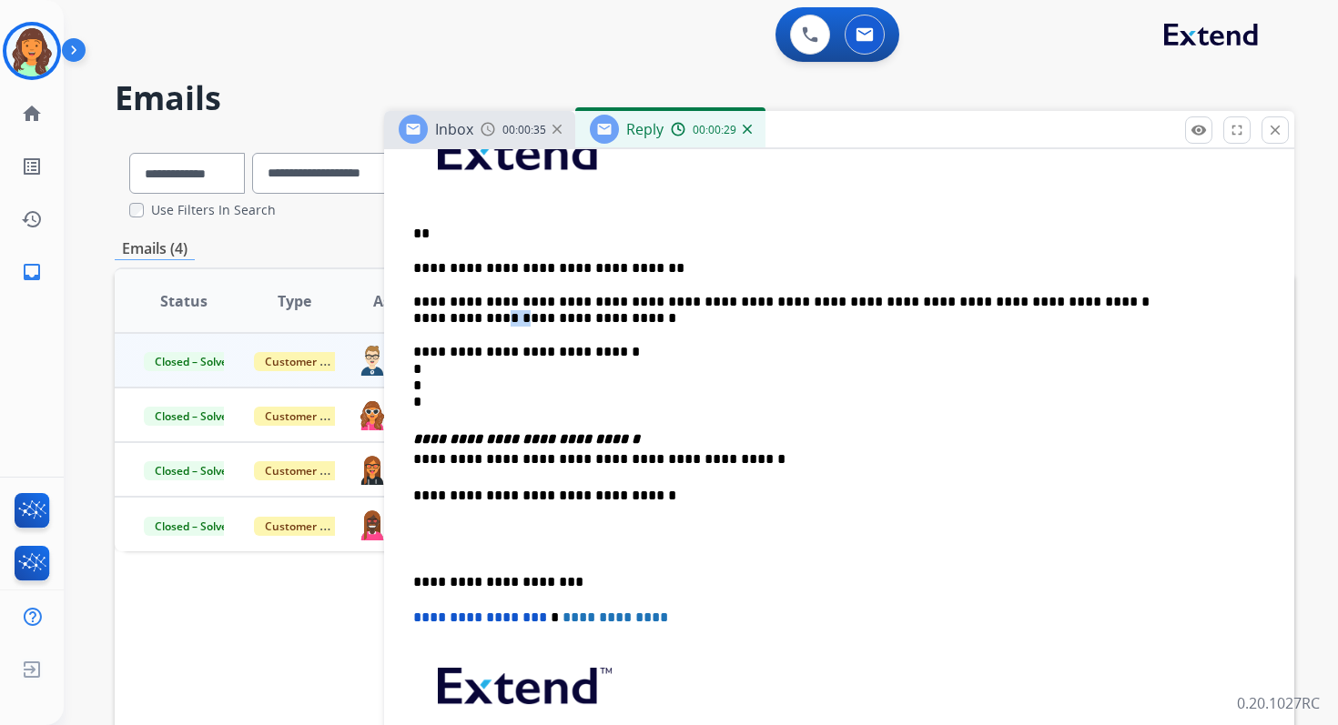
drag, startPoint x: 511, startPoint y: 318, endPoint x: 490, endPoint y: 318, distance: 20.0
click at [490, 318] on p "**********" at bounding box center [831, 335] width 837 height 151
click at [572, 318] on p "**********" at bounding box center [831, 335] width 837 height 151
click at [531, 320] on p "**********" at bounding box center [831, 335] width 837 height 151
click at [564, 321] on p "**********" at bounding box center [831, 335] width 837 height 151
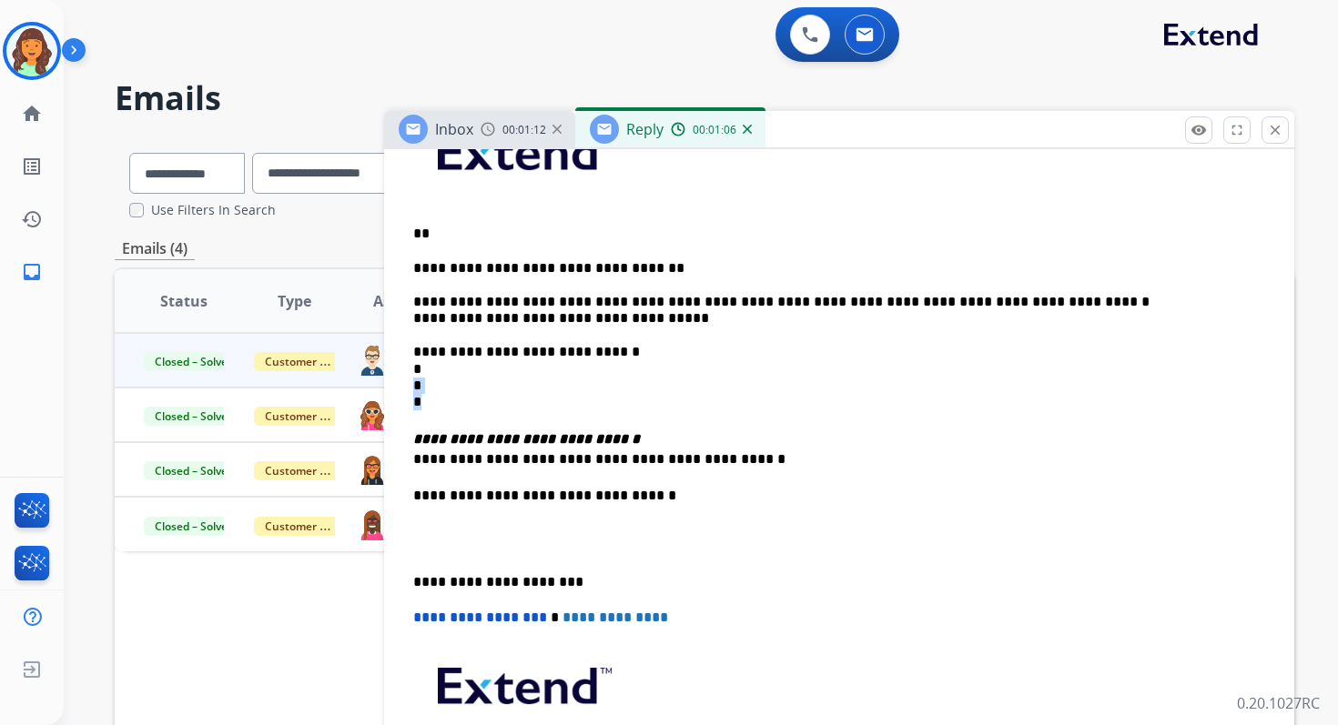
drag, startPoint x: 435, startPoint y: 401, endPoint x: 405, endPoint y: 390, distance: 32.0
click at [406, 390] on div "**********" at bounding box center [839, 477] width 866 height 749
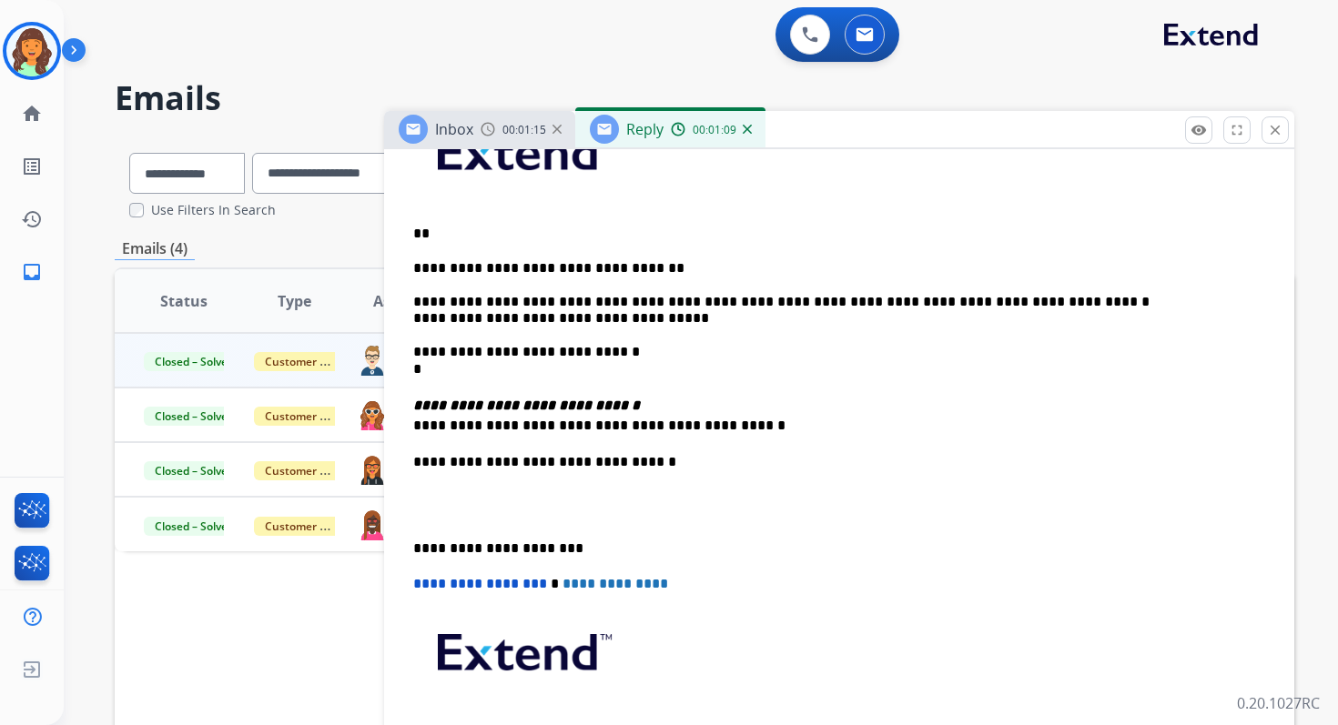
click at [444, 232] on p "**" at bounding box center [831, 234] width 837 height 16
click at [463, 369] on p "**********" at bounding box center [831, 318] width 837 height 117
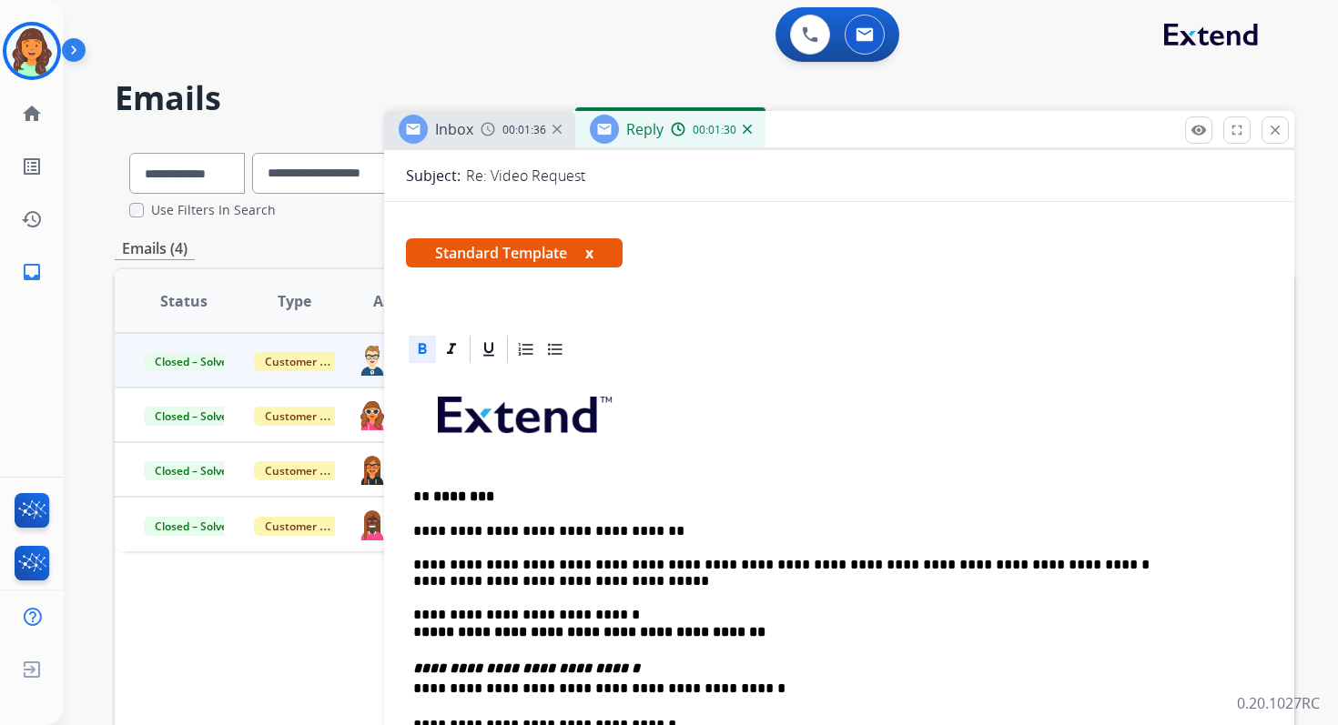
scroll to position [267, 0]
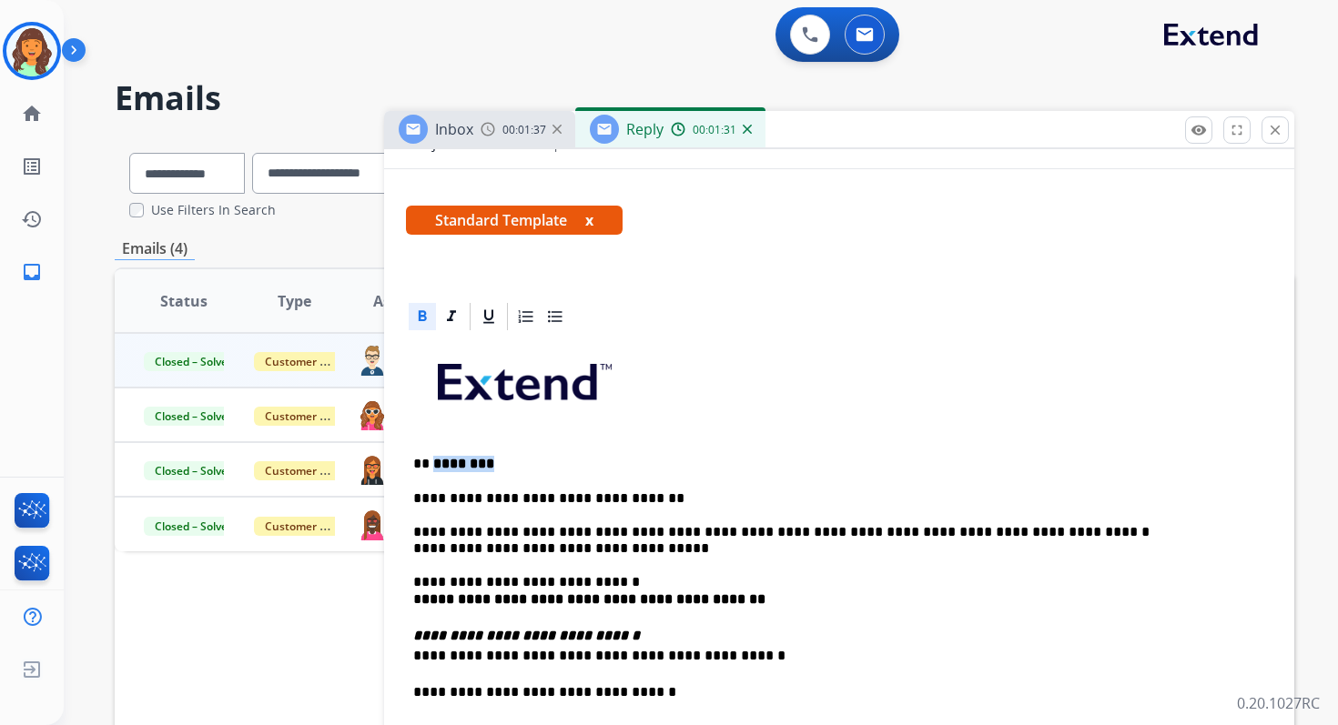
drag, startPoint x: 433, startPoint y: 464, endPoint x: 496, endPoint y: 464, distance: 62.8
click at [496, 464] on p "** ********" at bounding box center [831, 464] width 837 height 16
click at [420, 316] on icon at bounding box center [423, 315] width 8 height 11
click at [508, 464] on p "**********" at bounding box center [831, 464] width 837 height 16
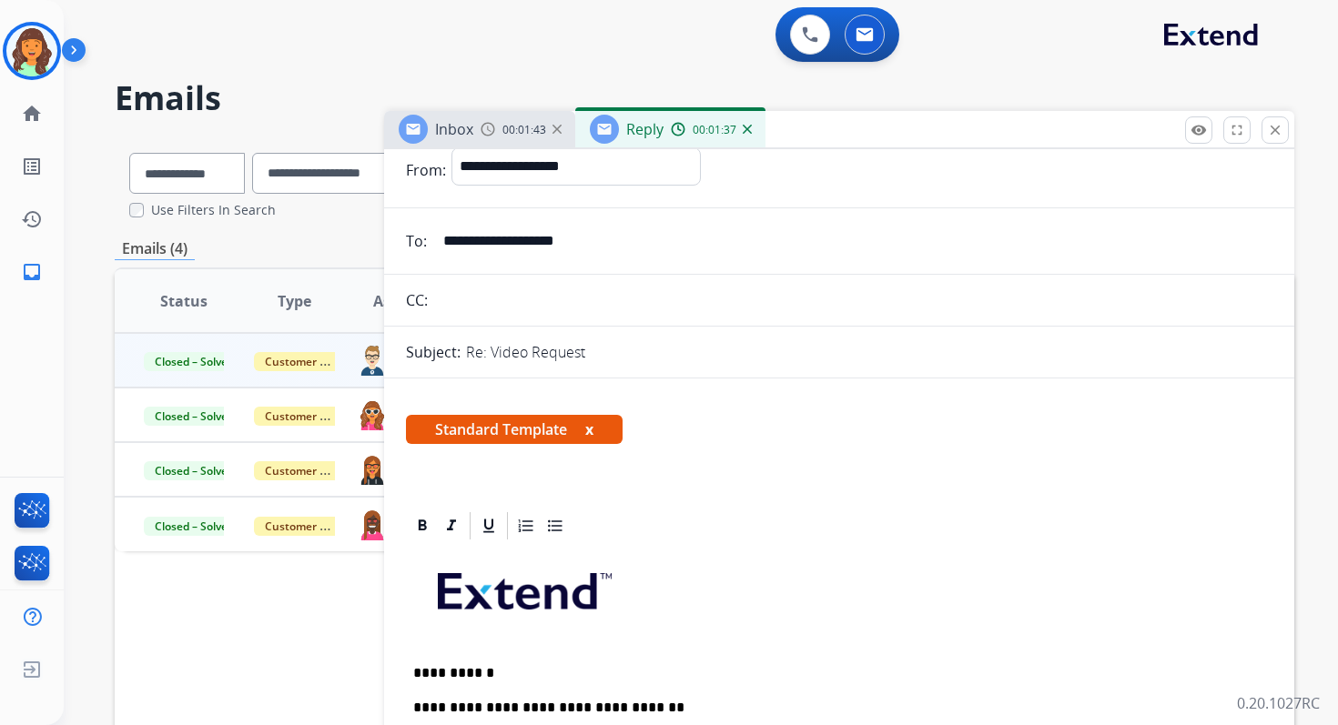
scroll to position [0, 0]
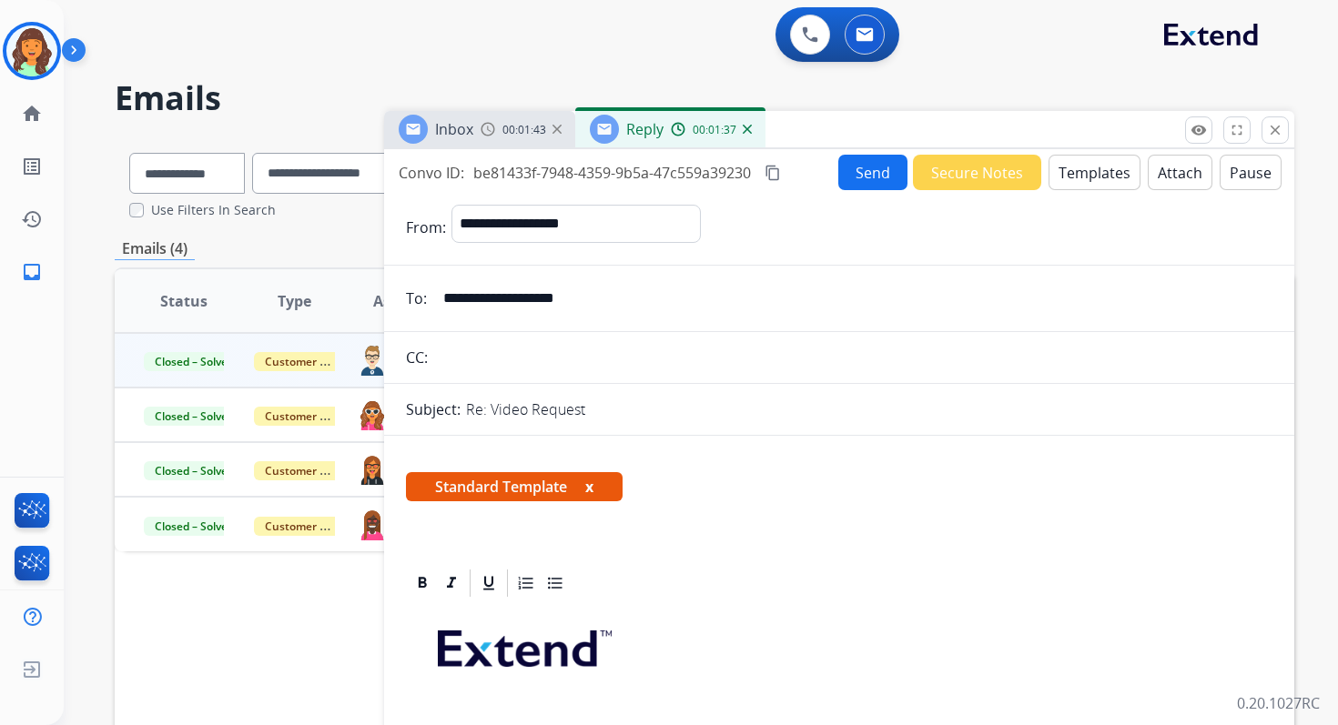
click at [873, 166] on button "Send" at bounding box center [872, 172] width 69 height 35
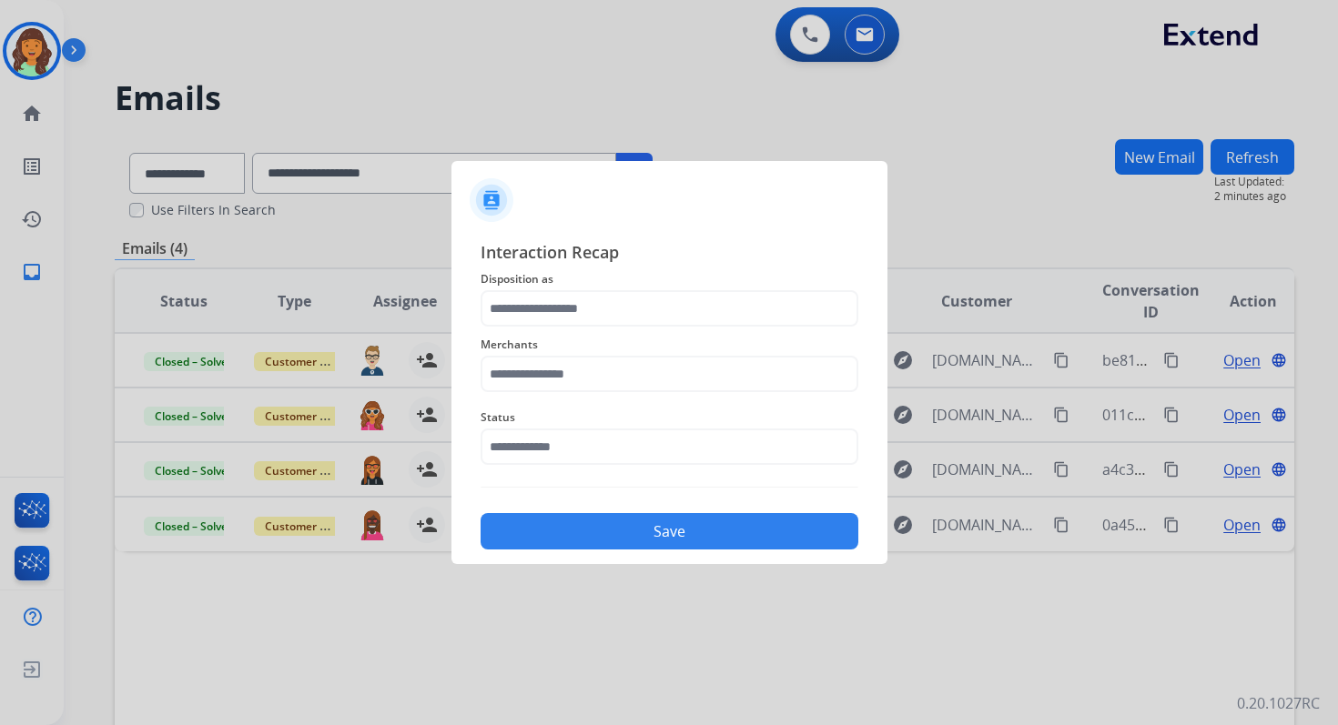
click at [565, 341] on span "Merchants" at bounding box center [669, 345] width 378 height 22
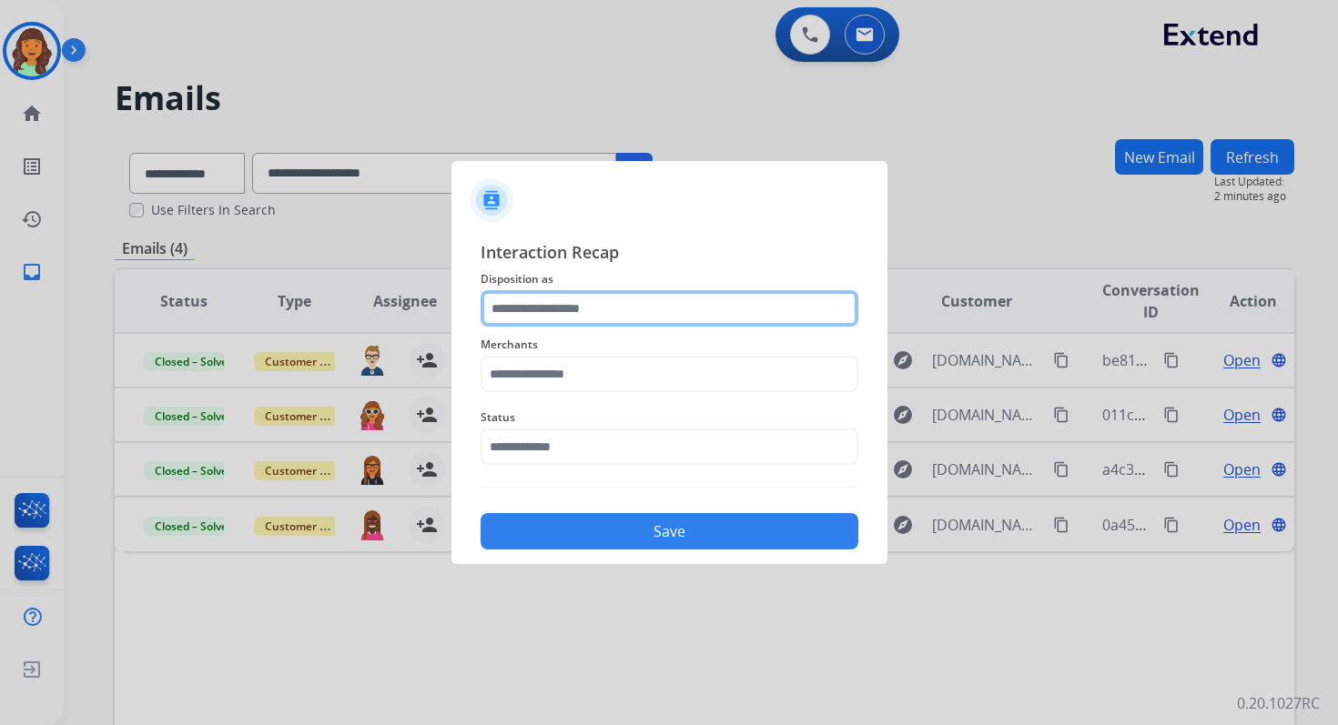
click at [565, 318] on input "text" at bounding box center [669, 308] width 378 height 36
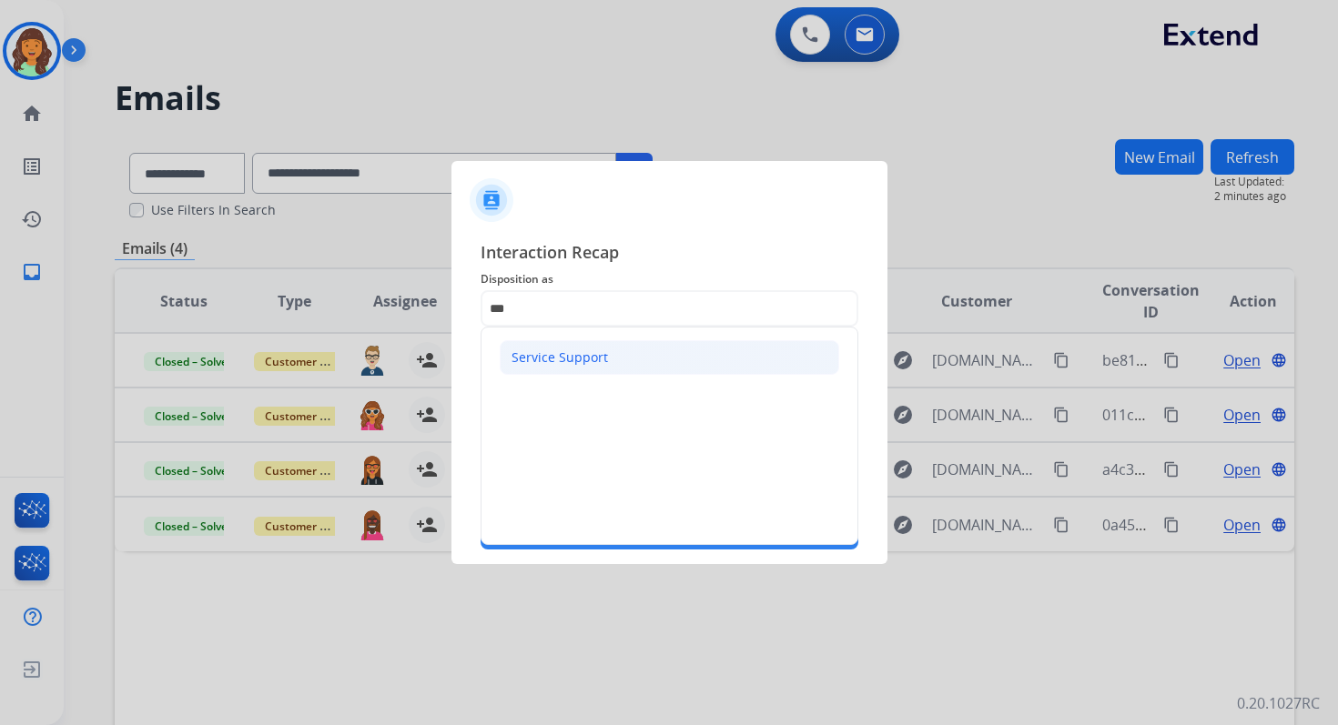
click at [564, 351] on div "Service Support" at bounding box center [559, 358] width 96 height 18
type input "**********"
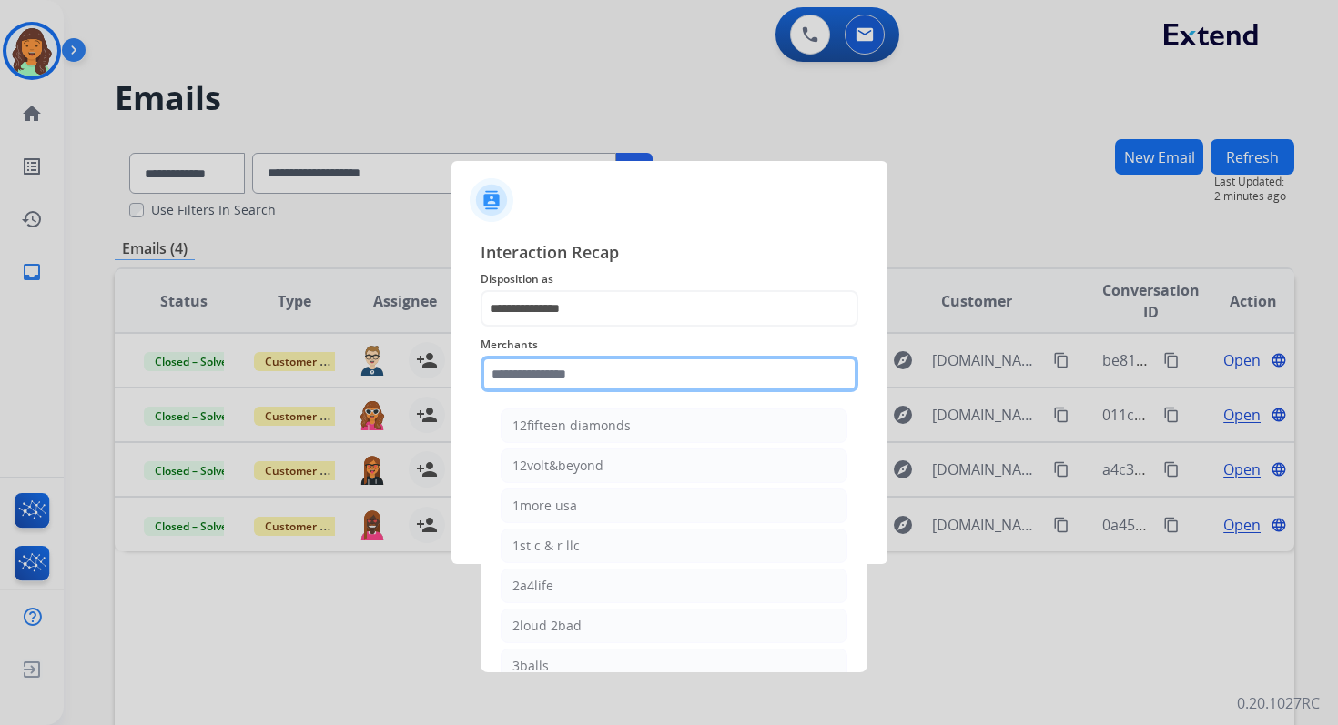
click at [564, 364] on input "text" at bounding box center [669, 374] width 378 height 36
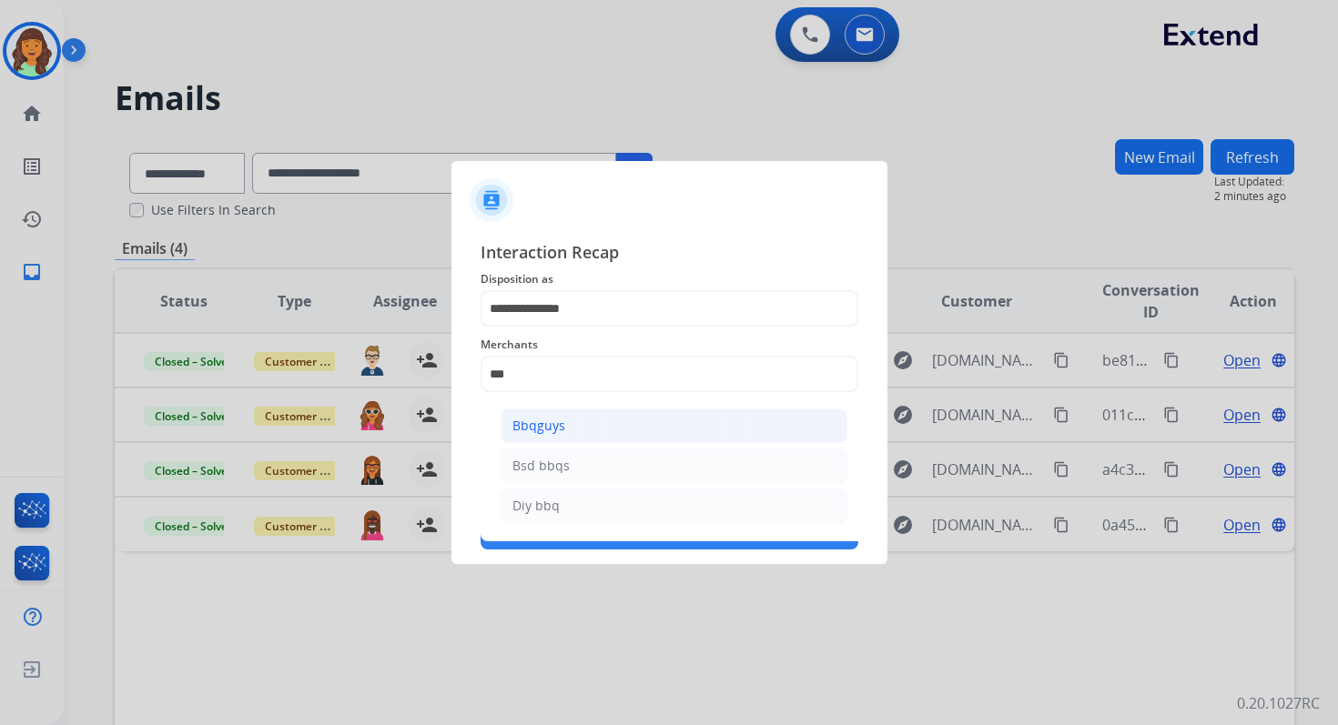
click at [566, 412] on li "Bbqguys" at bounding box center [673, 426] width 347 height 35
type input "*******"
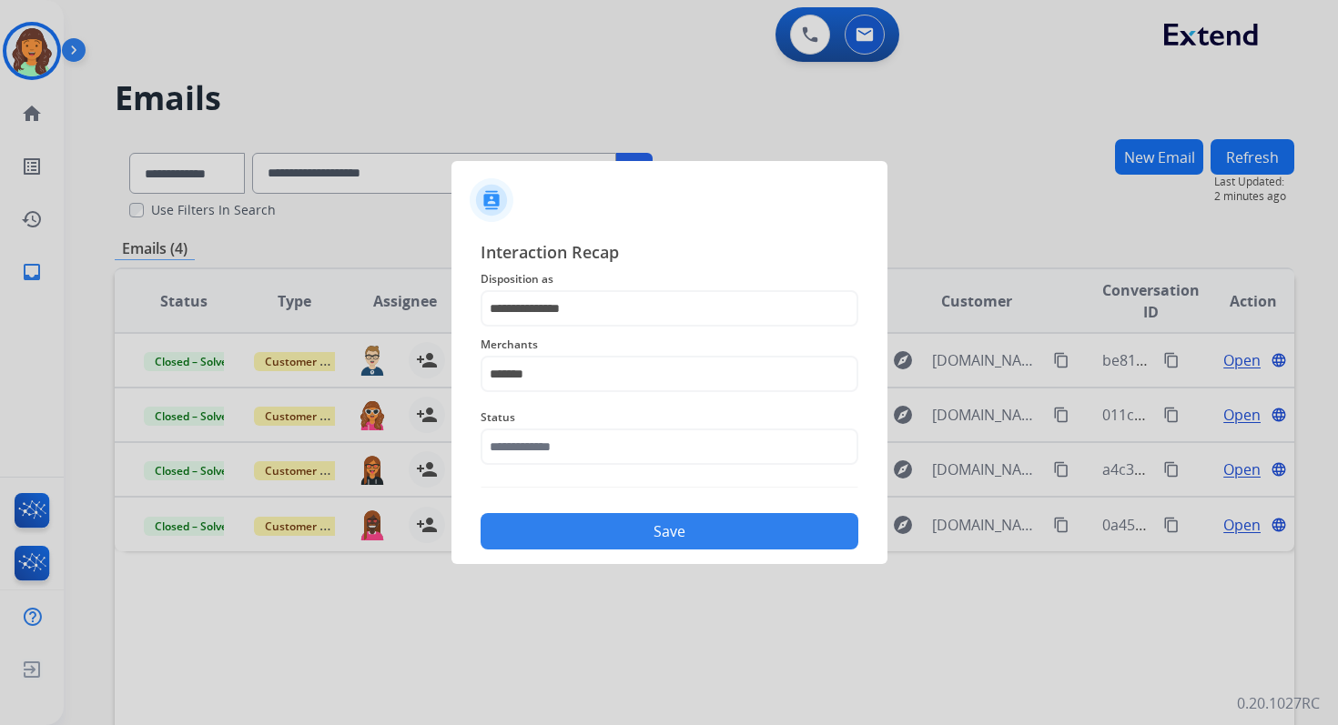
click at [566, 427] on span "Status" at bounding box center [669, 418] width 378 height 22
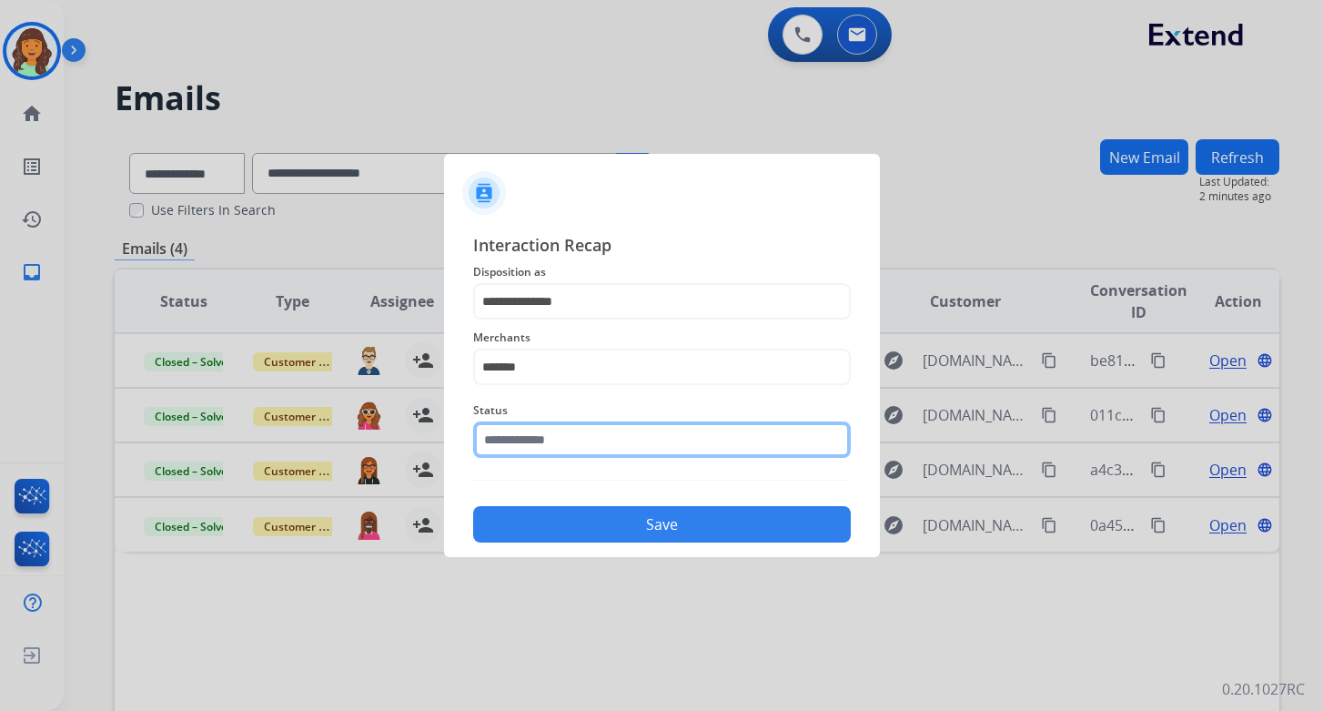
click at [566, 432] on input "text" at bounding box center [662, 439] width 378 height 36
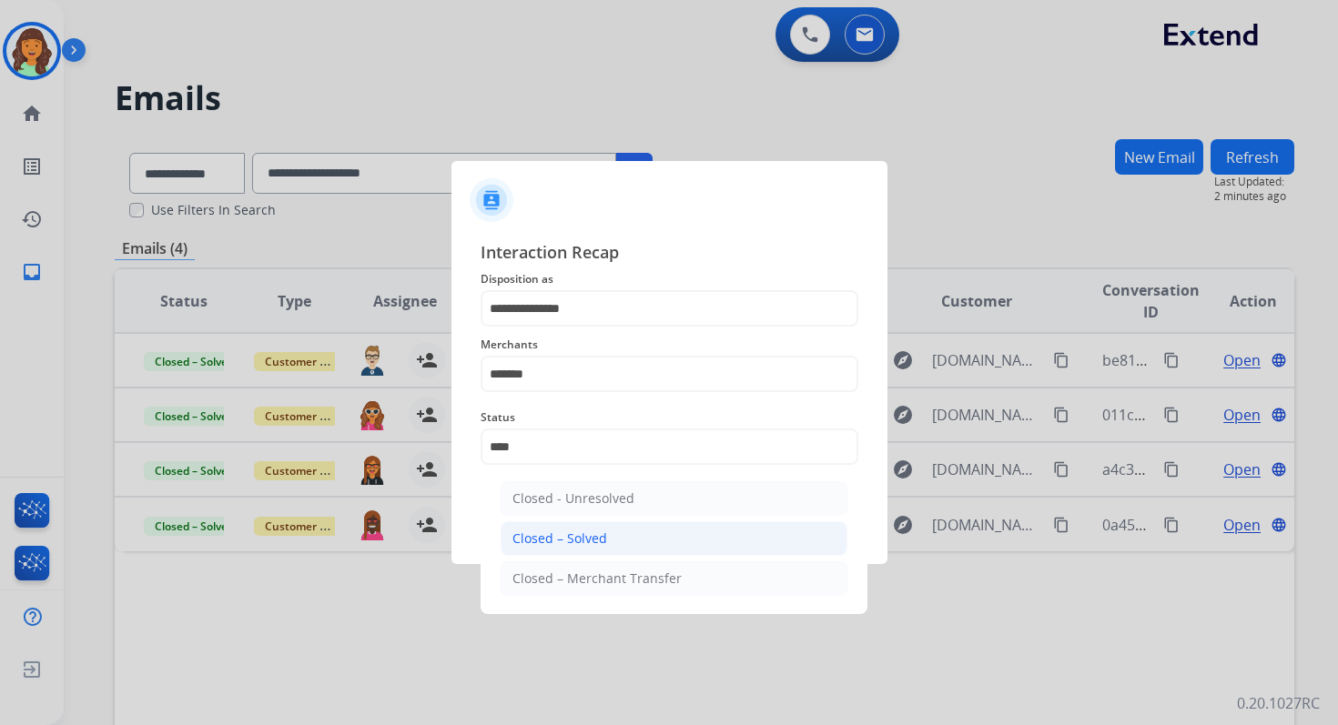
click at [579, 542] on div "Closed – Solved" at bounding box center [559, 539] width 95 height 18
type input "**********"
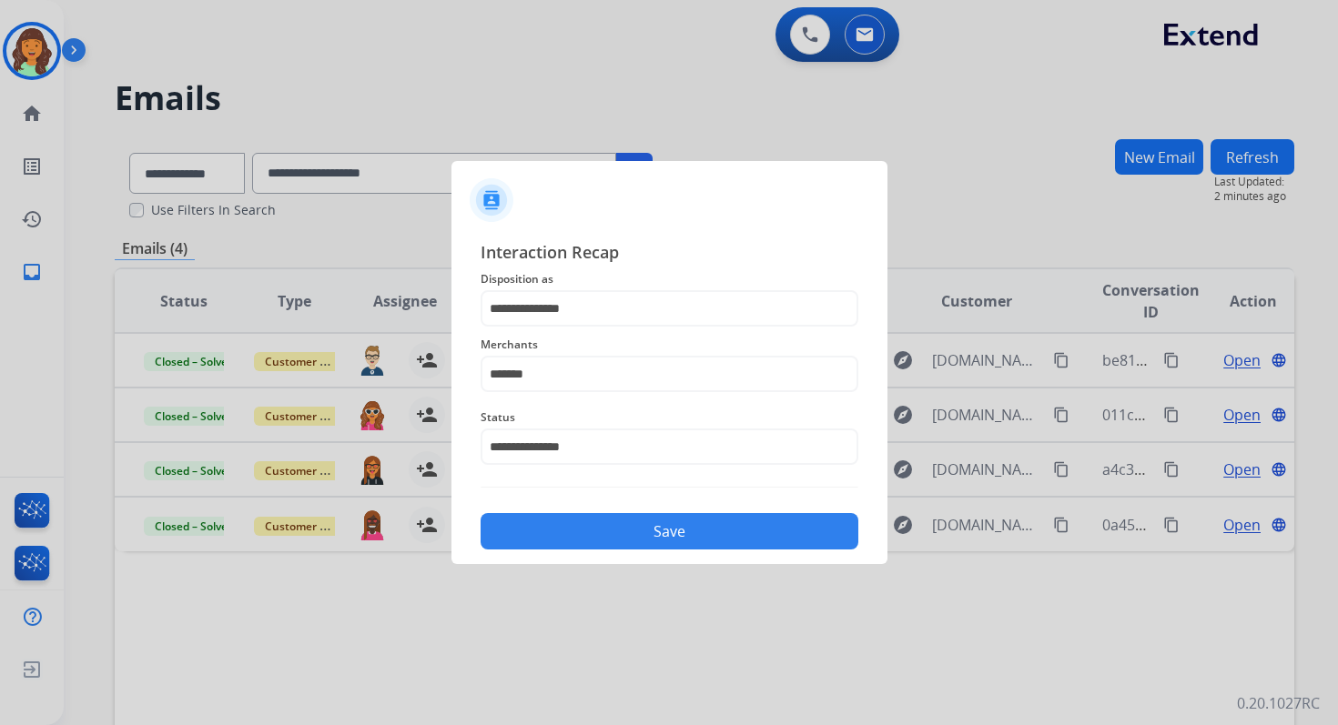
click at [579, 542] on button "Save" at bounding box center [669, 531] width 378 height 36
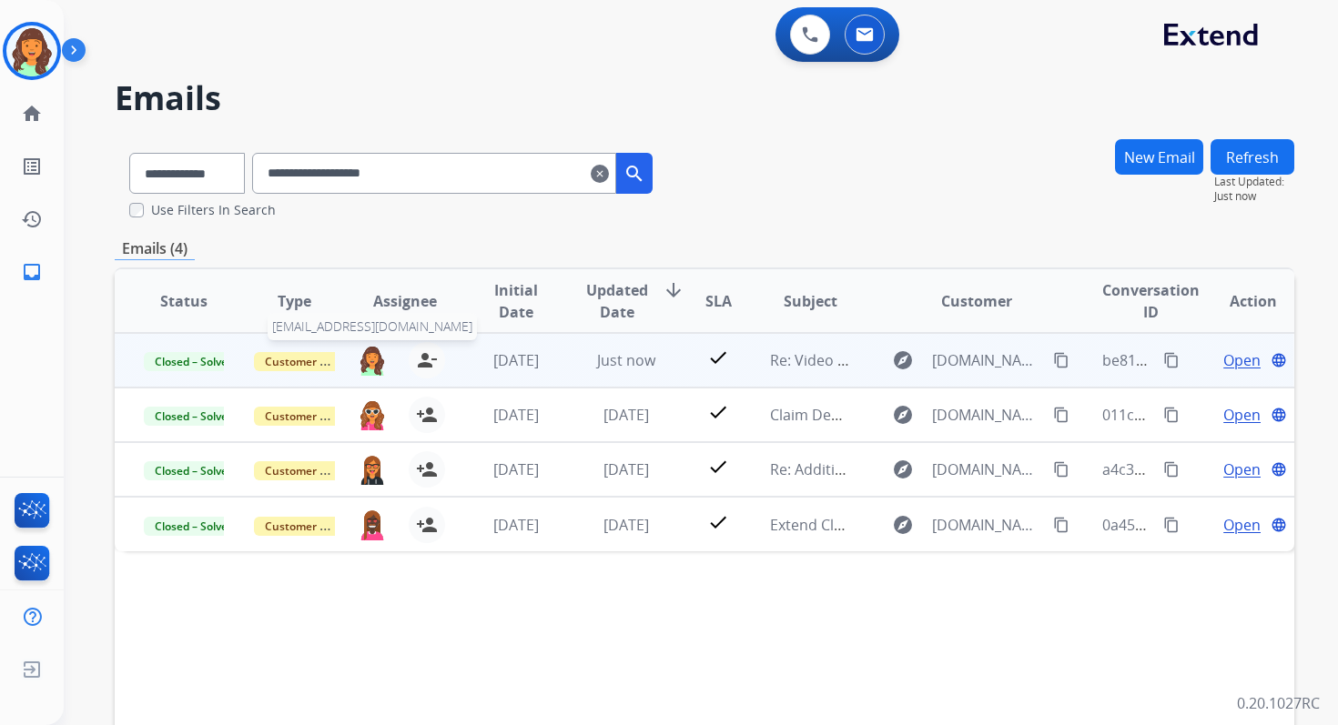
click at [366, 358] on img at bounding box center [372, 360] width 29 height 31
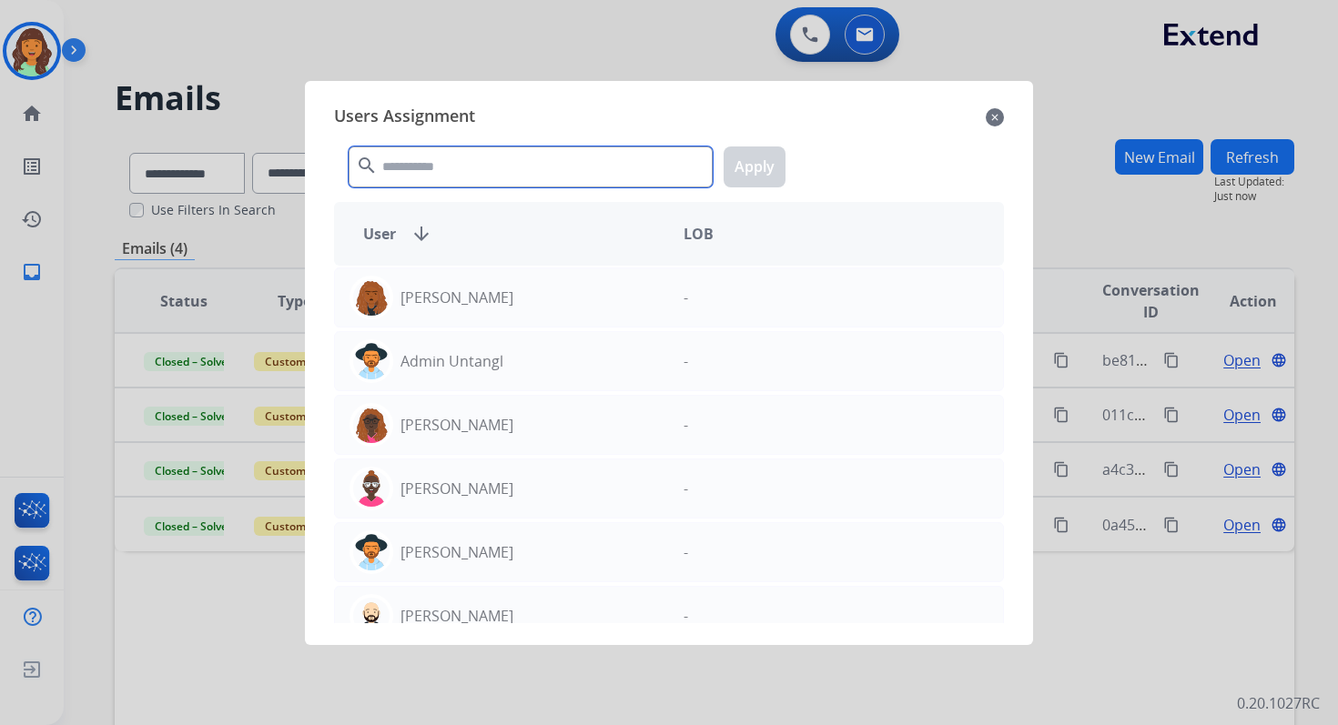
click at [452, 172] on input "text" at bounding box center [531, 167] width 364 height 41
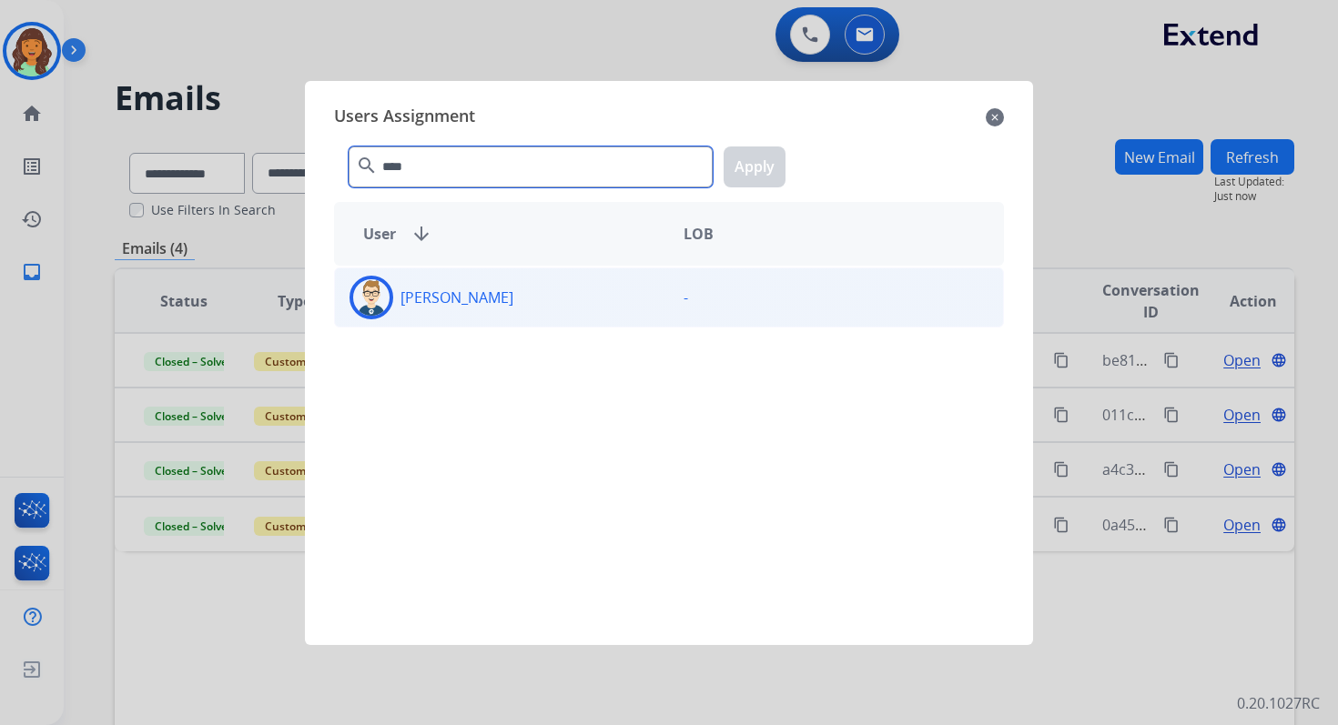
type input "****"
click at [484, 308] on div "[PERSON_NAME]" at bounding box center [502, 298] width 334 height 44
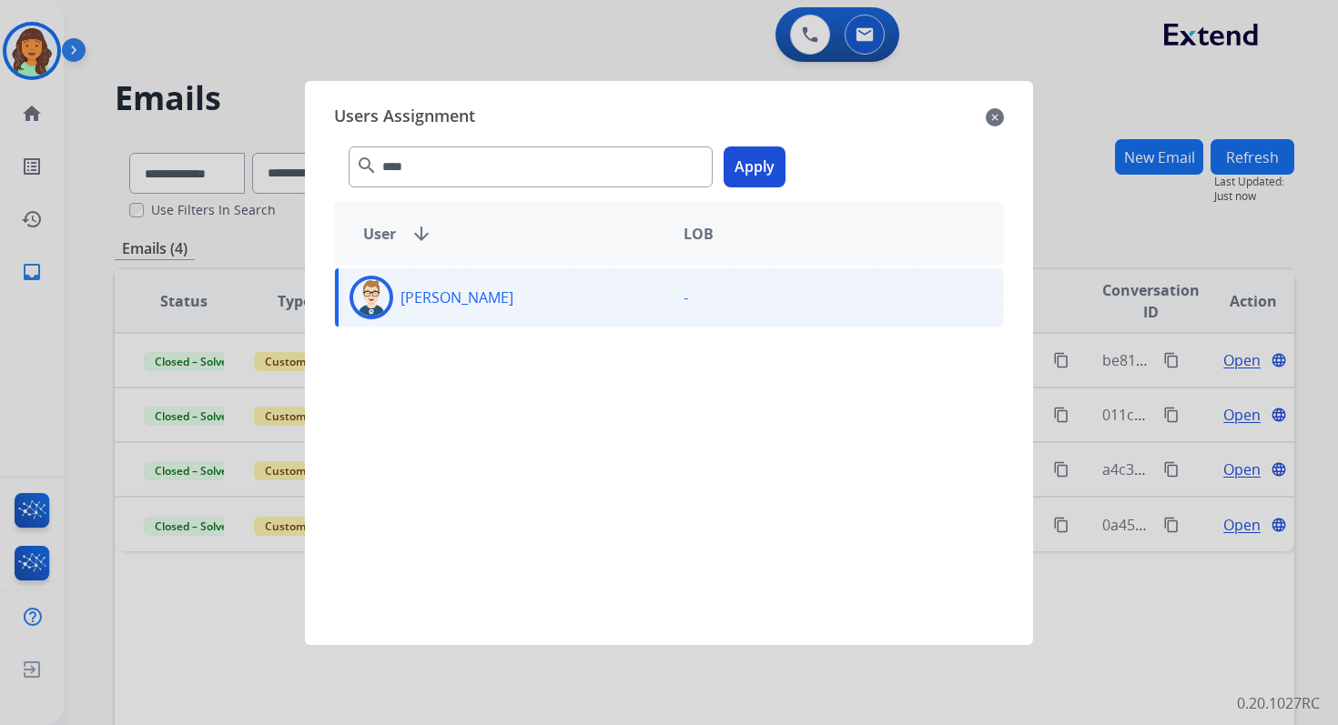
click at [757, 156] on button "Apply" at bounding box center [754, 167] width 62 height 41
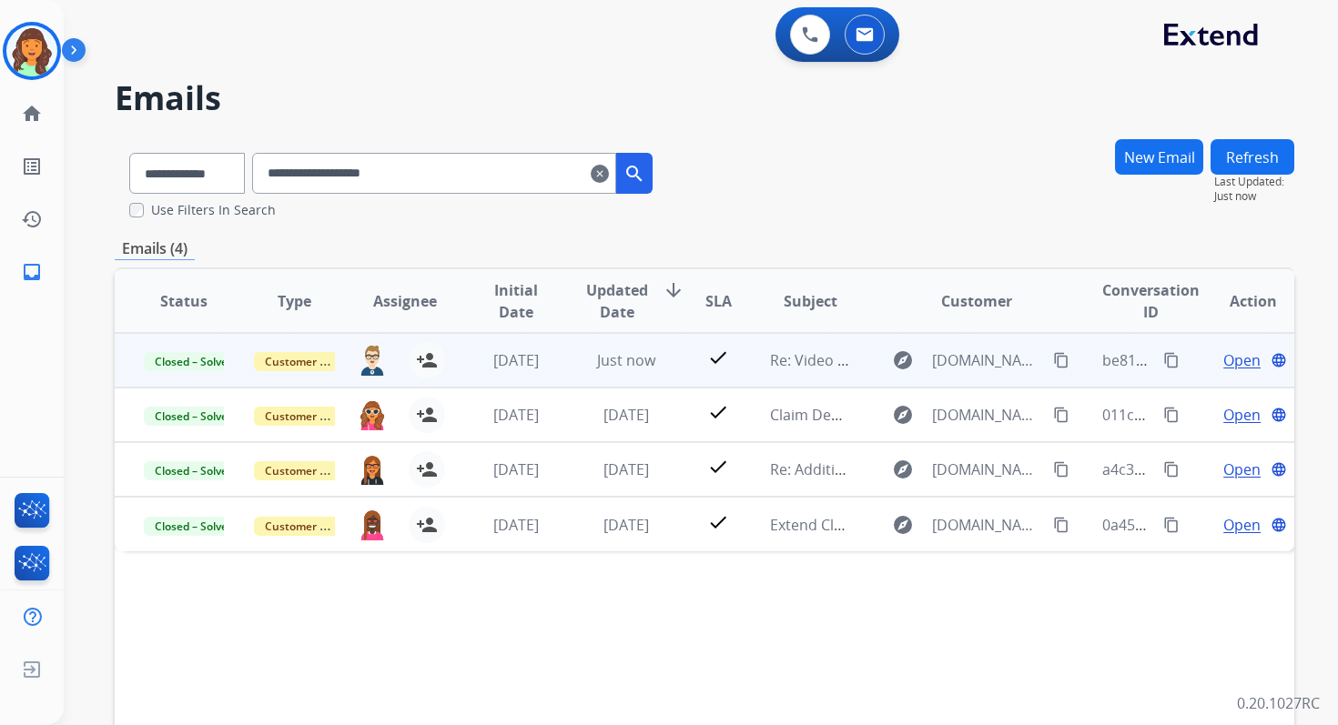
click at [1225, 359] on span "Open" at bounding box center [1241, 360] width 37 height 22
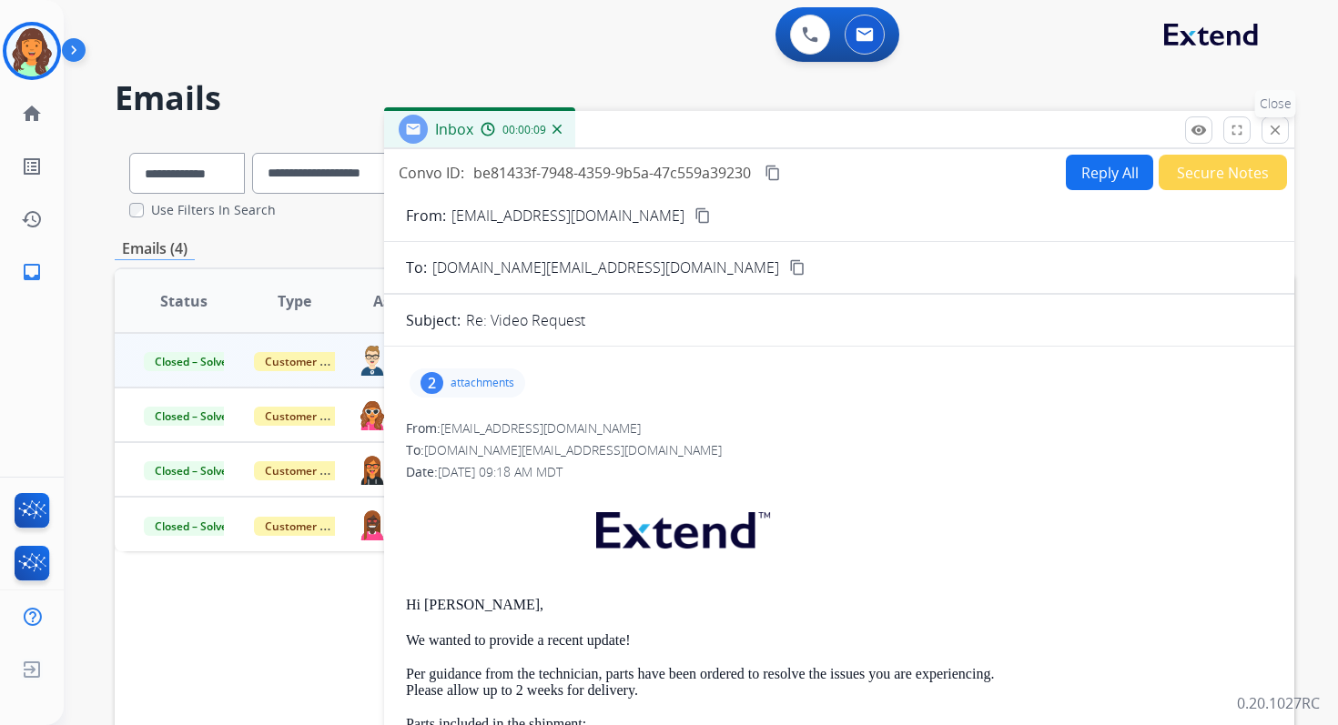
click at [1276, 126] on mat-icon "close" at bounding box center [1275, 130] width 16 height 16
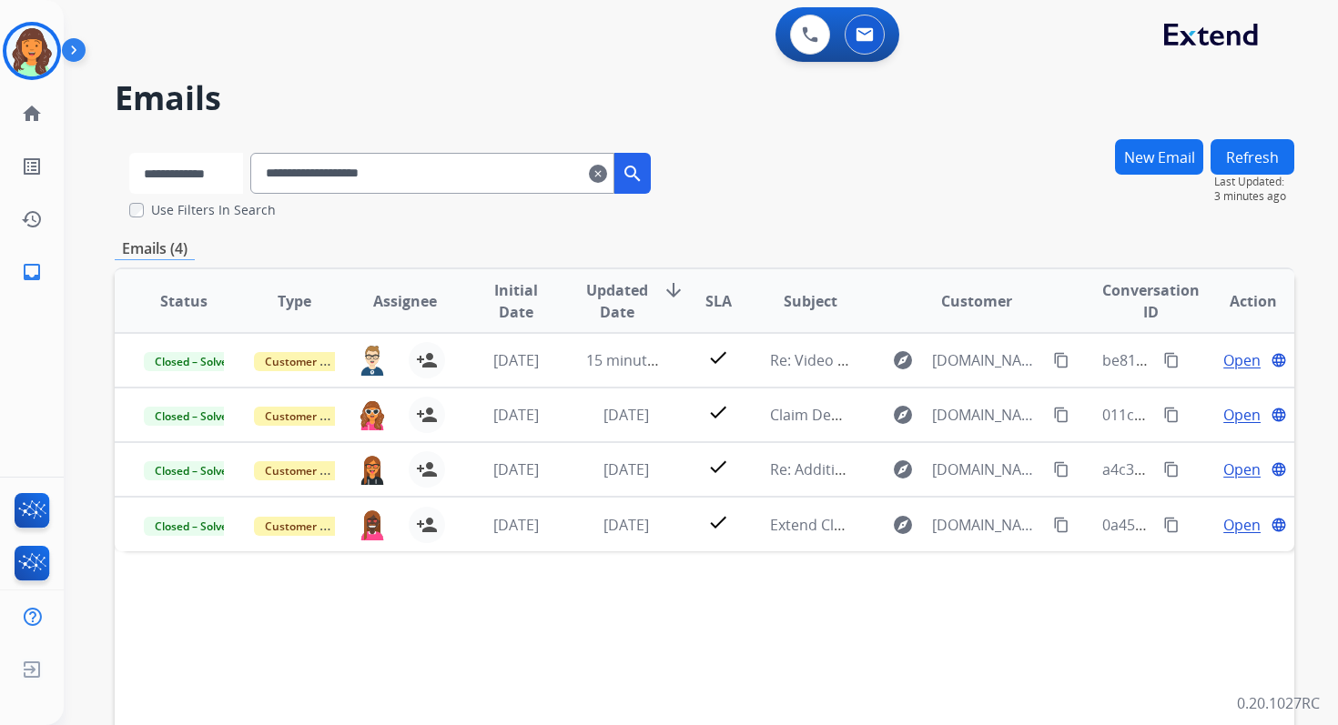
click at [179, 176] on select "**********" at bounding box center [186, 173] width 114 height 41
select select "**********"
click at [129, 153] on select "**********" at bounding box center [186, 173] width 114 height 41
click at [322, 173] on input "**********" at bounding box center [434, 173] width 364 height 41
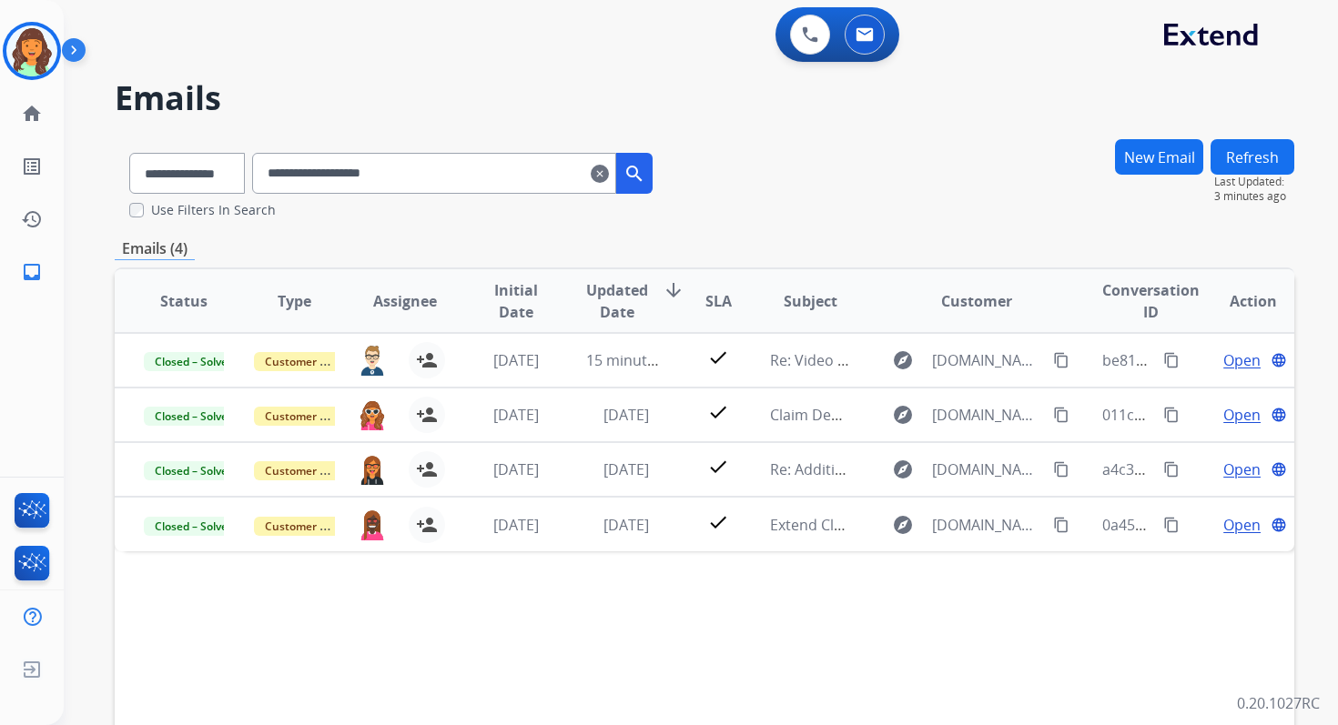
click at [322, 173] on input "**********" at bounding box center [434, 173] width 364 height 41
paste input "**********"
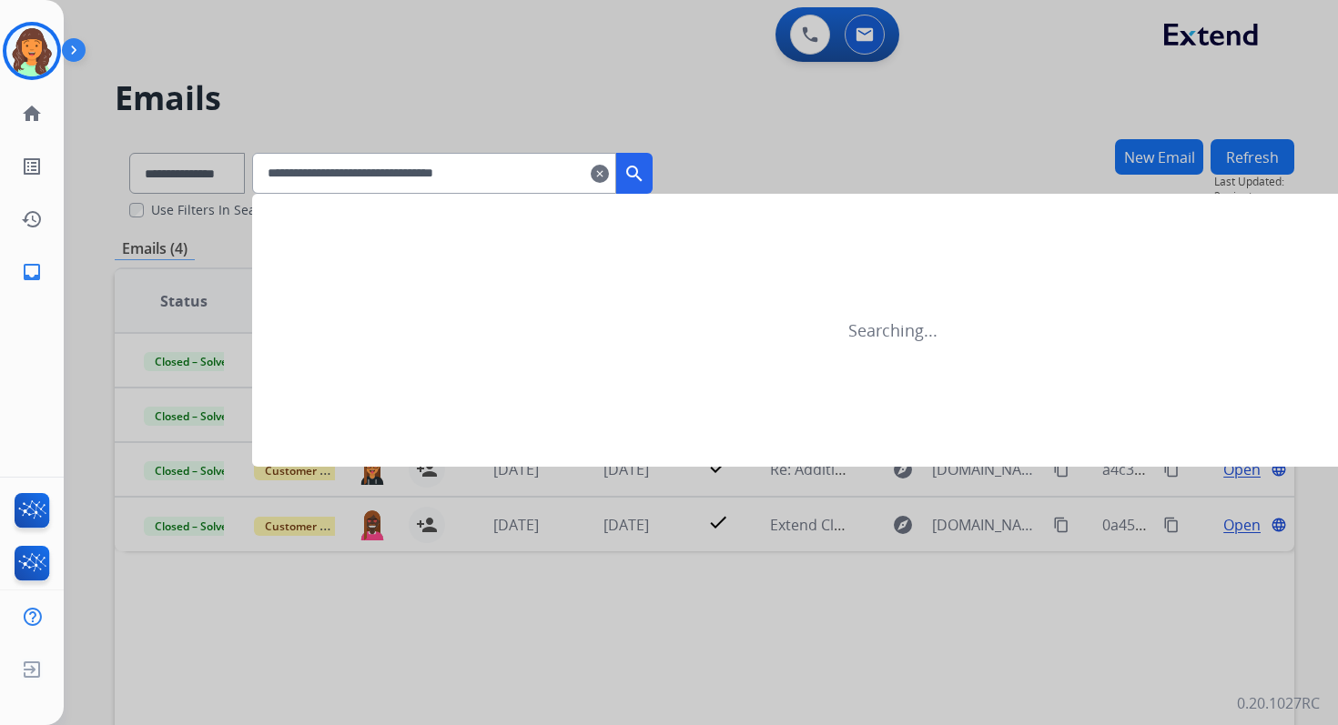
type input "**********"
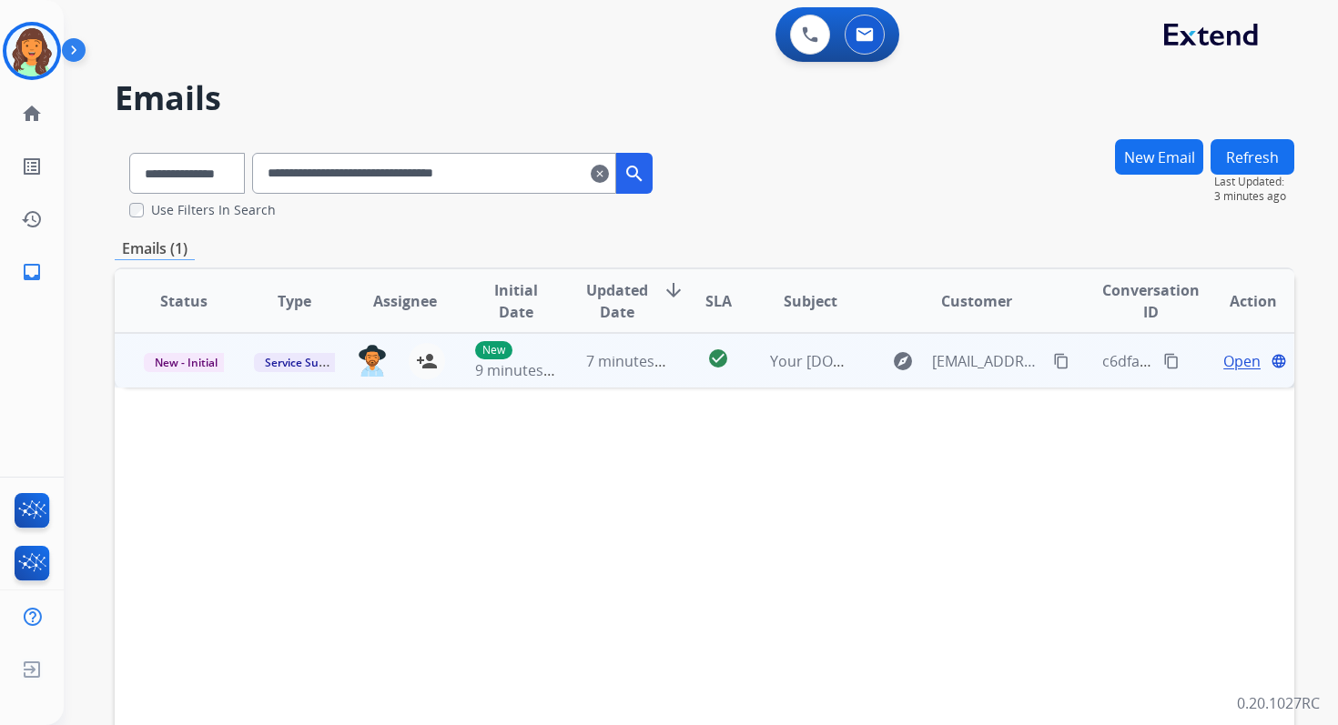
click at [1228, 363] on span "Open" at bounding box center [1241, 361] width 37 height 22
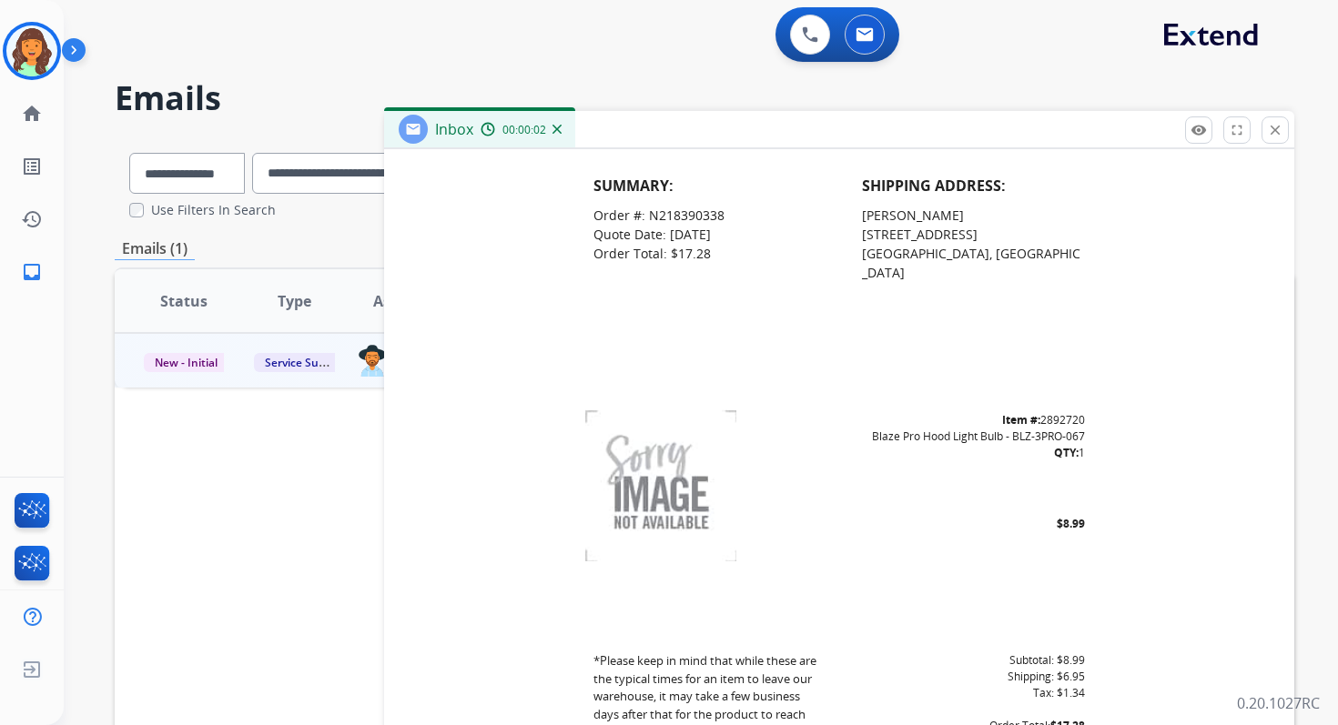
scroll to position [745, 0]
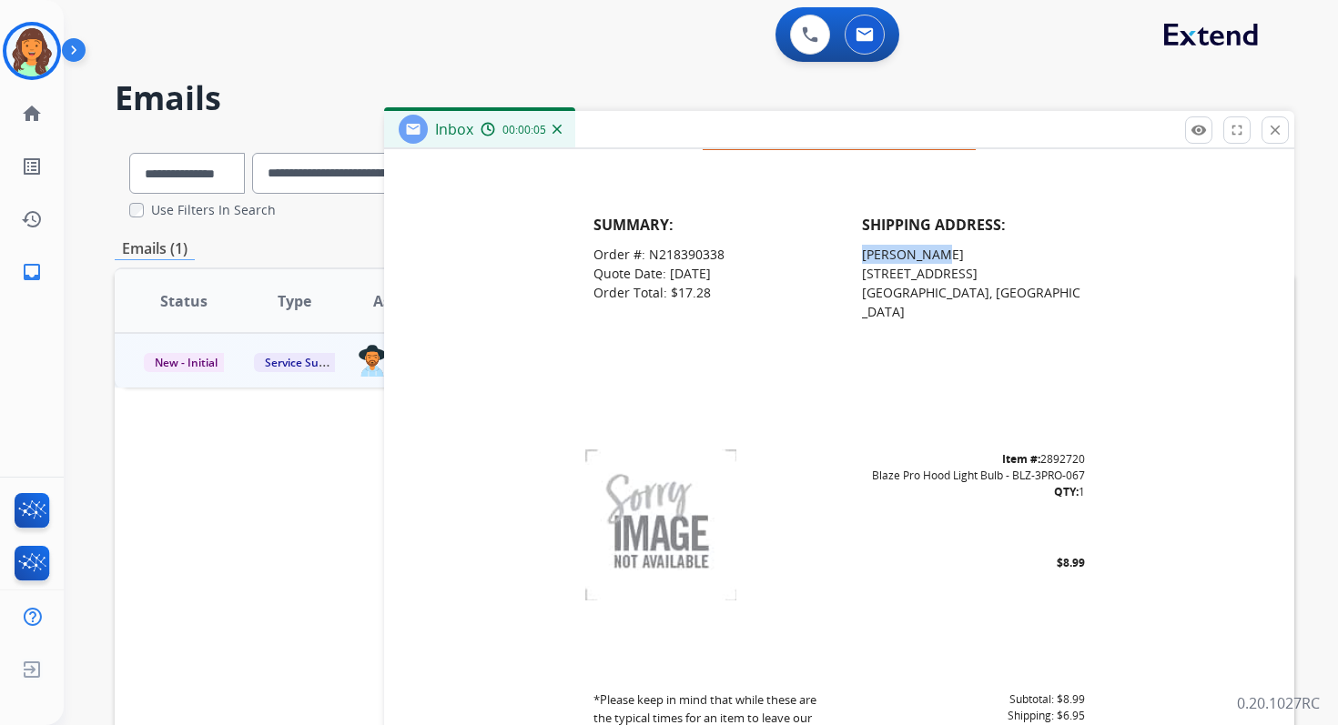
drag, startPoint x: 855, startPoint y: 256, endPoint x: 924, endPoint y: 256, distance: 68.2
click at [924, 256] on span "Brian Colson" at bounding box center [913, 254] width 102 height 17
drag, startPoint x: 932, startPoint y: 255, endPoint x: 855, endPoint y: 258, distance: 76.5
click at [855, 258] on td "Brian Colson 274 W Winthrop Ave Elmhurst, IL" at bounding box center [973, 283] width 259 height 95
copy span "Brian Colson"
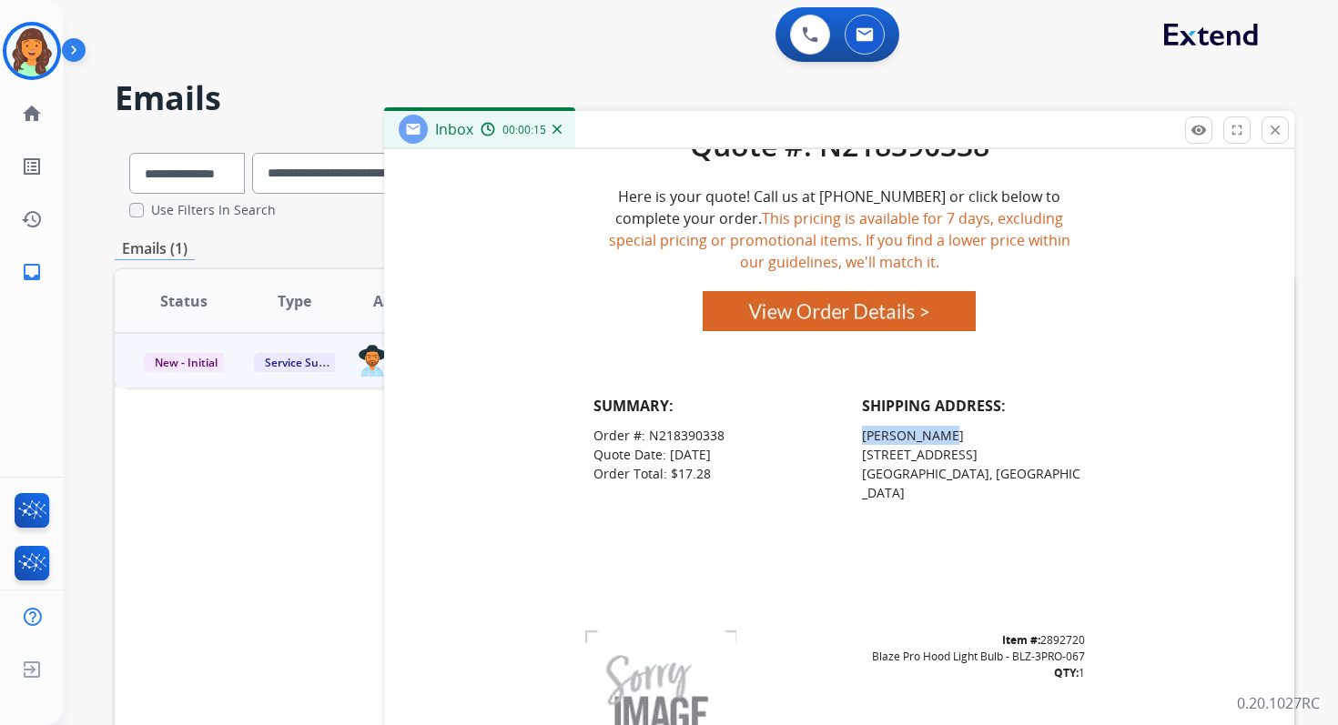
scroll to position [422, 0]
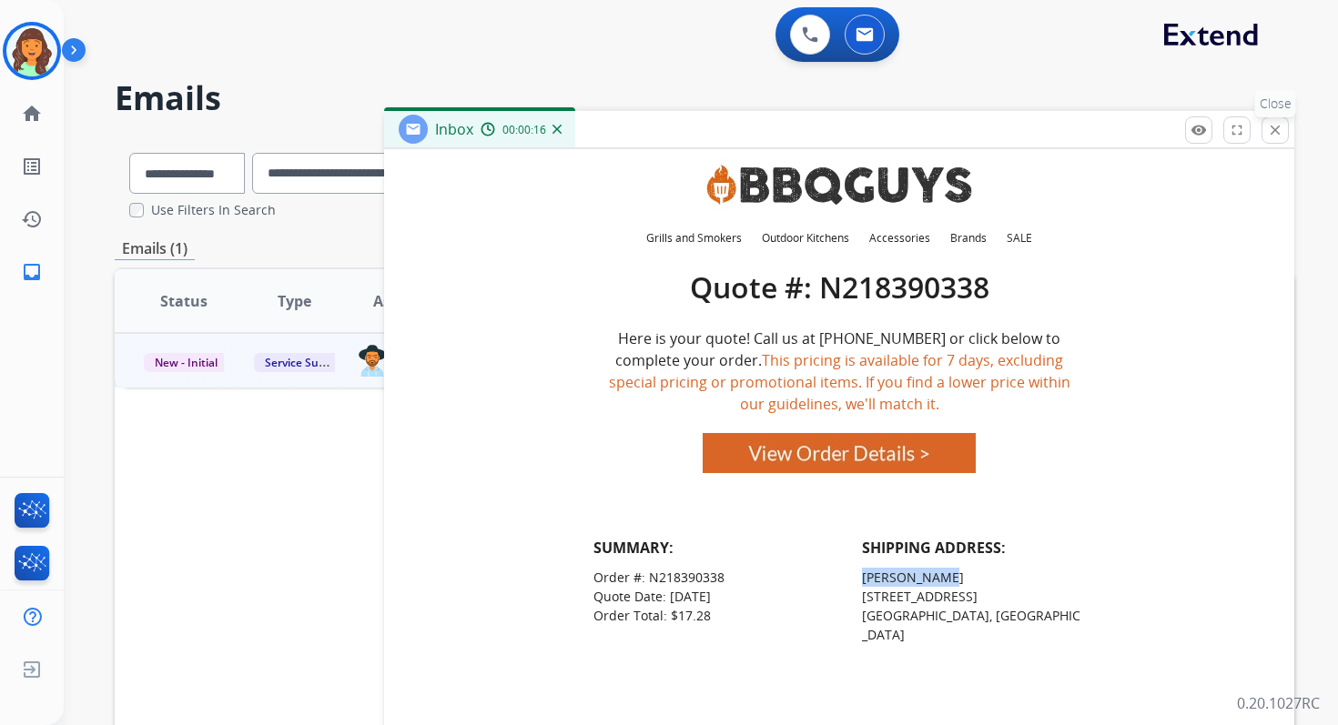
click at [1287, 122] on button "close Close" at bounding box center [1274, 129] width 27 height 27
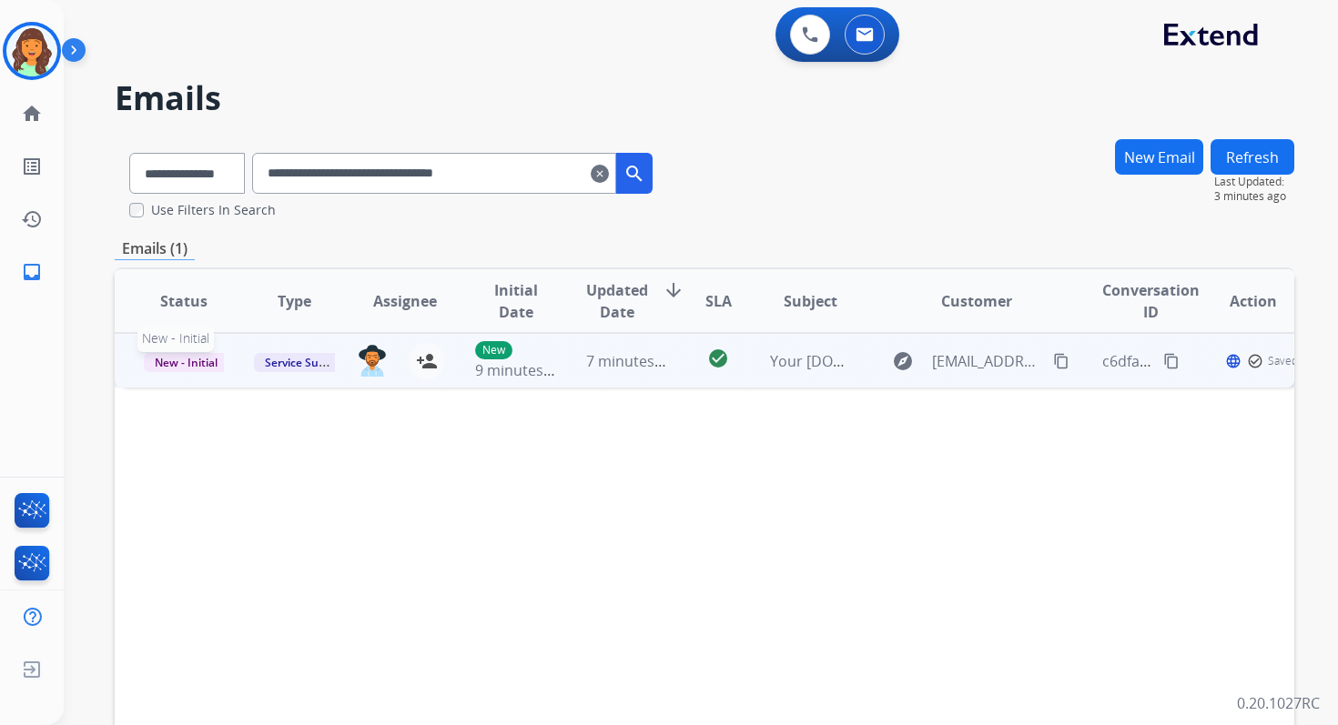
click at [194, 358] on span "New - Initial" at bounding box center [186, 362] width 85 height 19
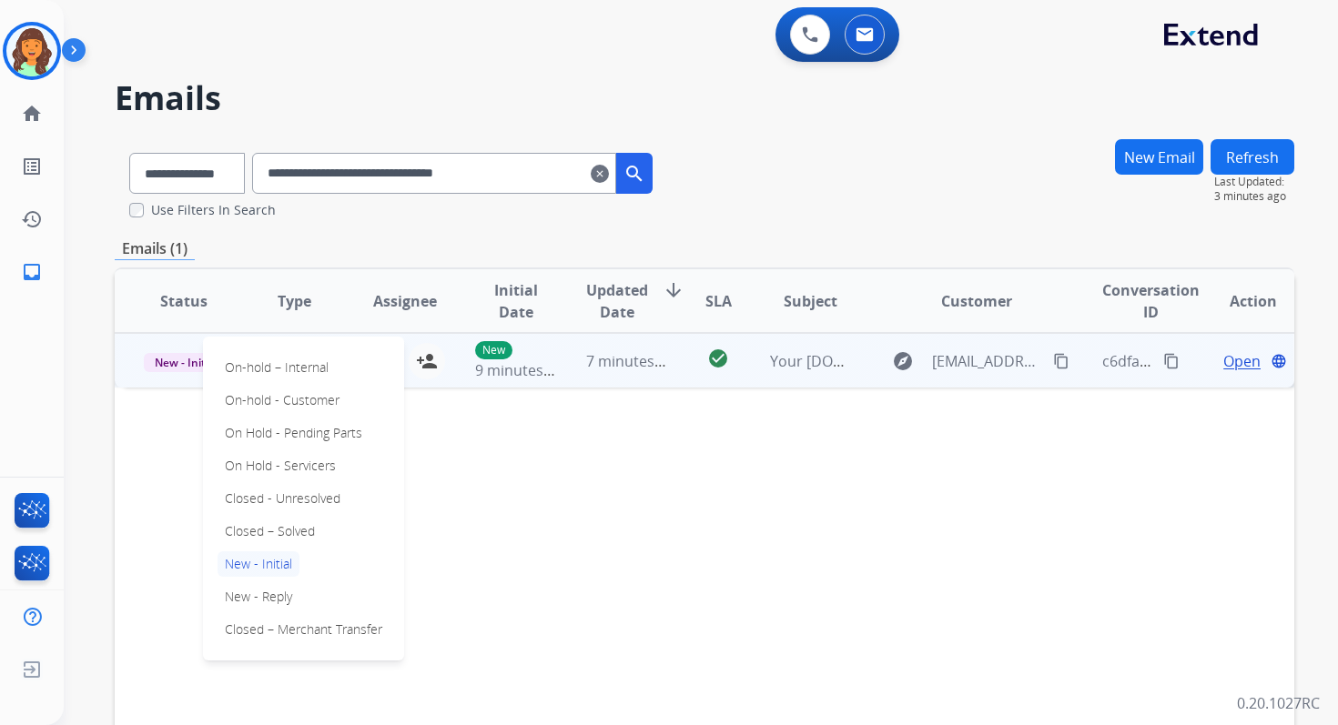
click at [593, 485] on div "Status Type Assignee Initial Date Updated Date arrow_downward SLA Subject Custo…" at bounding box center [704, 573] width 1179 height 610
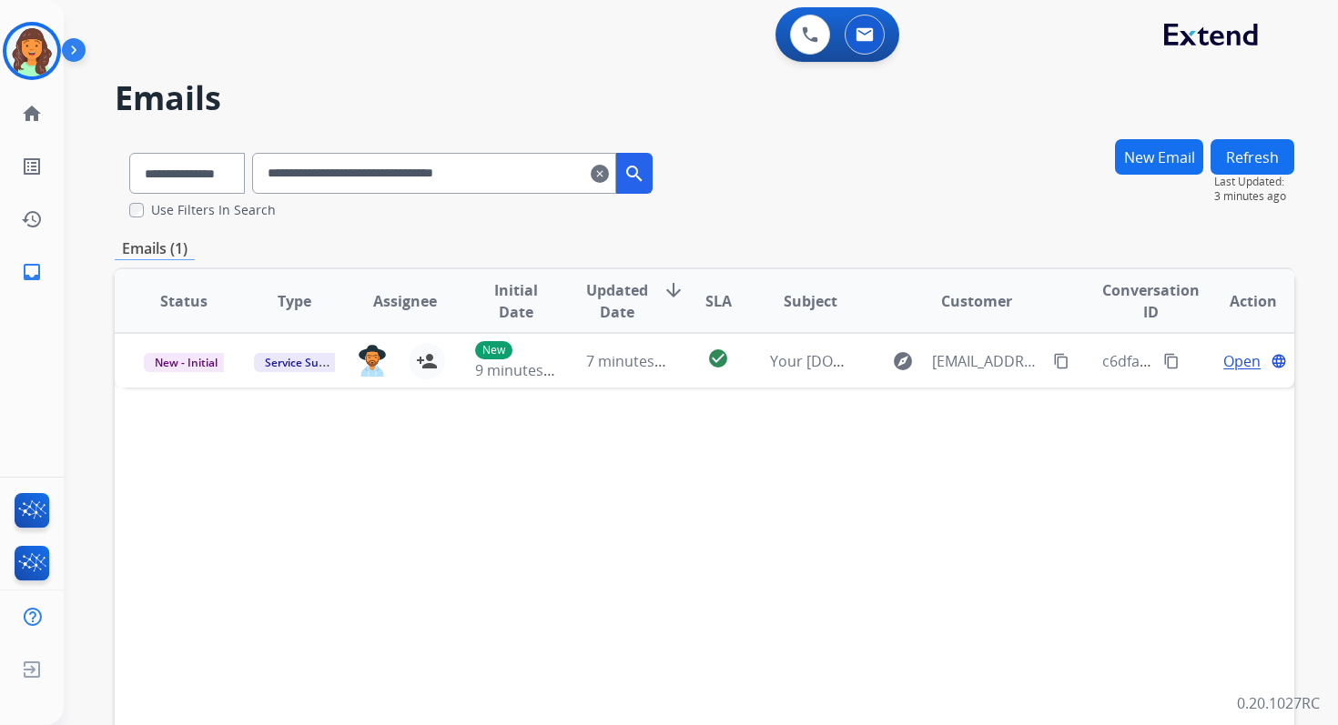
click at [568, 173] on input "**********" at bounding box center [434, 173] width 364 height 41
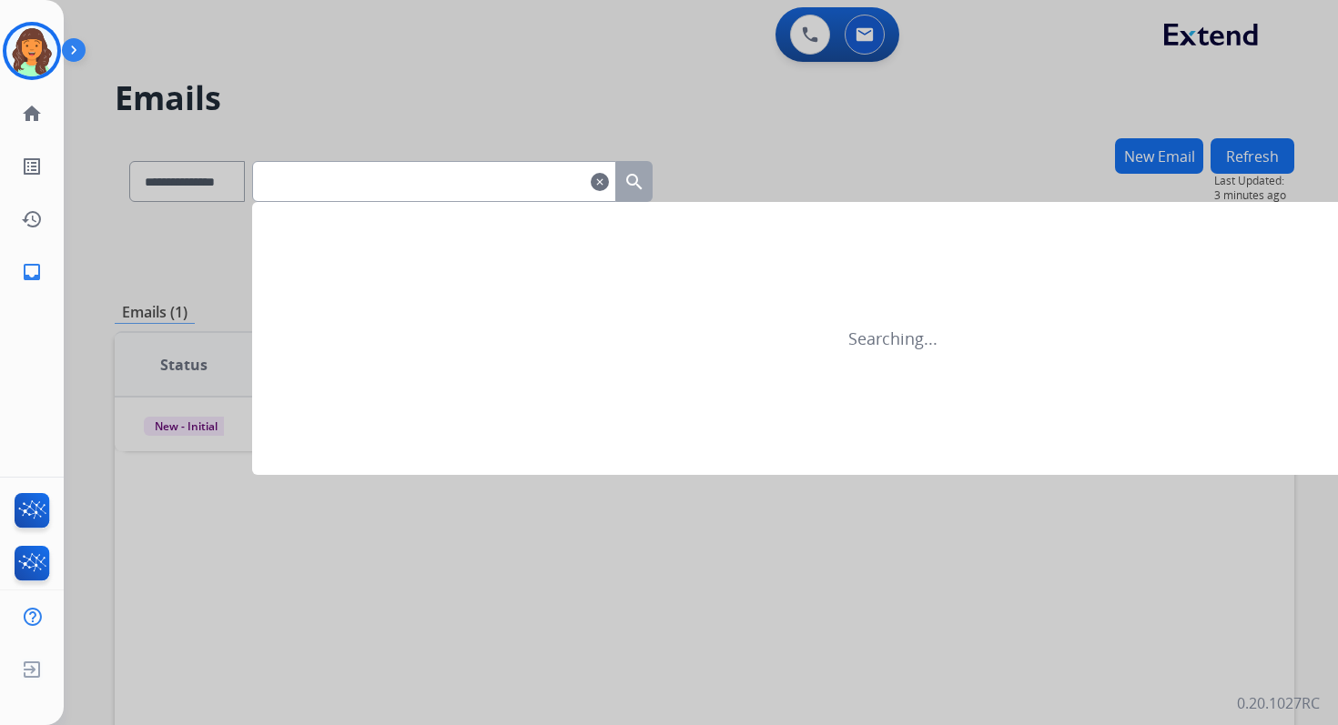
click at [412, 116] on div at bounding box center [669, 362] width 1338 height 725
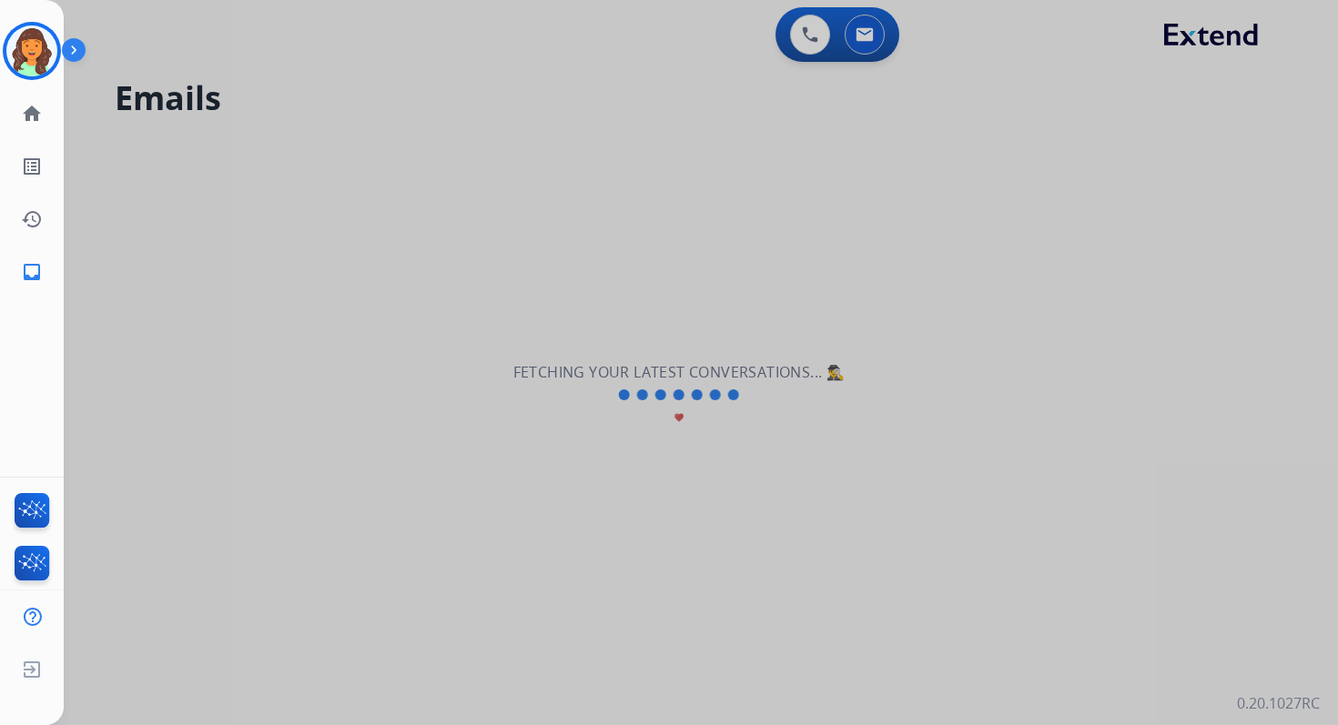
select select "**********"
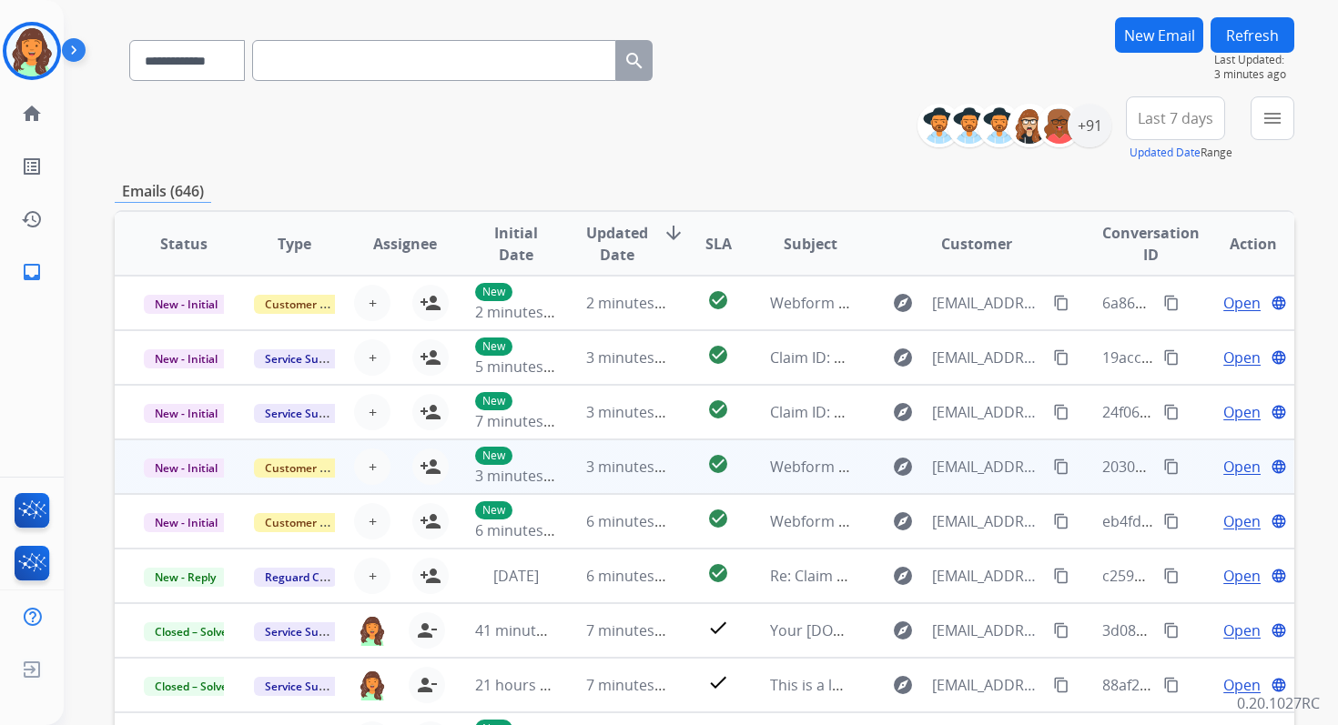
scroll to position [0, 0]
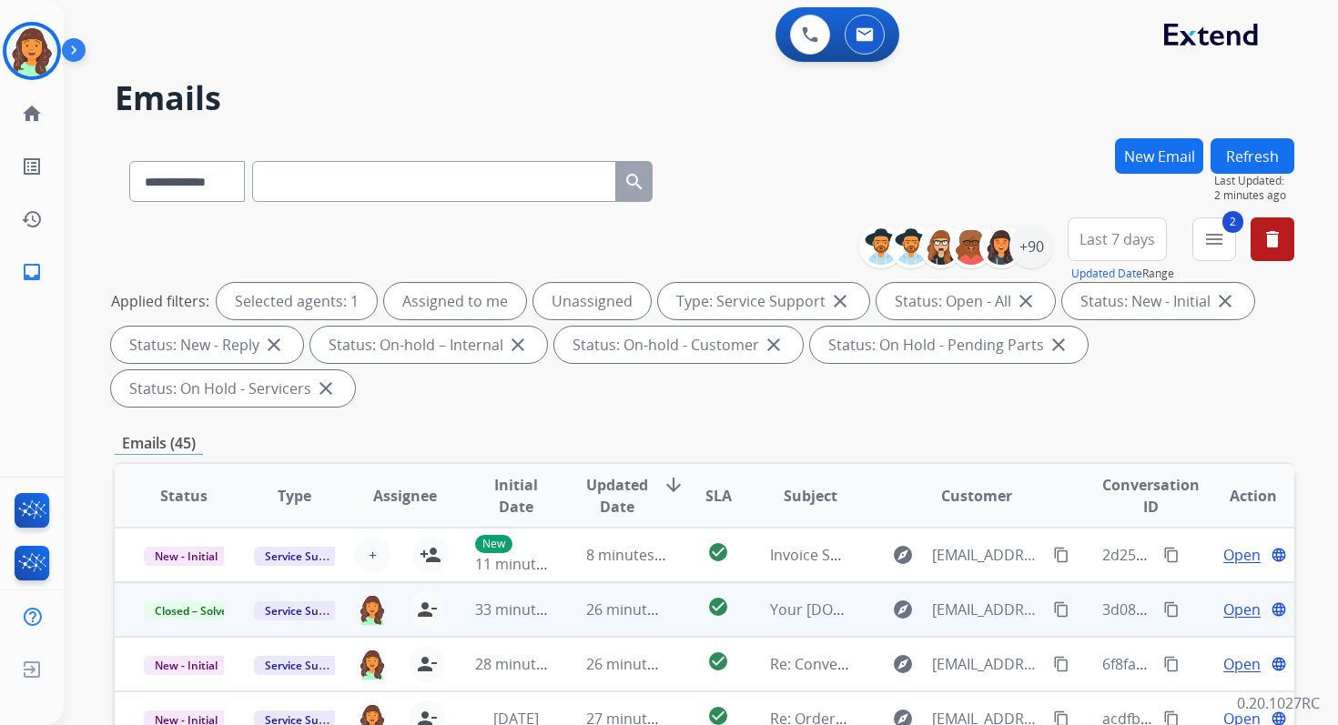
scroll to position [2, 0]
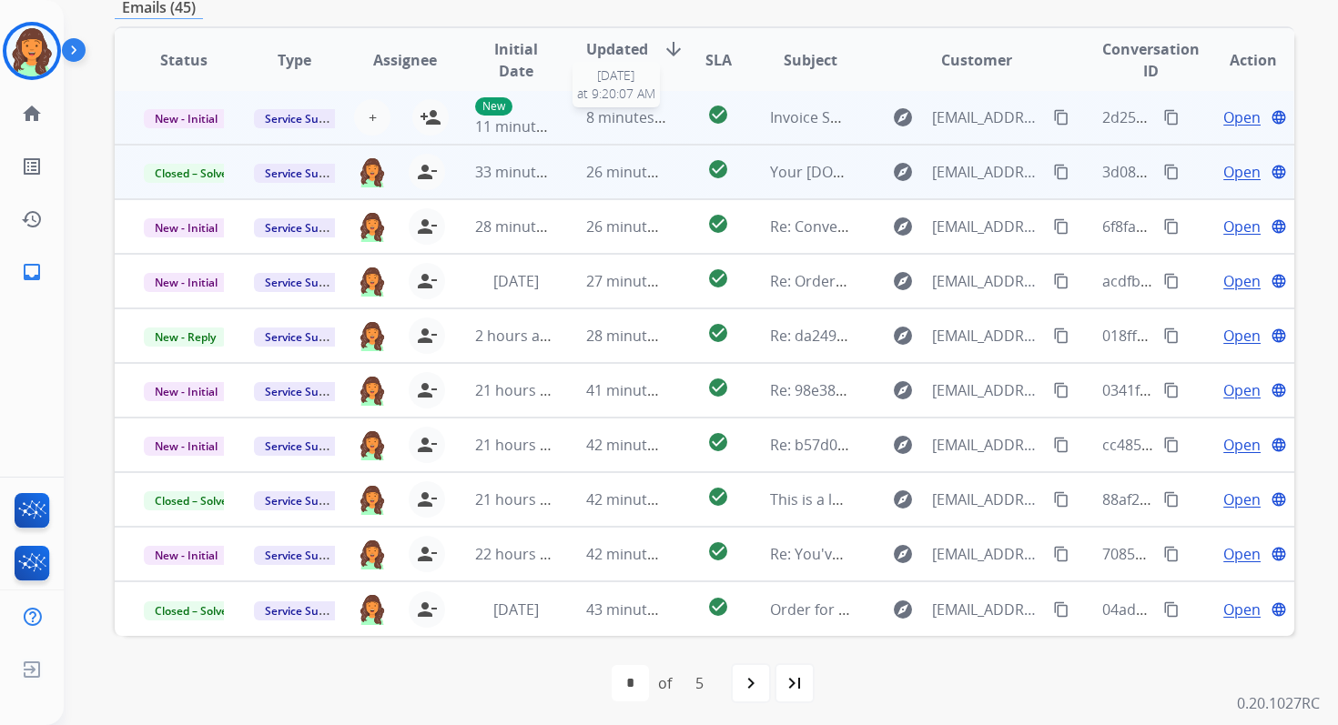
click at [604, 118] on span "8 minutes ago" at bounding box center [634, 117] width 97 height 20
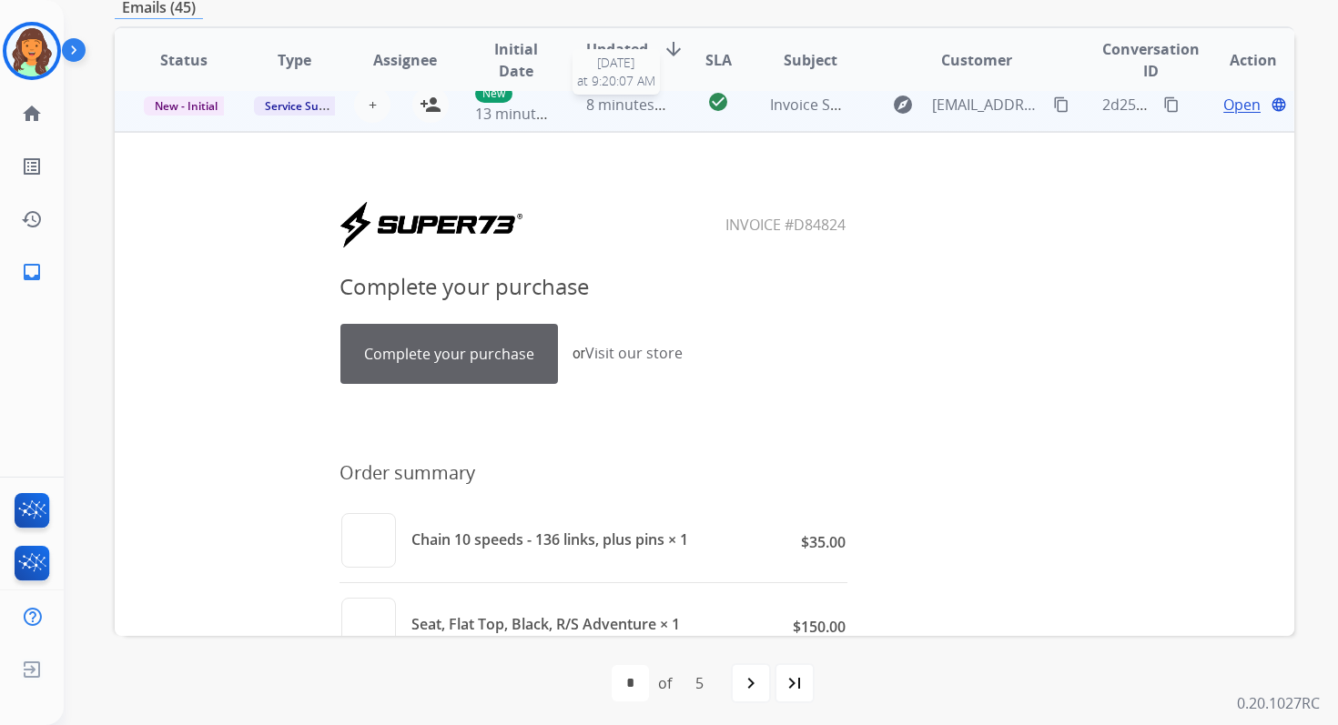
scroll to position [0, 0]
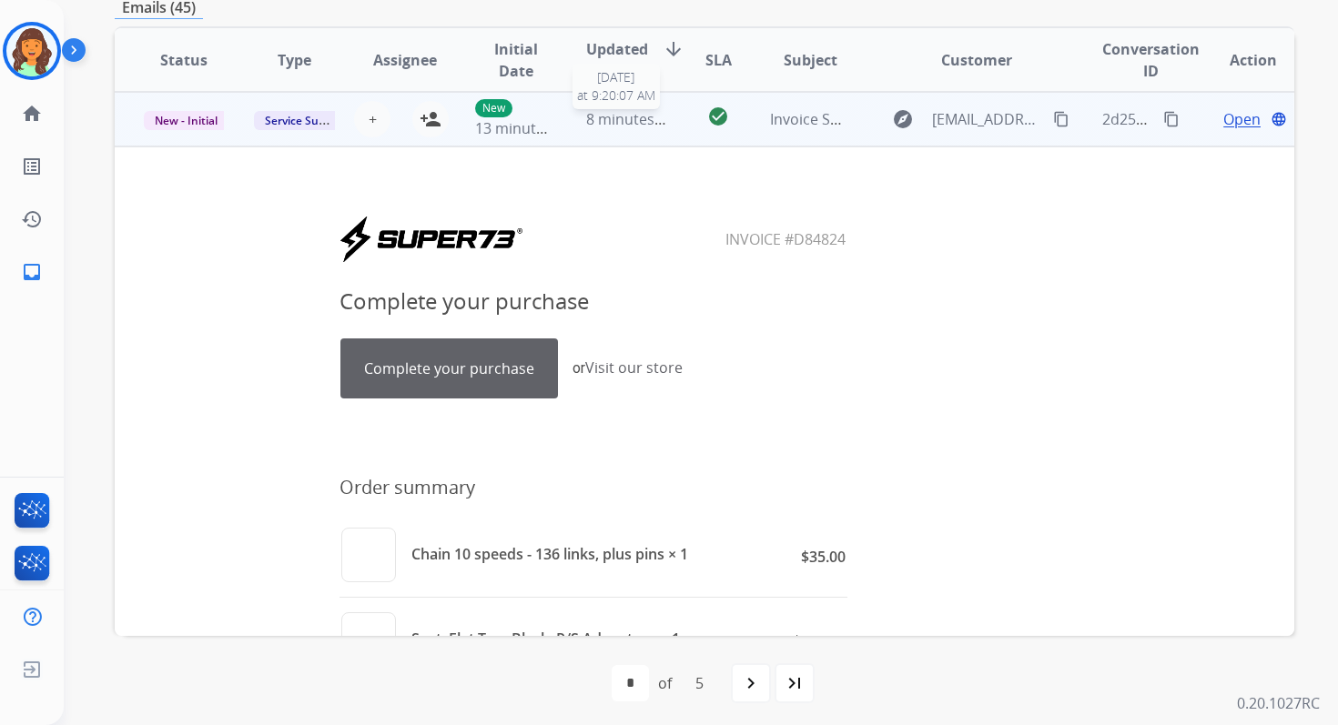
click at [604, 118] on span "8 minutes ago" at bounding box center [634, 119] width 97 height 20
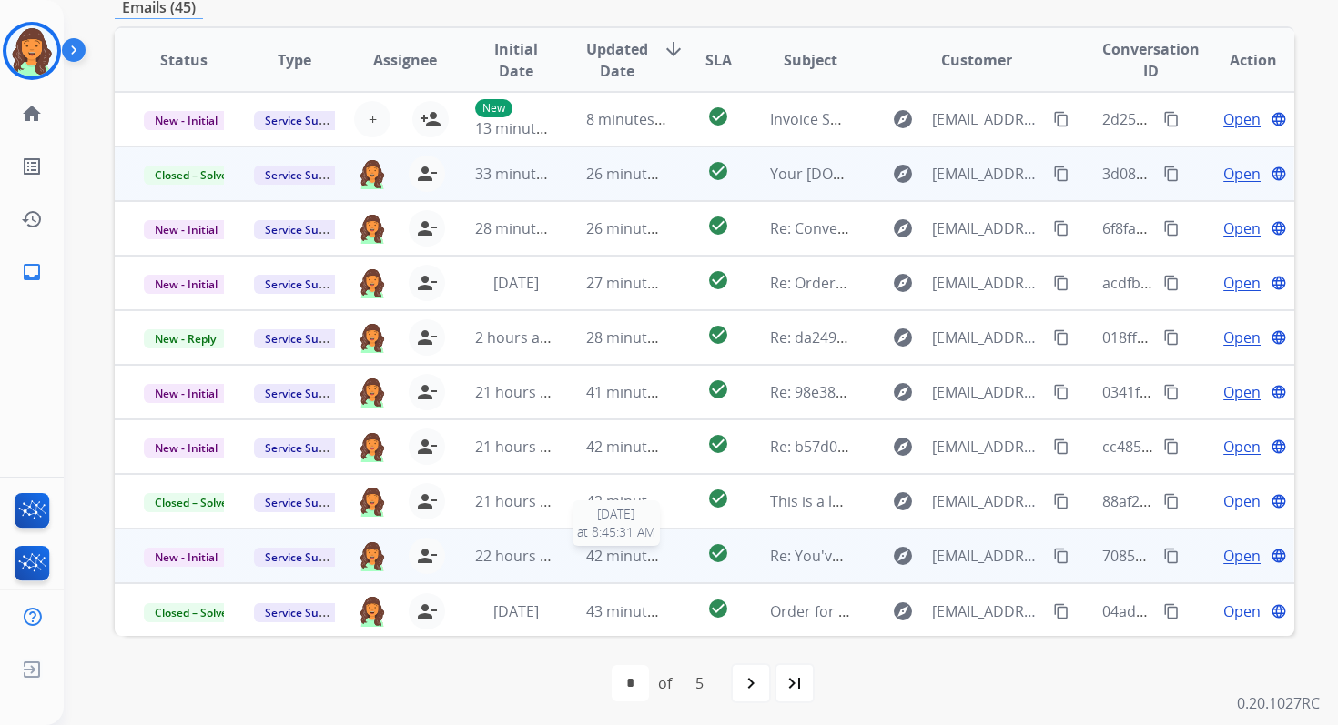
click at [612, 549] on span "42 minutes ago" at bounding box center [639, 556] width 106 height 20
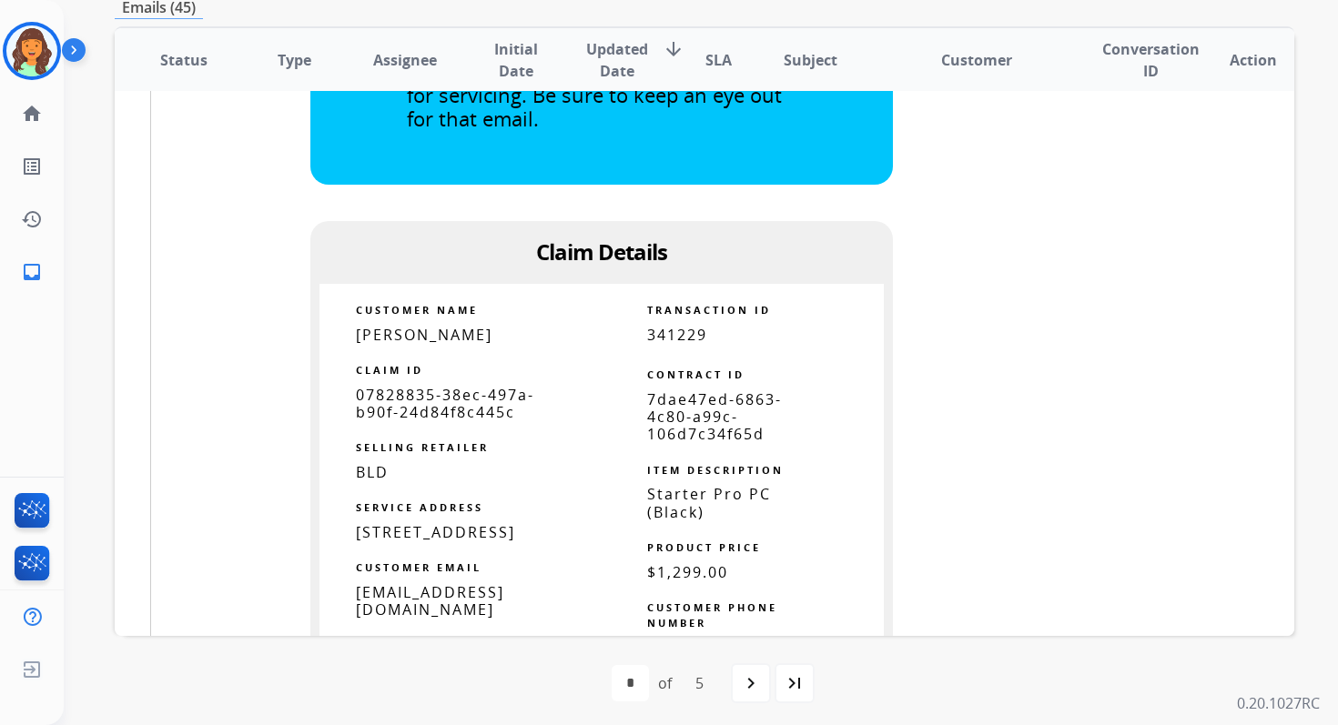
scroll to position [1279, 0]
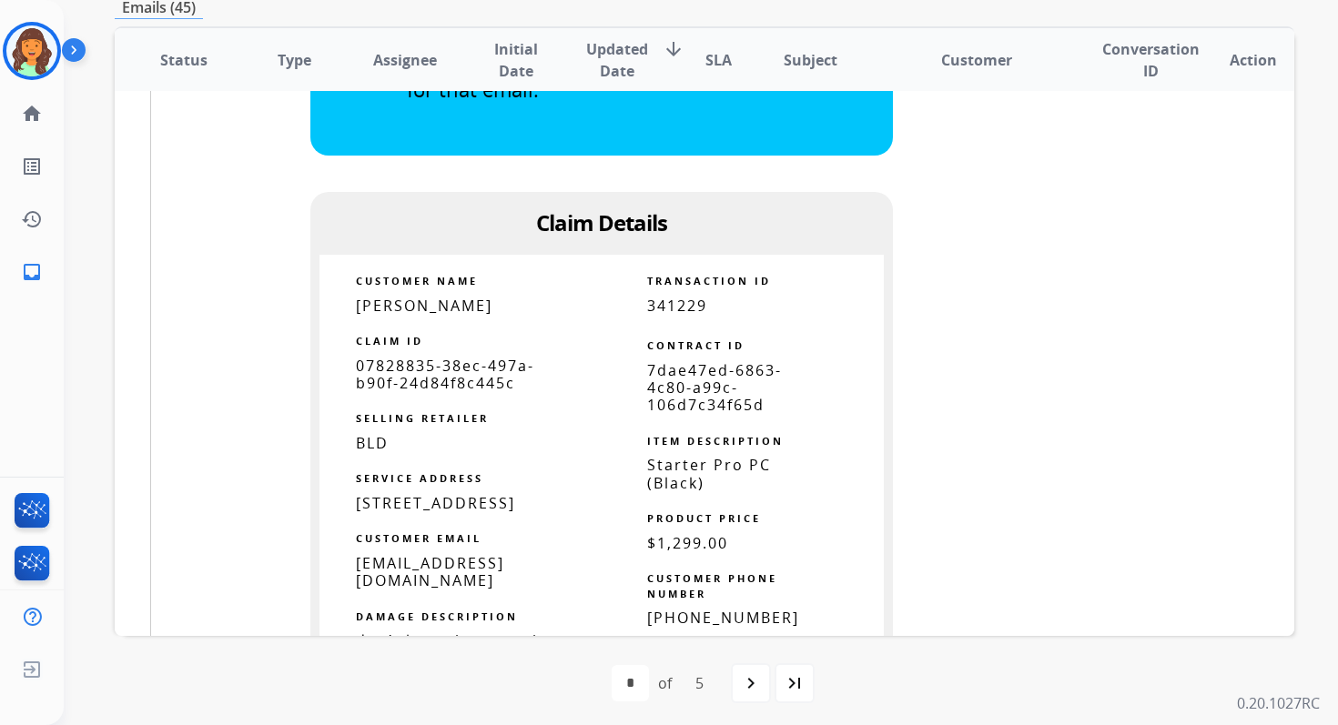
click at [689, 360] on span "7dae47ed-6863-4c80-a99c-106d7c34f65d" at bounding box center [714, 387] width 135 height 55
copy tbody
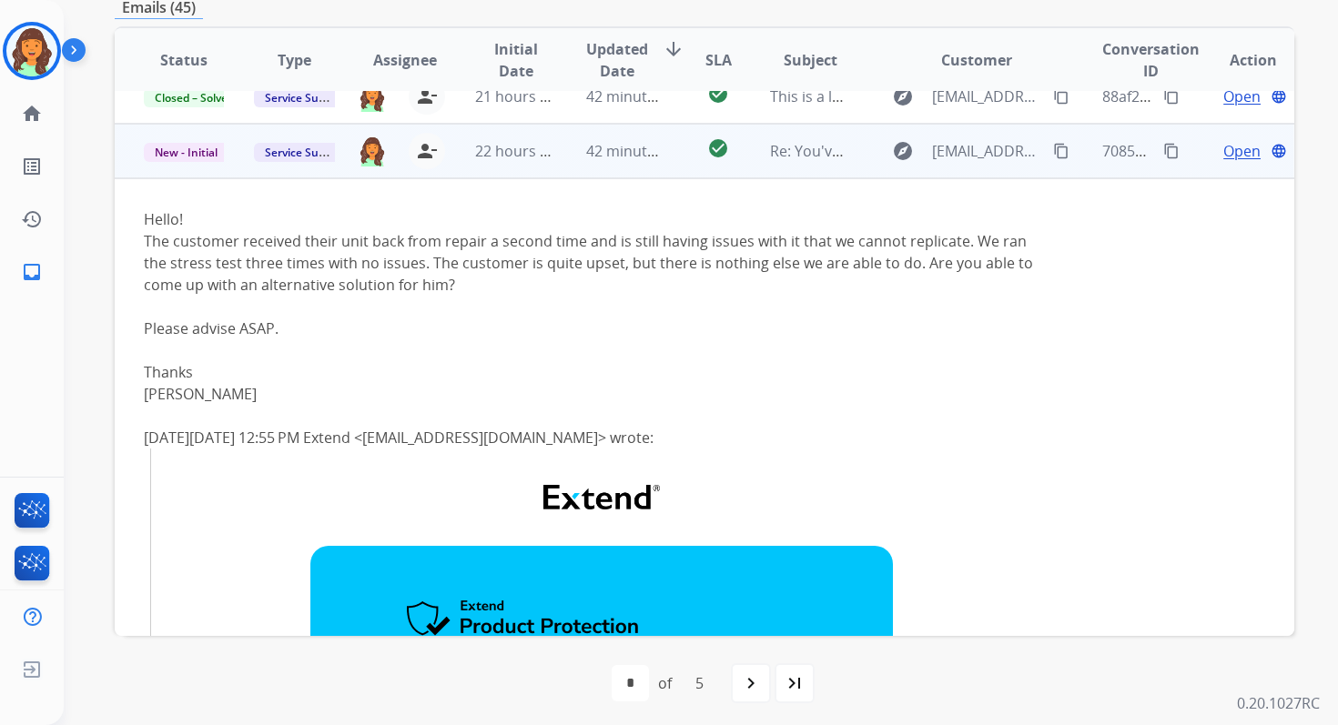
scroll to position [364, 0]
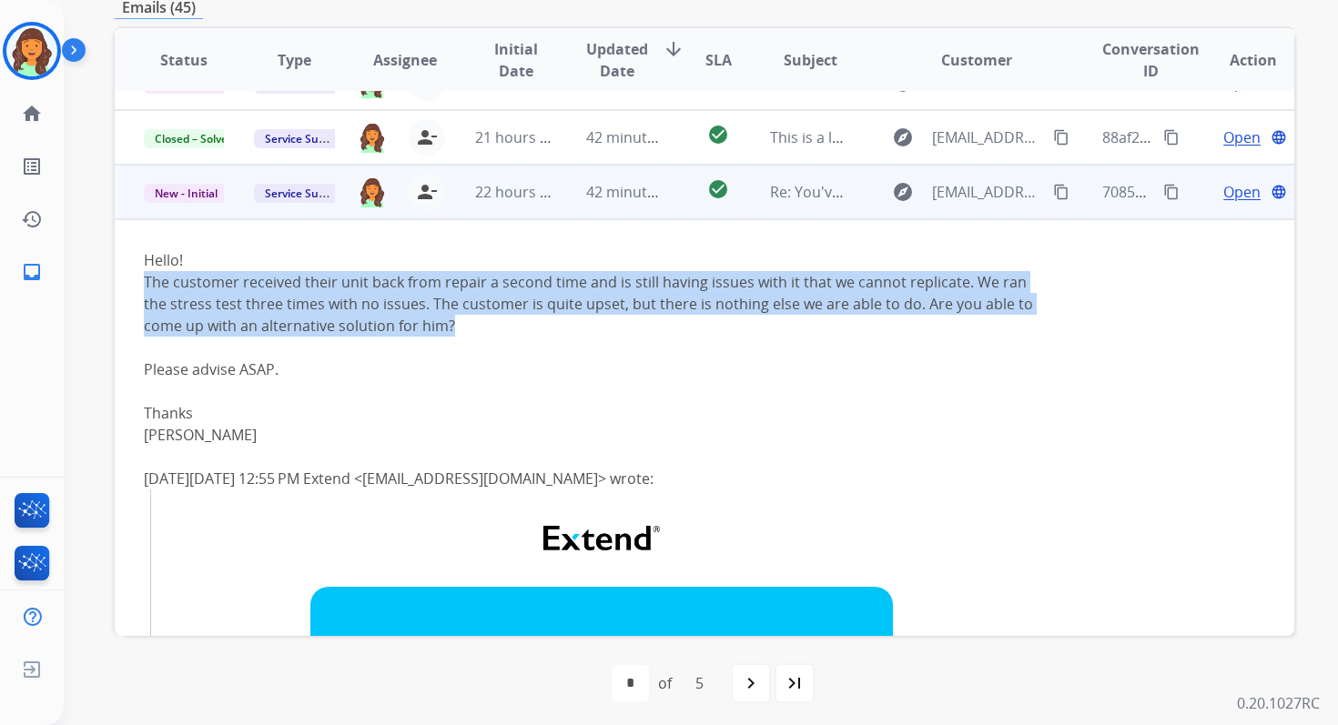
drag, startPoint x: 146, startPoint y: 283, endPoint x: 450, endPoint y: 330, distance: 307.6
click at [450, 330] on div "The customer received their unit back from repair a second time and is still ha…" at bounding box center [594, 304] width 900 height 66
copy div "The customer received their unit back from repair a second time and is still ha…"
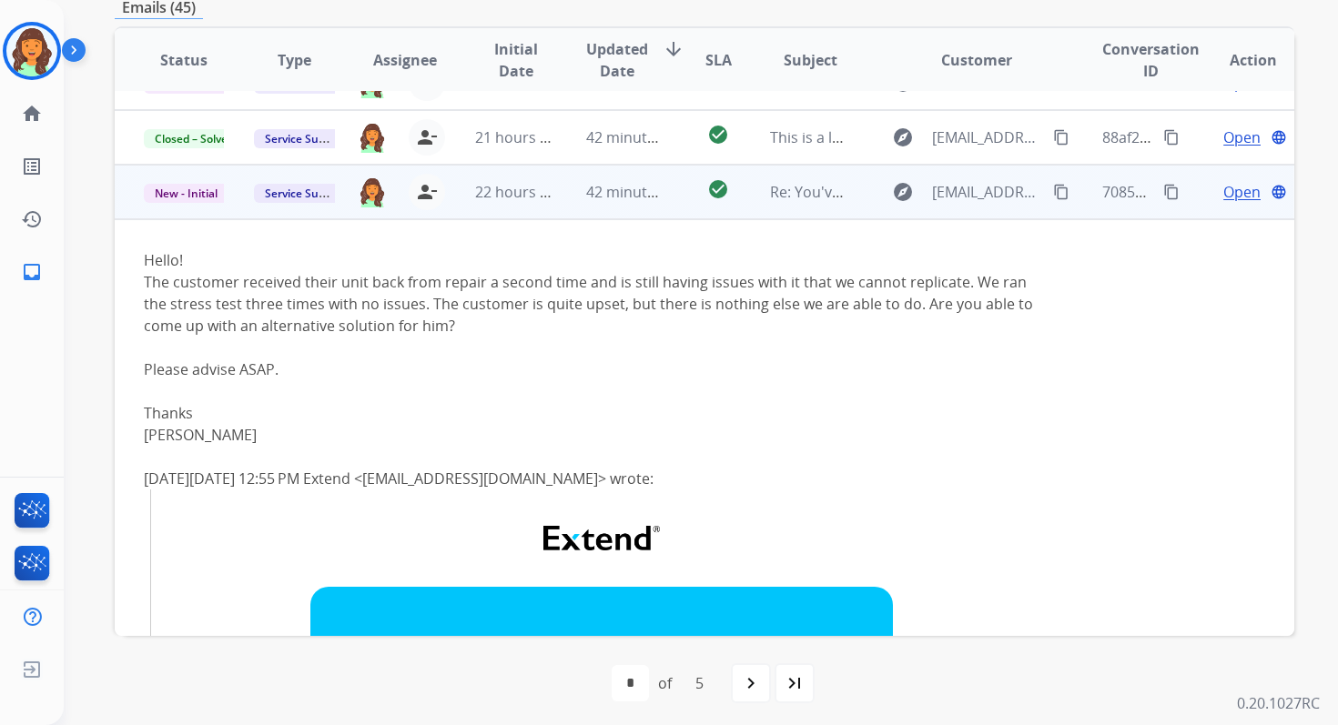
click at [619, 202] on td "42 minutes ago" at bounding box center [612, 192] width 110 height 55
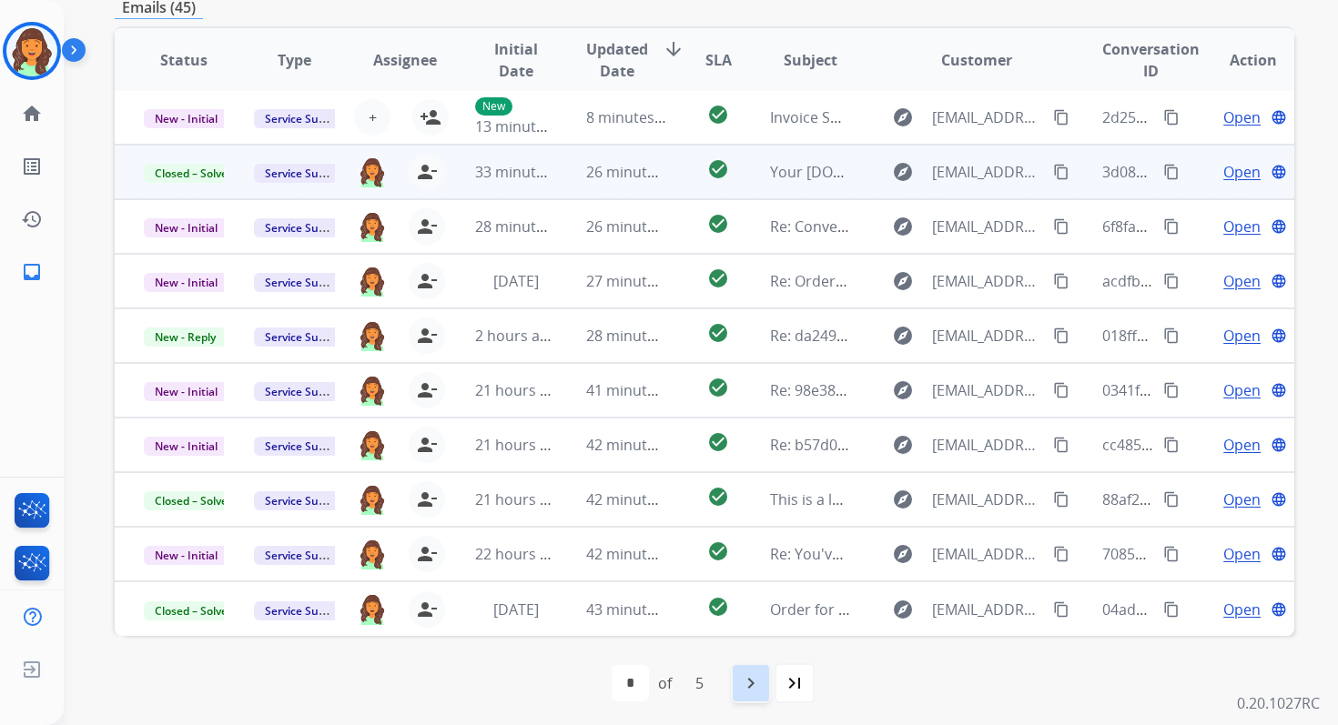
click at [753, 672] on mat-icon "navigate_next" at bounding box center [751, 683] width 22 height 22
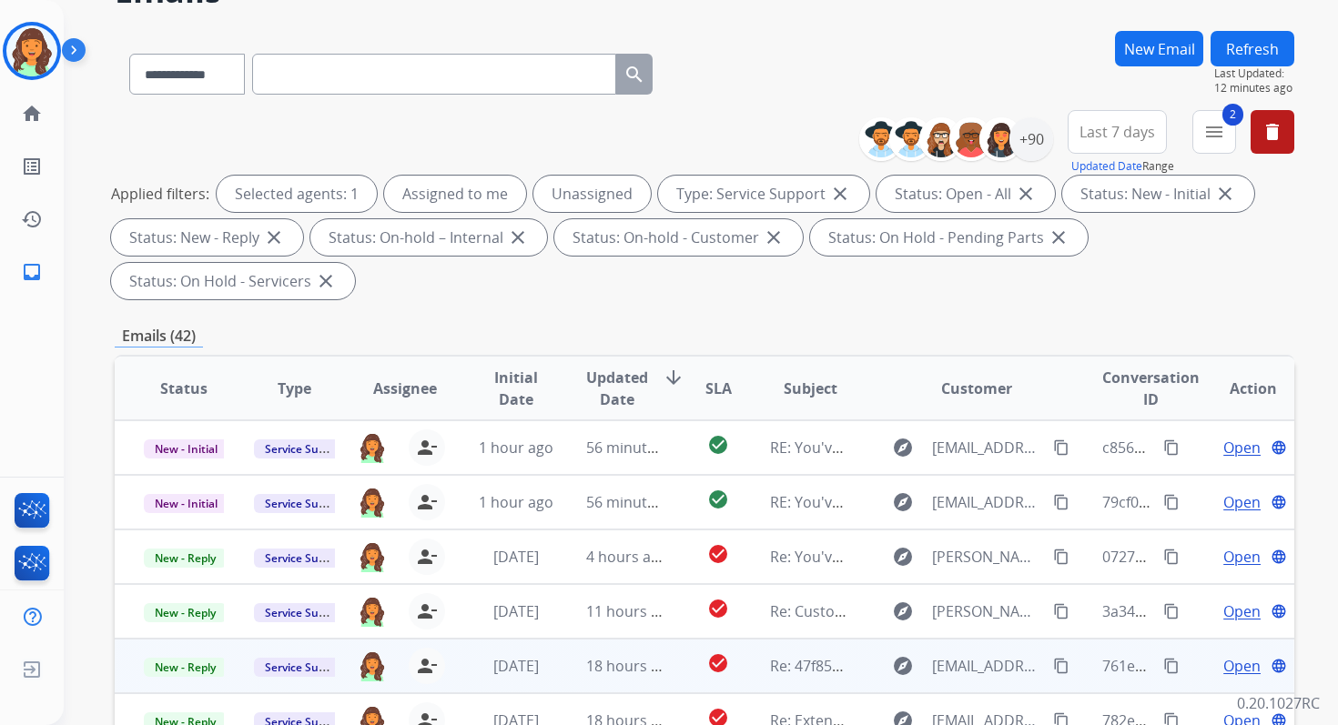
scroll to position [0, 0]
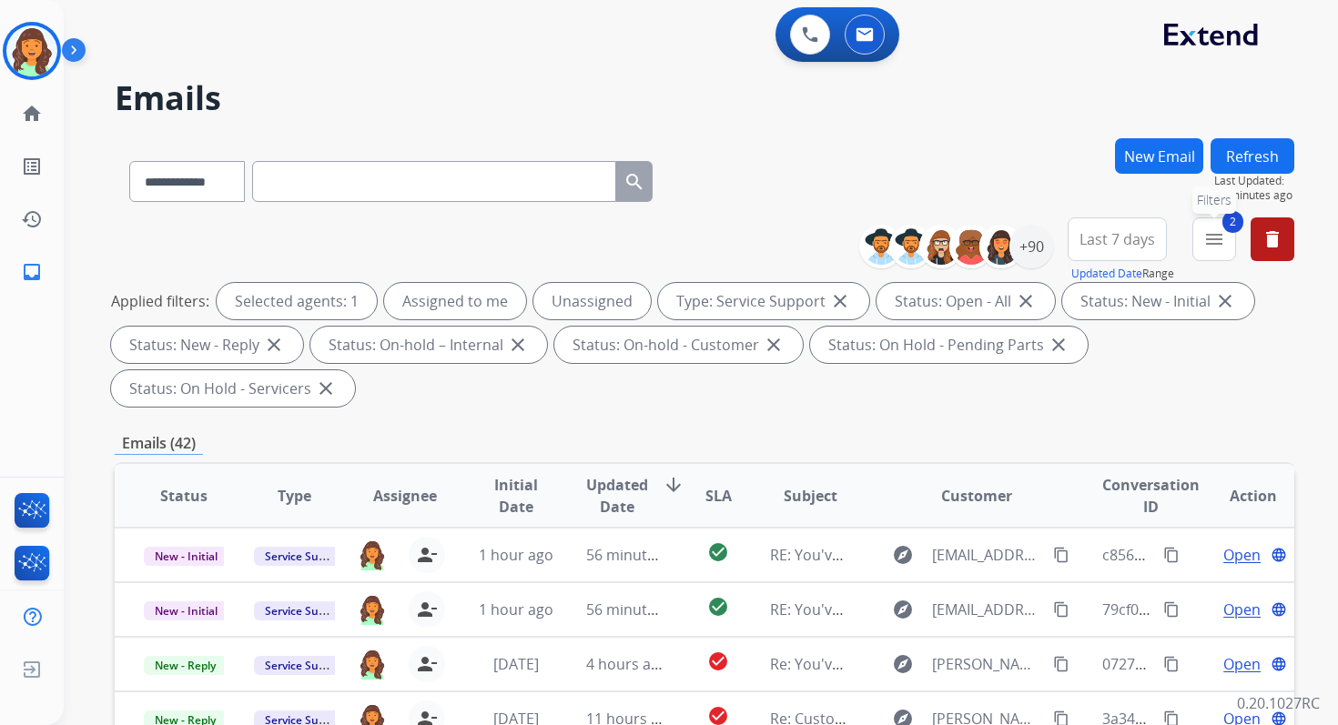
click at [1209, 245] on mat-icon "menu" at bounding box center [1214, 239] width 22 height 22
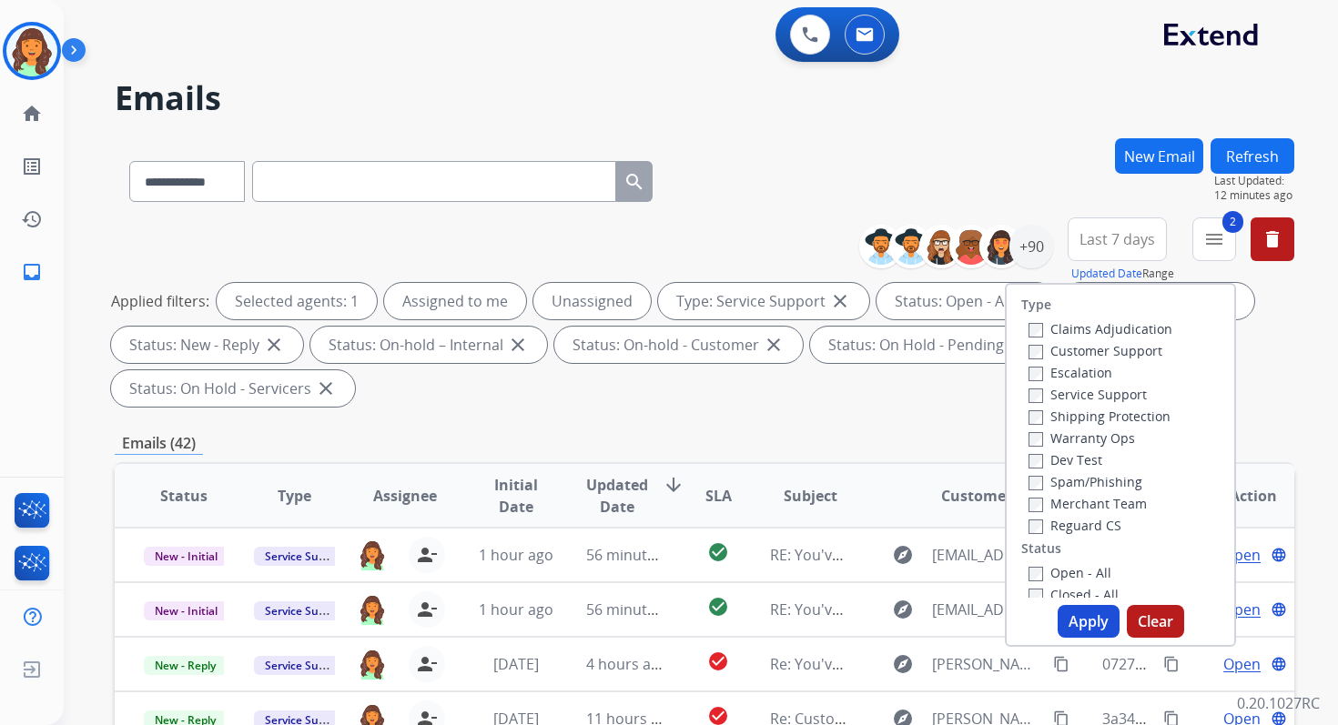
click at [1241, 165] on button "Refresh" at bounding box center [1252, 155] width 84 height 35
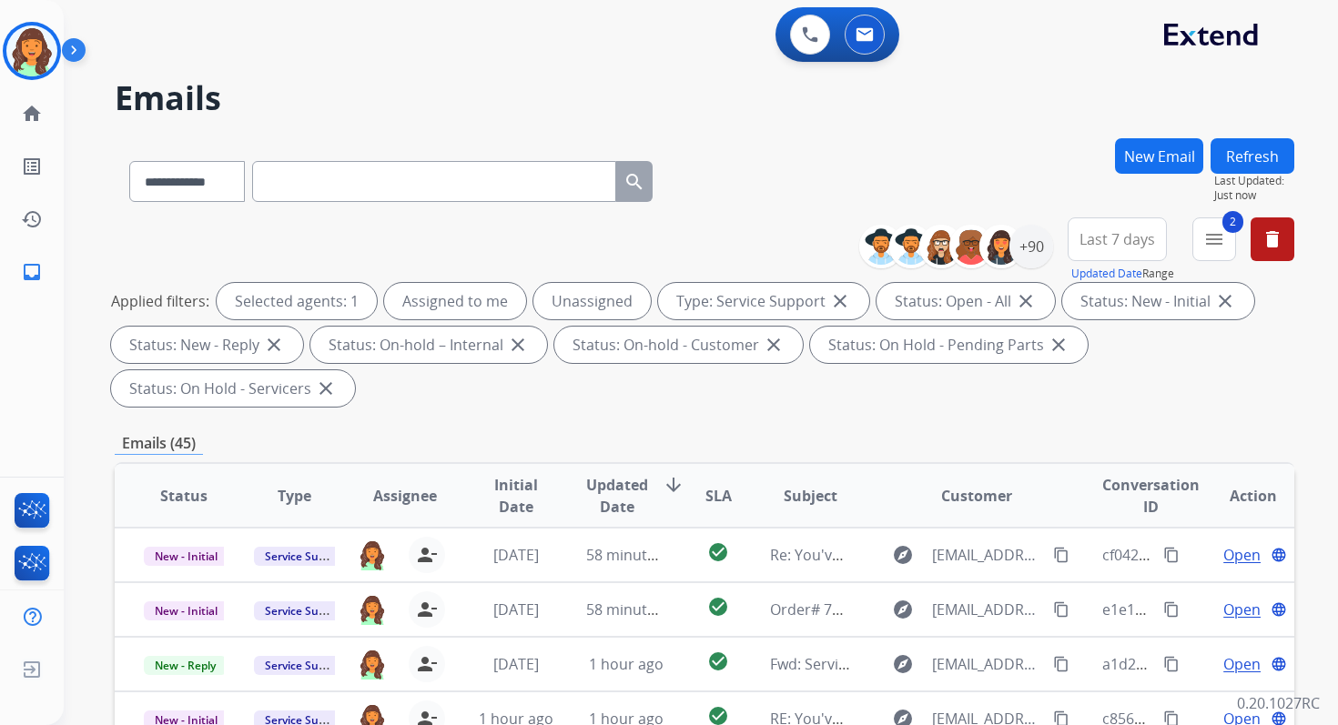
scroll to position [441, 0]
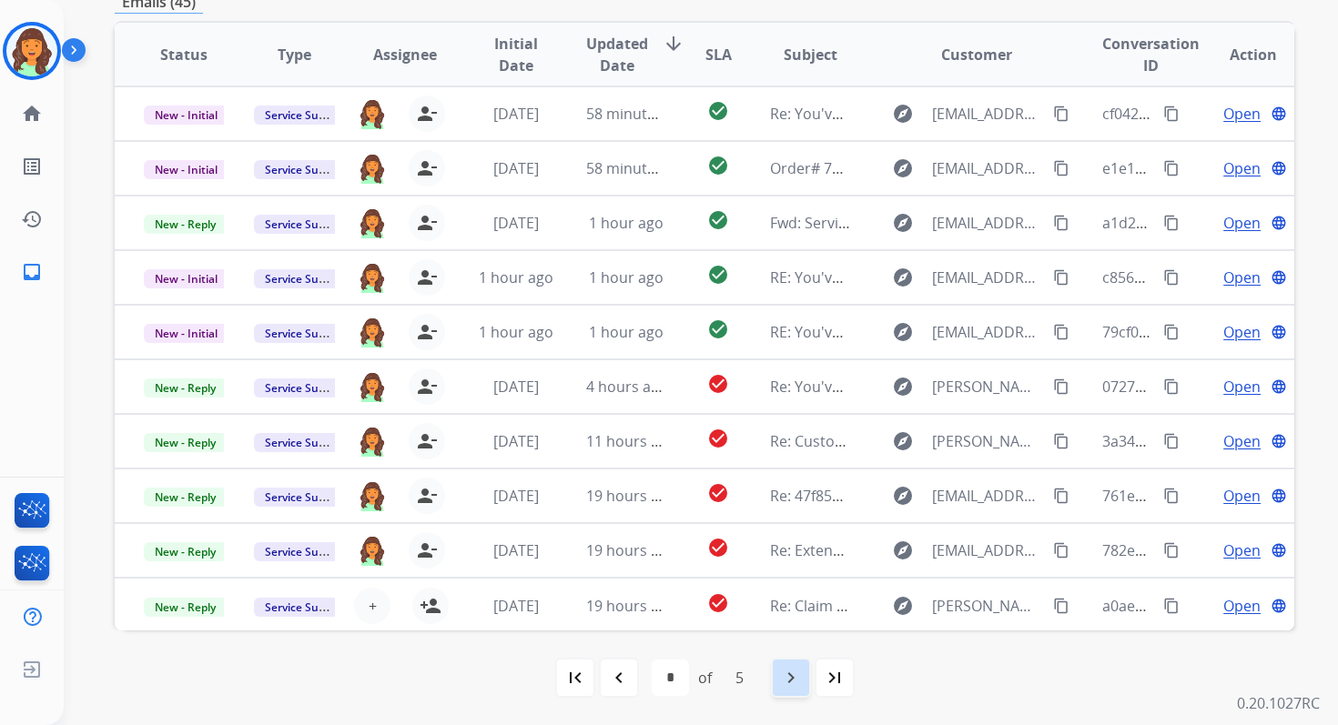
click at [793, 675] on mat-icon "navigate_next" at bounding box center [791, 678] width 22 height 22
select select "*"
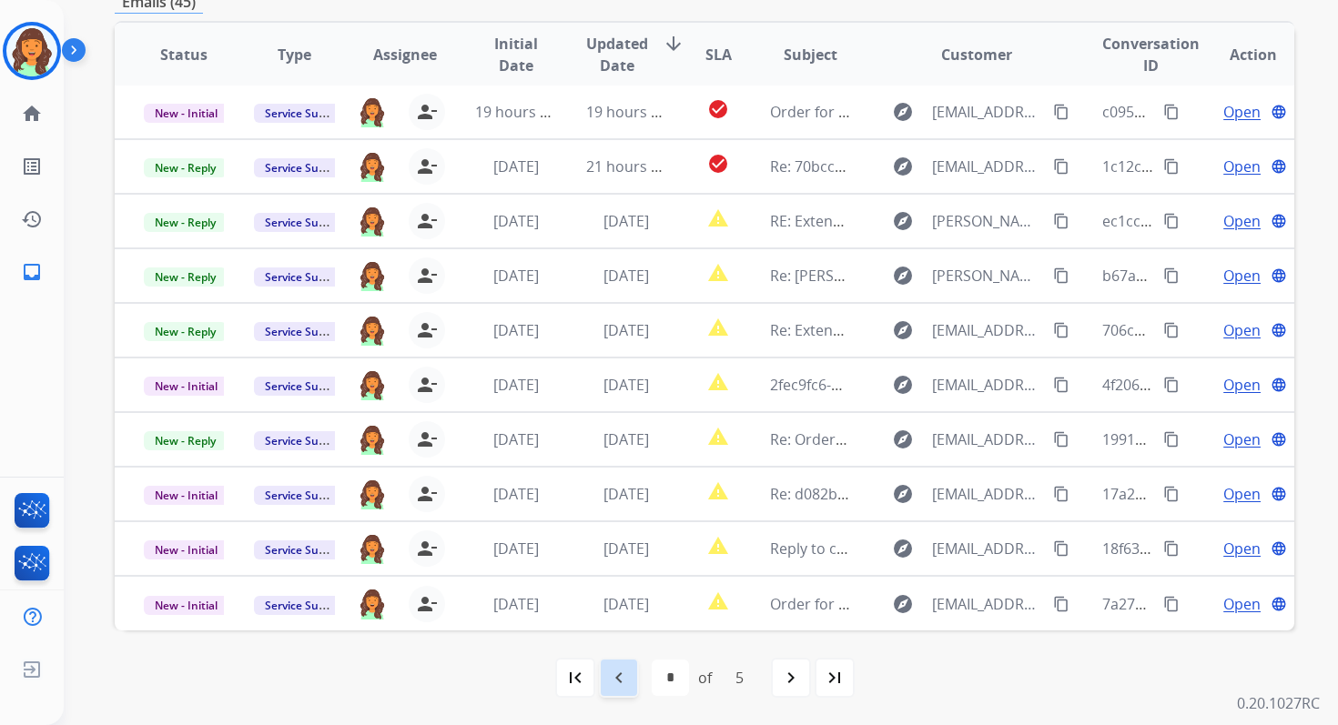
click at [612, 674] on mat-icon "navigate_before" at bounding box center [619, 678] width 22 height 22
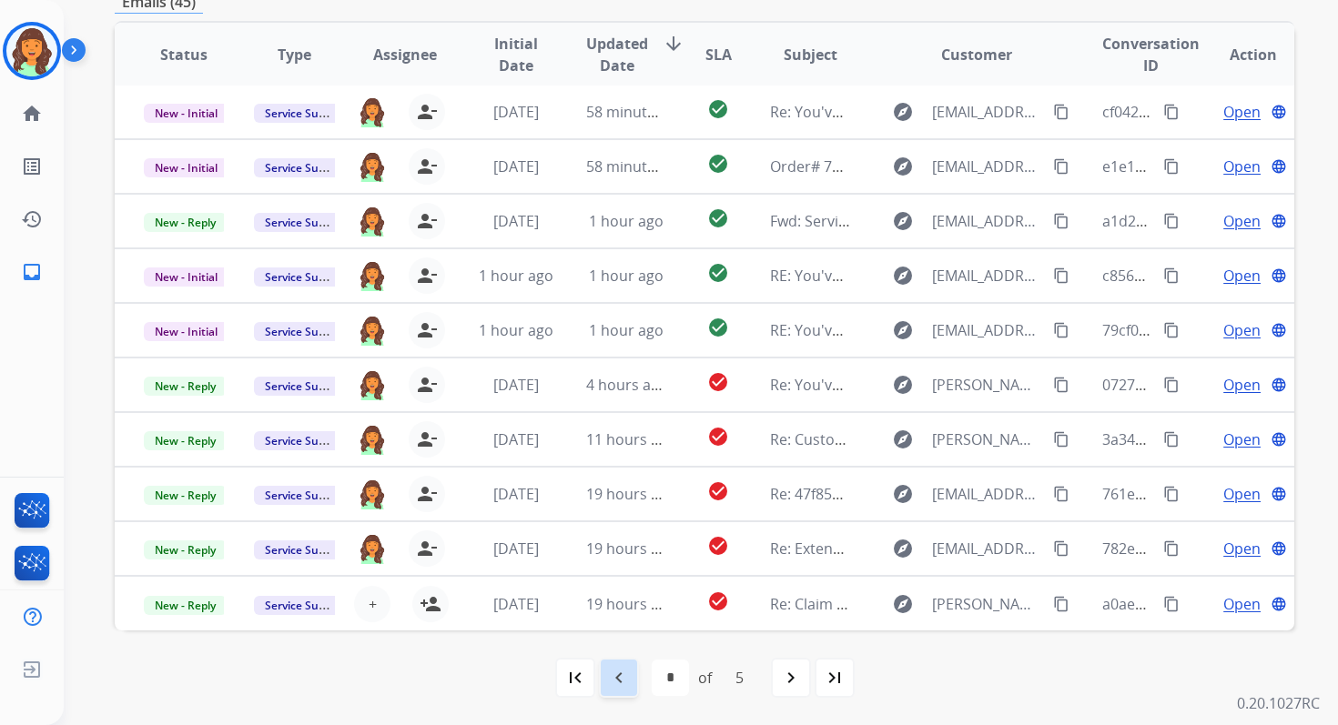
click at [612, 673] on mat-icon "navigate_before" at bounding box center [619, 678] width 22 height 22
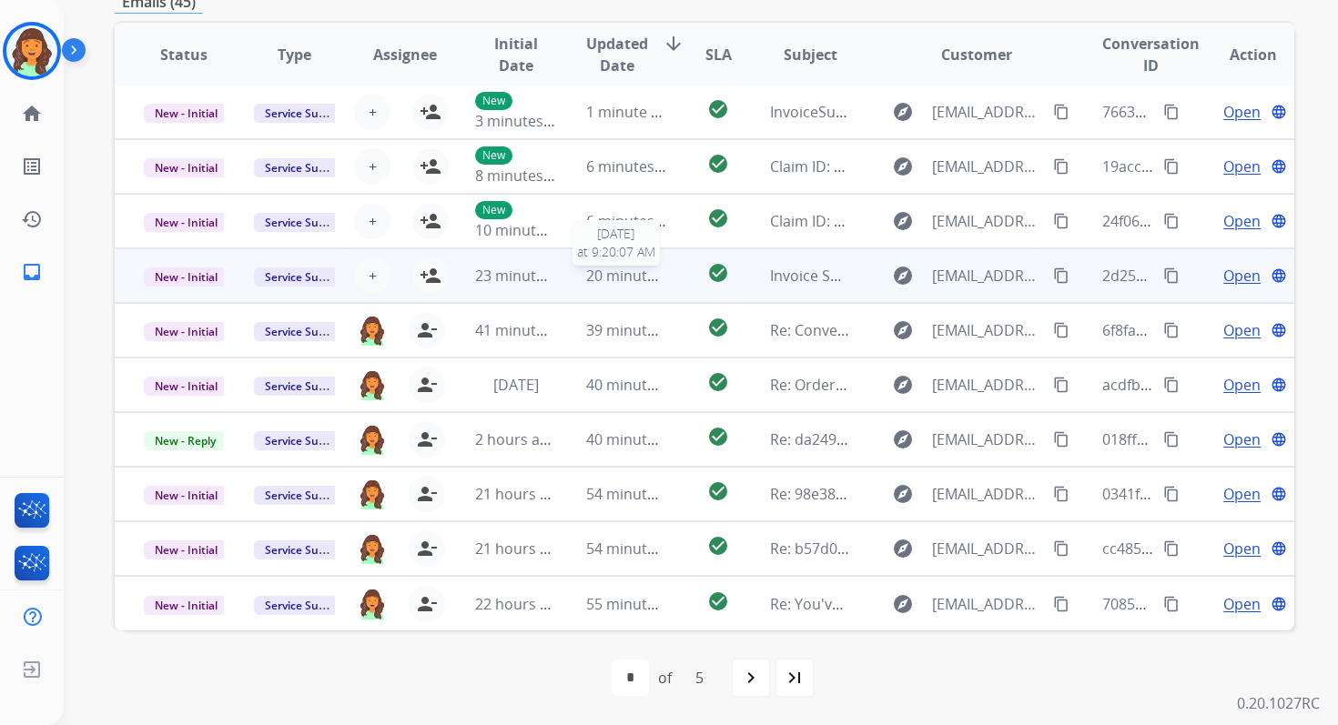
click at [626, 268] on span "20 minutes ago" at bounding box center [639, 276] width 106 height 20
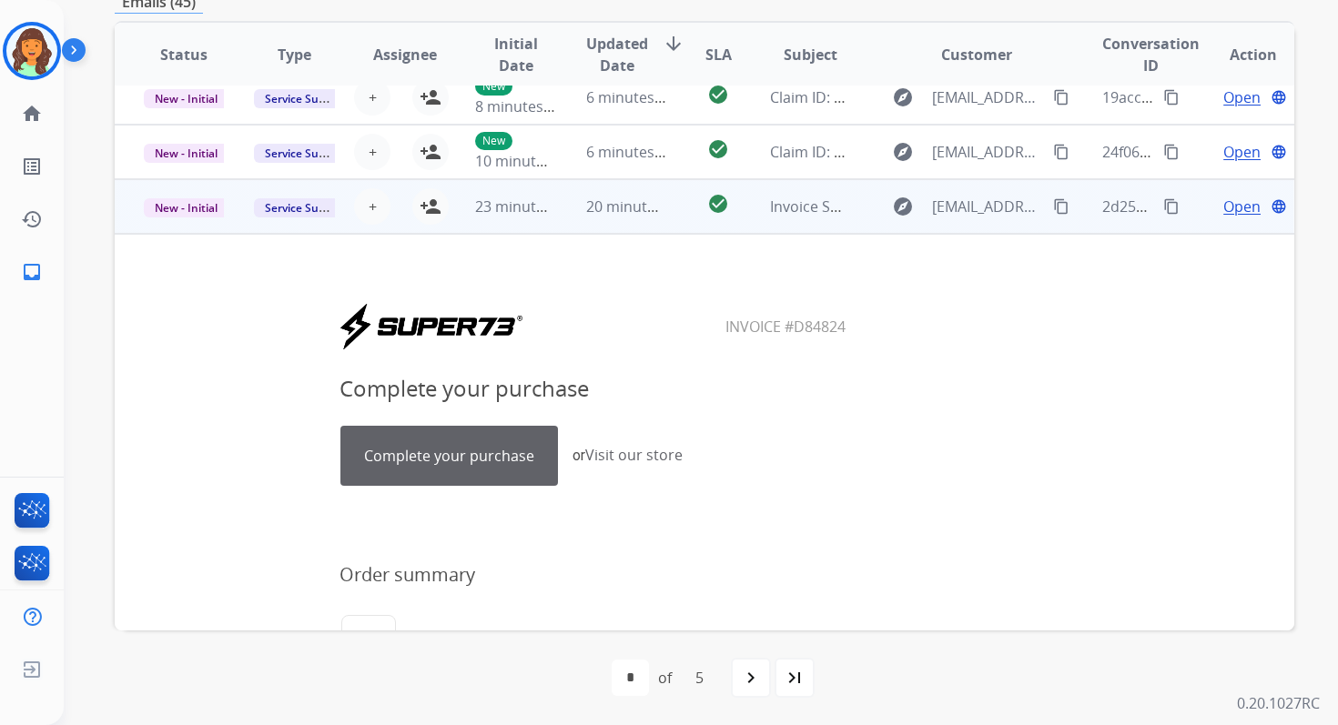
scroll to position [0, 0]
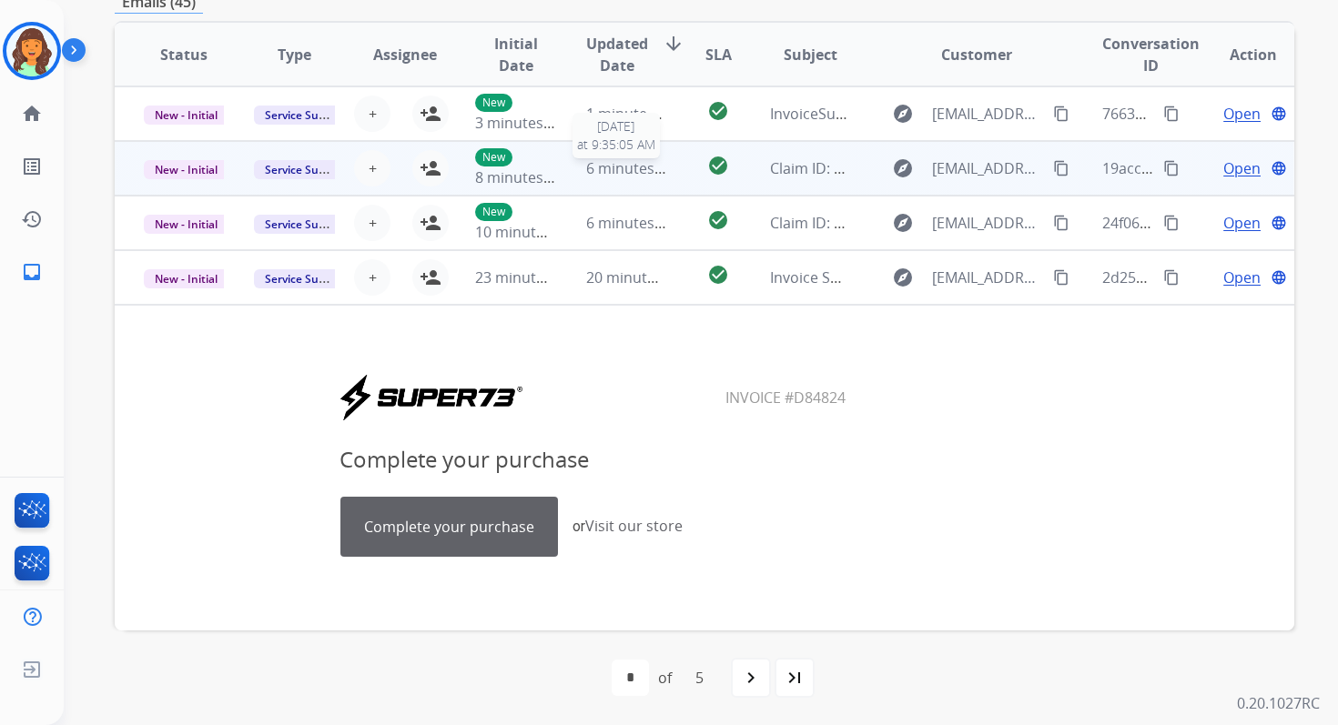
click at [633, 162] on span "6 minutes ago" at bounding box center [634, 168] width 97 height 20
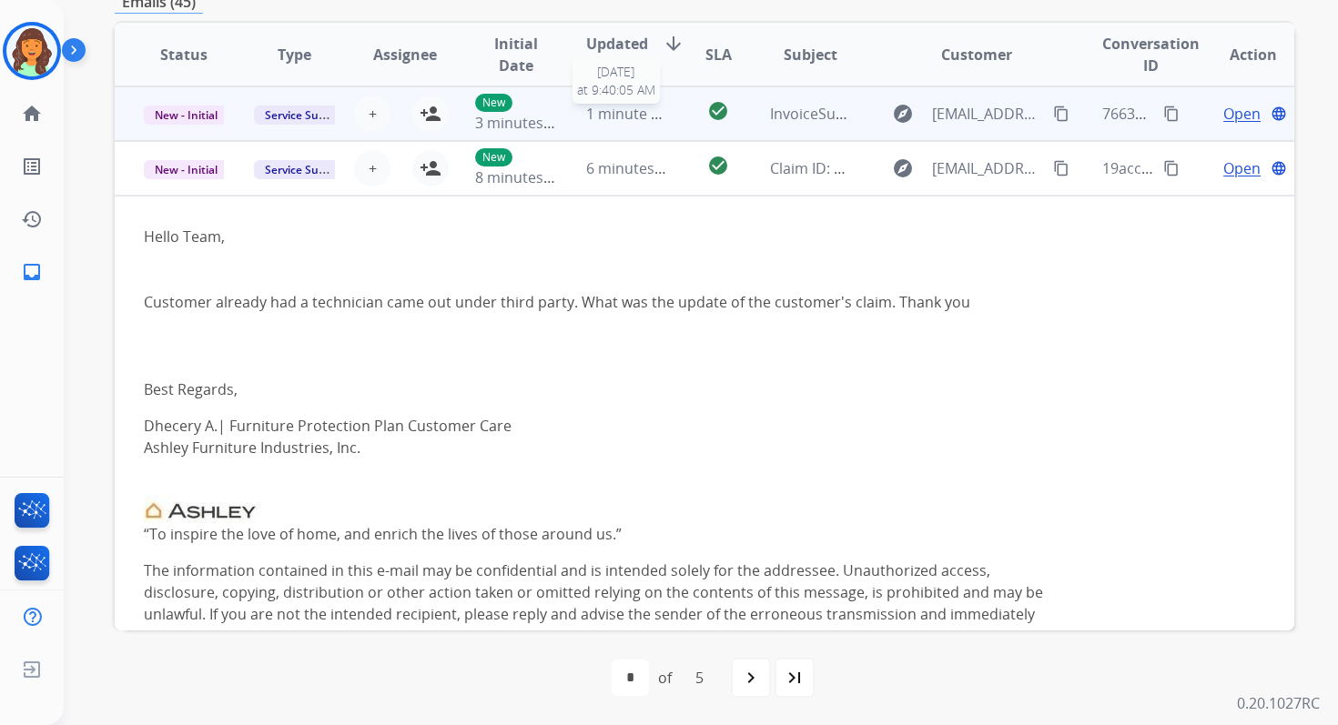
click at [629, 123] on div "1 minute ago" at bounding box center [626, 114] width 80 height 22
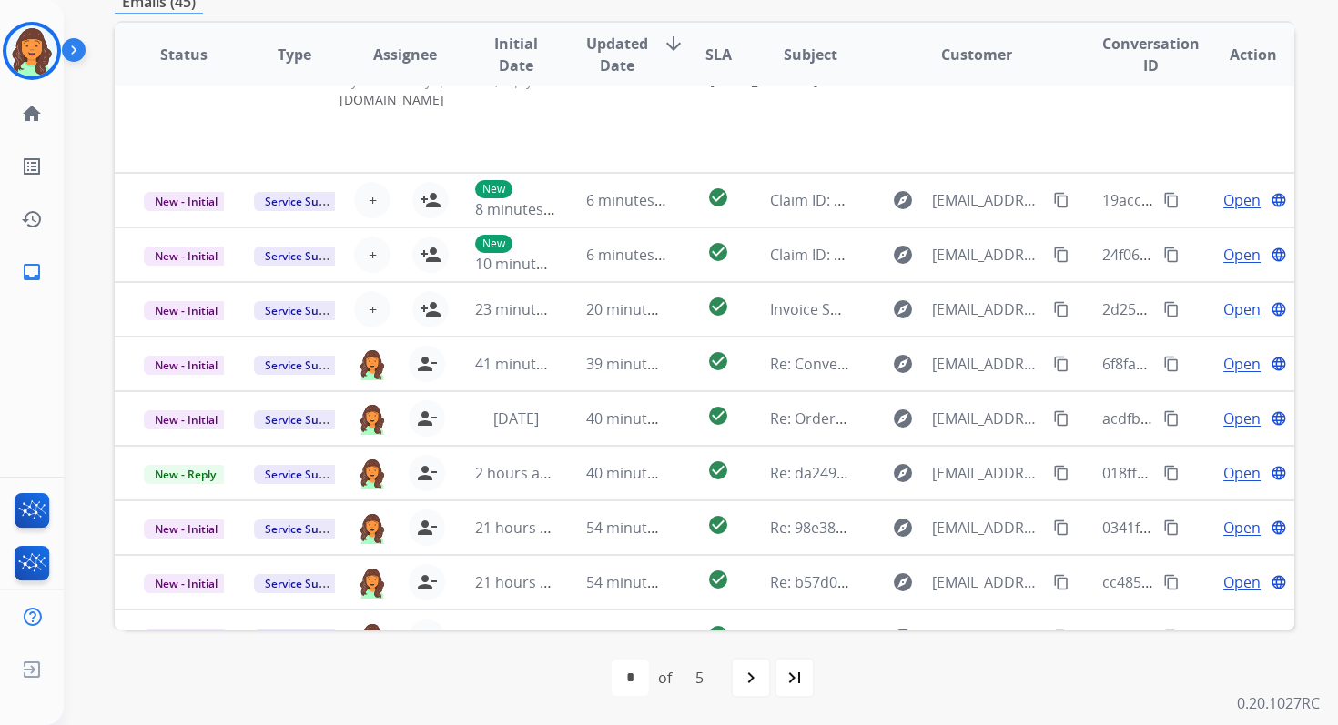
scroll to position [1139, 0]
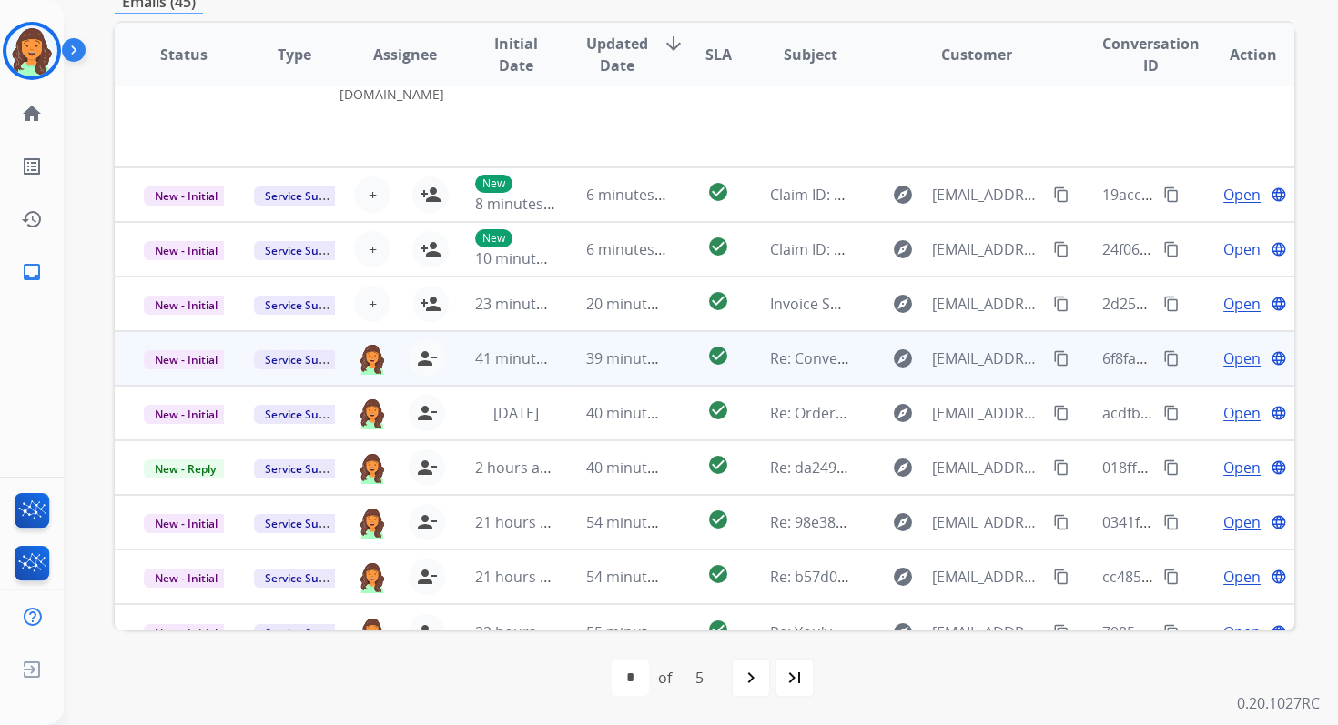
click at [608, 363] on span "39 minutes ago" at bounding box center [639, 359] width 106 height 20
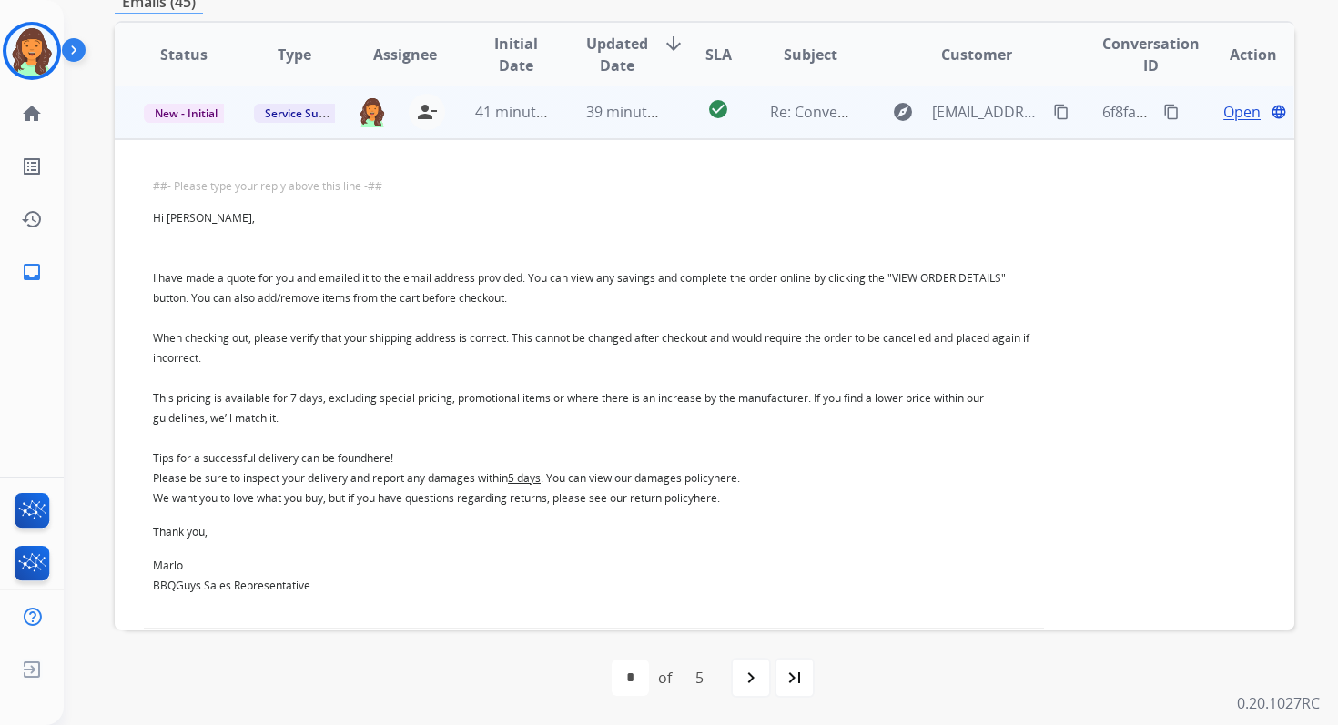
scroll to position [218, 0]
click at [1223, 108] on span "Open" at bounding box center [1241, 114] width 37 height 22
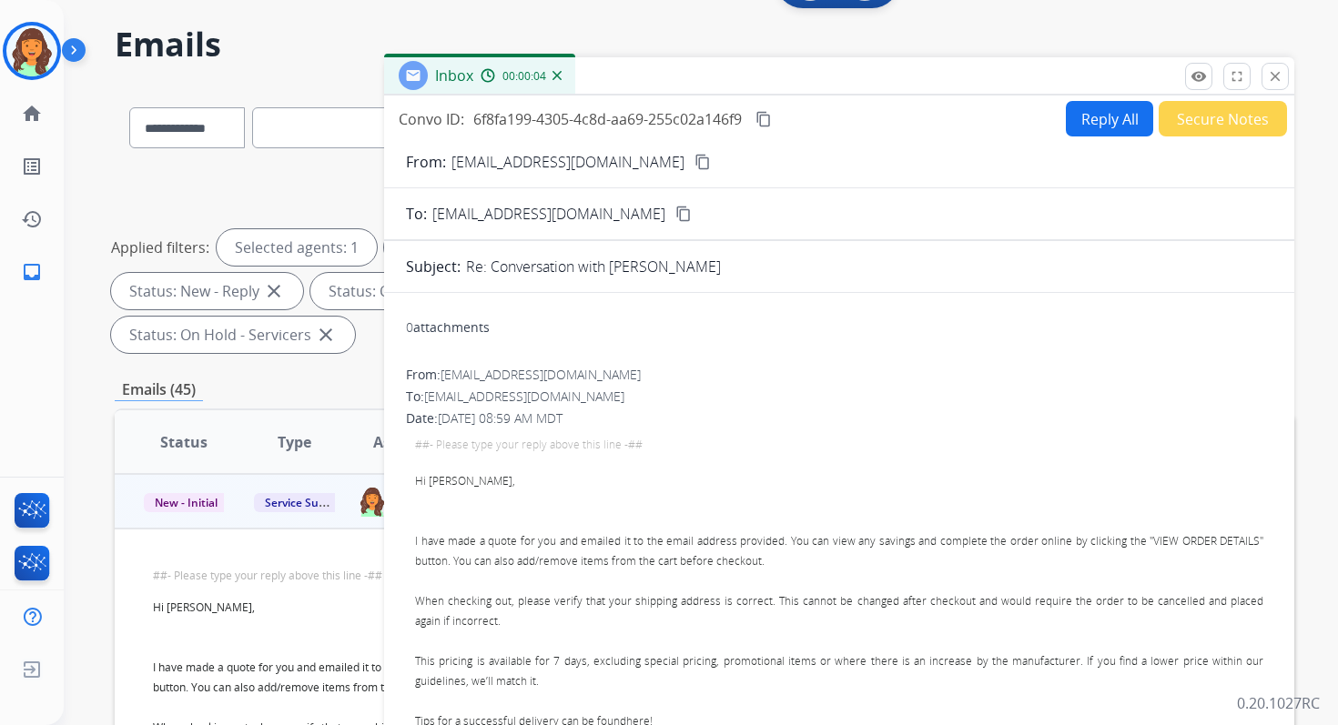
scroll to position [0, 0]
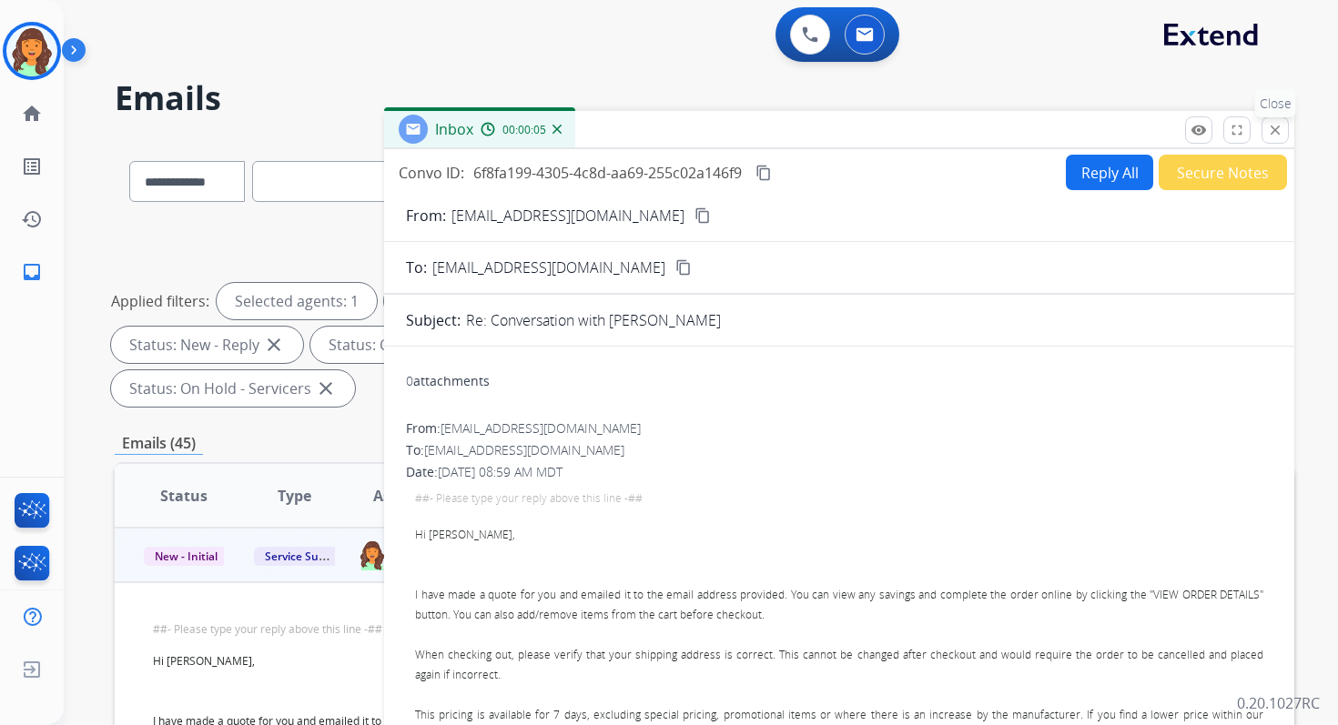
click at [1271, 123] on mat-icon "close" at bounding box center [1275, 130] width 16 height 16
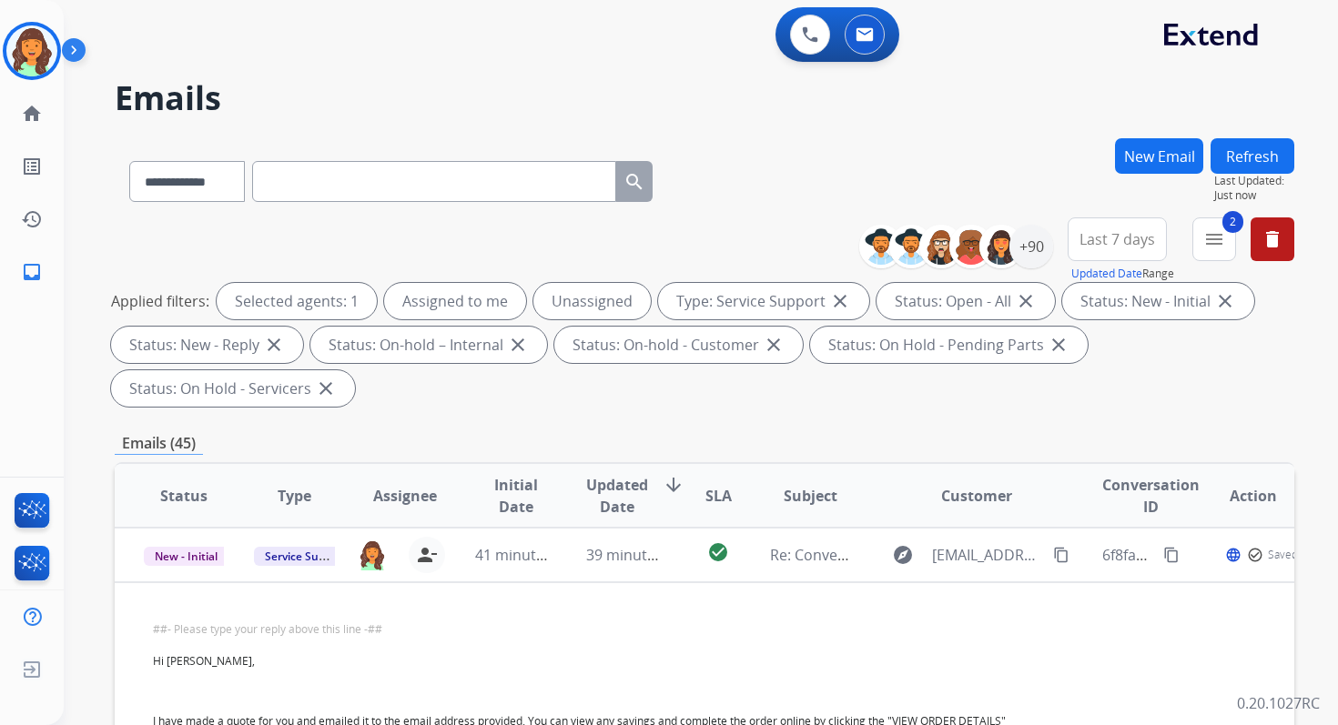
scroll to position [441, 0]
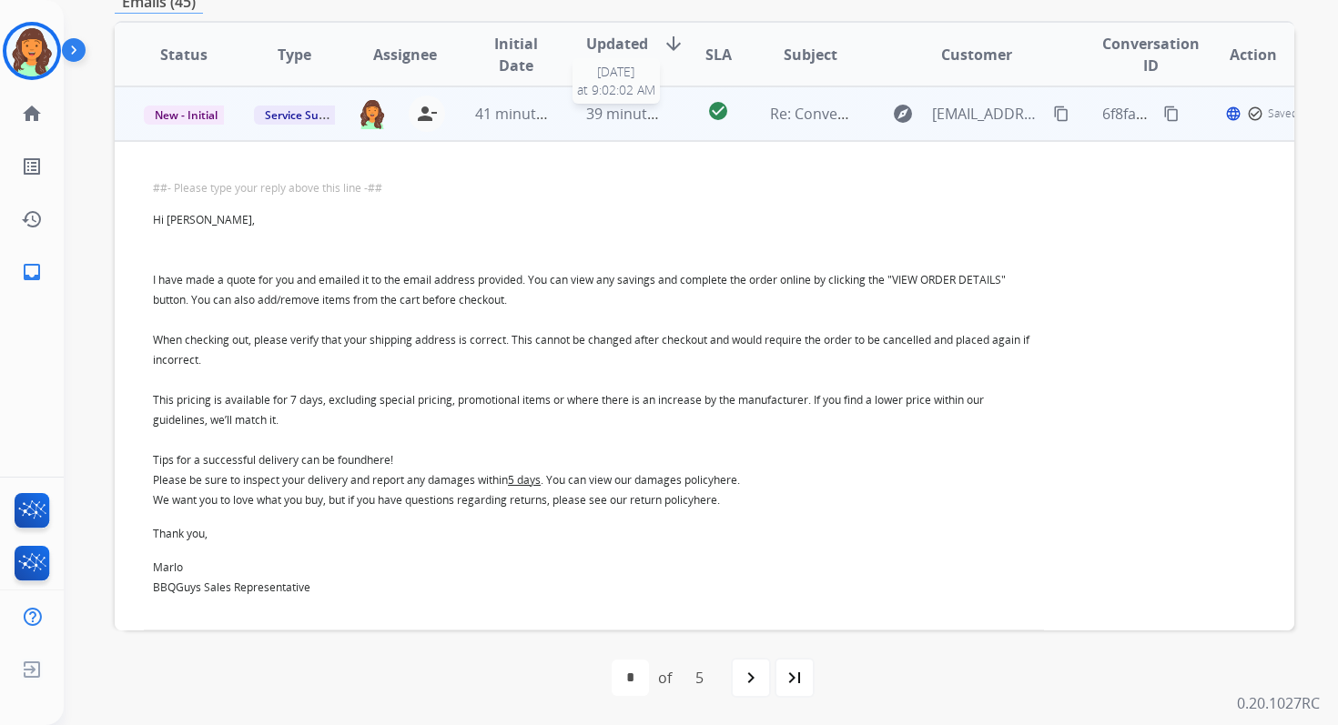
click at [625, 116] on span "39 minutes ago" at bounding box center [639, 114] width 106 height 20
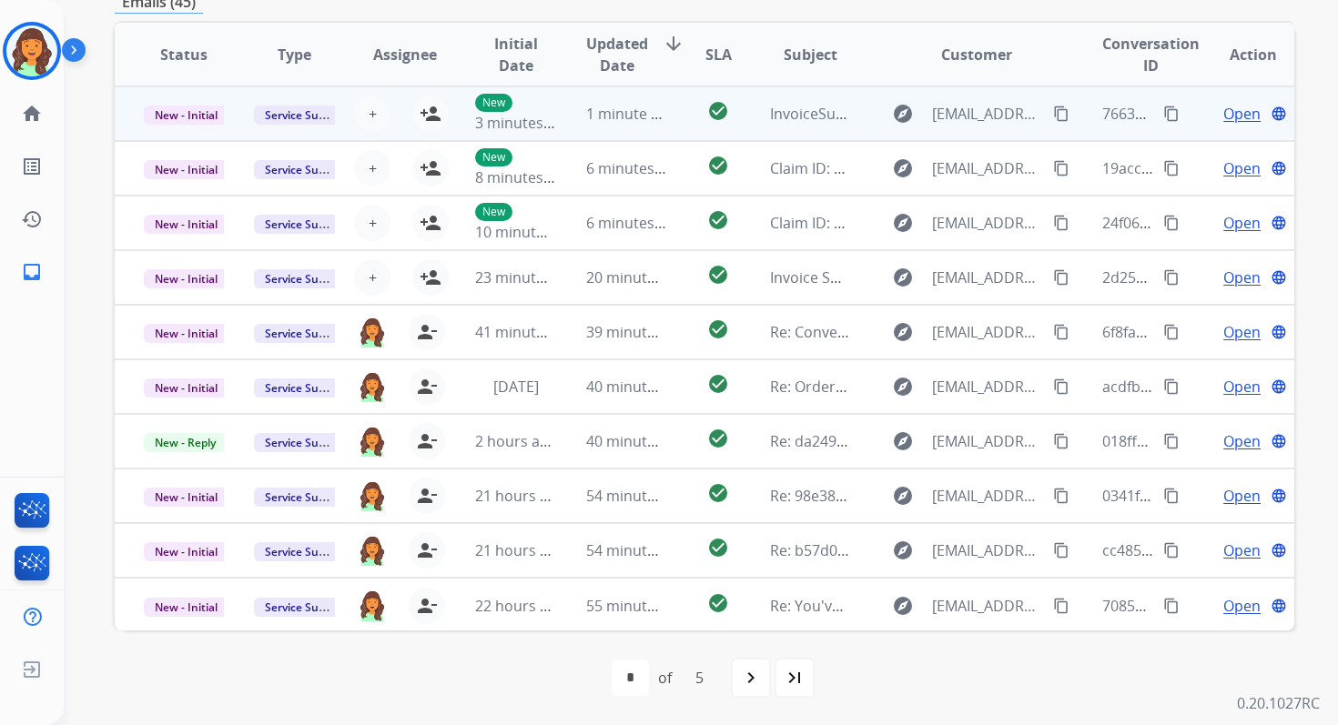
scroll to position [0, 0]
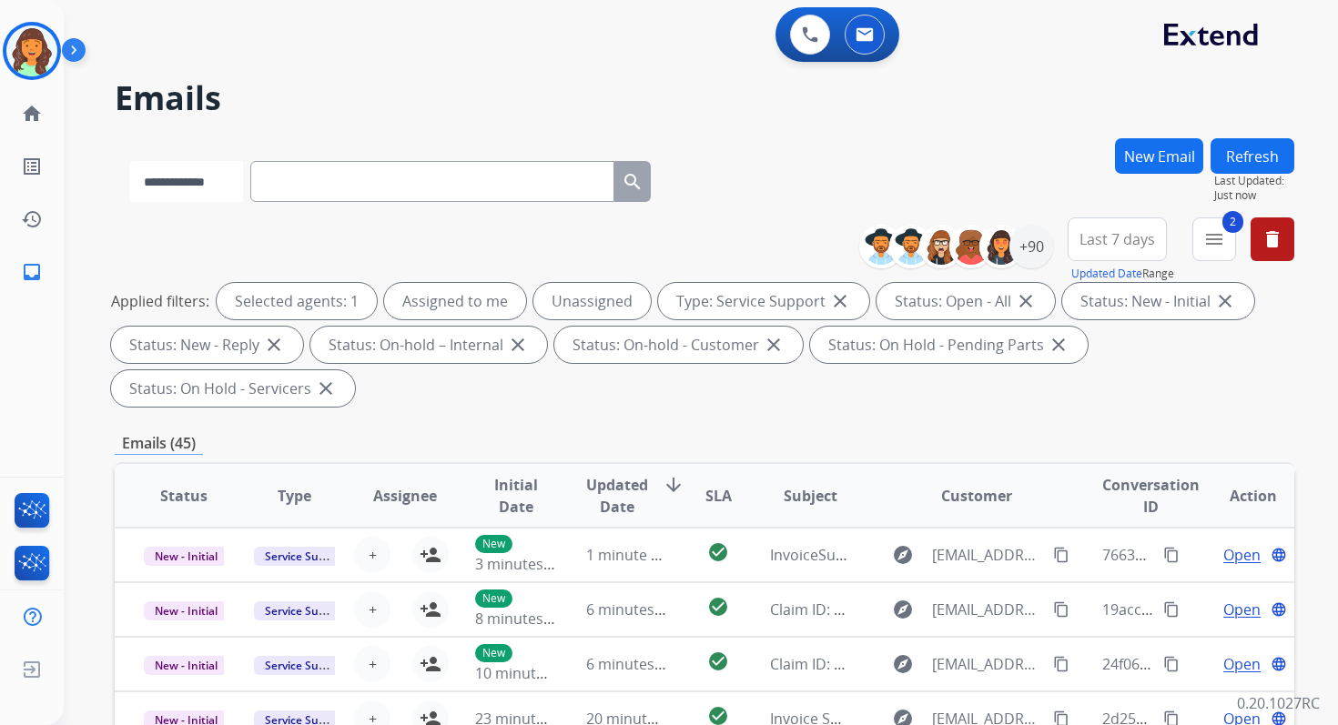
click at [211, 186] on select "**********" at bounding box center [186, 181] width 114 height 41
select select "**********"
click at [129, 161] on select "**********" at bounding box center [186, 181] width 114 height 41
click at [326, 184] on input "text" at bounding box center [434, 181] width 364 height 41
paste input "**********"
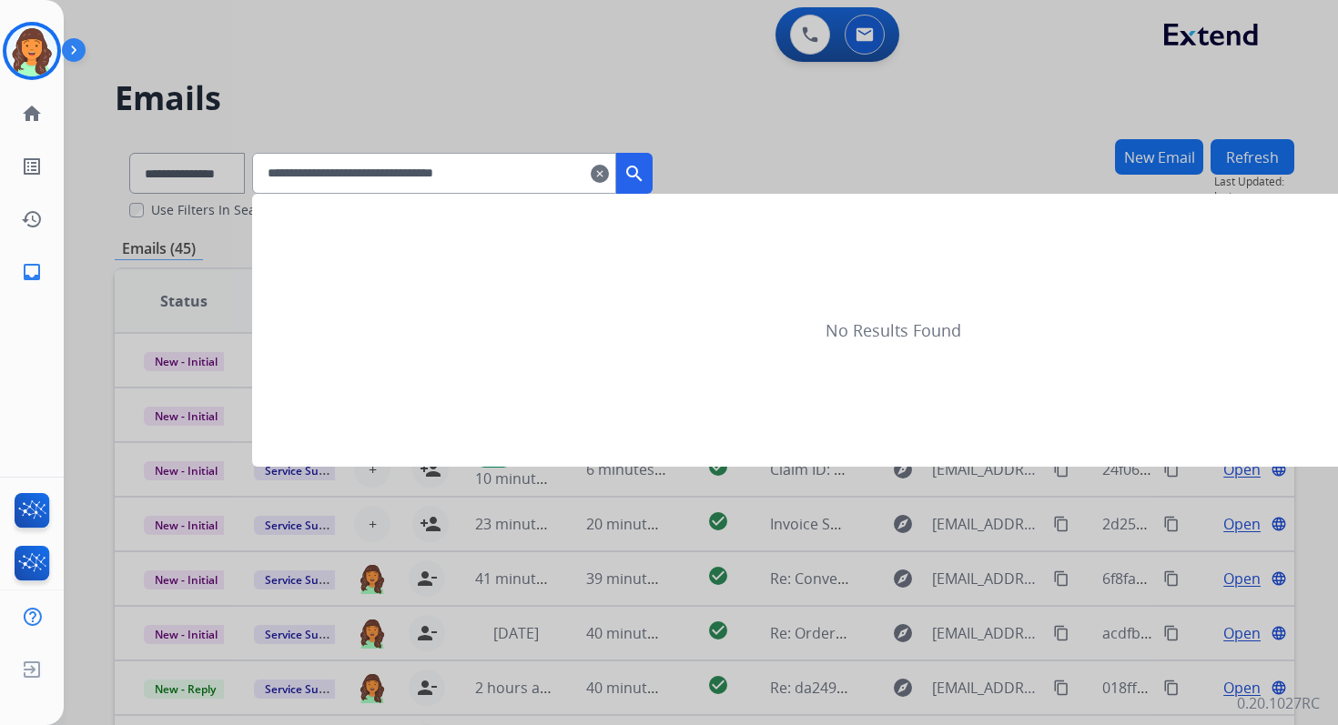
type input "**********"
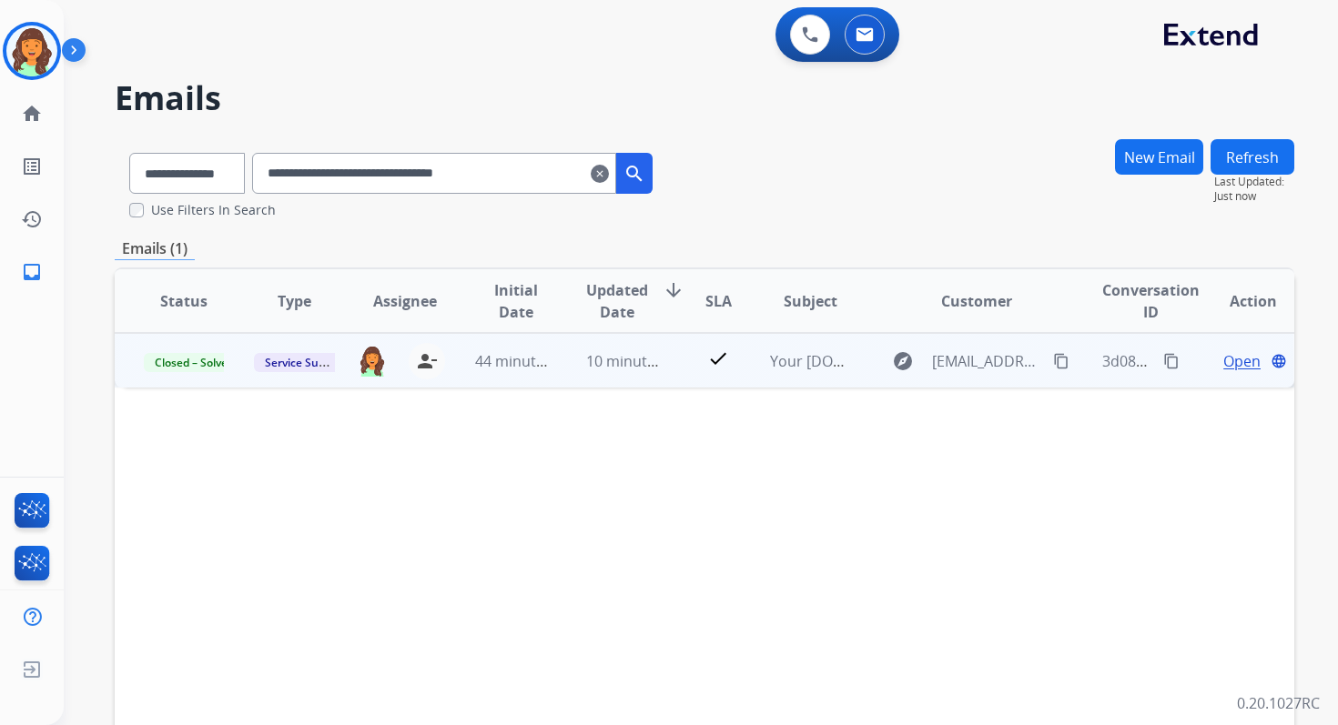
click at [1053, 359] on mat-icon "content_copy" at bounding box center [1061, 361] width 16 height 16
click at [197, 167] on select "**********" at bounding box center [186, 173] width 114 height 41
select select "**********"
click at [129, 153] on select "**********" at bounding box center [186, 173] width 114 height 41
click at [306, 174] on input "**********" at bounding box center [434, 173] width 364 height 41
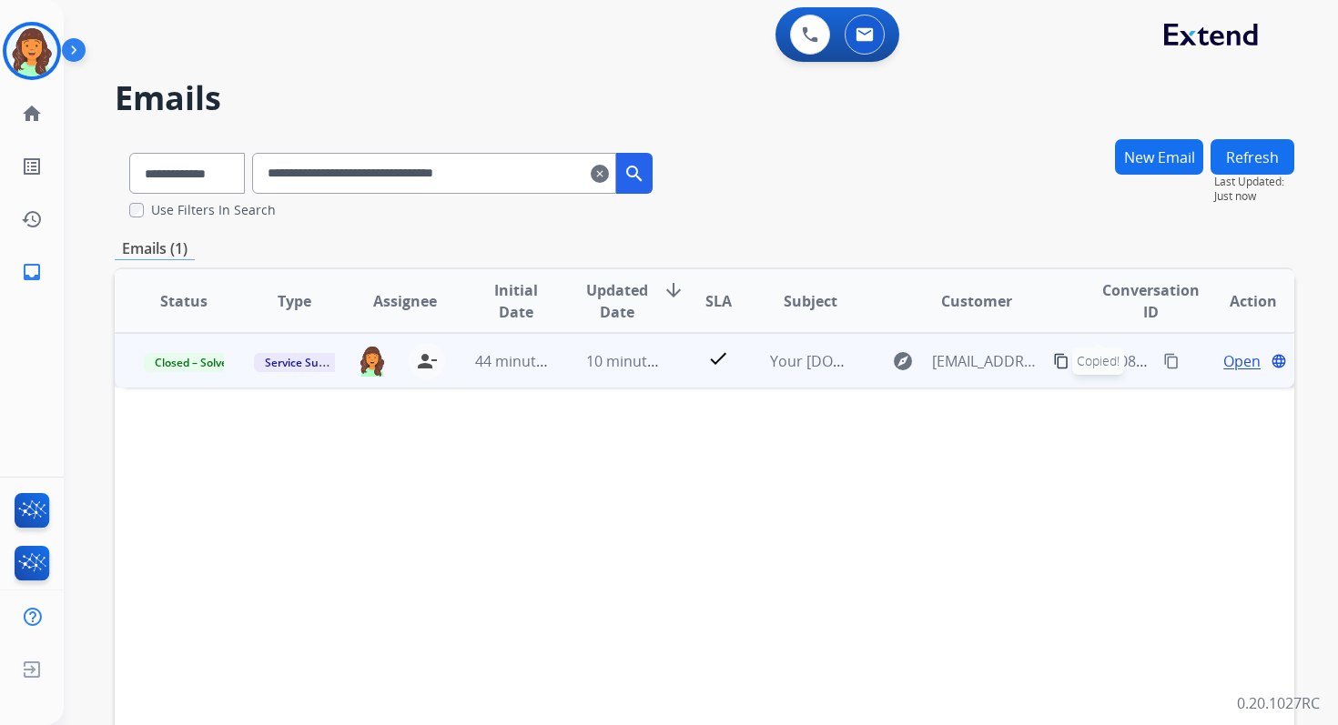
click at [306, 174] on input "**********" at bounding box center [434, 173] width 364 height 41
paste input "text"
type input "**********"
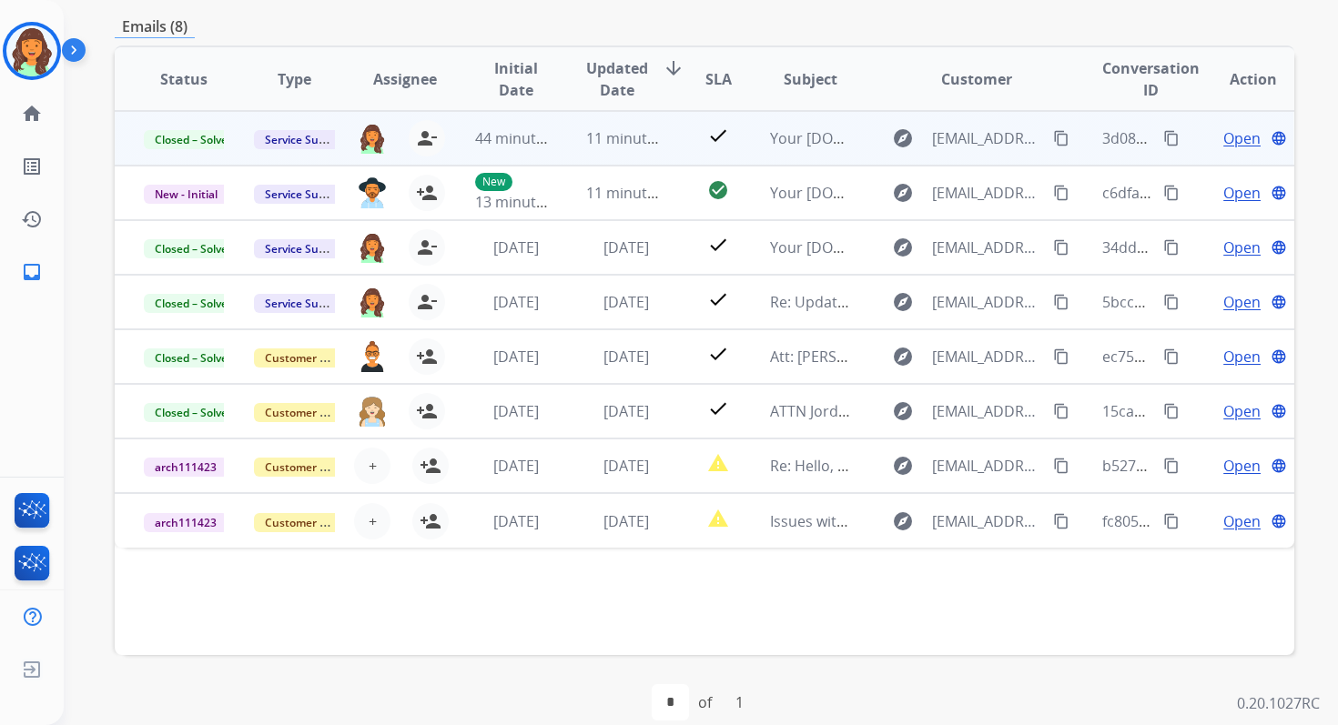
scroll to position [247, 0]
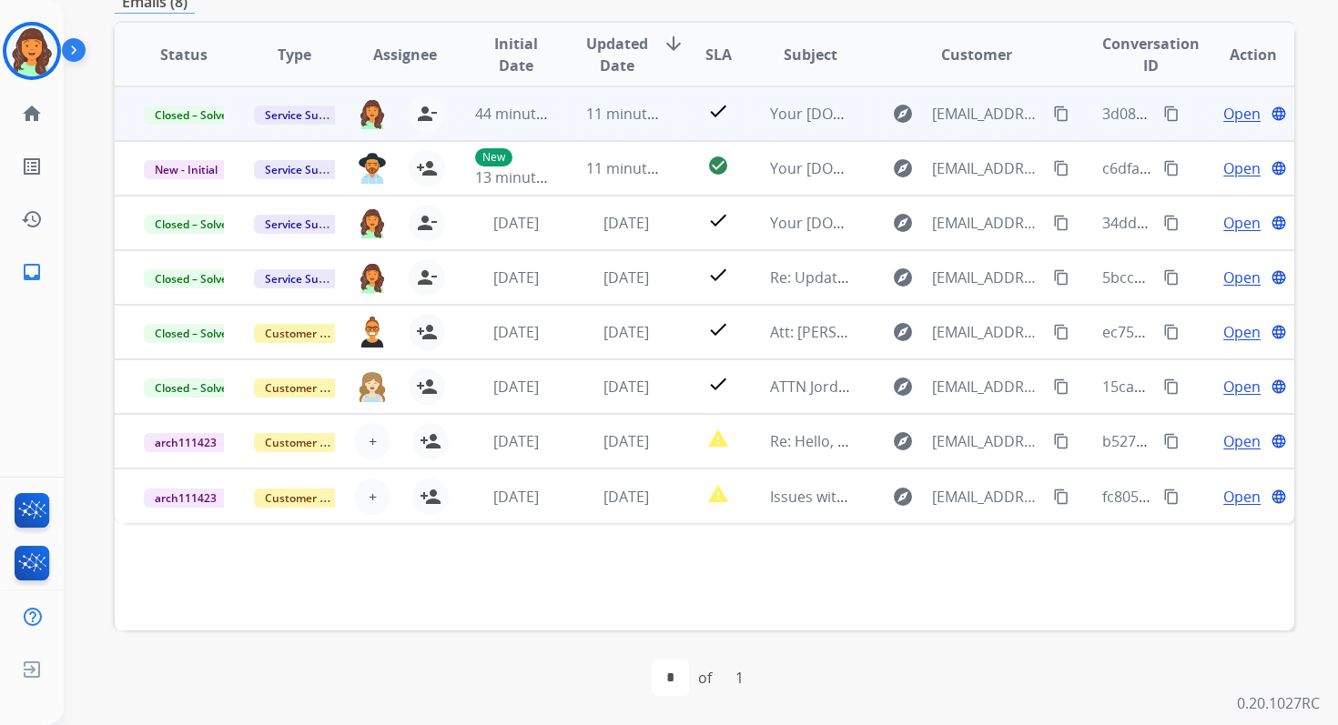
click at [588, 121] on span "11 minutes ago" at bounding box center [639, 114] width 106 height 20
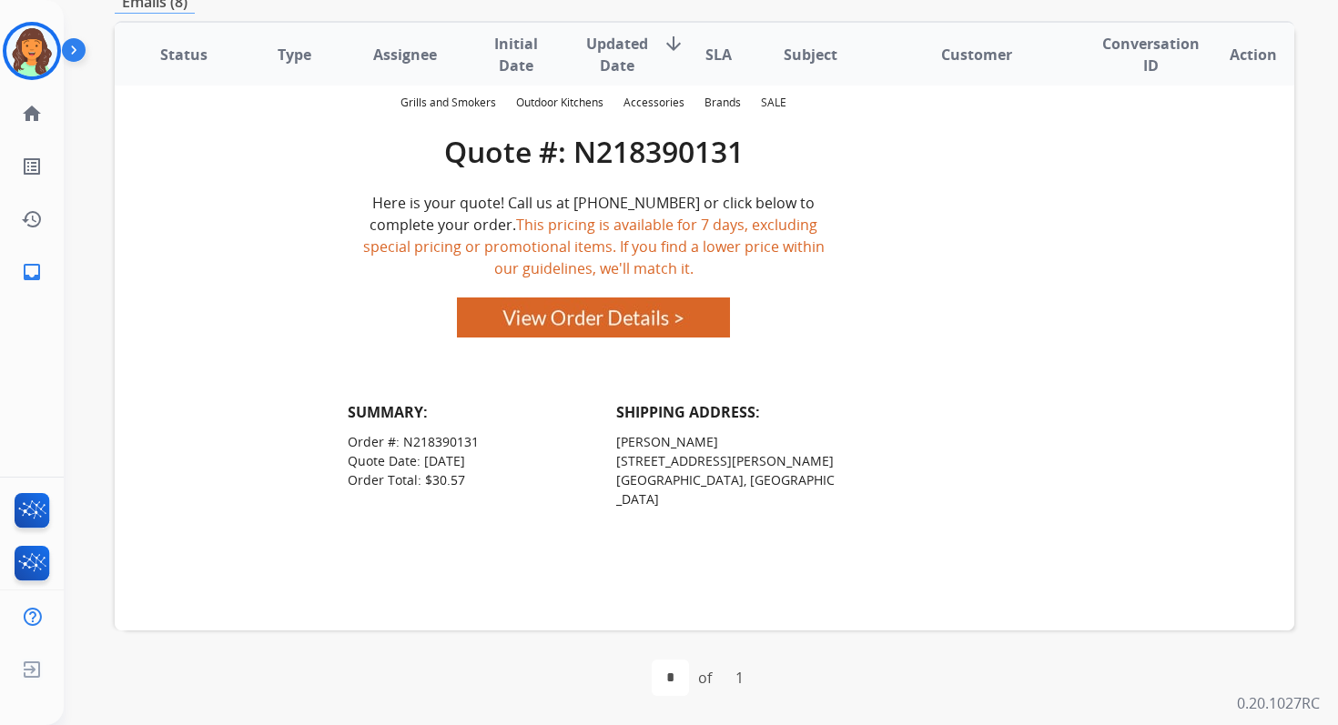
scroll to position [0, 0]
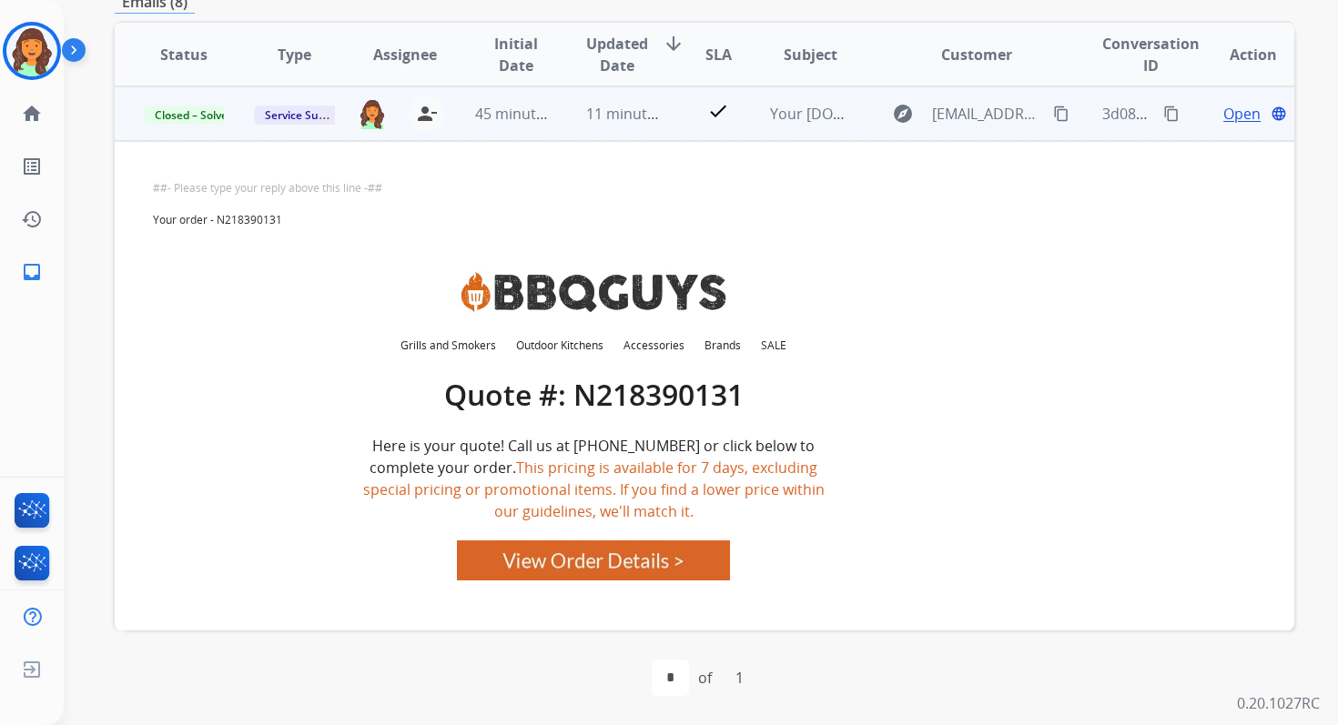
click at [623, 91] on td "11 minutes ago" at bounding box center [612, 113] width 110 height 55
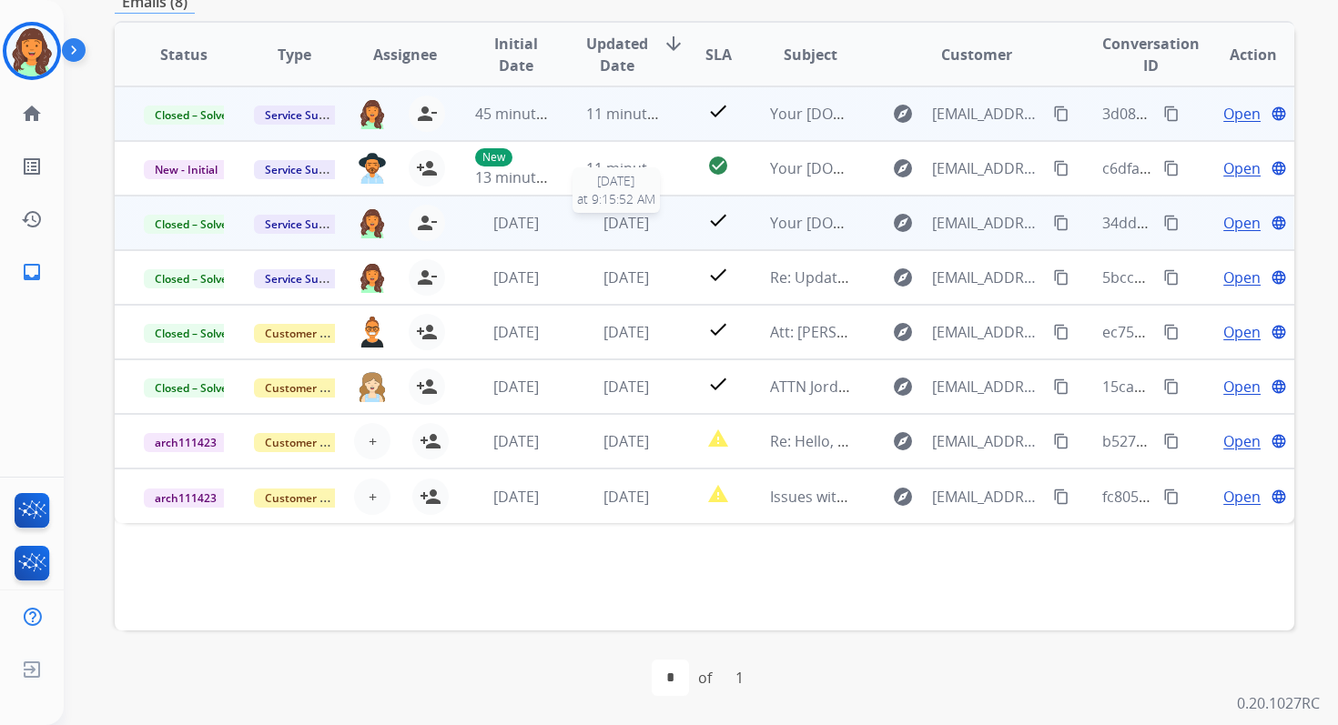
click at [649, 219] on span "[DATE]" at bounding box center [625, 223] width 45 height 20
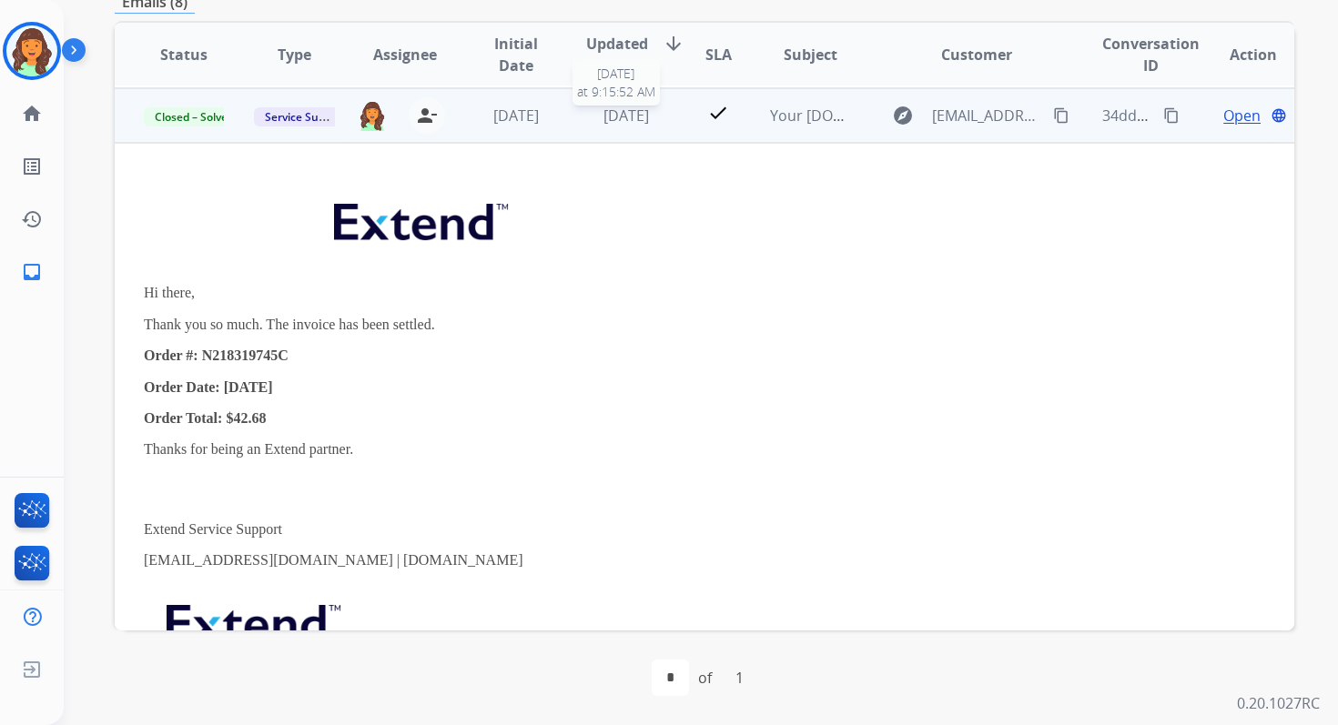
scroll to position [109, 0]
click at [649, 123] on span "[DATE]" at bounding box center [625, 114] width 45 height 20
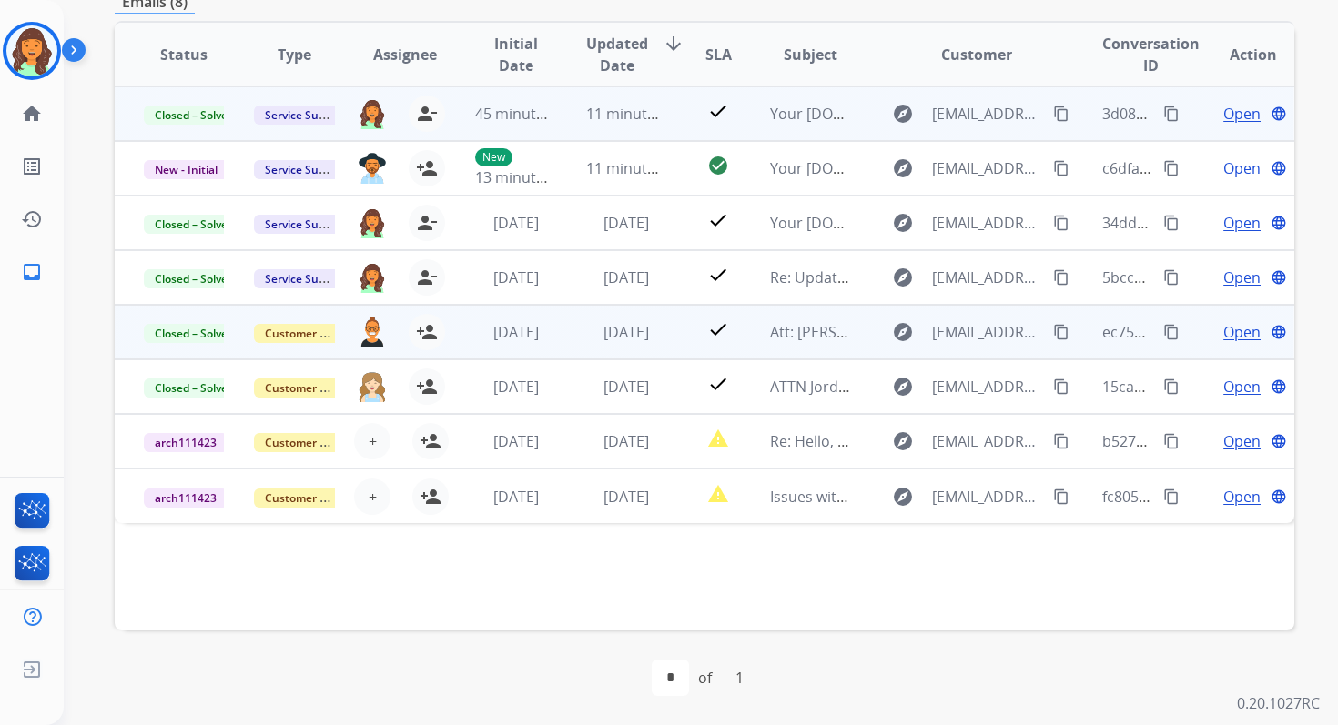
scroll to position [0, 0]
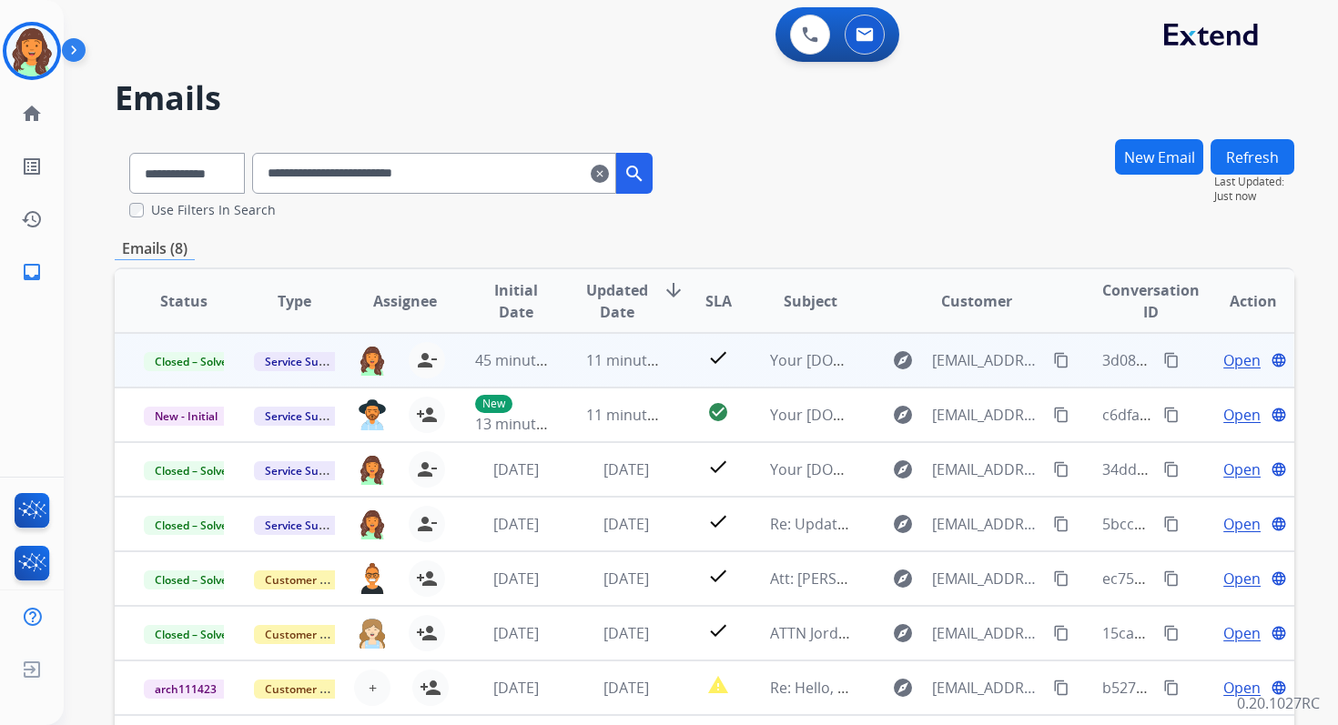
click at [609, 172] on mat-icon "clear" at bounding box center [600, 174] width 18 height 22
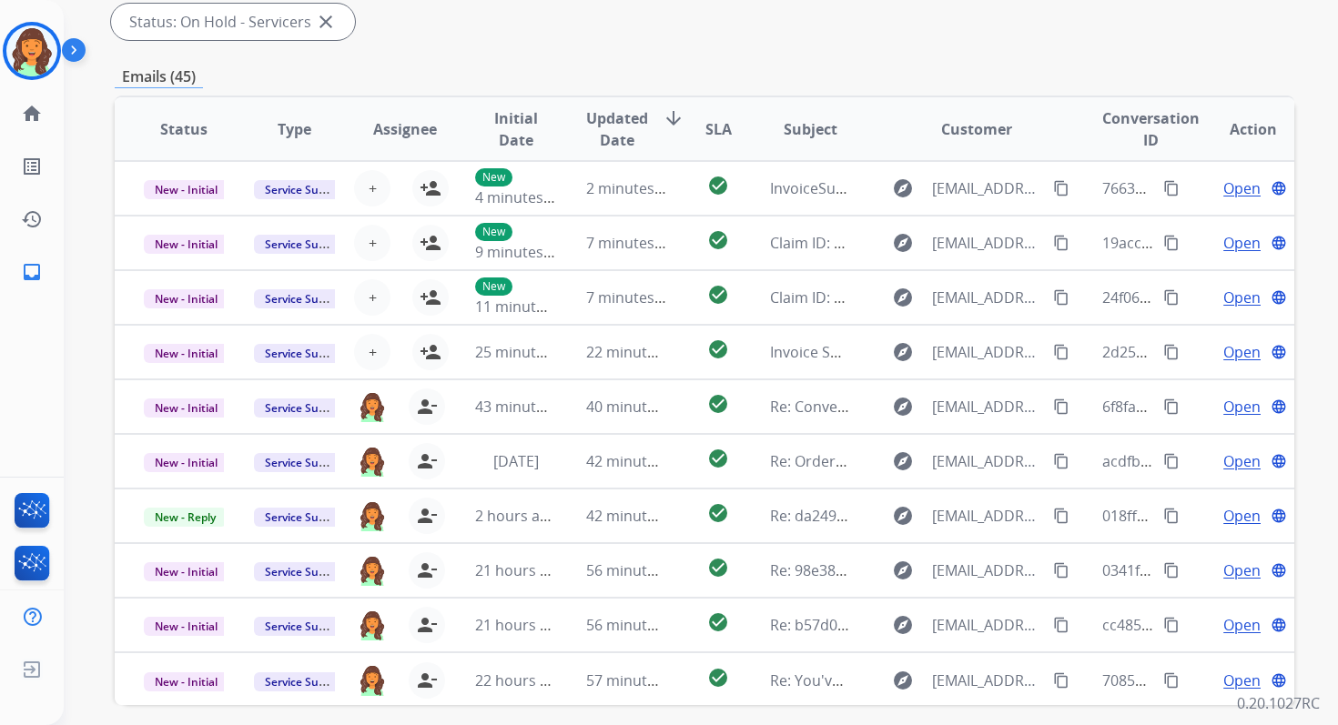
scroll to position [441, 0]
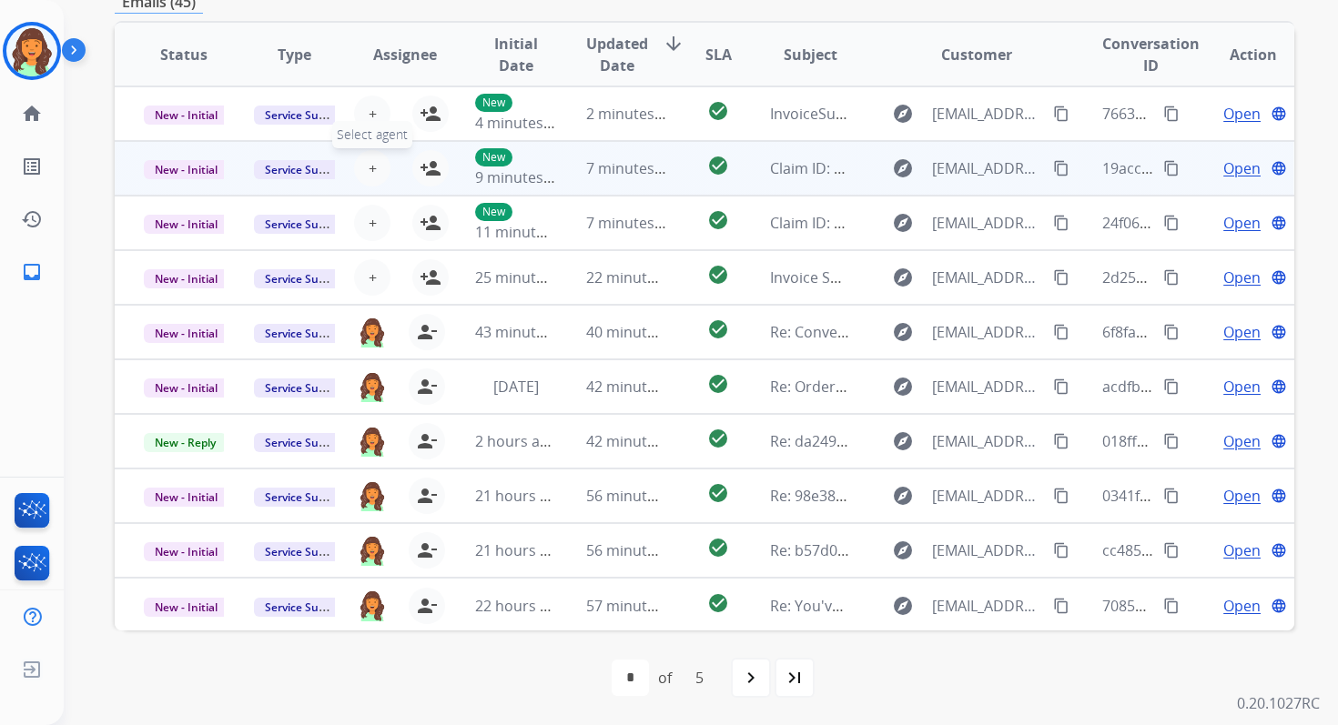
click at [376, 168] on button "+ Select agent" at bounding box center [372, 168] width 36 height 36
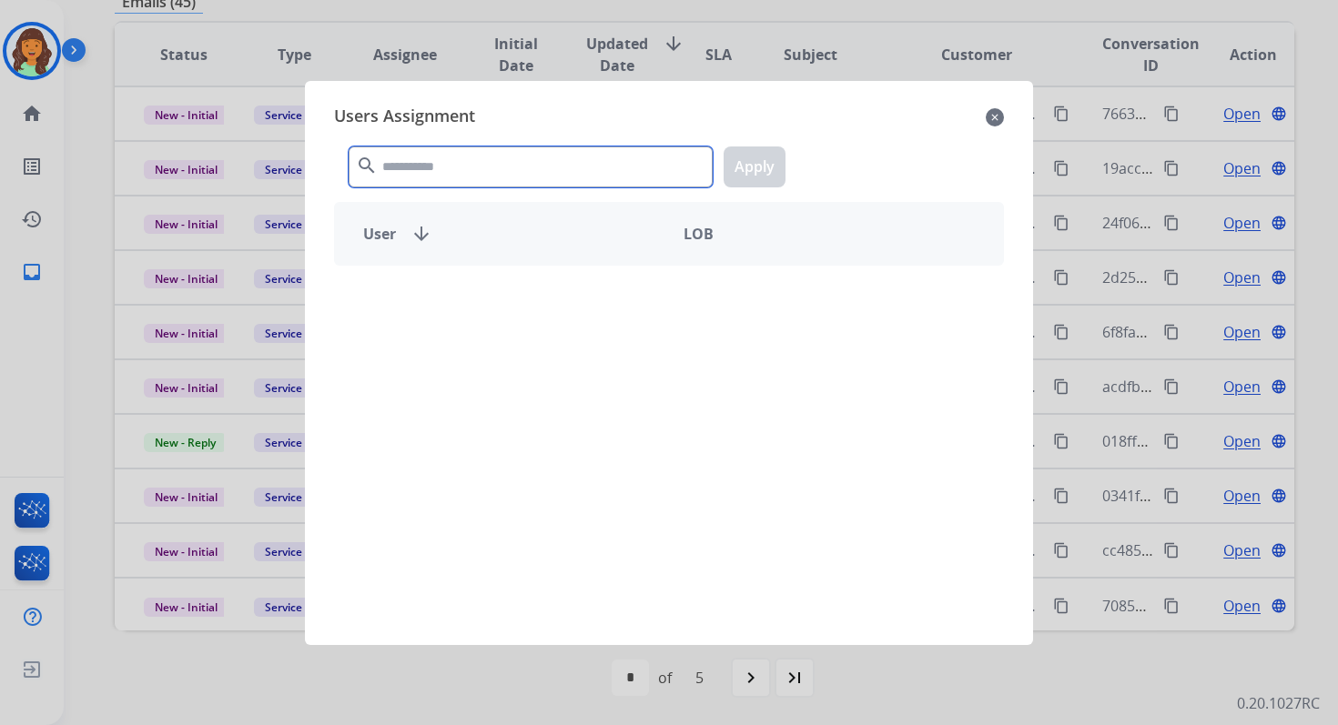
click at [430, 167] on input "text" at bounding box center [531, 167] width 364 height 41
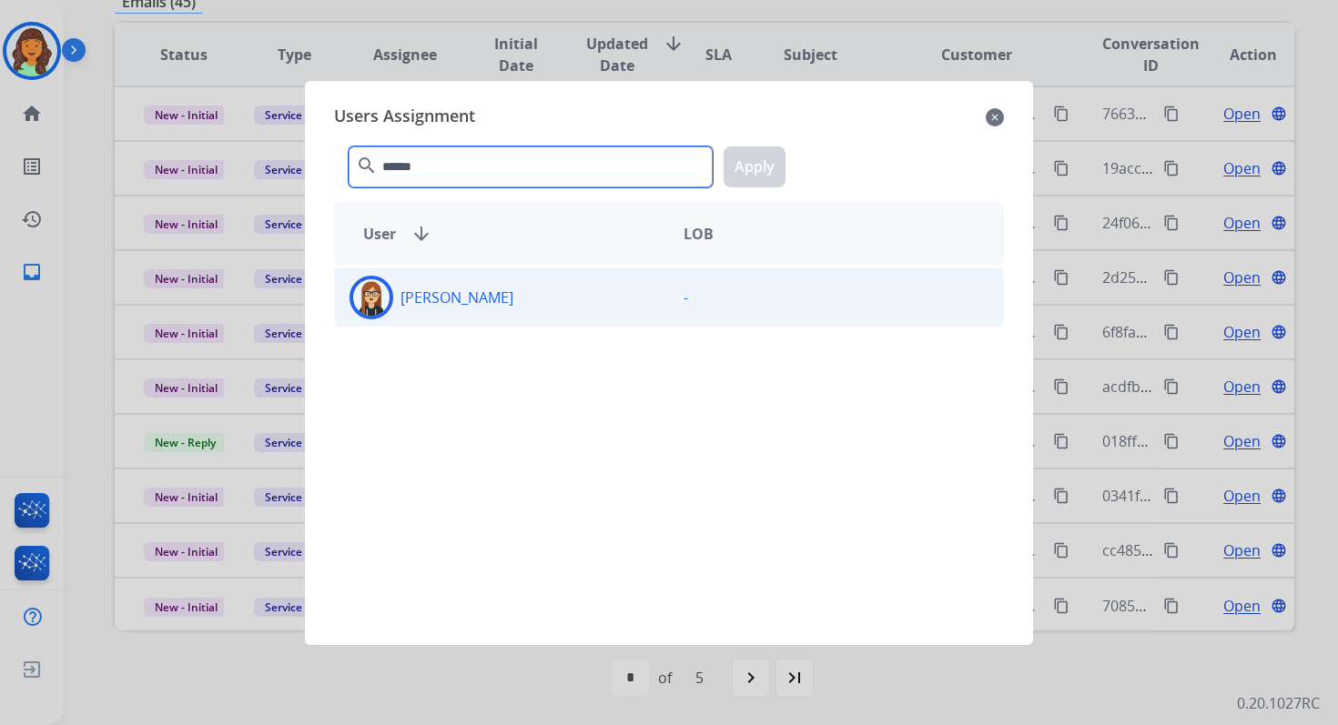
type input "******"
drag, startPoint x: 462, startPoint y: 316, endPoint x: 485, endPoint y: 303, distance: 26.1
click at [462, 316] on div "[PERSON_NAME]" at bounding box center [502, 298] width 334 height 44
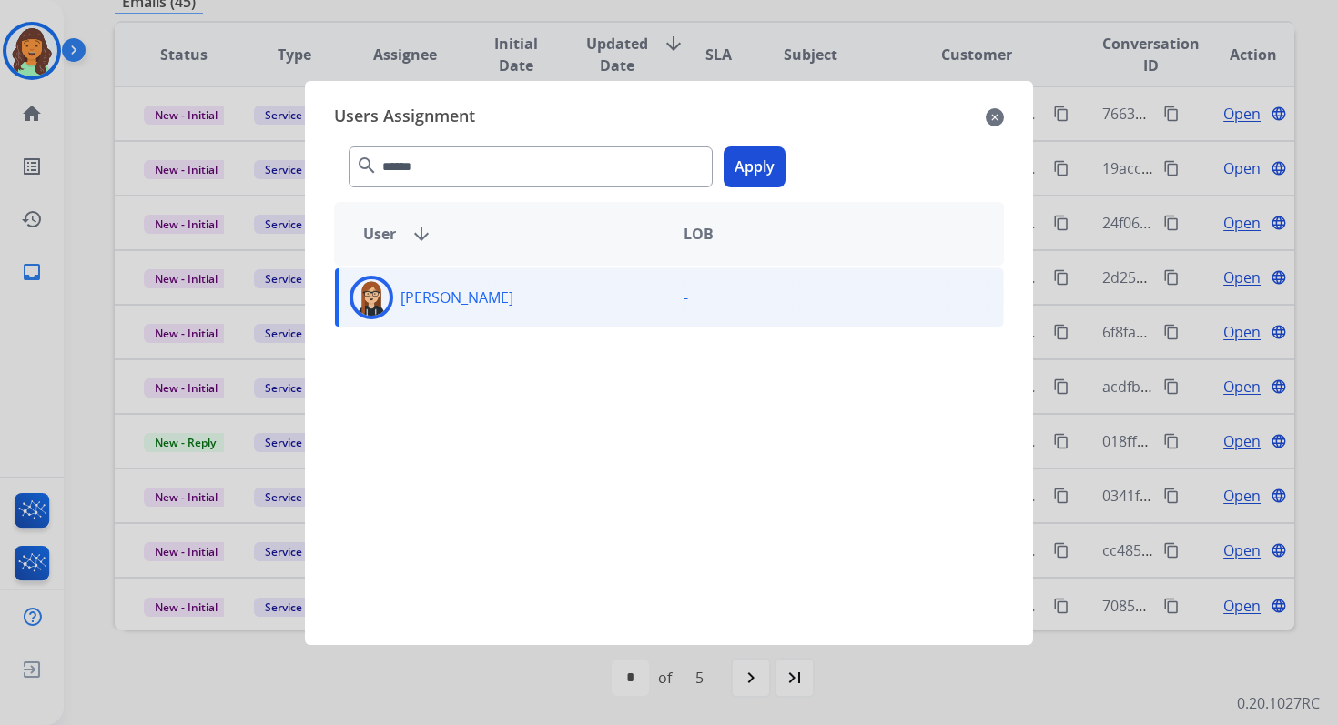
click at [760, 146] on div "****** search Apply" at bounding box center [669, 163] width 670 height 63
click at [757, 157] on button "Apply" at bounding box center [754, 167] width 62 height 41
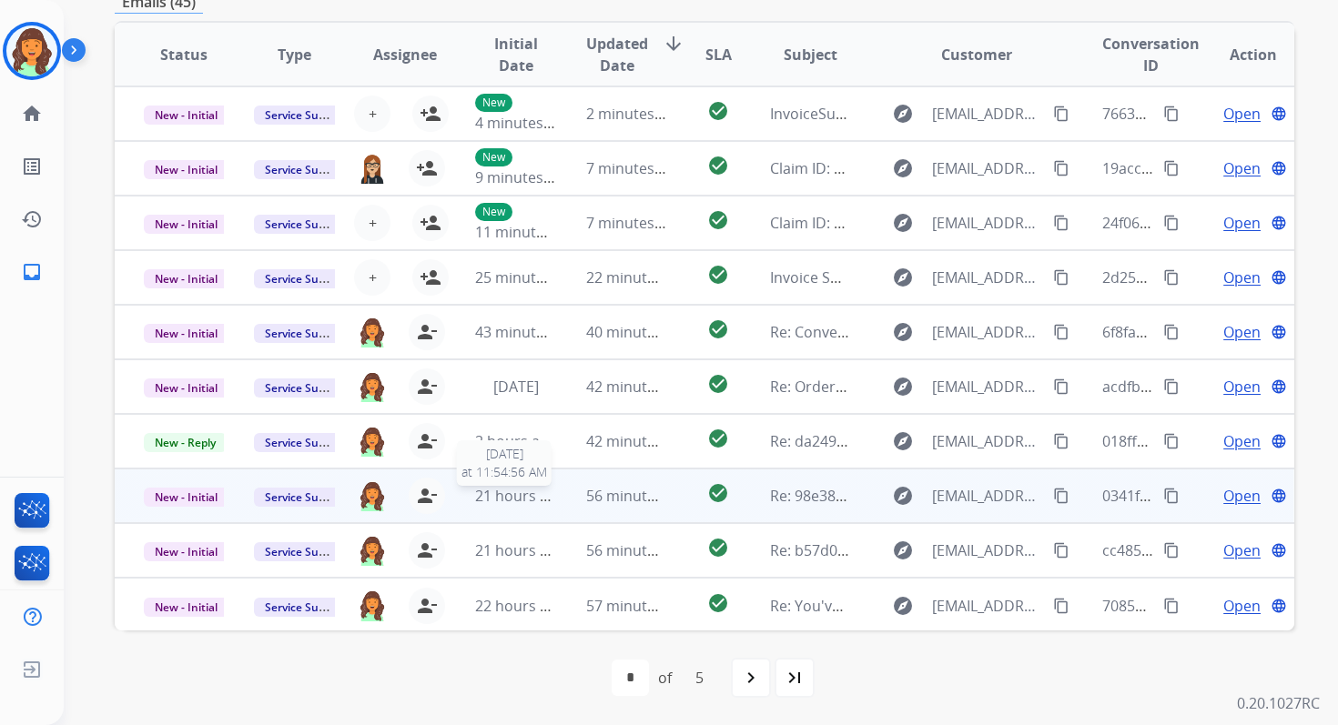
scroll to position [2, 0]
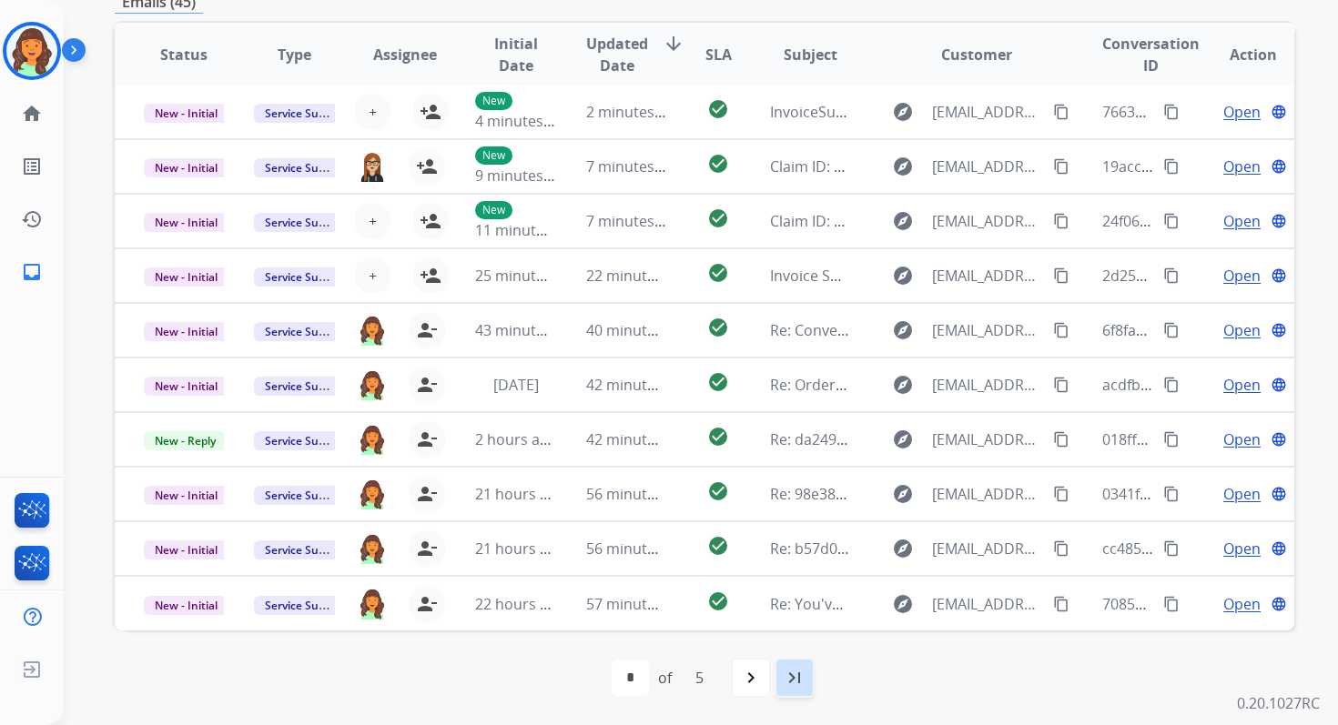
click at [785, 672] on mat-icon "last_page" at bounding box center [795, 678] width 22 height 22
select select "*"
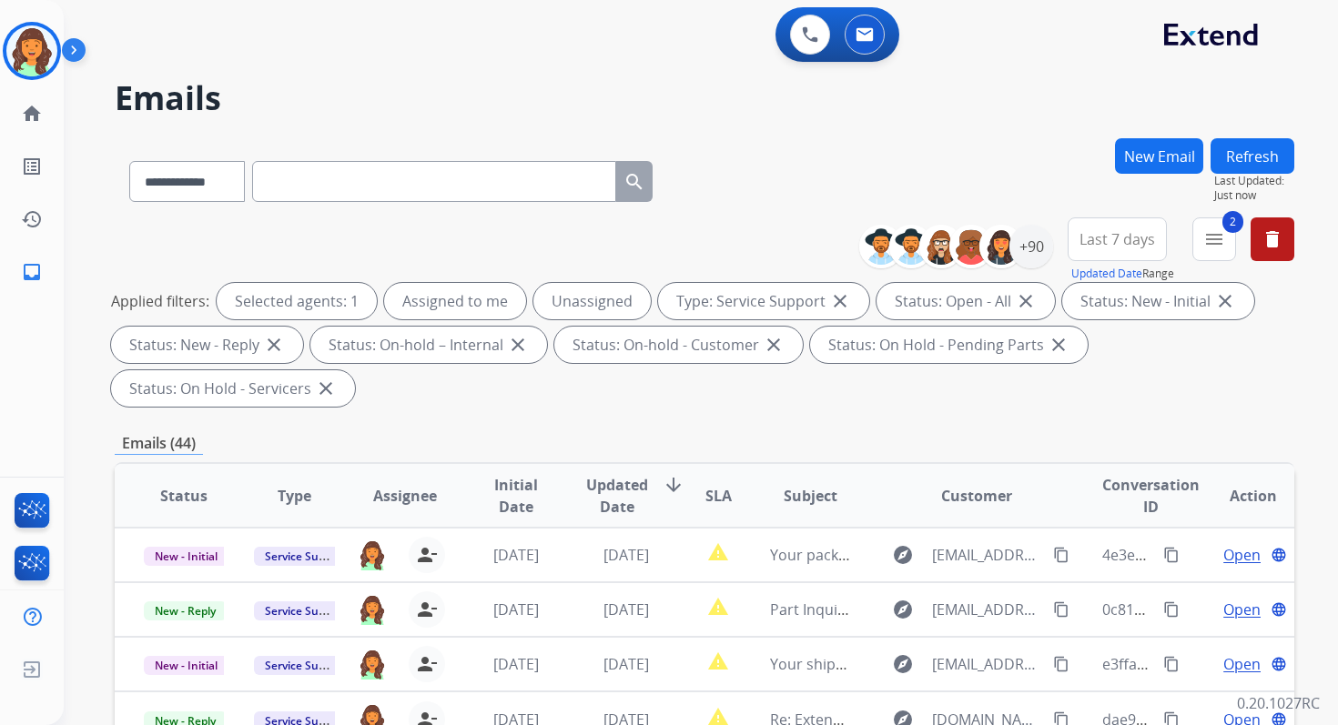
scroll to position [441, 0]
